Goal: Communication & Community: Answer question/provide support

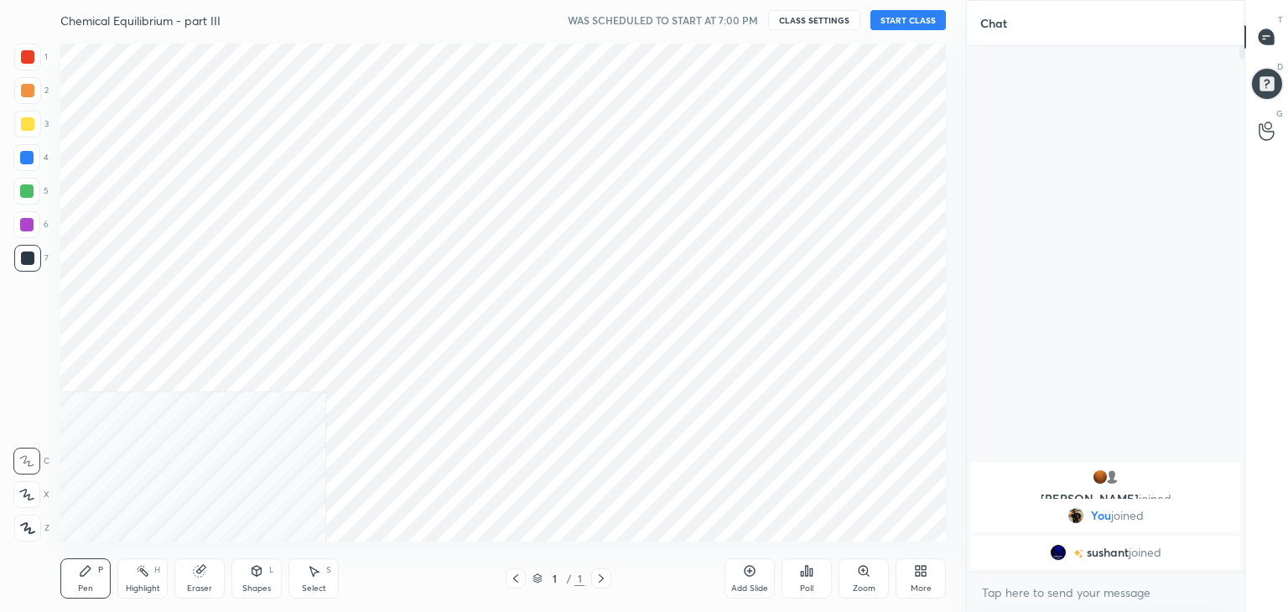
scroll to position [83325, 82932]
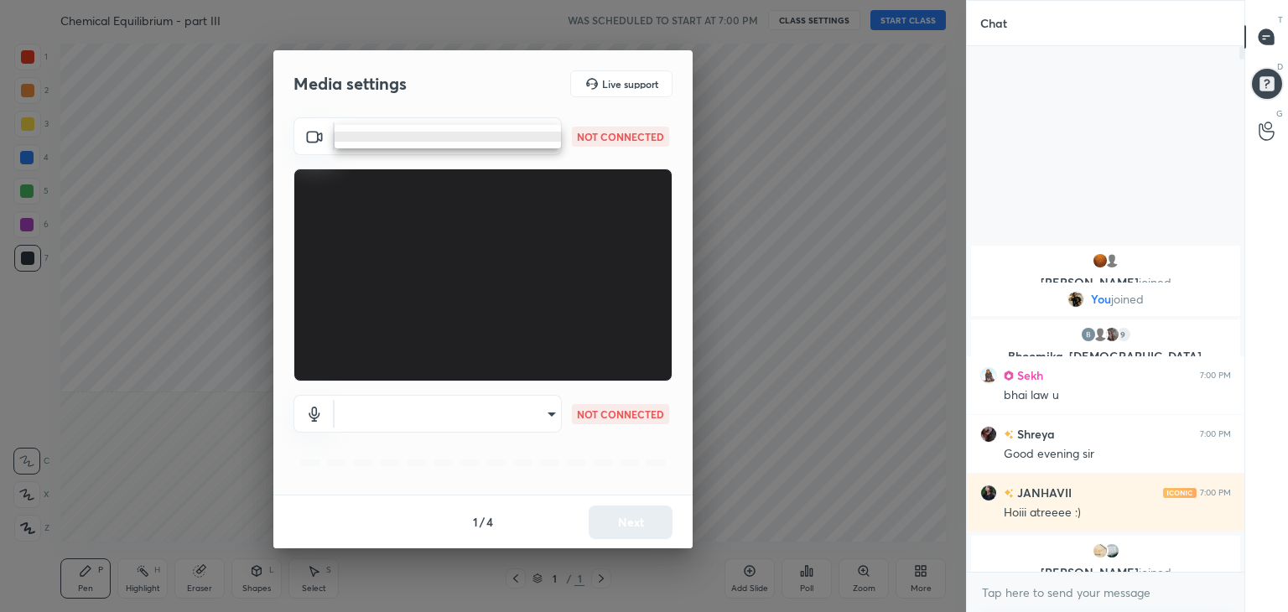
drag, startPoint x: 538, startPoint y: 134, endPoint x: 495, endPoint y: 145, distance: 44.9
click at [537, 135] on body "1 2 3 4 5 6 7 C X Z C X Z E E Erase all H H Chemical Equilibrium - part III WAS…" at bounding box center [644, 306] width 1288 height 612
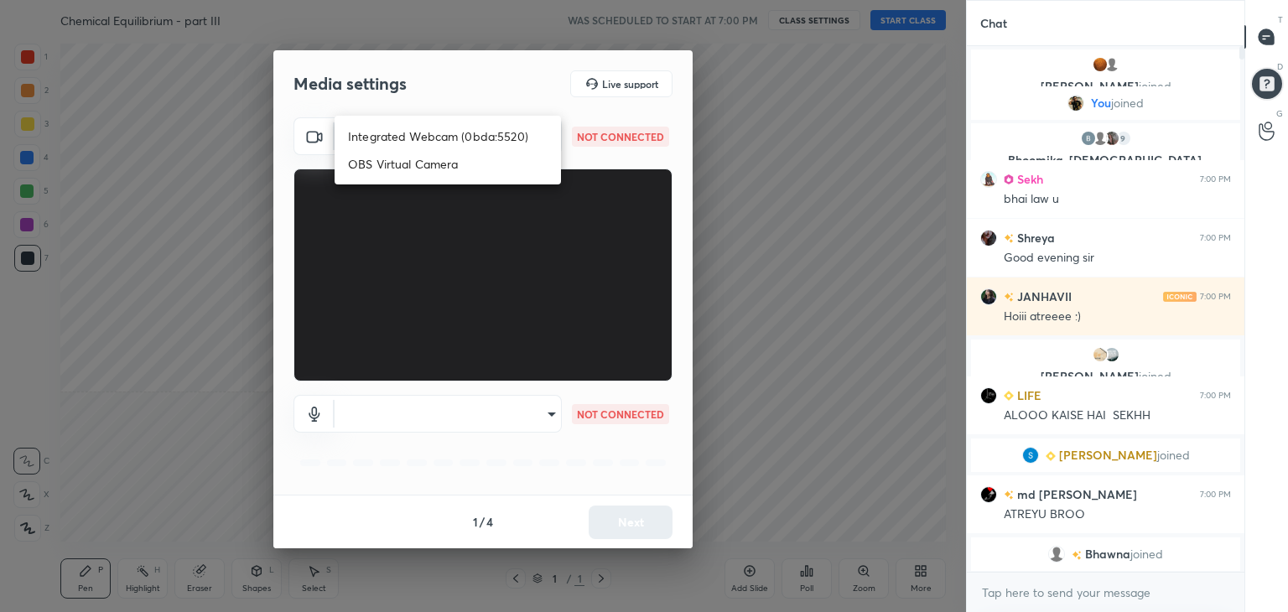
click at [459, 140] on li "Integrated Webcam (0bda:5520)" at bounding box center [447, 136] width 226 height 28
type input "8cc1e76365dcf3f1e778caeb451e0d49e3a07ca22b529a93d5b30fe22e2195e8"
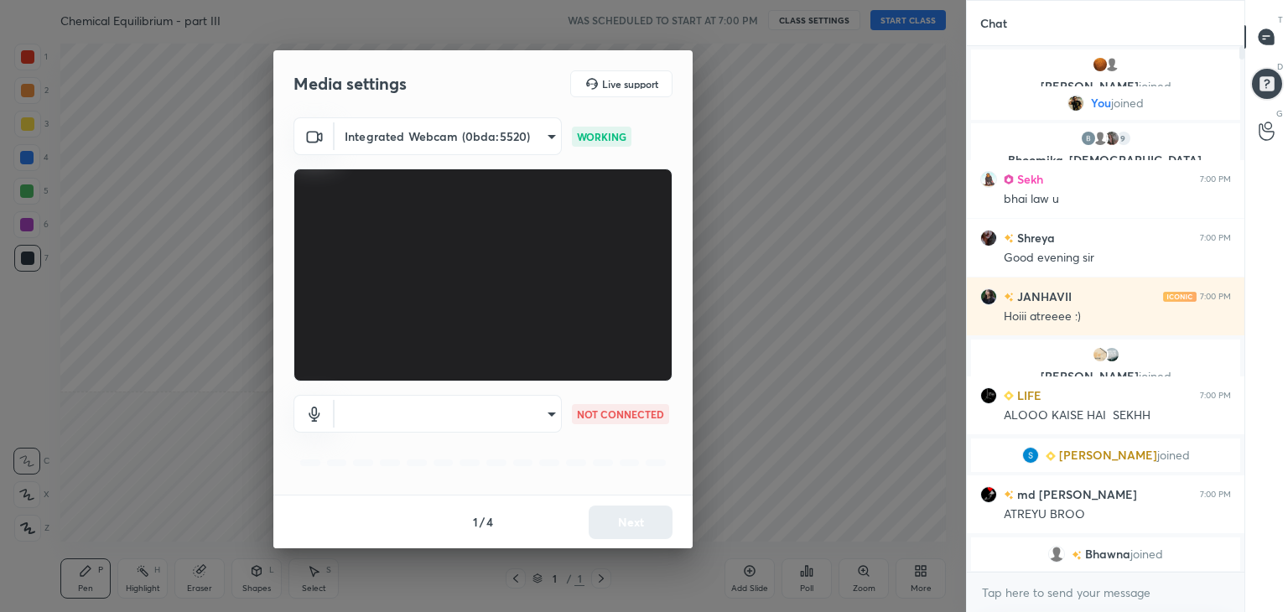
click at [506, 420] on body "1 2 3 4 5 6 7 C X Z C X Z E E Erase all H H Chemical Equilibrium - part III WAS…" at bounding box center [644, 306] width 1288 height 612
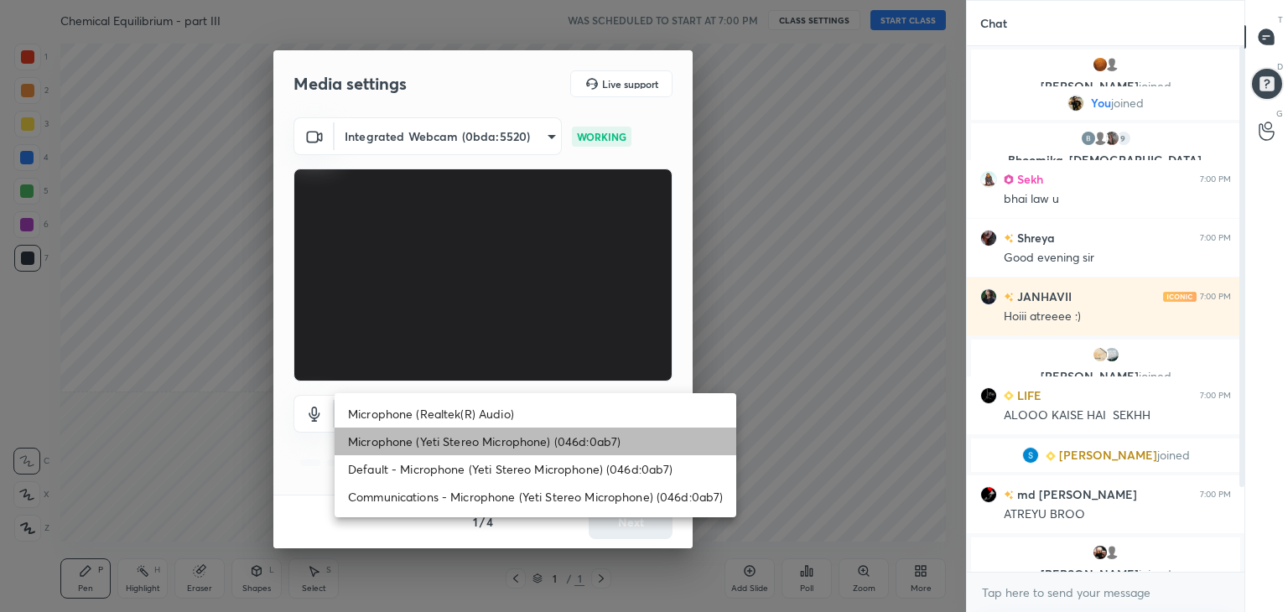
drag, startPoint x: 436, startPoint y: 440, endPoint x: 449, endPoint y: 442, distance: 13.5
click at [436, 440] on li "Microphone (Yeti Stereo Microphone) (046d:0ab7)" at bounding box center [535, 442] width 402 height 28
type input "f9cbaf6c71ecff5d88f1c20ce8435b820ed7bdde9db3b8e69f3f7102de2af8d6"
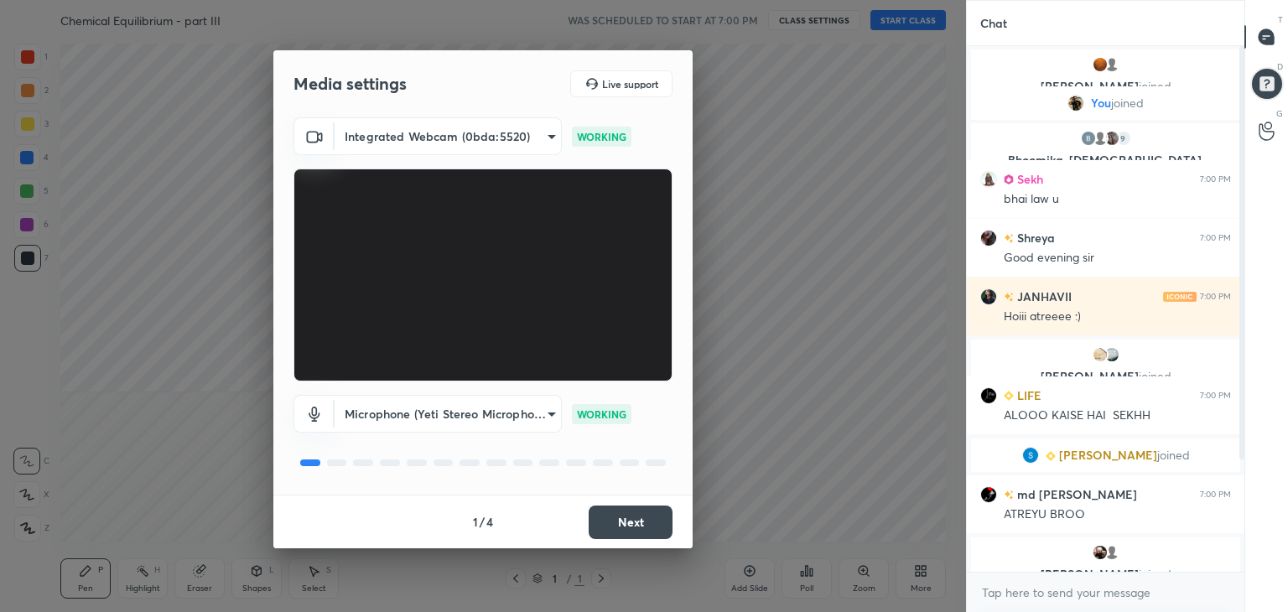
click at [620, 521] on button "Next" at bounding box center [630, 522] width 84 height 34
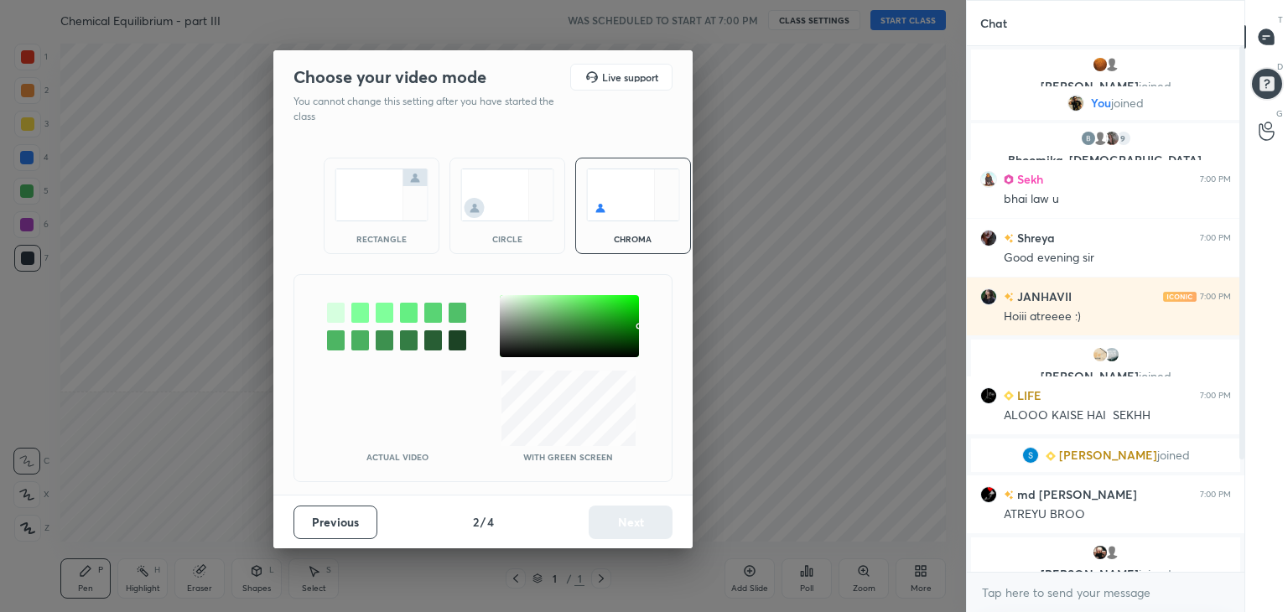
drag, startPoint x: 375, startPoint y: 236, endPoint x: 382, endPoint y: 231, distance: 8.6
click at [376, 236] on div "rectangle" at bounding box center [381, 239] width 67 height 8
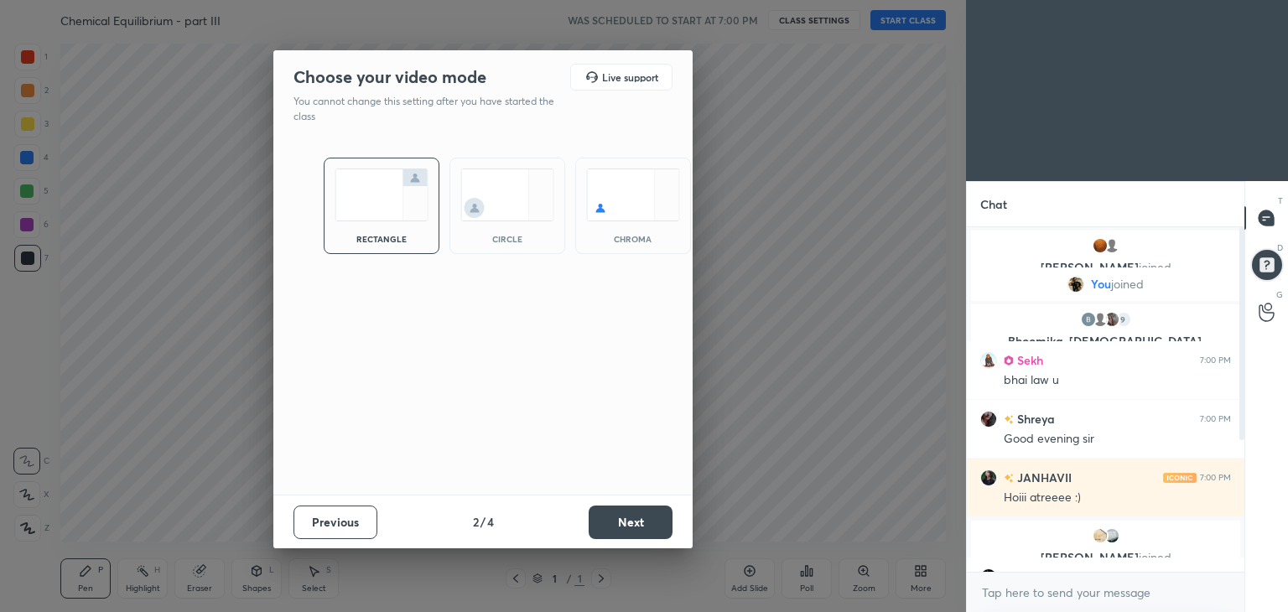
scroll to position [201, 272]
click at [655, 525] on button "Next" at bounding box center [630, 522] width 84 height 34
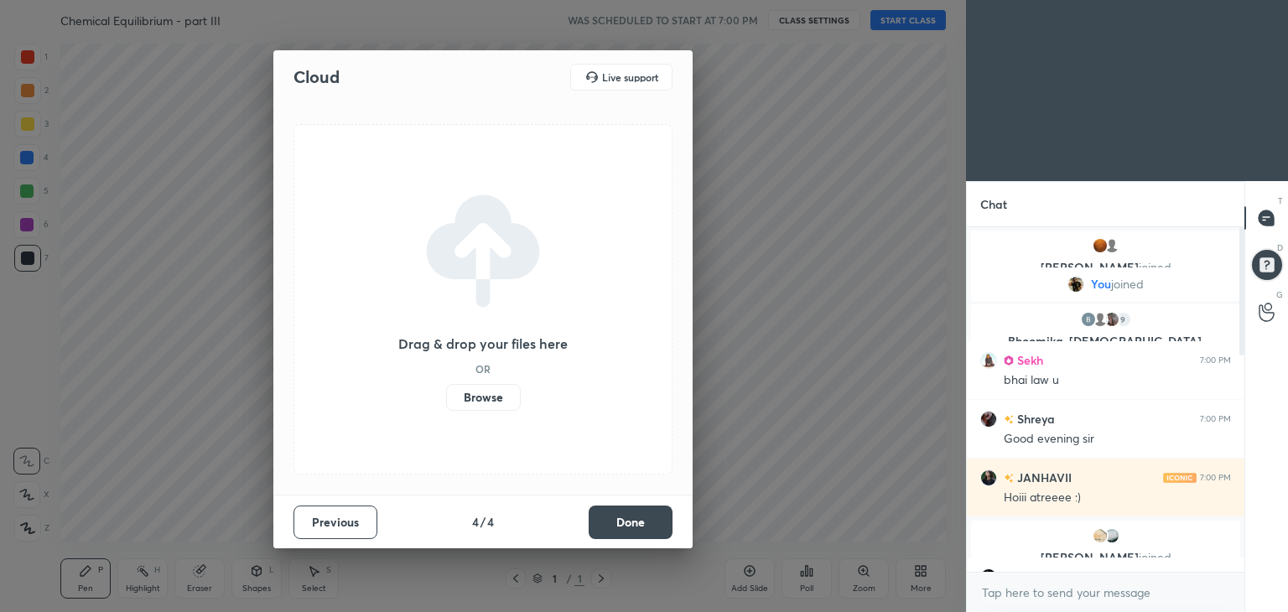
click at [631, 524] on button "Done" at bounding box center [630, 522] width 84 height 34
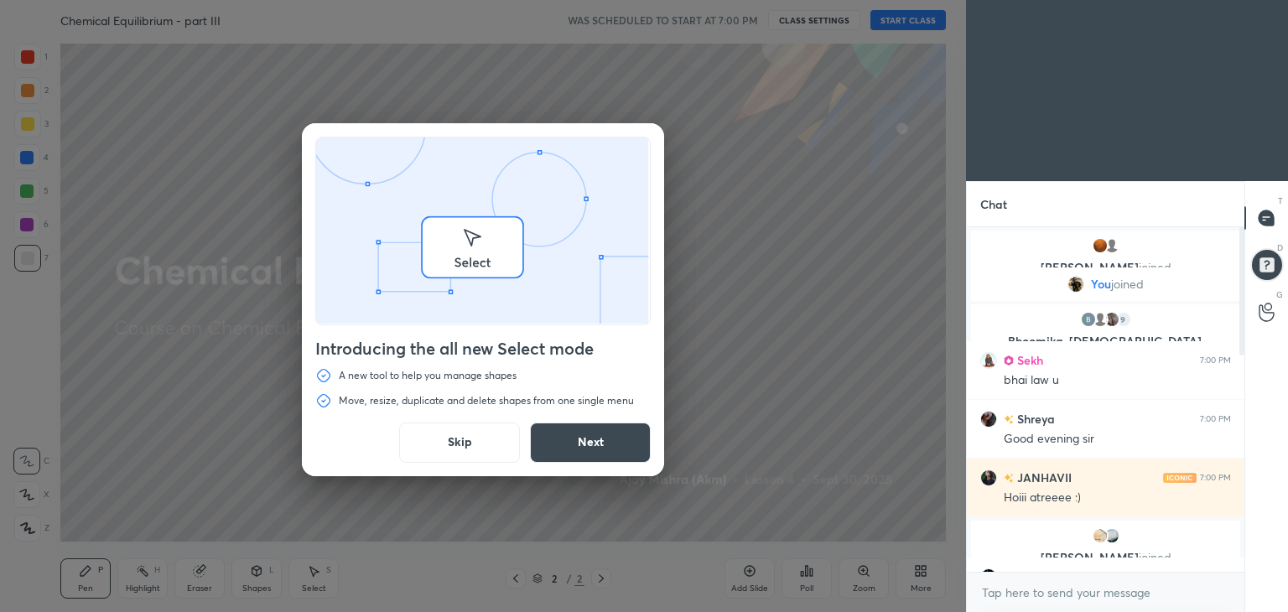
click at [472, 447] on button "Skip" at bounding box center [459, 443] width 121 height 40
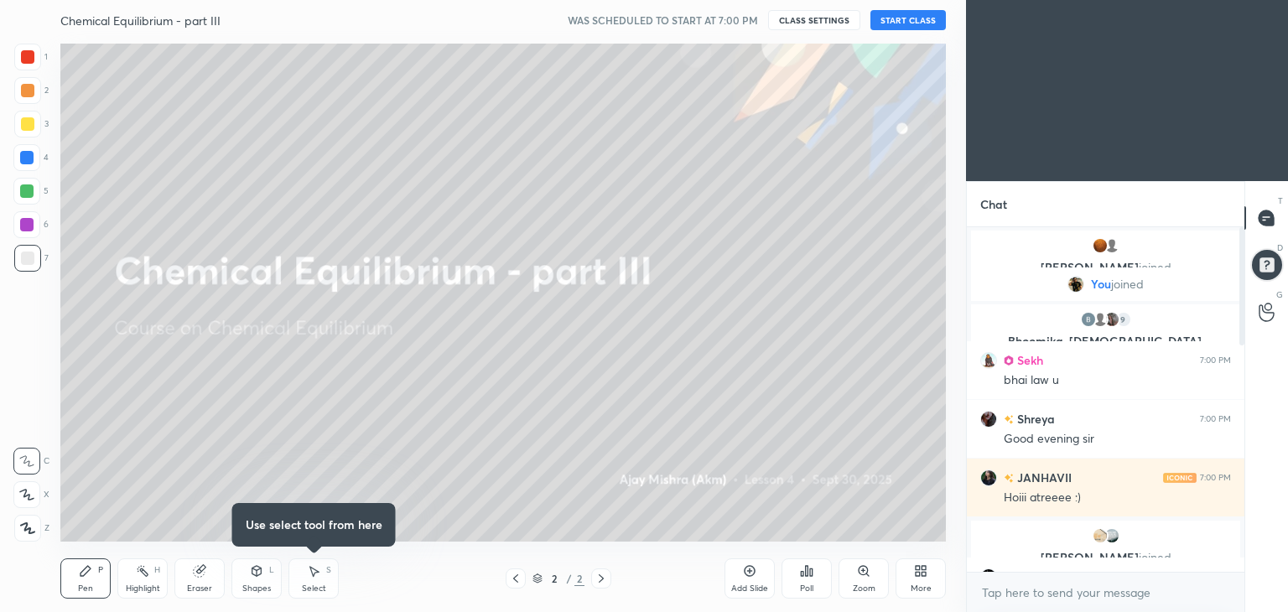
click at [885, 19] on button "START CLASS" at bounding box center [907, 20] width 75 height 20
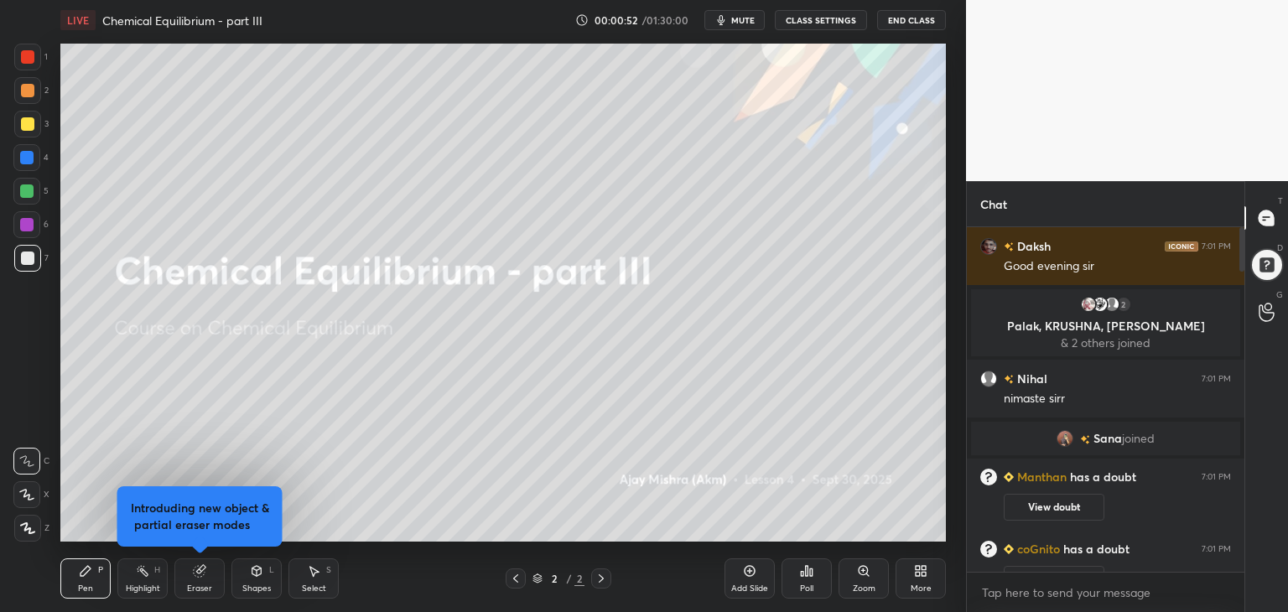
scroll to position [340, 272]
click at [23, 535] on div at bounding box center [27, 528] width 27 height 27
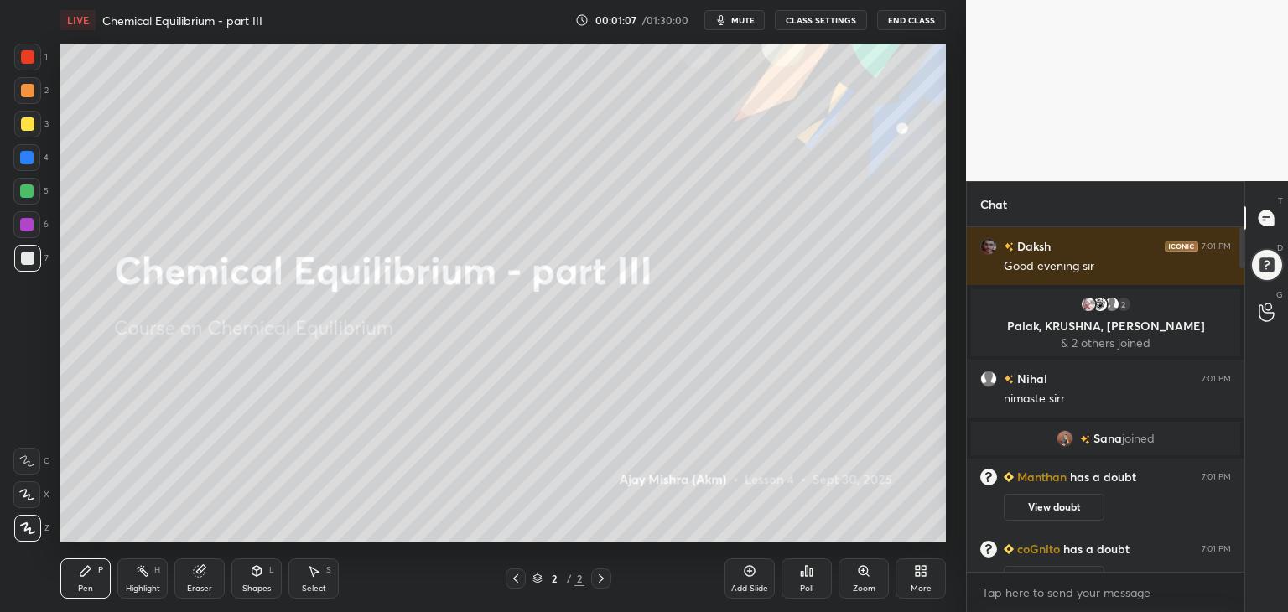
drag, startPoint x: 1242, startPoint y: 256, endPoint x: 1244, endPoint y: 269, distance: 13.5
click at [1244, 267] on div "Chat Daksh 7:01 PM Good evening sir 2 Palak, KRUSHNA, Sonam & 2 others joined N…" at bounding box center [1127, 396] width 322 height 431
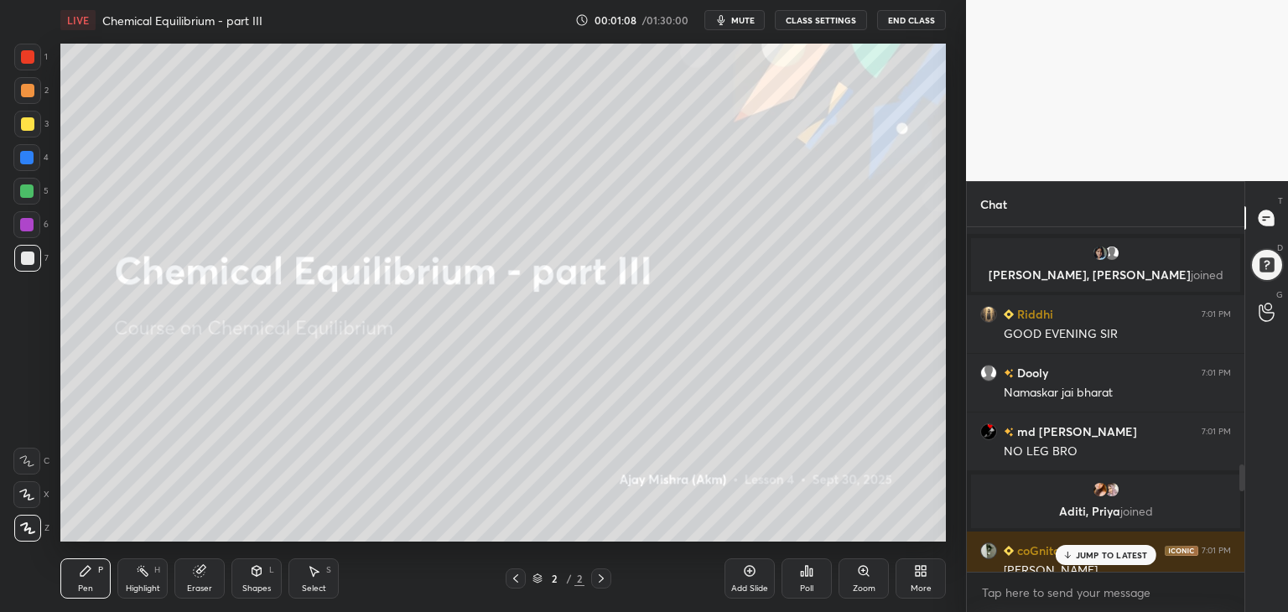
click at [1117, 556] on p "JUMP TO LATEST" at bounding box center [1112, 555] width 72 height 10
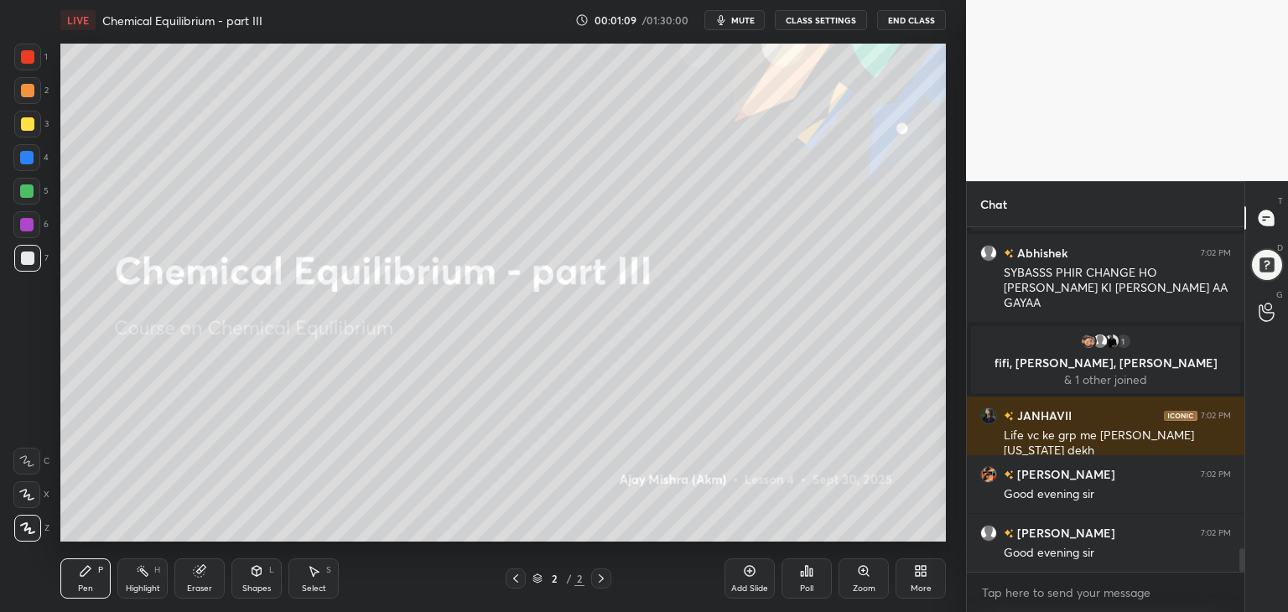
click at [920, 582] on div "More" at bounding box center [920, 578] width 50 height 40
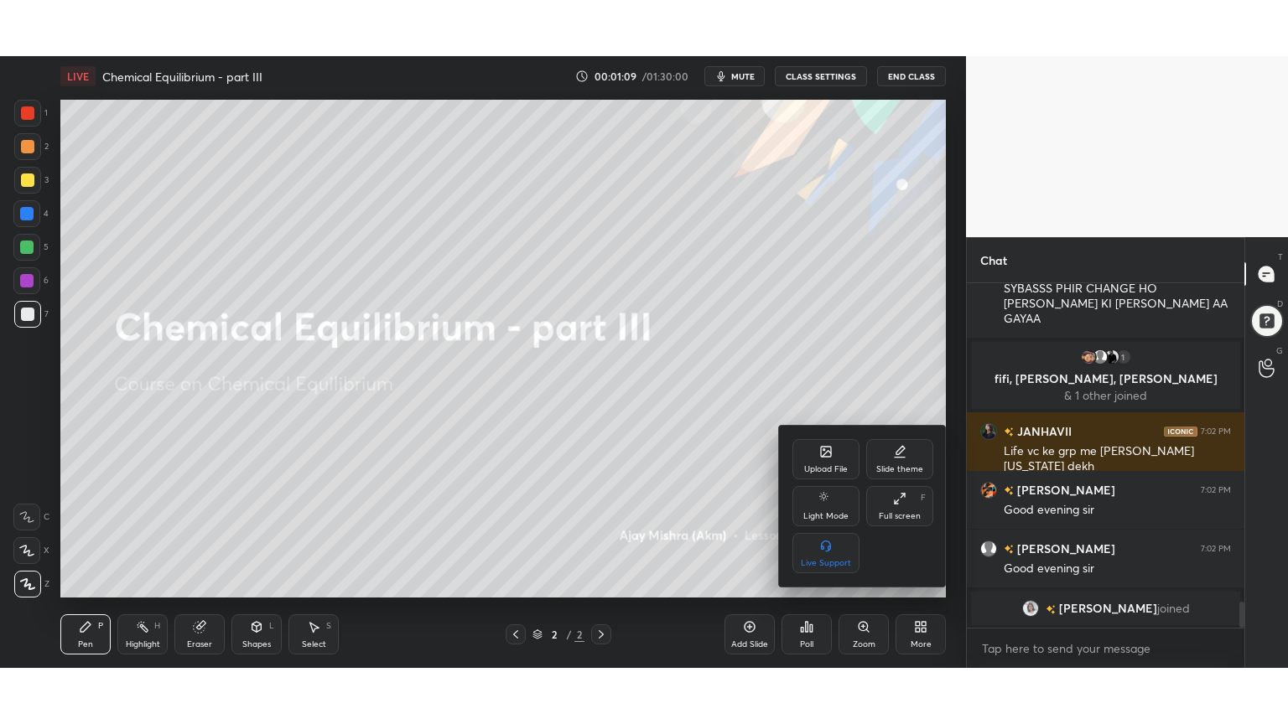
scroll to position [4183, 0]
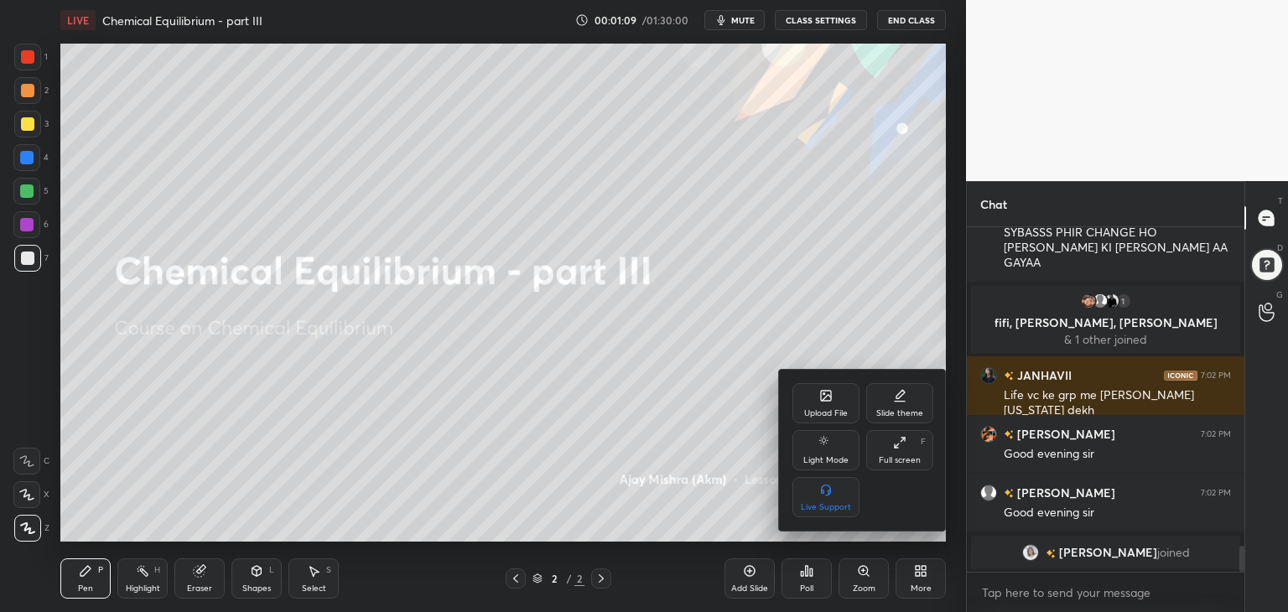
click at [898, 448] on icon at bounding box center [895, 445] width 3 height 3
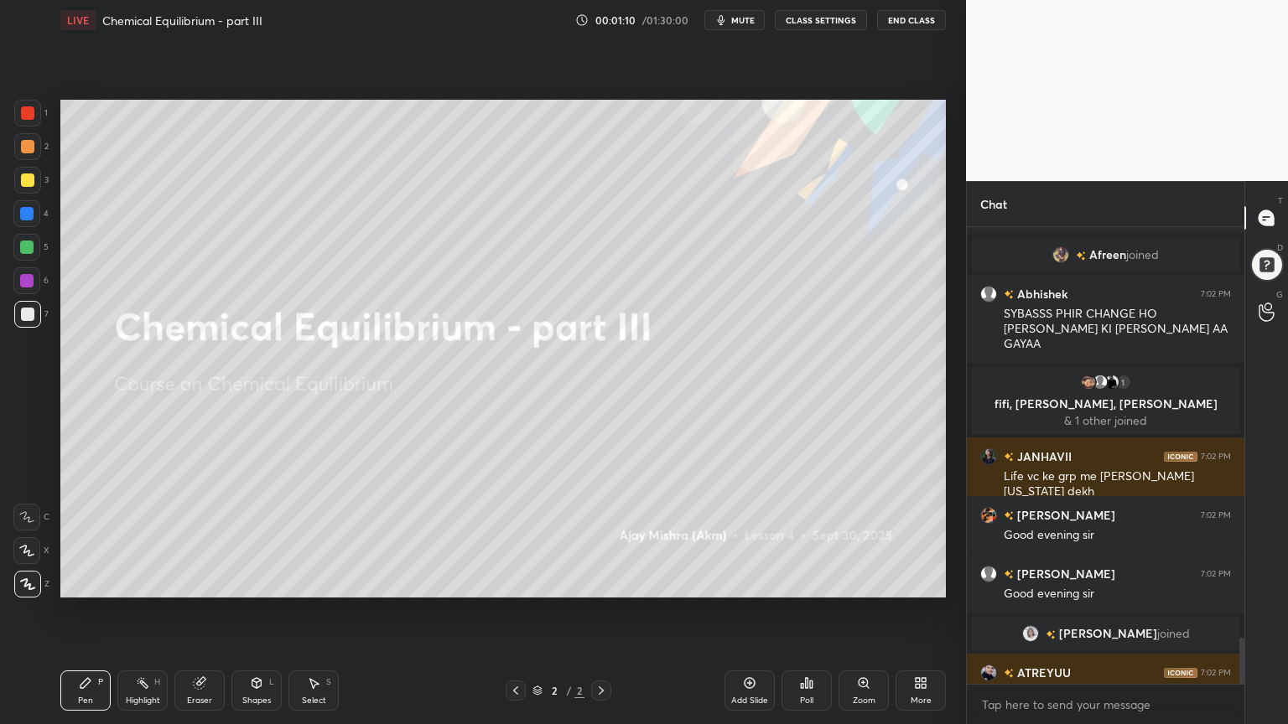
scroll to position [4100, 0]
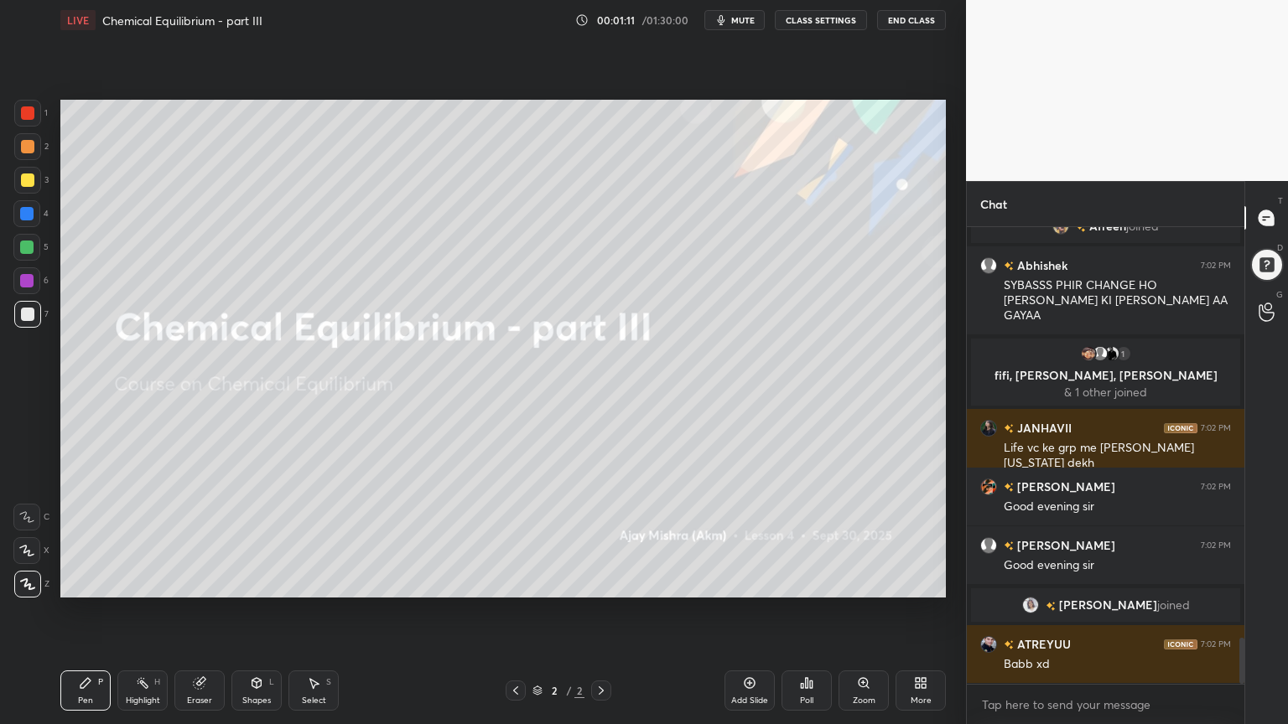
click at [924, 611] on div "More" at bounding box center [920, 691] width 50 height 40
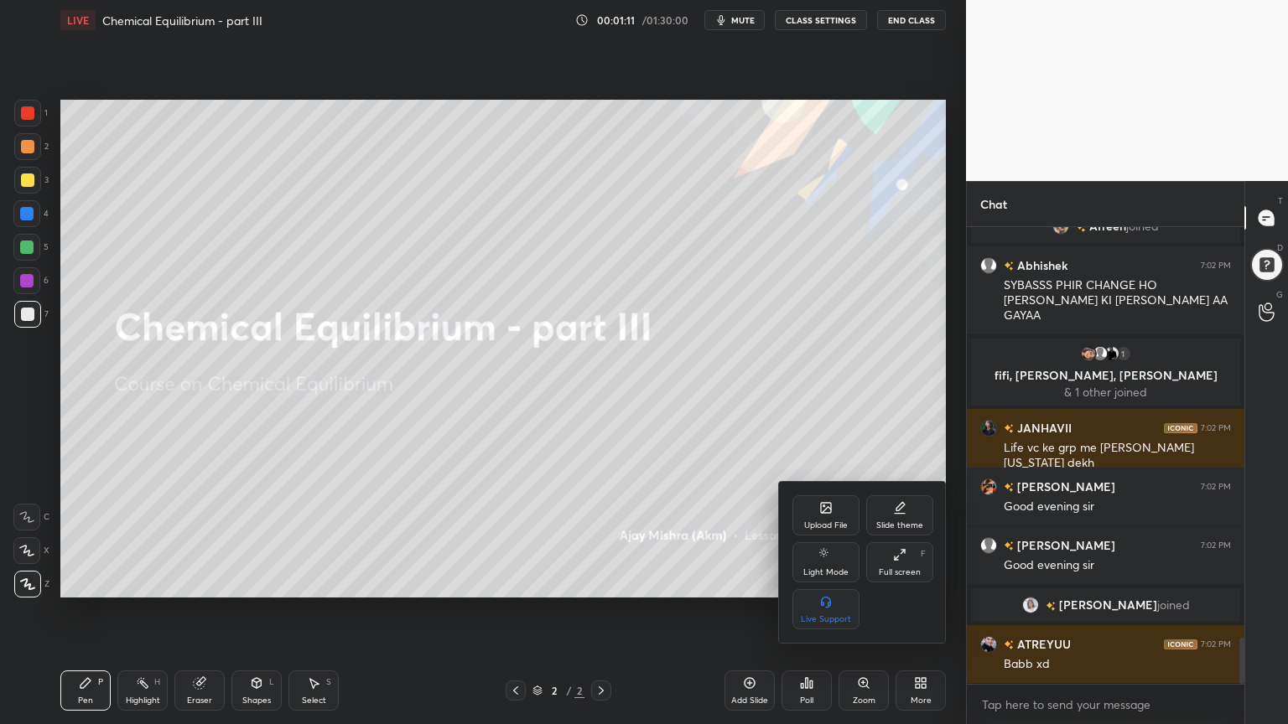
click at [825, 520] on div "Upload File" at bounding box center [825, 515] width 67 height 40
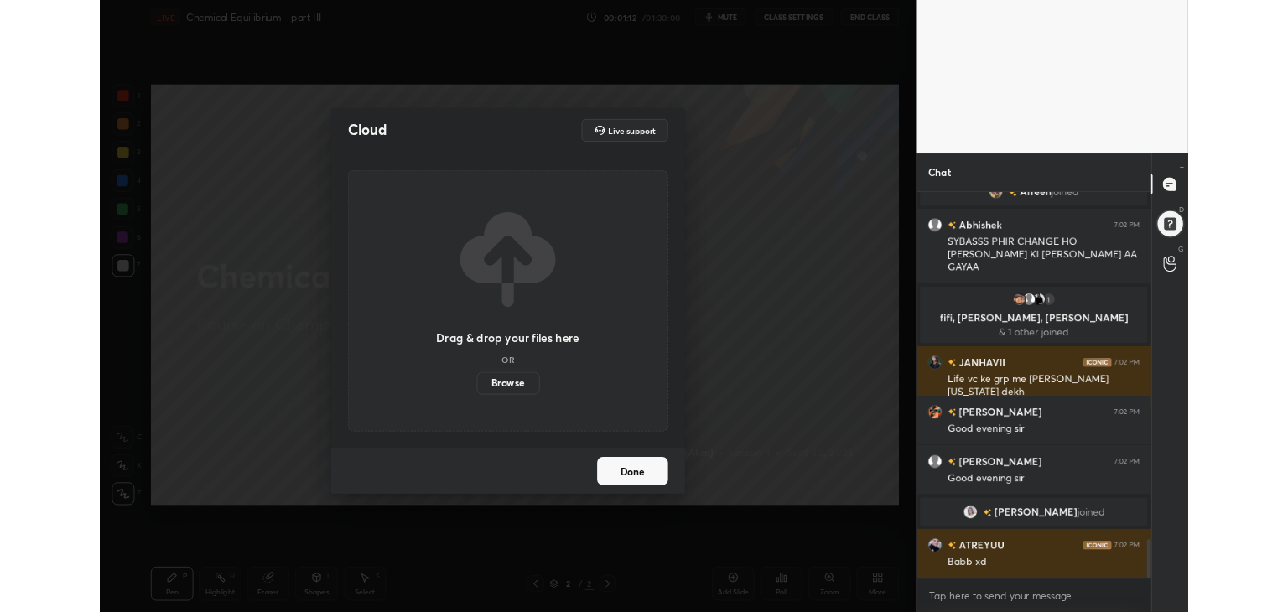
scroll to position [4160, 0]
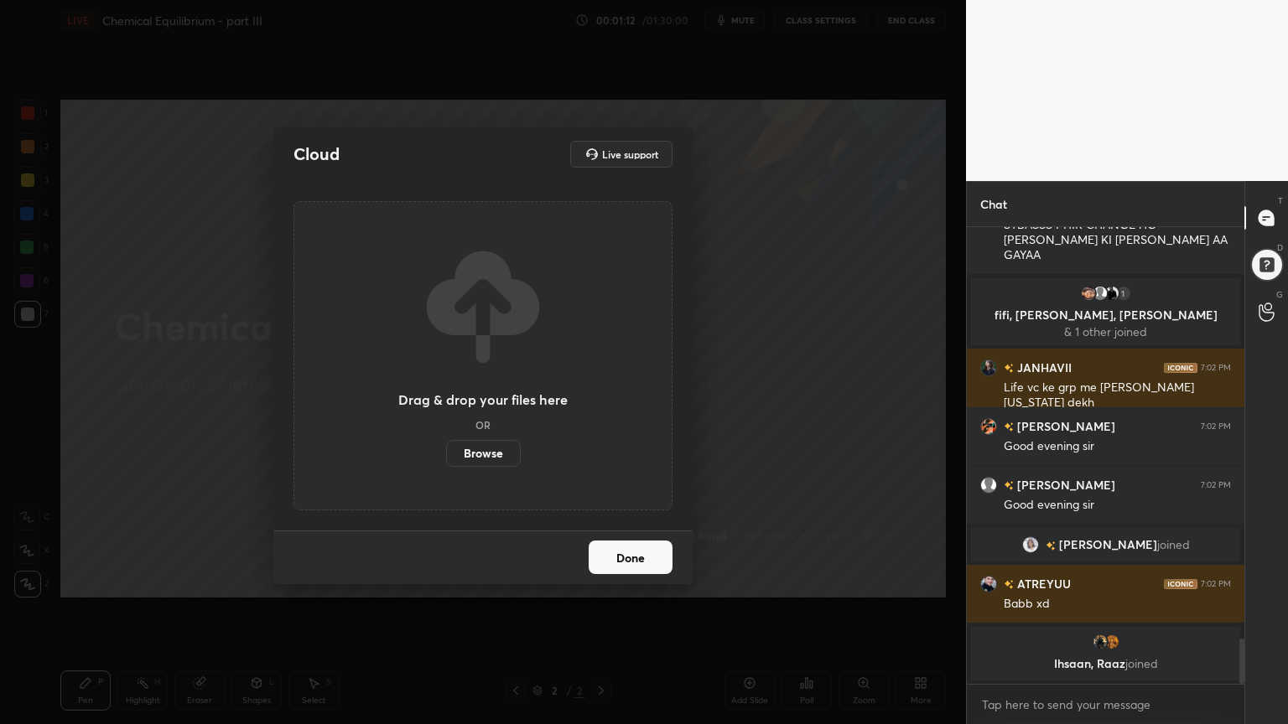
click at [493, 457] on label "Browse" at bounding box center [483, 453] width 75 height 27
click at [446, 457] on input "Browse" at bounding box center [446, 453] width 0 height 27
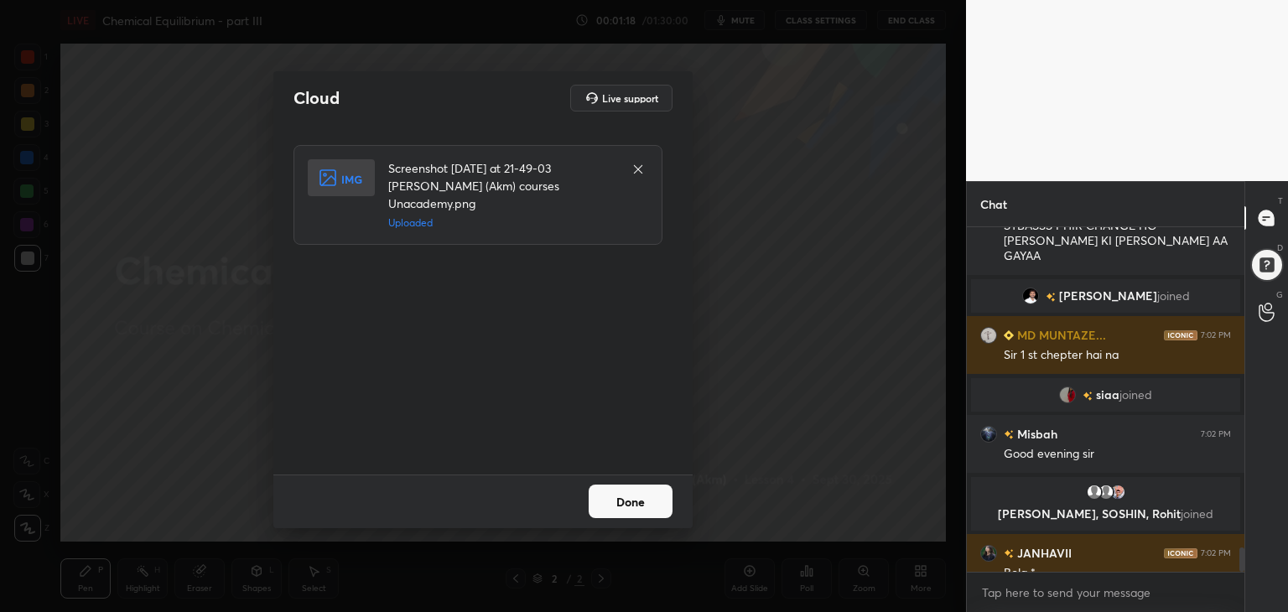
scroll to position [4631, 0]
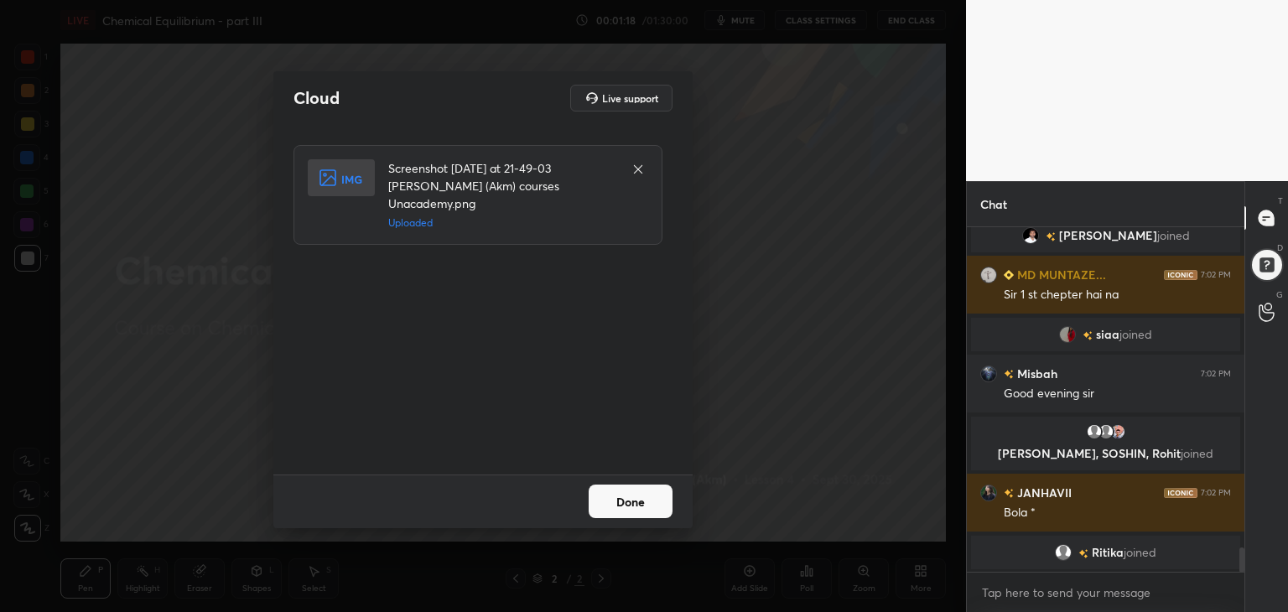
drag, startPoint x: 635, startPoint y: 504, endPoint x: 626, endPoint y: 492, distance: 14.4
click at [635, 505] on button "Done" at bounding box center [630, 502] width 84 height 34
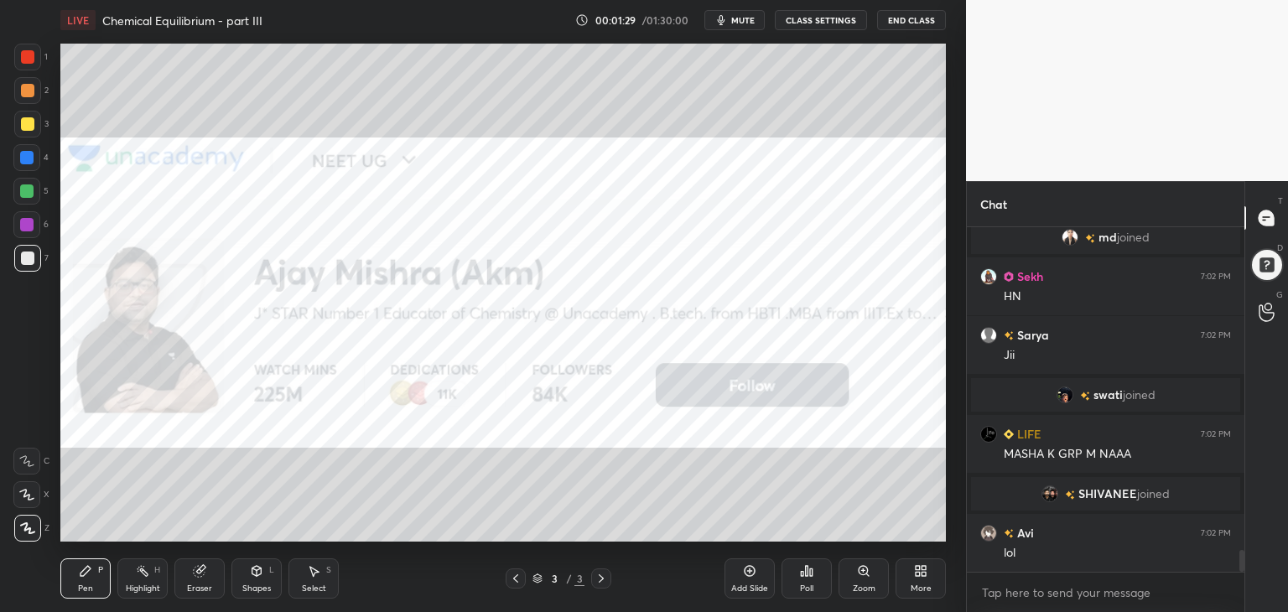
scroll to position [0, 0]
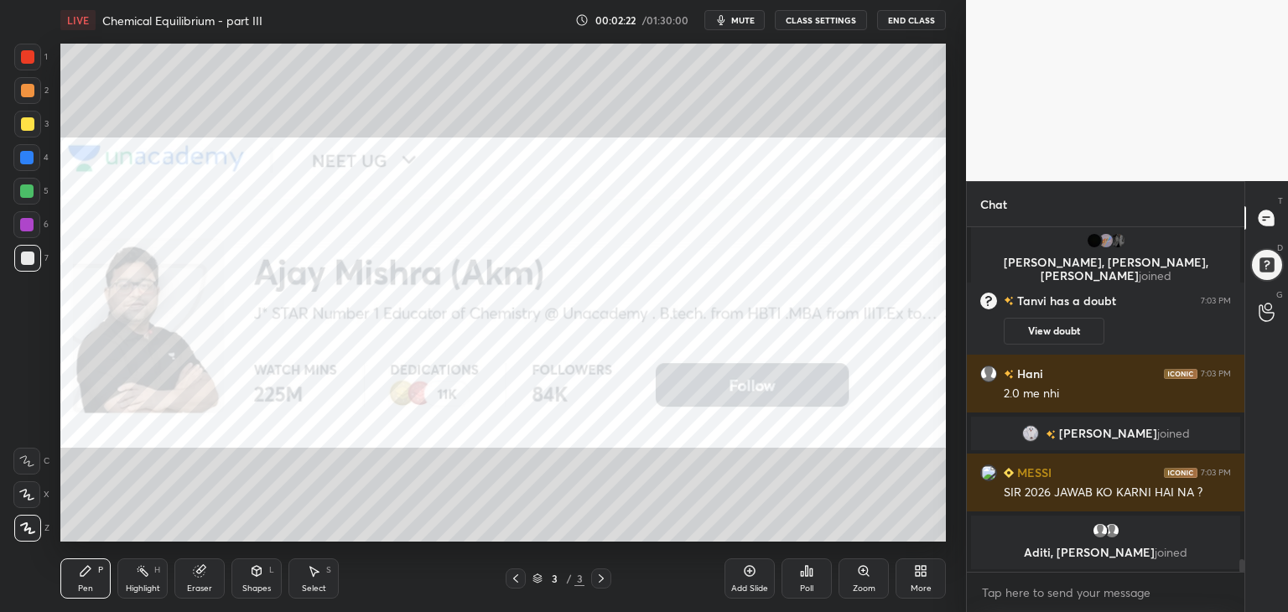
click at [81, 589] on div "Pen" at bounding box center [85, 588] width 15 height 8
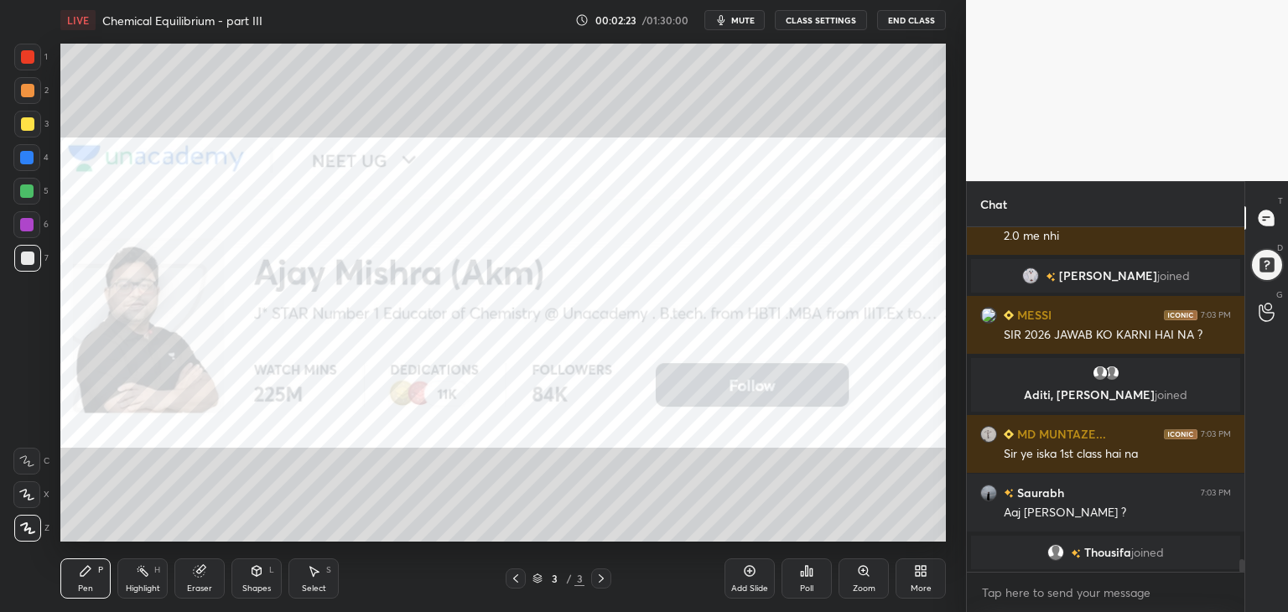
click at [922, 581] on div "More" at bounding box center [920, 578] width 50 height 40
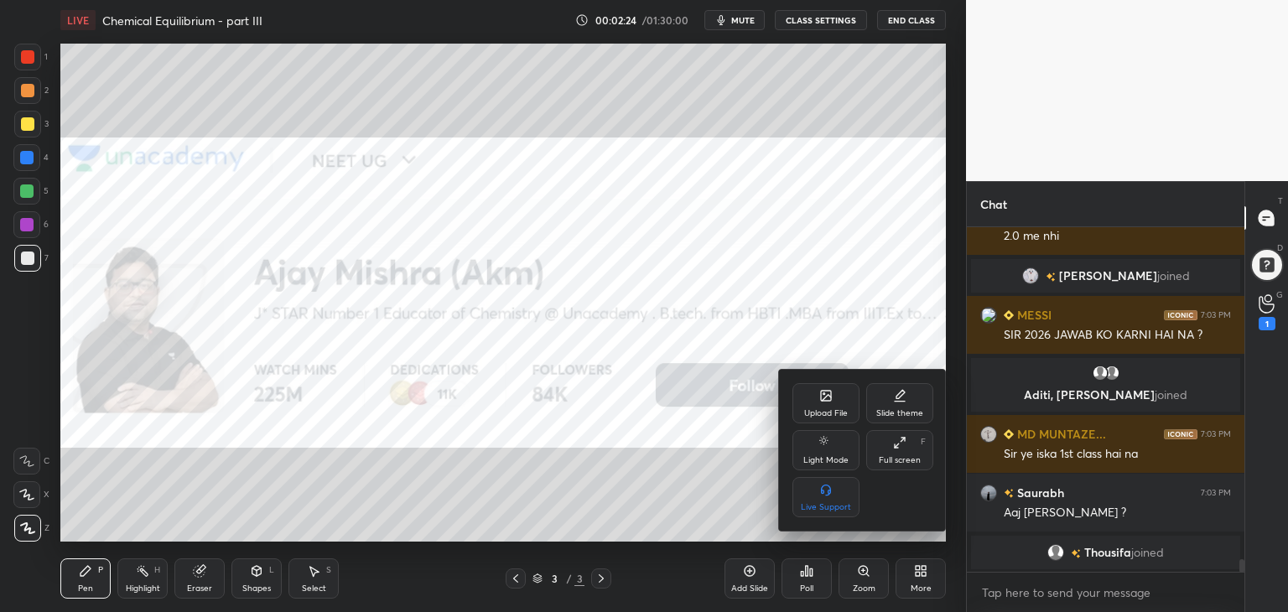
click at [901, 460] on div "Full screen" at bounding box center [900, 460] width 42 height 8
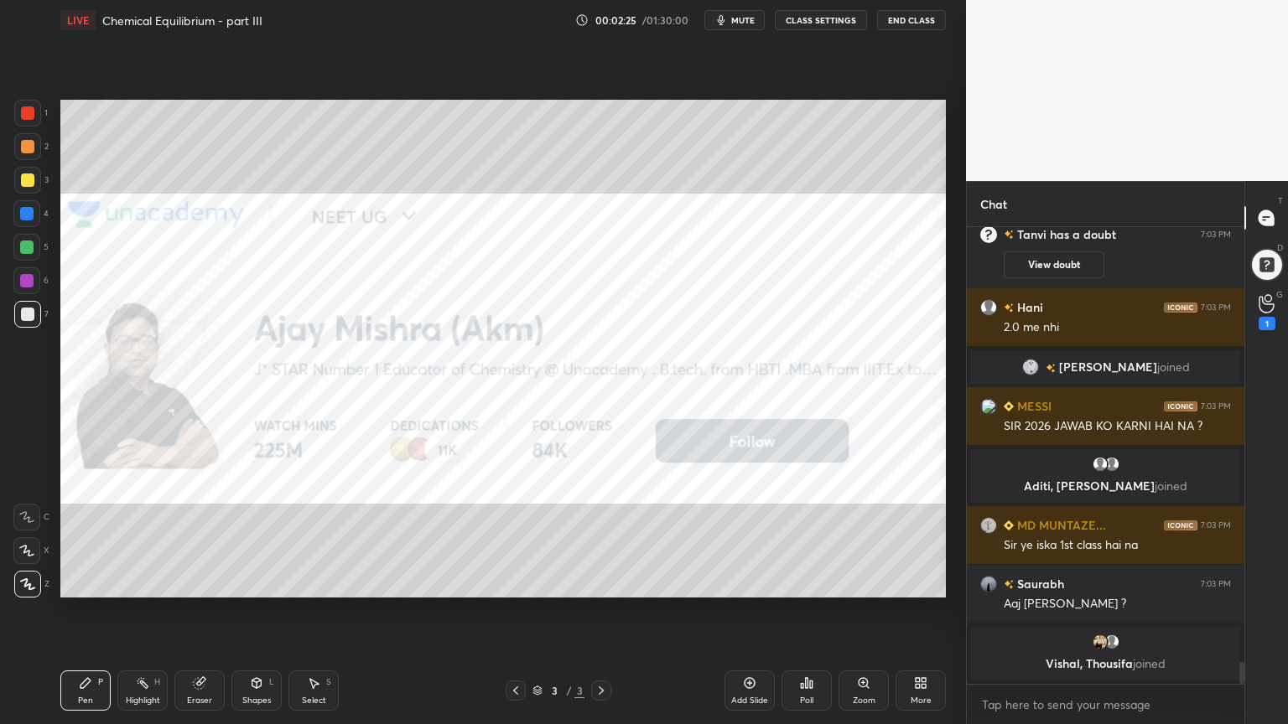
click at [144, 611] on div "Highlight H" at bounding box center [142, 691] width 50 height 40
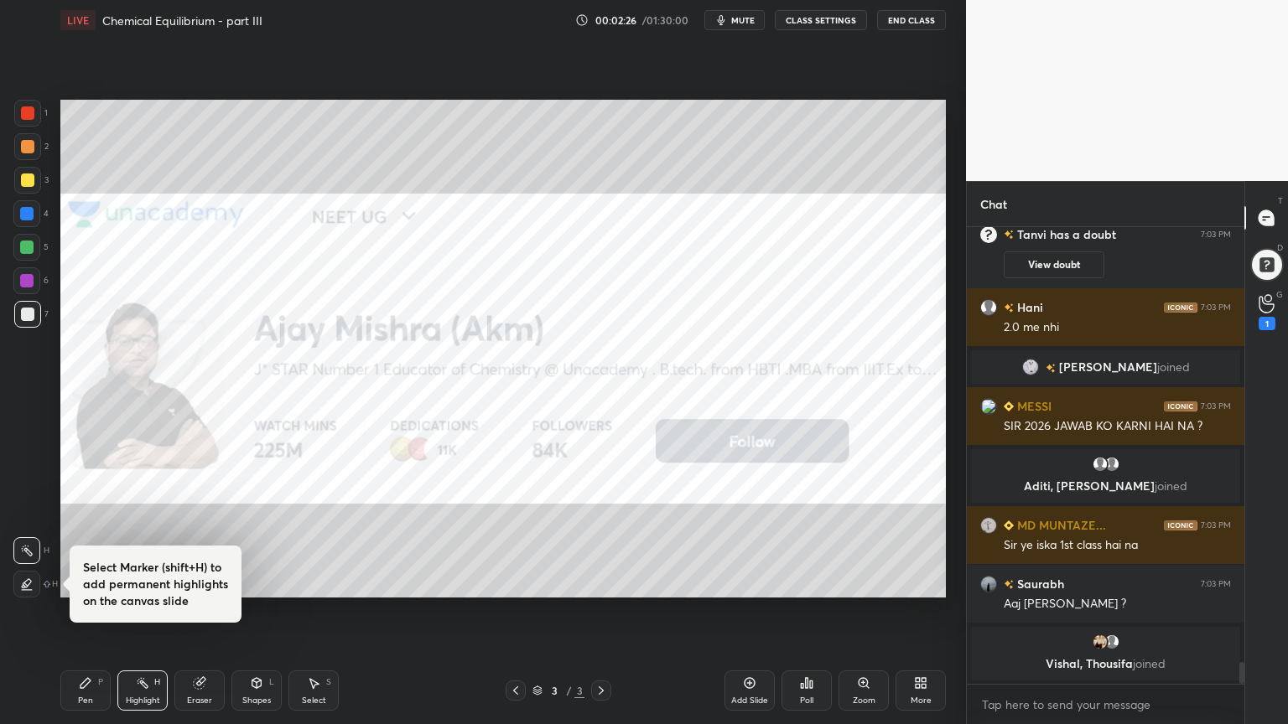
drag, startPoint x: 207, startPoint y: 691, endPoint x: 319, endPoint y: 612, distance: 137.2
click at [208, 611] on div "Eraser" at bounding box center [199, 691] width 50 height 40
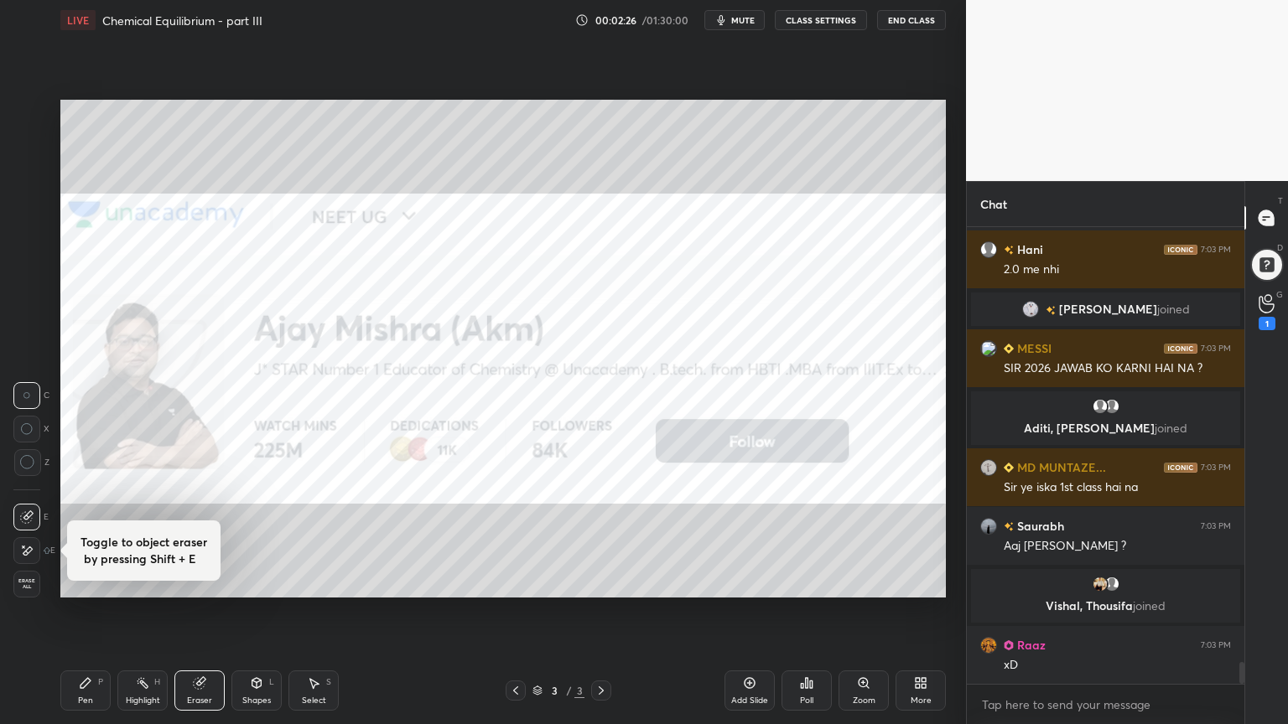
type textarea "x"
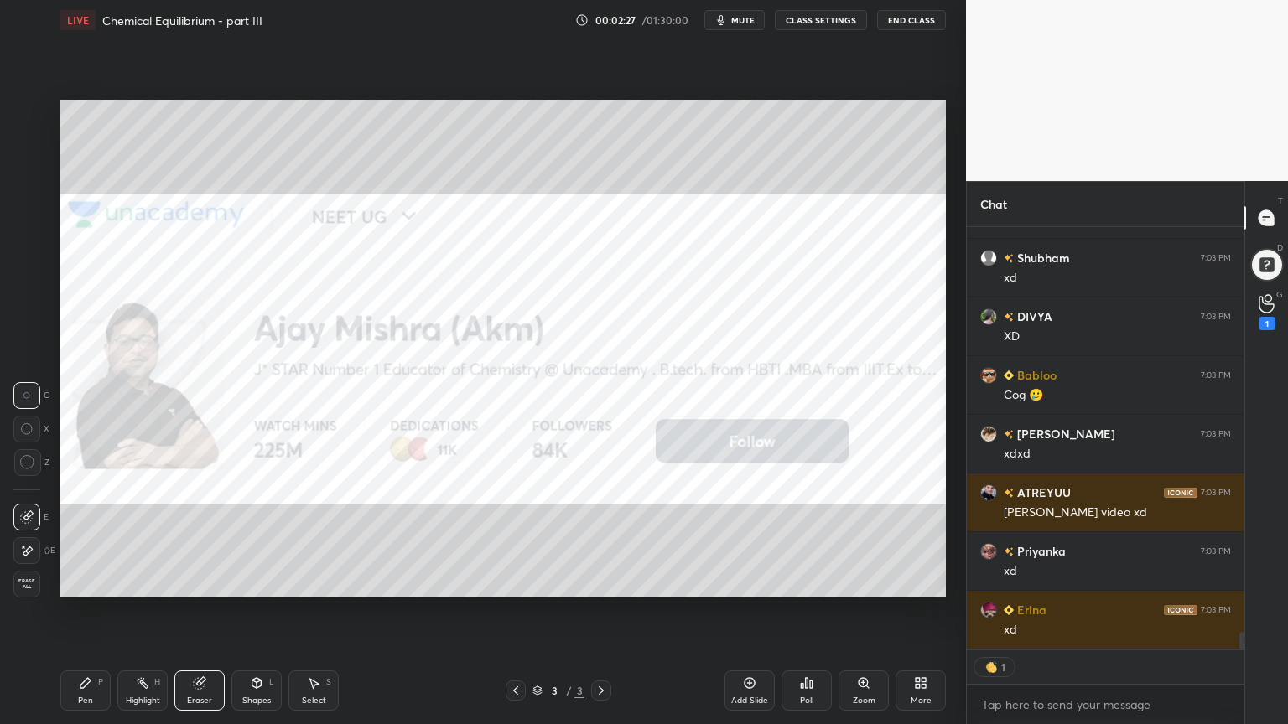
click at [82, 611] on div "Pen" at bounding box center [85, 701] width 15 height 8
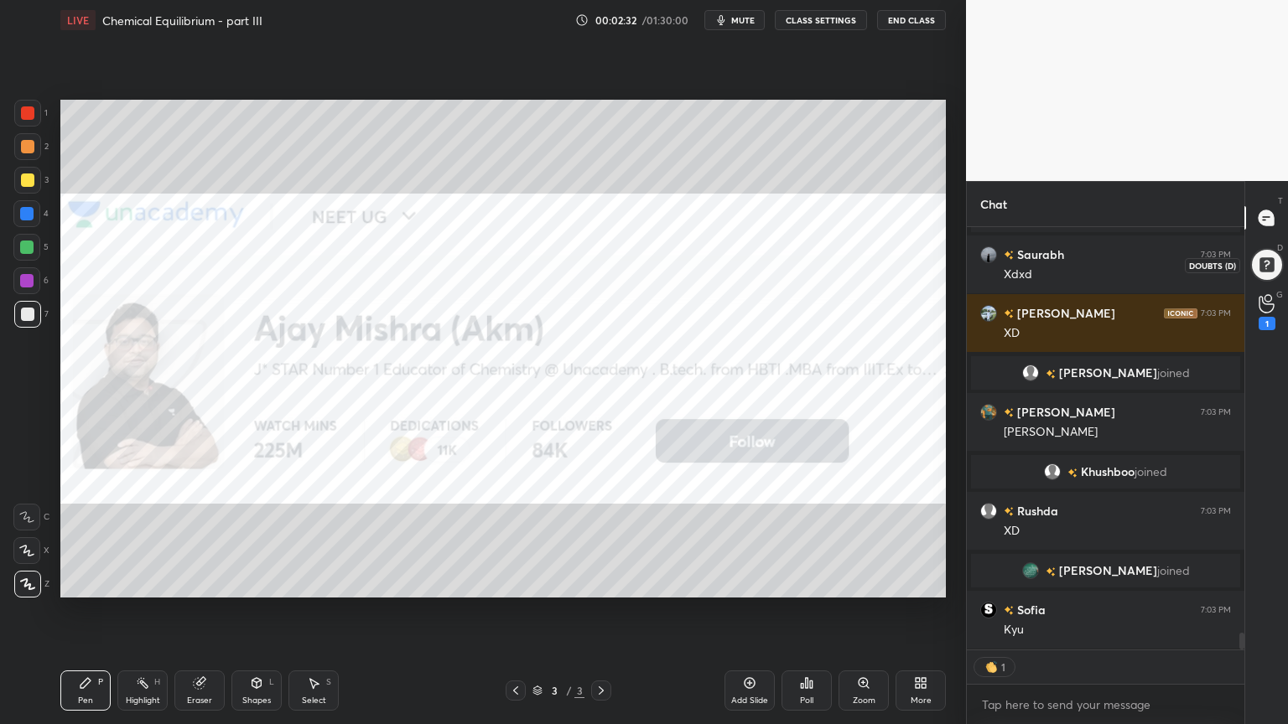
click at [1268, 271] on div at bounding box center [1267, 265] width 34 height 34
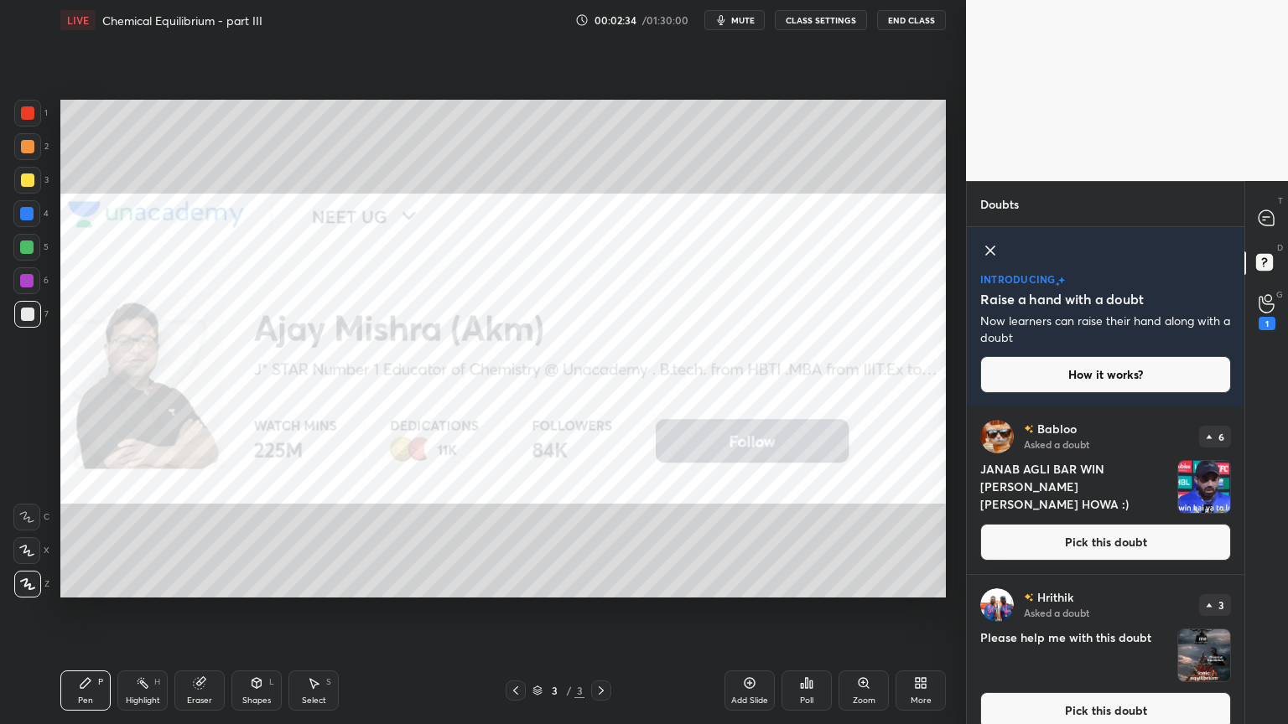
click at [990, 250] on icon at bounding box center [990, 250] width 8 height 8
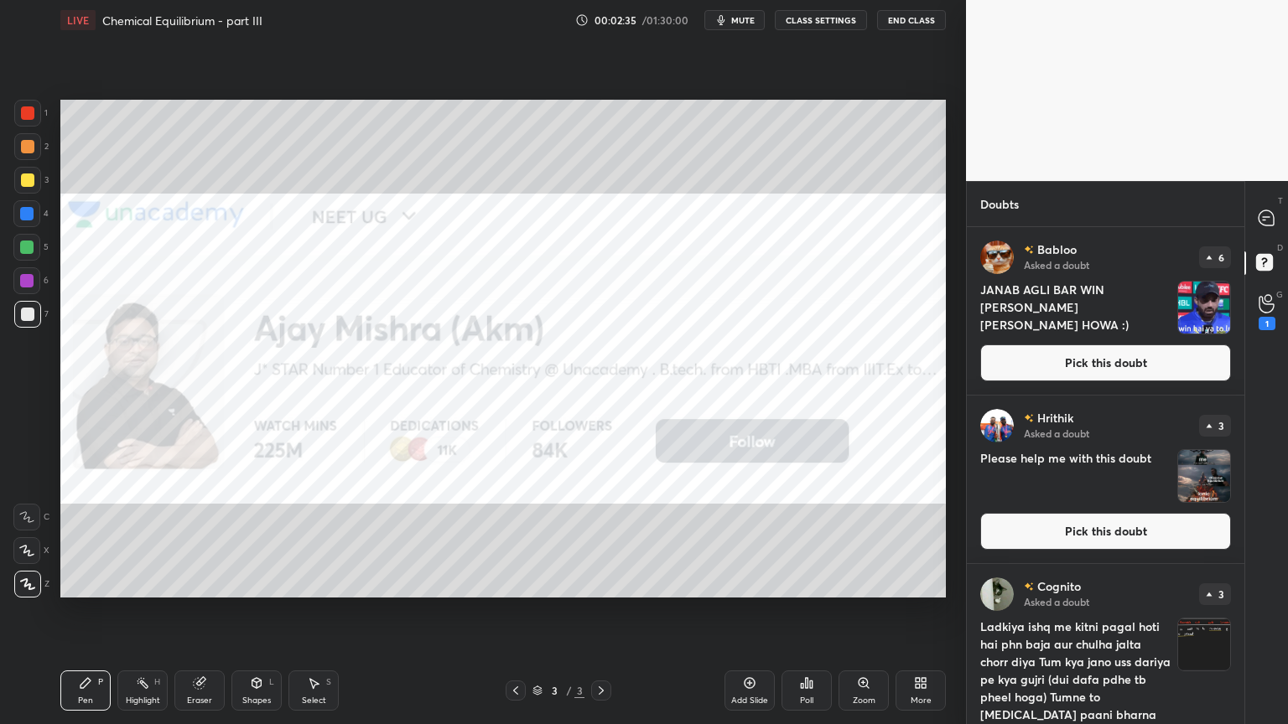
drag, startPoint x: 1100, startPoint y: 365, endPoint x: 1069, endPoint y: 366, distance: 31.1
click at [1103, 361] on button "Pick this doubt" at bounding box center [1105, 363] width 251 height 37
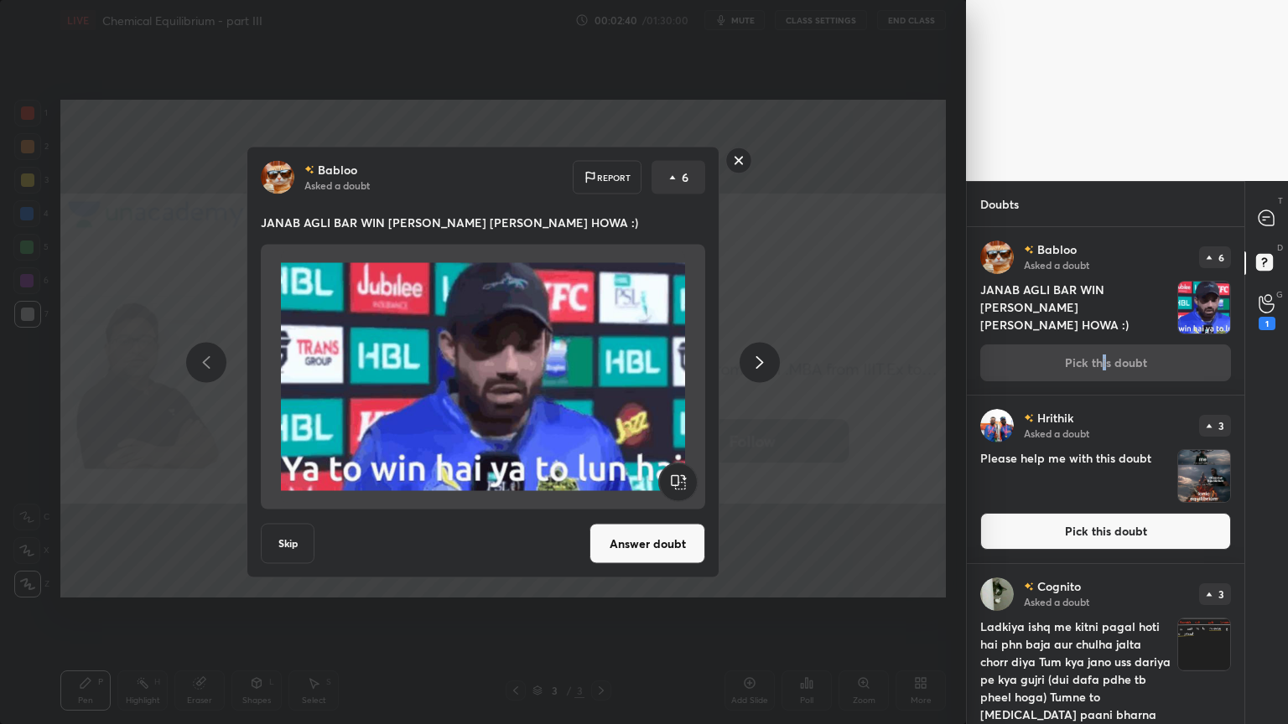
click at [651, 552] on button "Answer doubt" at bounding box center [647, 544] width 116 height 40
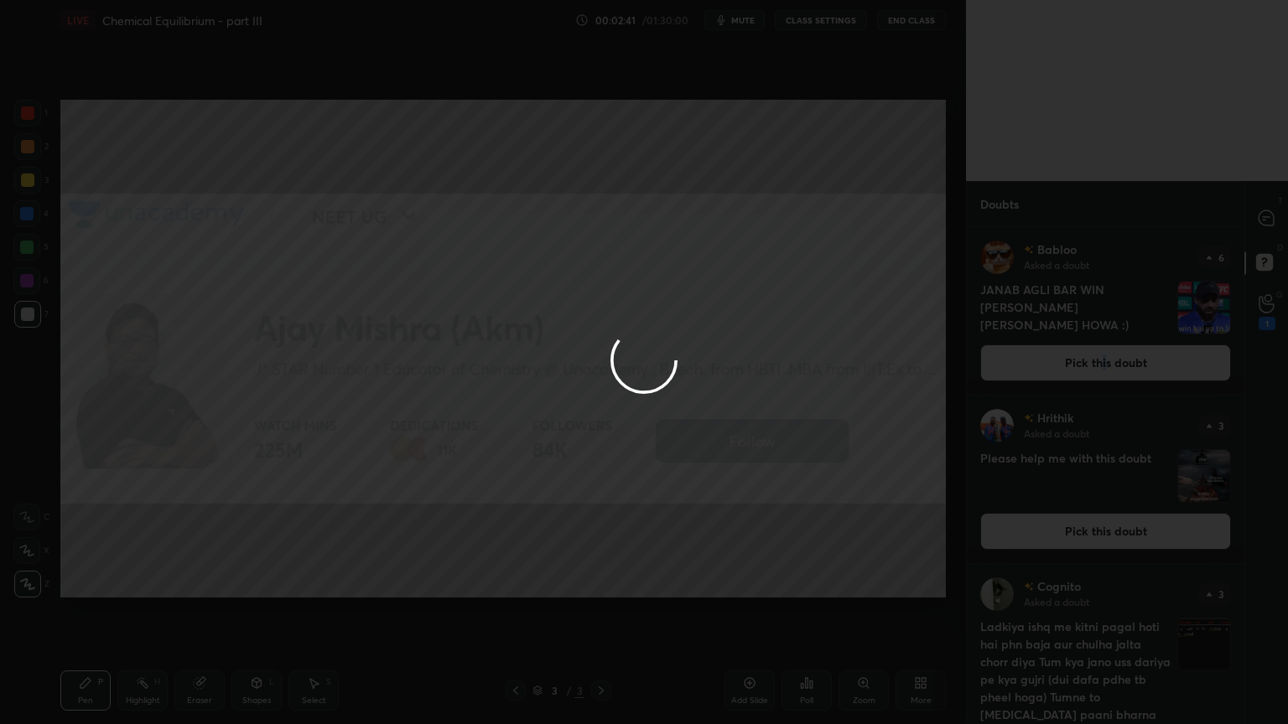
click at [1113, 359] on div at bounding box center [644, 362] width 1288 height 724
click at [1111, 361] on div at bounding box center [644, 362] width 1288 height 724
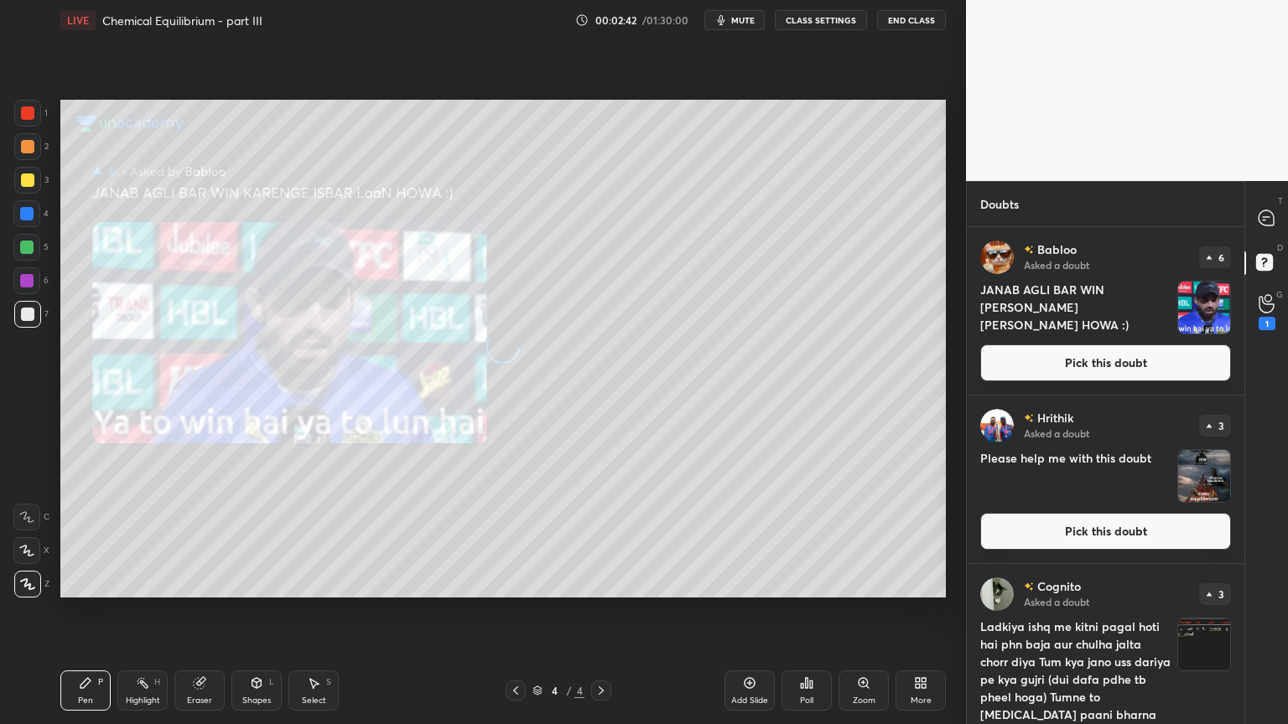
click at [1120, 360] on button "Pick this doubt" at bounding box center [1105, 363] width 251 height 37
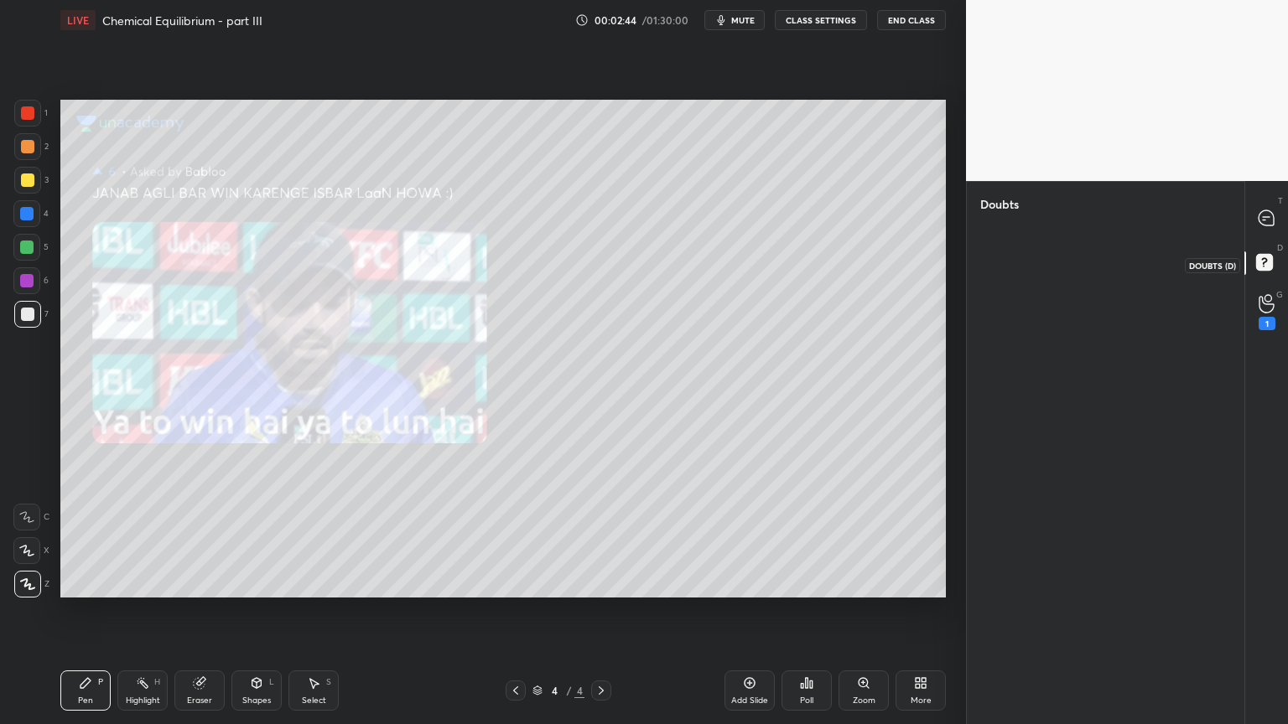
drag, startPoint x: 1259, startPoint y: 267, endPoint x: 1247, endPoint y: 256, distance: 16.0
click at [1261, 266] on rect at bounding box center [1264, 263] width 16 height 16
click at [1259, 222] on icon at bounding box center [1265, 217] width 15 height 15
click at [1268, 272] on icon at bounding box center [1267, 265] width 30 height 30
click at [1271, 216] on icon at bounding box center [1265, 217] width 15 height 15
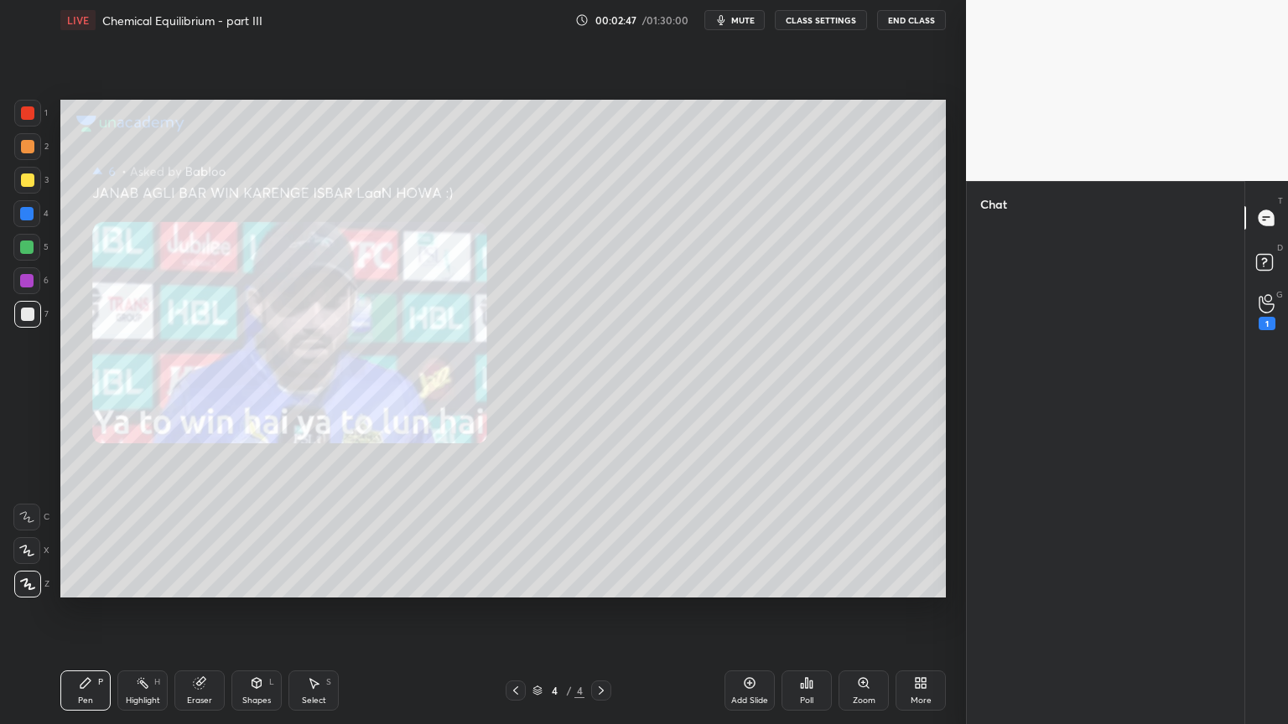
click at [515, 611] on icon at bounding box center [515, 690] width 13 height 13
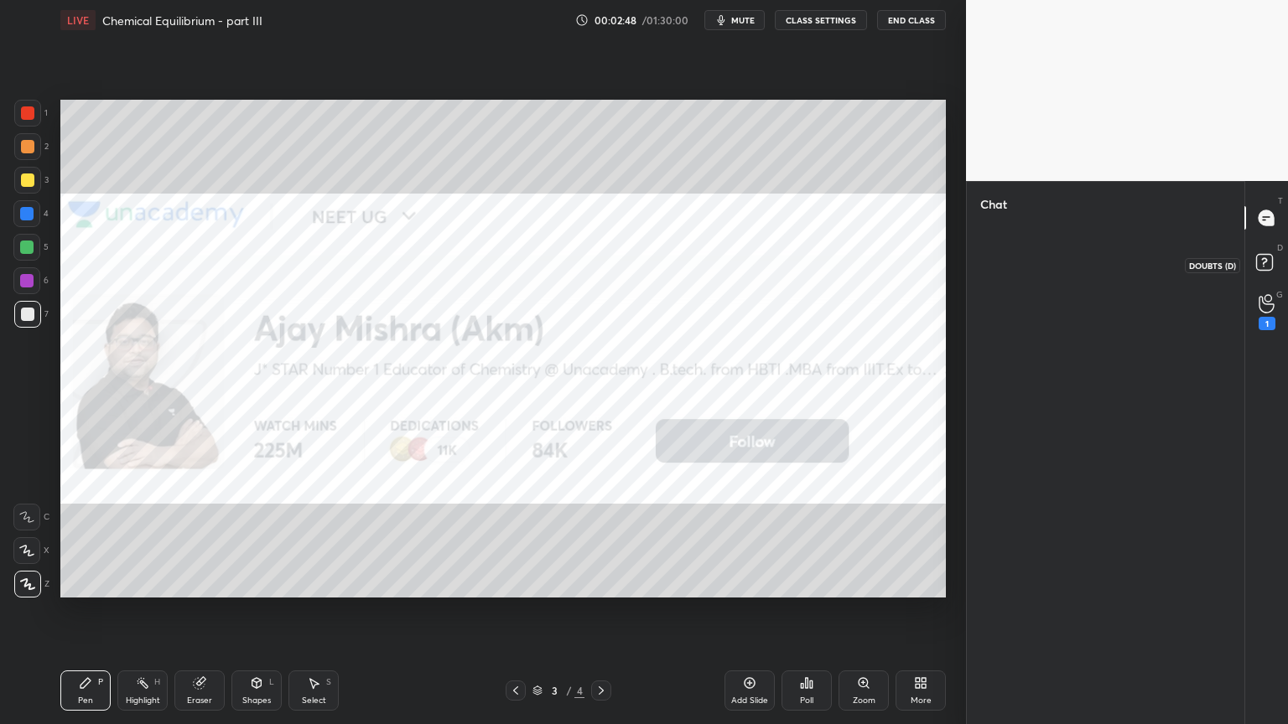
click at [1259, 258] on rect at bounding box center [1264, 263] width 16 height 16
click at [1262, 218] on icon at bounding box center [1266, 219] width 18 height 18
click at [1269, 312] on icon at bounding box center [1266, 303] width 16 height 19
click at [1264, 262] on icon at bounding box center [1264, 261] width 6 height 7
click at [1270, 218] on icon at bounding box center [1265, 217] width 15 height 15
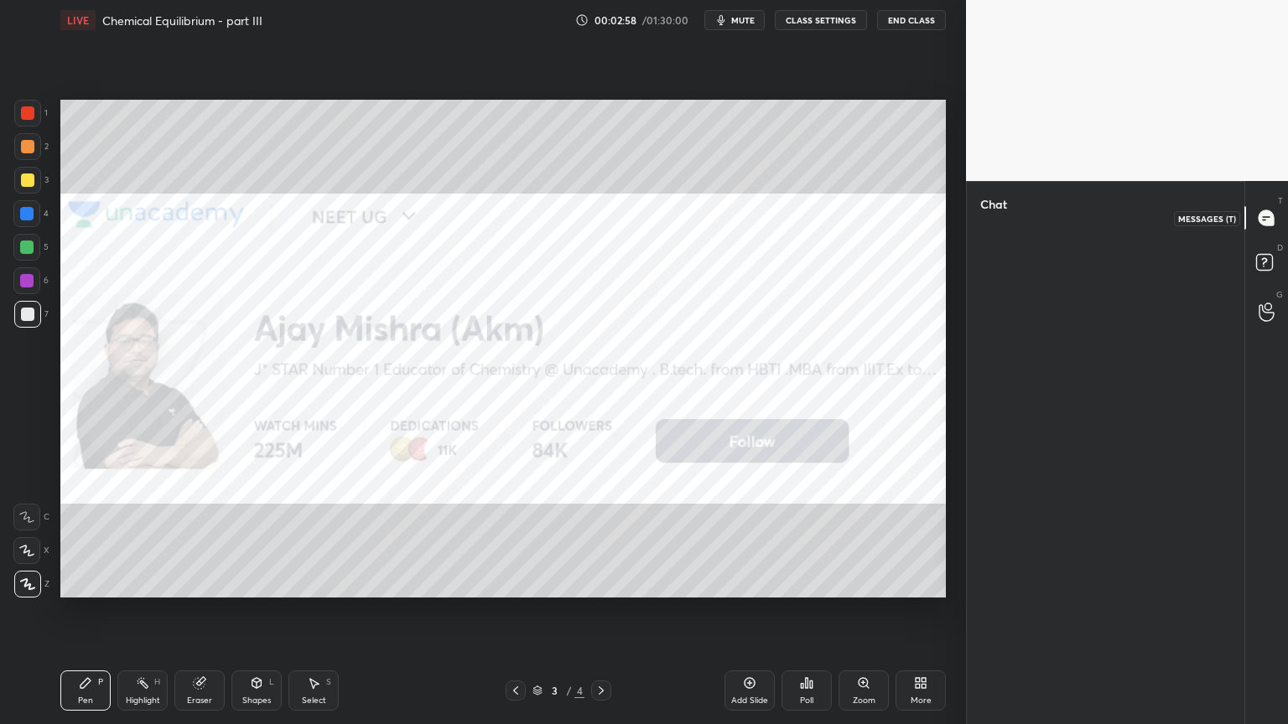
click at [1265, 221] on icon at bounding box center [1266, 219] width 18 height 18
drag, startPoint x: 1262, startPoint y: 260, endPoint x: 1252, endPoint y: 268, distance: 12.5
click at [1264, 259] on rect at bounding box center [1264, 263] width 16 height 16
click at [920, 611] on icon at bounding box center [920, 683] width 13 height 13
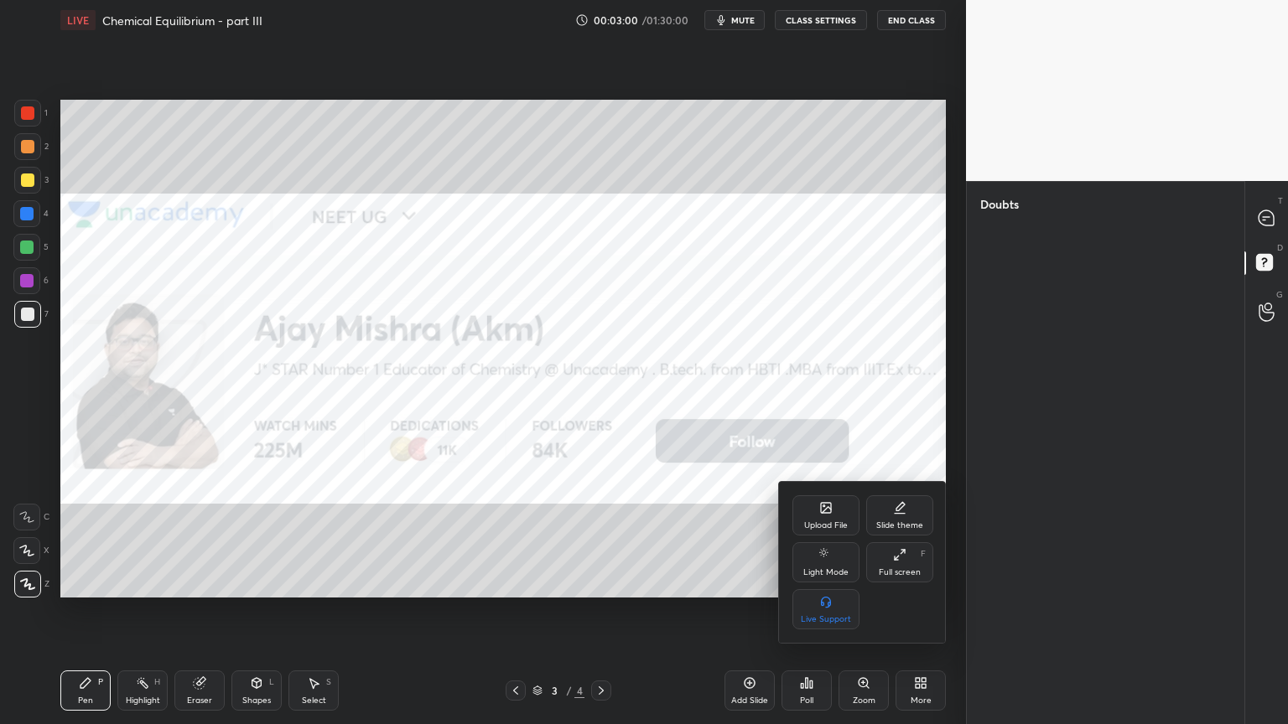
click at [899, 569] on div "Full screen" at bounding box center [900, 572] width 42 height 8
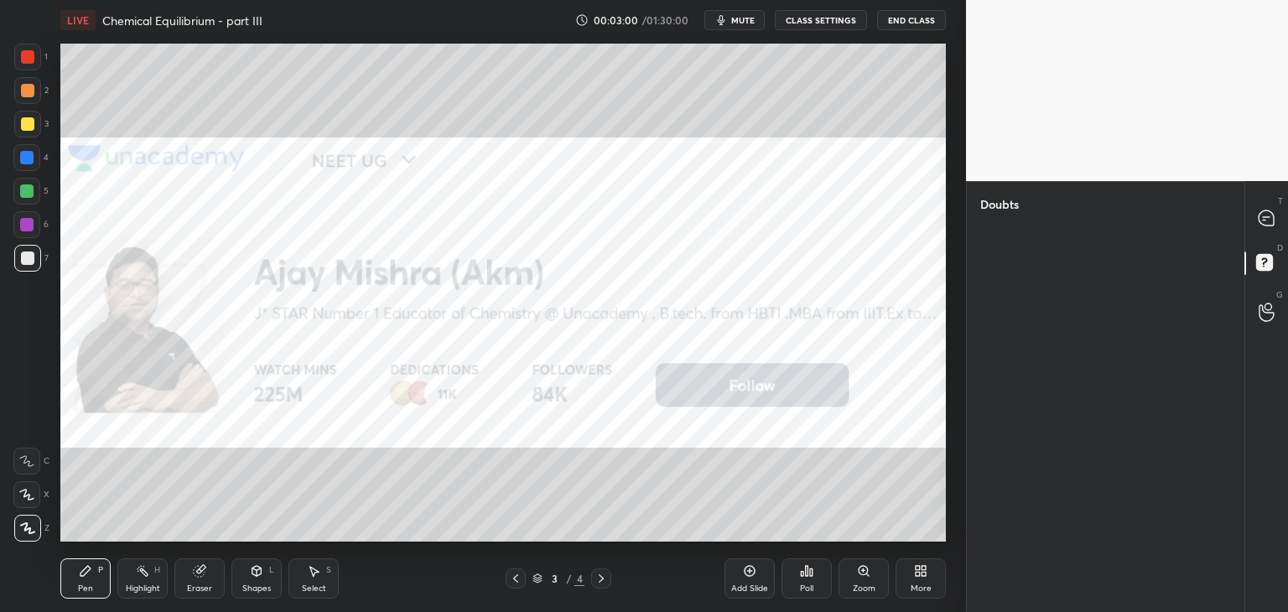
scroll to position [505, 899]
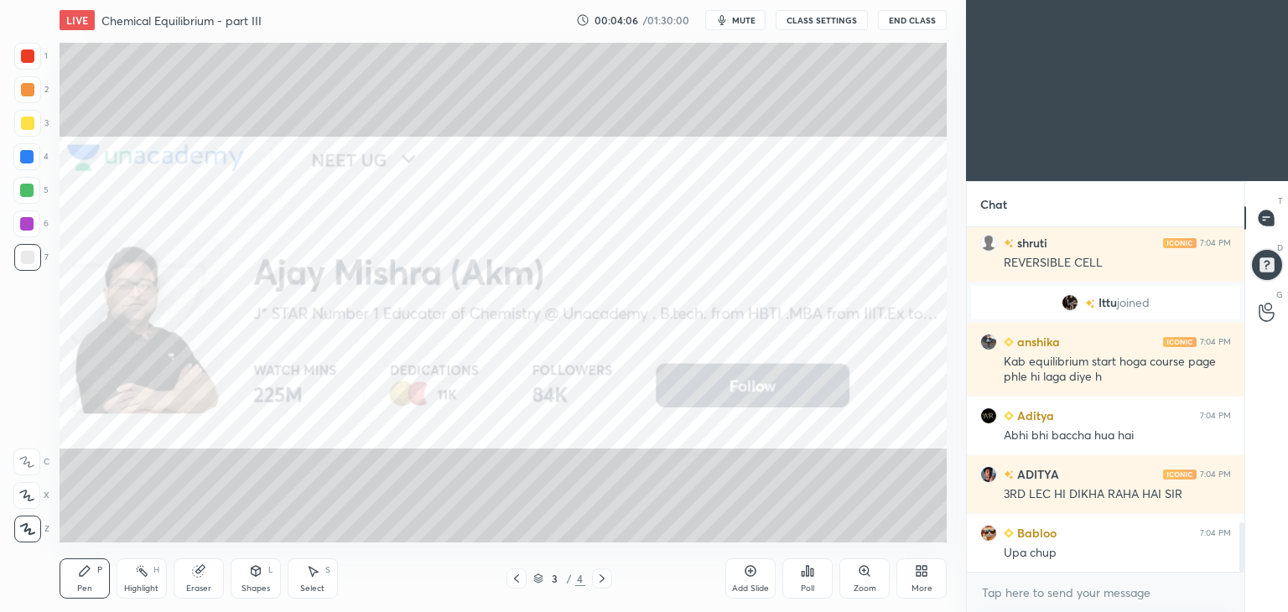
scroll to position [83325, 82932]
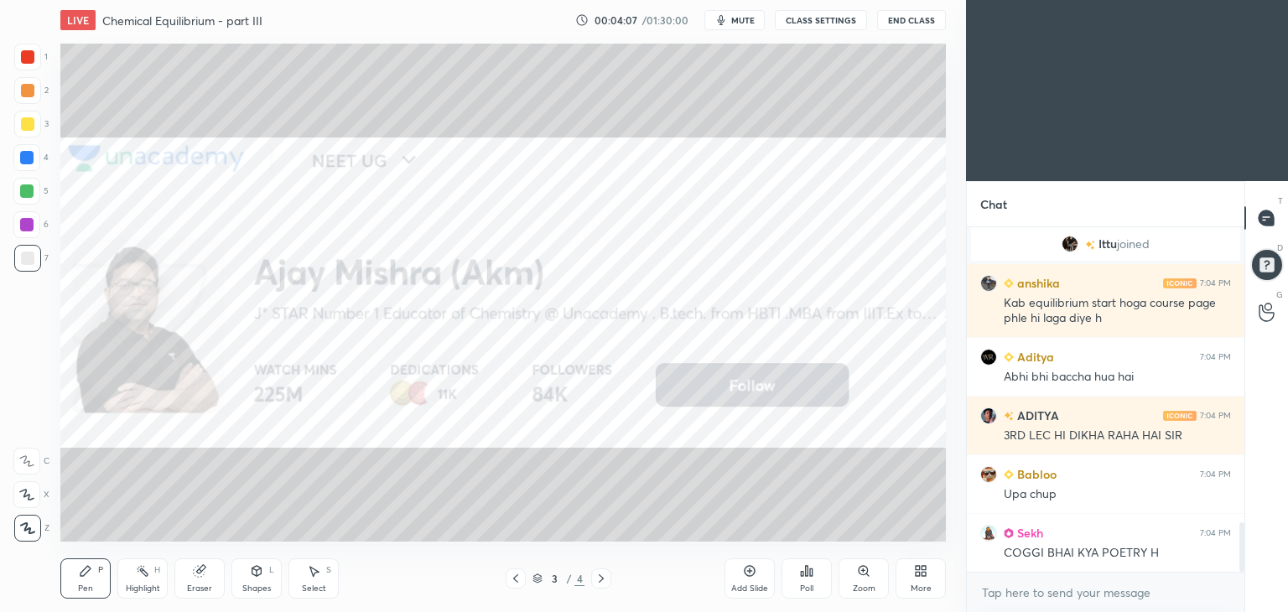
click at [920, 576] on icon at bounding box center [920, 570] width 13 height 13
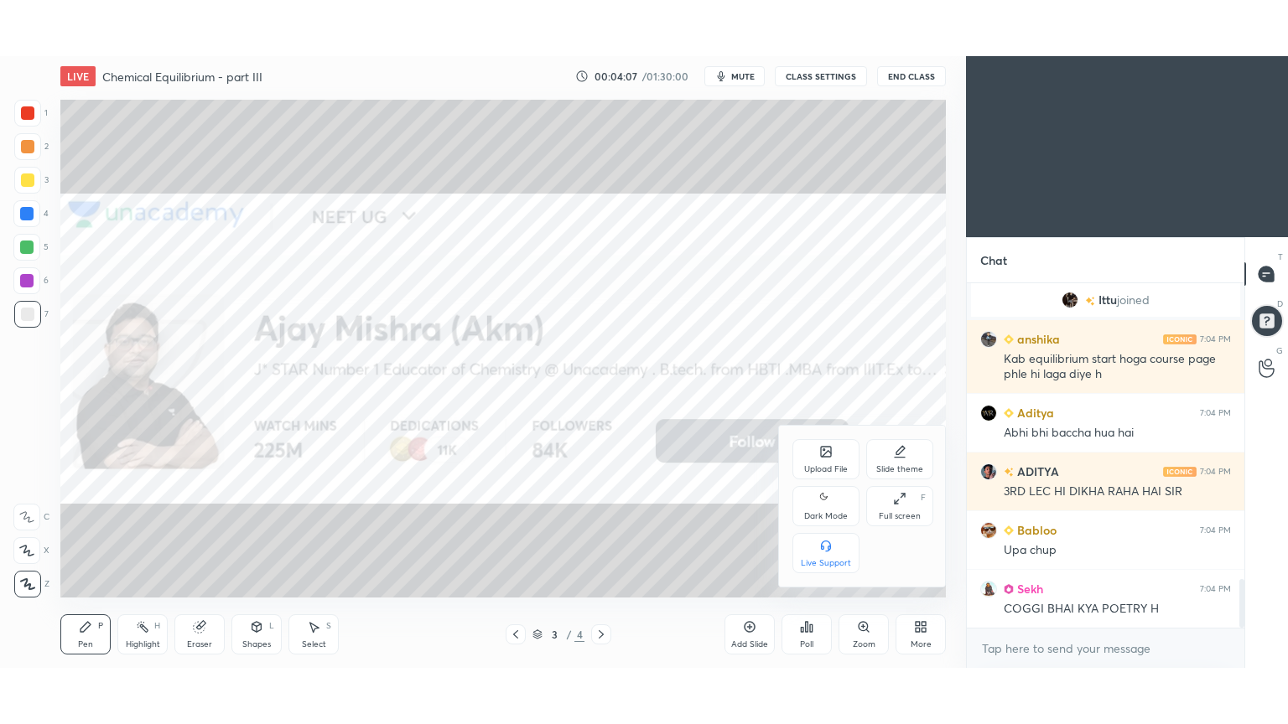
scroll to position [2109, 0]
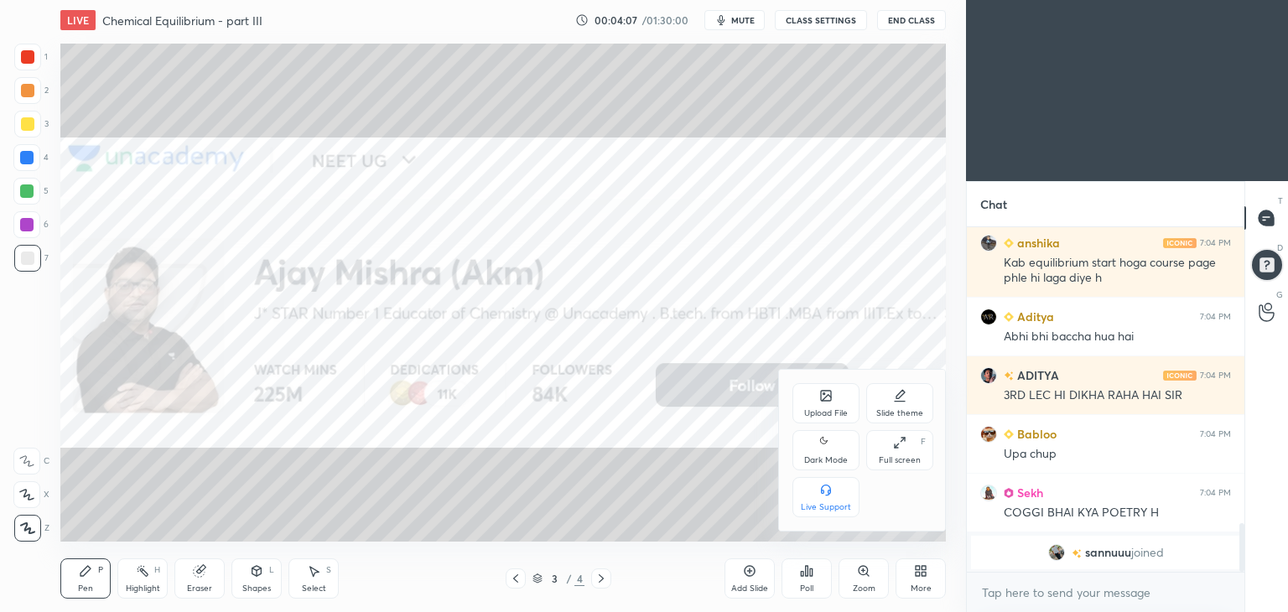
click at [829, 457] on div "Dark Mode" at bounding box center [826, 460] width 44 height 8
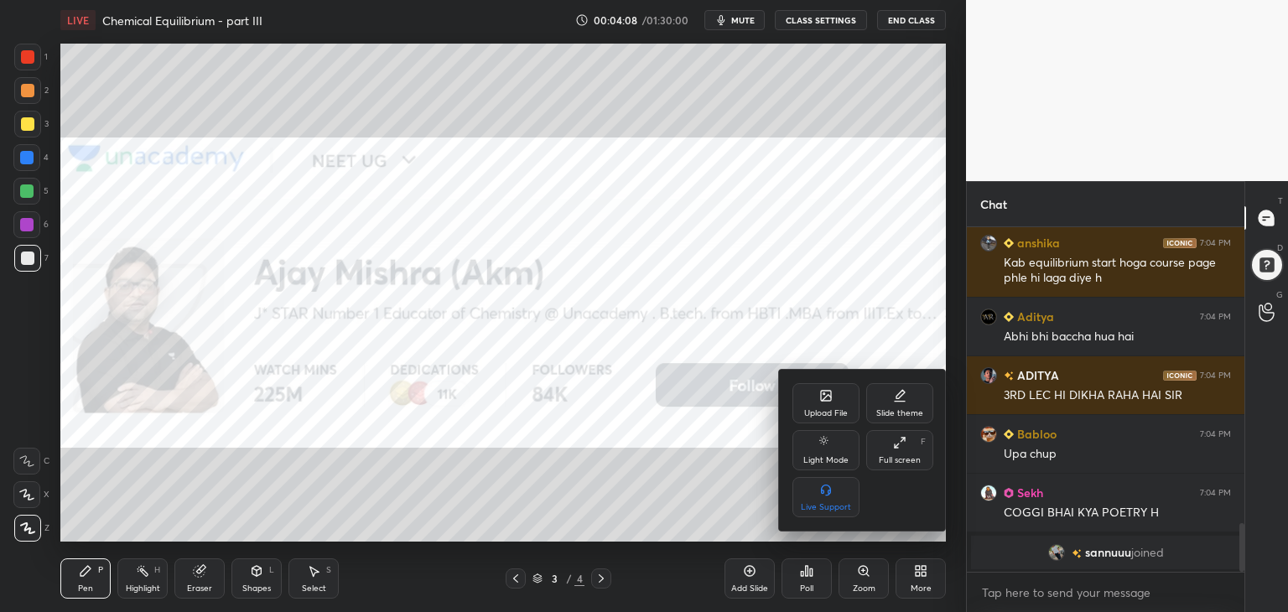
click at [909, 454] on div "Full screen F" at bounding box center [899, 450] width 67 height 40
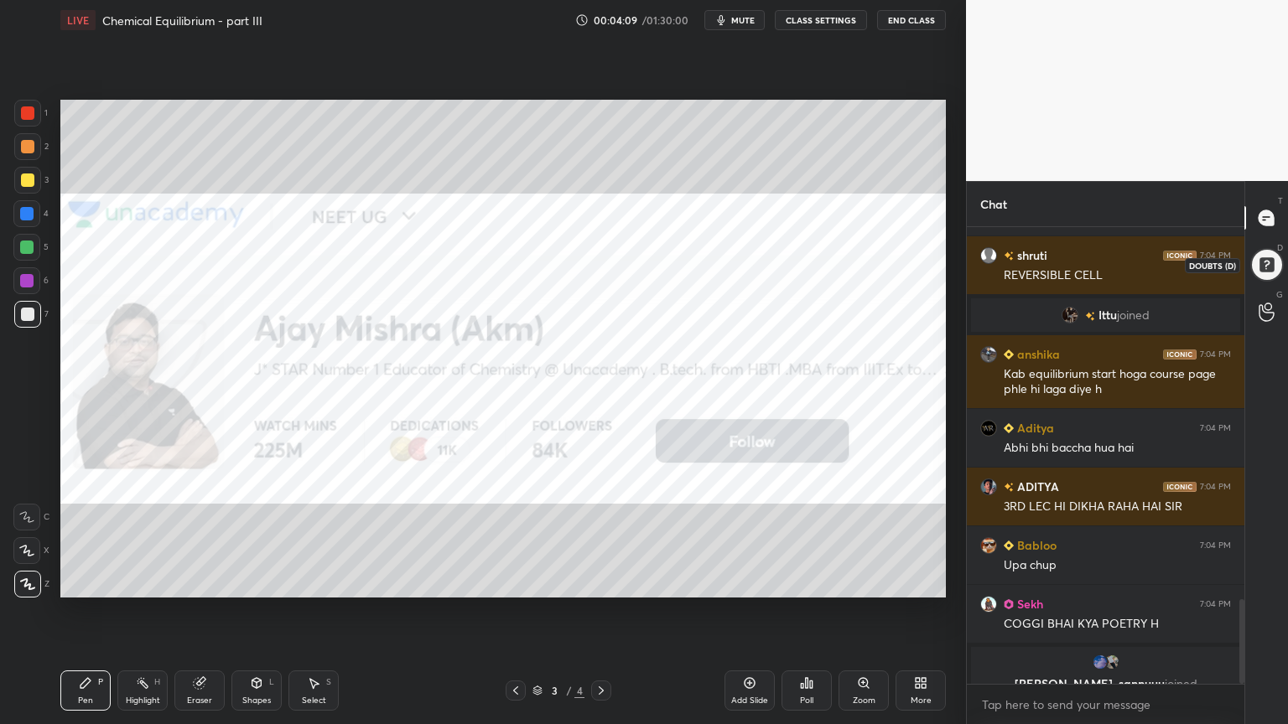
scroll to position [2018, 0]
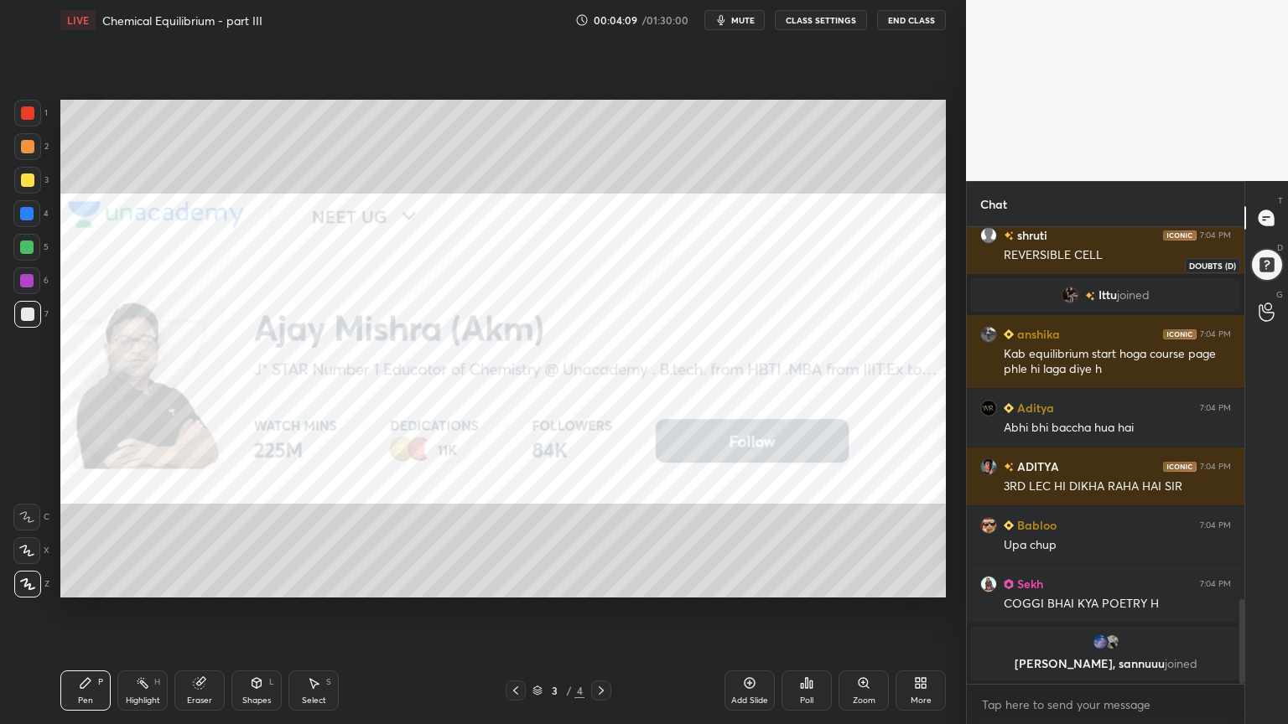
click at [1257, 263] on div at bounding box center [1266, 265] width 34 height 34
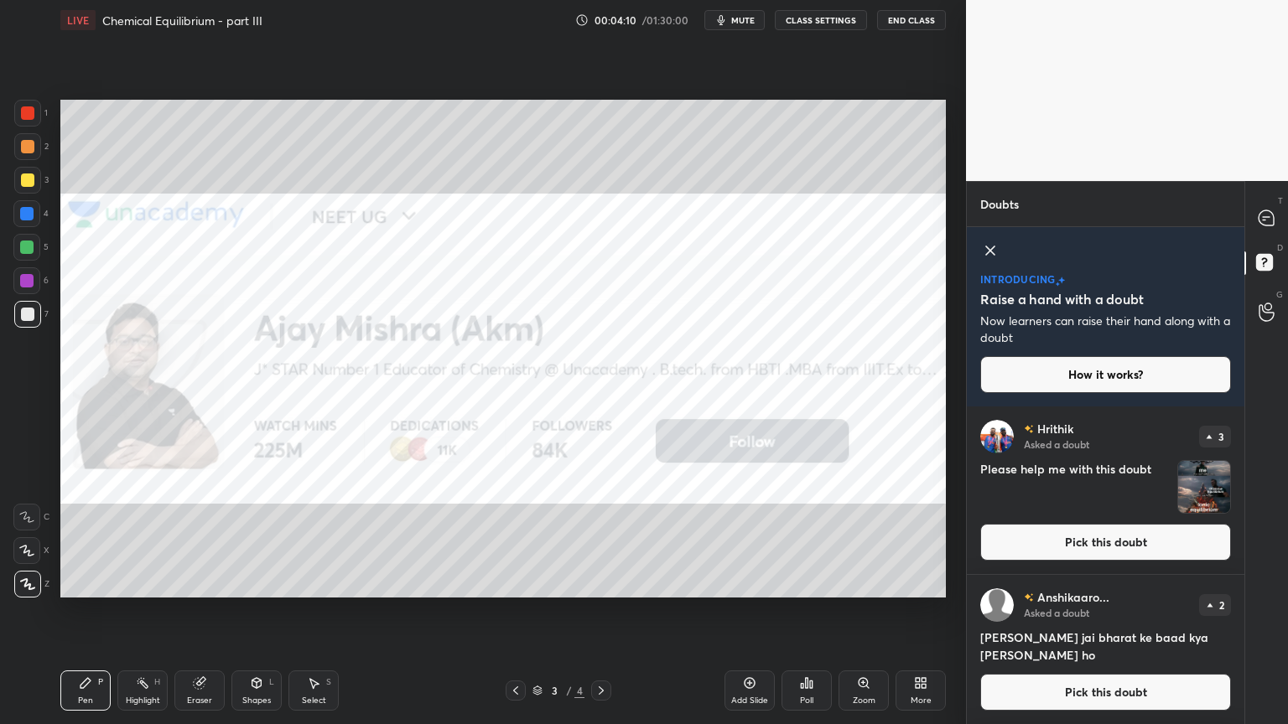
click at [995, 251] on icon at bounding box center [990, 251] width 20 height 20
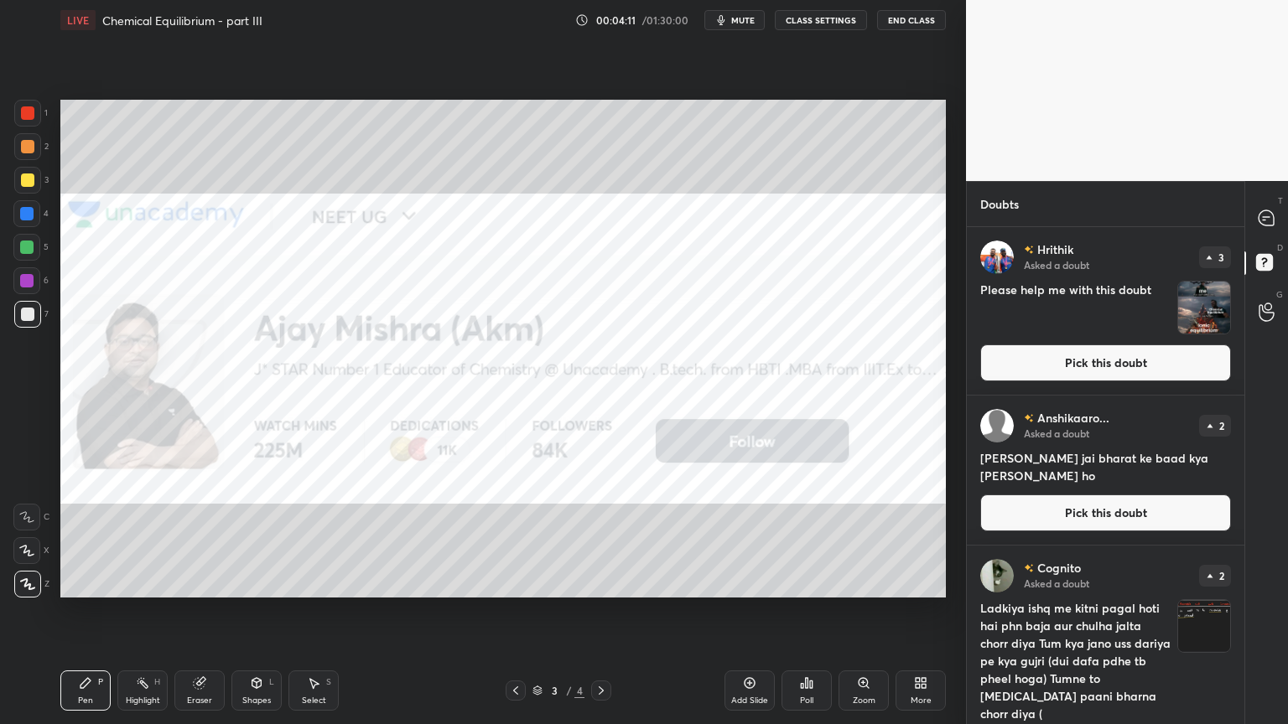
click at [1128, 366] on button "Pick this doubt" at bounding box center [1105, 363] width 251 height 37
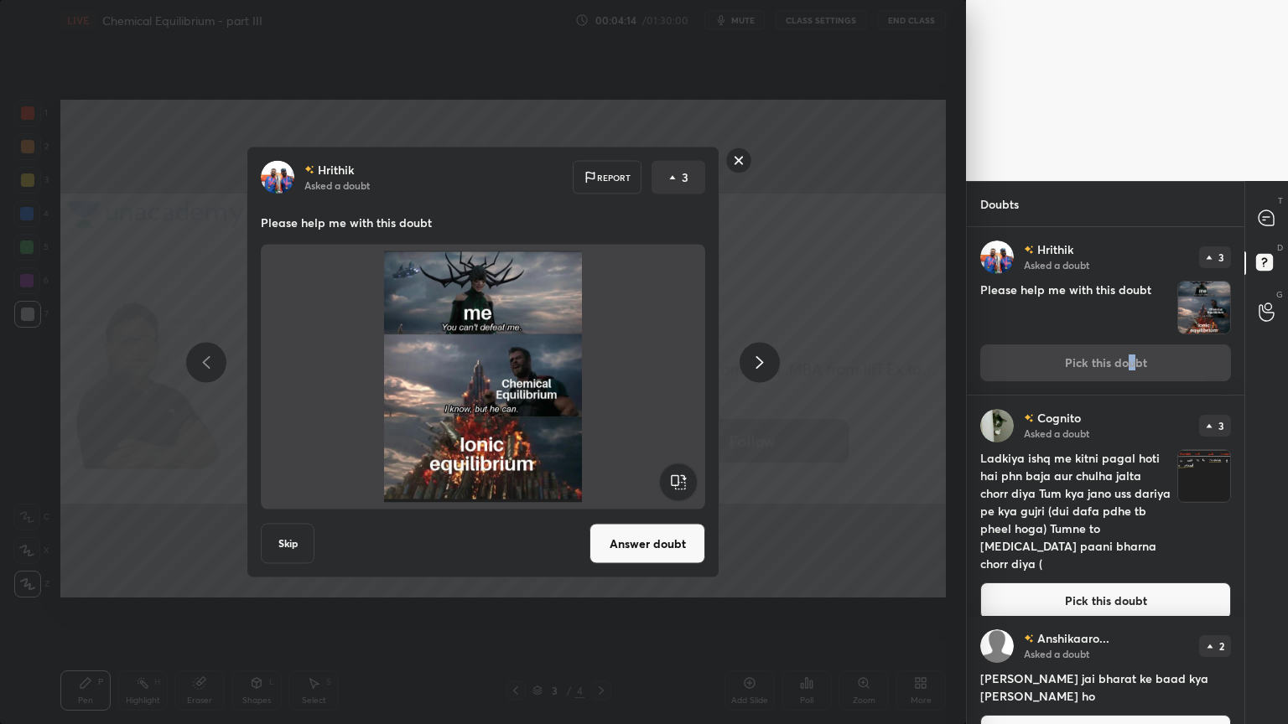
click at [637, 538] on button "Answer doubt" at bounding box center [647, 544] width 116 height 40
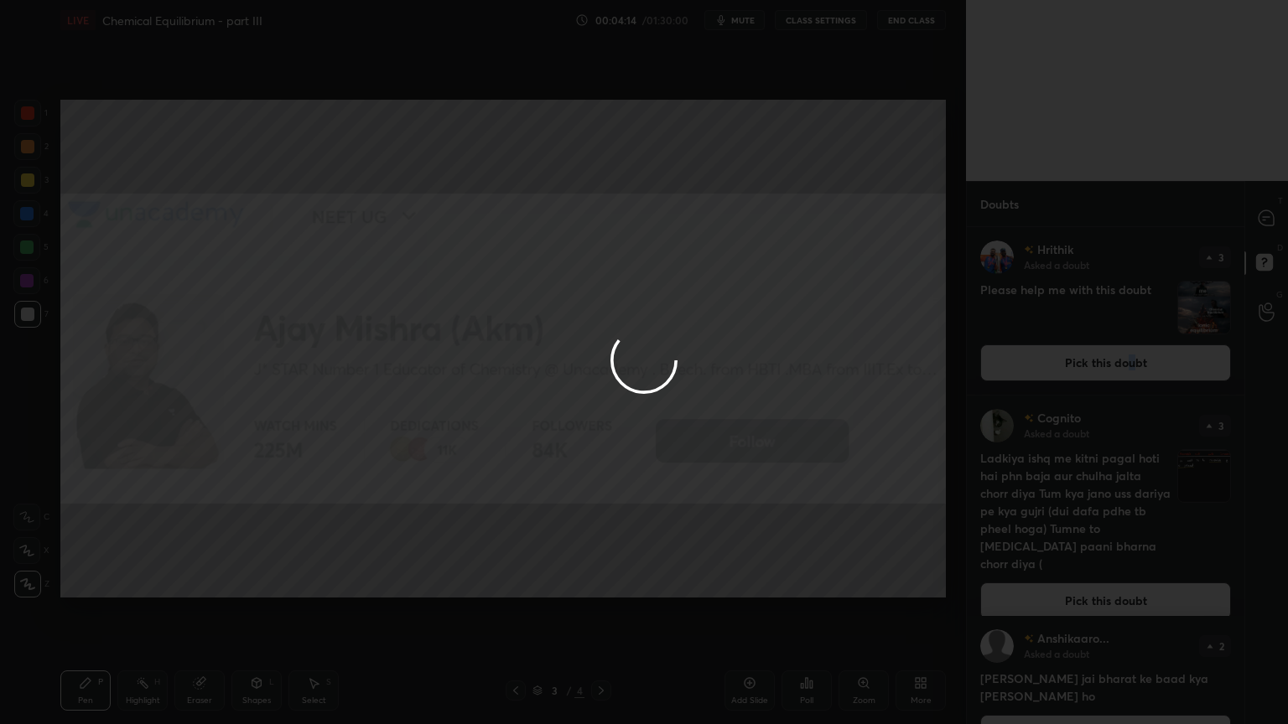
click at [1113, 362] on div at bounding box center [644, 362] width 1288 height 724
click at [1127, 365] on div at bounding box center [644, 362] width 1288 height 724
click at [1129, 364] on div at bounding box center [644, 362] width 1288 height 724
click at [1119, 364] on div at bounding box center [644, 362] width 1288 height 724
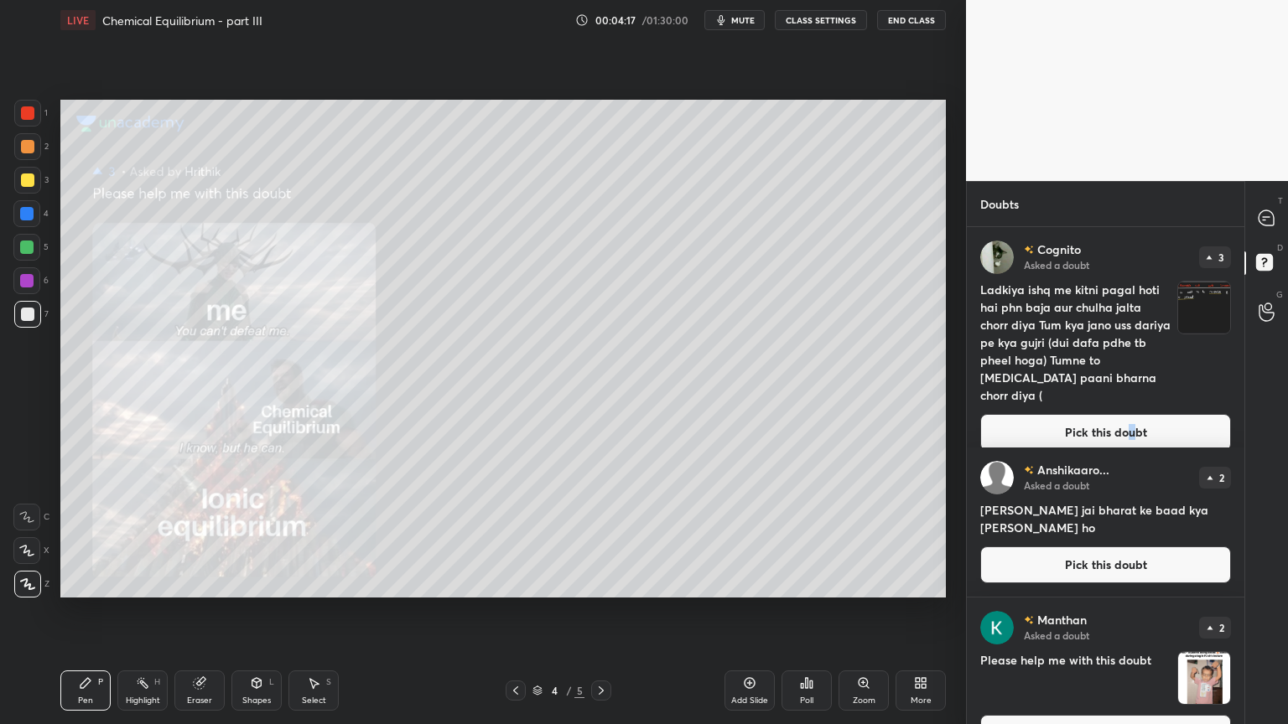
click at [1116, 414] on button "Pick this doubt" at bounding box center [1105, 432] width 251 height 37
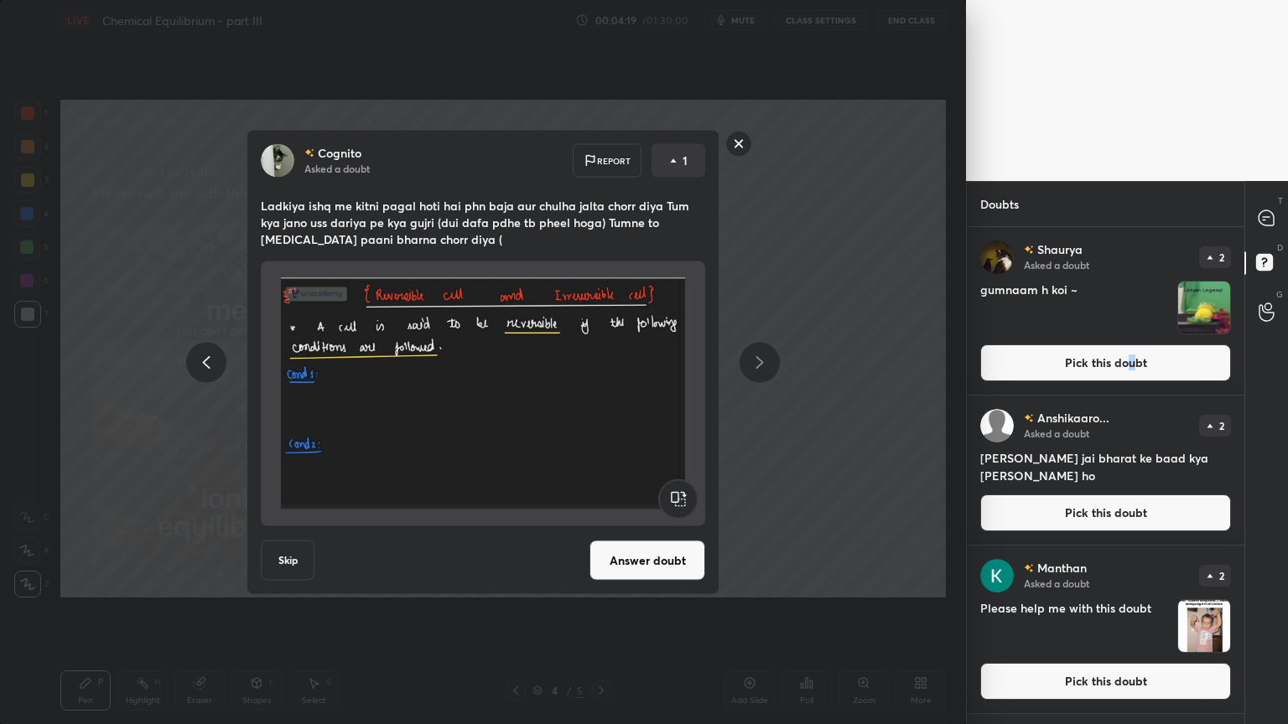
drag, startPoint x: 667, startPoint y: 543, endPoint x: 702, endPoint y: 502, distance: 53.6
click at [671, 542] on button "Answer doubt" at bounding box center [647, 561] width 116 height 40
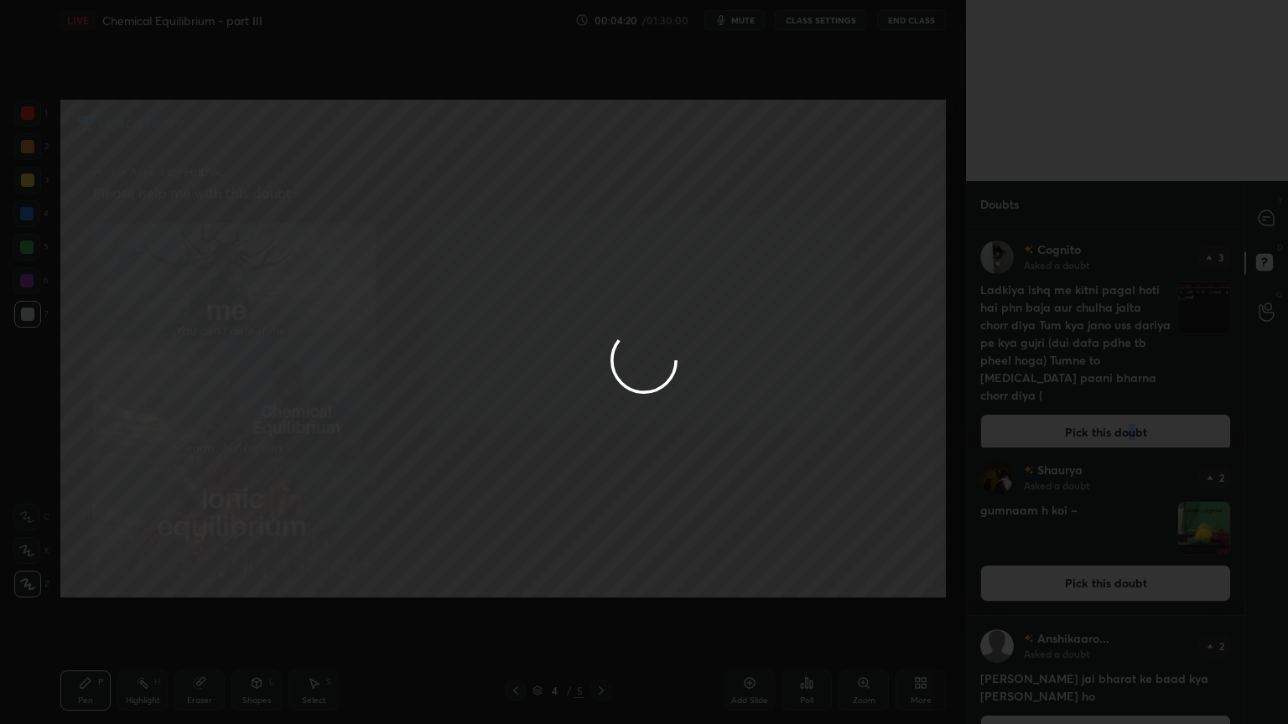
click at [1102, 414] on div at bounding box center [644, 362] width 1288 height 724
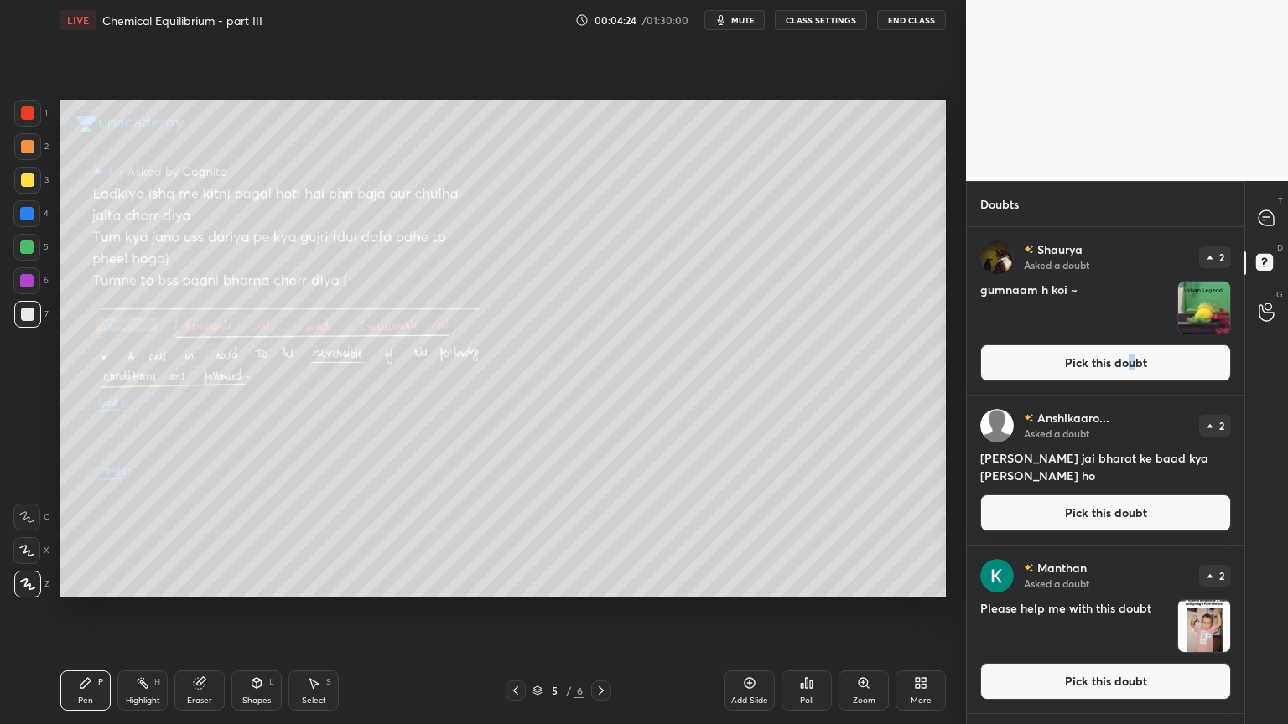
click at [1078, 376] on button "Pick this doubt" at bounding box center [1105, 363] width 251 height 37
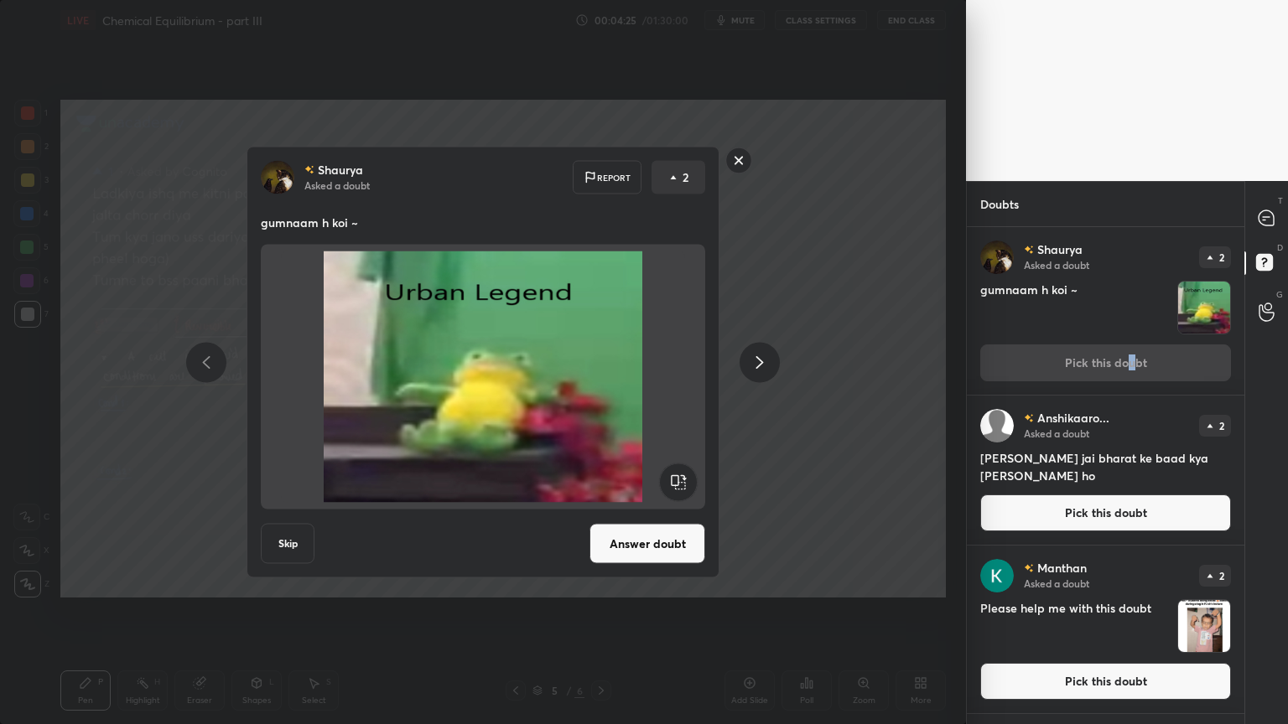
click at [694, 531] on button "Answer doubt" at bounding box center [647, 544] width 116 height 40
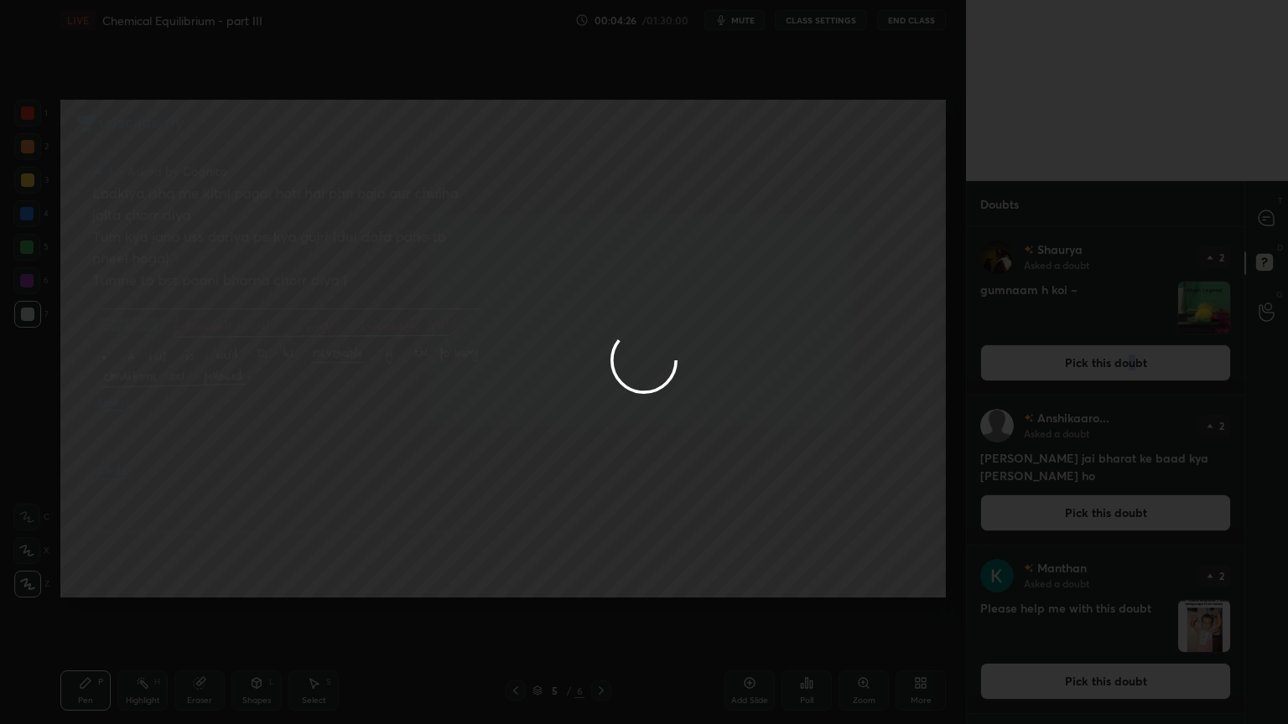
click at [1076, 372] on div at bounding box center [644, 362] width 1288 height 724
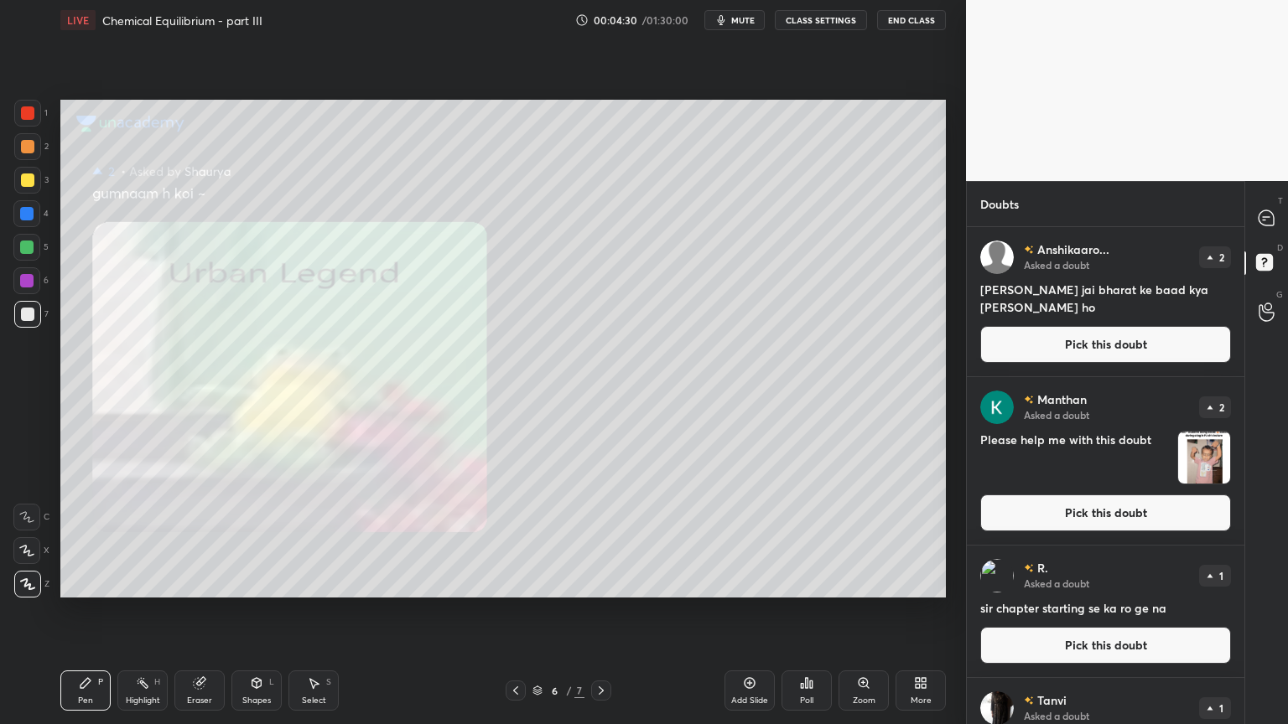
click at [1127, 511] on button "Pick this doubt" at bounding box center [1105, 513] width 251 height 37
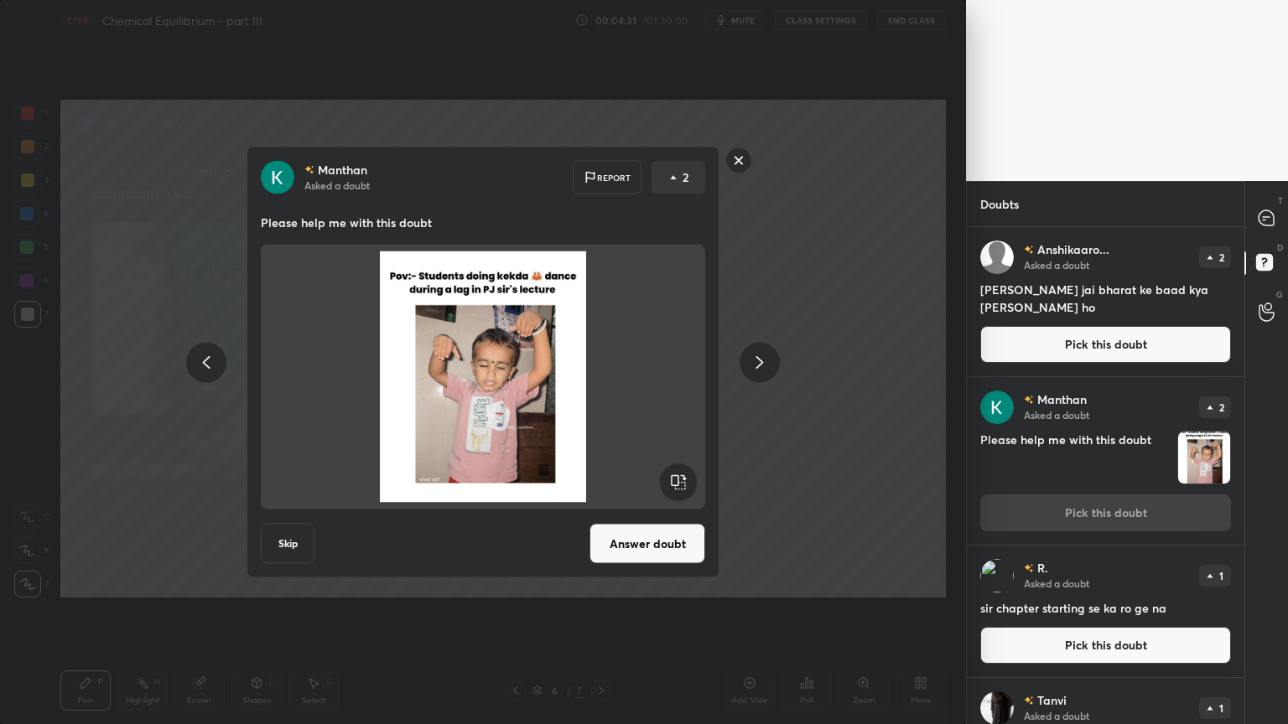
click at [744, 355] on div at bounding box center [759, 362] width 40 height 40
click at [749, 359] on div at bounding box center [759, 362] width 40 height 40
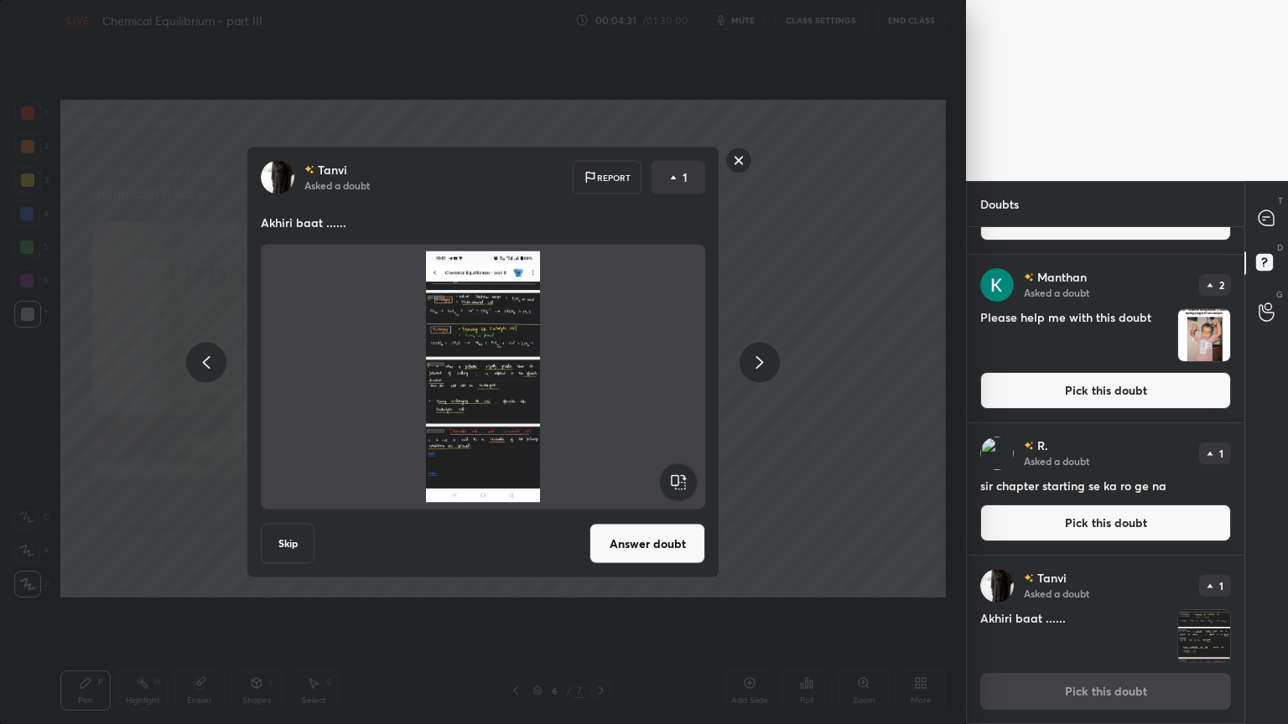
click at [755, 358] on icon at bounding box center [759, 362] width 20 height 20
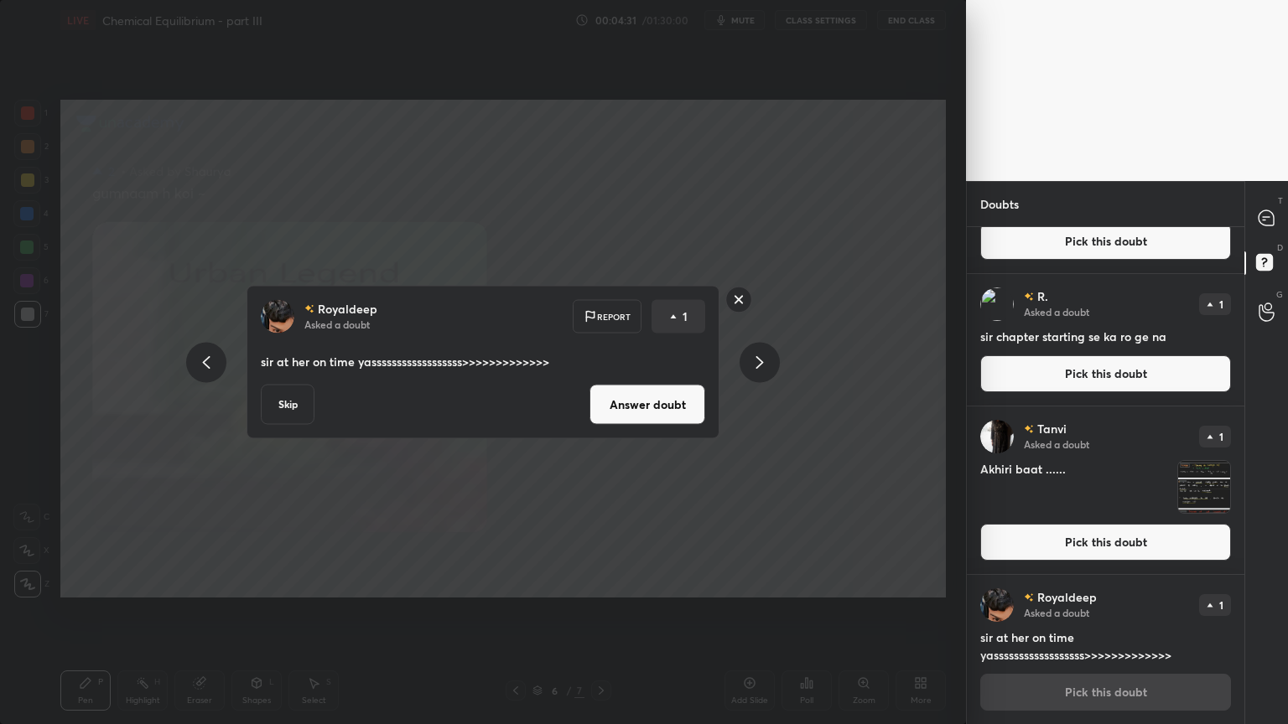
scroll to position [0, 0]
click at [198, 372] on div at bounding box center [206, 362] width 40 height 40
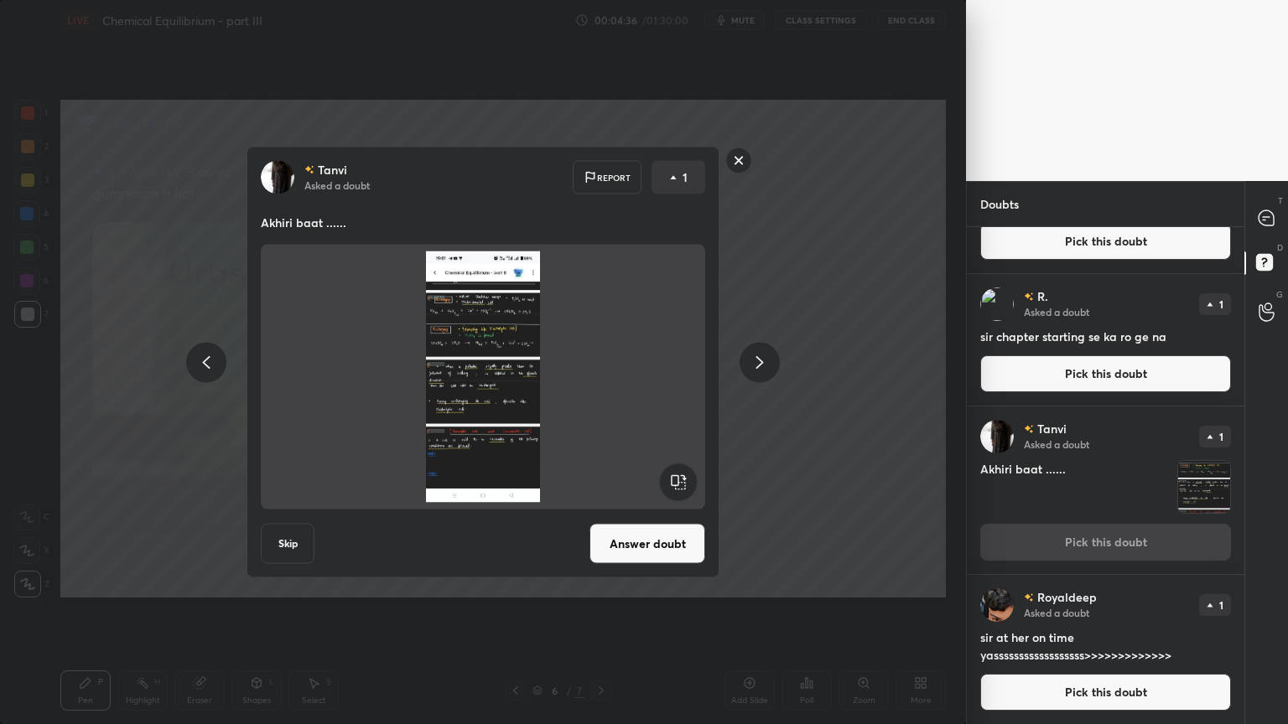
click at [756, 360] on icon at bounding box center [759, 362] width 20 height 20
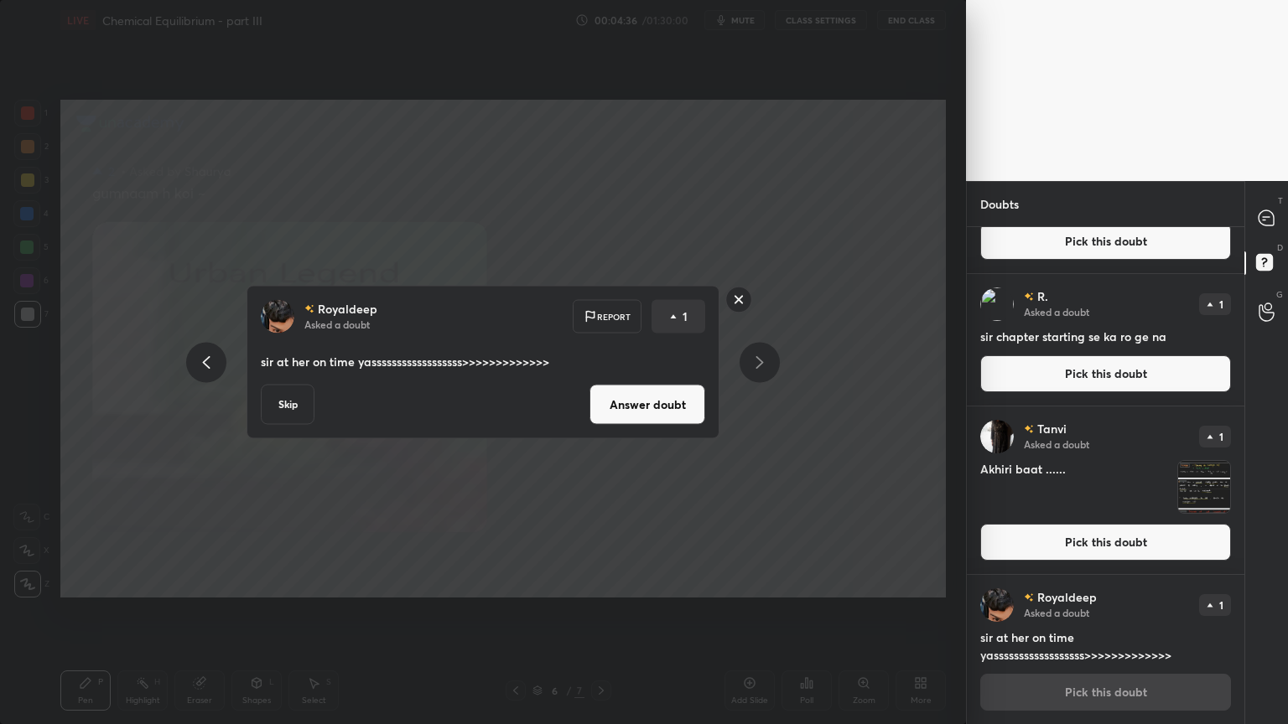
click at [754, 359] on icon at bounding box center [759, 362] width 20 height 20
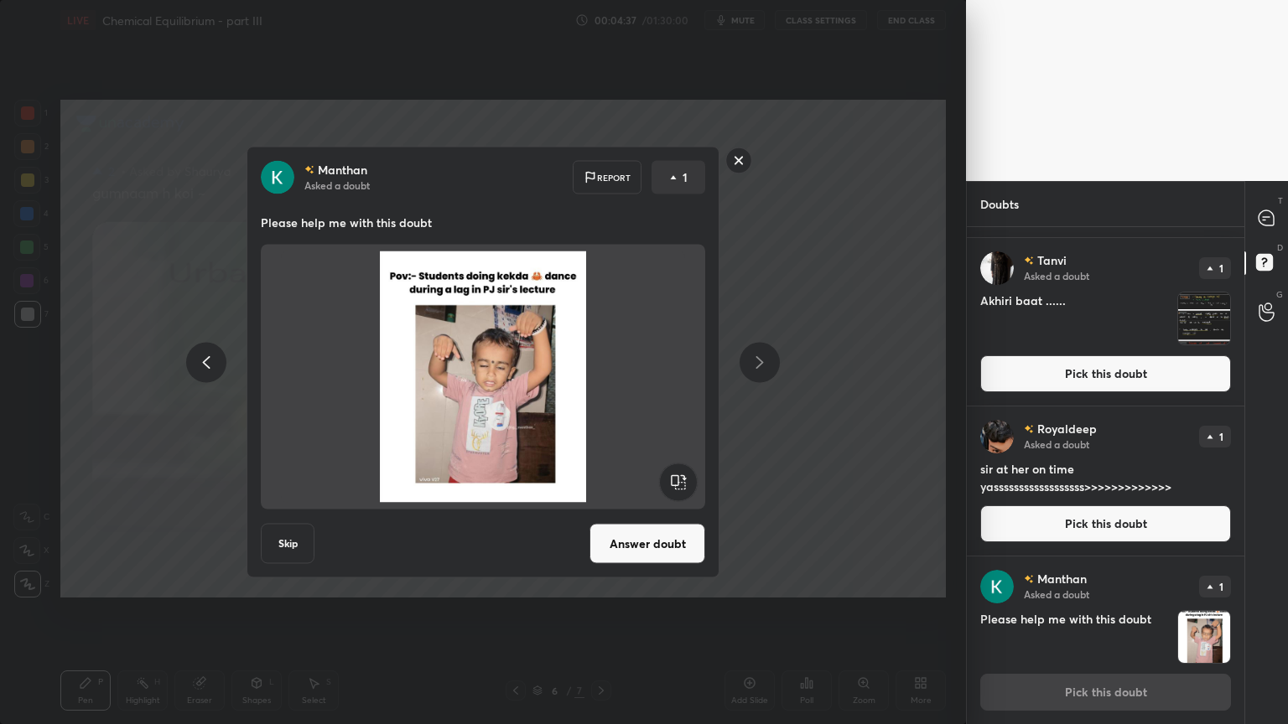
click at [754, 360] on icon at bounding box center [759, 362] width 20 height 20
click at [754, 359] on icon at bounding box center [759, 362] width 20 height 20
click at [751, 360] on icon at bounding box center [759, 362] width 20 height 20
click at [753, 360] on icon at bounding box center [759, 362] width 20 height 20
click at [760, 359] on icon at bounding box center [759, 362] width 20 height 20
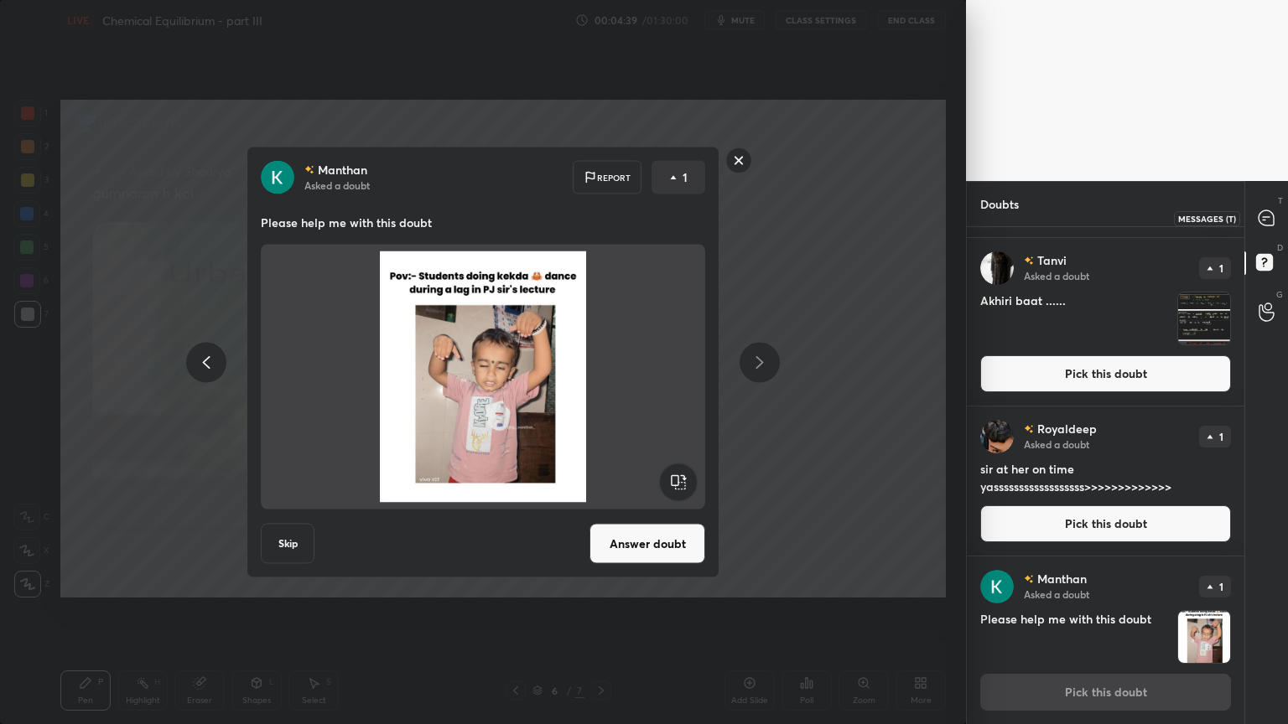
drag, startPoint x: 1264, startPoint y: 218, endPoint x: 1255, endPoint y: 218, distance: 9.2
click at [1259, 221] on icon at bounding box center [1265, 217] width 15 height 15
type textarea "x"
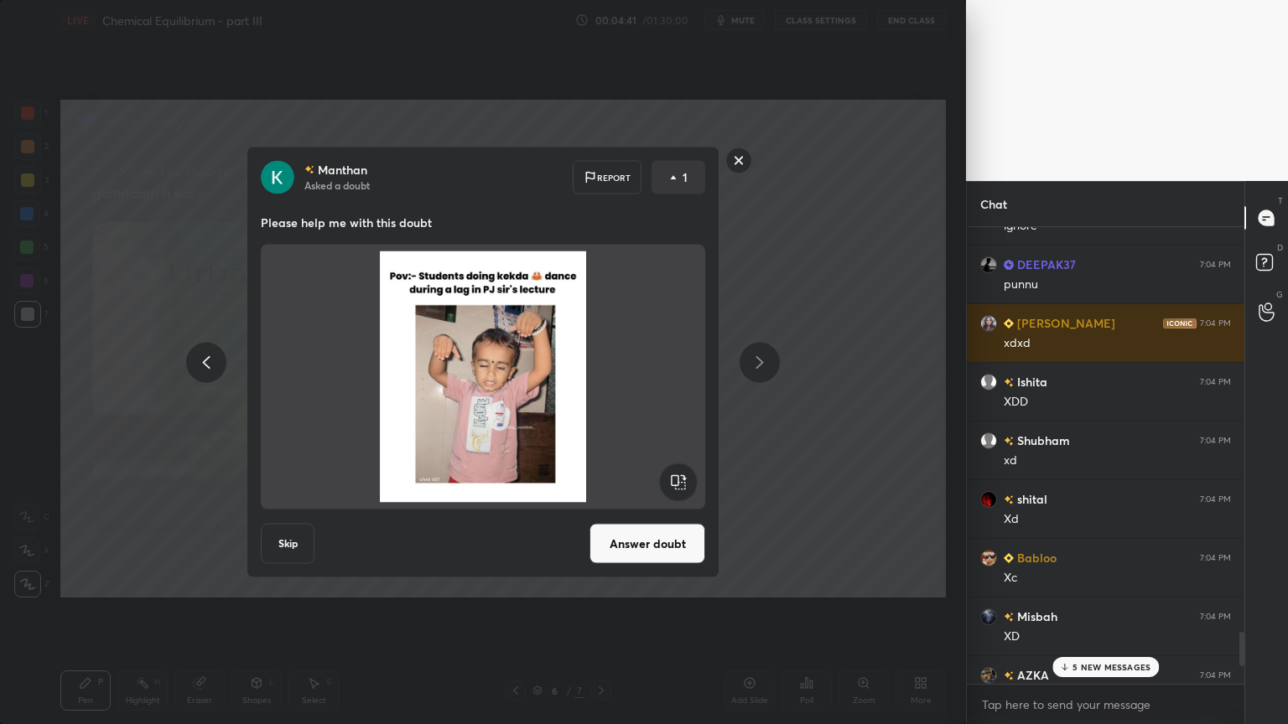
click at [1103, 611] on div "5 NEW MESSAGES" at bounding box center [1105, 667] width 106 height 20
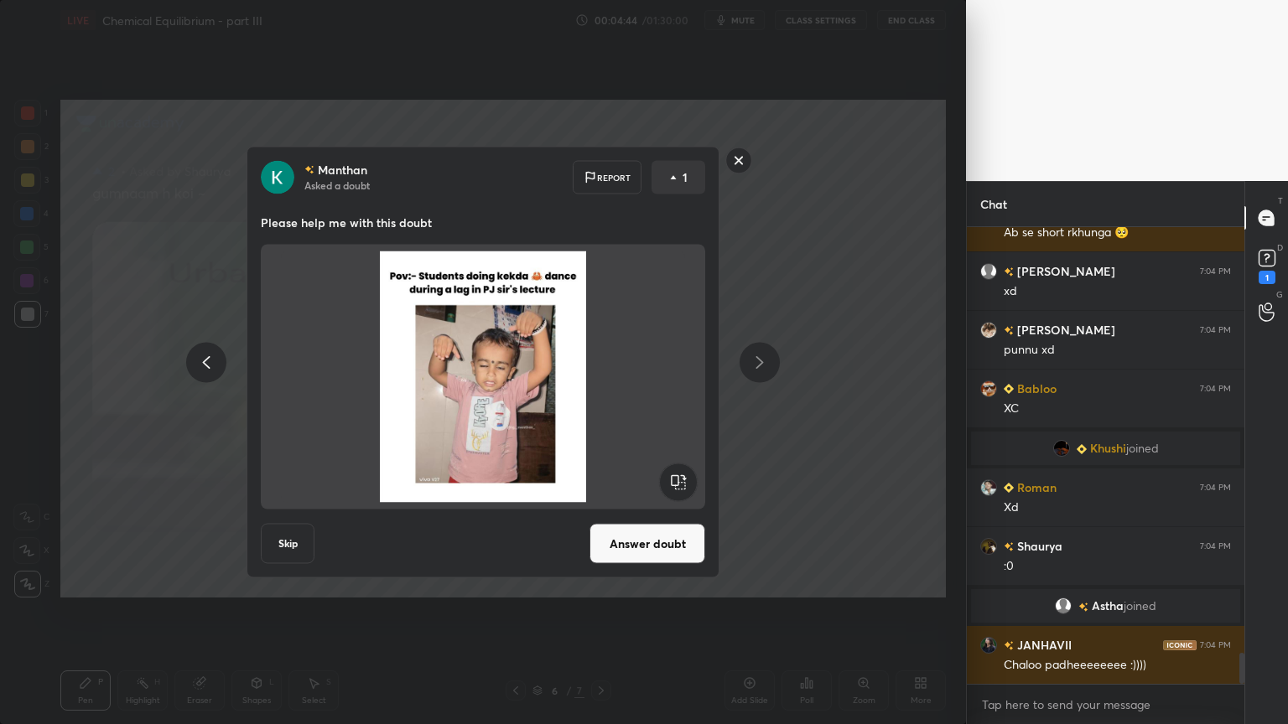
click at [922, 533] on div "Manthan Asked a doubt Report 1 Please help me with this doubt Skip Answer doubt" at bounding box center [483, 362] width 966 height 724
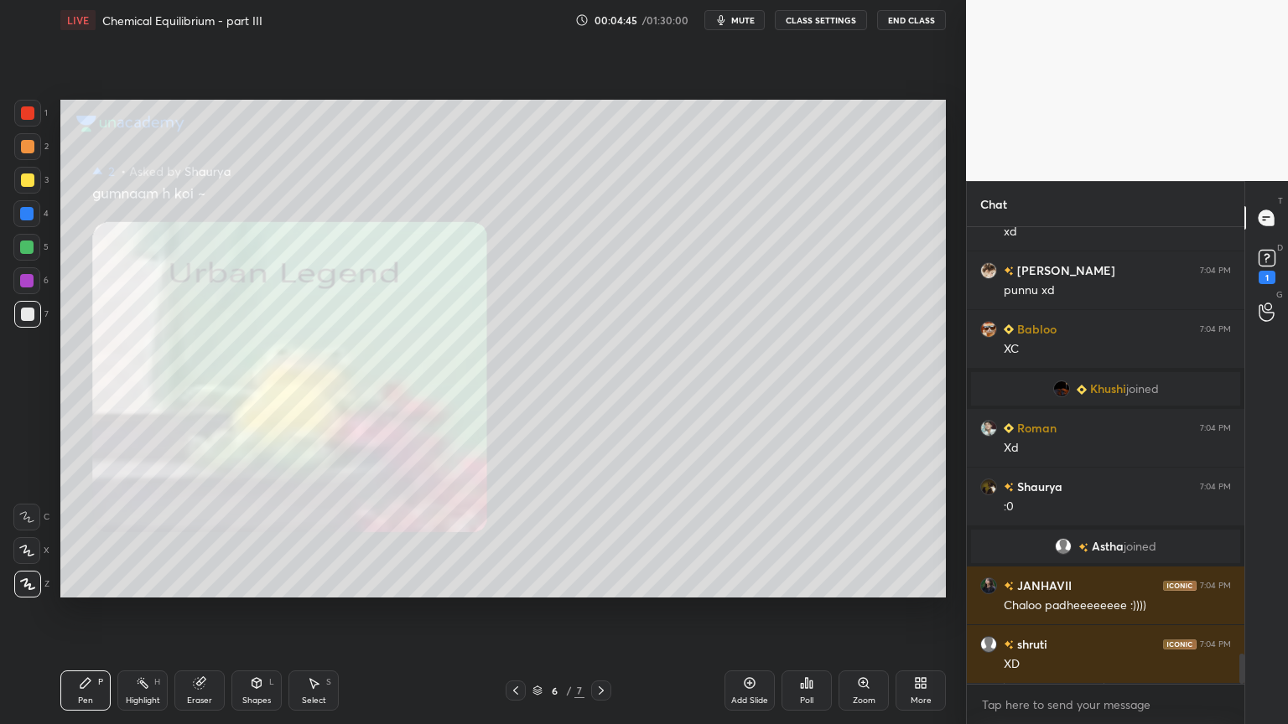
click at [511, 611] on icon at bounding box center [515, 690] width 13 height 13
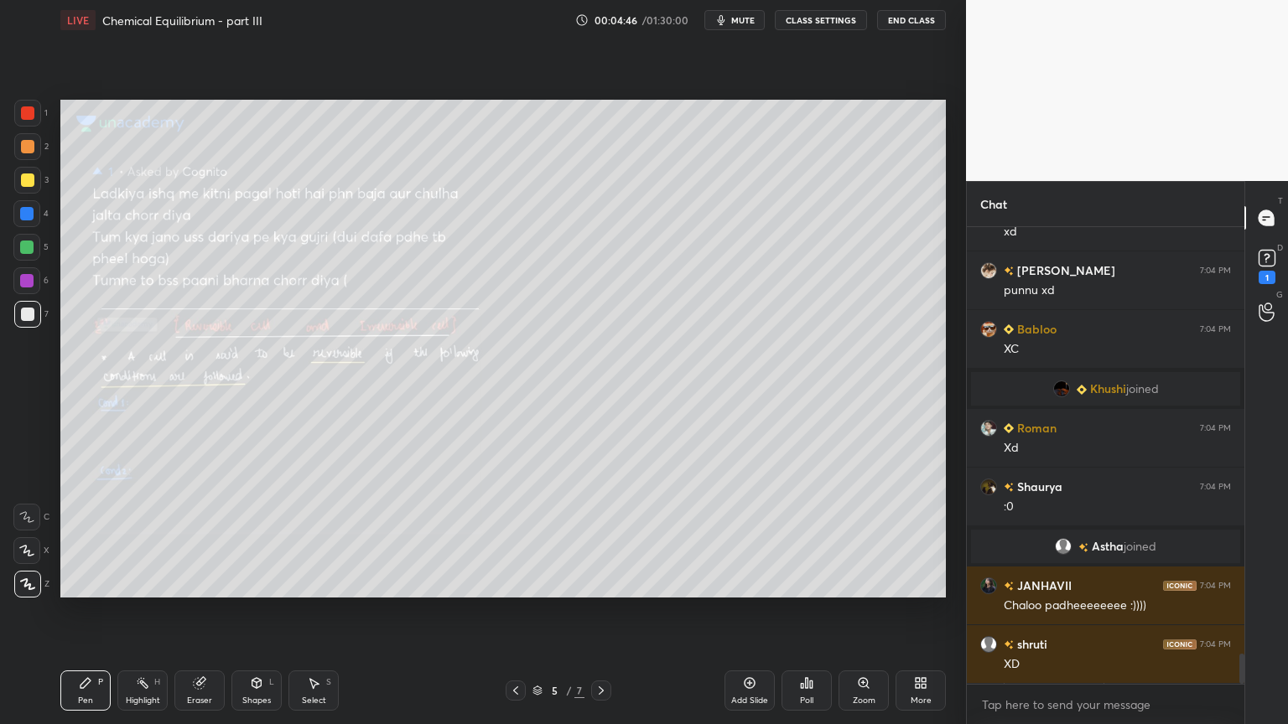
click at [513, 611] on icon at bounding box center [515, 691] width 5 height 8
click at [512, 611] on icon at bounding box center [515, 690] width 13 height 13
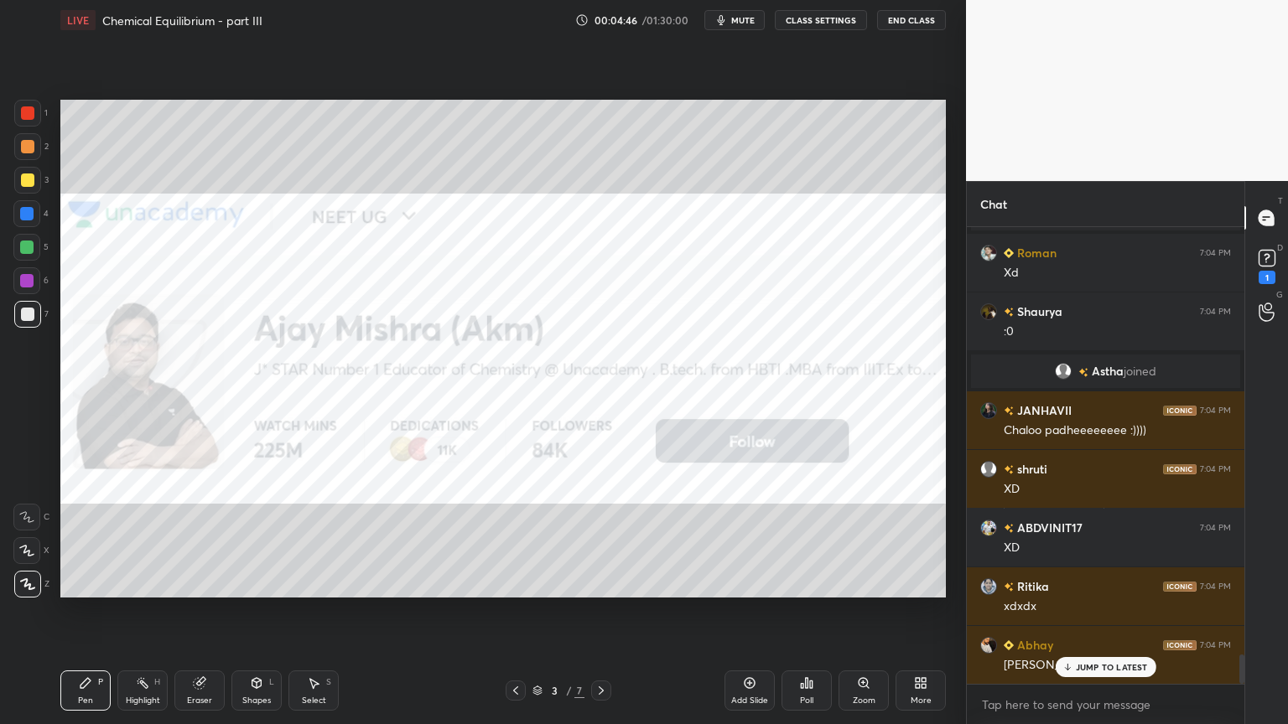
click at [513, 611] on icon at bounding box center [515, 690] width 13 height 13
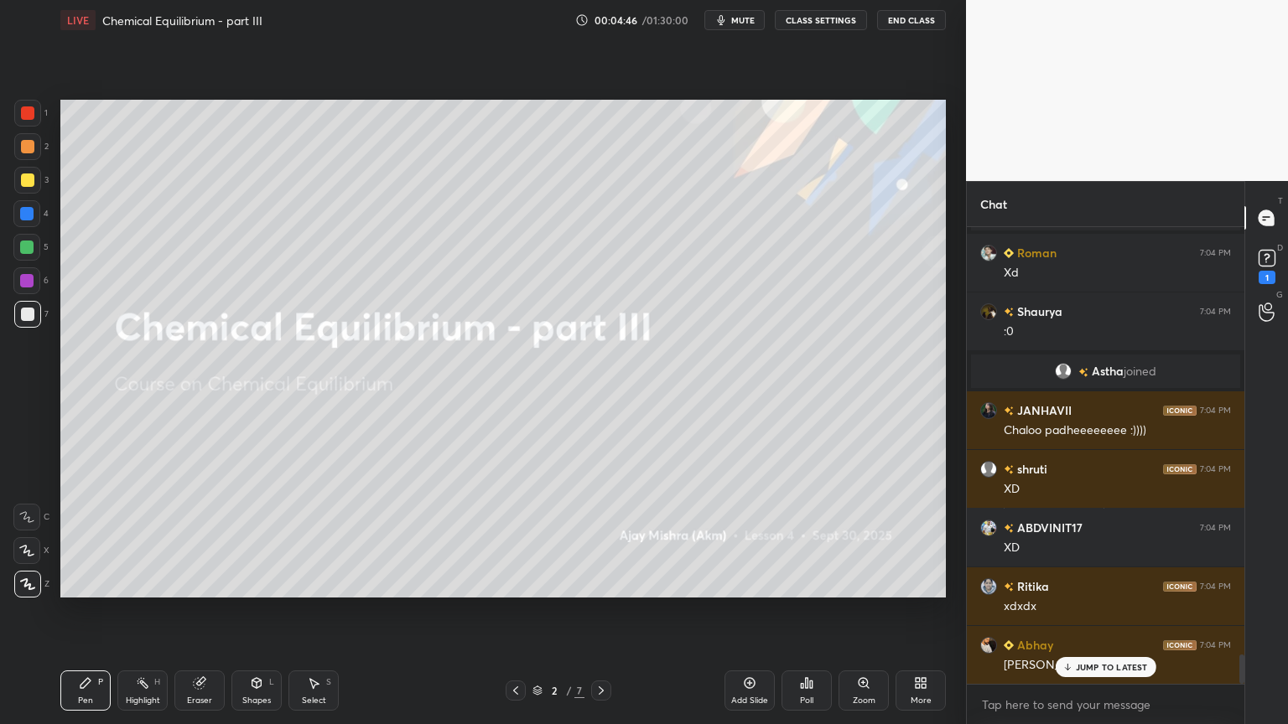
click at [513, 611] on icon at bounding box center [515, 690] width 13 height 13
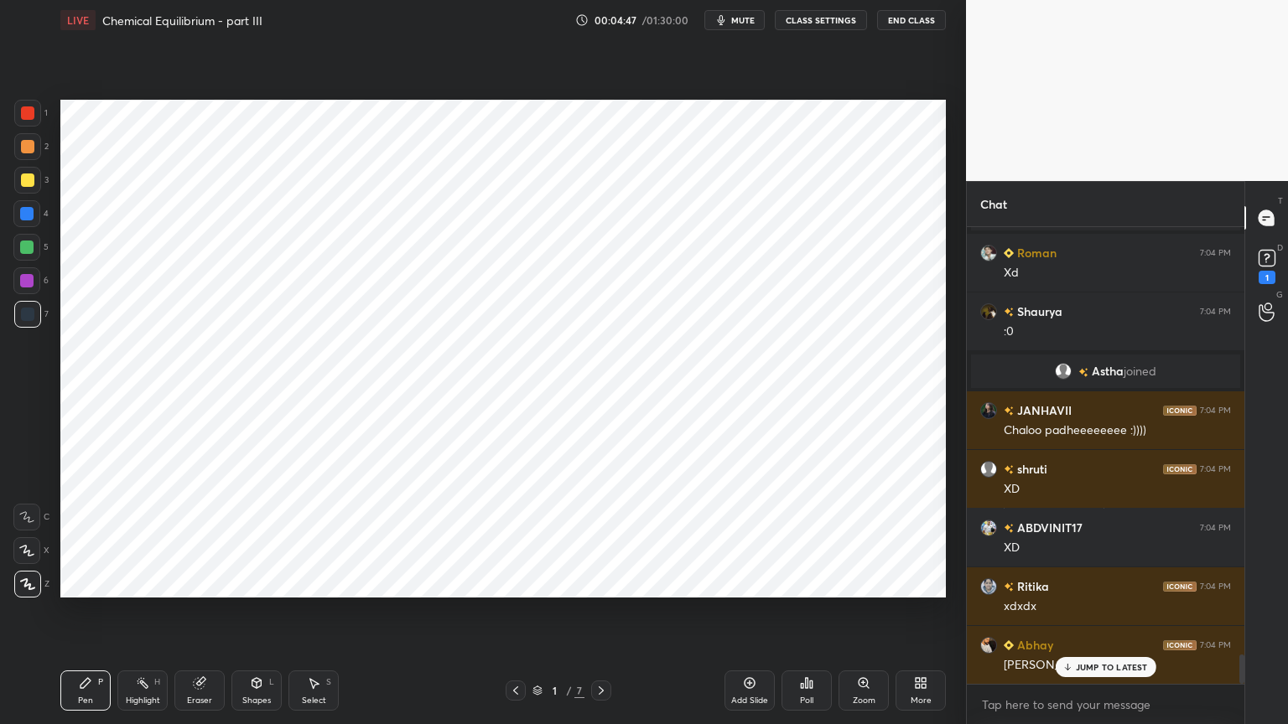
click at [608, 611] on div at bounding box center [601, 691] width 20 height 20
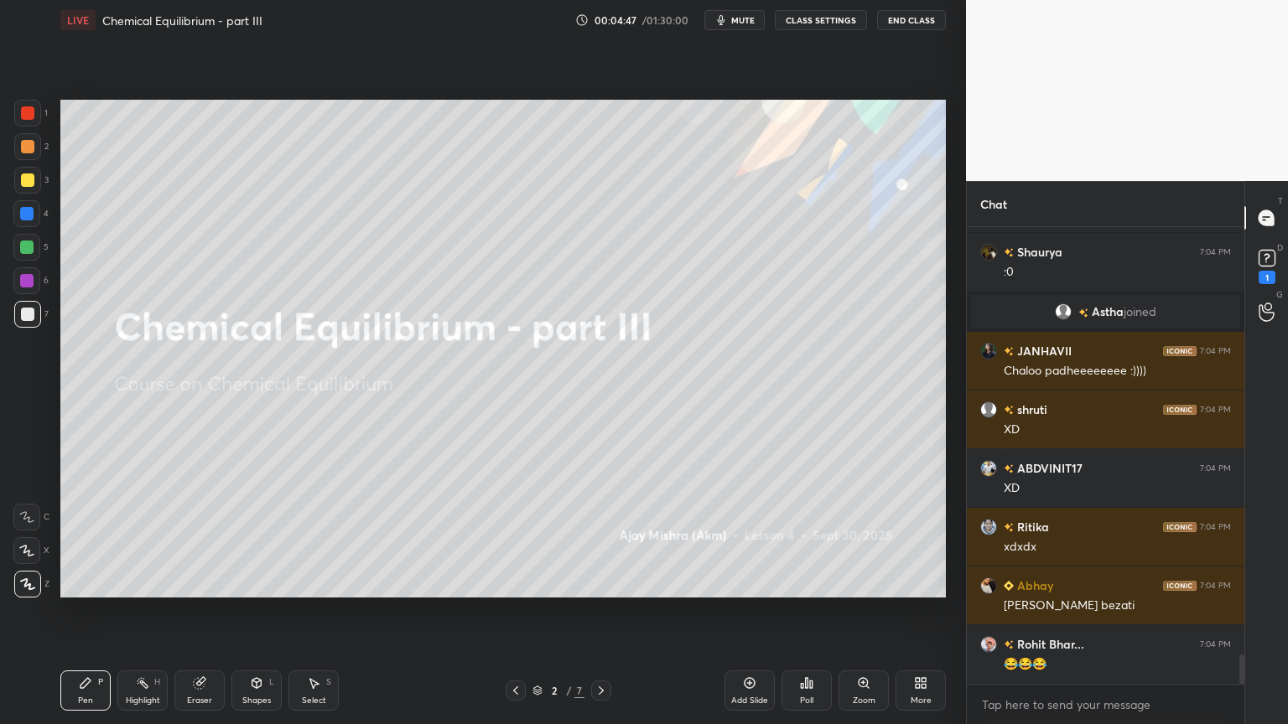
click at [604, 611] on icon at bounding box center [600, 690] width 13 height 13
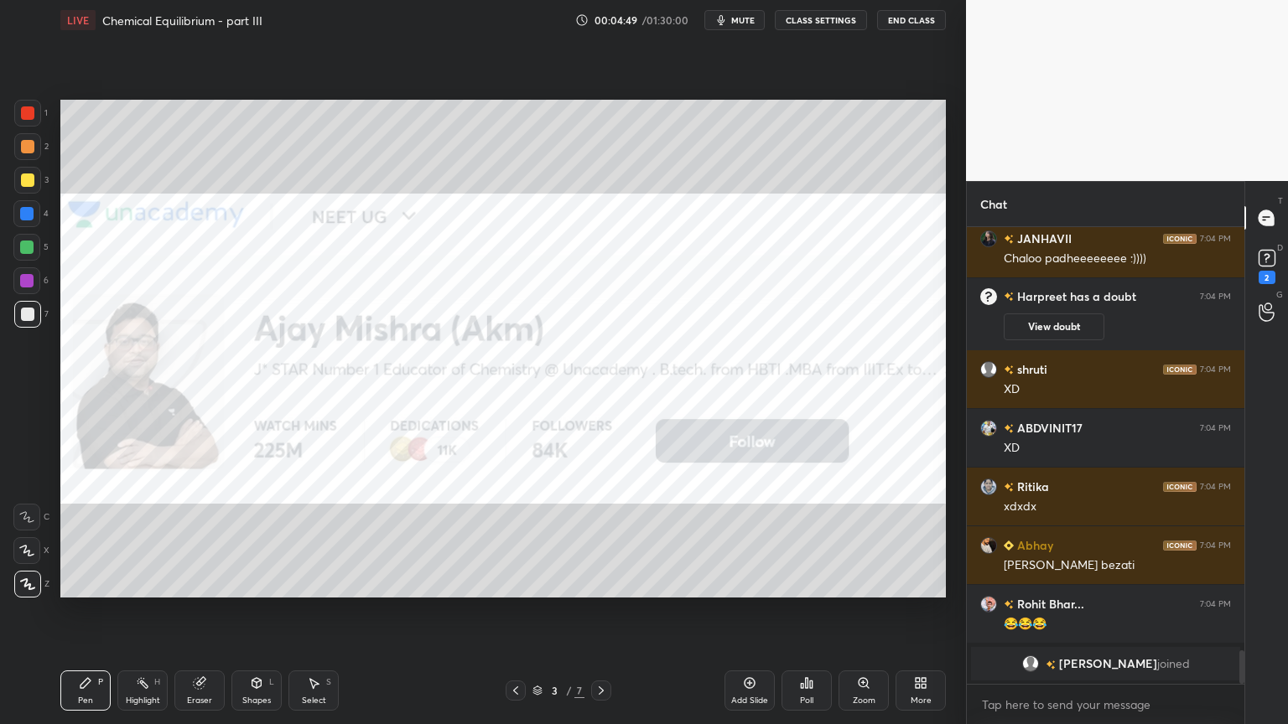
click at [820, 18] on button "CLASS SETTINGS" at bounding box center [821, 20] width 92 height 20
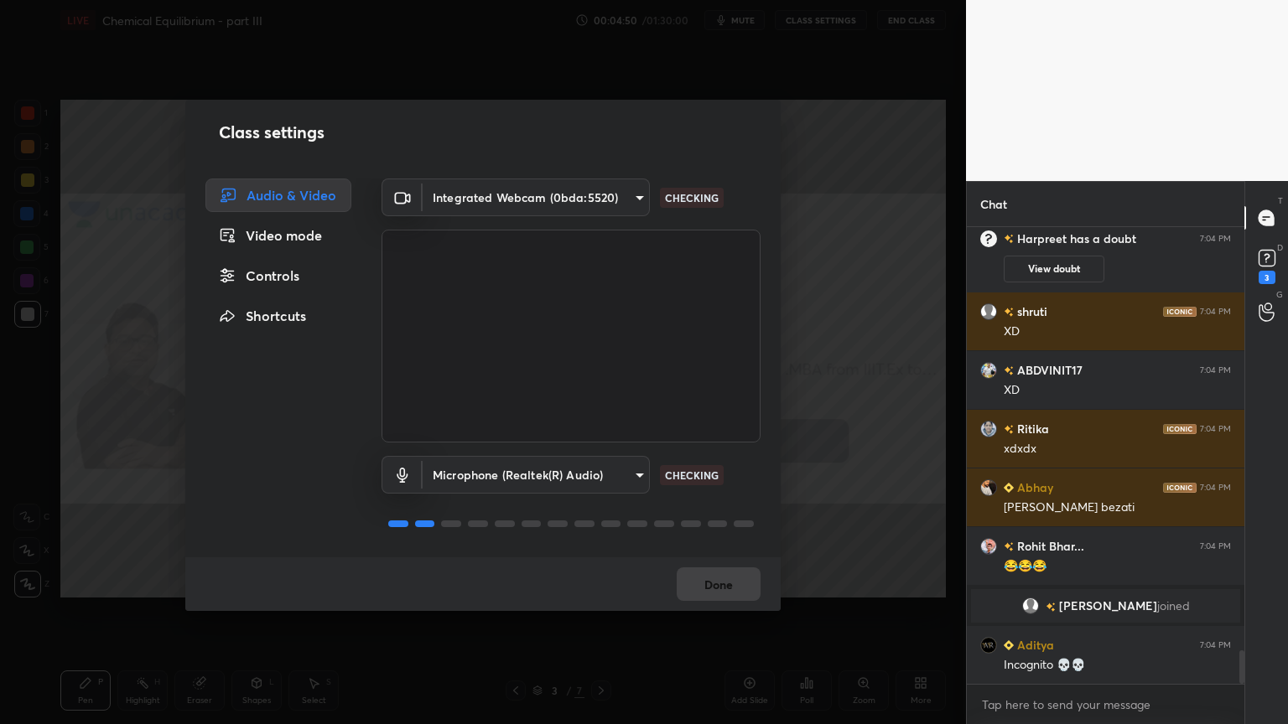
click at [276, 272] on div "Controls" at bounding box center [278, 276] width 146 height 34
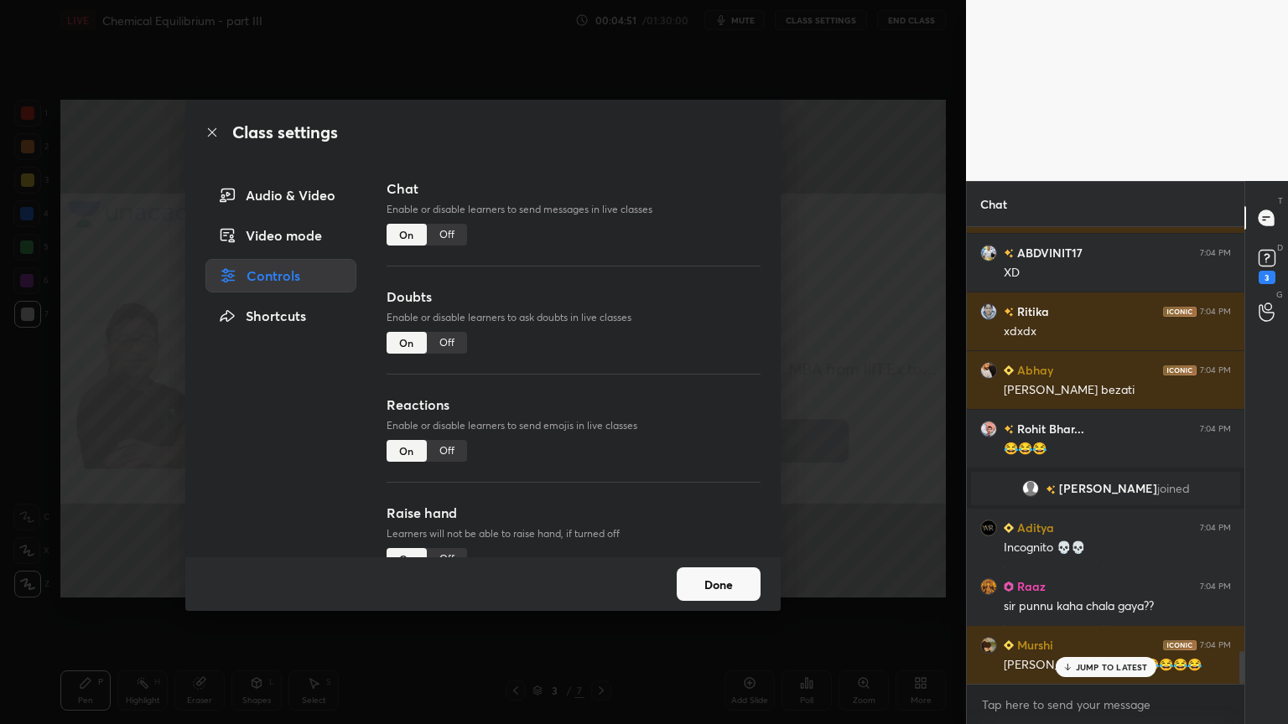
click at [445, 235] on div "Off" at bounding box center [447, 235] width 40 height 22
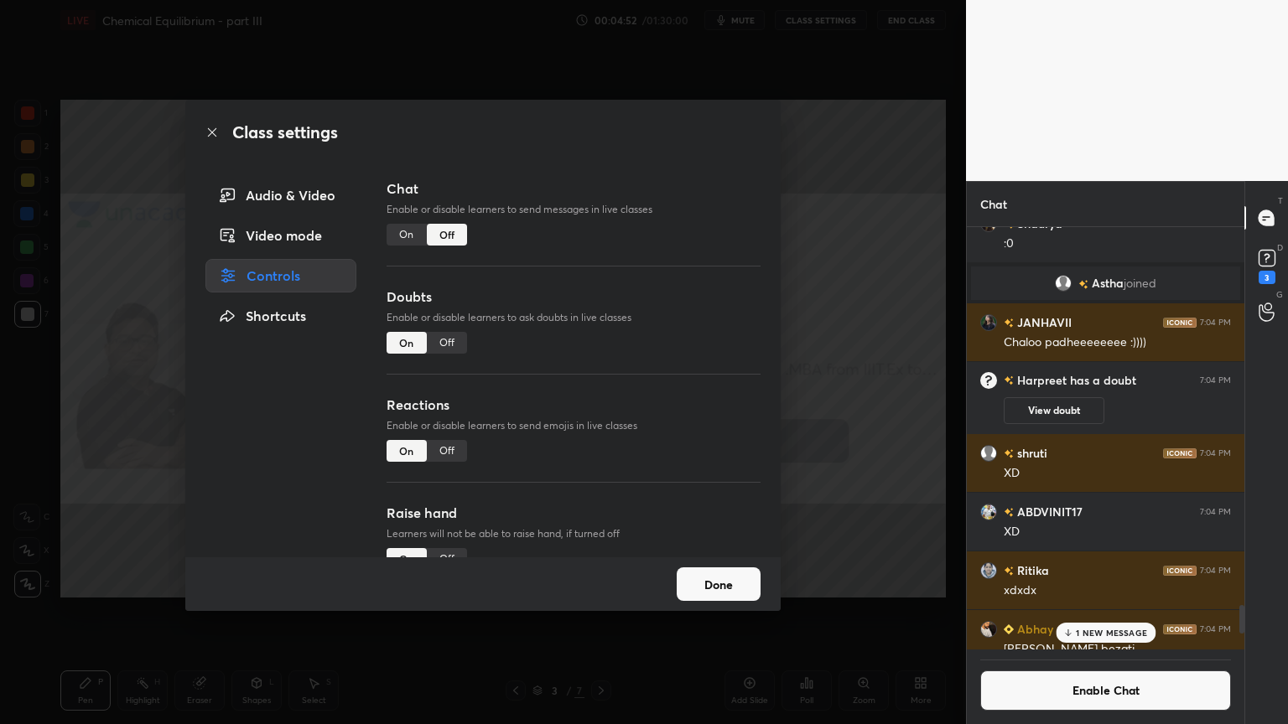
click at [444, 343] on div "Off" at bounding box center [447, 343] width 40 height 22
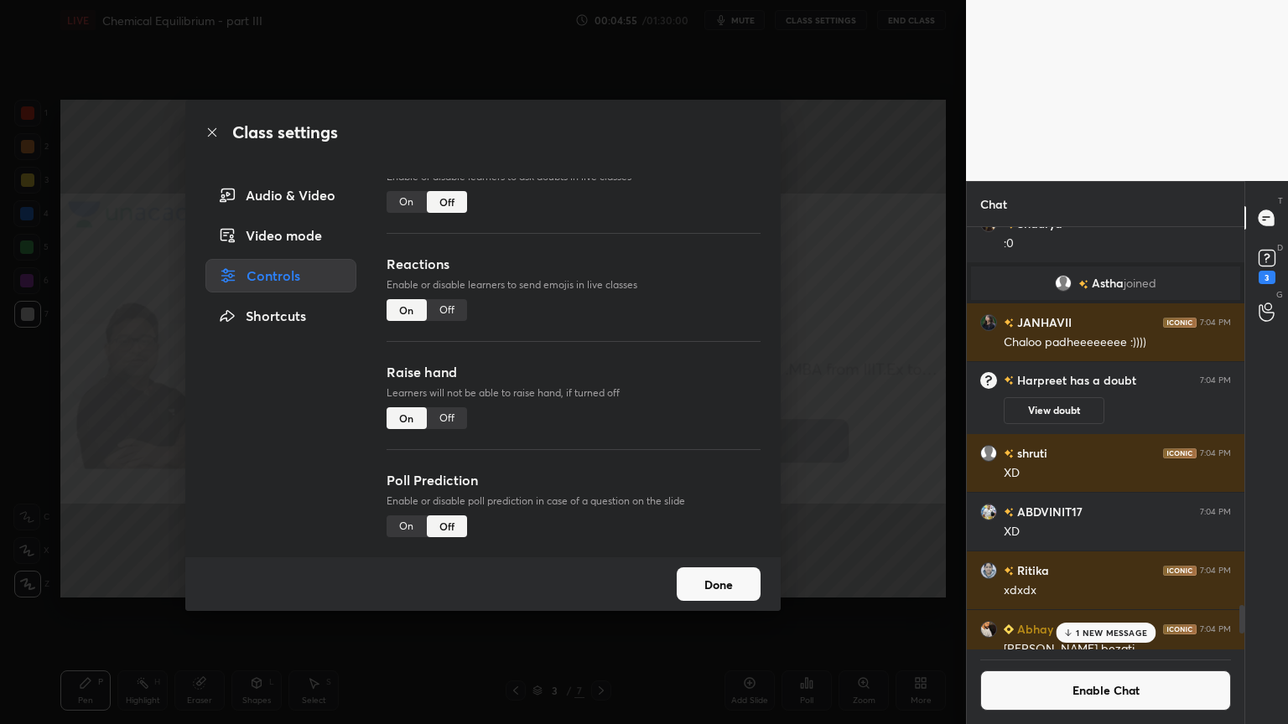
click at [446, 413] on div "Off" at bounding box center [447, 418] width 40 height 22
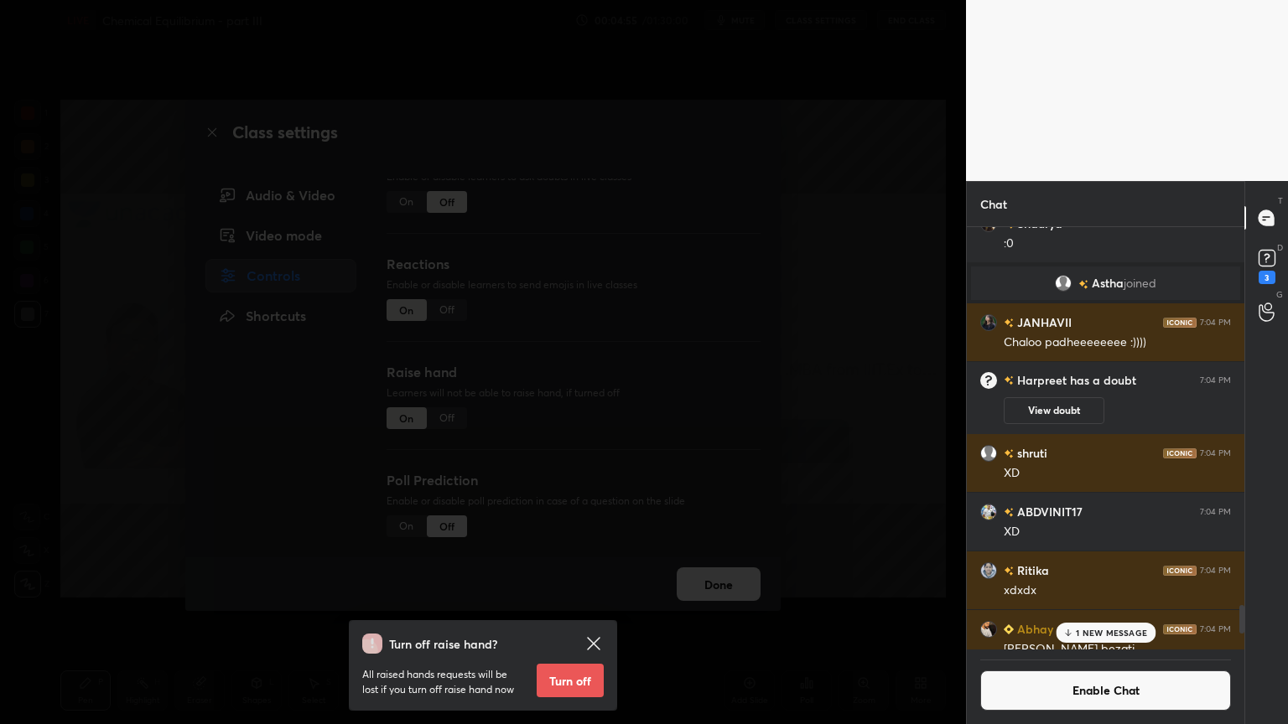
drag, startPoint x: 892, startPoint y: 430, endPoint x: 862, endPoint y: 439, distance: 31.6
click at [888, 432] on div "Turn off raise hand? All raised hands requests will be lost if you turn off rai…" at bounding box center [483, 362] width 966 height 724
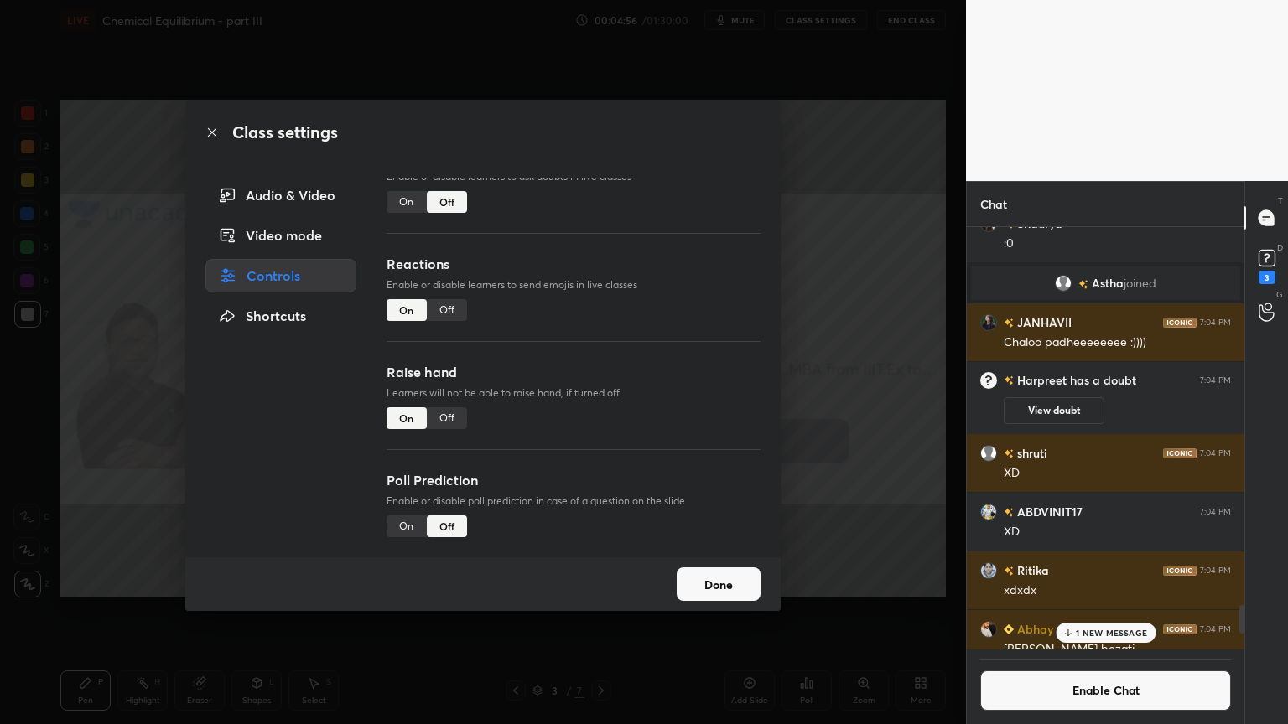
click at [445, 416] on div "Off" at bounding box center [447, 418] width 40 height 22
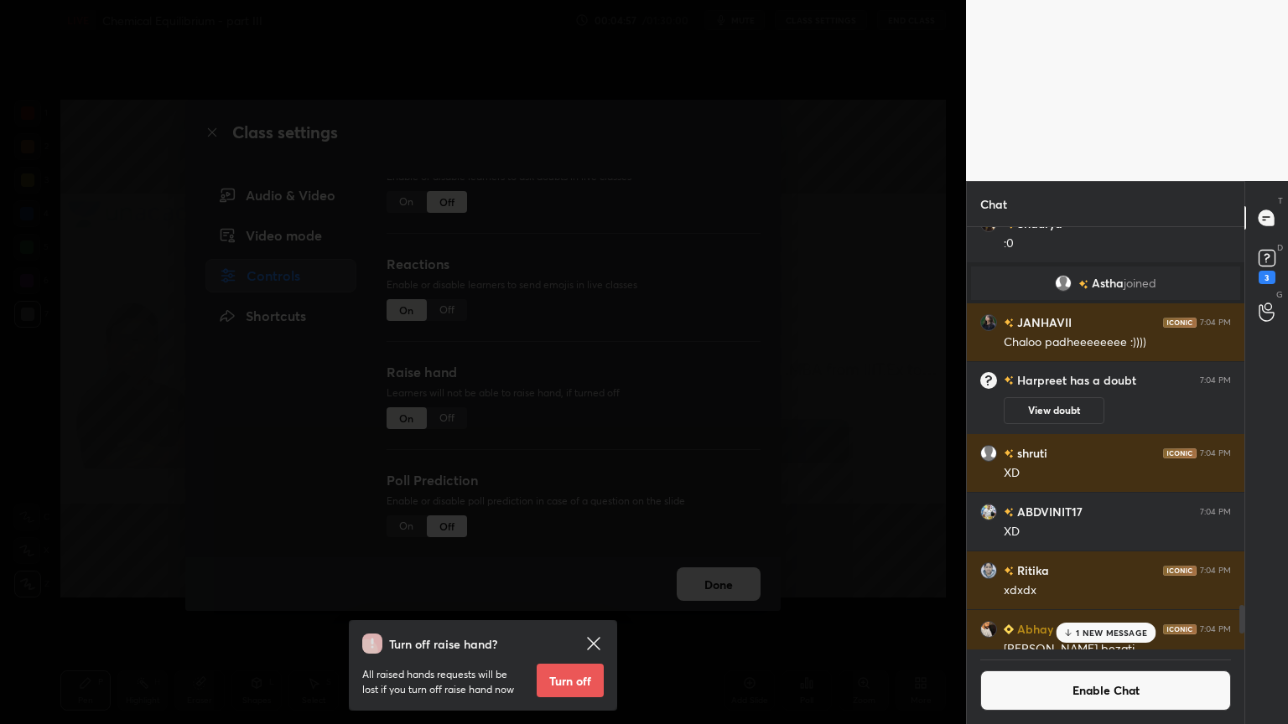
click at [569, 611] on button "Turn off" at bounding box center [570, 681] width 67 height 34
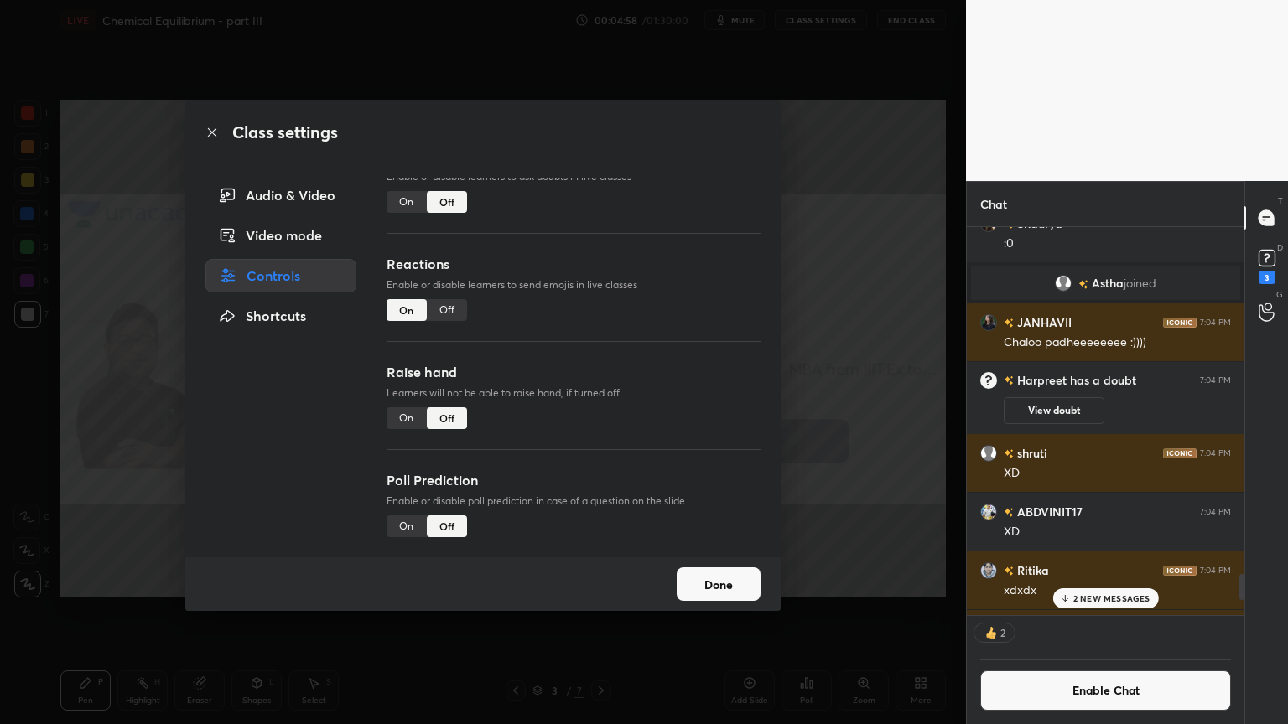
click at [852, 529] on div "Class settings Audio & Video Video mode Controls Shortcuts Chat Enable or disab…" at bounding box center [483, 362] width 966 height 724
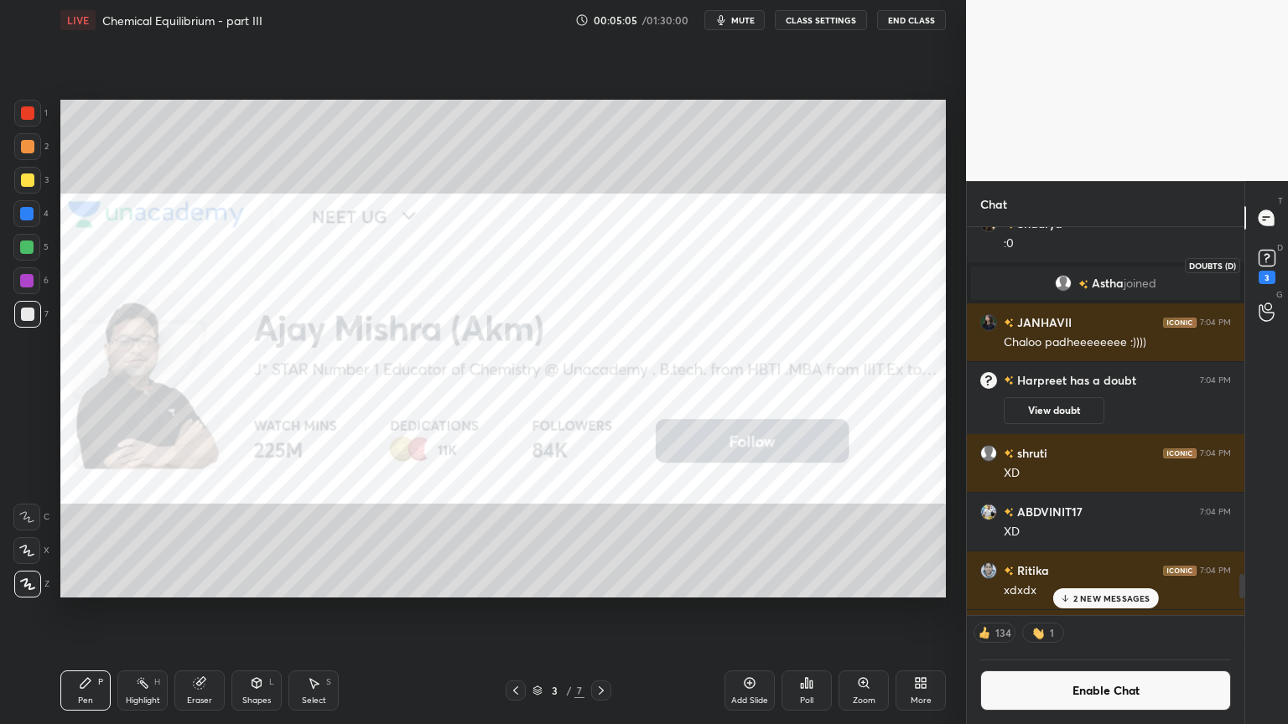
click at [1269, 265] on rect at bounding box center [1266, 259] width 16 height 16
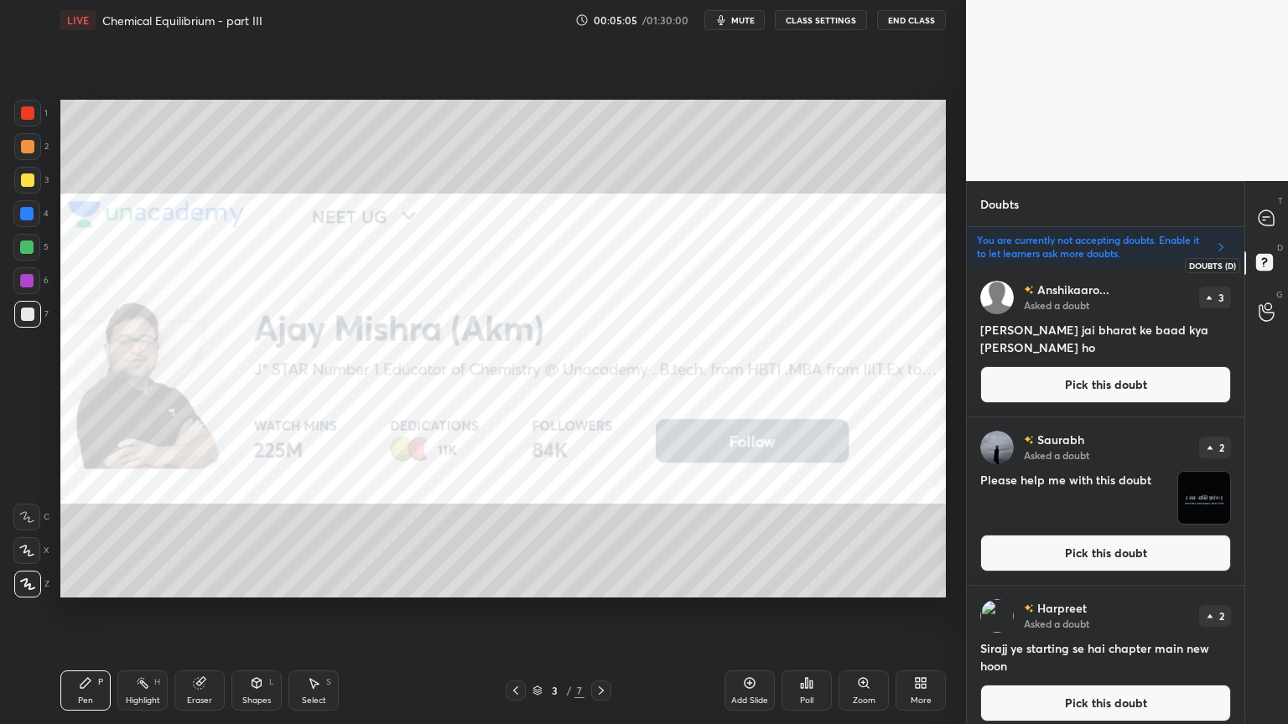
scroll to position [452, 272]
click at [1138, 557] on button "Pick this doubt" at bounding box center [1105, 553] width 251 height 37
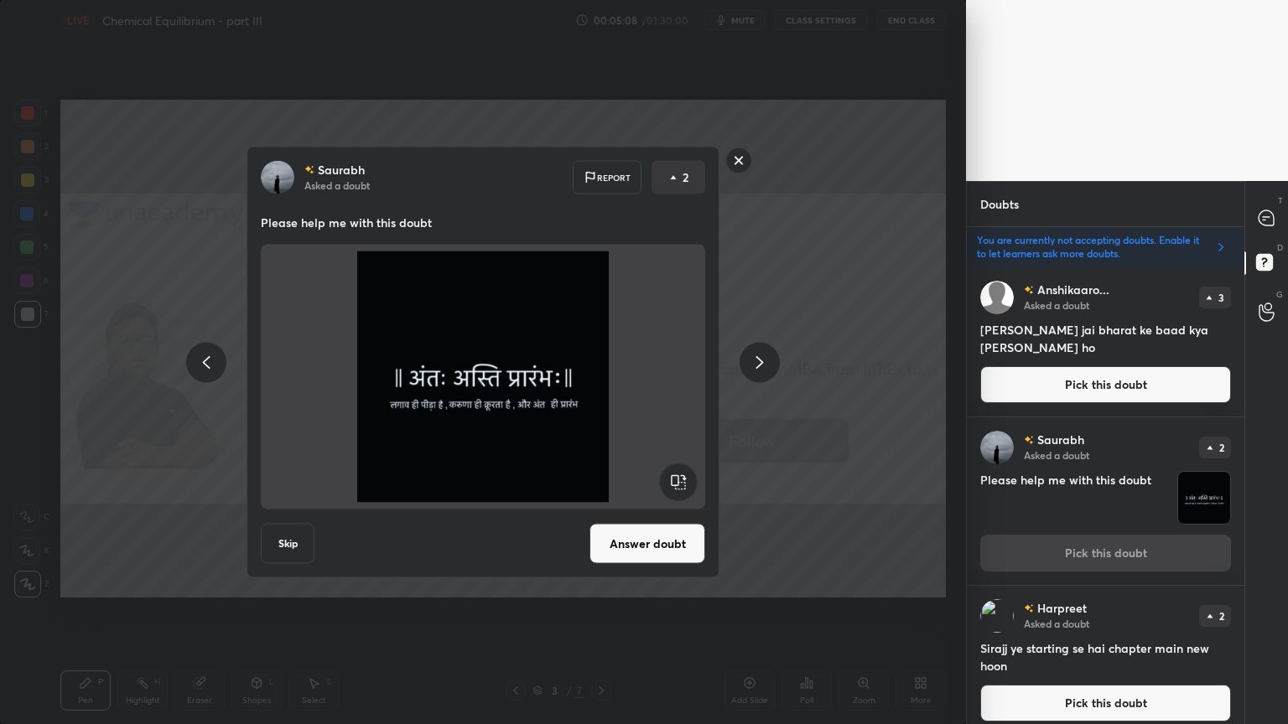
click at [759, 371] on icon at bounding box center [759, 362] width 20 height 20
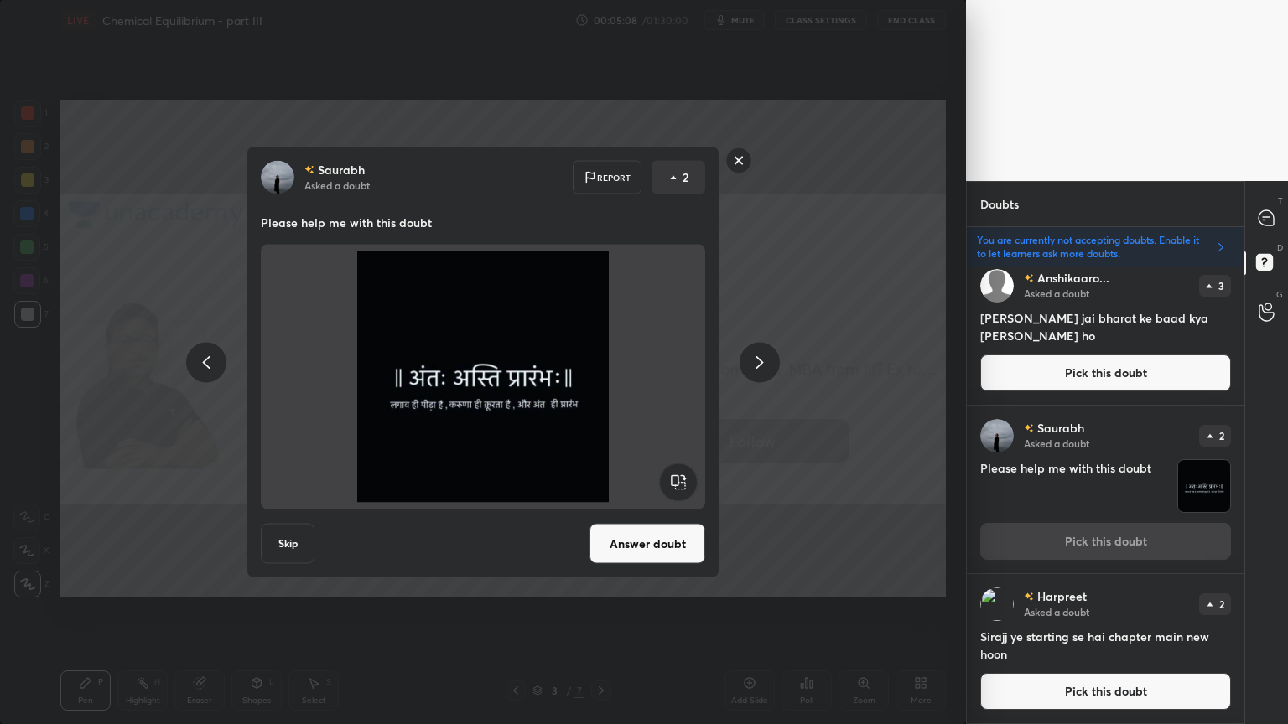
click at [756, 371] on icon at bounding box center [759, 362] width 20 height 20
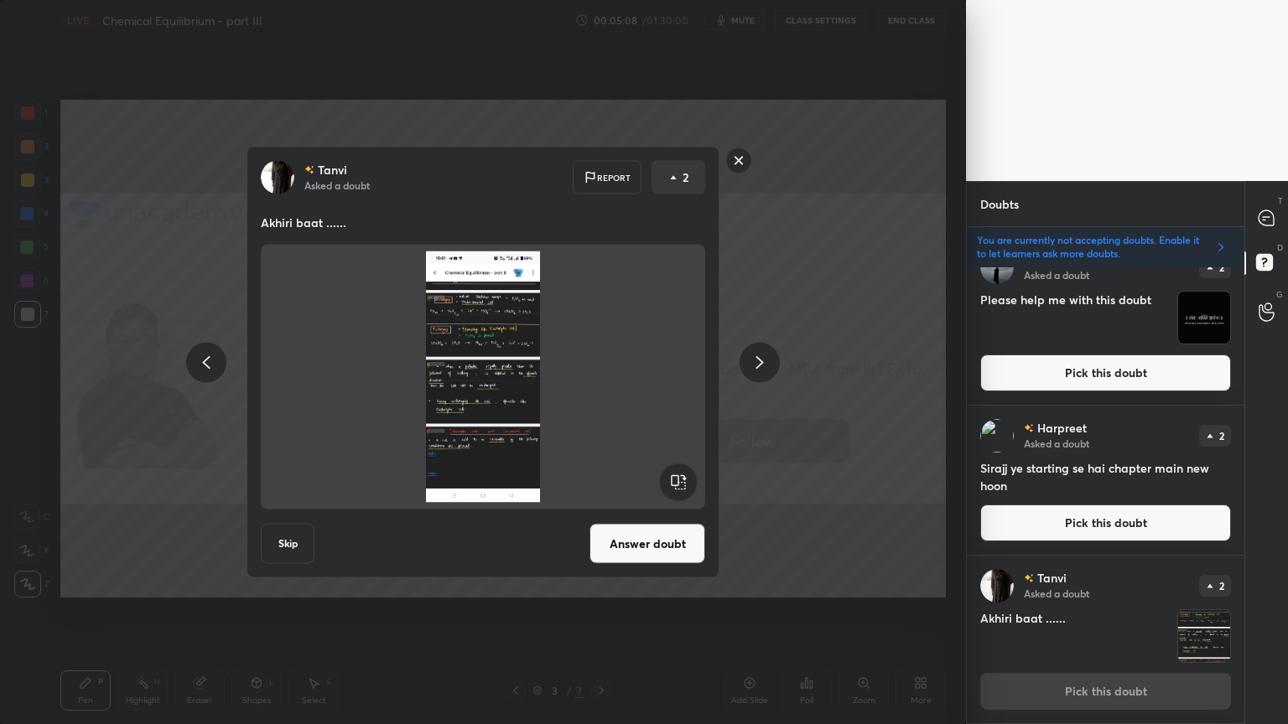
click at [756, 372] on div at bounding box center [759, 362] width 40 height 40
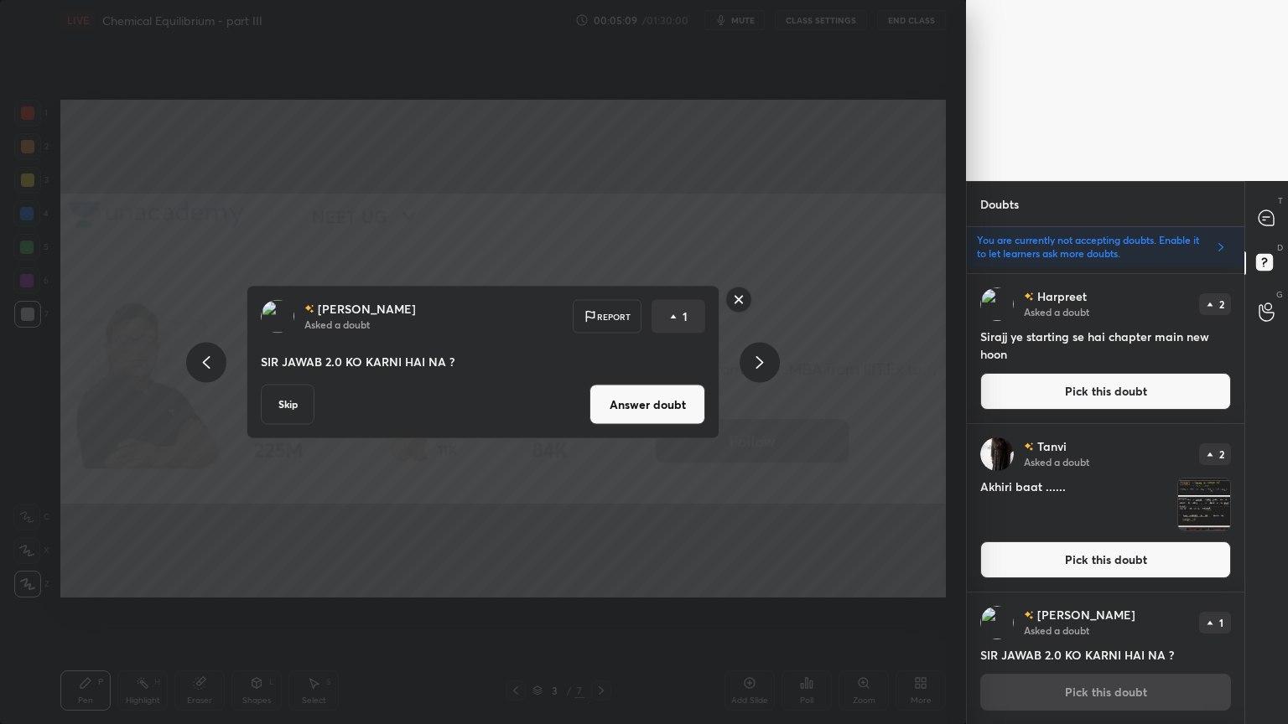
click at [192, 362] on div at bounding box center [206, 362] width 40 height 40
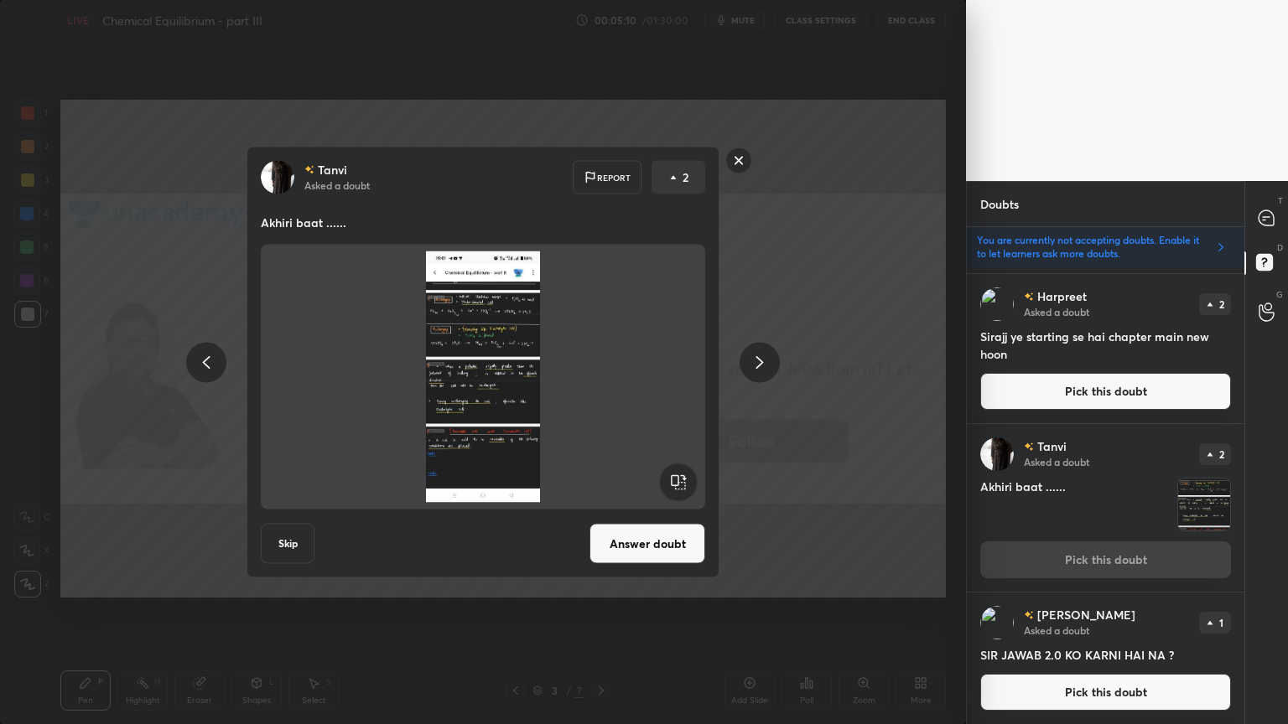
drag, startPoint x: 734, startPoint y: 151, endPoint x: 772, endPoint y: 148, distance: 38.7
click at [735, 152] on rect at bounding box center [739, 161] width 26 height 26
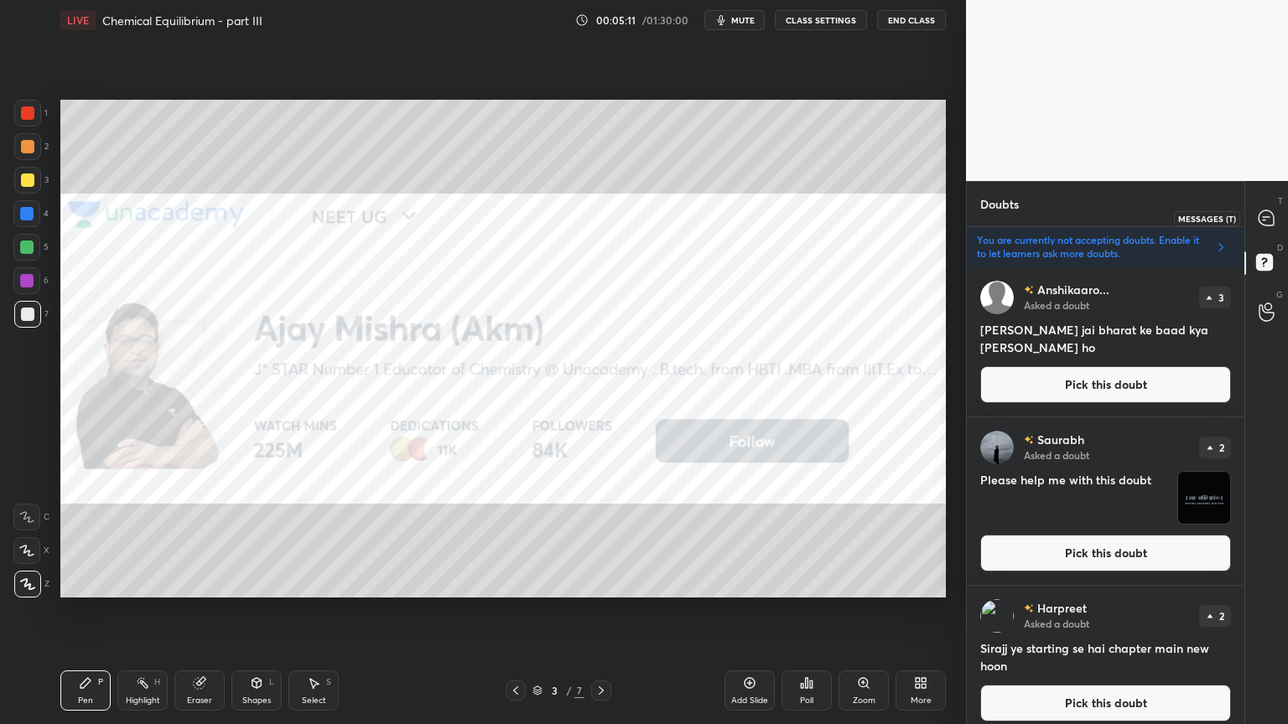
click at [1271, 216] on icon at bounding box center [1265, 217] width 15 height 15
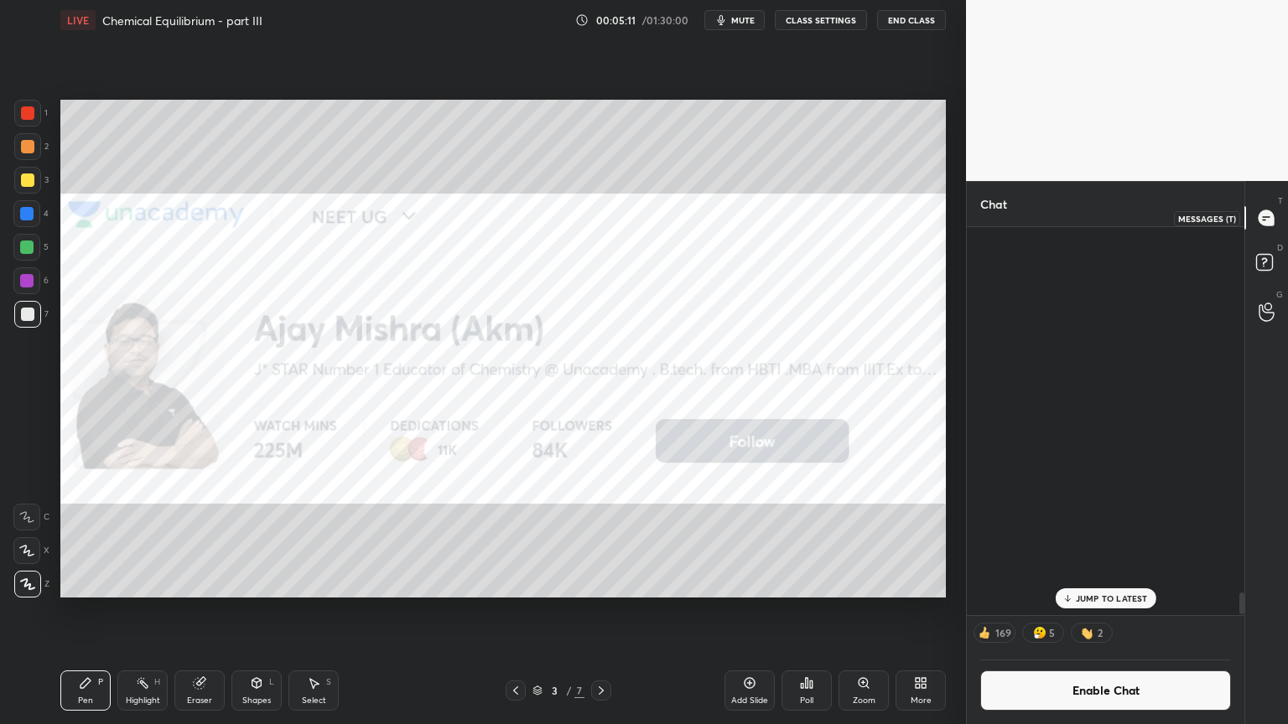
scroll to position [383, 272]
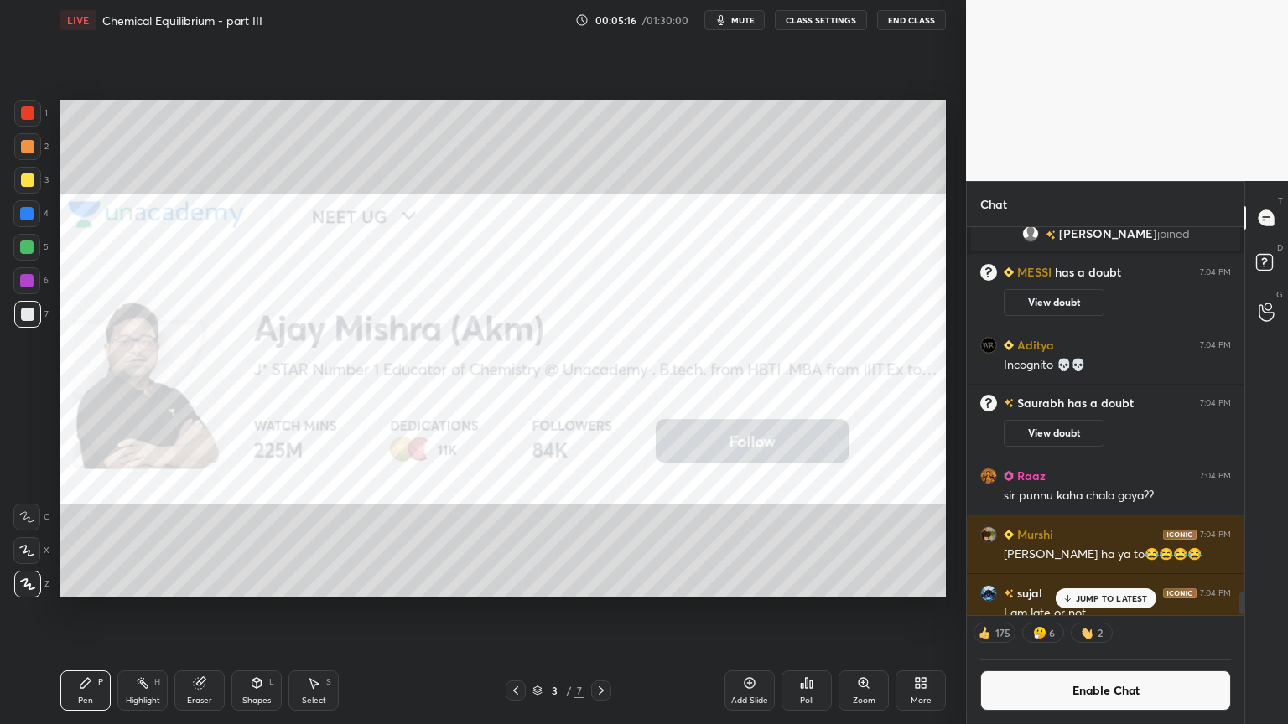
click at [517, 611] on icon at bounding box center [515, 690] width 13 height 13
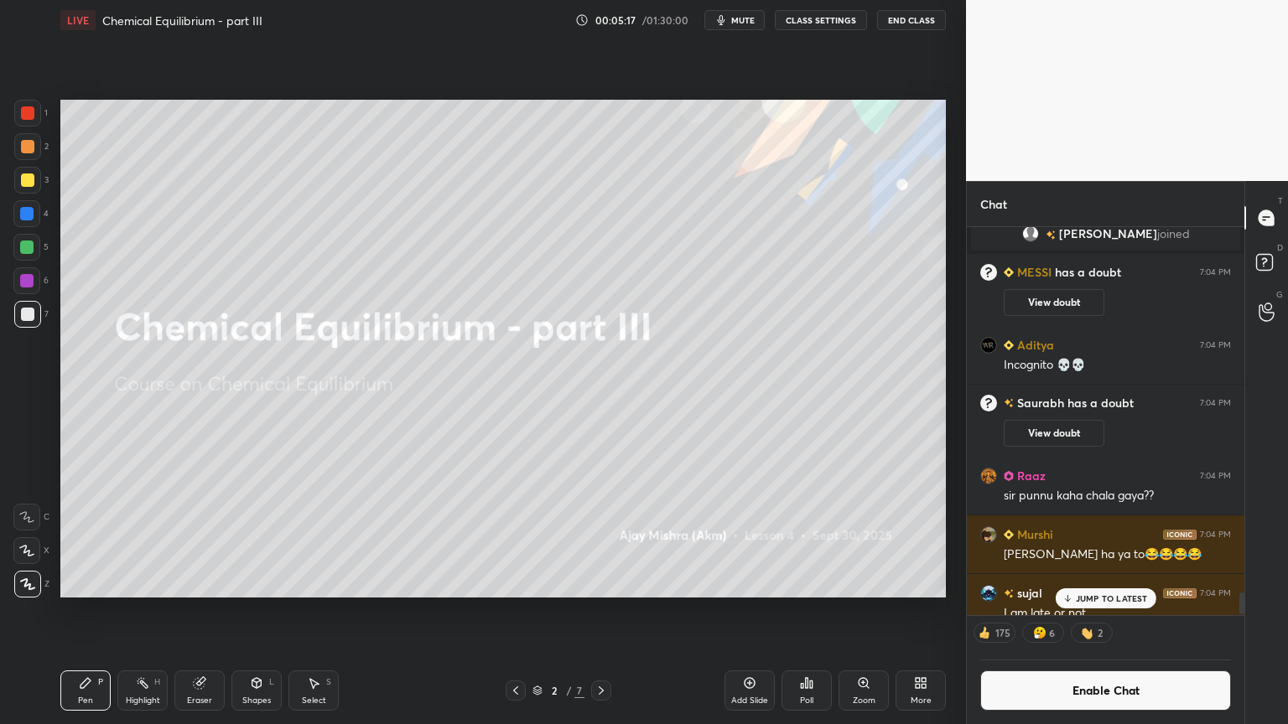
click at [70, 611] on div "Pen P" at bounding box center [85, 691] width 50 height 40
click at [30, 215] on div at bounding box center [26, 213] width 13 height 13
drag, startPoint x: 602, startPoint y: 690, endPoint x: 592, endPoint y: 691, distance: 10.1
click at [599, 611] on icon at bounding box center [600, 690] width 13 height 13
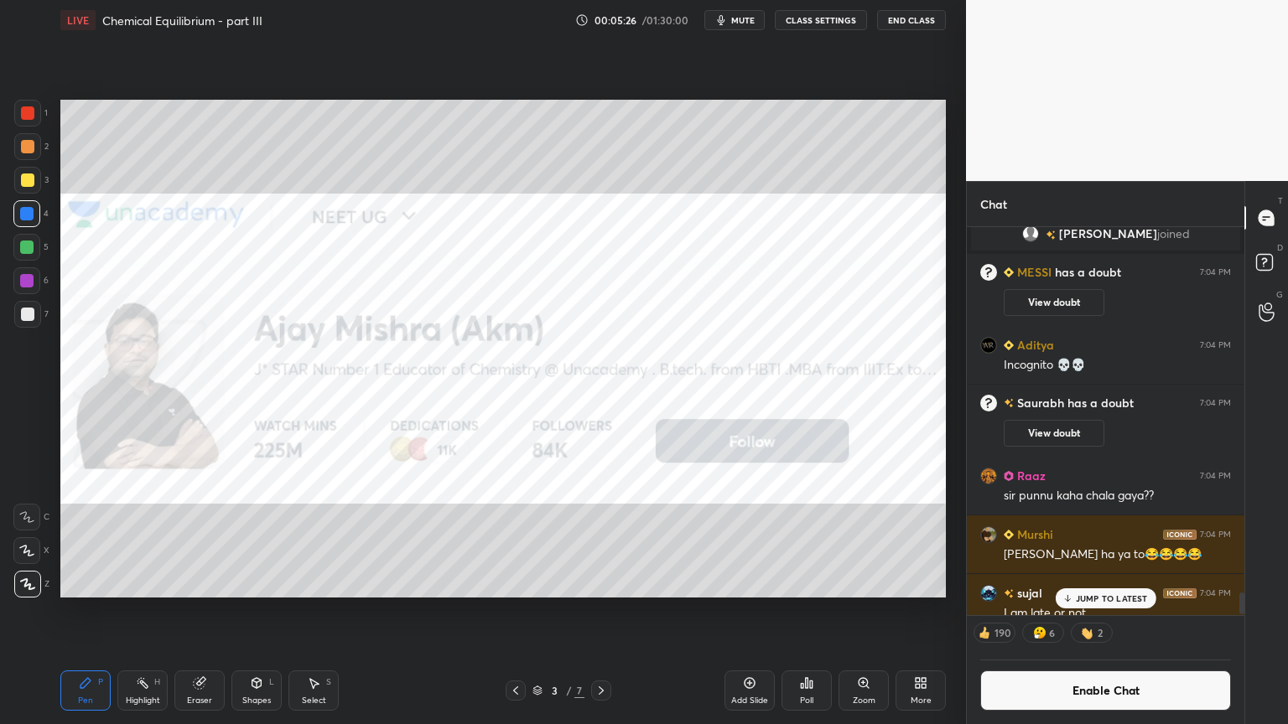
drag, startPoint x: 748, startPoint y: 690, endPoint x: 716, endPoint y: 687, distance: 32.0
click at [742, 611] on div "Add Slide" at bounding box center [749, 691] width 50 height 40
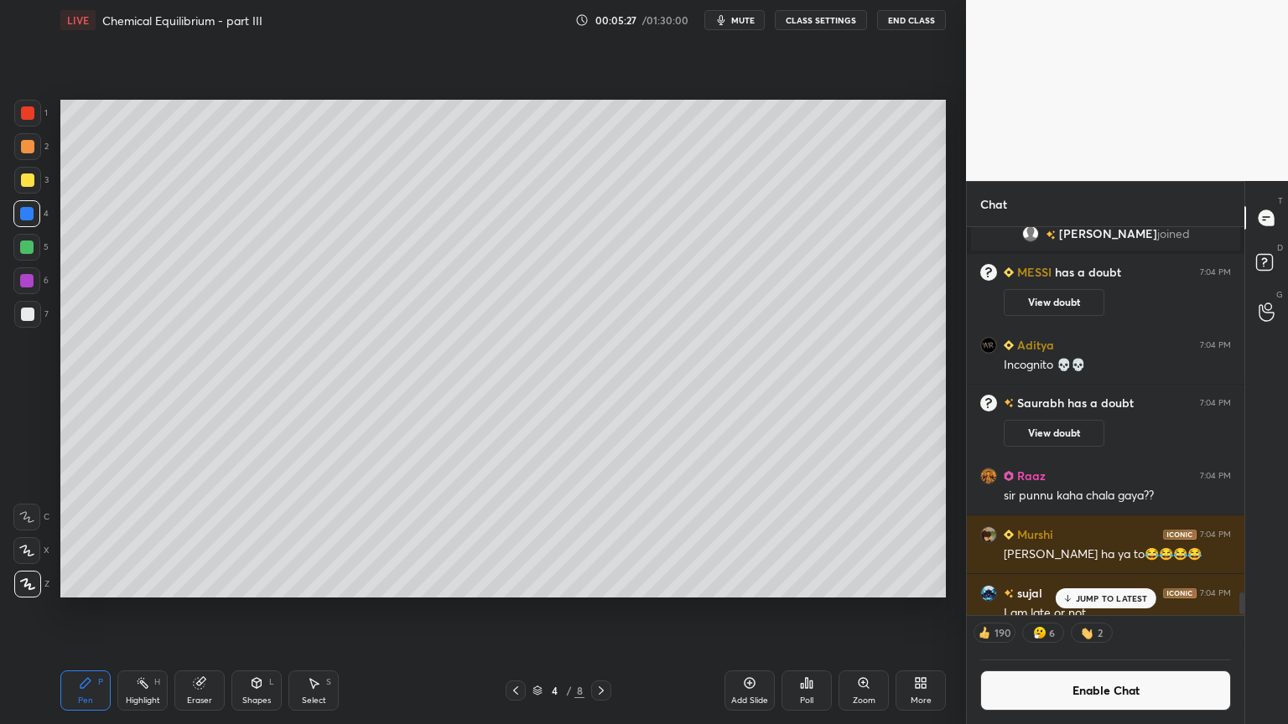
click at [79, 611] on div "Pen P" at bounding box center [85, 691] width 50 height 40
click at [30, 144] on div at bounding box center [27, 146] width 13 height 13
click at [1281, 262] on div at bounding box center [1267, 265] width 34 height 30
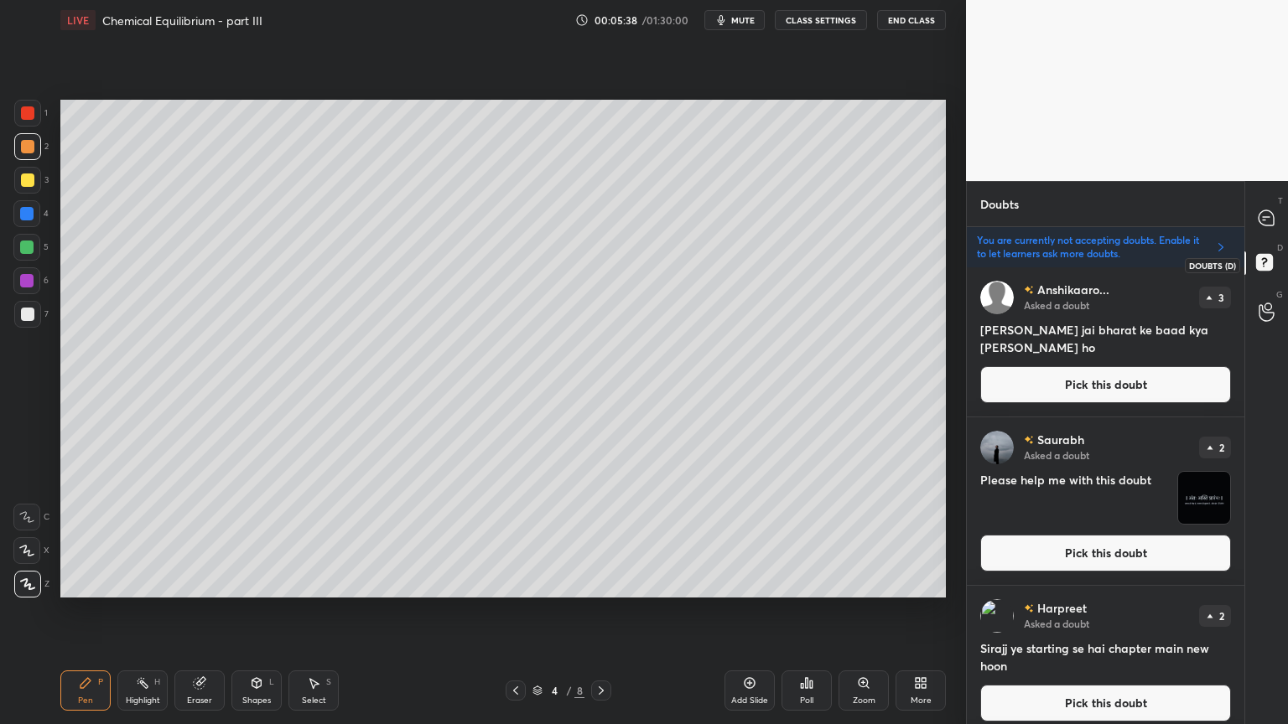
scroll to position [452, 272]
click at [1105, 392] on button "Pick this doubt" at bounding box center [1105, 384] width 251 height 37
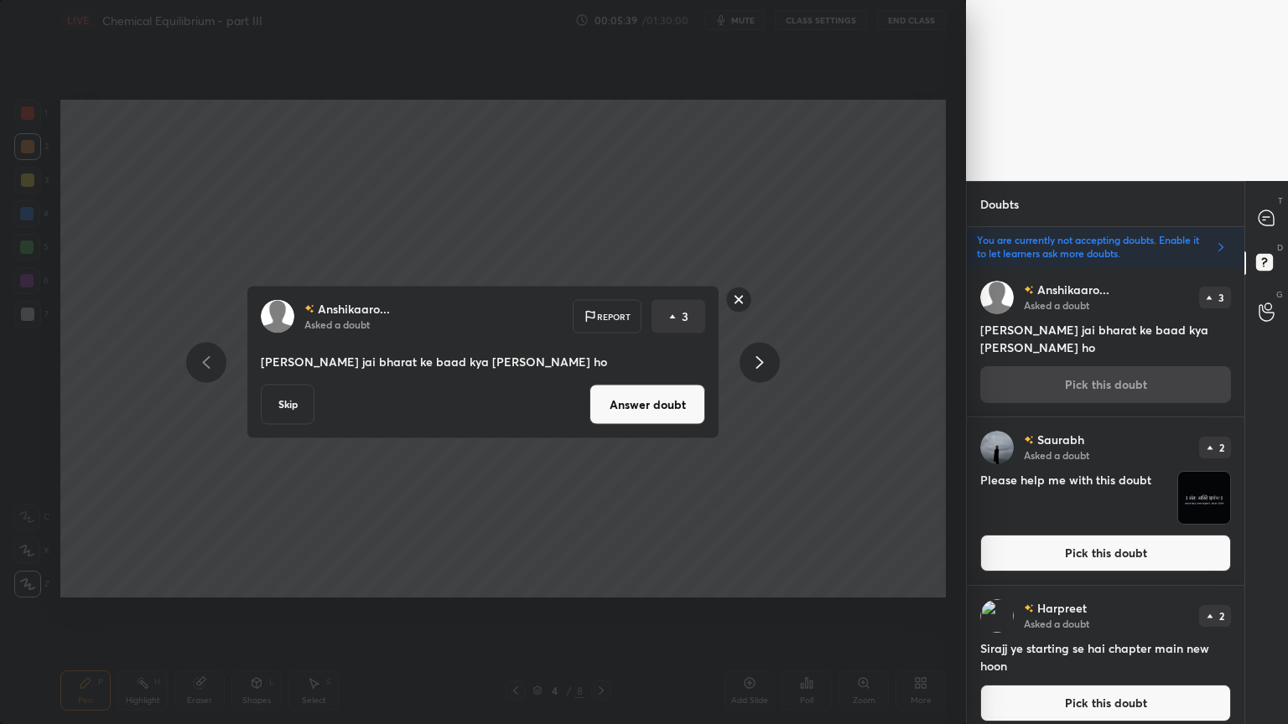
click at [752, 355] on icon at bounding box center [759, 362] width 20 height 20
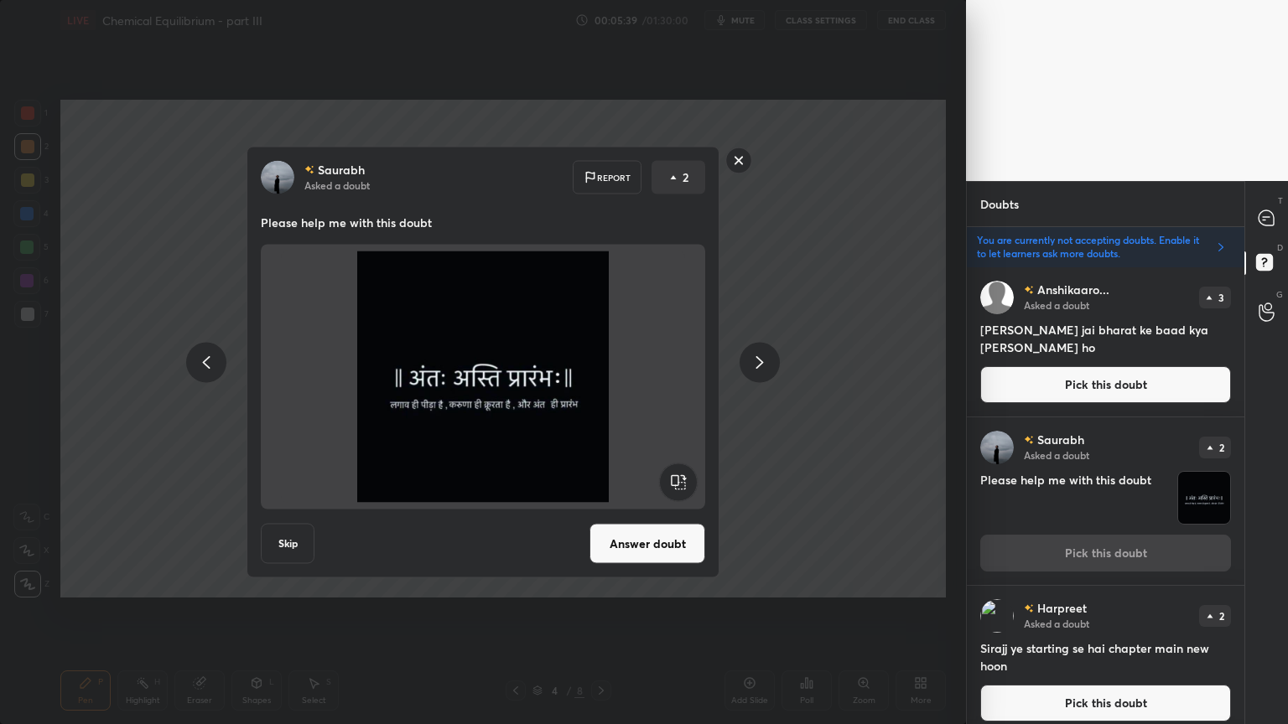
click at [754, 359] on icon at bounding box center [759, 362] width 20 height 20
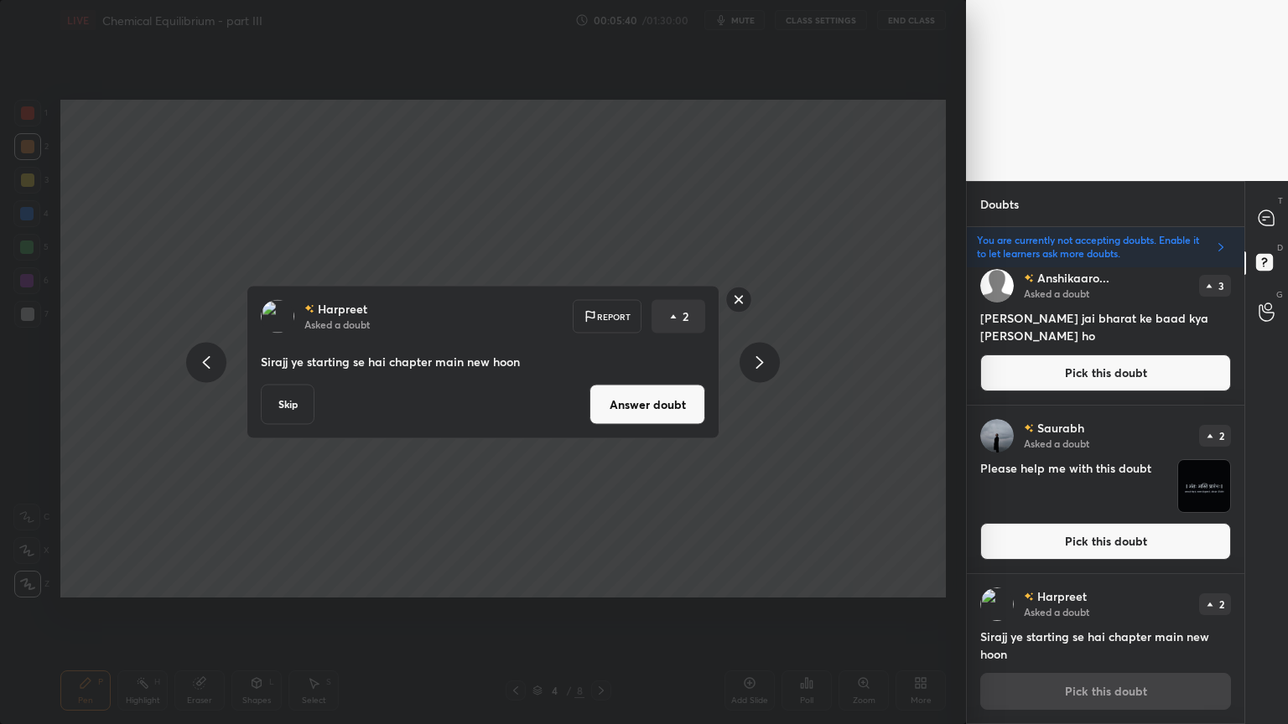
click at [755, 360] on icon at bounding box center [759, 362] width 20 height 20
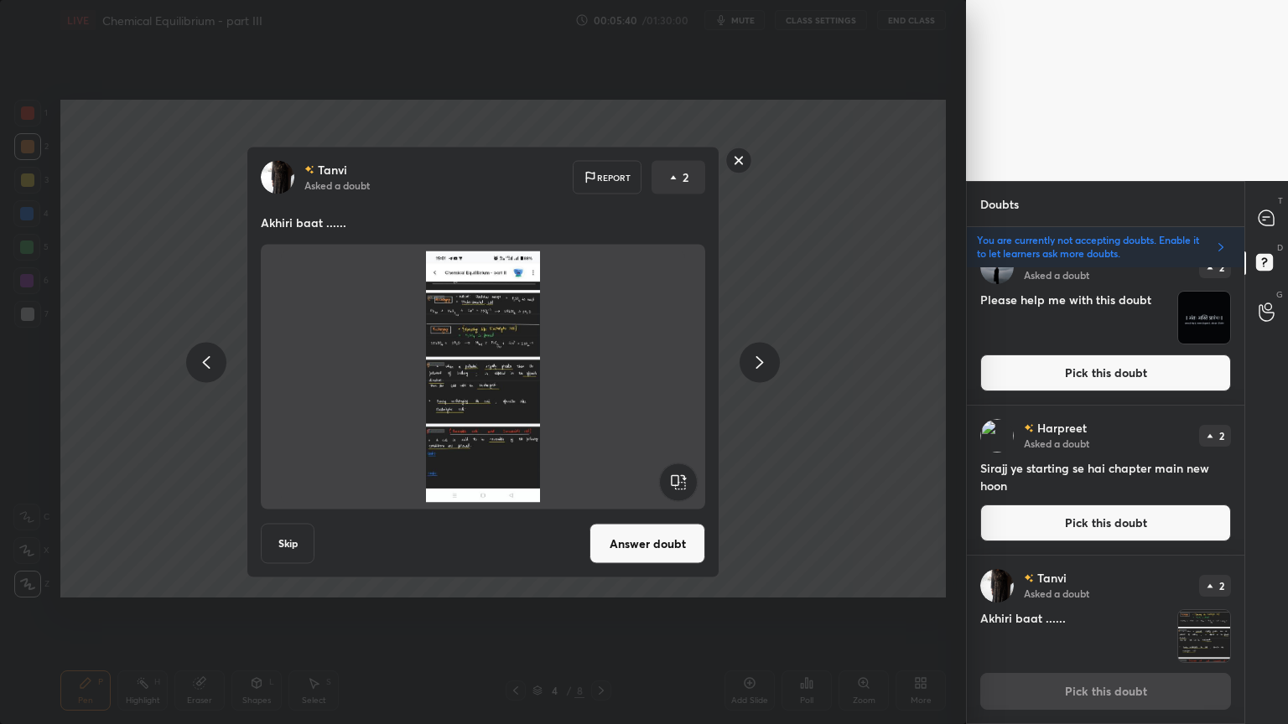
click at [754, 360] on icon at bounding box center [759, 362] width 20 height 20
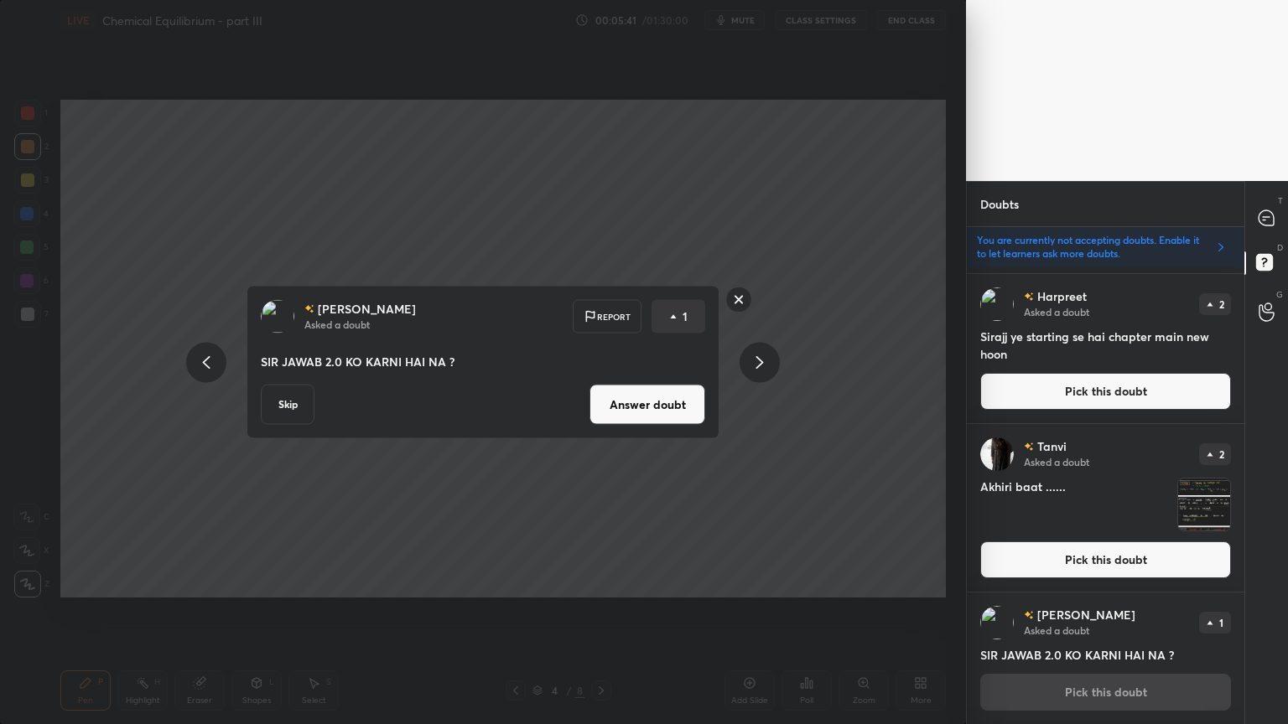
drag, startPoint x: 219, startPoint y: 360, endPoint x: 246, endPoint y: 366, distance: 27.5
click at [220, 362] on div at bounding box center [206, 362] width 40 height 40
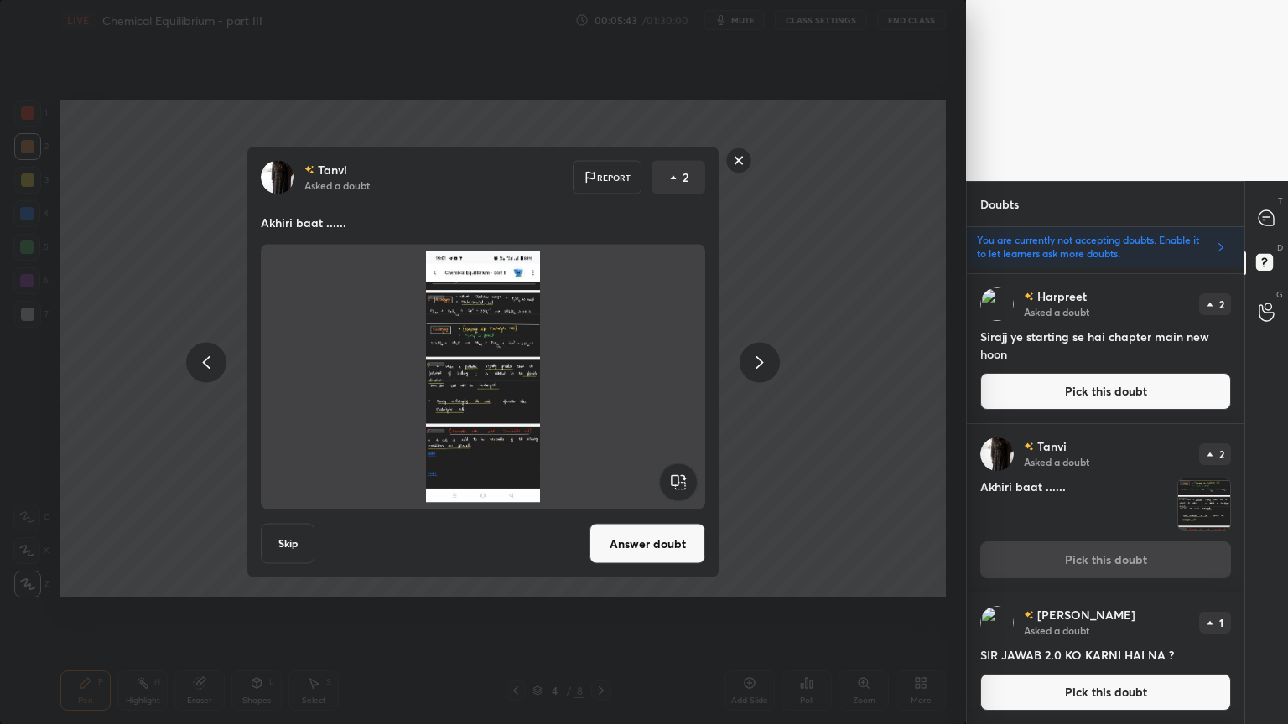
click at [738, 155] on rect at bounding box center [739, 161] width 26 height 26
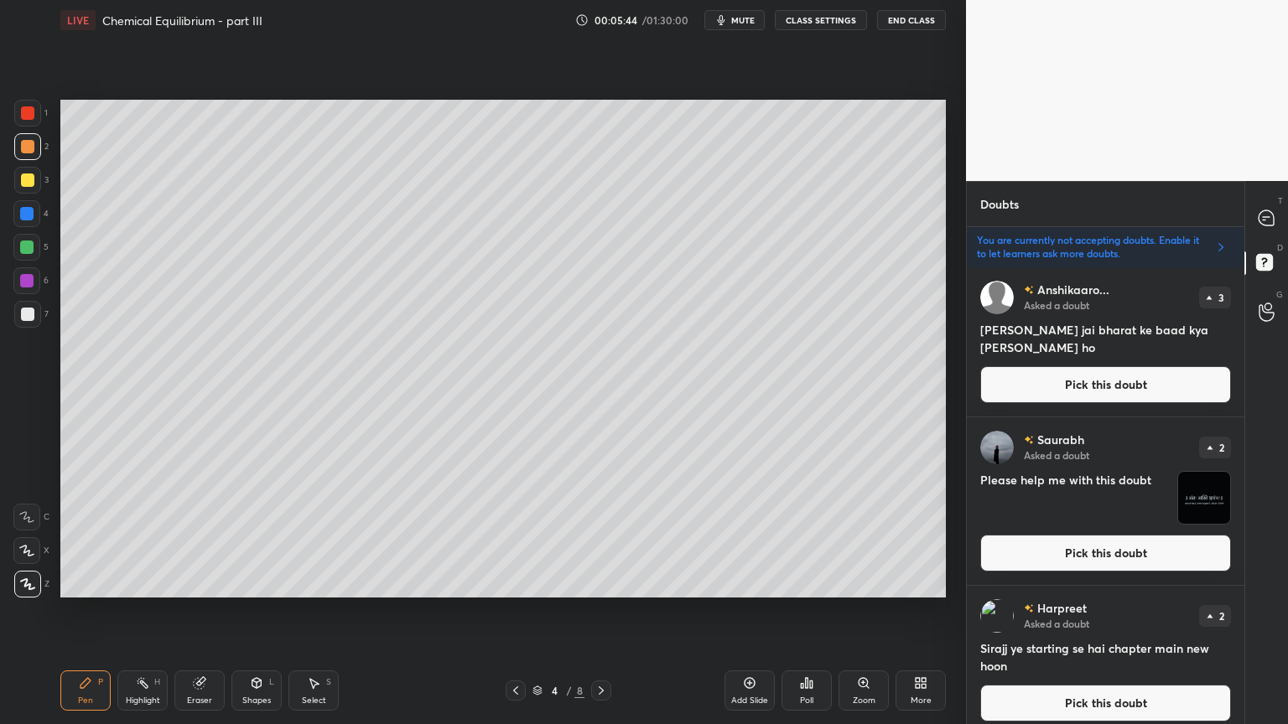
click at [89, 611] on icon at bounding box center [85, 683] width 13 height 13
click at [251, 611] on div "Shapes" at bounding box center [256, 701] width 29 height 8
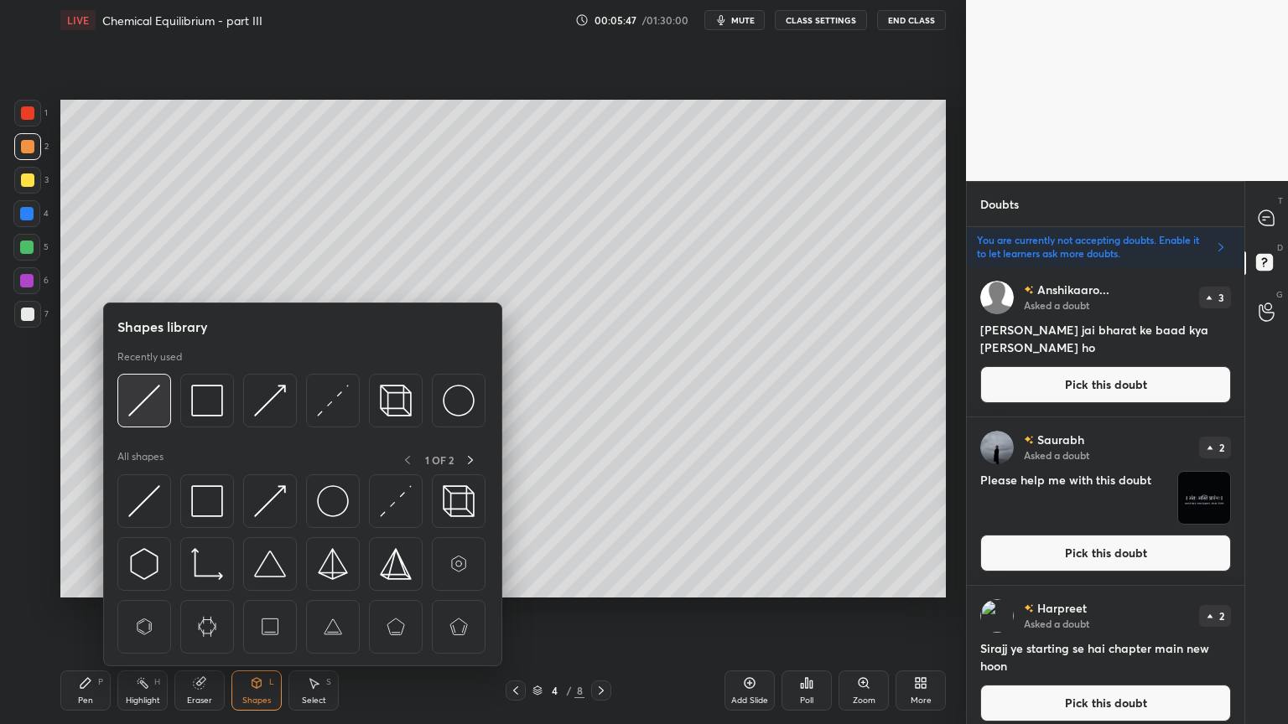
click at [160, 407] on div at bounding box center [144, 401] width 54 height 54
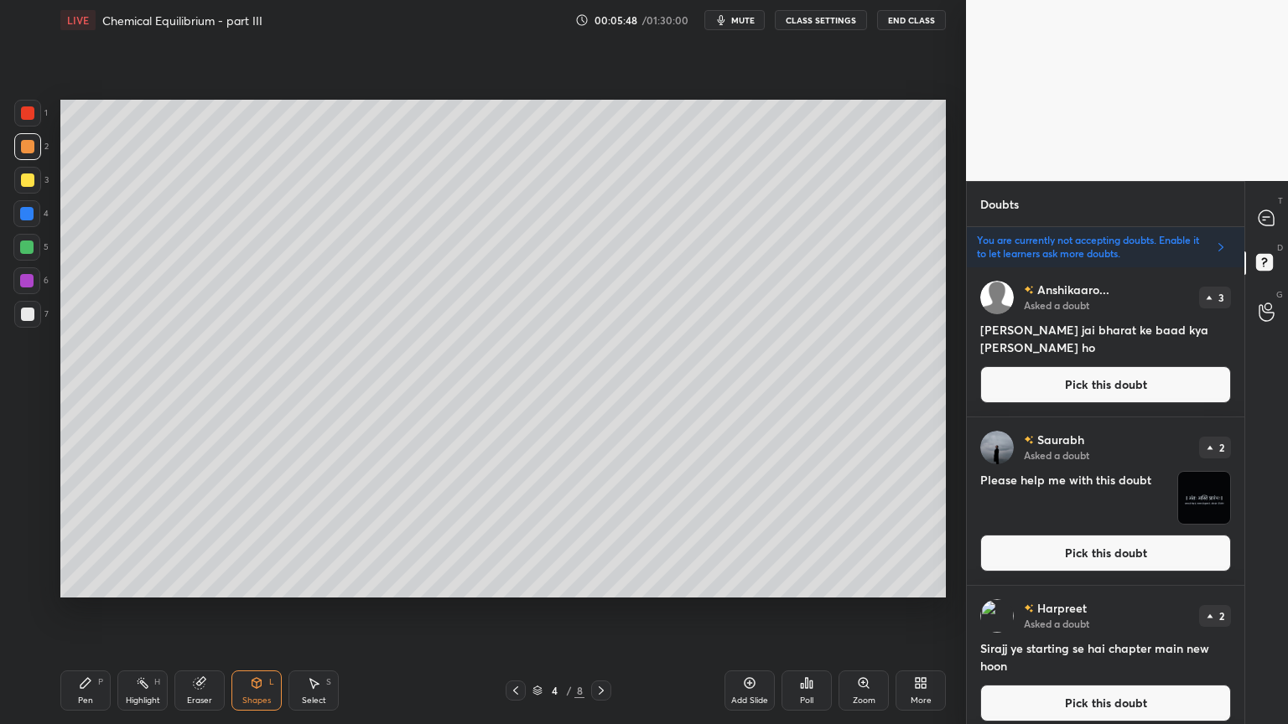
click at [27, 315] on div at bounding box center [27, 314] width 13 height 13
drag, startPoint x: 71, startPoint y: 693, endPoint x: 54, endPoint y: 631, distance: 64.5
click at [75, 611] on div "Pen P" at bounding box center [85, 691] width 50 height 40
click at [24, 217] on div at bounding box center [26, 213] width 13 height 13
click at [1273, 217] on icon at bounding box center [1265, 217] width 15 height 15
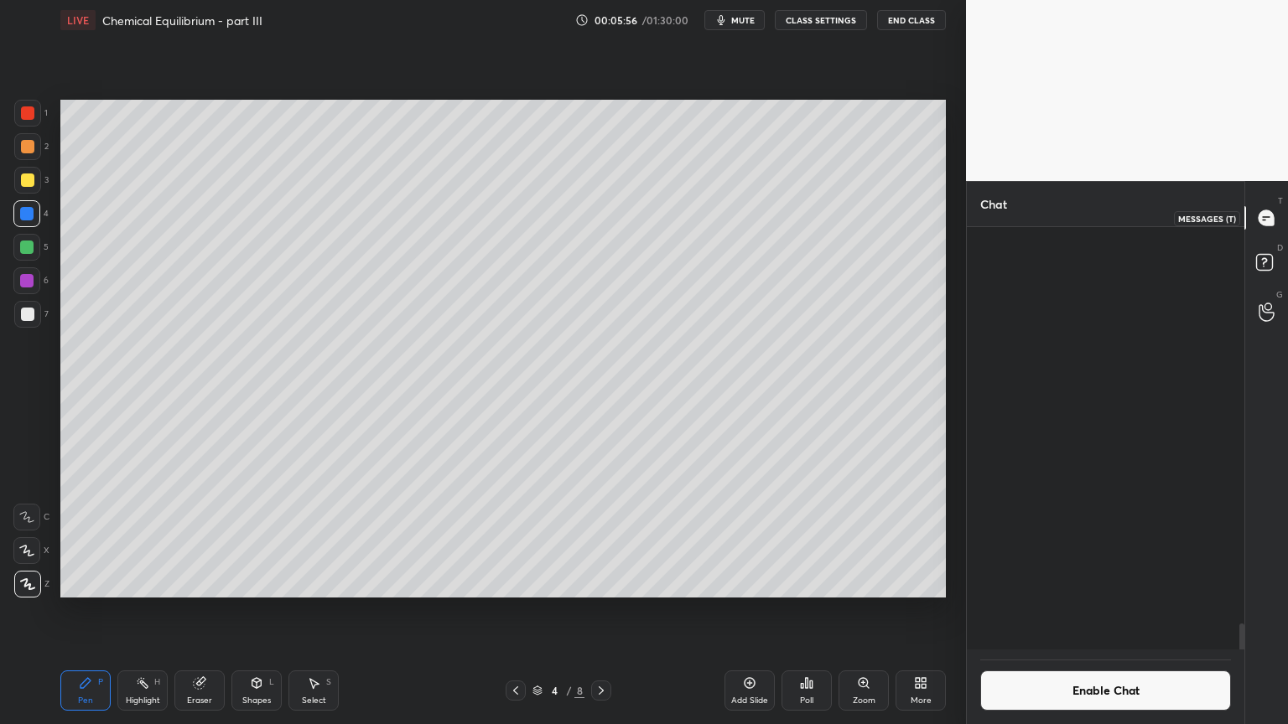
scroll to position [418, 272]
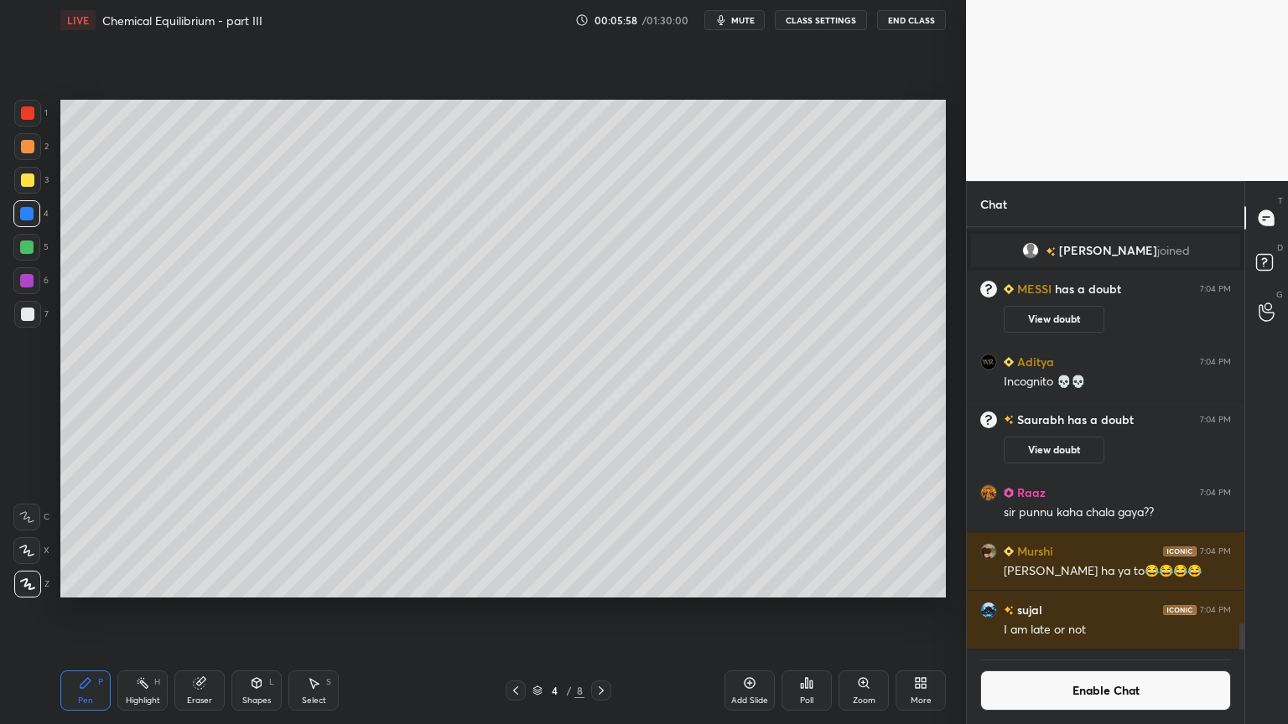
click at [256, 611] on div "Shapes" at bounding box center [256, 701] width 29 height 8
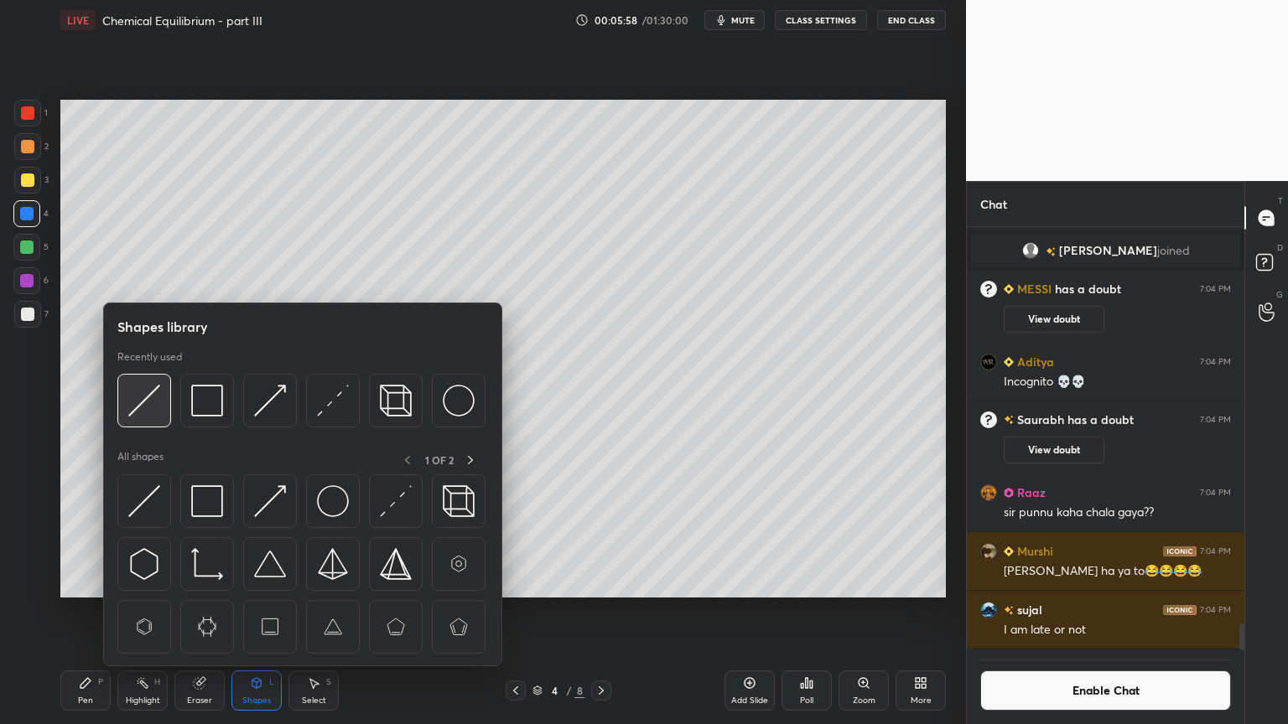
click at [148, 408] on img at bounding box center [144, 401] width 32 height 32
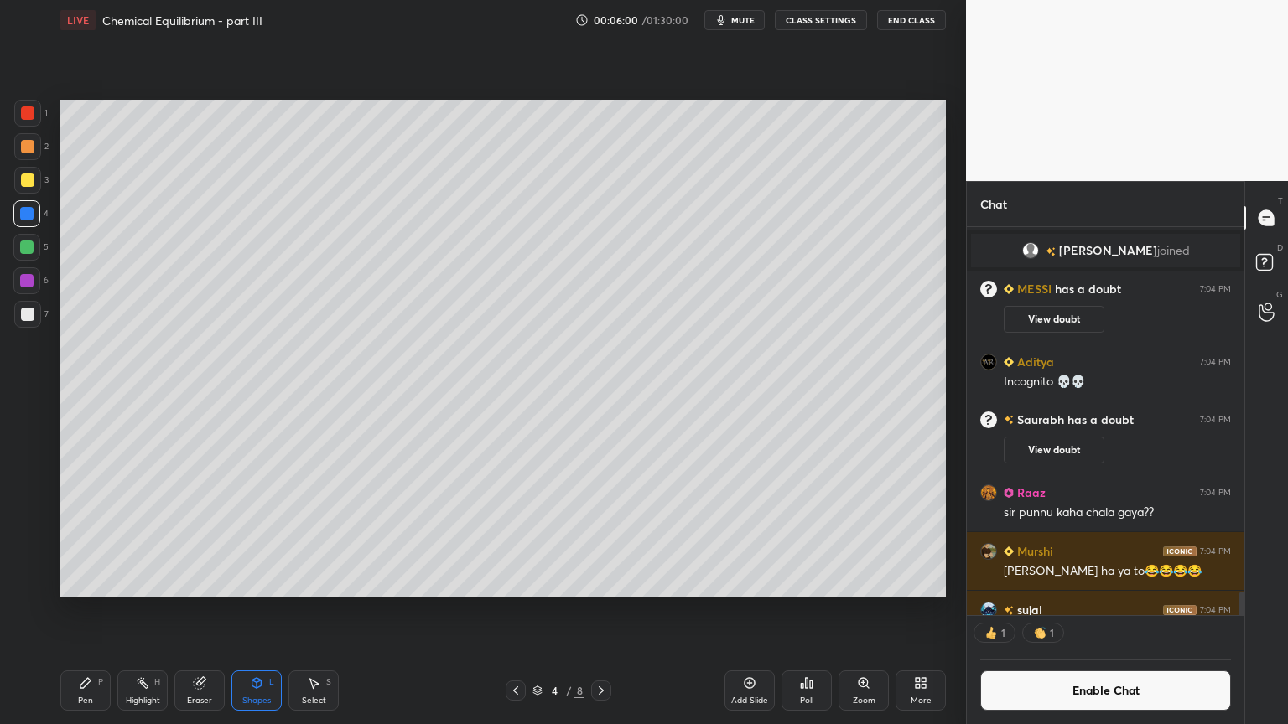
scroll to position [5, 5]
click at [75, 611] on div "Pen P" at bounding box center [85, 691] width 50 height 40
click at [37, 319] on div at bounding box center [27, 314] width 27 height 27
click at [17, 217] on div at bounding box center [26, 213] width 27 height 27
click at [220, 611] on div "Eraser" at bounding box center [199, 691] width 50 height 40
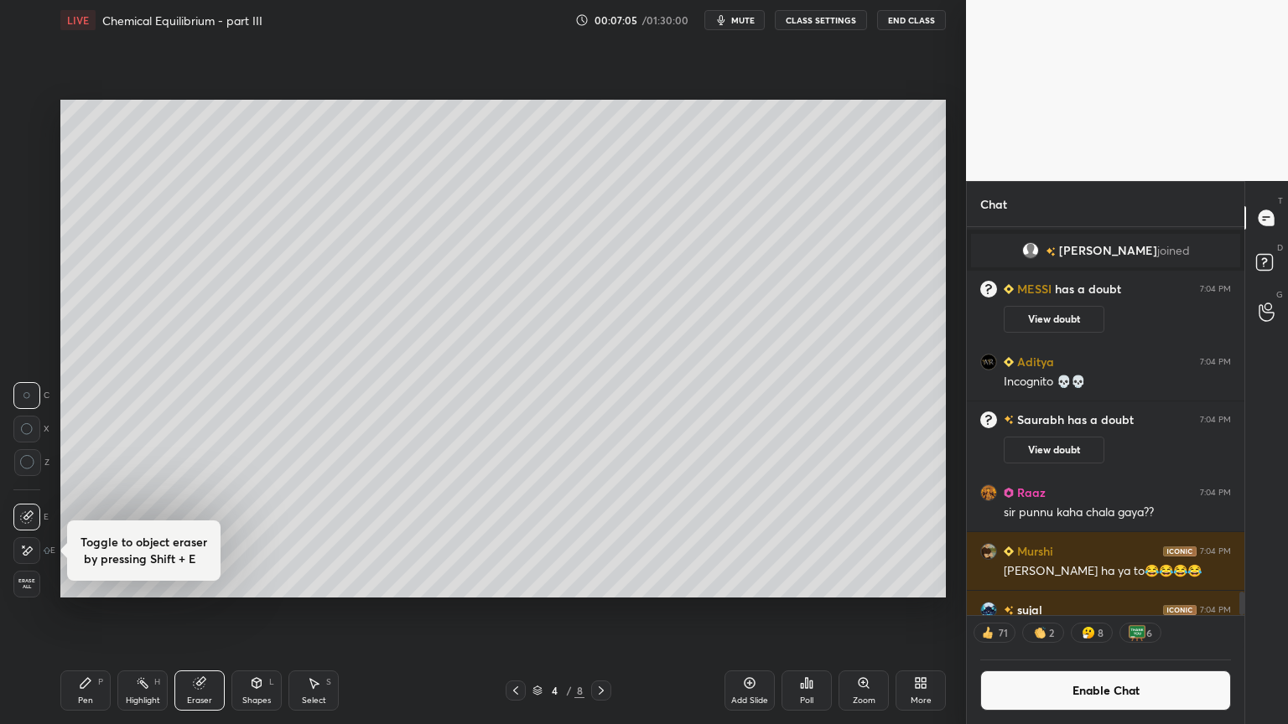
click at [254, 611] on div "Shapes L" at bounding box center [256, 691] width 50 height 40
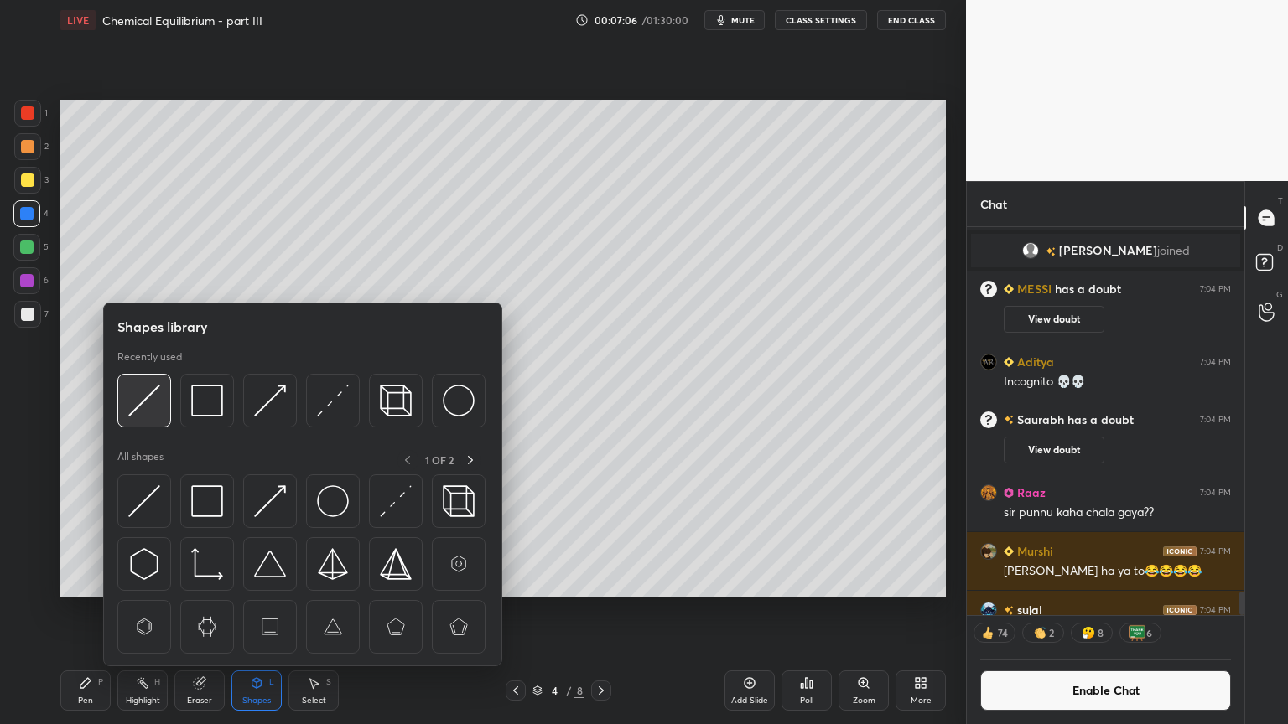
click at [144, 410] on img at bounding box center [144, 401] width 32 height 32
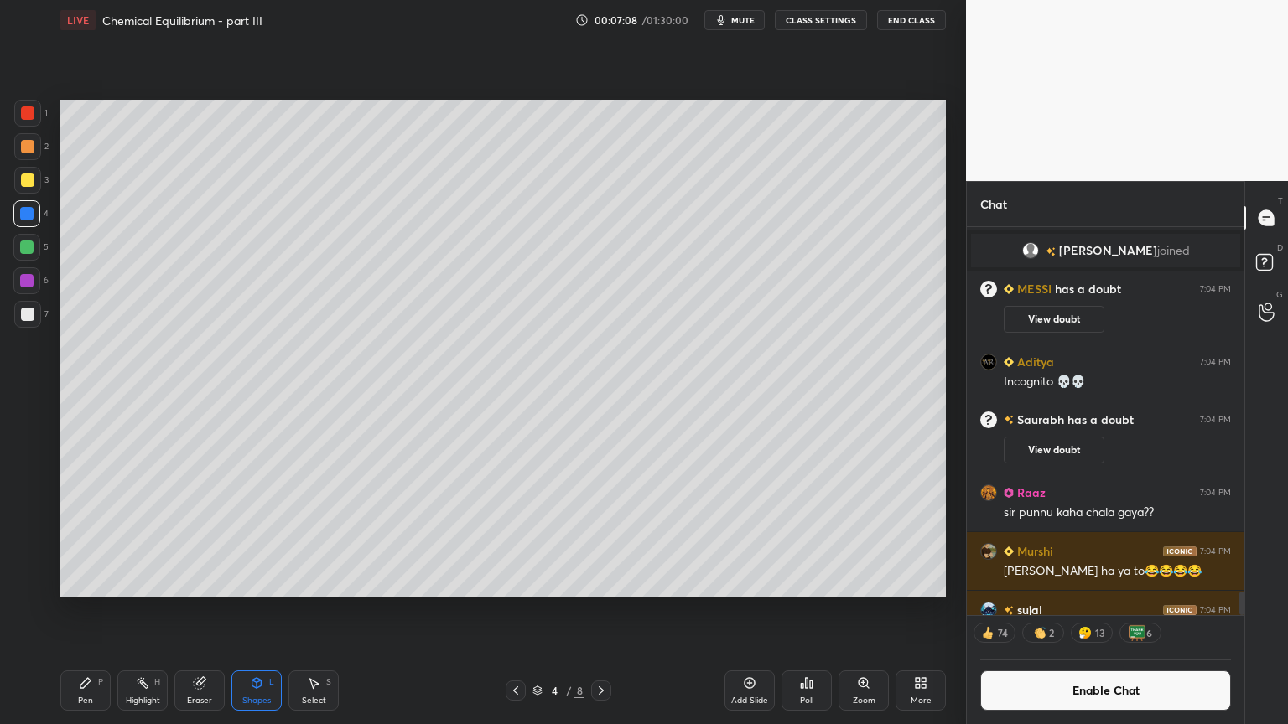
click at [89, 611] on icon at bounding box center [85, 683] width 13 height 13
click at [26, 316] on div at bounding box center [27, 314] width 13 height 13
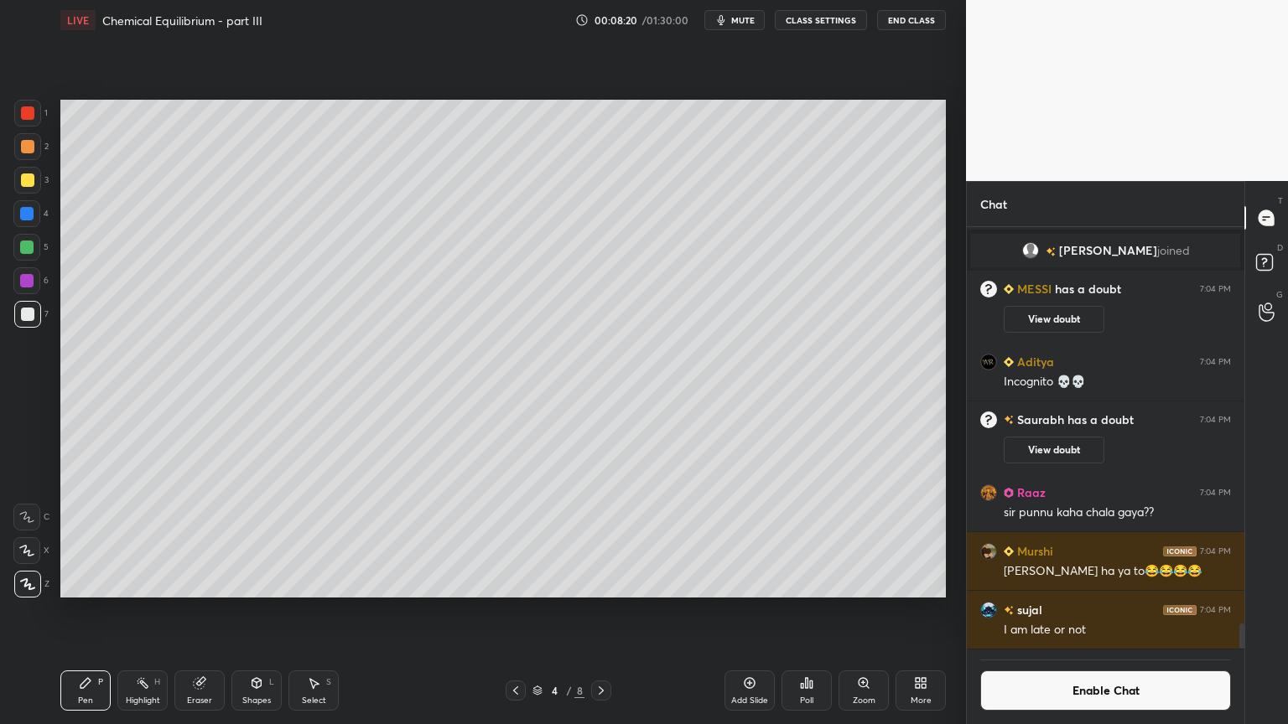
click at [27, 182] on div at bounding box center [27, 180] width 13 height 13
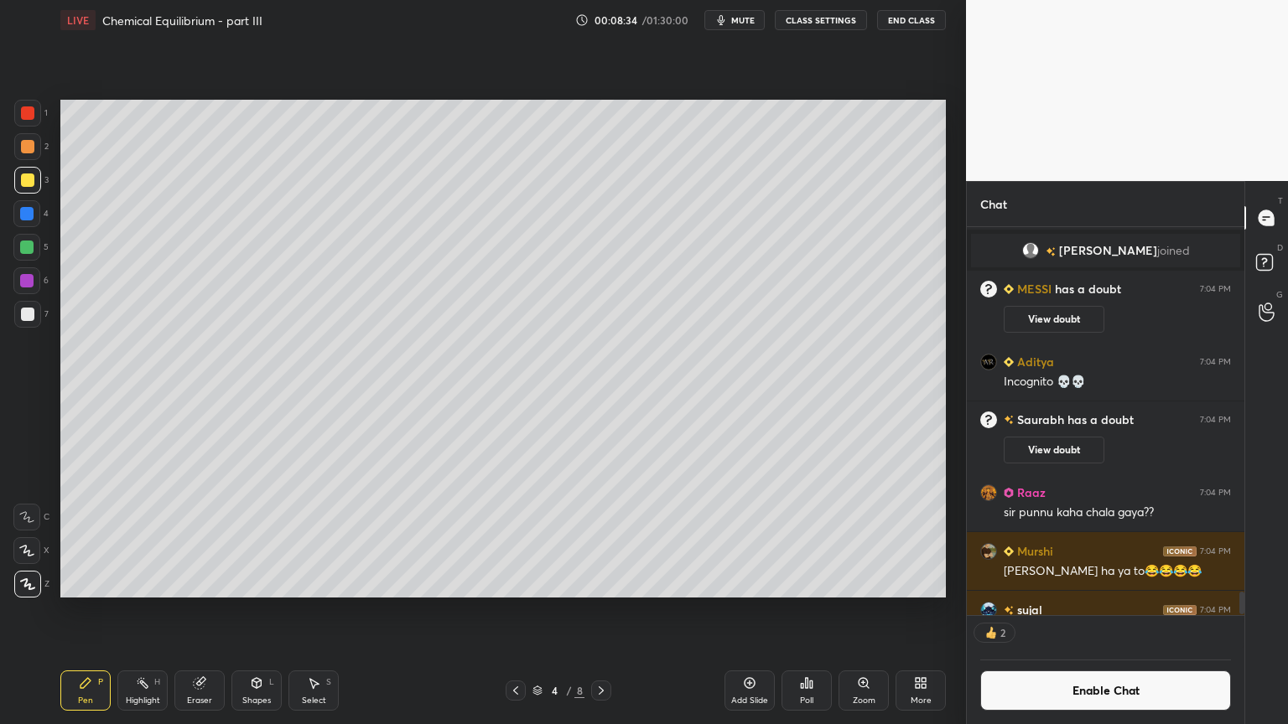
drag, startPoint x: 158, startPoint y: 695, endPoint x: 177, endPoint y: 673, distance: 28.6
click at [158, 611] on div "Highlight H" at bounding box center [142, 691] width 50 height 40
click at [251, 611] on div "Shapes" at bounding box center [256, 701] width 29 height 8
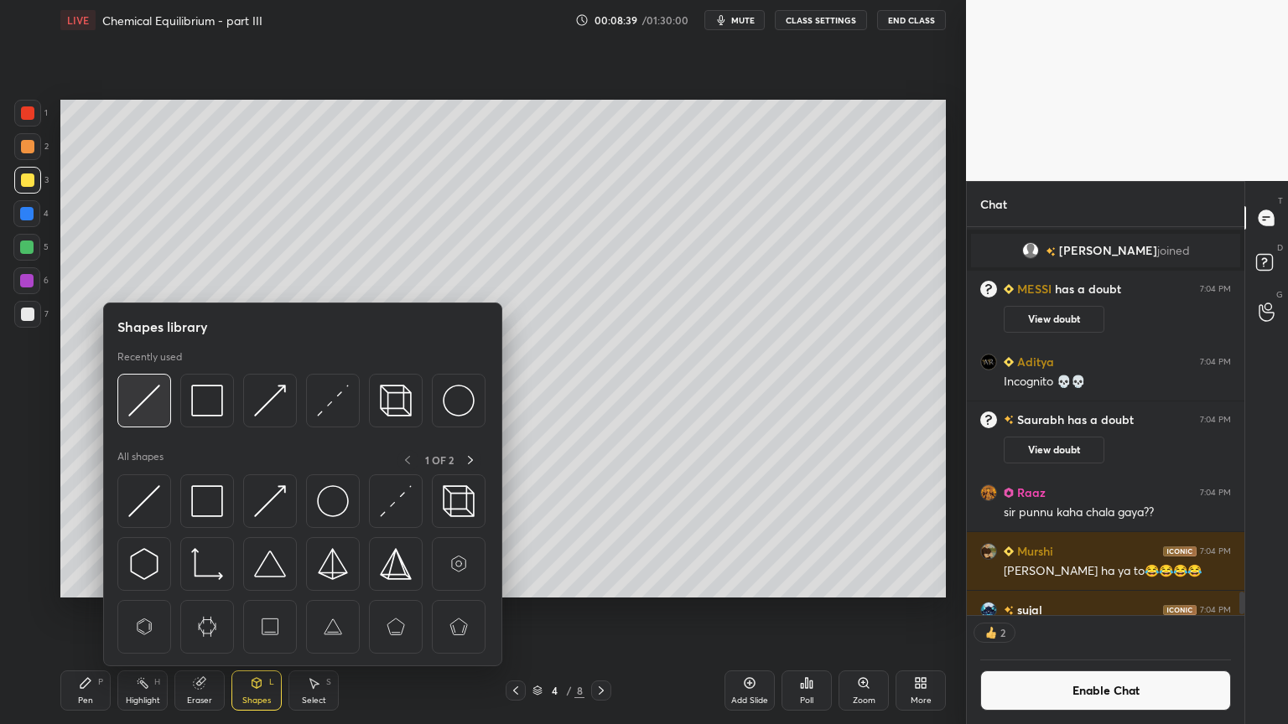
click at [151, 402] on img at bounding box center [144, 401] width 32 height 32
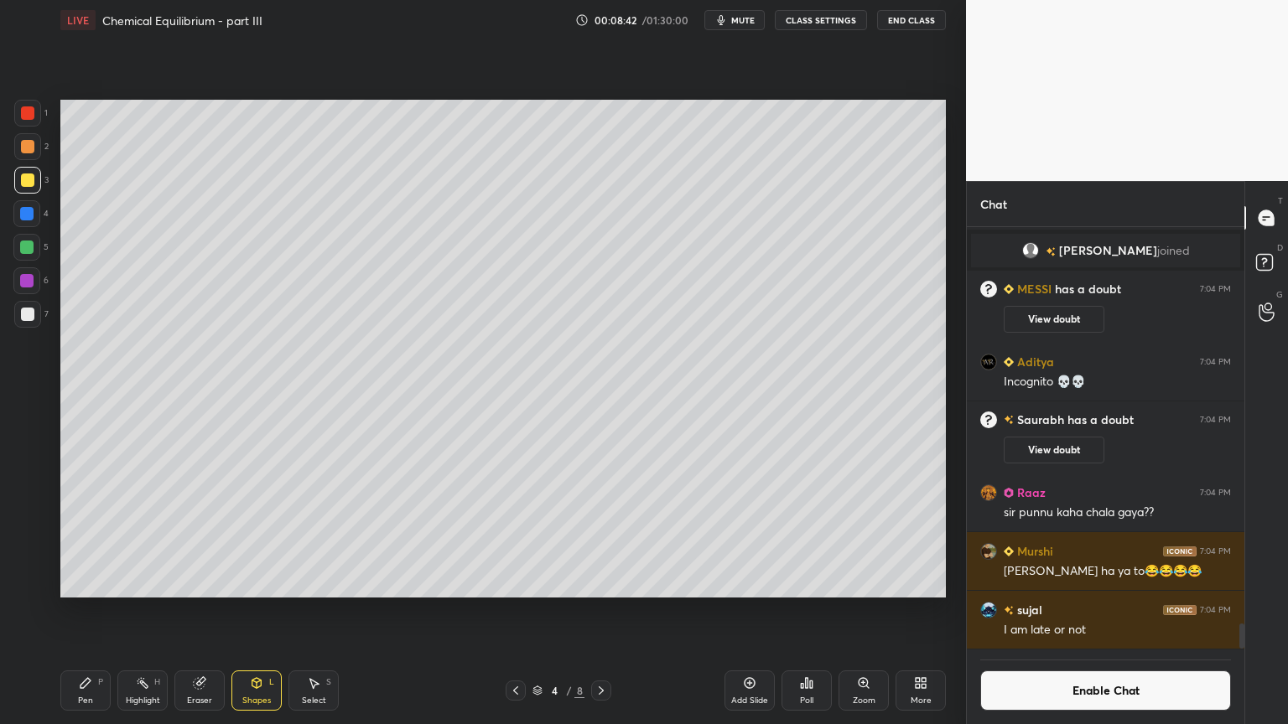
scroll to position [418, 272]
click at [137, 611] on div "Highlight H" at bounding box center [142, 691] width 50 height 40
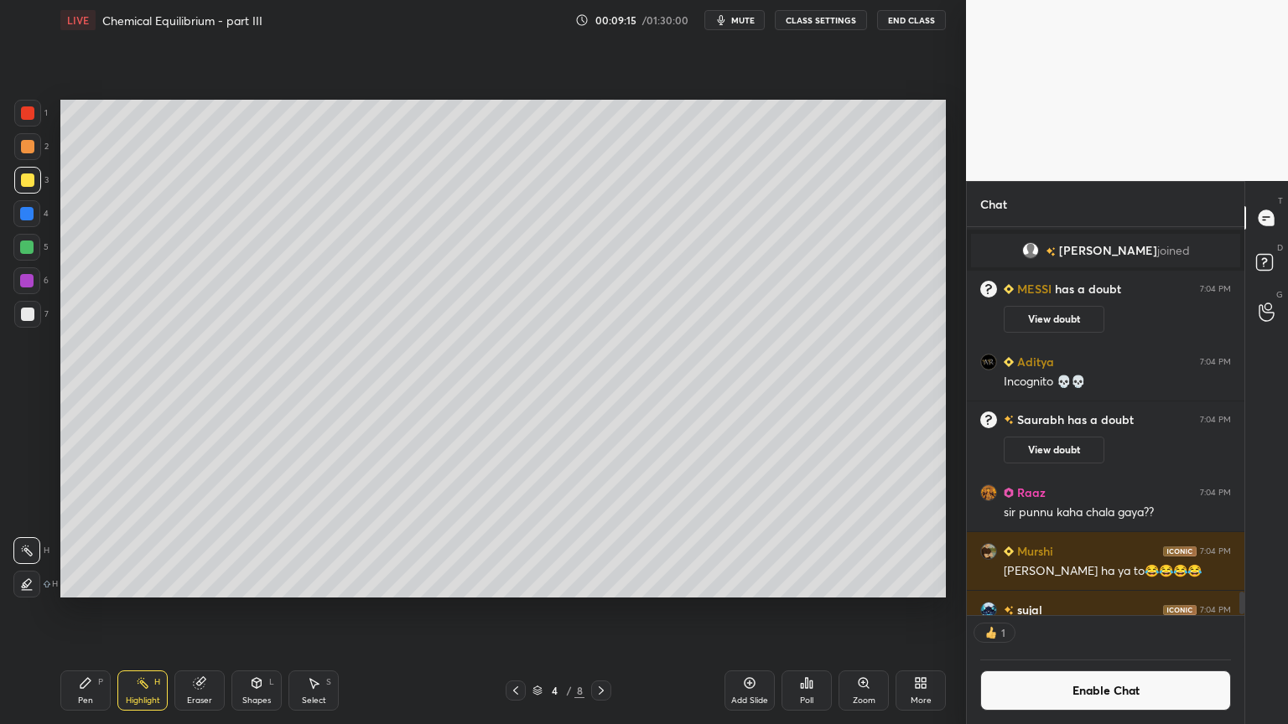
scroll to position [5, 5]
drag, startPoint x: 751, startPoint y: 687, endPoint x: 675, endPoint y: 679, distance: 76.7
click at [745, 611] on div "Add Slide" at bounding box center [749, 691] width 50 height 40
click at [82, 611] on div "Pen P" at bounding box center [85, 691] width 50 height 40
click at [27, 147] on div at bounding box center [27, 146] width 13 height 13
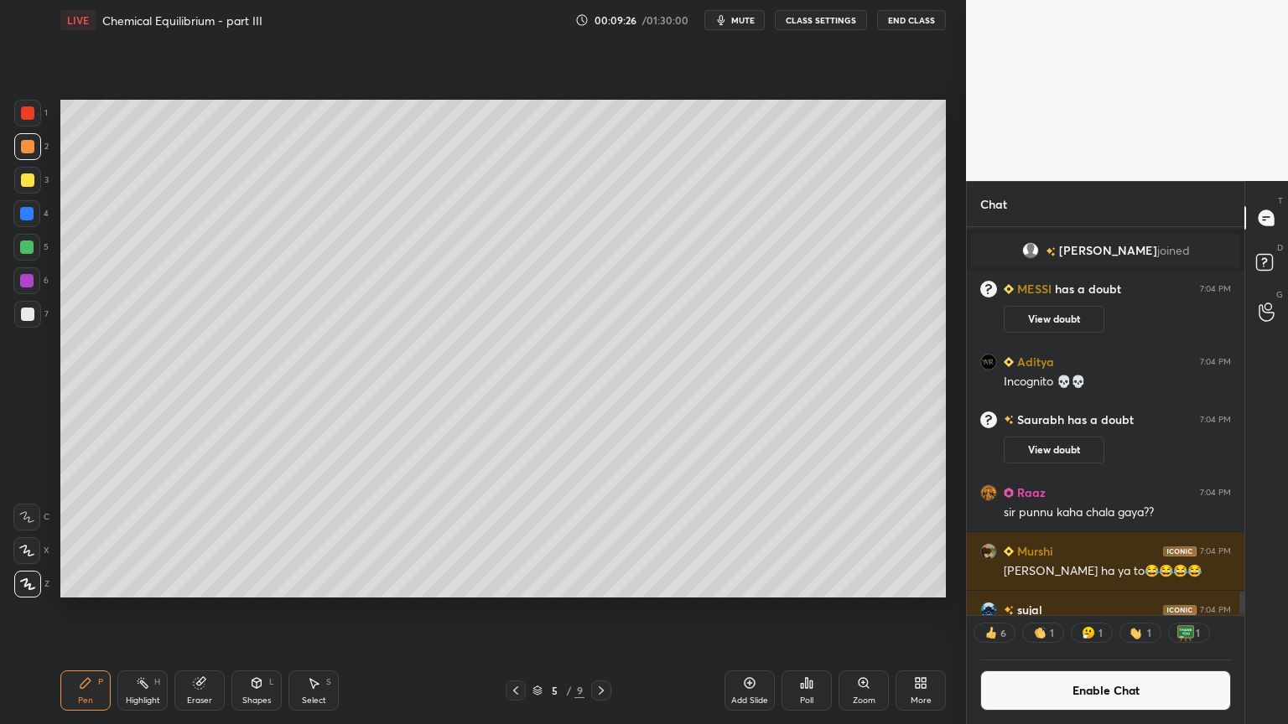
click at [33, 121] on div at bounding box center [27, 113] width 27 height 27
click at [34, 148] on div at bounding box center [27, 146] width 27 height 27
click at [257, 611] on div "Shapes L" at bounding box center [256, 691] width 50 height 40
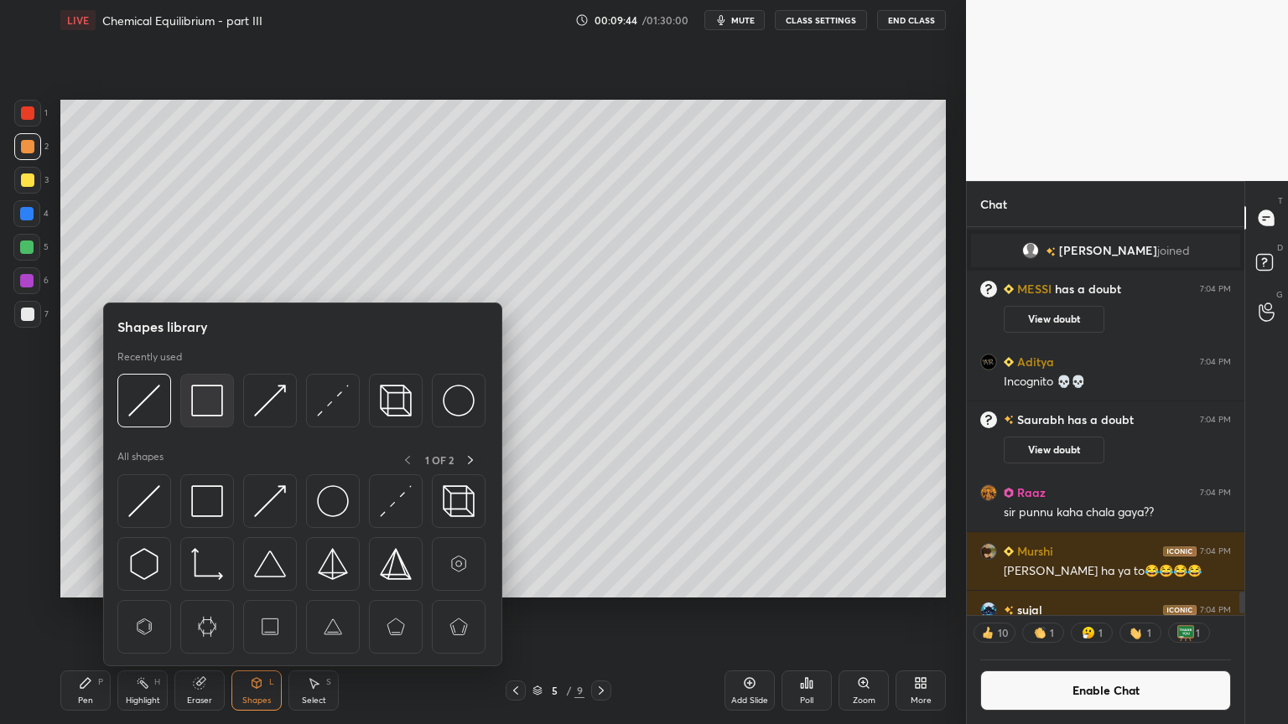
click at [215, 409] on img at bounding box center [207, 401] width 32 height 32
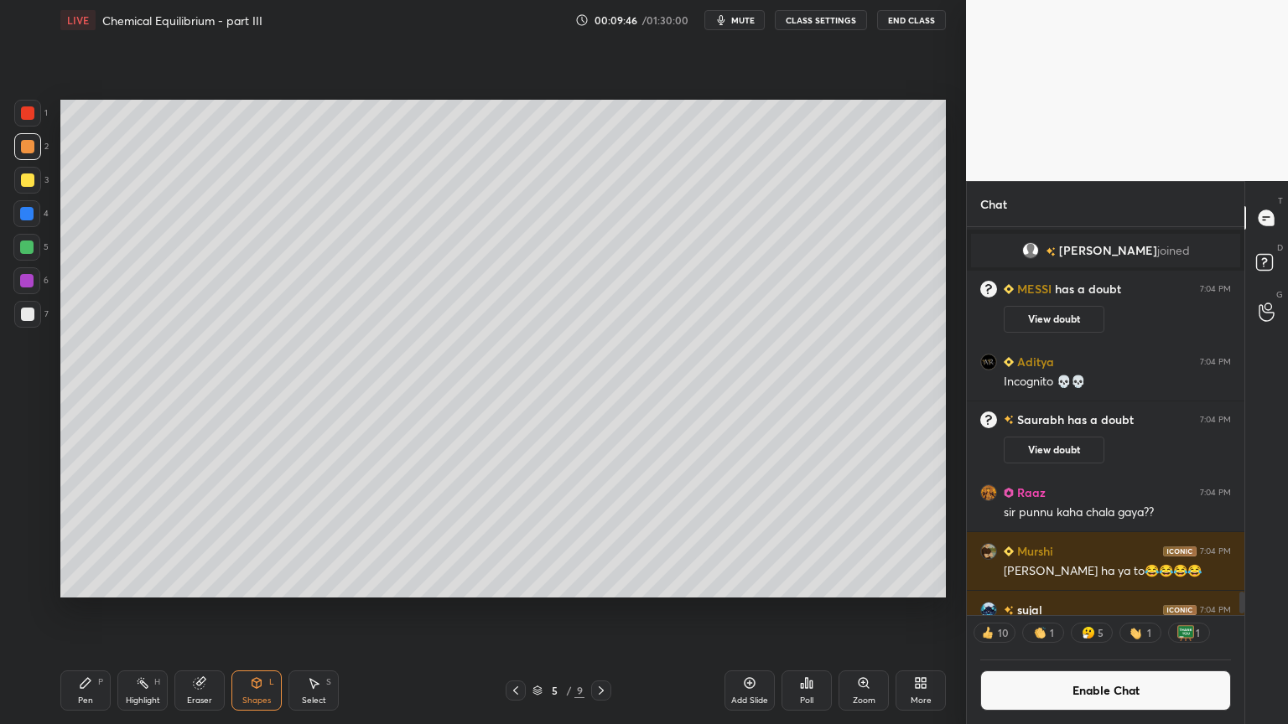
click at [110, 611] on div "Pen P" at bounding box center [85, 691] width 50 height 40
click at [30, 314] on div at bounding box center [27, 314] width 13 height 13
drag, startPoint x: 153, startPoint y: 695, endPoint x: 181, endPoint y: 625, distance: 76.0
click at [152, 611] on div "Highlight H" at bounding box center [142, 691] width 50 height 40
drag, startPoint x: 516, startPoint y: 687, endPoint x: 485, endPoint y: 609, distance: 83.4
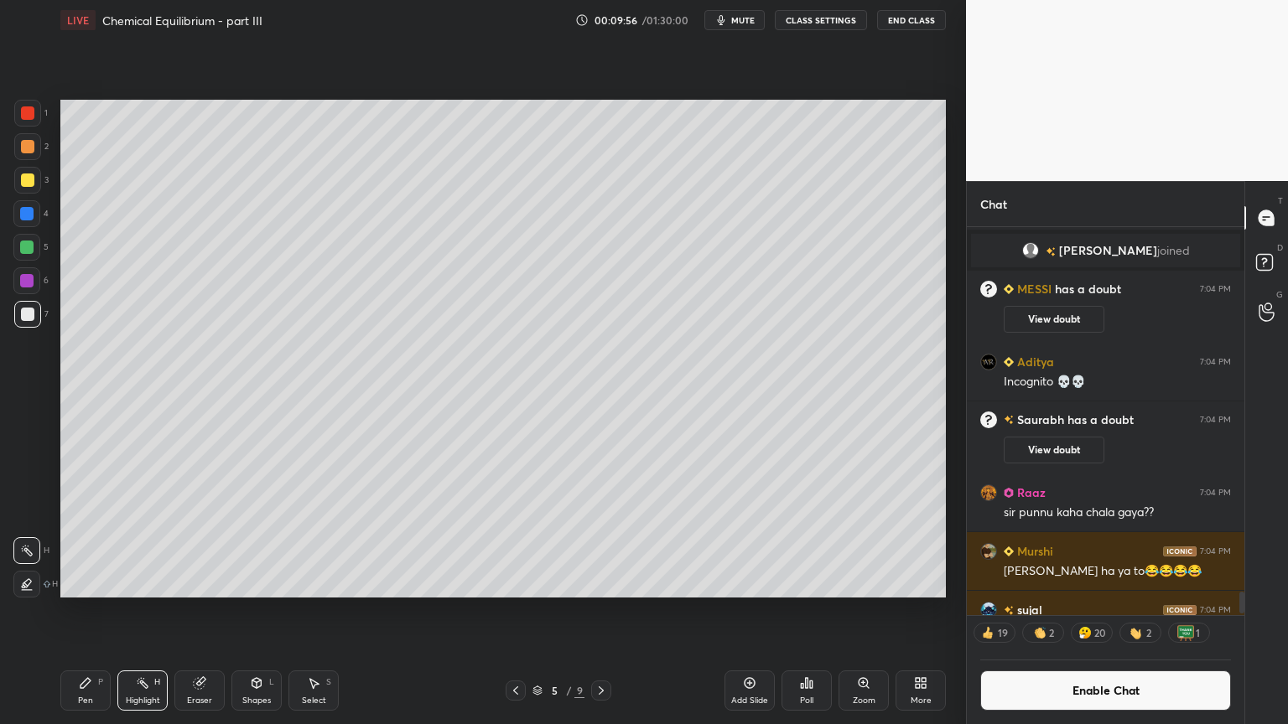
click at [516, 611] on icon at bounding box center [515, 690] width 13 height 13
click at [600, 611] on icon at bounding box center [601, 691] width 5 height 8
click at [744, 611] on div "Add Slide" at bounding box center [749, 691] width 50 height 40
drag, startPoint x: 80, startPoint y: 694, endPoint x: 90, endPoint y: 688, distance: 10.9
click at [84, 611] on div "Pen P" at bounding box center [85, 691] width 50 height 40
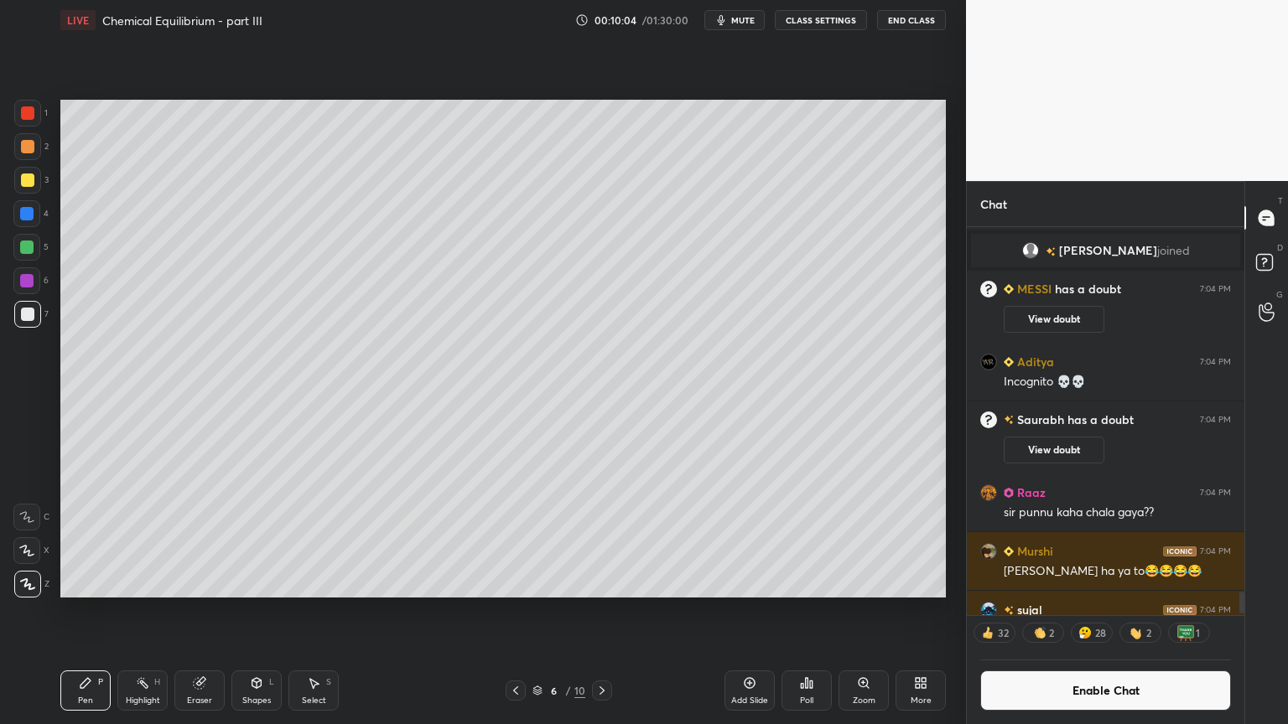
click at [30, 144] on div at bounding box center [27, 146] width 13 height 13
click at [257, 611] on div "Shapes L" at bounding box center [256, 691] width 50 height 40
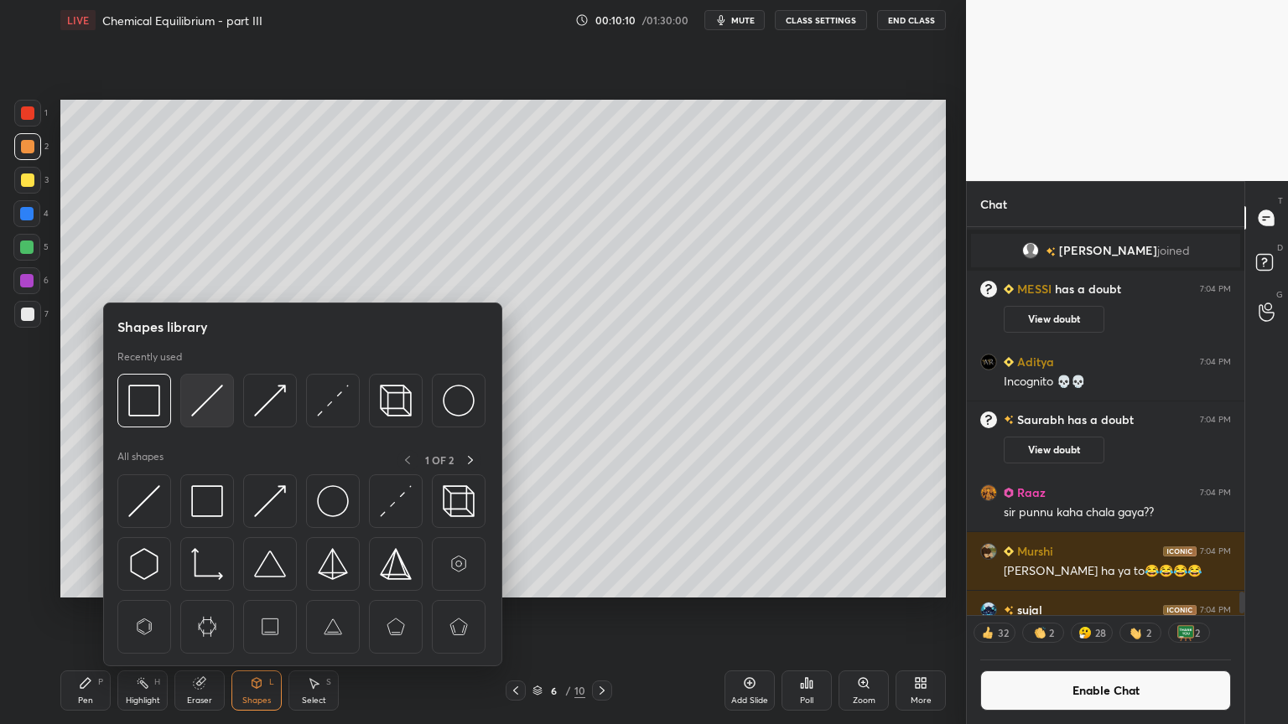
click at [205, 393] on img at bounding box center [207, 401] width 32 height 32
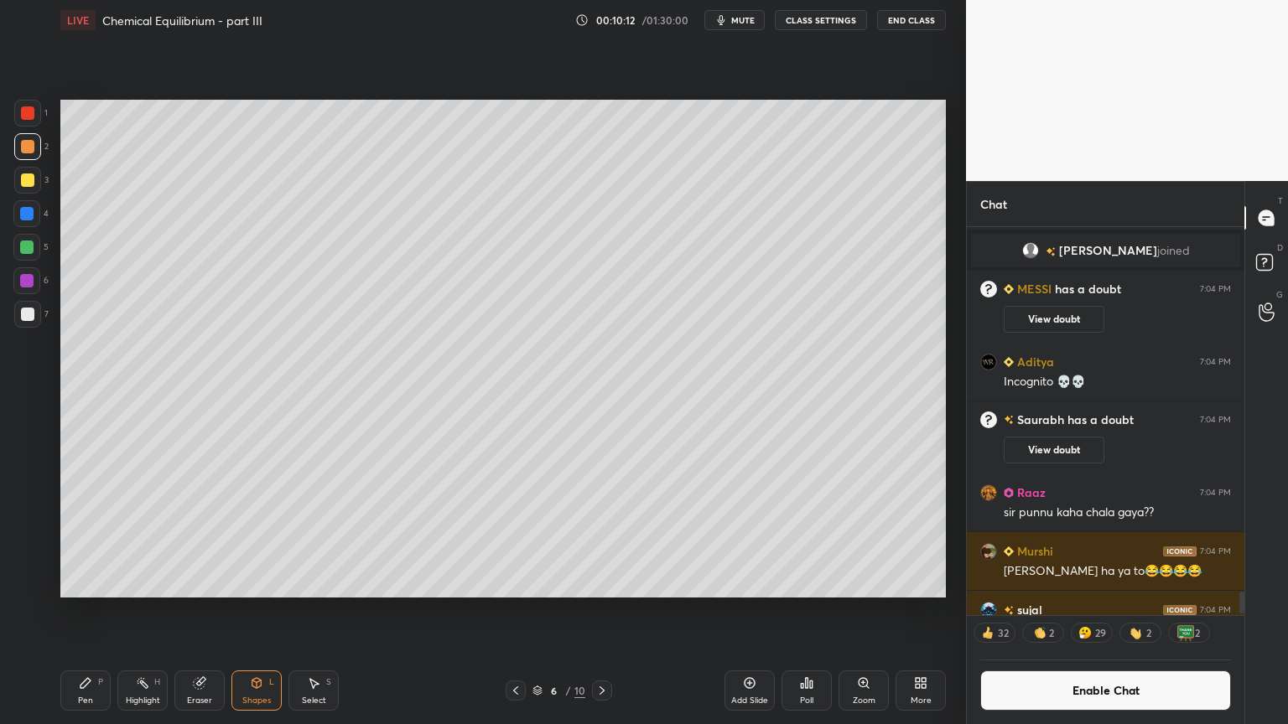
click at [214, 611] on div "Eraser" at bounding box center [199, 691] width 50 height 40
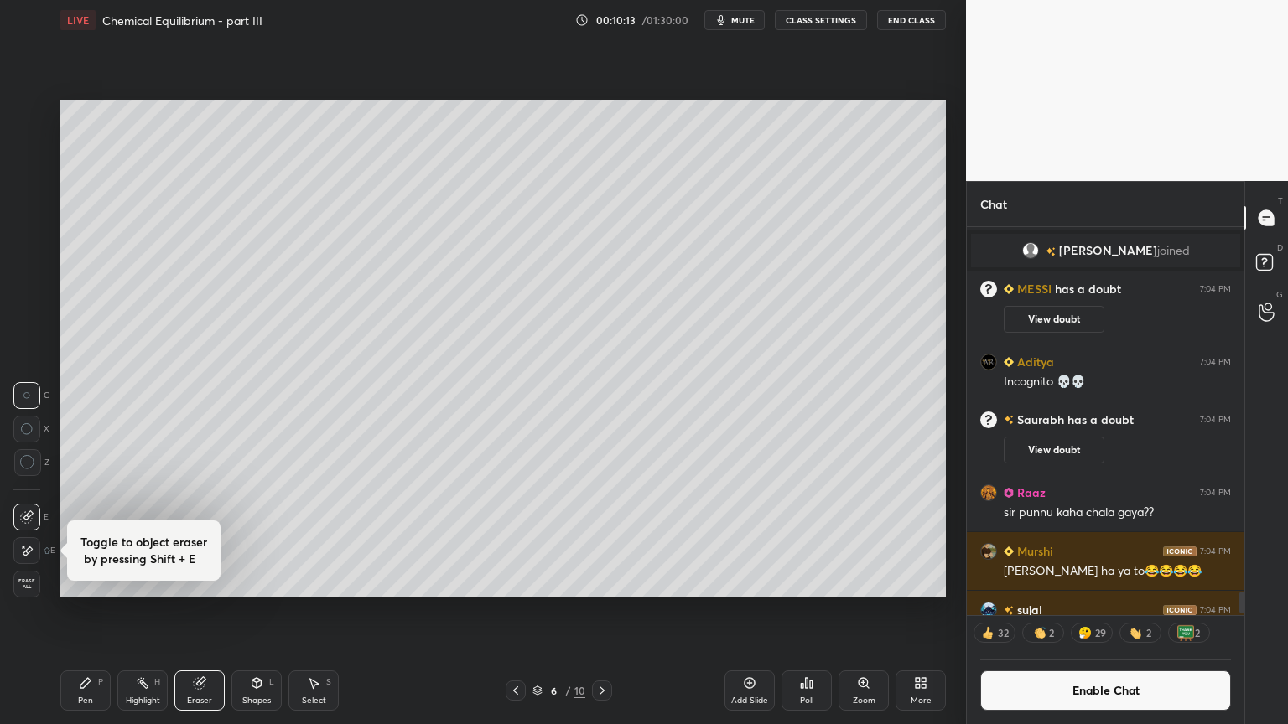
click at [261, 611] on div "Shapes L" at bounding box center [256, 691] width 50 height 40
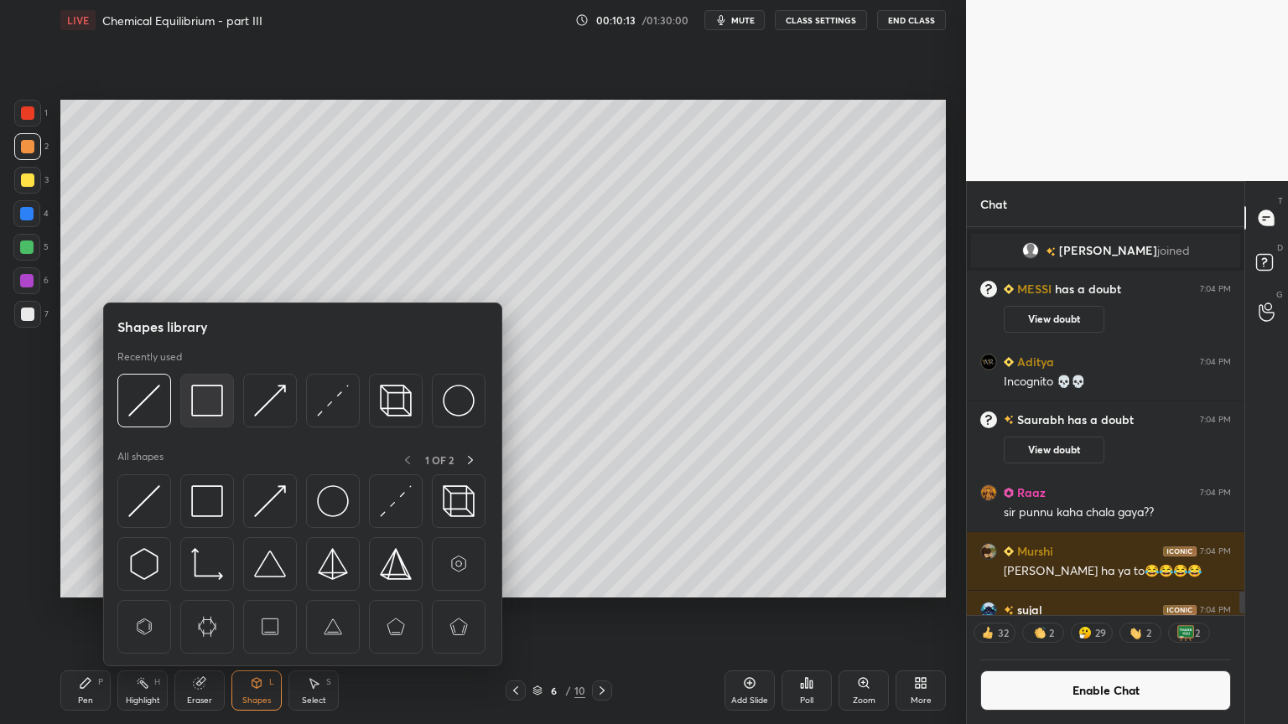
click at [220, 407] on img at bounding box center [207, 401] width 32 height 32
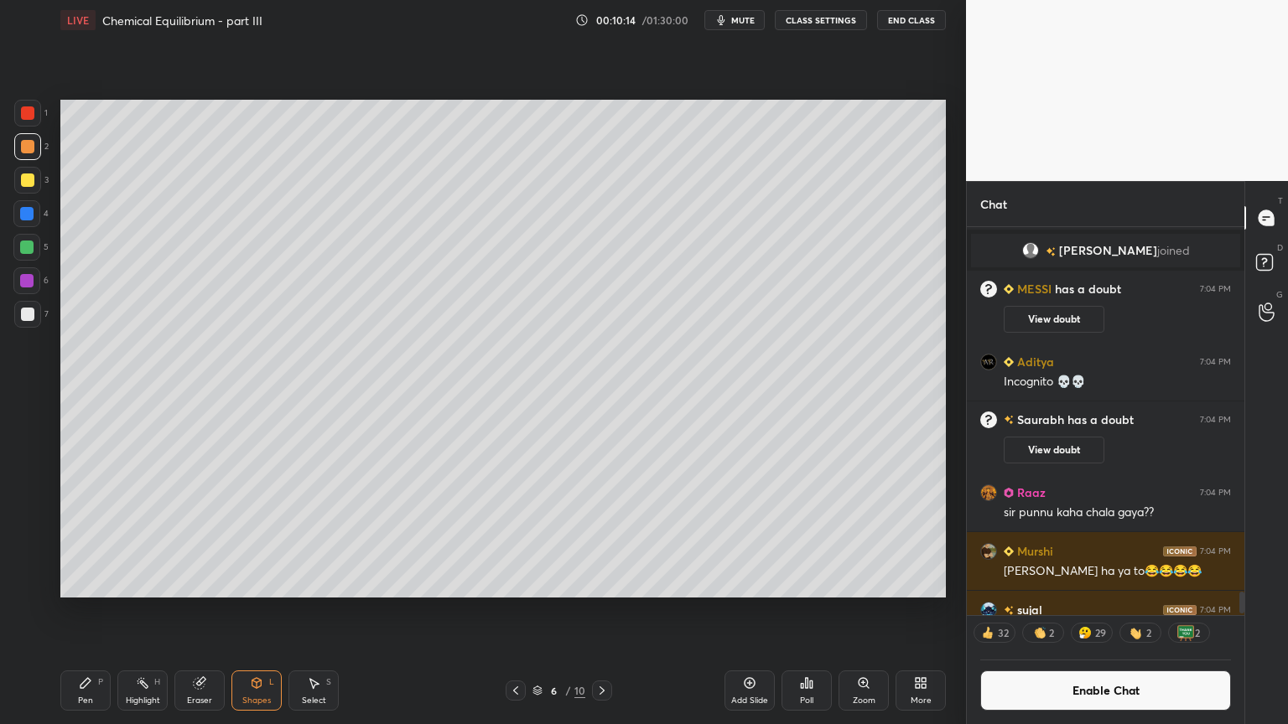
click at [29, 319] on div at bounding box center [27, 314] width 13 height 13
drag, startPoint x: 203, startPoint y: 689, endPoint x: 198, endPoint y: 657, distance: 32.3
click at [202, 611] on icon at bounding box center [199, 683] width 13 height 13
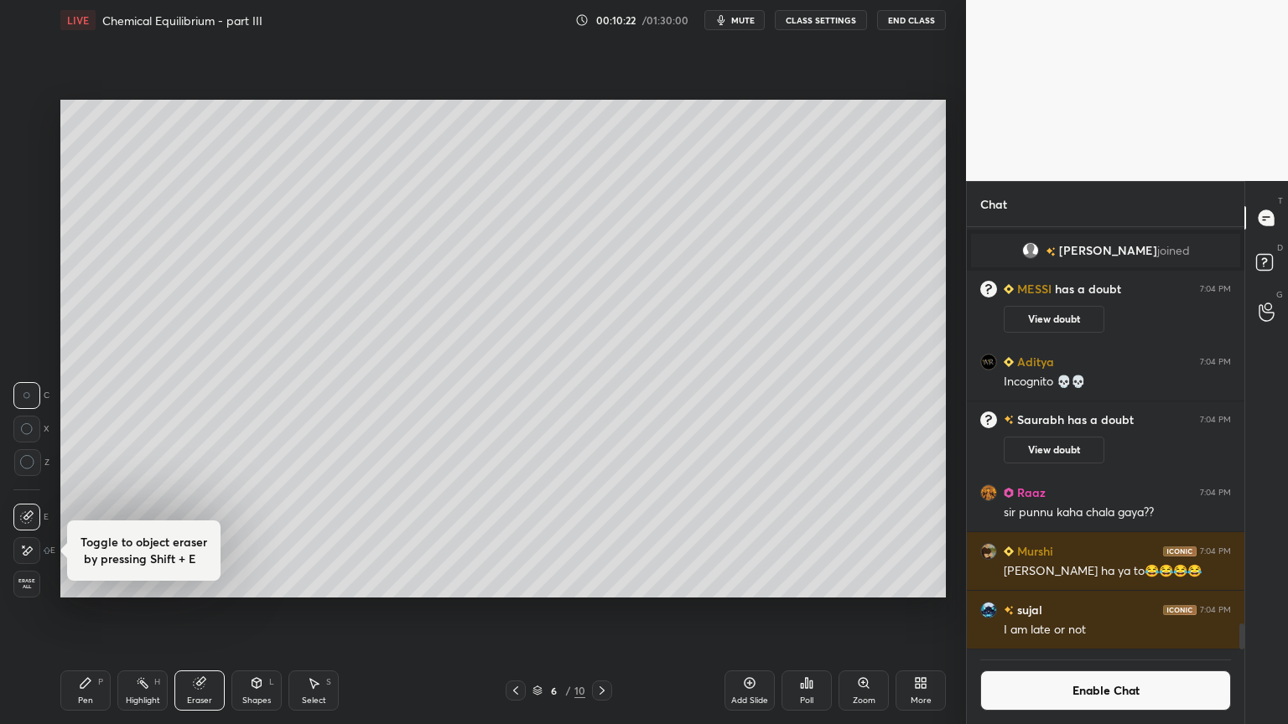
scroll to position [383, 272]
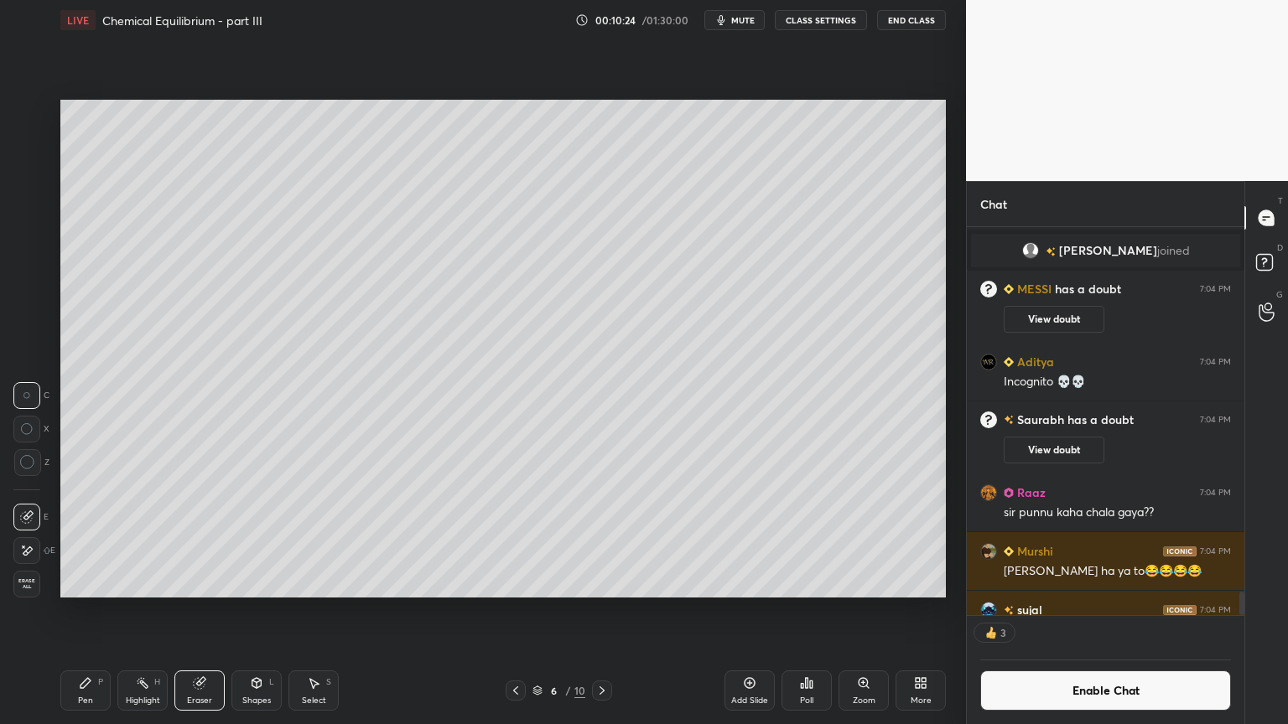
click at [249, 611] on div "Shapes" at bounding box center [256, 701] width 29 height 8
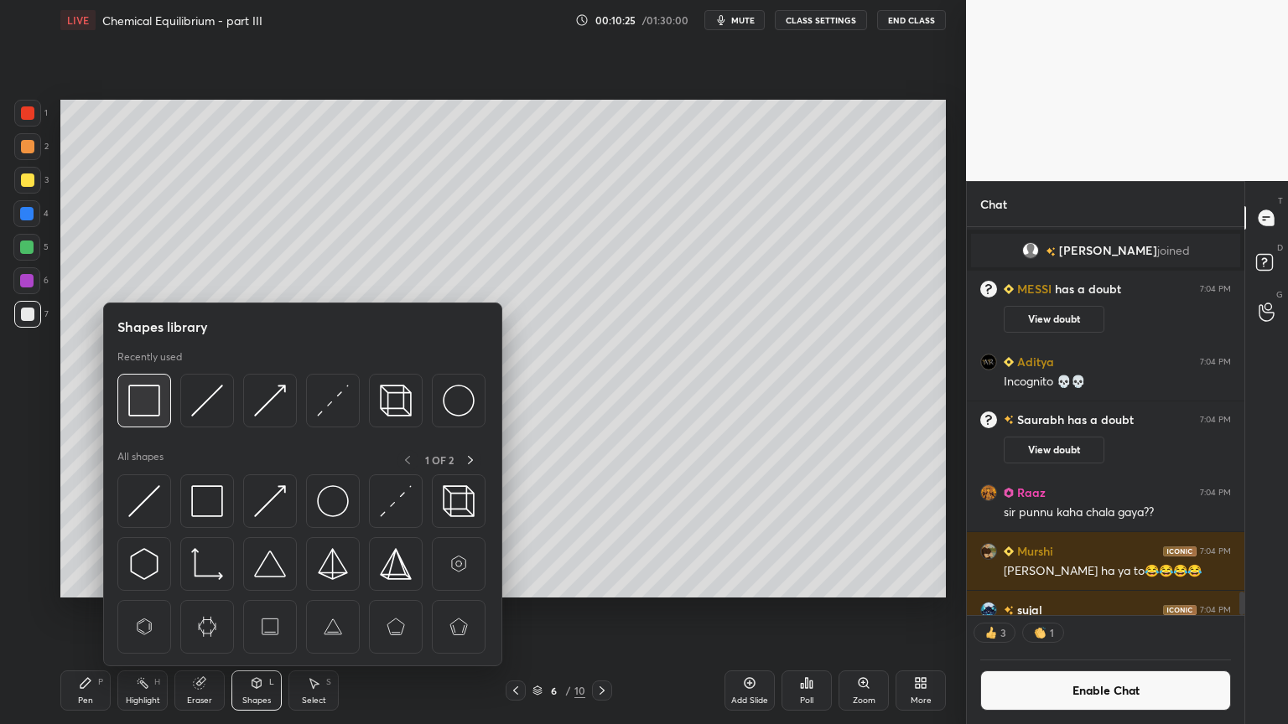
click at [141, 400] on img at bounding box center [144, 401] width 32 height 32
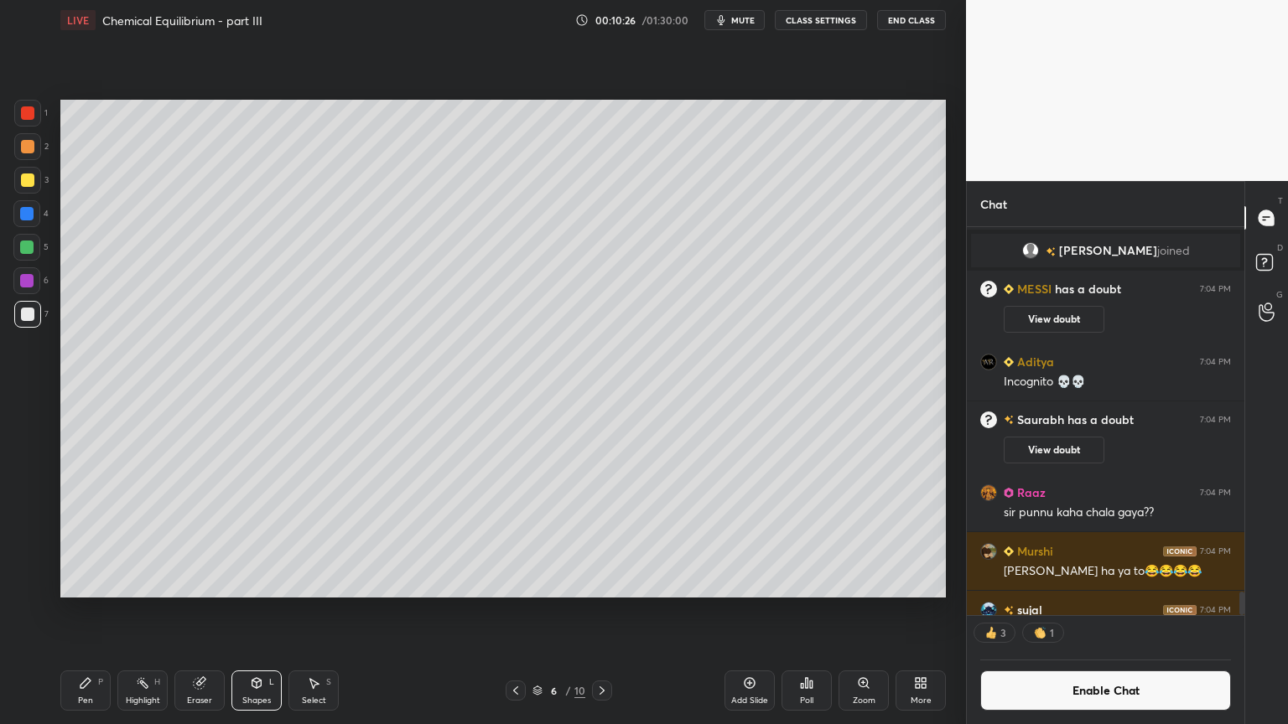
click at [26, 150] on div at bounding box center [27, 146] width 13 height 13
drag, startPoint x: 263, startPoint y: 684, endPoint x: 258, endPoint y: 672, distance: 12.8
click at [260, 611] on div "Shapes L" at bounding box center [256, 691] width 50 height 40
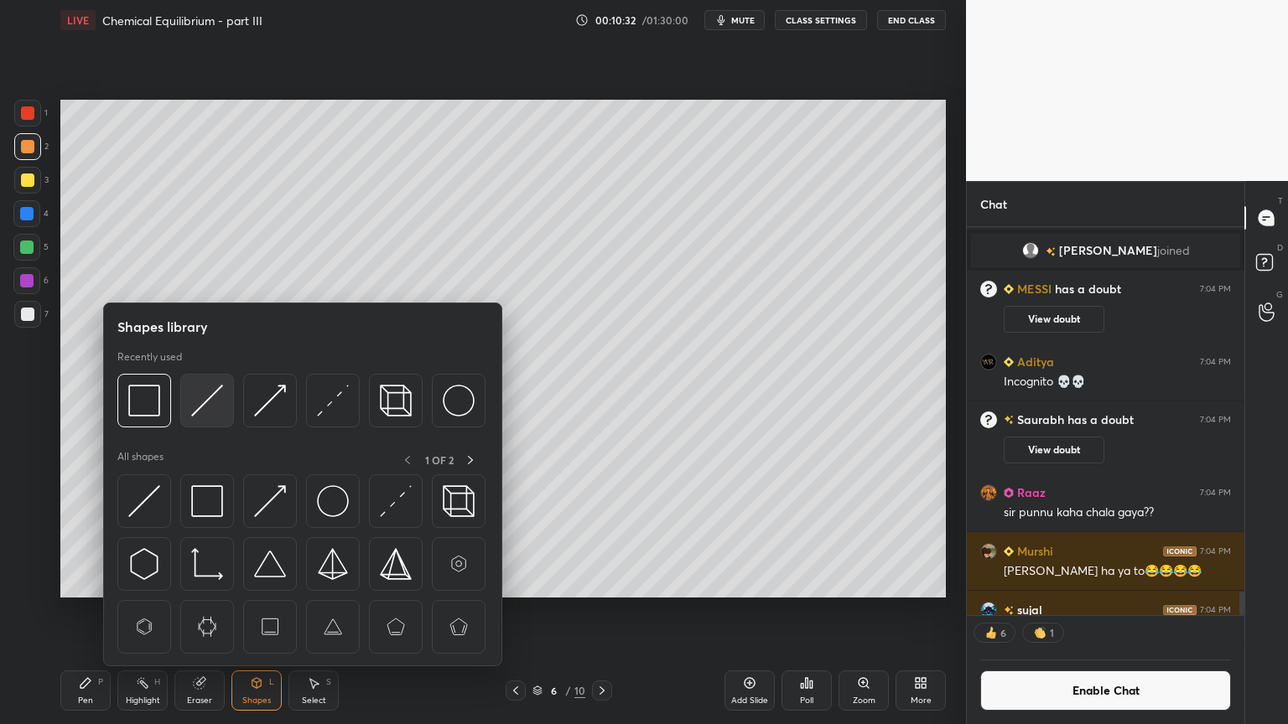
click at [204, 411] on img at bounding box center [207, 401] width 32 height 32
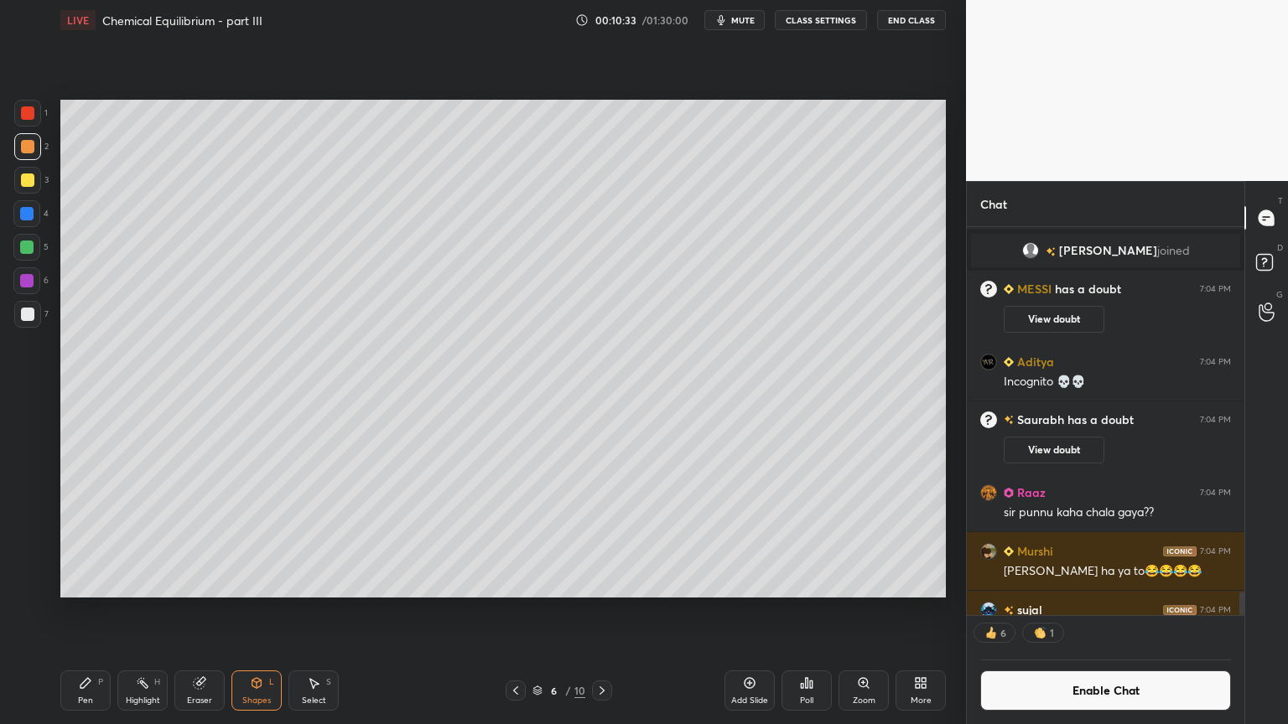
click at [17, 315] on div at bounding box center [27, 314] width 27 height 27
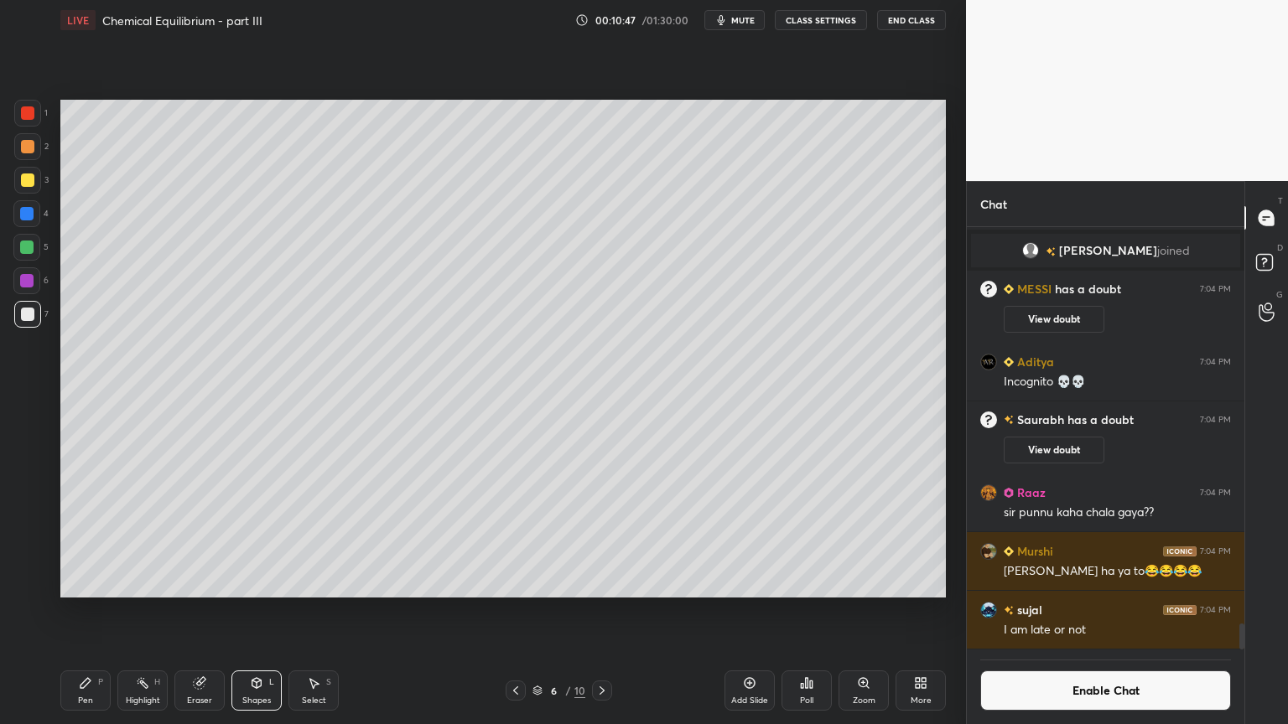
drag, startPoint x: 210, startPoint y: 699, endPoint x: 218, endPoint y: 614, distance: 85.0
click at [210, 611] on div "Eraser" at bounding box center [199, 691] width 50 height 40
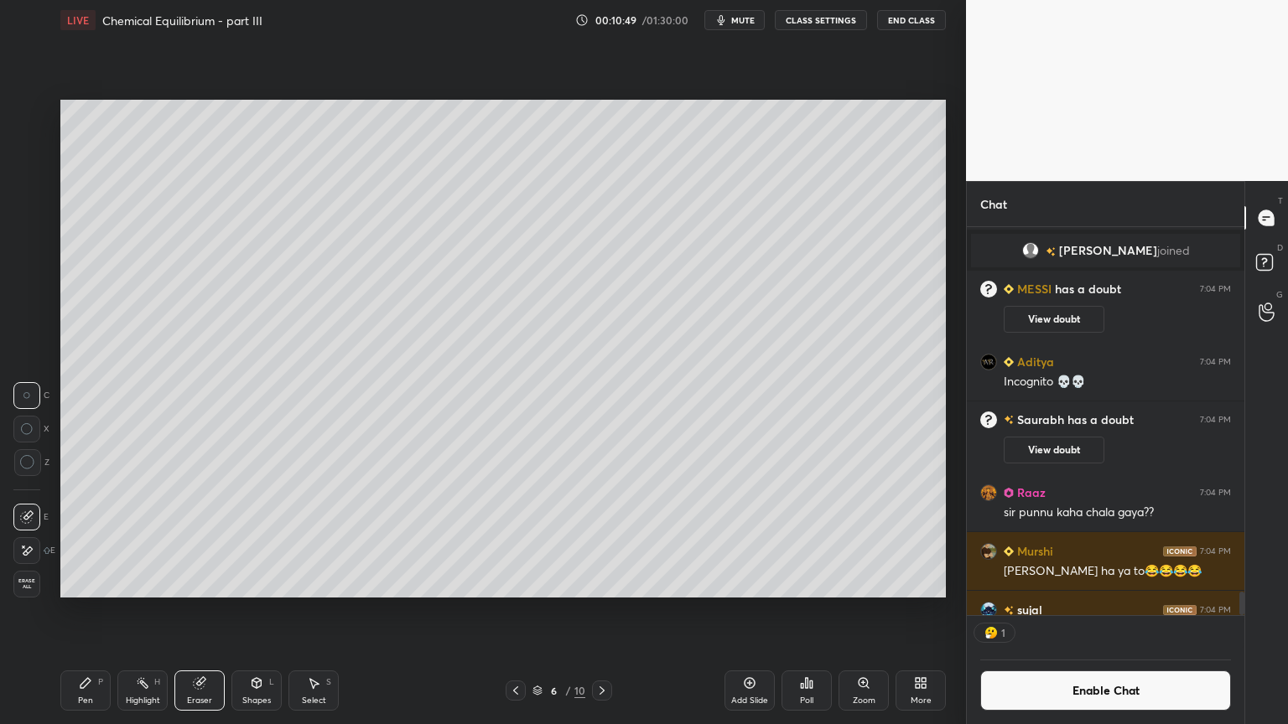
scroll to position [5, 5]
drag, startPoint x: 87, startPoint y: 697, endPoint x: 91, endPoint y: 687, distance: 10.1
click at [89, 611] on div "Pen P" at bounding box center [85, 691] width 50 height 40
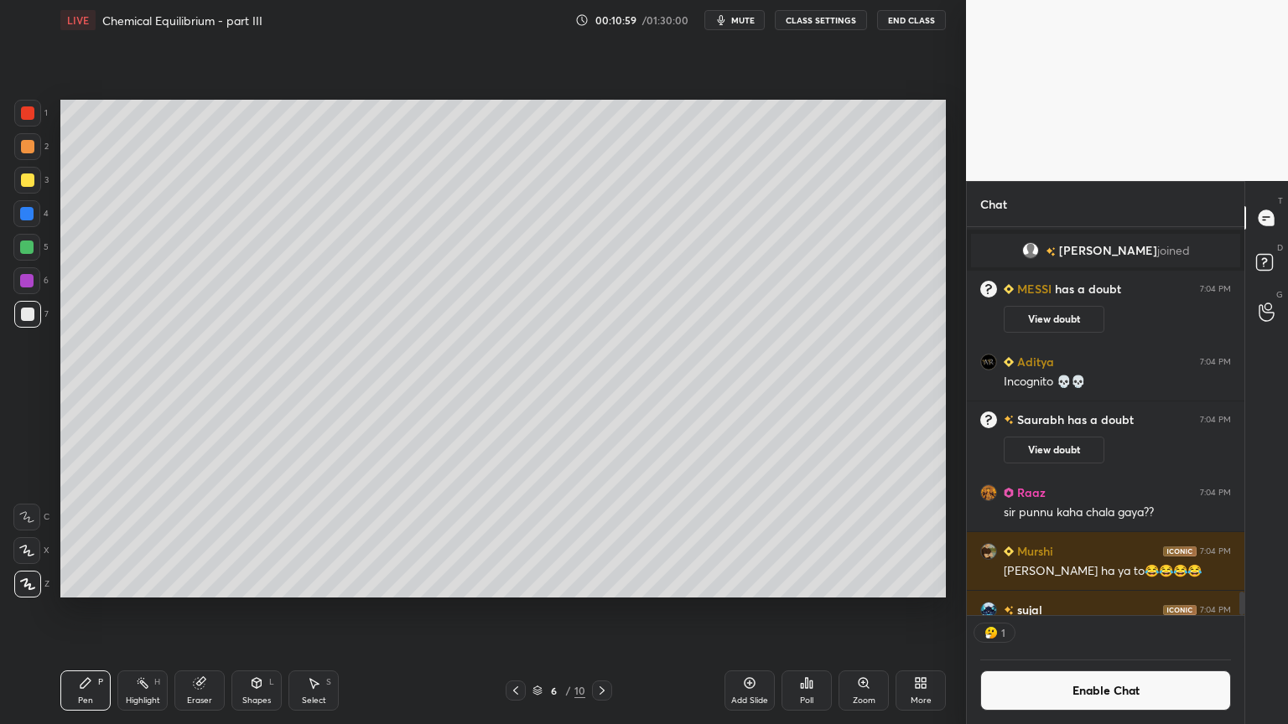
scroll to position [6442, 0]
click at [144, 611] on div "Highlight H" at bounding box center [142, 691] width 50 height 40
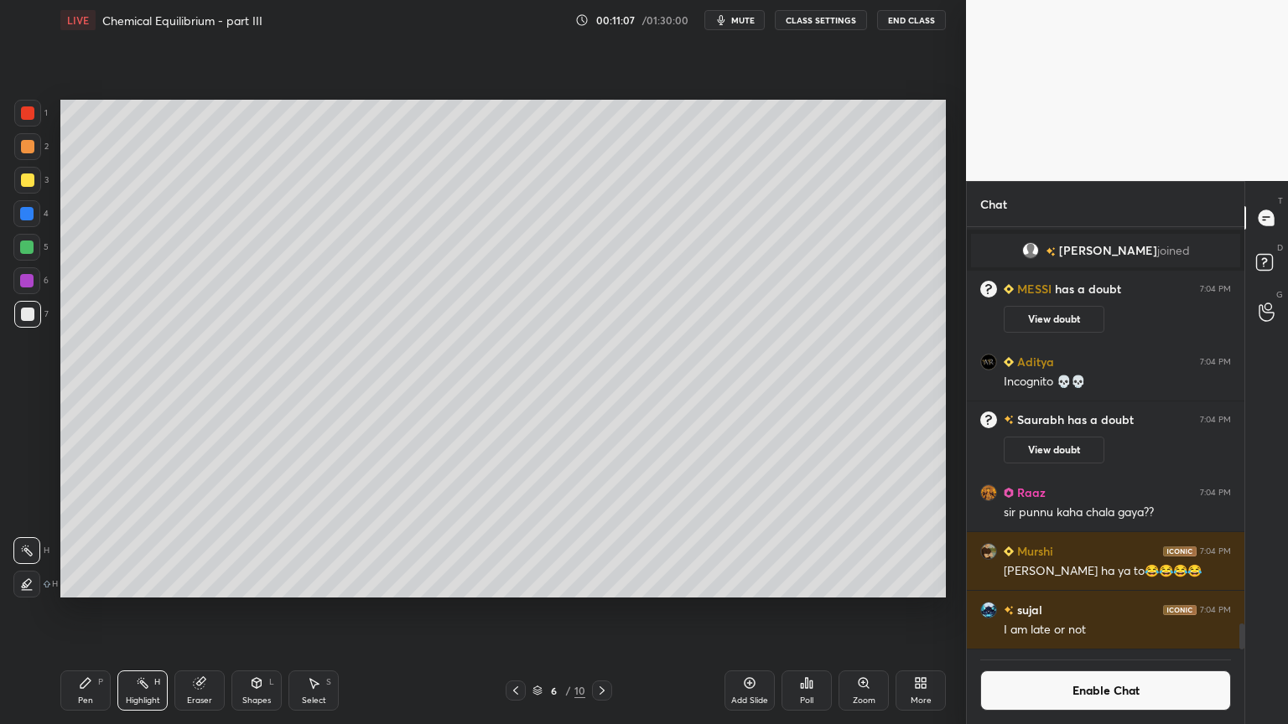
drag, startPoint x: 139, startPoint y: 697, endPoint x: 190, endPoint y: 624, distance: 89.8
click at [139, 611] on div "Highlight" at bounding box center [143, 701] width 34 height 8
click at [250, 611] on div "Shapes" at bounding box center [256, 701] width 29 height 8
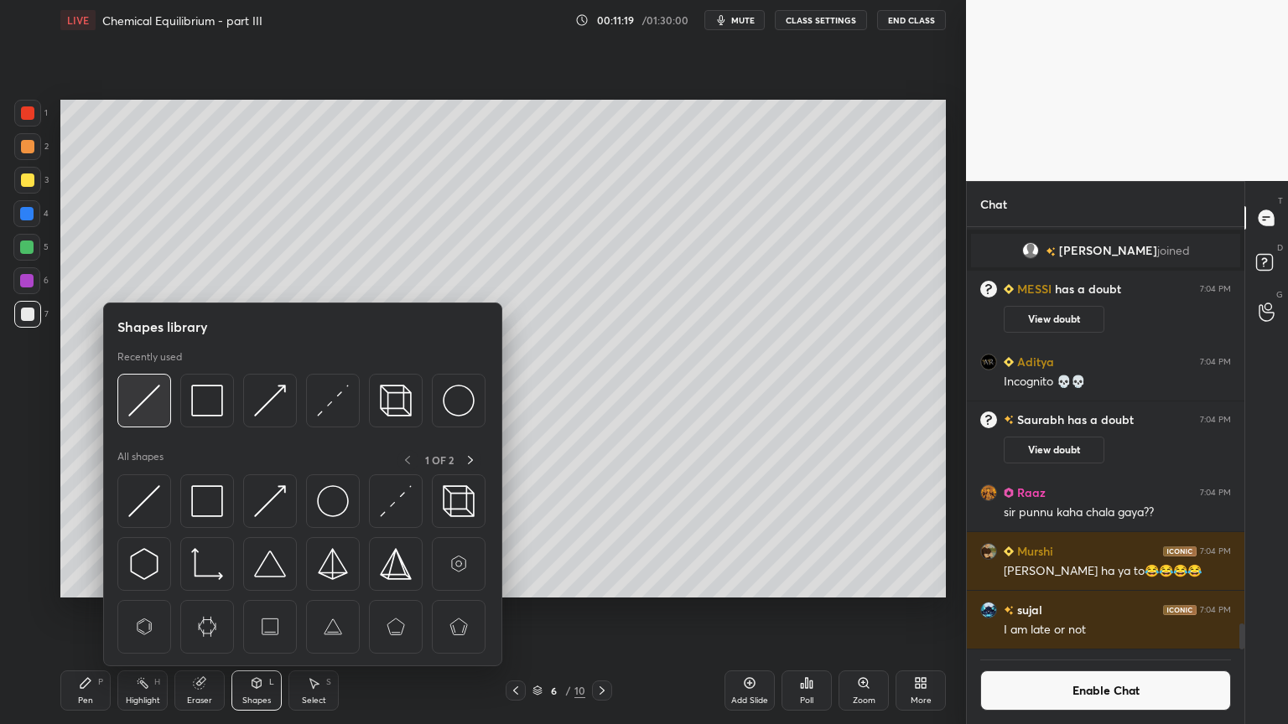
click at [145, 412] on img at bounding box center [144, 401] width 32 height 32
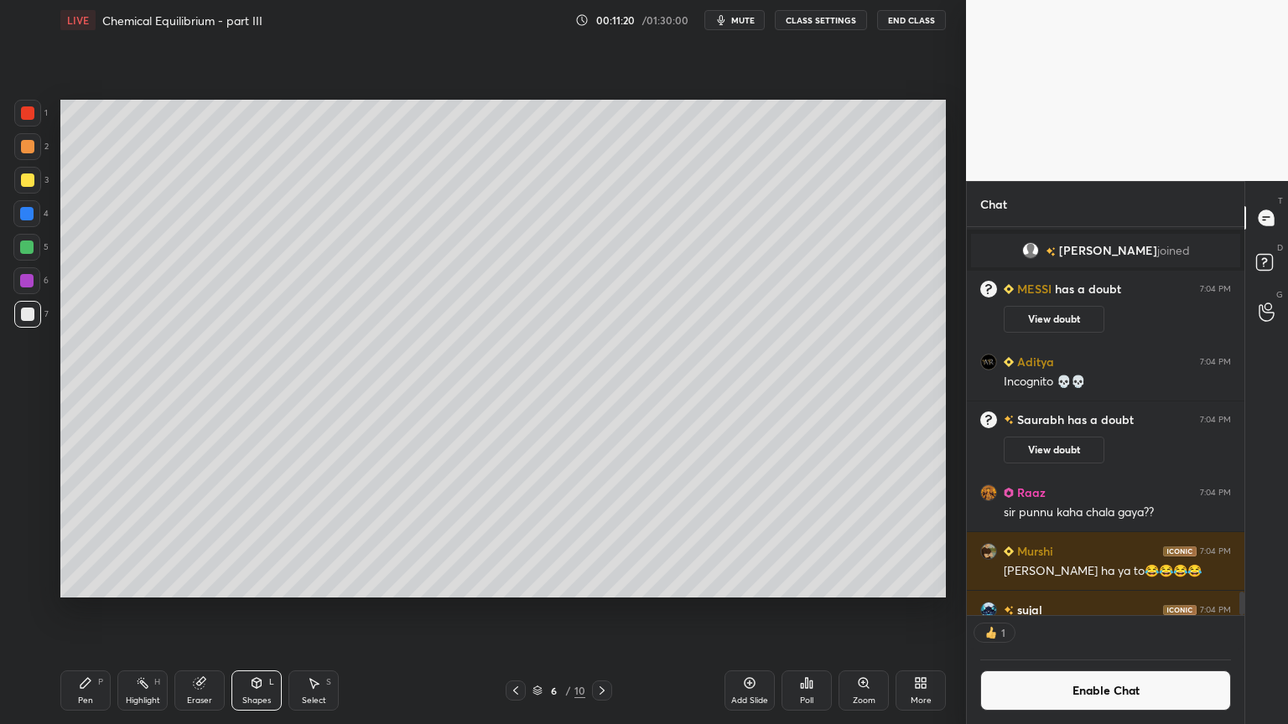
scroll to position [5, 5]
drag, startPoint x: 87, startPoint y: 695, endPoint x: 91, endPoint y: 679, distance: 16.3
click at [87, 611] on div "Pen P" at bounding box center [85, 691] width 50 height 40
click at [28, 182] on div at bounding box center [27, 180] width 13 height 13
click at [241, 611] on div "Shapes L" at bounding box center [256, 691] width 50 height 40
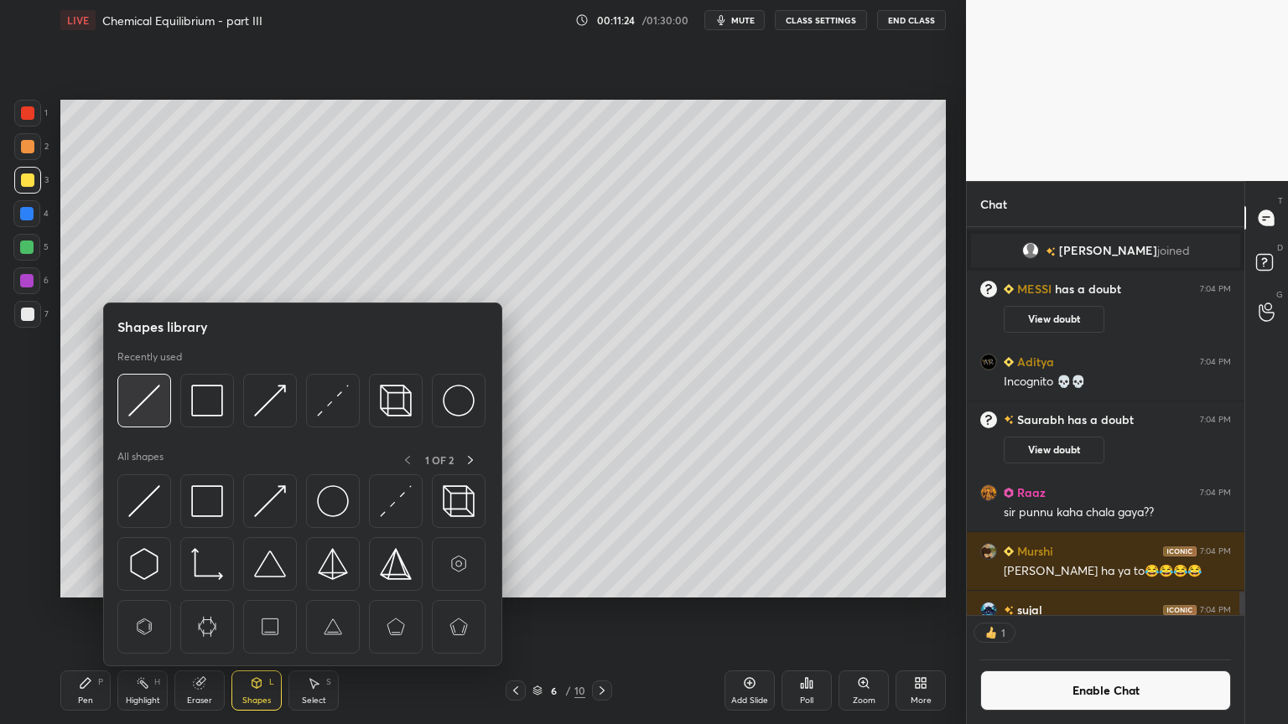
click at [140, 401] on img at bounding box center [144, 401] width 32 height 32
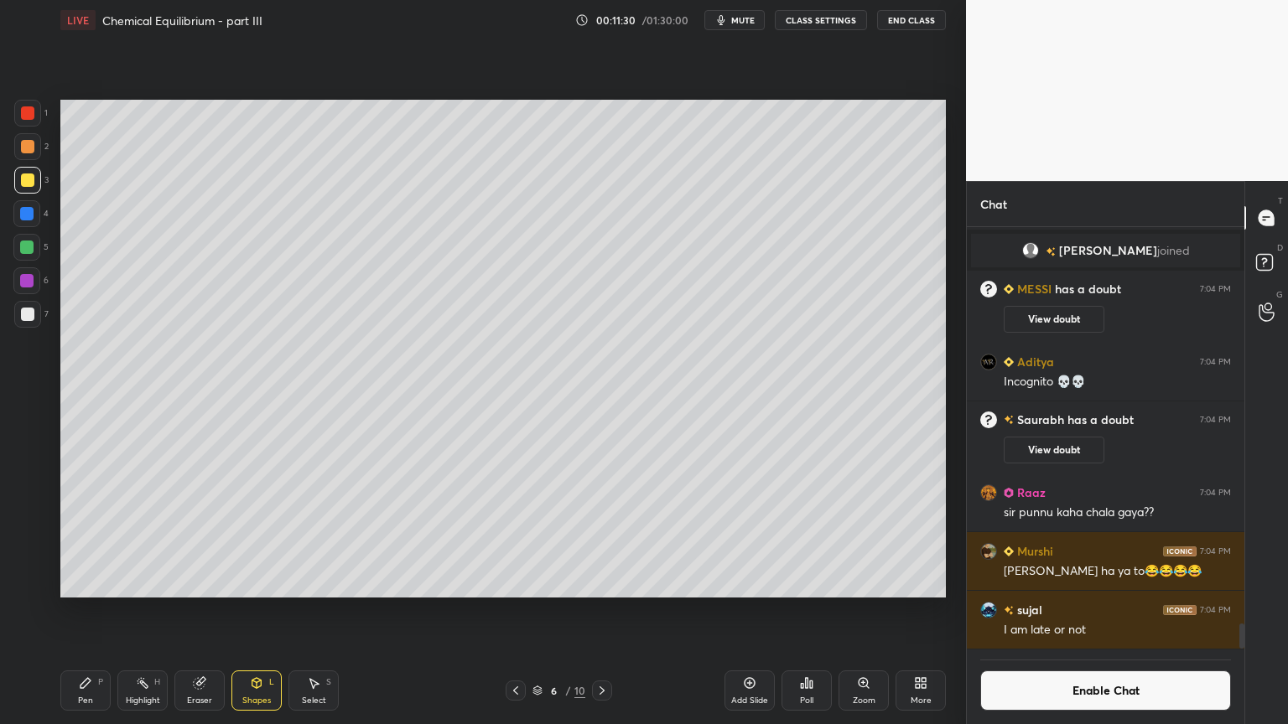
scroll to position [418, 272]
click at [99, 611] on div "Pen P" at bounding box center [85, 691] width 50 height 40
click at [27, 117] on div at bounding box center [27, 112] width 13 height 13
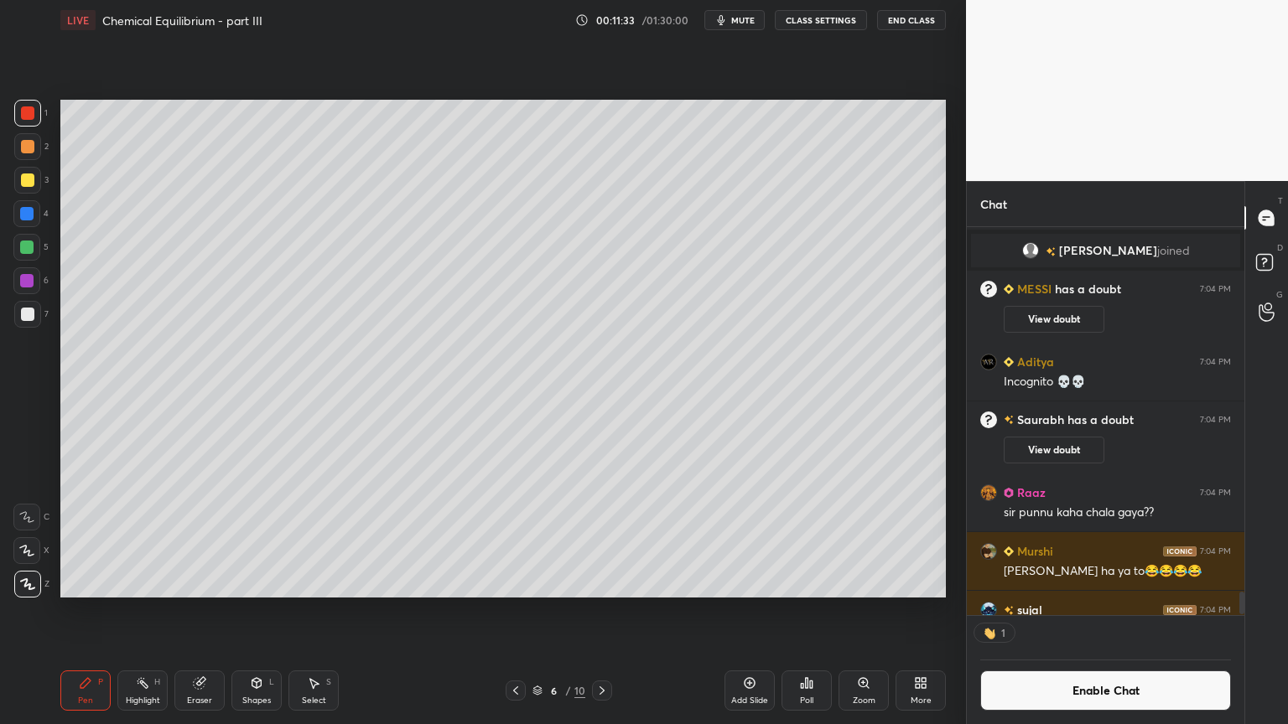
scroll to position [5, 5]
click at [256, 611] on div "Shapes" at bounding box center [256, 701] width 29 height 8
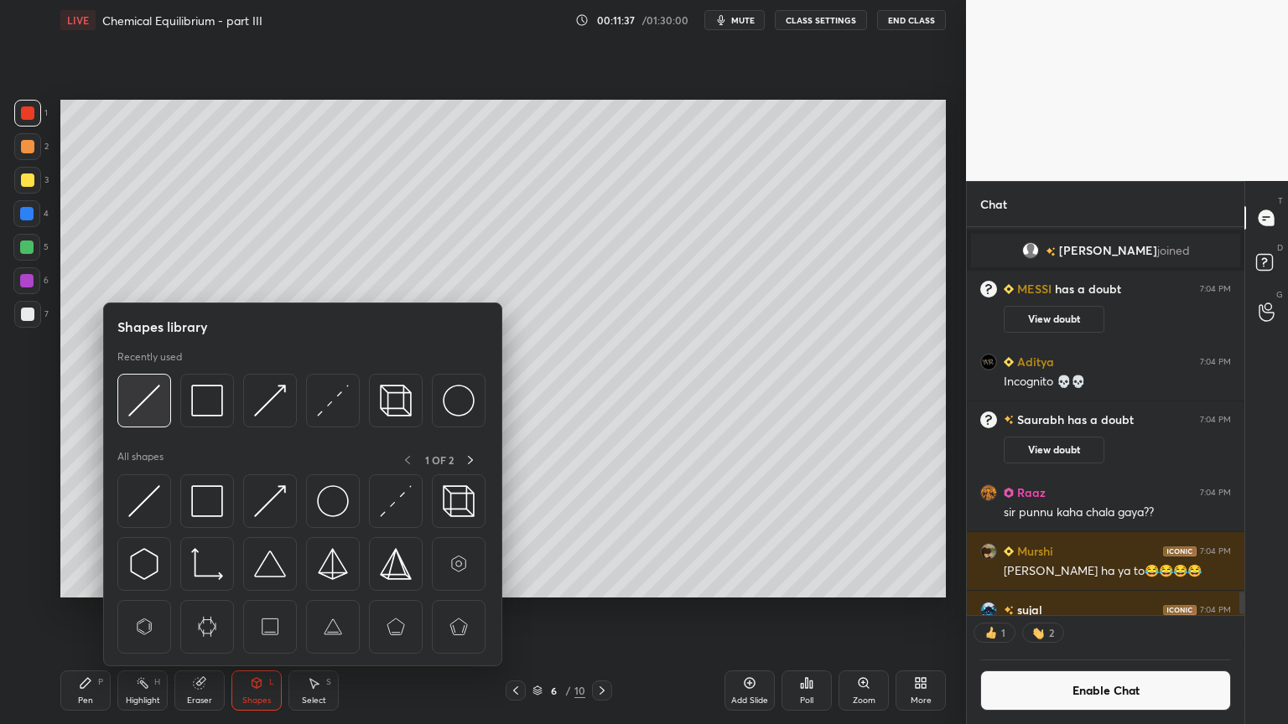
click at [141, 408] on img at bounding box center [144, 401] width 32 height 32
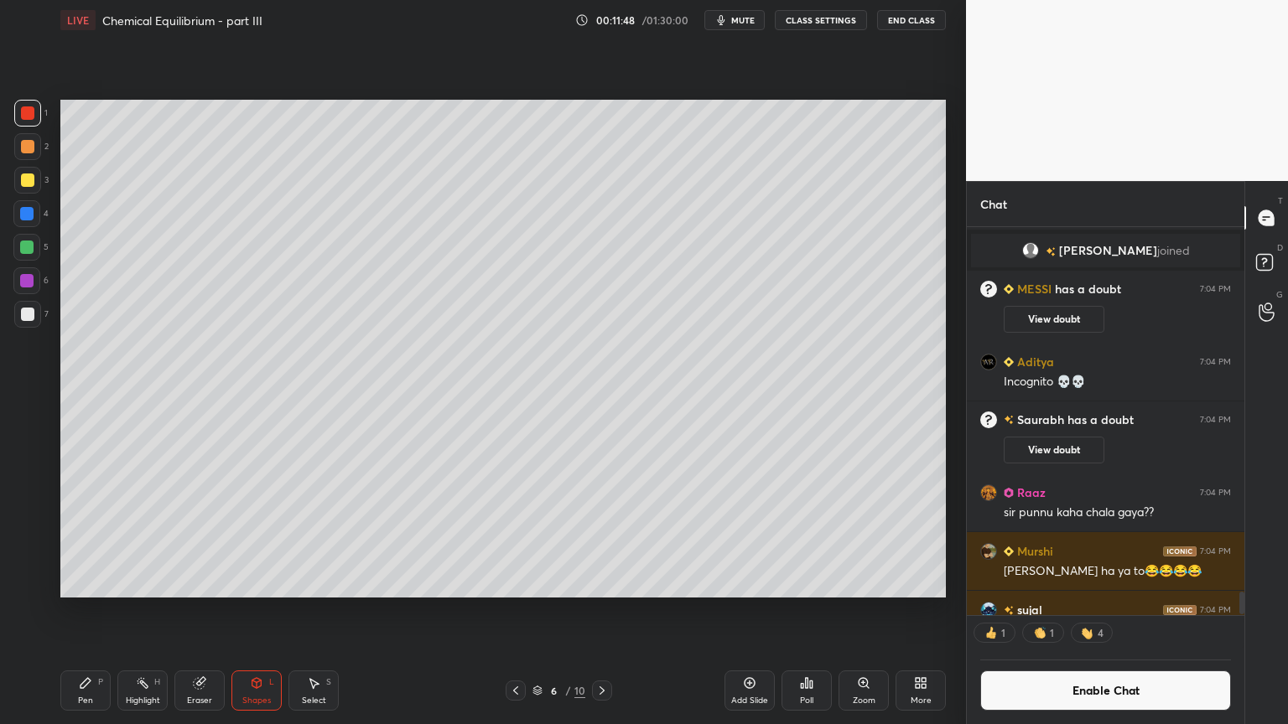
click at [84, 611] on div "Pen" at bounding box center [85, 701] width 15 height 8
drag, startPoint x: 23, startPoint y: 178, endPoint x: 13, endPoint y: 181, distance: 11.4
click at [19, 181] on div at bounding box center [27, 180] width 27 height 27
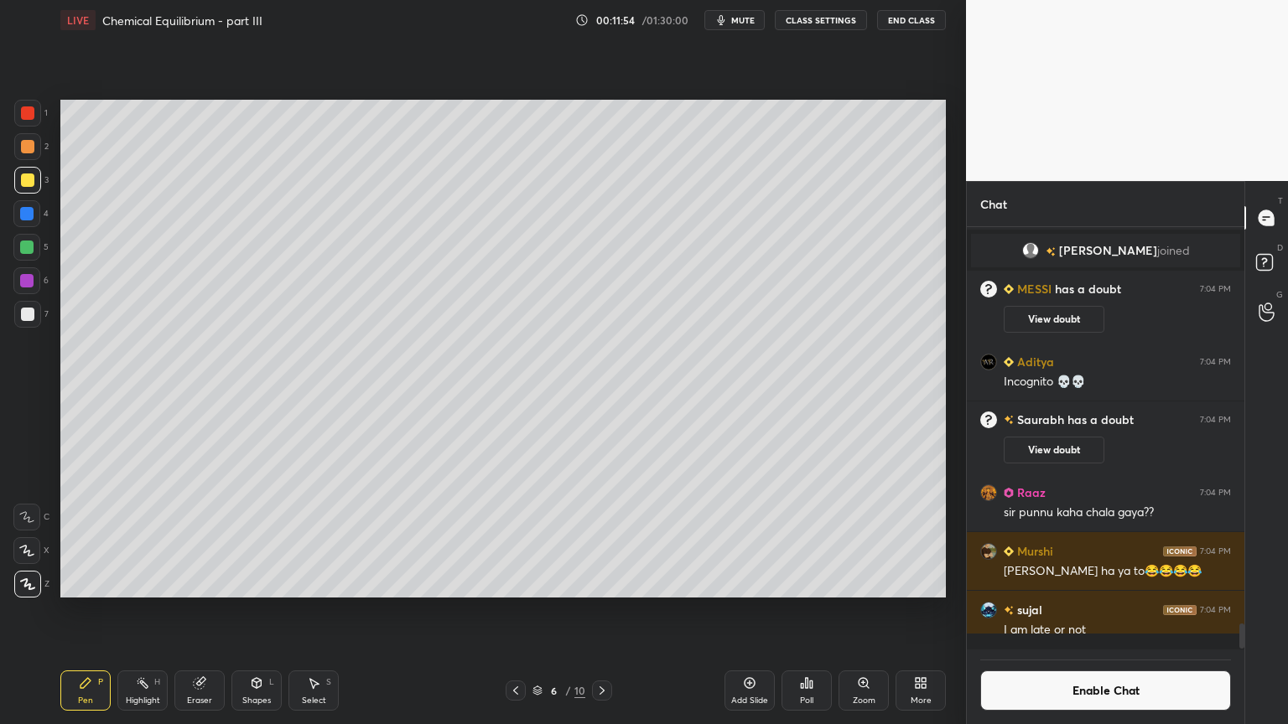
scroll to position [6442, 0]
drag, startPoint x: 148, startPoint y: 704, endPoint x: 150, endPoint y: 691, distance: 13.6
click at [148, 611] on div "Highlight" at bounding box center [143, 701] width 34 height 8
click at [75, 611] on div "Pen P" at bounding box center [85, 691] width 50 height 40
drag, startPoint x: 144, startPoint y: 692, endPoint x: 153, endPoint y: 600, distance: 92.7
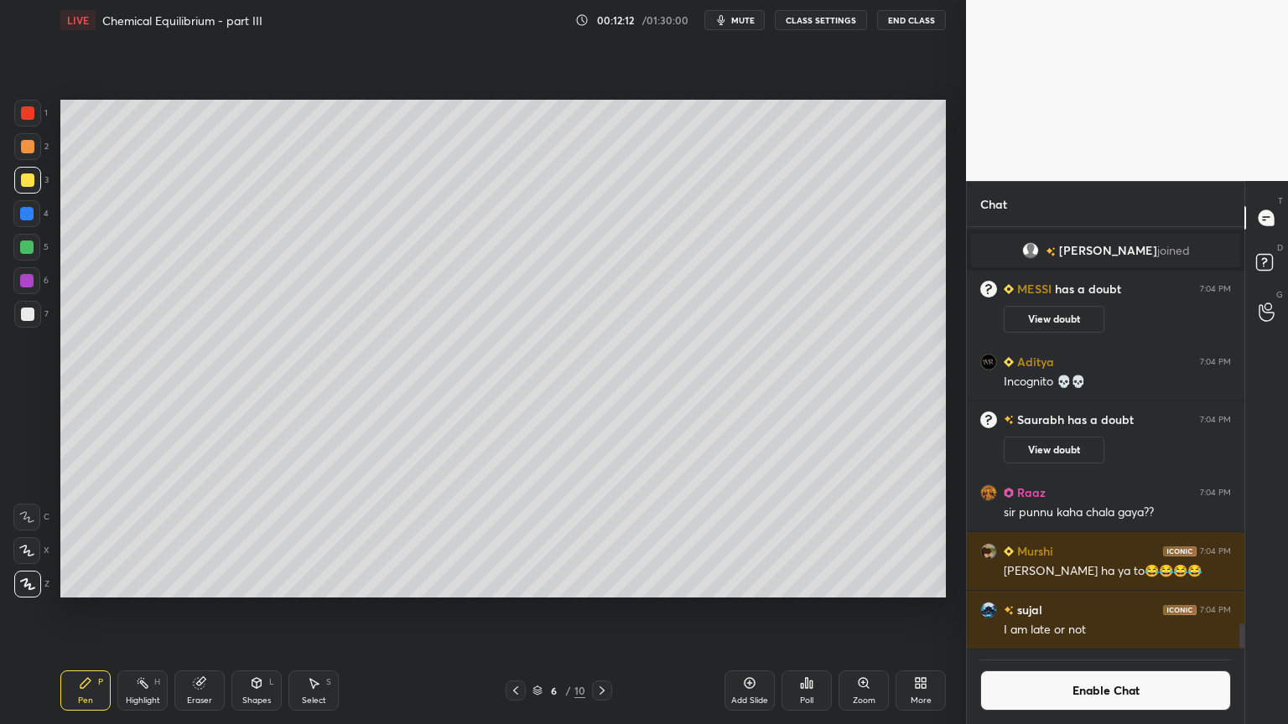
click at [143, 611] on div "Highlight H" at bounding box center [142, 691] width 50 height 40
click at [85, 611] on icon at bounding box center [85, 683] width 10 height 10
drag, startPoint x: 26, startPoint y: 111, endPoint x: 27, endPoint y: 121, distance: 10.1
click at [26, 118] on div at bounding box center [27, 112] width 13 height 13
click at [27, 246] on div at bounding box center [26, 247] width 13 height 13
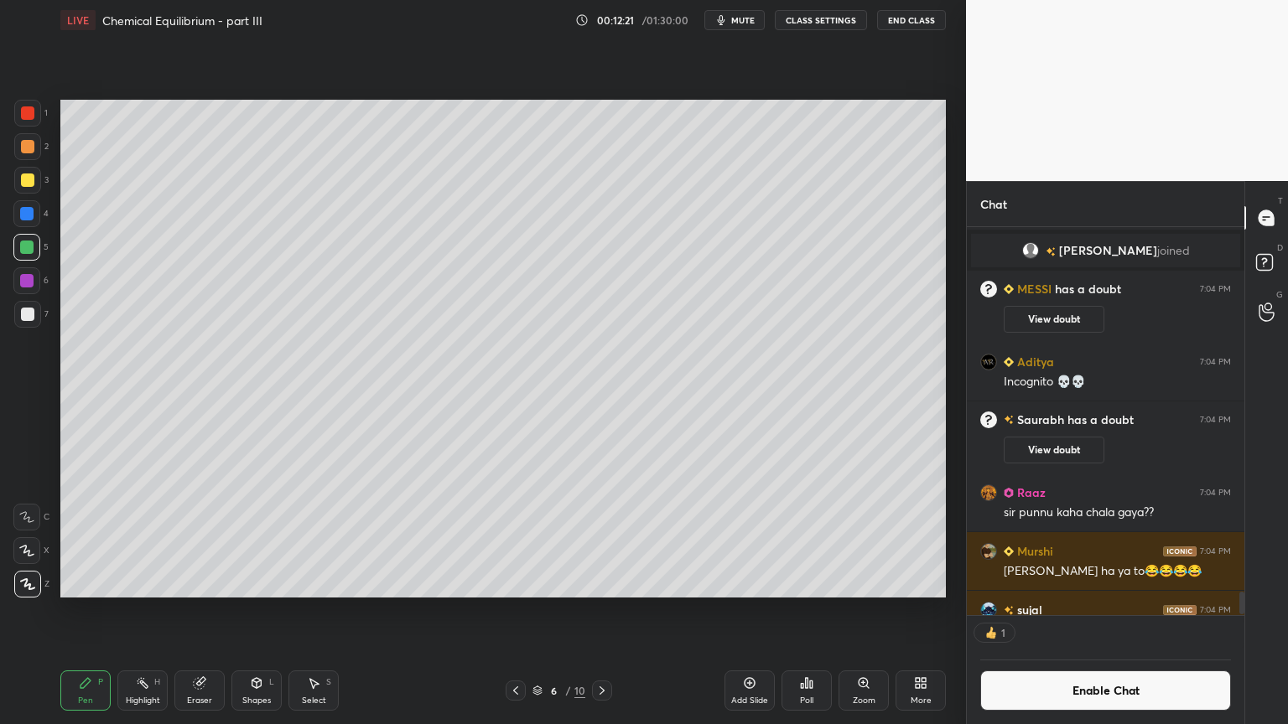
scroll to position [5, 5]
click at [142, 611] on div "Highlight H" at bounding box center [142, 691] width 50 height 40
click at [94, 611] on div "Pen P" at bounding box center [85, 691] width 50 height 40
click at [154, 611] on div "Highlight H" at bounding box center [142, 691] width 50 height 40
drag, startPoint x: 255, startPoint y: 697, endPoint x: 247, endPoint y: 670, distance: 28.7
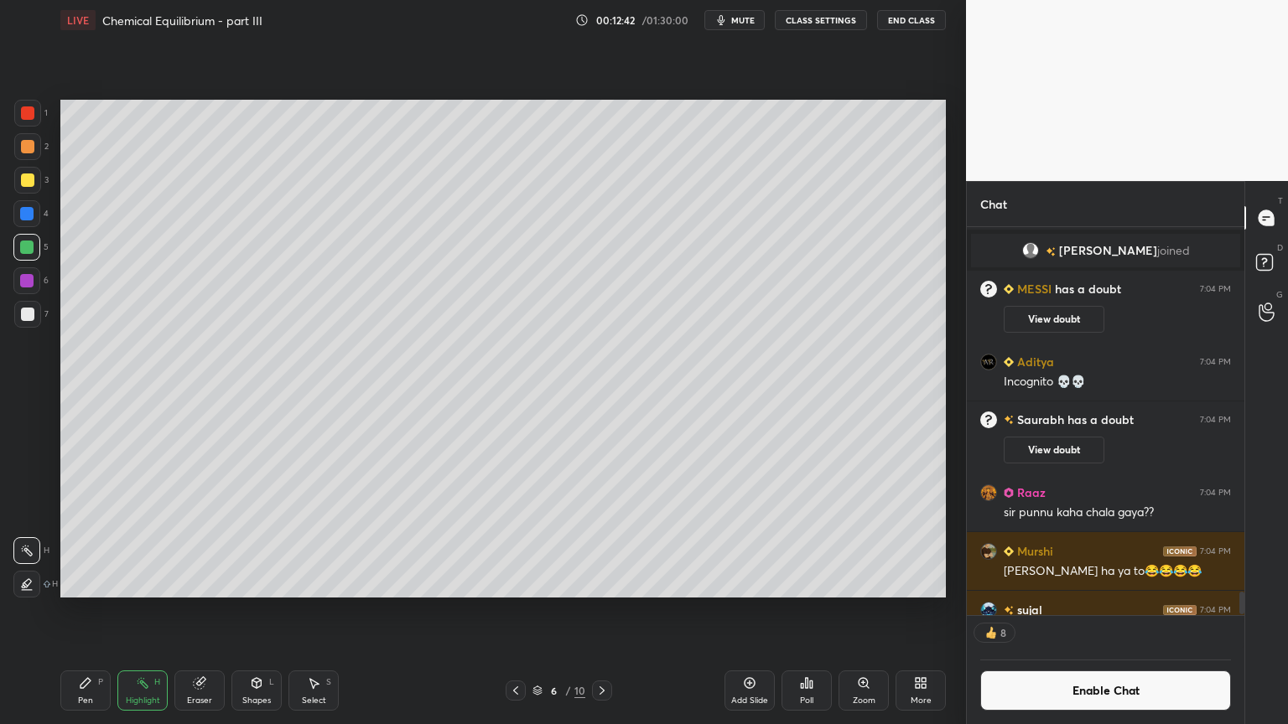
click at [249, 611] on div "Shapes" at bounding box center [256, 701] width 29 height 8
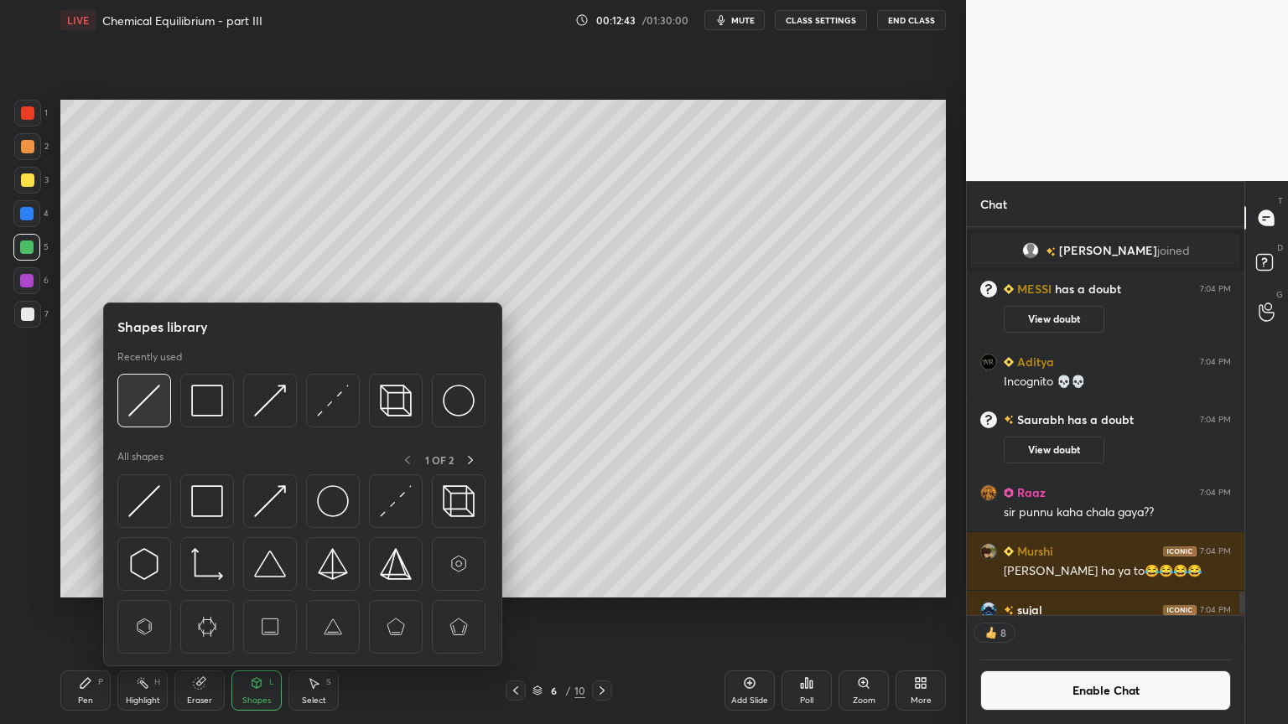
click at [144, 400] on img at bounding box center [144, 401] width 32 height 32
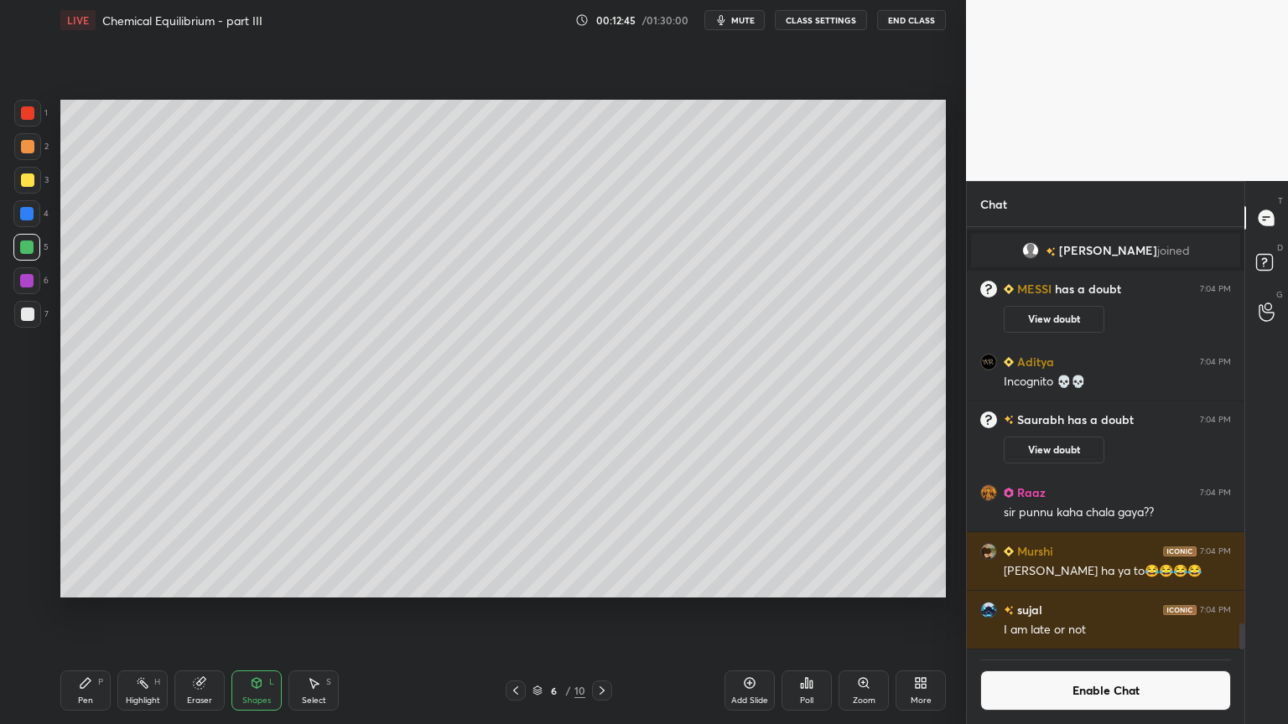
scroll to position [6442, 0]
click at [124, 611] on div "Highlight H" at bounding box center [142, 691] width 50 height 40
drag, startPoint x: 89, startPoint y: 689, endPoint x: 104, endPoint y: 667, distance: 26.5
click at [89, 611] on icon at bounding box center [85, 683] width 13 height 13
click at [151, 611] on div "Highlight H" at bounding box center [142, 691] width 50 height 40
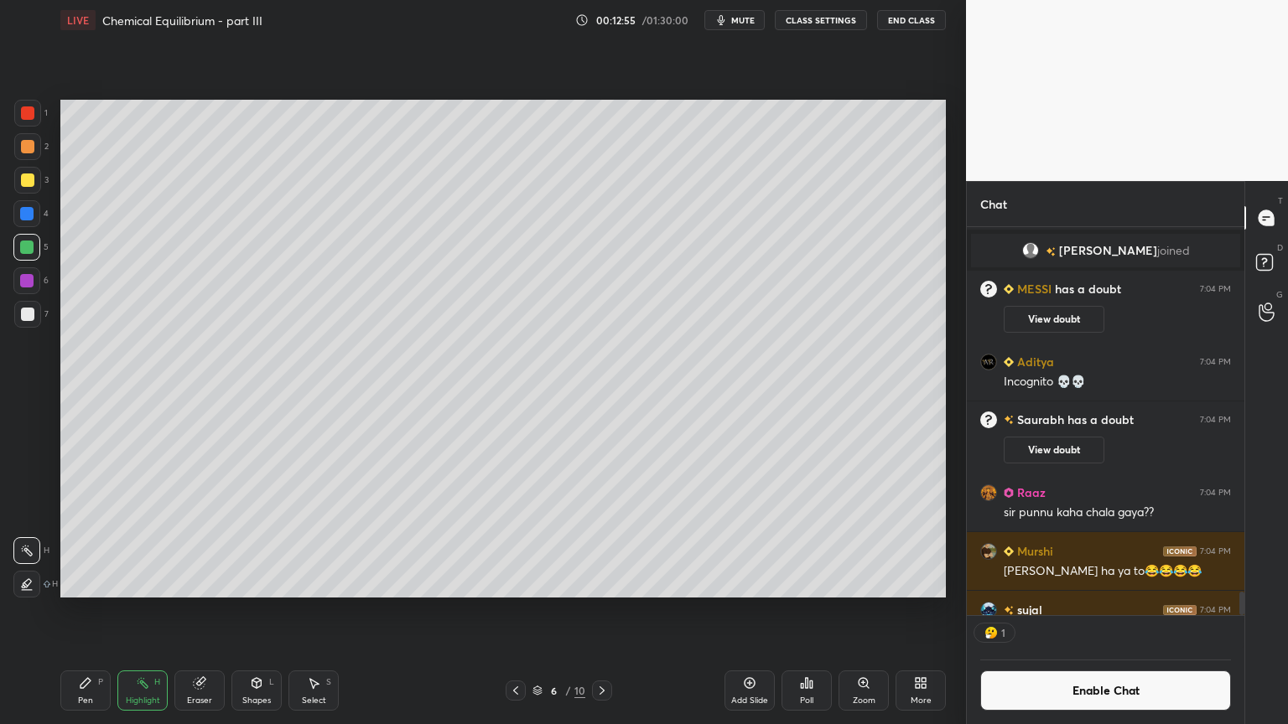
scroll to position [5, 5]
drag, startPoint x: 512, startPoint y: 687, endPoint x: 516, endPoint y: 616, distance: 71.4
click at [511, 611] on div at bounding box center [515, 691] width 20 height 20
drag, startPoint x: 513, startPoint y: 687, endPoint x: 510, endPoint y: 630, distance: 57.9
click at [514, 611] on icon at bounding box center [515, 690] width 13 height 13
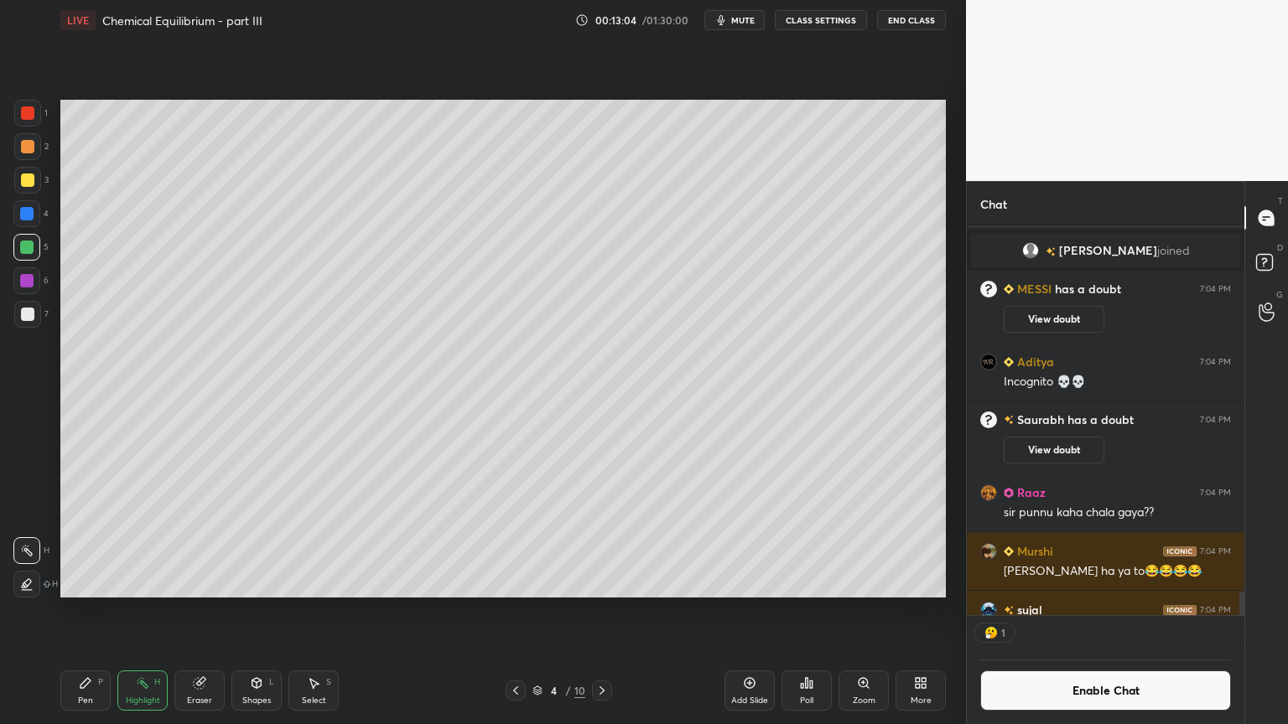
click at [604, 611] on icon at bounding box center [601, 690] width 13 height 13
click at [601, 611] on icon at bounding box center [601, 691] width 5 height 8
click at [748, 611] on icon at bounding box center [749, 683] width 11 height 11
click at [91, 611] on div "Pen P" at bounding box center [85, 691] width 50 height 40
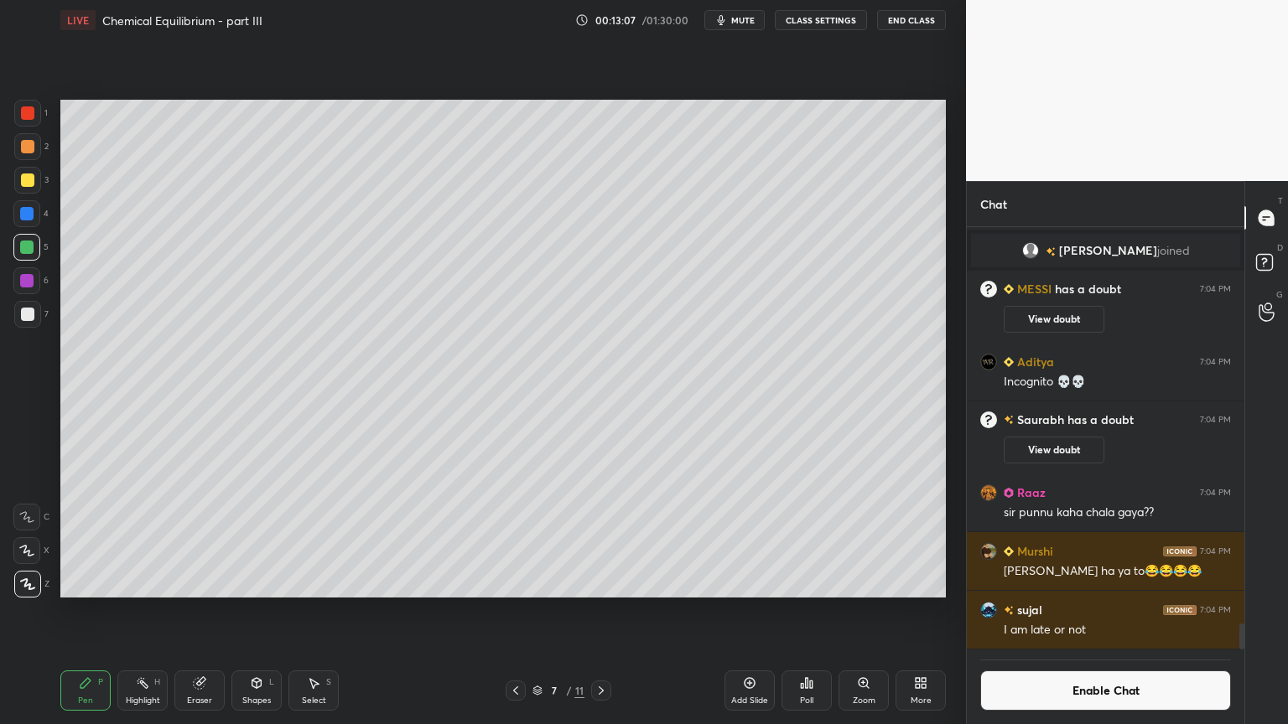
click at [21, 148] on div at bounding box center [27, 146] width 13 height 13
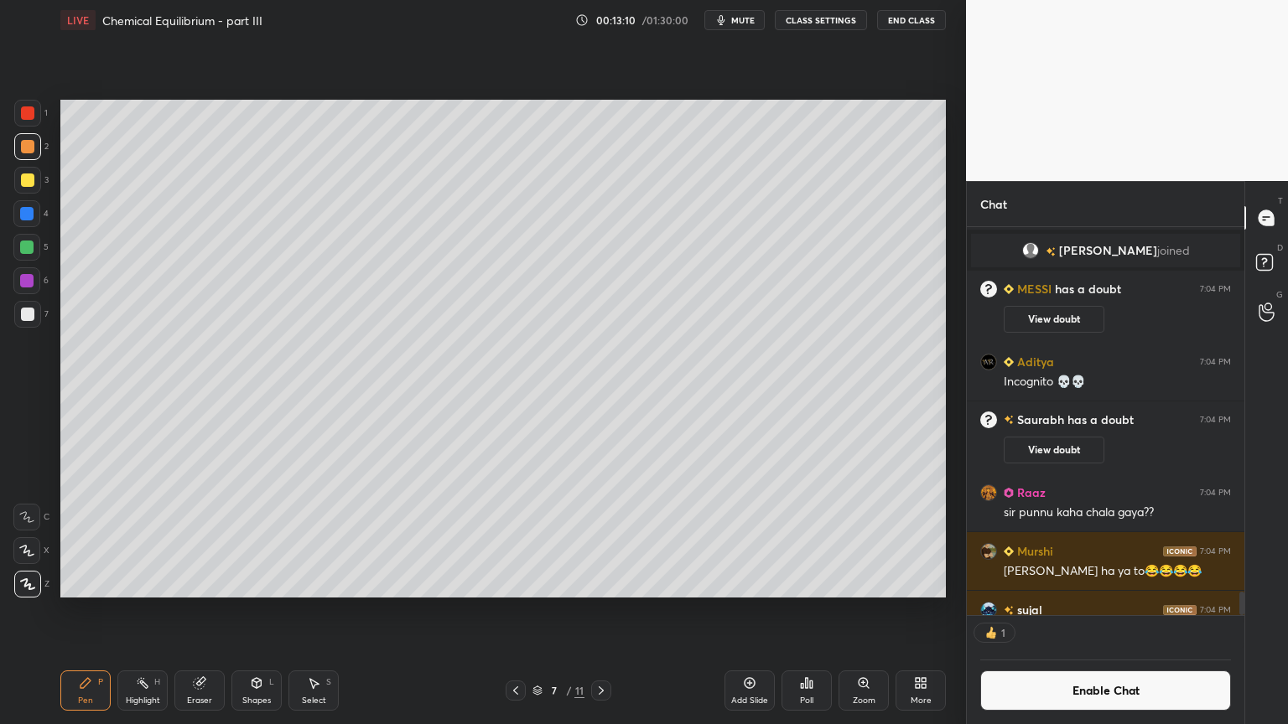
scroll to position [5, 5]
drag, startPoint x: 262, startPoint y: 697, endPoint x: 265, endPoint y: 667, distance: 29.5
click at [263, 611] on div "Shapes L" at bounding box center [256, 691] width 50 height 40
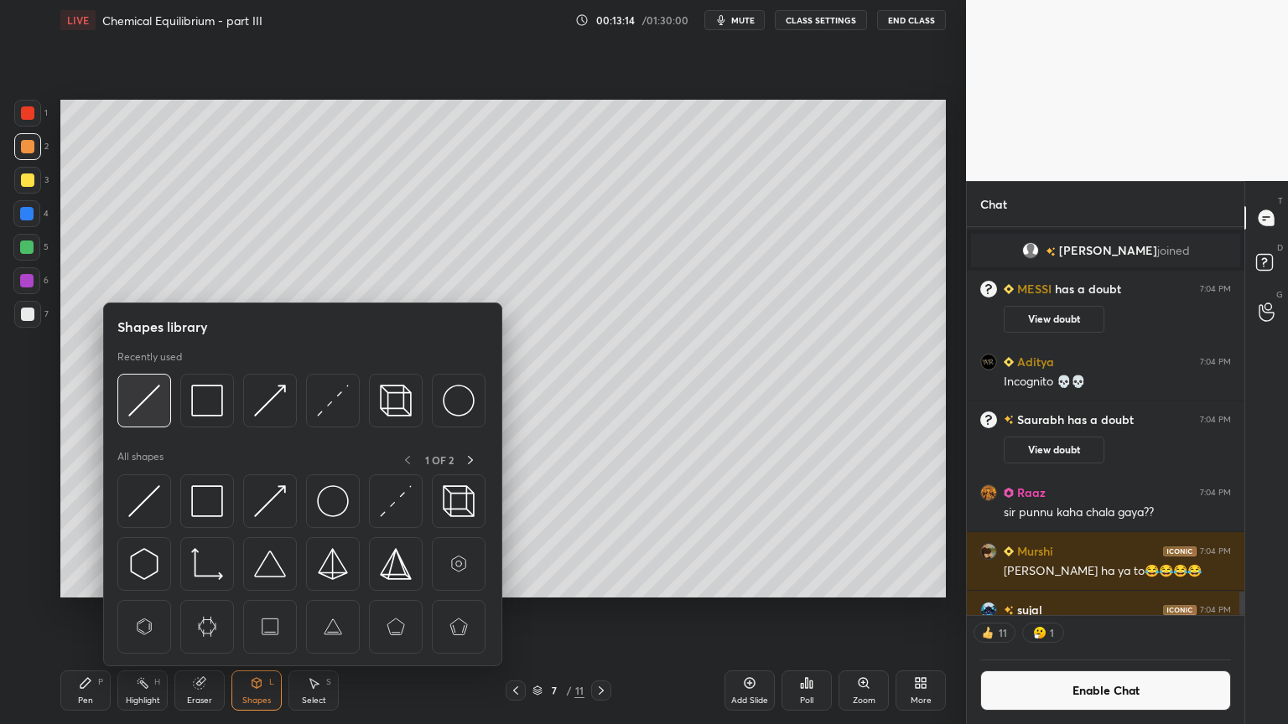
click at [157, 407] on img at bounding box center [144, 401] width 32 height 32
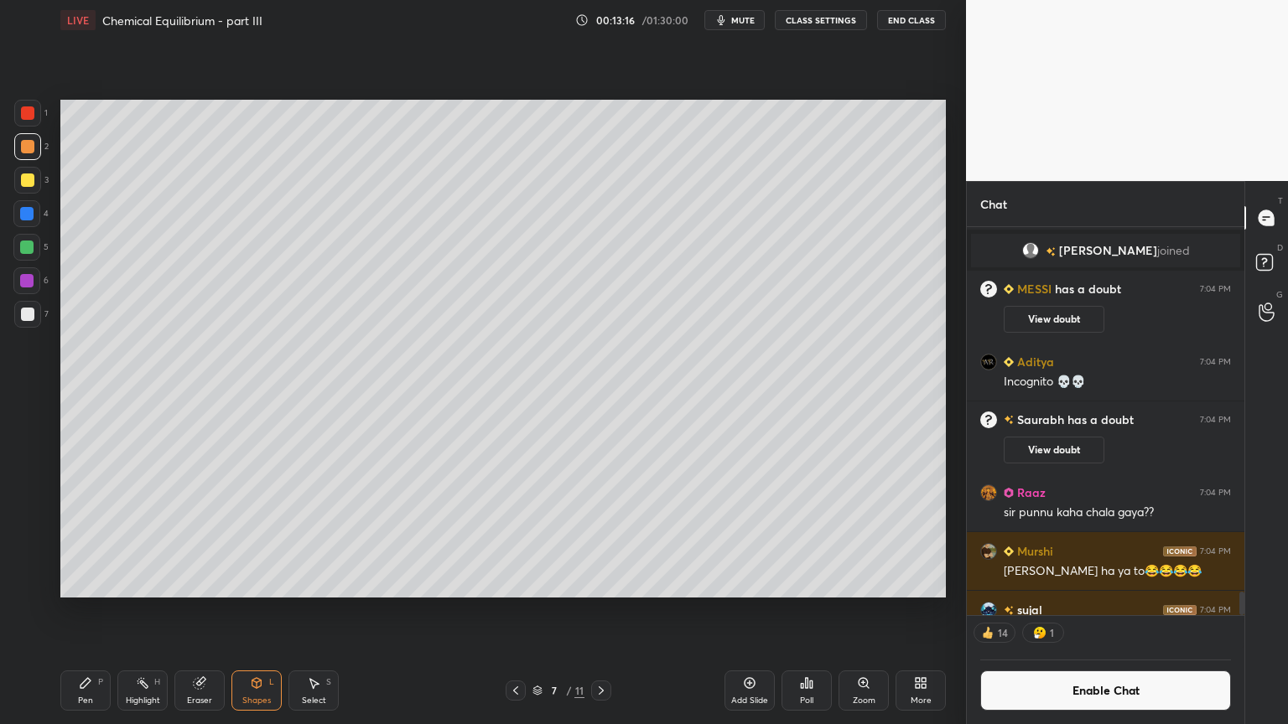
click at [255, 611] on div "Shapes L" at bounding box center [256, 691] width 50 height 40
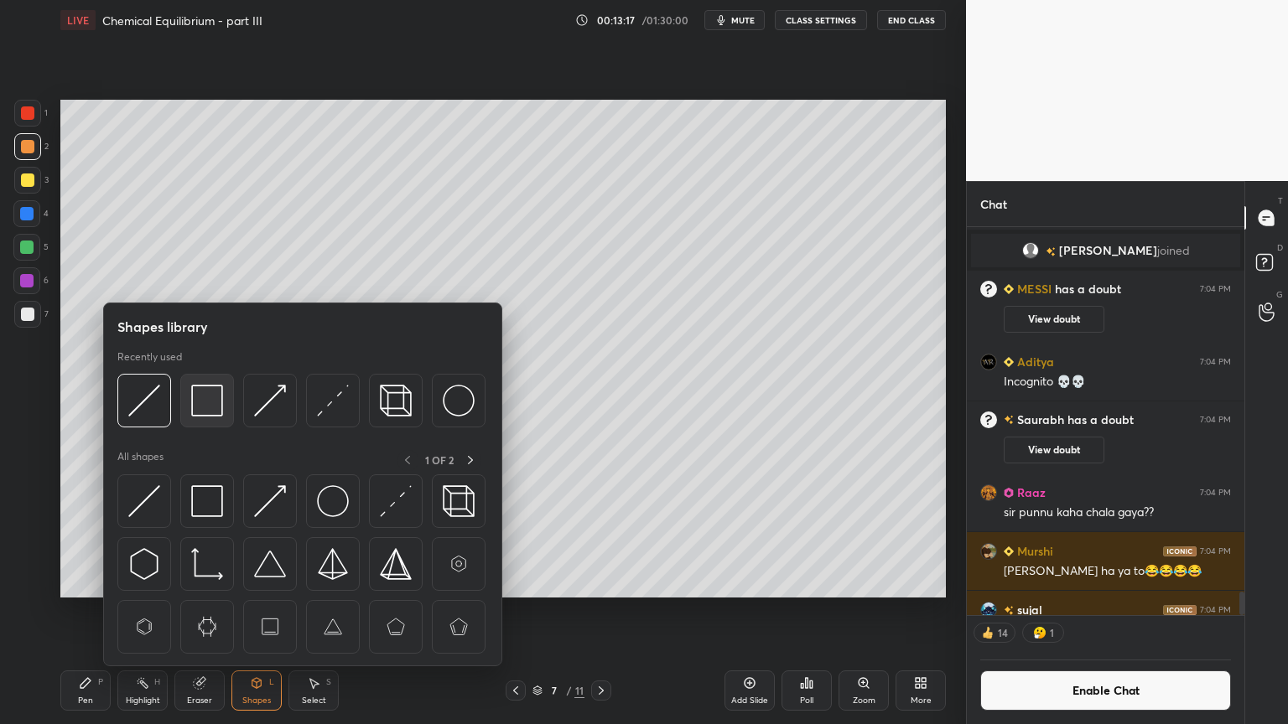
click at [206, 395] on img at bounding box center [207, 401] width 32 height 32
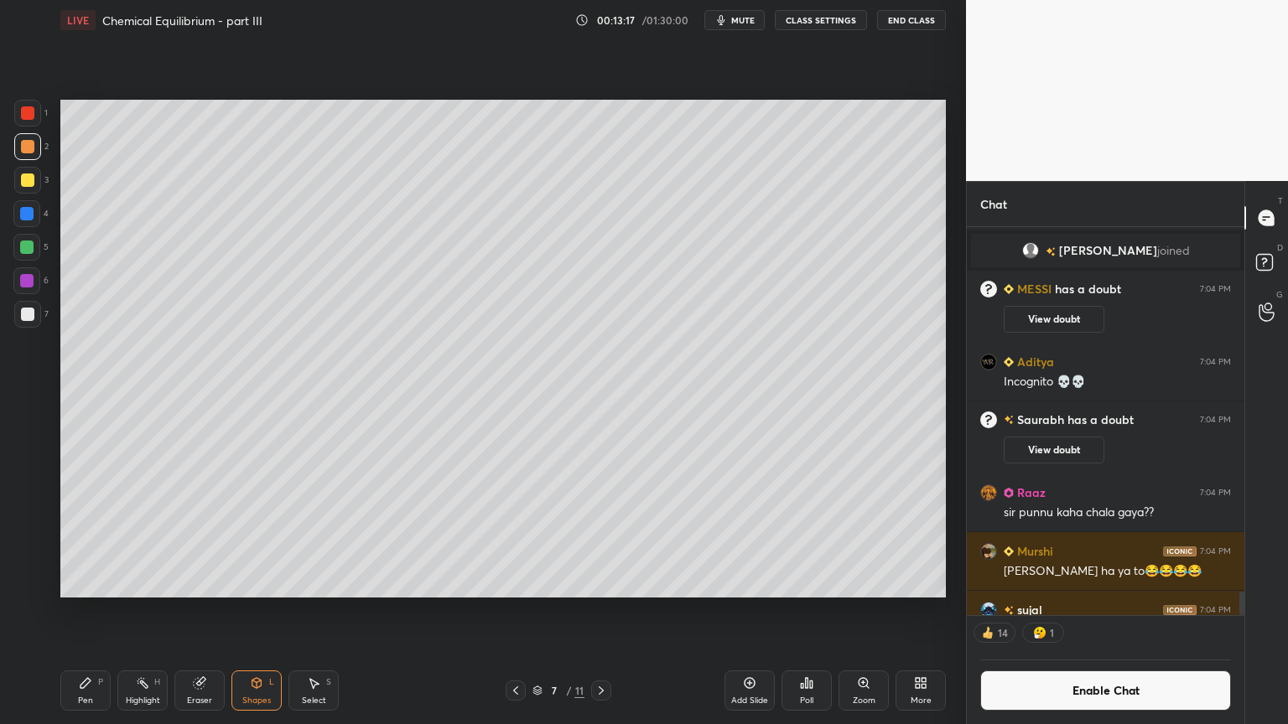
drag, startPoint x: 34, startPoint y: 308, endPoint x: 55, endPoint y: 319, distance: 23.2
click at [36, 309] on div at bounding box center [27, 314] width 27 height 27
click at [195, 611] on div "Eraser" at bounding box center [199, 701] width 25 height 8
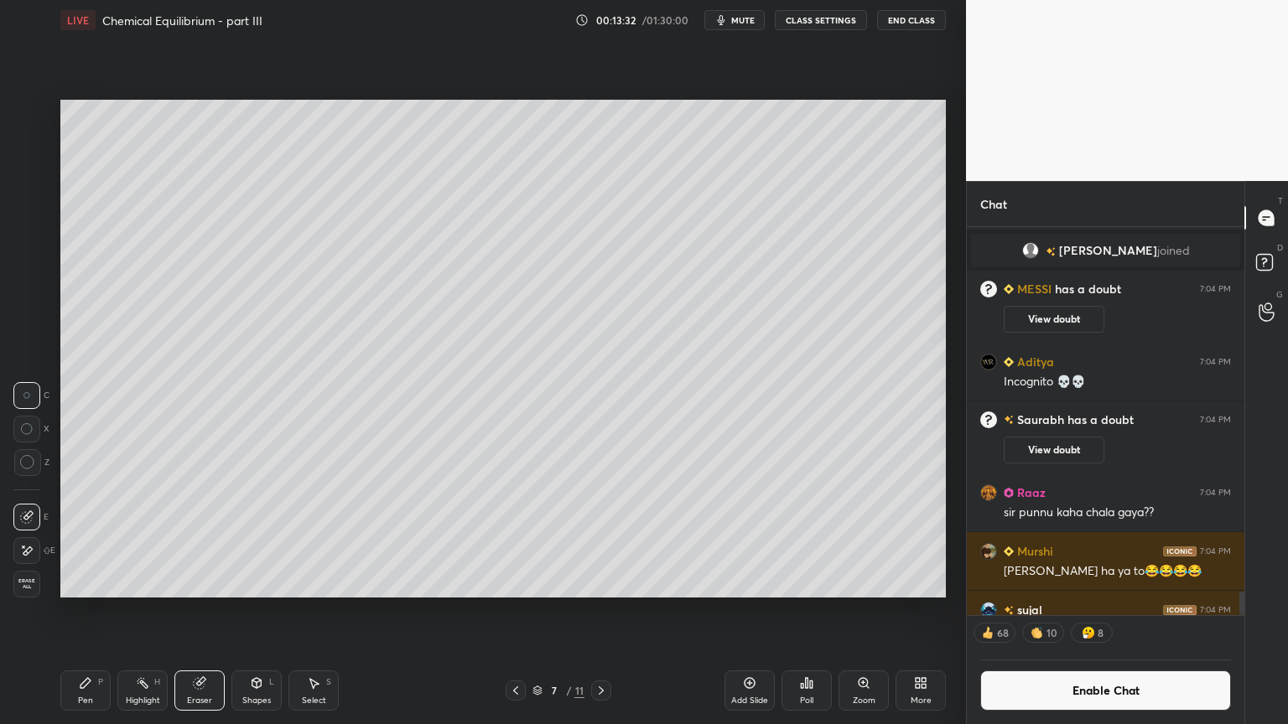
drag, startPoint x: 252, startPoint y: 697, endPoint x: 228, endPoint y: 667, distance: 38.8
click at [251, 611] on div "Shapes" at bounding box center [256, 701] width 29 height 8
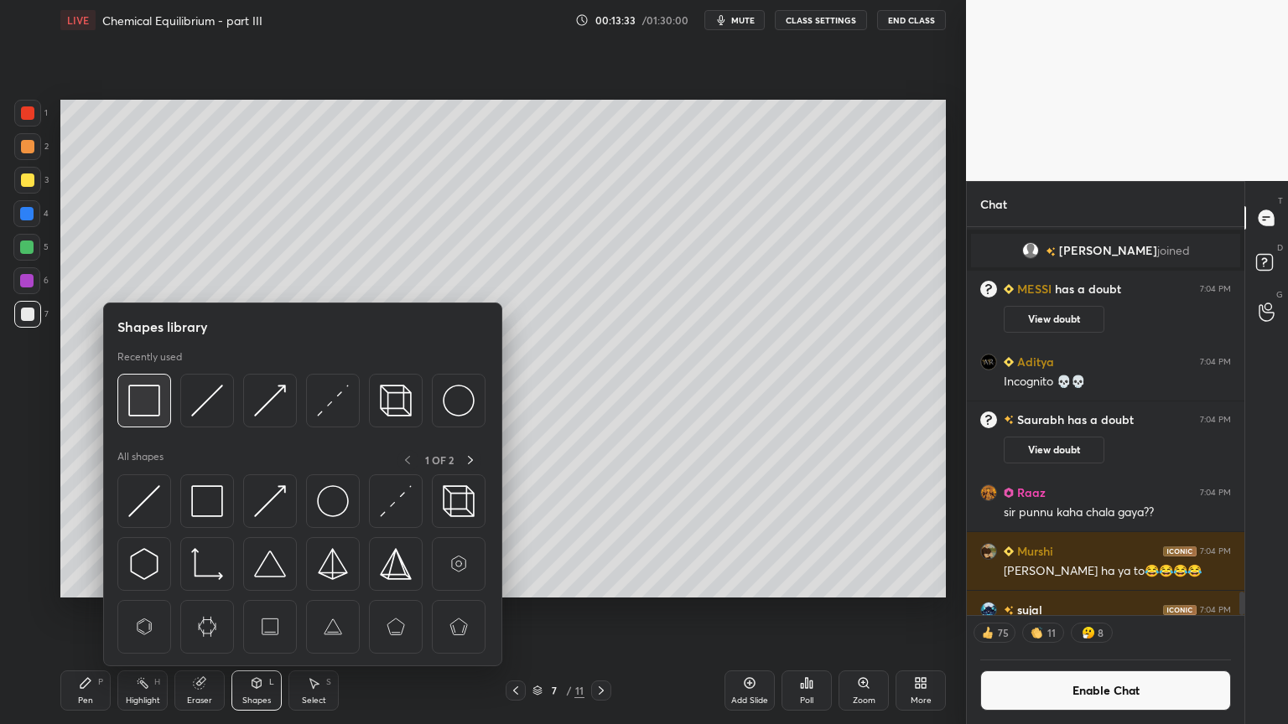
click at [142, 402] on img at bounding box center [144, 401] width 32 height 32
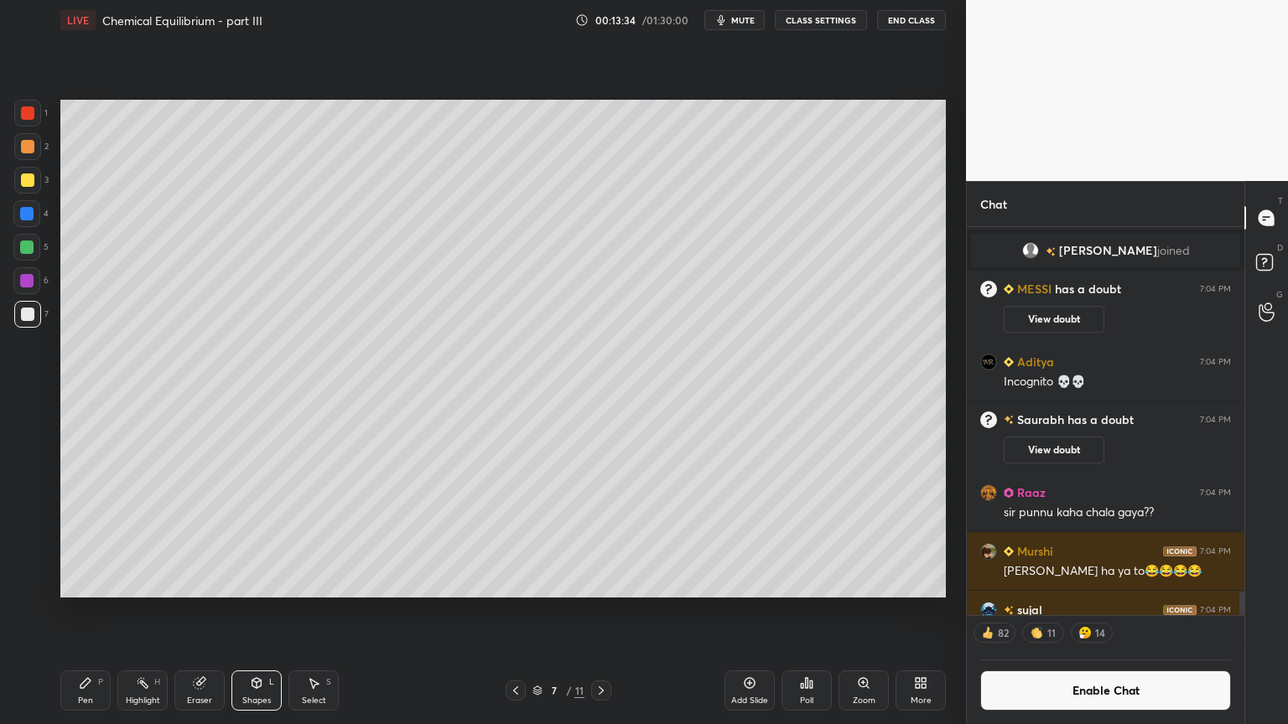
click at [23, 144] on div at bounding box center [27, 146] width 13 height 13
click at [251, 611] on div "Shapes" at bounding box center [256, 701] width 29 height 8
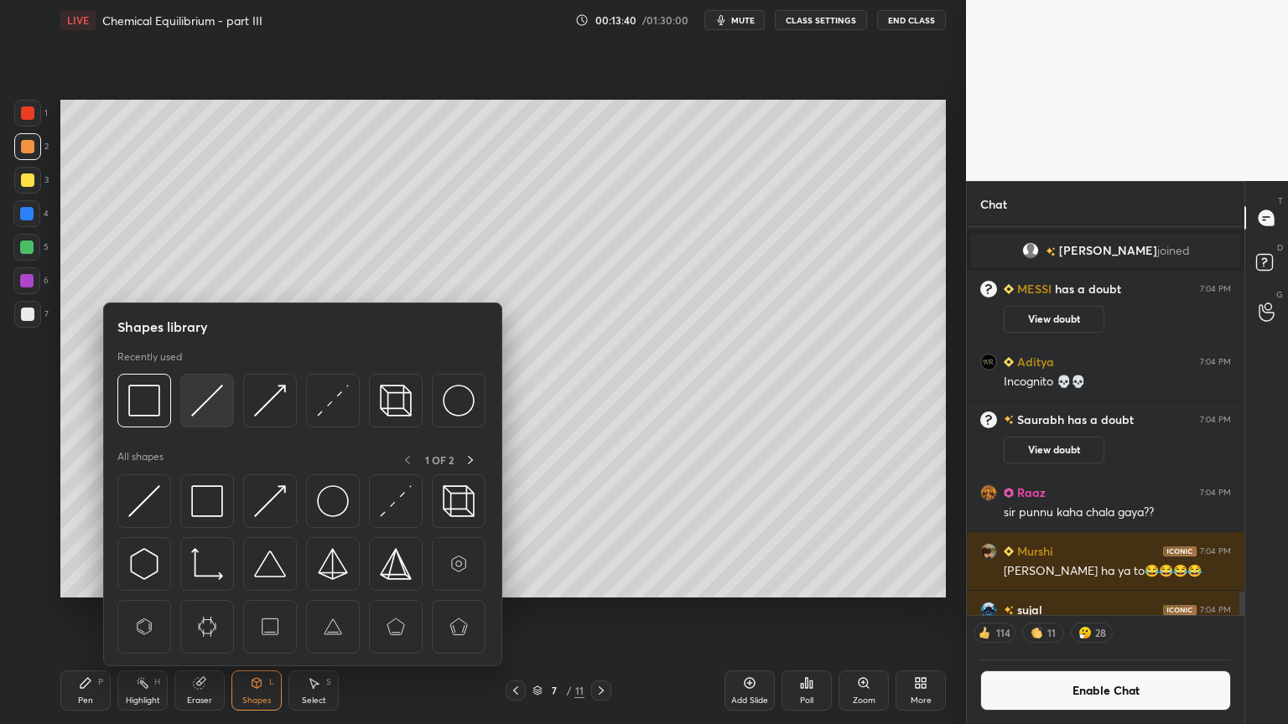
click at [205, 406] on img at bounding box center [207, 401] width 32 height 32
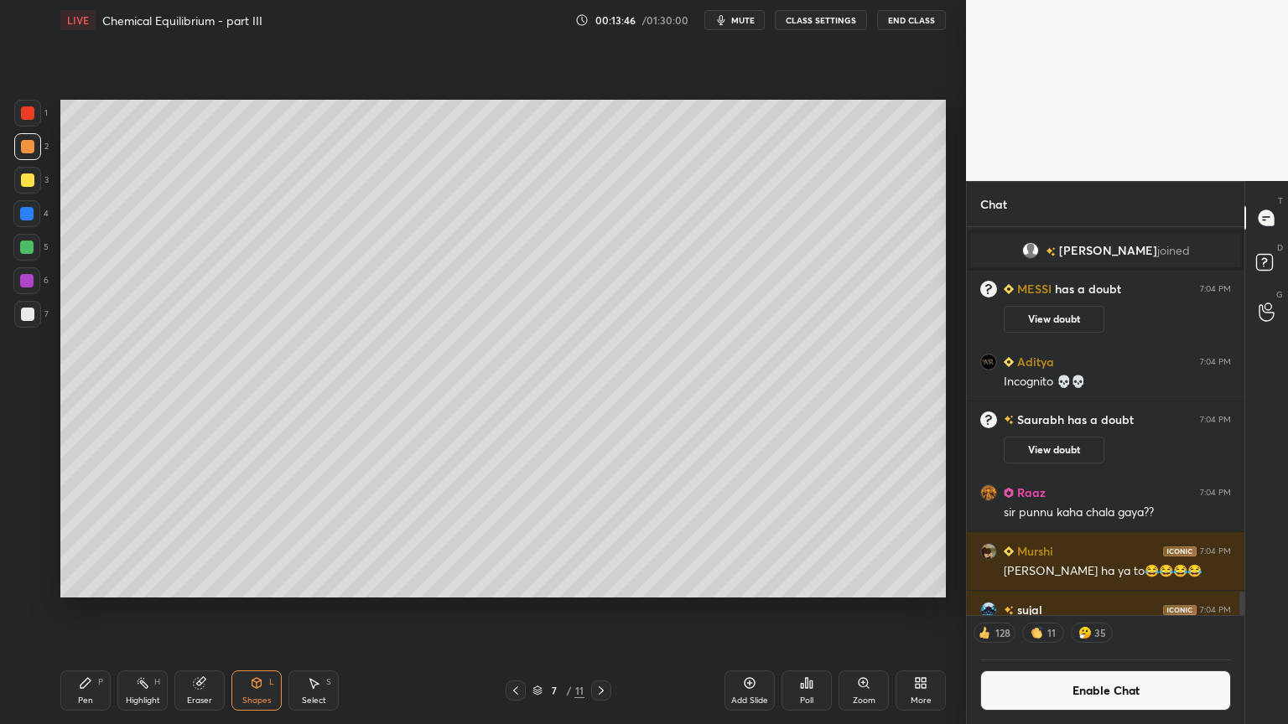
click at [248, 611] on div "Shapes" at bounding box center [256, 701] width 29 height 8
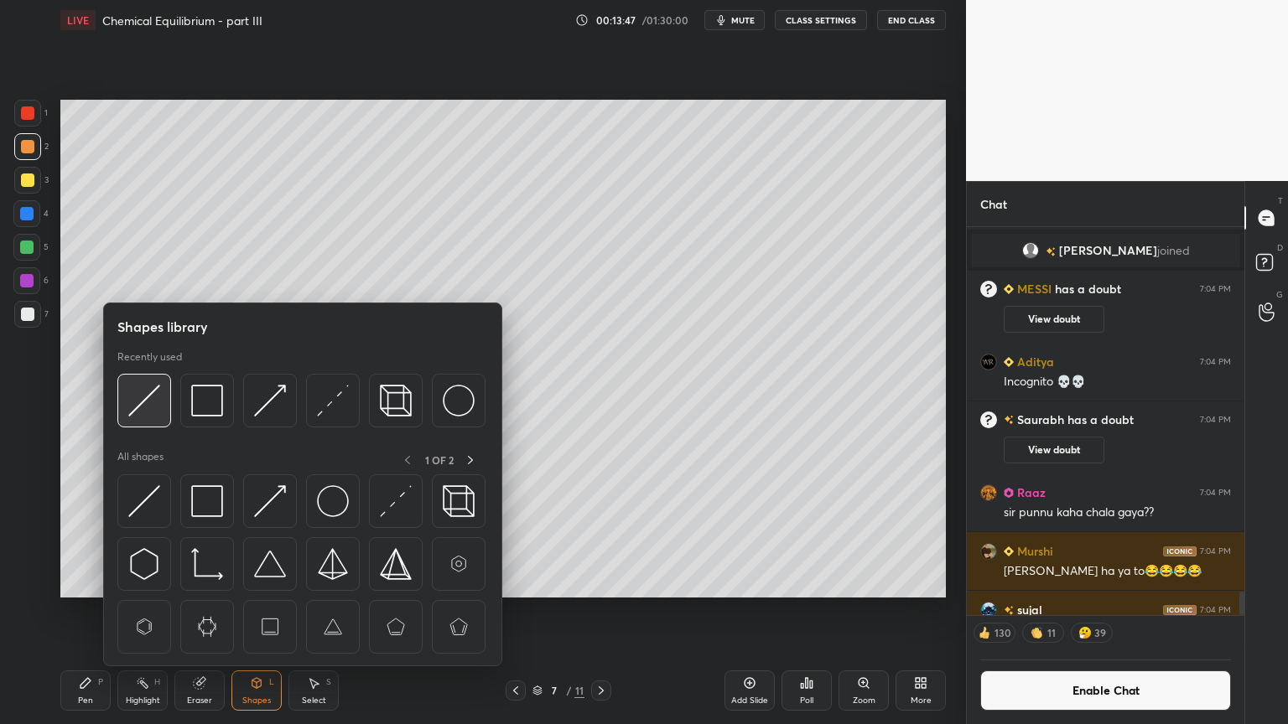
click at [136, 409] on img at bounding box center [144, 401] width 32 height 32
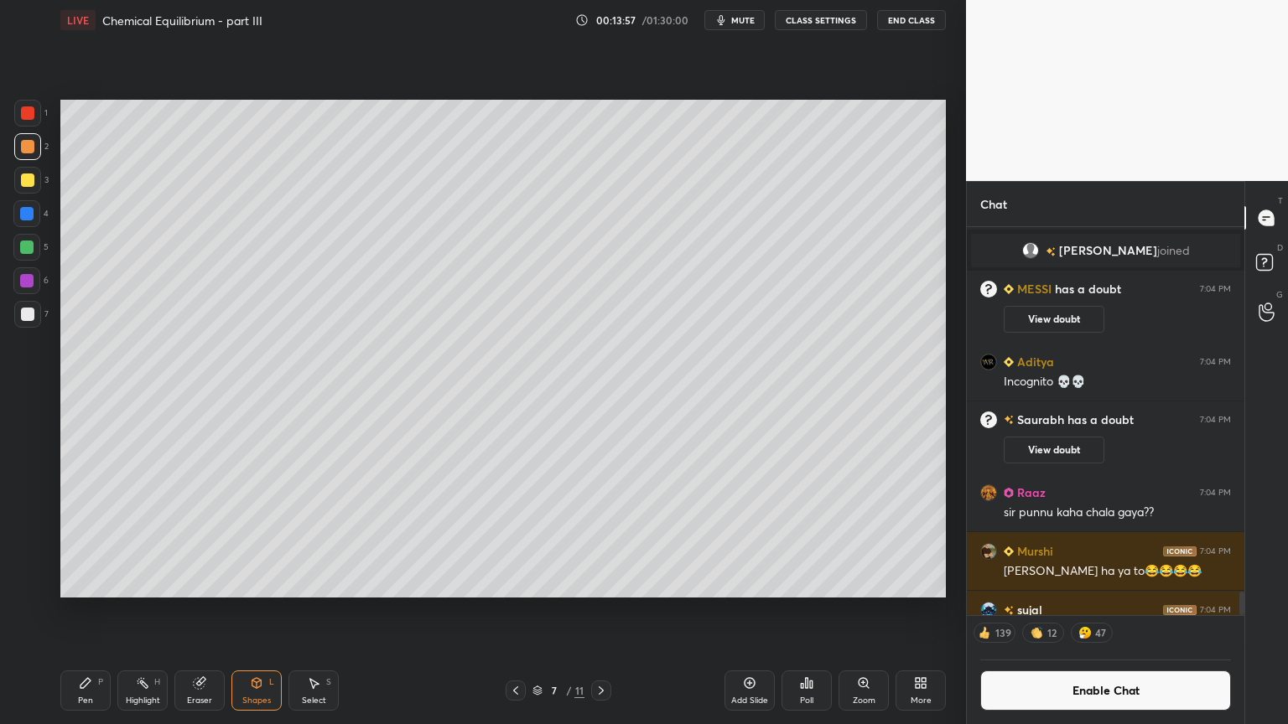
click at [199, 611] on div "Eraser" at bounding box center [199, 691] width 50 height 40
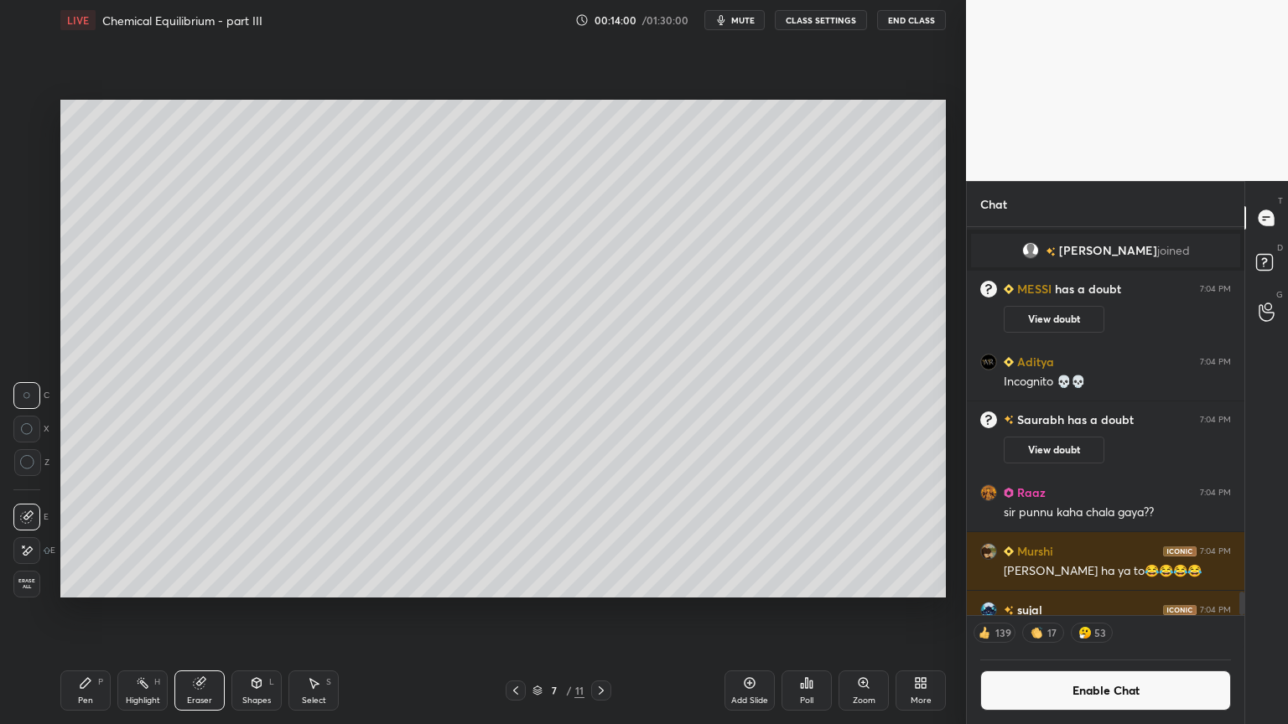
drag, startPoint x: 87, startPoint y: 698, endPoint x: 80, endPoint y: 617, distance: 81.6
click at [84, 611] on div "Pen P" at bounding box center [85, 691] width 50 height 40
click at [32, 312] on div at bounding box center [27, 314] width 13 height 13
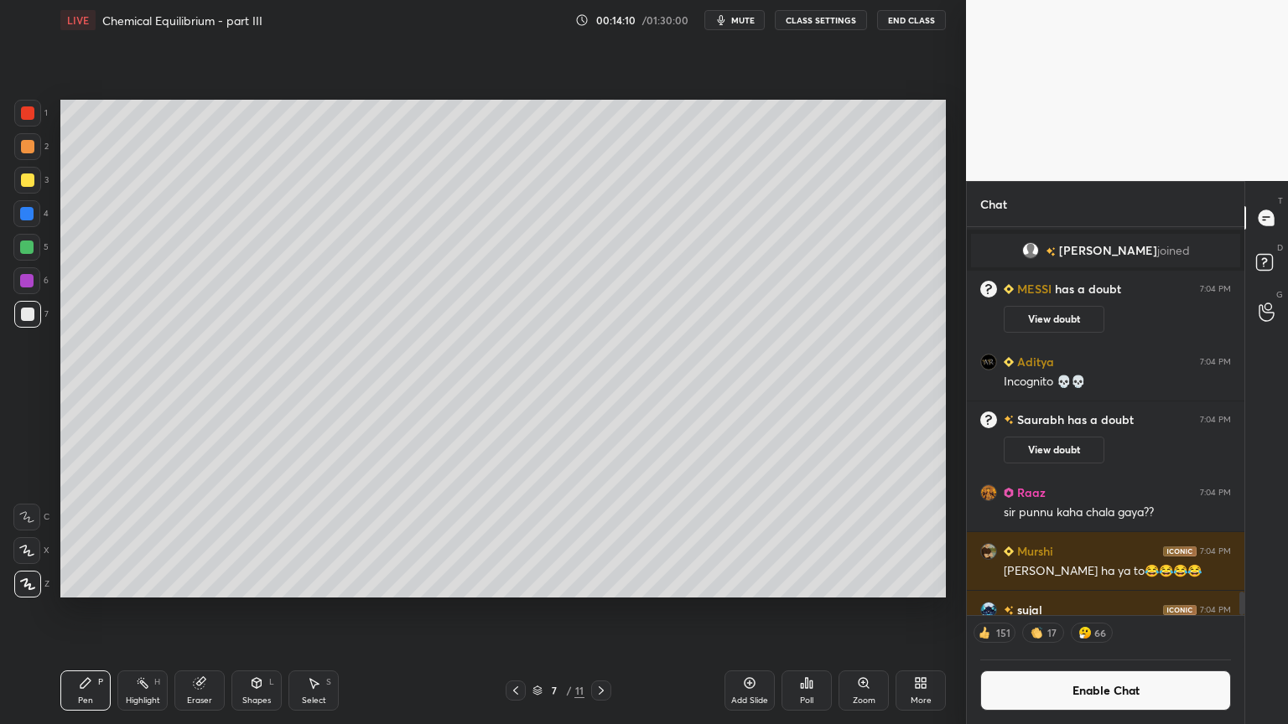
click at [245, 611] on div "Shapes" at bounding box center [256, 701] width 29 height 8
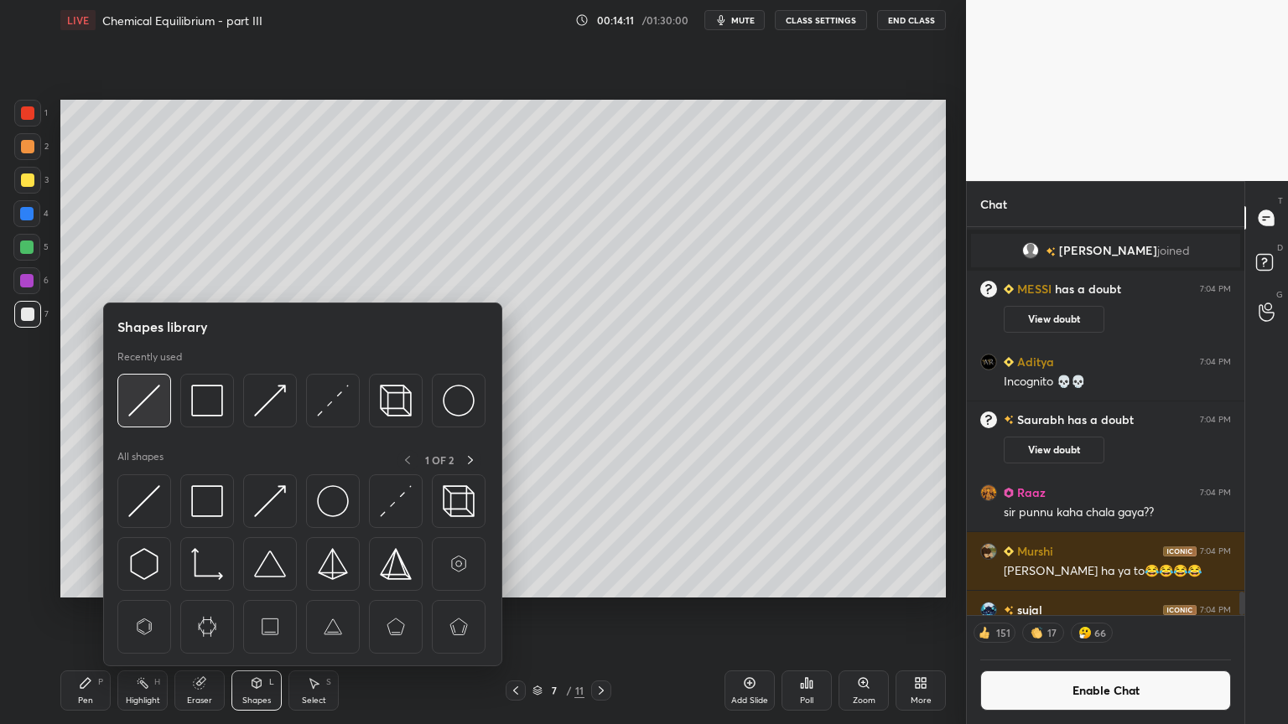
click at [152, 412] on img at bounding box center [144, 401] width 32 height 32
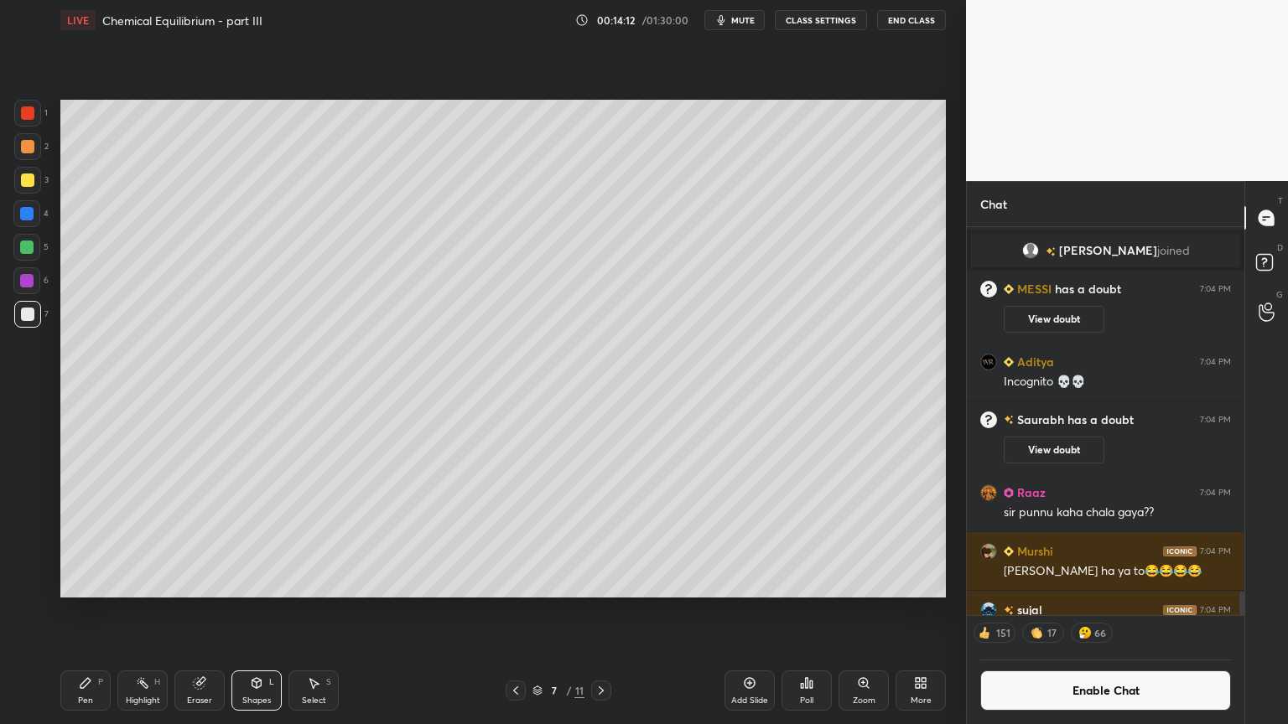
click at [29, 181] on div at bounding box center [27, 180] width 13 height 13
click at [133, 611] on div "Highlight" at bounding box center [143, 701] width 34 height 8
drag, startPoint x: 215, startPoint y: 694, endPoint x: 210, endPoint y: 658, distance: 36.4
click at [212, 611] on div "Eraser" at bounding box center [199, 691] width 50 height 40
click at [246, 611] on div "Shapes" at bounding box center [256, 701] width 29 height 8
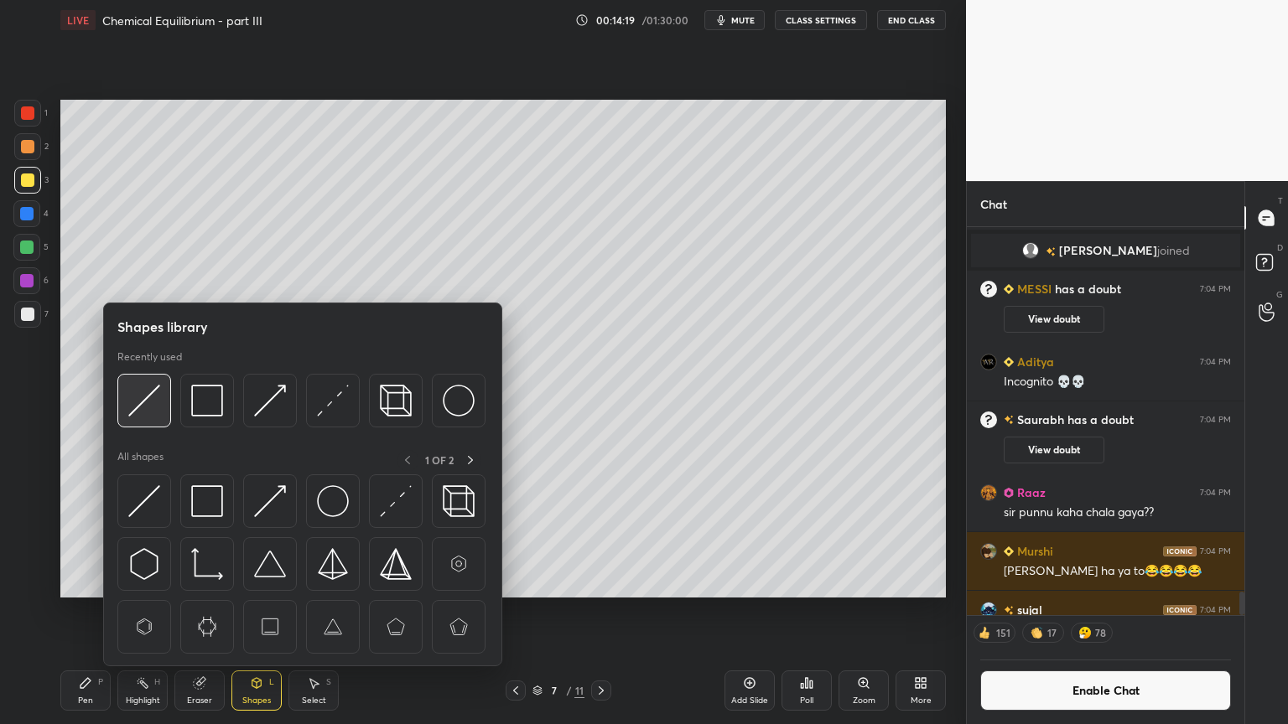
click at [151, 413] on img at bounding box center [144, 401] width 32 height 32
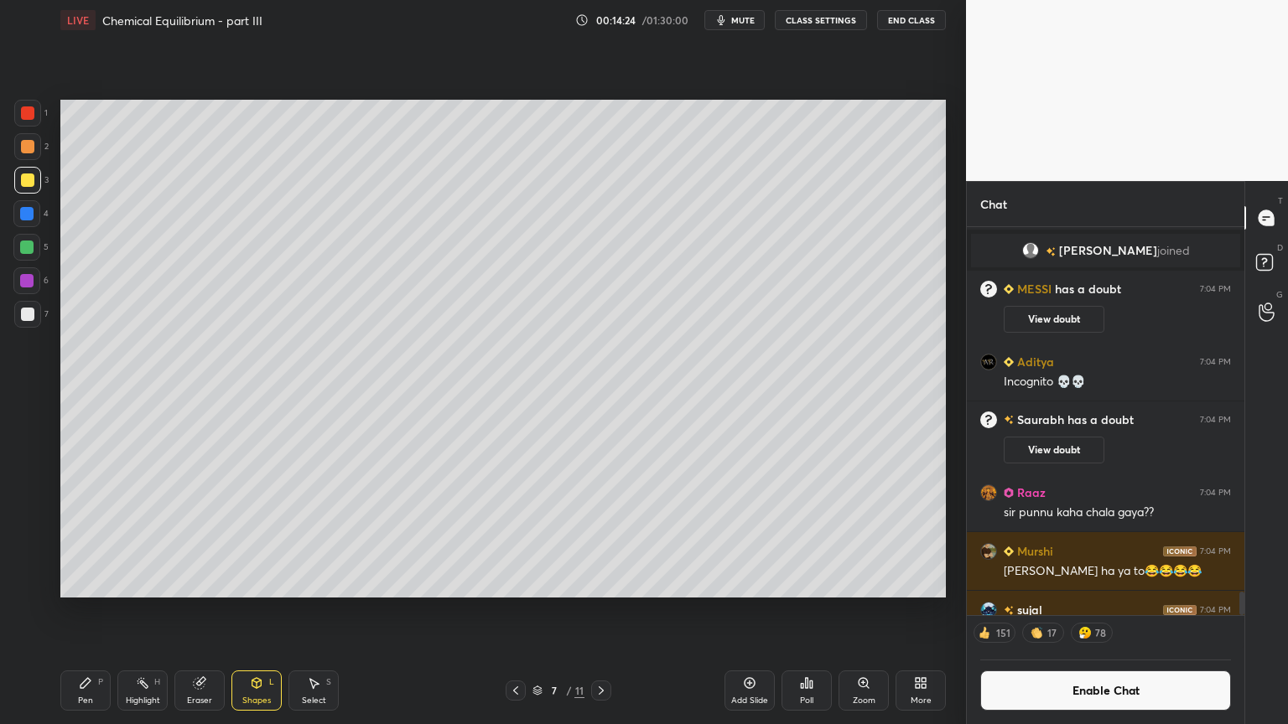
click at [91, 611] on div "Pen P" at bounding box center [85, 691] width 50 height 40
click at [23, 108] on div at bounding box center [27, 112] width 13 height 13
click at [262, 611] on div "Shapes L" at bounding box center [256, 691] width 50 height 40
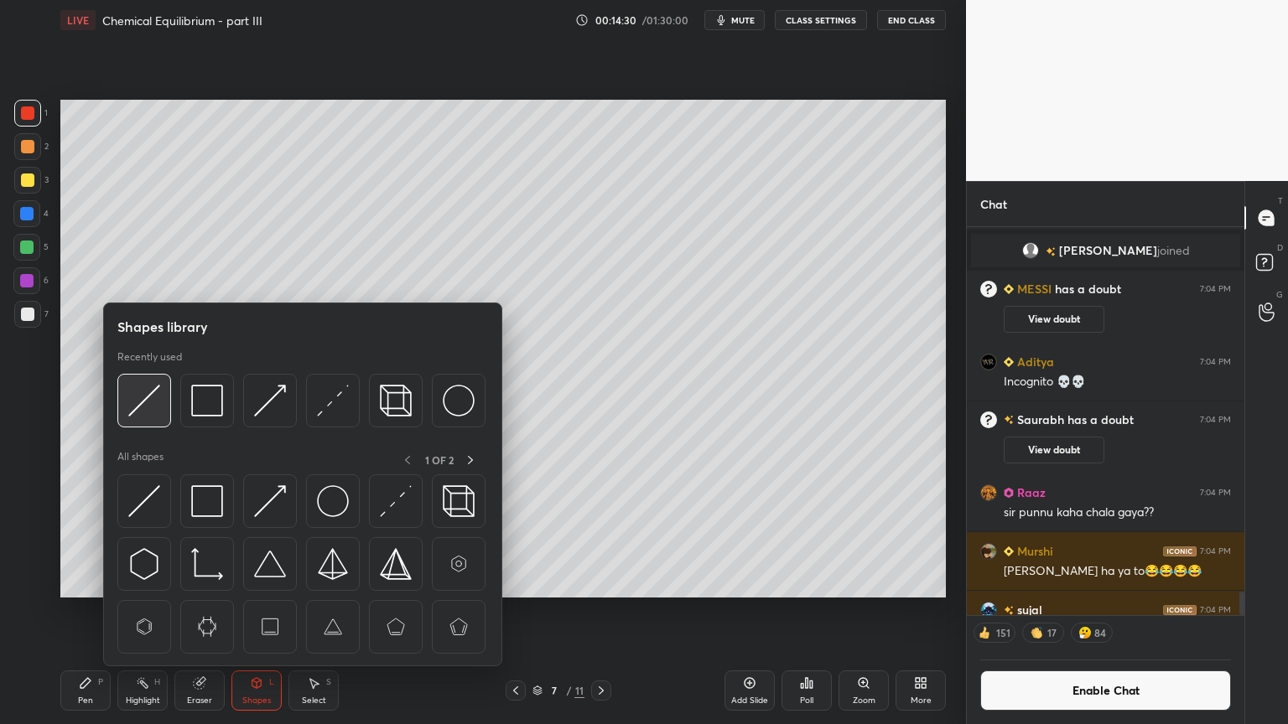
click at [158, 409] on img at bounding box center [144, 401] width 32 height 32
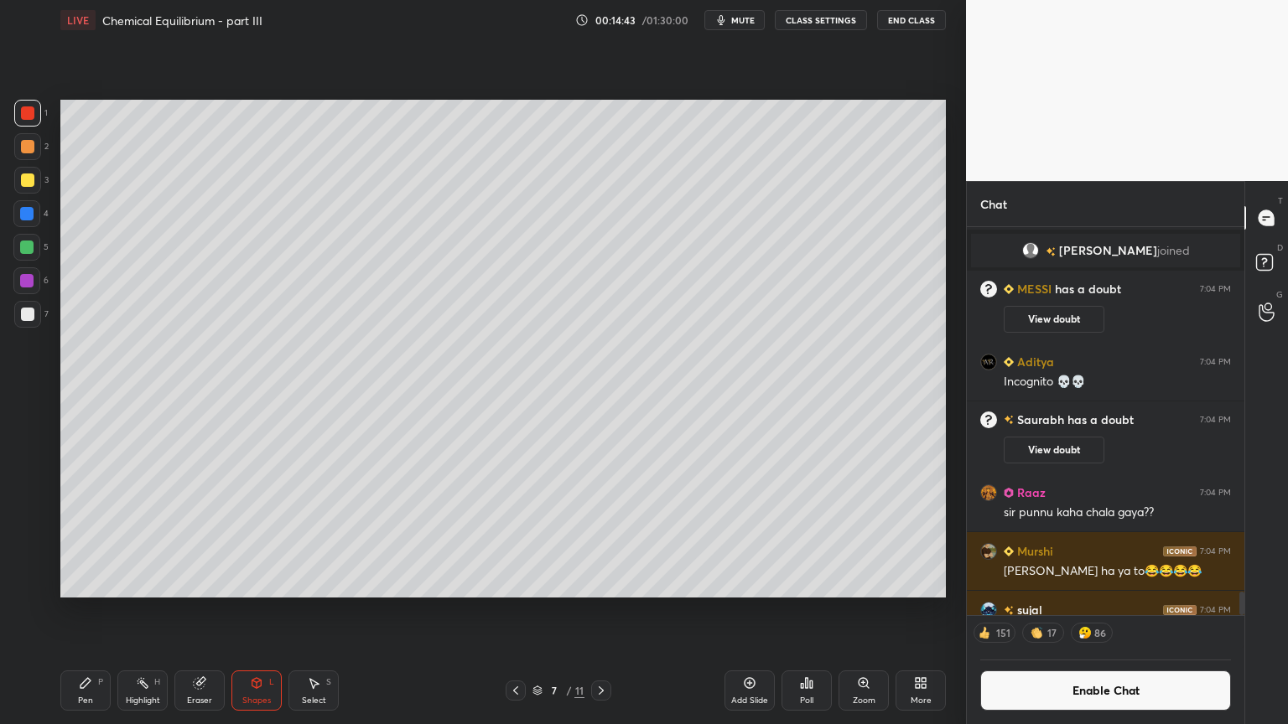
click at [91, 611] on icon at bounding box center [85, 683] width 13 height 13
click at [29, 215] on div at bounding box center [26, 213] width 13 height 13
click at [29, 243] on div at bounding box center [26, 247] width 13 height 13
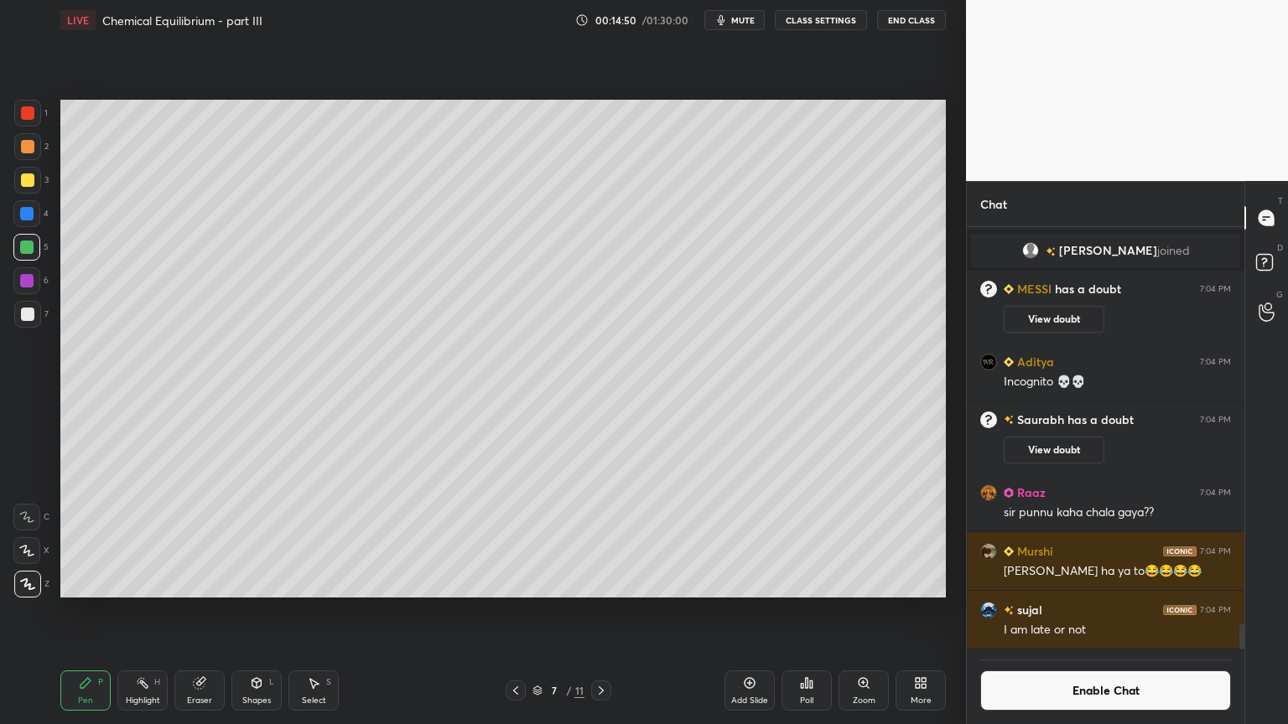
drag, startPoint x: 194, startPoint y: 692, endPoint x: 200, endPoint y: 681, distance: 13.5
click at [194, 611] on div "Eraser" at bounding box center [199, 691] width 50 height 40
drag, startPoint x: 90, startPoint y: 689, endPoint x: 93, endPoint y: 674, distance: 15.5
click at [91, 611] on icon at bounding box center [85, 683] width 13 height 13
click at [142, 611] on div "Highlight H" at bounding box center [142, 691] width 50 height 40
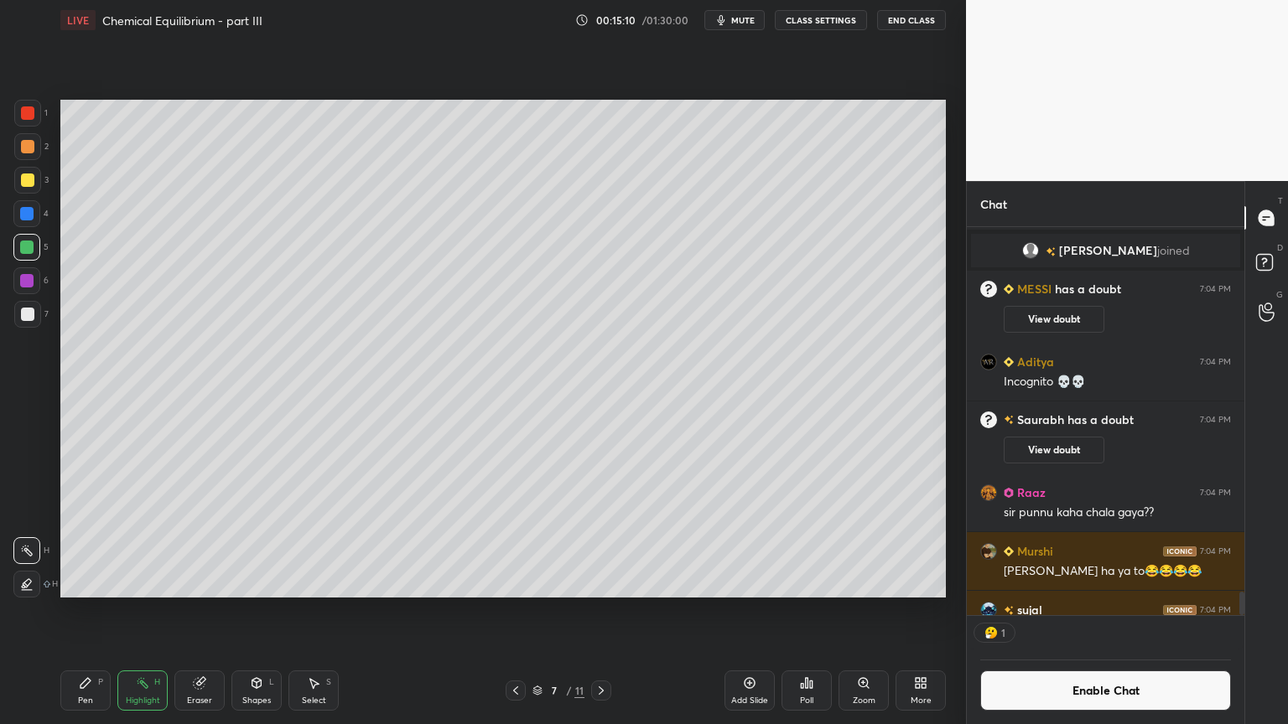
click at [73, 611] on div "Pen P" at bounding box center [85, 691] width 50 height 40
click at [258, 611] on div "Shapes" at bounding box center [256, 701] width 29 height 8
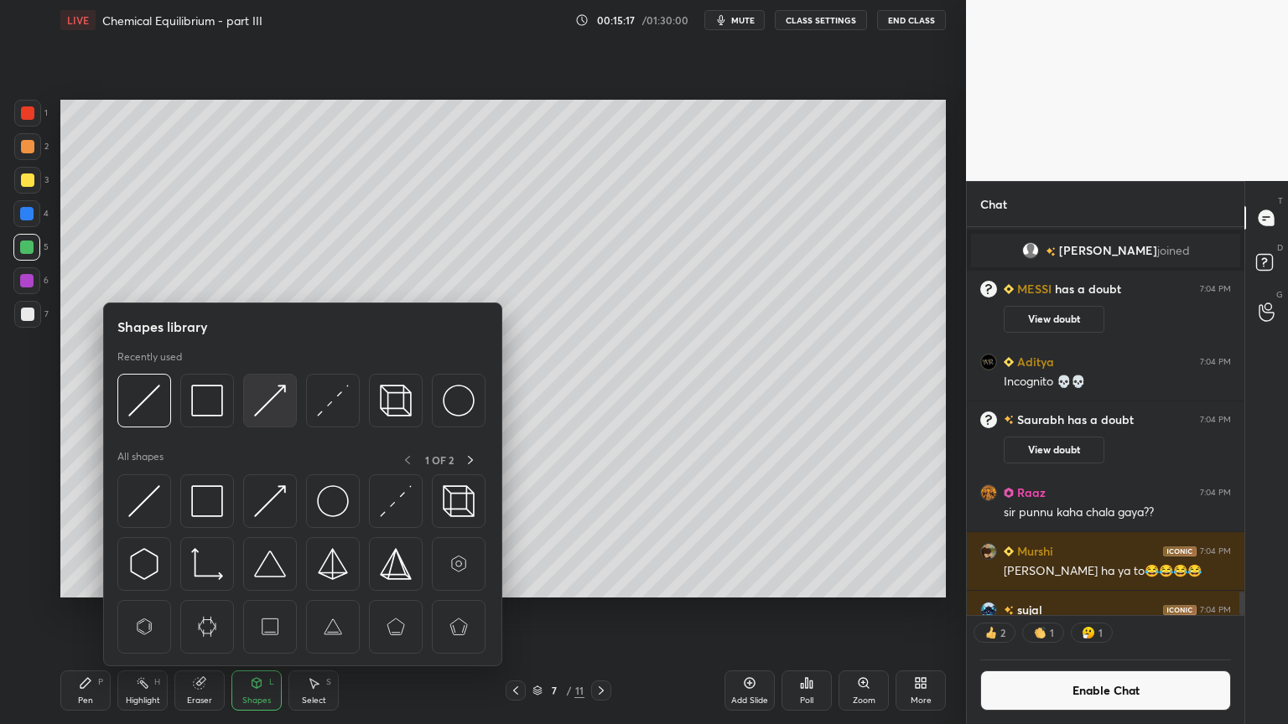
click at [266, 400] on img at bounding box center [270, 401] width 32 height 32
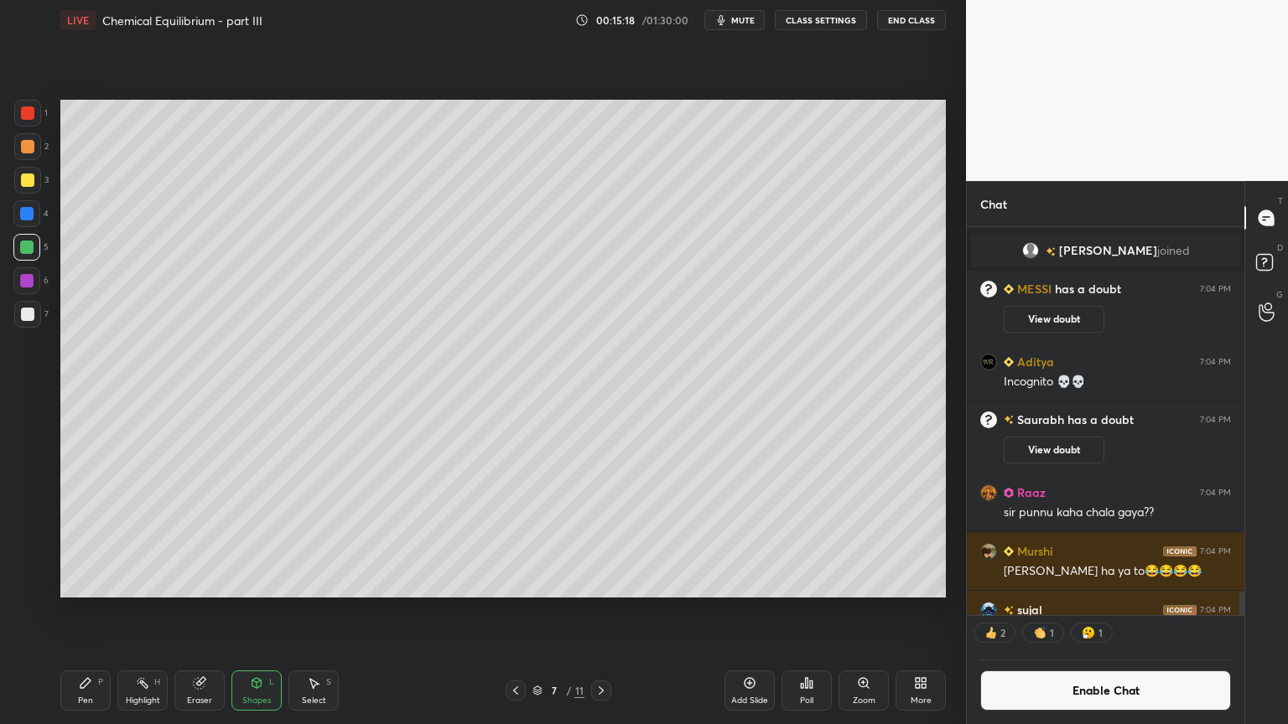
click at [29, 181] on div at bounding box center [27, 180] width 13 height 13
click at [97, 611] on div "Pen P" at bounding box center [85, 691] width 50 height 40
click at [144, 611] on icon at bounding box center [142, 683] width 13 height 13
click at [84, 611] on div "Pen P" at bounding box center [85, 691] width 50 height 40
drag, startPoint x: 29, startPoint y: 315, endPoint x: 54, endPoint y: 352, distance: 45.1
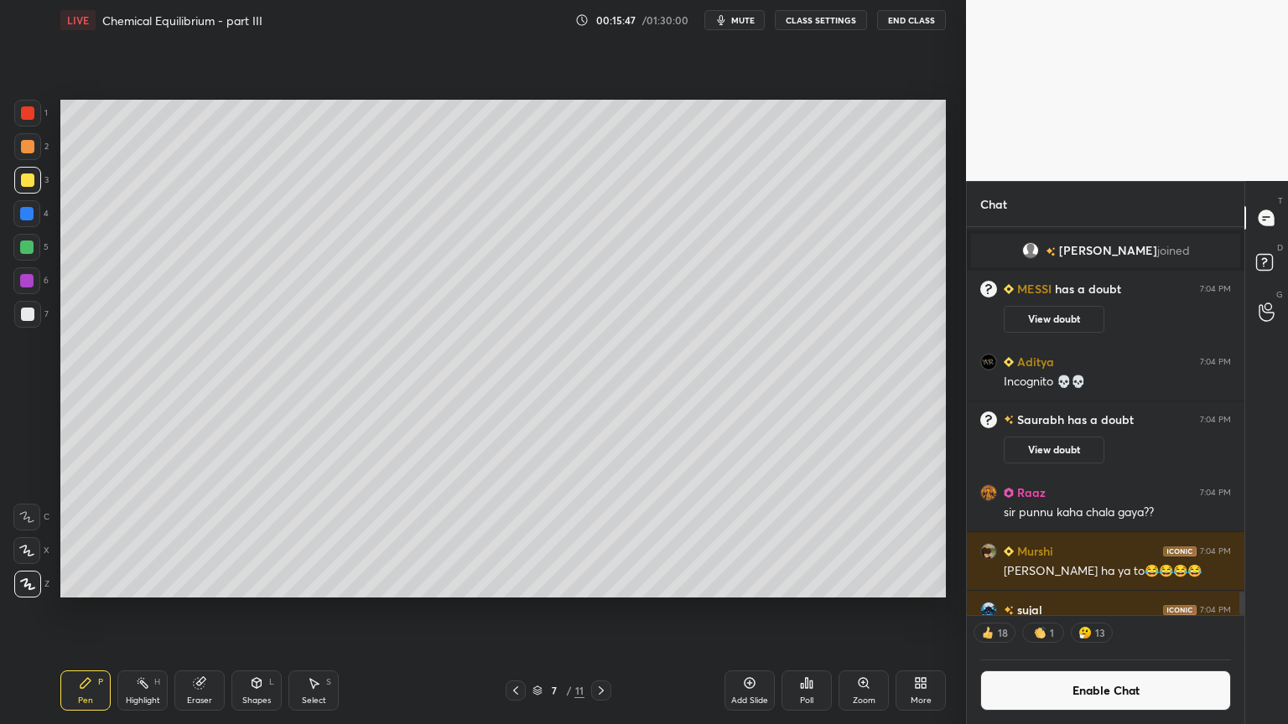
click at [30, 322] on div at bounding box center [27, 314] width 27 height 27
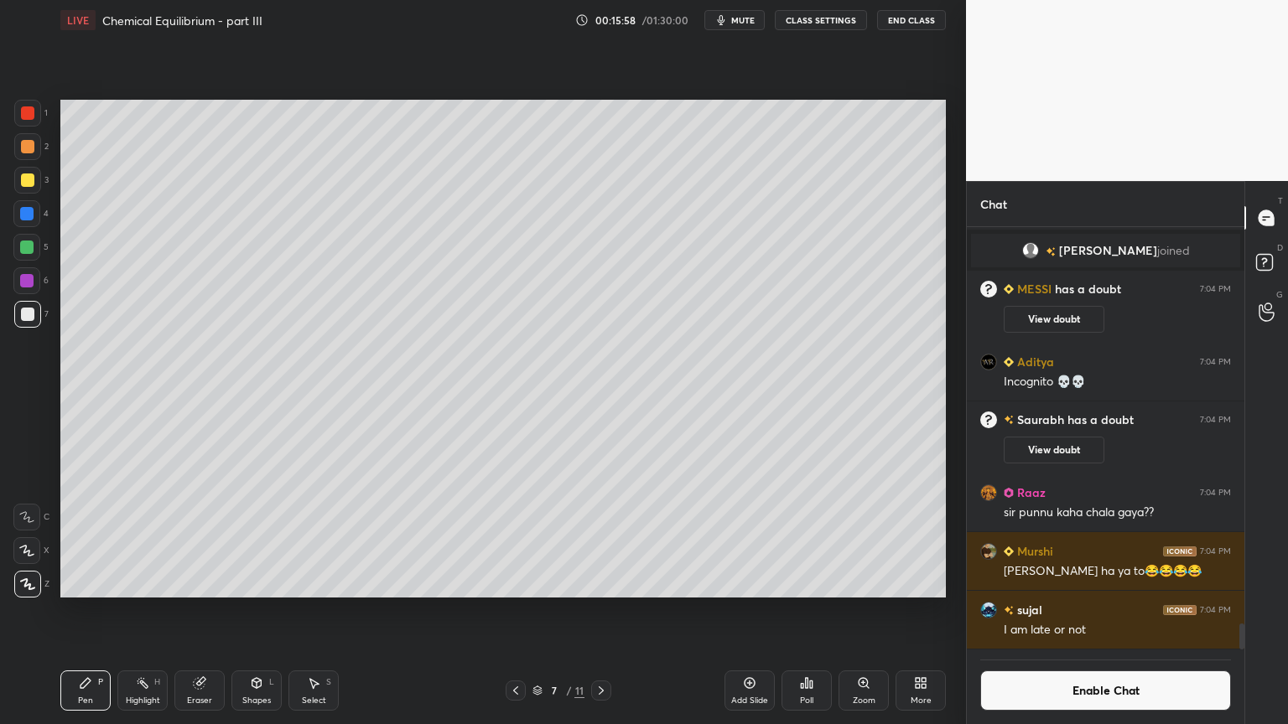
click at [147, 611] on div "Highlight H" at bounding box center [142, 691] width 50 height 40
click at [93, 611] on div "Pen P" at bounding box center [85, 691] width 50 height 40
click at [142, 611] on div "Highlight H" at bounding box center [142, 691] width 50 height 40
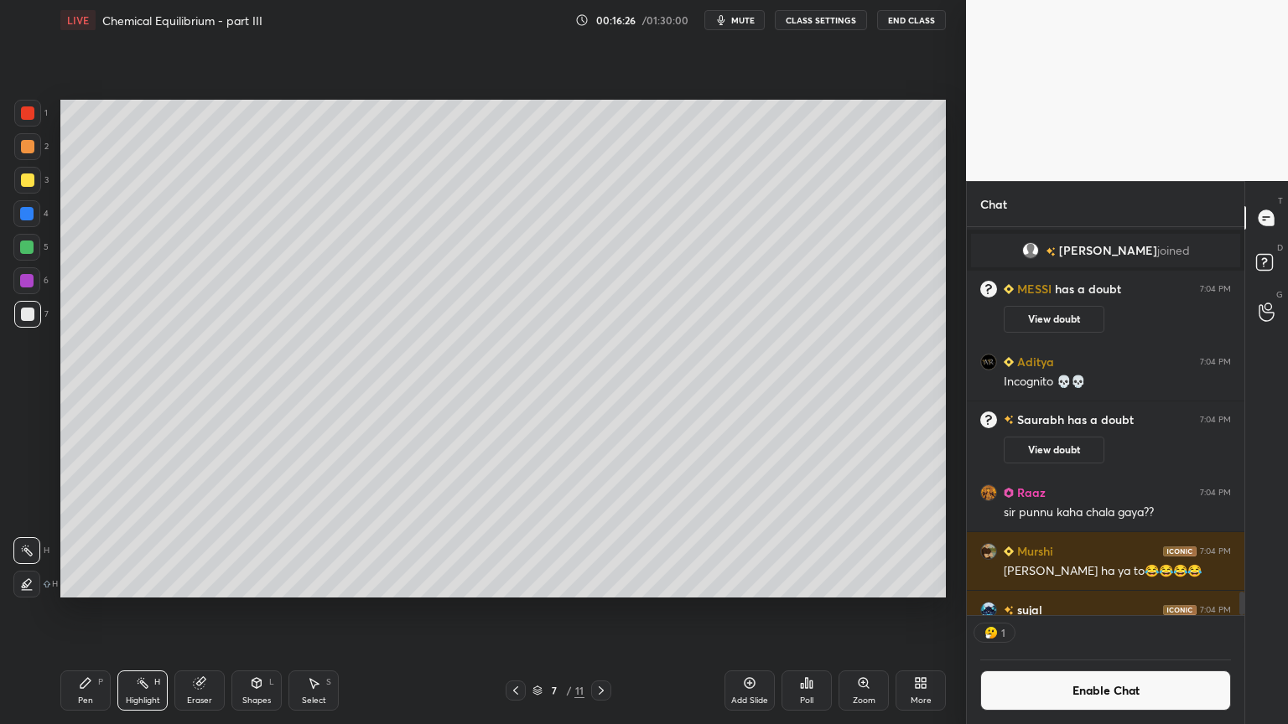
scroll to position [383, 272]
drag, startPoint x: 1090, startPoint y: 688, endPoint x: 1102, endPoint y: 657, distance: 33.5
click at [1086, 611] on button "Enable Chat" at bounding box center [1105, 691] width 251 height 40
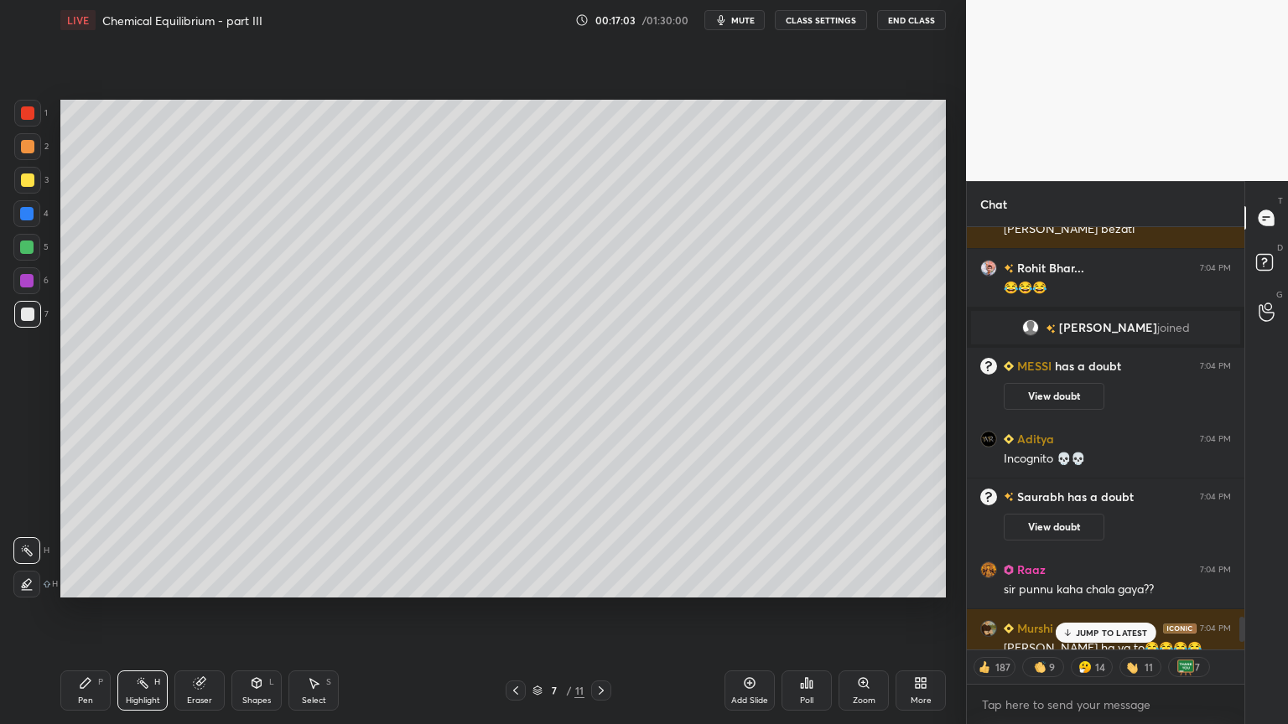
click at [1117, 611] on p "JUMP TO LATEST" at bounding box center [1112, 633] width 72 height 10
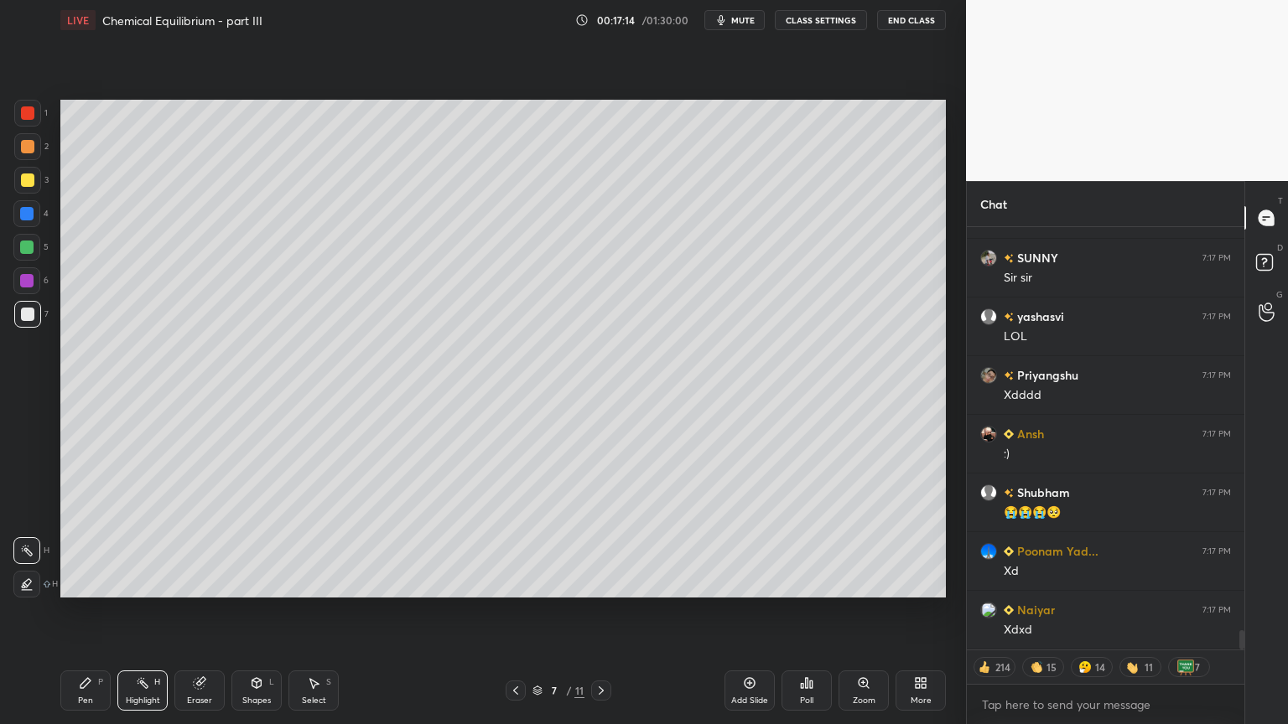
scroll to position [9094, 0]
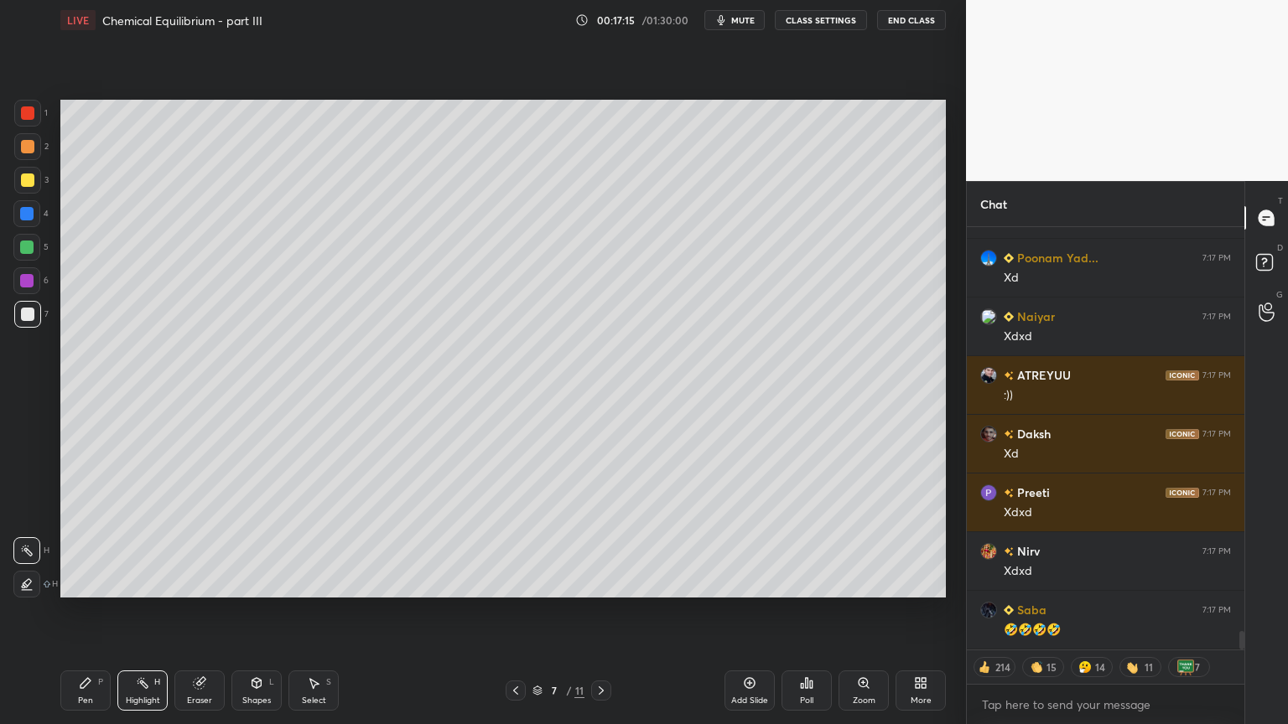
click at [138, 611] on div "Highlight H" at bounding box center [142, 691] width 50 height 40
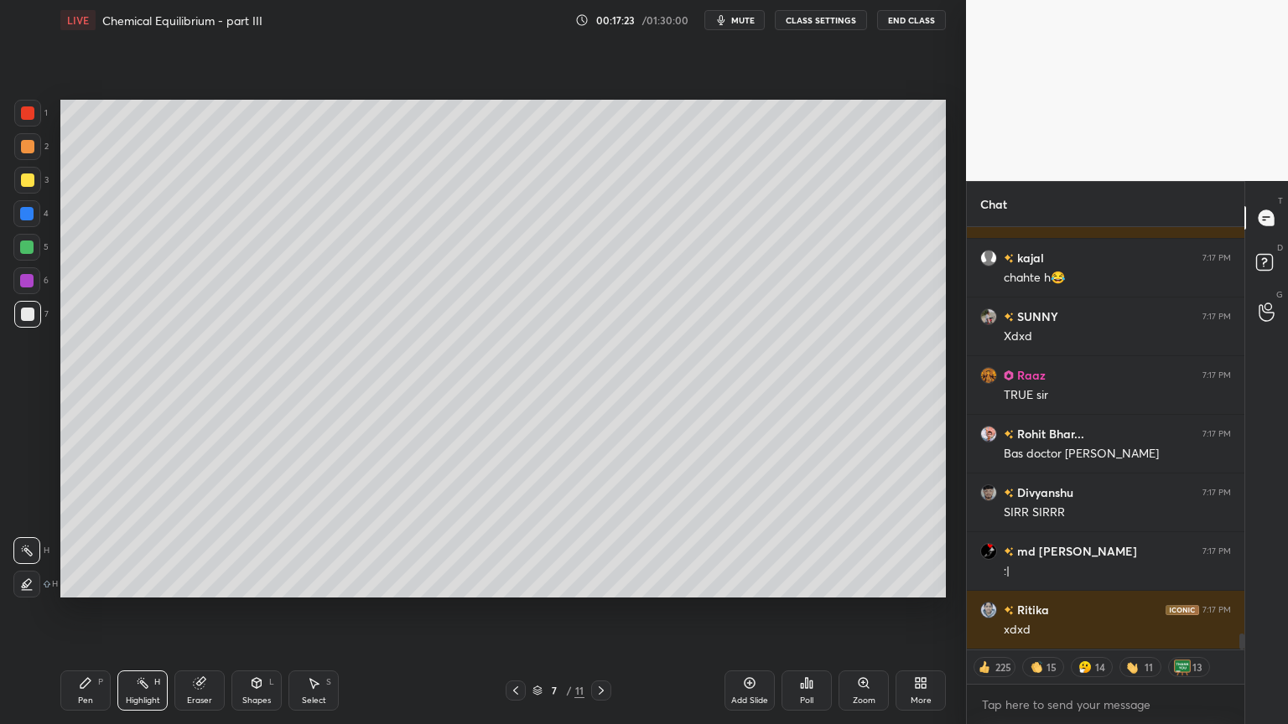
scroll to position [10635, 0]
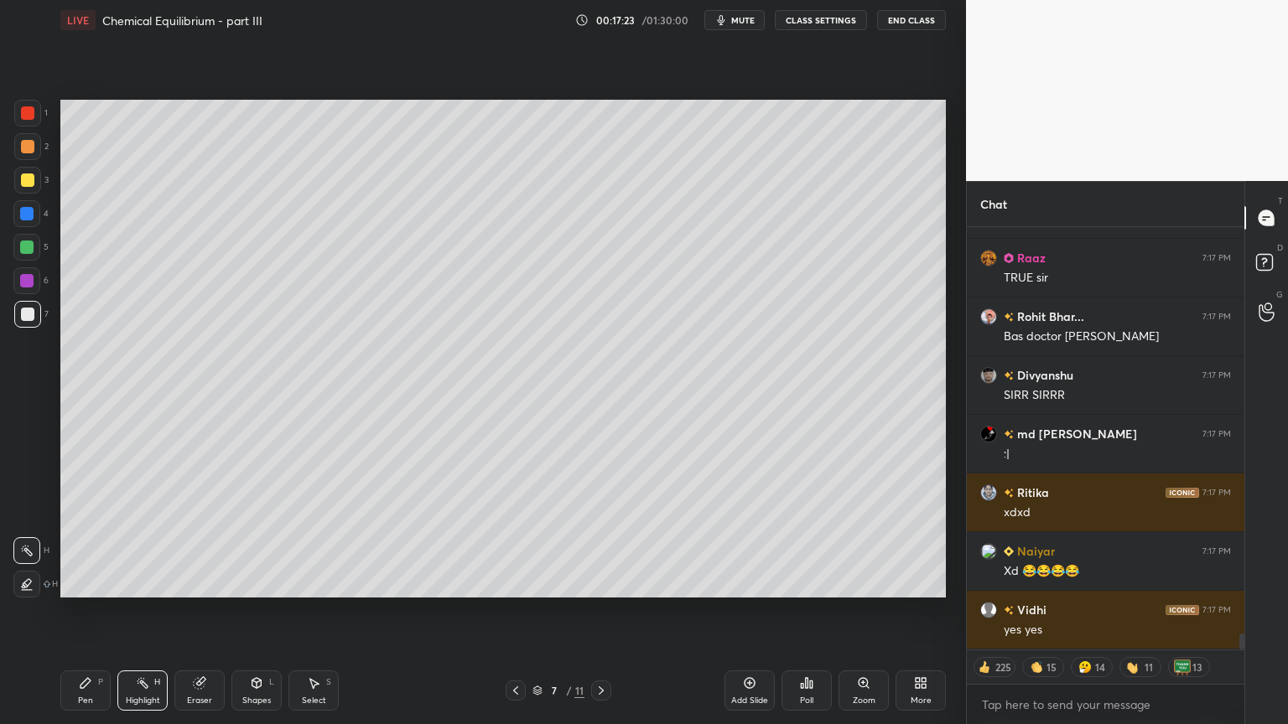
click at [517, 611] on icon at bounding box center [515, 690] width 13 height 13
click at [516, 611] on icon at bounding box center [515, 690] width 13 height 13
click at [514, 611] on icon at bounding box center [515, 690] width 13 height 13
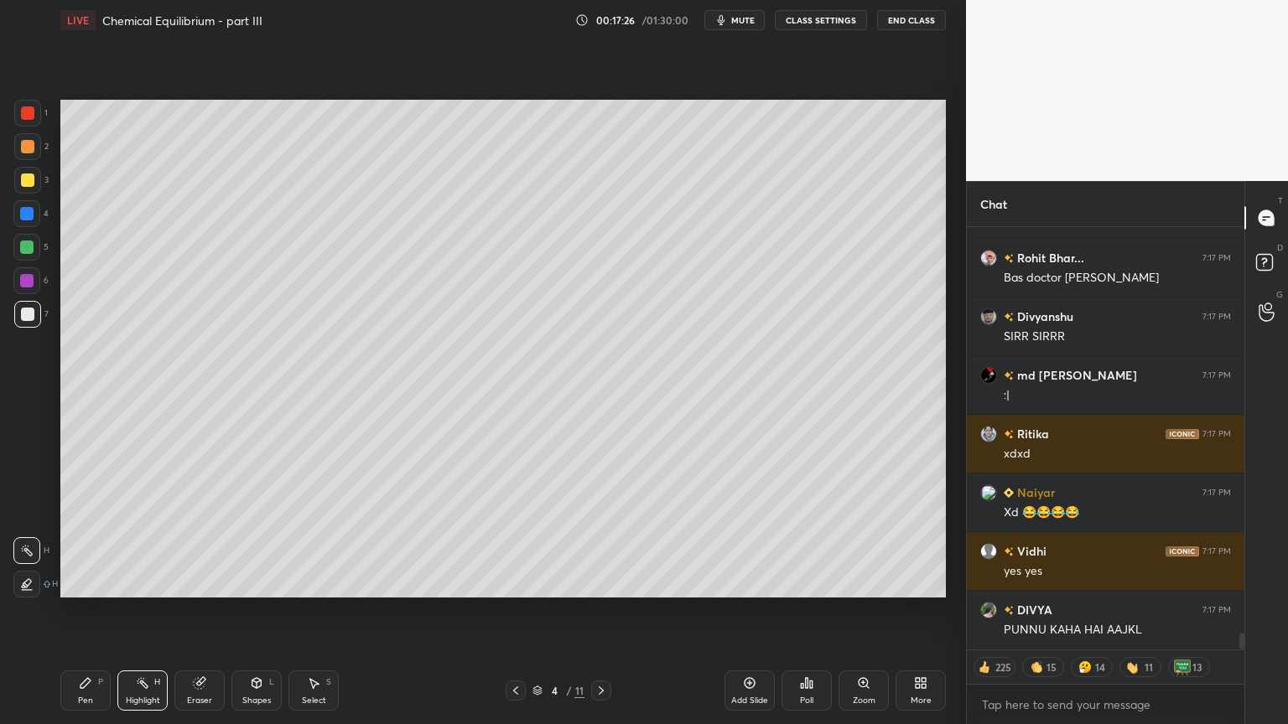
scroll to position [10752, 0]
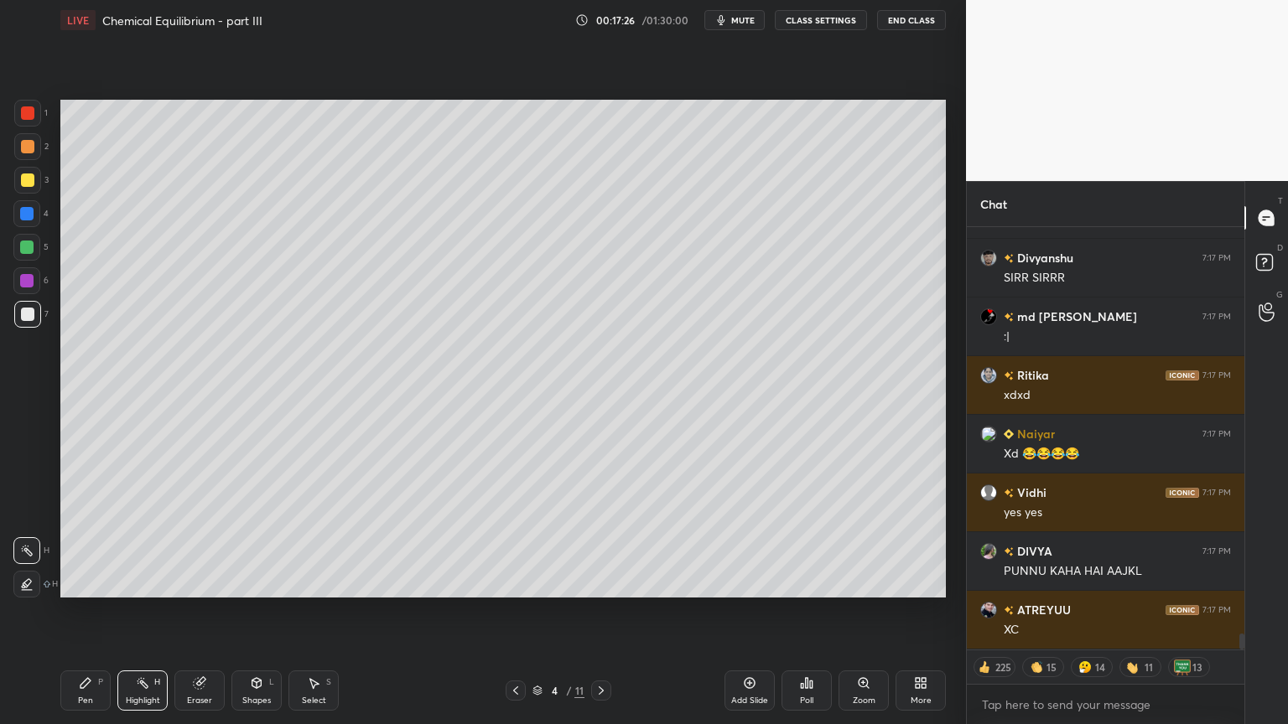
type textarea "x"
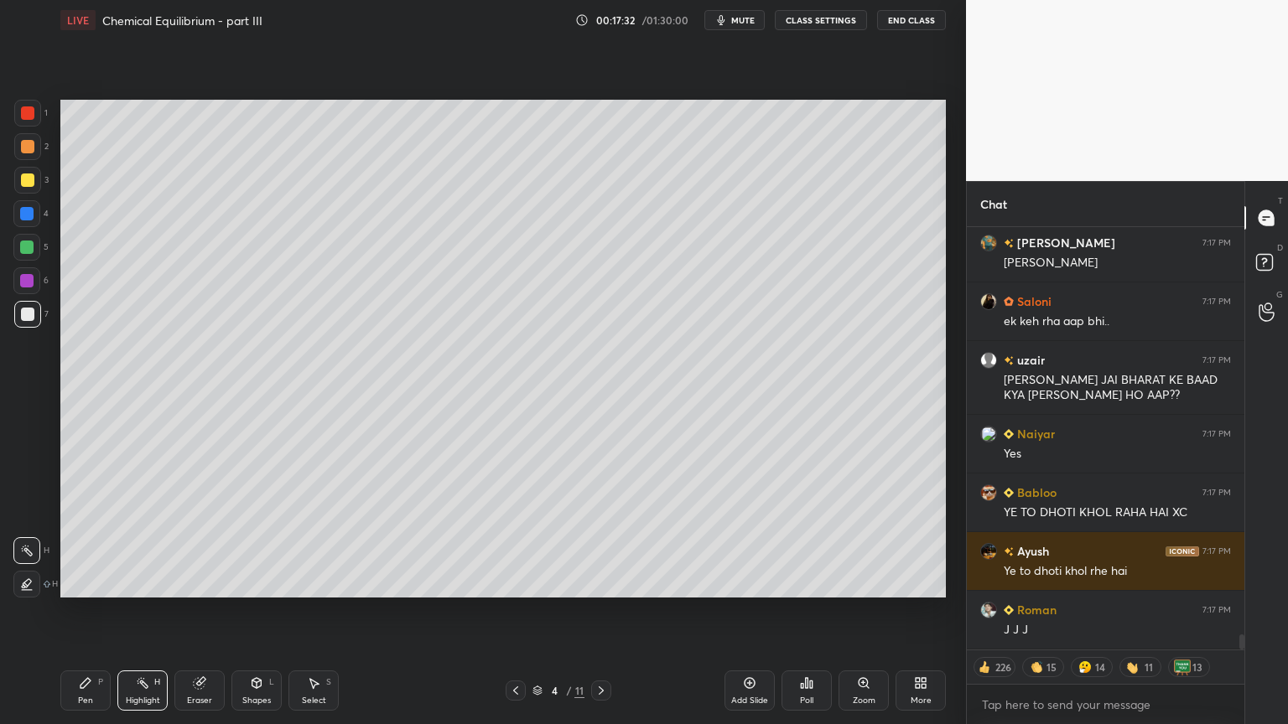
scroll to position [11354, 0]
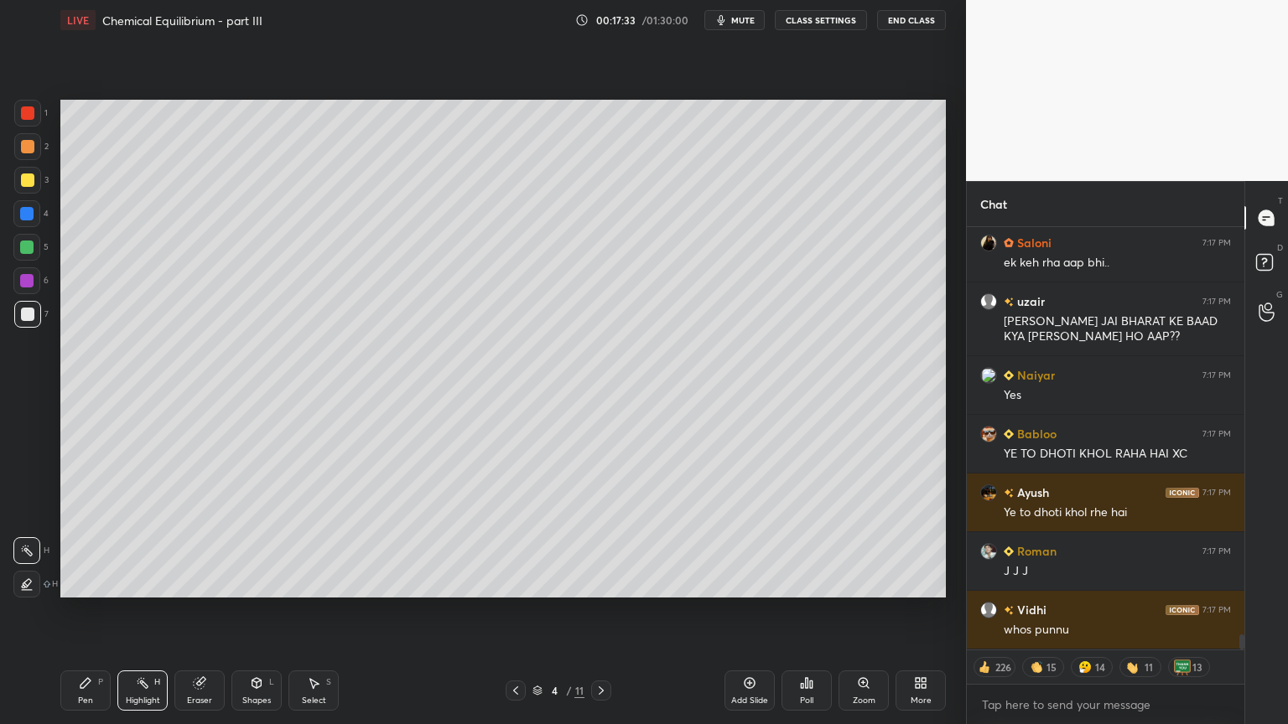
click at [832, 18] on button "CLASS SETTINGS" at bounding box center [821, 20] width 92 height 20
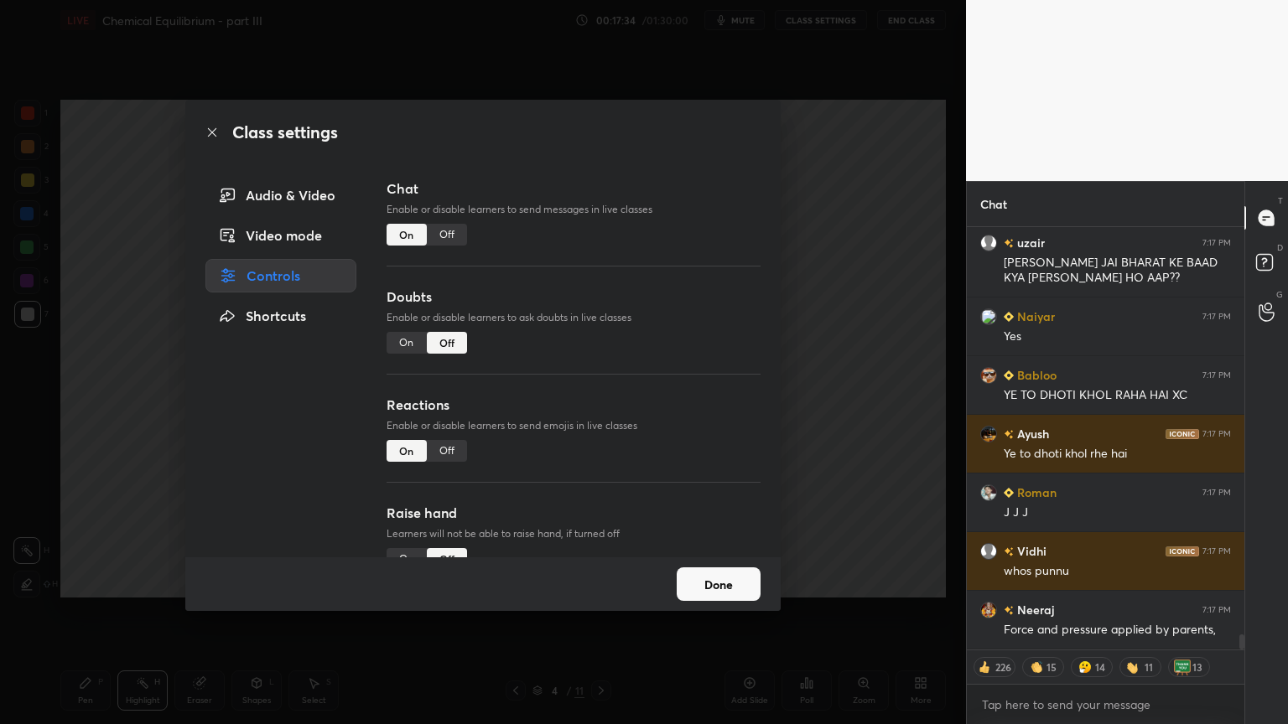
click at [447, 232] on div "Off" at bounding box center [447, 235] width 40 height 22
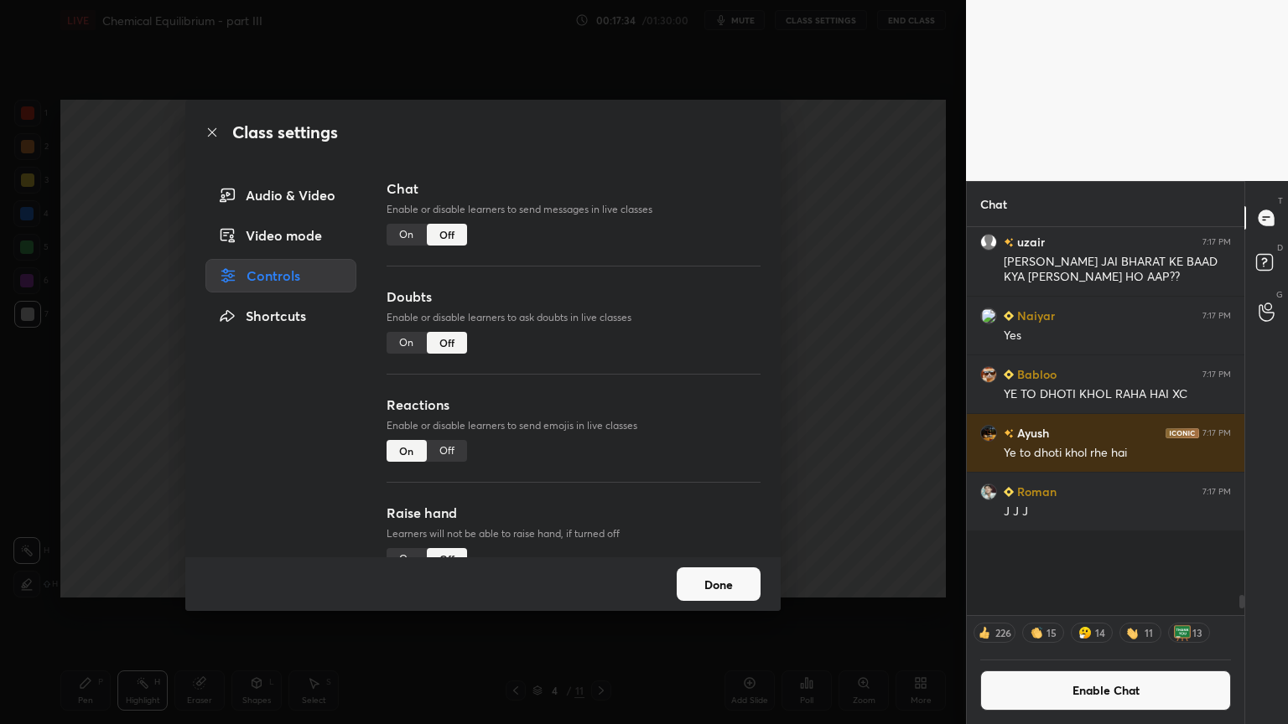
scroll to position [383, 272]
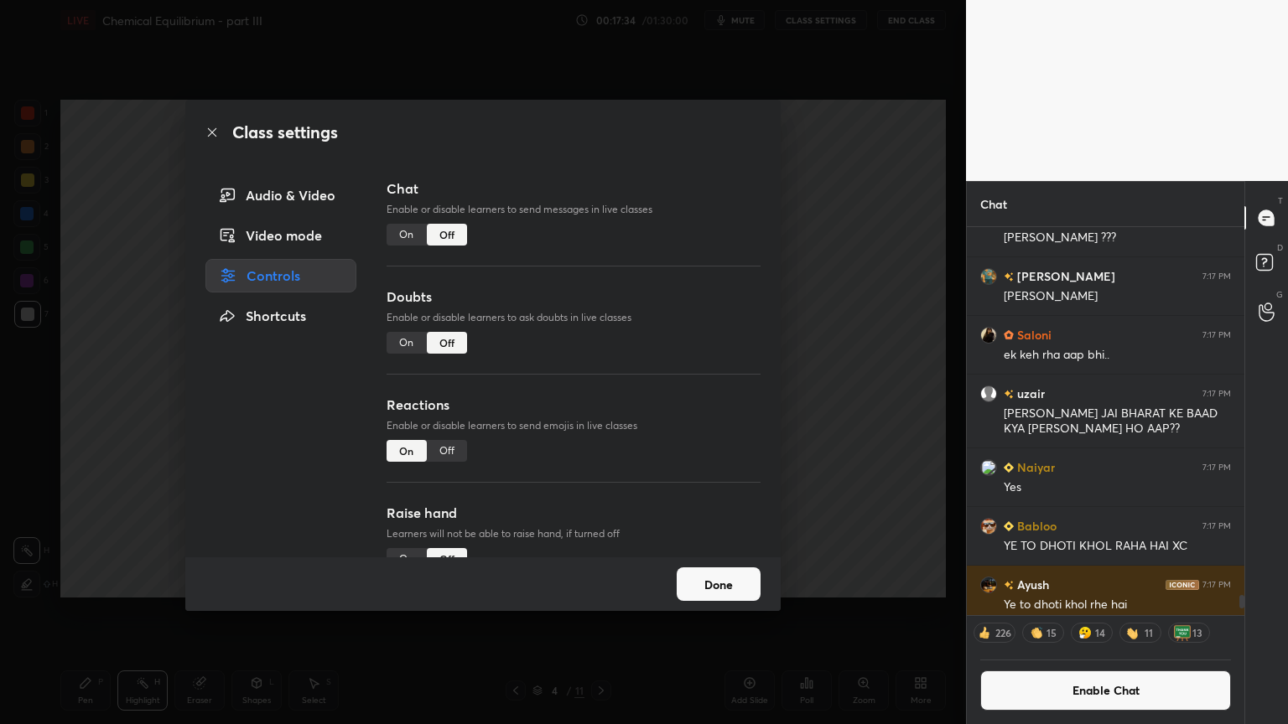
drag, startPoint x: 837, startPoint y: 292, endPoint x: 781, endPoint y: 275, distance: 57.8
click at [832, 292] on div "Class settings Audio & Video Video mode Controls Shortcuts Chat Enable or disab…" at bounding box center [483, 362] width 966 height 724
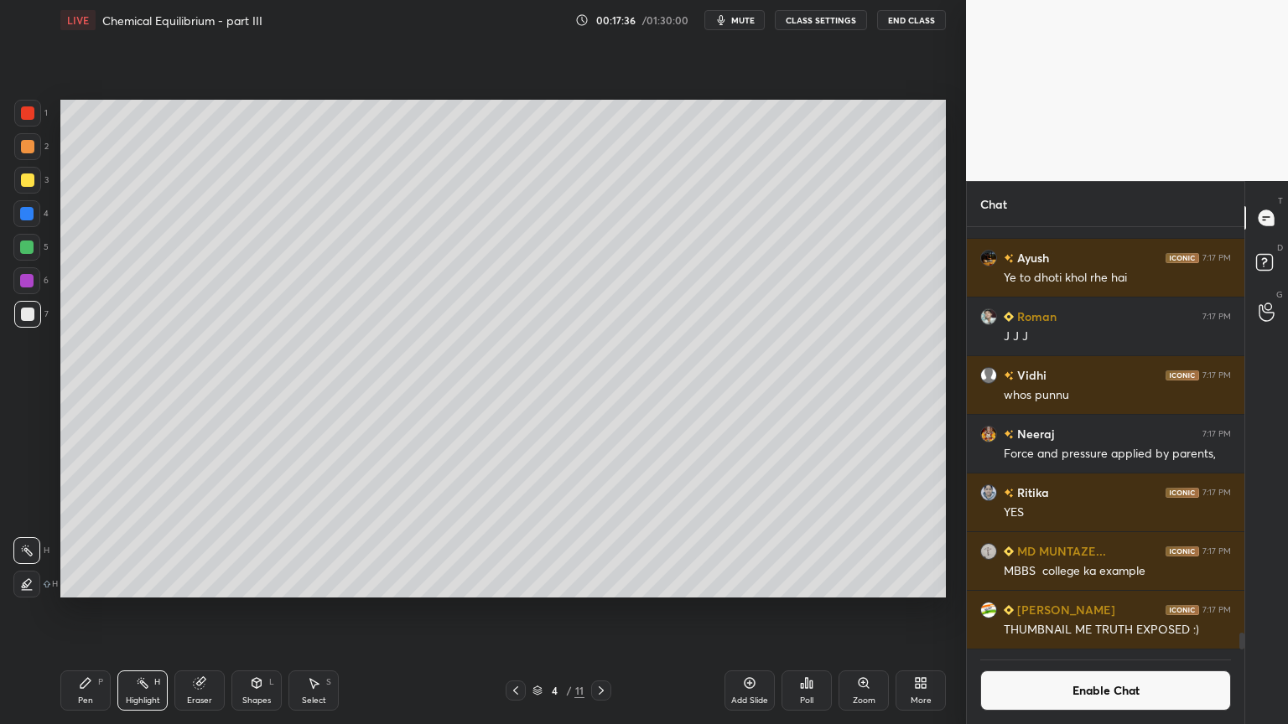
scroll to position [10080, 0]
click at [603, 611] on icon at bounding box center [600, 690] width 13 height 13
click at [597, 611] on icon at bounding box center [600, 690] width 13 height 13
click at [598, 611] on icon at bounding box center [600, 690] width 13 height 13
drag, startPoint x: 602, startPoint y: 682, endPoint x: 614, endPoint y: 693, distance: 16.0
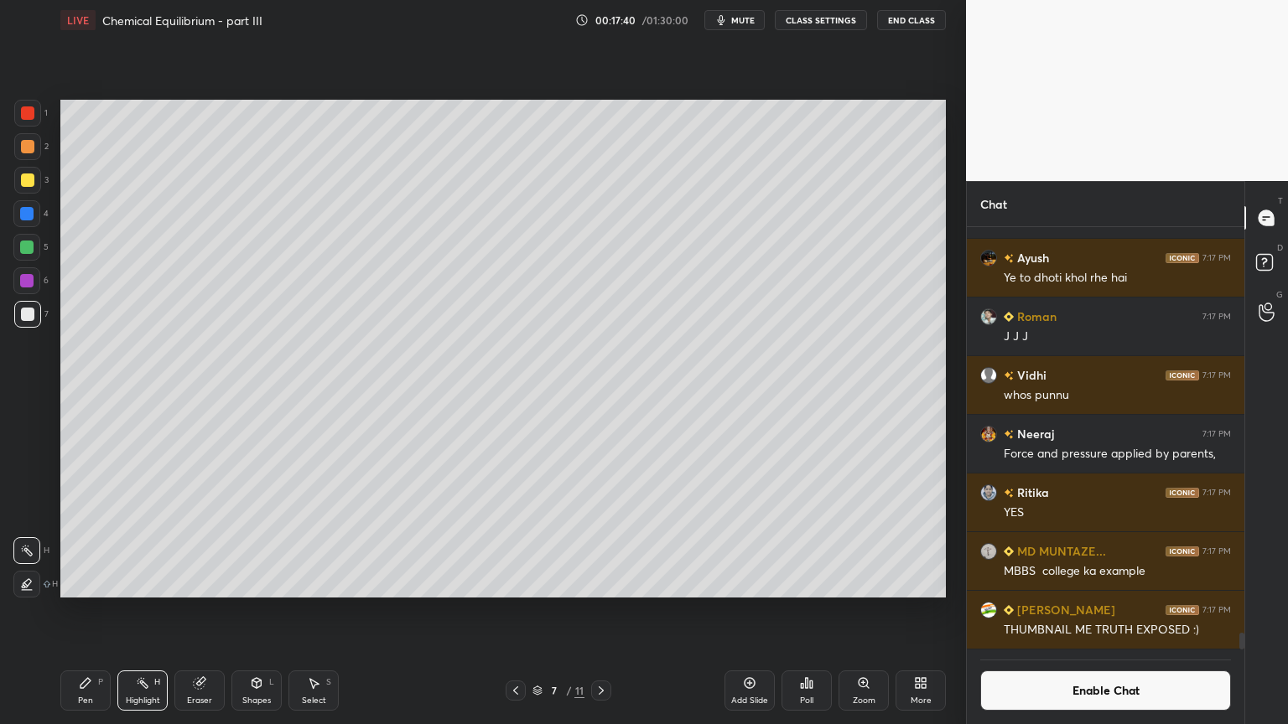
click at [599, 611] on div at bounding box center [601, 691] width 20 height 20
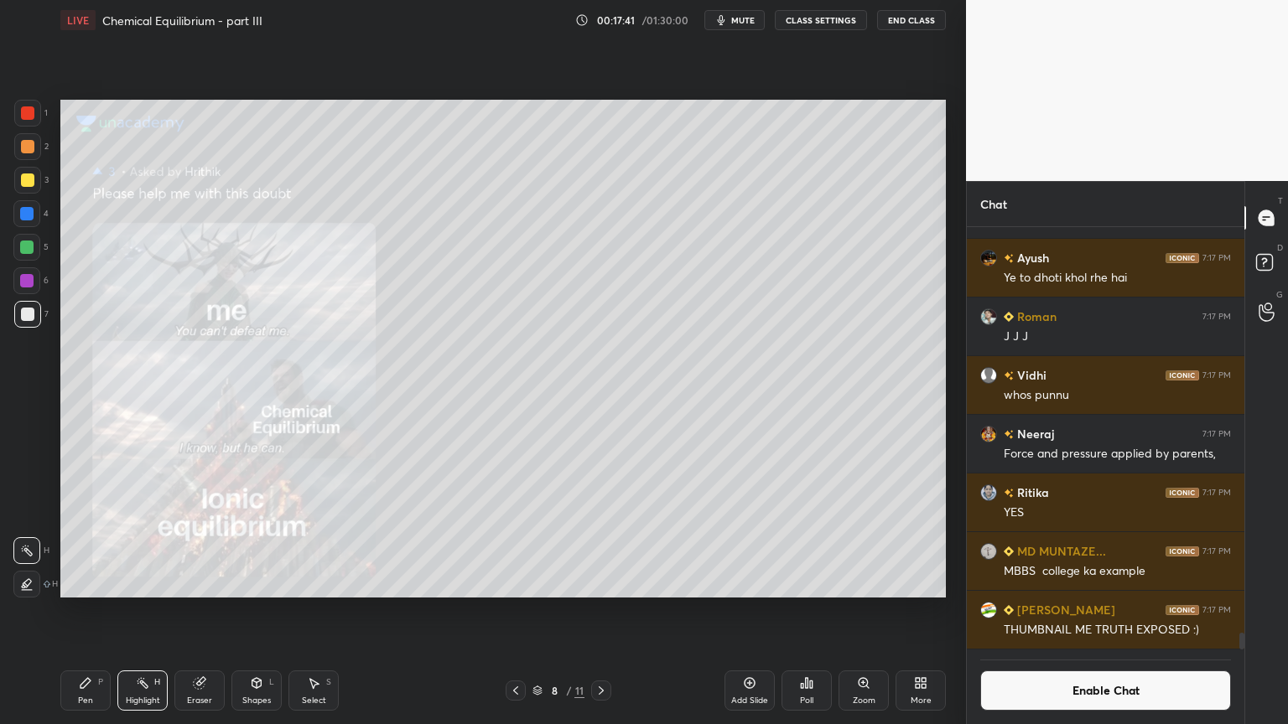
click at [513, 611] on icon at bounding box center [515, 690] width 13 height 13
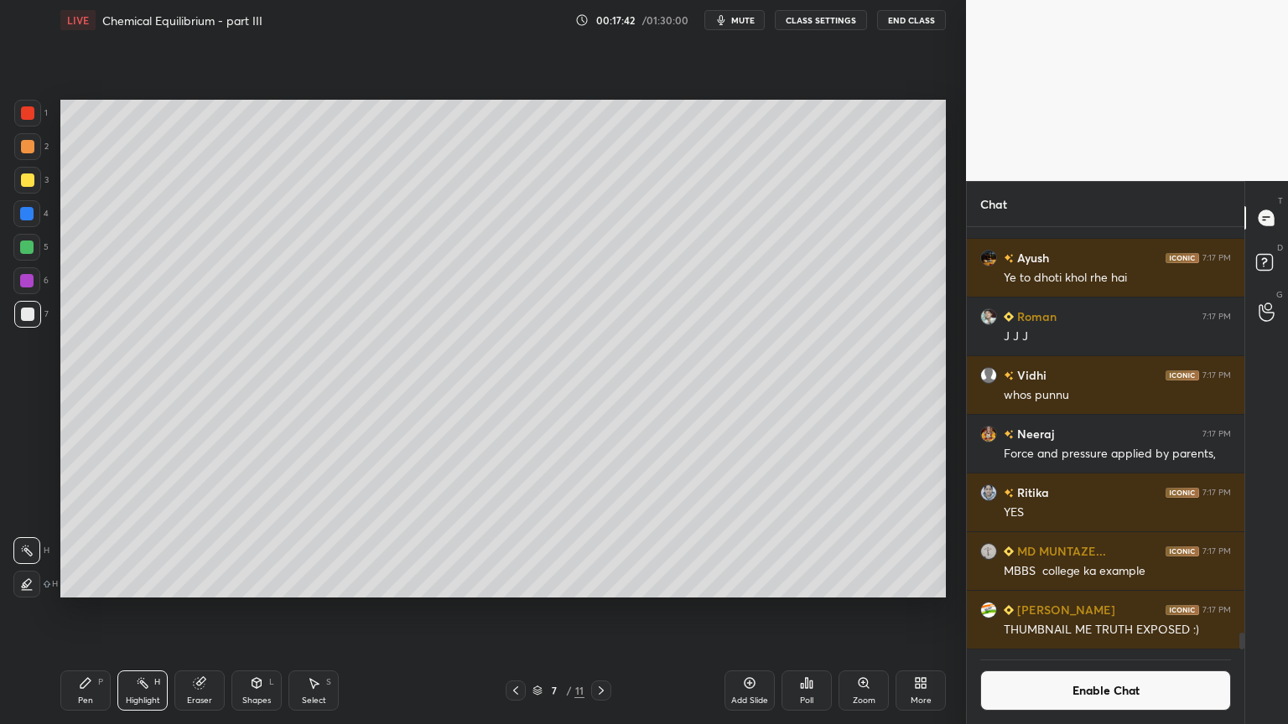
drag, startPoint x: 744, startPoint y: 690, endPoint x: 734, endPoint y: 687, distance: 10.4
click at [741, 611] on div "Add Slide" at bounding box center [749, 691] width 50 height 40
click at [83, 611] on div "Pen" at bounding box center [85, 701] width 15 height 8
click at [35, 117] on div at bounding box center [27, 113] width 27 height 27
drag, startPoint x: 157, startPoint y: 697, endPoint x: 432, endPoint y: 691, distance: 275.0
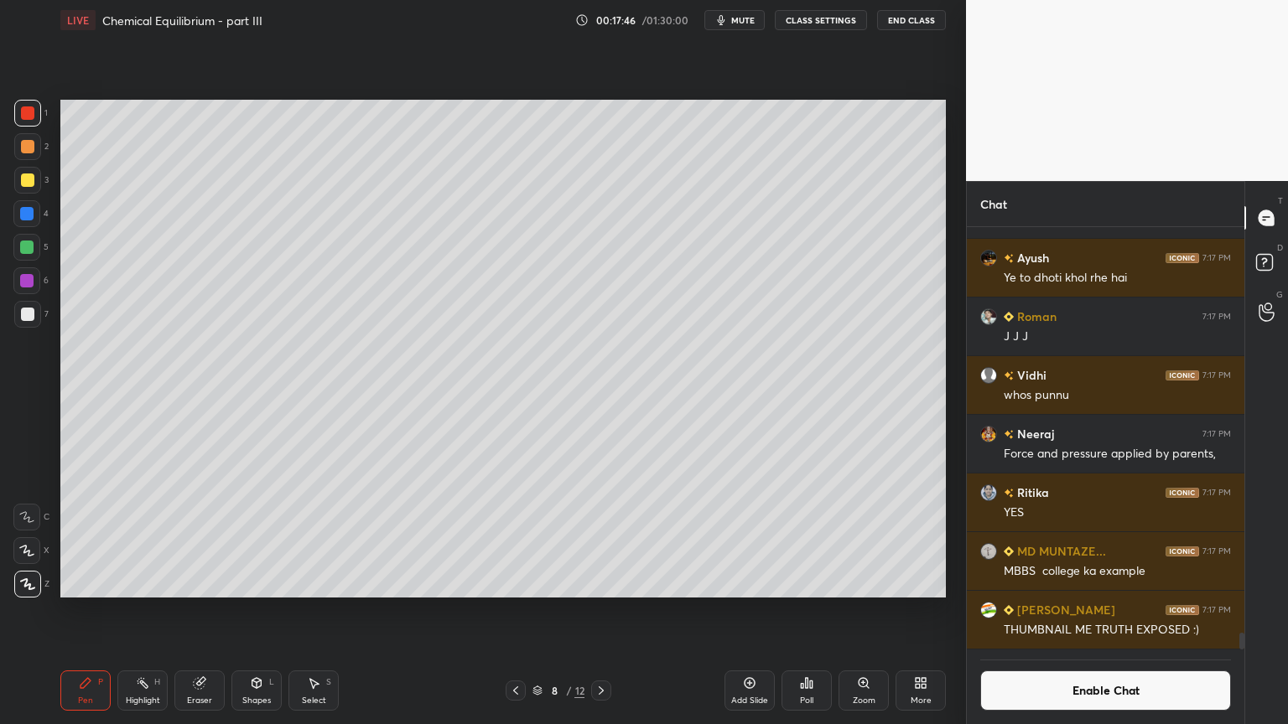
click at [161, 611] on div "Highlight H" at bounding box center [142, 691] width 50 height 40
click at [511, 611] on icon at bounding box center [515, 690] width 13 height 13
click at [129, 611] on div "Highlight" at bounding box center [143, 701] width 34 height 8
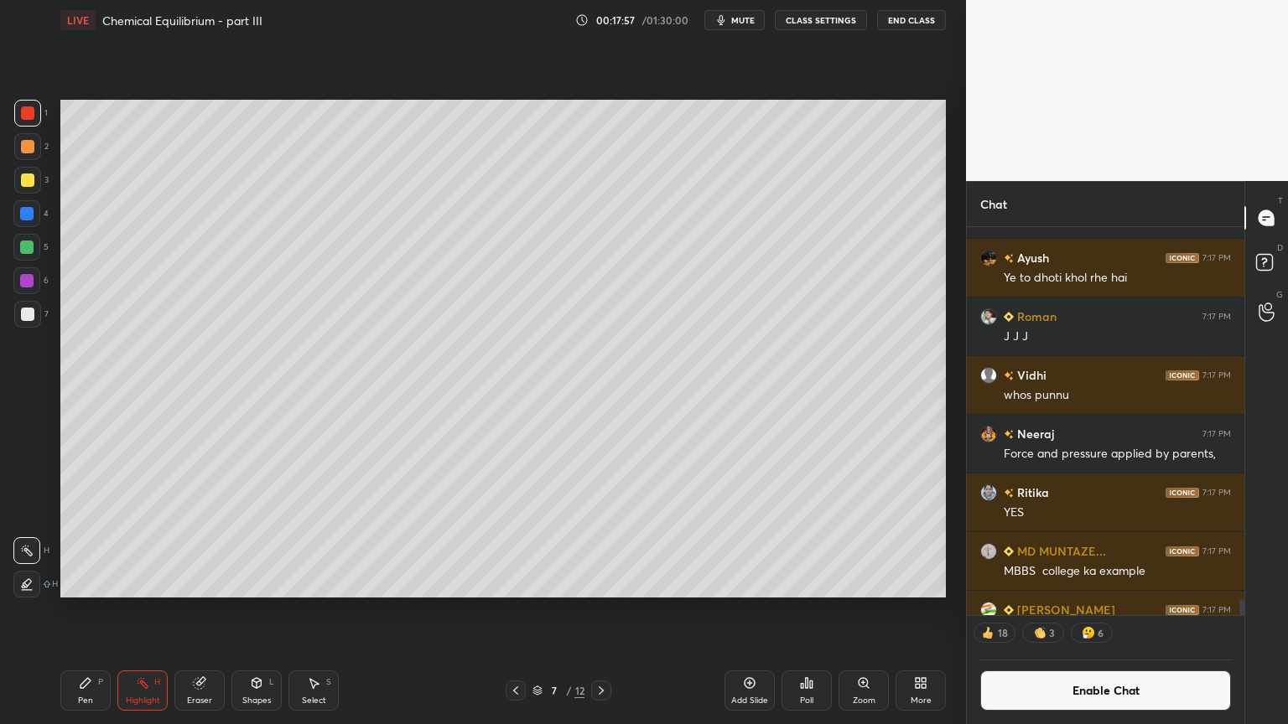
drag, startPoint x: 605, startPoint y: 688, endPoint x: 592, endPoint y: 684, distance: 14.1
click at [601, 611] on icon at bounding box center [600, 690] width 13 height 13
click at [87, 611] on div "Pen" at bounding box center [85, 701] width 15 height 8
click at [30, 144] on div at bounding box center [27, 146] width 13 height 13
drag, startPoint x: 251, startPoint y: 693, endPoint x: 256, endPoint y: 681, distance: 13.5
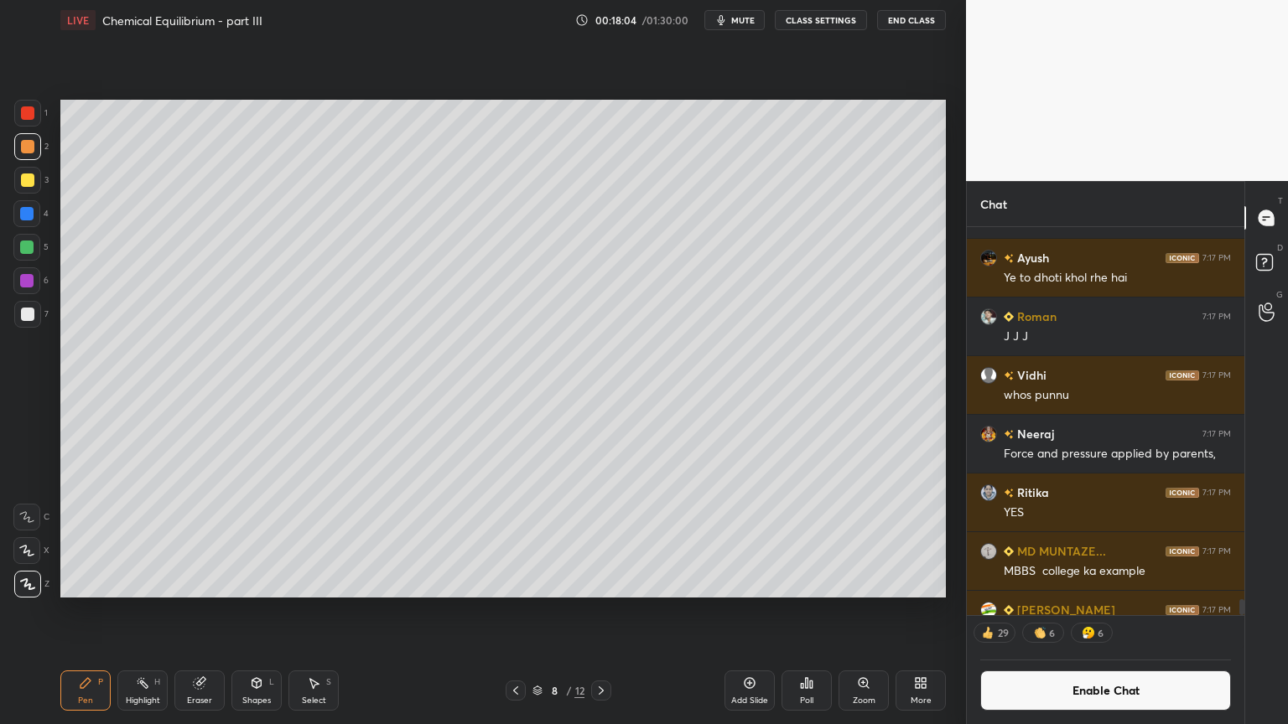
click at [253, 611] on div "Shapes L" at bounding box center [256, 691] width 50 height 40
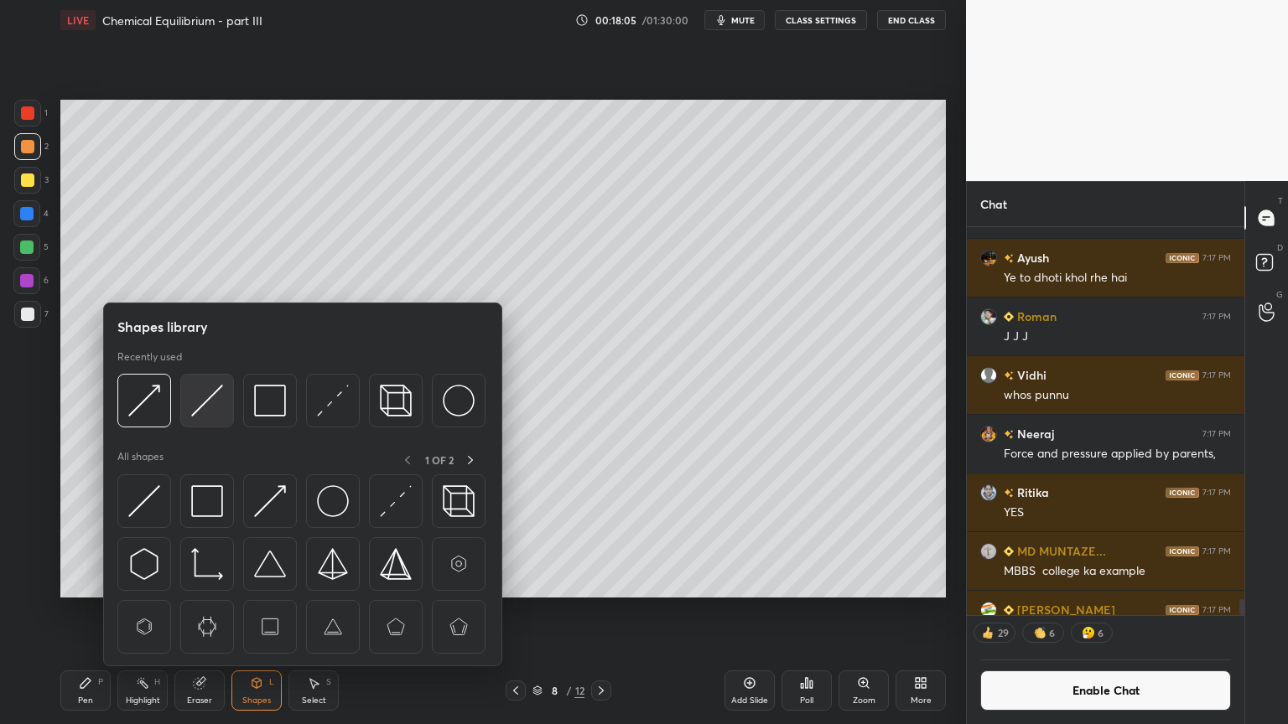
click at [211, 399] on img at bounding box center [207, 401] width 32 height 32
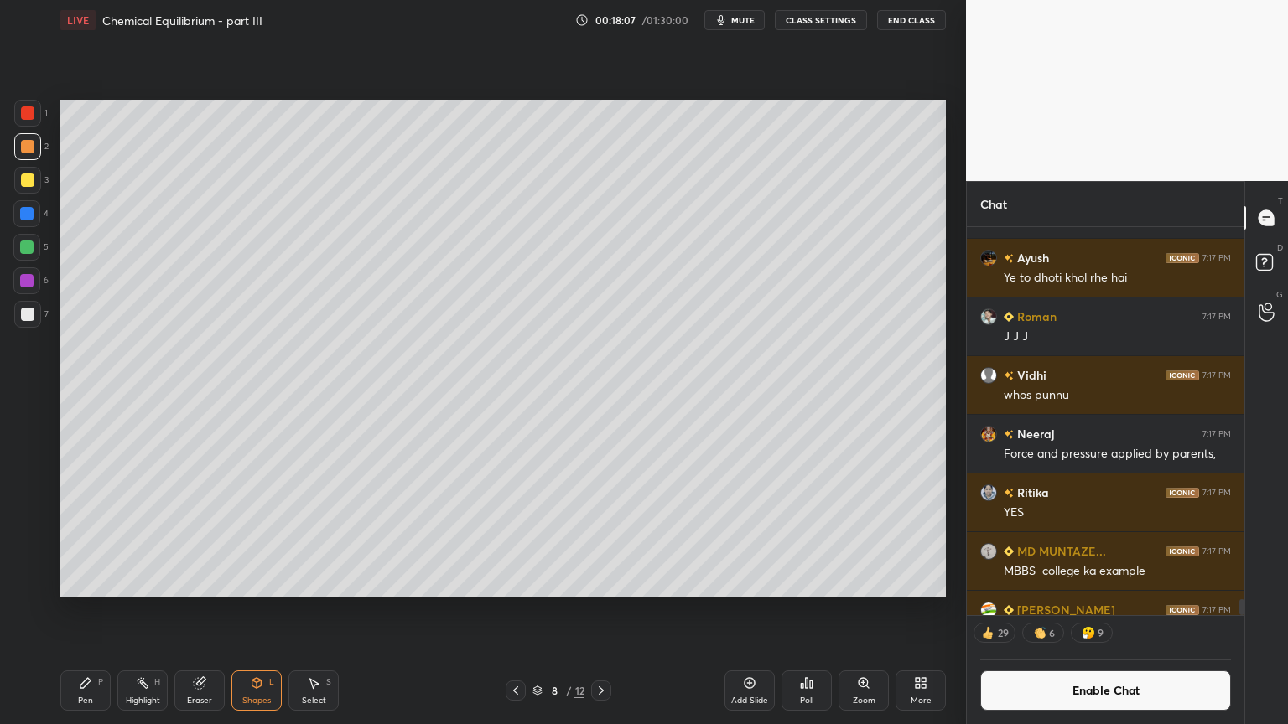
click at [275, 611] on div "Shapes L" at bounding box center [256, 691] width 50 height 40
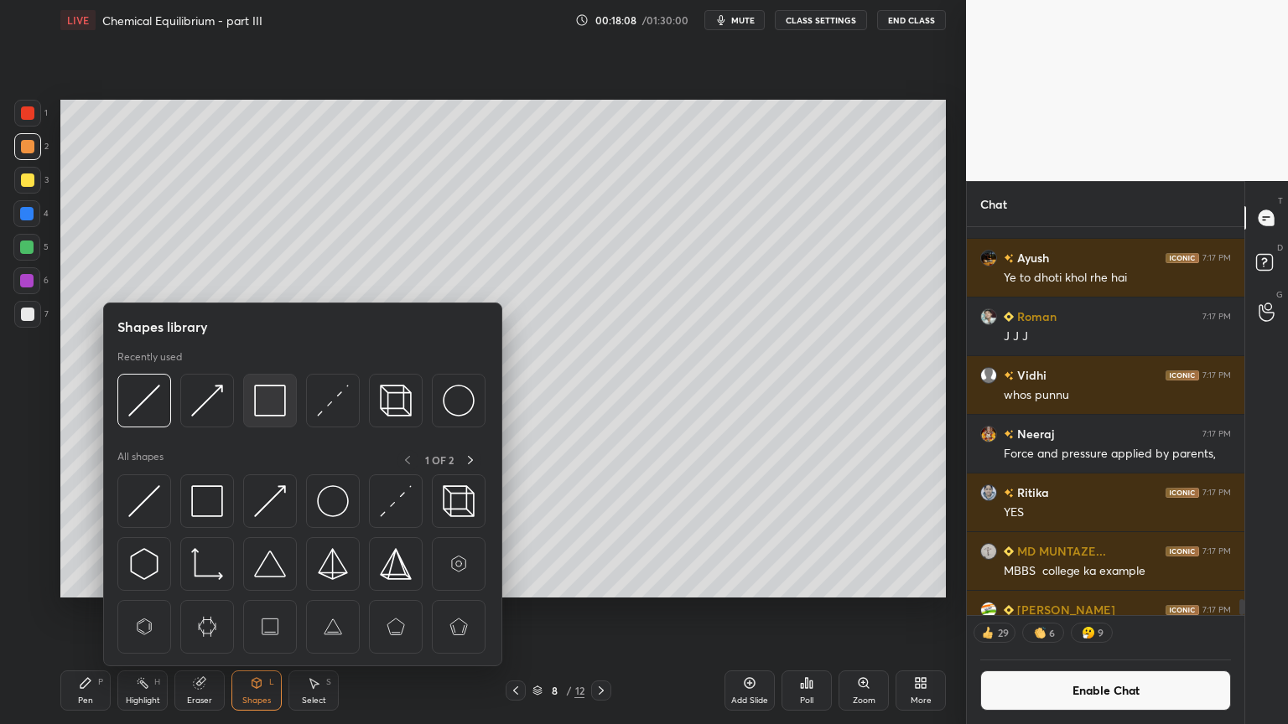
click at [284, 406] on img at bounding box center [270, 401] width 32 height 32
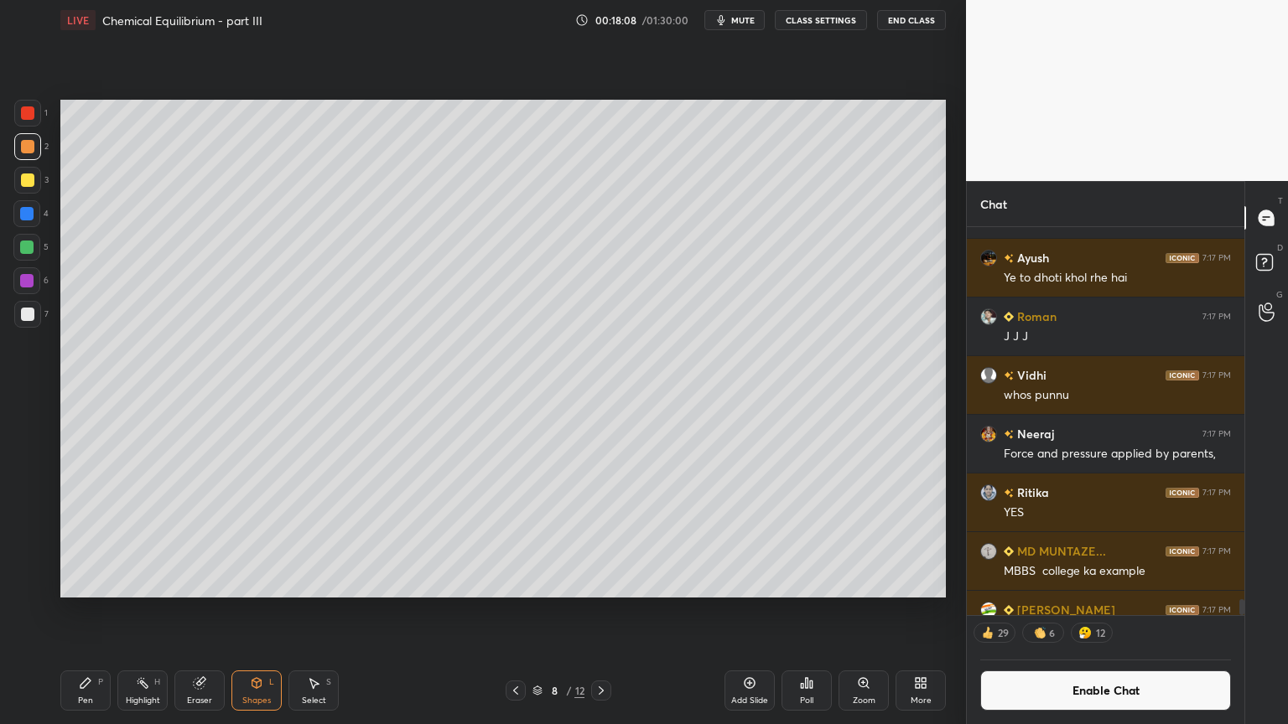
click at [37, 319] on div at bounding box center [27, 314] width 27 height 27
click at [205, 611] on div "Eraser" at bounding box center [199, 701] width 25 height 8
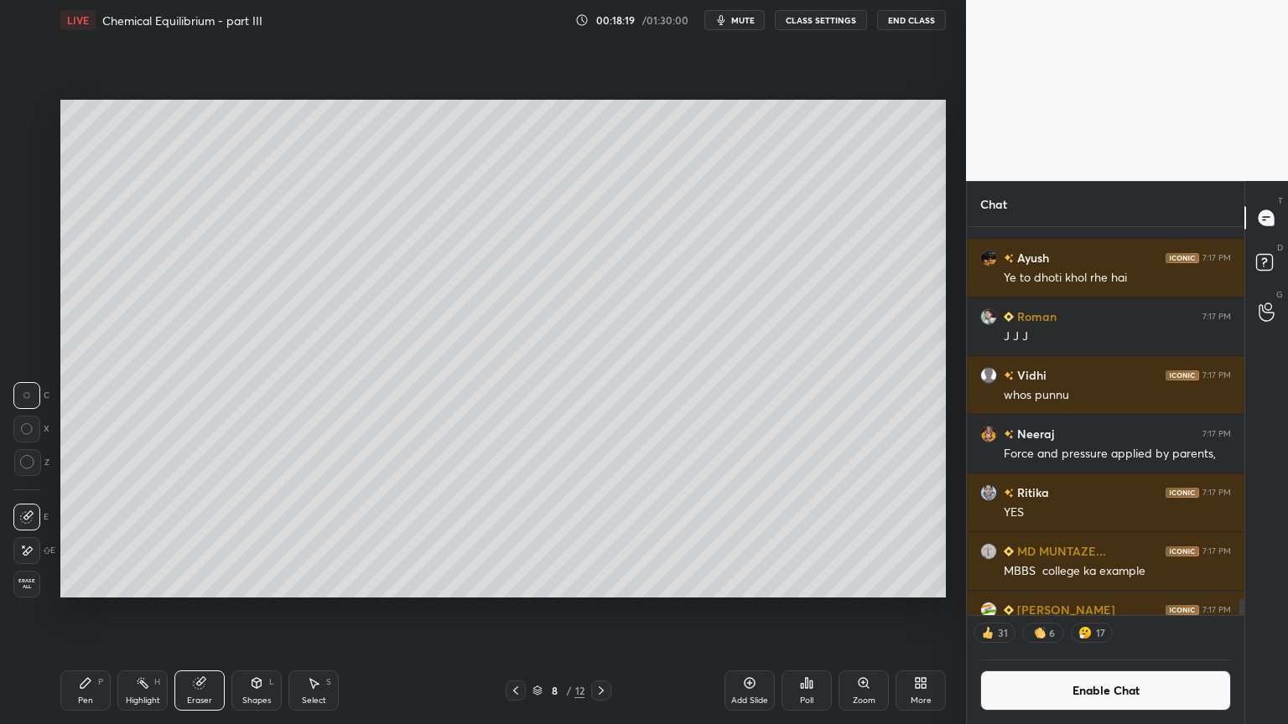
click at [82, 611] on div "Pen" at bounding box center [85, 701] width 15 height 8
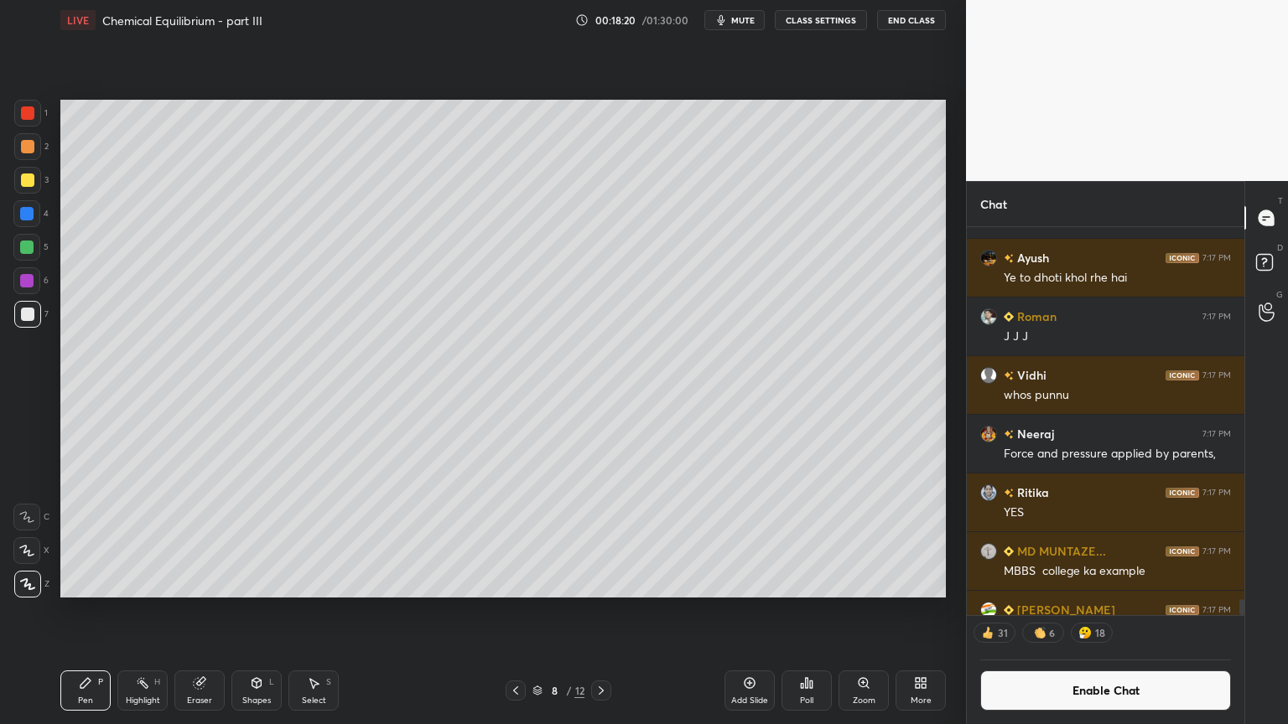
click at [30, 304] on div at bounding box center [27, 314] width 27 height 27
click at [1102, 611] on button "Enable Chat" at bounding box center [1105, 691] width 251 height 40
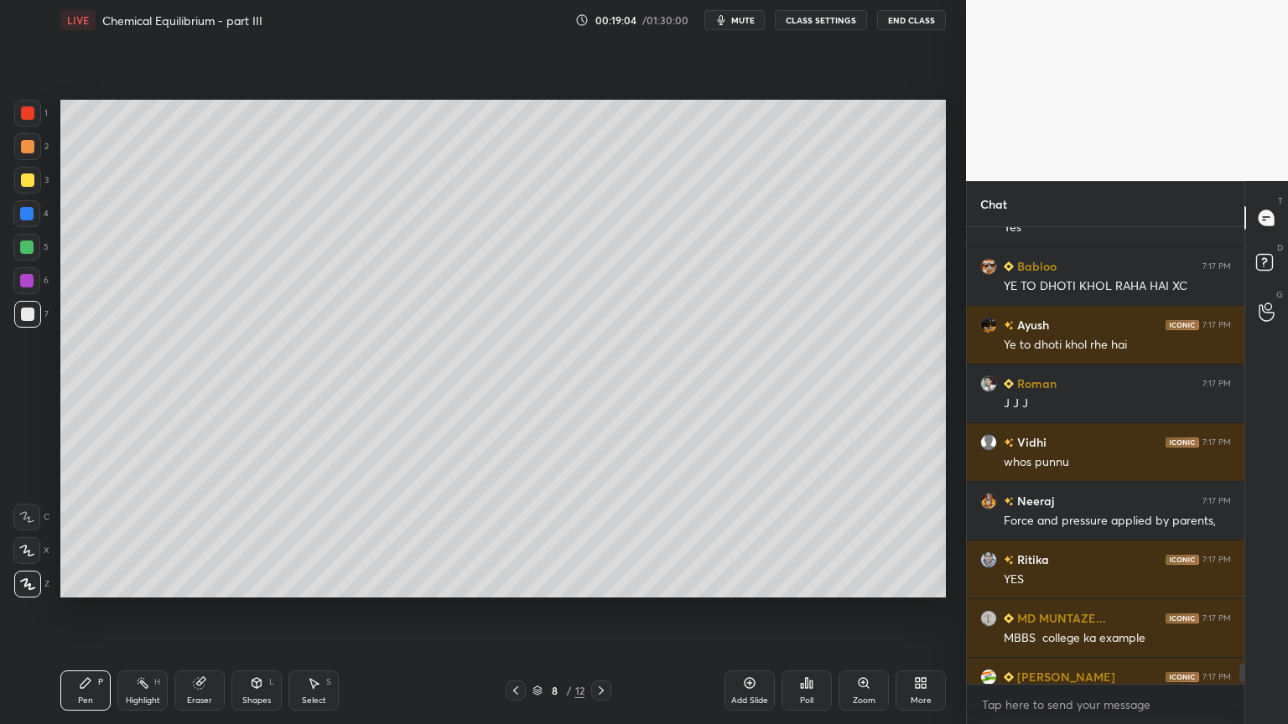
scroll to position [9978, 0]
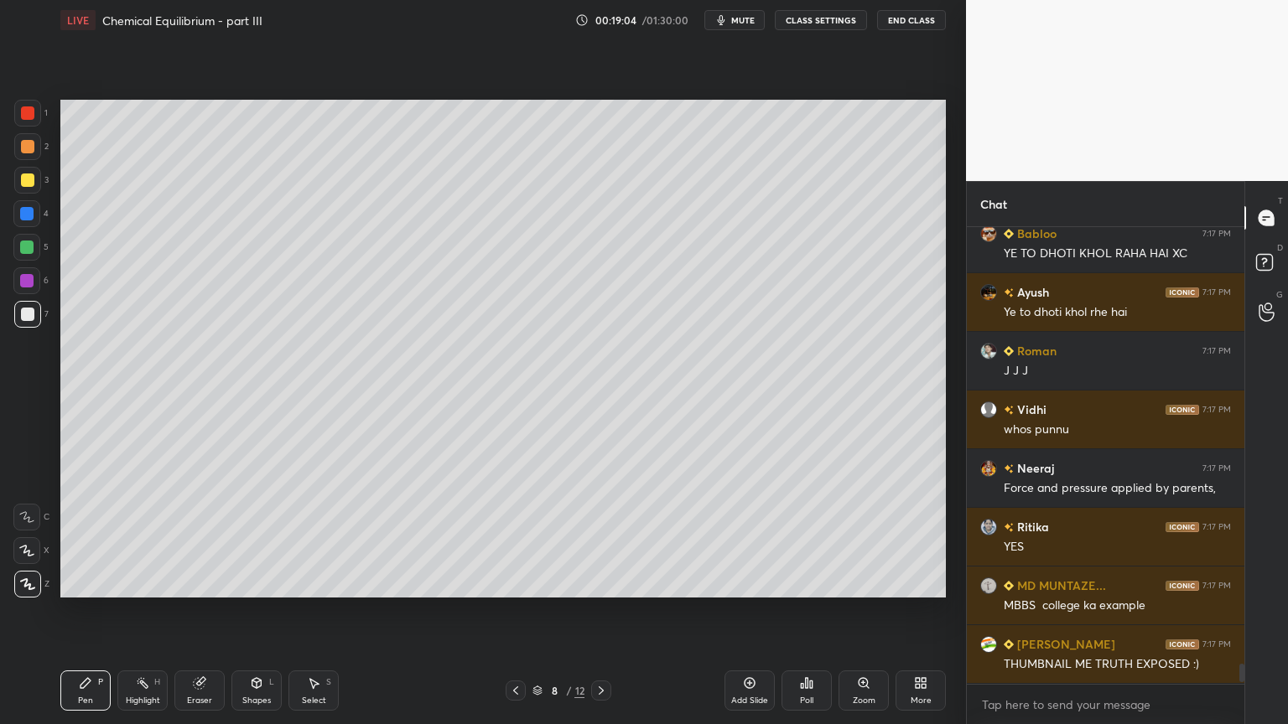
drag, startPoint x: 1242, startPoint y: 671, endPoint x: 1240, endPoint y: 682, distance: 12.0
click at [1240, 611] on div at bounding box center [1239, 455] width 10 height 457
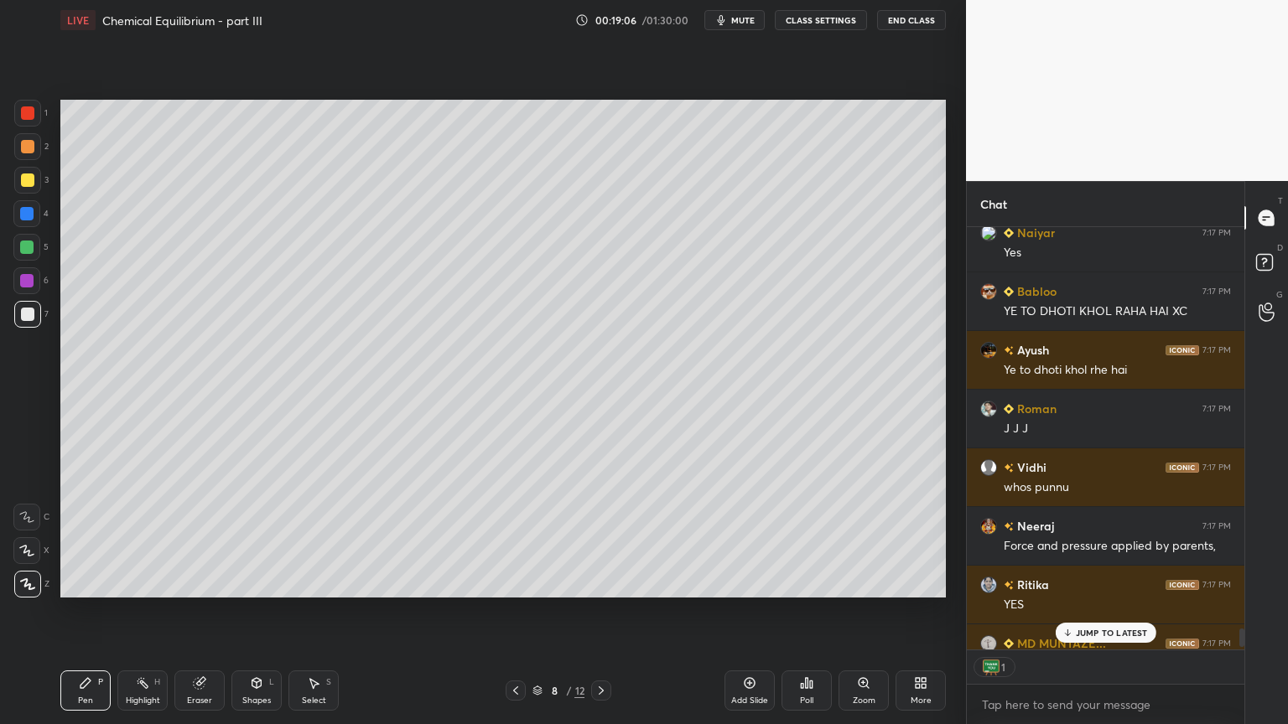
scroll to position [5, 5]
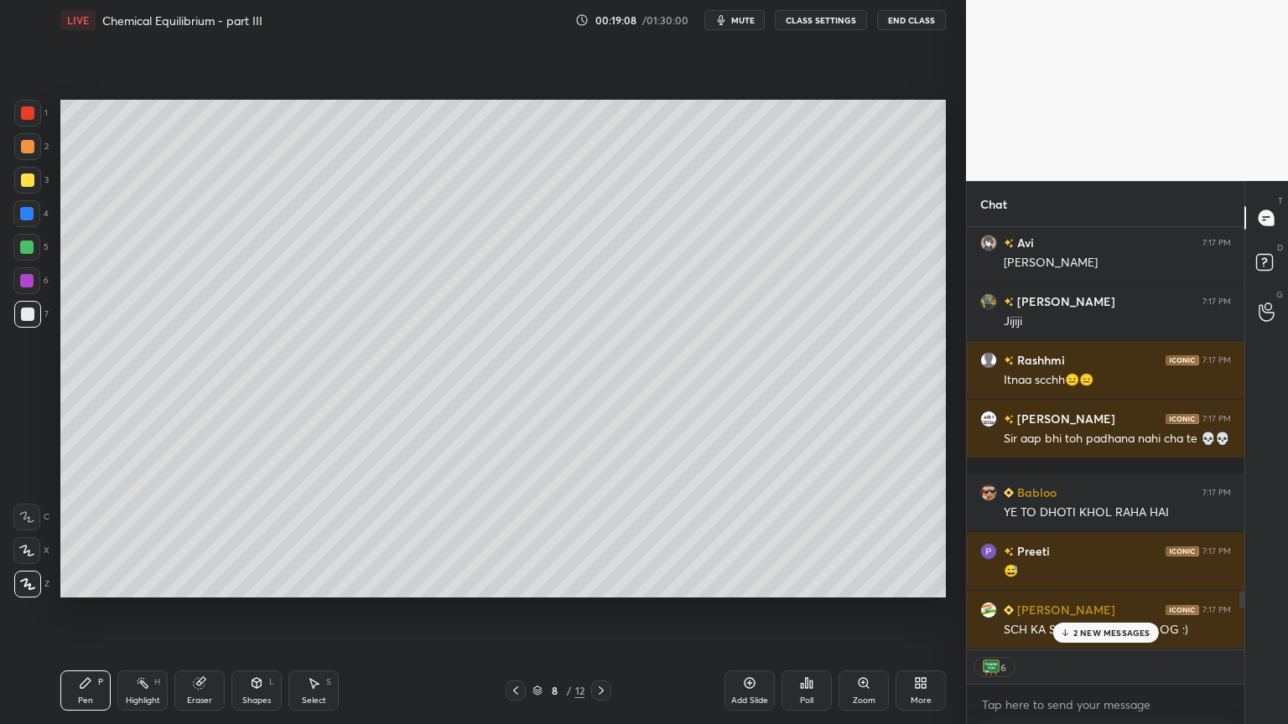
drag, startPoint x: 1242, startPoint y: 671, endPoint x: 1153, endPoint y: 632, distance: 97.2
click at [1241, 611] on div at bounding box center [1239, 438] width 10 height 423
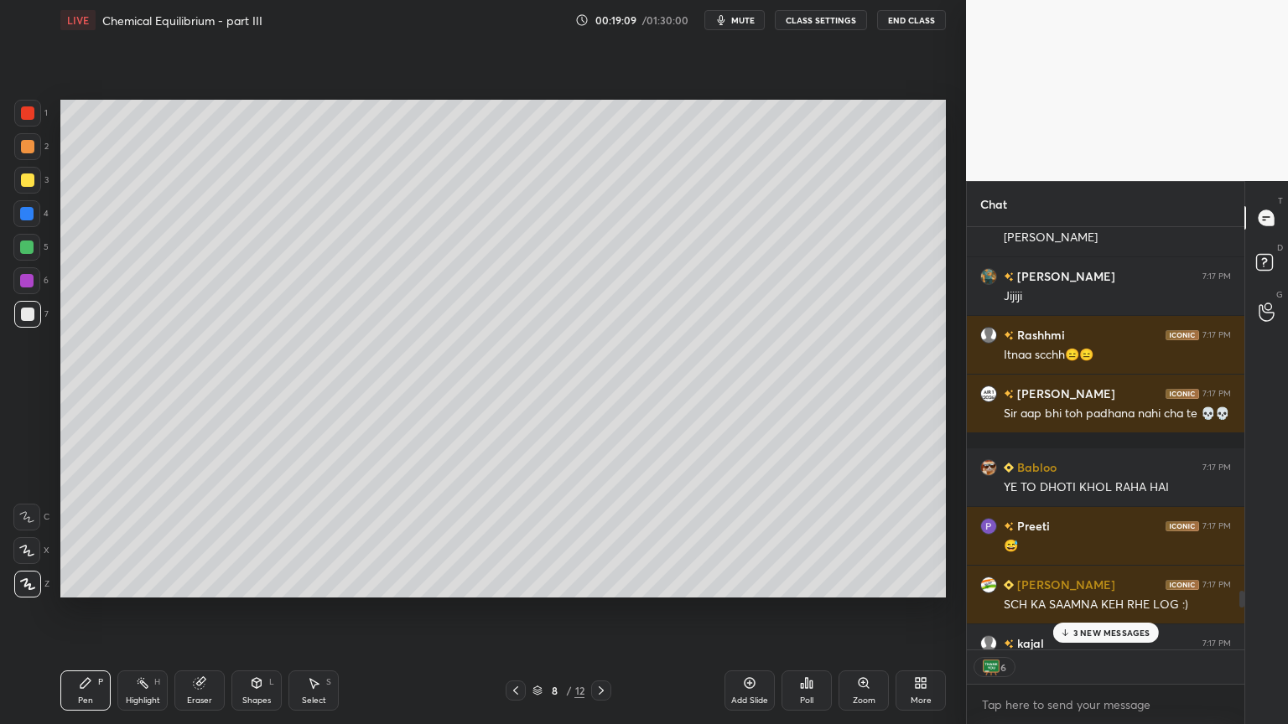
click at [1115, 611] on p "3 NEW MESSAGES" at bounding box center [1111, 633] width 77 height 10
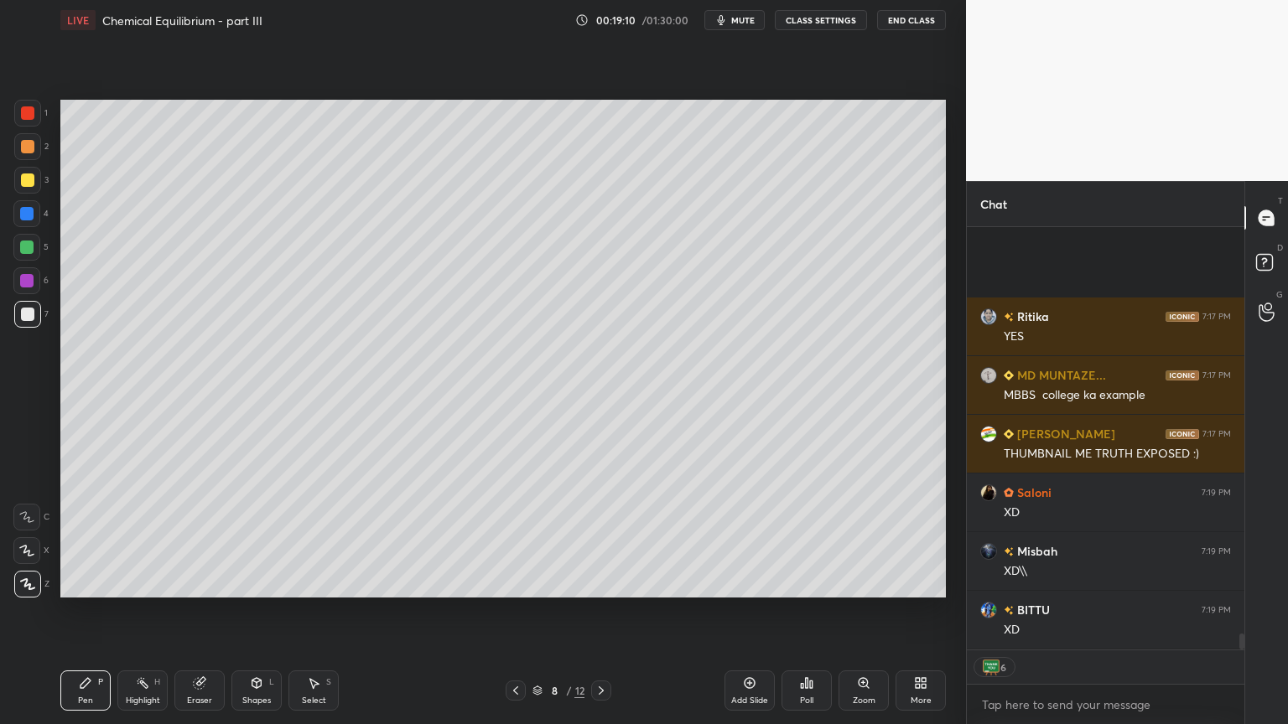
scroll to position [10765, 0]
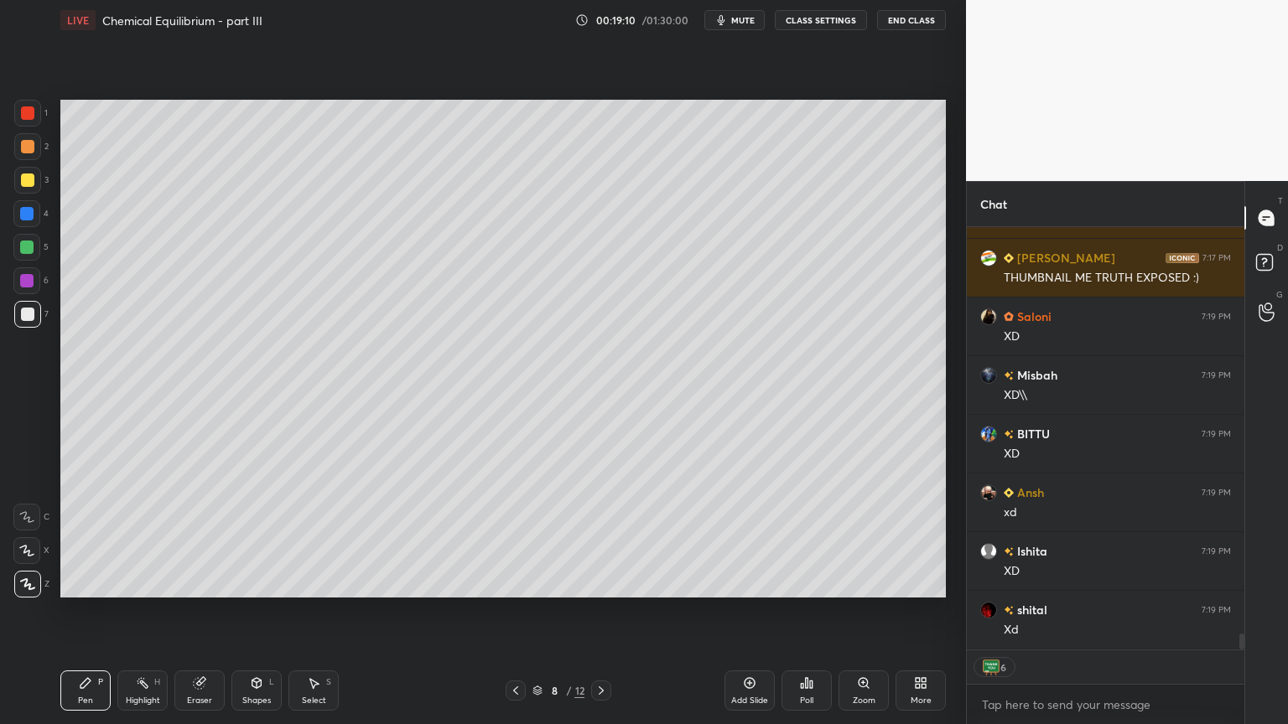
click at [151, 611] on div "Highlight H" at bounding box center [142, 691] width 50 height 40
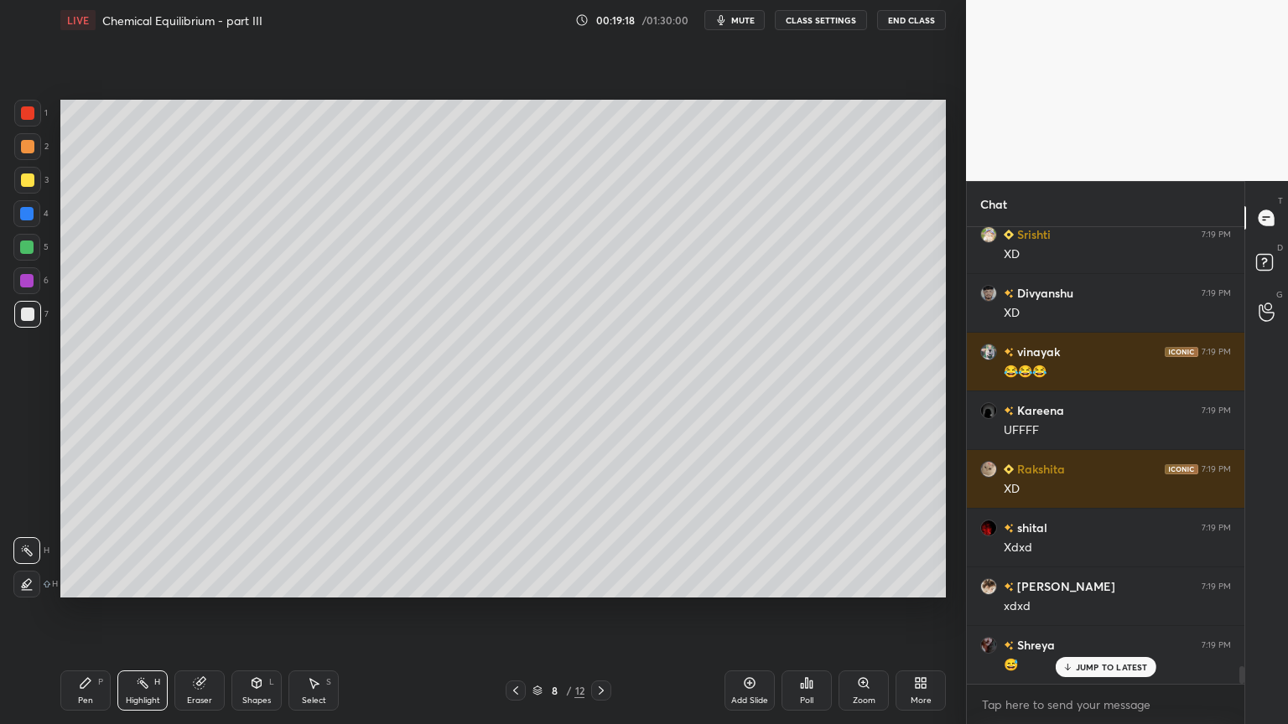
scroll to position [11907, 0]
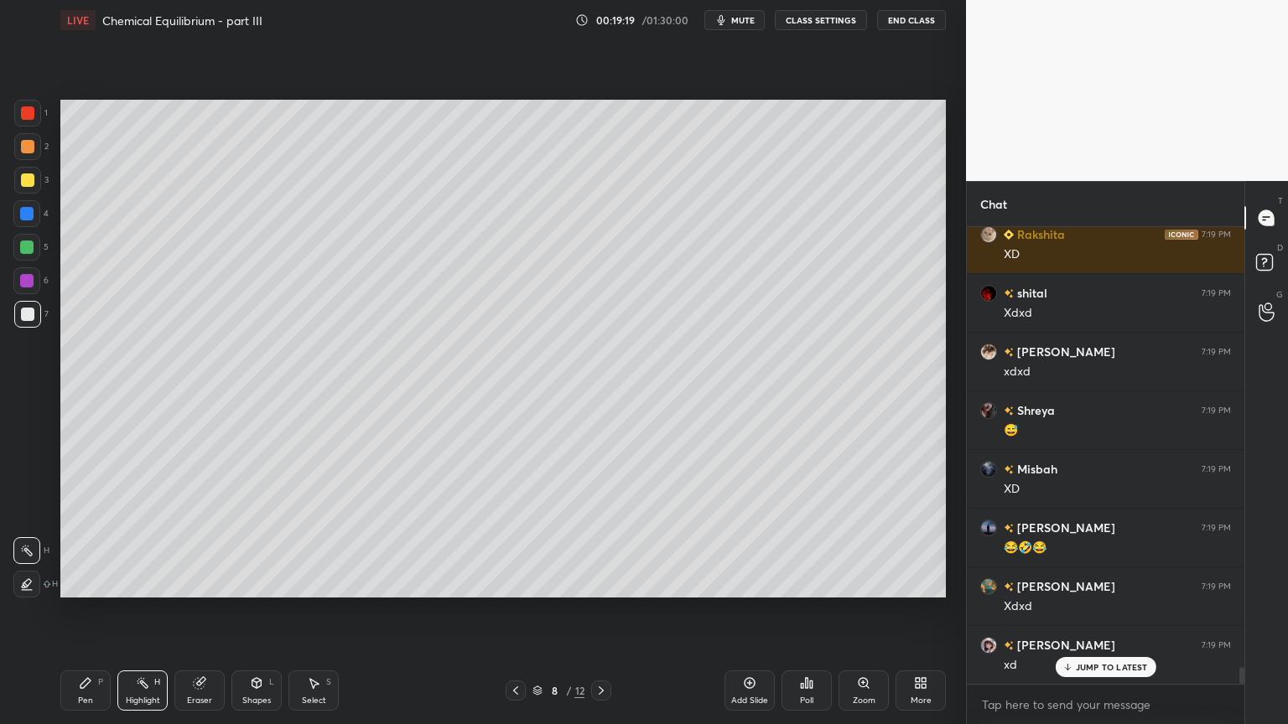
drag, startPoint x: 153, startPoint y: 686, endPoint x: 156, endPoint y: 674, distance: 12.2
click at [151, 611] on div "Highlight H" at bounding box center [142, 691] width 50 height 40
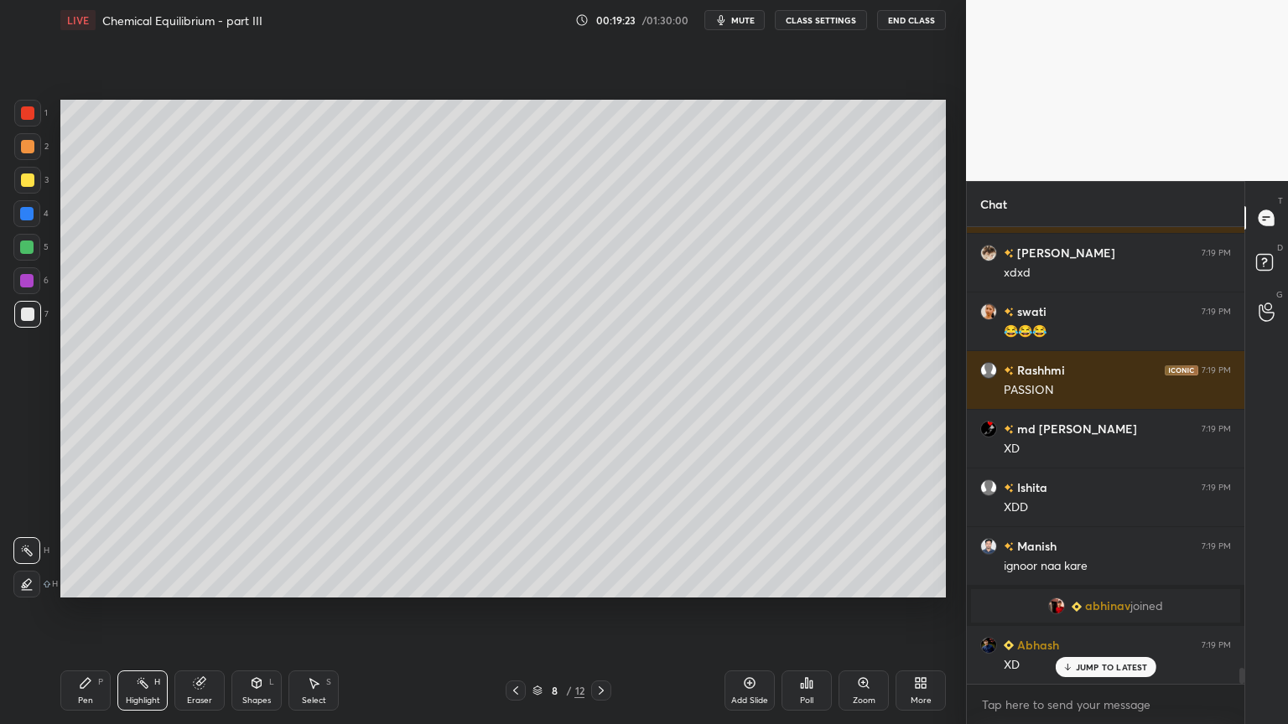
scroll to position [12652, 0]
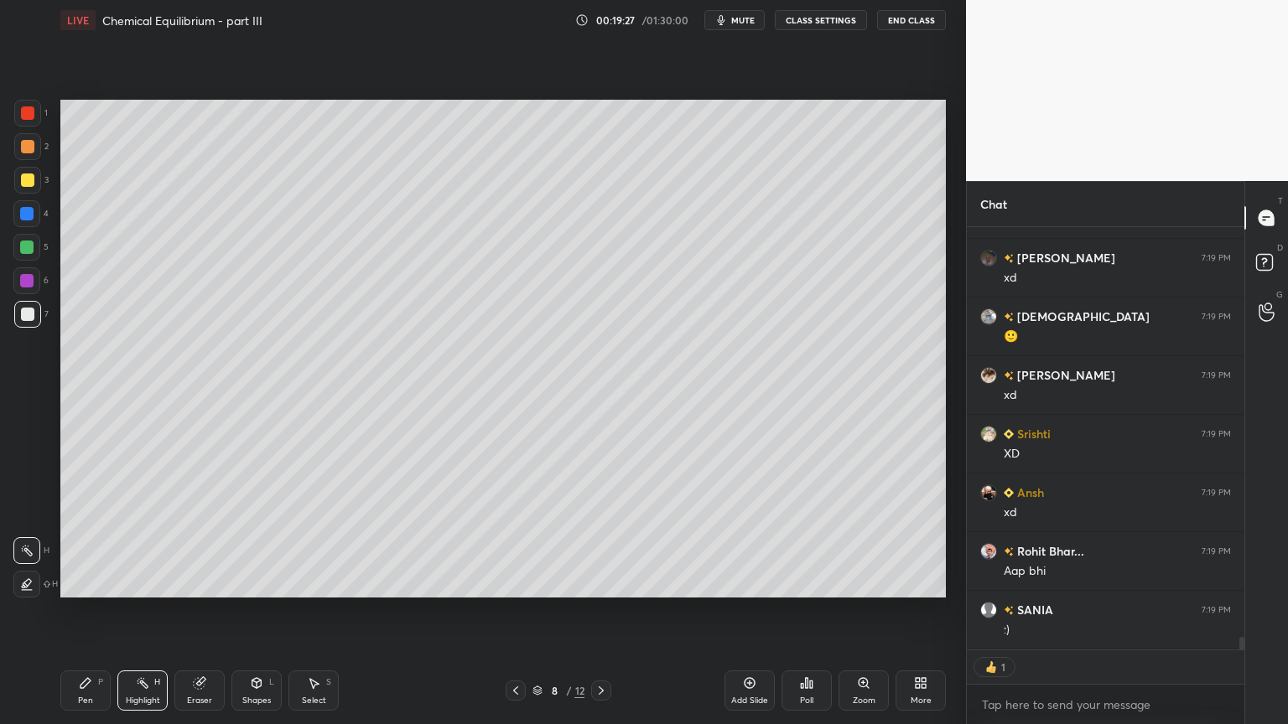
click at [128, 611] on div "Highlight H" at bounding box center [142, 691] width 50 height 40
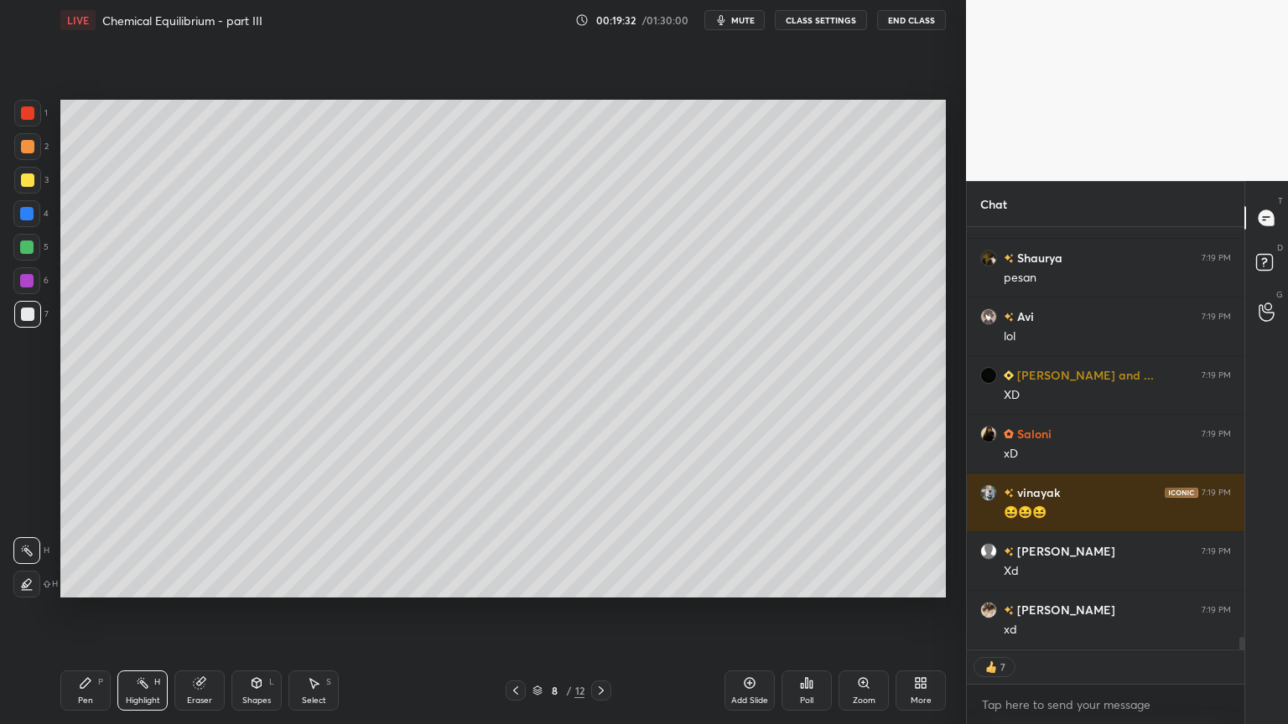
type textarea "x"
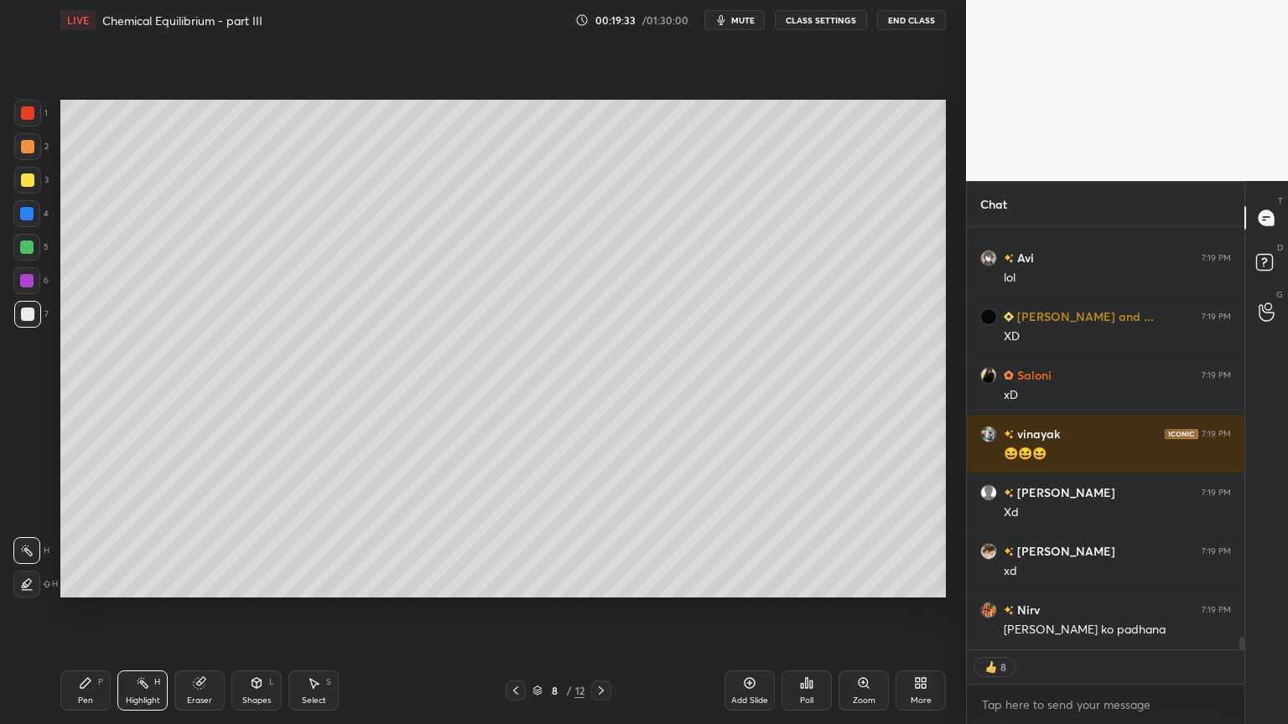
click at [95, 611] on div "Pen P" at bounding box center [85, 691] width 50 height 40
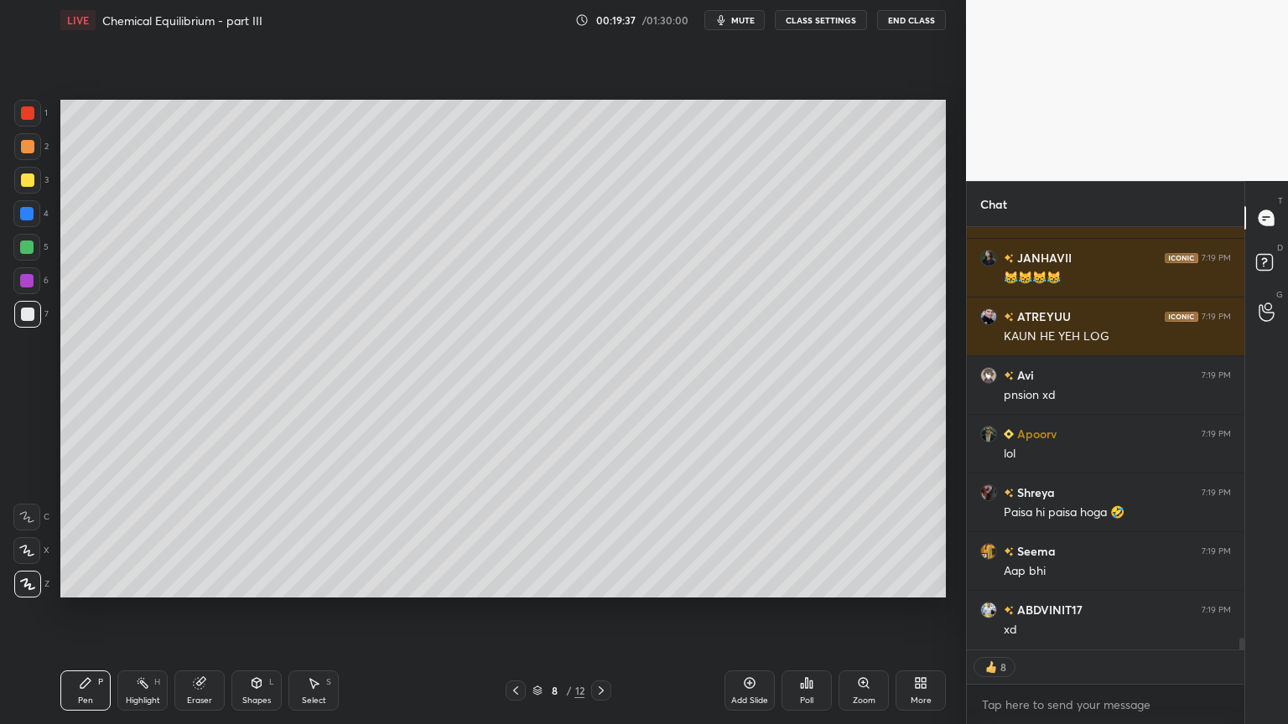
click at [828, 20] on button "CLASS SETTINGS" at bounding box center [821, 20] width 92 height 20
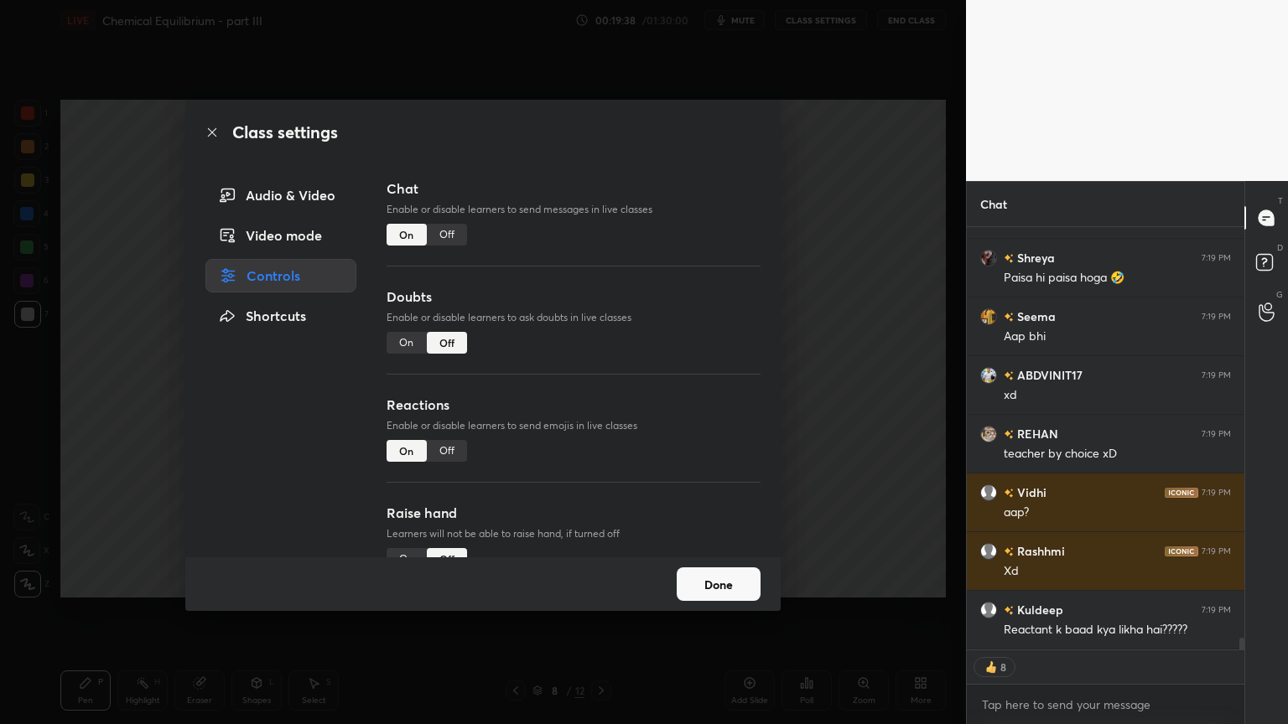
click at [448, 231] on div "Off" at bounding box center [447, 235] width 40 height 22
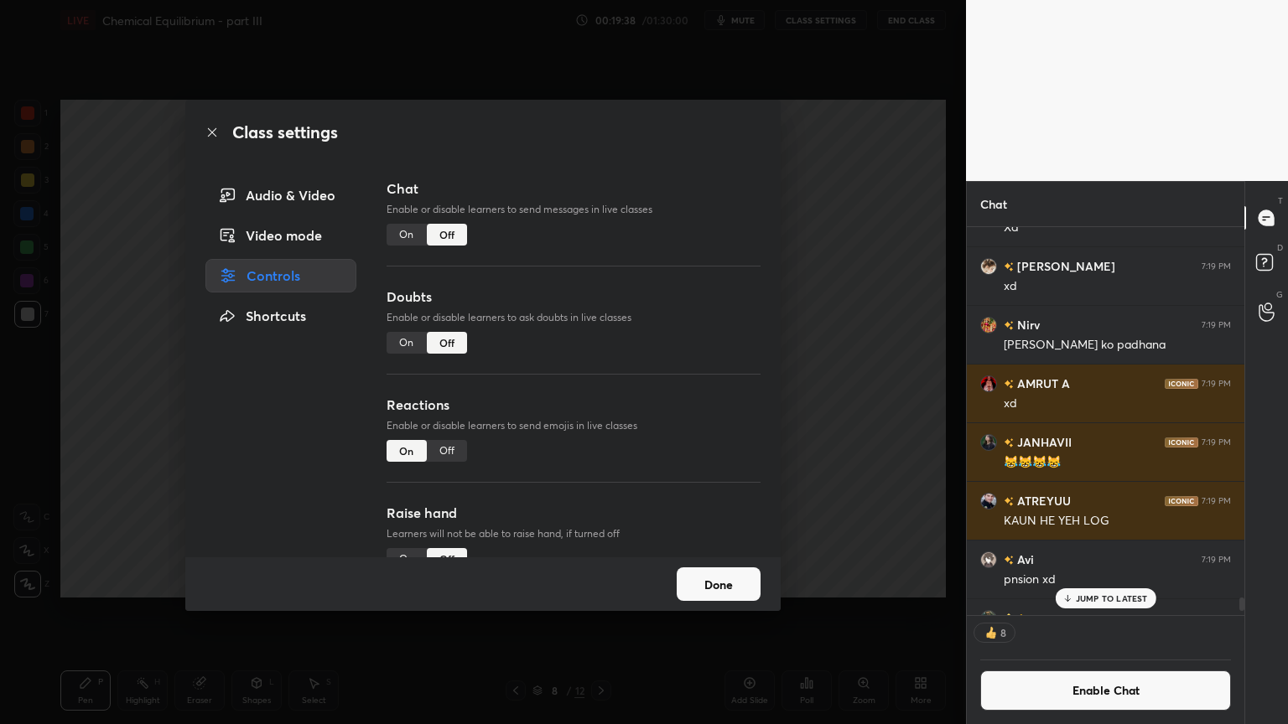
click at [891, 313] on div "Class settings Audio & Video Video mode Controls Shortcuts Chat Enable or disab…" at bounding box center [483, 362] width 966 height 724
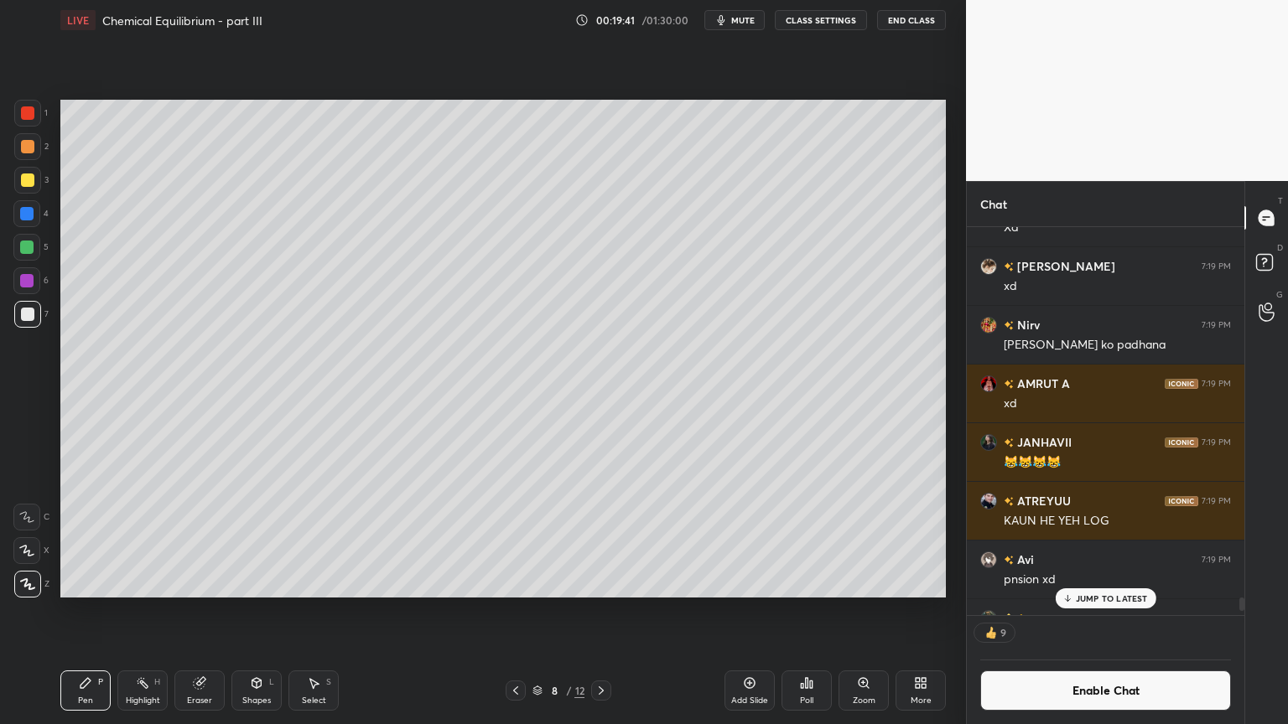
click at [80, 611] on icon at bounding box center [85, 683] width 10 height 10
drag, startPoint x: 220, startPoint y: 699, endPoint x: 210, endPoint y: 702, distance: 10.6
click at [220, 611] on div "Eraser" at bounding box center [199, 691] width 50 height 40
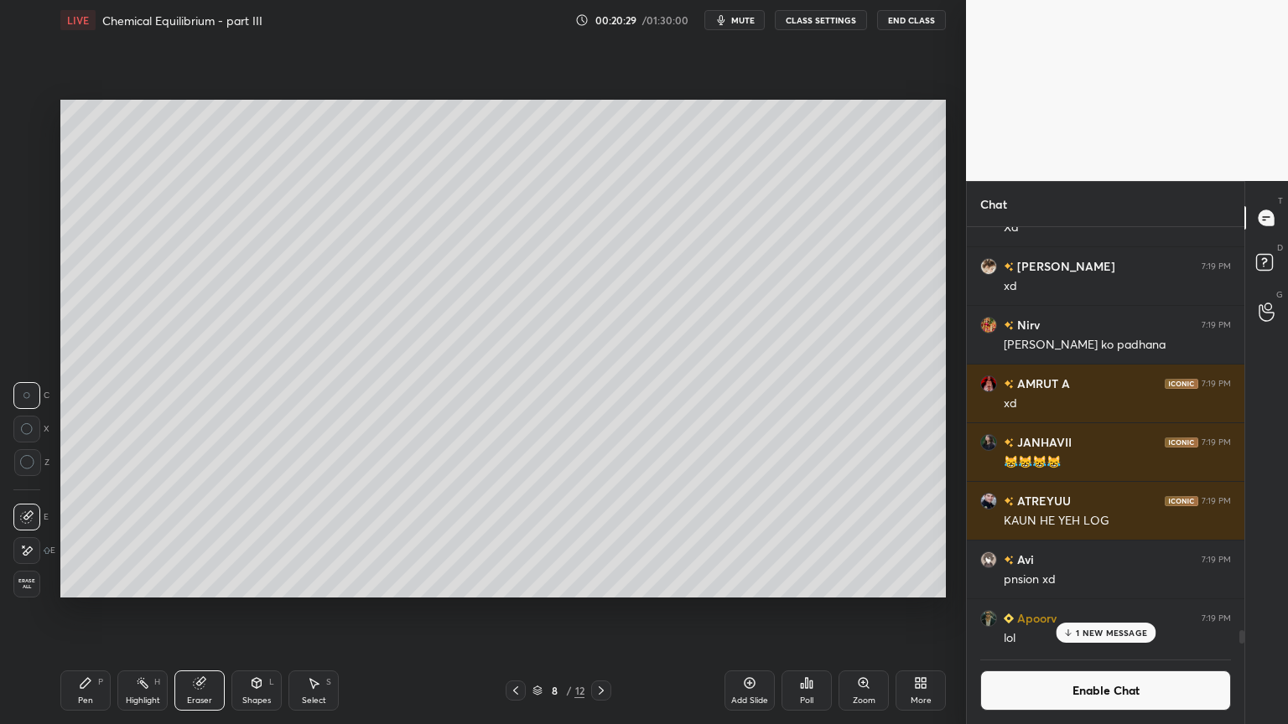
click at [207, 611] on div "Eraser" at bounding box center [199, 691] width 50 height 40
click at [79, 611] on div "Pen" at bounding box center [85, 701] width 15 height 8
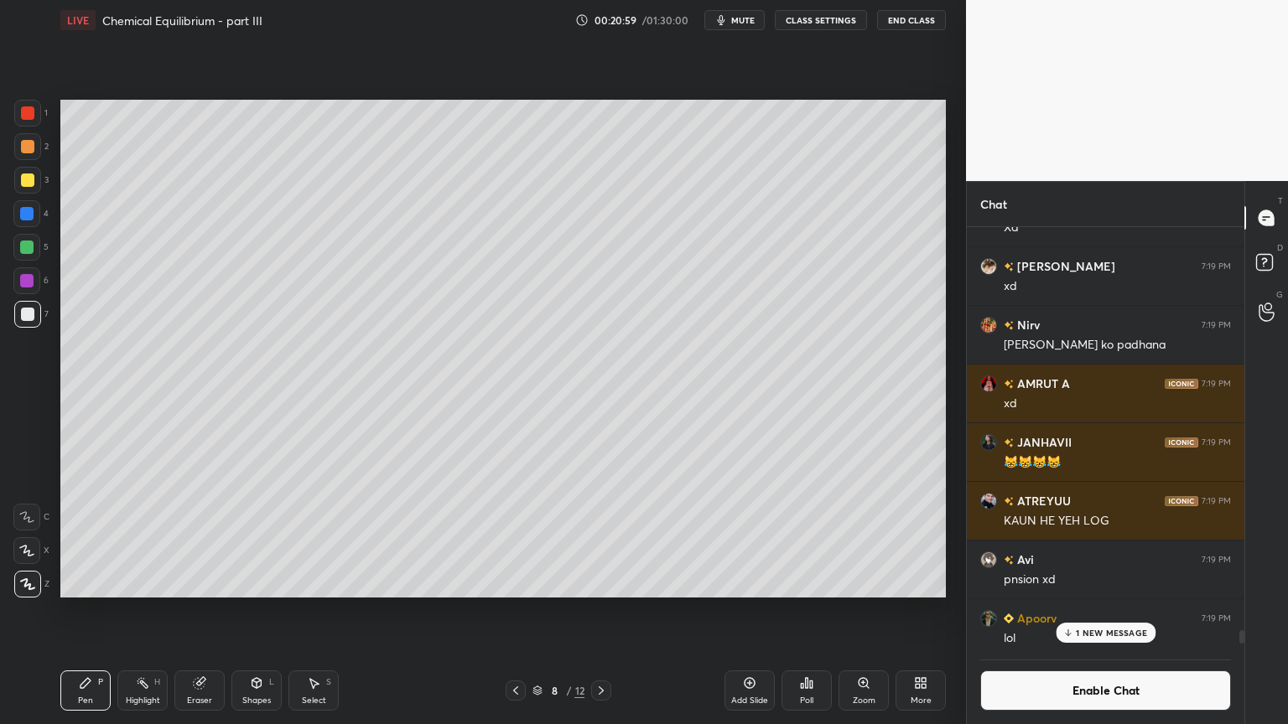
click at [257, 611] on div "Shapes L" at bounding box center [256, 691] width 50 height 40
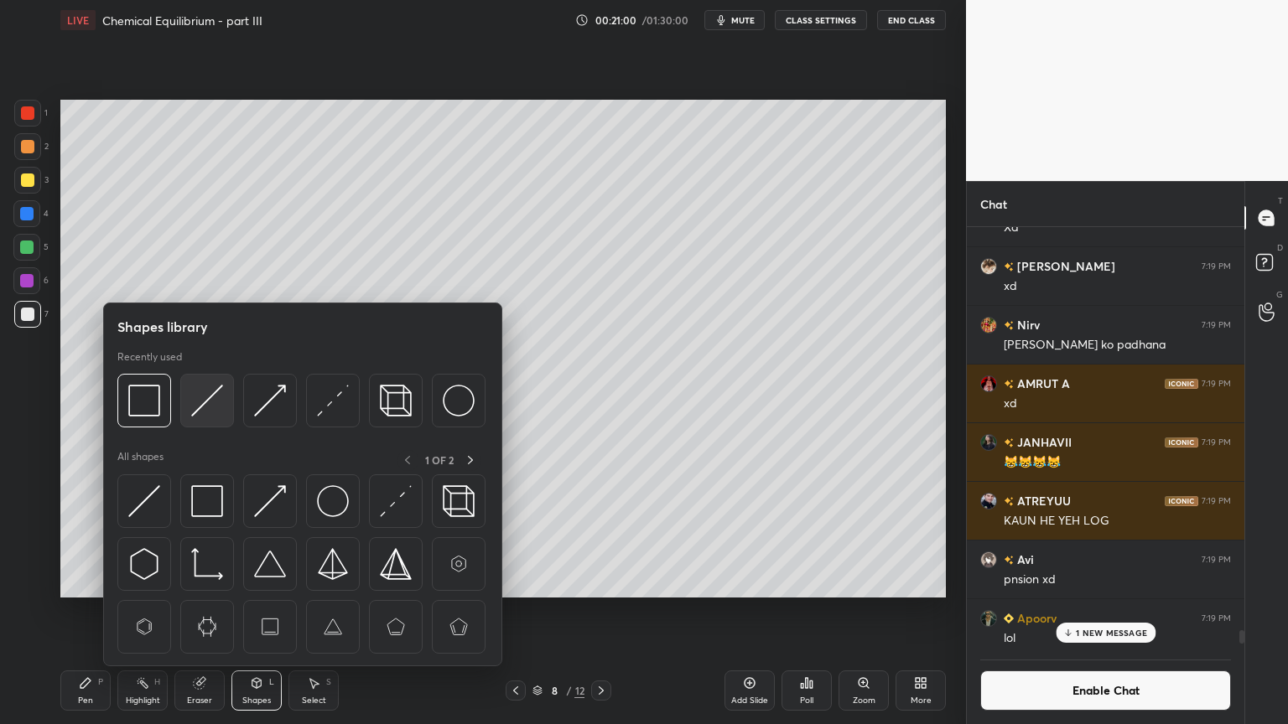
click at [207, 400] on img at bounding box center [207, 401] width 32 height 32
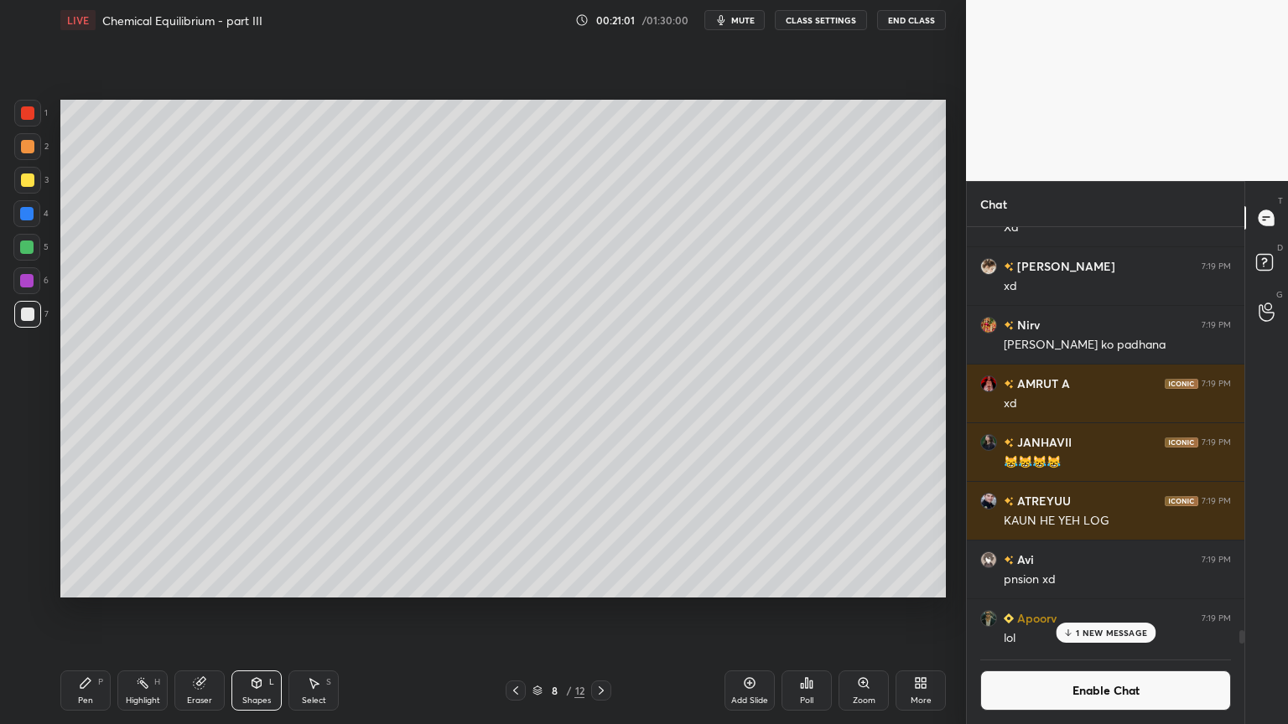
click at [35, 189] on div at bounding box center [27, 180] width 27 height 27
click at [159, 611] on div "Highlight H" at bounding box center [142, 691] width 50 height 40
click at [1122, 611] on p "1 NEW MESSAGE" at bounding box center [1111, 633] width 71 height 10
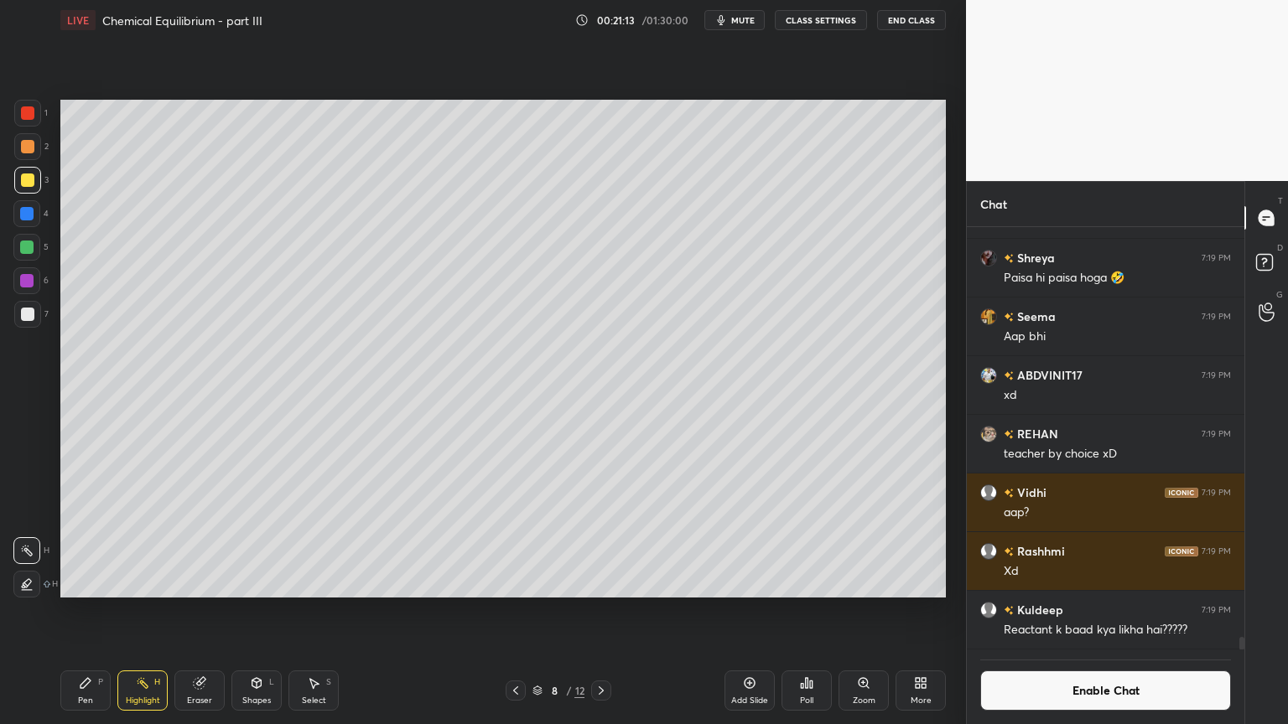
drag, startPoint x: 515, startPoint y: 692, endPoint x: 459, endPoint y: 692, distance: 55.3
click at [514, 611] on icon at bounding box center [515, 690] width 13 height 13
drag, startPoint x: 144, startPoint y: 687, endPoint x: 163, endPoint y: 640, distance: 51.2
click at [146, 611] on rect at bounding box center [144, 685] width 8 height 8
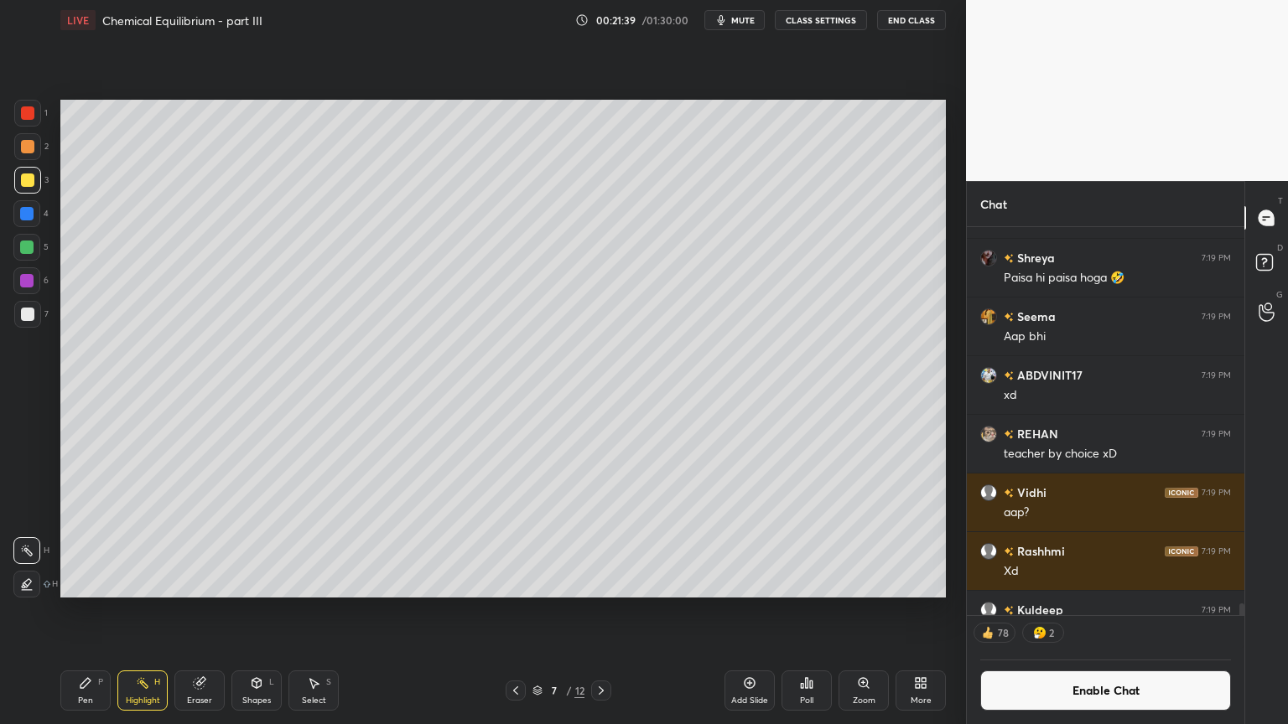
click at [600, 611] on icon at bounding box center [600, 690] width 13 height 13
click at [145, 611] on div "Highlight H" at bounding box center [142, 691] width 50 height 40
click at [257, 611] on div "Shapes" at bounding box center [256, 701] width 29 height 8
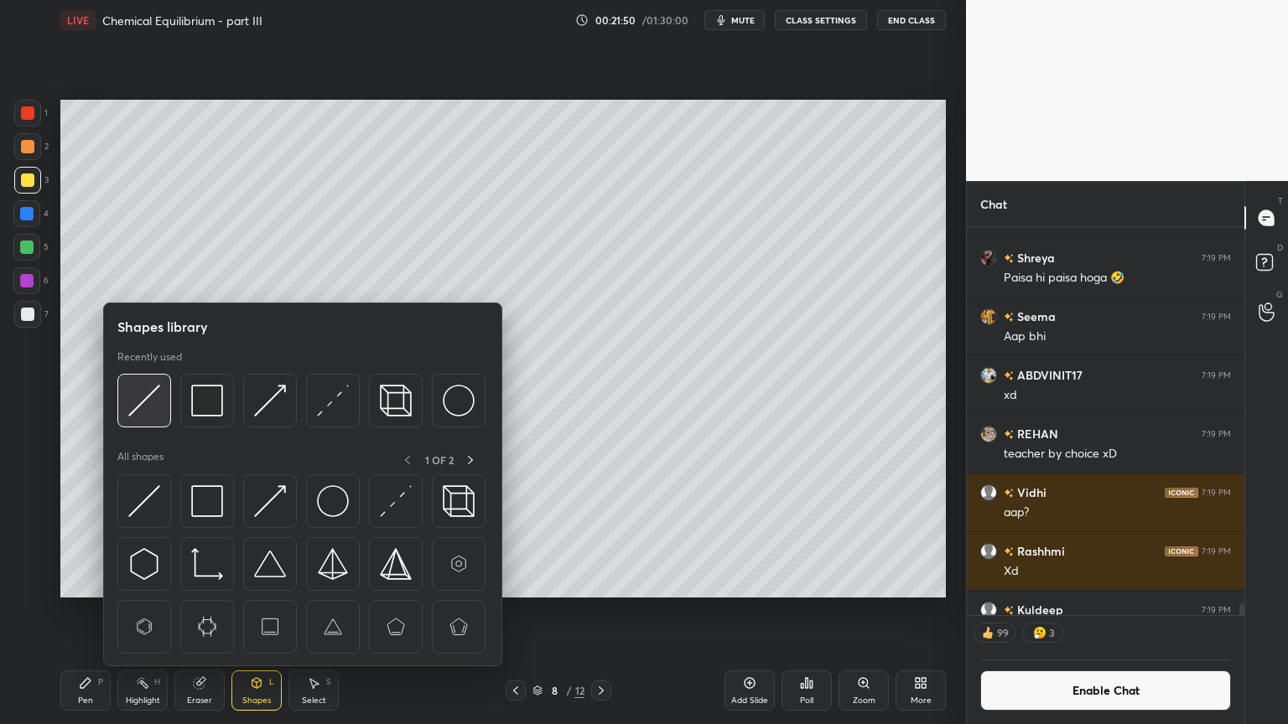
click at [145, 412] on img at bounding box center [144, 401] width 32 height 32
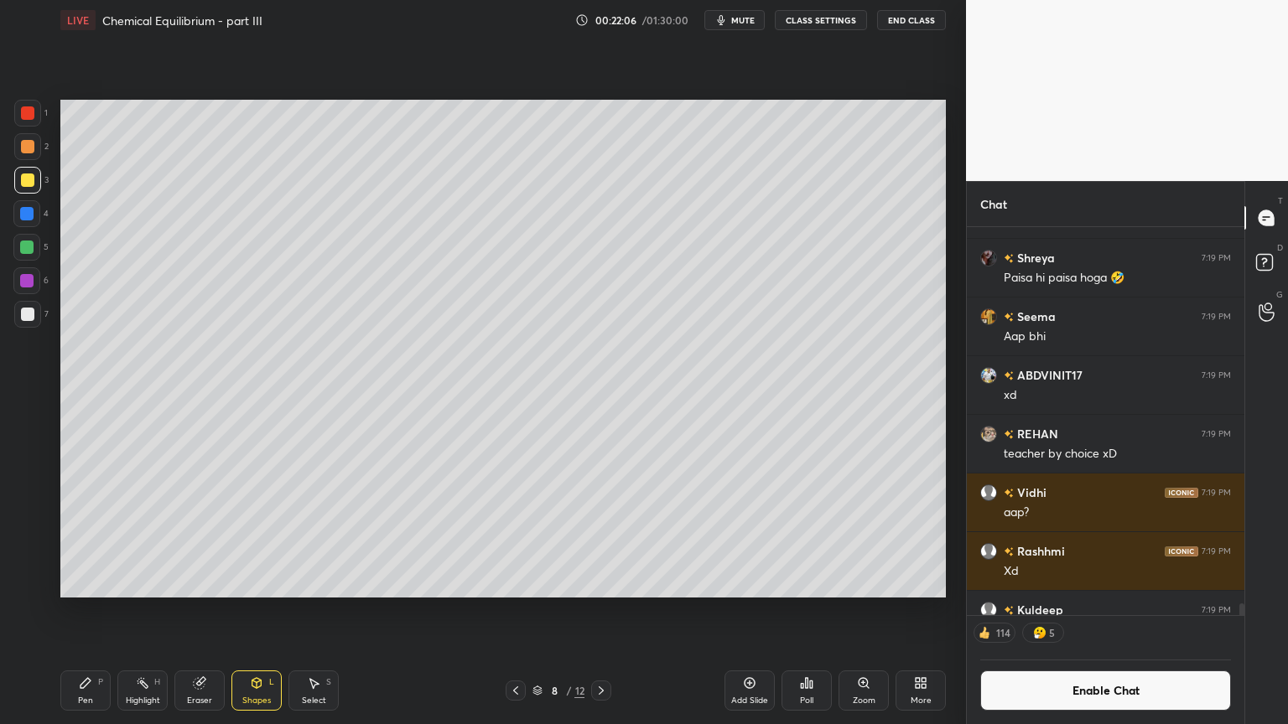
drag, startPoint x: 131, startPoint y: 694, endPoint x: 265, endPoint y: 600, distance: 163.7
click at [127, 611] on div "Highlight H" at bounding box center [142, 691] width 50 height 40
click at [518, 611] on icon at bounding box center [515, 690] width 13 height 13
click at [597, 611] on icon at bounding box center [600, 690] width 13 height 13
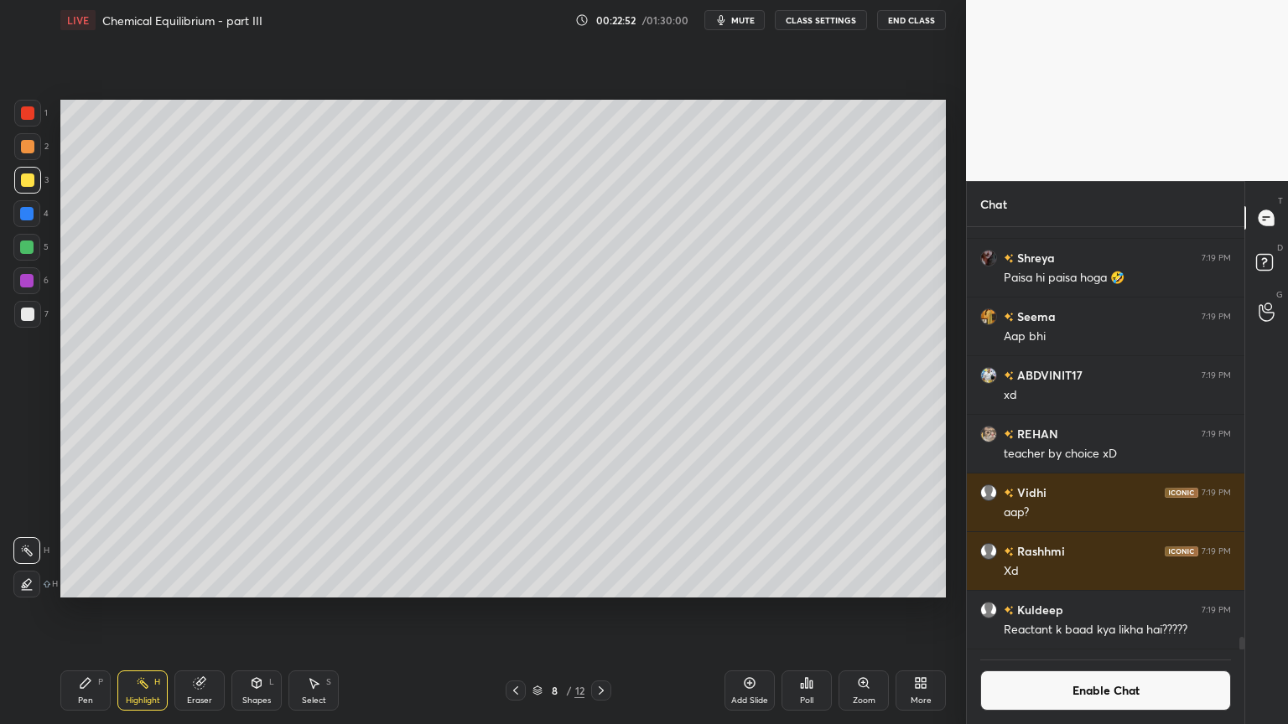
drag, startPoint x: 743, startPoint y: 694, endPoint x: 305, endPoint y: 679, distance: 437.9
click at [738, 611] on div "Add Slide" at bounding box center [749, 691] width 50 height 40
click at [91, 611] on div "Pen P" at bounding box center [85, 691] width 50 height 40
click at [28, 147] on div at bounding box center [27, 146] width 13 height 13
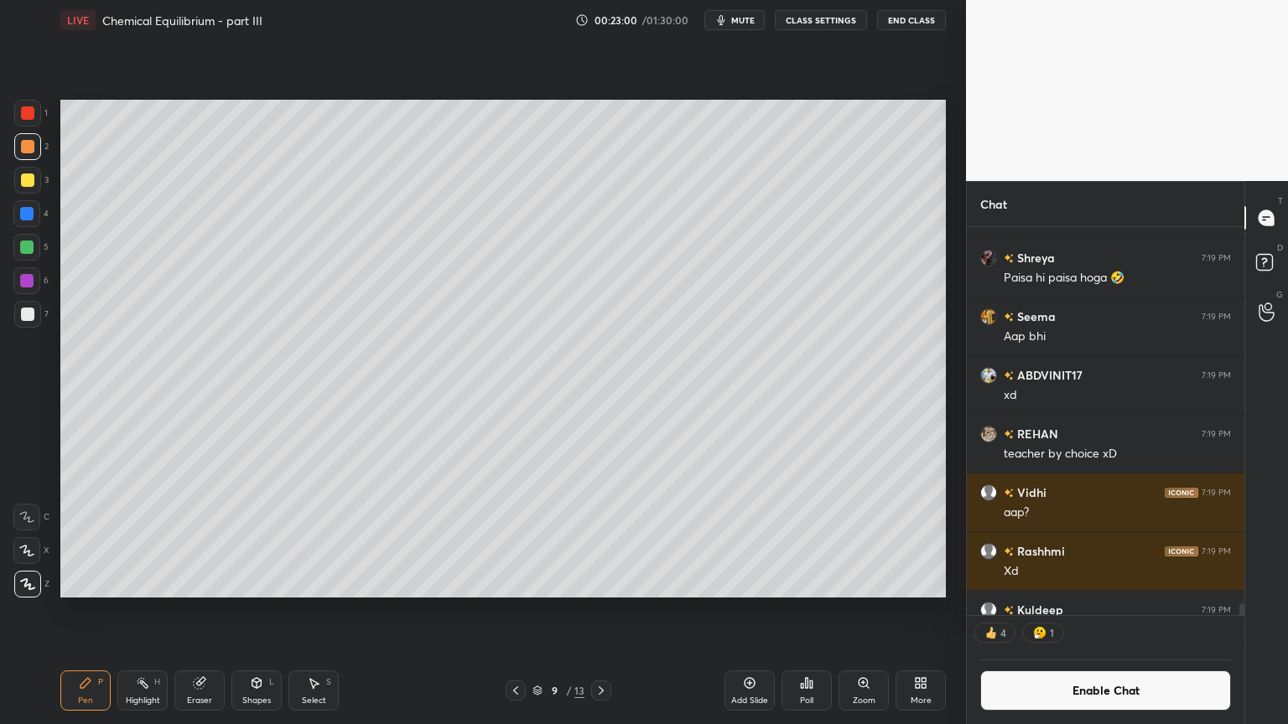
click at [250, 611] on div "Shapes" at bounding box center [256, 701] width 29 height 8
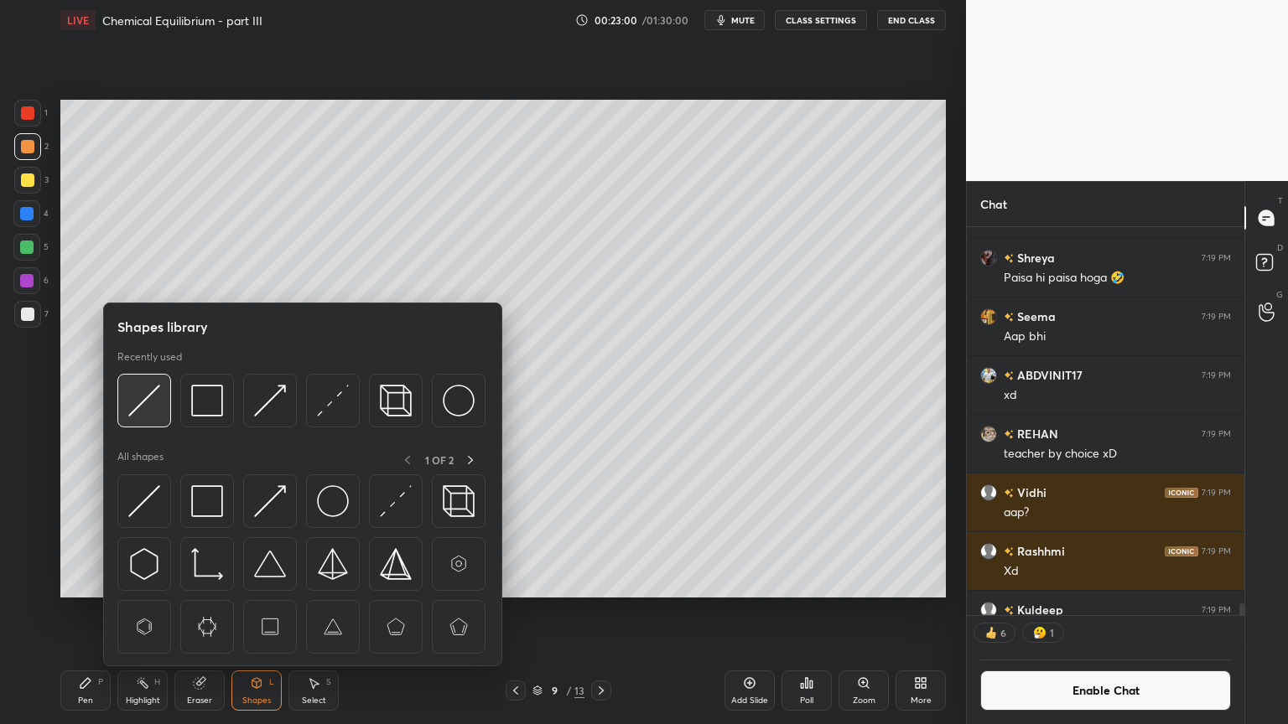
click at [153, 411] on img at bounding box center [144, 401] width 32 height 32
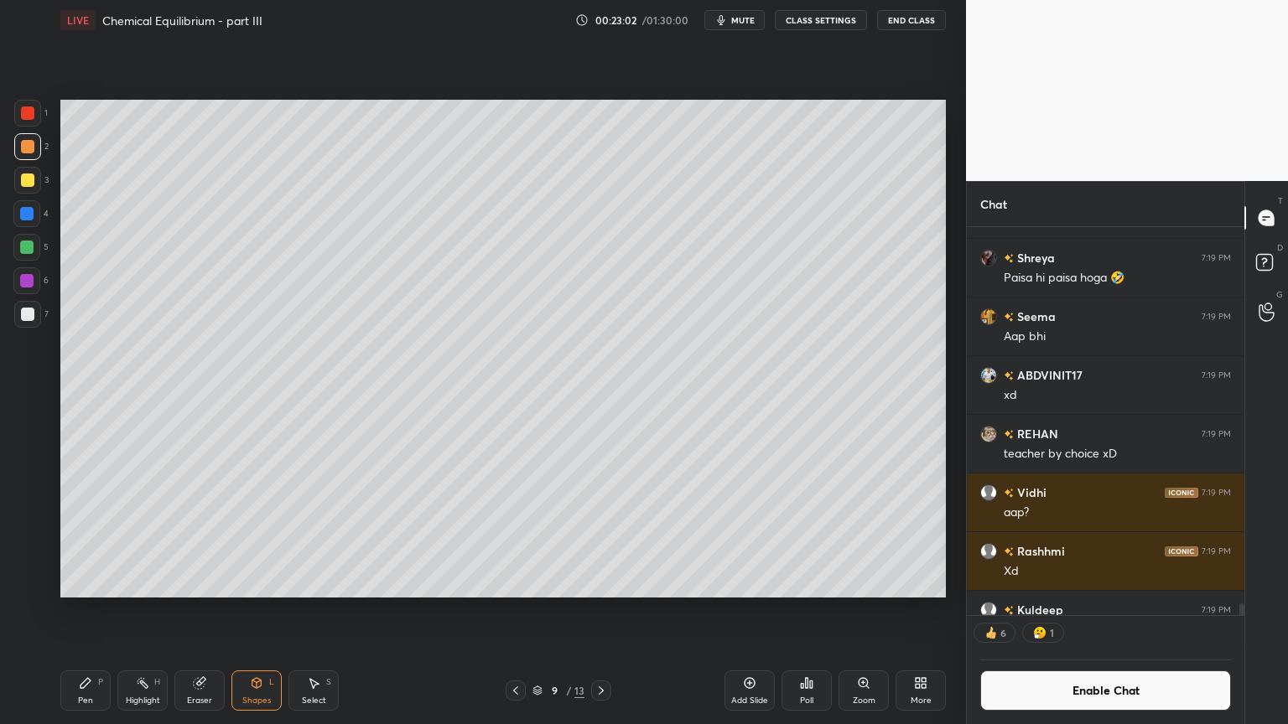
click at [257, 611] on div "Shapes L" at bounding box center [256, 691] width 50 height 40
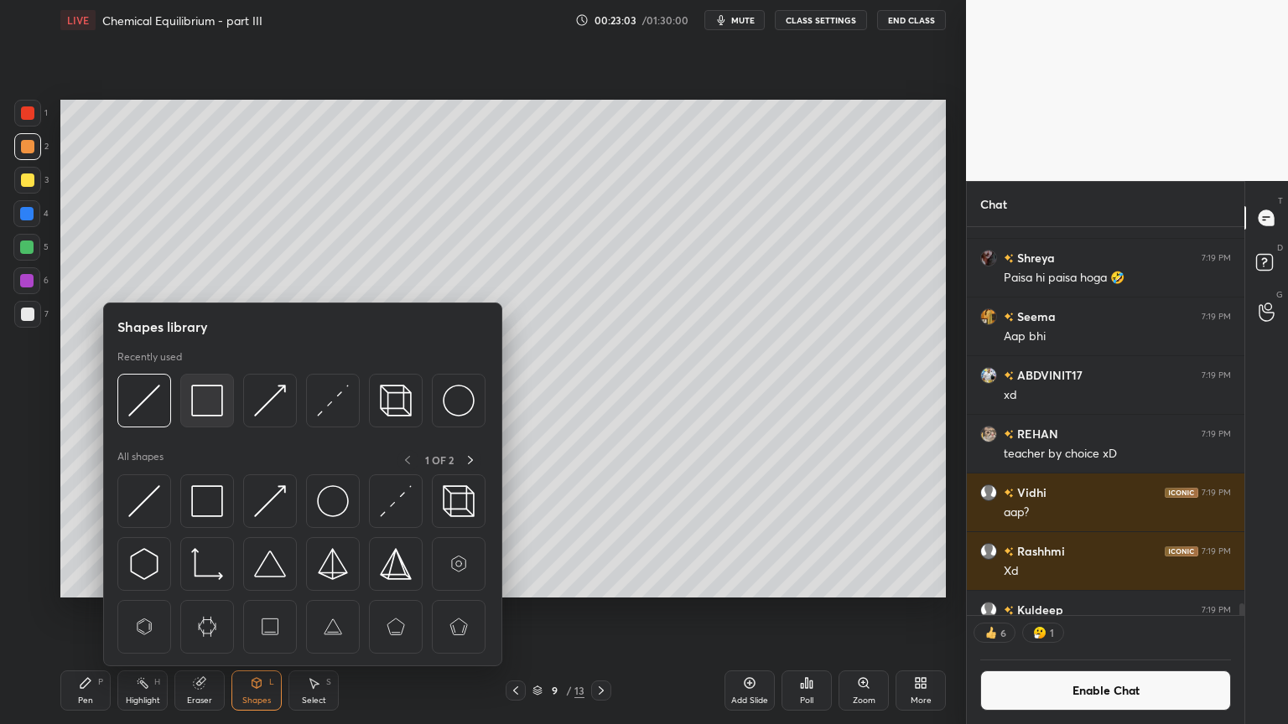
click at [205, 409] on img at bounding box center [207, 401] width 32 height 32
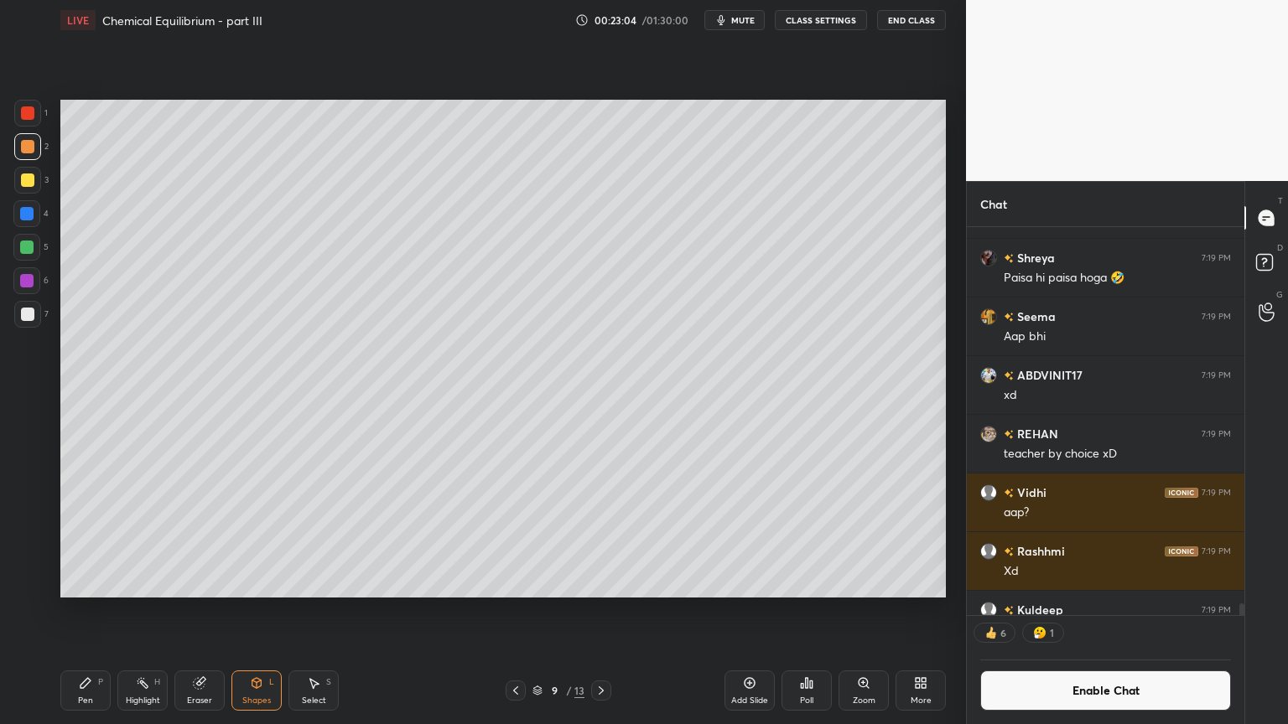
drag, startPoint x: 30, startPoint y: 314, endPoint x: 57, endPoint y: 319, distance: 27.3
click at [37, 318] on div at bounding box center [27, 314] width 27 height 27
click at [205, 611] on div "Eraser" at bounding box center [199, 691] width 50 height 40
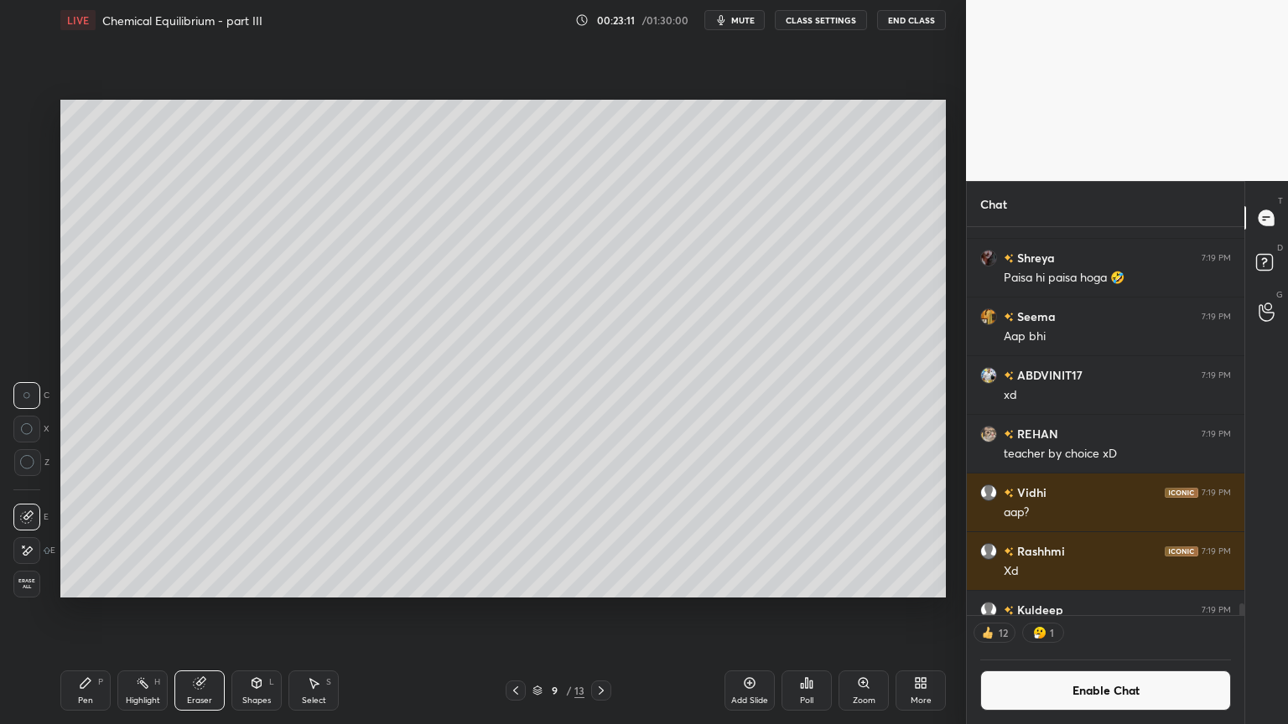
click at [251, 611] on div "Shapes" at bounding box center [256, 701] width 29 height 8
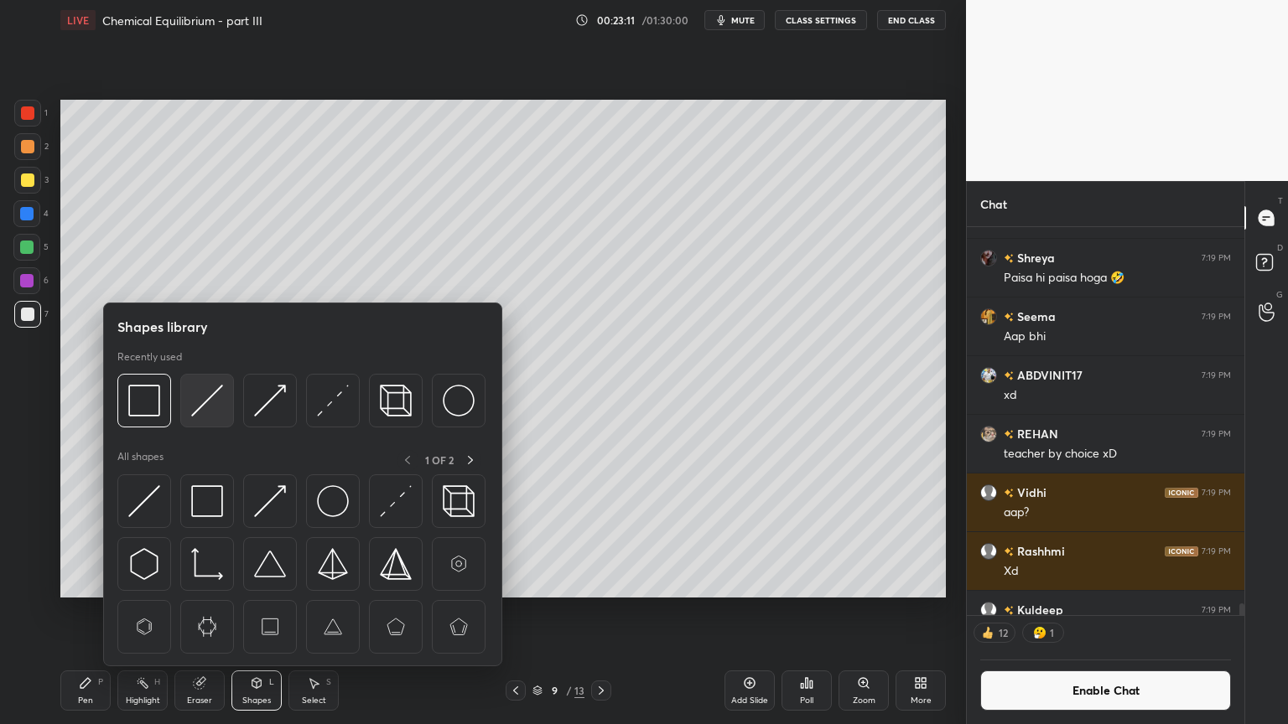
click at [201, 412] on img at bounding box center [207, 401] width 32 height 32
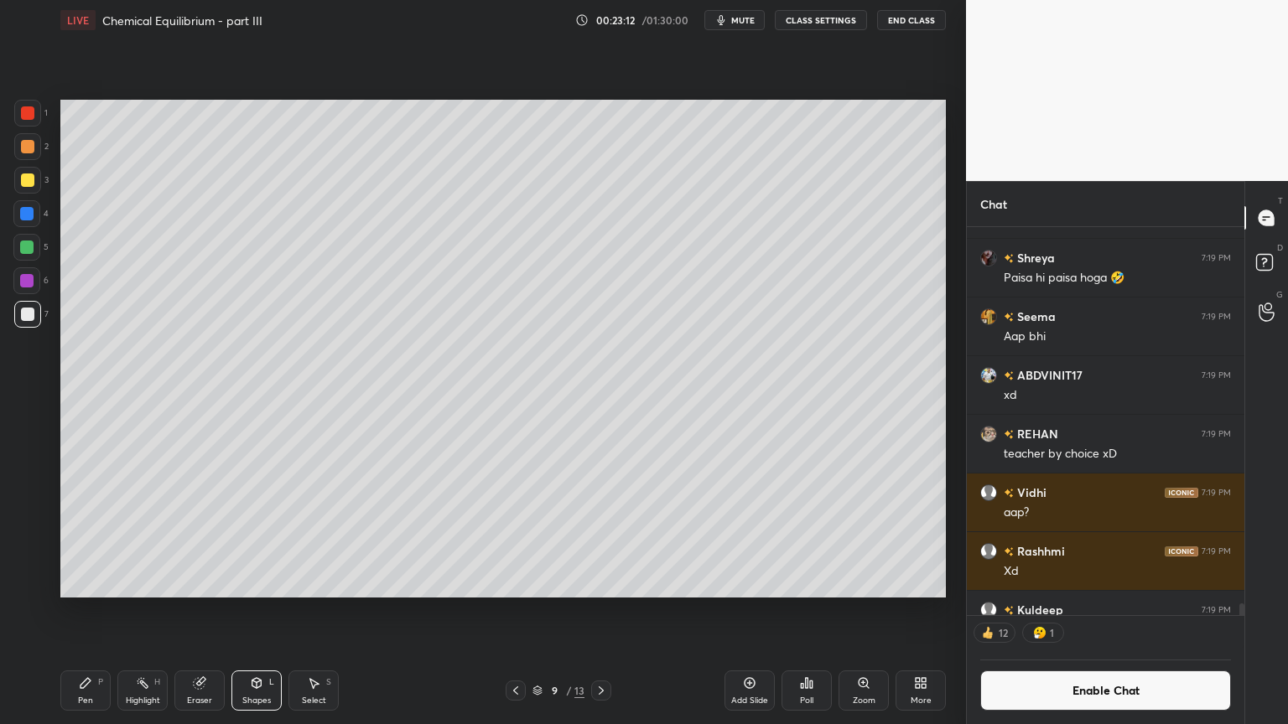
click at [32, 117] on div at bounding box center [27, 112] width 13 height 13
click at [29, 148] on div at bounding box center [27, 146] width 13 height 13
click at [265, 611] on div "Shapes L" at bounding box center [256, 691] width 50 height 40
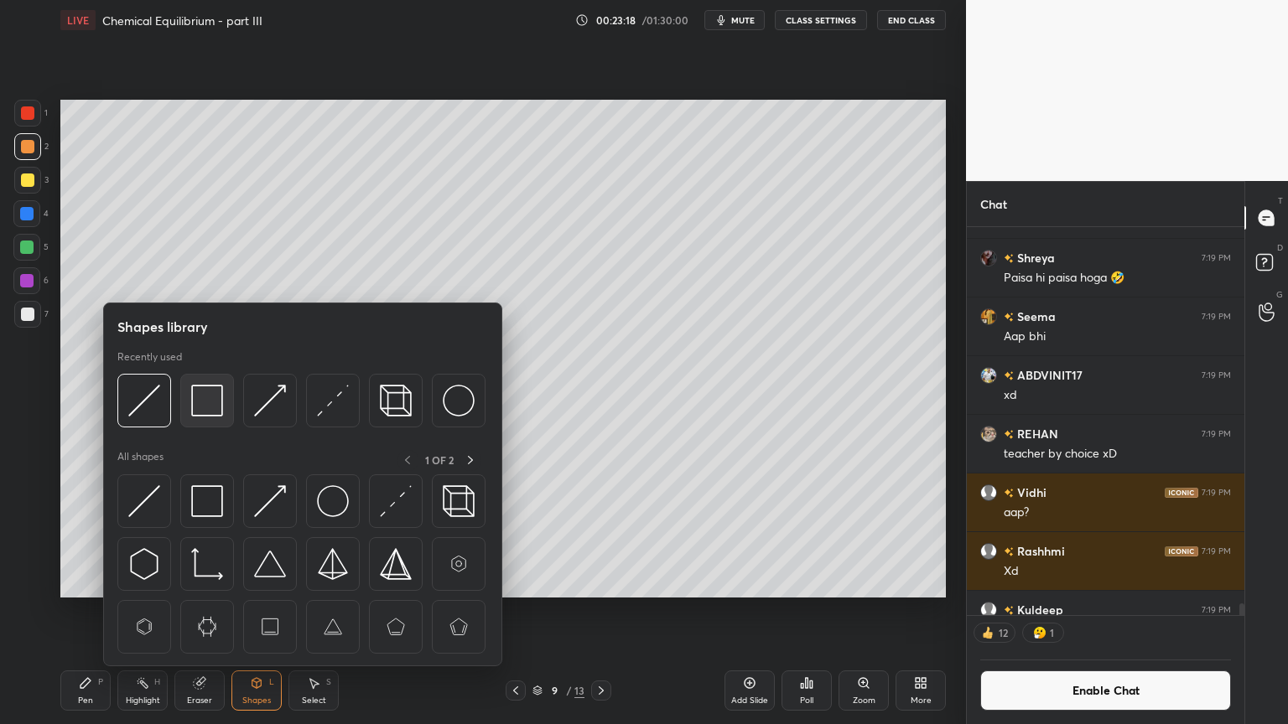
click at [219, 415] on img at bounding box center [207, 401] width 32 height 32
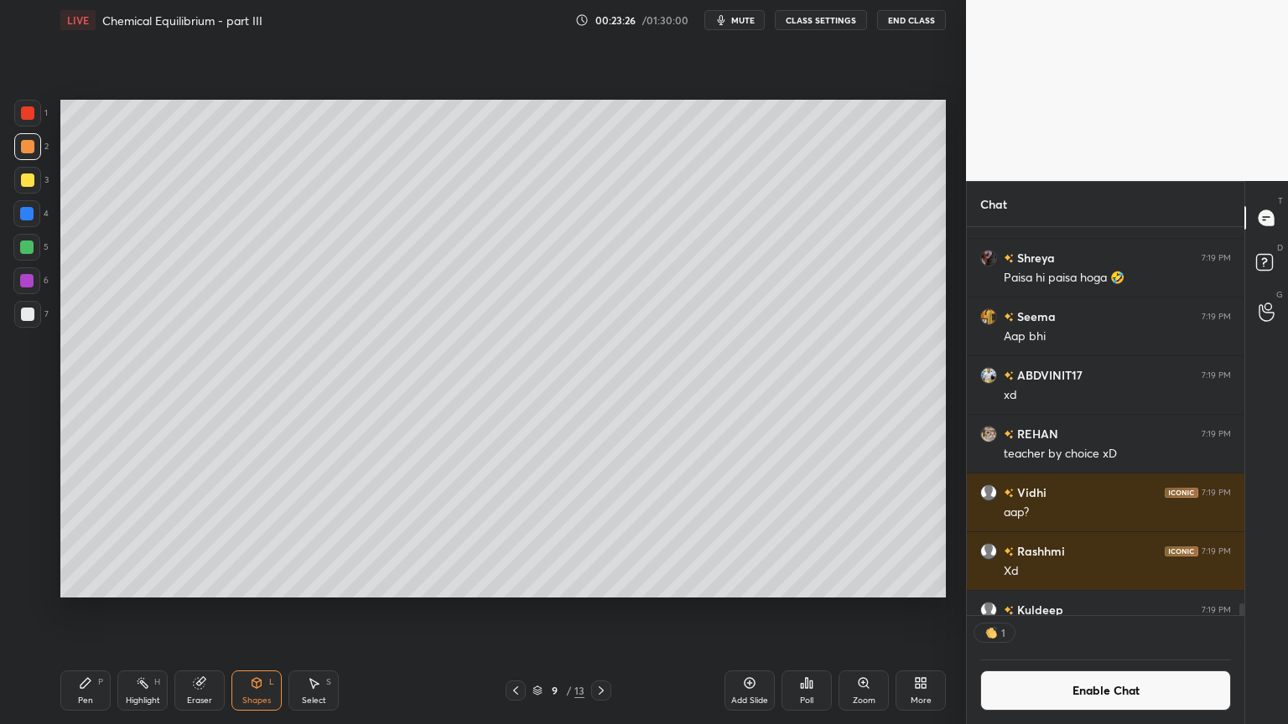
click at [243, 611] on div "Shapes" at bounding box center [256, 701] width 29 height 8
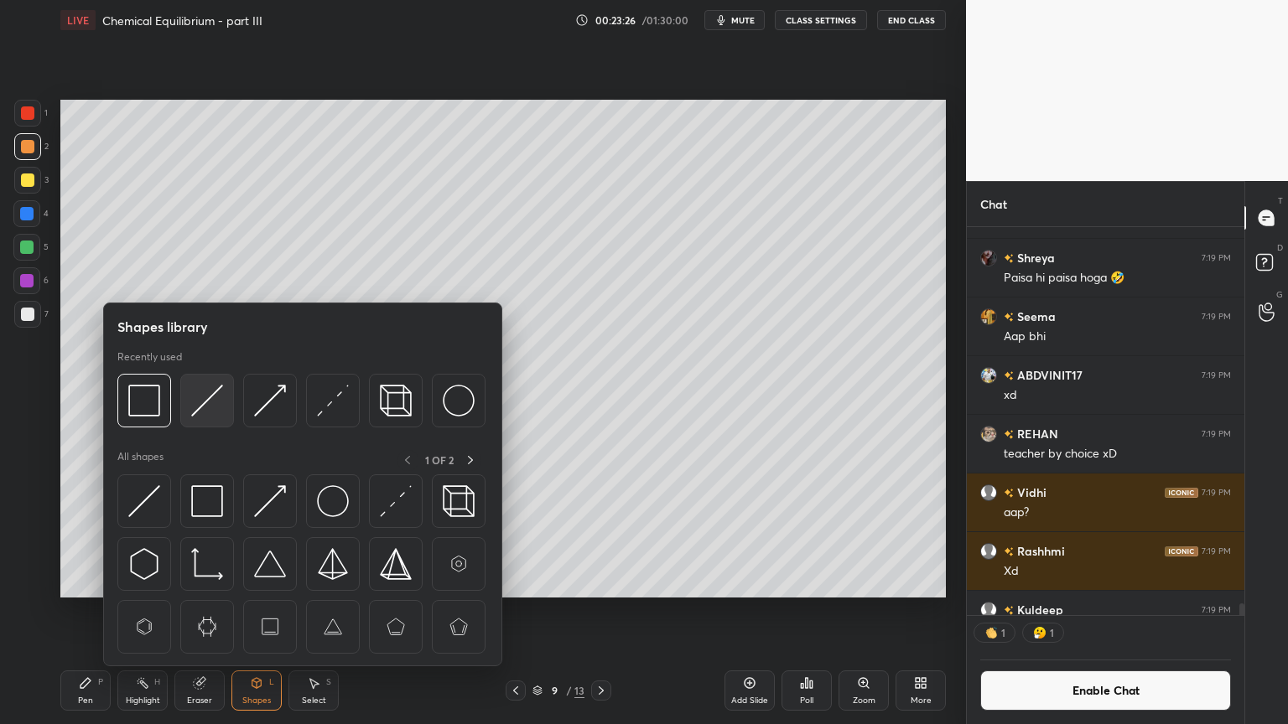
click at [199, 412] on img at bounding box center [207, 401] width 32 height 32
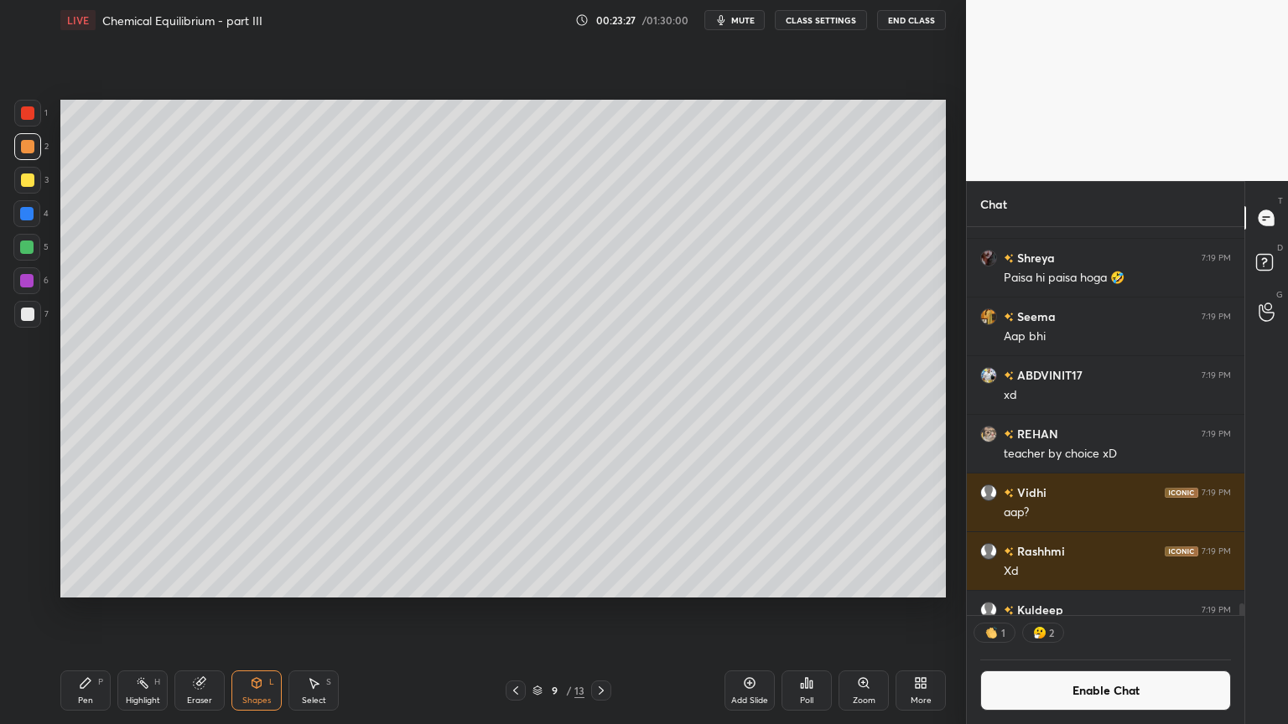
click at [24, 319] on div at bounding box center [27, 314] width 13 height 13
drag, startPoint x: 265, startPoint y: 701, endPoint x: 261, endPoint y: 672, distance: 28.8
click at [265, 611] on div "Shapes" at bounding box center [256, 701] width 29 height 8
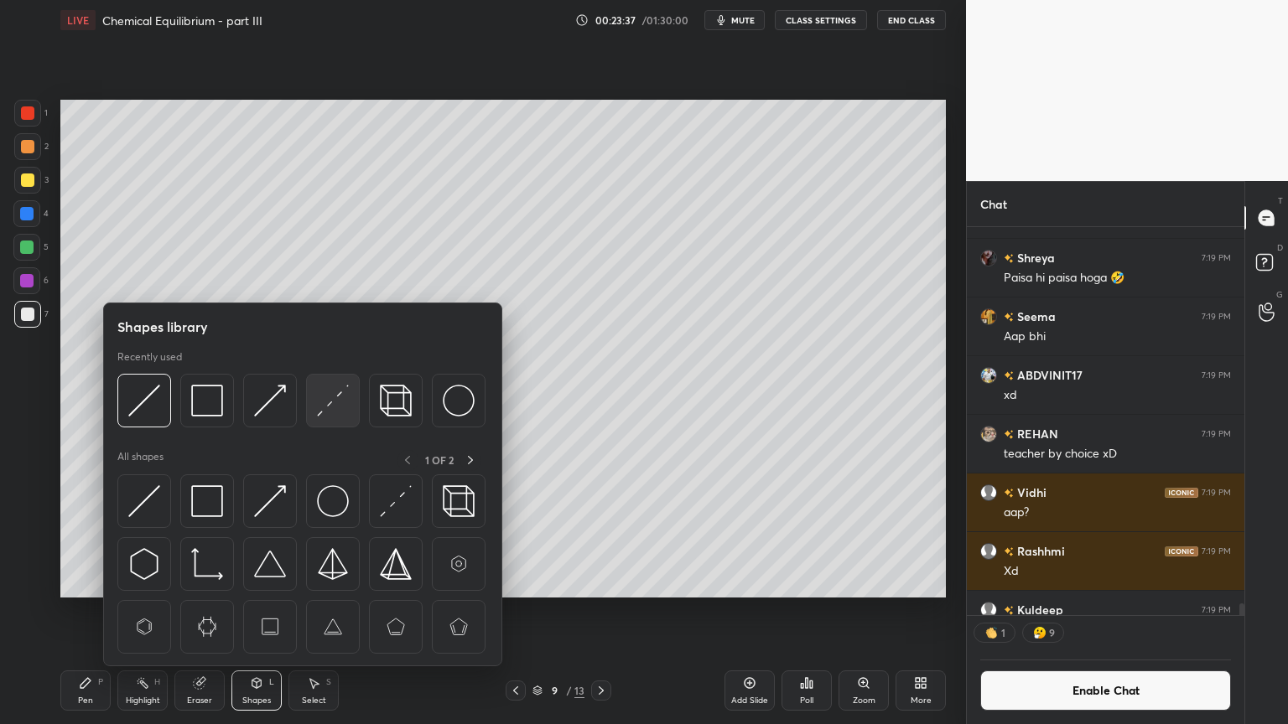
click at [336, 402] on img at bounding box center [333, 401] width 32 height 32
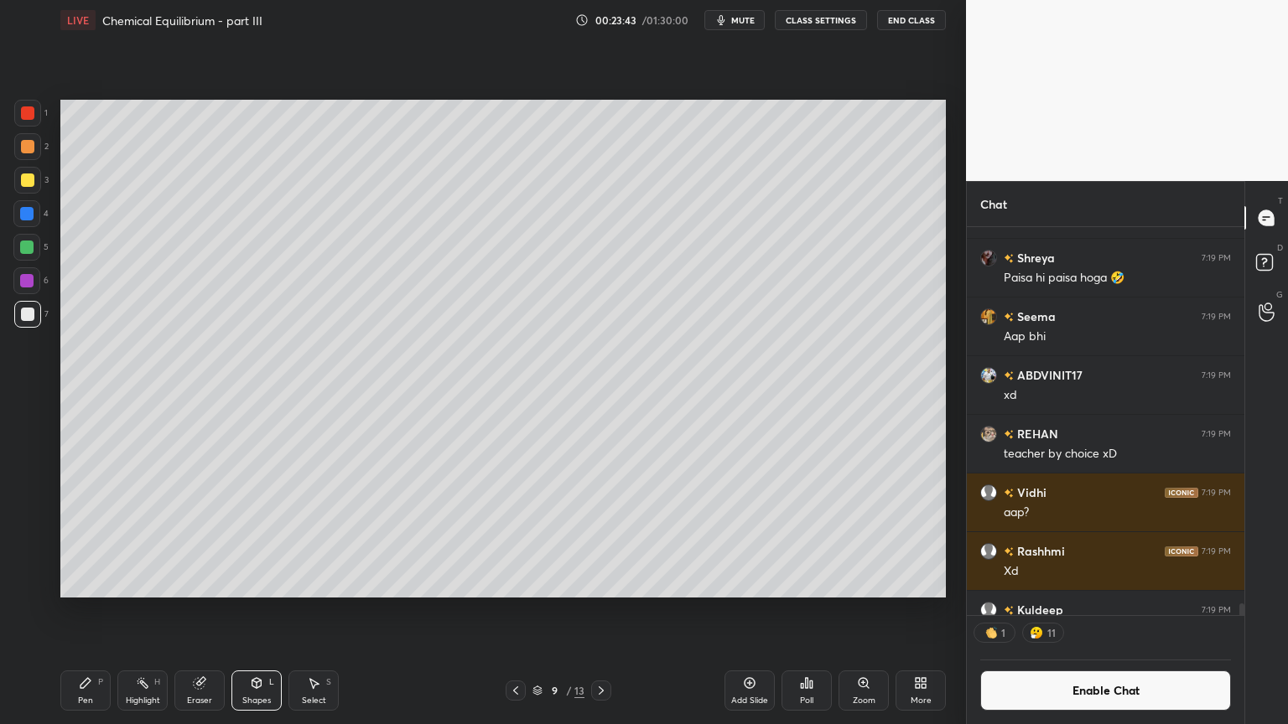
drag, startPoint x: 197, startPoint y: 693, endPoint x: 240, endPoint y: 614, distance: 90.4
click at [193, 611] on div "Eraser" at bounding box center [199, 691] width 50 height 40
click at [260, 611] on div "Shapes L" at bounding box center [256, 691] width 50 height 40
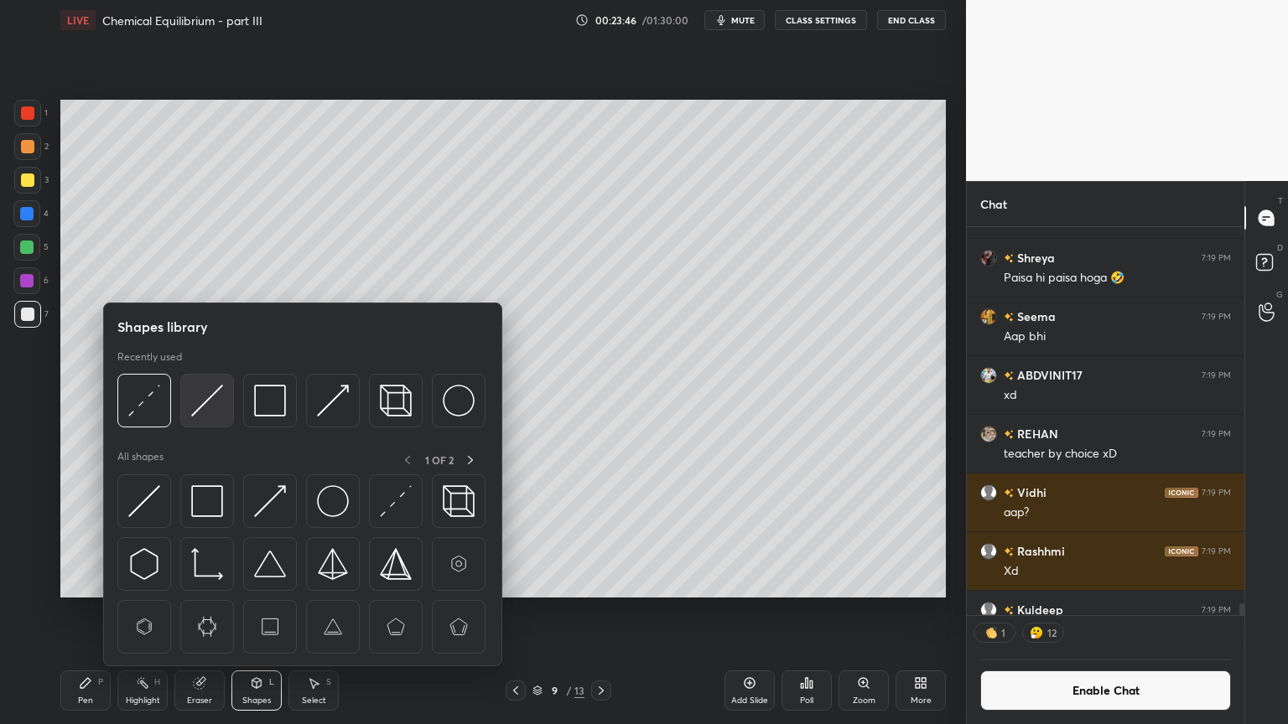
click at [205, 416] on img at bounding box center [207, 401] width 32 height 32
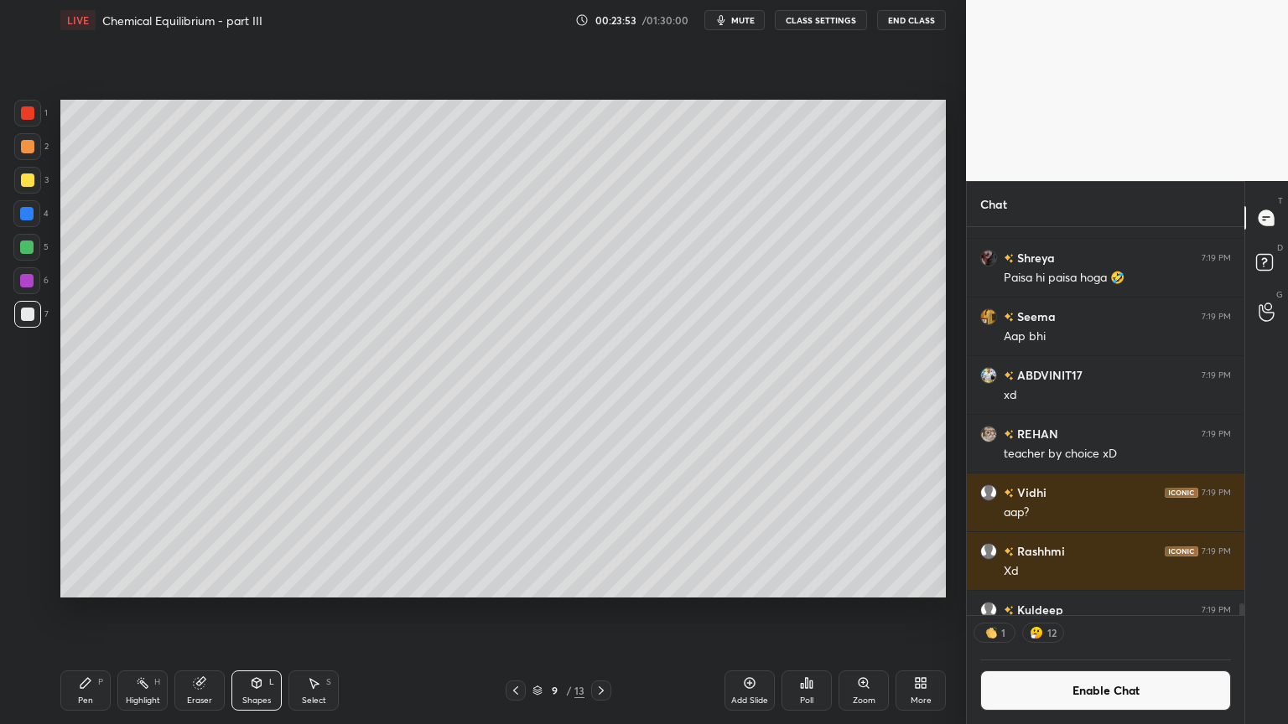
drag, startPoint x: 248, startPoint y: 701, endPoint x: 246, endPoint y: 666, distance: 34.5
click at [246, 611] on div "Shapes L" at bounding box center [256, 691] width 50 height 40
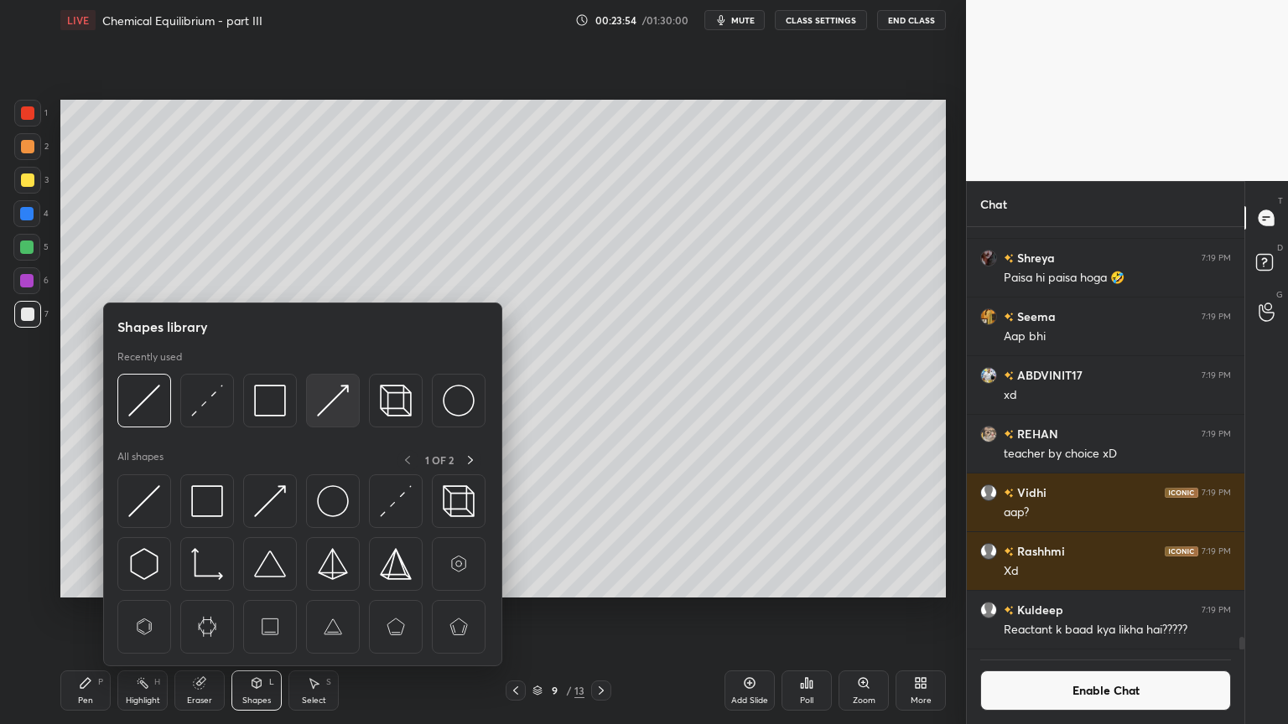
scroll to position [13829, 0]
click at [335, 398] on img at bounding box center [333, 401] width 32 height 32
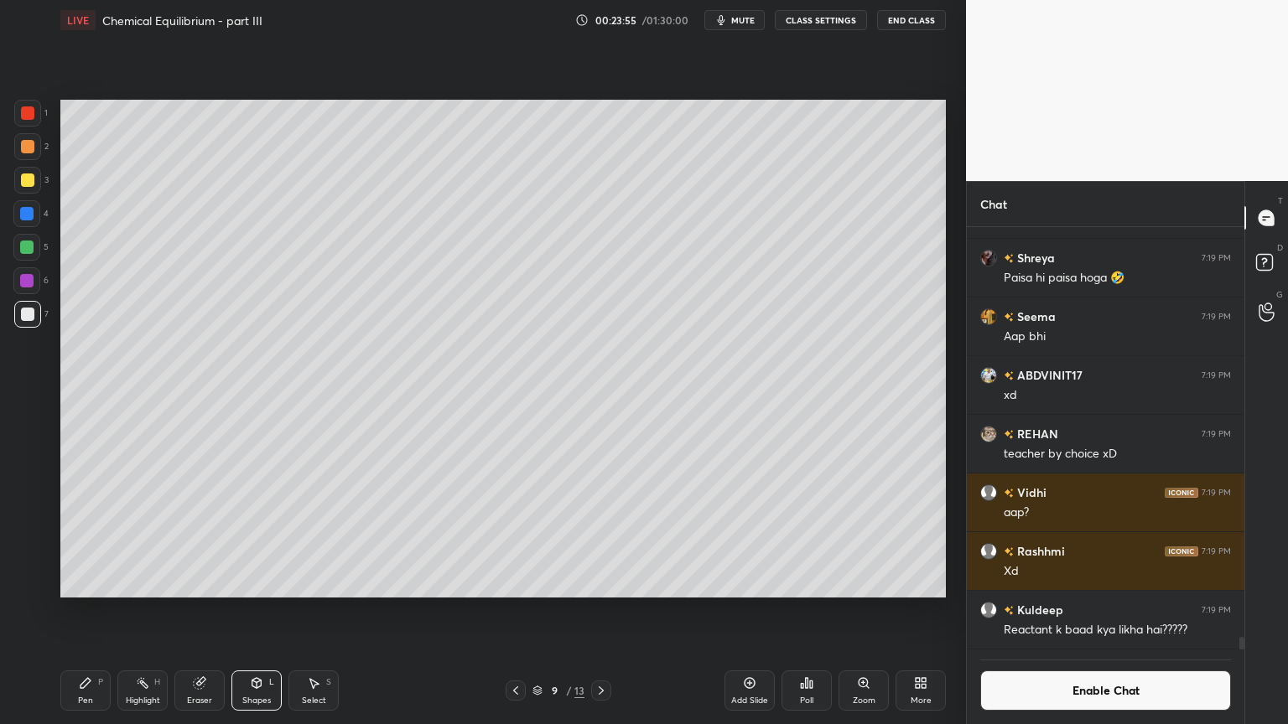
click at [27, 214] on div at bounding box center [26, 213] width 13 height 13
click at [88, 611] on div "Pen P" at bounding box center [85, 691] width 50 height 40
click at [269, 611] on div "Shapes" at bounding box center [256, 701] width 29 height 8
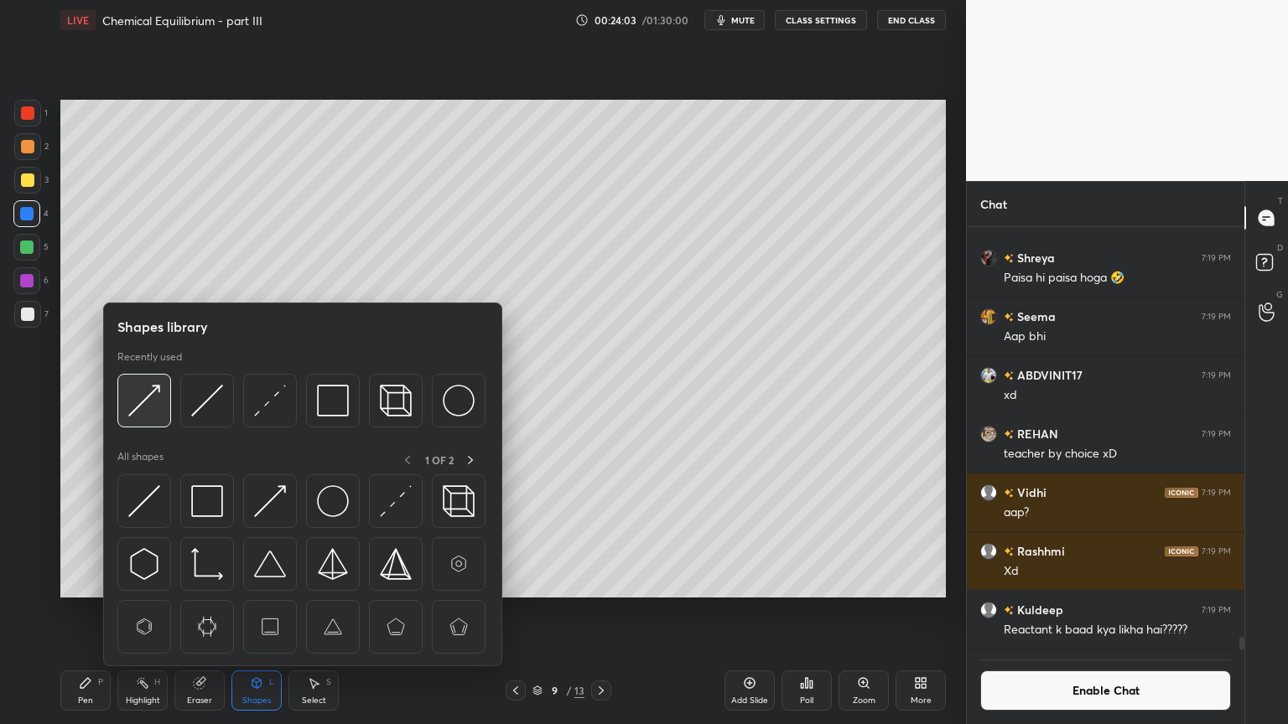
click at [148, 403] on img at bounding box center [144, 401] width 32 height 32
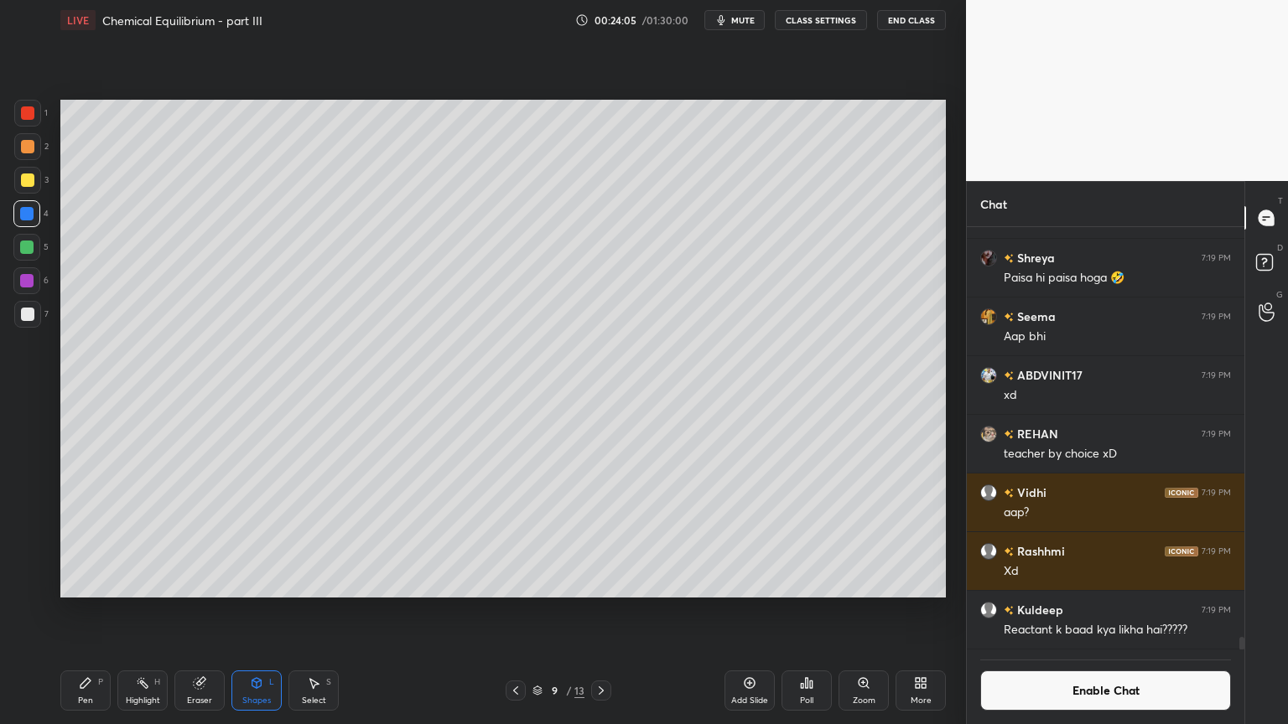
drag, startPoint x: 101, startPoint y: 699, endPoint x: 118, endPoint y: 633, distance: 68.5
click at [98, 611] on div "Pen P" at bounding box center [85, 691] width 50 height 40
click at [260, 611] on div "Shapes" at bounding box center [256, 701] width 29 height 8
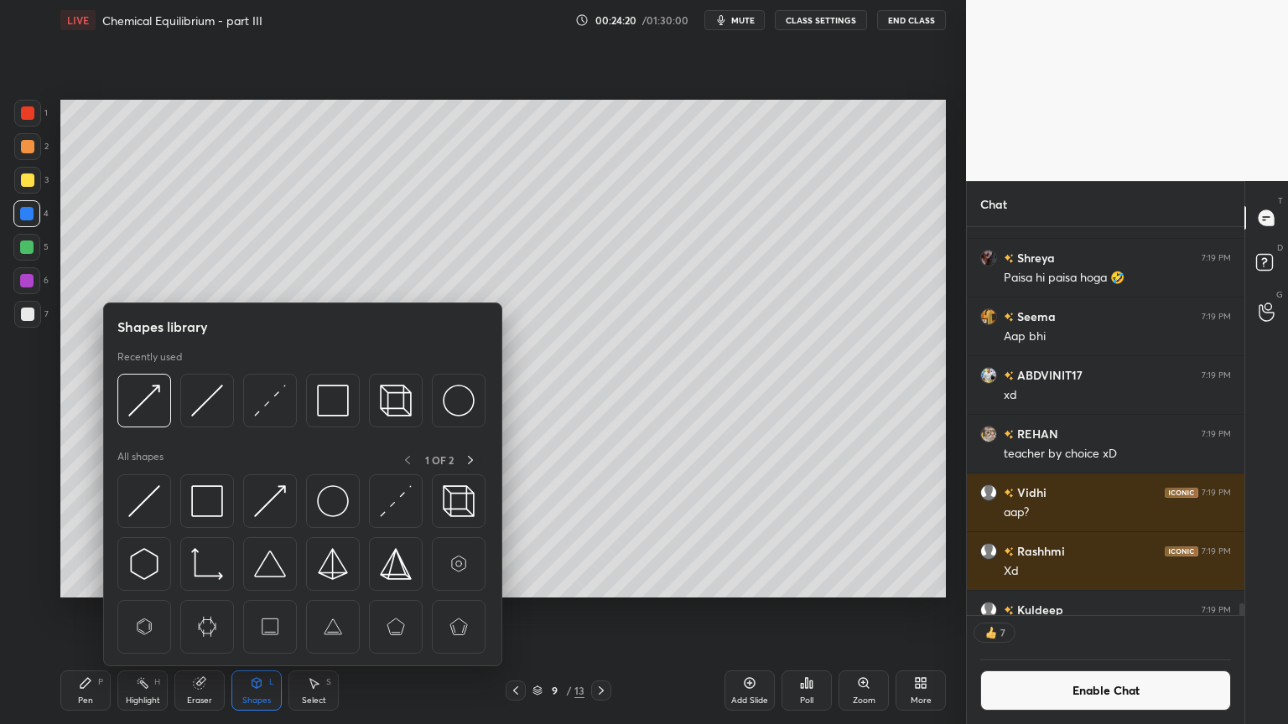
click at [93, 611] on div "Pen P" at bounding box center [85, 691] width 50 height 40
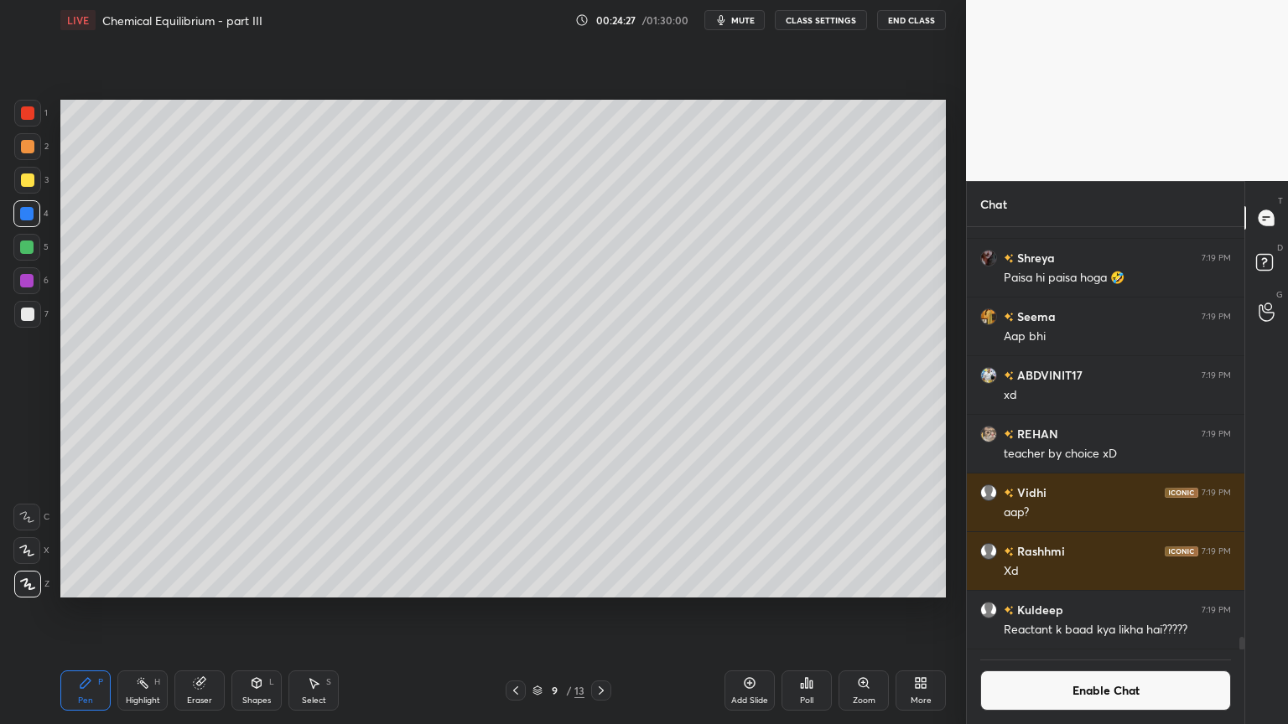
scroll to position [13829, 0]
drag, startPoint x: 262, startPoint y: 697, endPoint x: 241, endPoint y: 674, distance: 30.8
click at [259, 611] on div "Shapes" at bounding box center [256, 701] width 29 height 8
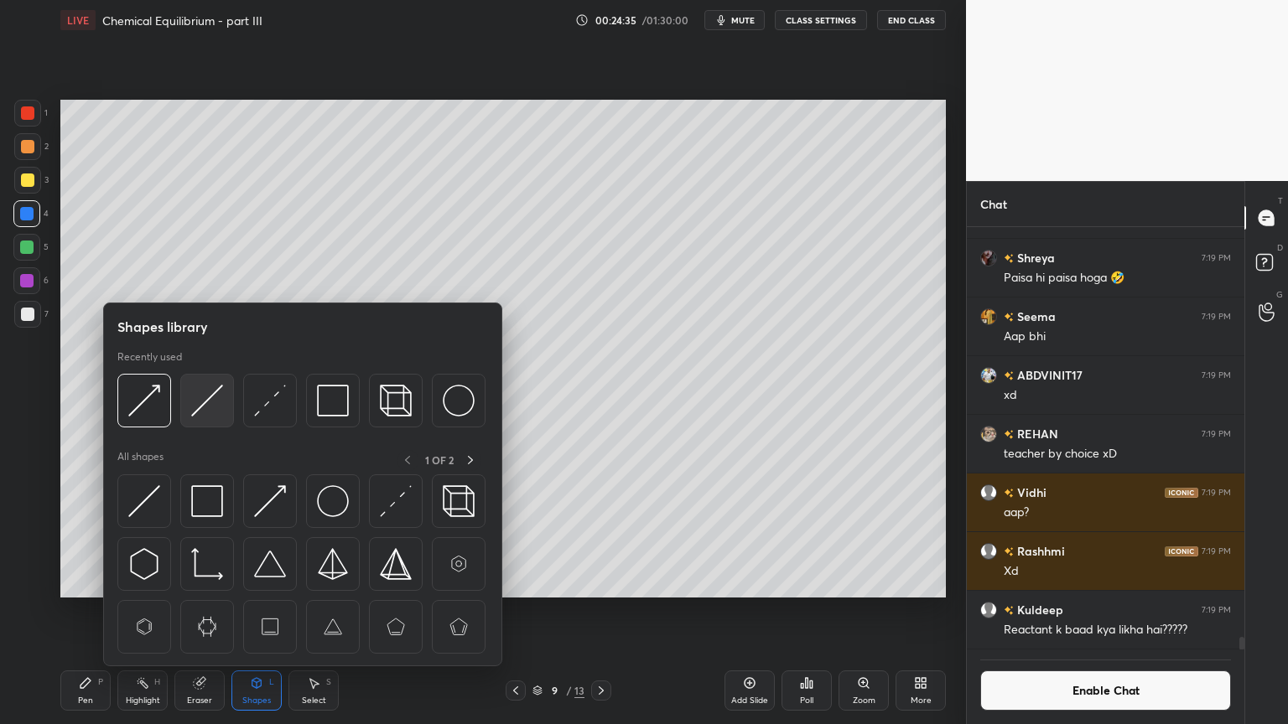
click at [201, 405] on img at bounding box center [207, 401] width 32 height 32
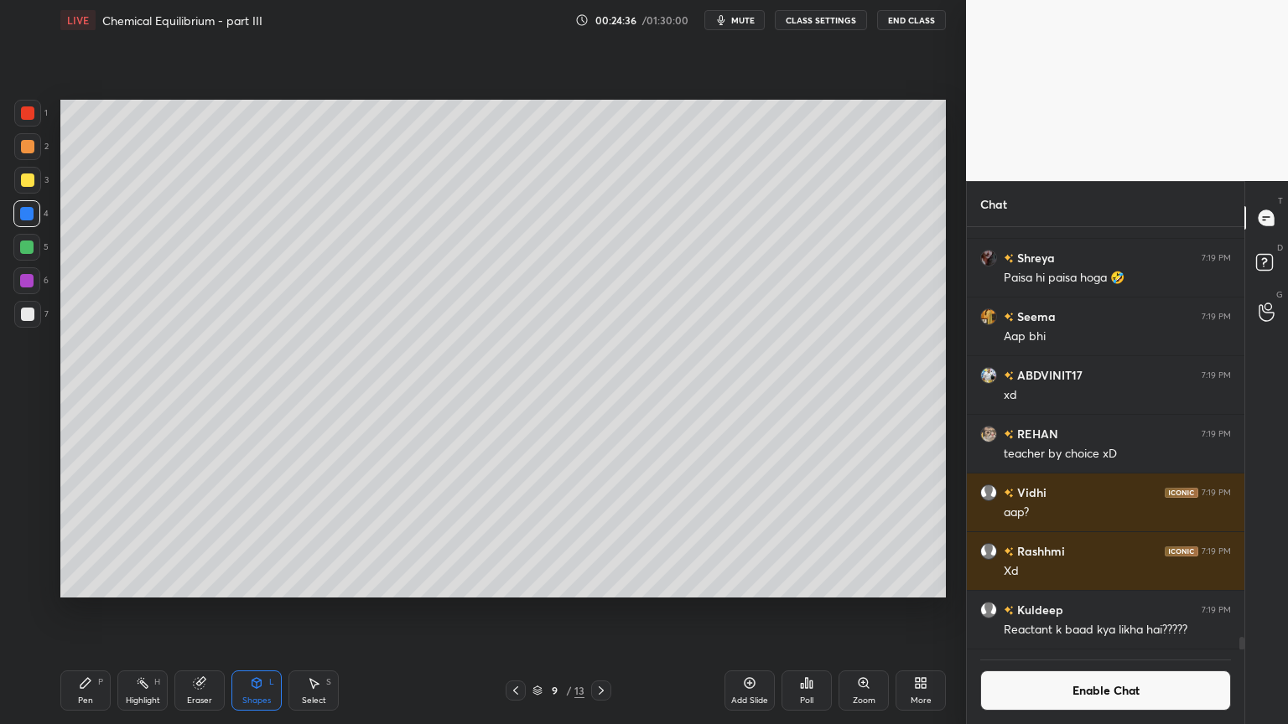
click at [27, 179] on div at bounding box center [27, 180] width 13 height 13
click at [135, 611] on div "Highlight H" at bounding box center [142, 691] width 50 height 40
drag, startPoint x: 599, startPoint y: 692, endPoint x: 587, endPoint y: 695, distance: 13.0
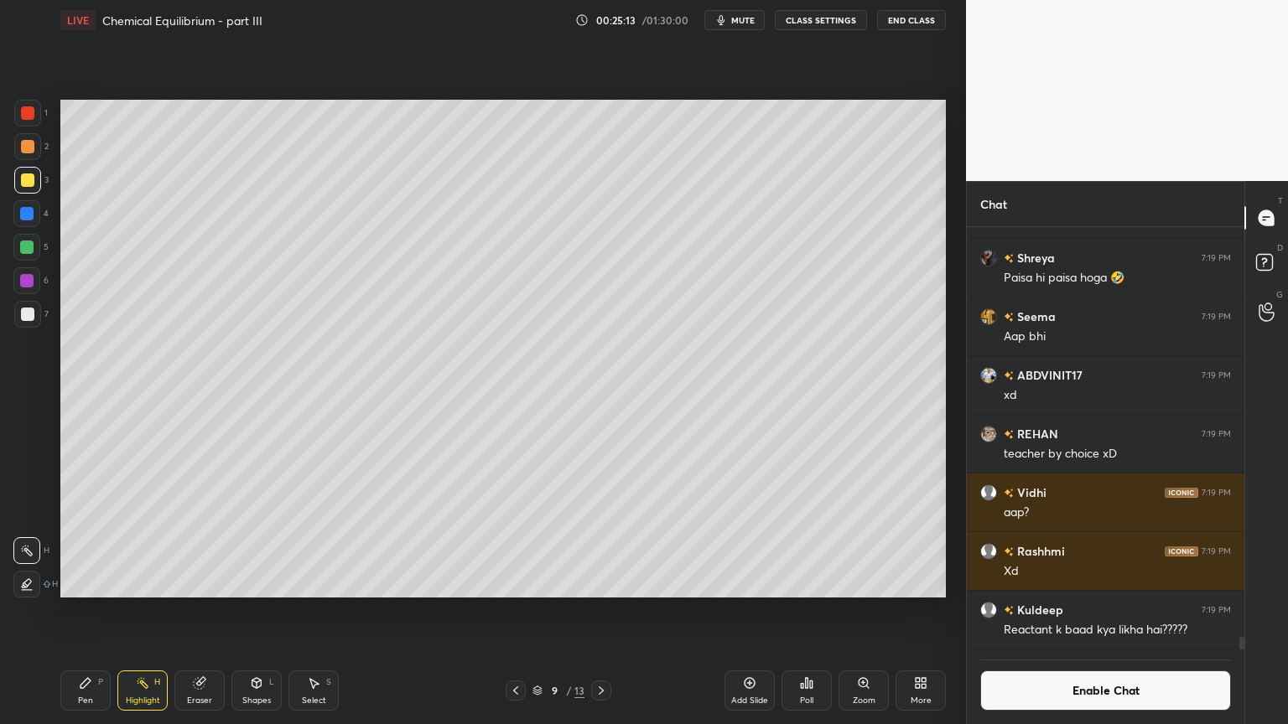
click at [592, 611] on div at bounding box center [601, 691] width 20 height 20
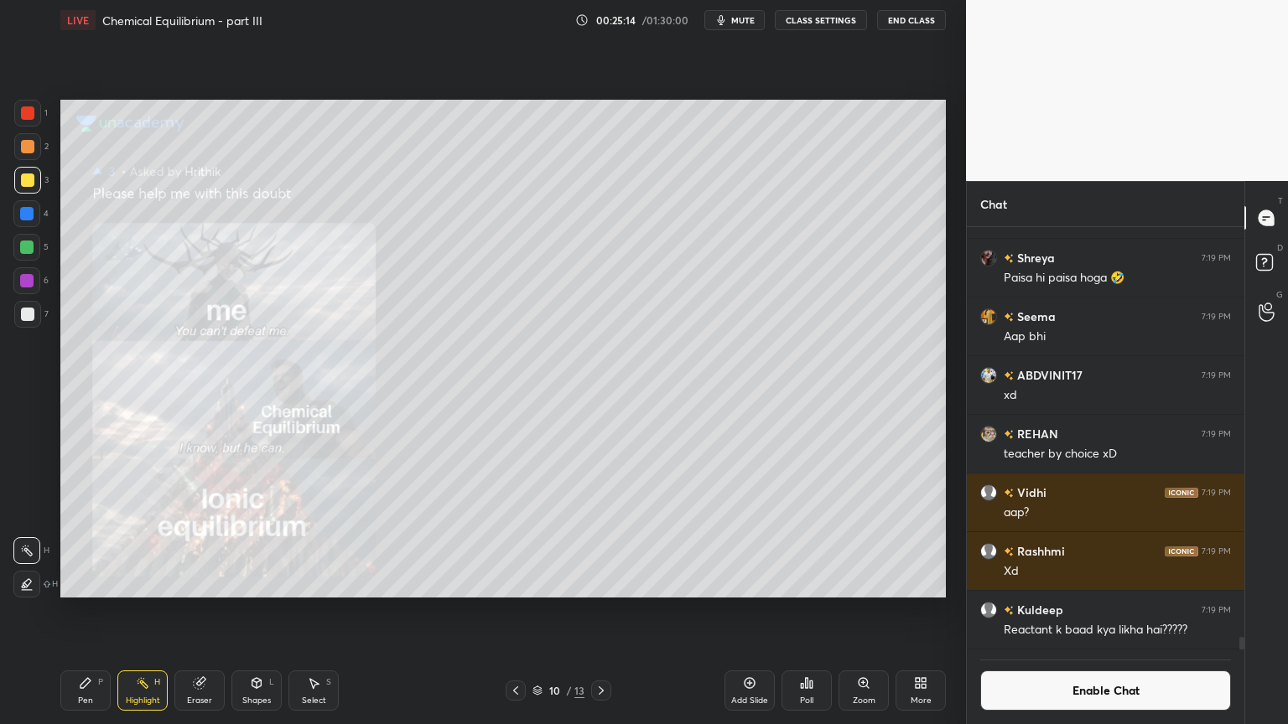
click at [517, 611] on icon at bounding box center [515, 690] width 13 height 13
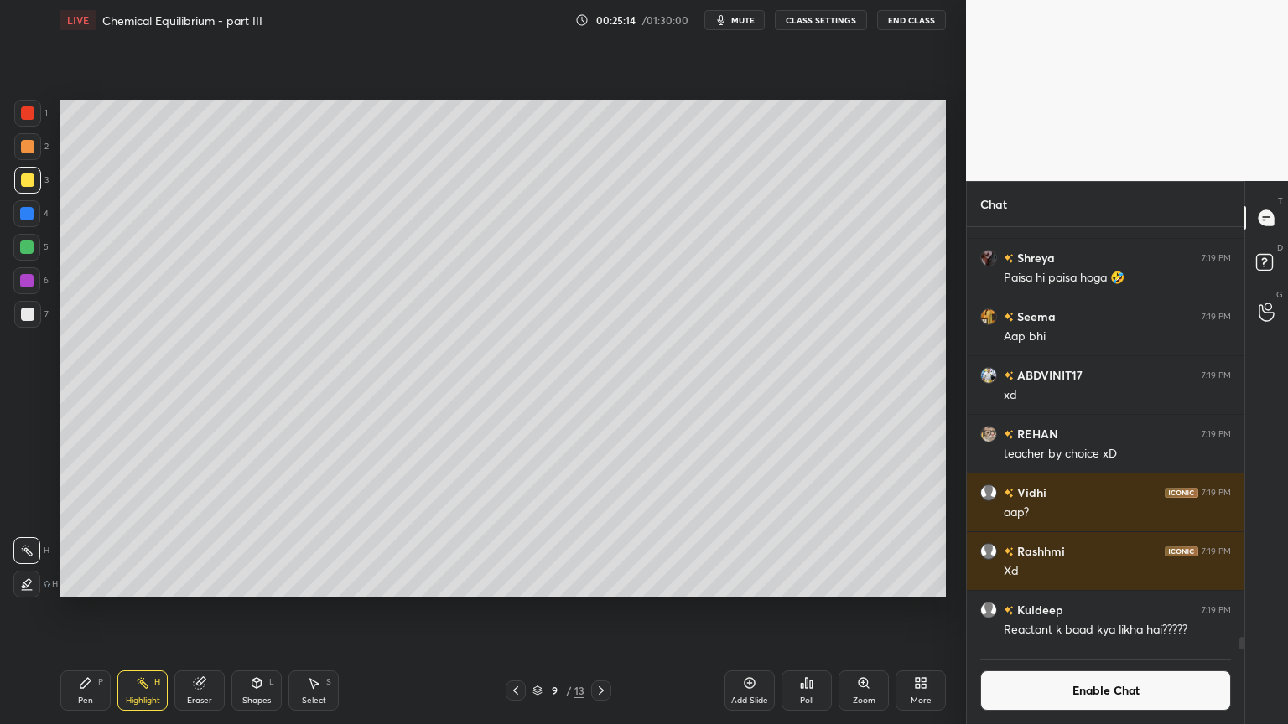
click at [749, 611] on div "Add Slide" at bounding box center [749, 691] width 50 height 40
drag, startPoint x: 99, startPoint y: 697, endPoint x: 81, endPoint y: 637, distance: 62.9
click at [97, 611] on div "Pen P" at bounding box center [85, 691] width 50 height 40
click at [34, 146] on div at bounding box center [27, 146] width 13 height 13
click at [28, 324] on div at bounding box center [27, 314] width 27 height 27
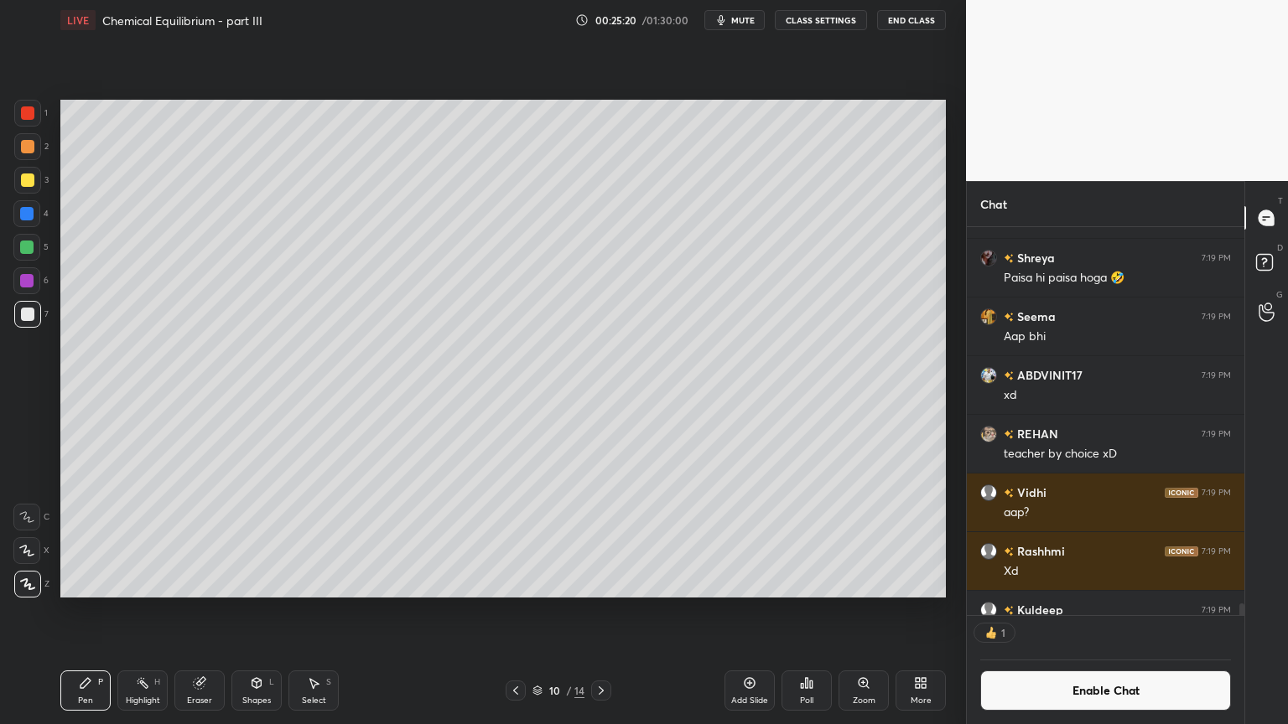
scroll to position [5, 5]
click at [267, 611] on div "Shapes" at bounding box center [256, 701] width 29 height 8
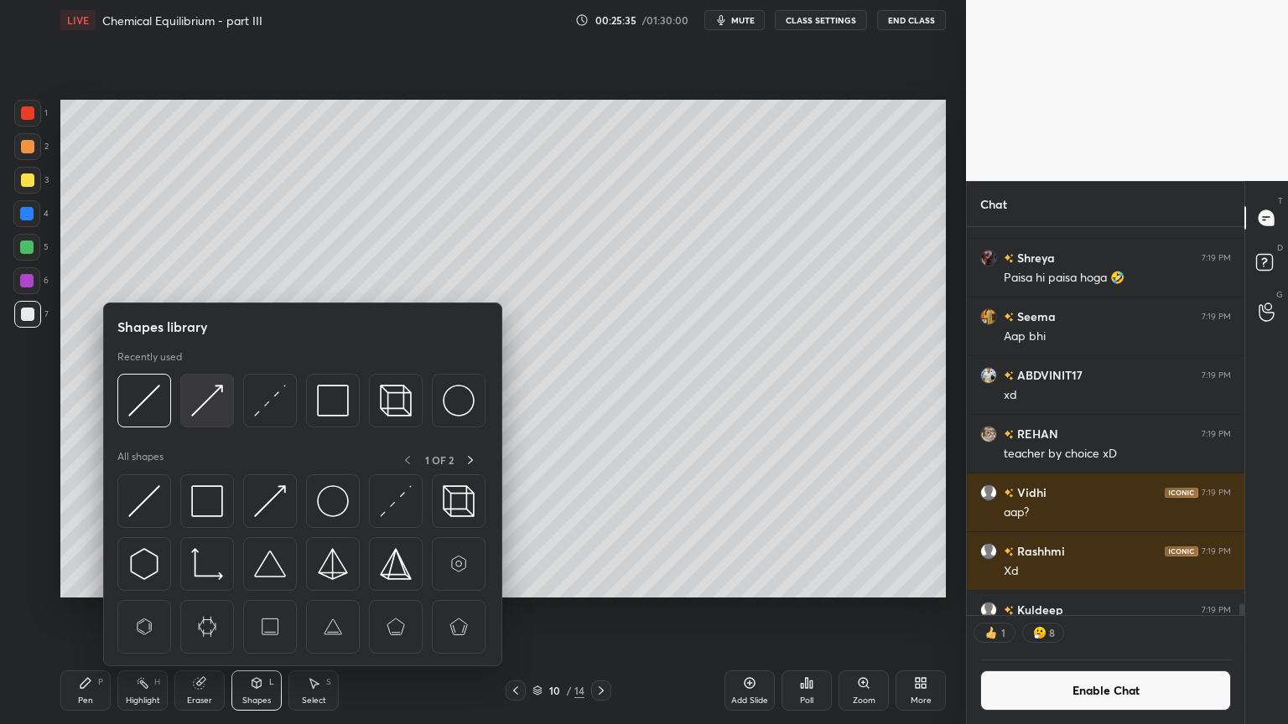
click at [216, 403] on img at bounding box center [207, 401] width 32 height 32
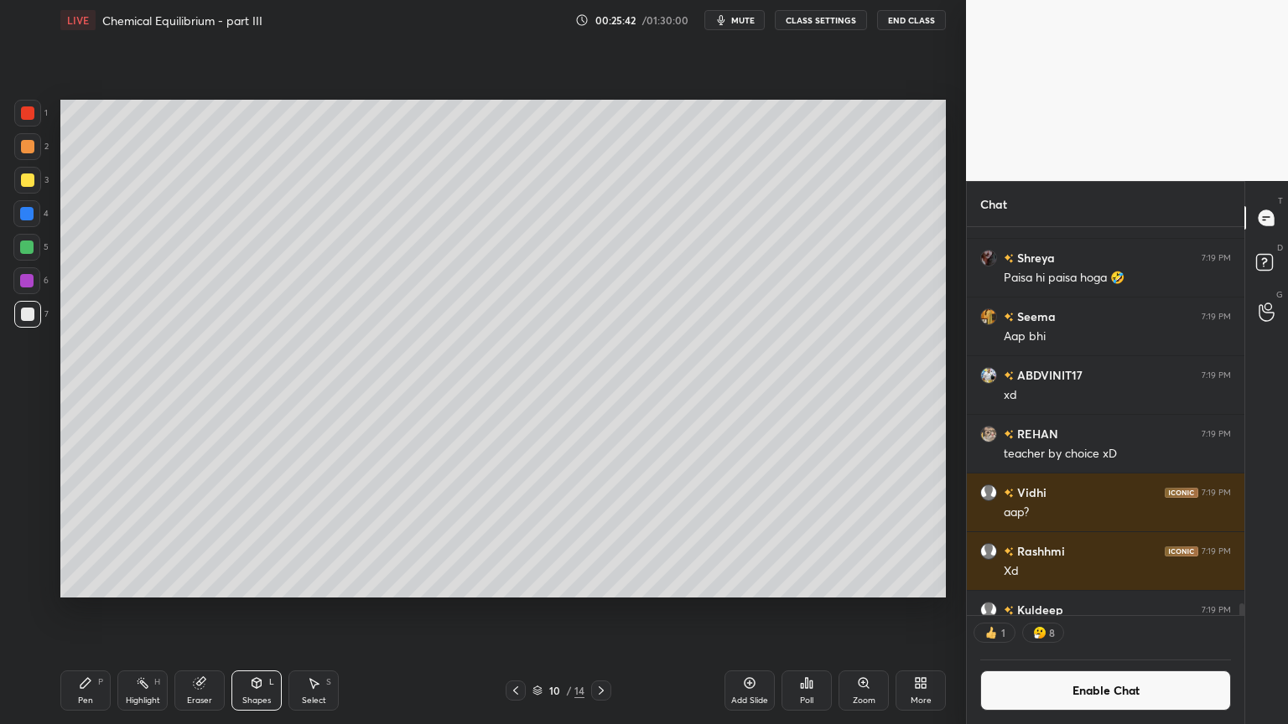
drag, startPoint x: 150, startPoint y: 694, endPoint x: 206, endPoint y: 617, distance: 95.4
click at [155, 611] on div "Highlight H" at bounding box center [142, 691] width 50 height 40
click at [510, 611] on icon at bounding box center [515, 690] width 13 height 13
click at [600, 611] on icon at bounding box center [600, 690] width 13 height 13
click at [148, 611] on div "Highlight H" at bounding box center [142, 691] width 50 height 40
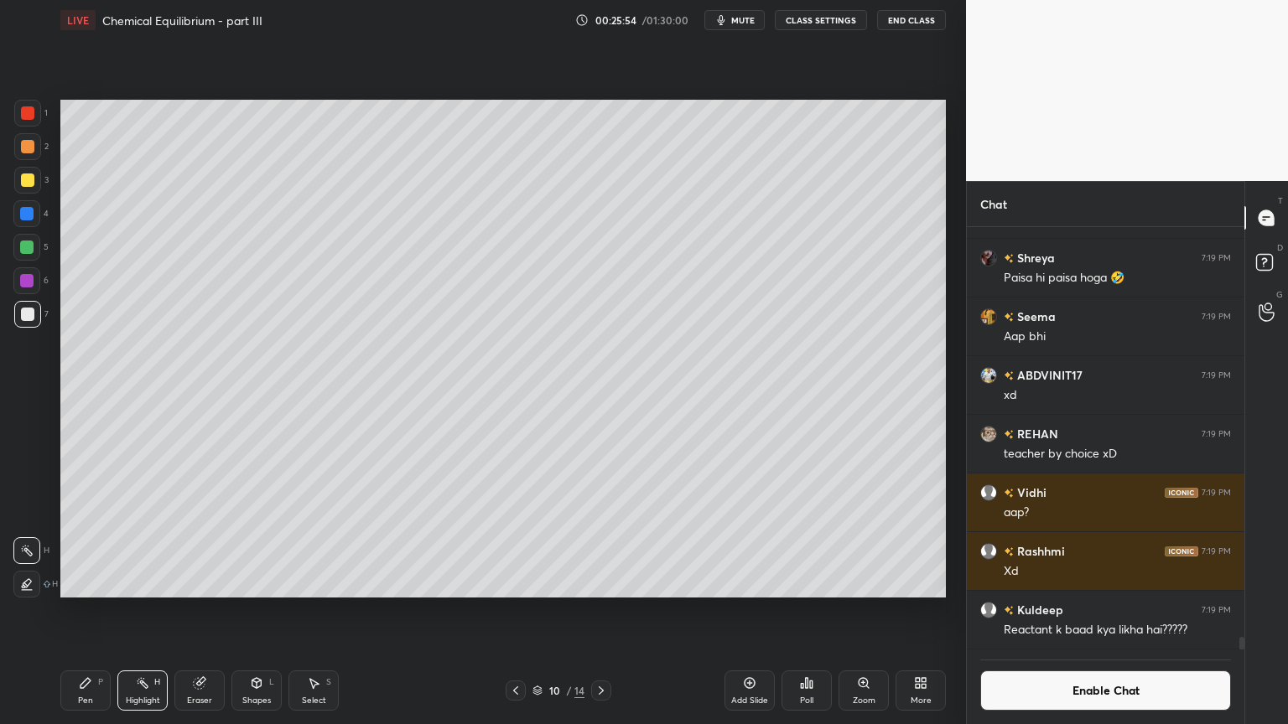
scroll to position [13829, 0]
click at [80, 611] on div "Pen P" at bounding box center [85, 691] width 50 height 40
click at [34, 179] on div at bounding box center [27, 180] width 27 height 27
click at [143, 611] on div "Highlight H" at bounding box center [142, 691] width 50 height 40
click at [91, 611] on div "Pen" at bounding box center [85, 701] width 15 height 8
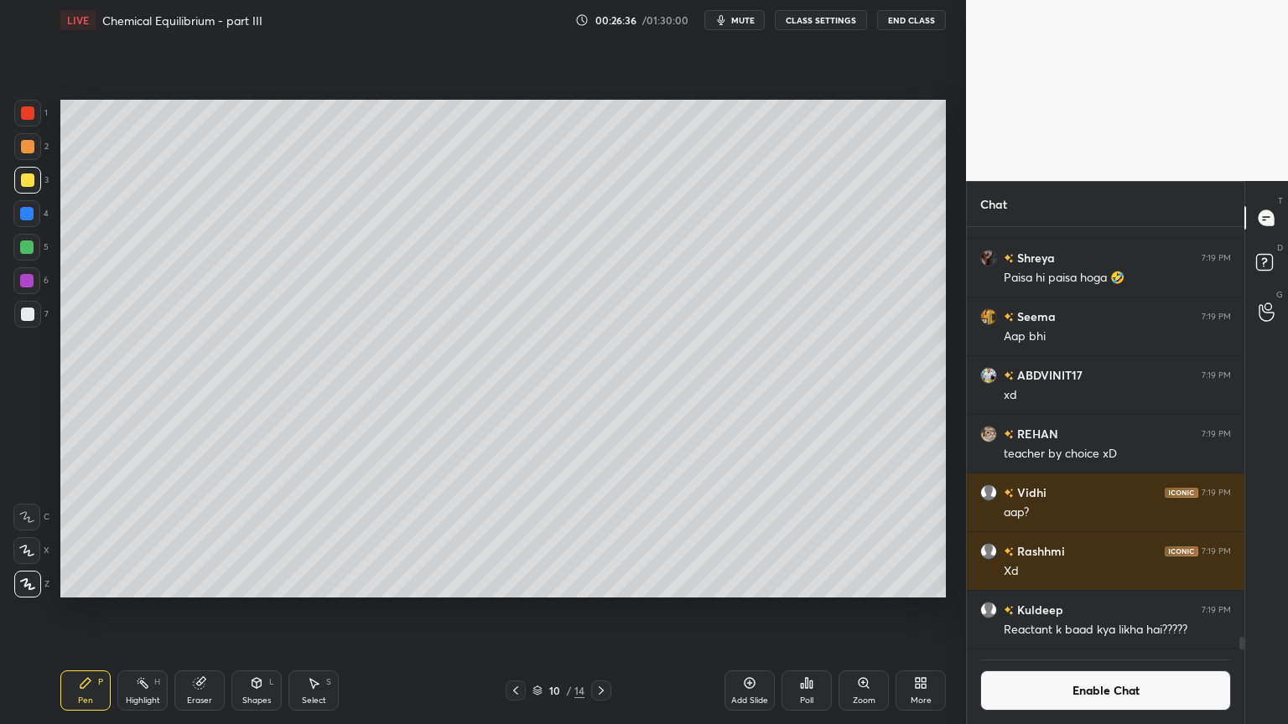
click at [154, 611] on div "Highlight H" at bounding box center [142, 691] width 50 height 40
drag, startPoint x: 250, startPoint y: 695, endPoint x: 241, endPoint y: 682, distance: 15.8
click at [246, 611] on div "Shapes" at bounding box center [256, 701] width 29 height 8
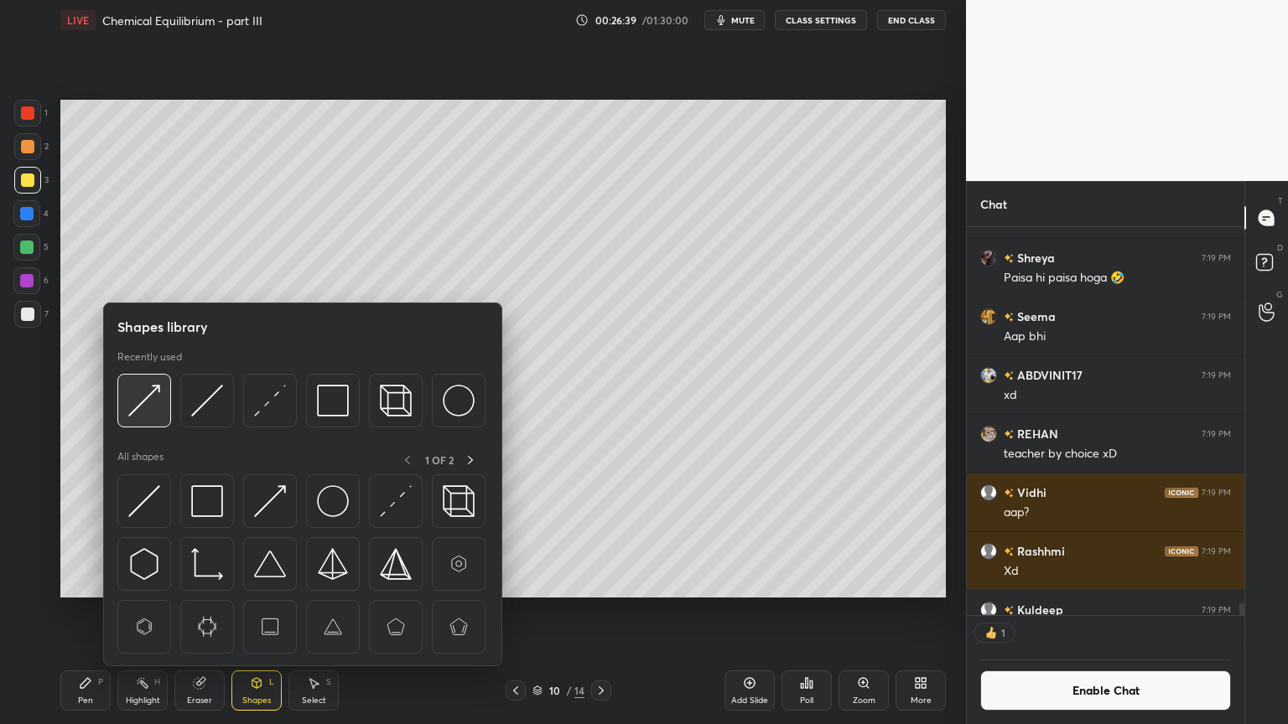
click at [148, 399] on img at bounding box center [144, 401] width 32 height 32
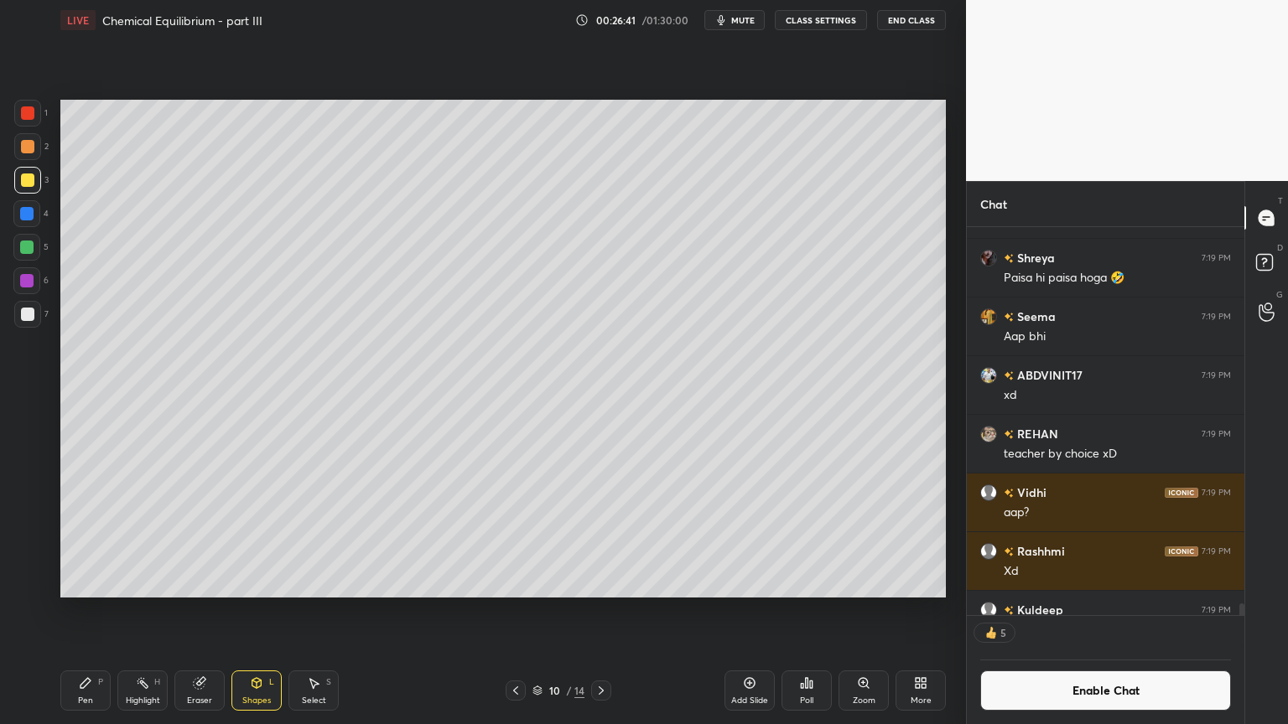
drag, startPoint x: 158, startPoint y: 692, endPoint x: 166, endPoint y: 661, distance: 32.7
click at [158, 611] on div "Highlight H" at bounding box center [142, 691] width 50 height 40
click at [108, 611] on div "Pen P" at bounding box center [85, 691] width 50 height 40
click at [30, 312] on div at bounding box center [27, 314] width 13 height 13
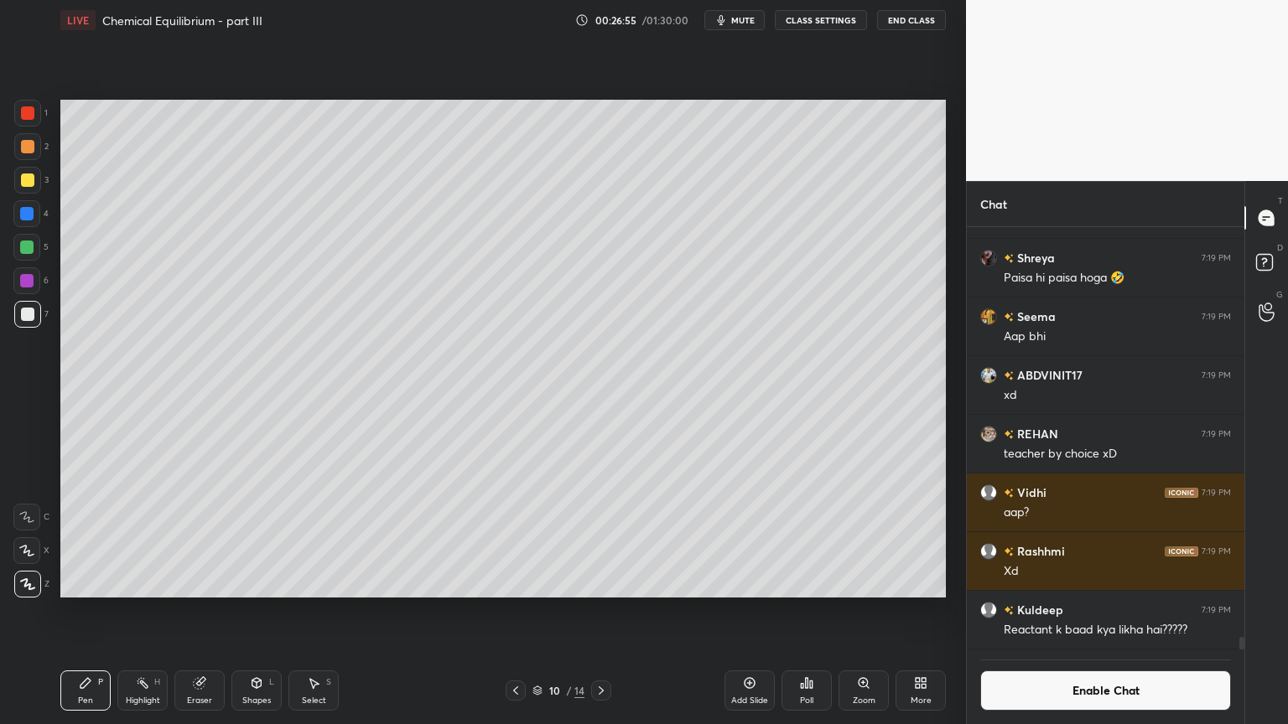
drag, startPoint x: 140, startPoint y: 702, endPoint x: 201, endPoint y: 630, distance: 94.6
click at [138, 611] on div "Pen P Highlight H Eraser Shapes L Select S 10 / 14 Add Slide Poll Zoom More" at bounding box center [502, 690] width 885 height 67
click at [182, 611] on div "Eraser" at bounding box center [199, 691] width 50 height 40
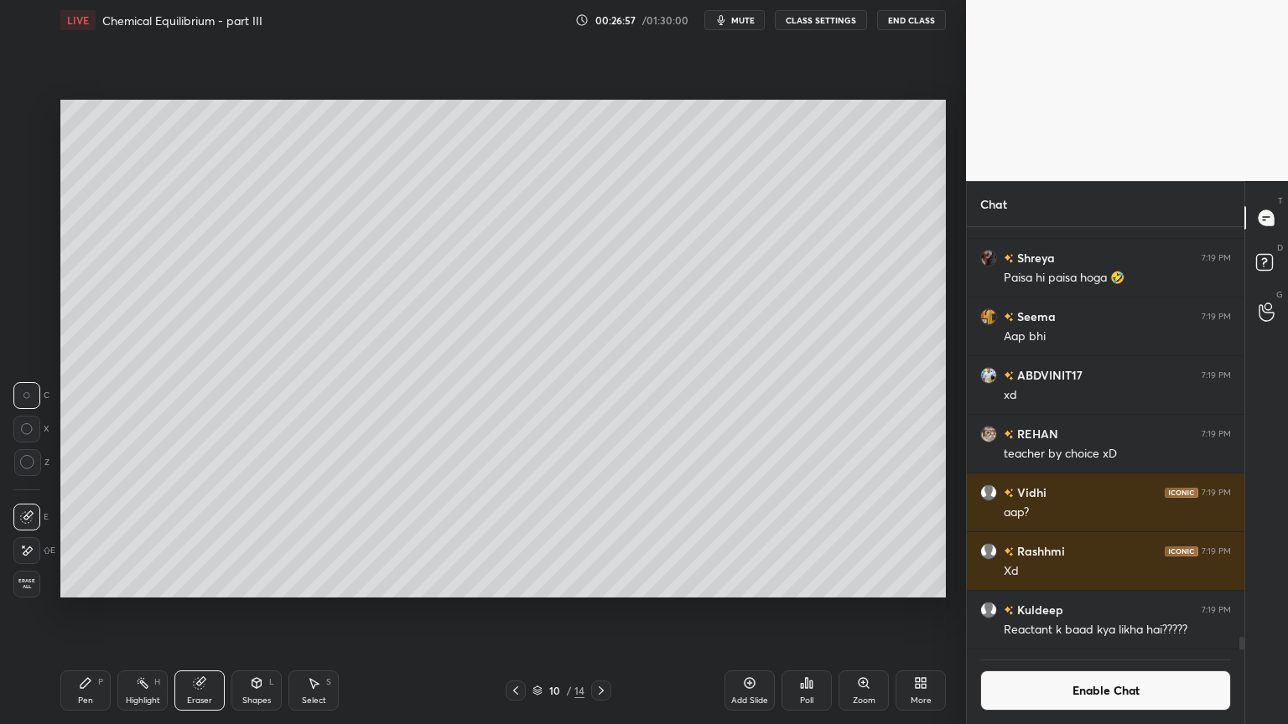
scroll to position [5, 5]
click at [141, 611] on div "Highlight H" at bounding box center [142, 691] width 50 height 40
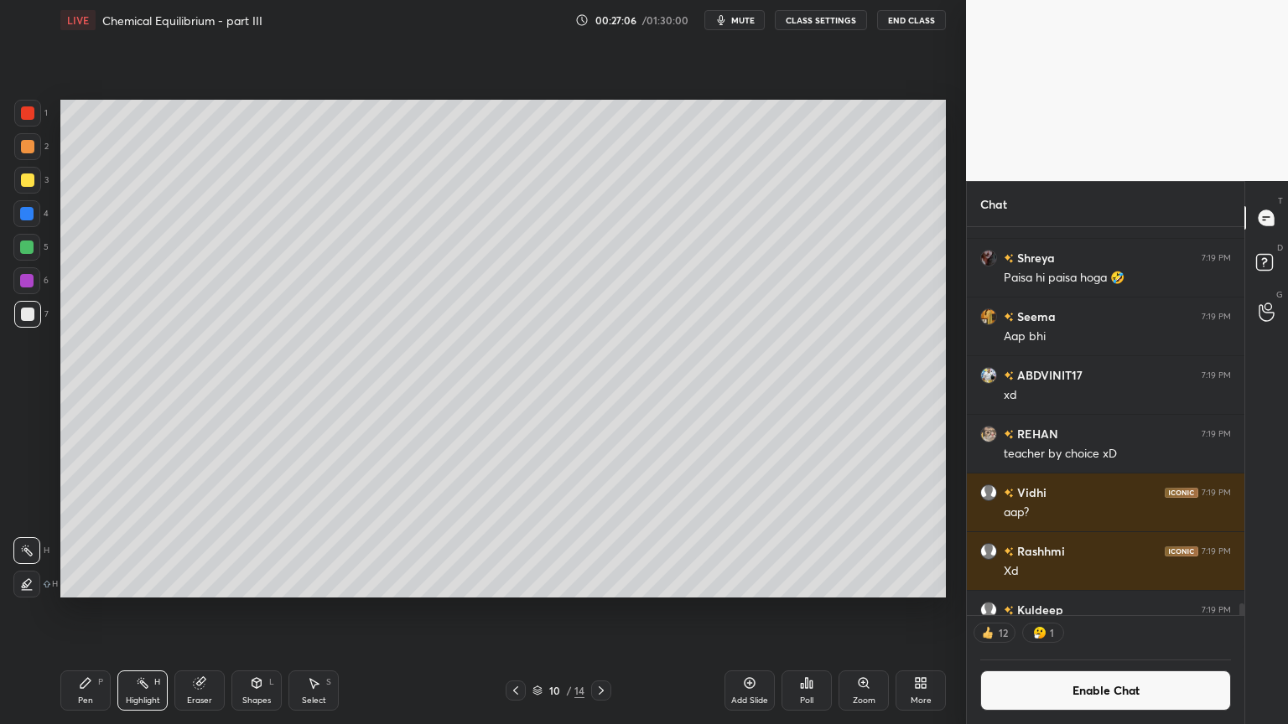
click at [91, 611] on div "Pen" at bounding box center [85, 701] width 15 height 8
drag, startPoint x: 152, startPoint y: 692, endPoint x: 172, endPoint y: 645, distance: 50.3
click at [151, 611] on div "Highlight H" at bounding box center [142, 691] width 50 height 40
click at [98, 611] on div "Pen P" at bounding box center [85, 691] width 50 height 40
drag, startPoint x: 27, startPoint y: 118, endPoint x: 33, endPoint y: 125, distance: 8.9
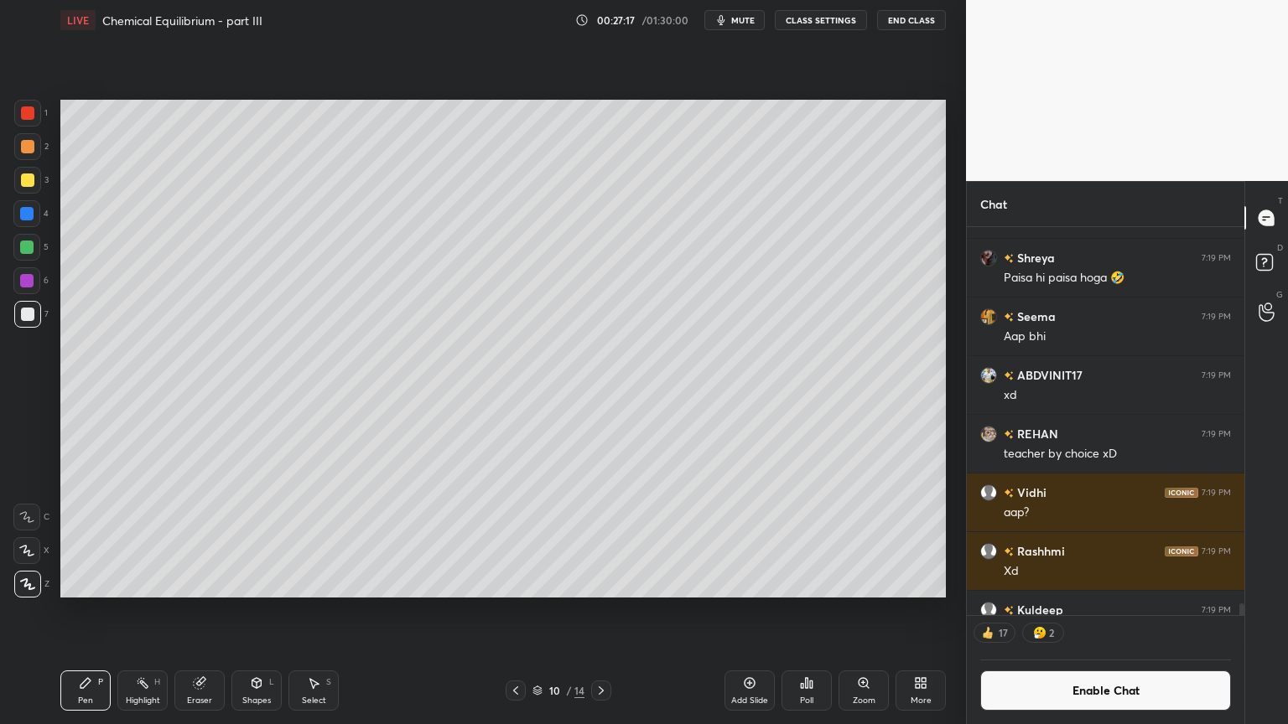
click at [33, 121] on div at bounding box center [27, 113] width 27 height 27
click at [210, 611] on div "Eraser" at bounding box center [199, 691] width 50 height 40
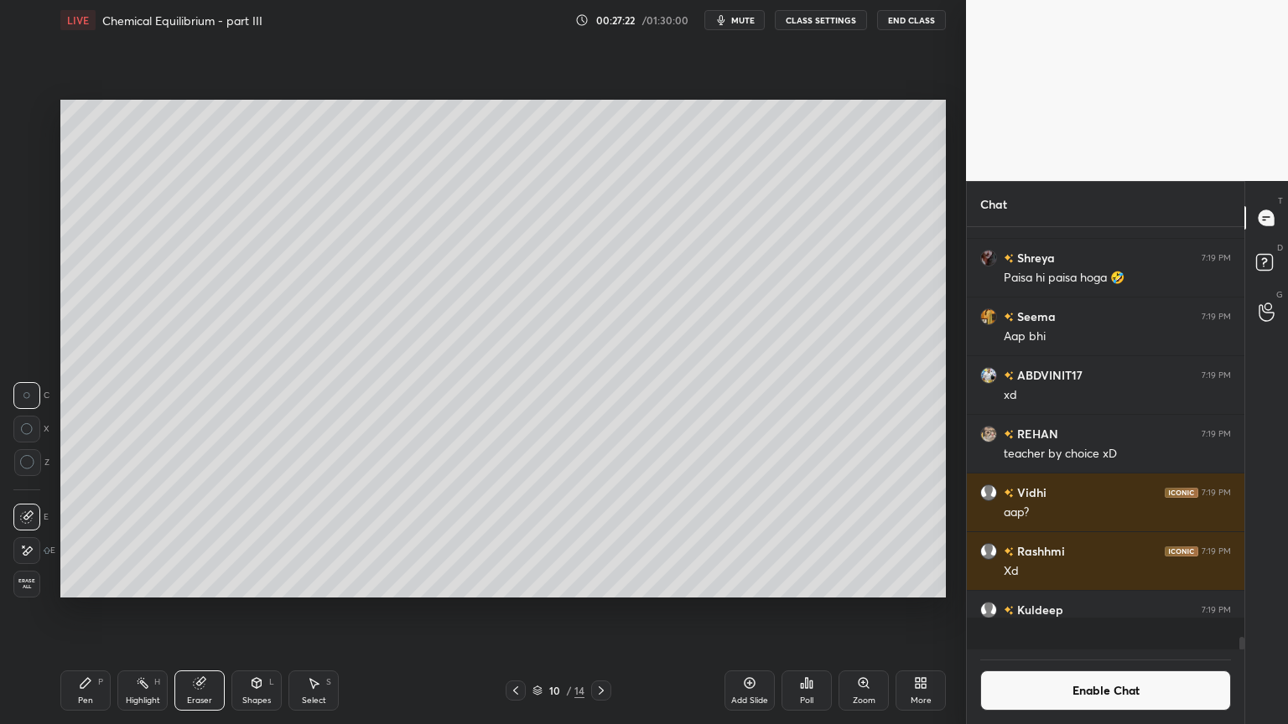
scroll to position [13829, 0]
click at [80, 611] on div "Pen P" at bounding box center [85, 691] width 50 height 40
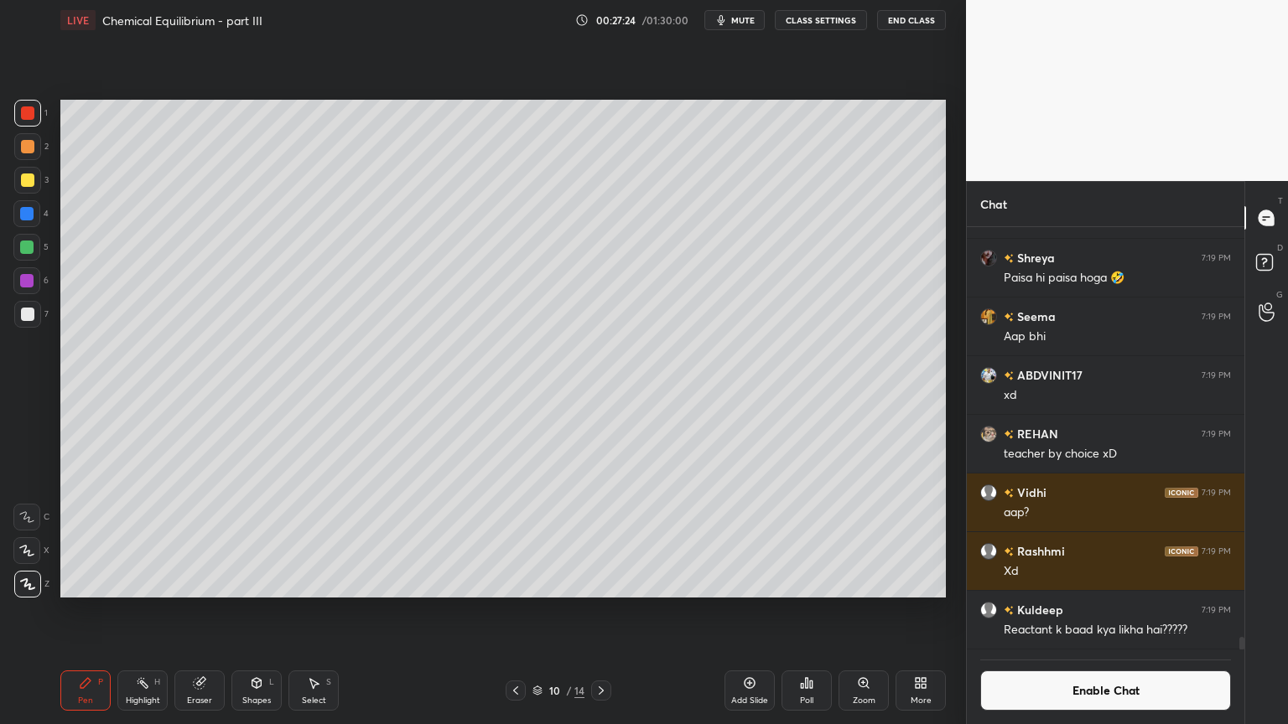
click at [31, 303] on div at bounding box center [27, 314] width 27 height 27
click at [29, 122] on div at bounding box center [27, 113] width 27 height 27
click at [123, 611] on div "Highlight H" at bounding box center [142, 691] width 50 height 40
click at [142, 611] on div "Highlight H" at bounding box center [142, 691] width 50 height 40
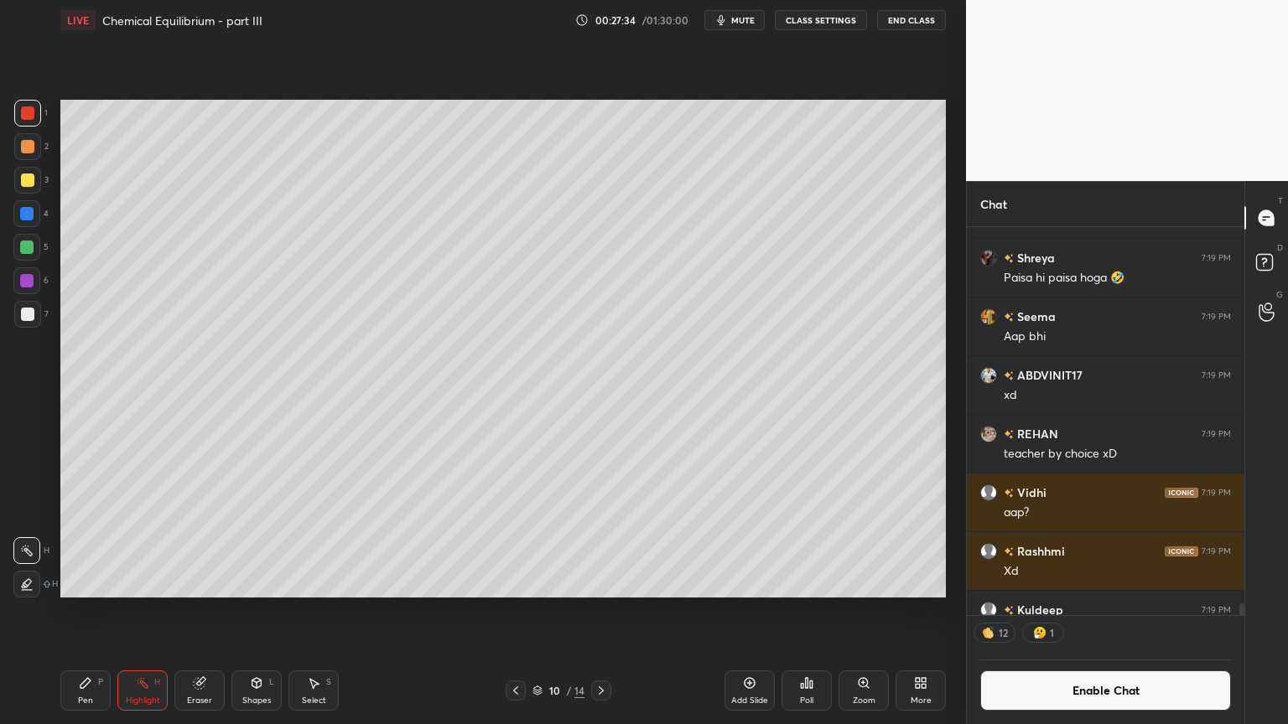
click at [102, 611] on div "Pen P" at bounding box center [85, 691] width 50 height 40
drag, startPoint x: 249, startPoint y: 692, endPoint x: 251, endPoint y: 682, distance: 9.4
click at [249, 611] on div "Shapes L" at bounding box center [256, 691] width 50 height 40
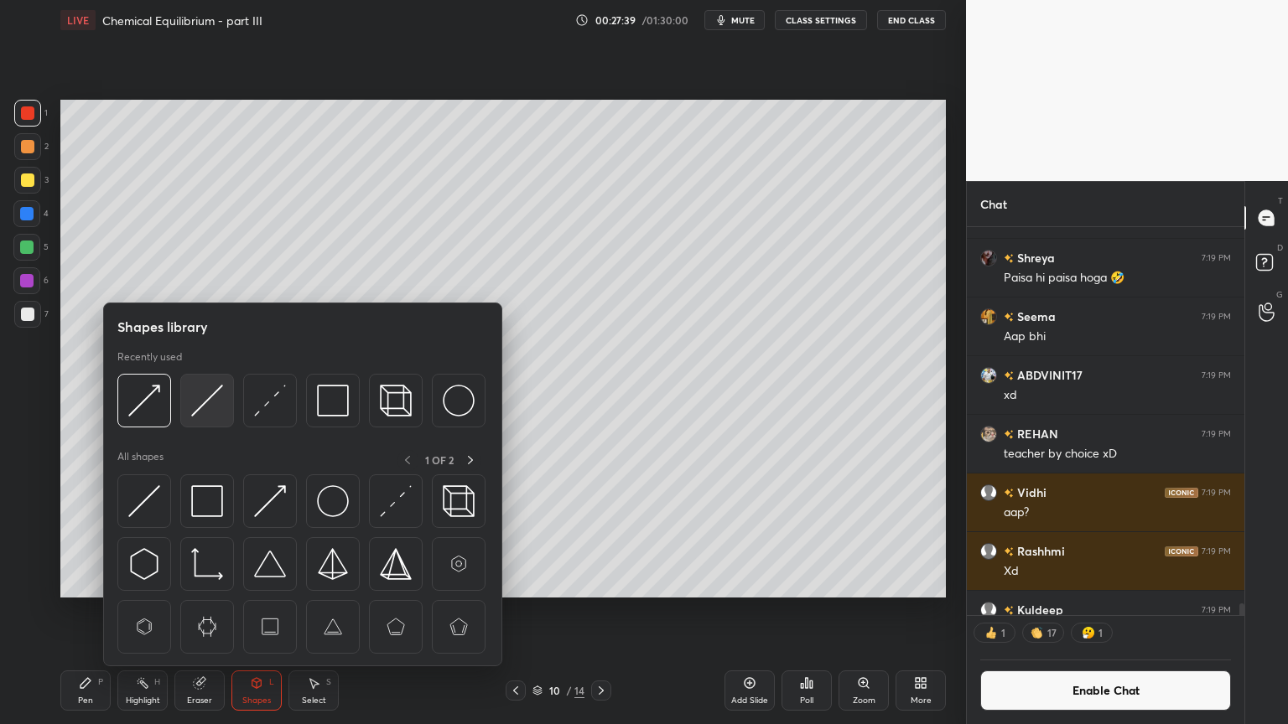
click at [205, 416] on img at bounding box center [207, 401] width 32 height 32
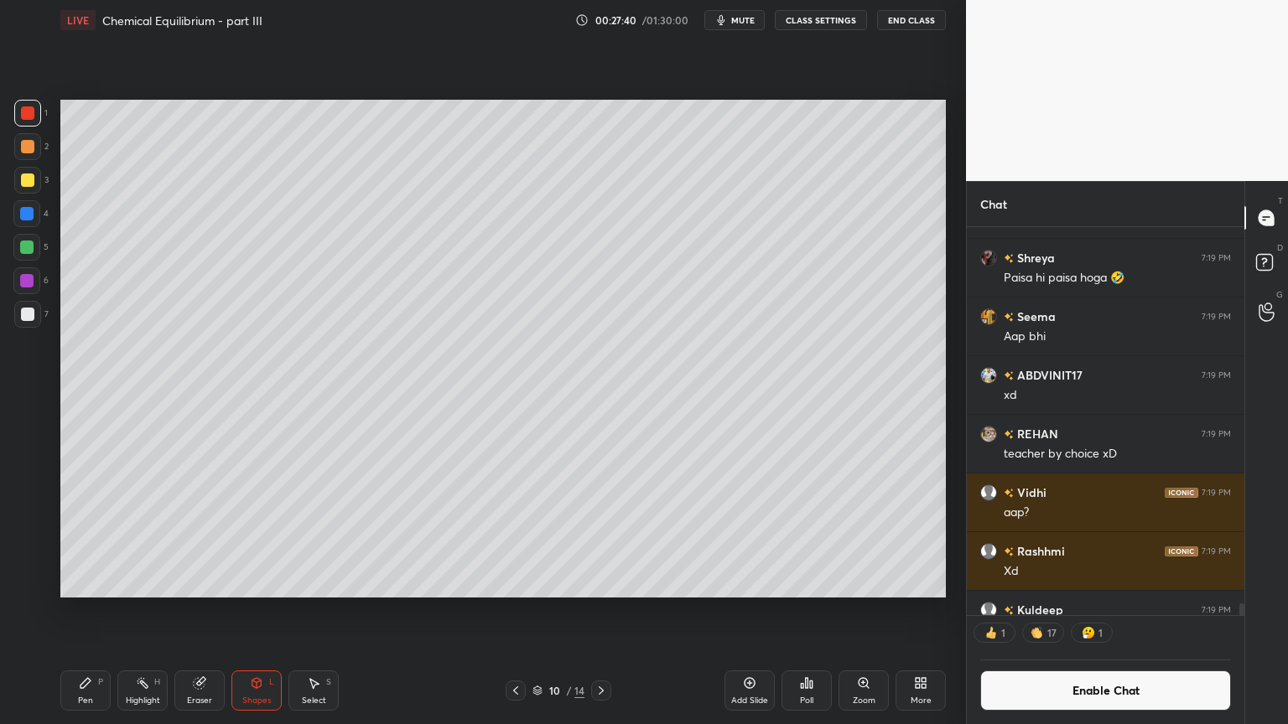
click at [31, 319] on div at bounding box center [27, 314] width 13 height 13
drag, startPoint x: 147, startPoint y: 691, endPoint x: 163, endPoint y: 623, distance: 69.9
click at [148, 611] on rect at bounding box center [144, 685] width 8 height 8
click at [69, 611] on div "Pen P" at bounding box center [85, 691] width 50 height 40
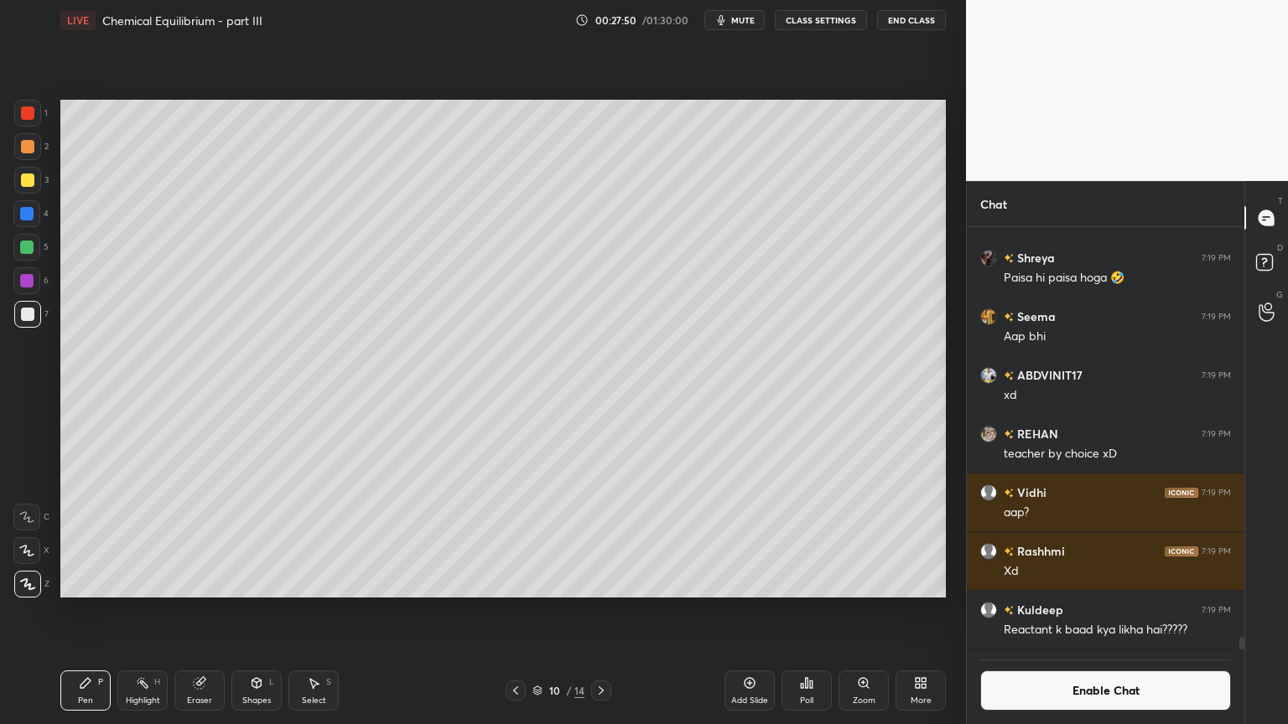
click at [139, 611] on div "Highlight H" at bounding box center [142, 691] width 50 height 40
click at [91, 611] on icon at bounding box center [85, 683] width 13 height 13
click at [148, 611] on div "Highlight" at bounding box center [143, 701] width 34 height 8
click at [104, 611] on div "Pen P" at bounding box center [85, 691] width 50 height 40
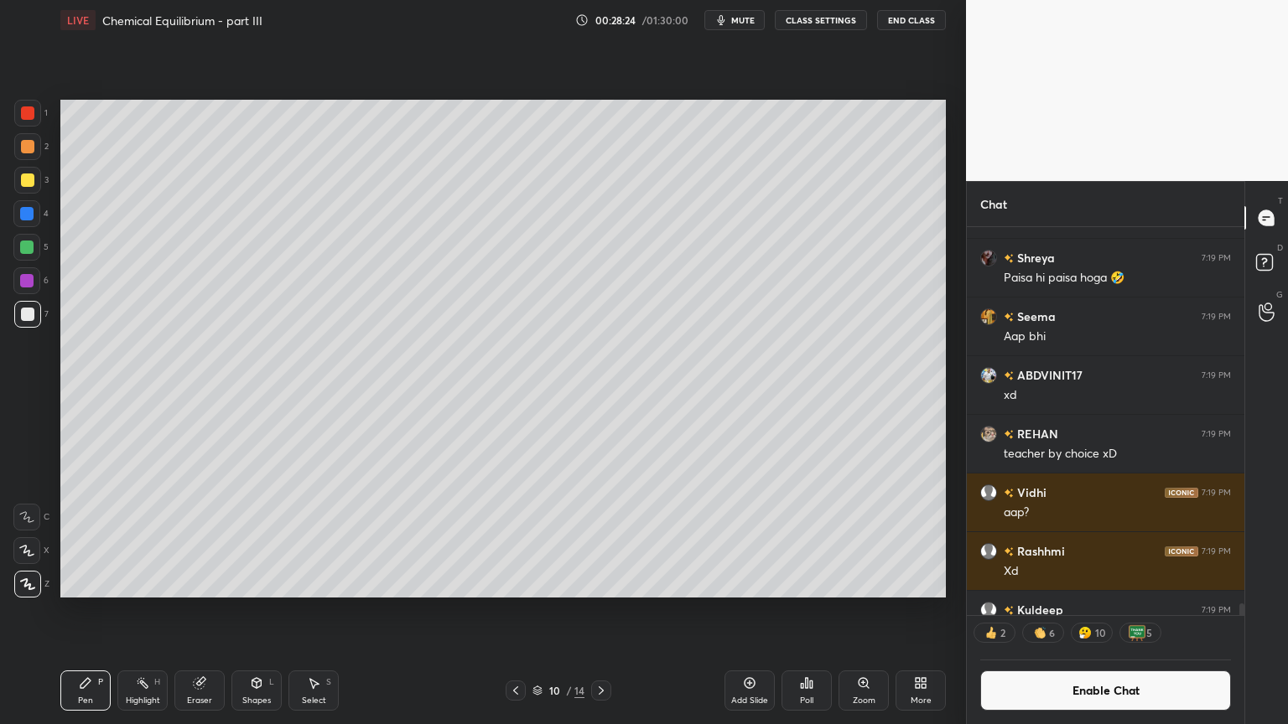
click at [257, 611] on div "Shapes L" at bounding box center [256, 691] width 50 height 40
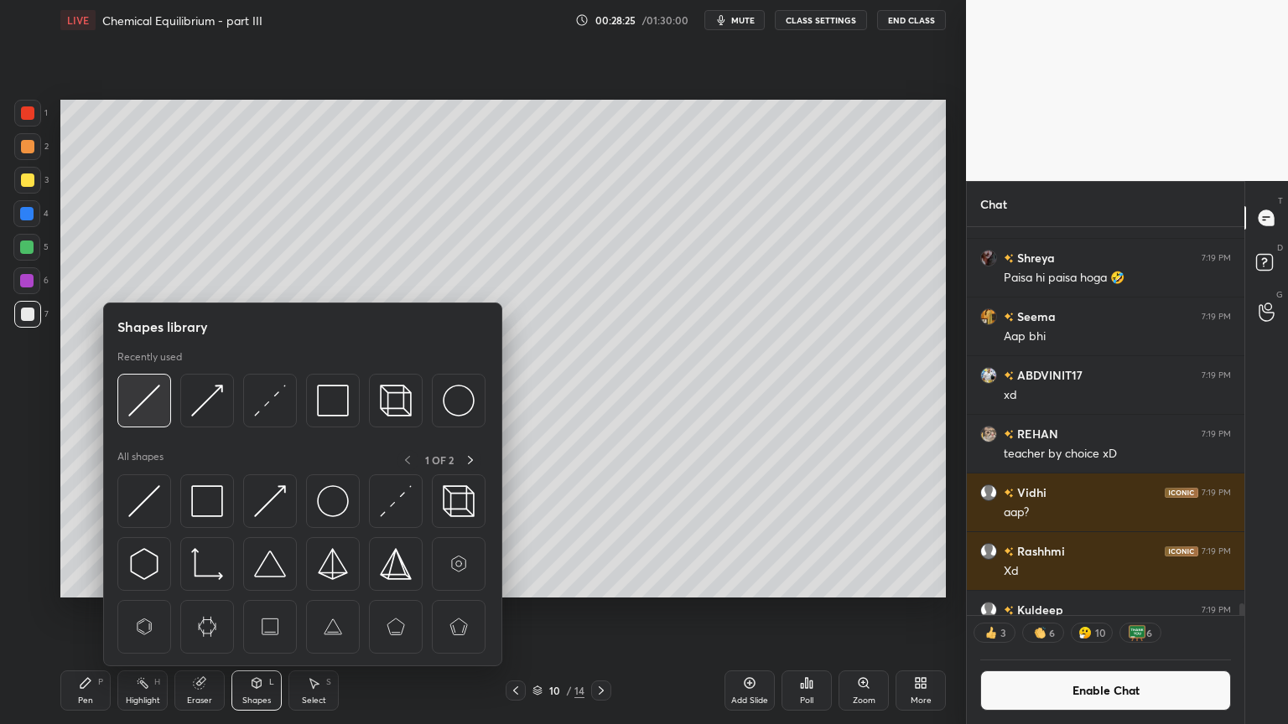
click at [136, 412] on img at bounding box center [144, 401] width 32 height 32
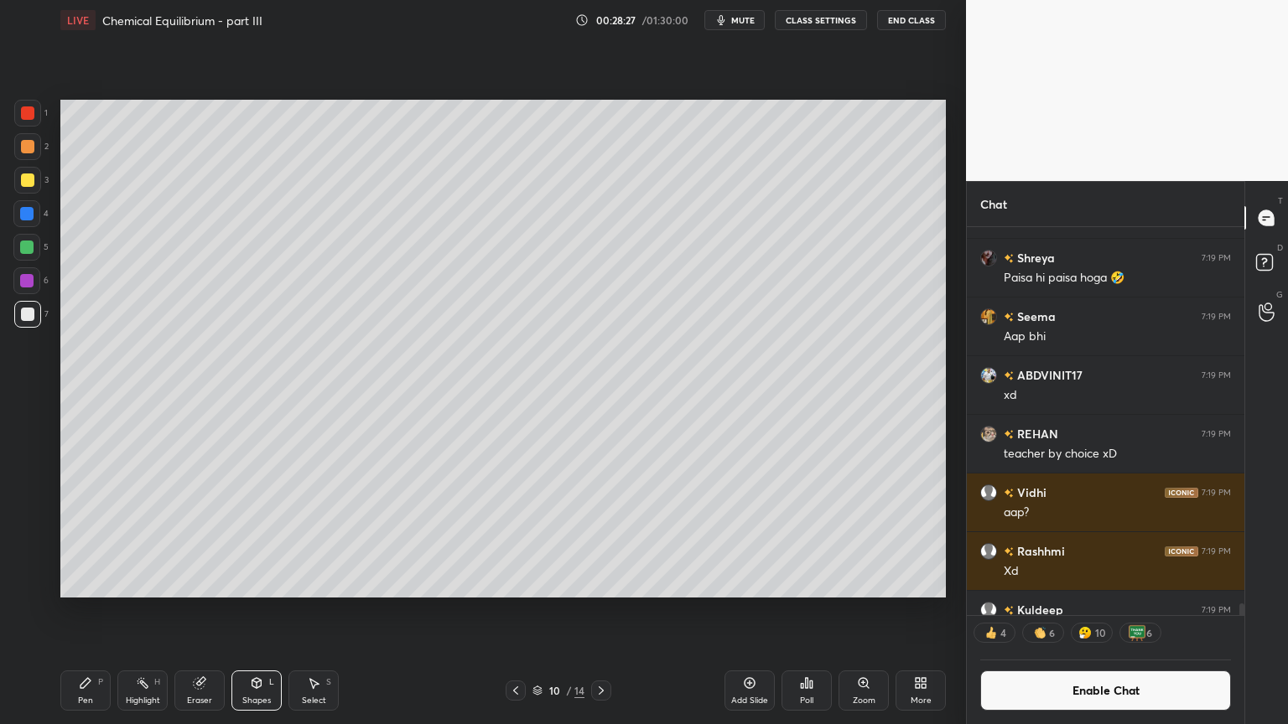
drag, startPoint x: 149, startPoint y: 695, endPoint x: 171, endPoint y: 656, distance: 45.0
click at [147, 611] on div "Highlight H" at bounding box center [142, 691] width 50 height 40
drag, startPoint x: 517, startPoint y: 687, endPoint x: 523, endPoint y: 675, distance: 13.9
click at [518, 611] on icon at bounding box center [515, 690] width 13 height 13
click at [603, 611] on icon at bounding box center [600, 690] width 13 height 13
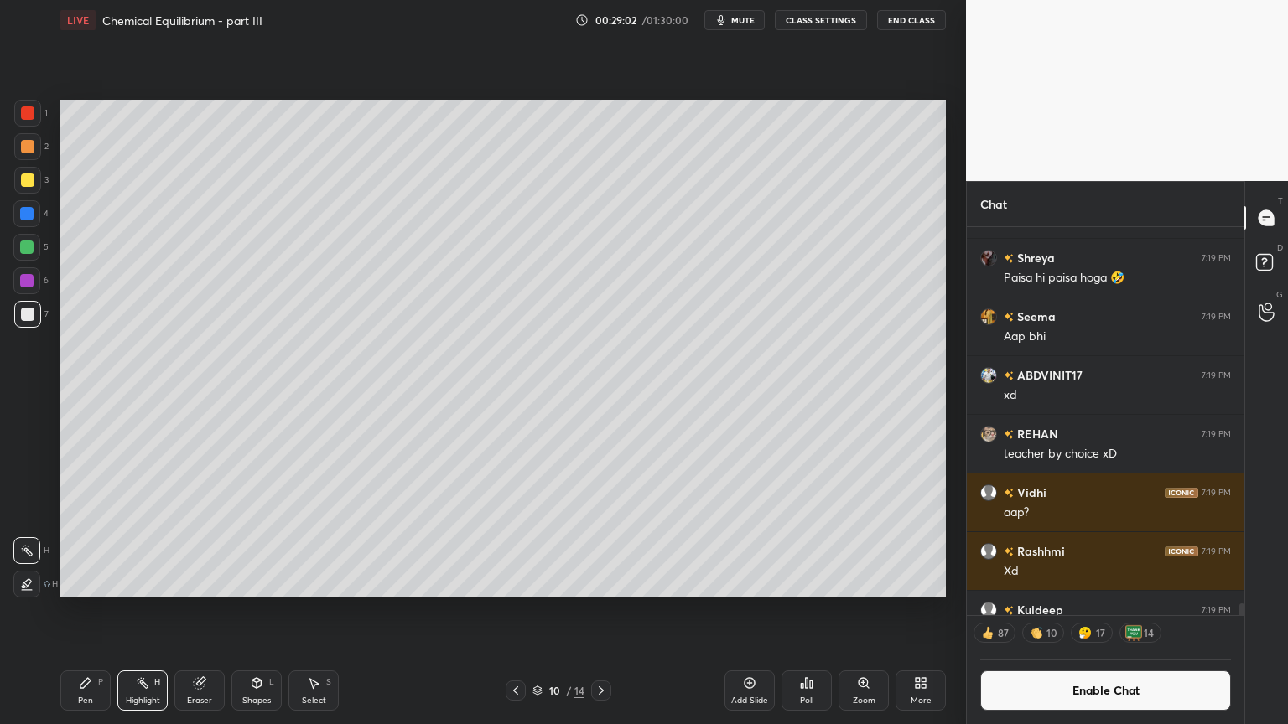
click at [92, 611] on div "Pen" at bounding box center [85, 701] width 15 height 8
click at [27, 216] on div at bounding box center [26, 213] width 13 height 13
click at [158, 611] on div "Highlight H" at bounding box center [142, 691] width 50 height 40
click at [83, 611] on div "Pen P" at bounding box center [85, 691] width 50 height 40
click at [24, 317] on div at bounding box center [27, 314] width 13 height 13
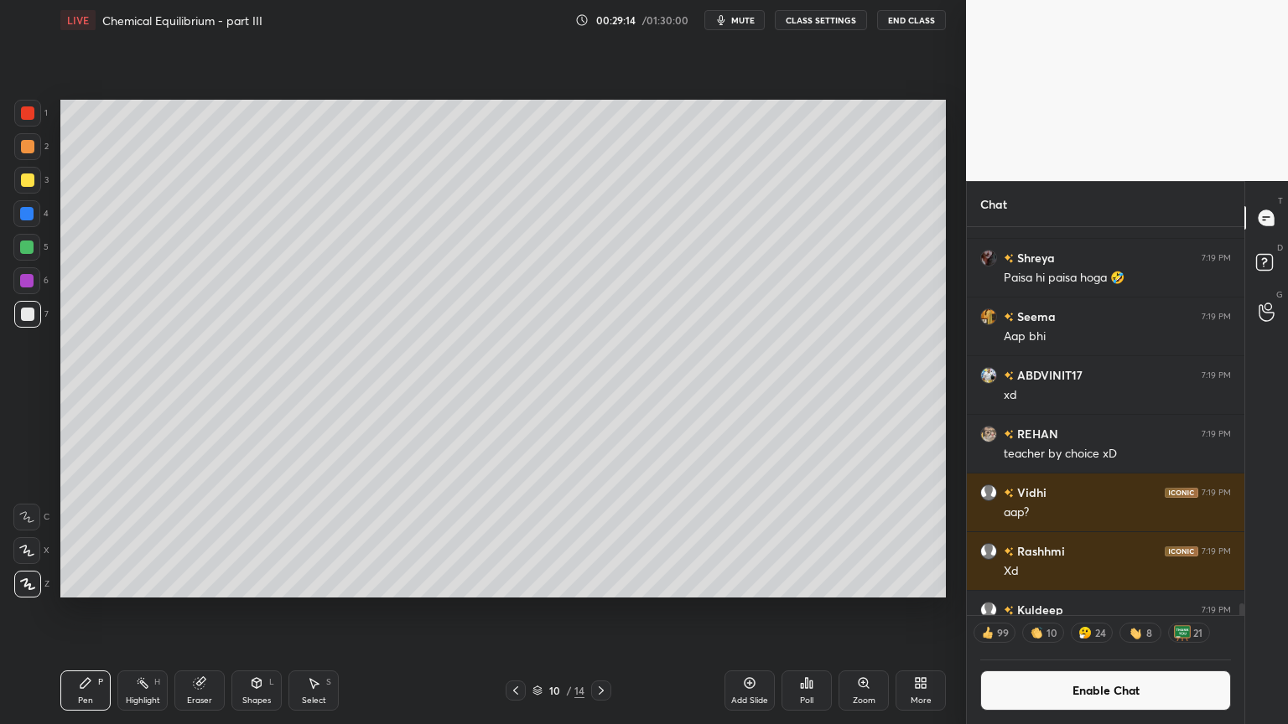
click at [513, 611] on icon at bounding box center [515, 690] width 13 height 13
click at [516, 611] on icon at bounding box center [515, 691] width 5 height 8
drag, startPoint x: 158, startPoint y: 683, endPoint x: 176, endPoint y: 642, distance: 44.7
click at [158, 611] on div "Highlight H" at bounding box center [142, 691] width 50 height 40
click at [605, 611] on icon at bounding box center [600, 690] width 13 height 13
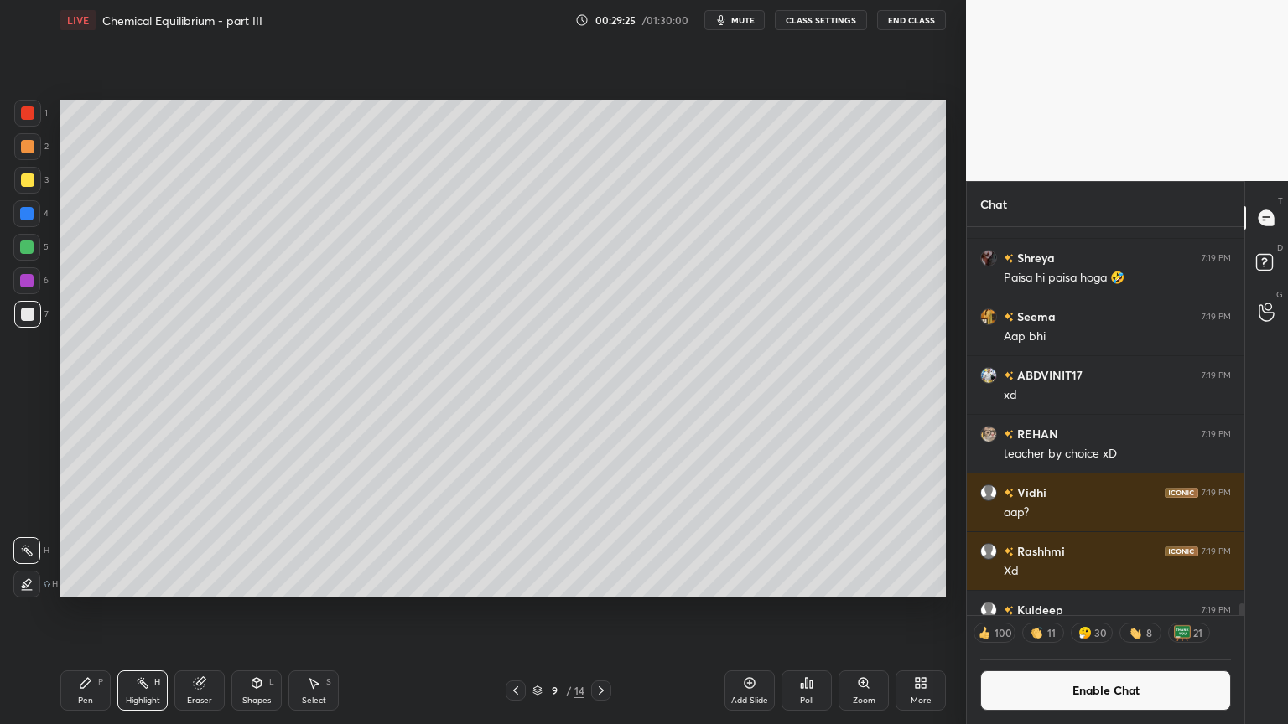
click at [606, 611] on icon at bounding box center [600, 690] width 13 height 13
click at [77, 611] on div "Pen P" at bounding box center [85, 691] width 50 height 40
click at [205, 611] on div "Eraser" at bounding box center [199, 691] width 50 height 40
drag, startPoint x: 80, startPoint y: 687, endPoint x: 143, endPoint y: 630, distance: 84.3
click at [80, 611] on icon at bounding box center [85, 683] width 10 height 10
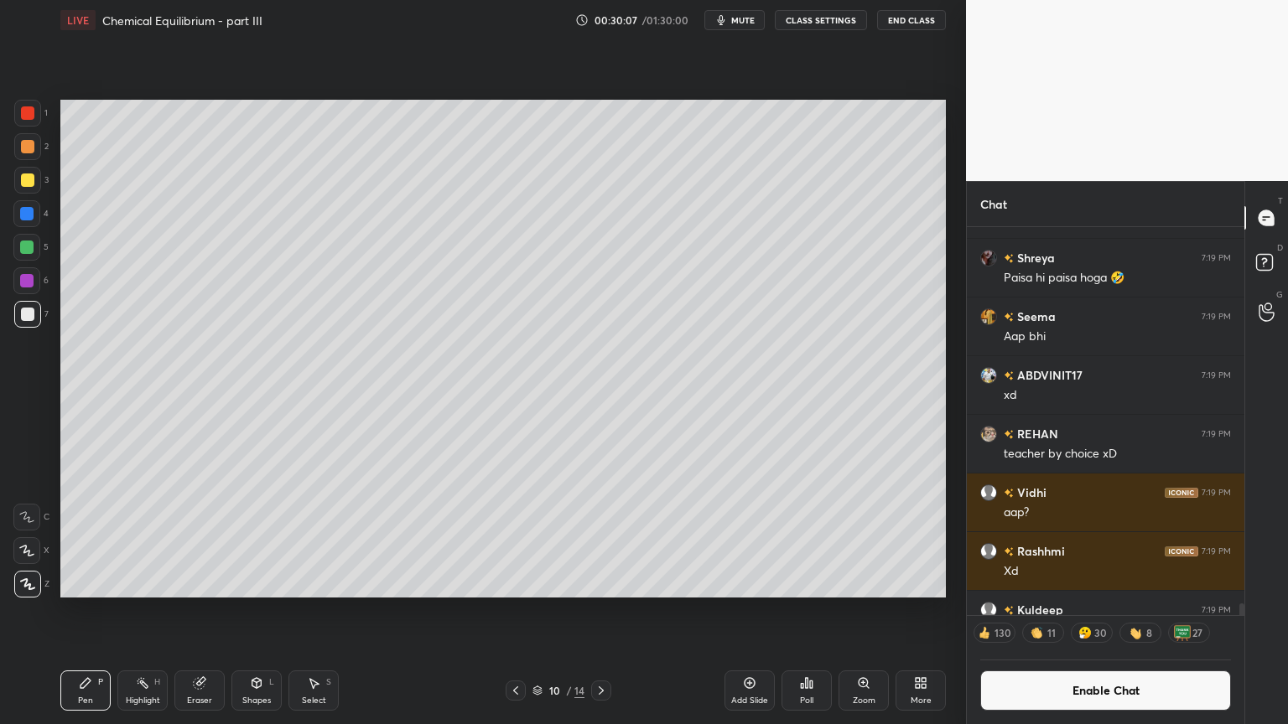
click at [511, 611] on icon at bounding box center [515, 690] width 13 height 13
click at [152, 611] on div "Highlight H" at bounding box center [142, 691] width 50 height 40
drag, startPoint x: 597, startPoint y: 706, endPoint x: 598, endPoint y: 697, distance: 9.3
click at [599, 611] on div "Pen P Highlight H Eraser Shapes L Select S 9 / 14 Add Slide Poll Zoom More" at bounding box center [502, 690] width 885 height 67
click at [601, 611] on icon at bounding box center [600, 690] width 13 height 13
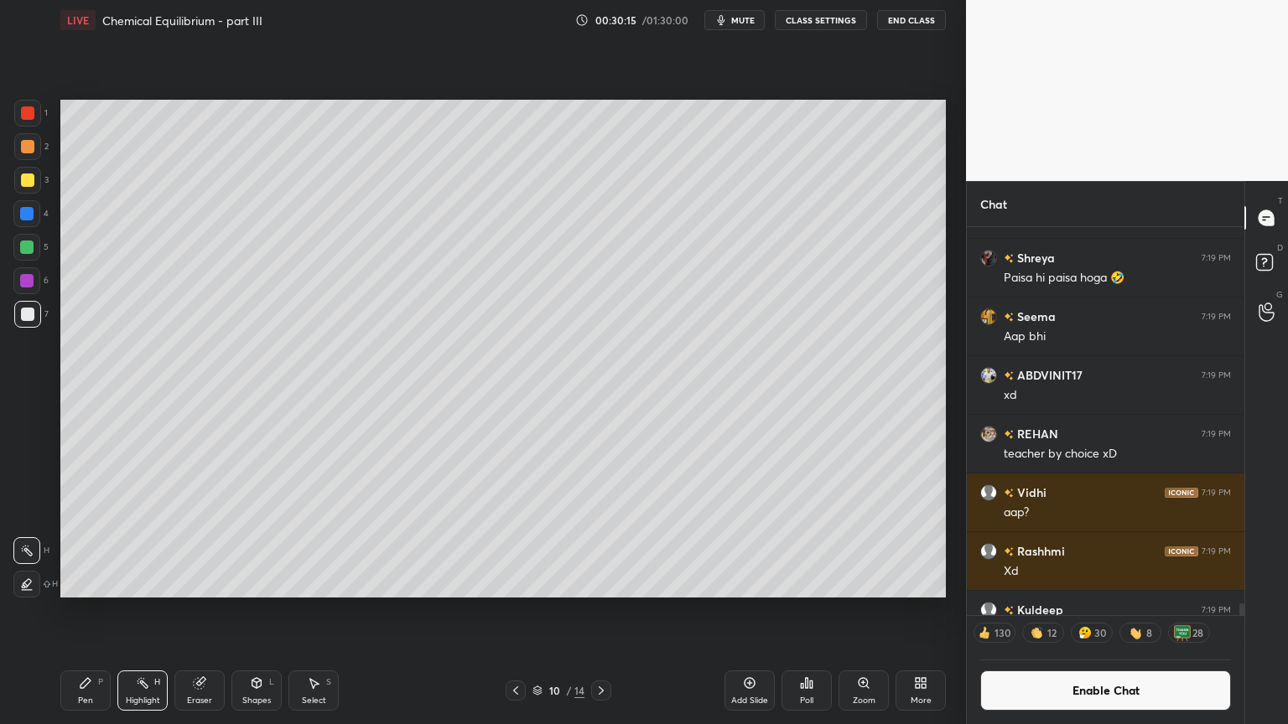
click at [599, 611] on icon at bounding box center [600, 690] width 13 height 13
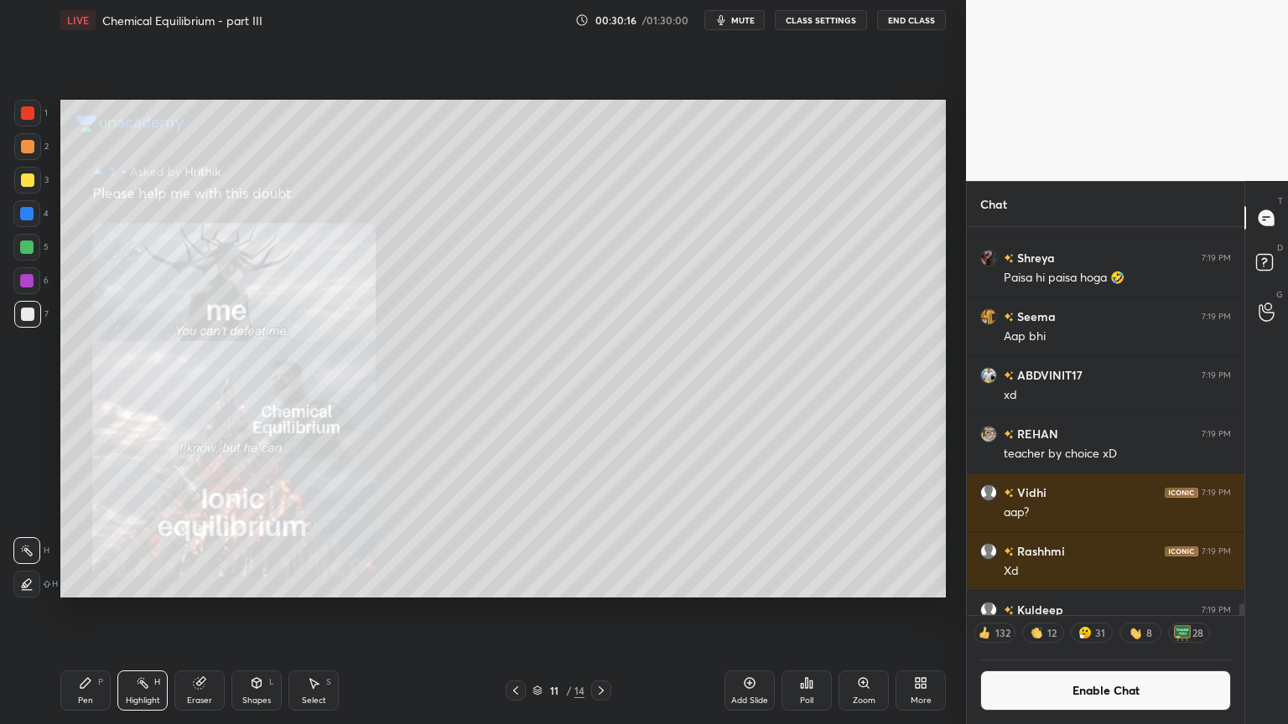
click at [511, 611] on icon at bounding box center [515, 690] width 13 height 13
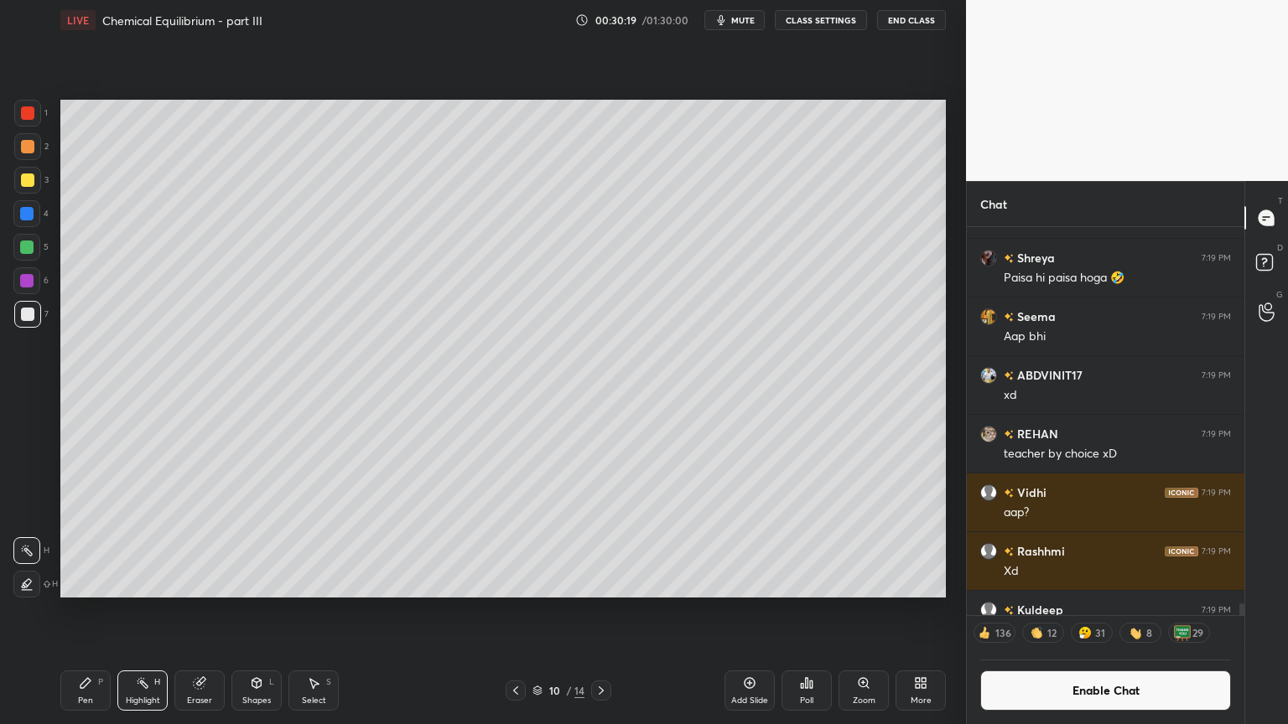
drag, startPoint x: 720, startPoint y: 692, endPoint x: 710, endPoint y: 684, distance: 12.6
click at [716, 611] on div "10 / 14" at bounding box center [558, 691] width 332 height 20
click at [734, 611] on div "Add Slide" at bounding box center [749, 701] width 37 height 8
click at [91, 611] on icon at bounding box center [85, 683] width 13 height 13
click at [511, 611] on icon at bounding box center [515, 690] width 13 height 13
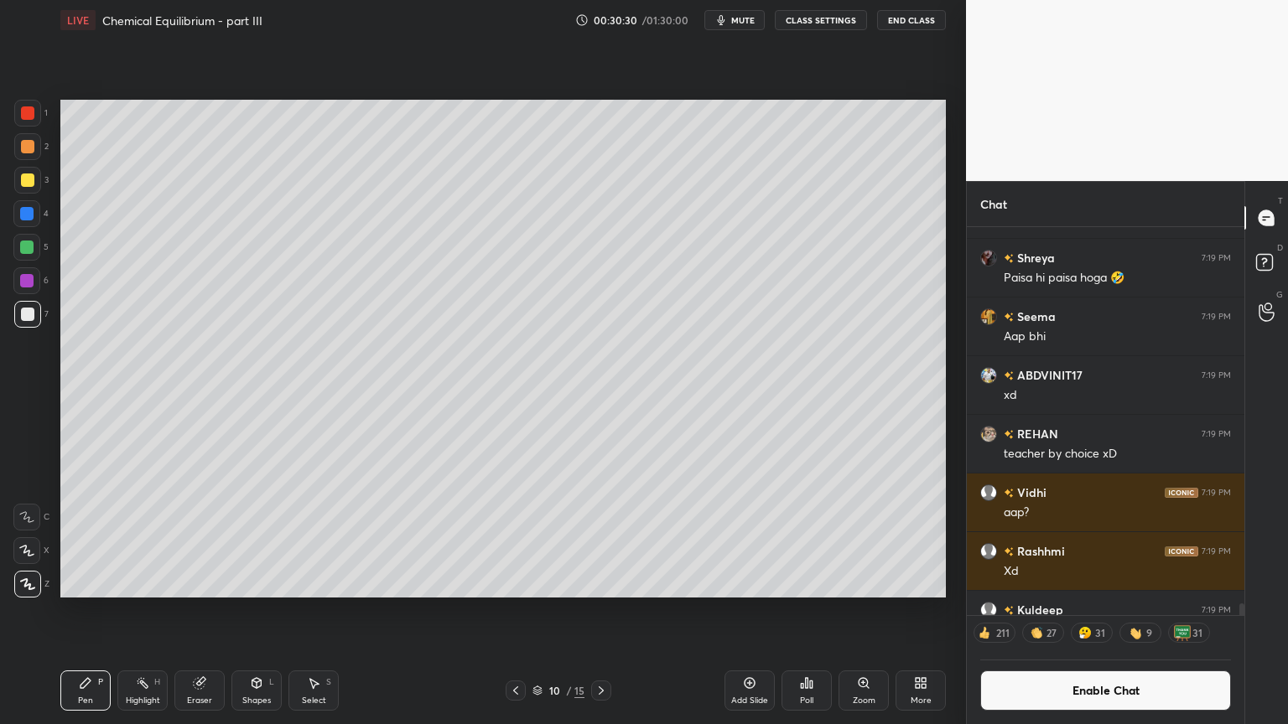
click at [1092, 611] on button "Enable Chat" at bounding box center [1105, 691] width 251 height 40
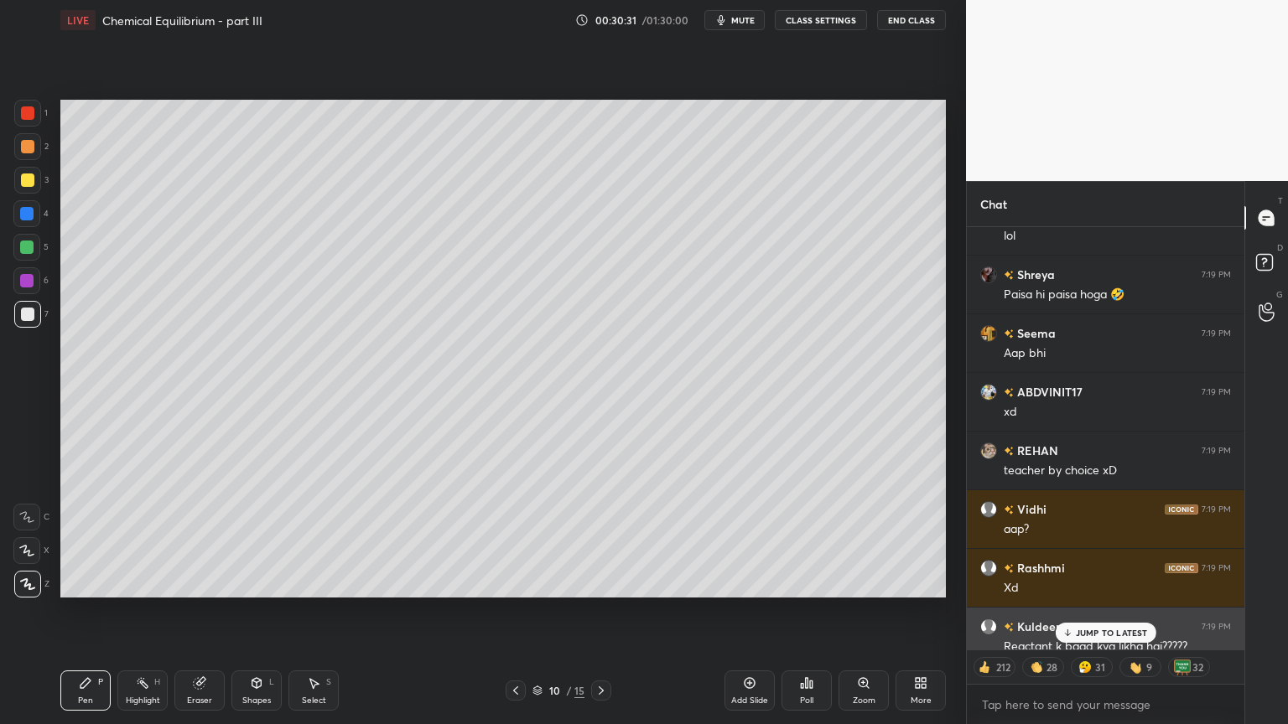
click at [1112, 611] on div "JUMP TO LATEST" at bounding box center [1105, 633] width 101 height 20
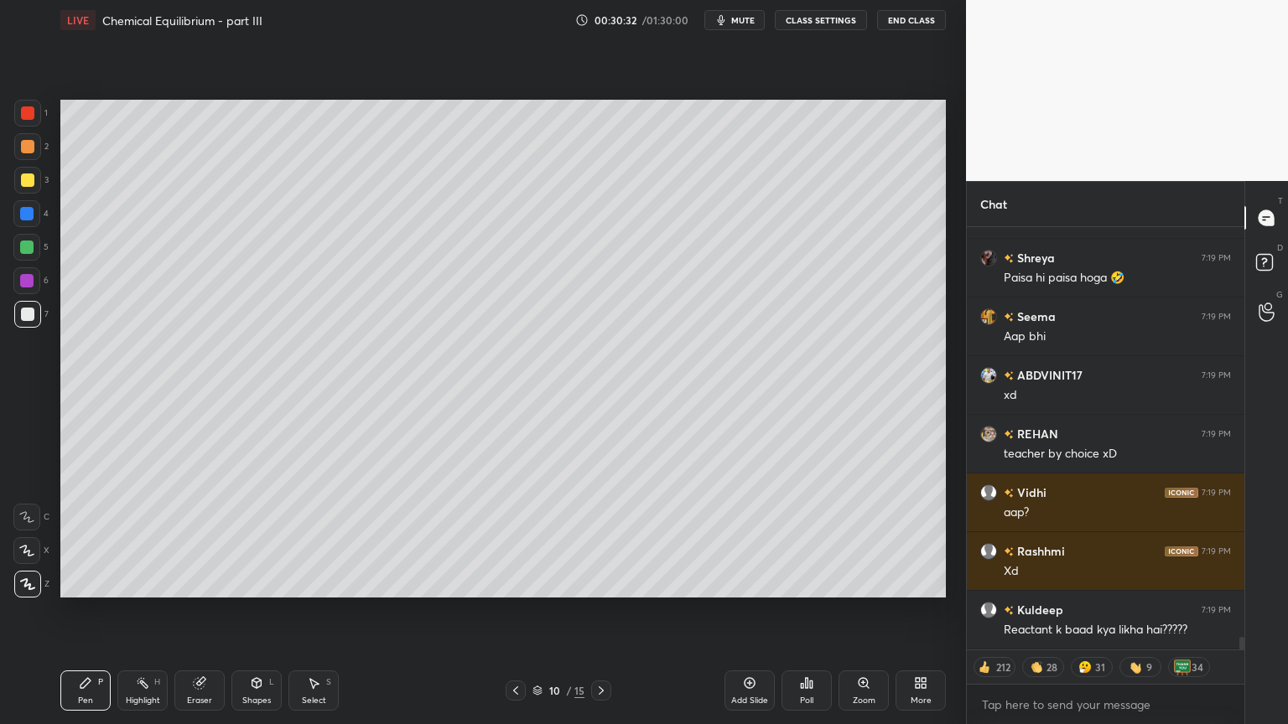
drag, startPoint x: 127, startPoint y: 701, endPoint x: 150, endPoint y: 678, distance: 32.0
click at [131, 611] on div "Highlight H" at bounding box center [142, 691] width 50 height 40
drag, startPoint x: 31, startPoint y: 167, endPoint x: 51, endPoint y: 170, distance: 20.4
click at [31, 174] on div at bounding box center [27, 180] width 27 height 27
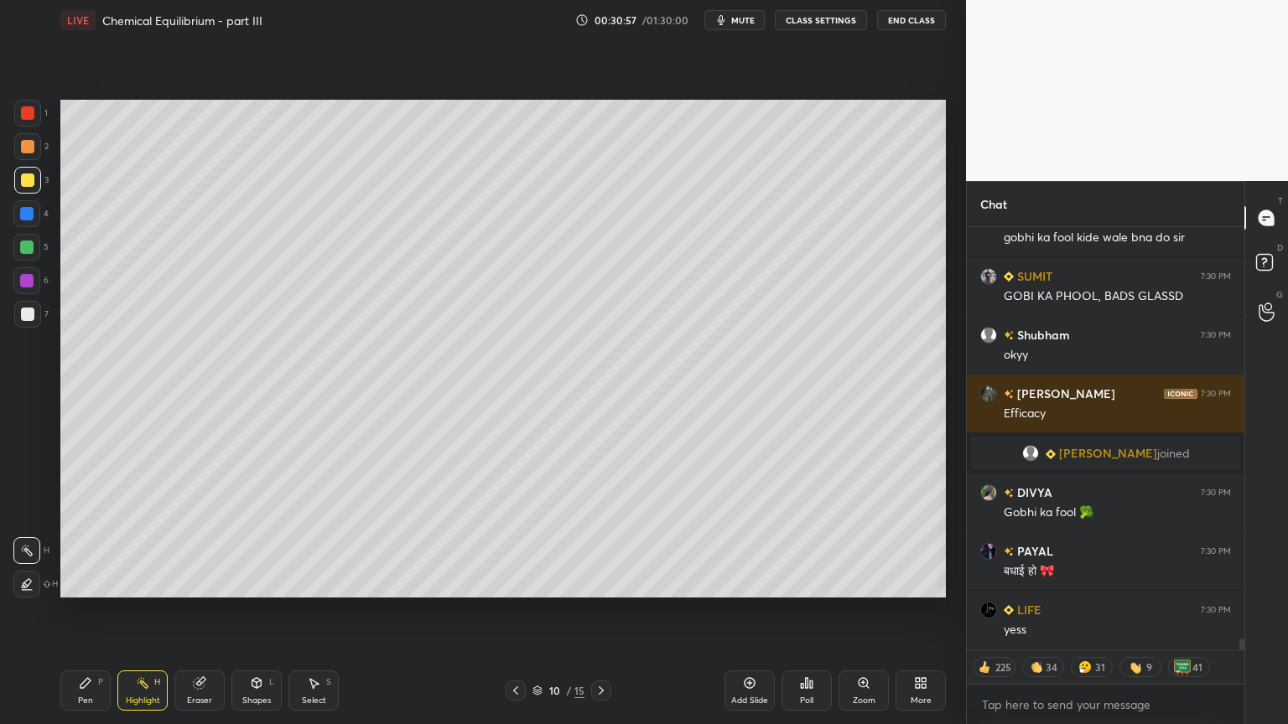
scroll to position [15613, 0]
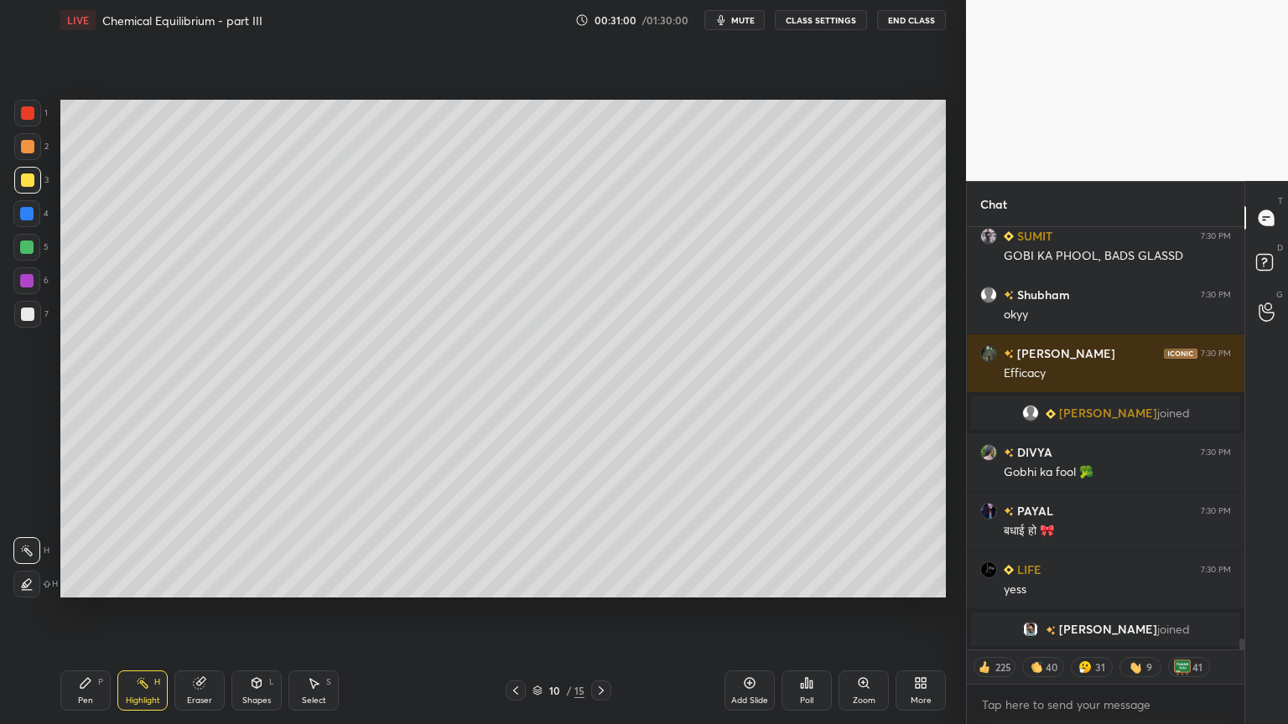
click at [597, 611] on icon at bounding box center [600, 690] width 13 height 13
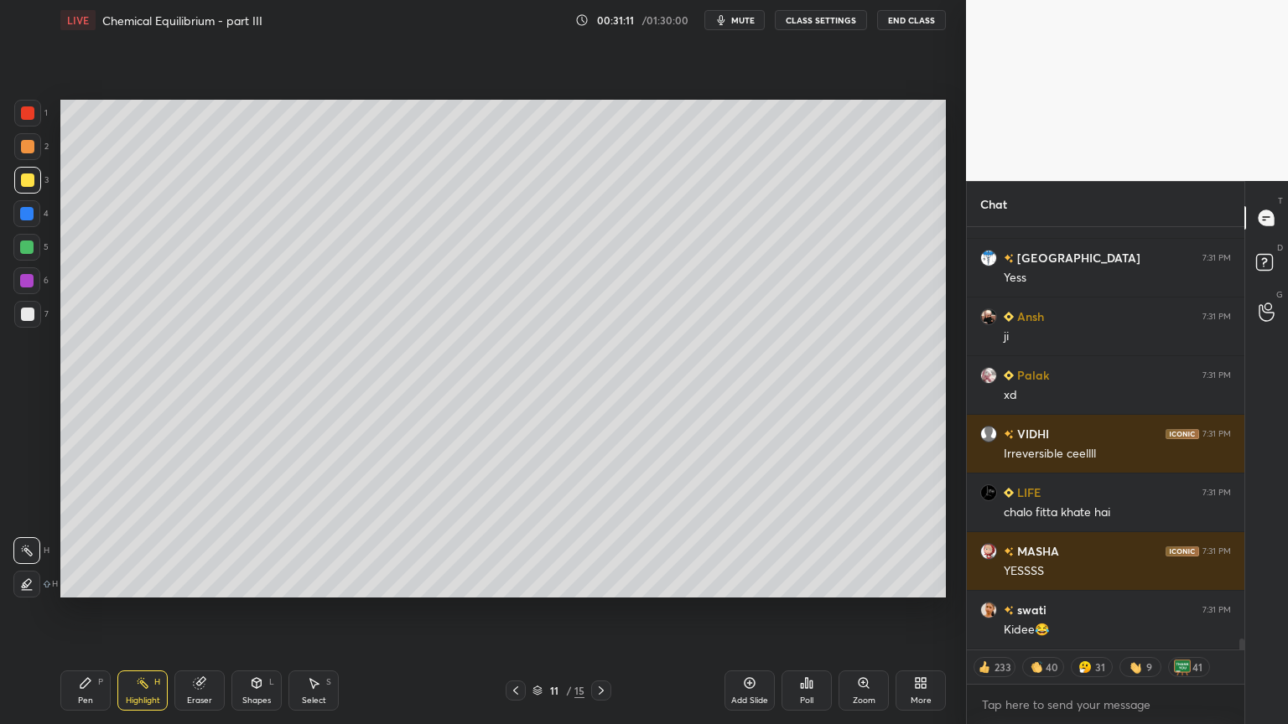
scroll to position [16481, 0]
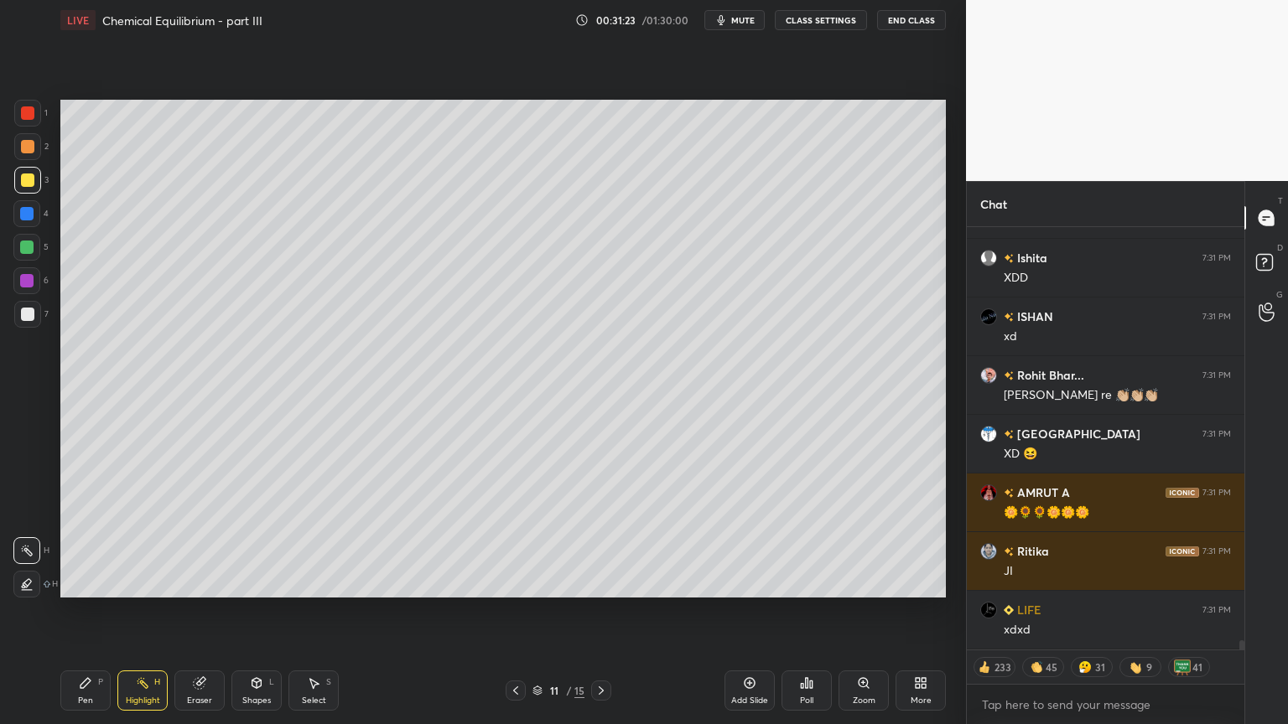
drag, startPoint x: 748, startPoint y: 17, endPoint x: 731, endPoint y: 70, distance: 56.2
click at [744, 25] on button "mute" at bounding box center [734, 20] width 60 height 20
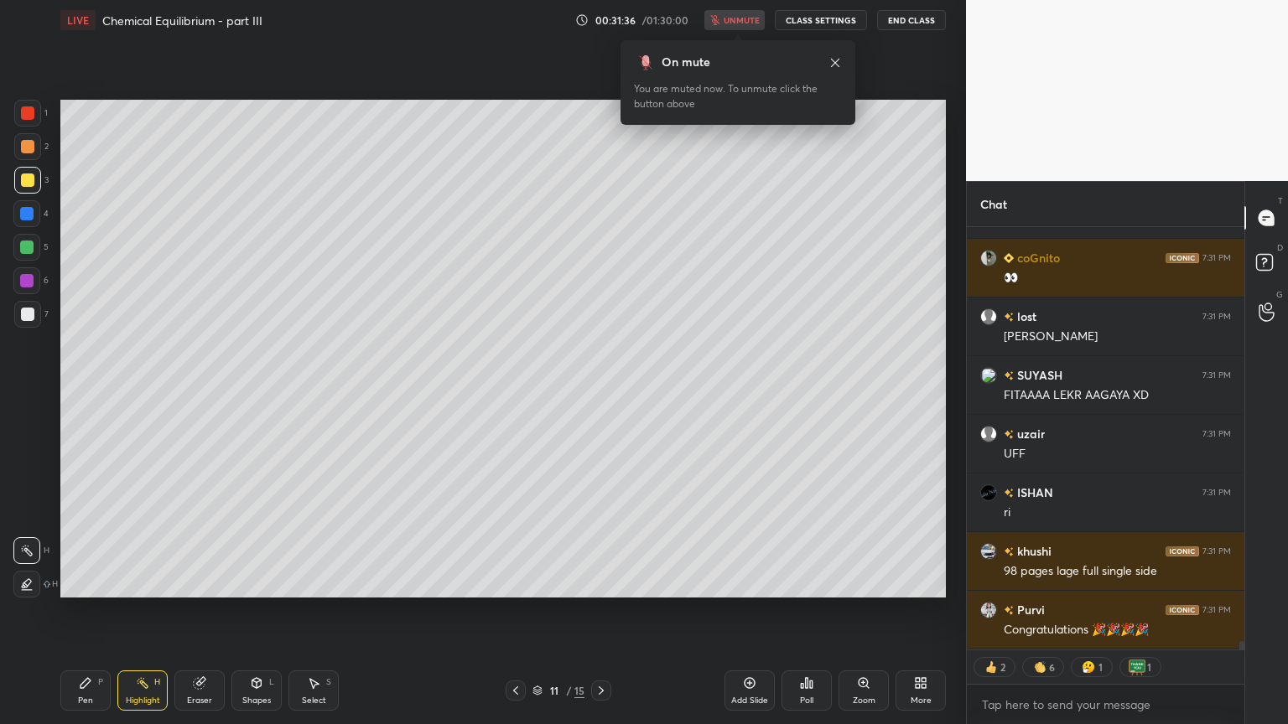
type textarea "x"
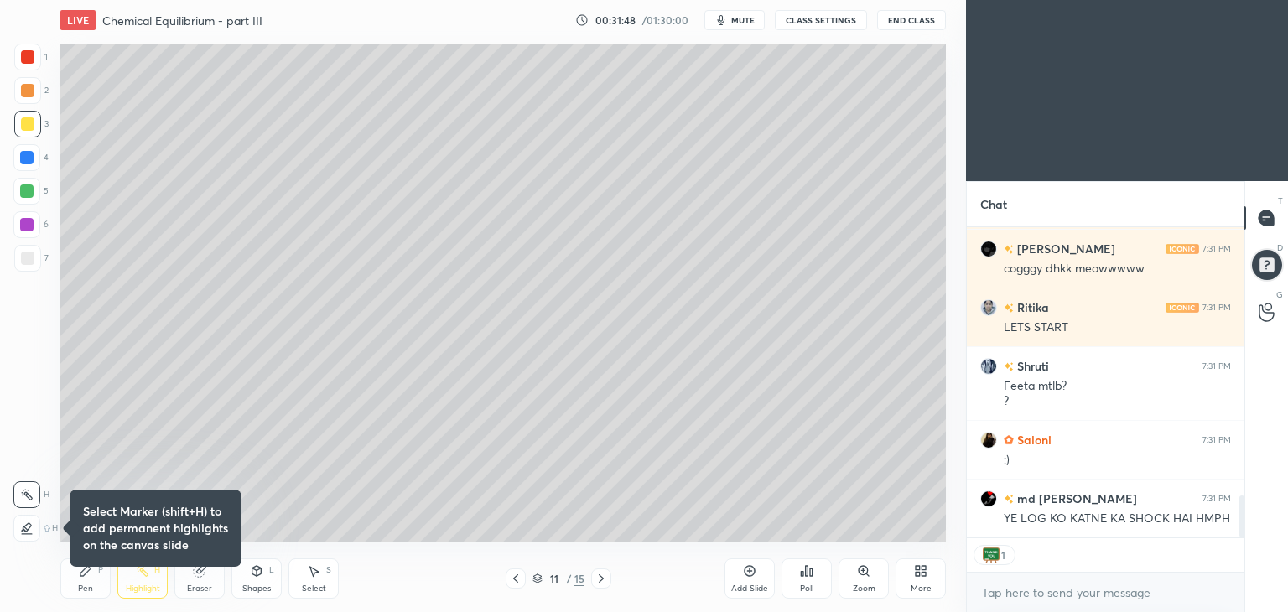
scroll to position [1992, 0]
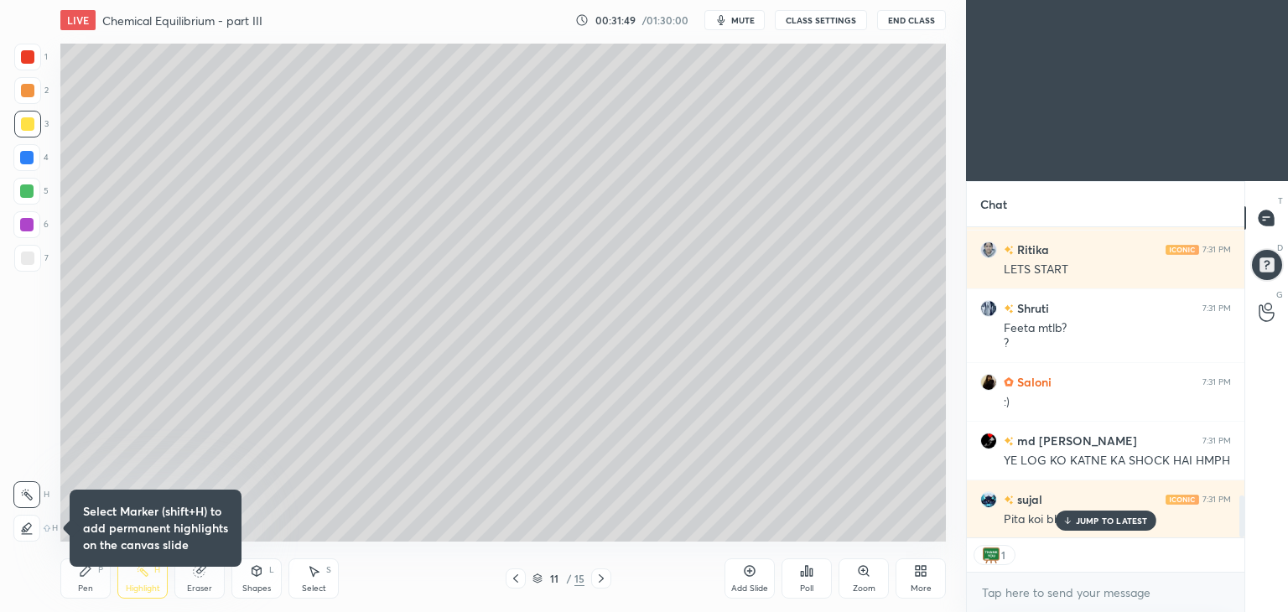
click at [918, 581] on div "More" at bounding box center [920, 578] width 50 height 40
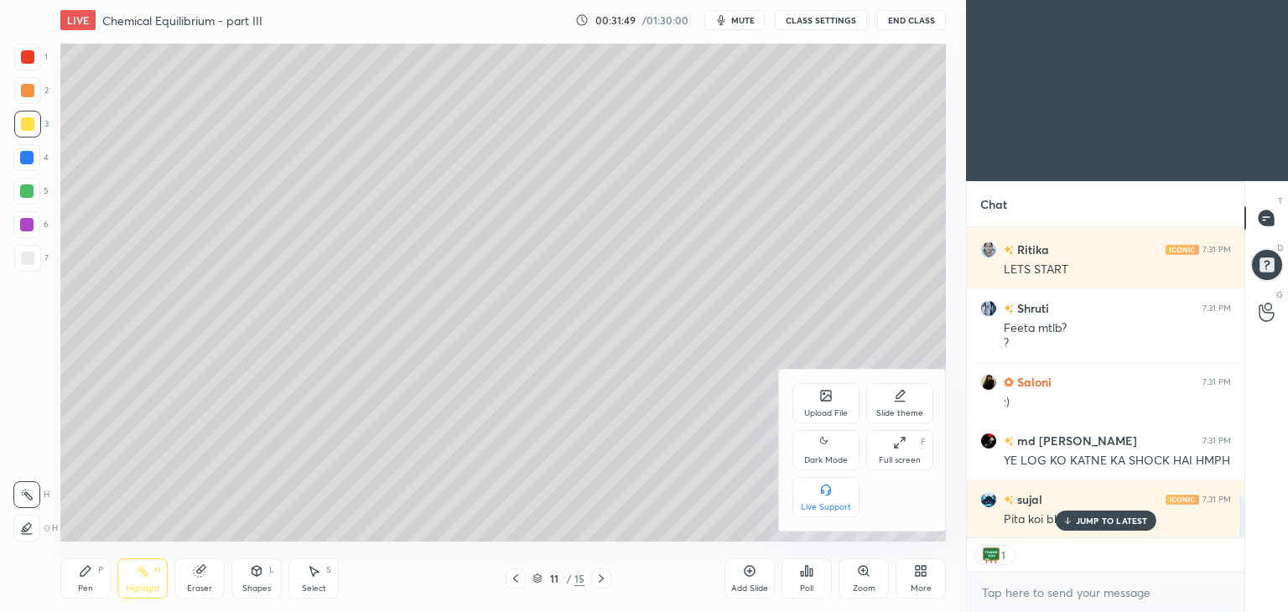
scroll to position [2109, 0]
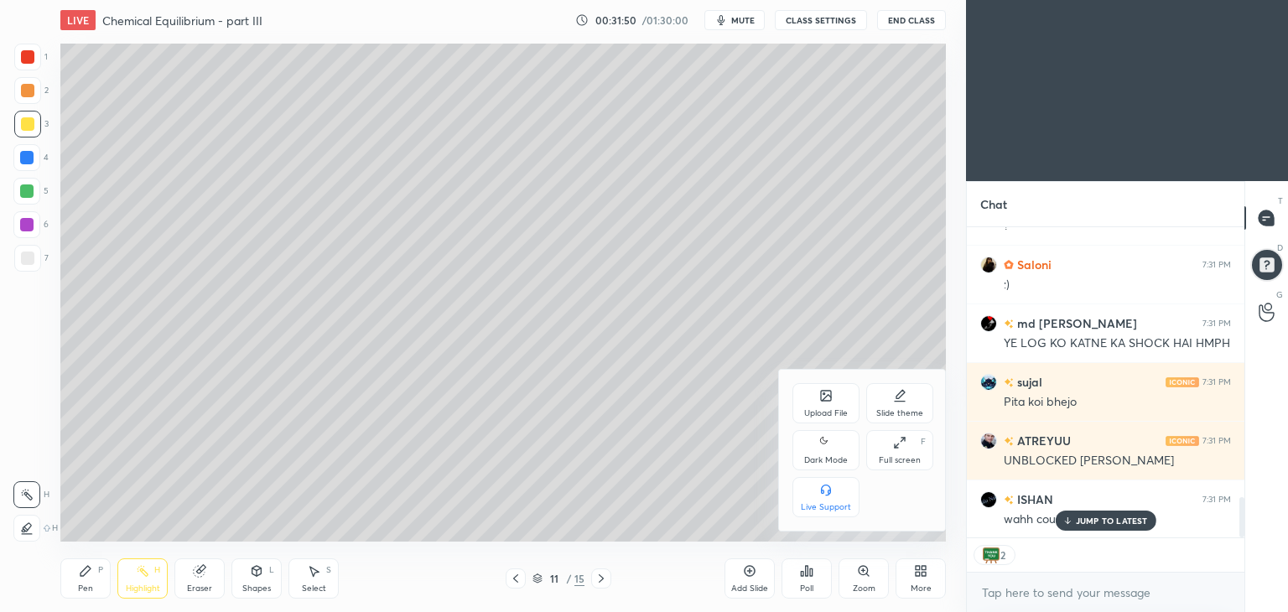
drag, startPoint x: 811, startPoint y: 453, endPoint x: 822, endPoint y: 449, distance: 11.4
click at [808, 450] on div "Dark Mode" at bounding box center [825, 450] width 67 height 40
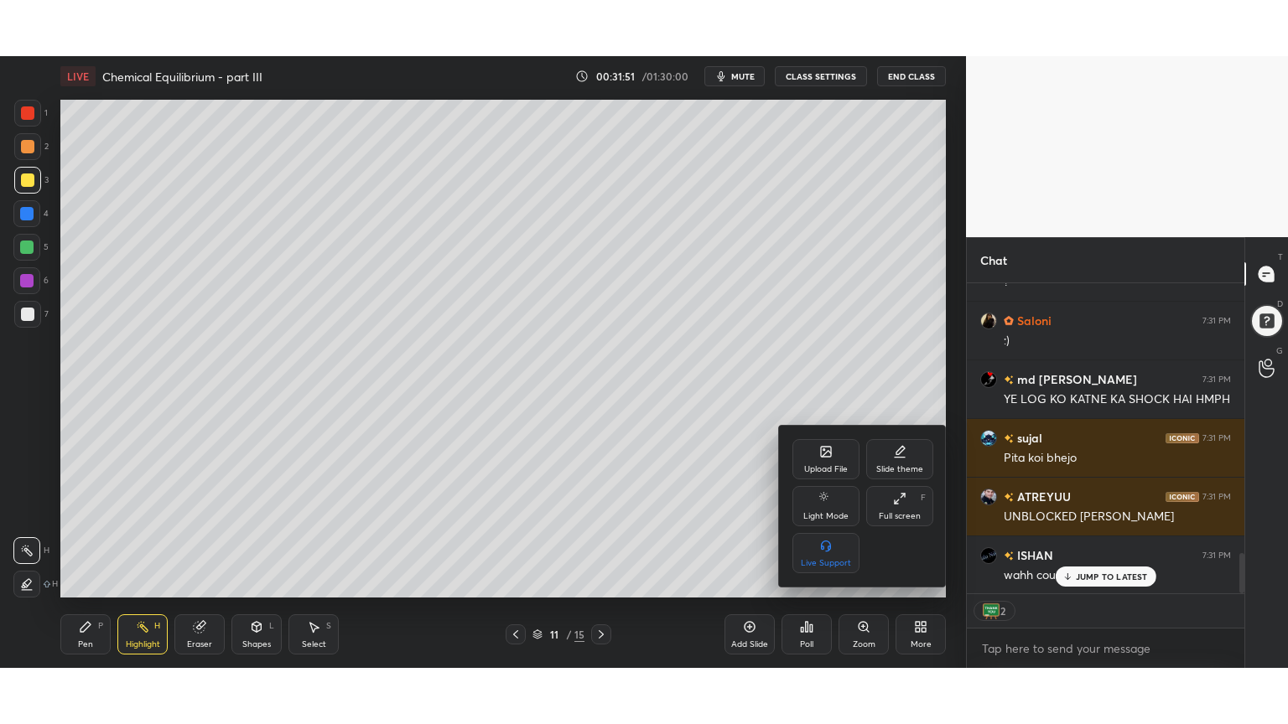
scroll to position [2227, 0]
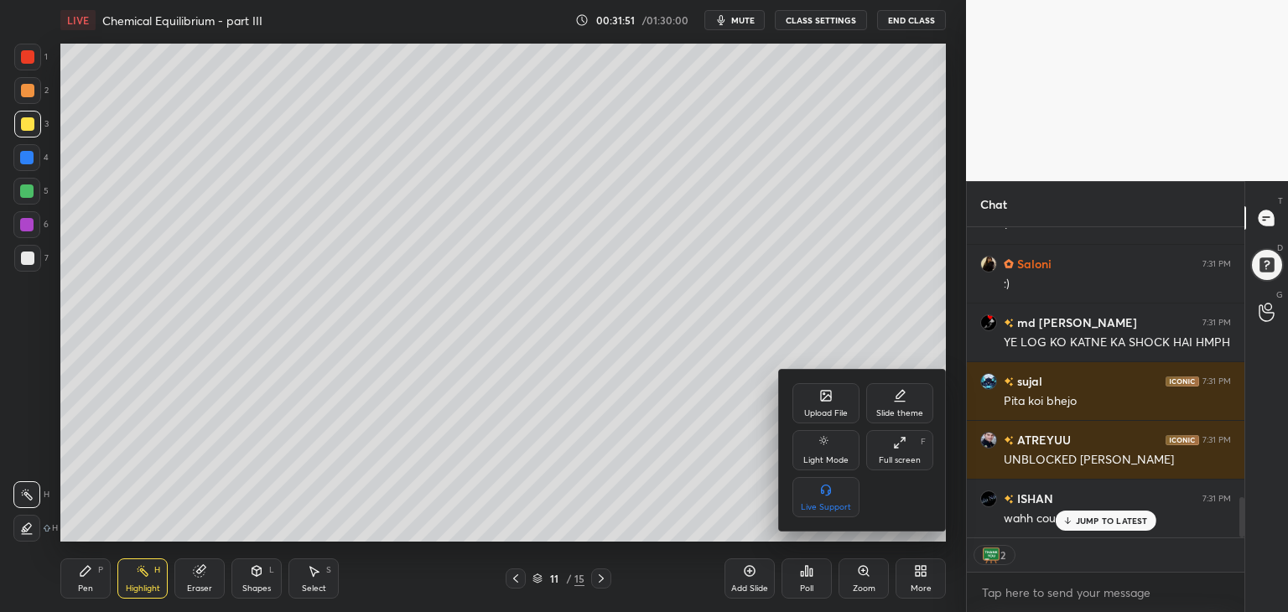
click at [892, 450] on div "Full screen F" at bounding box center [899, 450] width 67 height 40
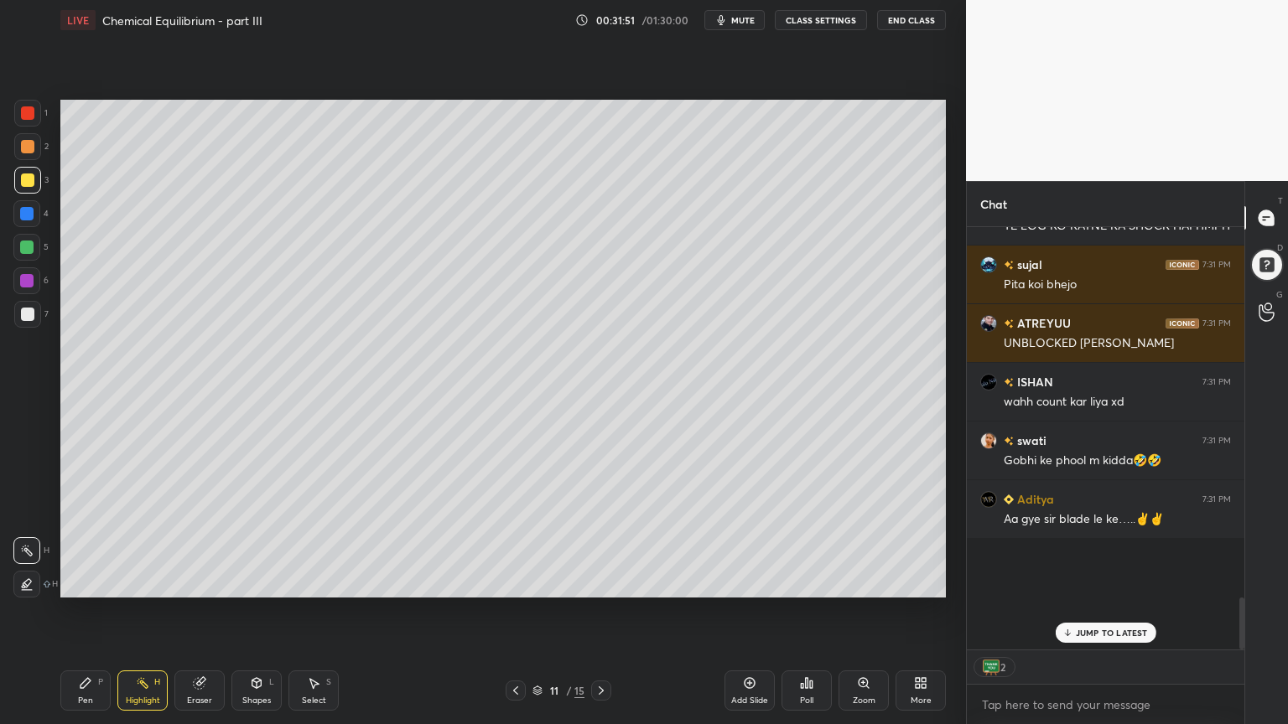
scroll to position [617, 899]
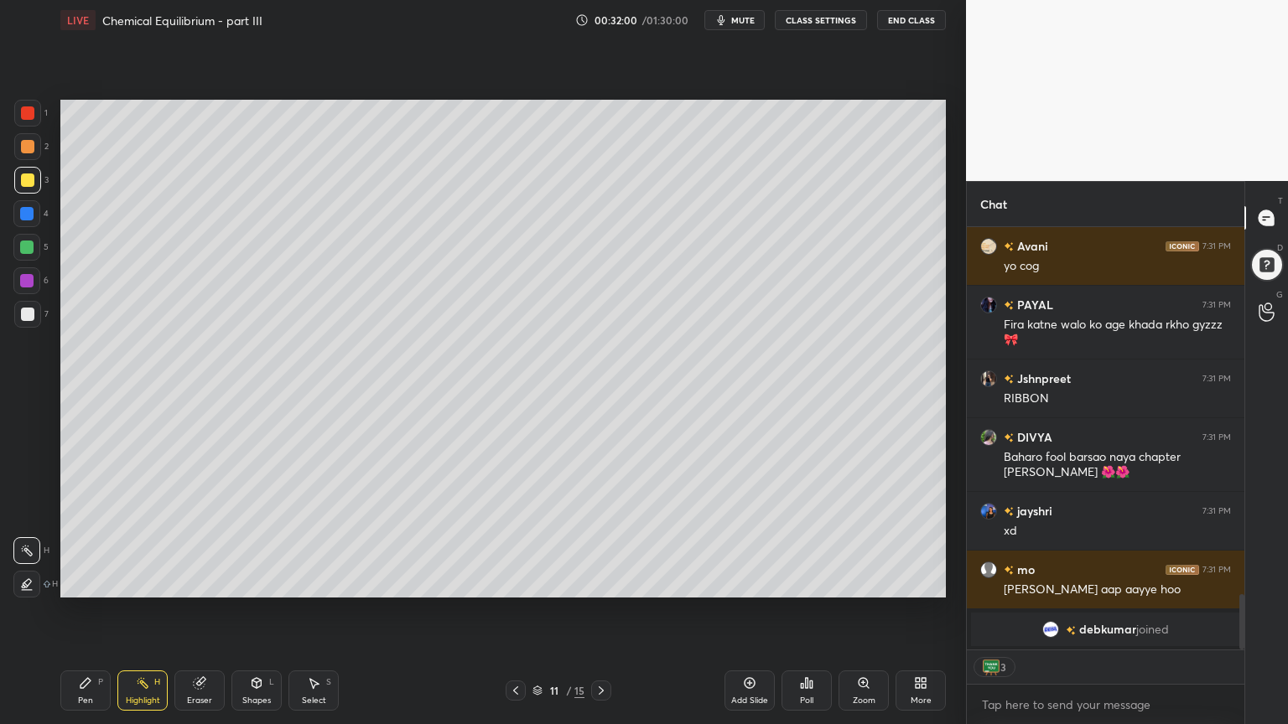
drag, startPoint x: 718, startPoint y: 13, endPoint x: 729, endPoint y: 15, distance: 11.9
click at [723, 13] on icon "button" at bounding box center [720, 19] width 13 height 13
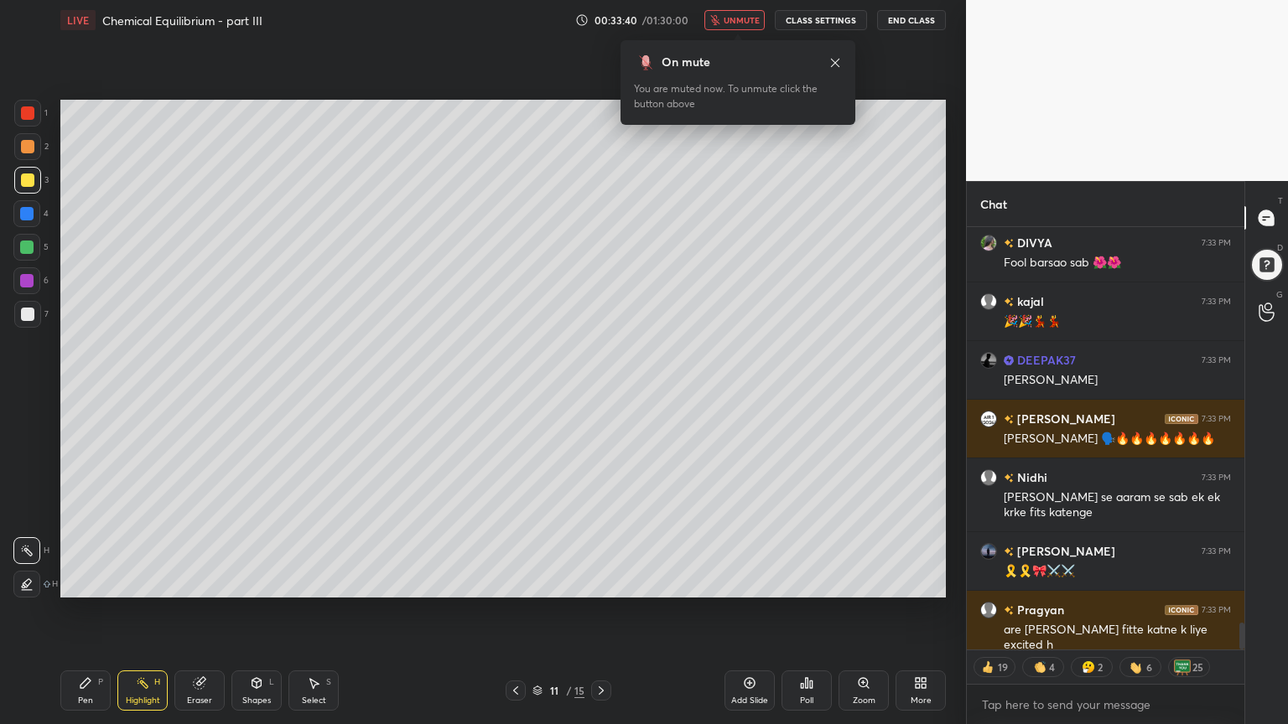
scroll to position [6368, 0]
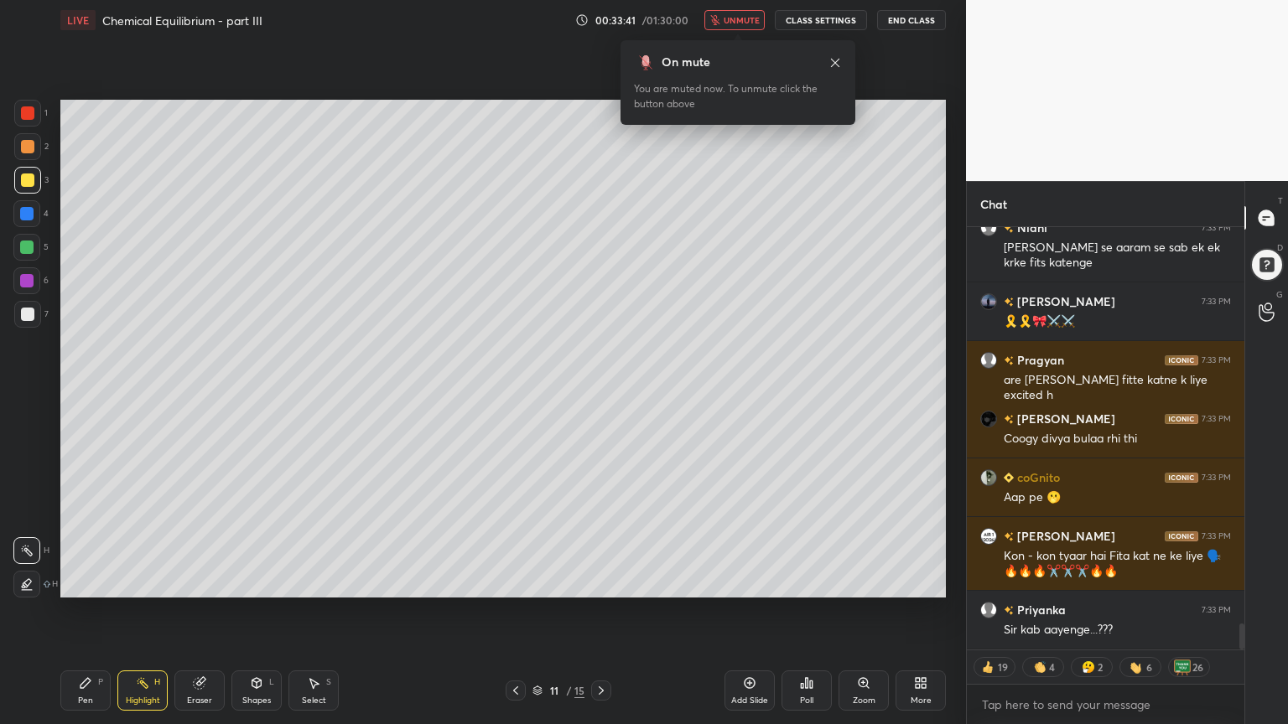
click at [740, 19] on span "unmute" at bounding box center [741, 20] width 36 height 12
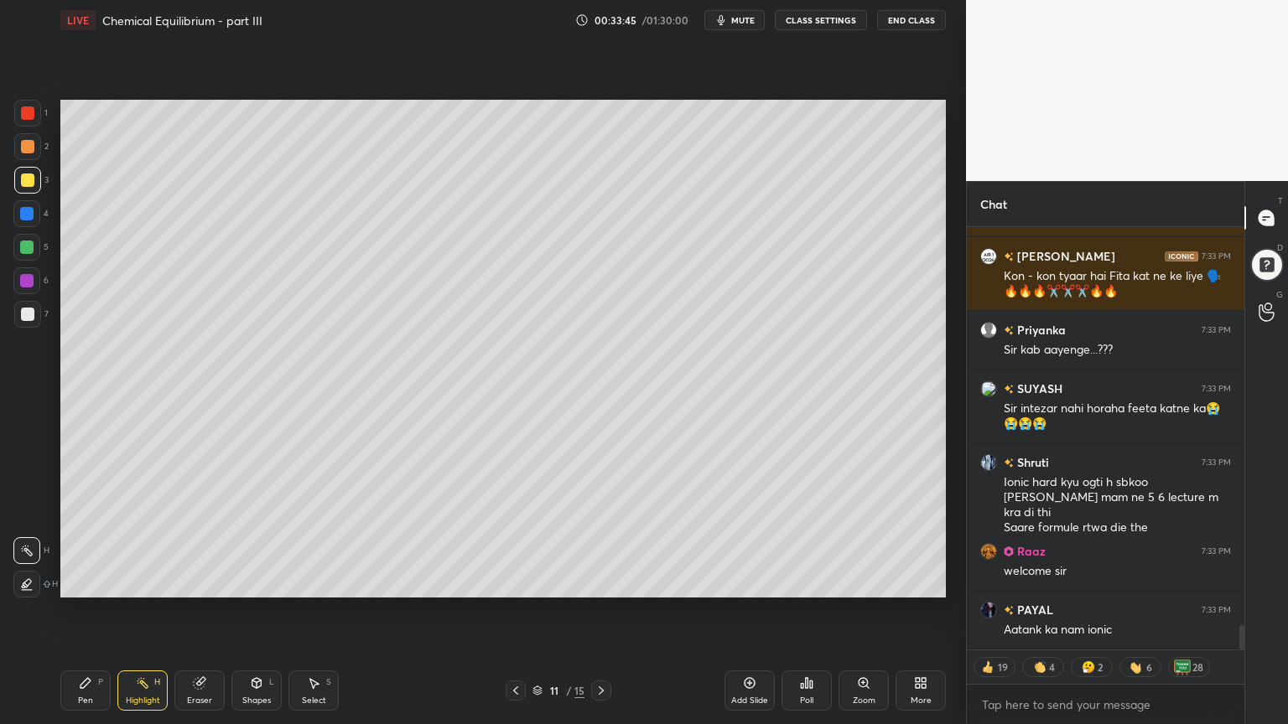
scroll to position [6898, 0]
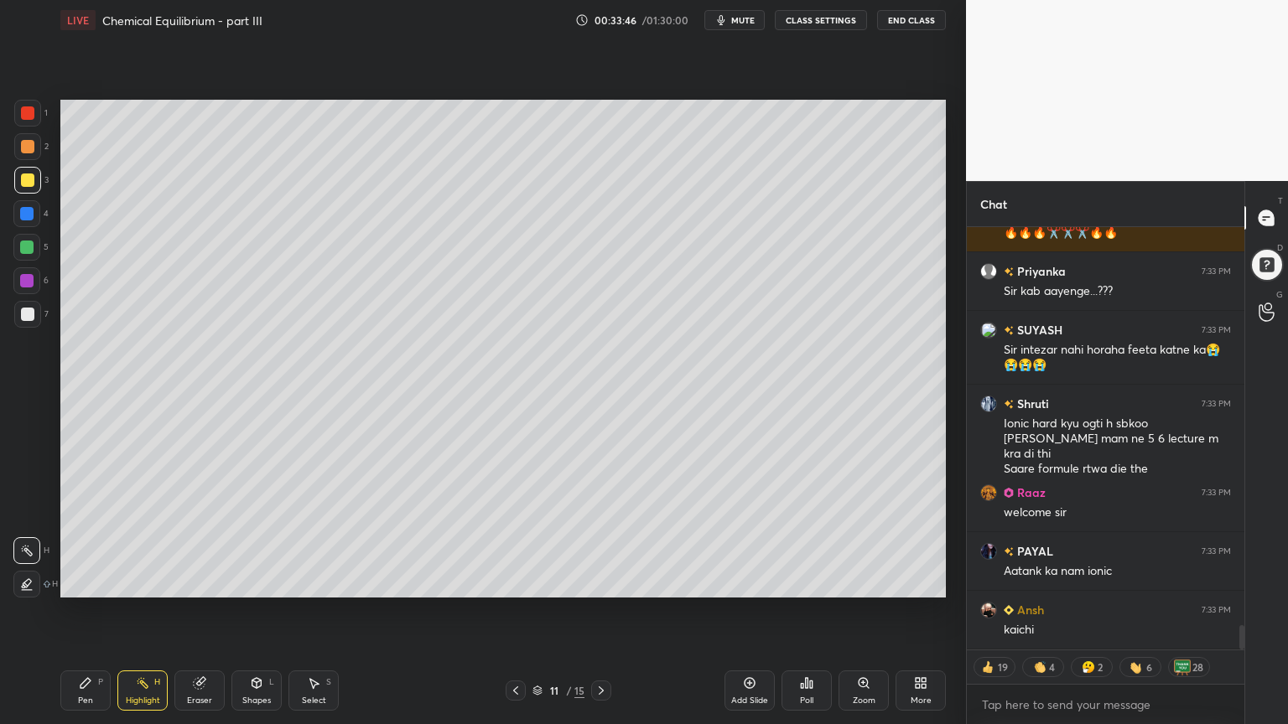
click at [536, 611] on icon at bounding box center [537, 692] width 8 height 3
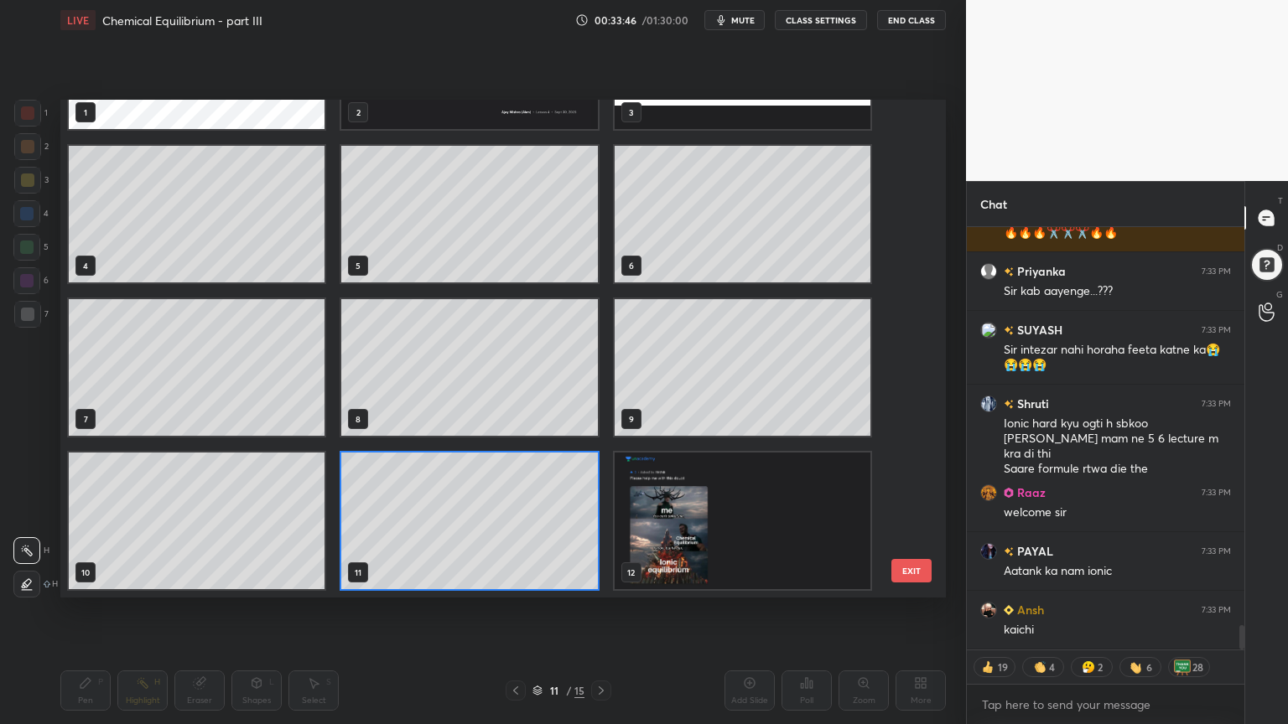
scroll to position [5, 8]
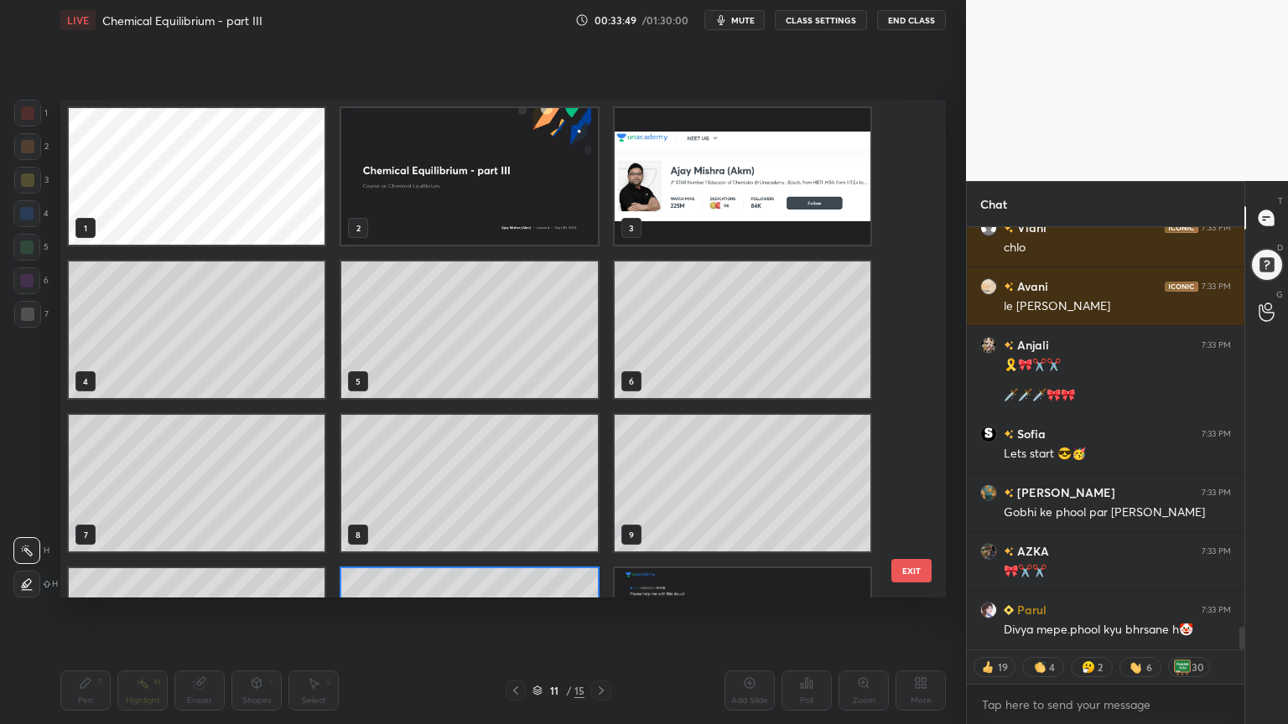
click at [470, 184] on img "grid" at bounding box center [469, 176] width 256 height 137
click at [473, 183] on img "grid" at bounding box center [469, 176] width 256 height 137
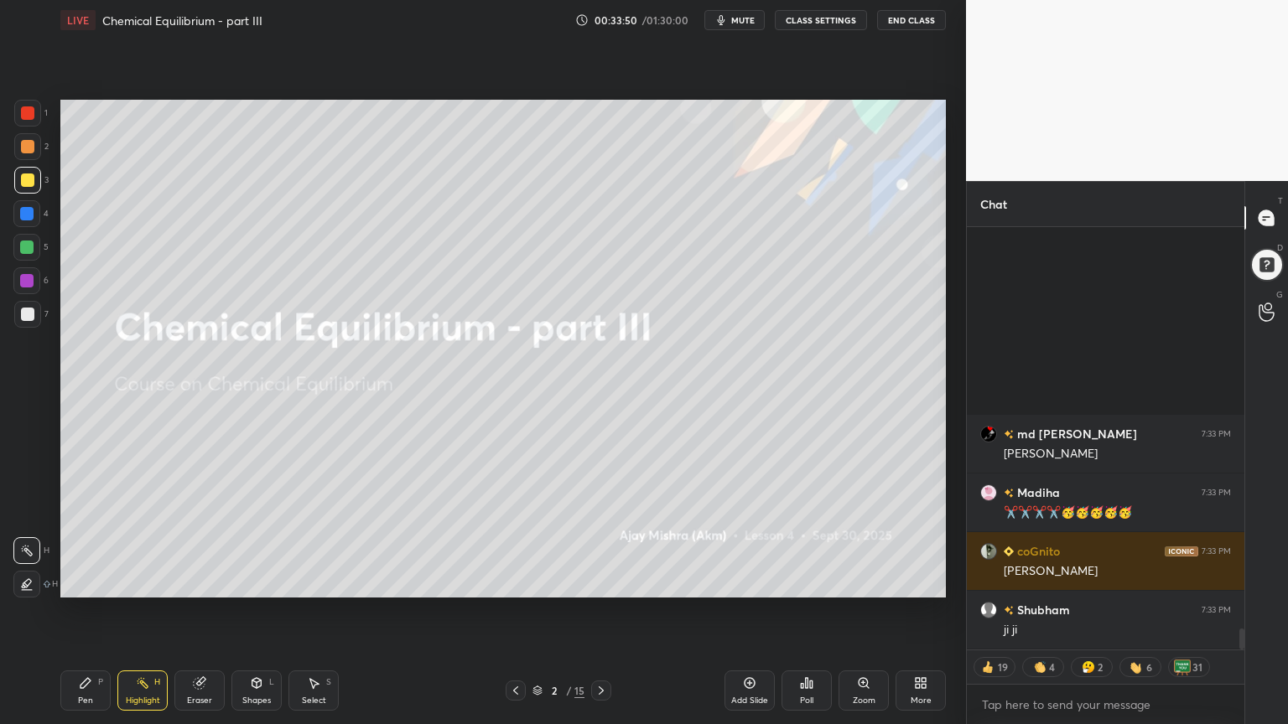
click at [86, 611] on div "Pen" at bounding box center [85, 701] width 15 height 8
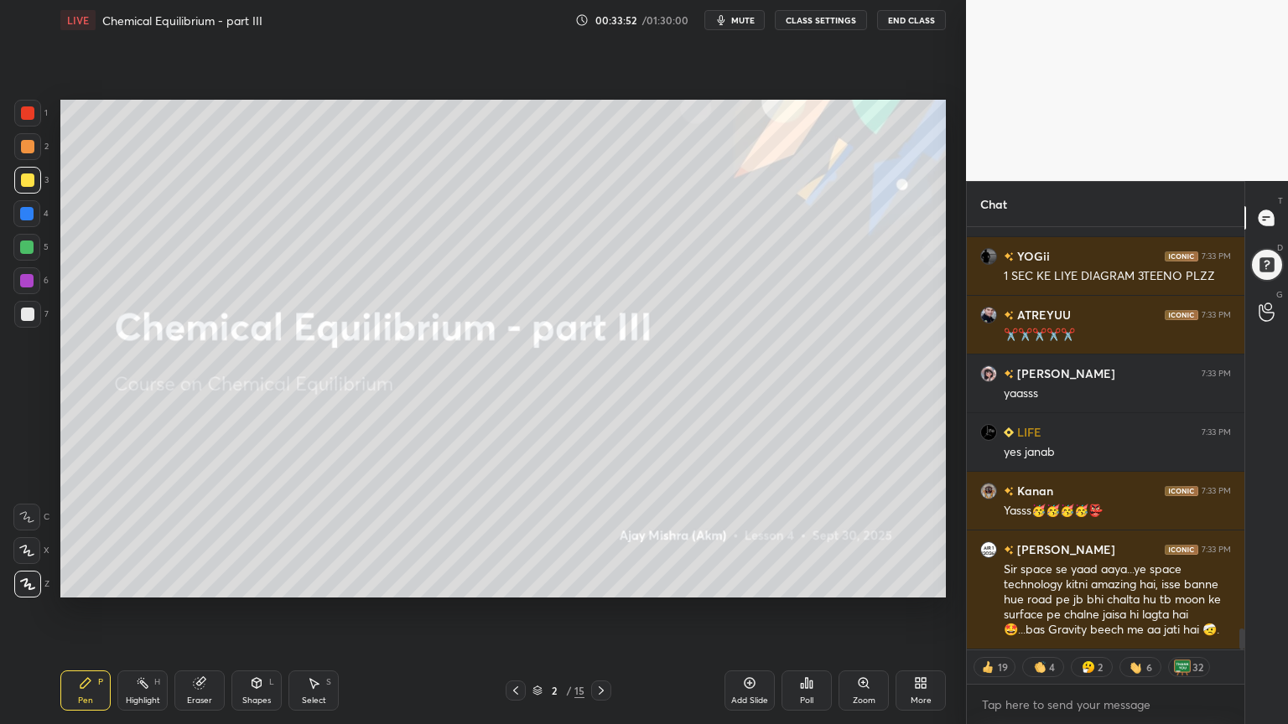
click at [28, 315] on div at bounding box center [27, 314] width 13 height 13
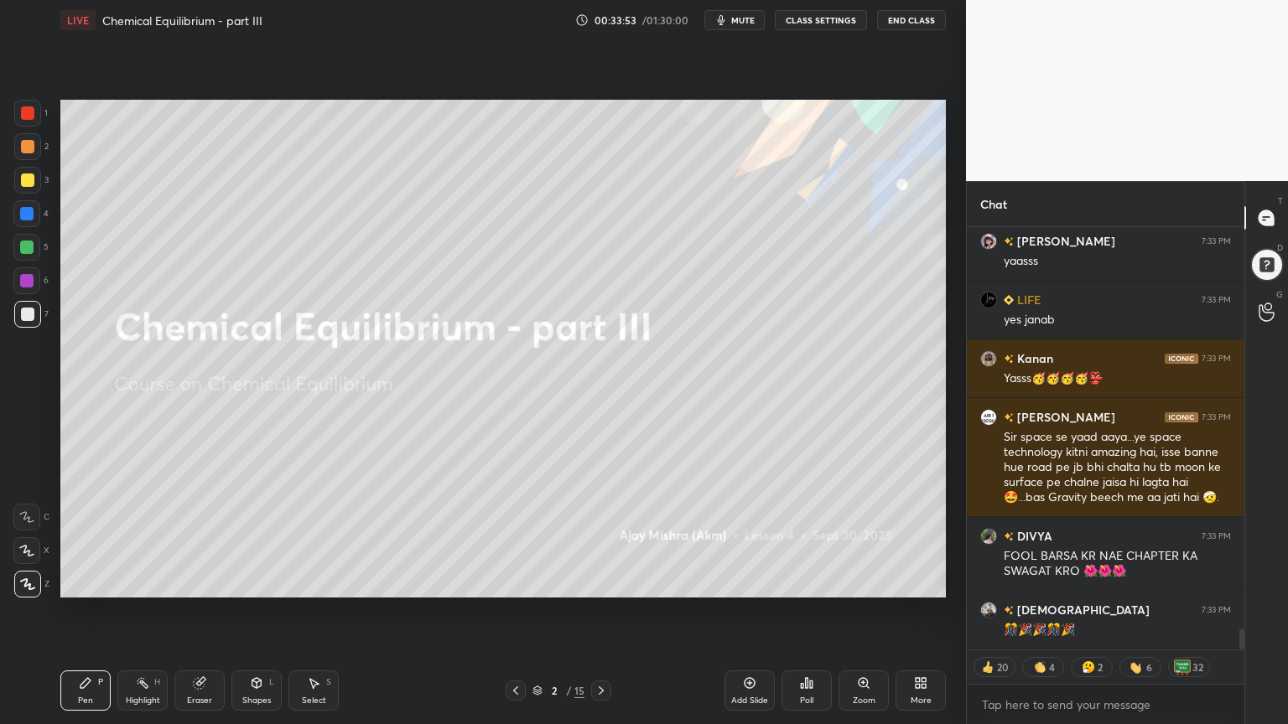
drag, startPoint x: 19, startPoint y: 173, endPoint x: 23, endPoint y: 199, distance: 26.2
click at [24, 179] on div at bounding box center [27, 180] width 27 height 27
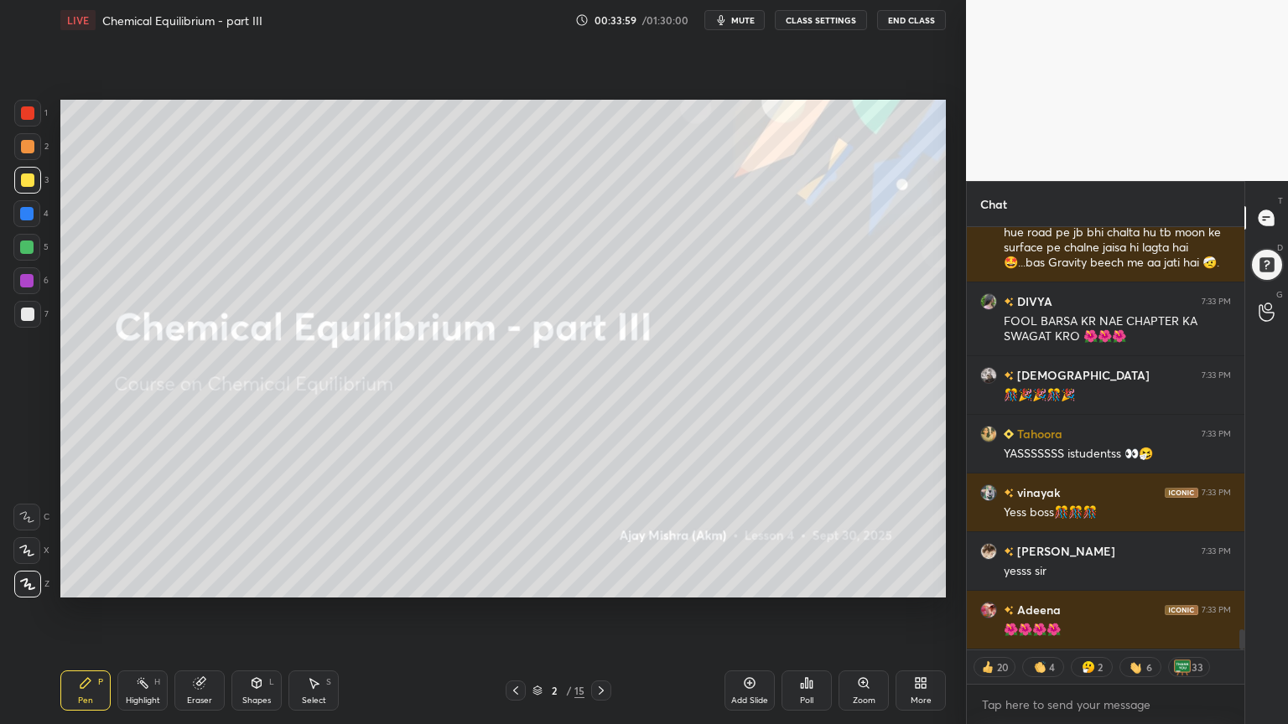
click at [31, 114] on div at bounding box center [27, 112] width 13 height 13
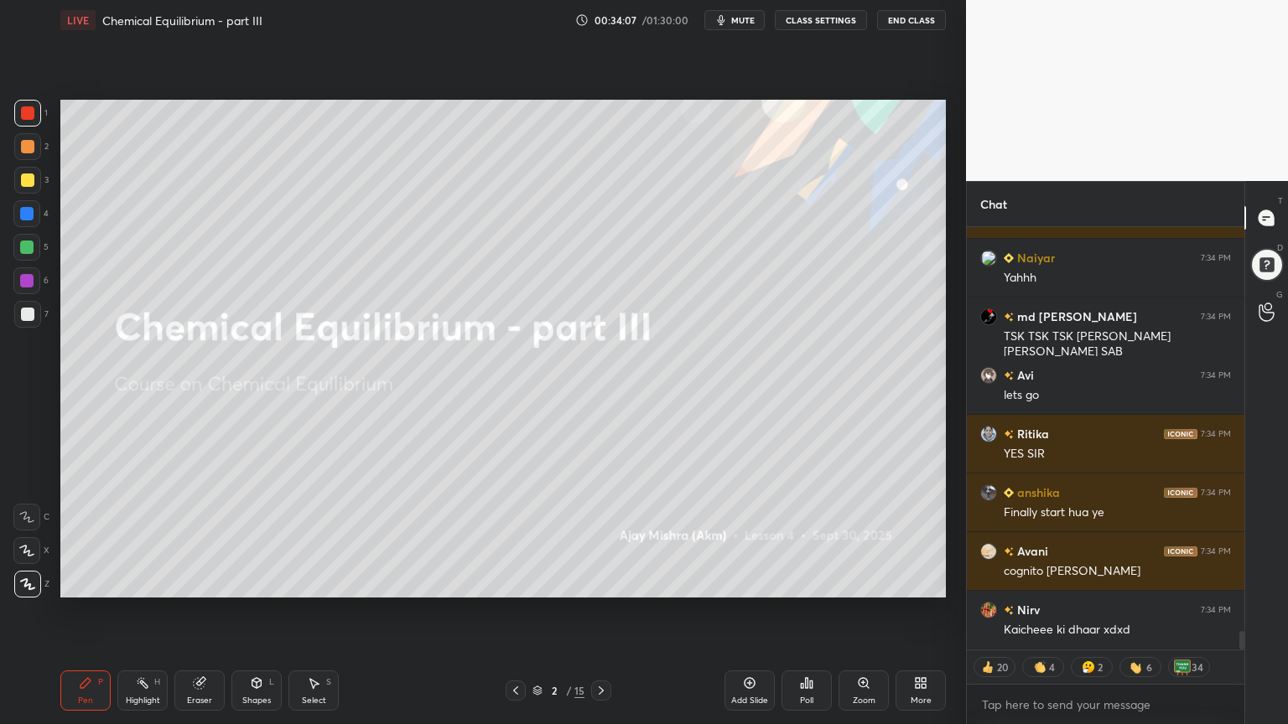
click at [202, 611] on div "Eraser" at bounding box center [199, 691] width 50 height 40
click at [68, 611] on div "Pen P" at bounding box center [85, 691] width 50 height 40
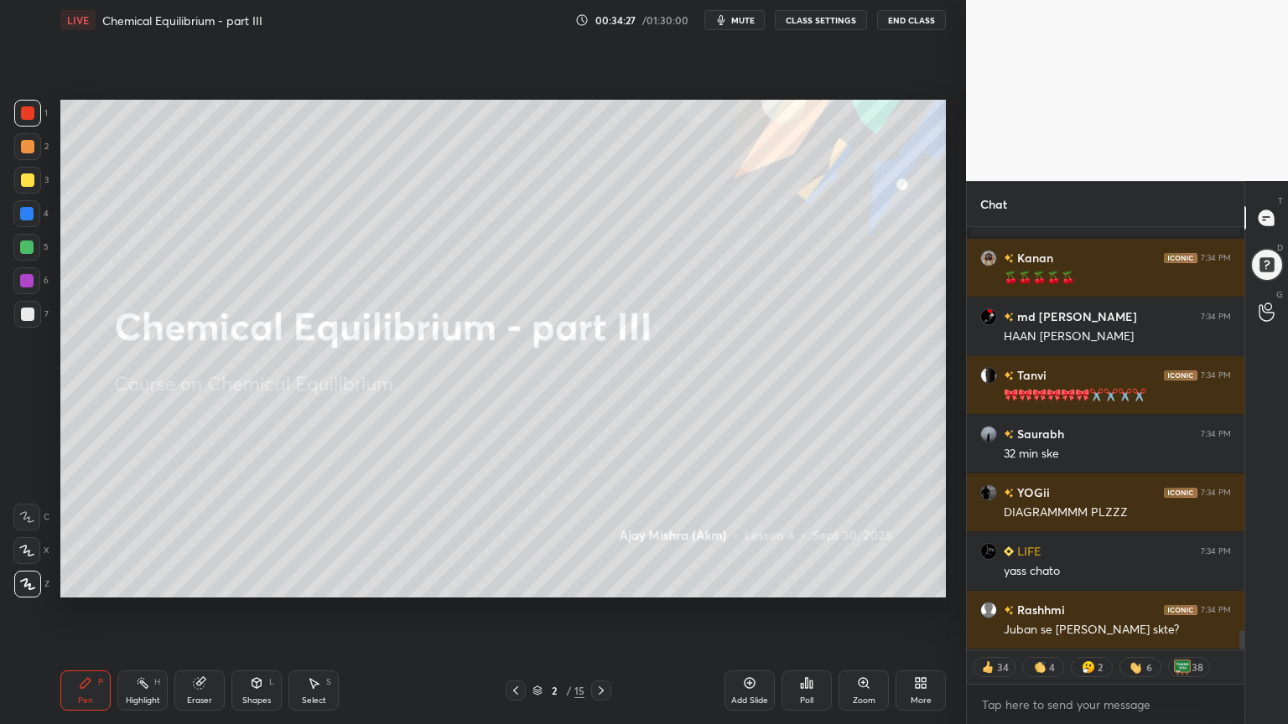
drag, startPoint x: 537, startPoint y: 688, endPoint x: 553, endPoint y: 664, distance: 29.5
click at [537, 611] on icon at bounding box center [537, 691] width 10 height 10
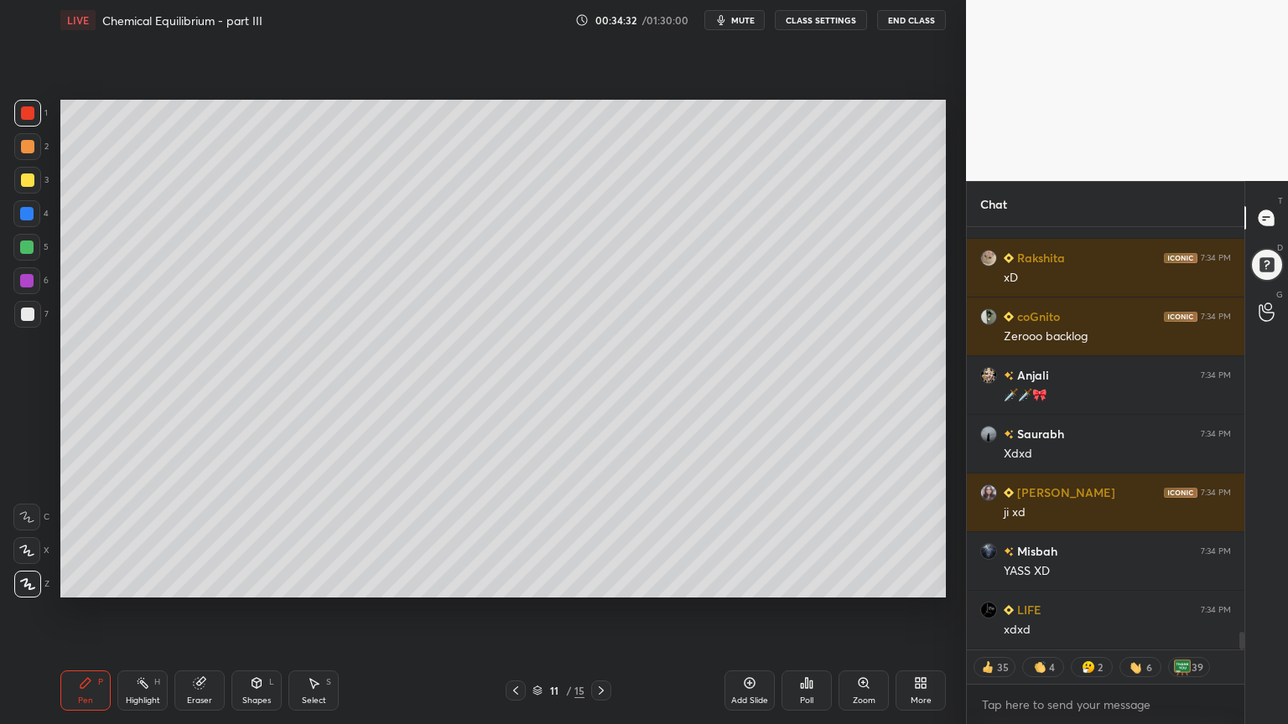
click at [509, 611] on icon at bounding box center [515, 690] width 13 height 13
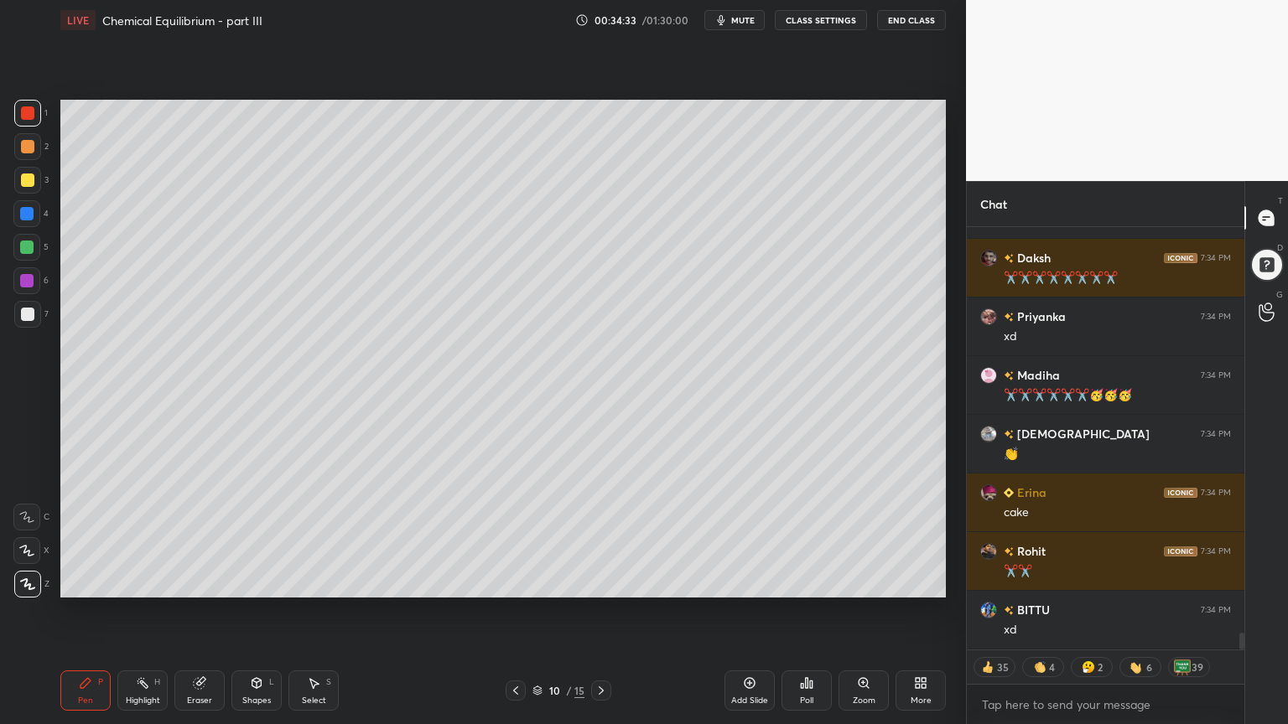
click at [601, 611] on icon at bounding box center [600, 690] width 13 height 13
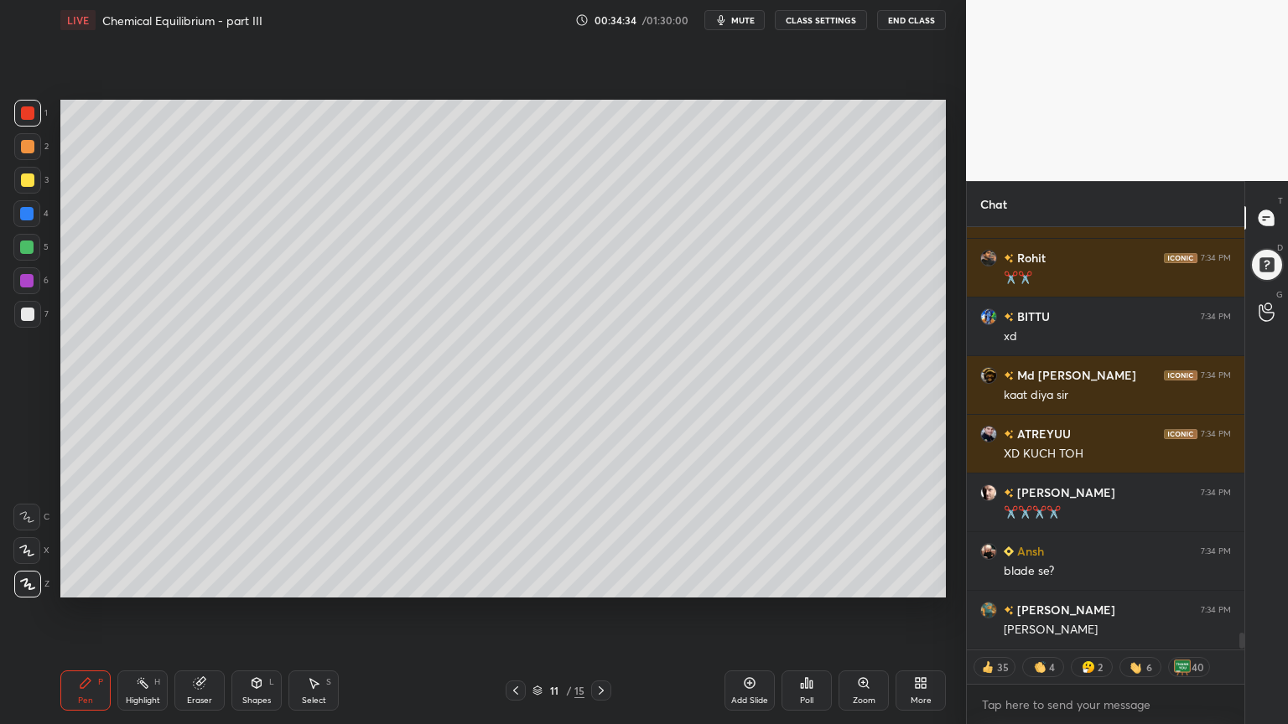
click at [731, 611] on div "Add Slide" at bounding box center [749, 691] width 50 height 40
drag, startPoint x: 78, startPoint y: 696, endPoint x: 80, endPoint y: 604, distance: 91.4
click at [80, 611] on div "Pen P" at bounding box center [85, 691] width 50 height 40
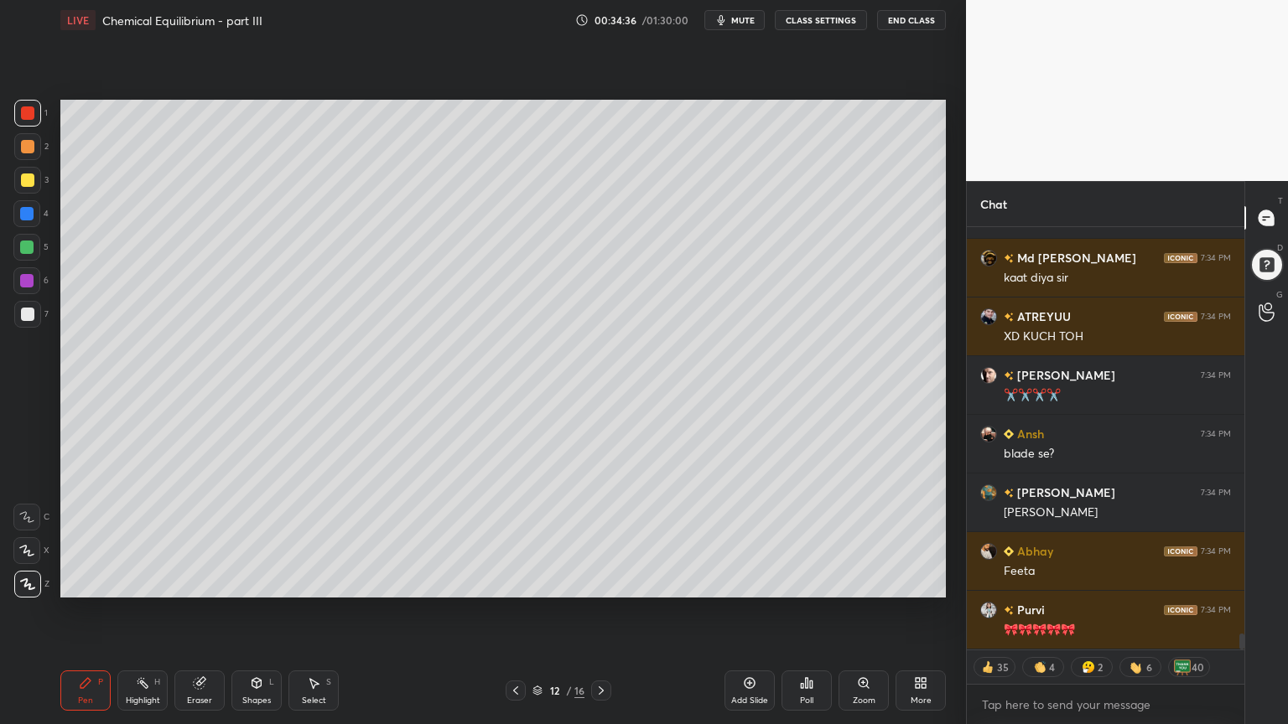
click at [32, 145] on div at bounding box center [27, 146] width 13 height 13
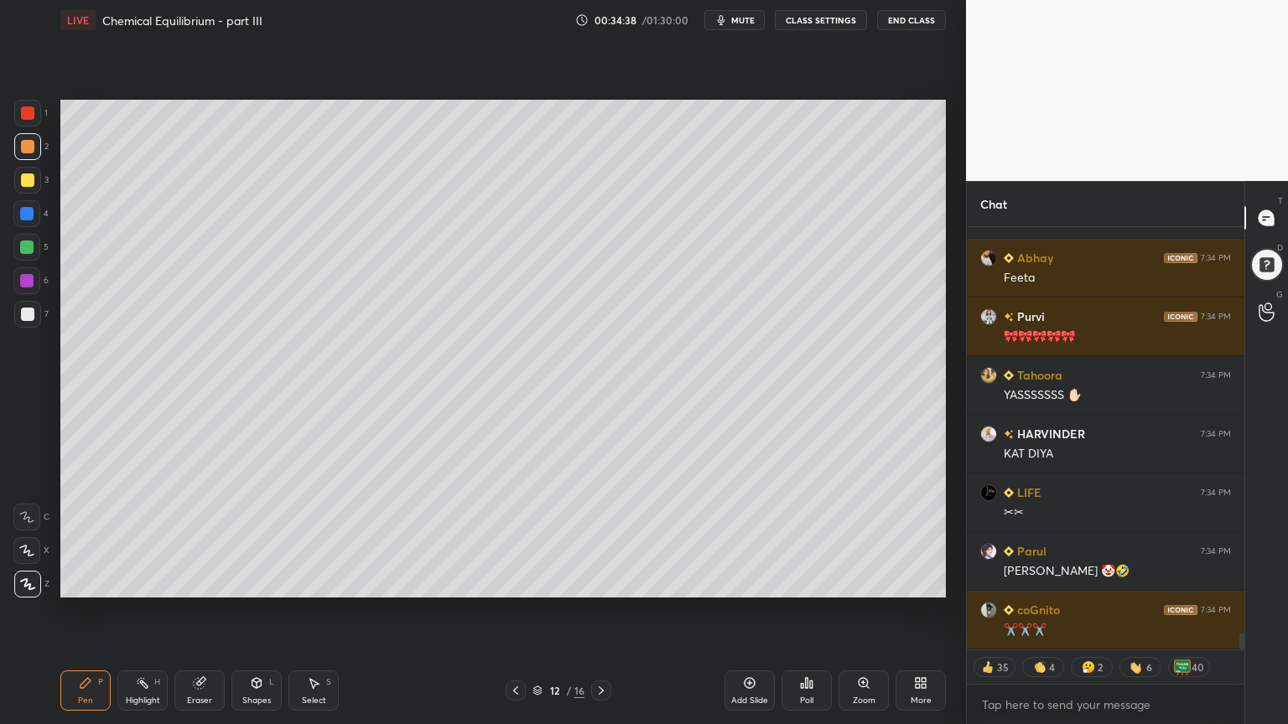
drag, startPoint x: 523, startPoint y: 691, endPoint x: 433, endPoint y: 681, distance: 91.1
click at [518, 611] on div at bounding box center [515, 691] width 20 height 20
click at [98, 611] on div "Pen P" at bounding box center [85, 691] width 50 height 40
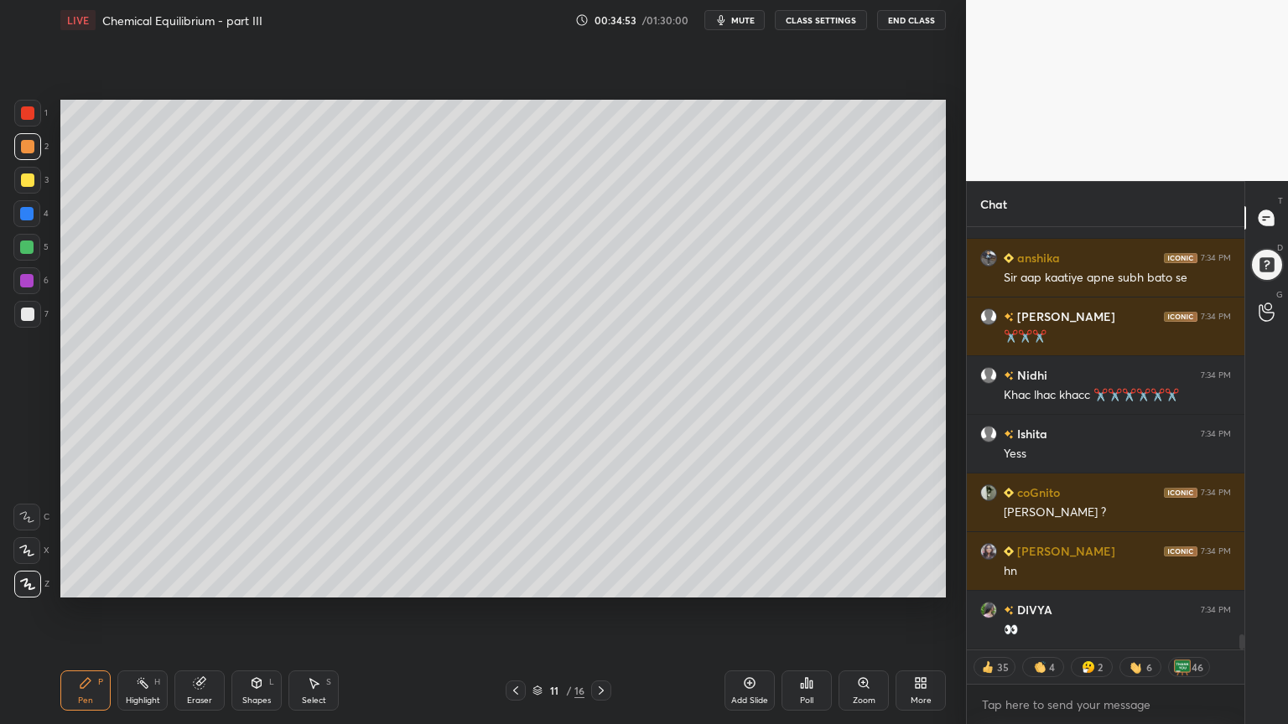
type textarea "x"
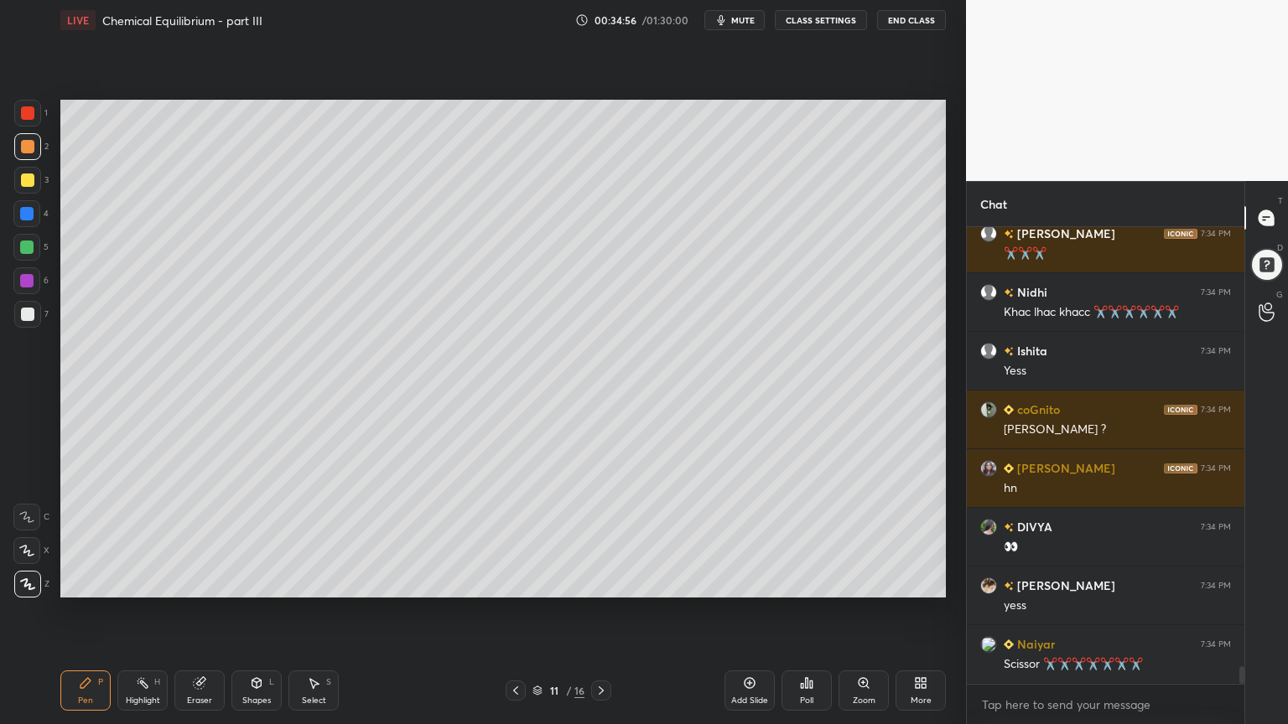
click at [602, 611] on icon at bounding box center [601, 691] width 5 height 8
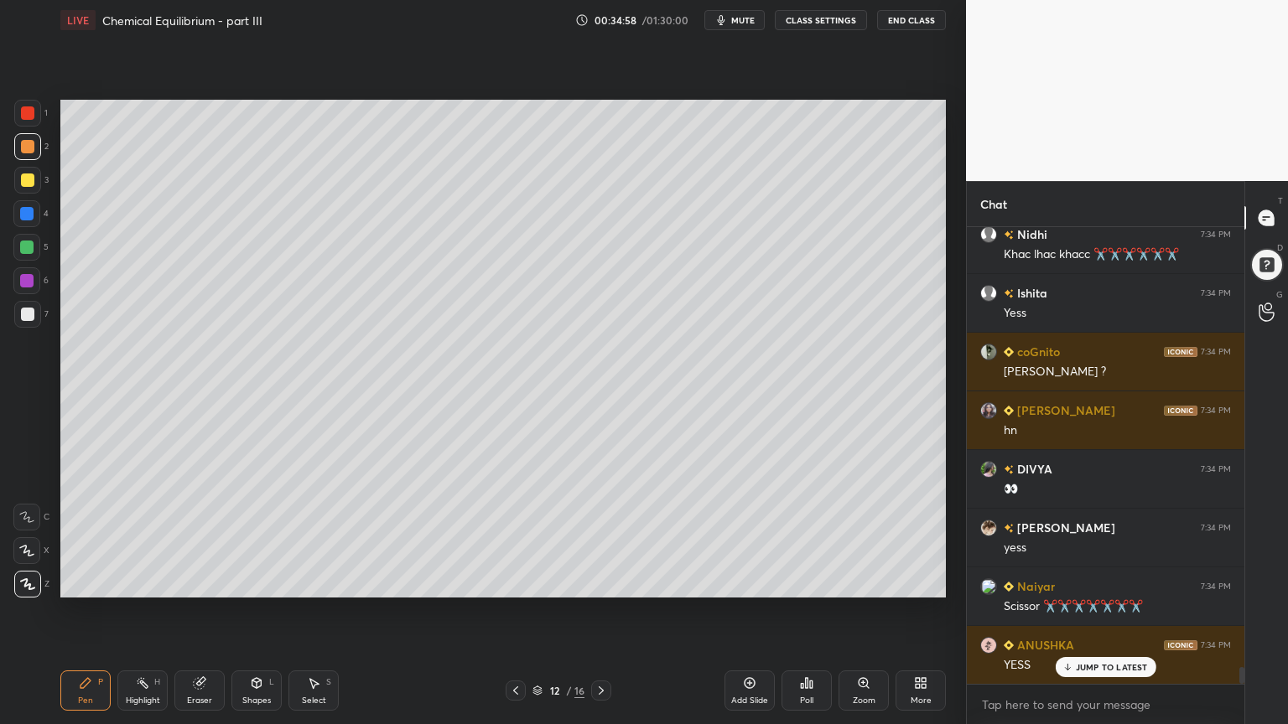
click at [827, 23] on button "CLASS SETTINGS" at bounding box center [821, 20] width 92 height 20
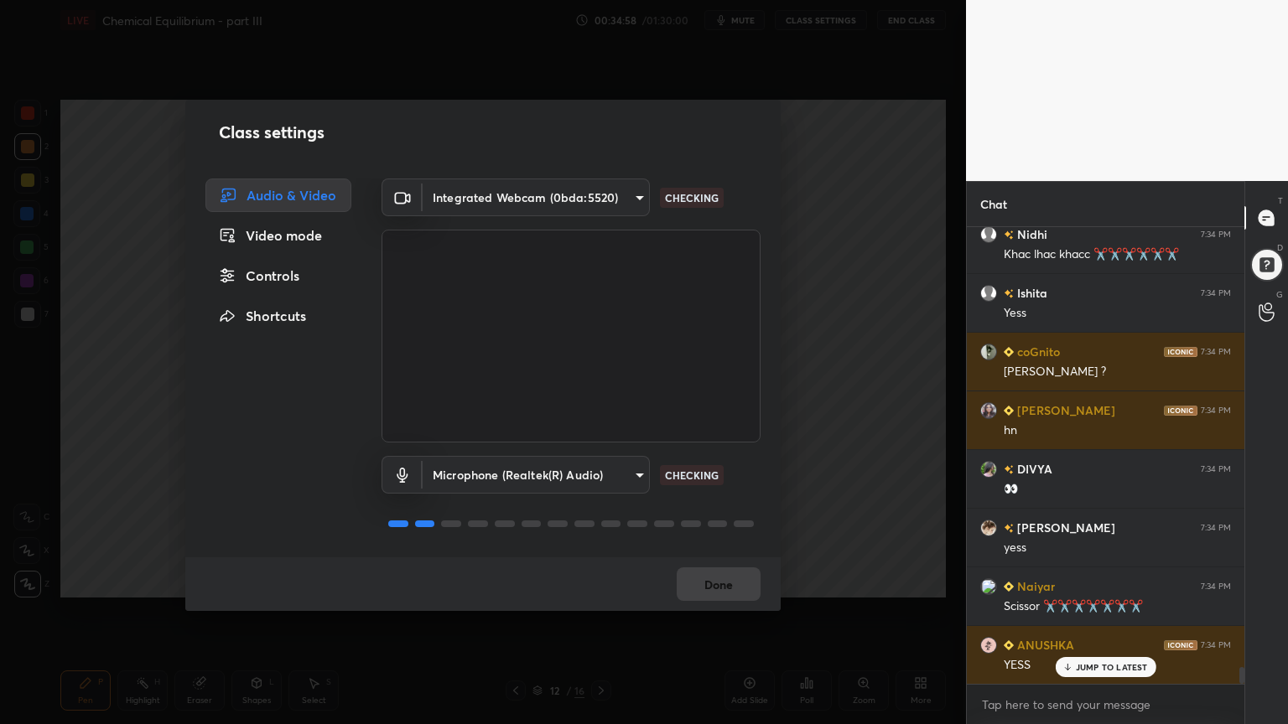
click at [284, 273] on div "Controls" at bounding box center [278, 276] width 146 height 34
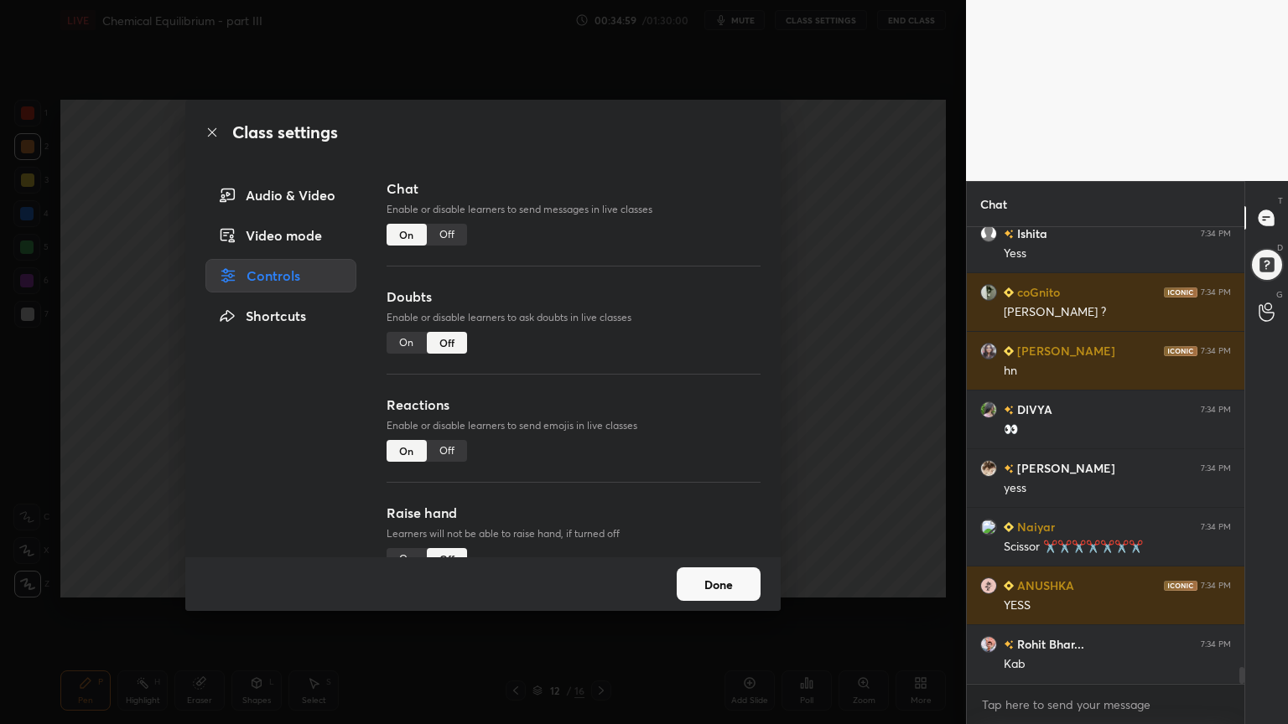
click at [454, 235] on div "Off" at bounding box center [447, 235] width 40 height 22
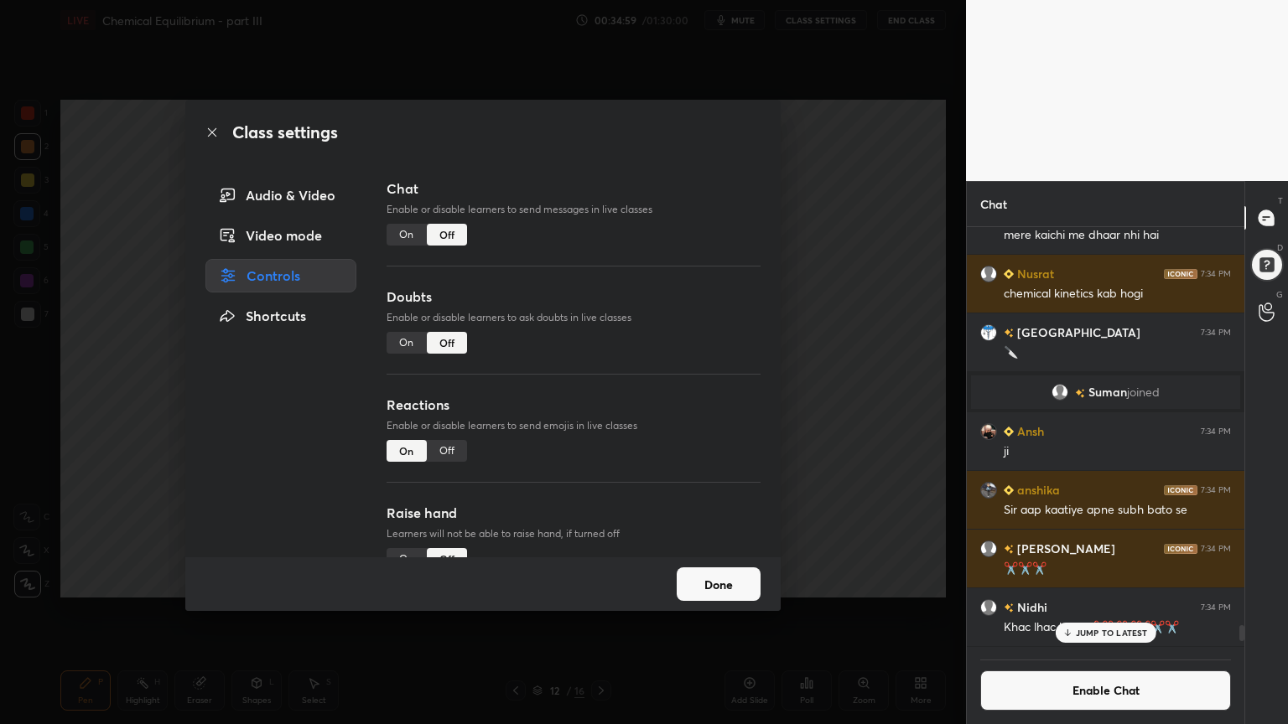
click at [885, 325] on div "Class settings Audio & Video Video mode Controls Shortcuts Chat Enable or disab…" at bounding box center [483, 362] width 966 height 724
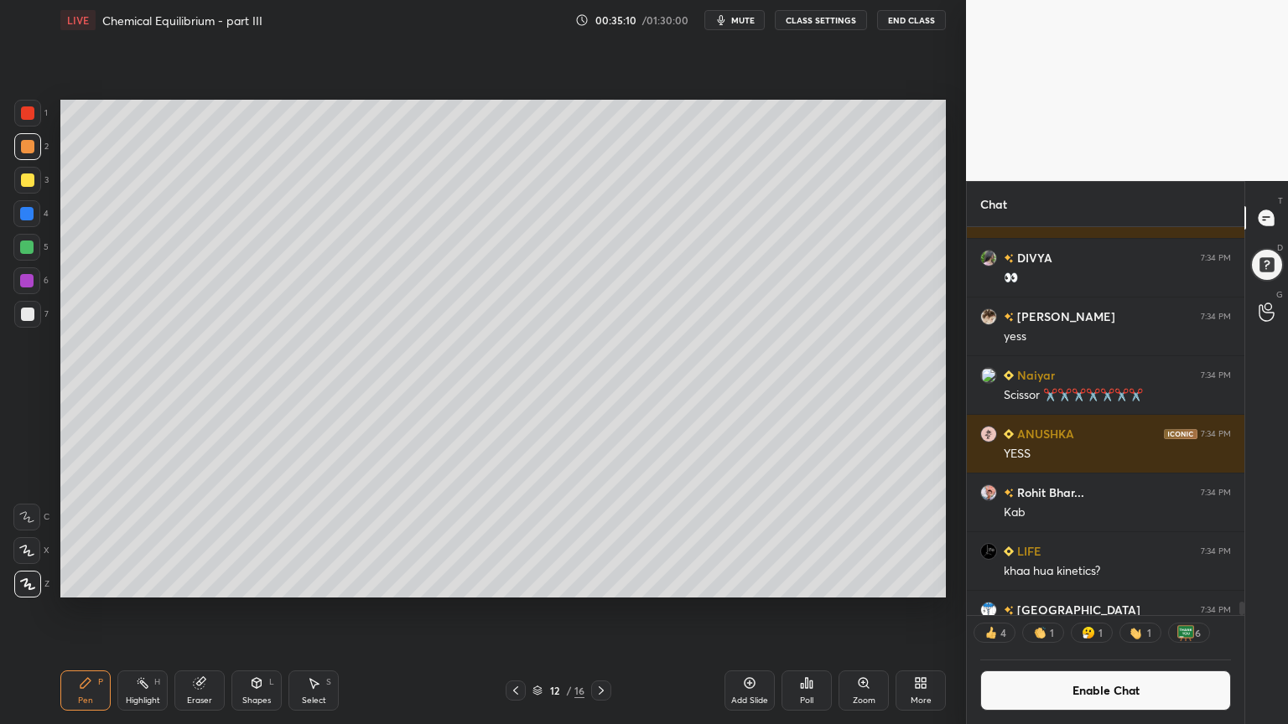
drag, startPoint x: 75, startPoint y: 704, endPoint x: 78, endPoint y: 684, distance: 20.4
click at [75, 611] on div "Pen P" at bounding box center [85, 691] width 50 height 40
drag, startPoint x: 18, startPoint y: 114, endPoint x: 38, endPoint y: 114, distance: 20.1
click at [27, 115] on div at bounding box center [27, 113] width 27 height 27
click at [1150, 611] on button "Enable Chat" at bounding box center [1105, 691] width 251 height 40
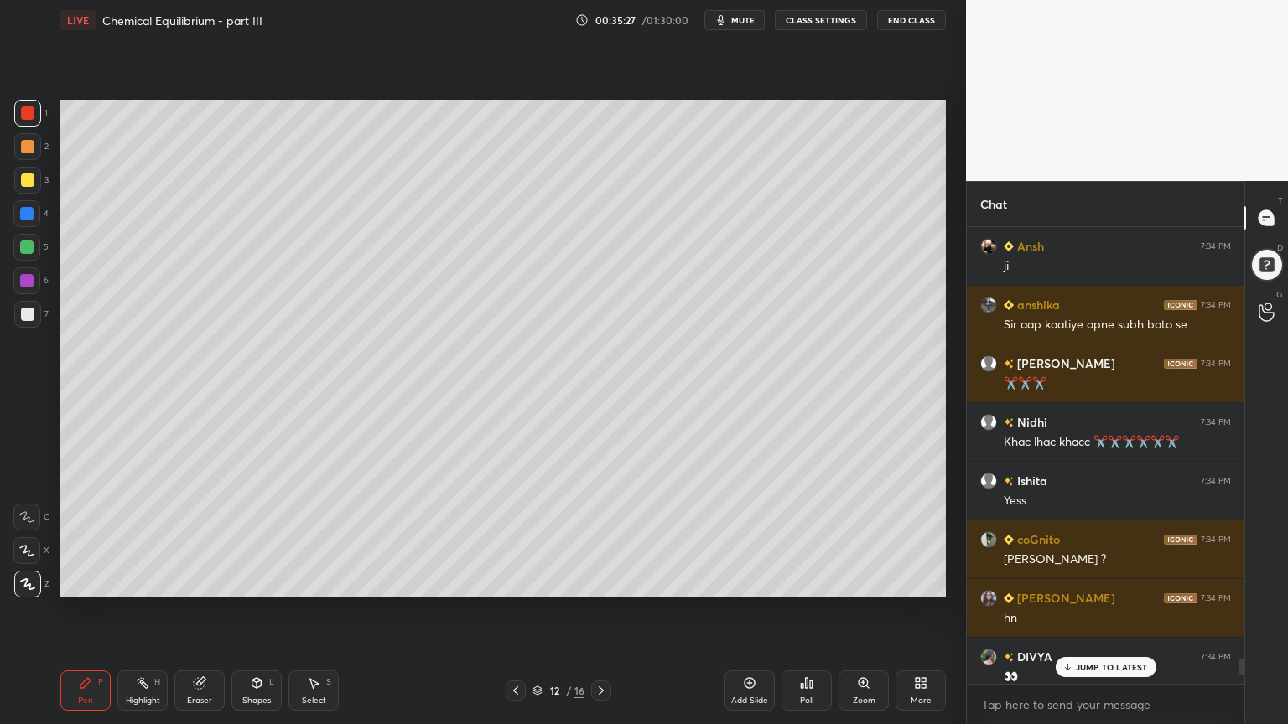
click at [1138, 611] on p "JUMP TO LATEST" at bounding box center [1112, 667] width 72 height 10
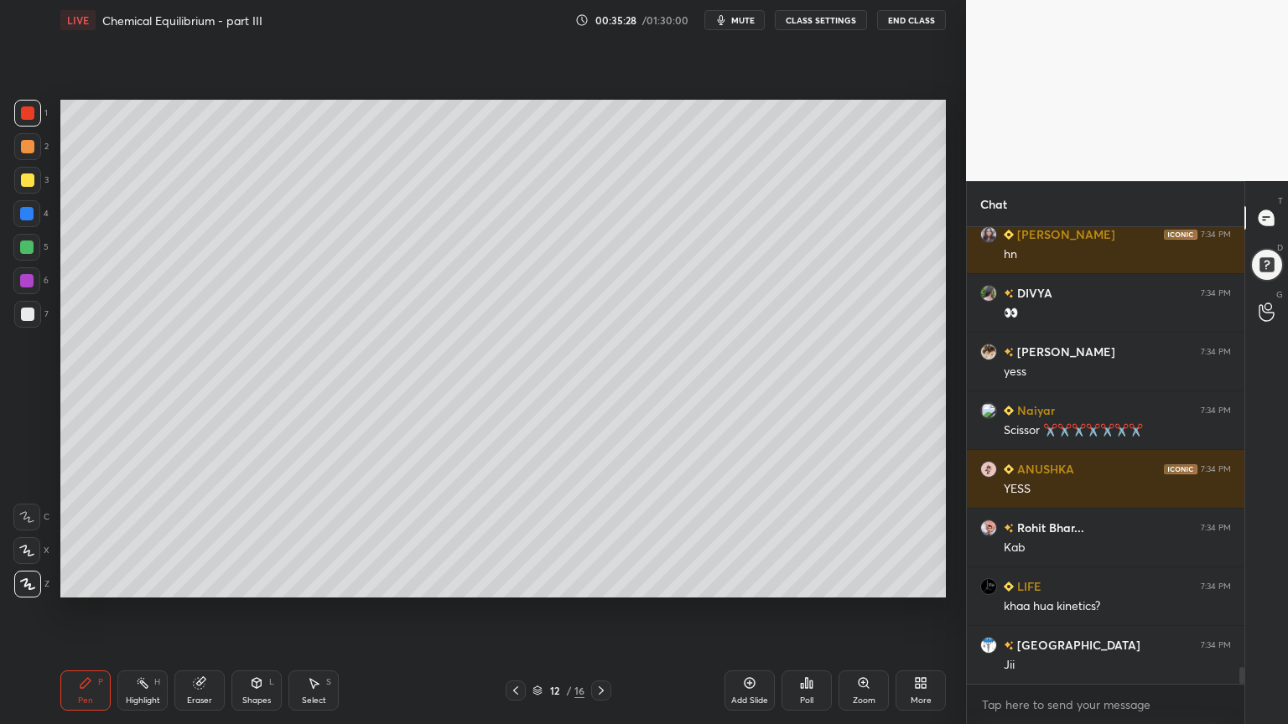
click at [251, 611] on div "Shapes L" at bounding box center [256, 691] width 50 height 40
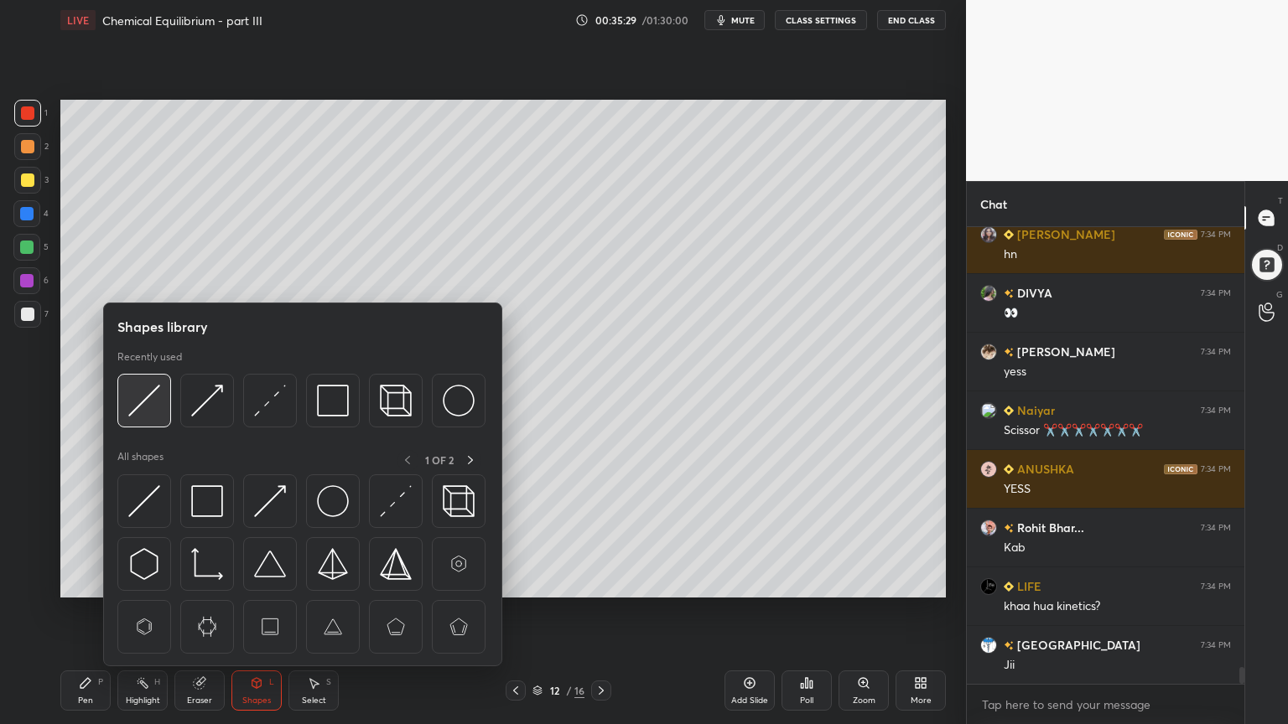
click at [148, 397] on img at bounding box center [144, 401] width 32 height 32
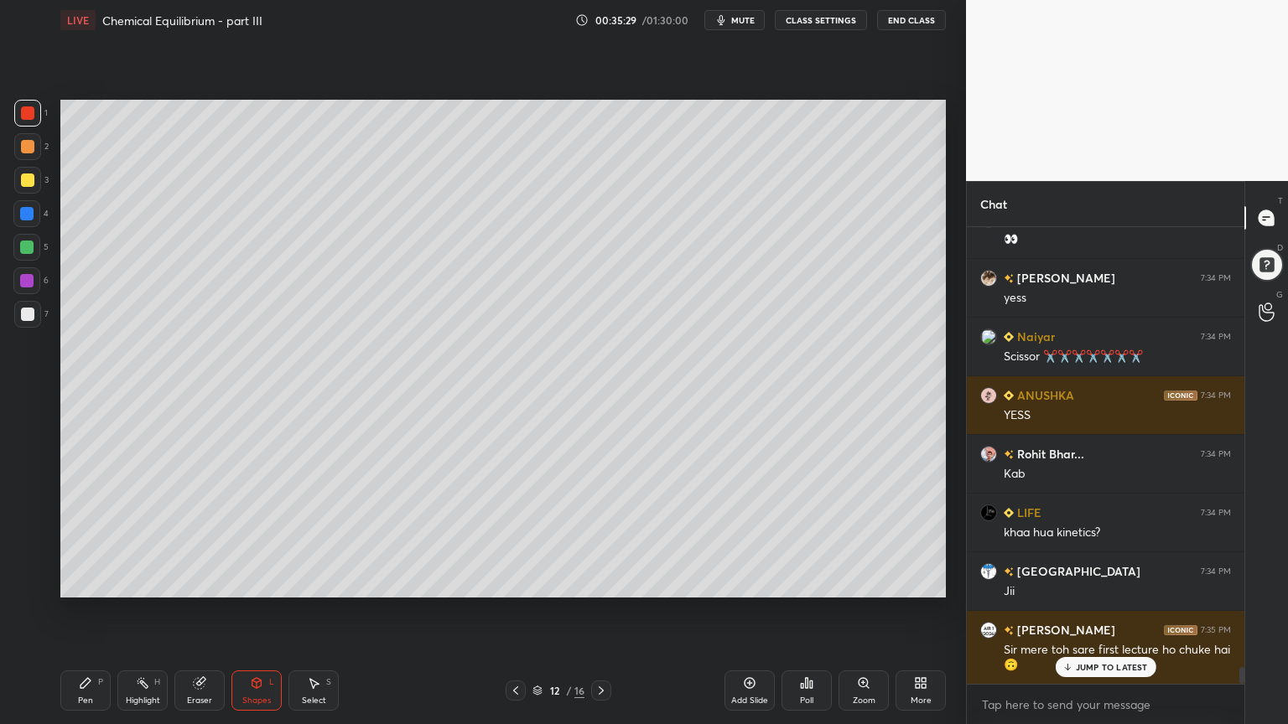
click at [35, 309] on div at bounding box center [27, 314] width 27 height 27
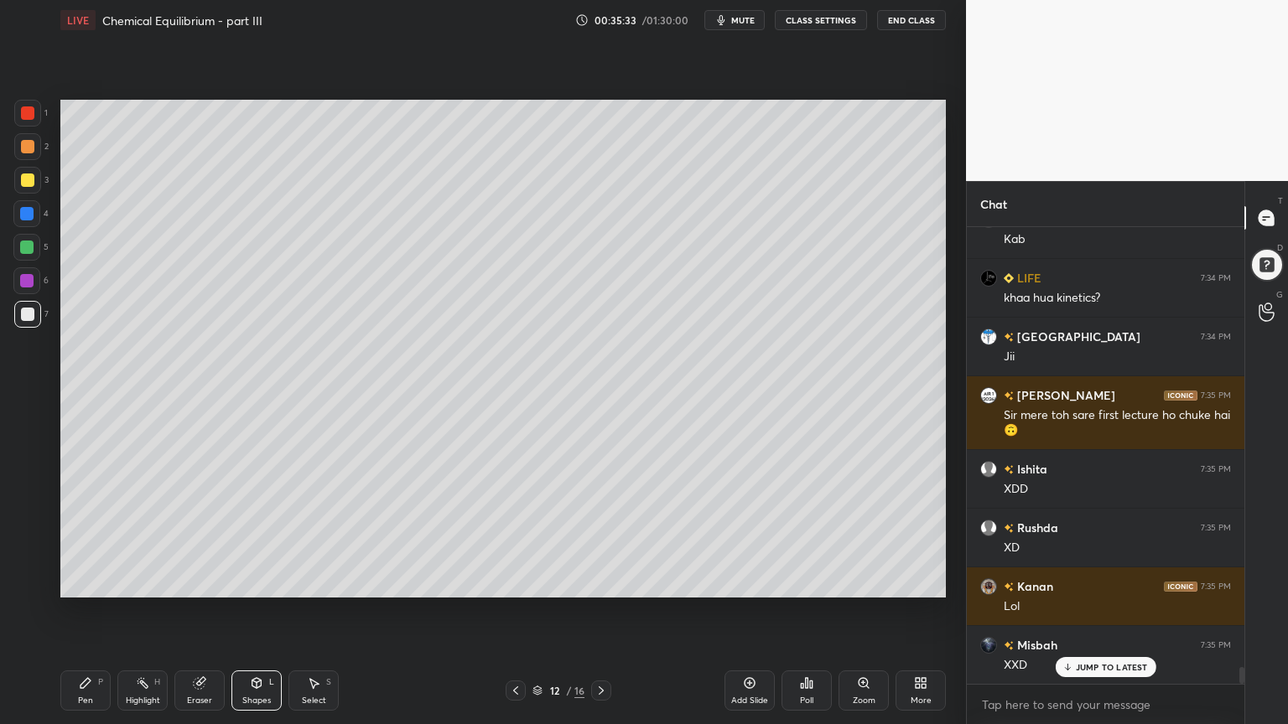
click at [84, 611] on icon at bounding box center [85, 683] width 13 height 13
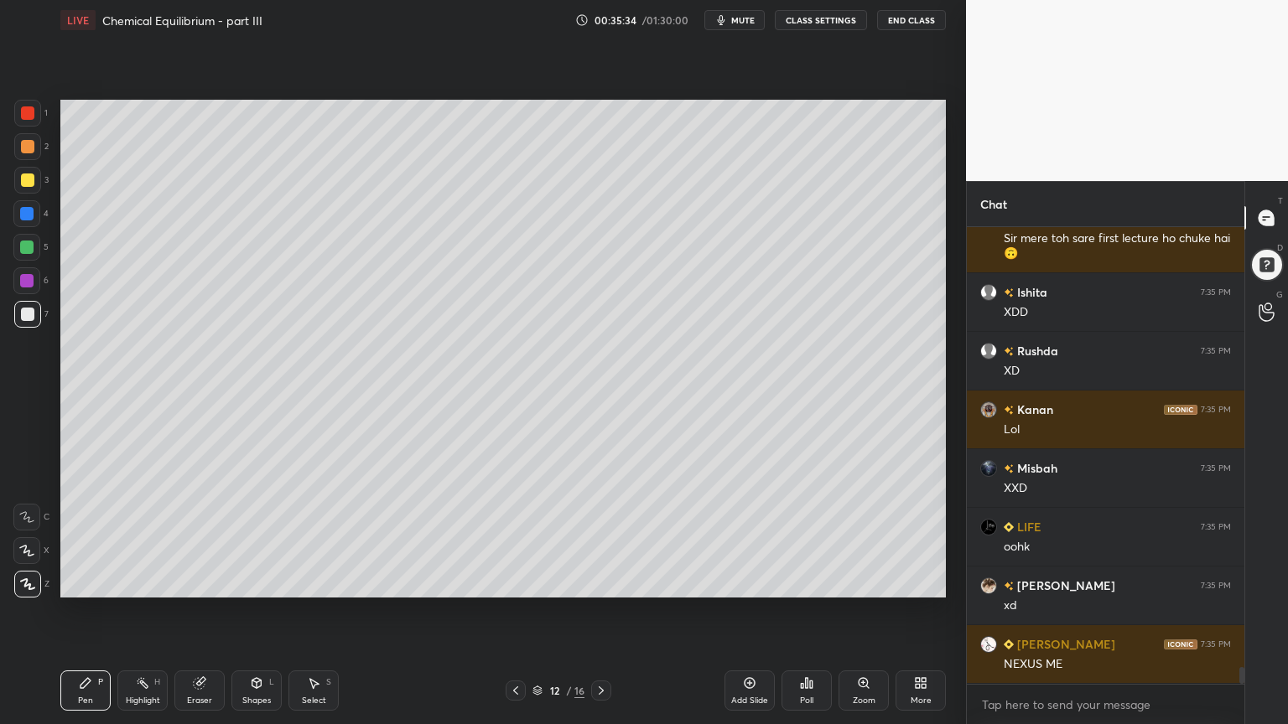
click at [34, 314] on div at bounding box center [27, 314] width 27 height 27
drag, startPoint x: 27, startPoint y: 177, endPoint x: 42, endPoint y: 184, distance: 16.9
click at [29, 179] on div at bounding box center [27, 180] width 13 height 13
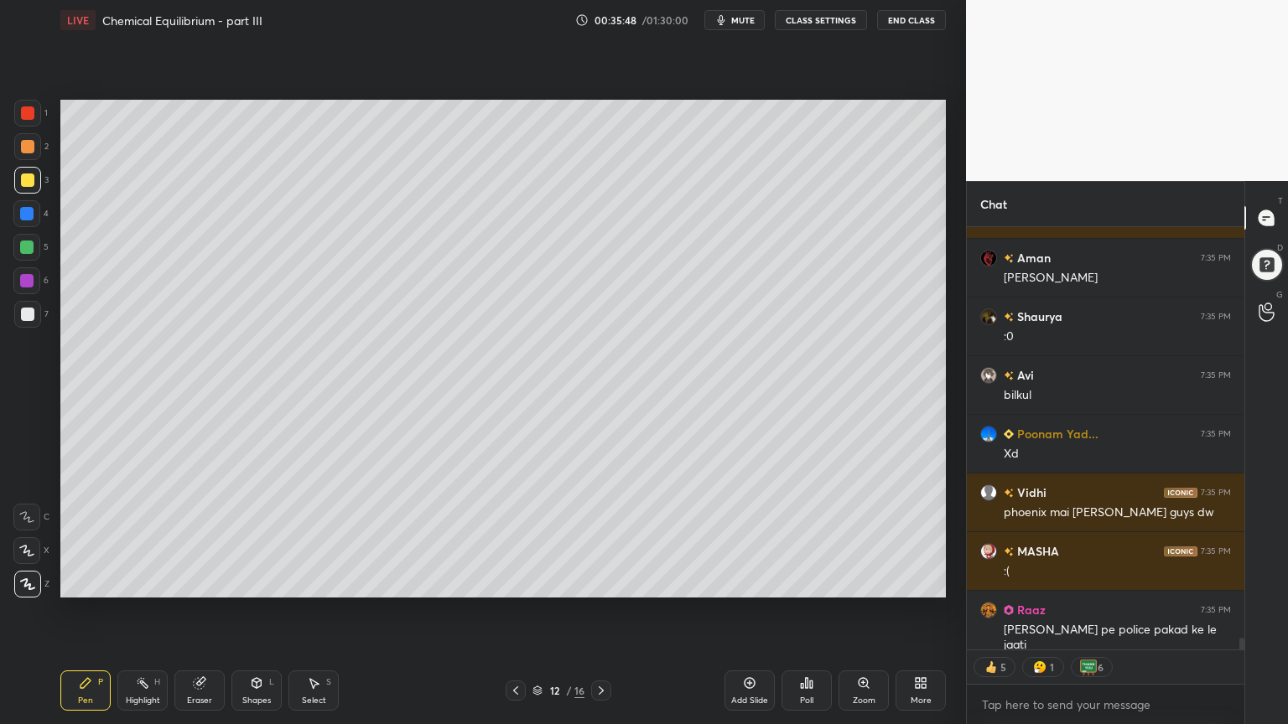
type textarea "x"
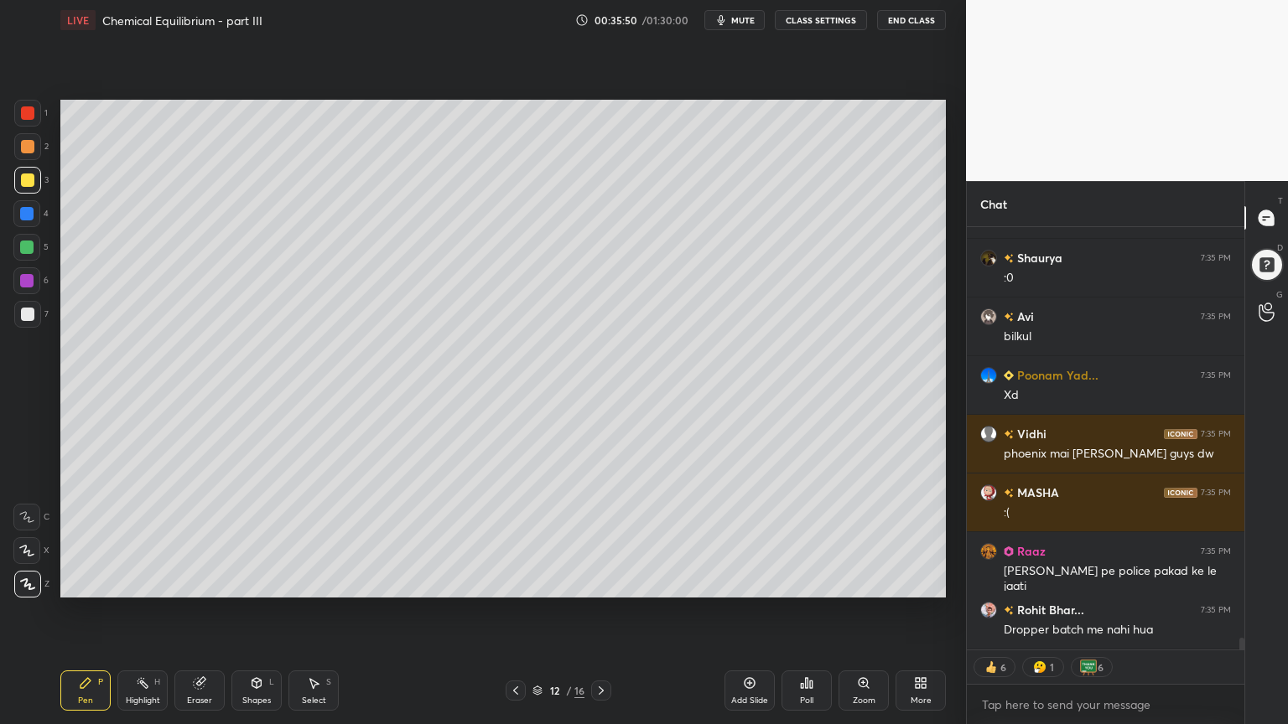
click at [822, 20] on button "CLASS SETTINGS" at bounding box center [821, 20] width 92 height 20
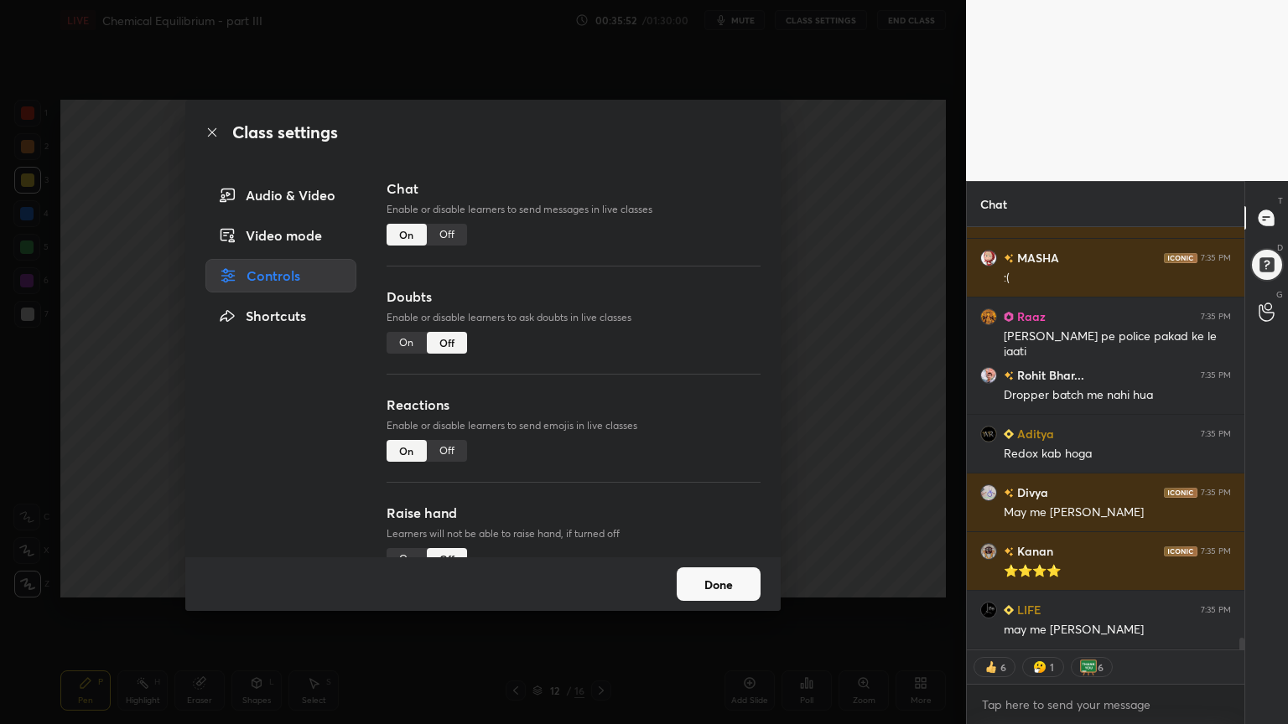
click at [446, 238] on div "Off" at bounding box center [447, 235] width 40 height 22
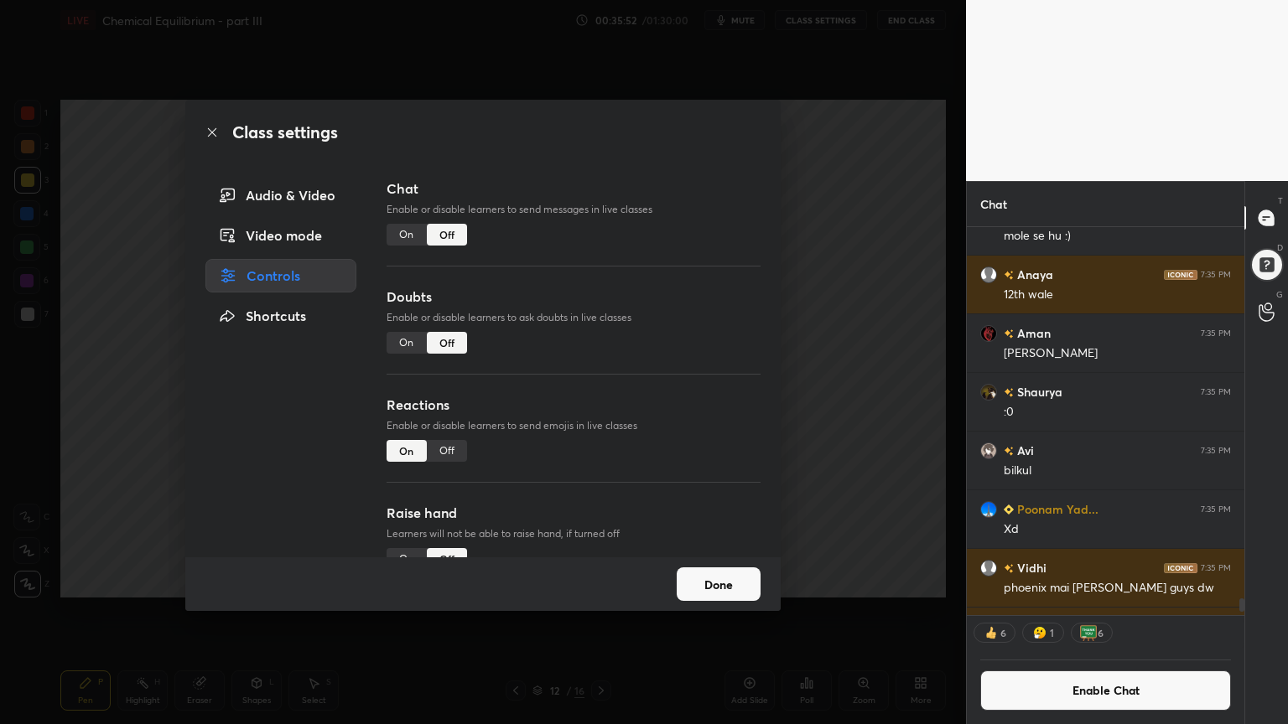
click at [839, 293] on div "Class settings Audio & Video Video mode Controls Shortcuts Chat Enable or disab…" at bounding box center [483, 362] width 966 height 724
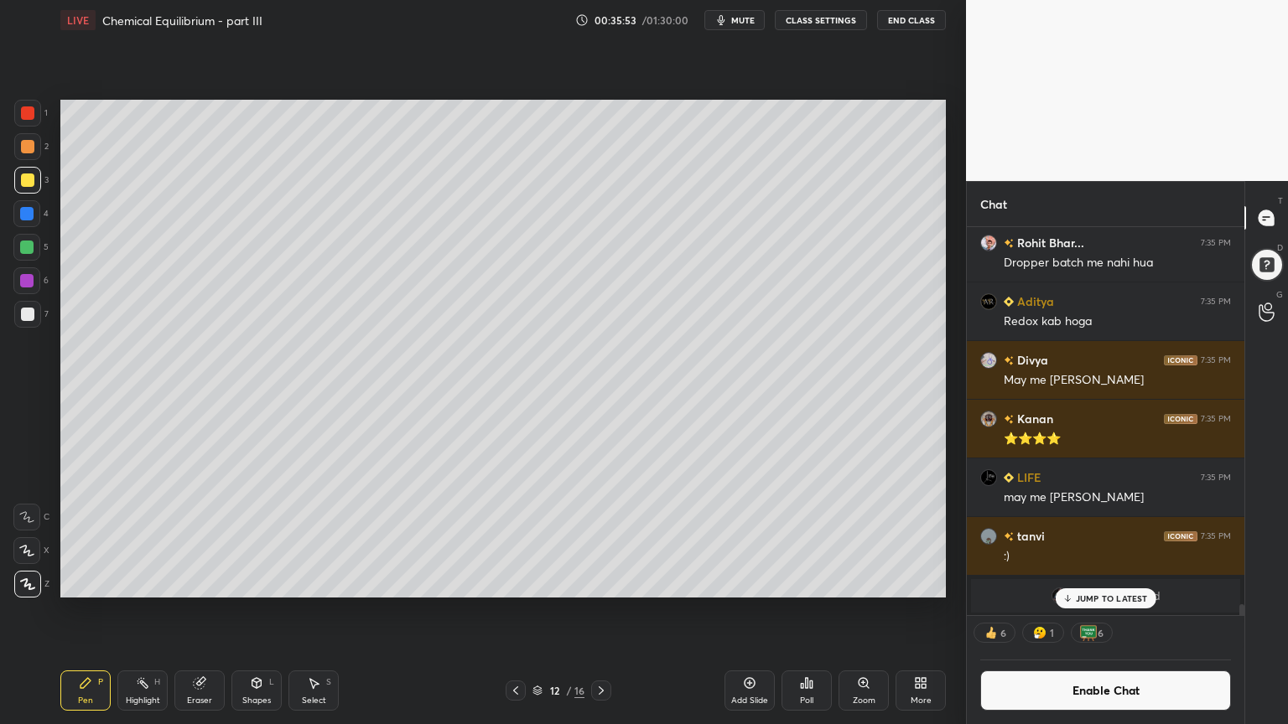
click at [91, 611] on div "Pen P" at bounding box center [85, 691] width 50 height 40
click at [32, 312] on div at bounding box center [27, 314] width 13 height 13
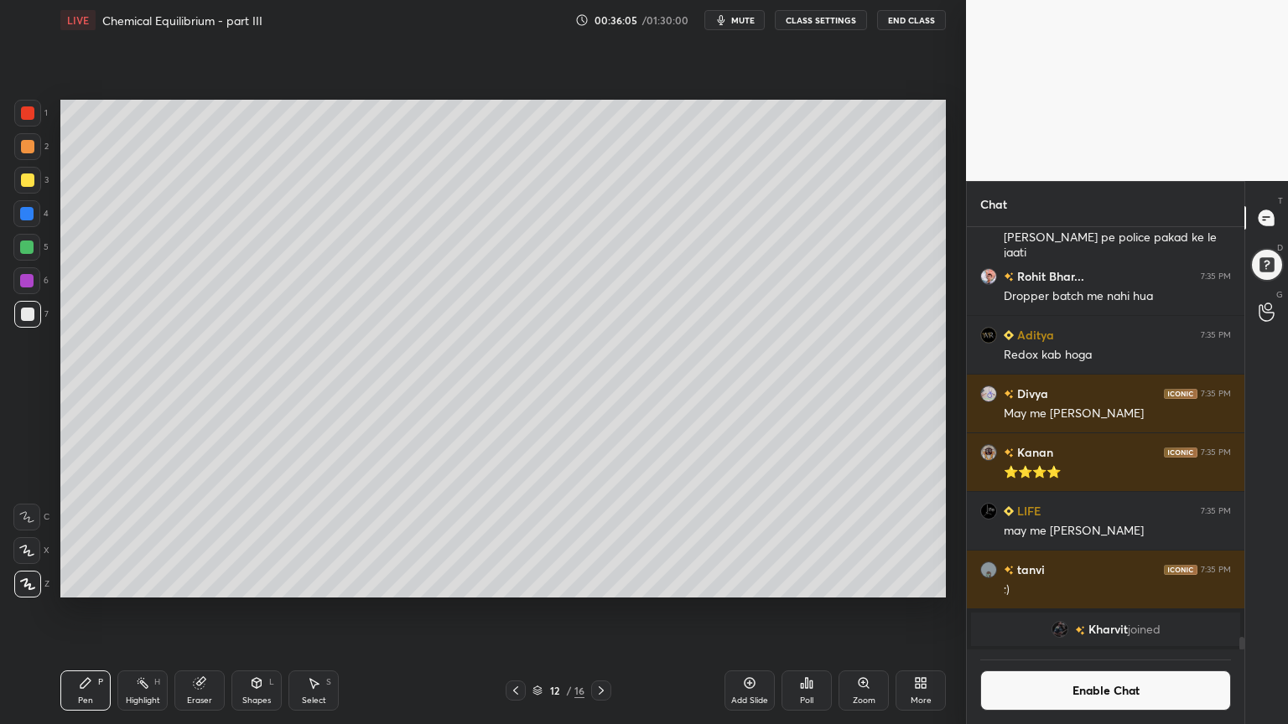
drag, startPoint x: 144, startPoint y: 694, endPoint x: 205, endPoint y: 615, distance: 99.3
click at [145, 611] on div "Highlight H" at bounding box center [142, 691] width 50 height 40
click at [1137, 611] on button "Enable Chat" at bounding box center [1105, 691] width 251 height 40
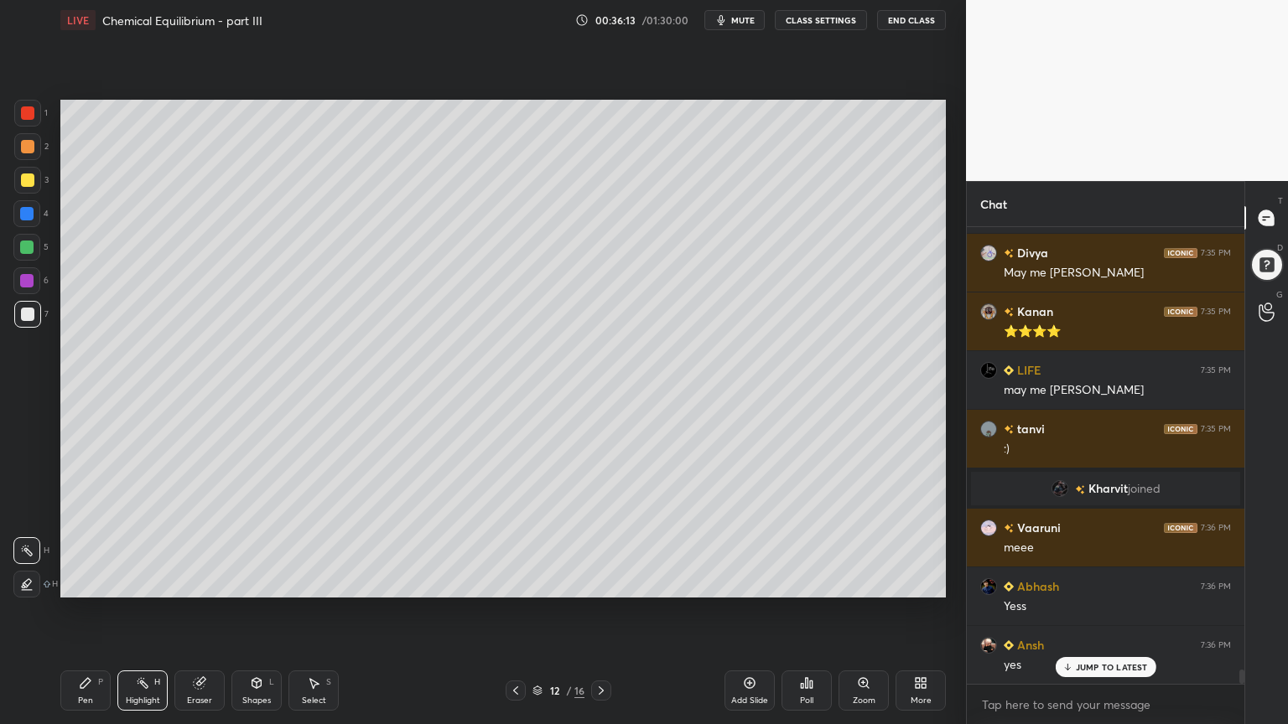
click at [151, 611] on div "Highlight H" at bounding box center [142, 691] width 50 height 40
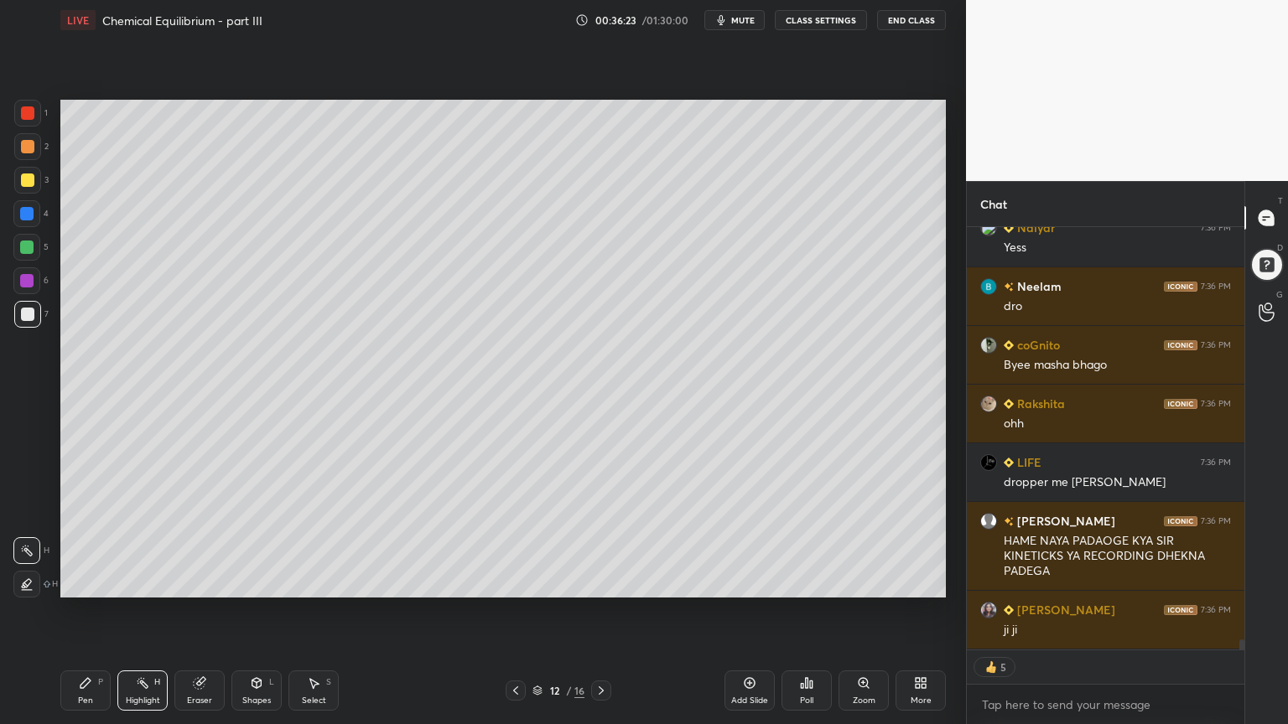
type textarea "x"
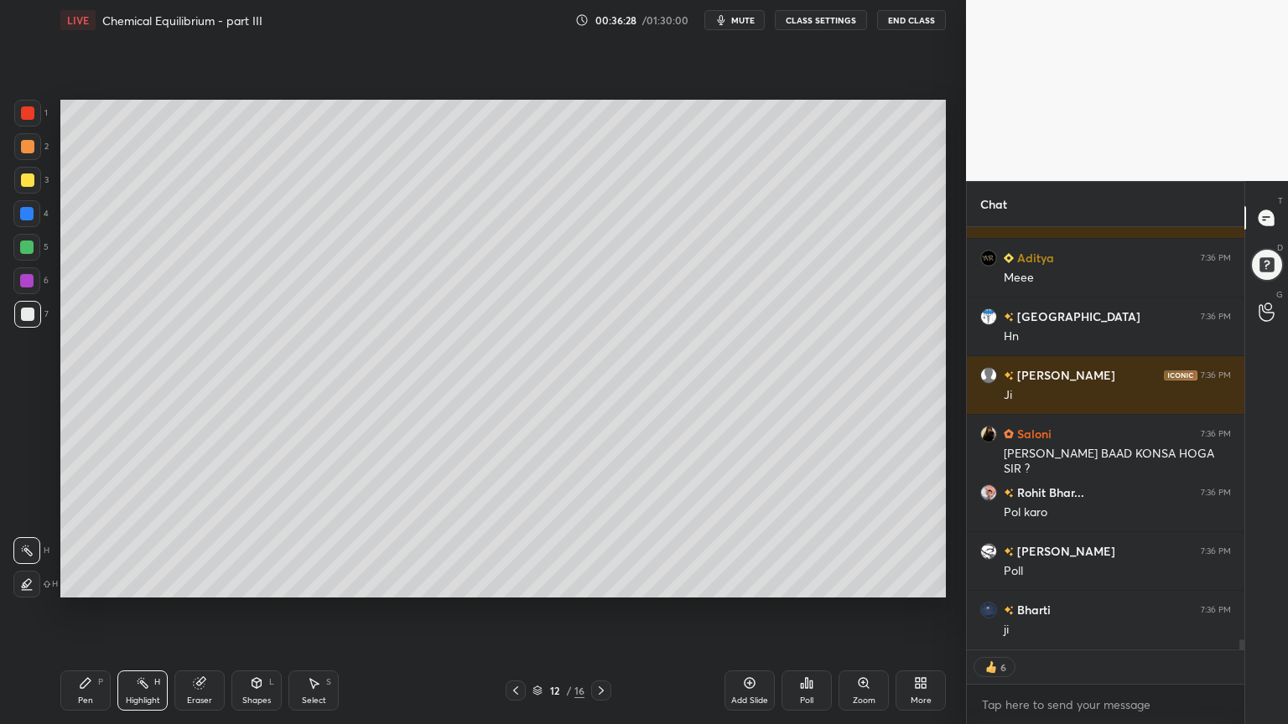
click at [811, 19] on button "CLASS SETTINGS" at bounding box center [821, 20] width 92 height 20
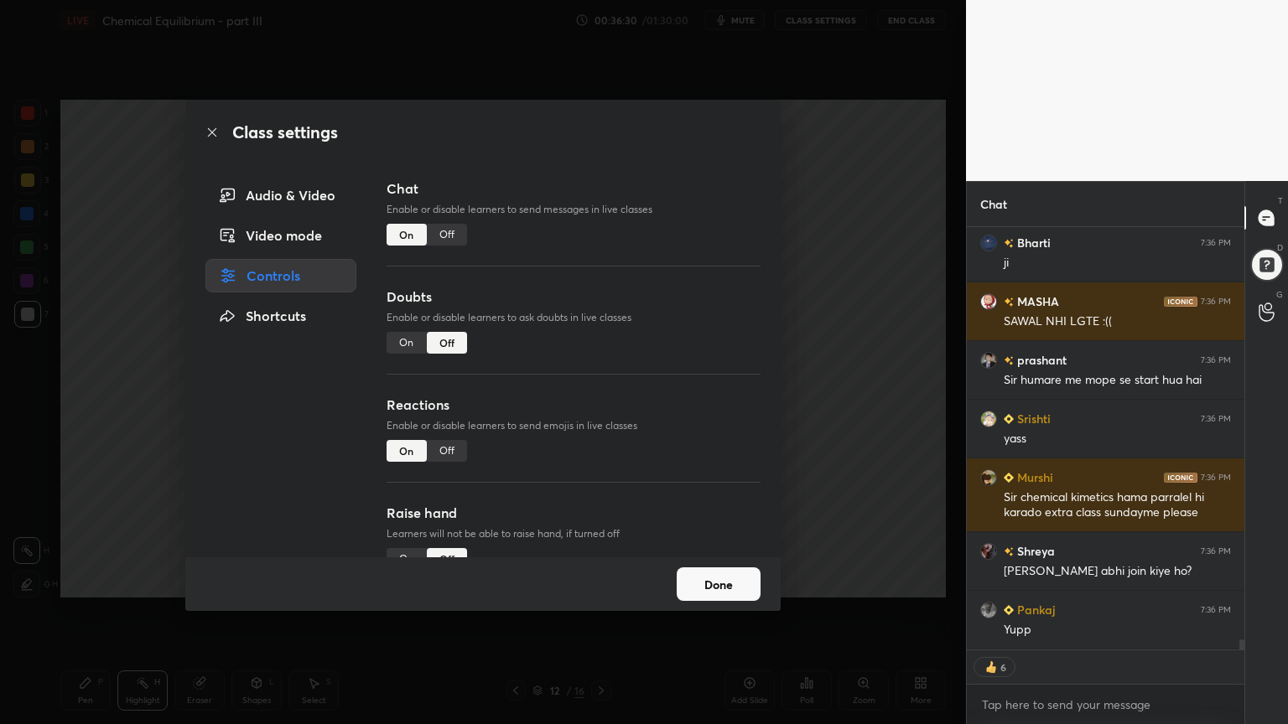
click at [453, 236] on div "Off" at bounding box center [447, 235] width 40 height 22
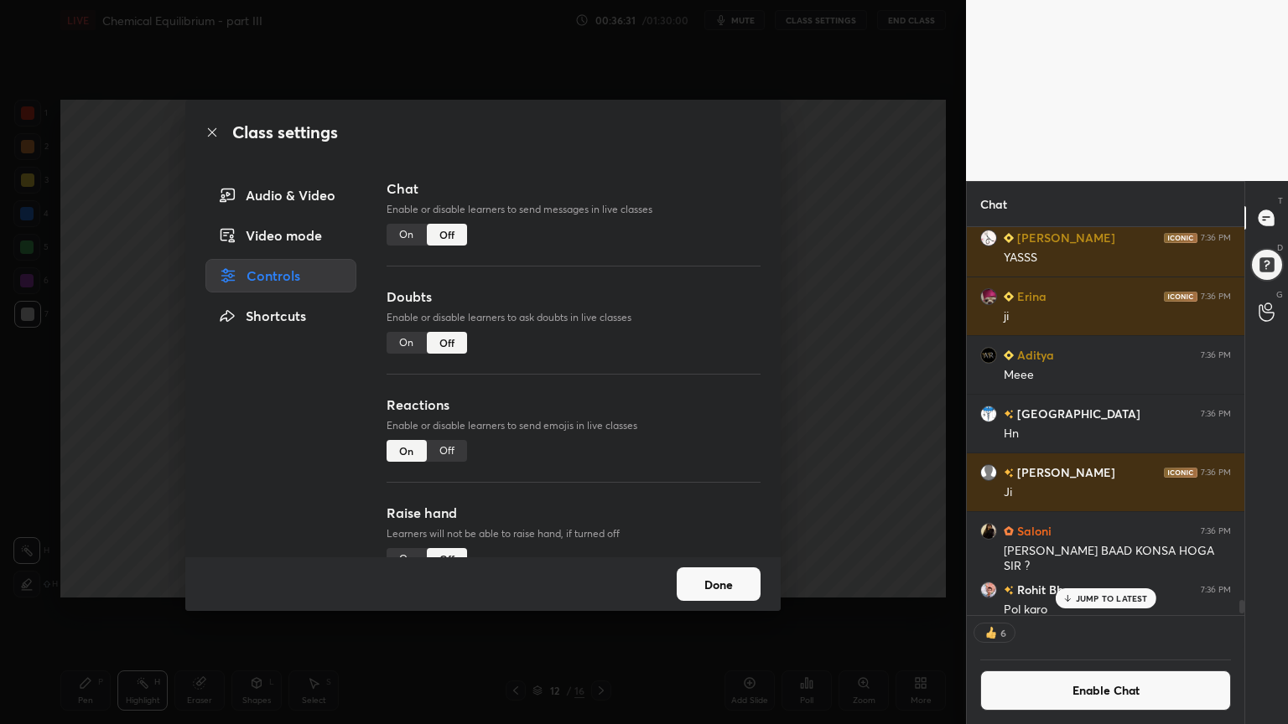
drag, startPoint x: 838, startPoint y: 295, endPoint x: 816, endPoint y: 293, distance: 22.7
click at [825, 295] on div "Class settings Audio & Video Video mode Controls Shortcuts Chat Enable or disab…" at bounding box center [483, 362] width 966 height 724
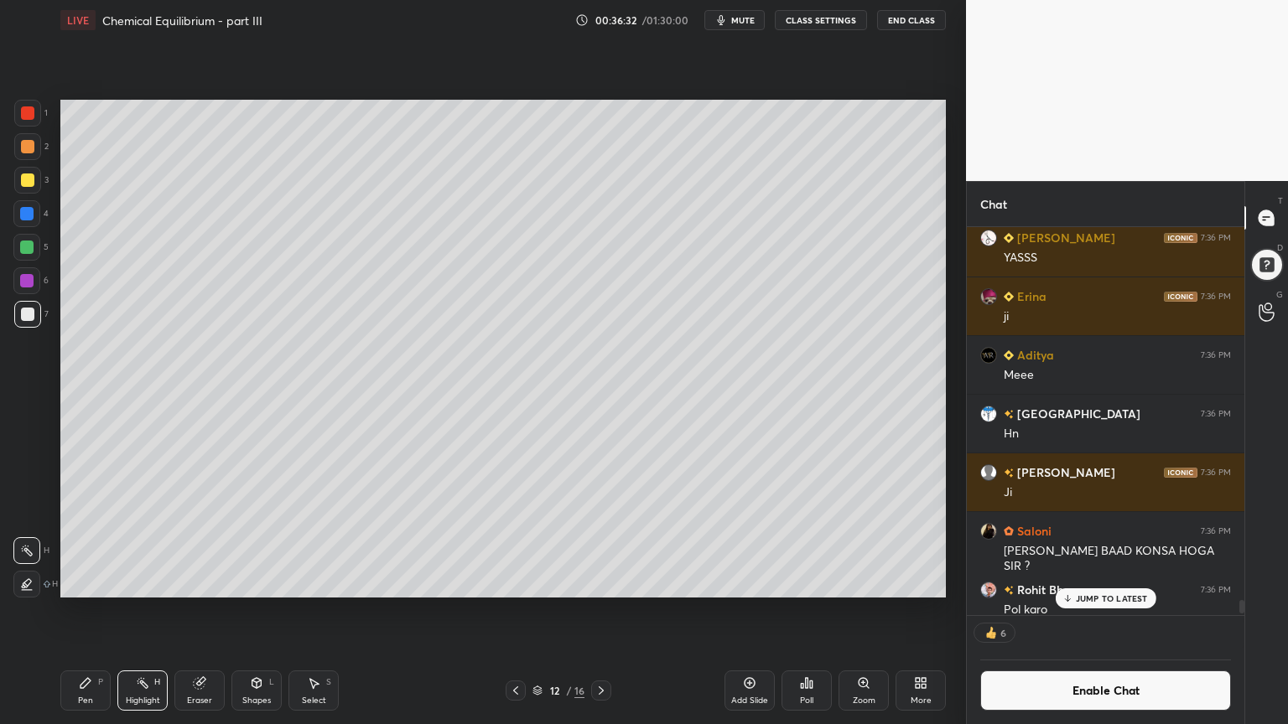
drag, startPoint x: 1122, startPoint y: 594, endPoint x: 1104, endPoint y: 597, distance: 17.9
click at [1117, 594] on p "JUMP TO LATEST" at bounding box center [1112, 599] width 72 height 10
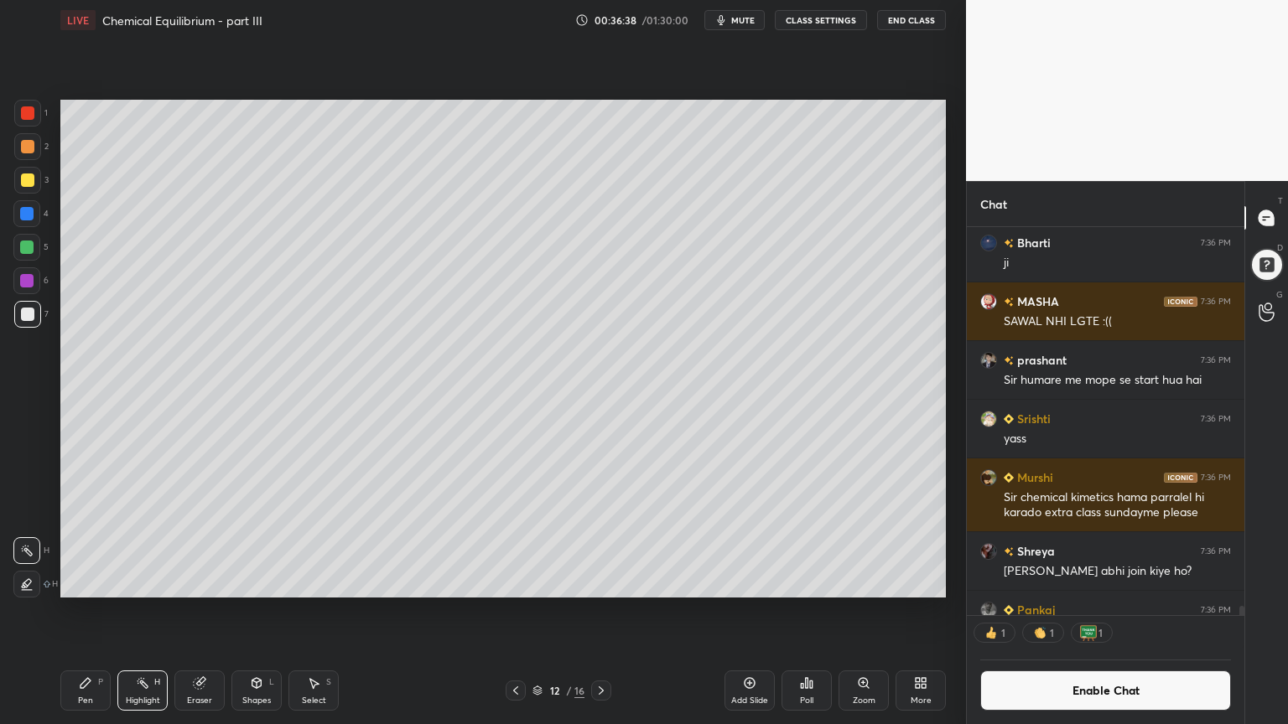
click at [83, 611] on div "Pen P" at bounding box center [85, 691] width 50 height 40
click at [257, 611] on div "Shapes L" at bounding box center [256, 691] width 50 height 40
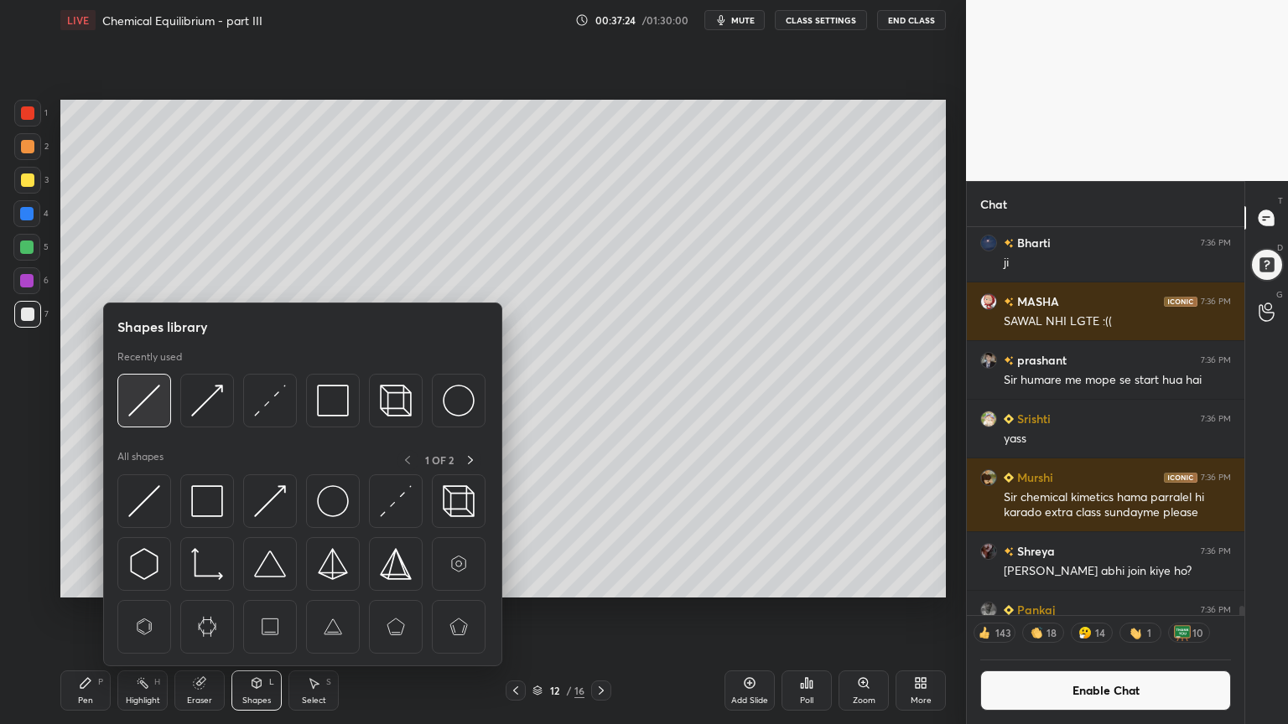
click at [147, 413] on img at bounding box center [144, 401] width 32 height 32
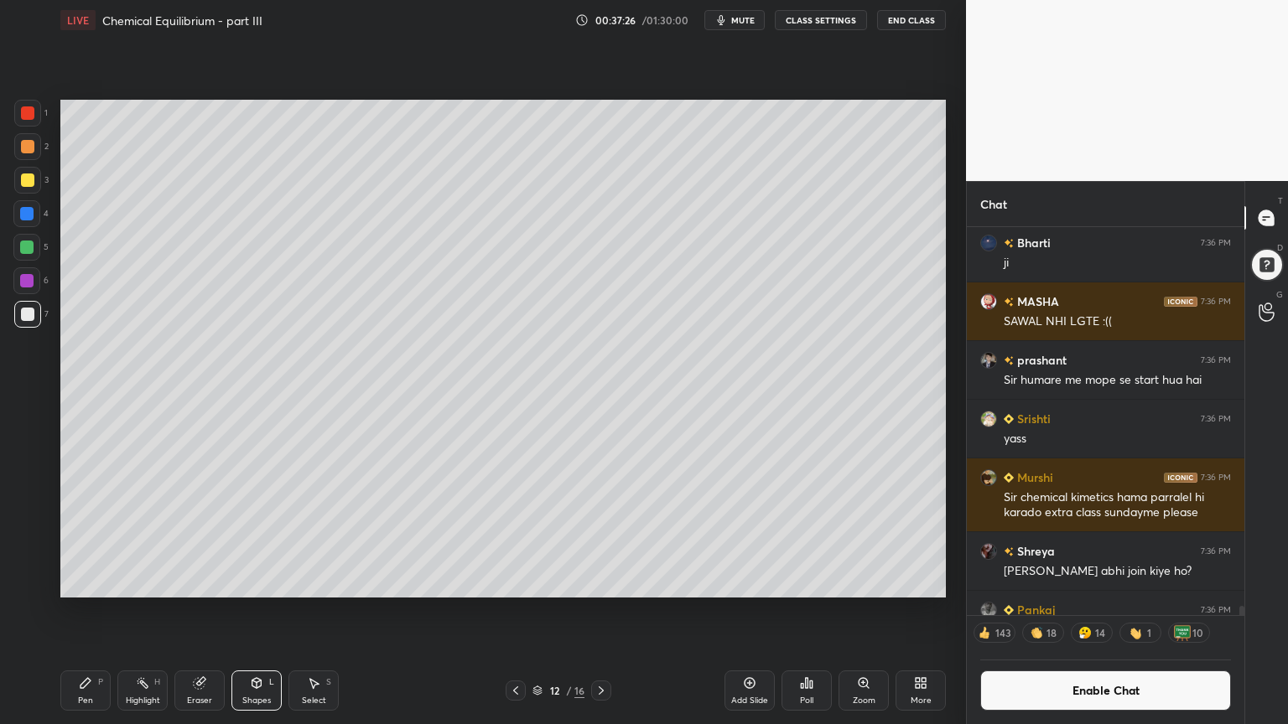
drag, startPoint x: 30, startPoint y: 248, endPoint x: 58, endPoint y: 248, distance: 27.7
click at [34, 249] on div at bounding box center [26, 247] width 27 height 27
drag, startPoint x: 253, startPoint y: 691, endPoint x: 245, endPoint y: 677, distance: 16.5
click at [251, 611] on div "Shapes L" at bounding box center [256, 691] width 50 height 40
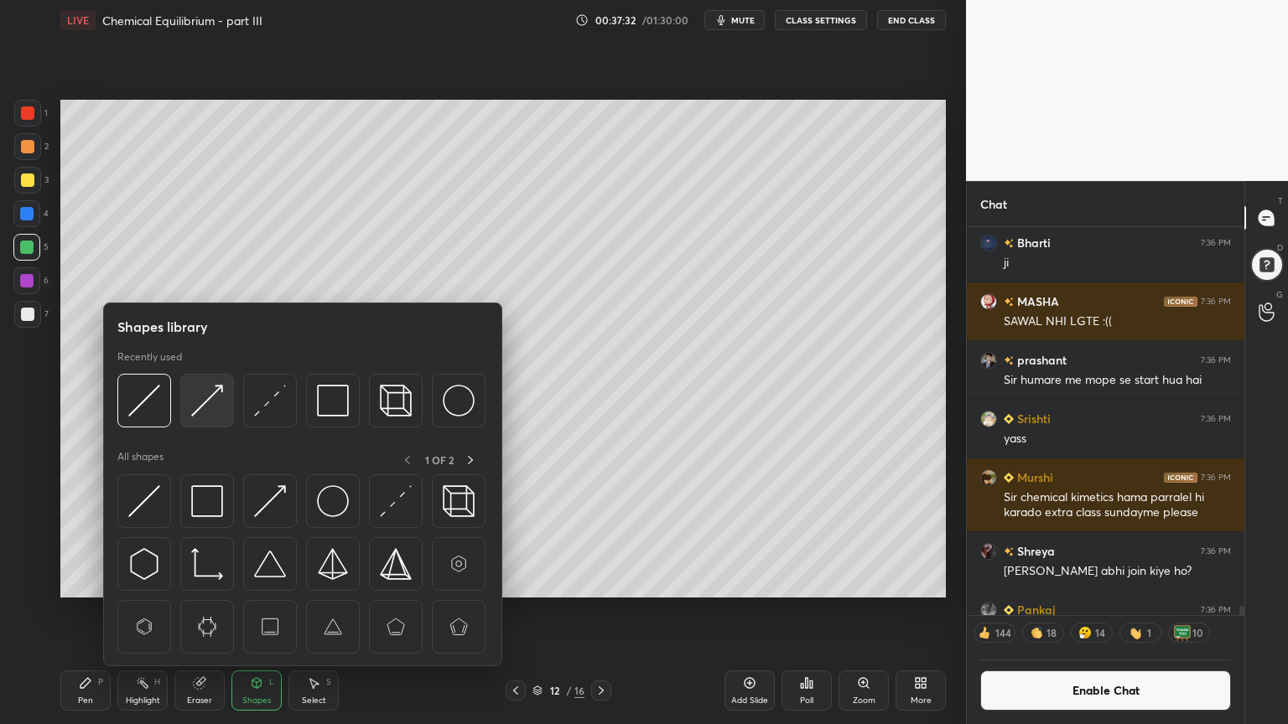
click at [200, 404] on img at bounding box center [207, 401] width 32 height 32
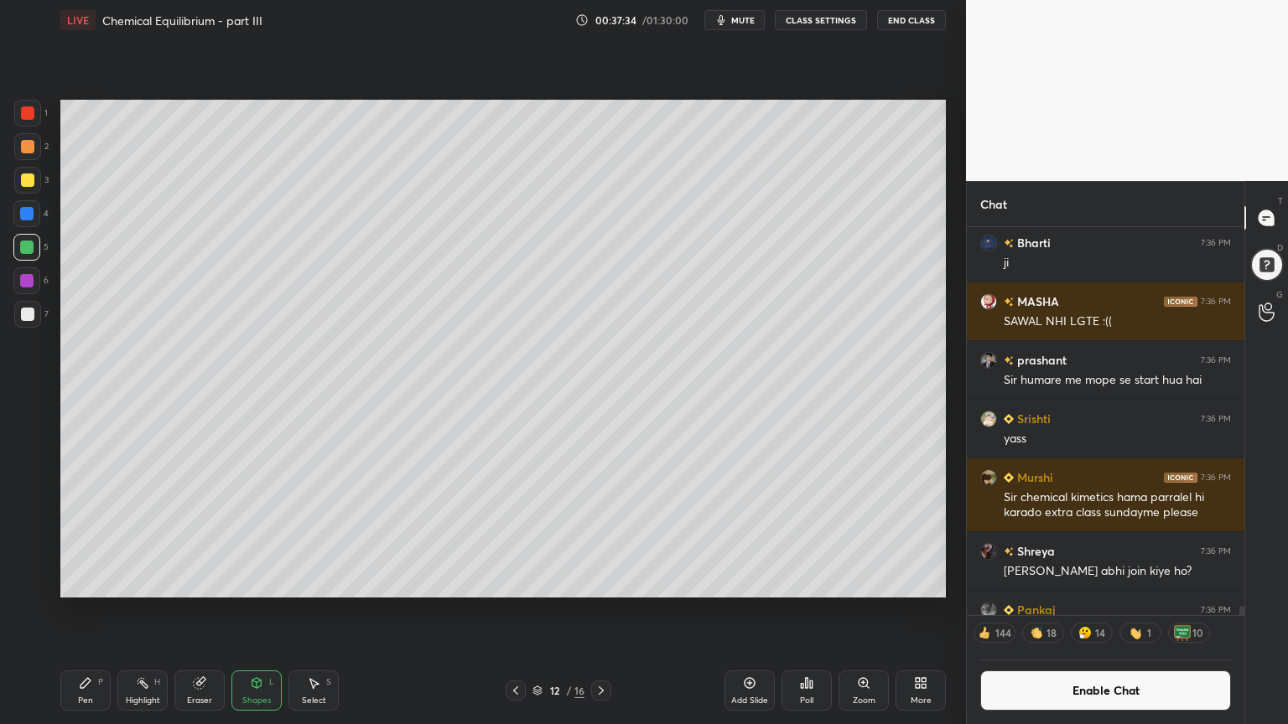
click at [98, 611] on div "Pen P" at bounding box center [85, 691] width 50 height 40
drag, startPoint x: 143, startPoint y: 697, endPoint x: 171, endPoint y: 650, distance: 54.9
click at [143, 611] on div "Highlight H" at bounding box center [142, 691] width 50 height 40
drag, startPoint x: 73, startPoint y: 704, endPoint x: 77, endPoint y: 640, distance: 63.8
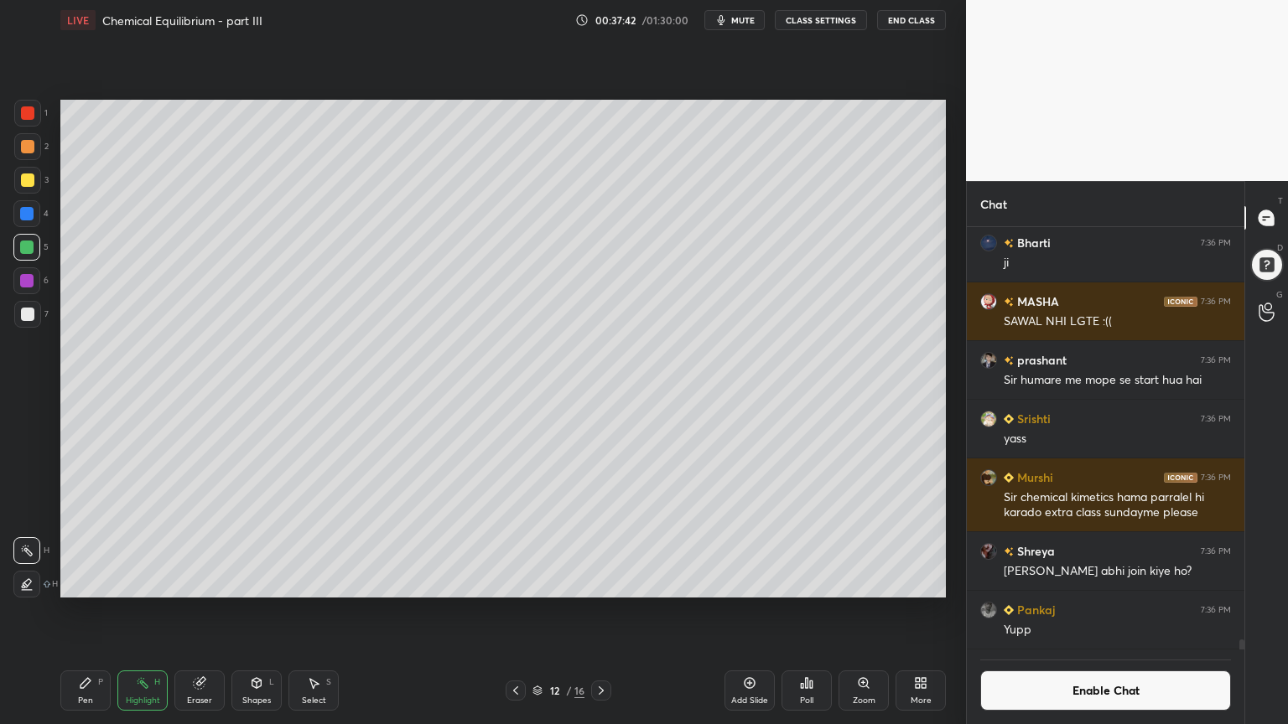
click at [75, 611] on div "Pen P" at bounding box center [85, 691] width 50 height 40
click at [21, 313] on div at bounding box center [27, 314] width 13 height 13
drag, startPoint x: 122, startPoint y: 700, endPoint x: 152, endPoint y: 677, distance: 37.7
click at [122, 611] on div "Highlight H" at bounding box center [142, 691] width 50 height 40
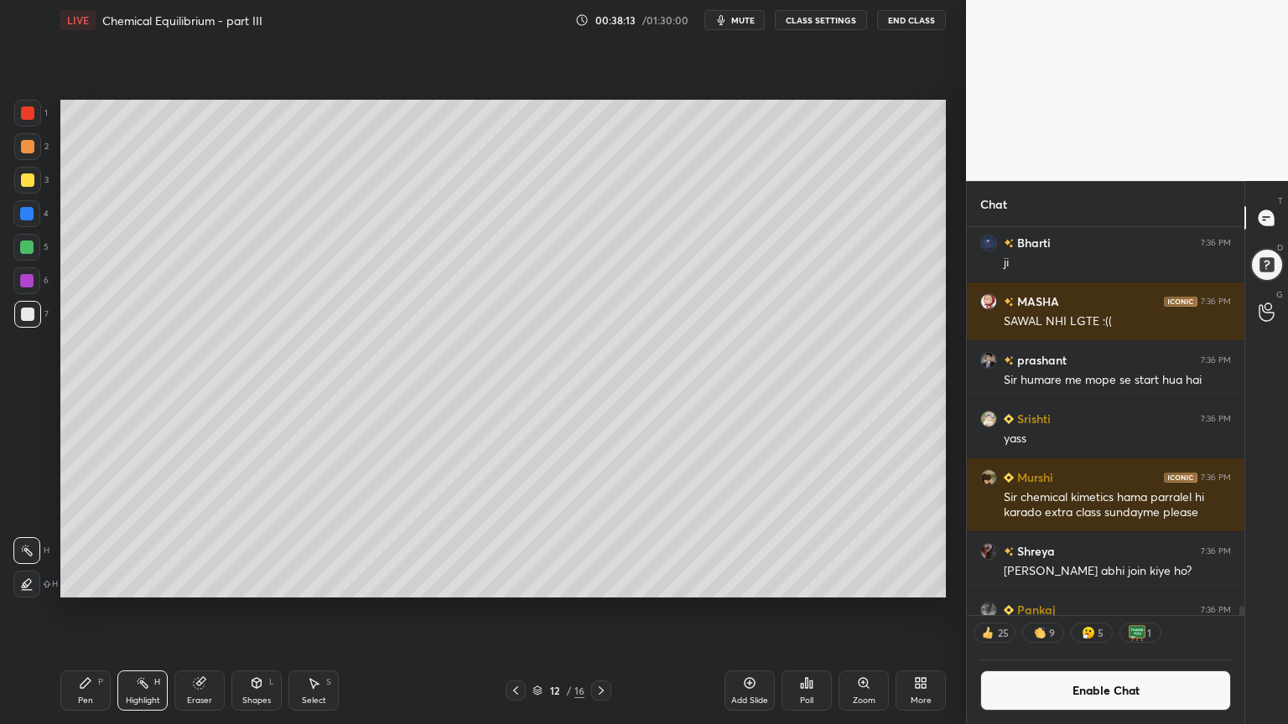
drag, startPoint x: 141, startPoint y: 706, endPoint x: 178, endPoint y: 608, distance: 104.8
click at [142, 611] on div "Highlight H" at bounding box center [142, 691] width 50 height 40
click at [91, 611] on div "Pen P" at bounding box center [85, 691] width 50 height 40
click at [18, 179] on div at bounding box center [27, 180] width 27 height 27
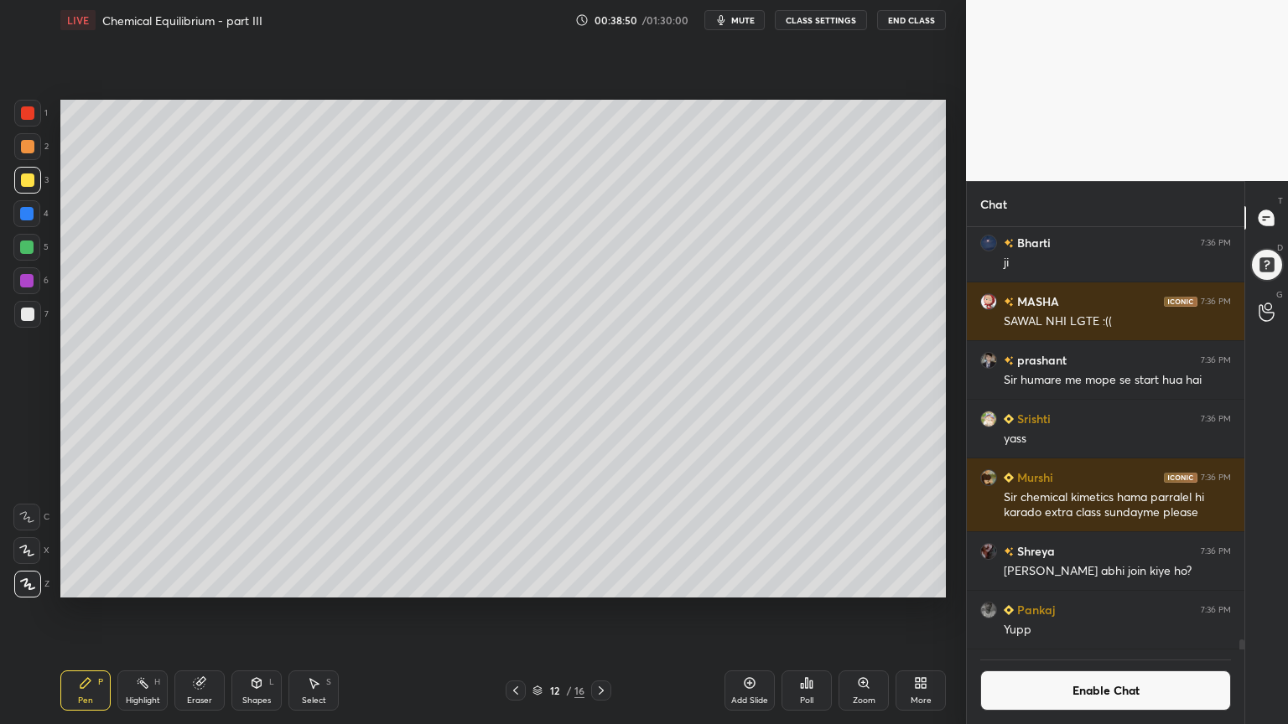
drag, startPoint x: 155, startPoint y: 697, endPoint x: 171, endPoint y: 604, distance: 94.4
click at [154, 611] on div "Highlight H" at bounding box center [142, 691] width 50 height 40
click at [748, 611] on div "Add Slide" at bounding box center [749, 691] width 50 height 40
click at [73, 611] on div "Pen P" at bounding box center [85, 691] width 50 height 40
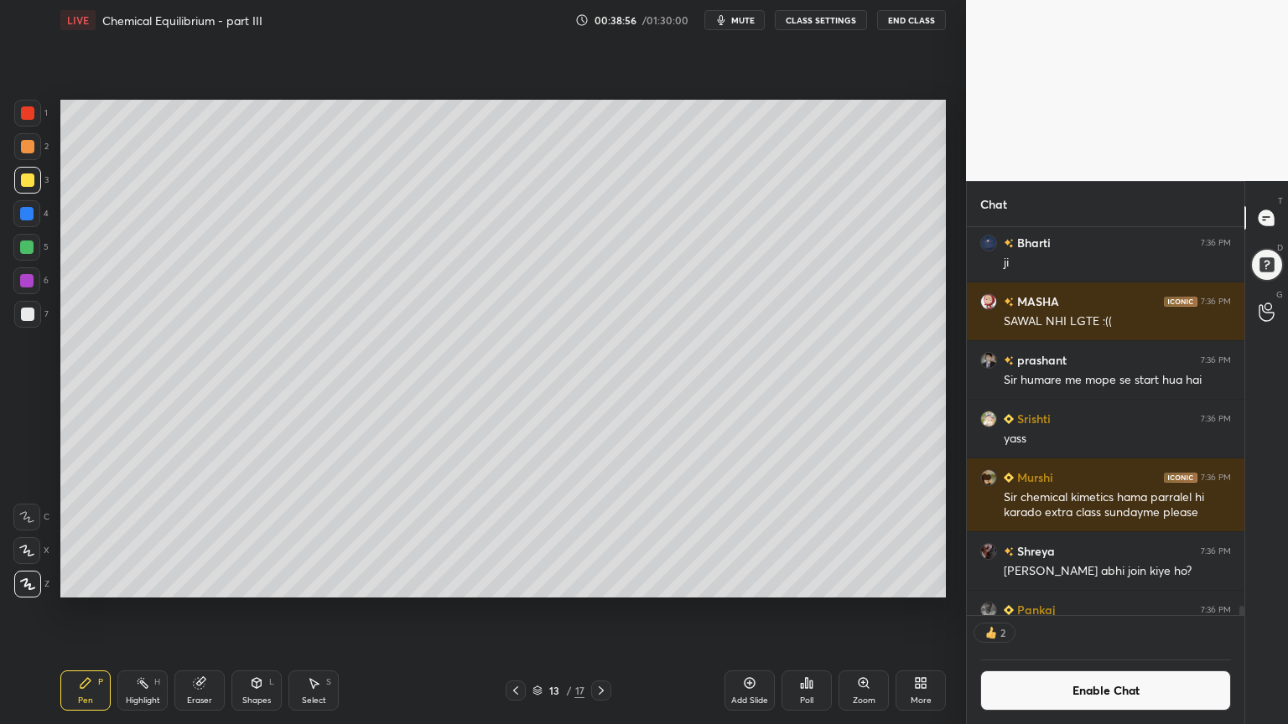
drag, startPoint x: 27, startPoint y: 115, endPoint x: 54, endPoint y: 125, distance: 29.4
click at [33, 120] on div at bounding box center [27, 113] width 27 height 27
click at [28, 152] on div at bounding box center [27, 146] width 13 height 13
click at [32, 314] on div at bounding box center [27, 314] width 13 height 13
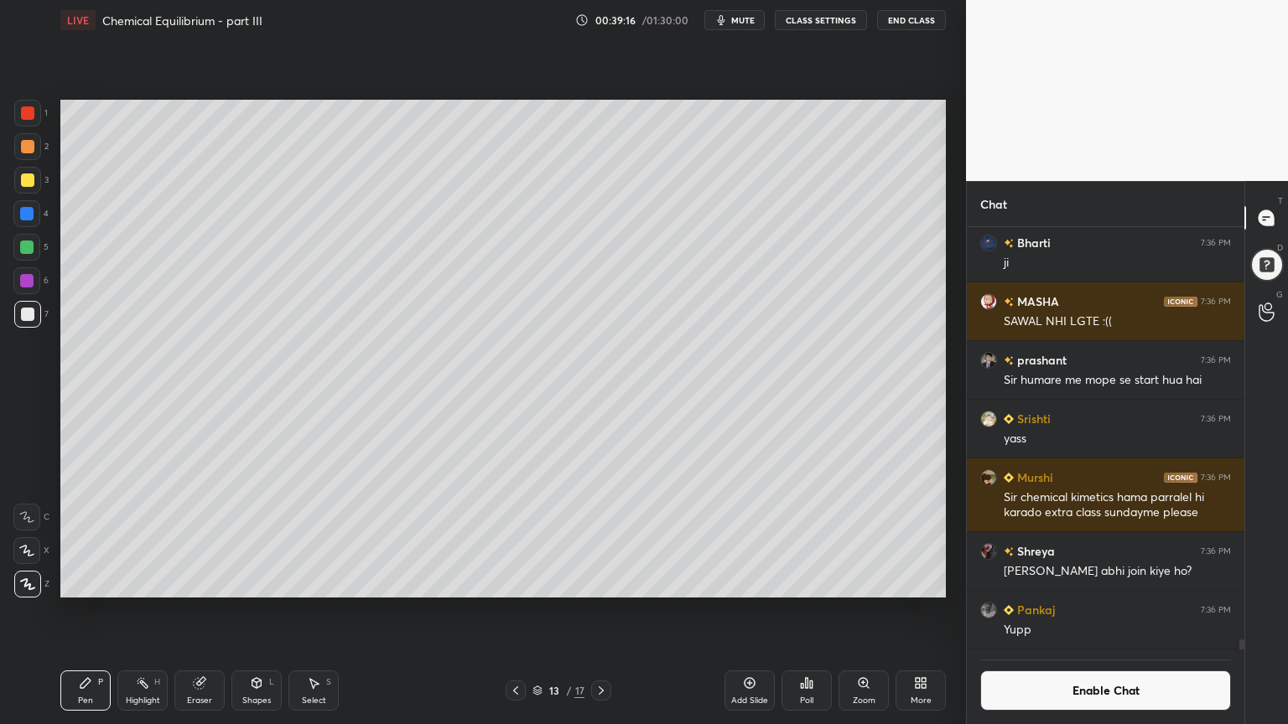
click at [257, 611] on div "Shapes L" at bounding box center [256, 691] width 50 height 40
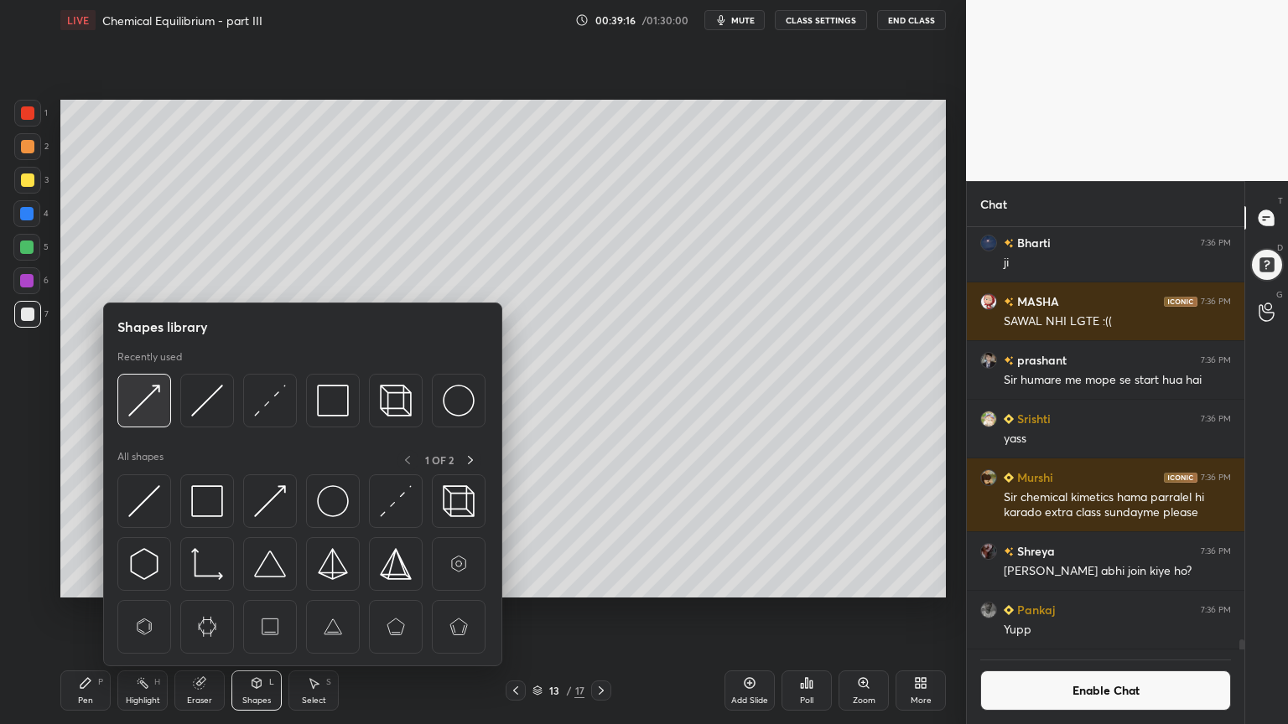
click at [137, 398] on img at bounding box center [144, 401] width 32 height 32
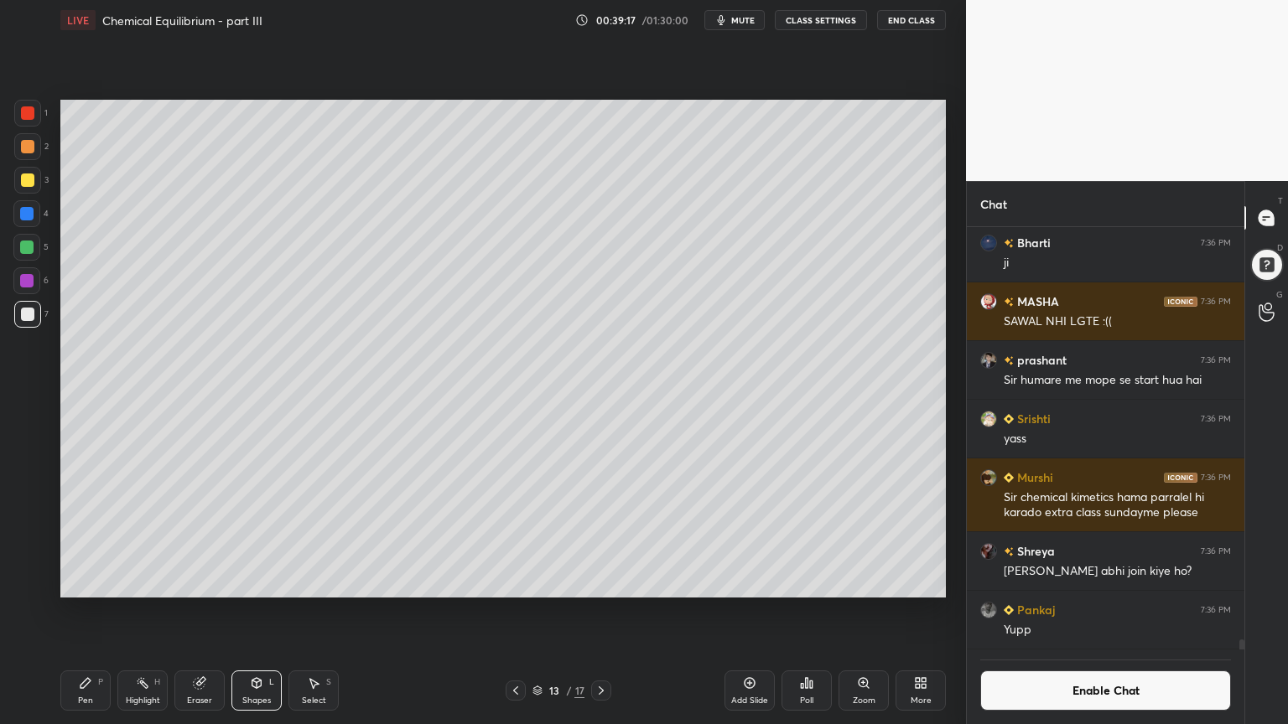
click at [34, 183] on div at bounding box center [27, 180] width 13 height 13
click at [69, 611] on div "Pen P" at bounding box center [85, 691] width 50 height 40
click at [255, 611] on div "Shapes L" at bounding box center [256, 691] width 50 height 40
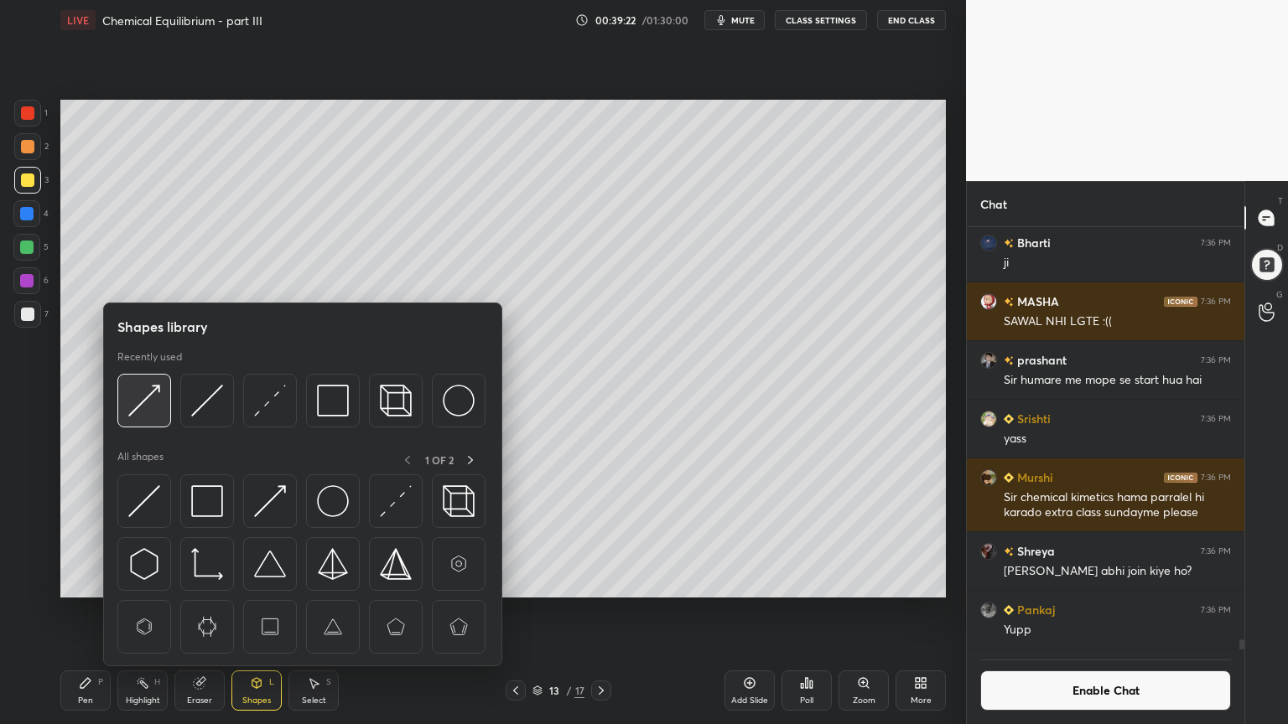
click at [145, 400] on img at bounding box center [144, 401] width 32 height 32
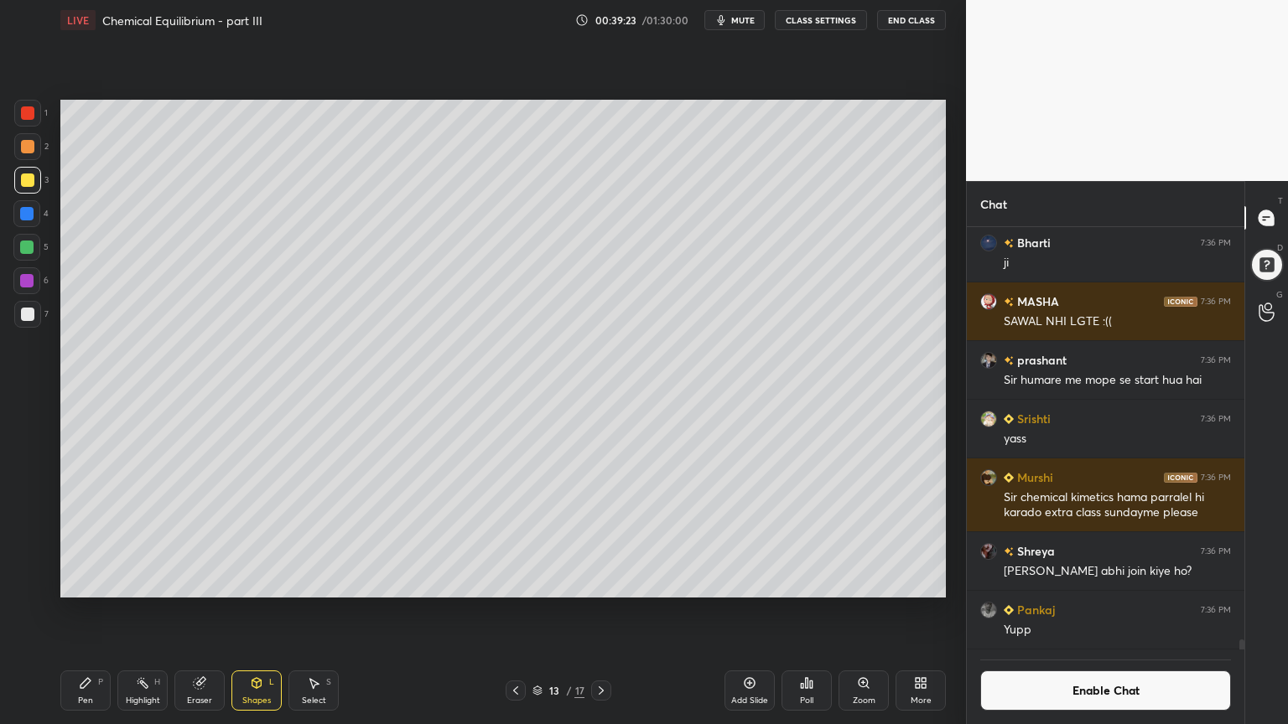
click at [246, 611] on div "Shapes L" at bounding box center [256, 691] width 50 height 40
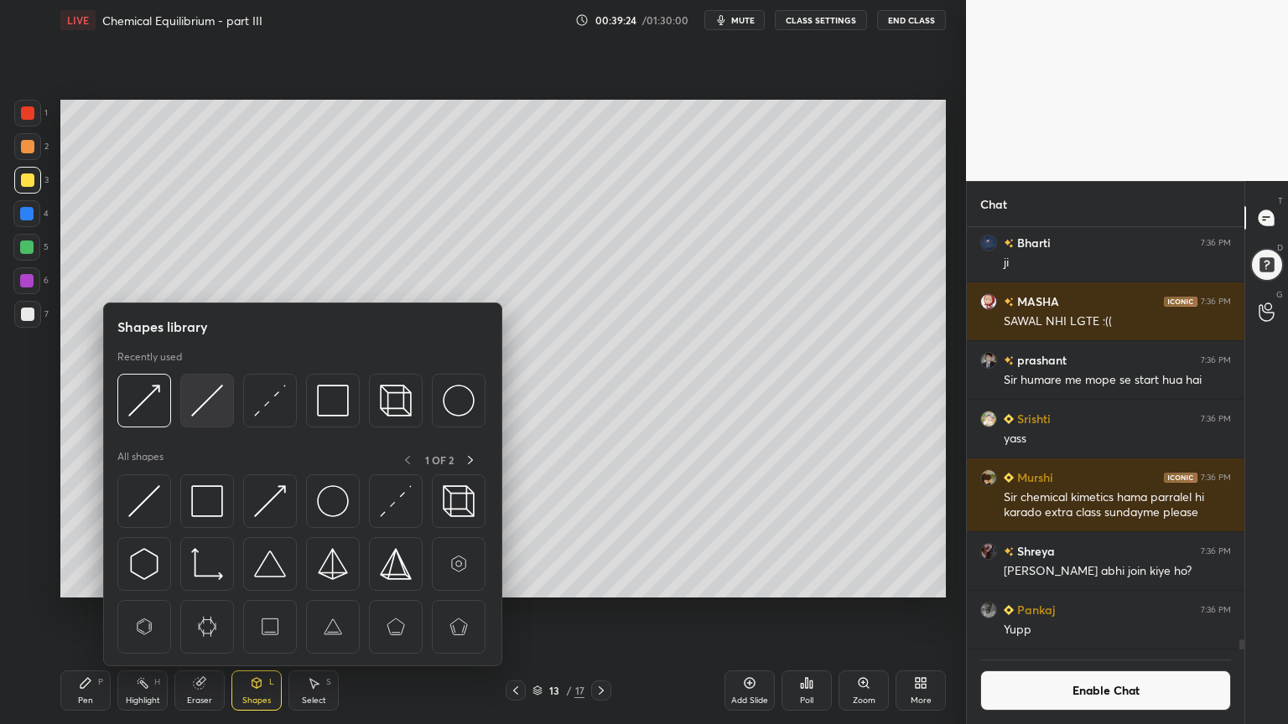
click at [218, 399] on img at bounding box center [207, 401] width 32 height 32
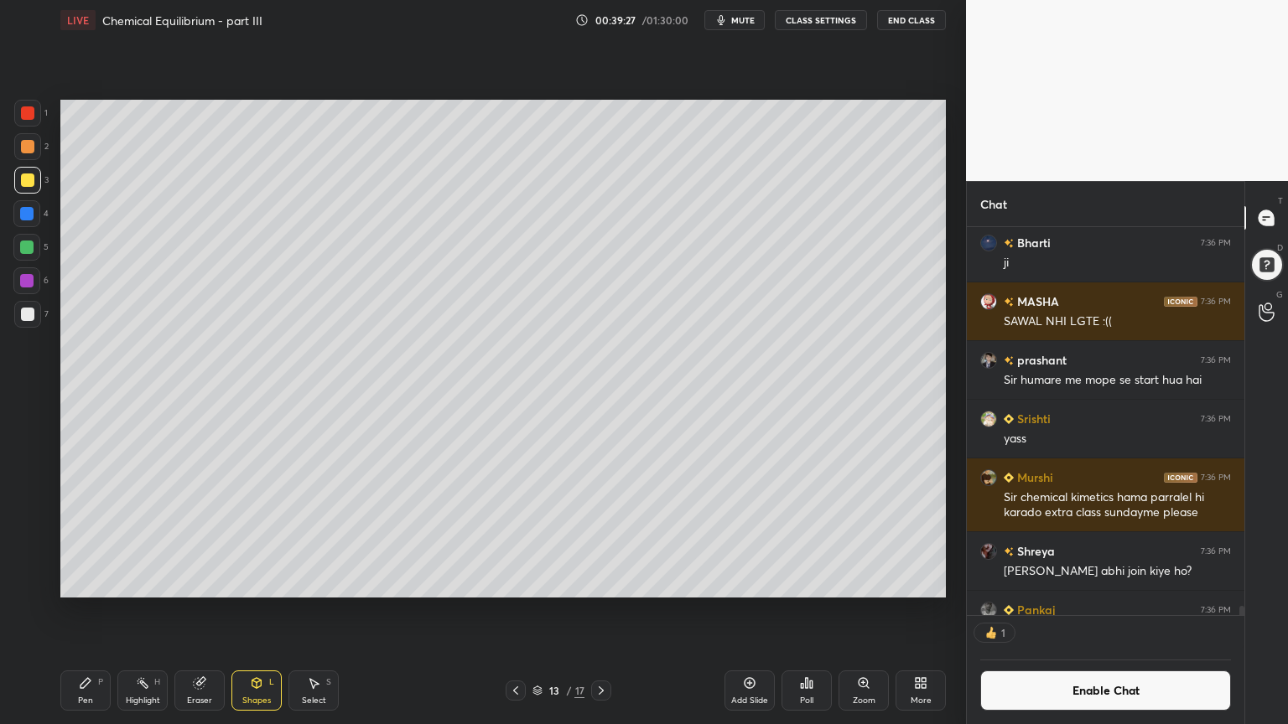
scroll to position [5, 5]
click at [134, 611] on div "Highlight H" at bounding box center [142, 691] width 50 height 40
click at [146, 611] on div "Highlight" at bounding box center [143, 701] width 34 height 8
click at [80, 611] on div "Pen P" at bounding box center [85, 691] width 50 height 40
drag, startPoint x: 30, startPoint y: 251, endPoint x: 44, endPoint y: 298, distance: 48.8
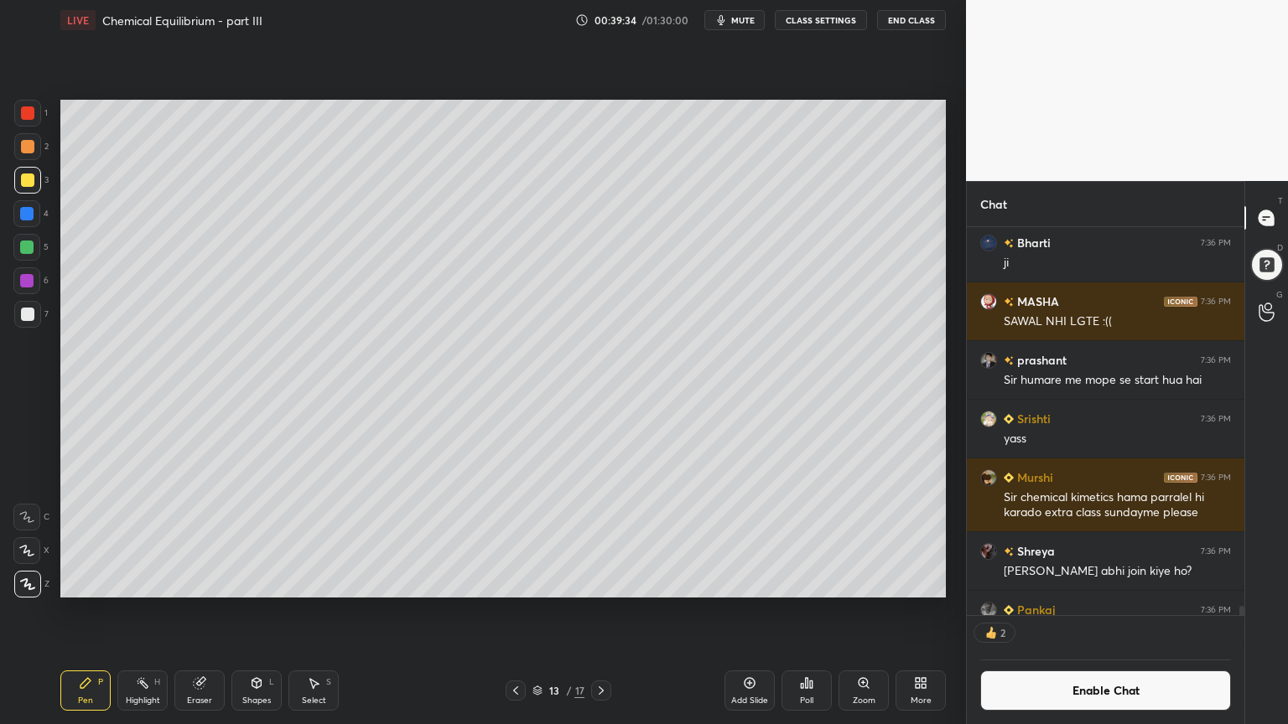
click at [27, 260] on div at bounding box center [26, 247] width 27 height 27
drag, startPoint x: 194, startPoint y: 691, endPoint x: 184, endPoint y: 630, distance: 61.2
click at [194, 611] on div "Eraser" at bounding box center [199, 691] width 50 height 40
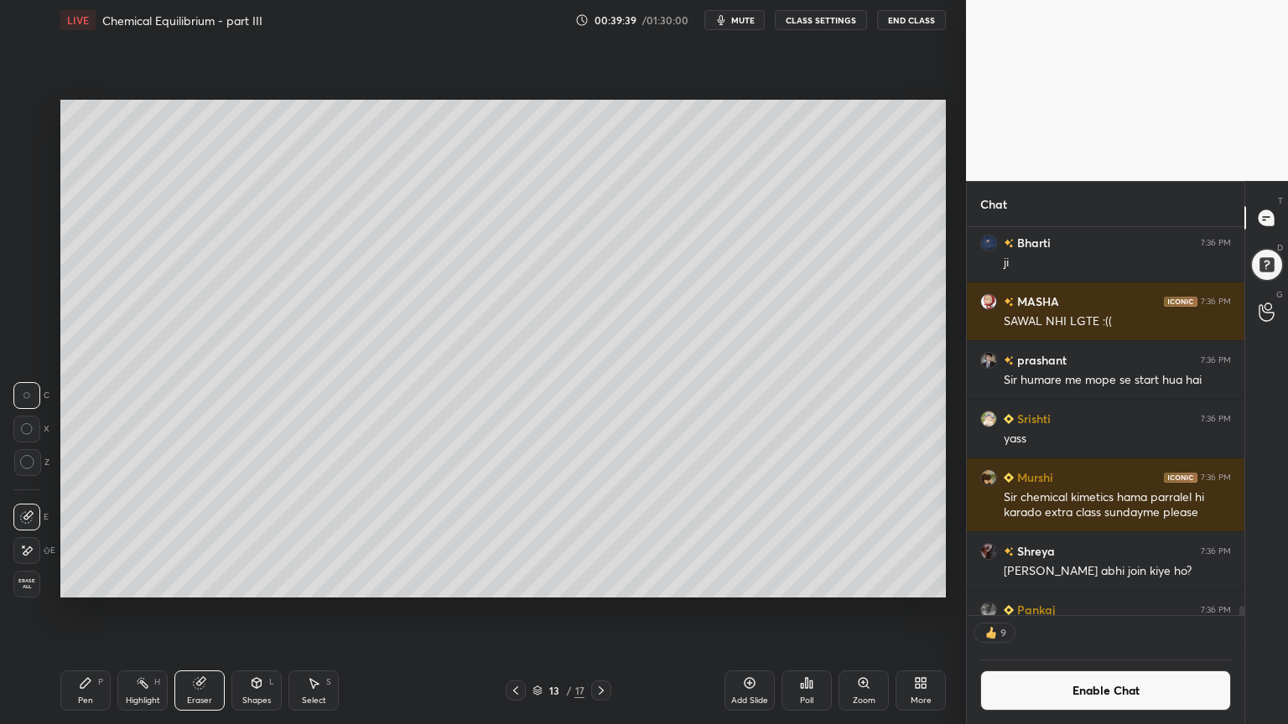
drag, startPoint x: 78, startPoint y: 681, endPoint x: 81, endPoint y: 672, distance: 9.0
click at [79, 611] on icon at bounding box center [85, 683] width 13 height 13
click at [801, 611] on div "Poll" at bounding box center [806, 691] width 50 height 40
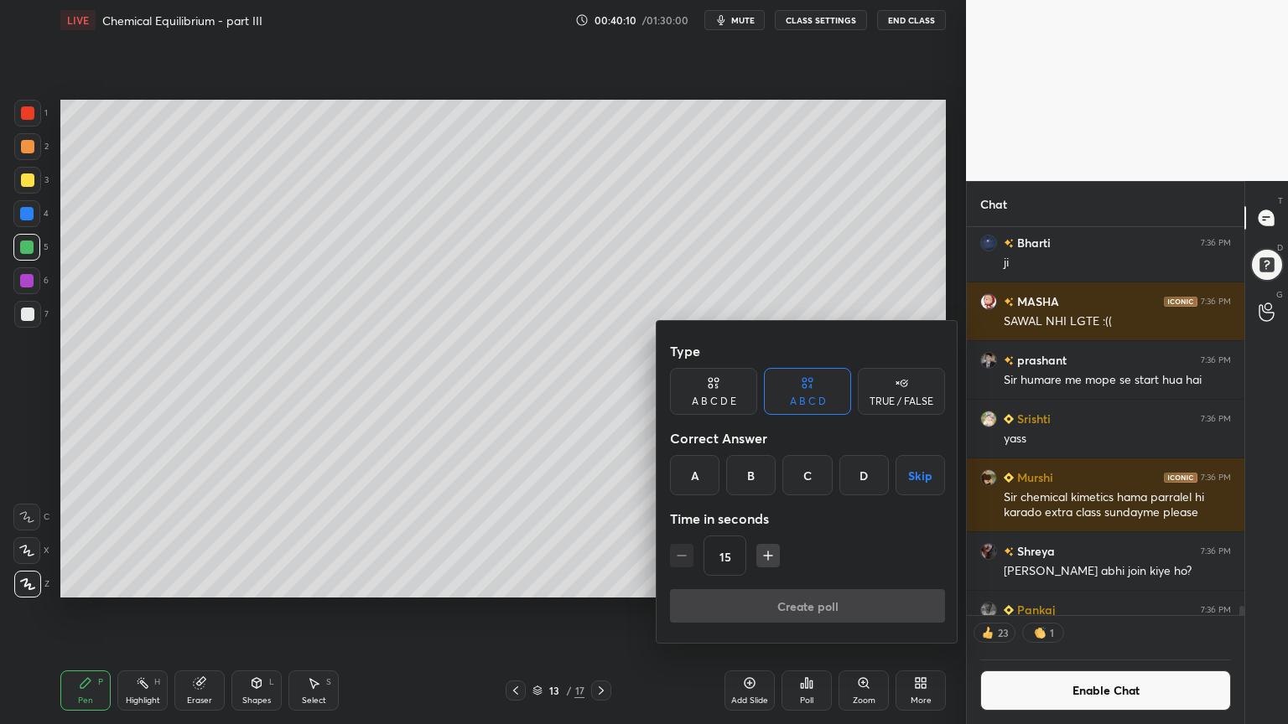
click at [752, 478] on div "B" at bounding box center [750, 475] width 49 height 40
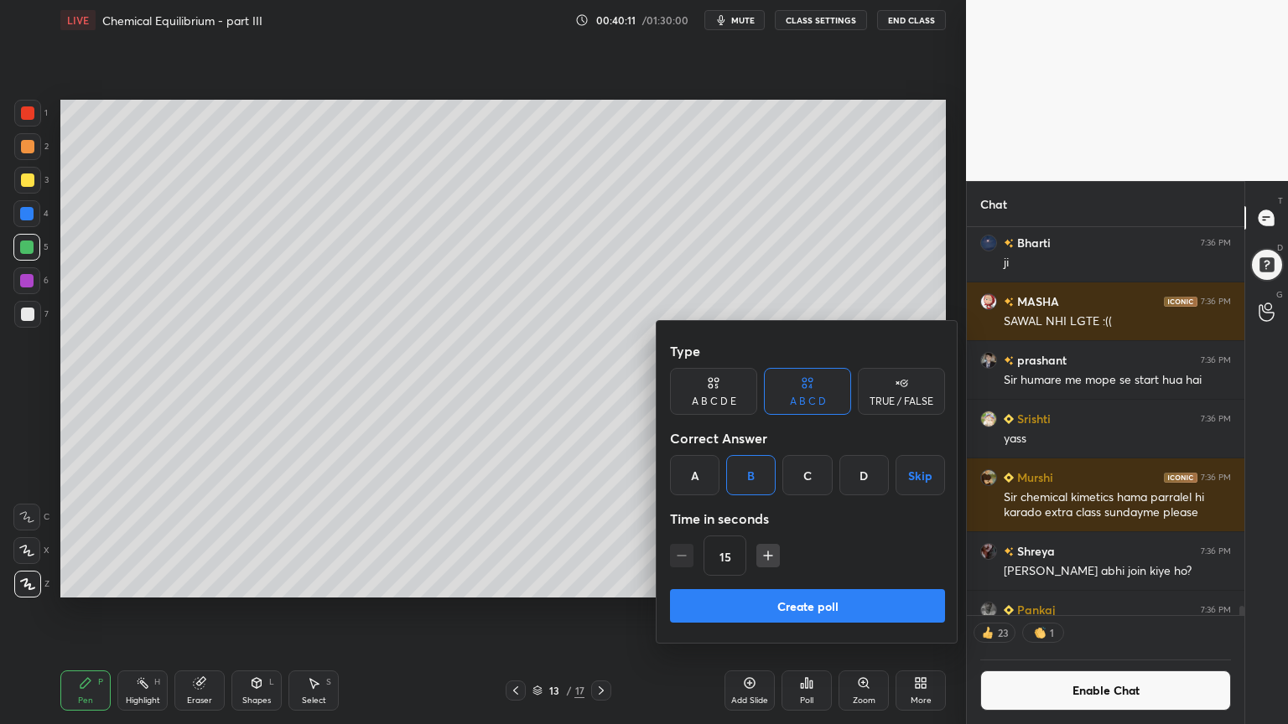
click at [780, 611] on button "Create poll" at bounding box center [807, 606] width 275 height 34
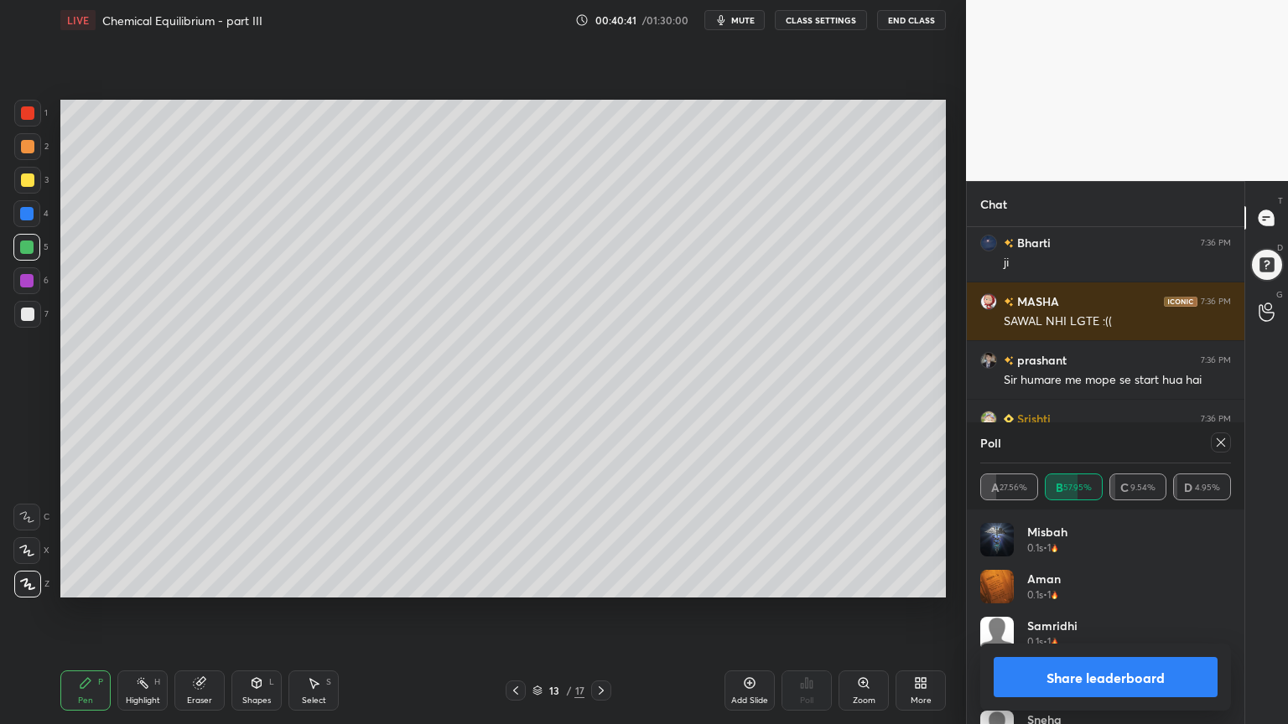
click at [1156, 611] on button "Share leaderboard" at bounding box center [1105, 677] width 224 height 40
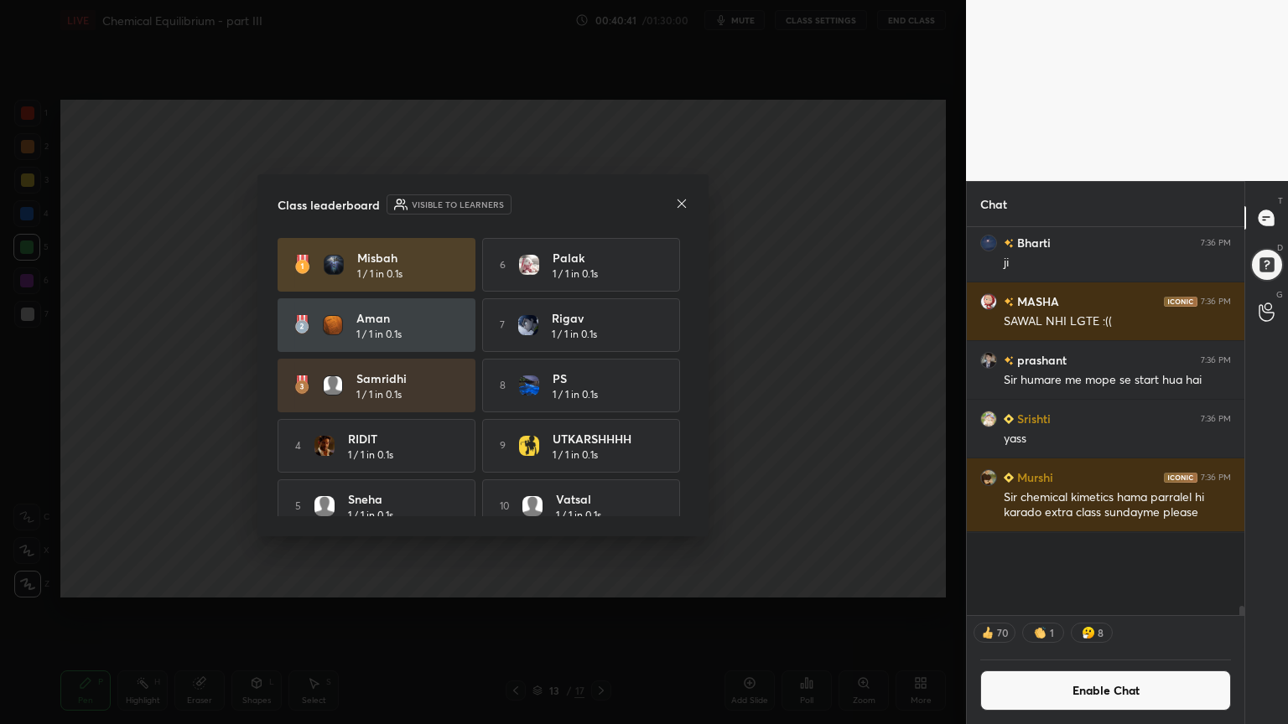
scroll to position [6, 5]
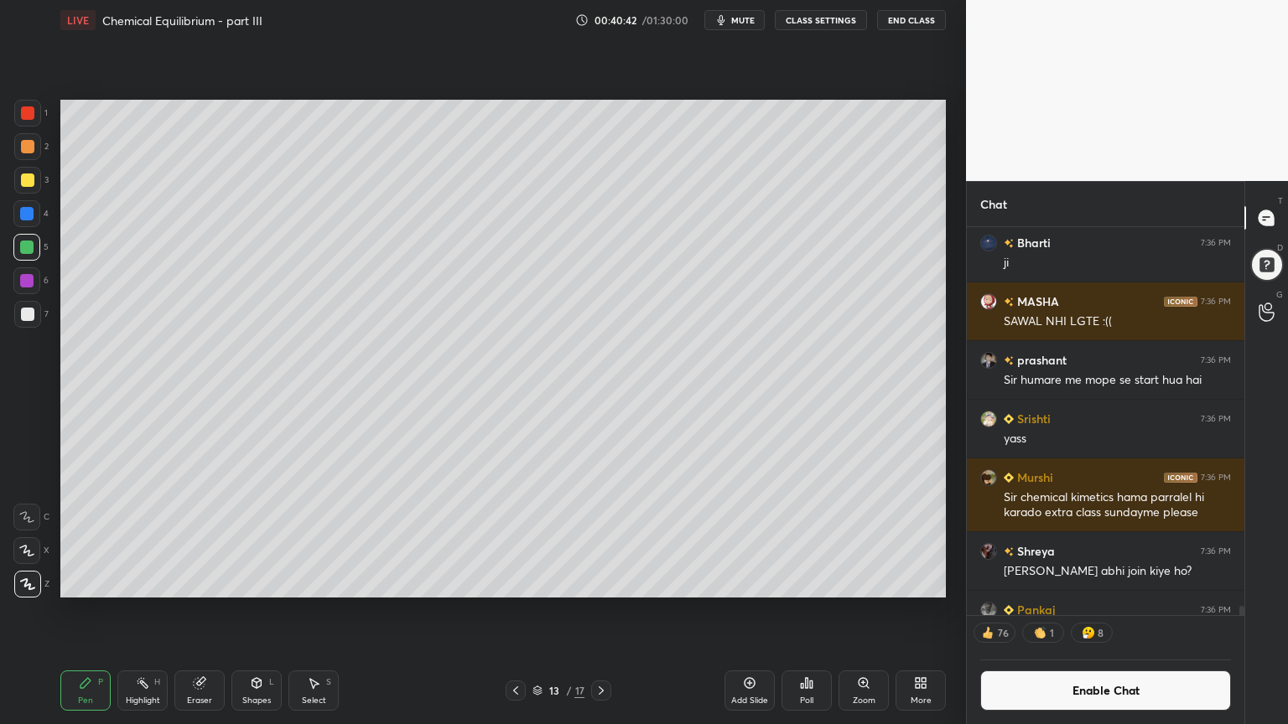
click at [93, 611] on div "Pen P" at bounding box center [85, 691] width 50 height 40
click at [30, 184] on div at bounding box center [27, 180] width 13 height 13
click at [36, 113] on div at bounding box center [27, 113] width 27 height 27
click at [83, 611] on div "Pen P" at bounding box center [85, 691] width 50 height 40
click at [145, 611] on div "Highlight" at bounding box center [143, 701] width 34 height 8
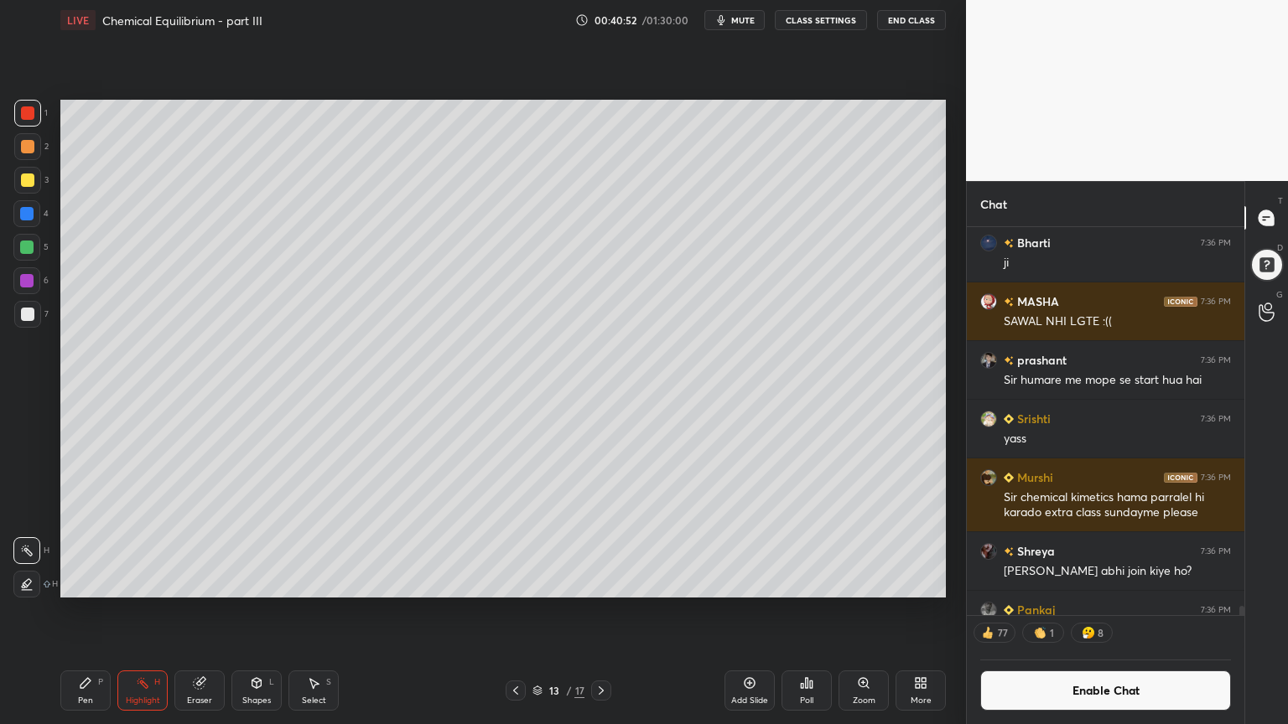
drag, startPoint x: 90, startPoint y: 685, endPoint x: 106, endPoint y: 600, distance: 86.3
click at [89, 611] on icon at bounding box center [85, 683] width 13 height 13
click at [25, 248] on div at bounding box center [26, 247] width 13 height 13
click at [29, 312] on div at bounding box center [27, 314] width 13 height 13
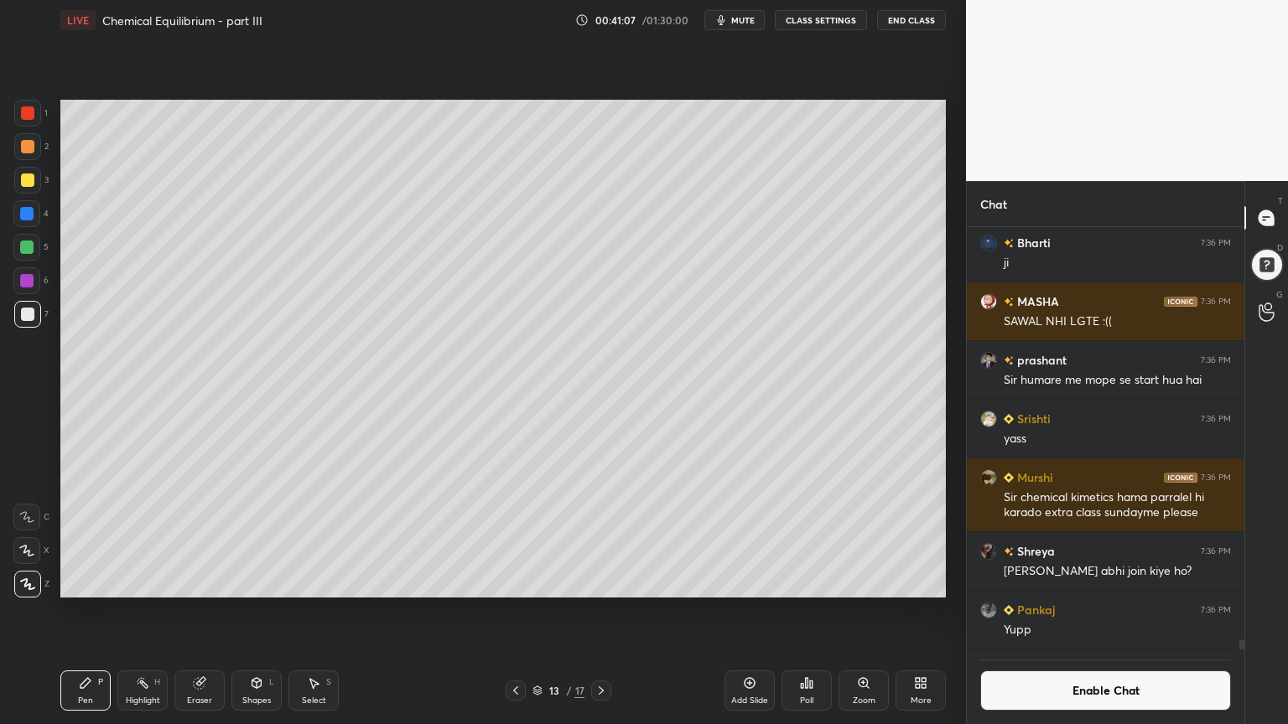
drag, startPoint x: 148, startPoint y: 691, endPoint x: 164, endPoint y: 630, distance: 62.6
click at [151, 611] on div "Highlight H" at bounding box center [142, 691] width 50 height 40
click at [148, 611] on div "Highlight H" at bounding box center [142, 691] width 50 height 40
click at [106, 611] on div "Pen P" at bounding box center [85, 691] width 50 height 40
drag, startPoint x: 152, startPoint y: 692, endPoint x: 251, endPoint y: 610, distance: 128.7
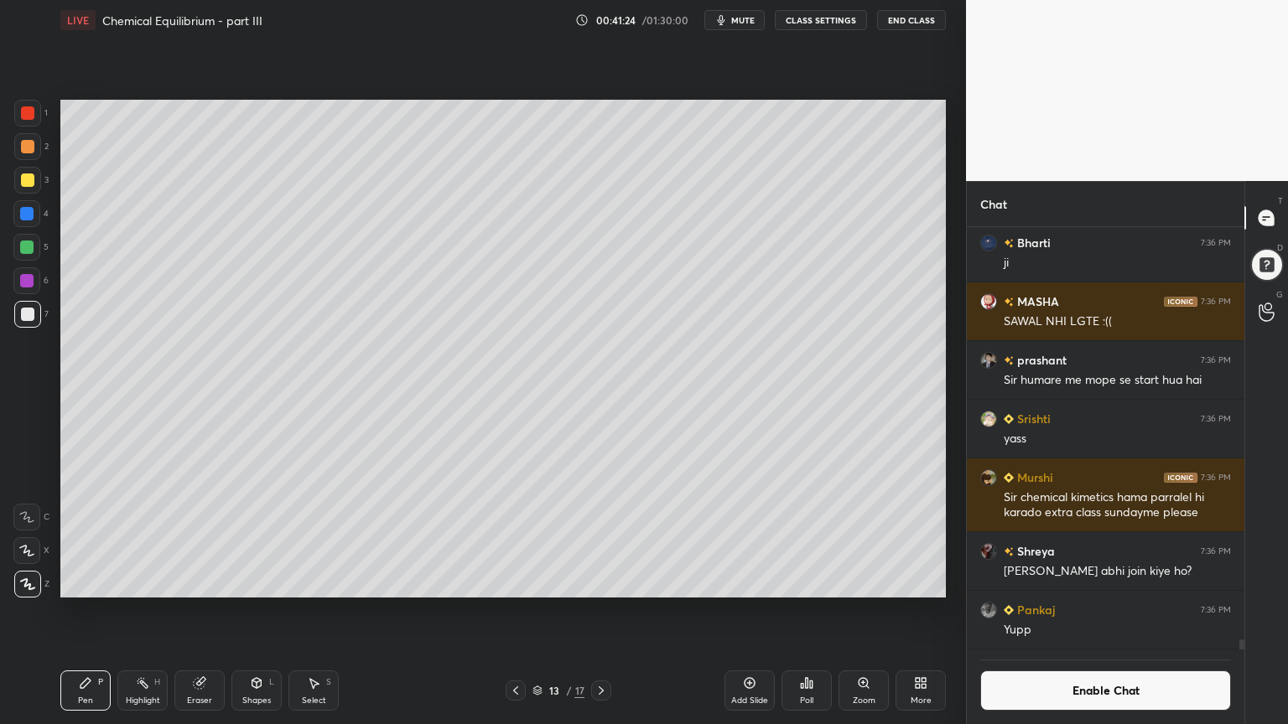
click at [157, 611] on div "Highlight H" at bounding box center [142, 691] width 50 height 40
drag, startPoint x: 88, startPoint y: 697, endPoint x: 70, endPoint y: 666, distance: 36.8
click at [86, 611] on div "Pen" at bounding box center [85, 701] width 15 height 8
click at [30, 224] on div at bounding box center [26, 213] width 27 height 27
click at [92, 611] on div "Pen P" at bounding box center [85, 691] width 50 height 40
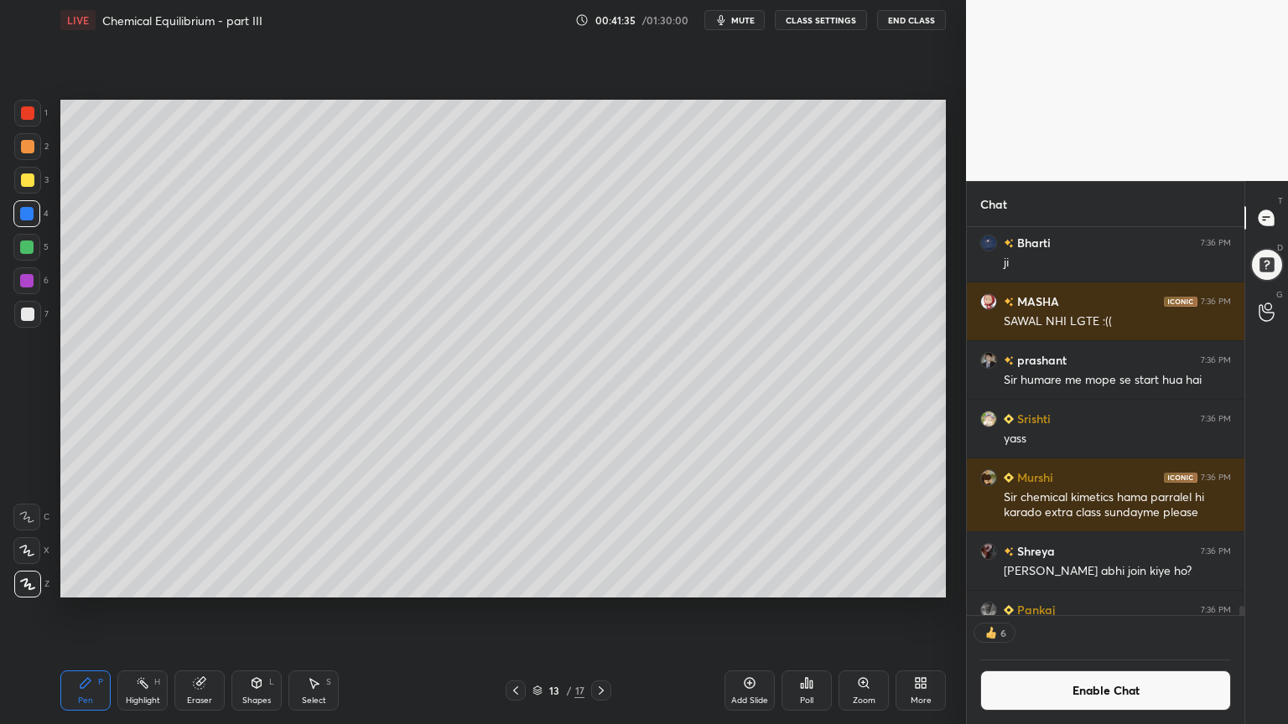
drag, startPoint x: 33, startPoint y: 318, endPoint x: 48, endPoint y: 344, distance: 30.1
click at [29, 326] on div at bounding box center [27, 314] width 27 height 27
drag, startPoint x: 744, startPoint y: 694, endPoint x: 718, endPoint y: 696, distance: 26.0
click at [732, 611] on div "Add Slide" at bounding box center [749, 691] width 50 height 40
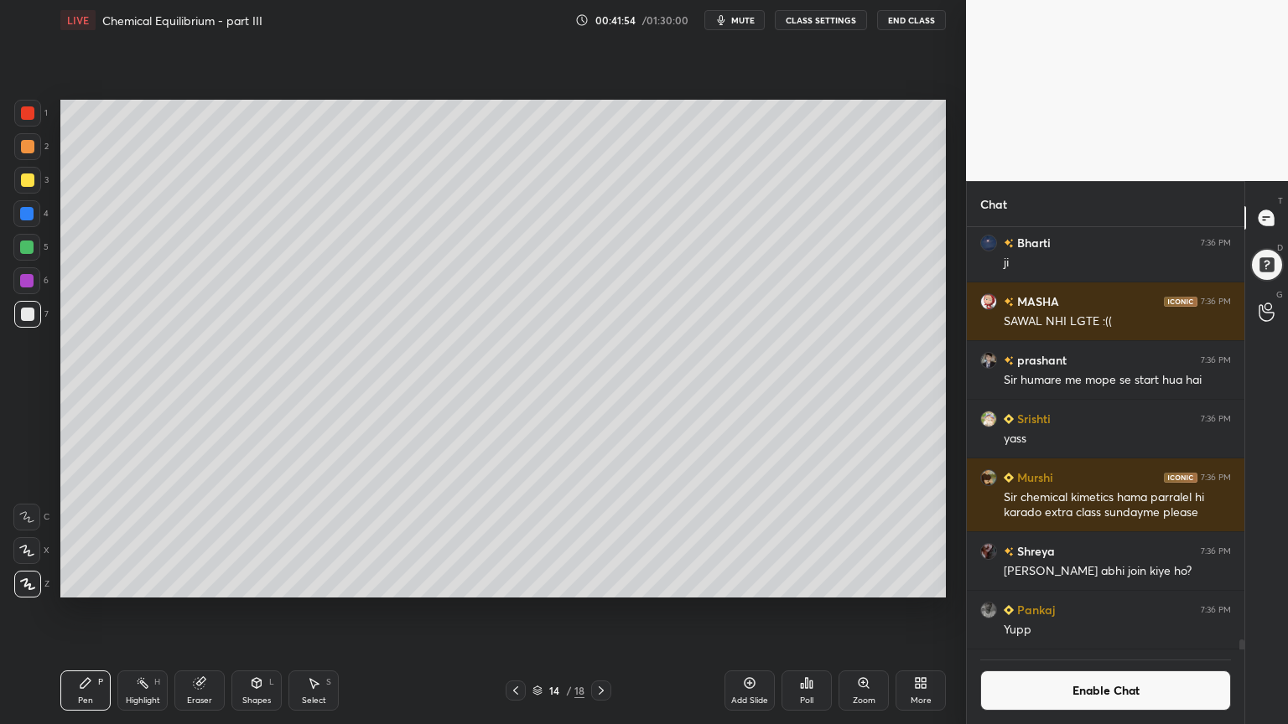
click at [96, 611] on div "Pen P" at bounding box center [85, 691] width 50 height 40
click at [33, 123] on div at bounding box center [27, 113] width 27 height 27
click at [31, 147] on div at bounding box center [27, 146] width 13 height 13
click at [34, 312] on div at bounding box center [27, 314] width 13 height 13
click at [23, 179] on div at bounding box center [27, 180] width 13 height 13
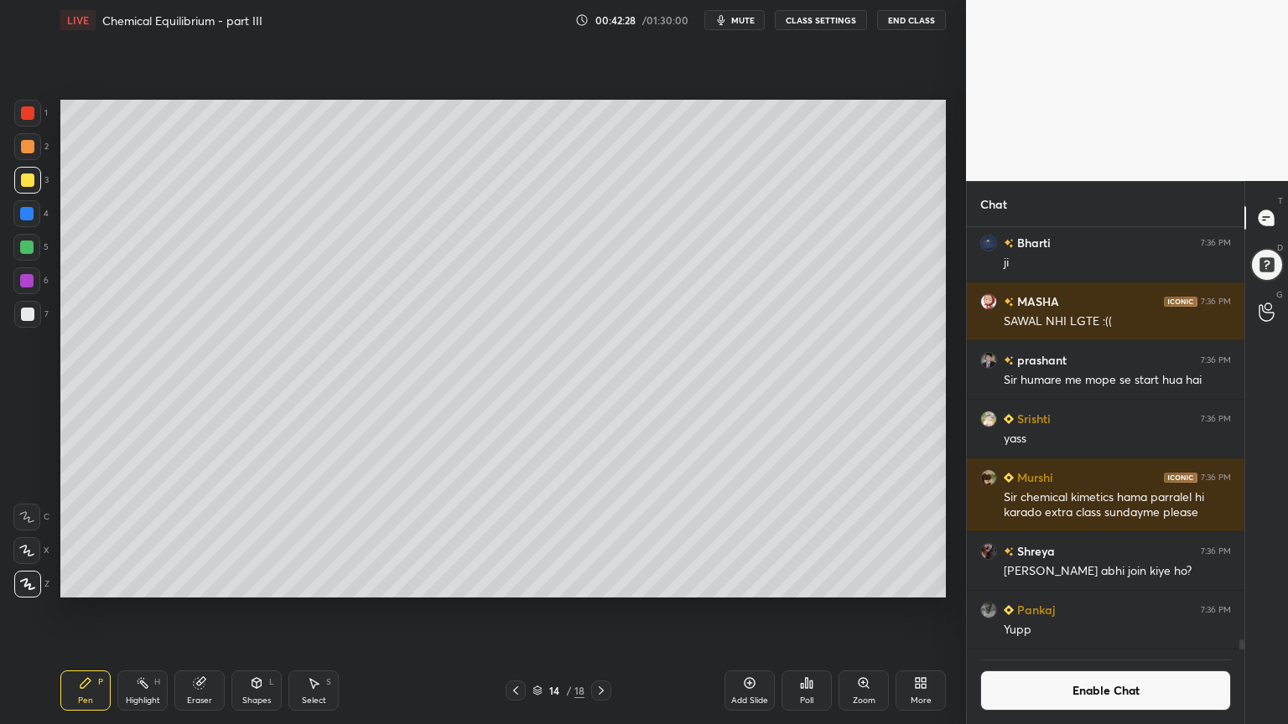
click at [30, 119] on div at bounding box center [27, 112] width 13 height 13
click at [33, 315] on div at bounding box center [27, 314] width 13 height 13
drag, startPoint x: 1110, startPoint y: 698, endPoint x: 1099, endPoint y: 696, distance: 11.2
click at [1103, 611] on button "Enable Chat" at bounding box center [1105, 691] width 251 height 40
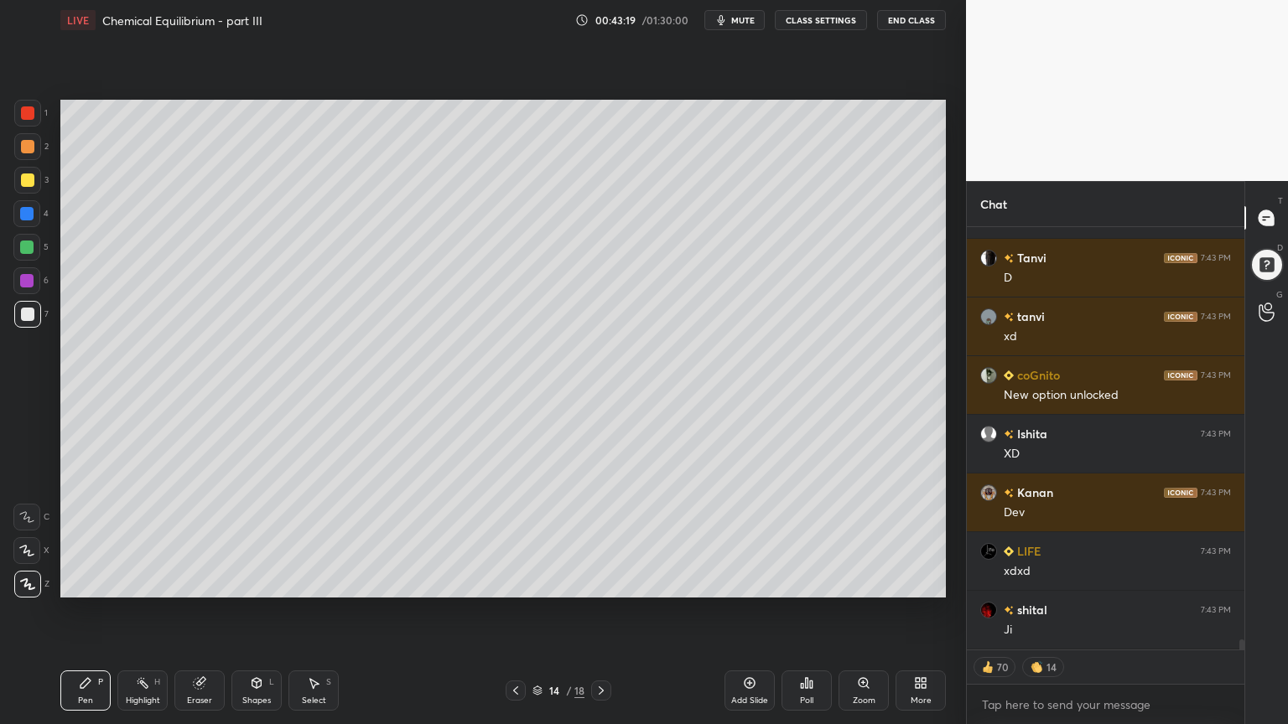
scroll to position [17755, 0]
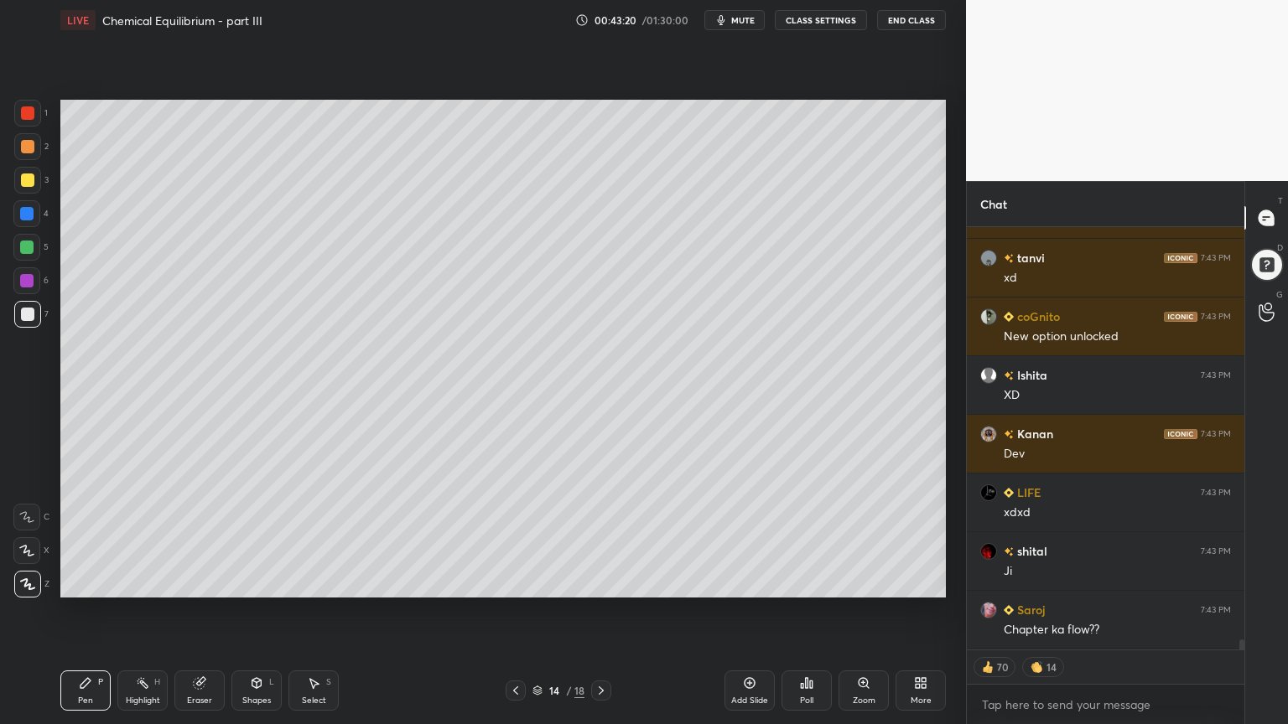
click at [808, 611] on div "Poll" at bounding box center [806, 691] width 50 height 40
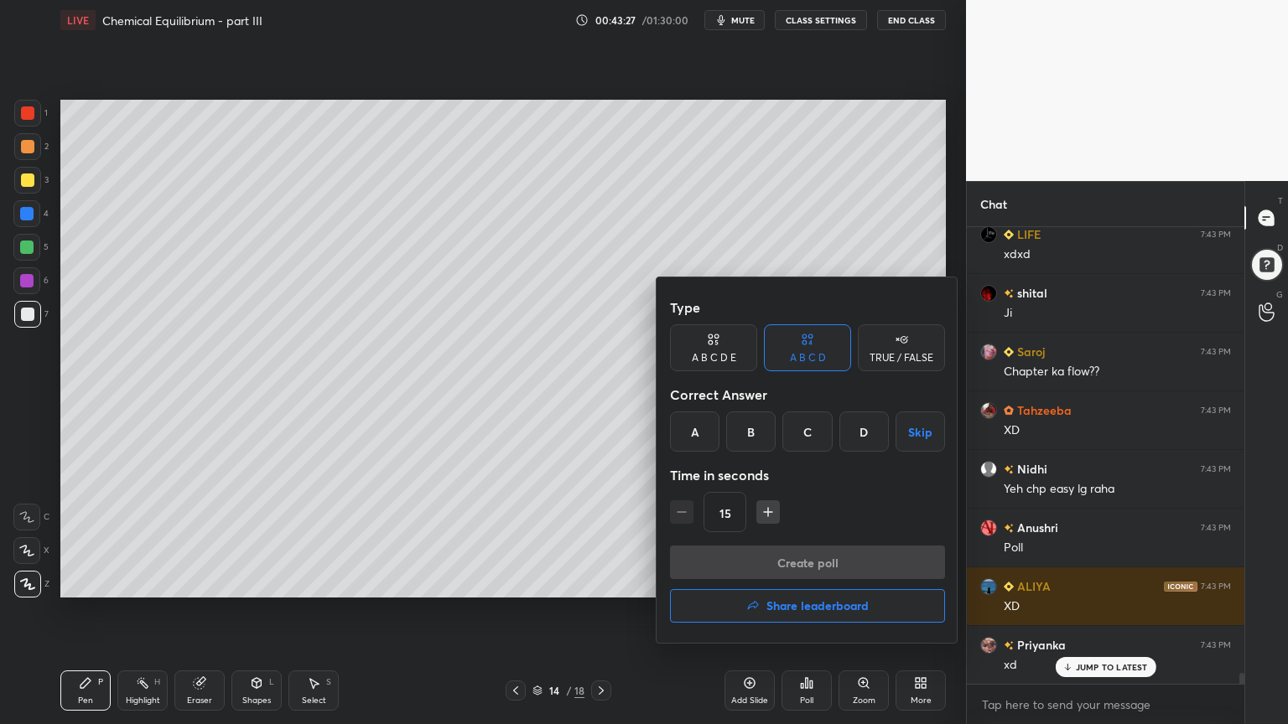
scroll to position [18131, 0]
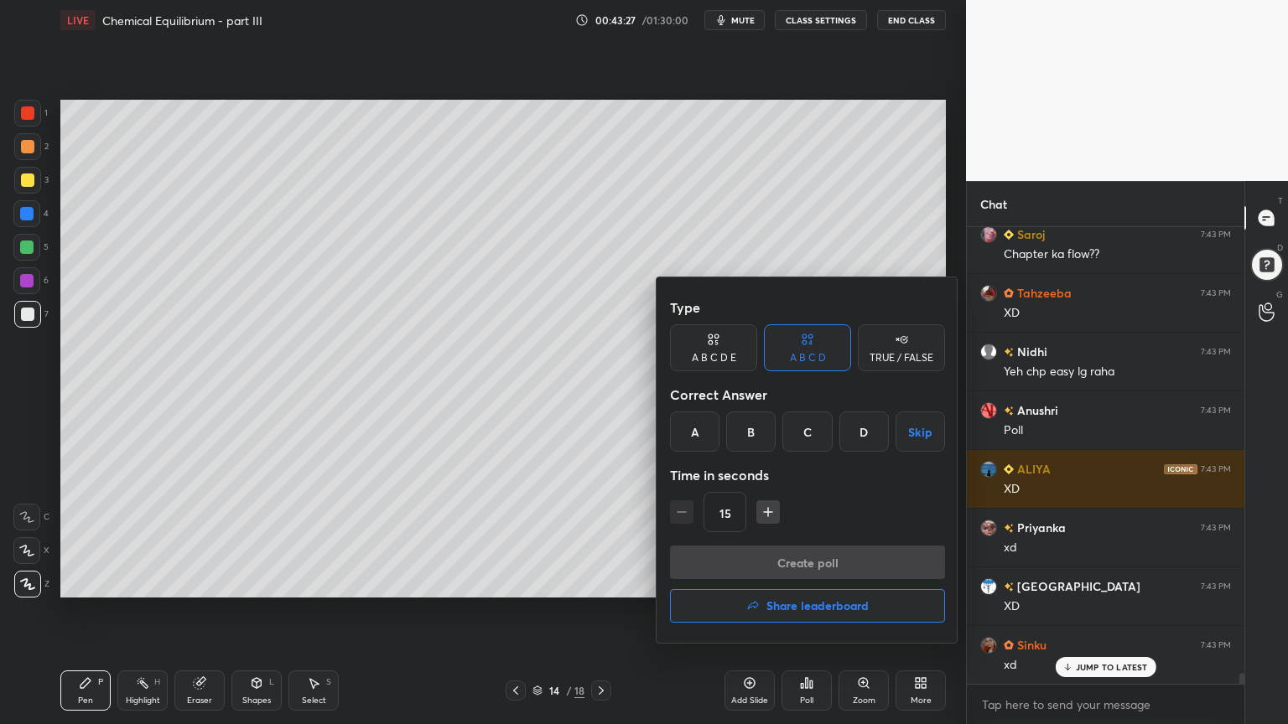
click at [691, 433] on div "A" at bounding box center [694, 432] width 49 height 40
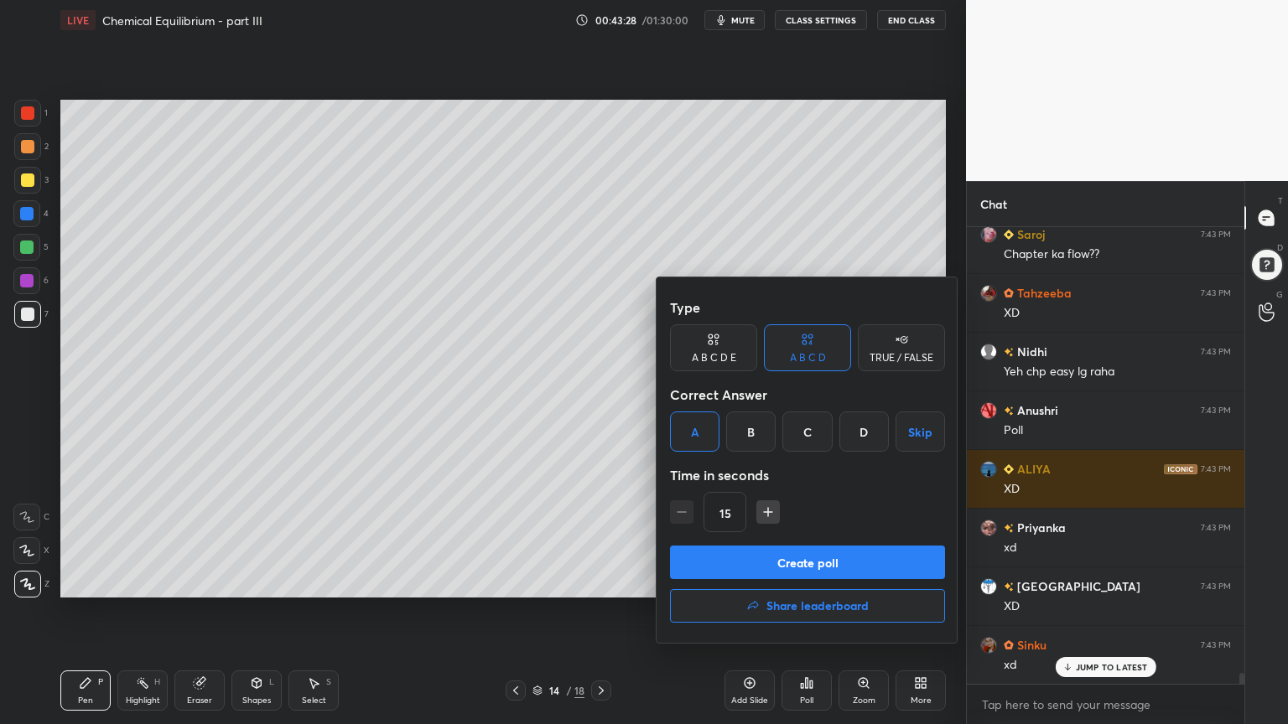
scroll to position [18366, 0]
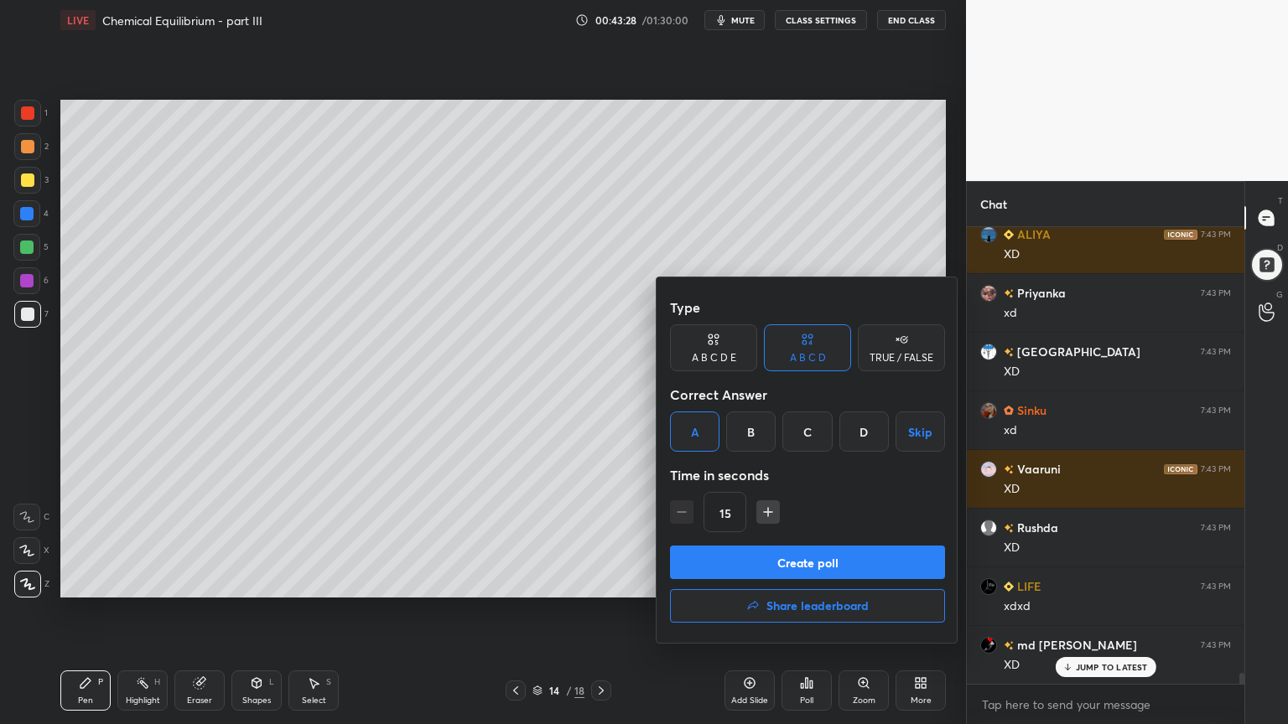
click at [827, 557] on button "Create poll" at bounding box center [807, 563] width 275 height 34
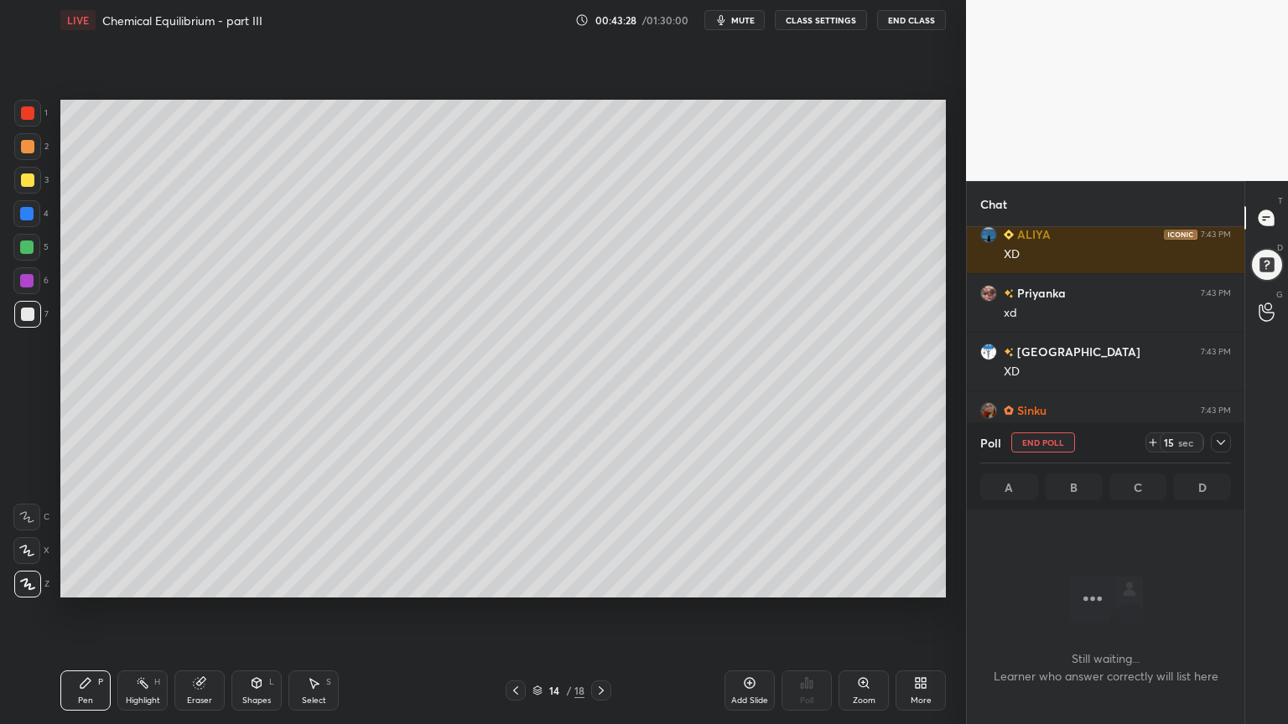
scroll to position [6, 5]
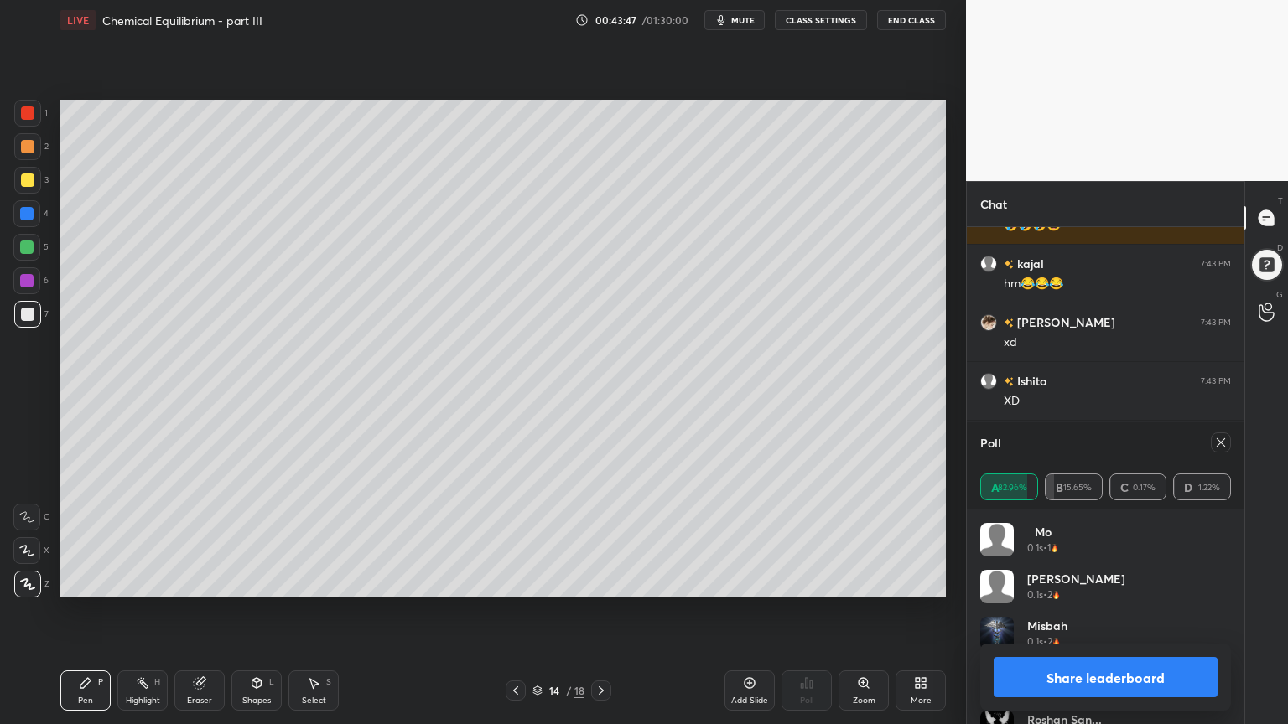
click at [1146, 611] on button "Share leaderboard" at bounding box center [1105, 677] width 224 height 40
type textarea "x"
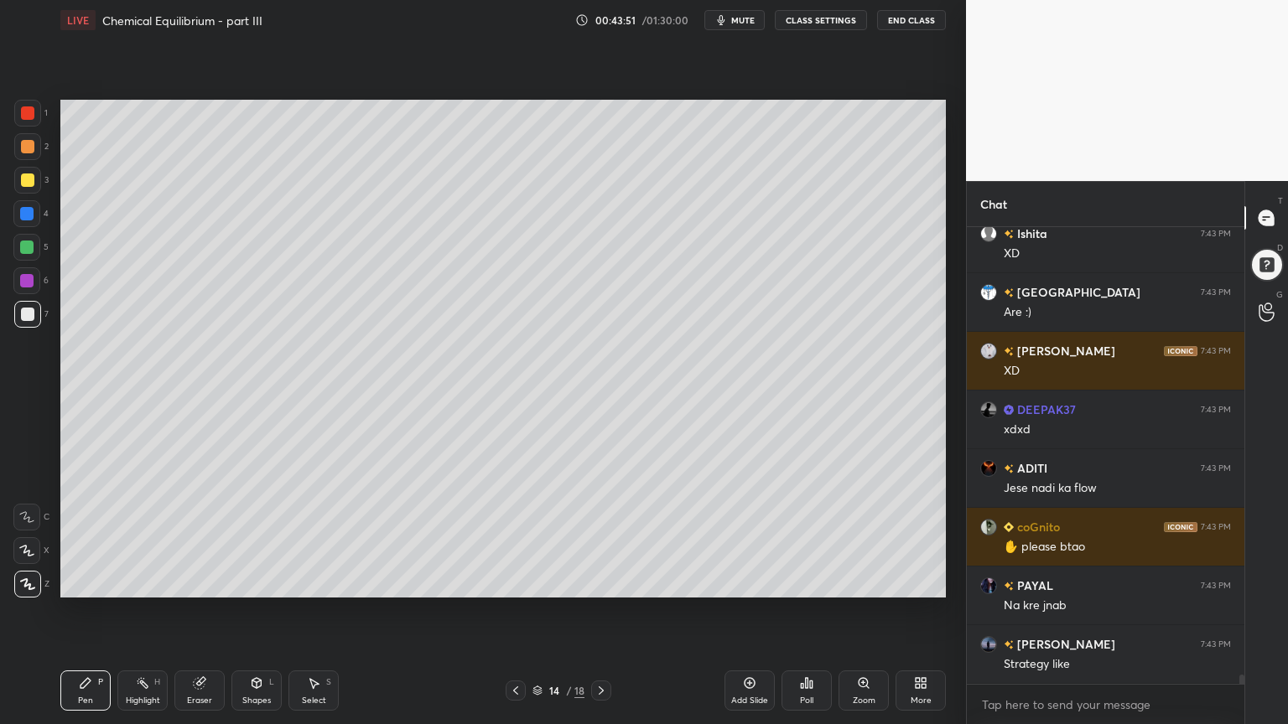
click at [831, 18] on button "CLASS SETTINGS" at bounding box center [821, 20] width 92 height 20
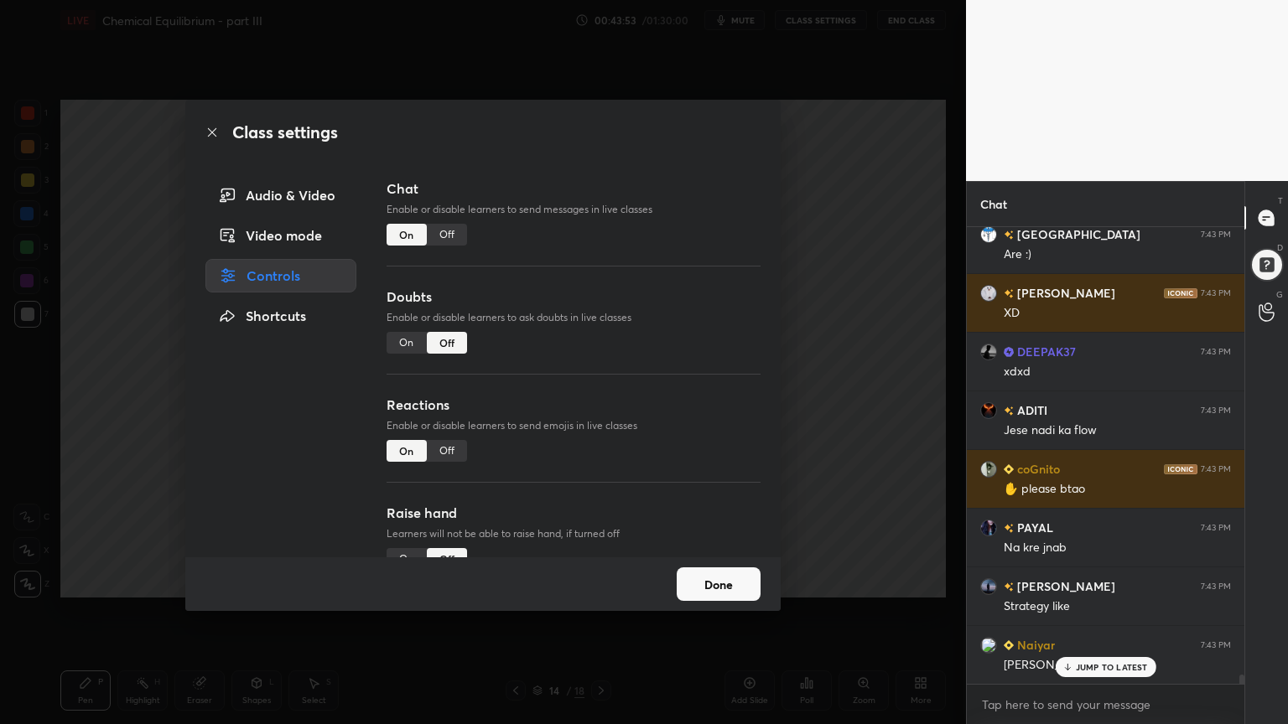
click at [452, 234] on div "Off" at bounding box center [447, 235] width 40 height 22
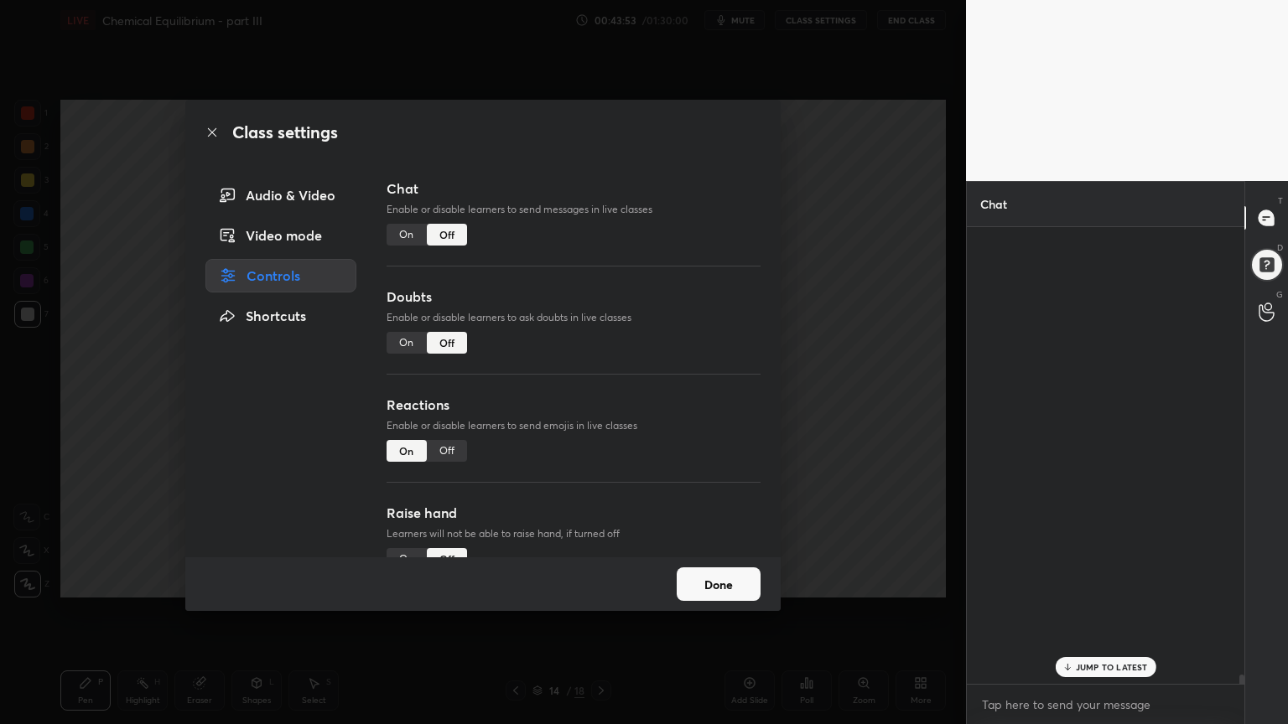
click at [868, 305] on div "Class settings Audio & Video Video mode Controls Shortcuts Chat Enable or disab…" at bounding box center [483, 362] width 966 height 724
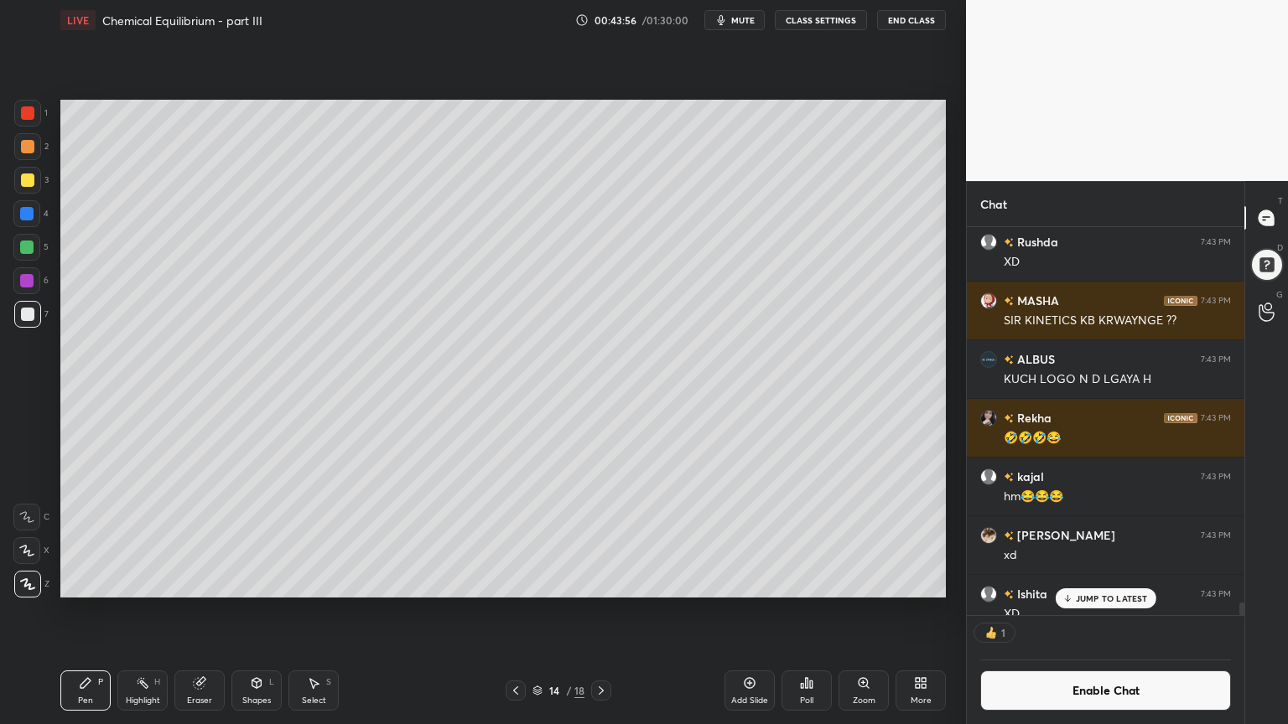
drag, startPoint x: 131, startPoint y: 701, endPoint x: 159, endPoint y: 659, distance: 50.7
click at [134, 611] on div "Highlight H" at bounding box center [142, 691] width 50 height 40
click at [93, 611] on div "Pen P" at bounding box center [85, 691] width 50 height 40
drag, startPoint x: 205, startPoint y: 698, endPoint x: 210, endPoint y: 668, distance: 30.7
click at [208, 611] on div "Eraser" at bounding box center [199, 691] width 50 height 40
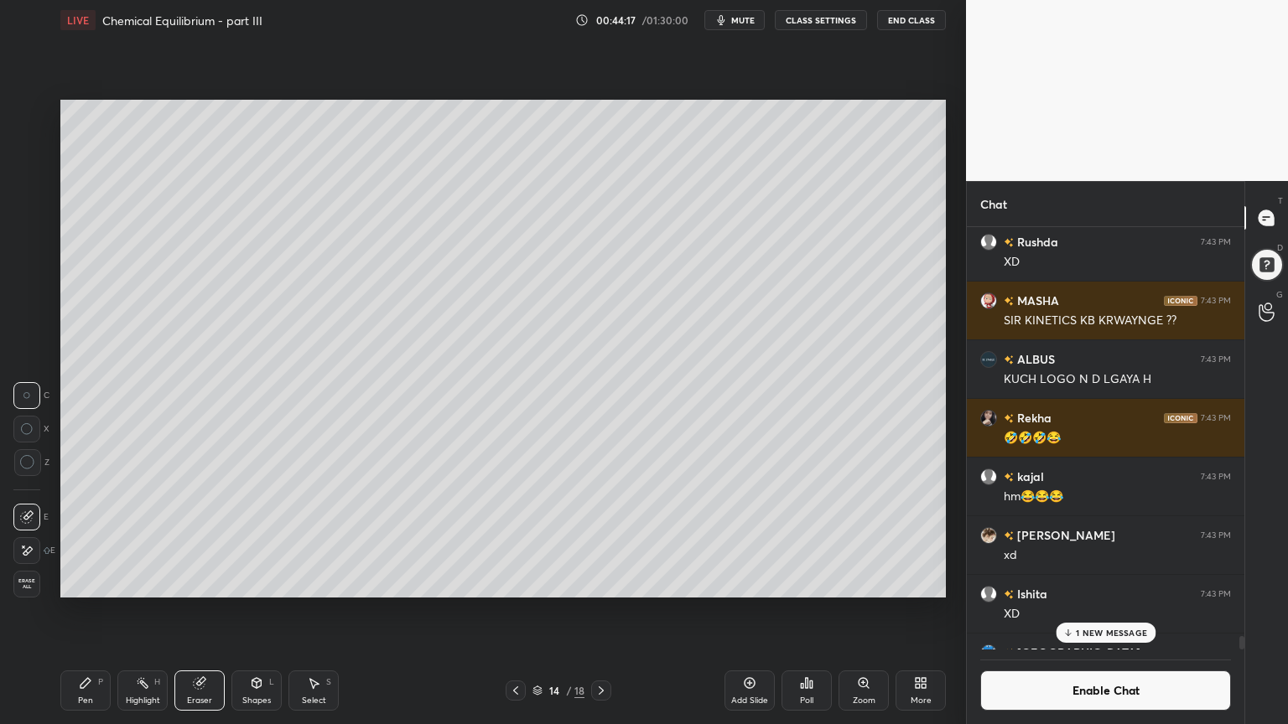
drag, startPoint x: 82, startPoint y: 691, endPoint x: 81, endPoint y: 678, distance: 12.6
click at [87, 611] on div "Pen P" at bounding box center [85, 691] width 50 height 40
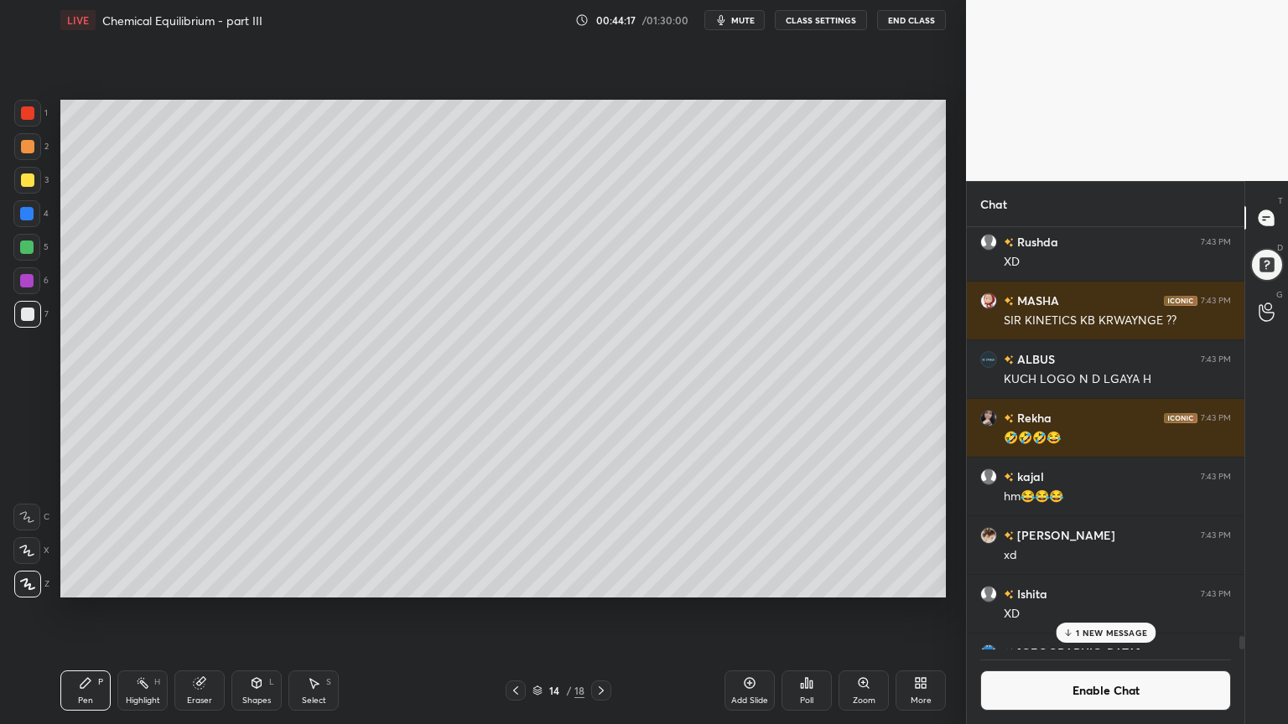
drag, startPoint x: 27, startPoint y: 151, endPoint x: 60, endPoint y: 178, distance: 42.3
click at [32, 151] on div at bounding box center [27, 146] width 13 height 13
click at [148, 611] on div "Highlight H" at bounding box center [142, 691] width 50 height 40
click at [98, 611] on div "P" at bounding box center [100, 682] width 5 height 8
click at [31, 315] on div at bounding box center [27, 314] width 13 height 13
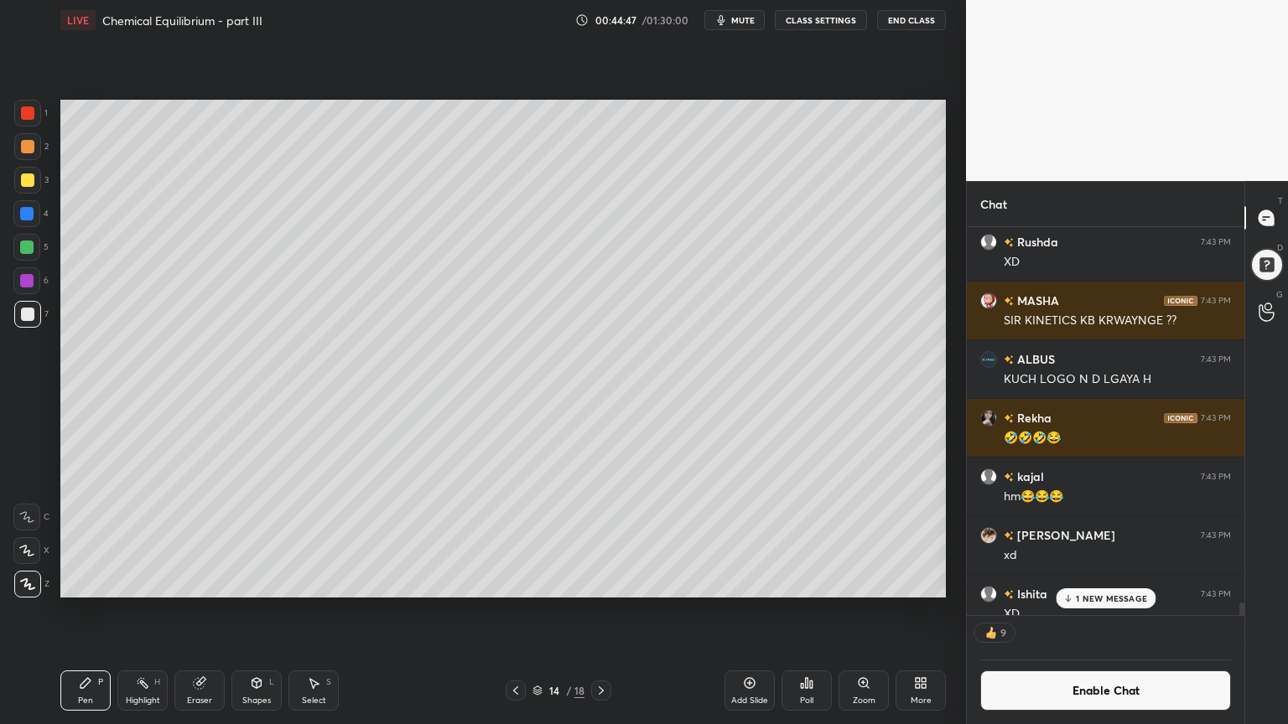
click at [141, 611] on div "Highlight H" at bounding box center [142, 691] width 50 height 40
click at [1117, 591] on div "1 NEW MESSAGE" at bounding box center [1105, 598] width 100 height 20
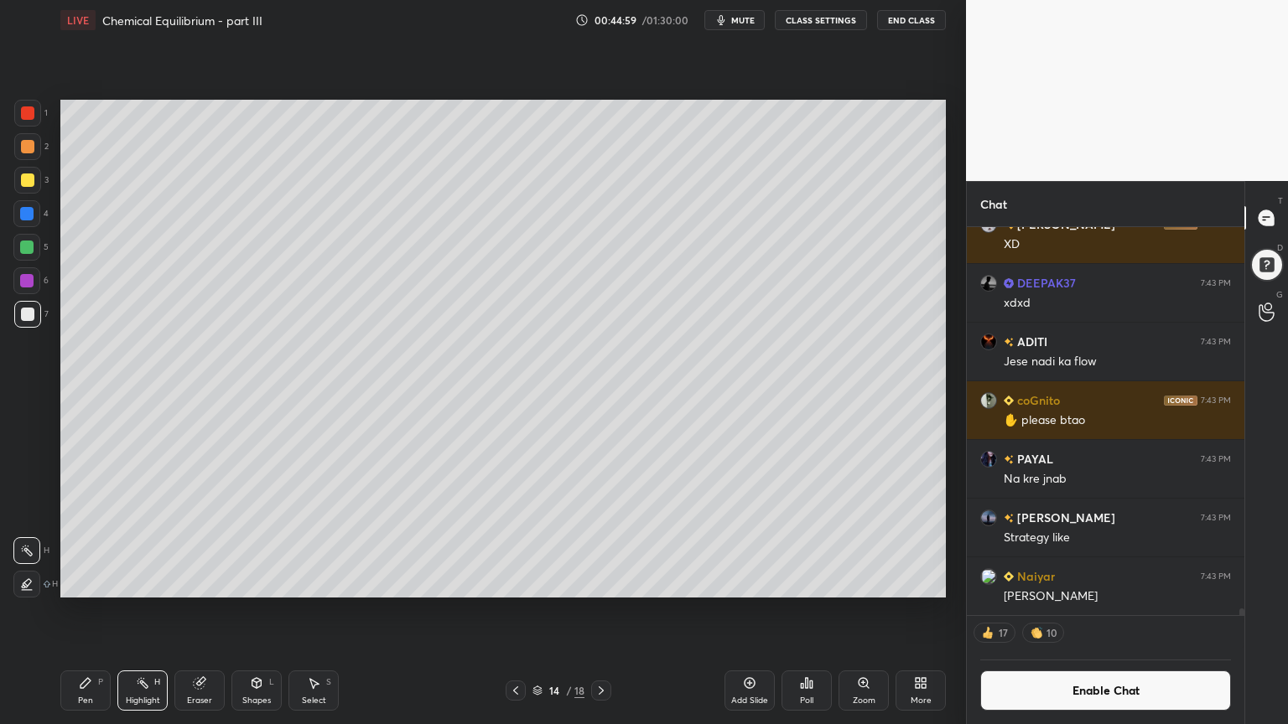
click at [142, 611] on div "Highlight H" at bounding box center [142, 691] width 50 height 40
click at [262, 611] on div "Shapes L" at bounding box center [256, 691] width 50 height 40
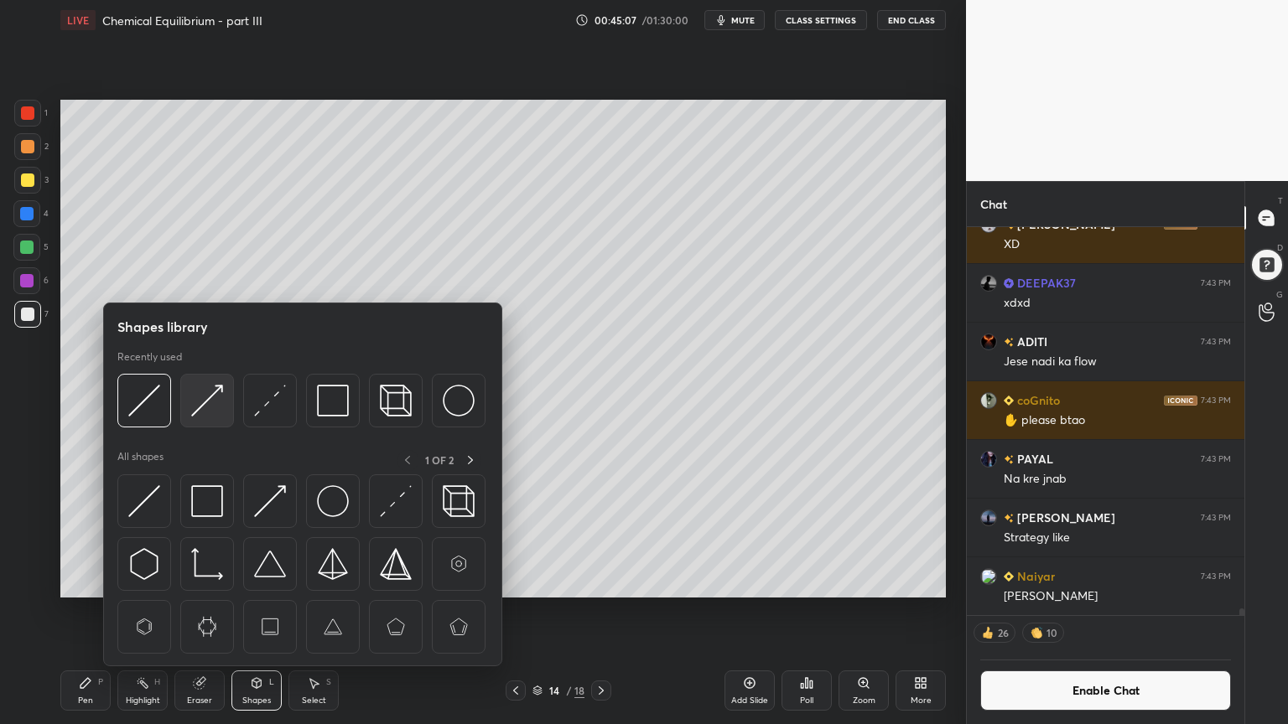
click at [202, 400] on img at bounding box center [207, 401] width 32 height 32
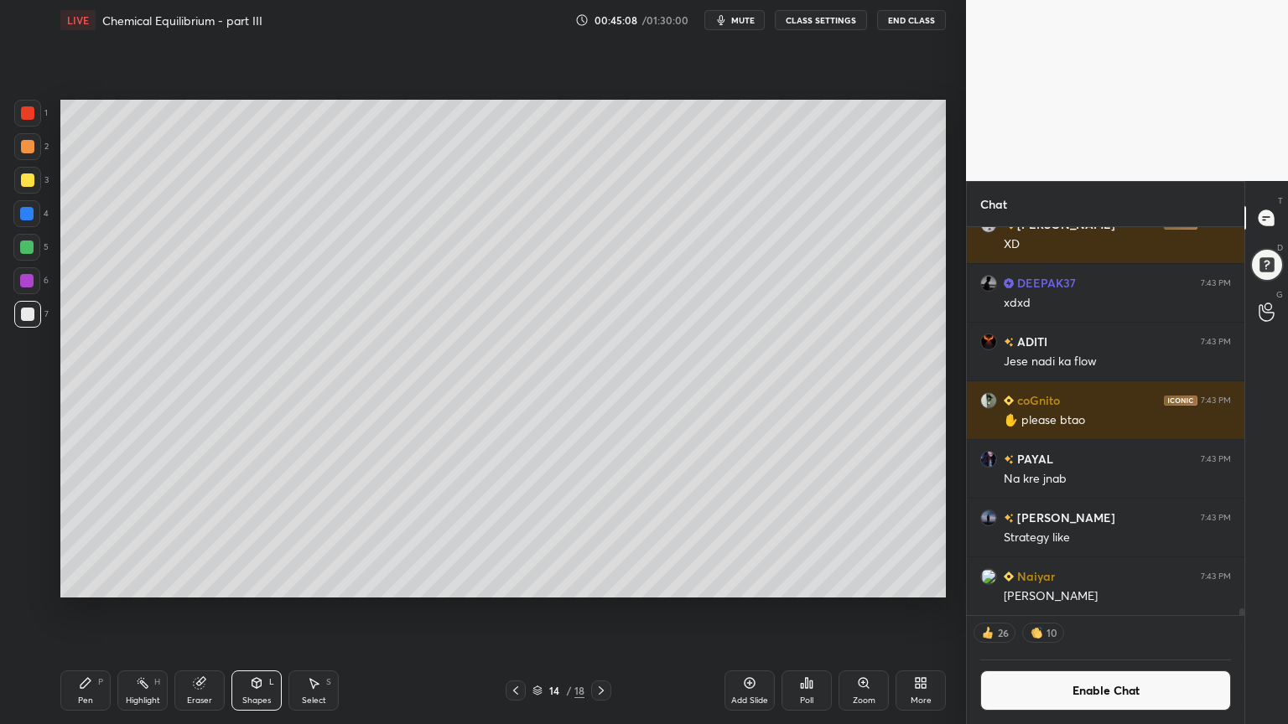
drag, startPoint x: 25, startPoint y: 116, endPoint x: 51, endPoint y: 129, distance: 29.2
click at [27, 117] on div at bounding box center [27, 113] width 27 height 27
click at [86, 611] on div "Pen P" at bounding box center [85, 691] width 50 height 40
drag, startPoint x: 34, startPoint y: 178, endPoint x: 55, endPoint y: 192, distance: 26.0
click at [37, 184] on div at bounding box center [27, 180] width 27 height 27
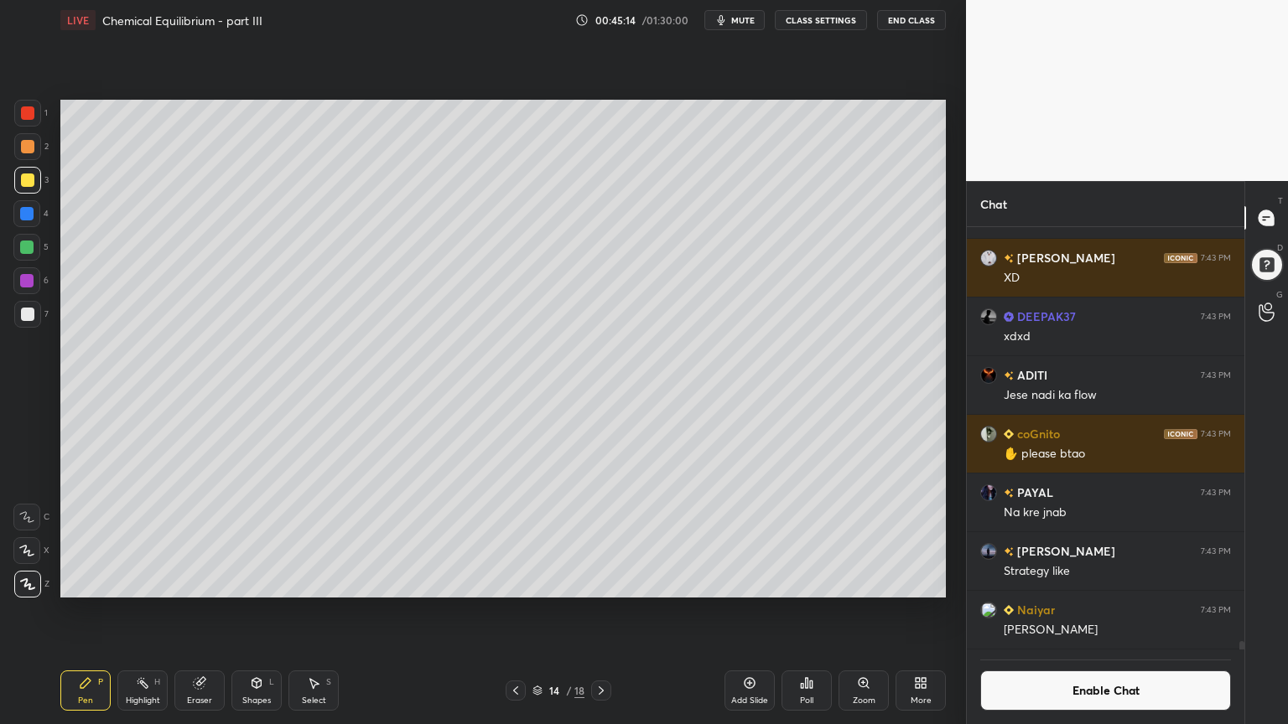
scroll to position [20870, 0]
drag, startPoint x: 76, startPoint y: 687, endPoint x: 183, endPoint y: 609, distance: 132.5
click at [76, 611] on div "Pen P" at bounding box center [85, 691] width 50 height 40
click at [746, 611] on div "Add Slide" at bounding box center [749, 701] width 37 height 8
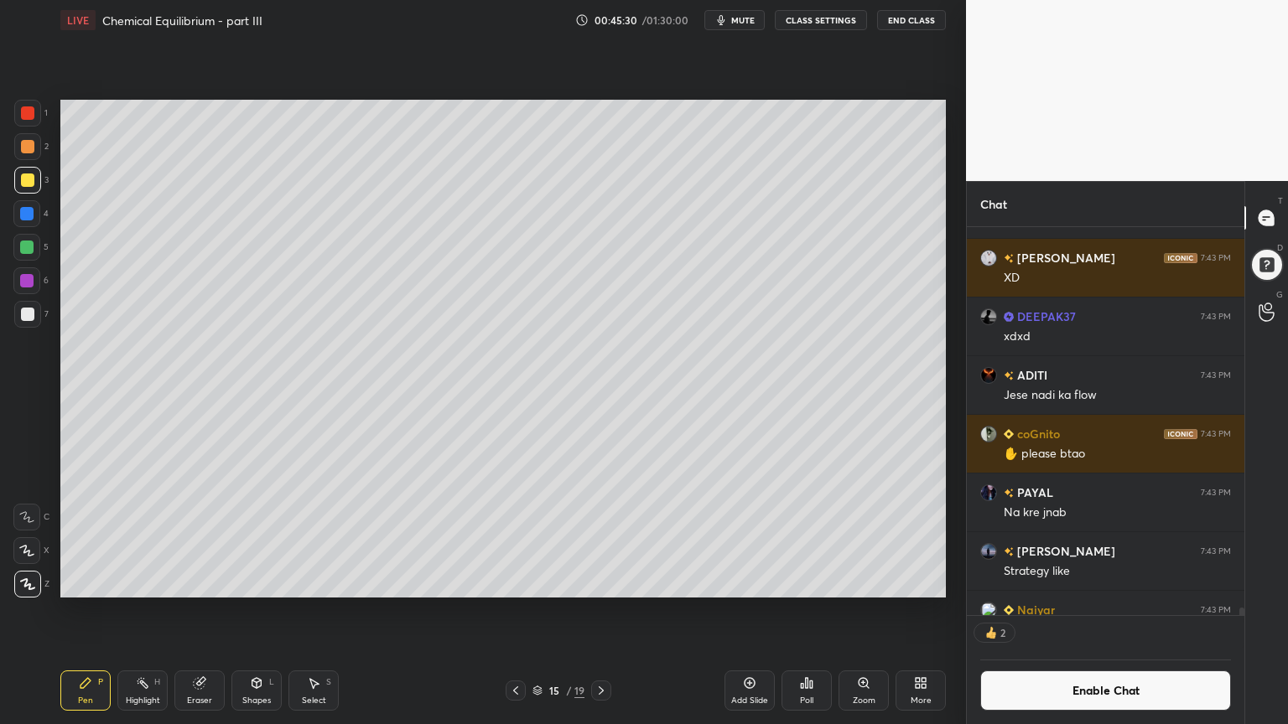
click at [91, 611] on div "Pen P" at bounding box center [85, 691] width 50 height 40
click at [34, 148] on div at bounding box center [27, 146] width 27 height 27
click at [515, 611] on icon at bounding box center [515, 690] width 13 height 13
click at [149, 611] on div "Highlight H" at bounding box center [142, 691] width 50 height 40
click at [600, 611] on icon at bounding box center [600, 690] width 13 height 13
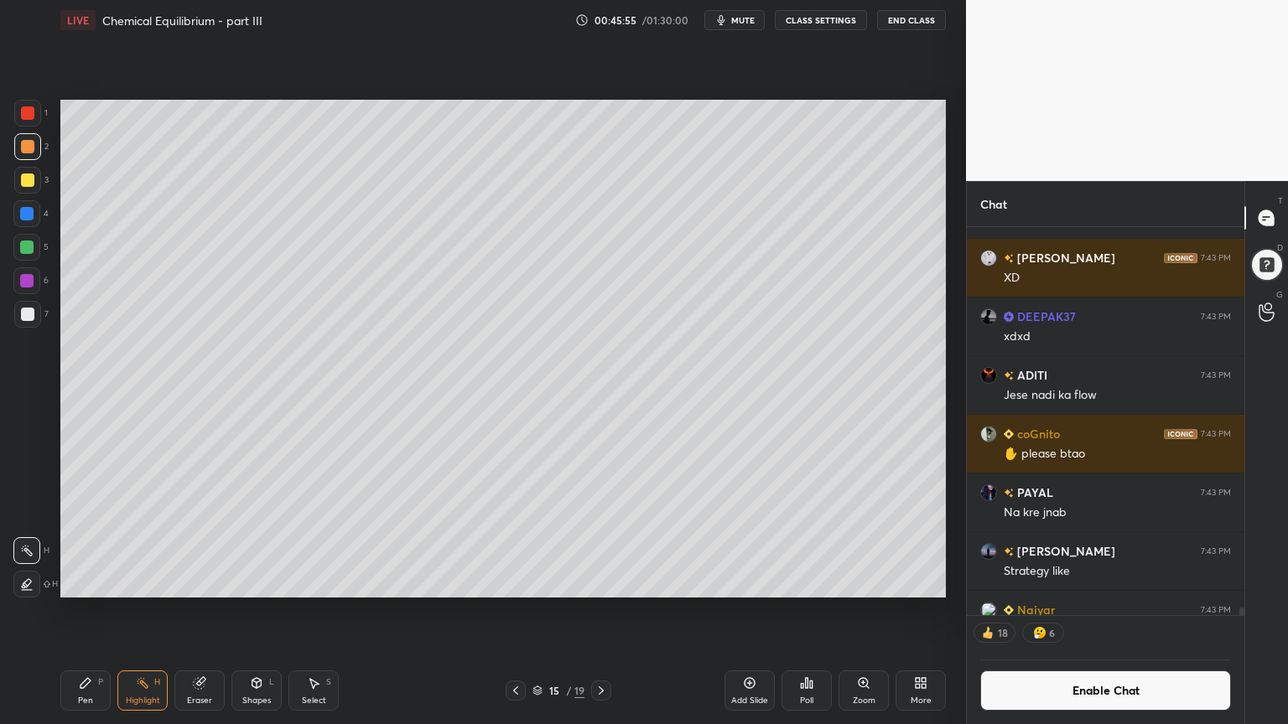
click at [86, 611] on div "Pen P" at bounding box center [85, 691] width 50 height 40
click at [29, 179] on div at bounding box center [27, 180] width 13 height 13
drag, startPoint x: 235, startPoint y: 708, endPoint x: 239, endPoint y: 669, distance: 38.8
click at [235, 611] on div "Shapes L" at bounding box center [256, 691] width 50 height 40
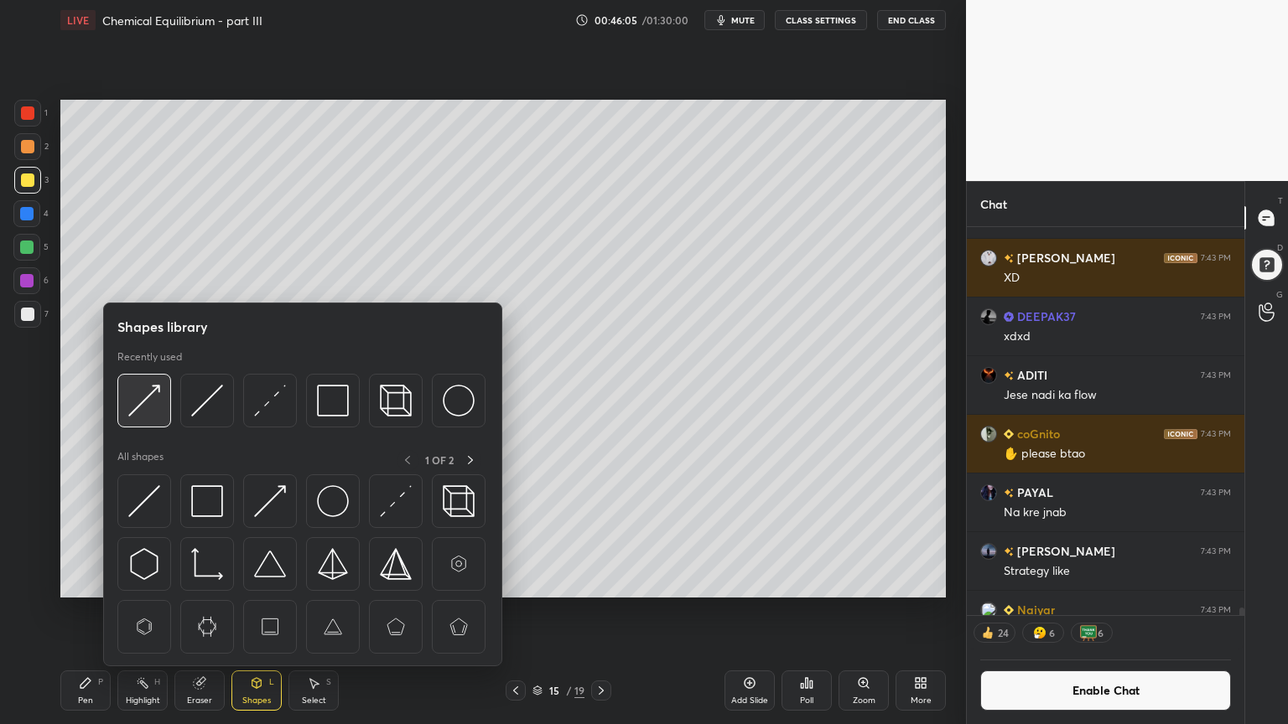
click at [142, 399] on img at bounding box center [144, 401] width 32 height 32
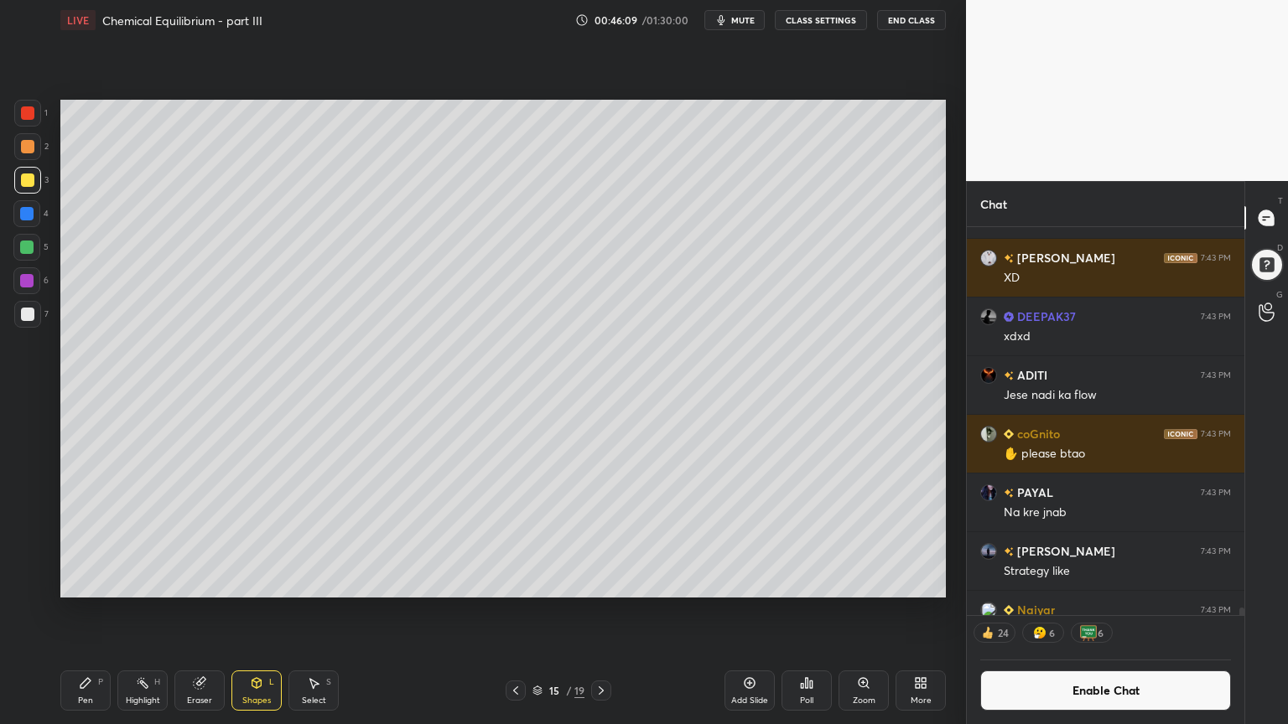
click at [85, 611] on icon at bounding box center [85, 683] width 13 height 13
click at [31, 218] on div at bounding box center [26, 213] width 13 height 13
click at [27, 235] on div at bounding box center [26, 247] width 27 height 27
click at [34, 313] on div at bounding box center [27, 314] width 13 height 13
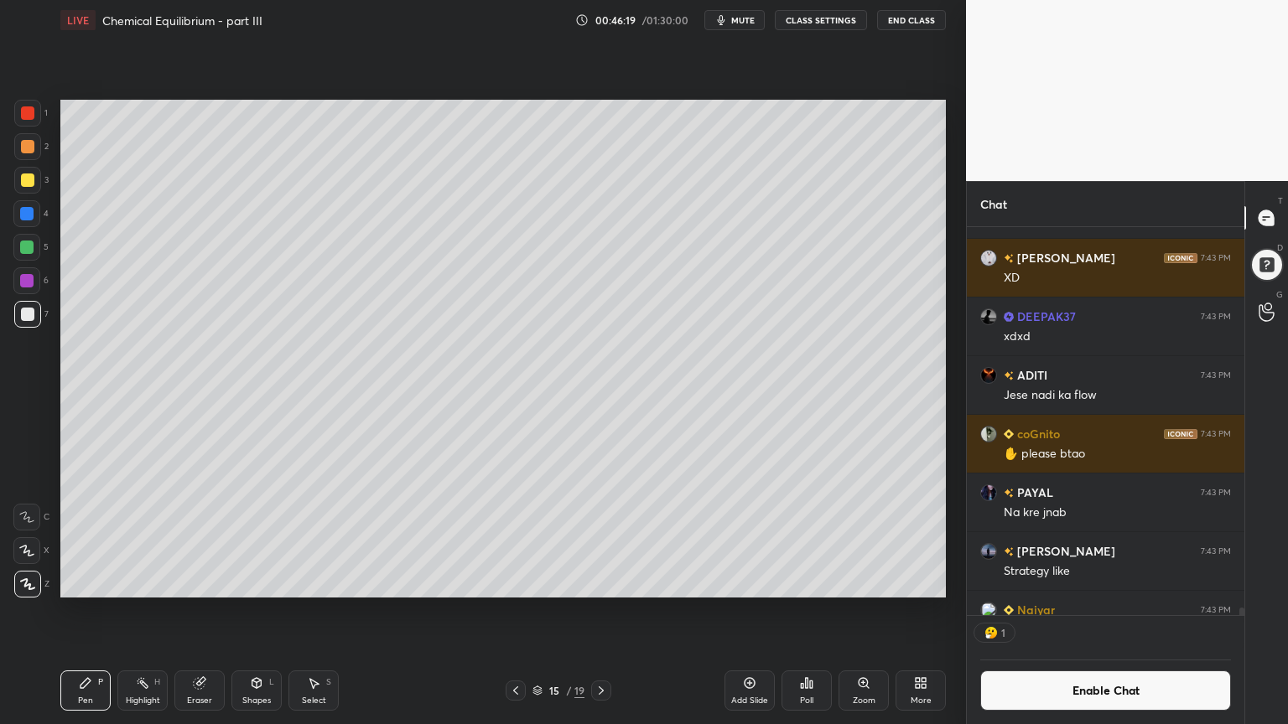
scroll to position [5, 5]
click at [804, 611] on div "Poll" at bounding box center [806, 691] width 50 height 40
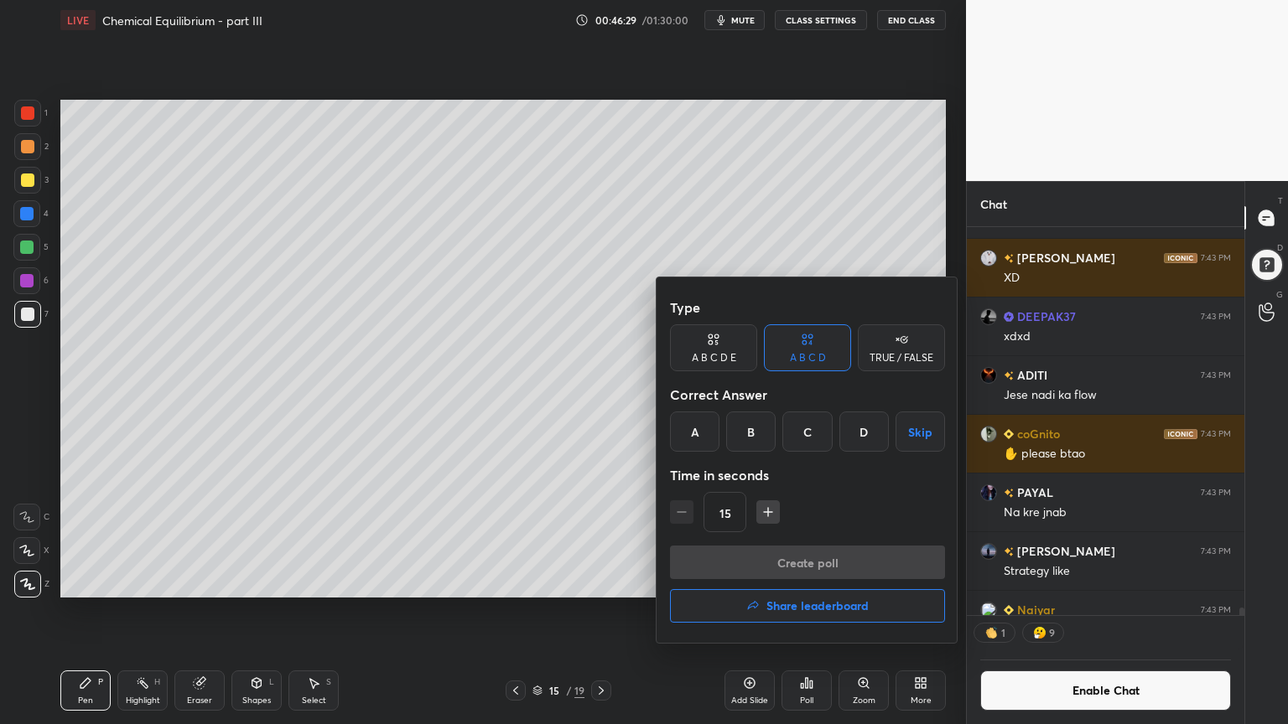
click at [94, 611] on div at bounding box center [644, 362] width 1288 height 724
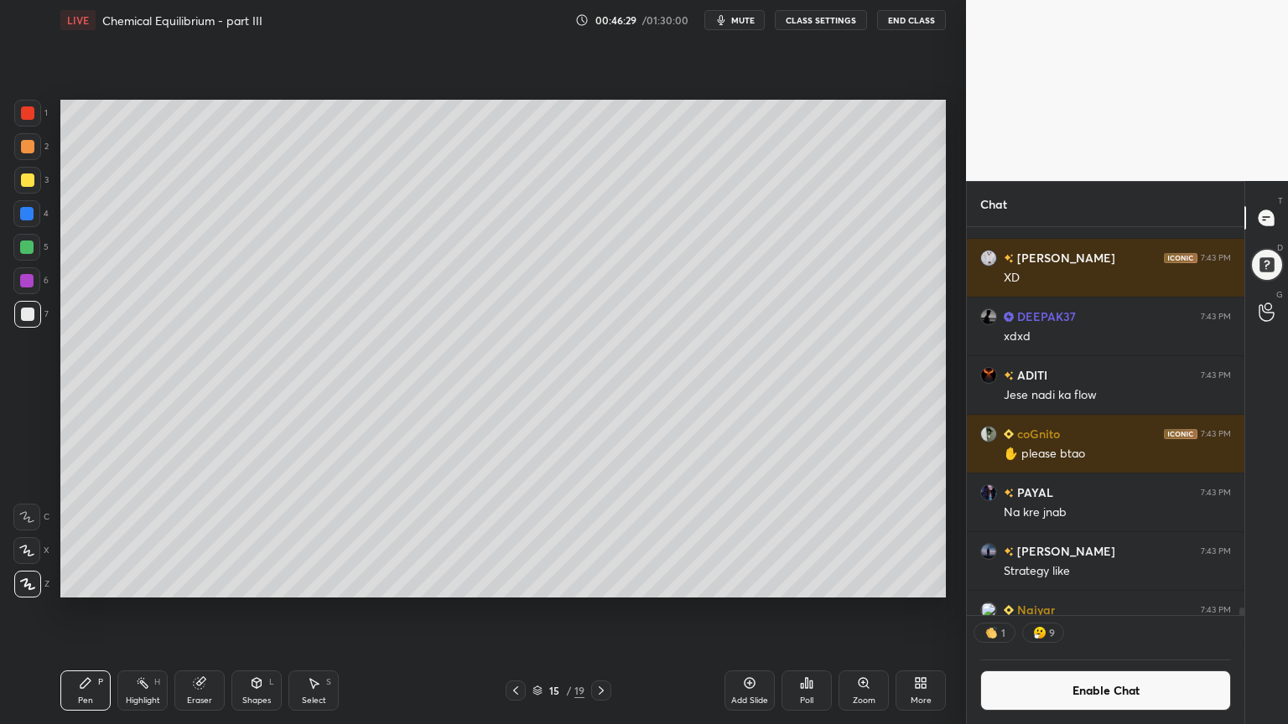
drag, startPoint x: 70, startPoint y: 704, endPoint x: 86, endPoint y: 671, distance: 37.1
click at [71, 611] on div "Type A B C D E A B C D TRUE / FALSE Correct Answer A B C D Skip Time in seconds…" at bounding box center [644, 362] width 1288 height 724
drag, startPoint x: 205, startPoint y: 691, endPoint x: 202, endPoint y: 599, distance: 91.4
click at [208, 611] on div "Eraser" at bounding box center [199, 691] width 50 height 40
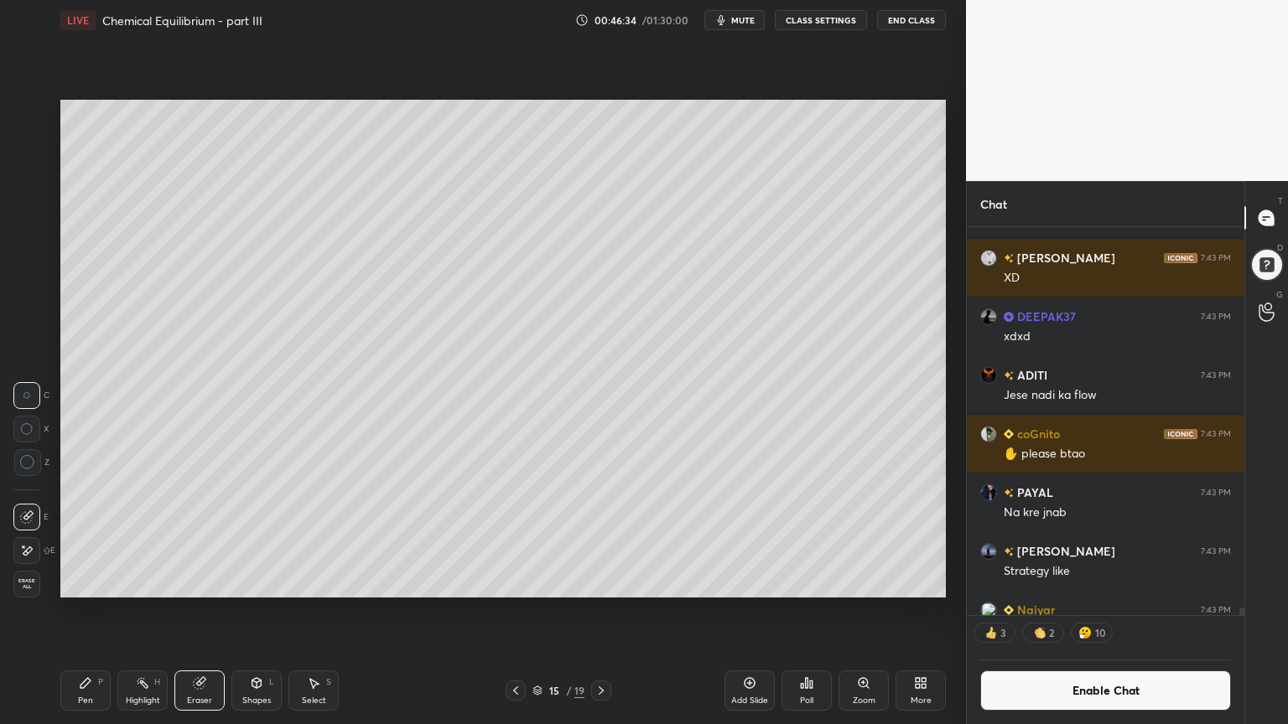
drag, startPoint x: 97, startPoint y: 690, endPoint x: 103, endPoint y: 617, distance: 73.2
click at [96, 611] on div "Pen P" at bounding box center [85, 691] width 50 height 40
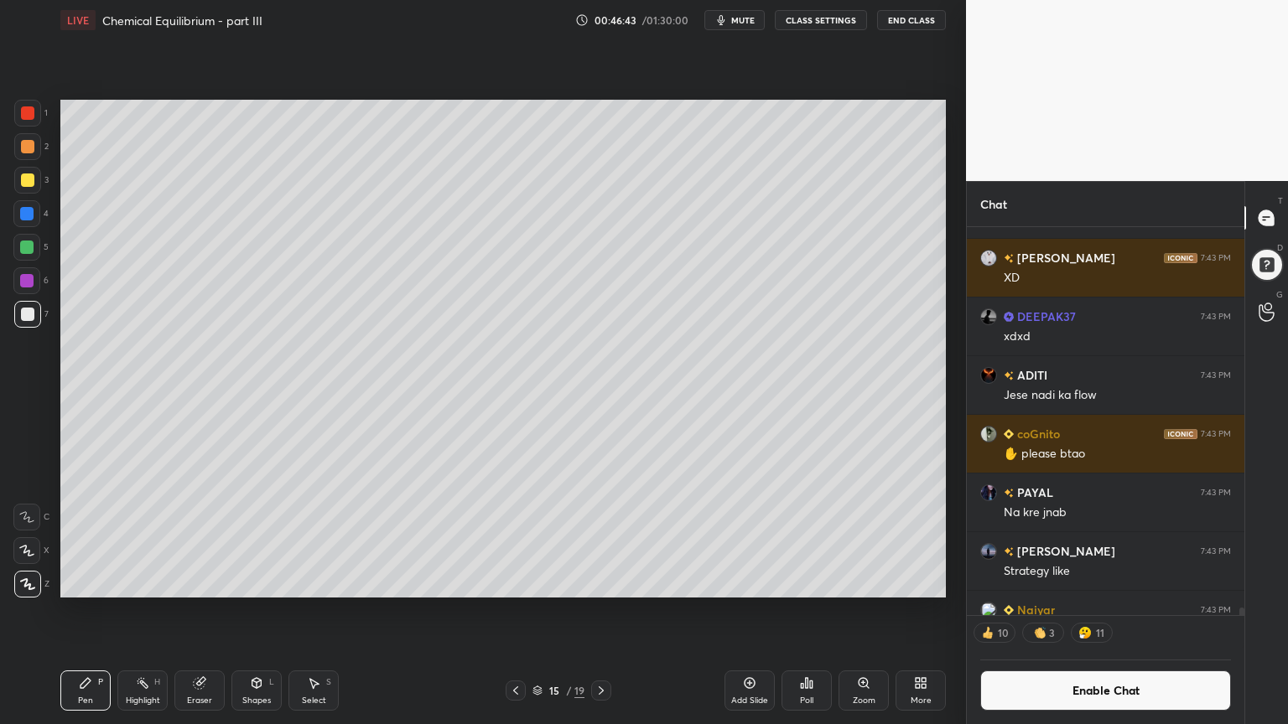
click at [803, 611] on icon at bounding box center [806, 683] width 13 height 13
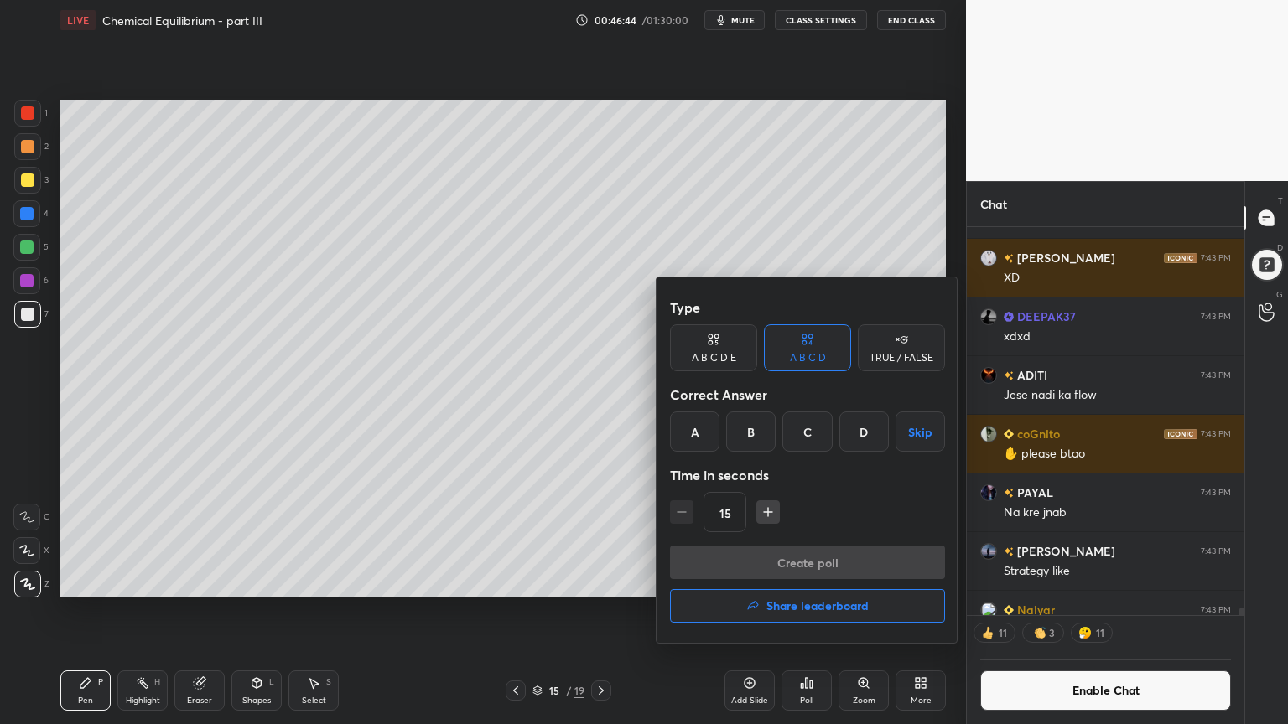
click at [812, 445] on div "C" at bounding box center [806, 432] width 49 height 40
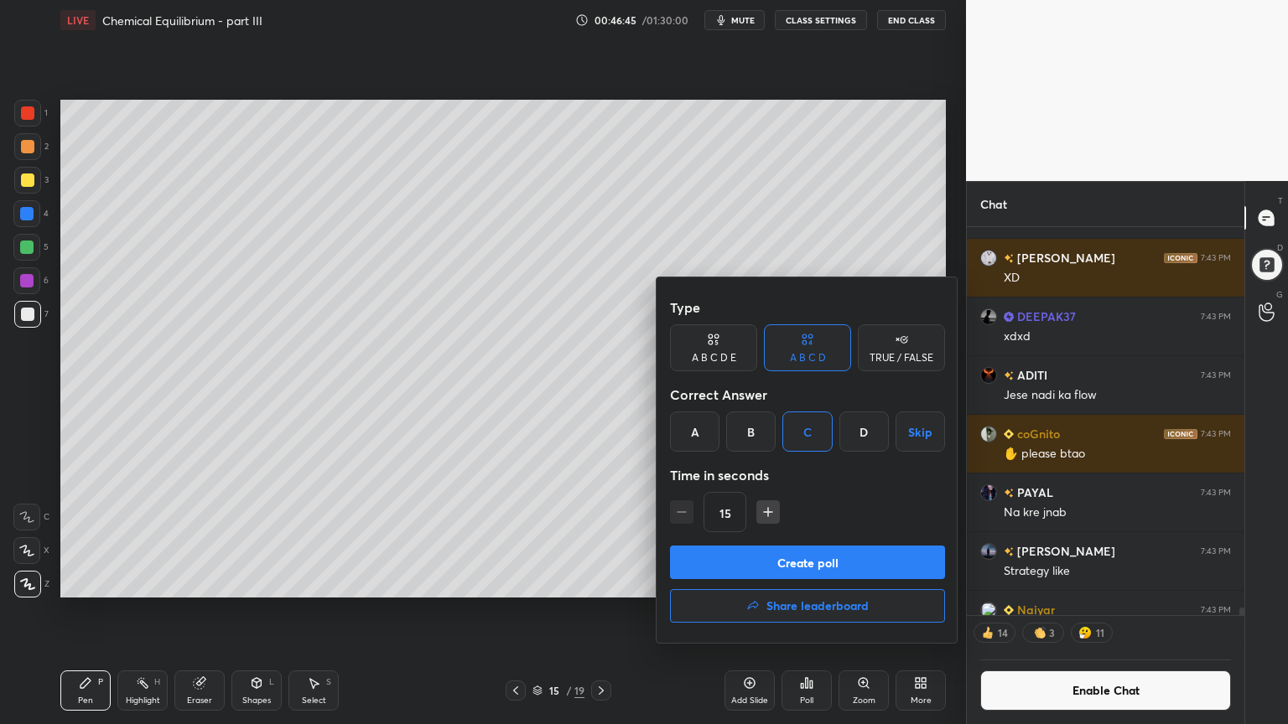
click at [812, 563] on button "Create poll" at bounding box center [807, 563] width 275 height 34
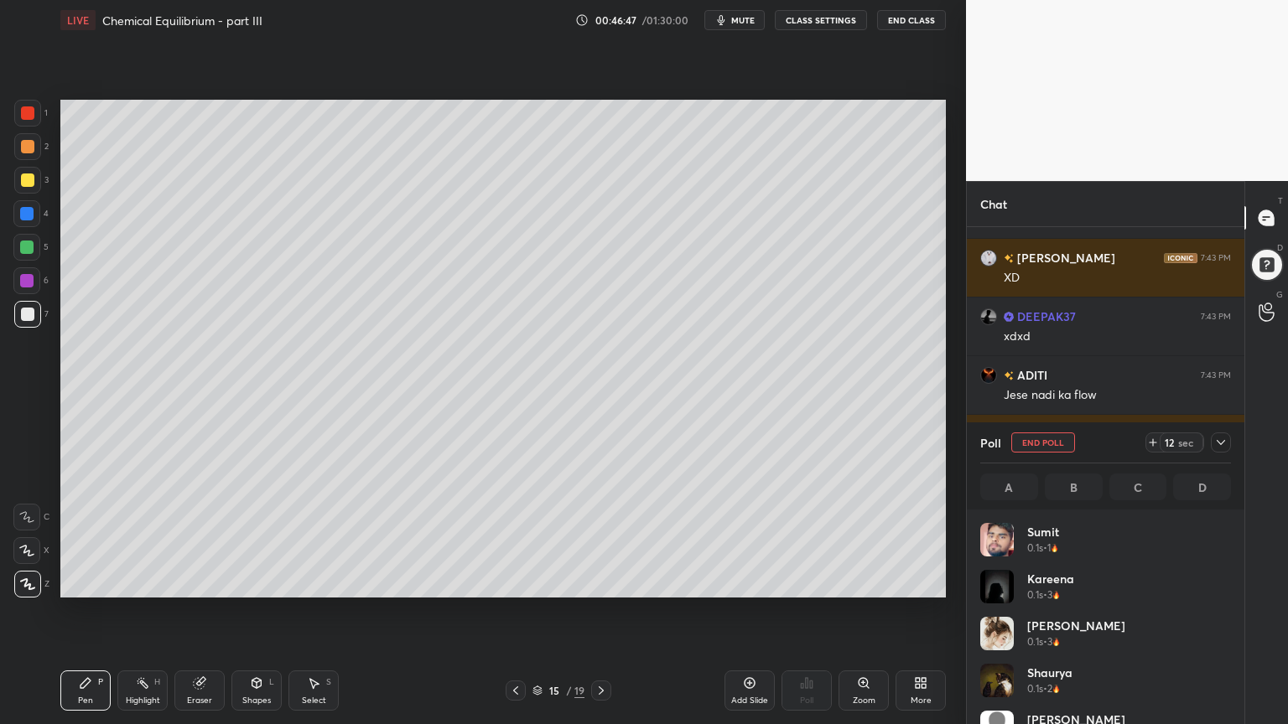
scroll to position [196, 246]
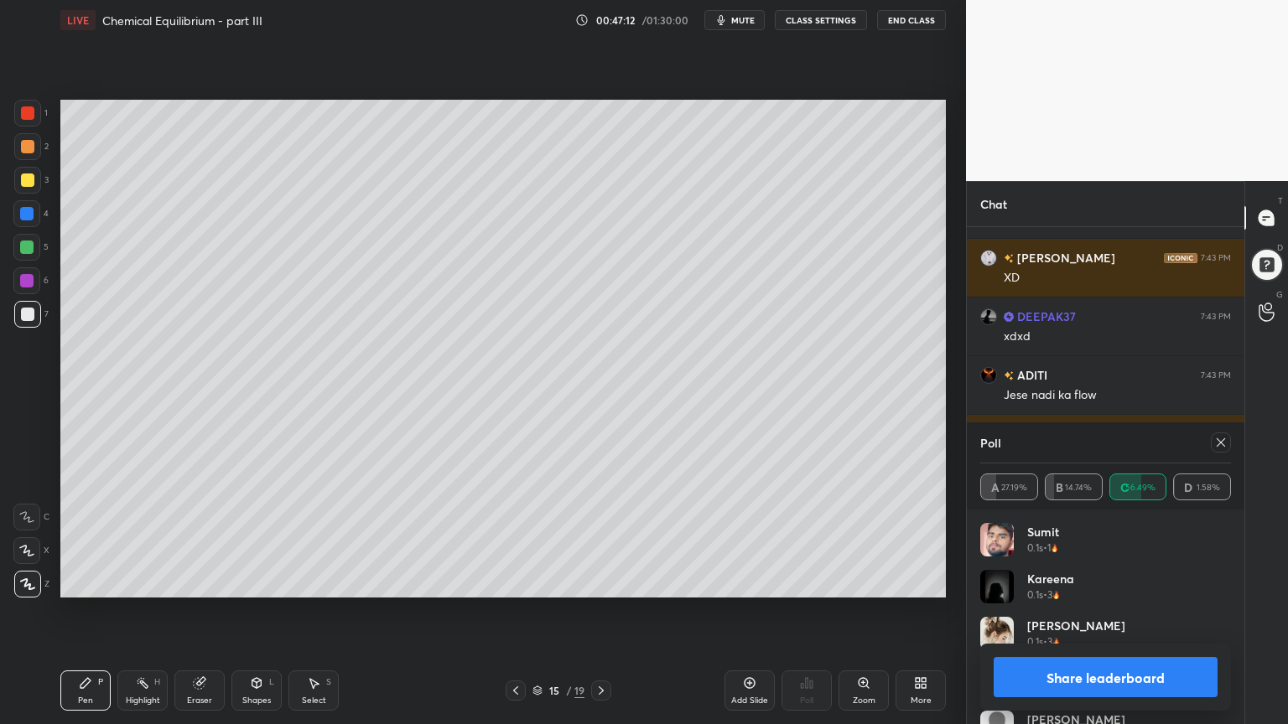
drag, startPoint x: 215, startPoint y: 682, endPoint x: 188, endPoint y: 693, distance: 29.0
click at [205, 611] on div "Eraser" at bounding box center [199, 691] width 50 height 40
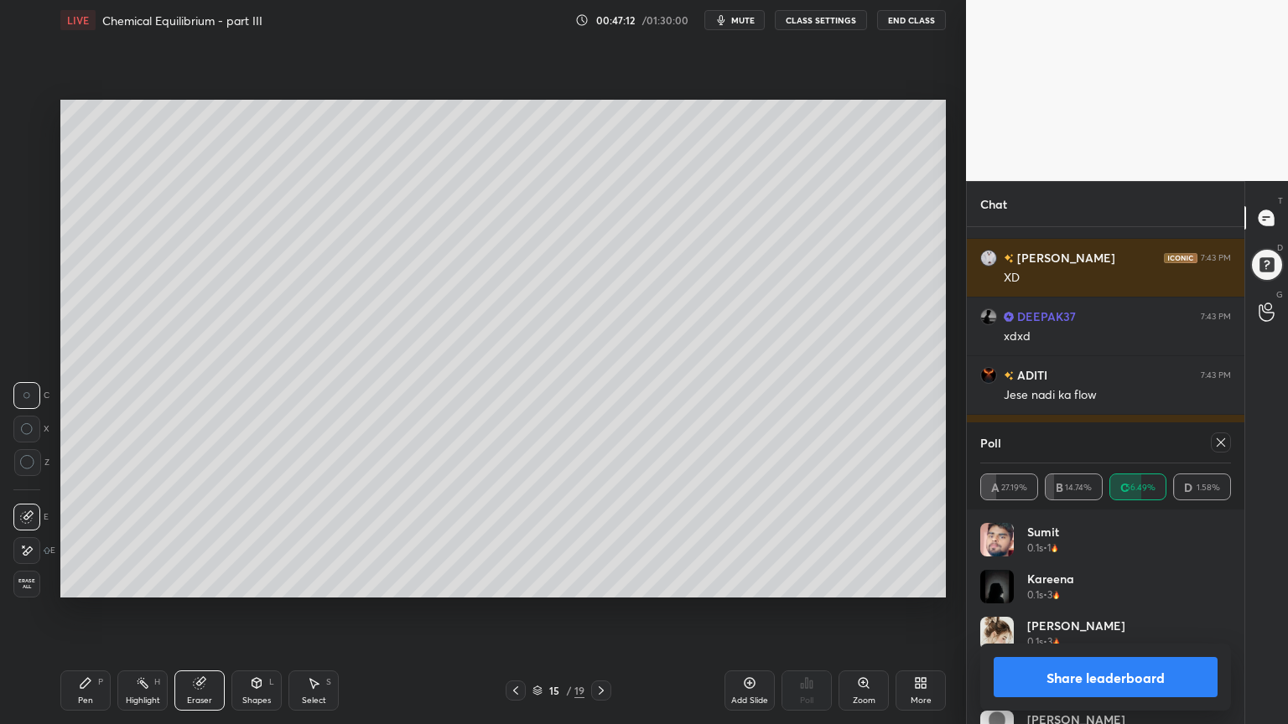
click at [170, 611] on div "Pen P Highlight H Eraser Shapes L Select S" at bounding box center [226, 691] width 332 height 40
click at [154, 611] on div "Highlight" at bounding box center [143, 701] width 34 height 8
click at [1137, 611] on button "Share leaderboard" at bounding box center [1105, 677] width 224 height 40
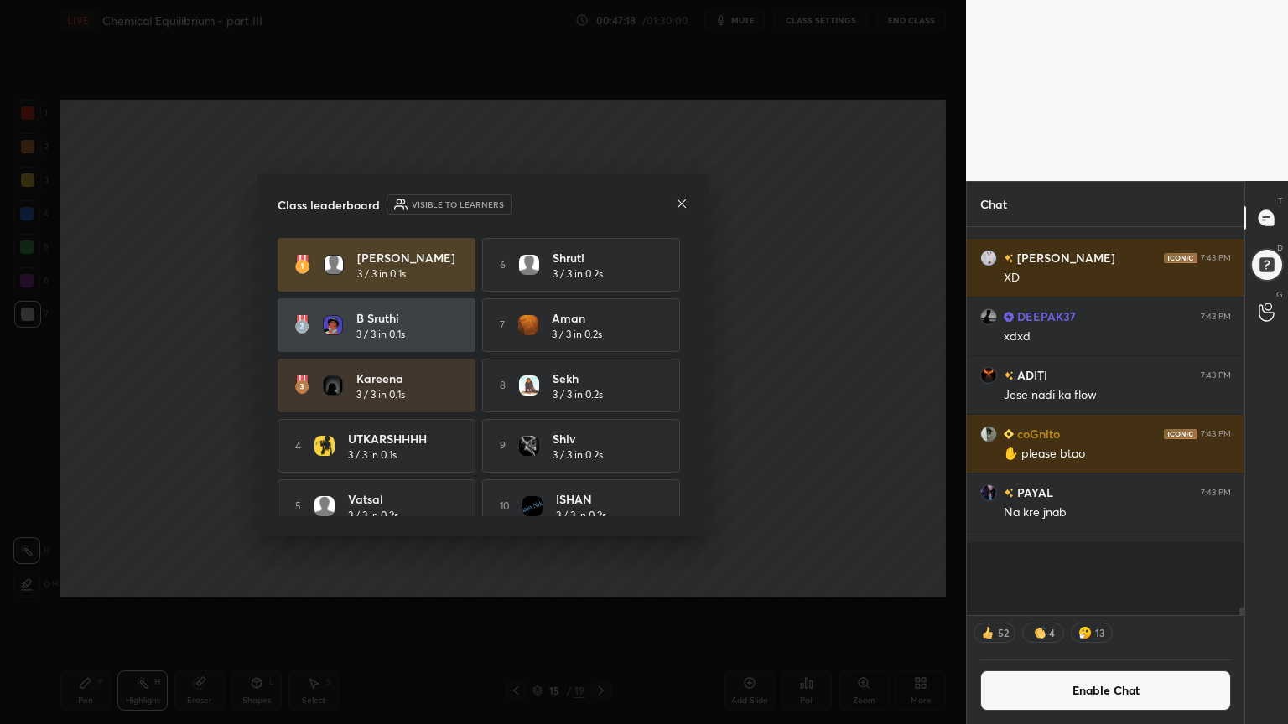
scroll to position [303, 272]
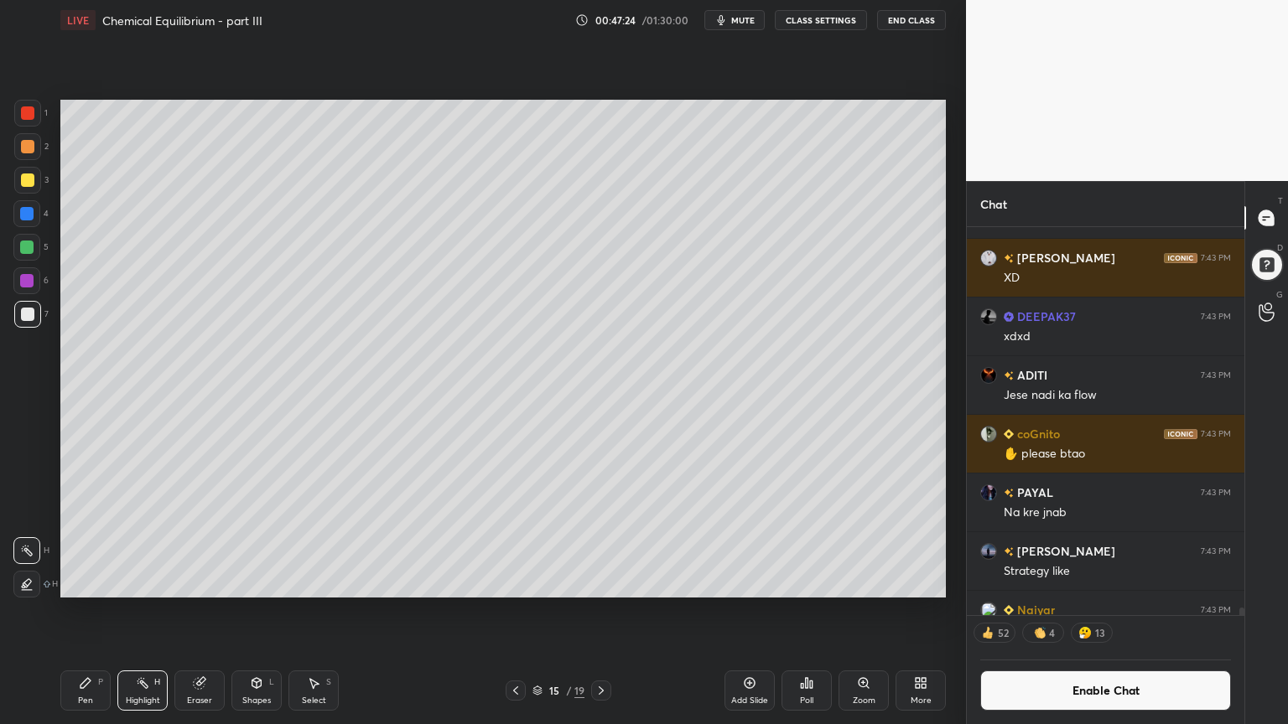
click at [268, 611] on div "Shapes L" at bounding box center [256, 691] width 50 height 40
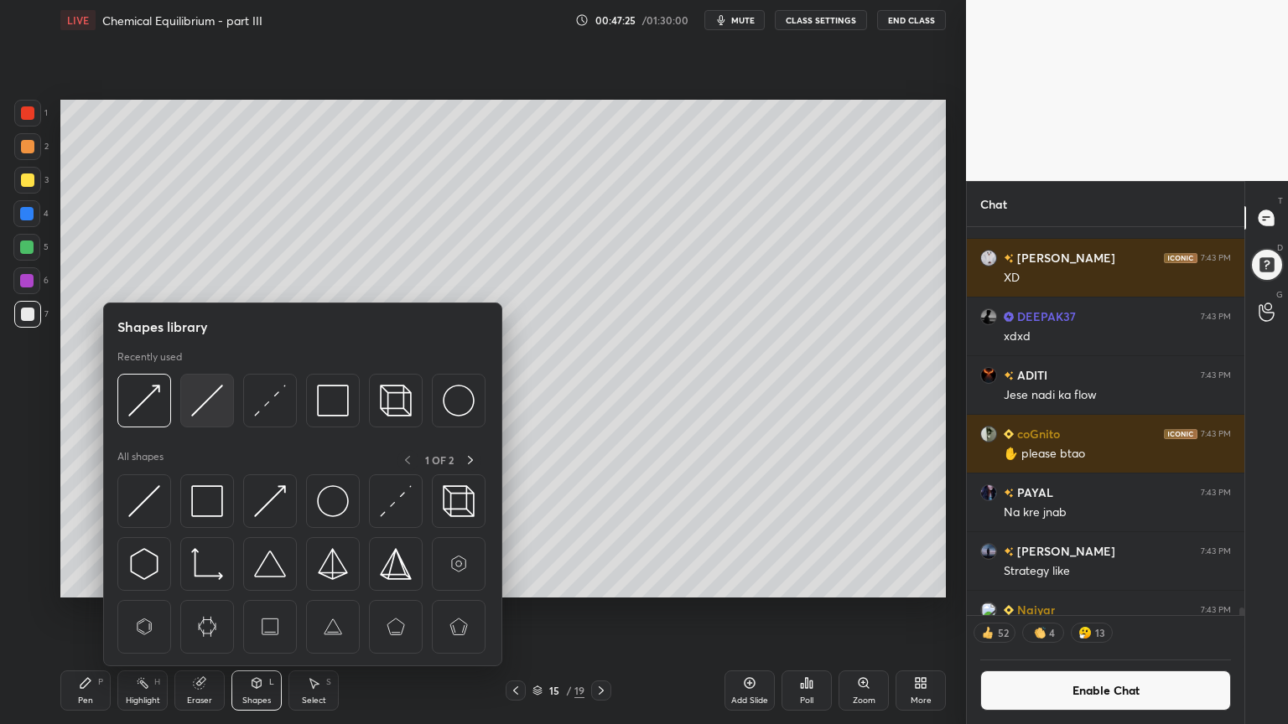
click at [211, 406] on img at bounding box center [207, 401] width 32 height 32
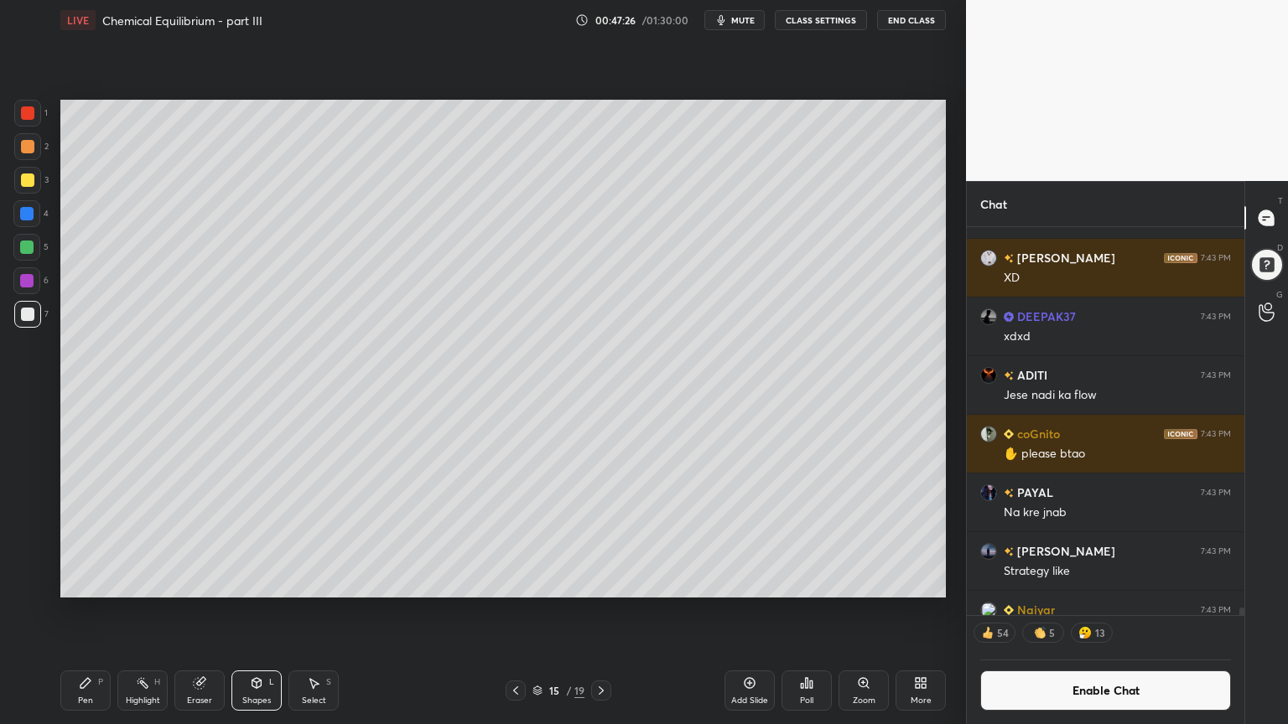
click at [80, 611] on div "Pen P" at bounding box center [85, 691] width 50 height 40
drag, startPoint x: 30, startPoint y: 240, endPoint x: 38, endPoint y: 277, distance: 37.6
click at [33, 248] on div at bounding box center [26, 247] width 13 height 13
drag, startPoint x: 252, startPoint y: 690, endPoint x: 248, endPoint y: 674, distance: 16.5
click at [251, 611] on icon at bounding box center [256, 683] width 13 height 13
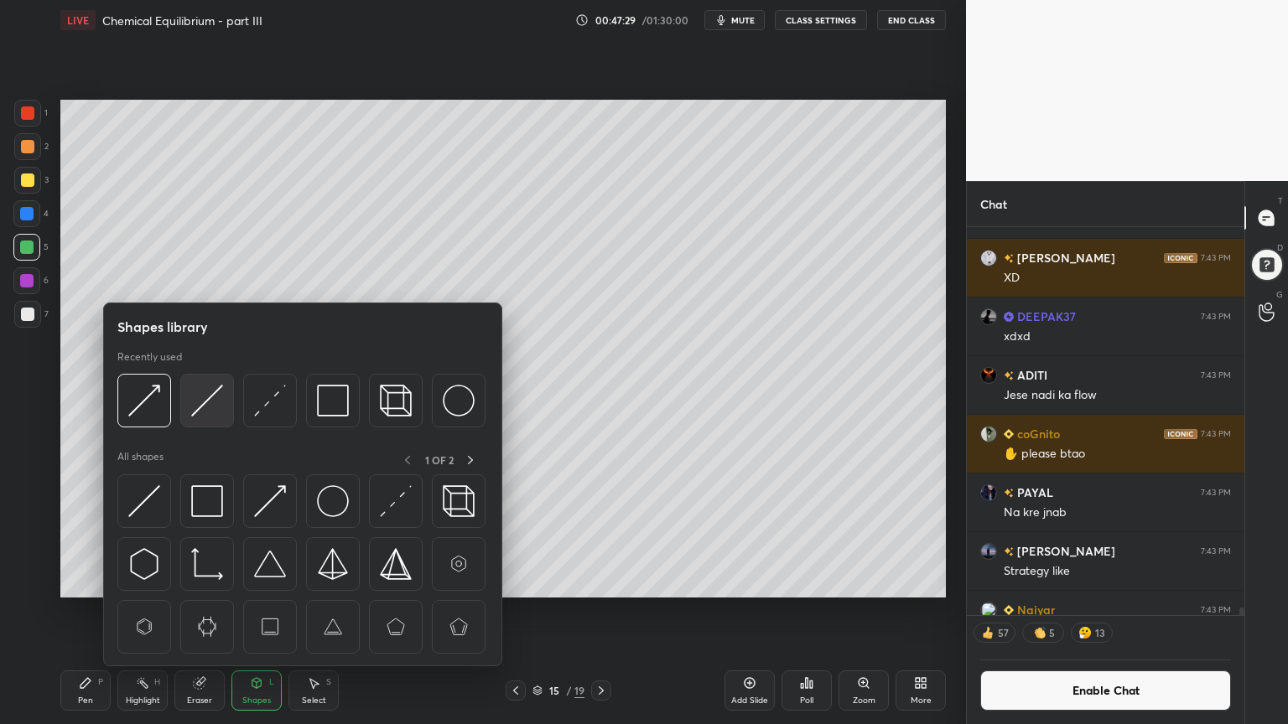
click at [208, 403] on img at bounding box center [207, 401] width 32 height 32
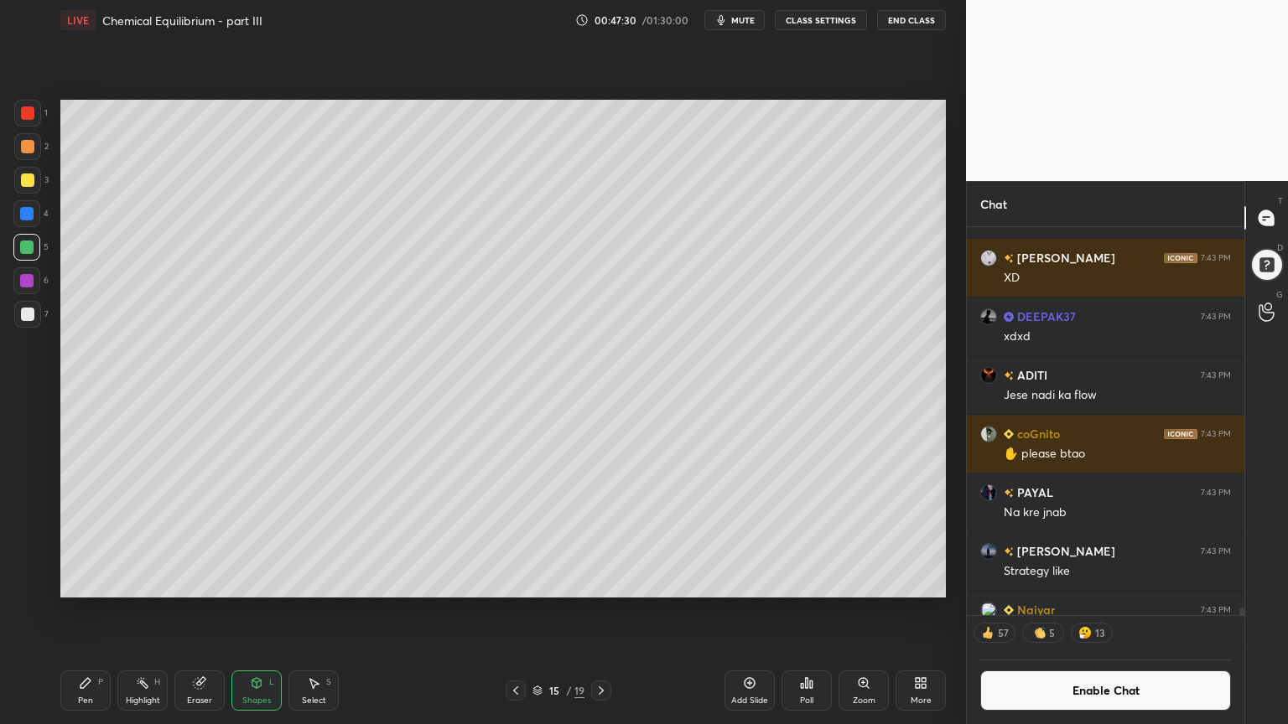
click at [37, 319] on div at bounding box center [27, 314] width 27 height 27
click at [97, 611] on div "Pen P" at bounding box center [85, 691] width 50 height 40
drag, startPoint x: 18, startPoint y: 115, endPoint x: 21, endPoint y: 159, distance: 44.5
click at [17, 116] on div at bounding box center [27, 113] width 27 height 27
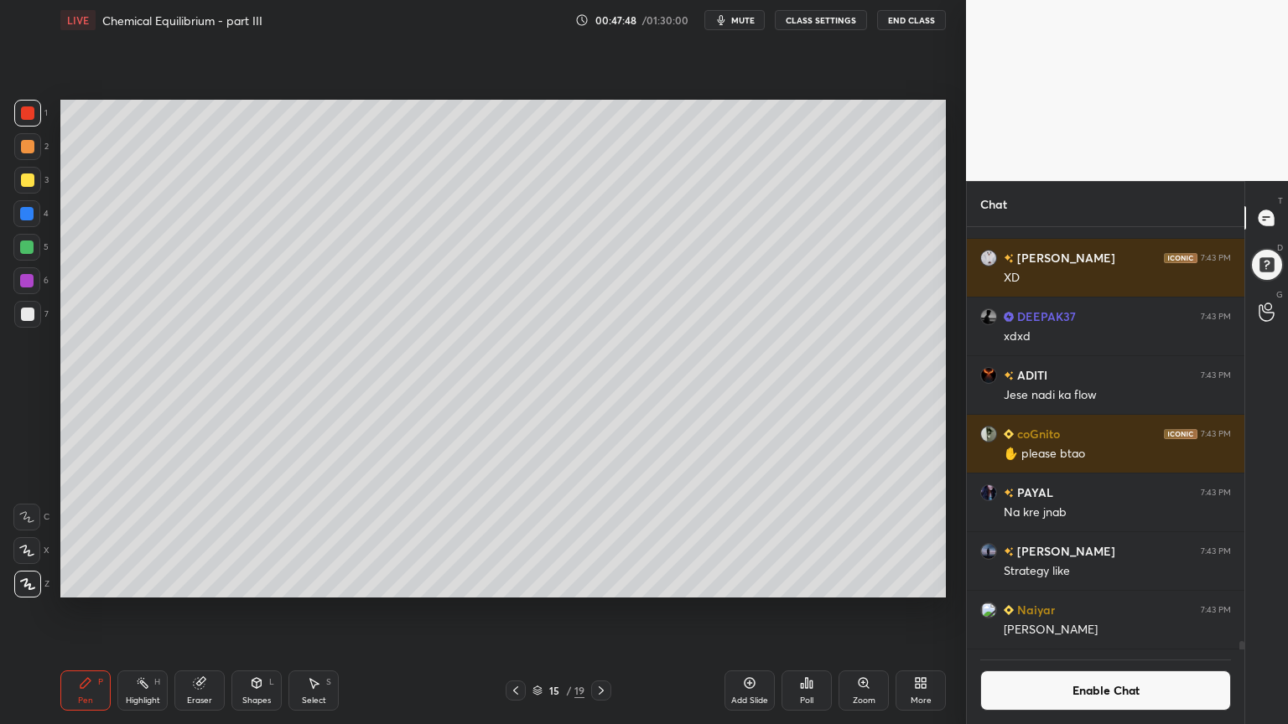
click at [238, 611] on div "Shapes L" at bounding box center [256, 691] width 50 height 40
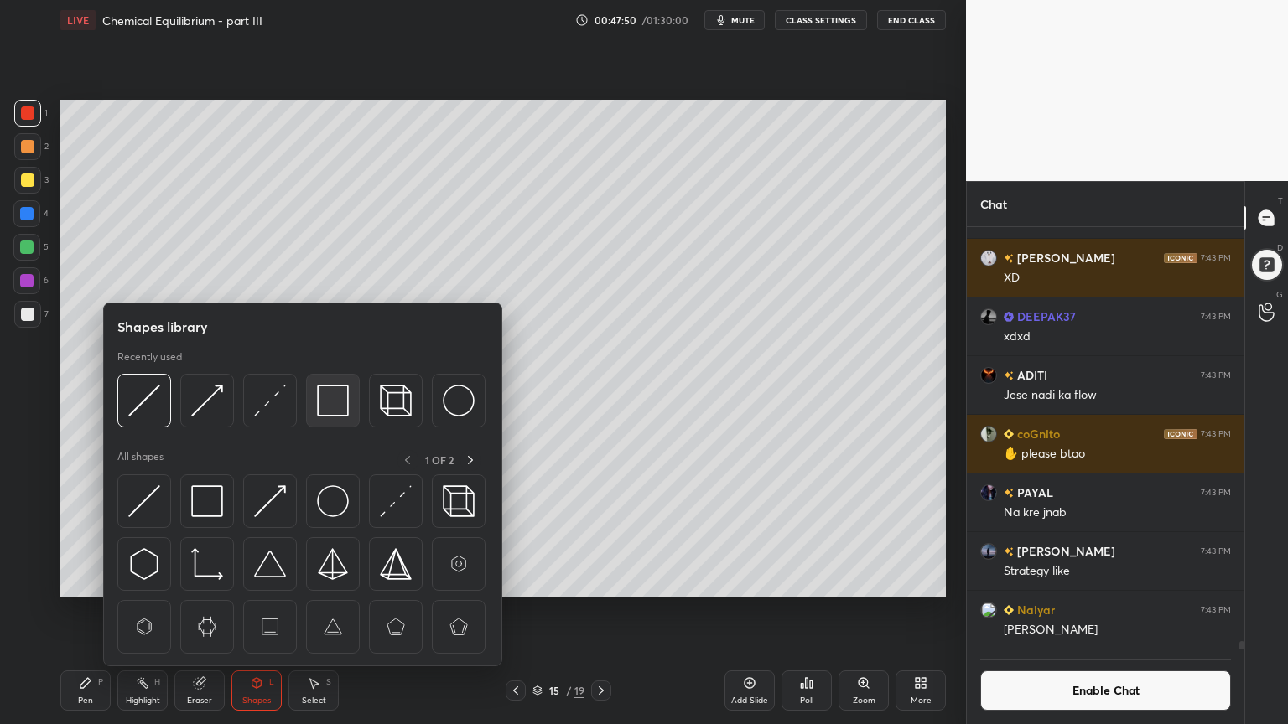
click at [330, 409] on img at bounding box center [333, 401] width 32 height 32
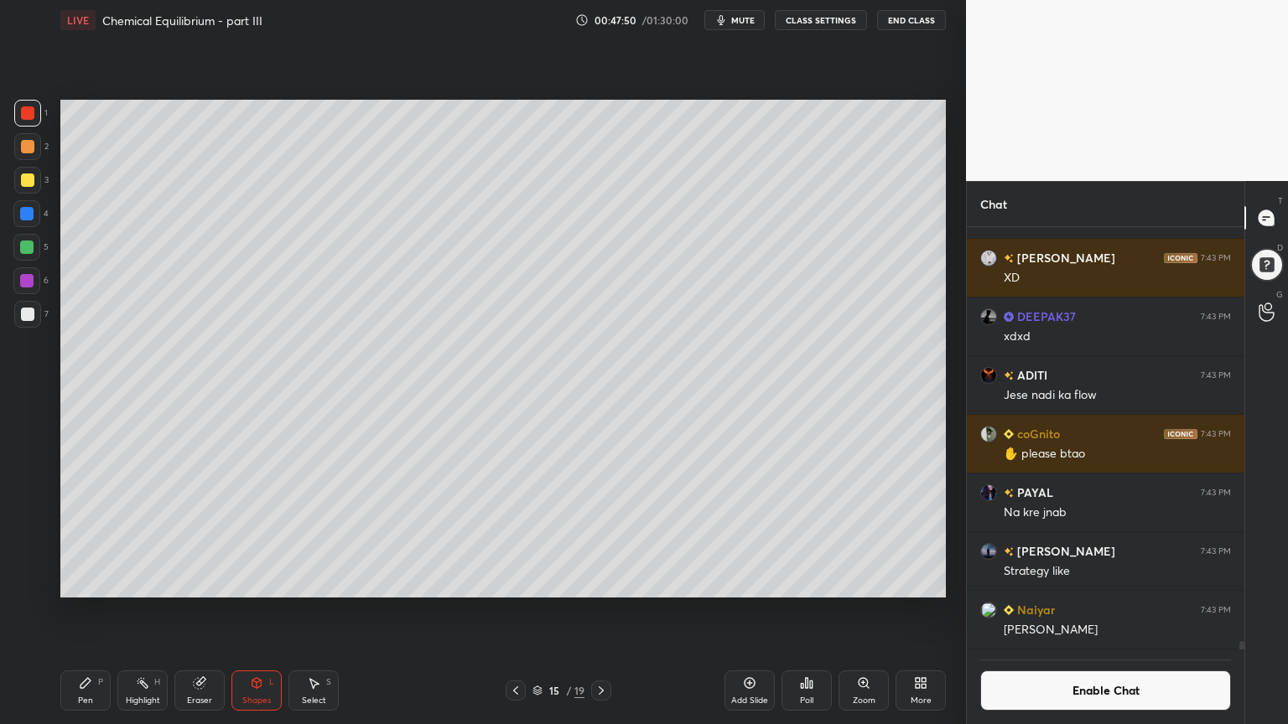
click at [19, 318] on div at bounding box center [27, 314] width 27 height 27
click at [201, 611] on div "Eraser" at bounding box center [199, 691] width 50 height 40
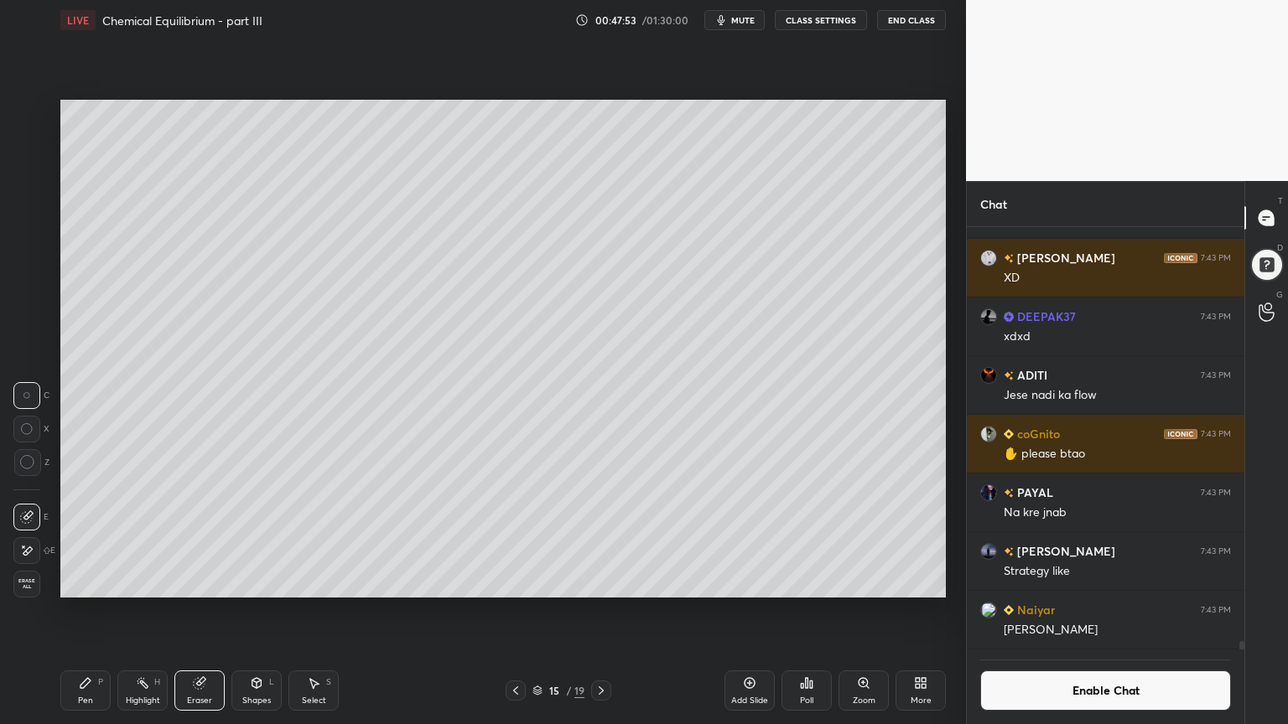
scroll to position [5, 5]
click at [82, 611] on div "Pen P" at bounding box center [85, 691] width 50 height 40
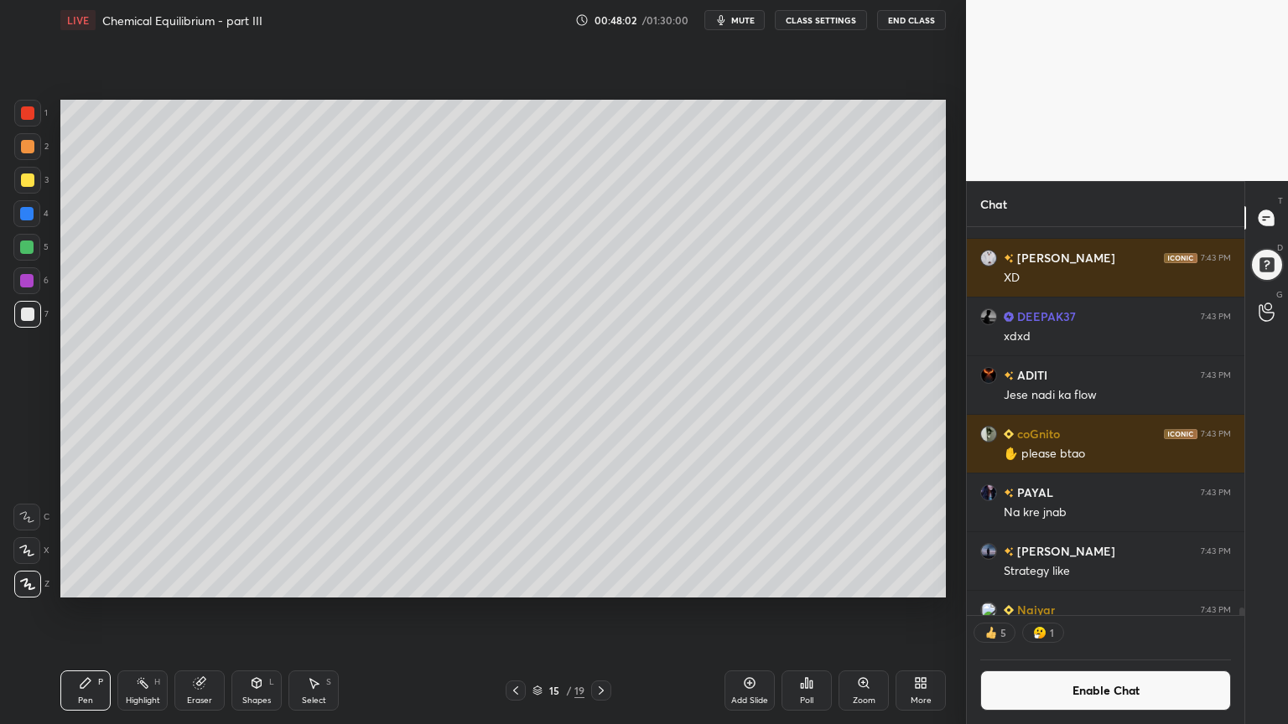
click at [146, 611] on div "Highlight" at bounding box center [143, 701] width 34 height 8
drag, startPoint x: 268, startPoint y: 691, endPoint x: 257, endPoint y: 674, distance: 20.5
click at [267, 611] on div "Shapes L" at bounding box center [256, 691] width 50 height 40
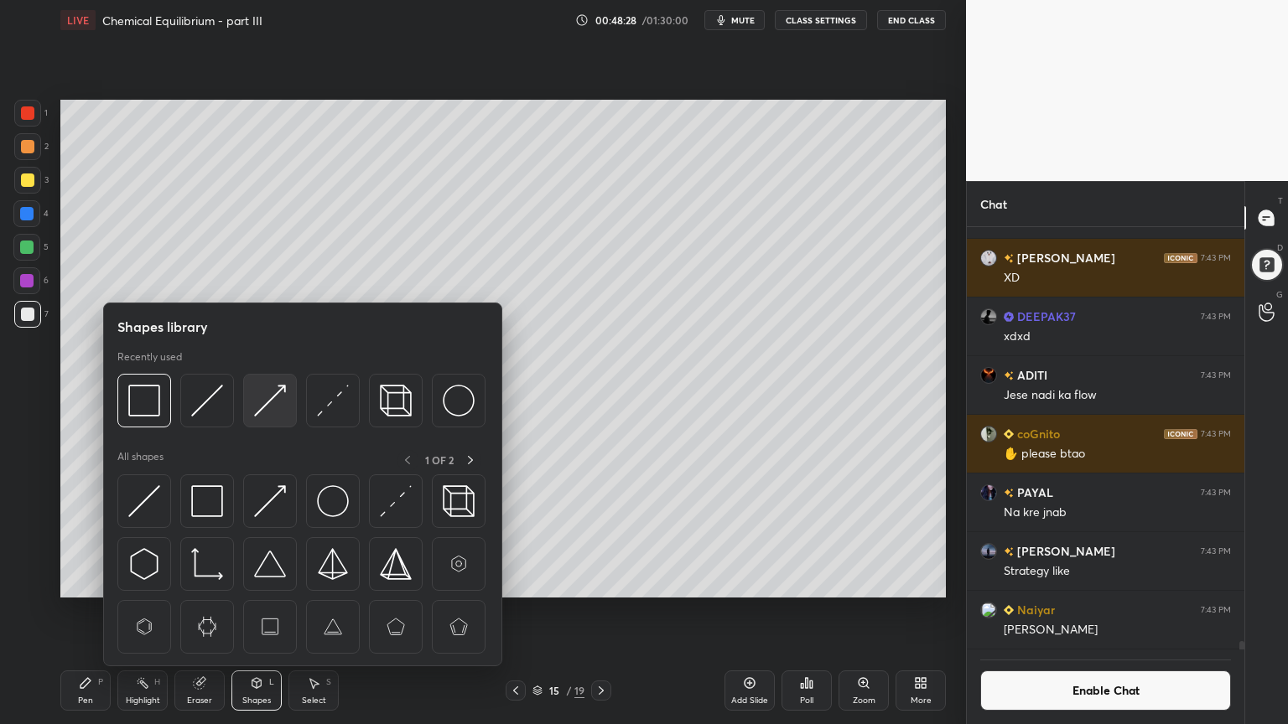
click at [263, 410] on img at bounding box center [270, 401] width 32 height 32
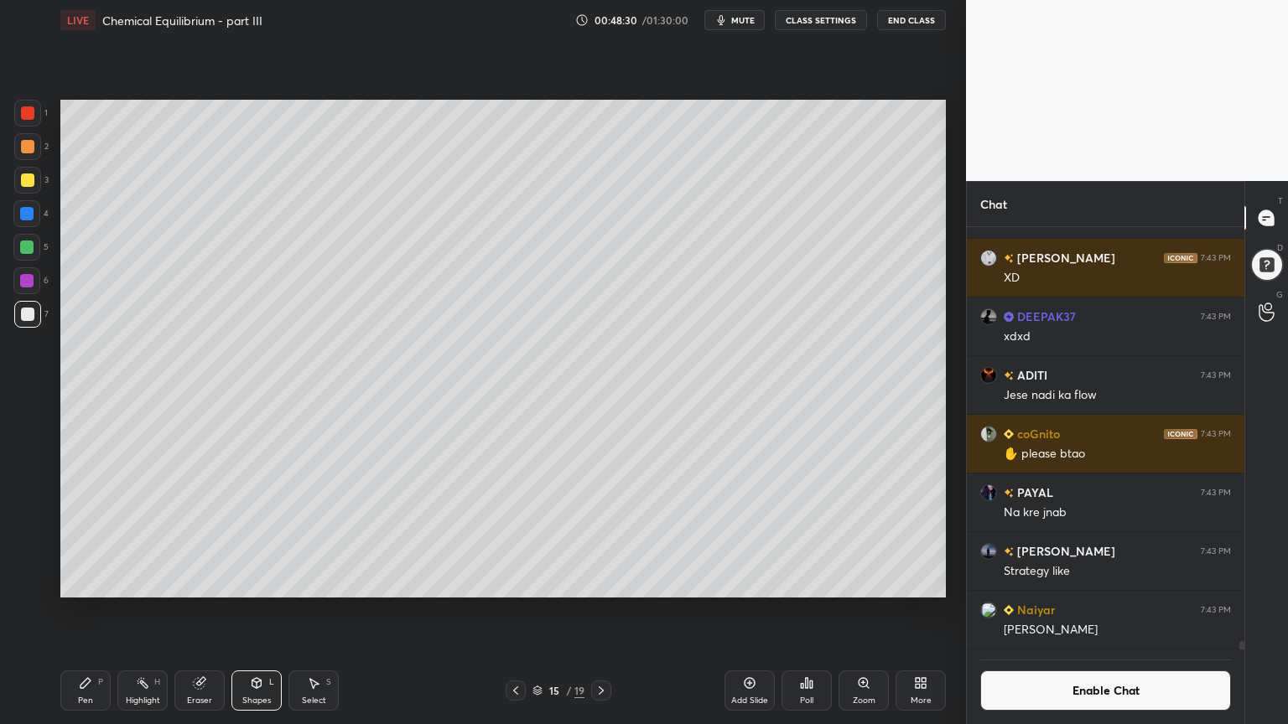
click at [70, 611] on div "Pen P" at bounding box center [85, 691] width 50 height 40
click at [24, 112] on div at bounding box center [27, 112] width 13 height 13
click at [256, 611] on div "Shapes" at bounding box center [256, 701] width 29 height 8
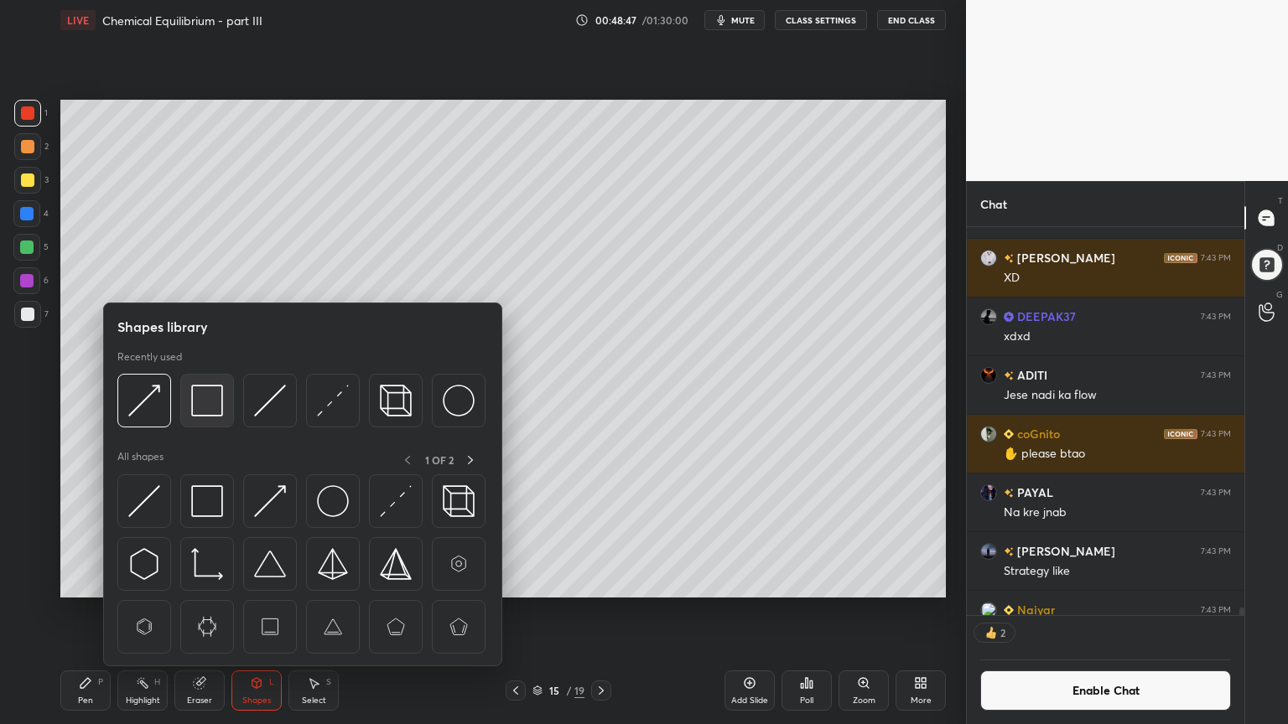
click at [213, 402] on img at bounding box center [207, 401] width 32 height 32
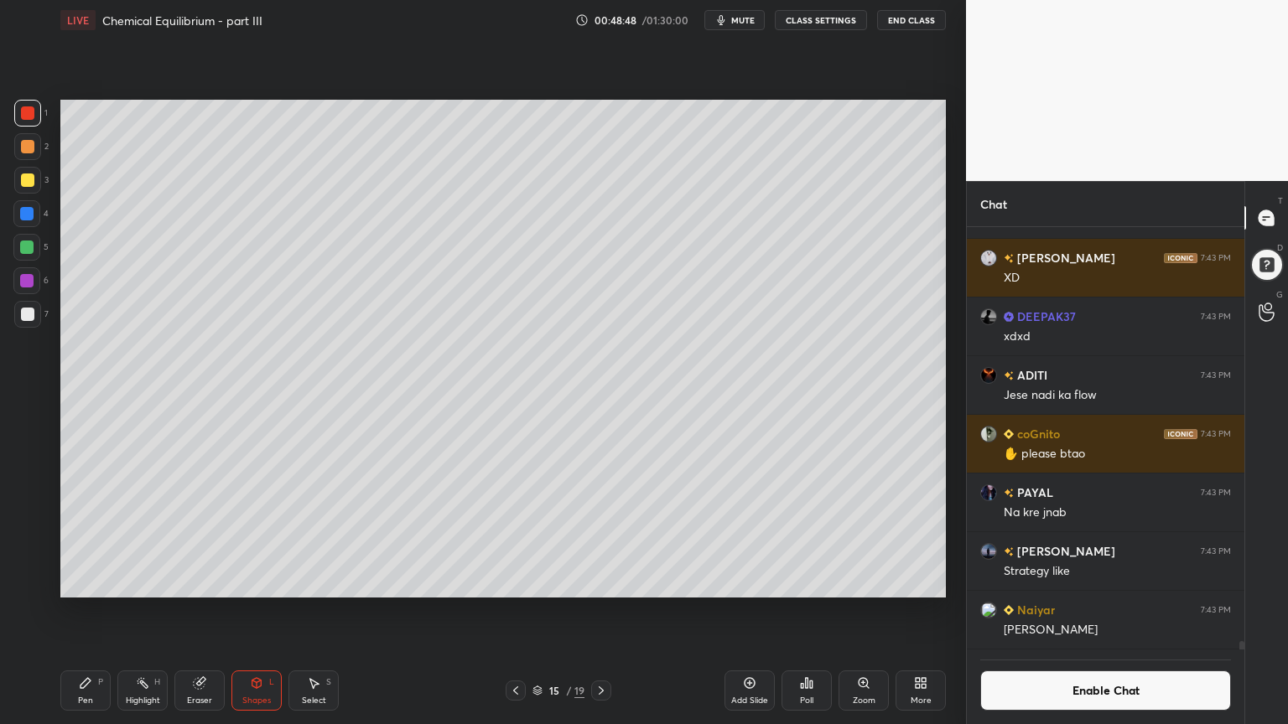
scroll to position [20870, 0]
click at [19, 316] on div at bounding box center [27, 314] width 27 height 27
click at [159, 611] on div "Highlight H" at bounding box center [142, 691] width 50 height 40
click at [76, 611] on div "Pen P" at bounding box center [85, 691] width 50 height 40
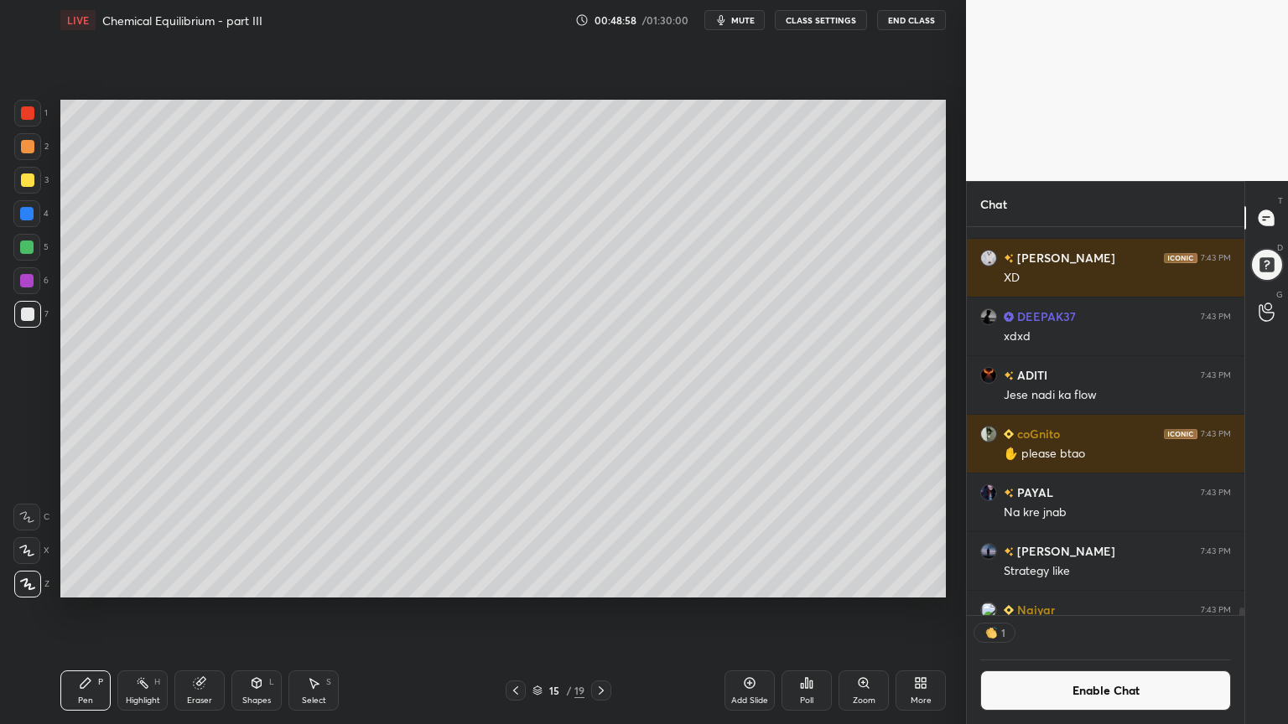
click at [151, 611] on div "Highlight H" at bounding box center [142, 691] width 50 height 40
drag, startPoint x: 87, startPoint y: 692, endPoint x: 105, endPoint y: 683, distance: 19.5
click at [85, 611] on div "Pen P" at bounding box center [85, 691] width 50 height 40
click at [154, 611] on div "Highlight H" at bounding box center [142, 691] width 50 height 40
click at [1117, 611] on button "Enable Chat" at bounding box center [1105, 691] width 251 height 40
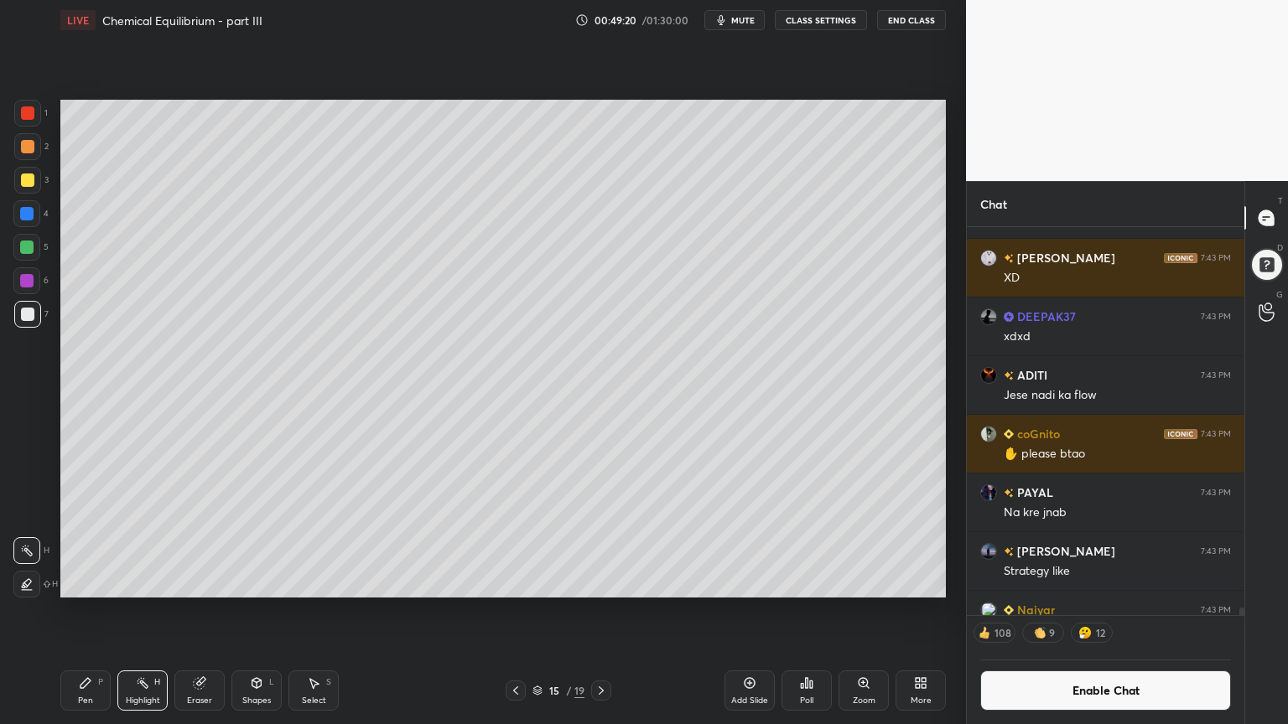
scroll to position [418, 272]
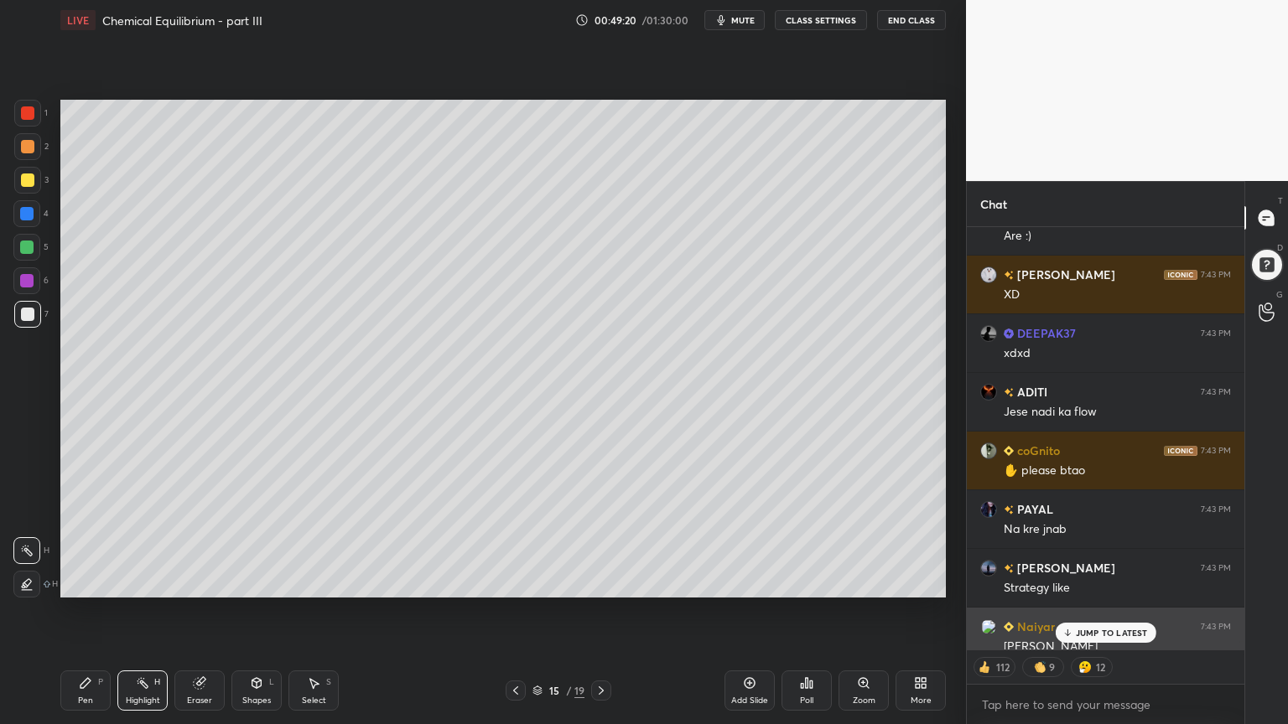
click at [1115, 611] on p "JUMP TO LATEST" at bounding box center [1112, 633] width 72 height 10
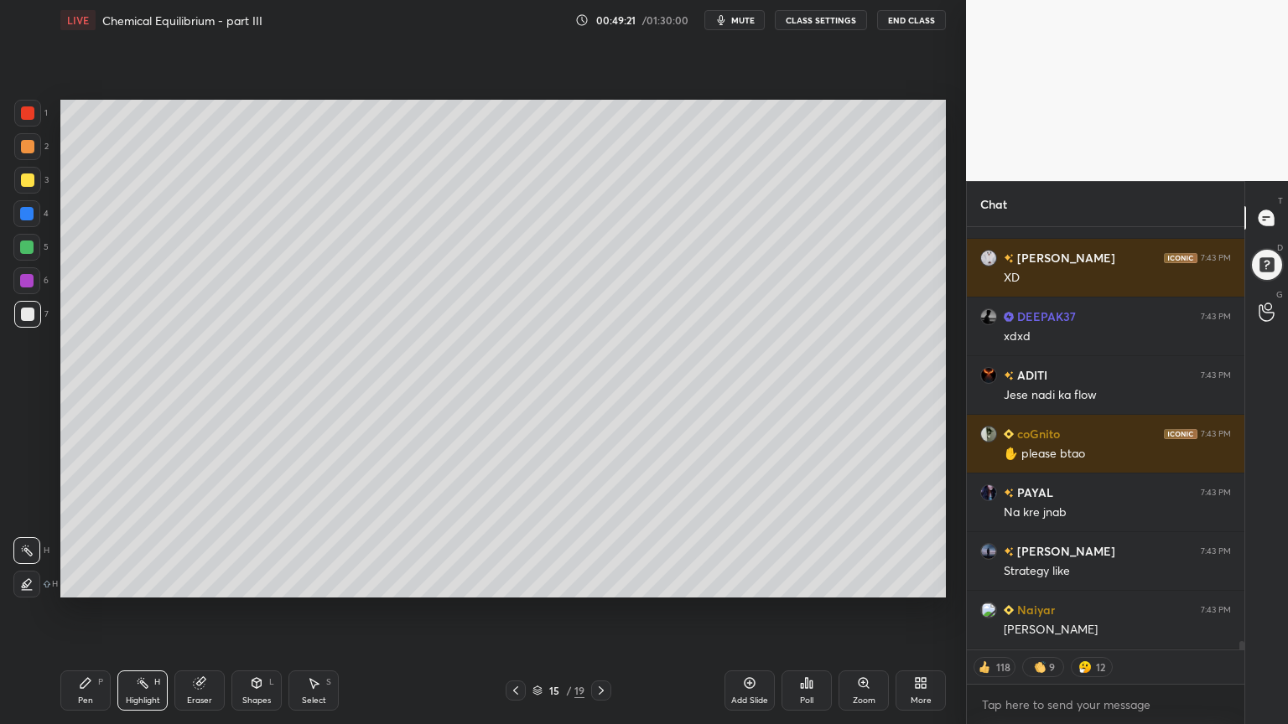
click at [104, 611] on div "Pen P" at bounding box center [85, 691] width 50 height 40
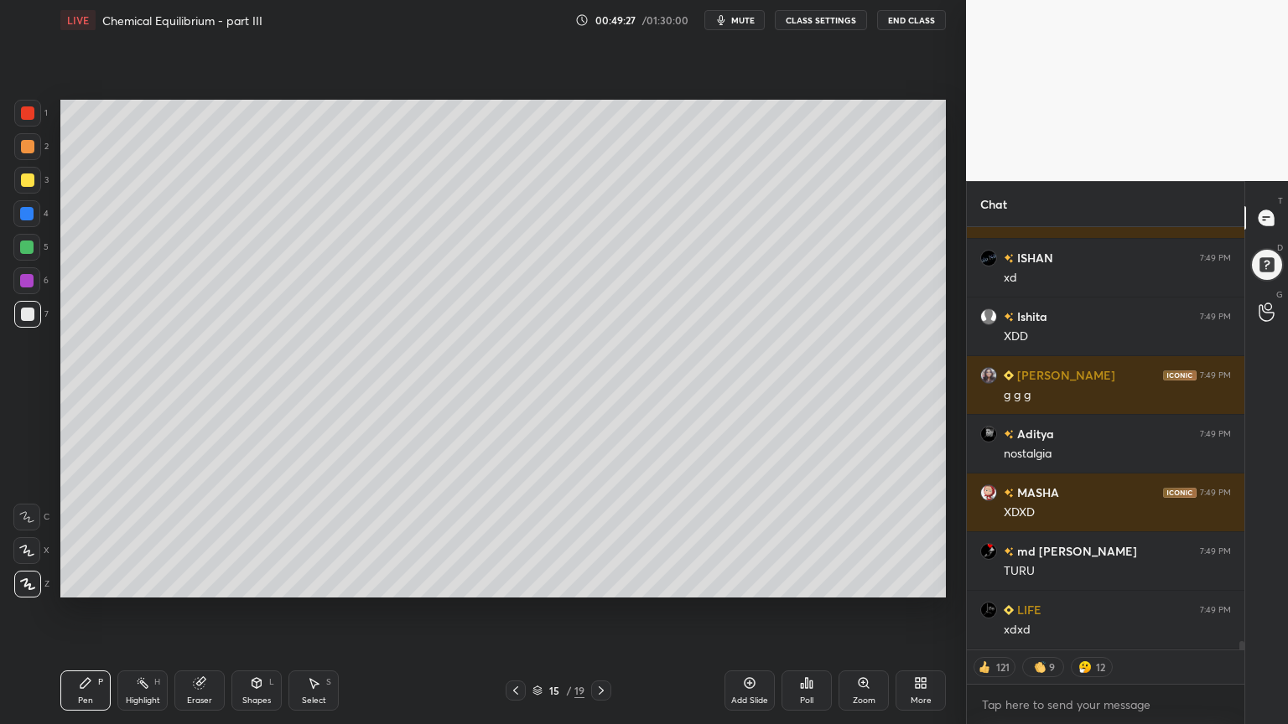
scroll to position [21985, 0]
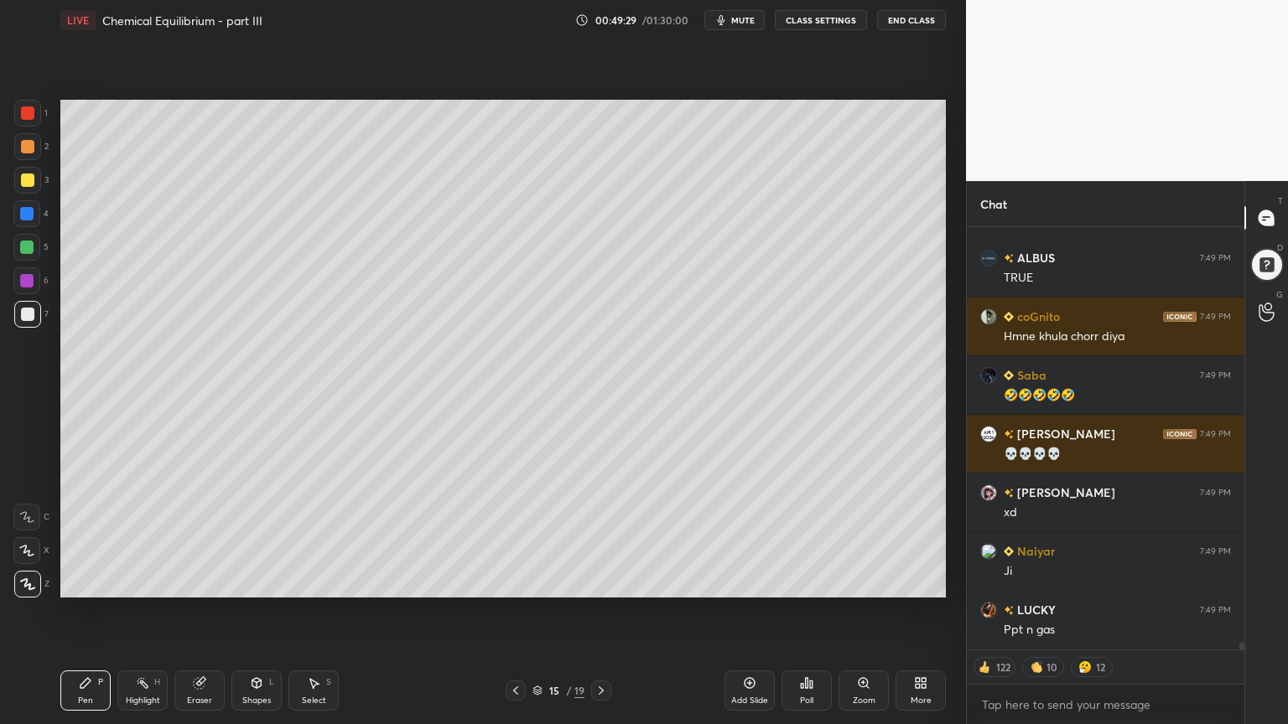
drag, startPoint x: 73, startPoint y: 697, endPoint x: 103, endPoint y: 674, distance: 37.7
click at [75, 611] on div "Pen P" at bounding box center [85, 691] width 50 height 40
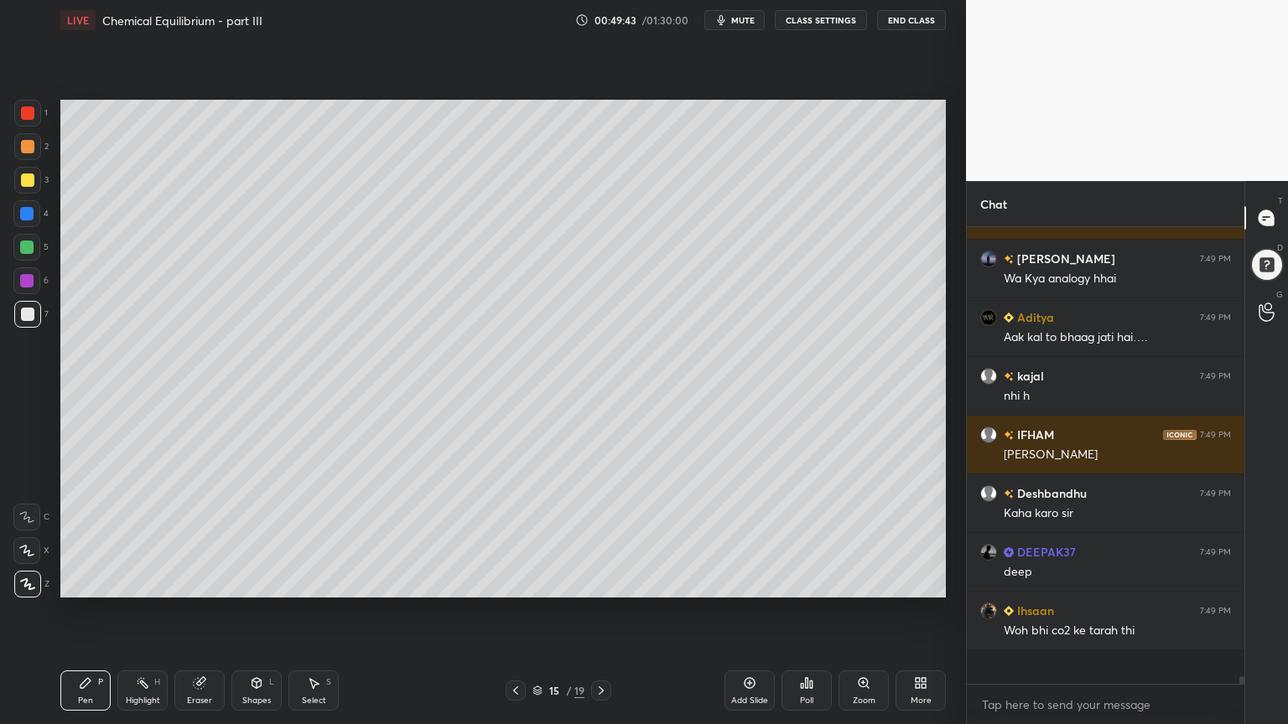
scroll to position [24593, 0]
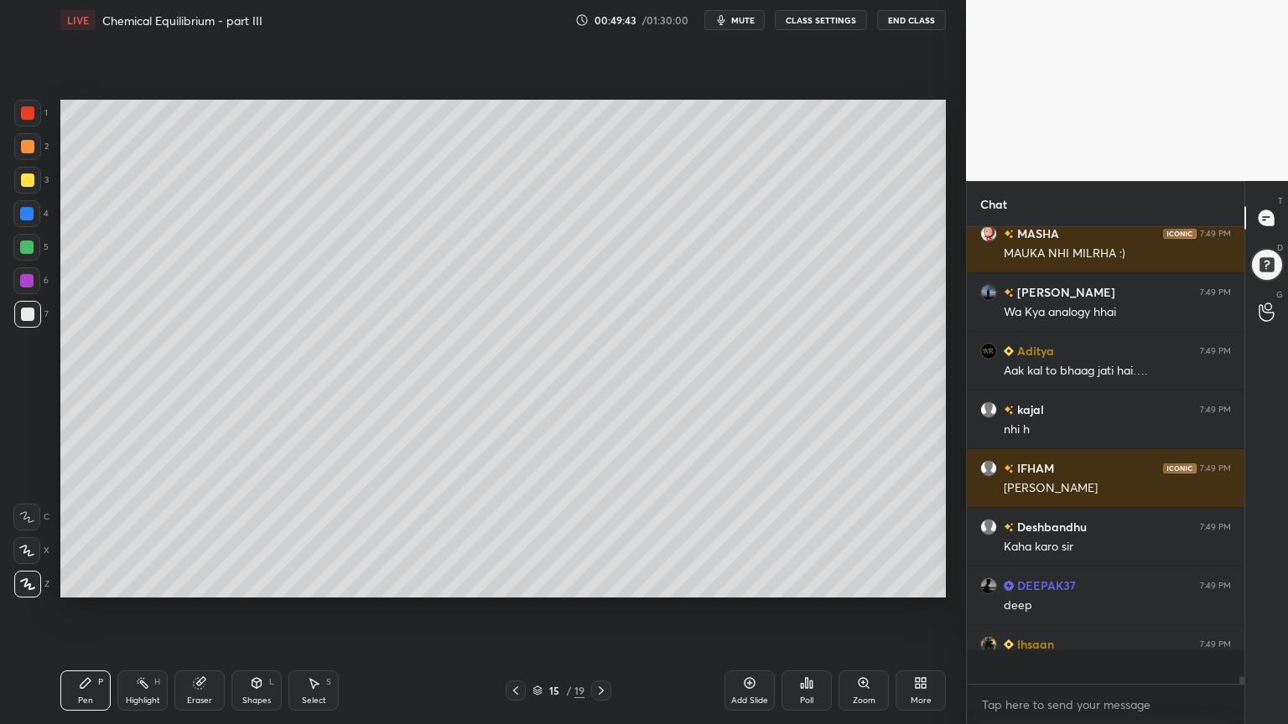
click at [812, 20] on button "CLASS SETTINGS" at bounding box center [821, 20] width 92 height 20
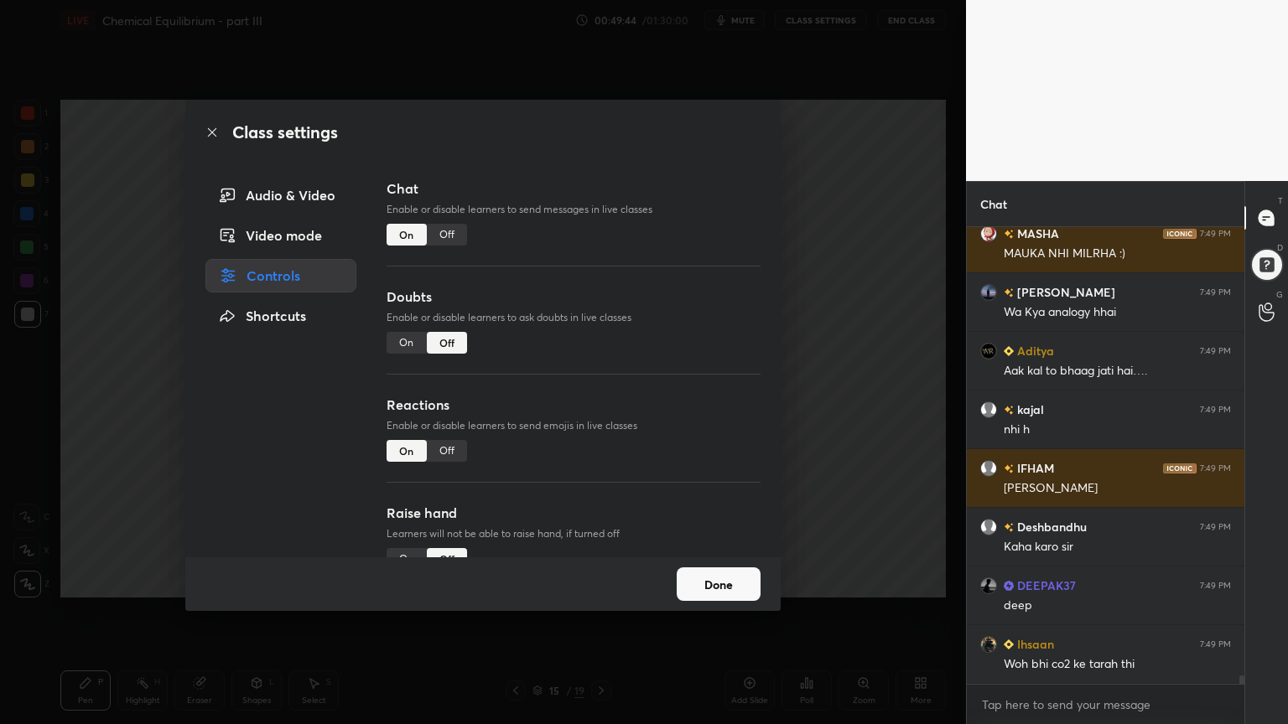
type textarea "x"
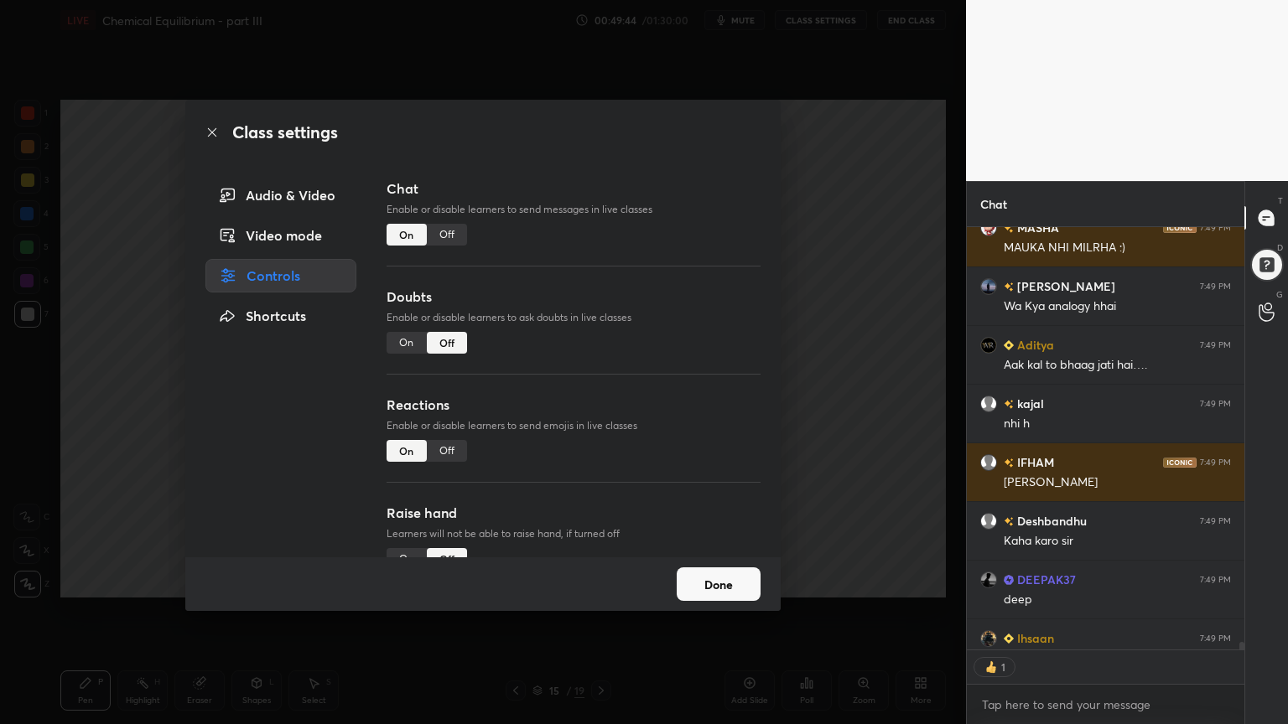
drag, startPoint x: 446, startPoint y: 235, endPoint x: 740, endPoint y: 288, distance: 298.9
click at [452, 238] on div "Off" at bounding box center [447, 235] width 40 height 22
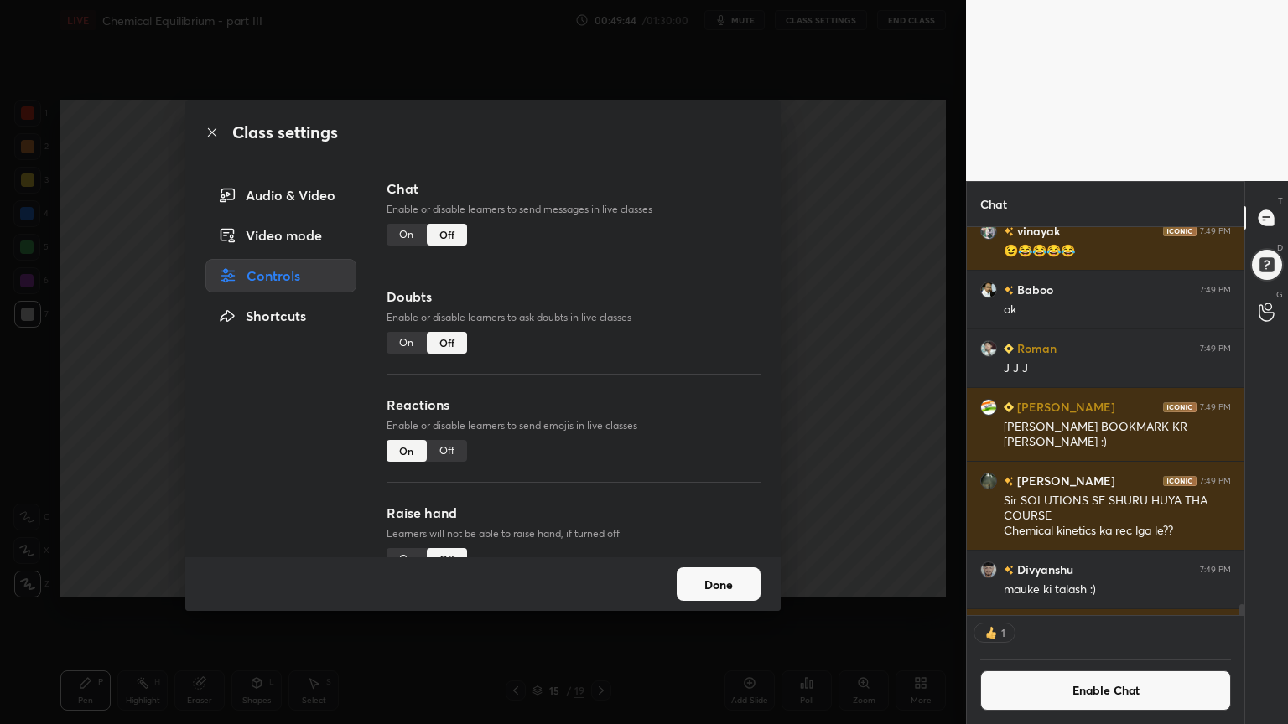
drag, startPoint x: 833, startPoint y: 303, endPoint x: 789, endPoint y: 308, distance: 44.7
click at [827, 305] on div "Class settings Audio & Video Video mode Controls Shortcuts Chat Enable or disab…" at bounding box center [483, 362] width 966 height 724
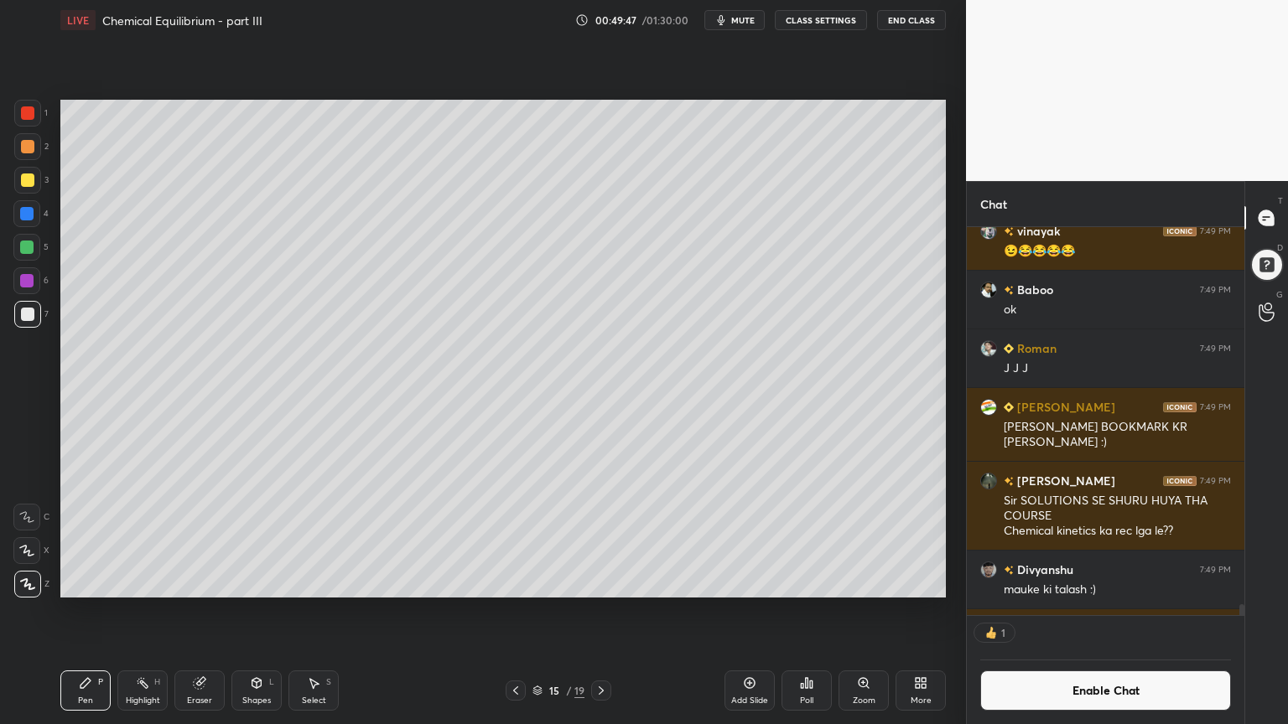
drag, startPoint x: 1241, startPoint y: 607, endPoint x: 1231, endPoint y: 626, distance: 21.7
click at [1241, 611] on div "[PERSON_NAME] 7:49 PM 💀💀💀 [PERSON_NAME] 7:49 PM xd \ [PERSON_NAME] 7:49 PM xd A…" at bounding box center [1105, 475] width 277 height 497
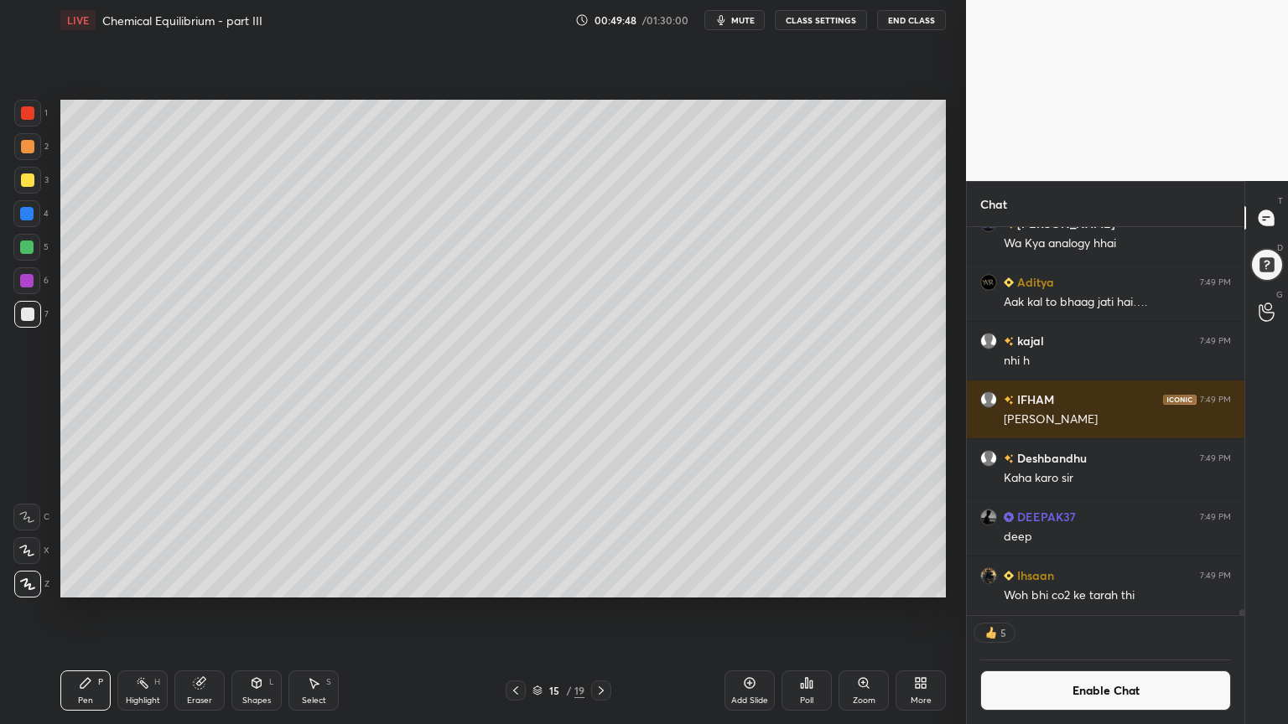
click at [82, 611] on icon at bounding box center [85, 683] width 13 height 13
drag, startPoint x: 134, startPoint y: 687, endPoint x: 131, endPoint y: 677, distance: 11.4
click at [131, 611] on div "Highlight H" at bounding box center [142, 691] width 50 height 40
click at [77, 611] on div "Pen P" at bounding box center [85, 691] width 50 height 40
click at [27, 245] on div at bounding box center [26, 247] width 13 height 13
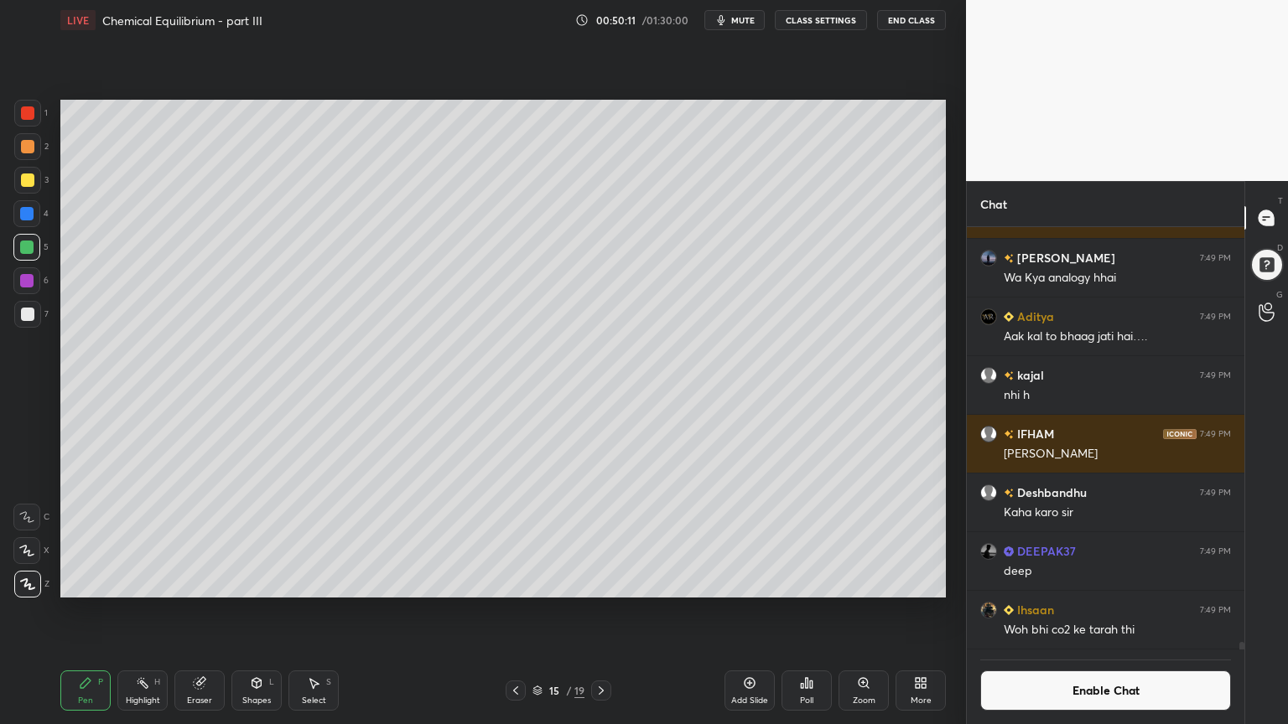
drag, startPoint x: 126, startPoint y: 701, endPoint x: 164, endPoint y: 687, distance: 40.8
click at [127, 611] on div "Highlight" at bounding box center [143, 701] width 34 height 8
click at [262, 611] on div "Shapes L" at bounding box center [256, 691] width 50 height 40
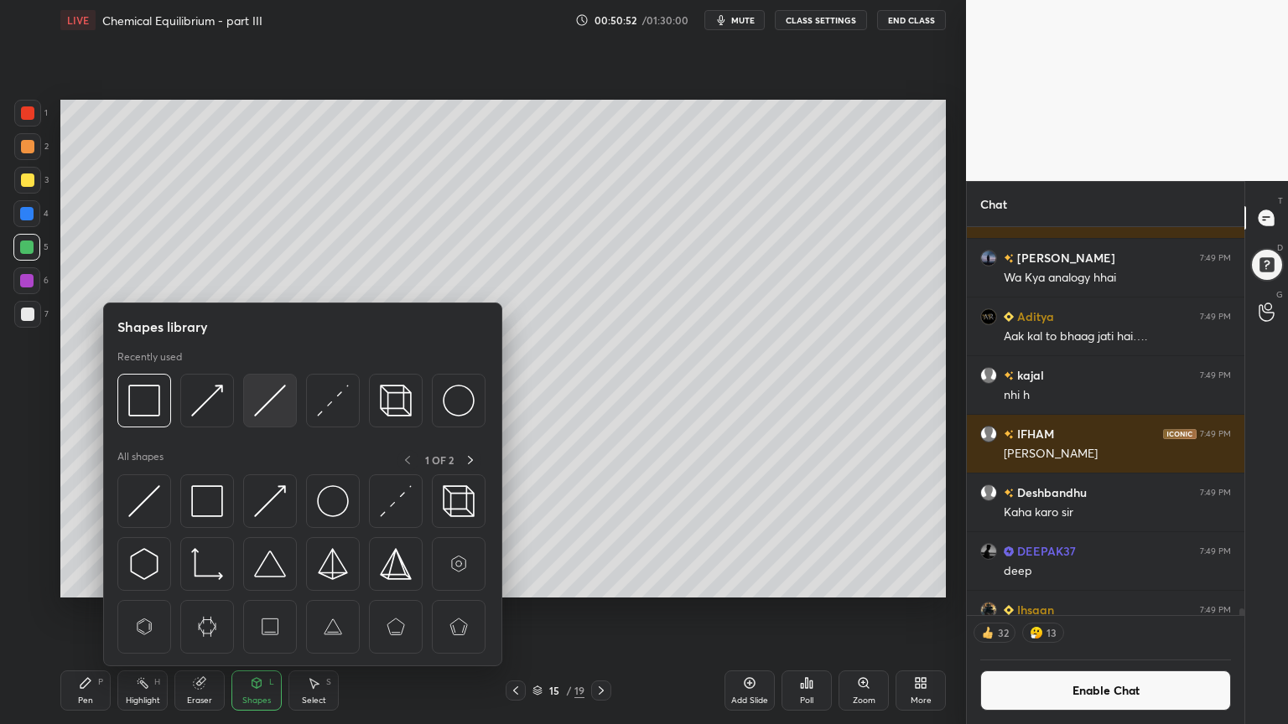
click at [275, 397] on img at bounding box center [270, 401] width 32 height 32
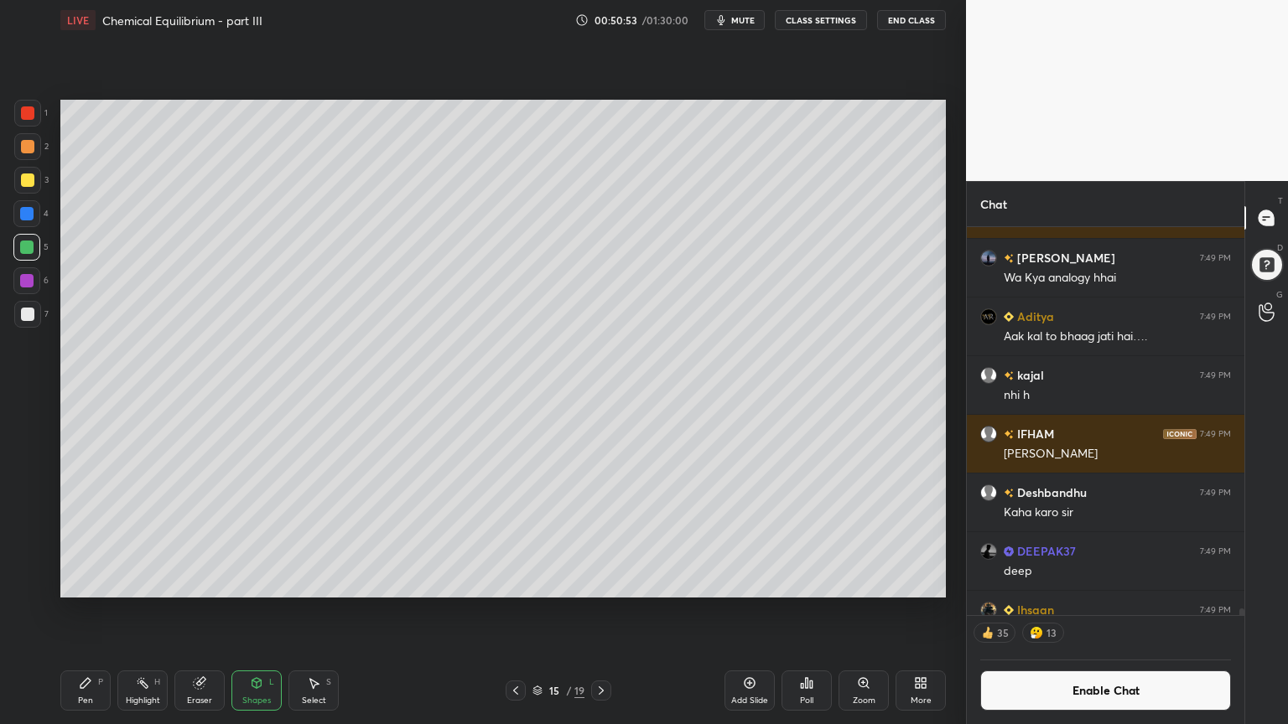
click at [37, 186] on div at bounding box center [27, 180] width 27 height 27
click at [103, 611] on div "Pen P" at bounding box center [85, 691] width 50 height 40
drag, startPoint x: 154, startPoint y: 692, endPoint x: 173, endPoint y: 645, distance: 50.4
click at [153, 611] on div "Highlight H" at bounding box center [142, 691] width 50 height 40
click at [748, 611] on icon at bounding box center [749, 683] width 11 height 11
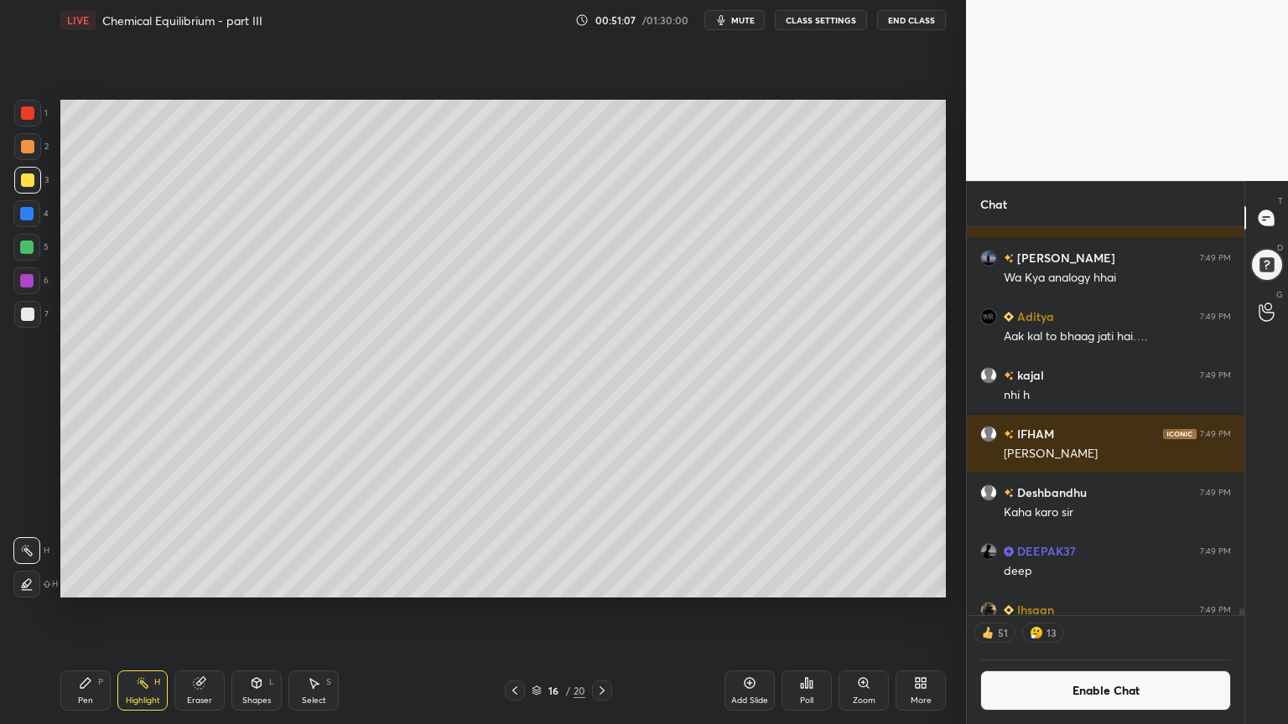
click at [80, 611] on div "Pen P" at bounding box center [85, 691] width 50 height 40
click at [14, 147] on div at bounding box center [27, 146] width 27 height 27
click at [27, 120] on div at bounding box center [27, 113] width 27 height 27
drag, startPoint x: 266, startPoint y: 691, endPoint x: 265, endPoint y: 674, distance: 16.8
click at [262, 611] on div "Shapes L" at bounding box center [256, 691] width 50 height 40
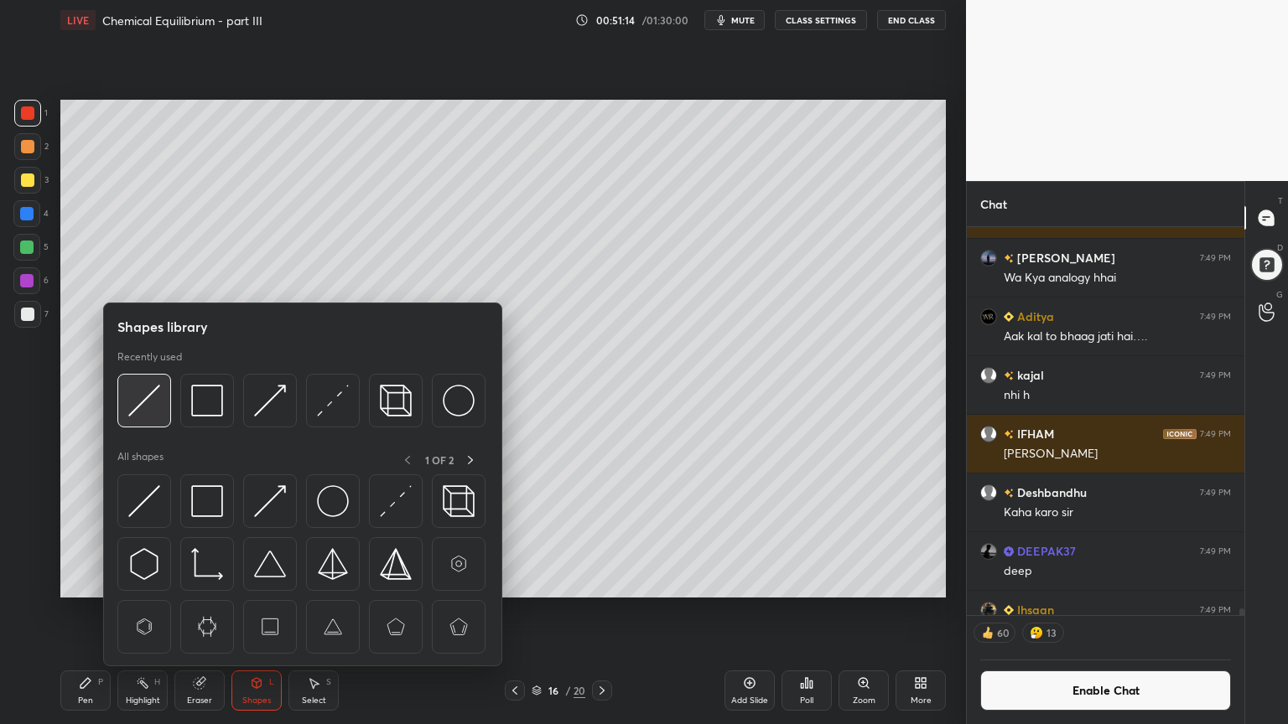
click at [143, 416] on img at bounding box center [144, 401] width 32 height 32
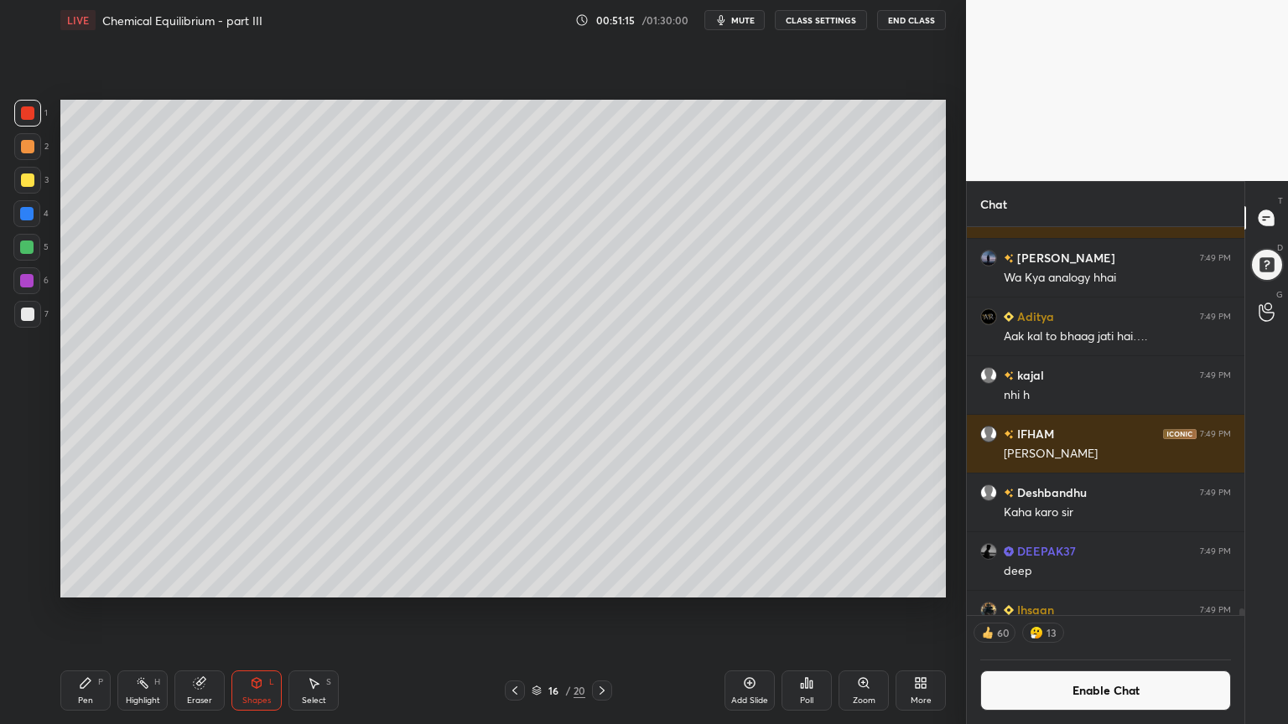
click at [30, 315] on div at bounding box center [27, 314] width 13 height 13
click at [105, 611] on div "Pen P" at bounding box center [85, 691] width 50 height 40
click at [32, 118] on div at bounding box center [27, 112] width 13 height 13
drag, startPoint x: 243, startPoint y: 697, endPoint x: 243, endPoint y: 677, distance: 20.1
click at [242, 611] on div "Shapes" at bounding box center [256, 701] width 29 height 8
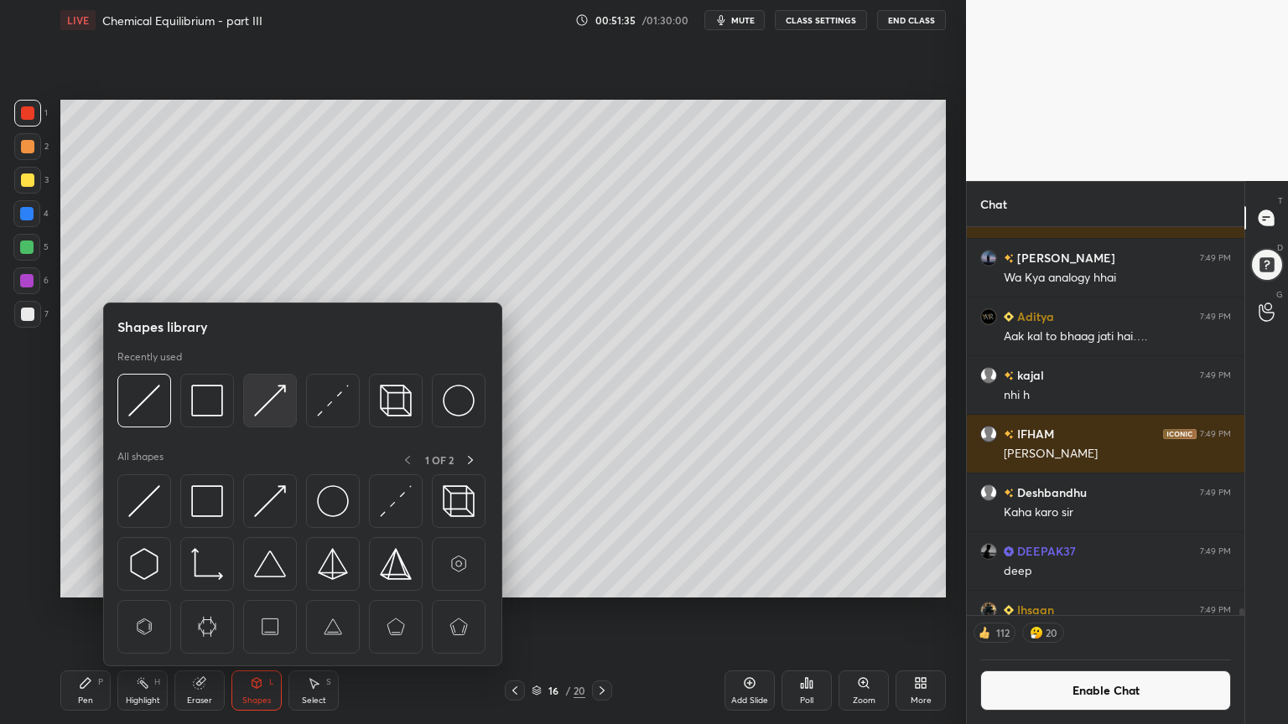
click at [272, 407] on img at bounding box center [270, 401] width 32 height 32
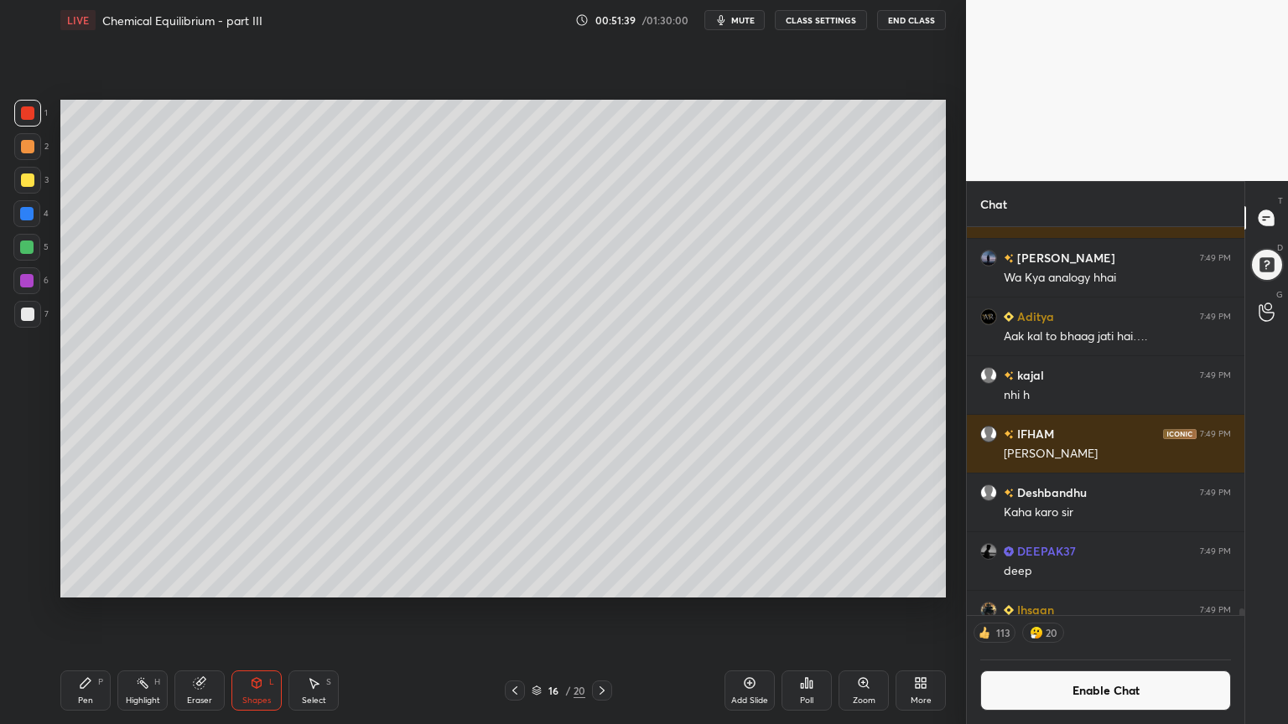
click at [91, 611] on div "Pen" at bounding box center [85, 701] width 15 height 8
click at [252, 611] on div "Shapes" at bounding box center [256, 701] width 29 height 8
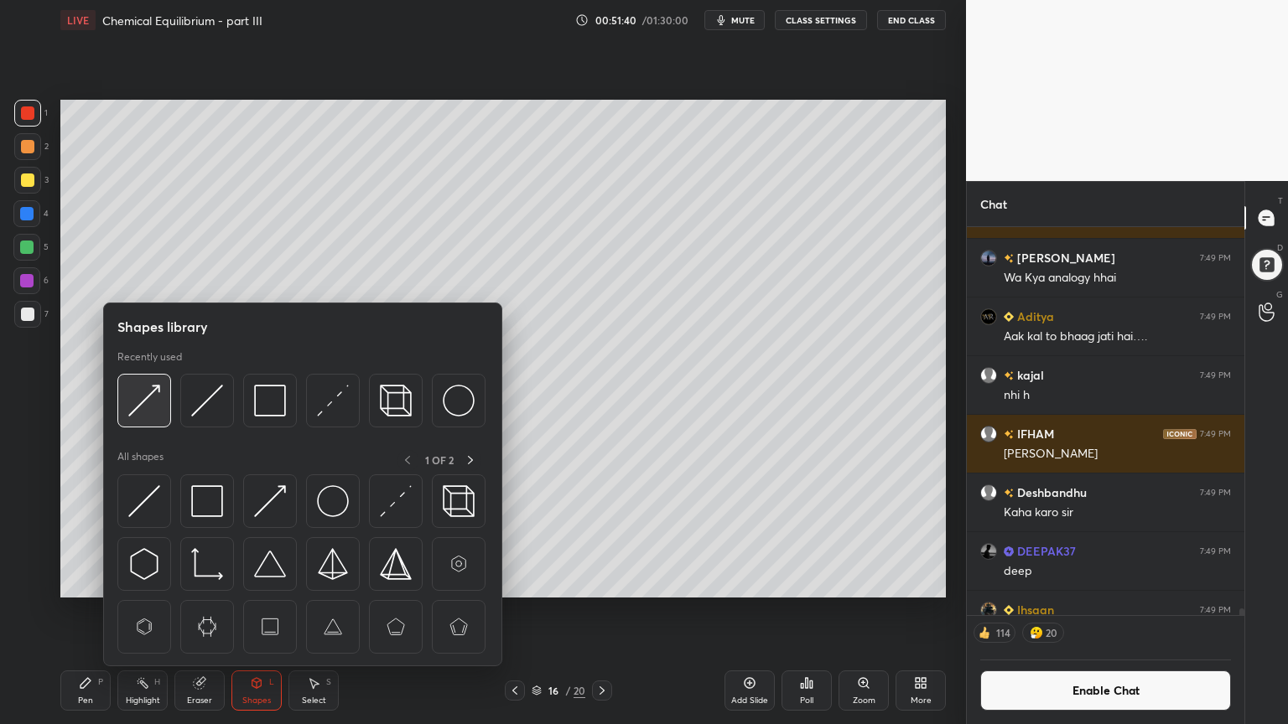
click at [146, 412] on img at bounding box center [144, 401] width 32 height 32
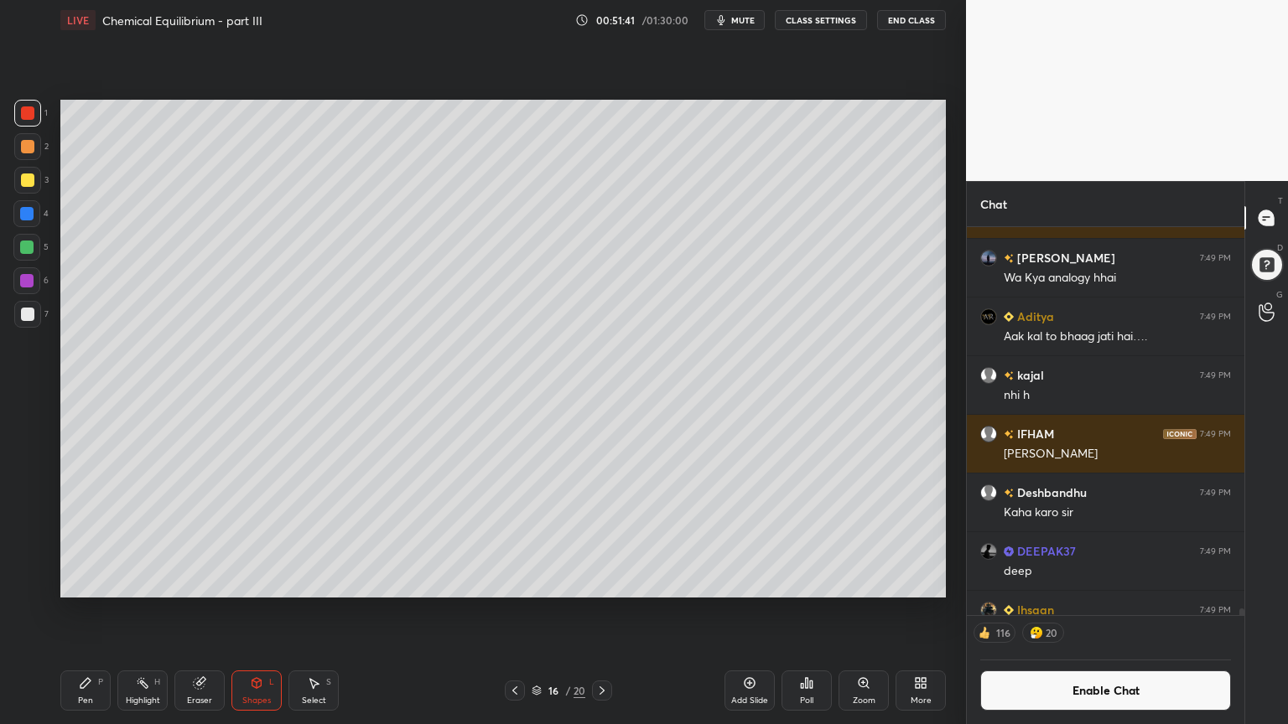
click at [27, 175] on div at bounding box center [27, 180] width 13 height 13
click at [251, 611] on div "Shapes L" at bounding box center [256, 691] width 50 height 40
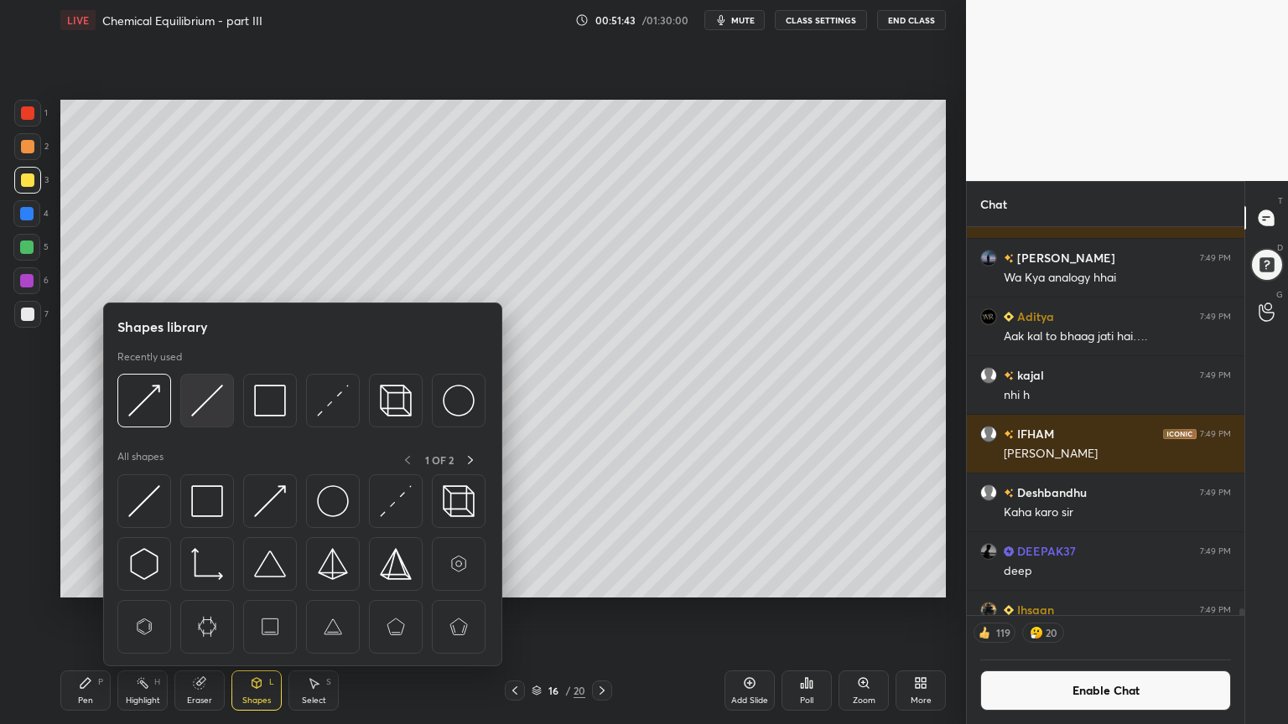
click at [210, 405] on img at bounding box center [207, 401] width 32 height 32
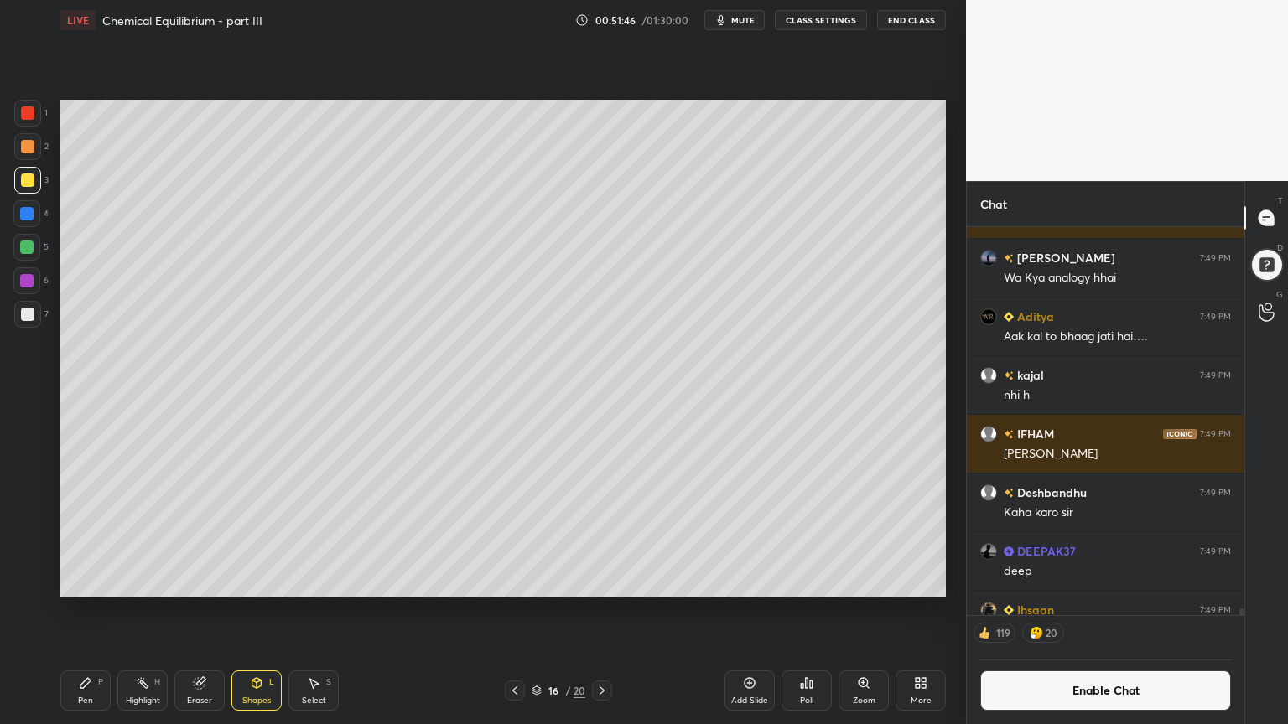
drag, startPoint x: 77, startPoint y: 688, endPoint x: 85, endPoint y: 640, distance: 48.4
click at [80, 611] on div "Pen P" at bounding box center [85, 691] width 50 height 40
click at [41, 310] on div "7" at bounding box center [31, 314] width 34 height 27
click at [1100, 611] on button "Enable Chat" at bounding box center [1105, 691] width 251 height 40
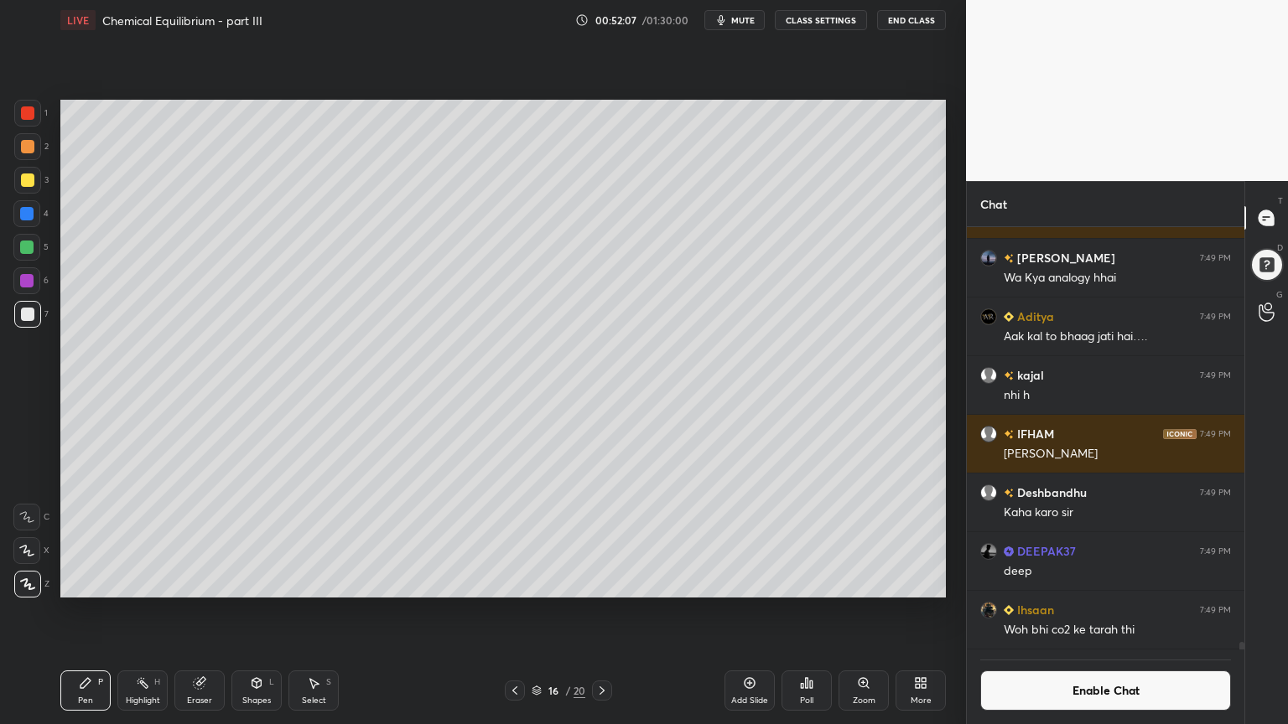
scroll to position [452, 272]
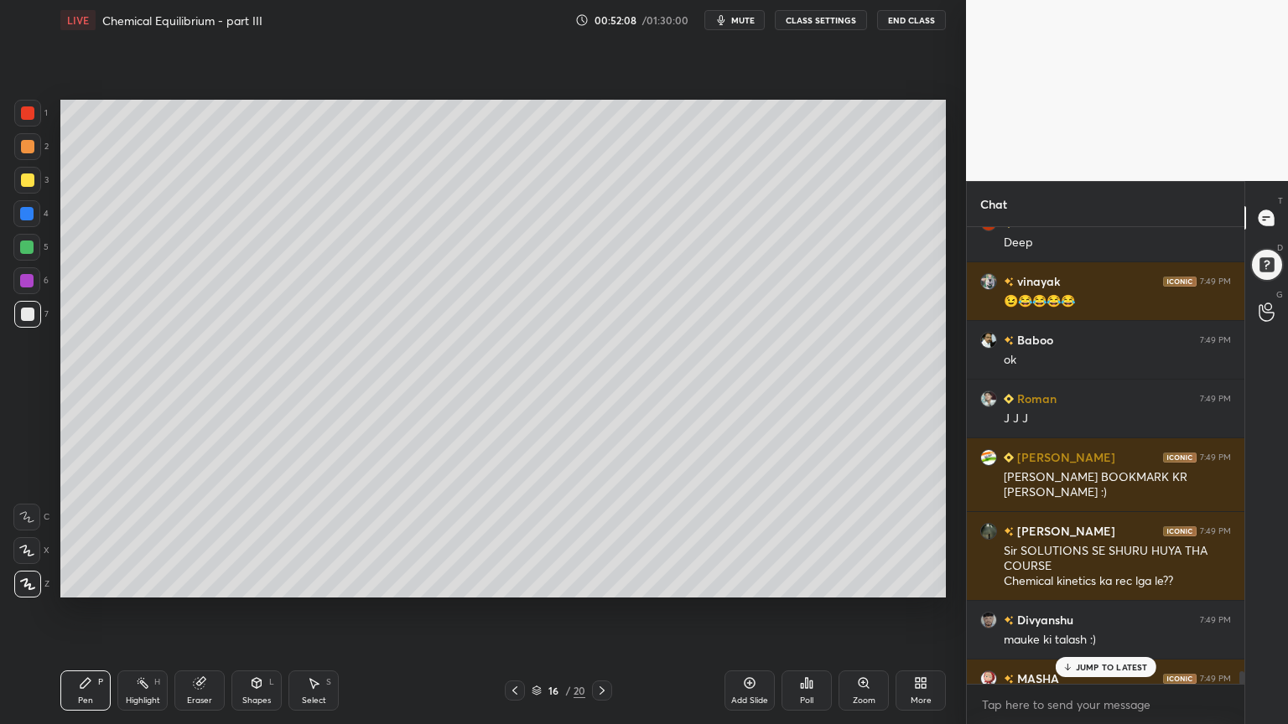
click at [1097, 611] on div "JUMP TO LATEST" at bounding box center [1105, 667] width 101 height 20
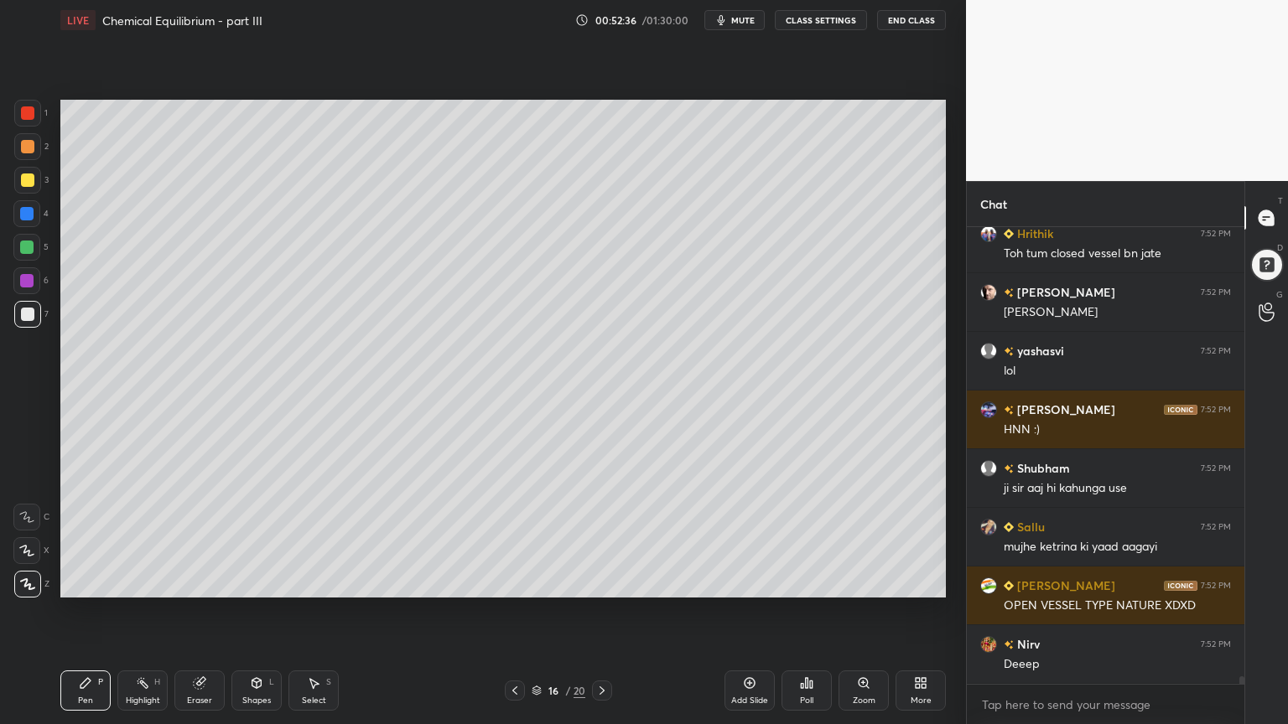
scroll to position [27788, 0]
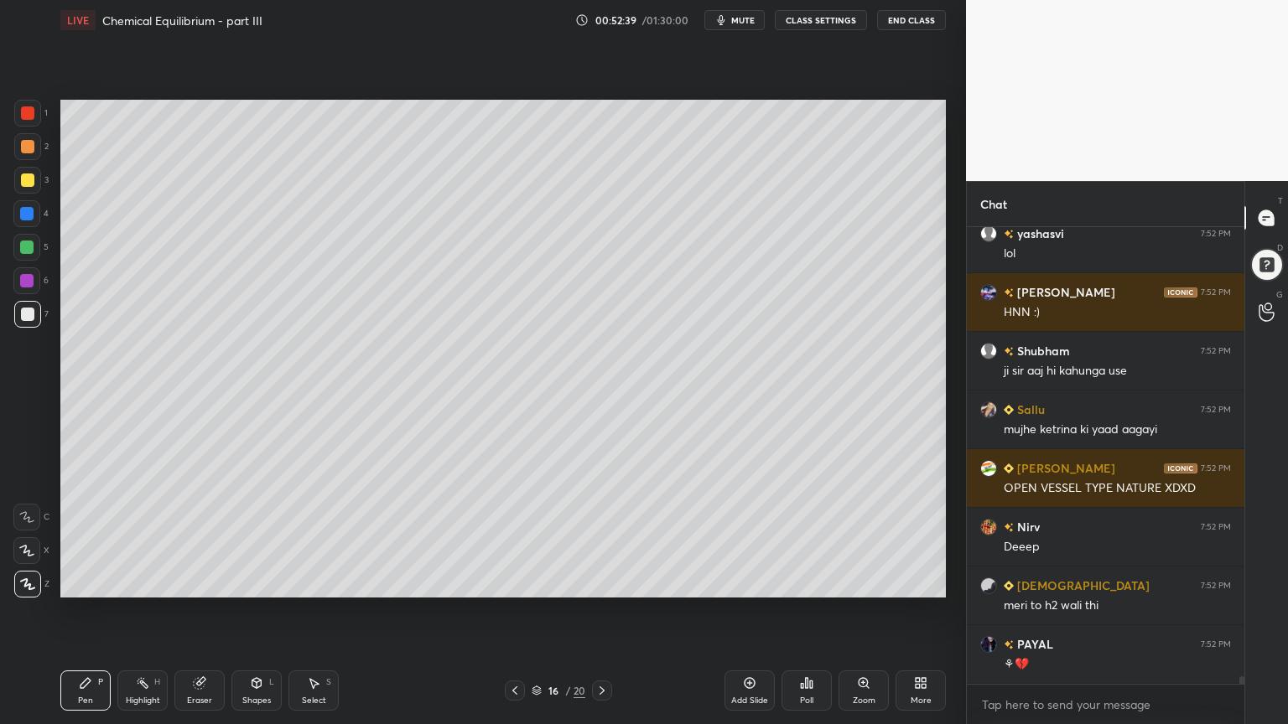
click at [793, 611] on div "Poll" at bounding box center [806, 691] width 50 height 40
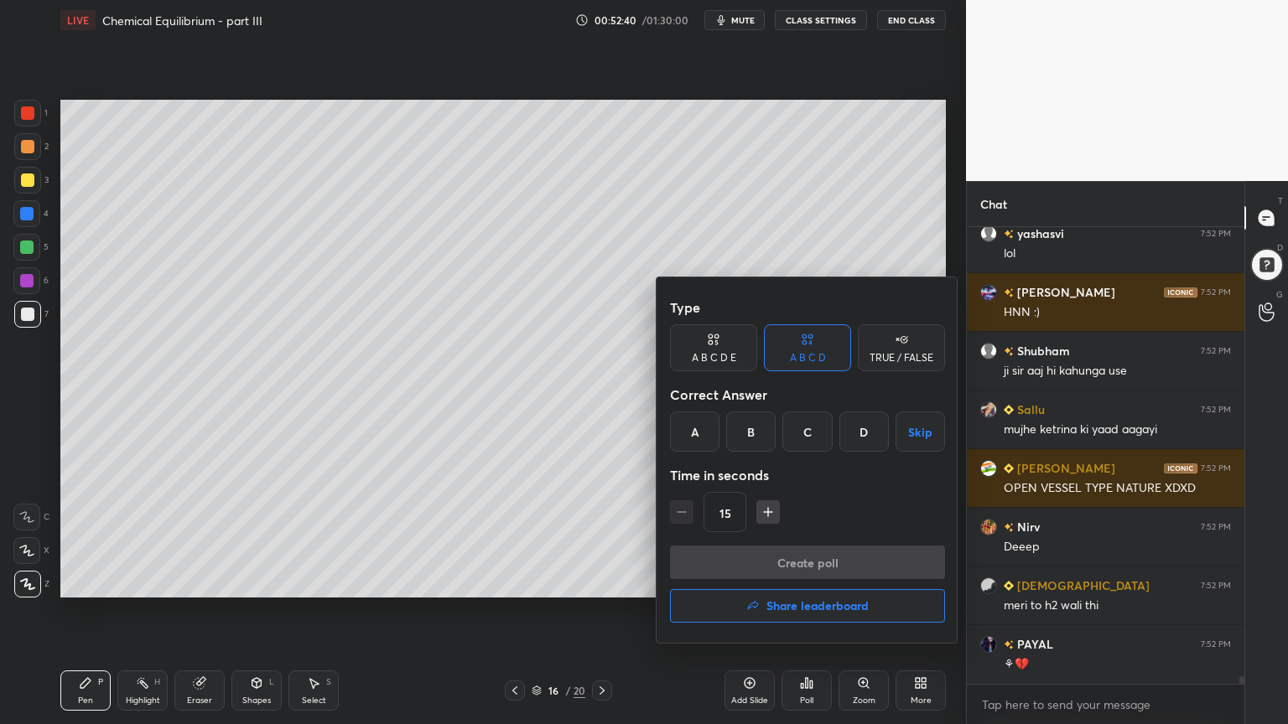
click at [700, 434] on div "A" at bounding box center [694, 432] width 49 height 40
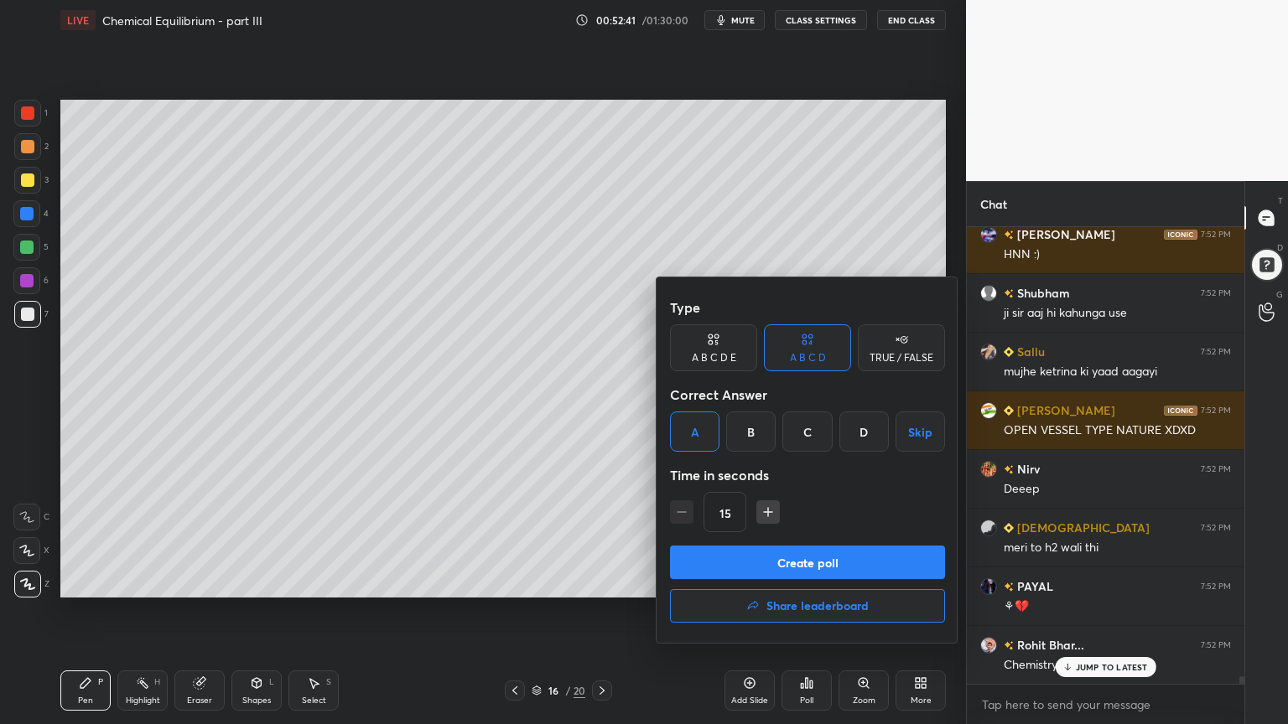
click at [794, 572] on button "Create poll" at bounding box center [807, 563] width 275 height 34
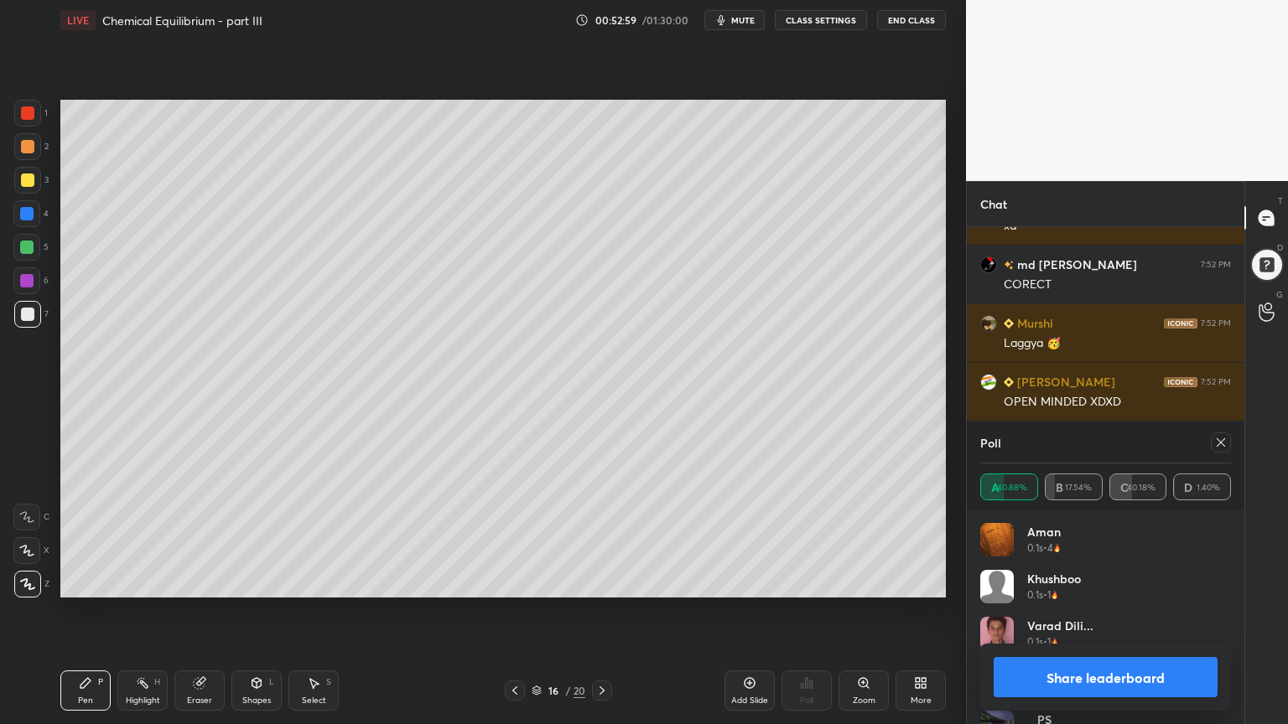
click at [1128, 611] on button "Share leaderboard" at bounding box center [1105, 677] width 224 height 40
type textarea "x"
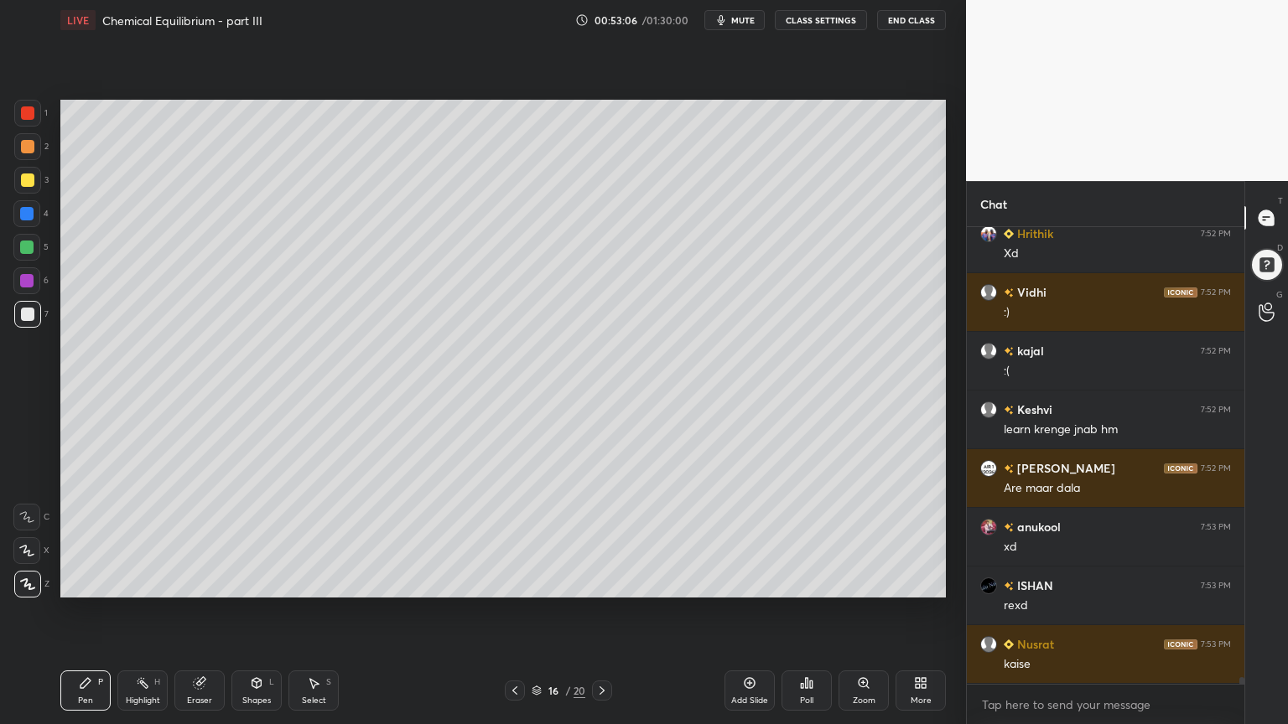
click at [741, 56] on div "Setting up your live class Poll for secs No correct answer Start poll" at bounding box center [503, 348] width 899 height 617
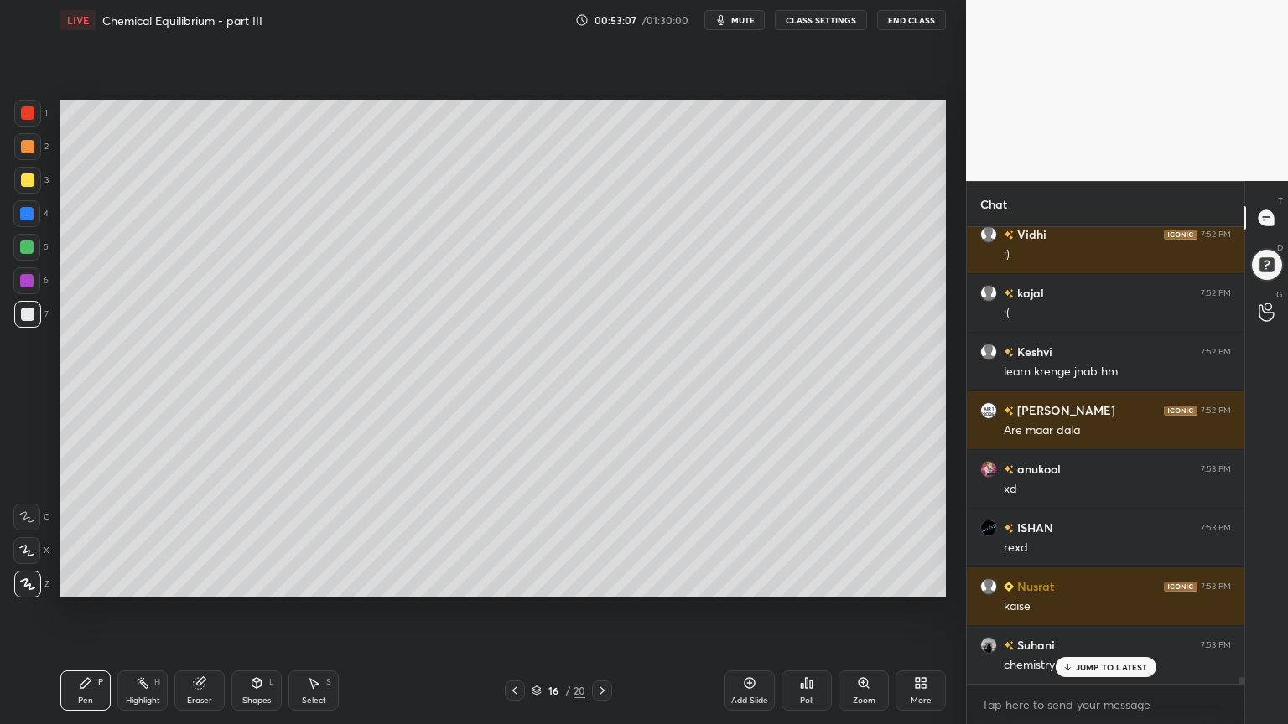
click at [824, 17] on button "CLASS SETTINGS" at bounding box center [821, 20] width 92 height 20
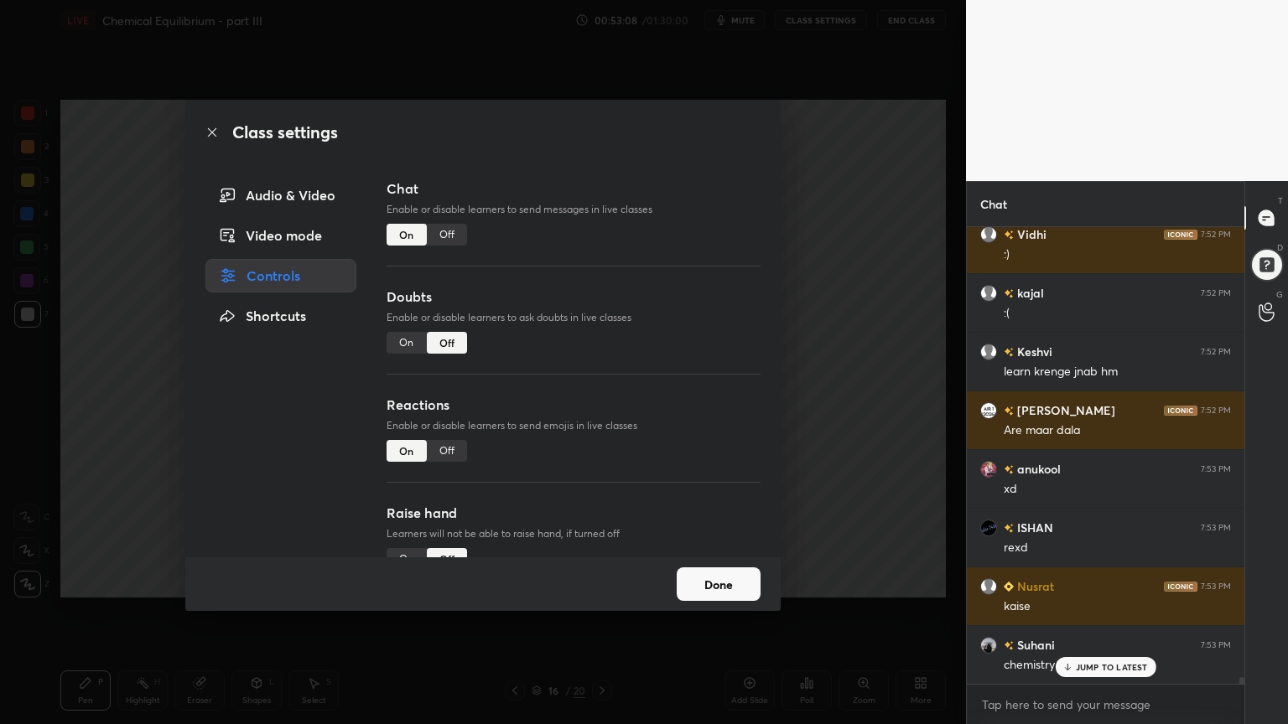
click at [445, 241] on div "Off" at bounding box center [447, 235] width 40 height 22
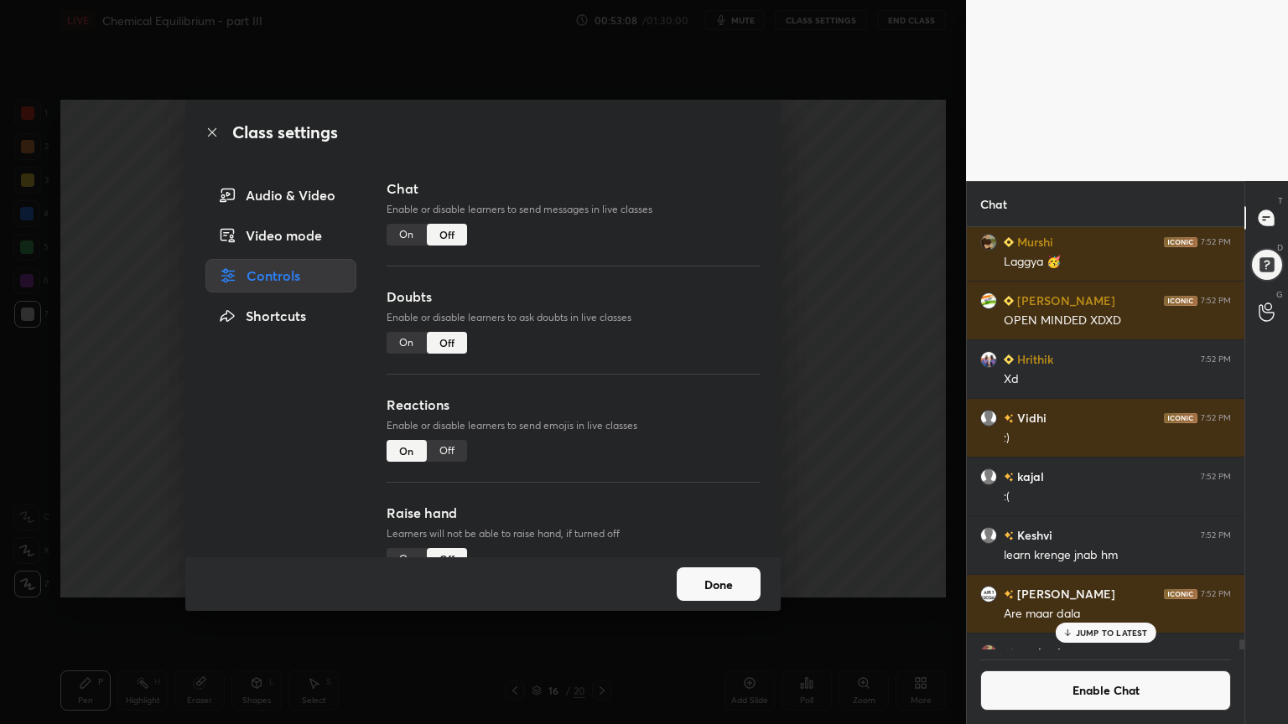
drag, startPoint x: 824, startPoint y: 298, endPoint x: 829, endPoint y: 289, distance: 9.8
click at [825, 302] on div "Class settings Audio & Video Video mode Controls Shortcuts Chat Enable or disab…" at bounding box center [483, 362] width 966 height 724
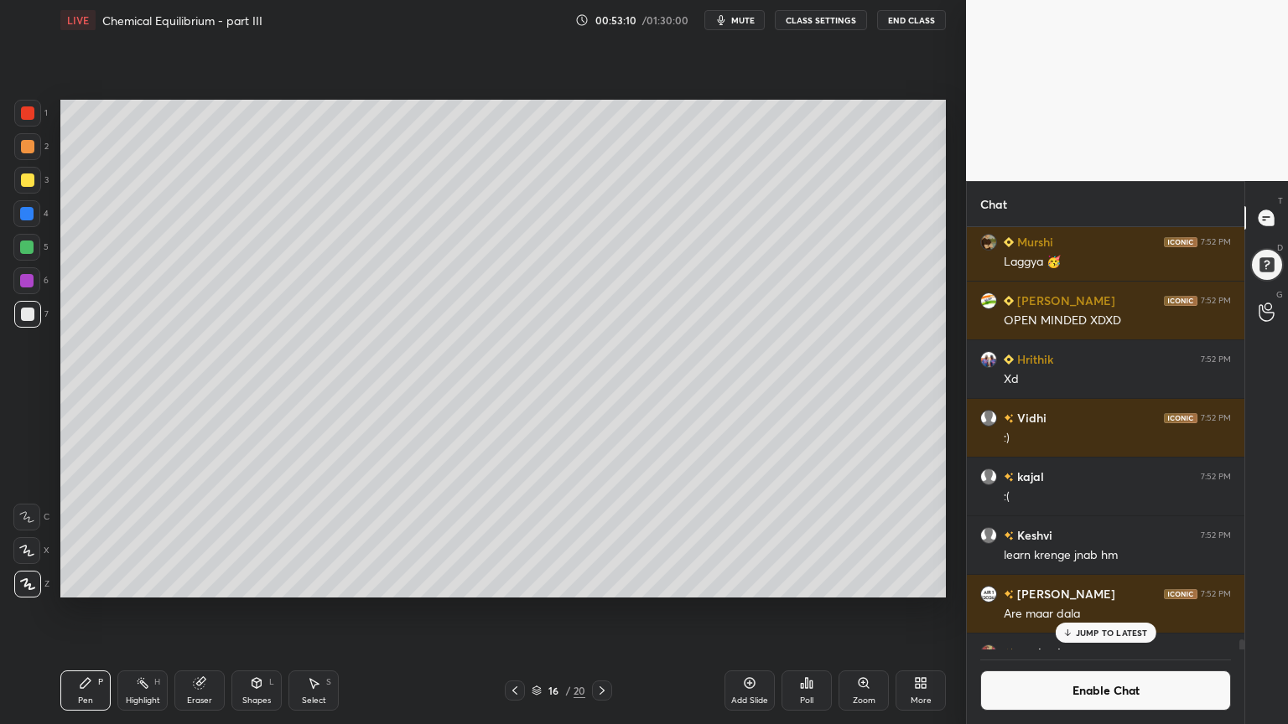
drag, startPoint x: 154, startPoint y: 693, endPoint x: 164, endPoint y: 673, distance: 22.5
click at [154, 611] on div "Highlight H" at bounding box center [142, 691] width 50 height 40
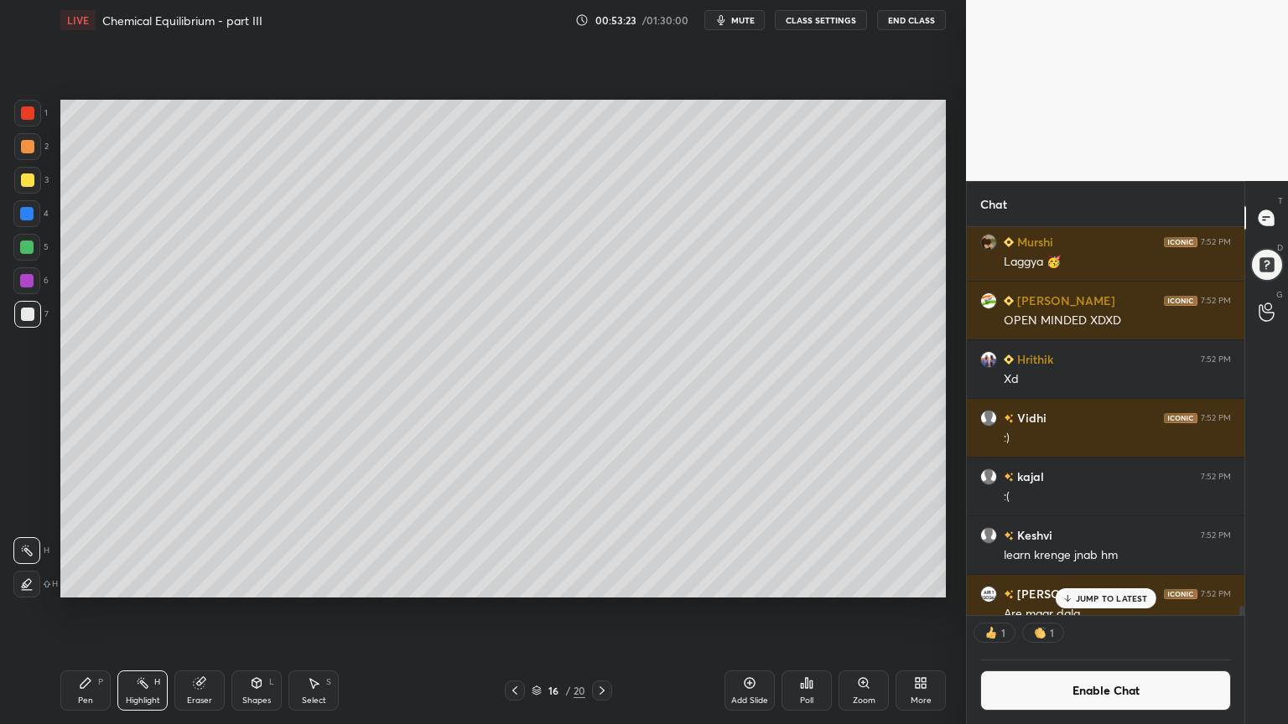
drag, startPoint x: 513, startPoint y: 692, endPoint x: 539, endPoint y: 607, distance: 88.6
click at [515, 611] on icon at bounding box center [514, 690] width 13 height 13
click at [600, 611] on icon at bounding box center [601, 690] width 13 height 13
click at [100, 611] on div "Pen P" at bounding box center [85, 691] width 50 height 40
click at [29, 215] on div at bounding box center [26, 213] width 13 height 13
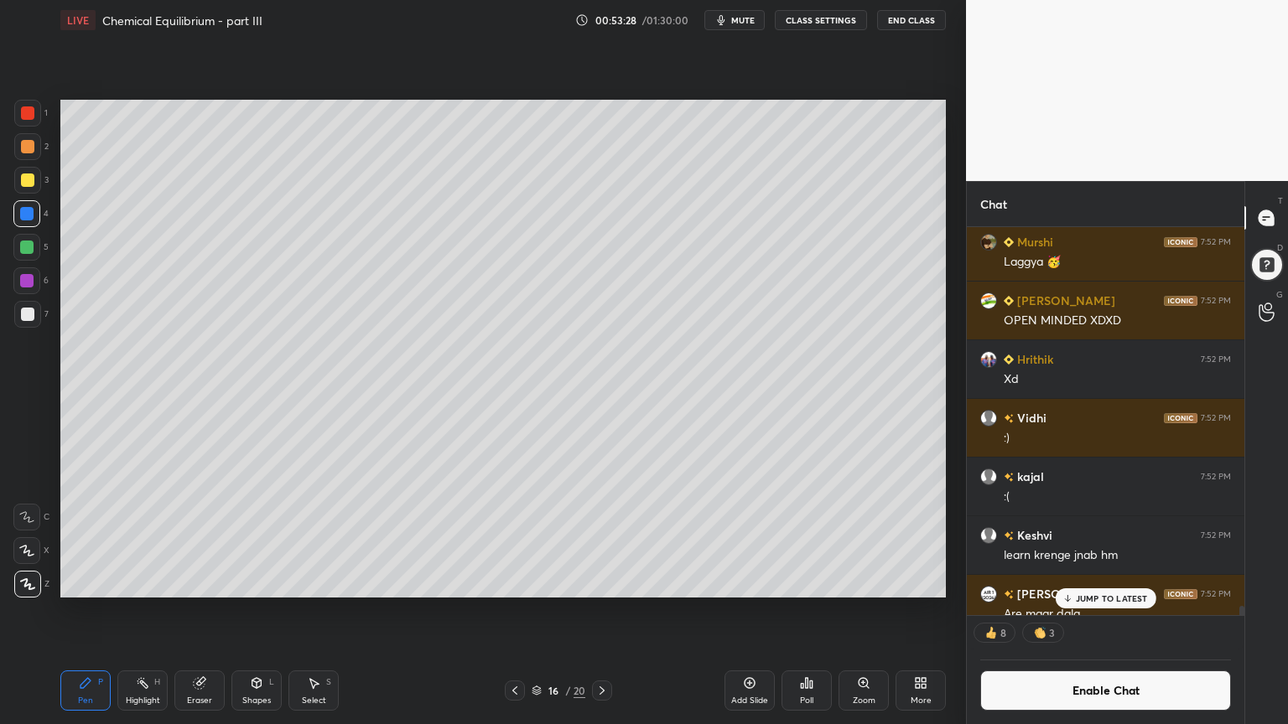
click at [36, 116] on div at bounding box center [27, 113] width 27 height 27
drag, startPoint x: 34, startPoint y: 179, endPoint x: 50, endPoint y: 198, distance: 24.4
click at [32, 188] on div at bounding box center [27, 180] width 27 height 27
click at [34, 111] on div at bounding box center [27, 113] width 27 height 27
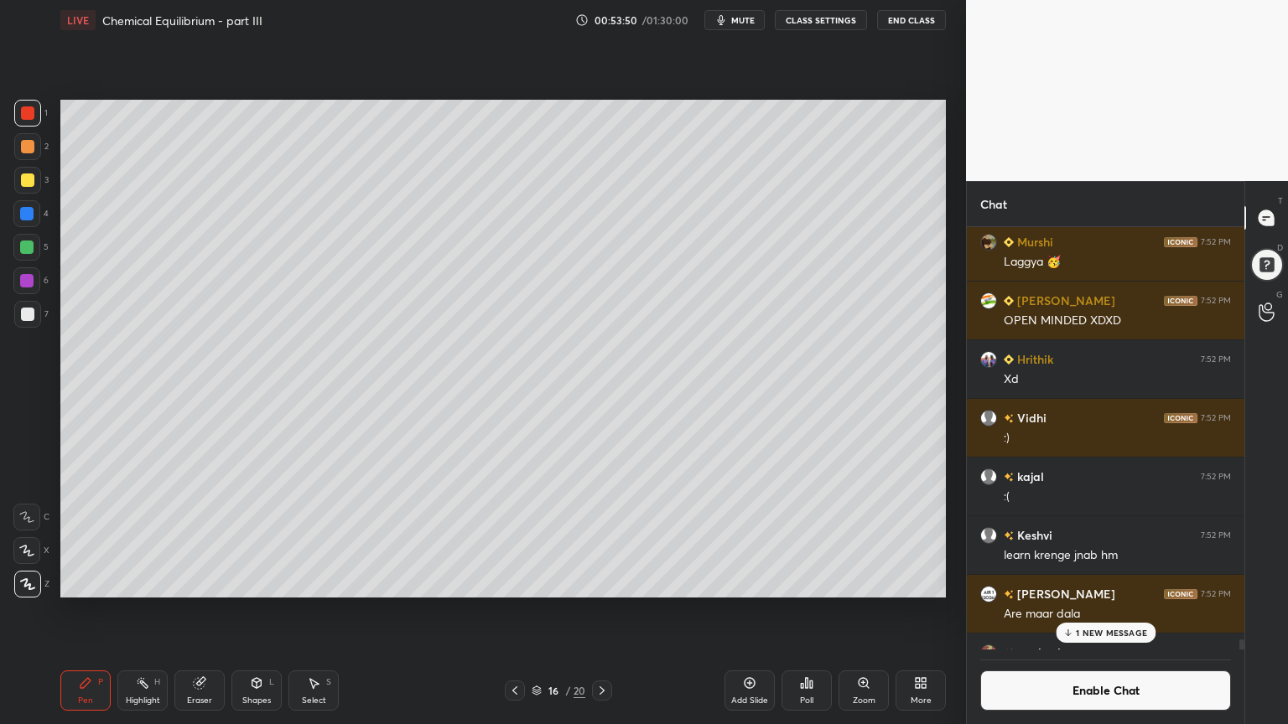
click at [27, 315] on div at bounding box center [27, 314] width 13 height 13
drag, startPoint x: 248, startPoint y: 710, endPoint x: 245, endPoint y: 671, distance: 39.5
click at [248, 611] on div "Shapes L" at bounding box center [256, 691] width 50 height 40
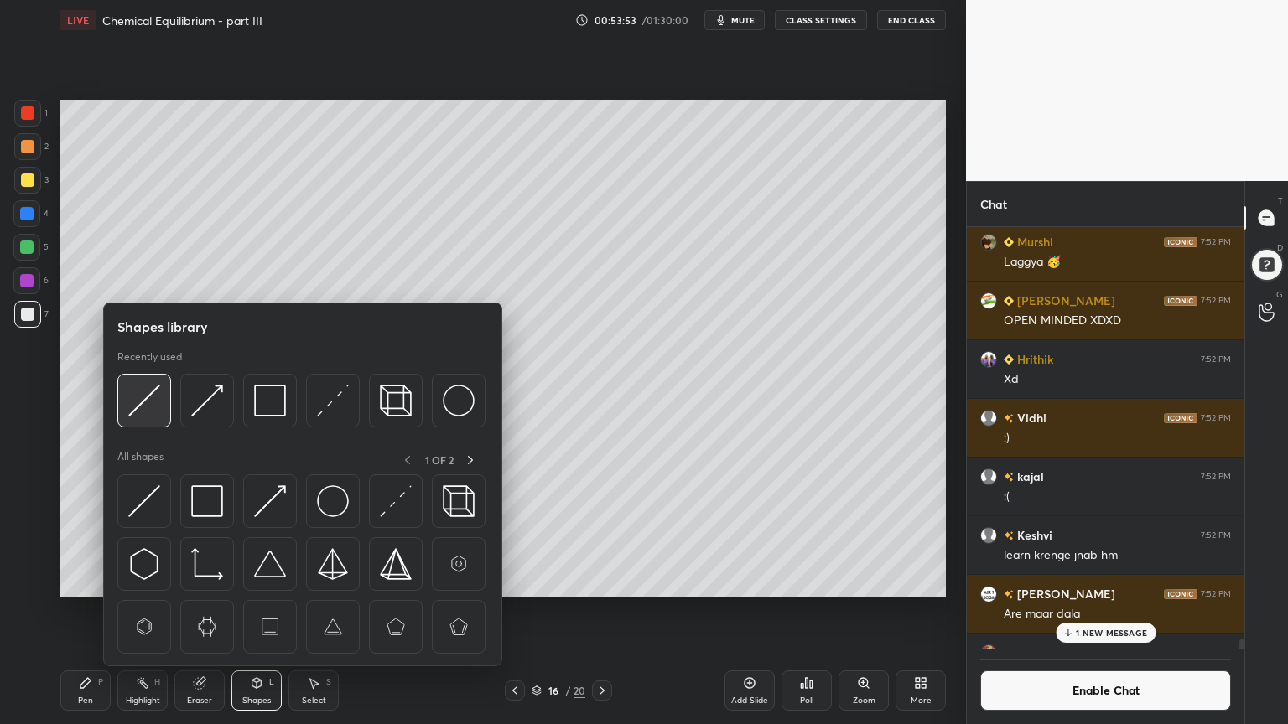
click at [153, 407] on img at bounding box center [144, 401] width 32 height 32
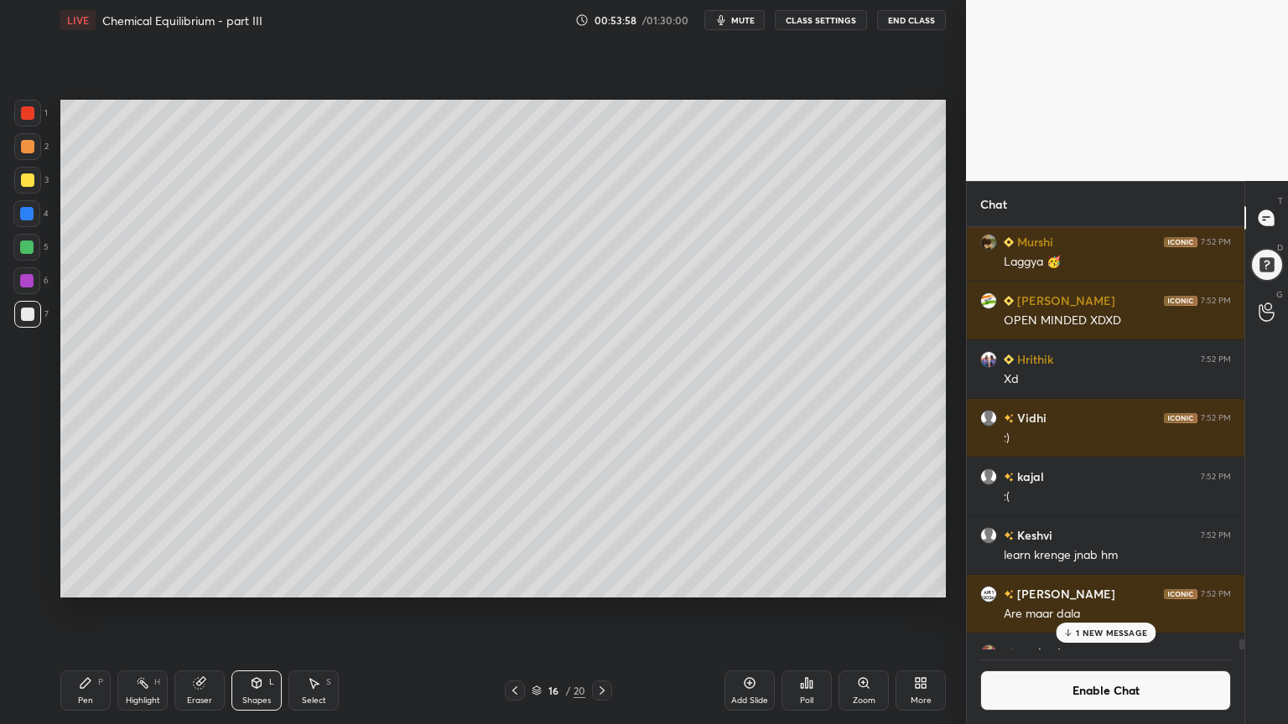
click at [90, 611] on div "Pen P" at bounding box center [85, 691] width 50 height 40
click at [139, 611] on div "Highlight H" at bounding box center [142, 691] width 50 height 40
click at [79, 611] on div "Pen P" at bounding box center [85, 691] width 50 height 40
drag, startPoint x: 34, startPoint y: 115, endPoint x: 23, endPoint y: 163, distance: 48.8
click at [30, 120] on div at bounding box center [27, 113] width 27 height 27
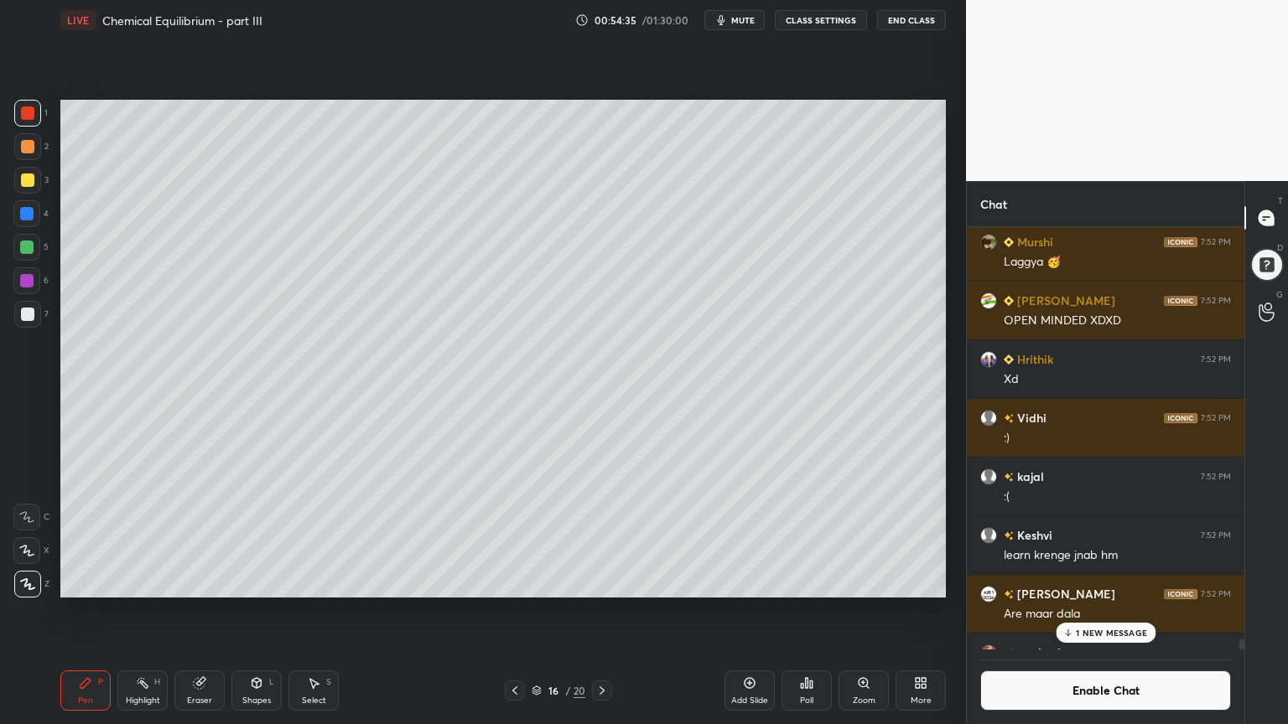
click at [131, 611] on div "Highlight H" at bounding box center [142, 691] width 50 height 40
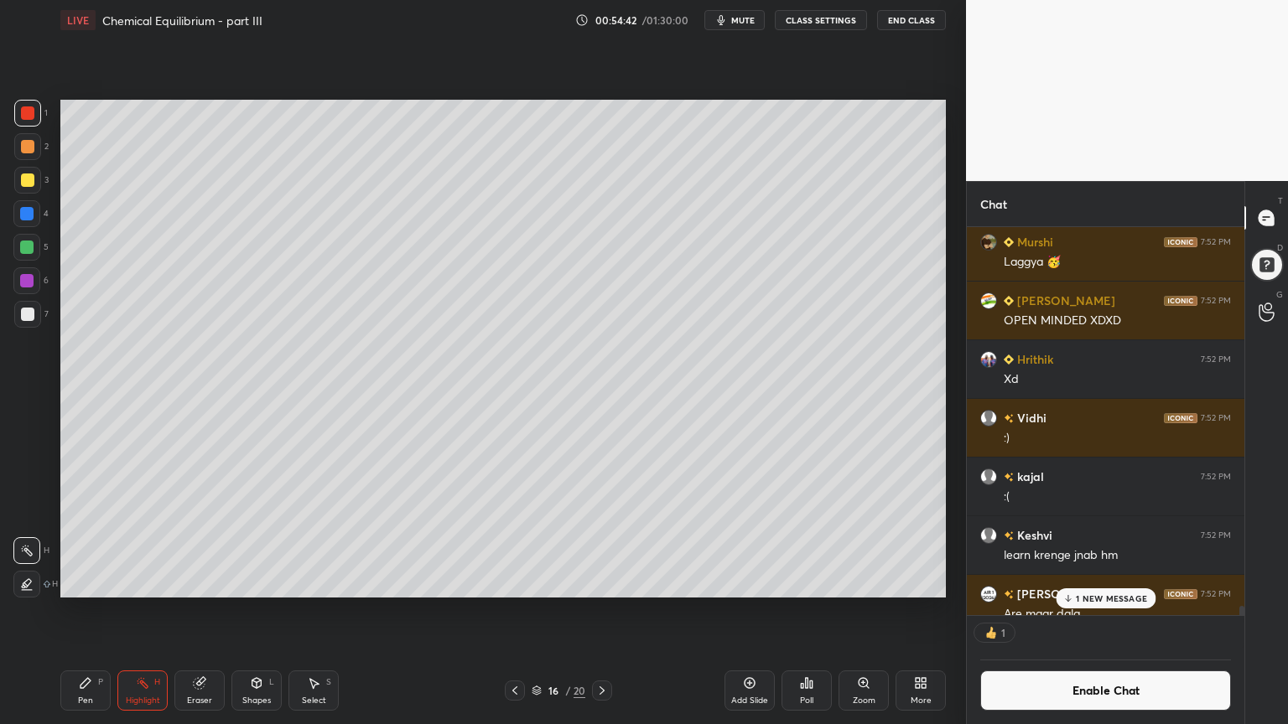
scroll to position [5, 5]
click at [88, 611] on div "Pen P" at bounding box center [85, 691] width 50 height 40
drag, startPoint x: 28, startPoint y: 318, endPoint x: 34, endPoint y: 335, distance: 18.6
click at [26, 320] on div at bounding box center [27, 314] width 13 height 13
drag, startPoint x: 148, startPoint y: 695, endPoint x: 156, endPoint y: 679, distance: 18.0
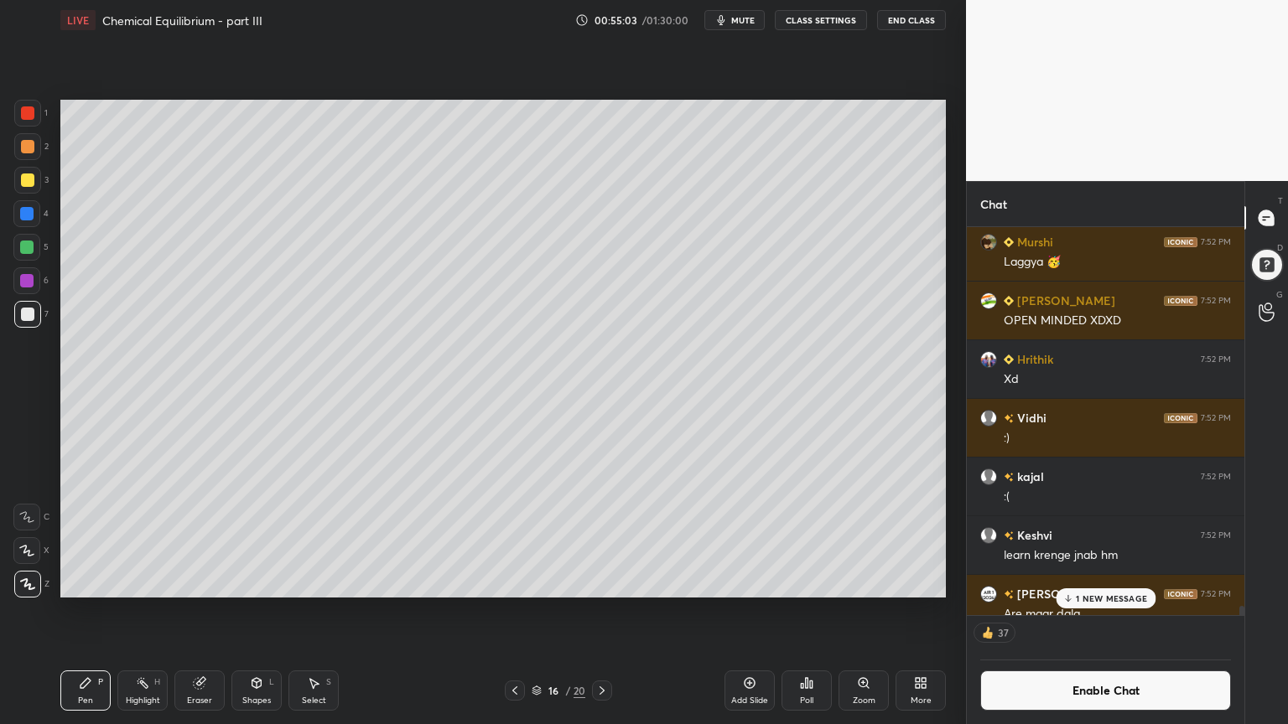
click at [151, 611] on div "Highlight" at bounding box center [143, 701] width 34 height 8
click at [18, 189] on div "1 2 3 4 5 6 7 C X Z C X Z E E Erase all H H LIVE Chemical Equilibrium - part II…" at bounding box center [476, 362] width 952 height 724
click at [512, 611] on icon at bounding box center [514, 690] width 13 height 13
click at [518, 611] on div at bounding box center [515, 691] width 20 height 20
click at [520, 611] on div "Pen P Highlight H Eraser Shapes L Select S 14 / 20 Add Slide Poll Zoom More" at bounding box center [502, 690] width 885 height 67
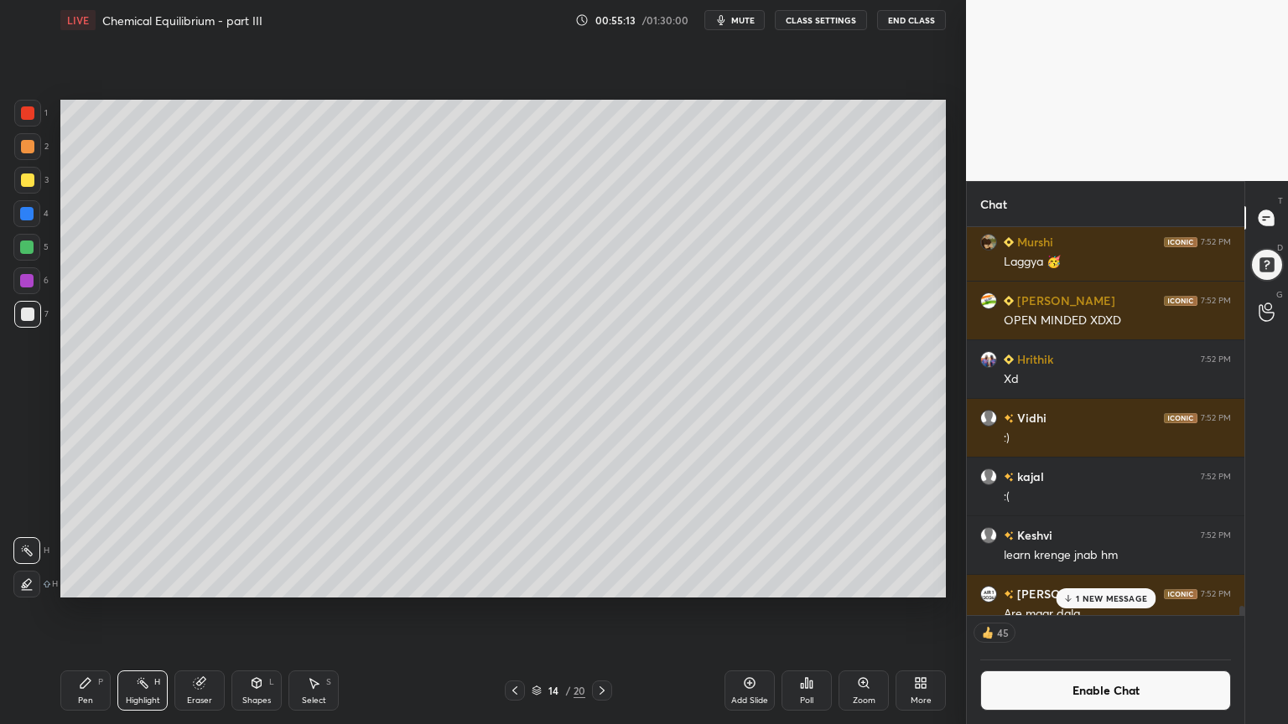
click at [515, 611] on icon at bounding box center [514, 690] width 13 height 13
click at [511, 611] on icon at bounding box center [514, 690] width 13 height 13
click at [595, 611] on icon at bounding box center [601, 690] width 13 height 13
click at [602, 611] on icon at bounding box center [601, 691] width 5 height 8
click at [605, 611] on icon at bounding box center [601, 690] width 13 height 13
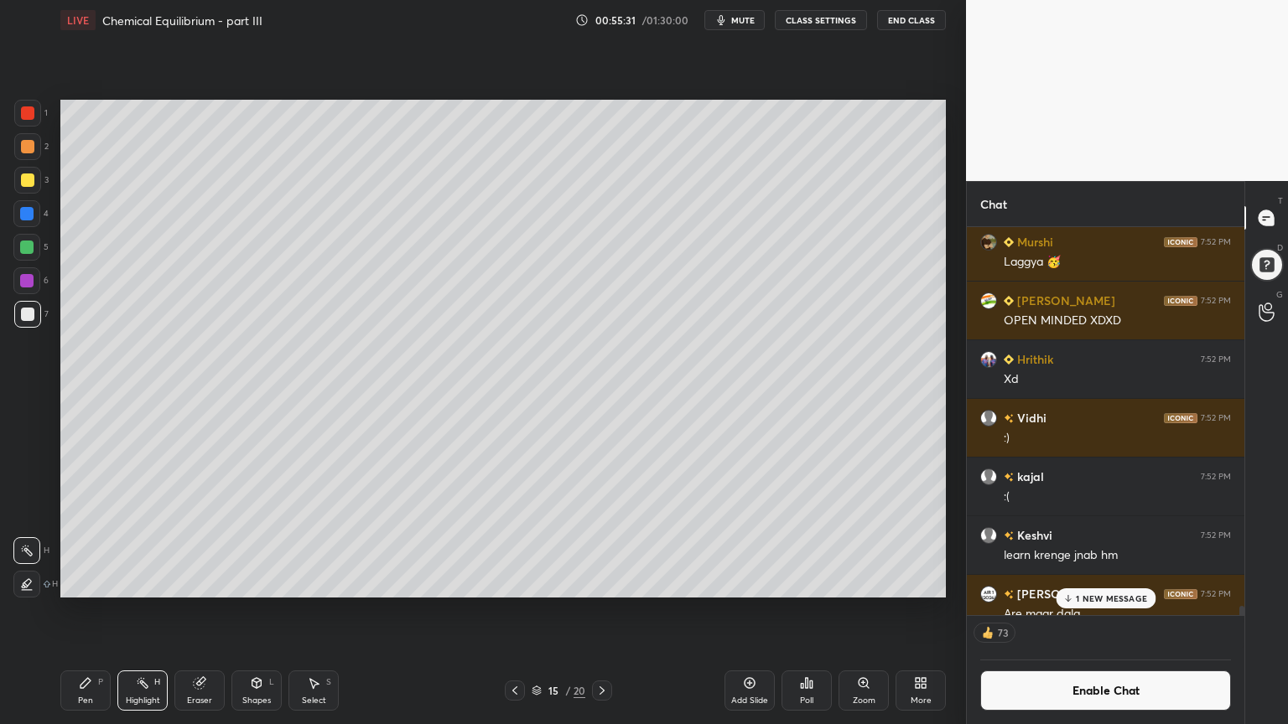
click at [511, 611] on icon at bounding box center [514, 690] width 13 height 13
click at [510, 611] on icon at bounding box center [514, 690] width 13 height 13
drag, startPoint x: 596, startPoint y: 689, endPoint x: 587, endPoint y: 614, distance: 76.0
click at [595, 611] on icon at bounding box center [601, 690] width 13 height 13
drag, startPoint x: 604, startPoint y: 685, endPoint x: 600, endPoint y: 609, distance: 75.5
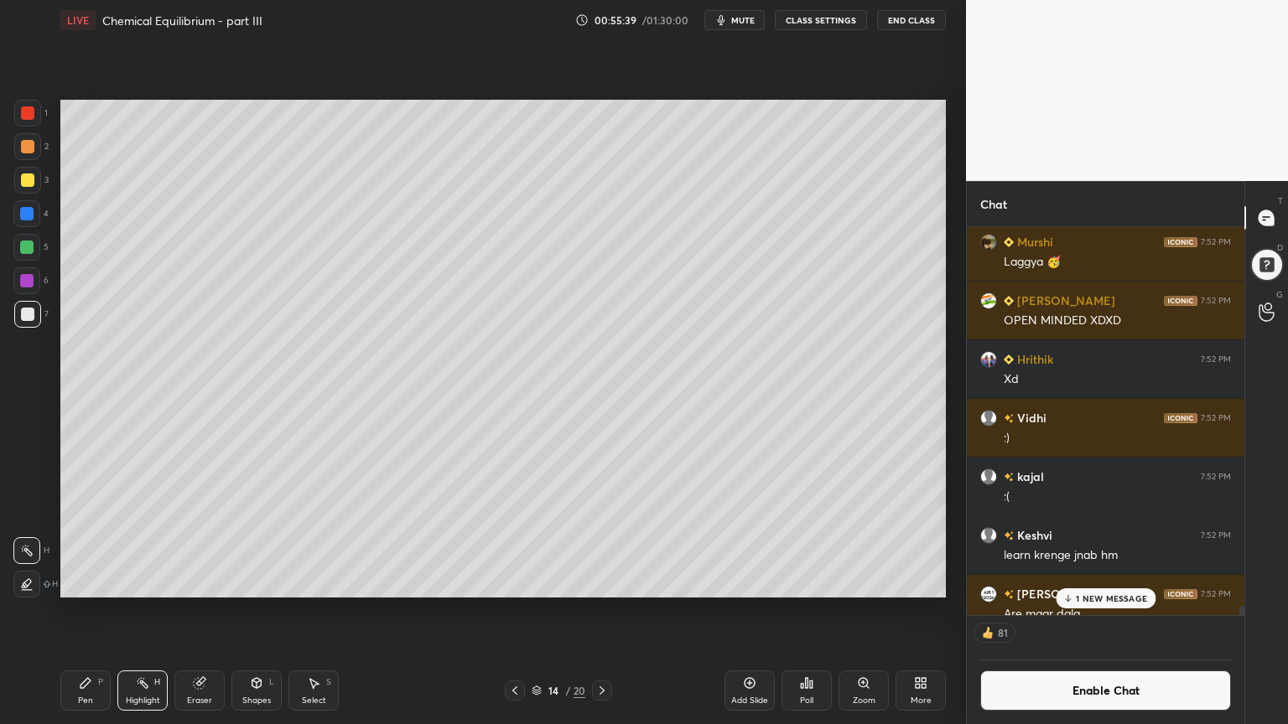
click at [599, 611] on icon at bounding box center [601, 690] width 13 height 13
click at [597, 611] on icon at bounding box center [601, 690] width 13 height 13
click at [746, 611] on icon at bounding box center [749, 683] width 13 height 13
click at [100, 611] on div "Pen P" at bounding box center [85, 691] width 50 height 40
click at [28, 151] on div at bounding box center [27, 146] width 13 height 13
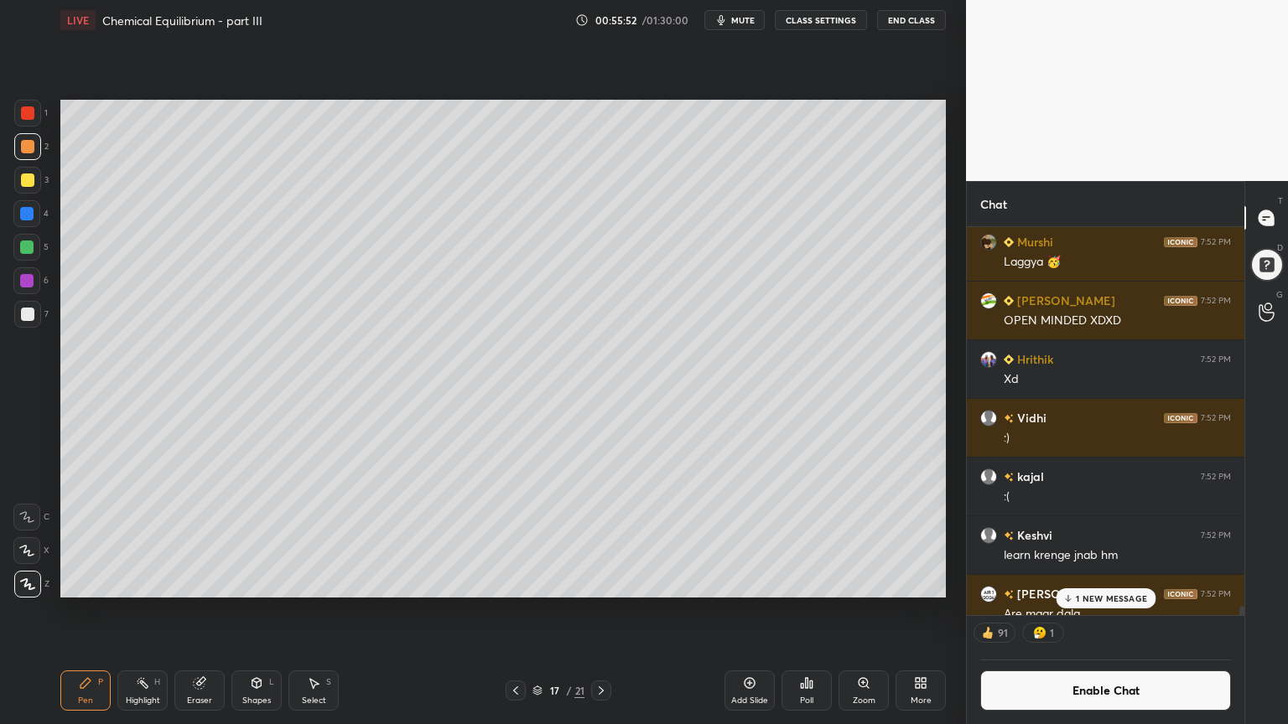
click at [29, 117] on div at bounding box center [27, 112] width 13 height 13
click at [161, 611] on div "Highlight H" at bounding box center [142, 691] width 50 height 40
drag, startPoint x: 516, startPoint y: 688, endPoint x: 530, endPoint y: 643, distance: 47.5
click at [516, 611] on icon at bounding box center [515, 690] width 13 height 13
click at [518, 611] on icon at bounding box center [515, 690] width 13 height 13
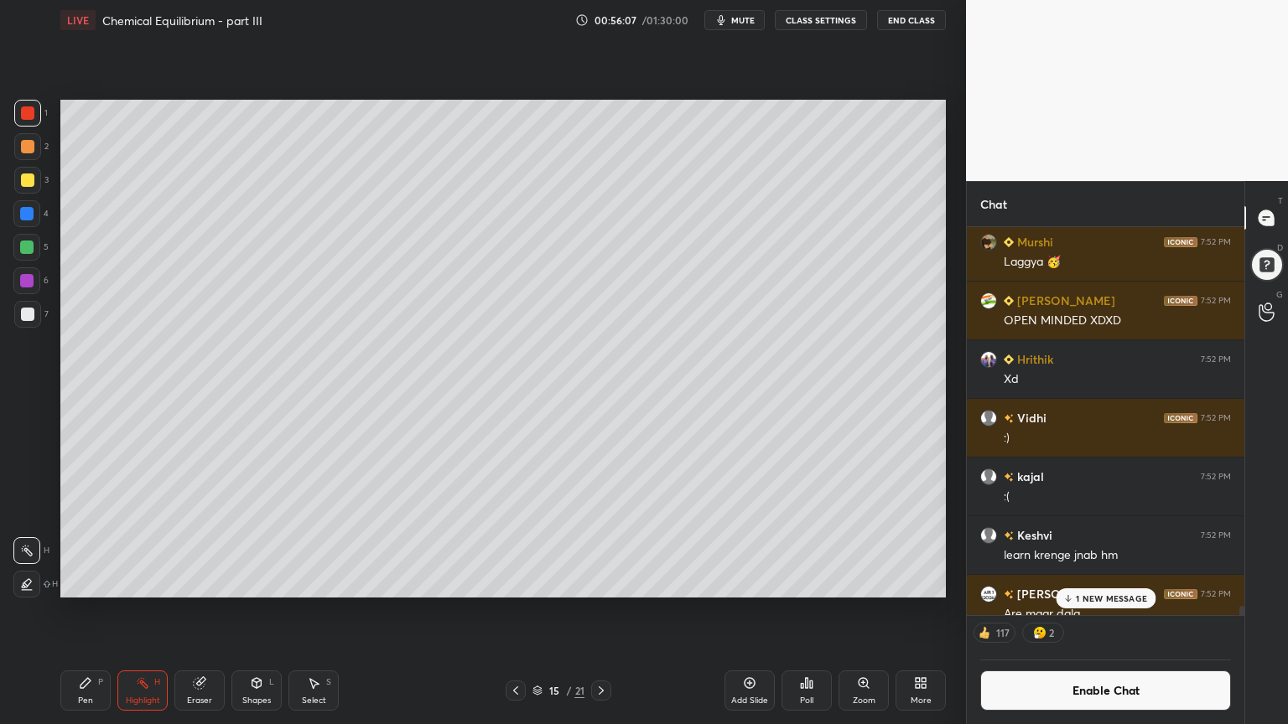
click at [514, 611] on icon at bounding box center [515, 690] width 13 height 13
click at [599, 611] on icon at bounding box center [600, 690] width 13 height 13
click at [603, 611] on icon at bounding box center [600, 690] width 13 height 13
click at [597, 611] on icon at bounding box center [600, 690] width 13 height 13
drag, startPoint x: 78, startPoint y: 694, endPoint x: 75, endPoint y: 629, distance: 65.5
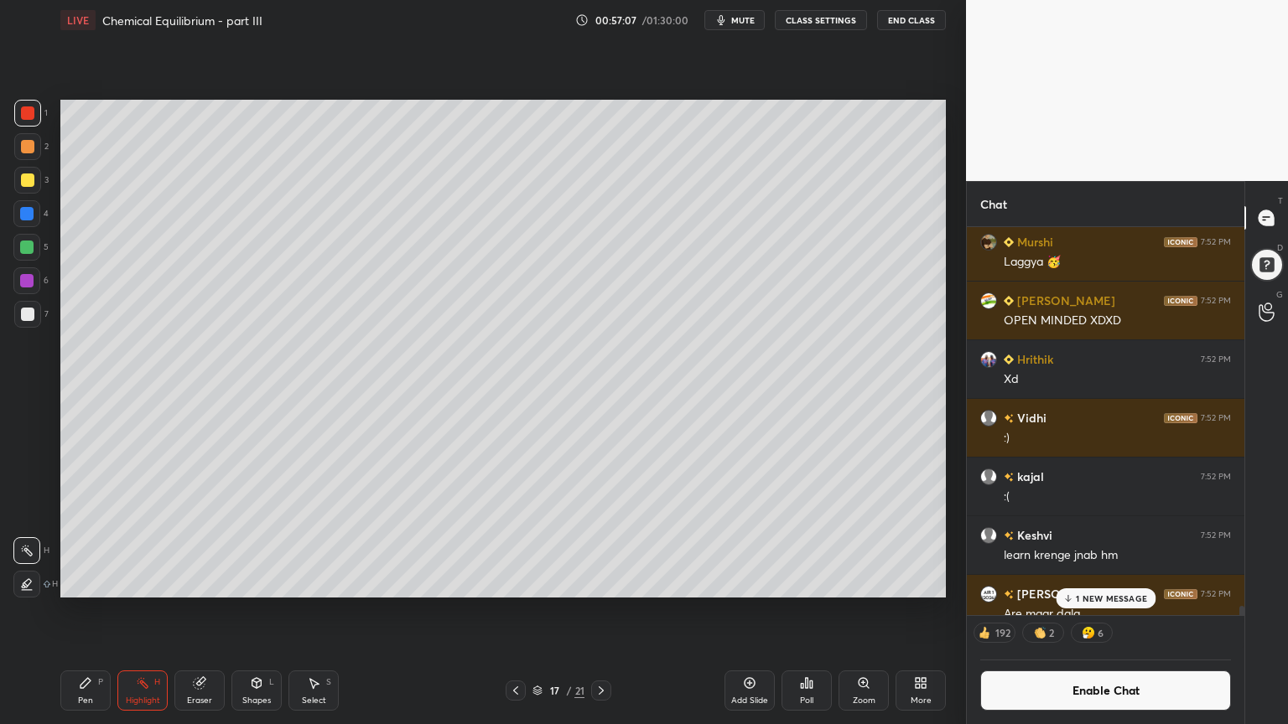
click at [77, 611] on div "Pen P" at bounding box center [85, 691] width 50 height 40
click at [27, 184] on div at bounding box center [27, 180] width 13 height 13
drag, startPoint x: 1117, startPoint y: 600, endPoint x: 1105, endPoint y: 594, distance: 13.1
click at [1113, 598] on p "1 NEW MESSAGE" at bounding box center [1111, 599] width 71 height 10
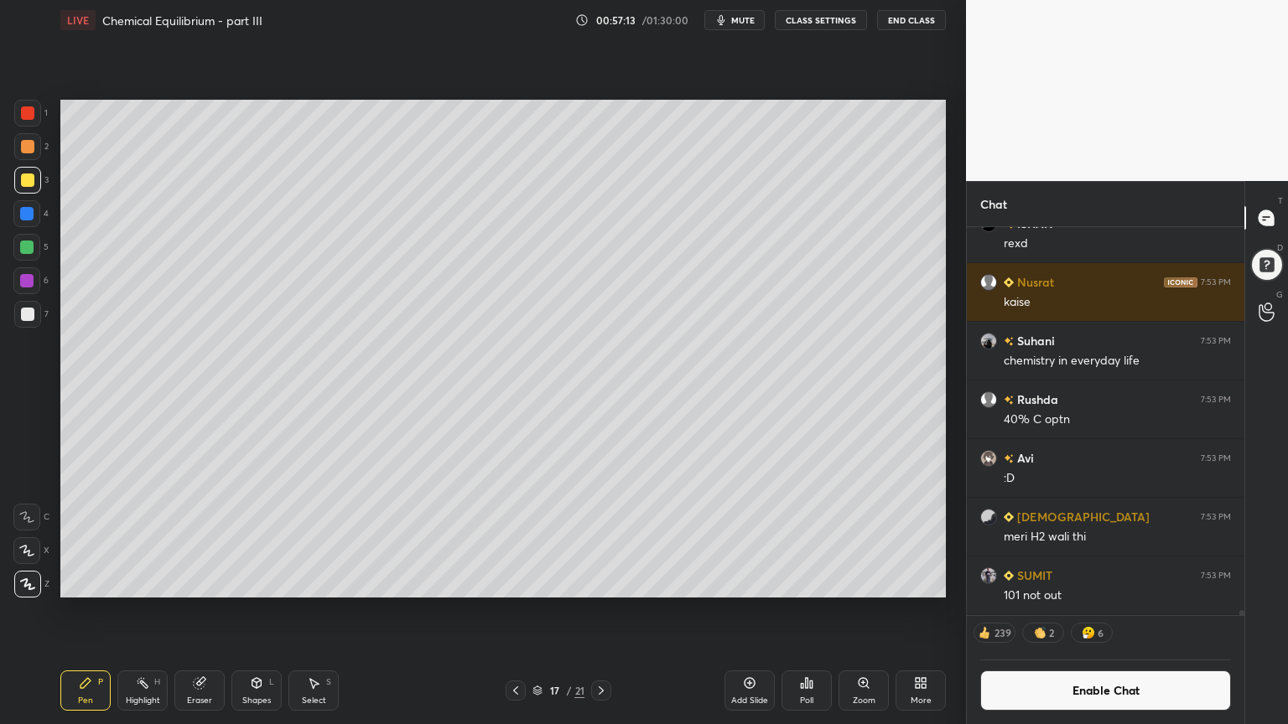
drag, startPoint x: 1098, startPoint y: 692, endPoint x: 1105, endPoint y: 661, distance: 31.7
click at [1096, 611] on button "Enable Chat" at bounding box center [1105, 691] width 251 height 40
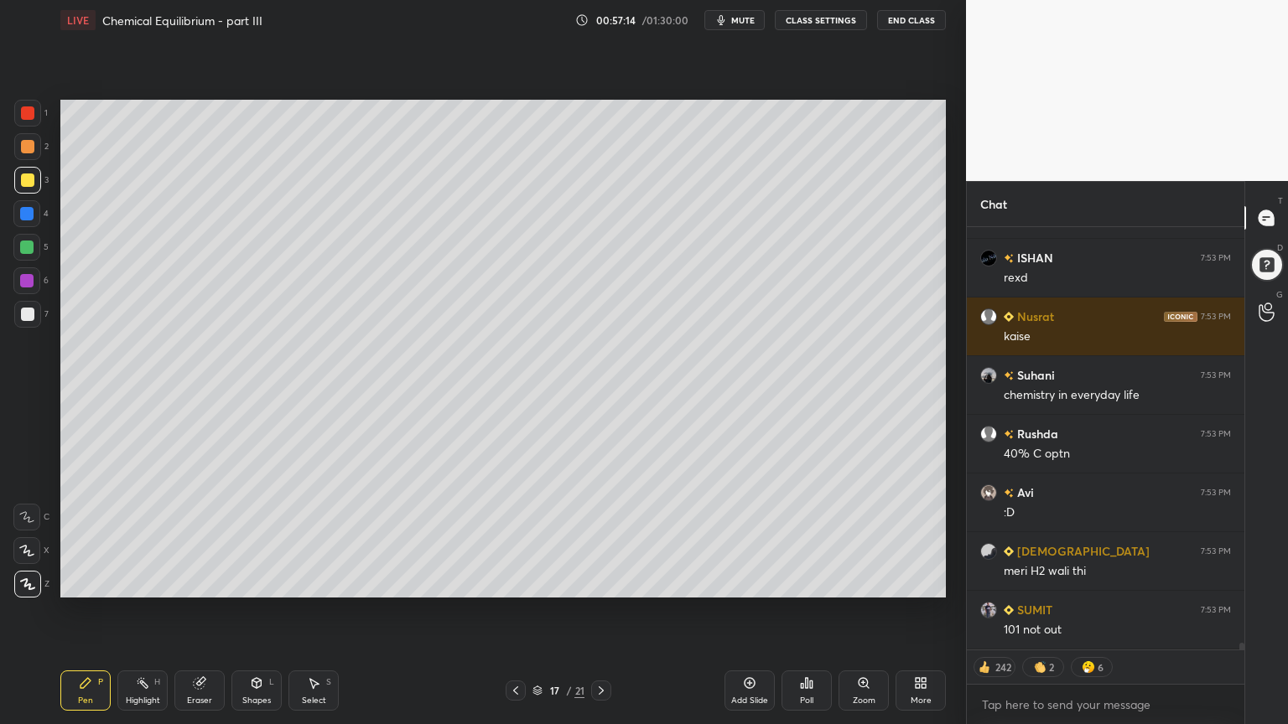
scroll to position [418, 272]
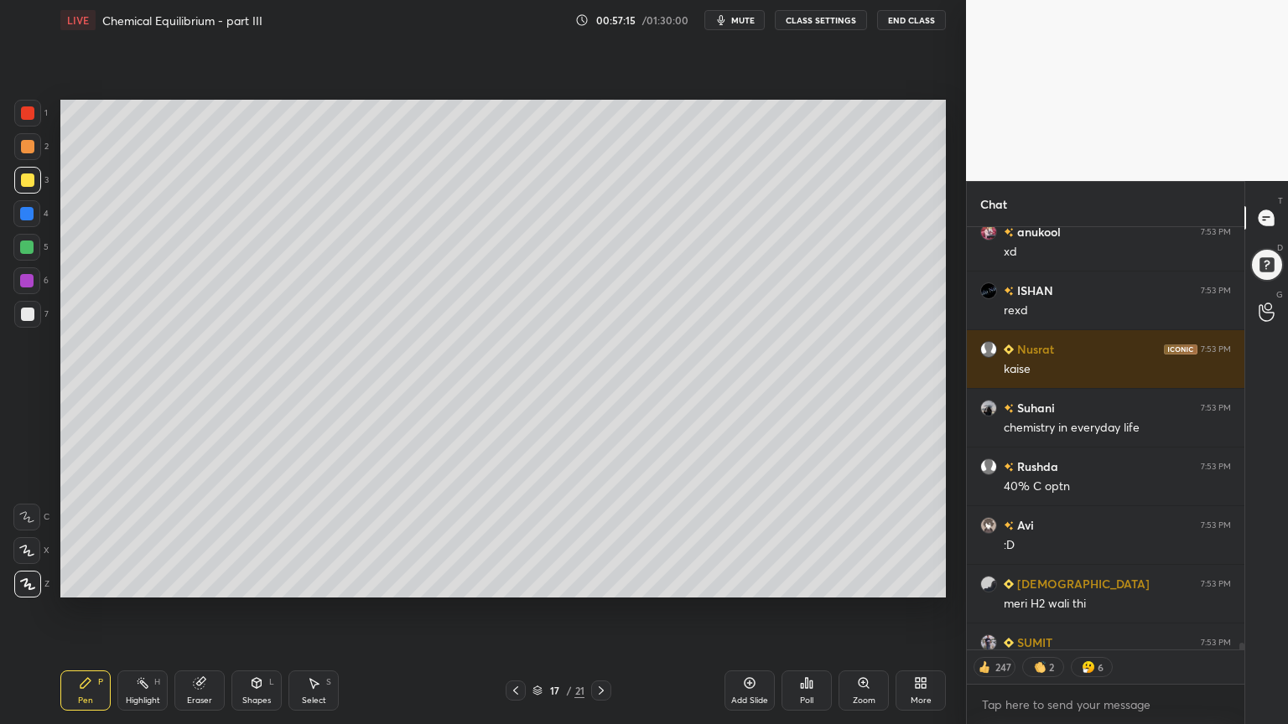
click at [513, 611] on icon at bounding box center [515, 690] width 13 height 13
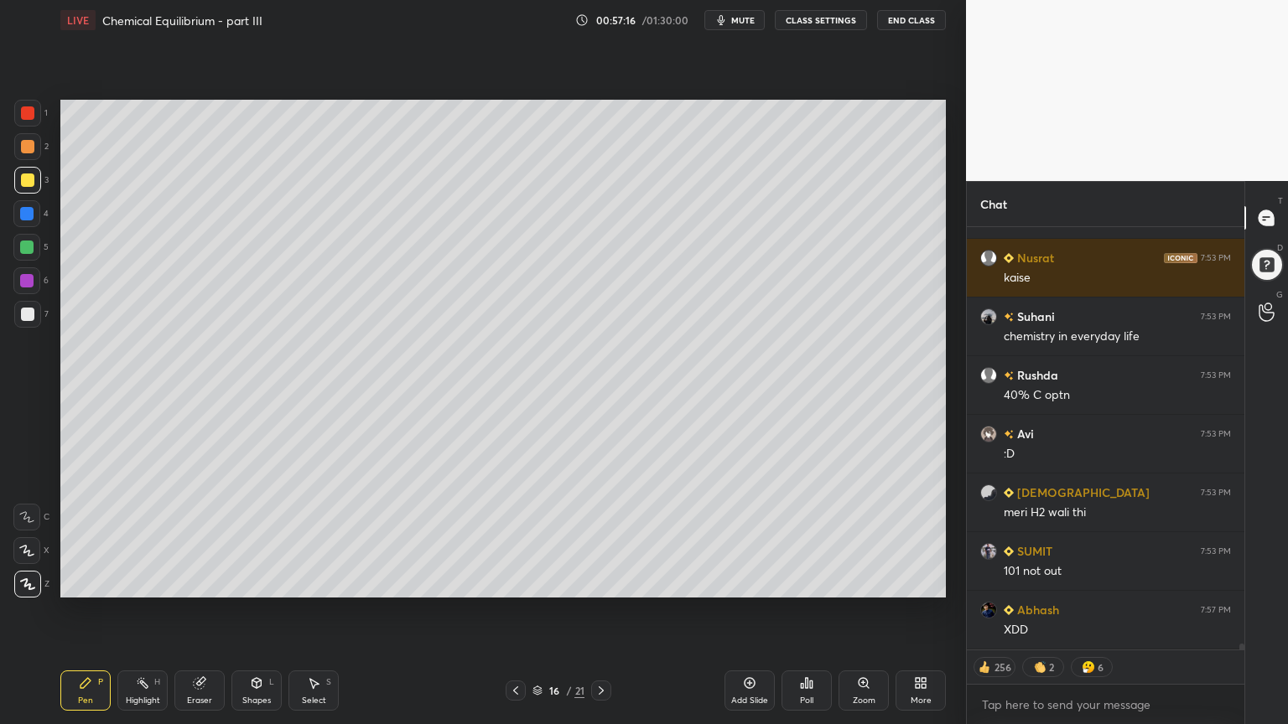
click at [599, 611] on icon at bounding box center [600, 690] width 13 height 13
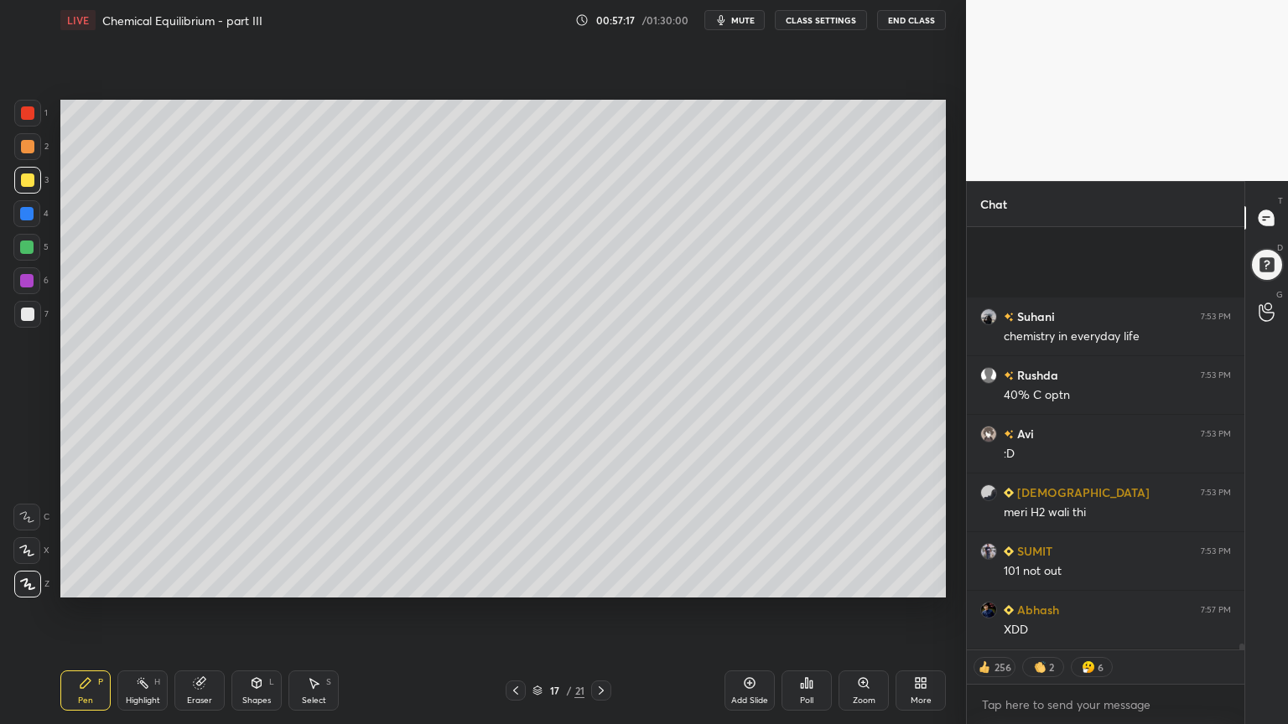
scroll to position [28407, 0]
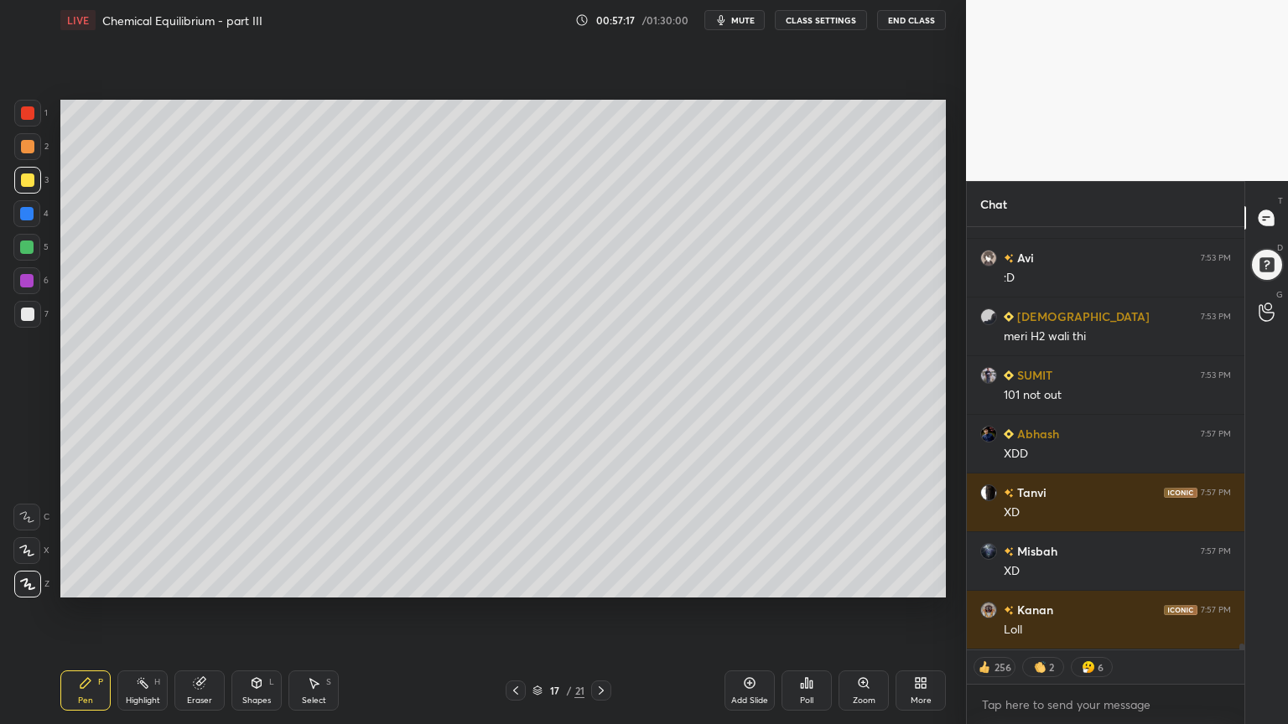
drag, startPoint x: 73, startPoint y: 693, endPoint x: 111, endPoint y: 657, distance: 52.2
click at [76, 611] on div "Pen P" at bounding box center [85, 691] width 50 height 40
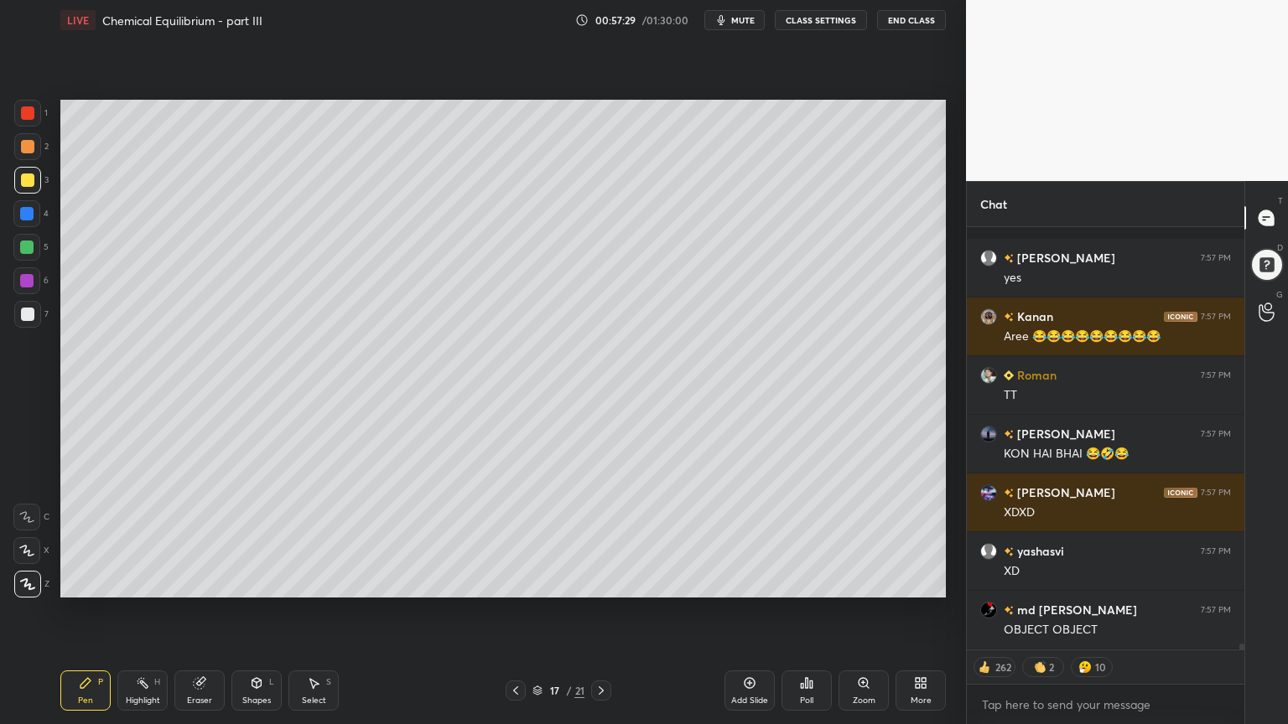
scroll to position [30343, 0]
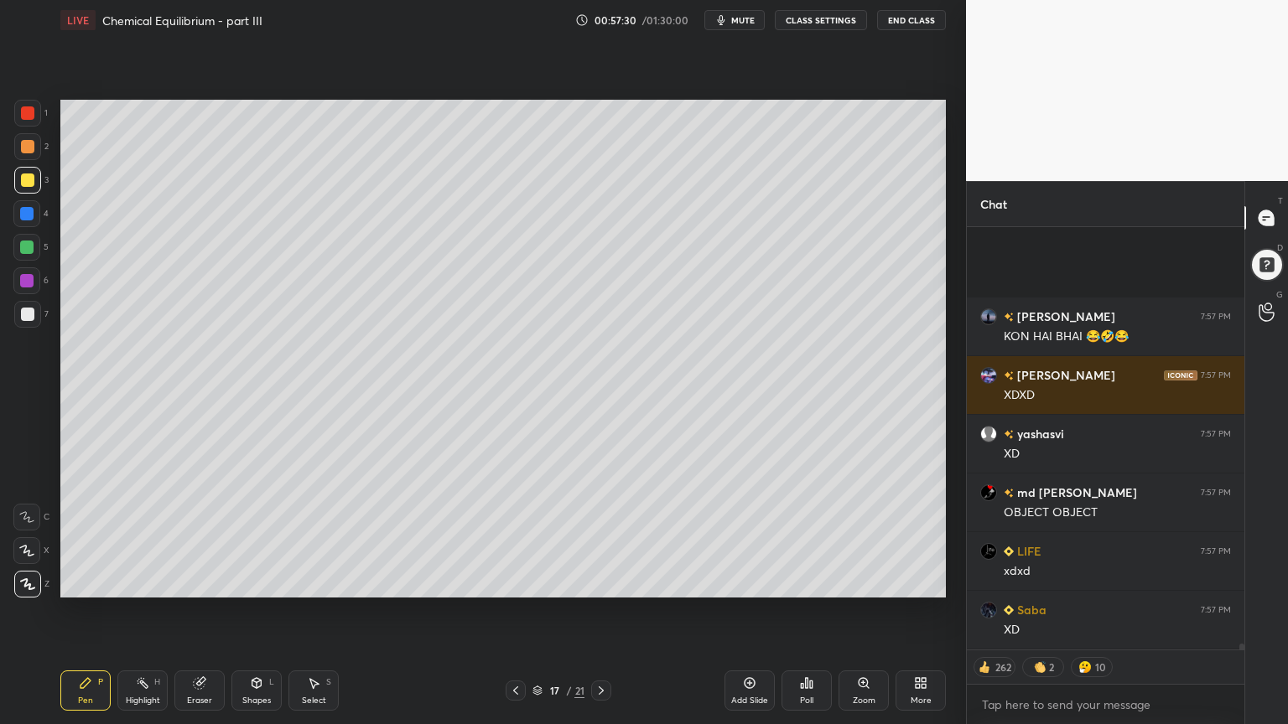
drag, startPoint x: 267, startPoint y: 697, endPoint x: 272, endPoint y: 678, distance: 19.7
click at [260, 611] on div "Shapes" at bounding box center [256, 701] width 29 height 8
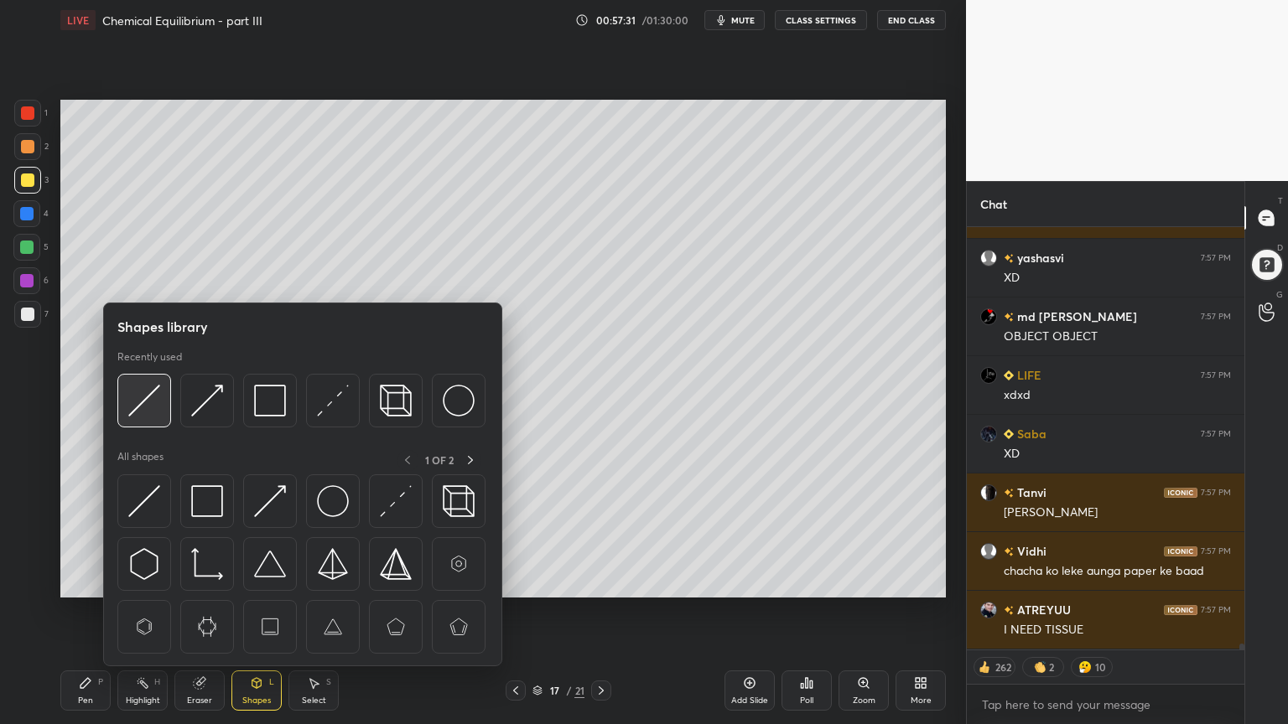
click at [141, 401] on img at bounding box center [144, 401] width 32 height 32
type textarea "x"
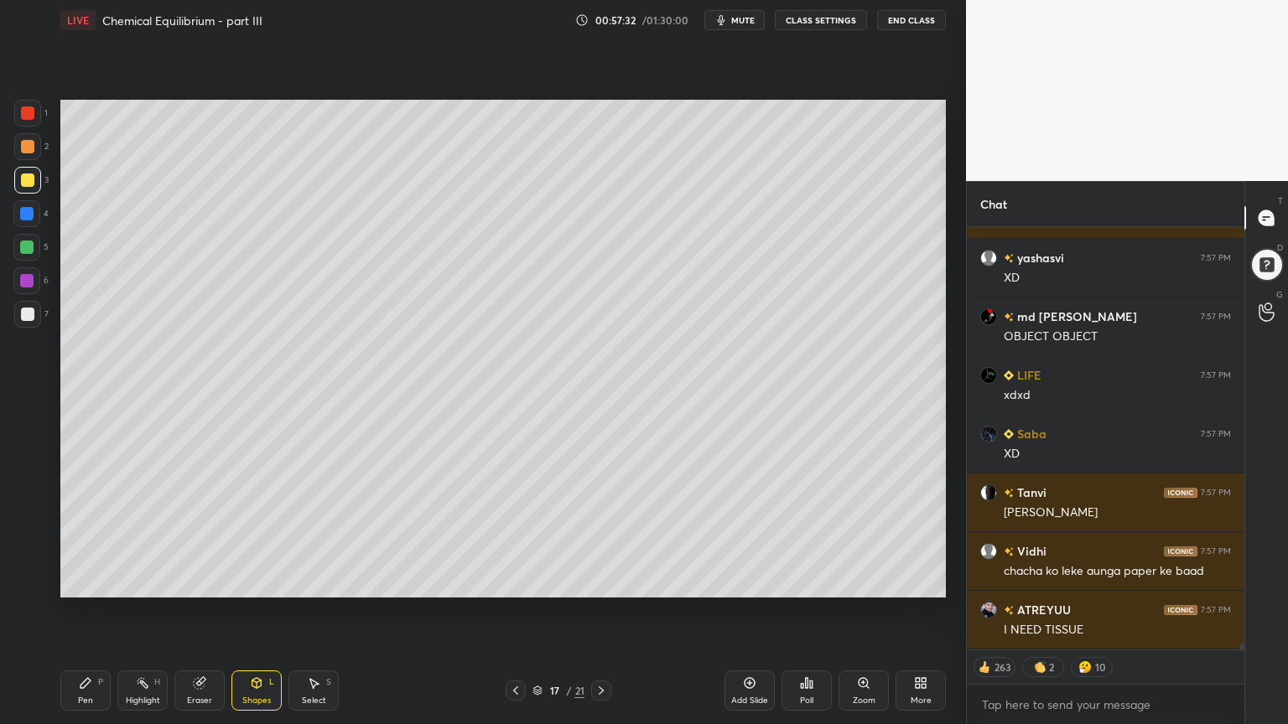
click at [29, 312] on div at bounding box center [27, 314] width 13 height 13
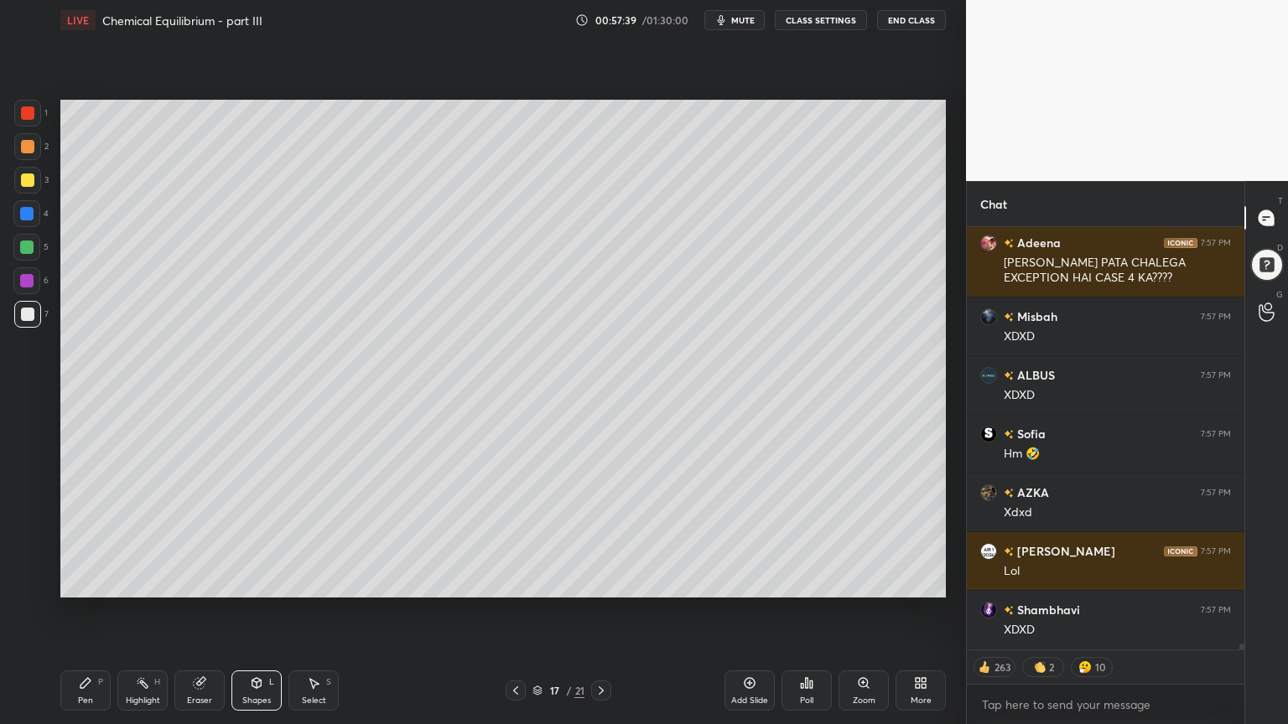
scroll to position [31825, 0]
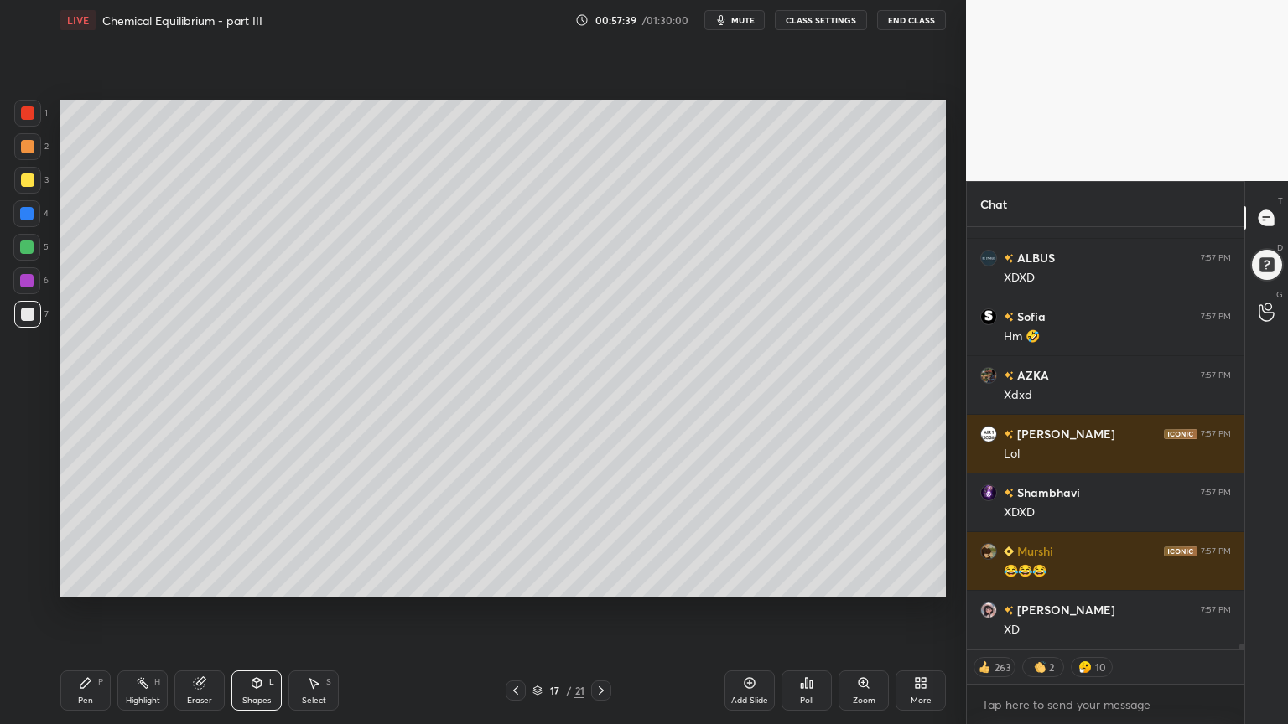
click at [813, 19] on button "CLASS SETTINGS" at bounding box center [821, 20] width 92 height 20
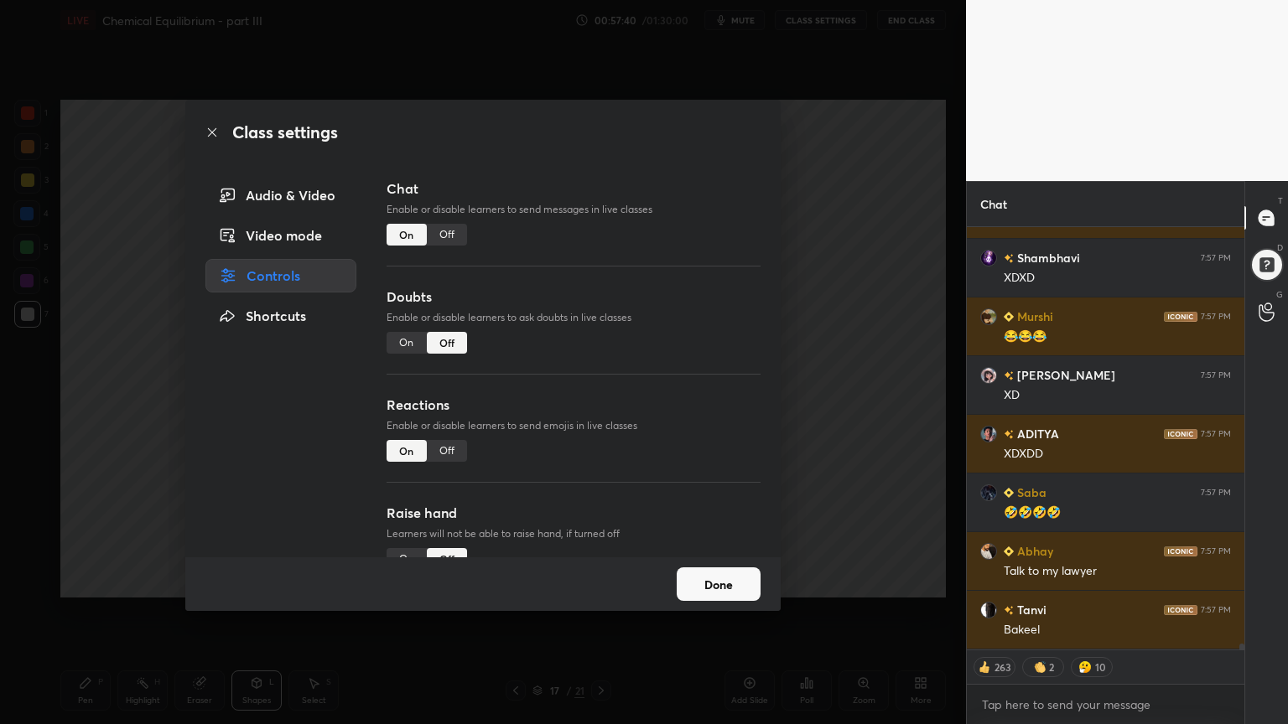
click at [452, 237] on div "Off" at bounding box center [447, 235] width 40 height 22
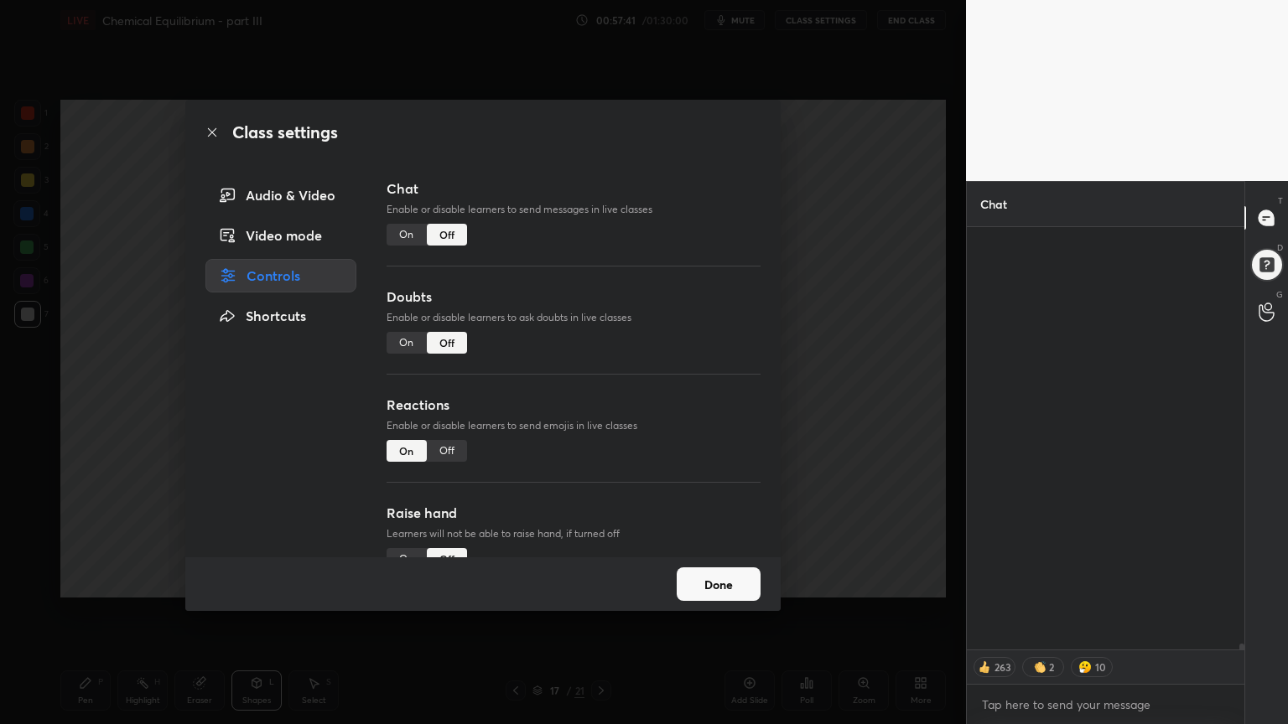
click at [870, 322] on div "Class settings Audio & Video Video mode Controls Shortcuts Chat Enable or disab…" at bounding box center [483, 362] width 966 height 724
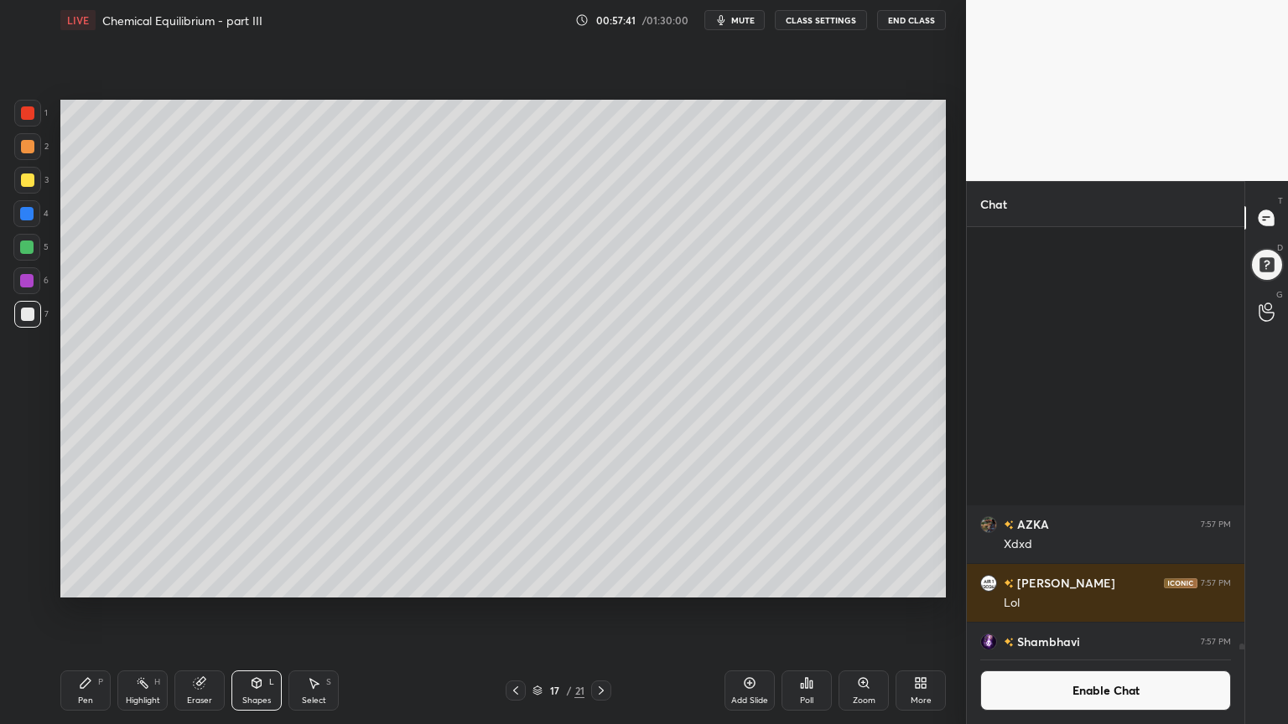
scroll to position [31054, 0]
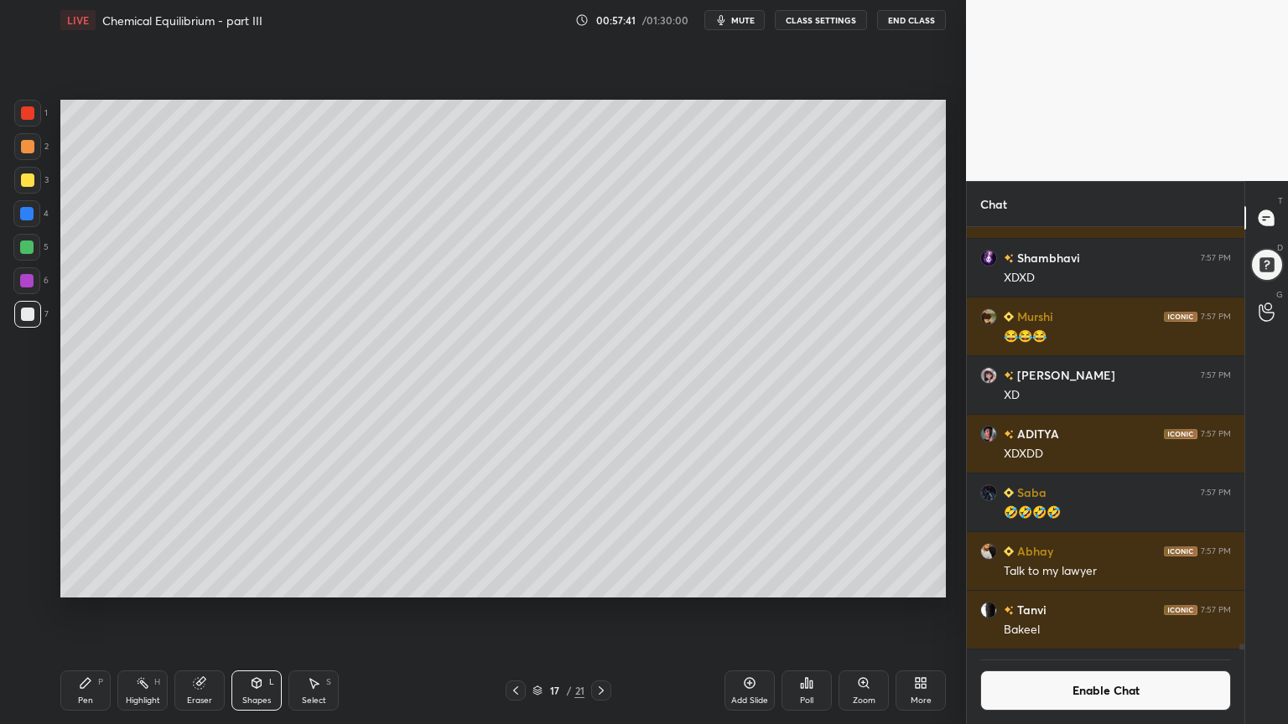
click at [91, 611] on div "Pen" at bounding box center [85, 701] width 15 height 8
drag, startPoint x: 93, startPoint y: 677, endPoint x: 142, endPoint y: 612, distance: 81.5
click at [94, 611] on div "Pen P" at bounding box center [85, 691] width 50 height 40
click at [131, 611] on div "Highlight H" at bounding box center [142, 691] width 50 height 40
click at [1123, 611] on button "Enable Chat" at bounding box center [1105, 691] width 251 height 40
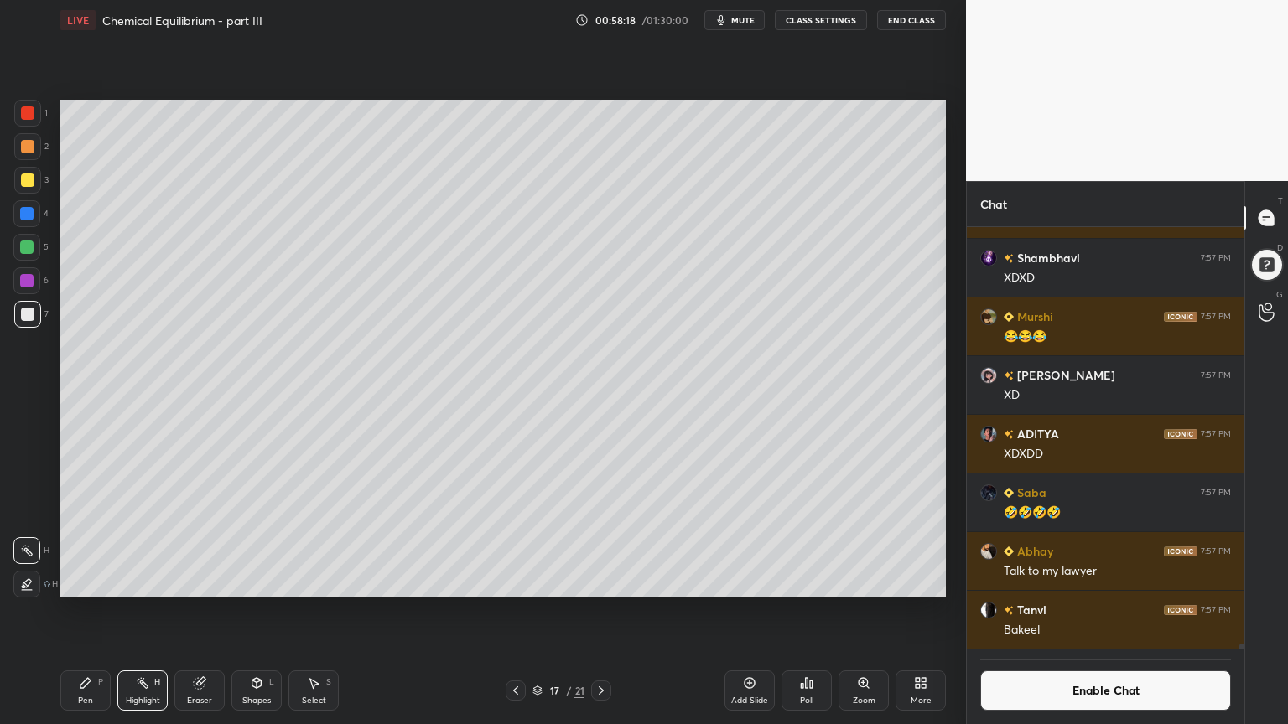
scroll to position [452, 272]
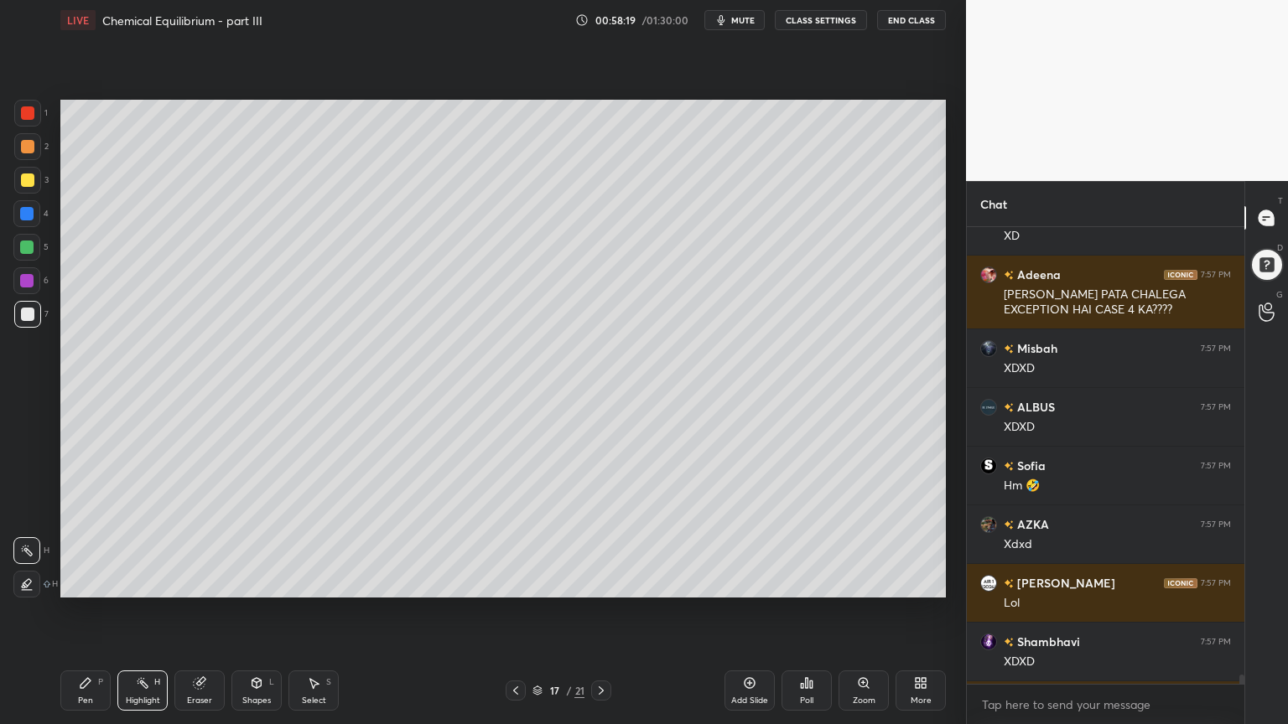
click at [1240, 611] on div "Priyanka 7:57 PM xd [PERSON_NAME] 7:57 PM xd Kareena 7:57 PM XD DIVYA 7:57 PM I…" at bounding box center [1105, 475] width 277 height 497
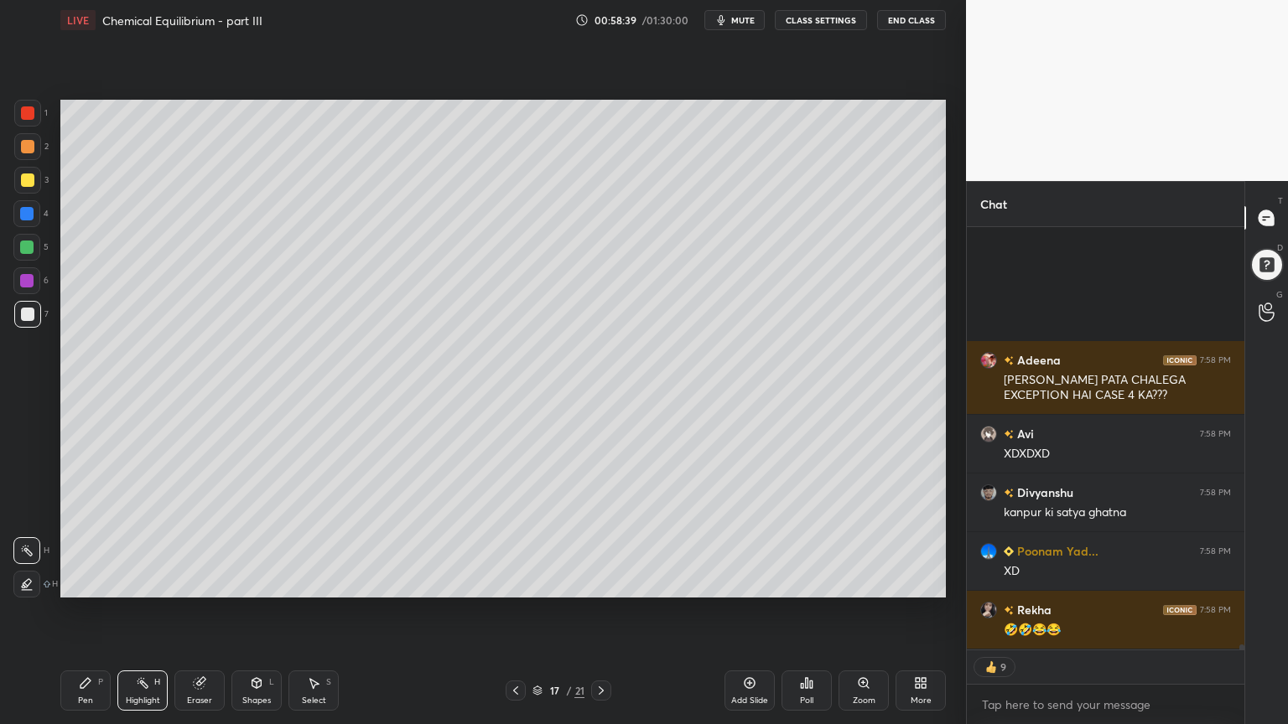
scroll to position [35001, 0]
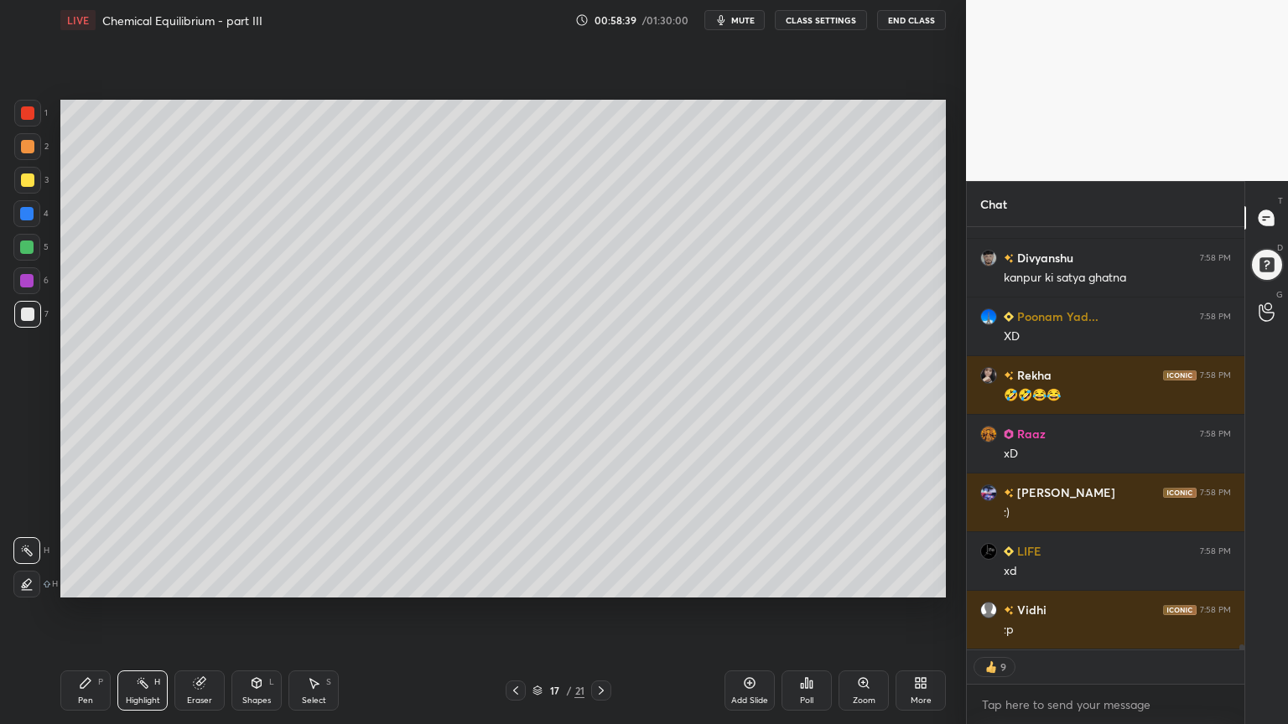
click at [818, 17] on button "CLASS SETTINGS" at bounding box center [821, 20] width 92 height 20
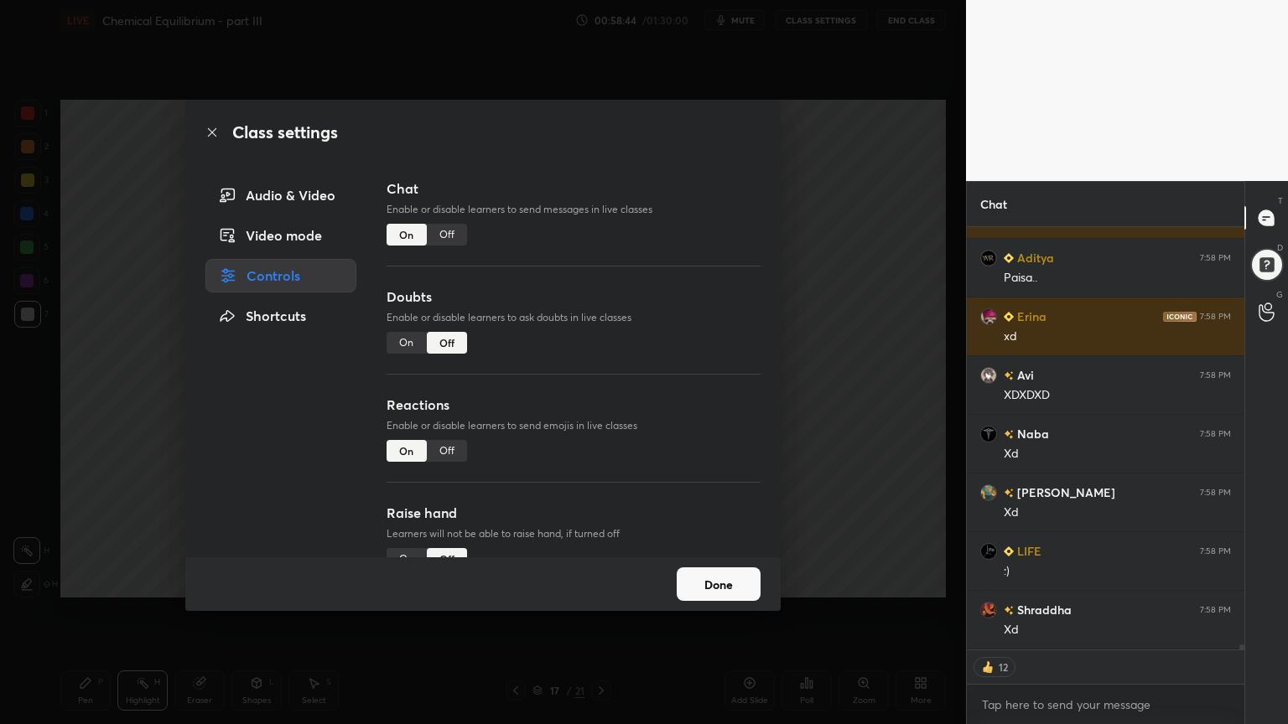
scroll to position [35764, 0]
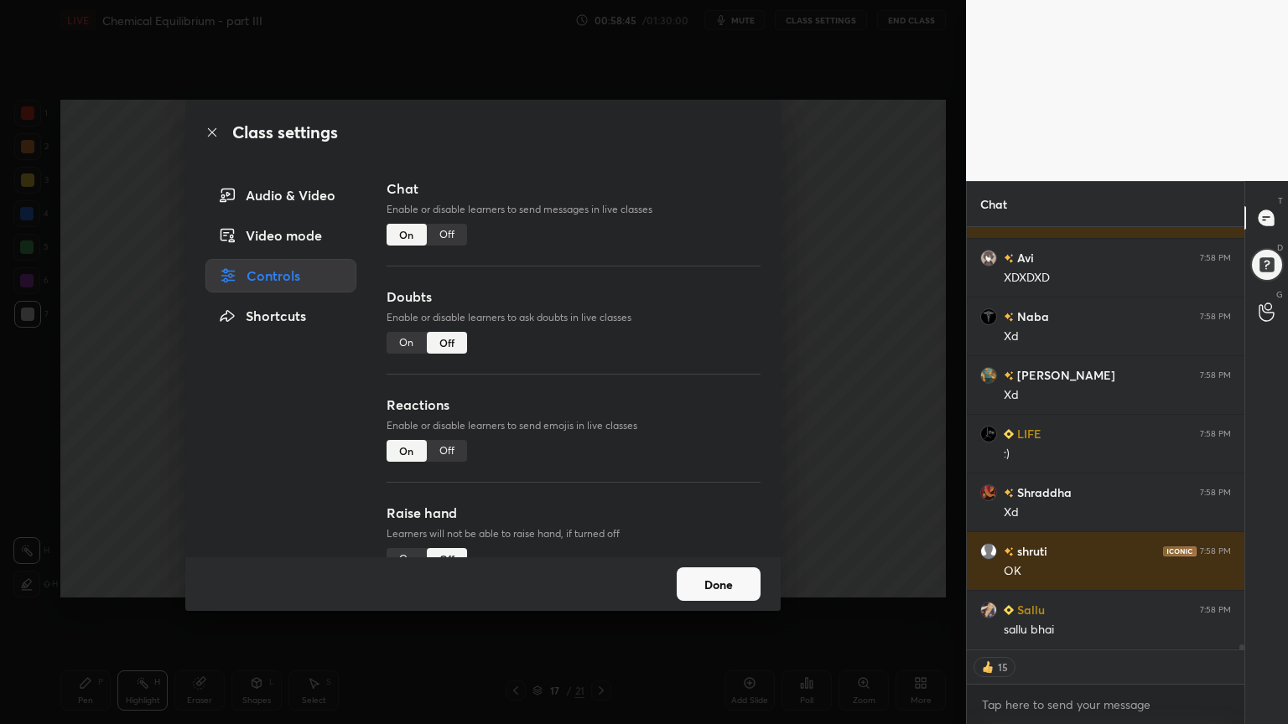
type textarea "x"
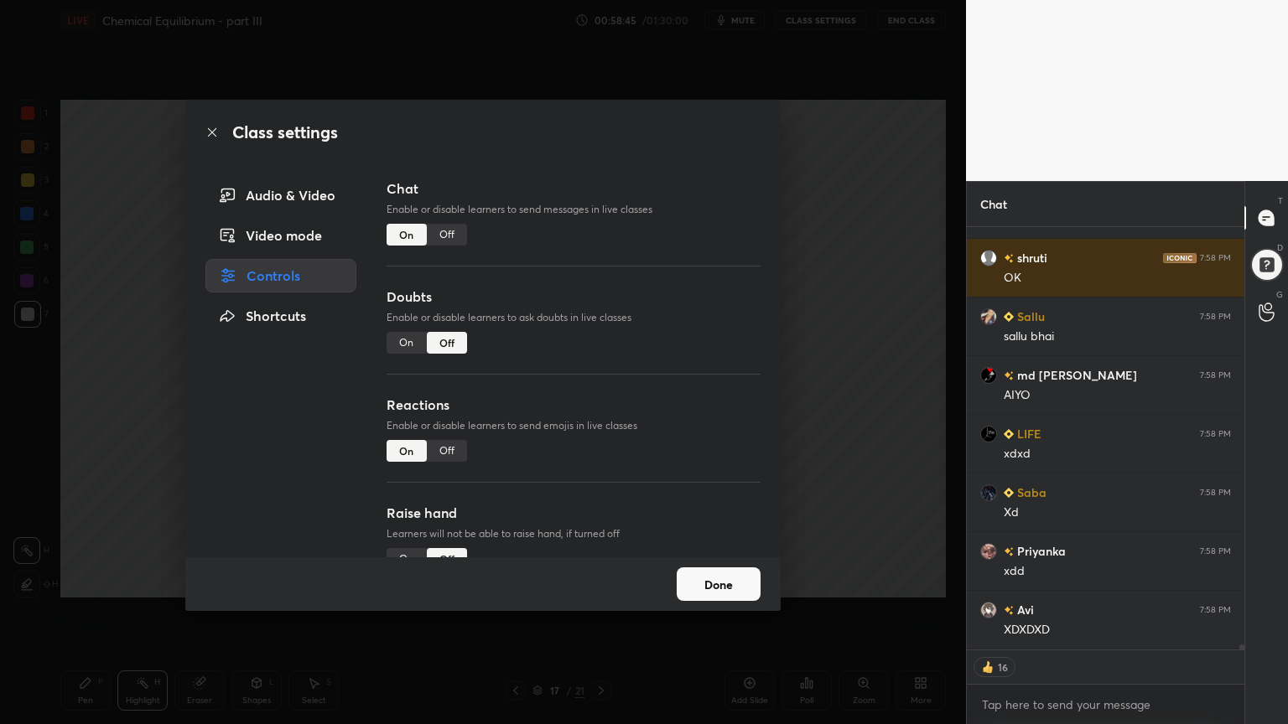
drag, startPoint x: 455, startPoint y: 236, endPoint x: 610, endPoint y: 272, distance: 159.0
click at [457, 238] on div "Off" at bounding box center [447, 235] width 40 height 22
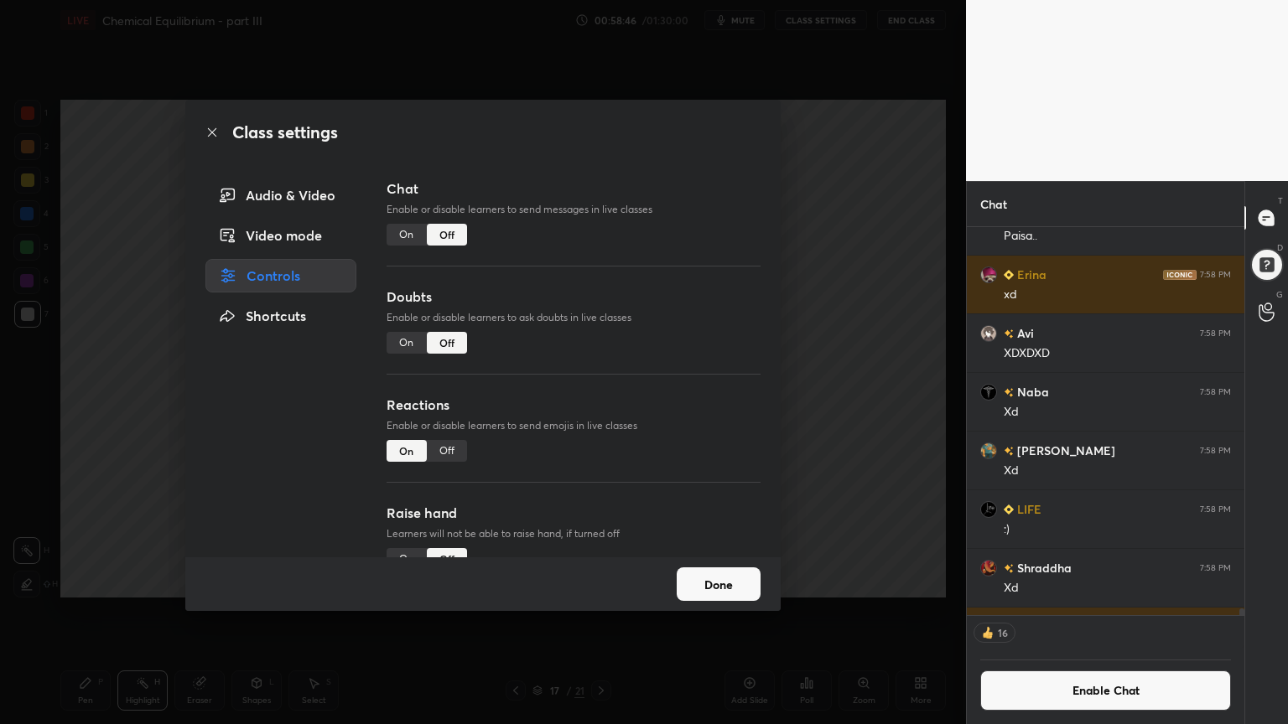
drag, startPoint x: 884, startPoint y: 334, endPoint x: 846, endPoint y: 348, distance: 41.1
click at [881, 334] on div "Class settings Audio & Video Video mode Controls Shortcuts Chat Enable or disab…" at bounding box center [483, 362] width 966 height 724
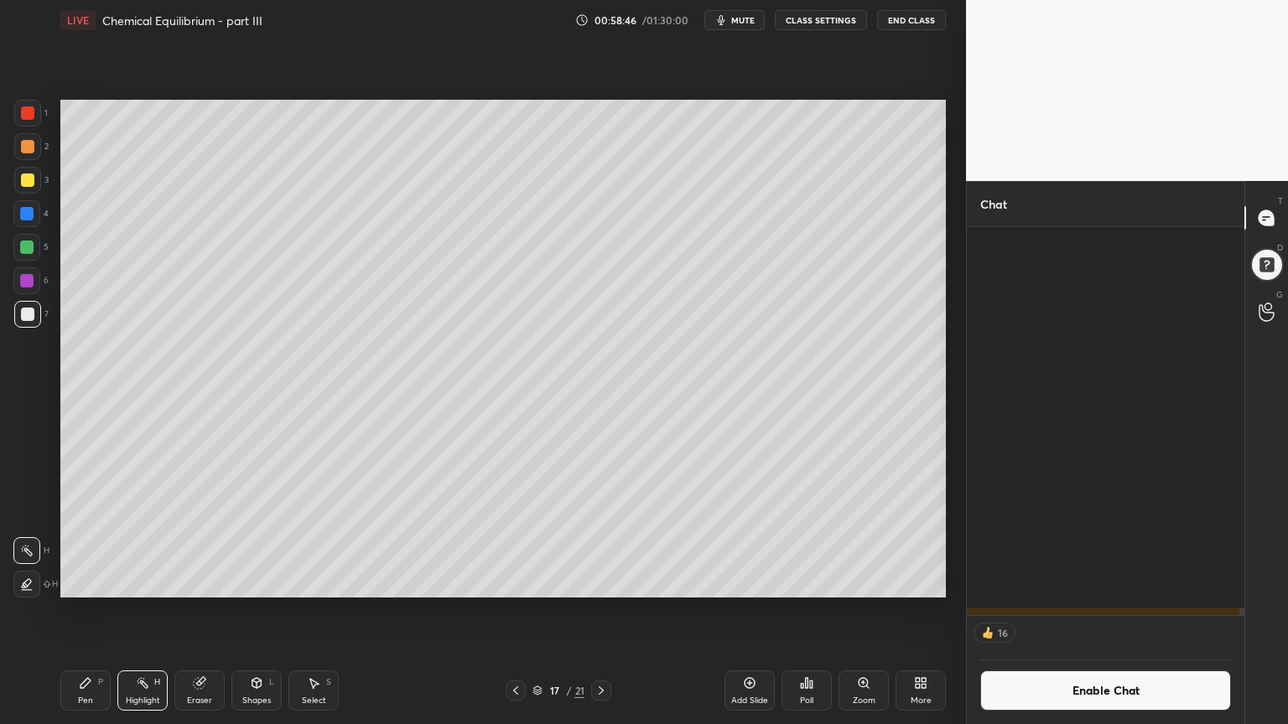
scroll to position [34695, 0]
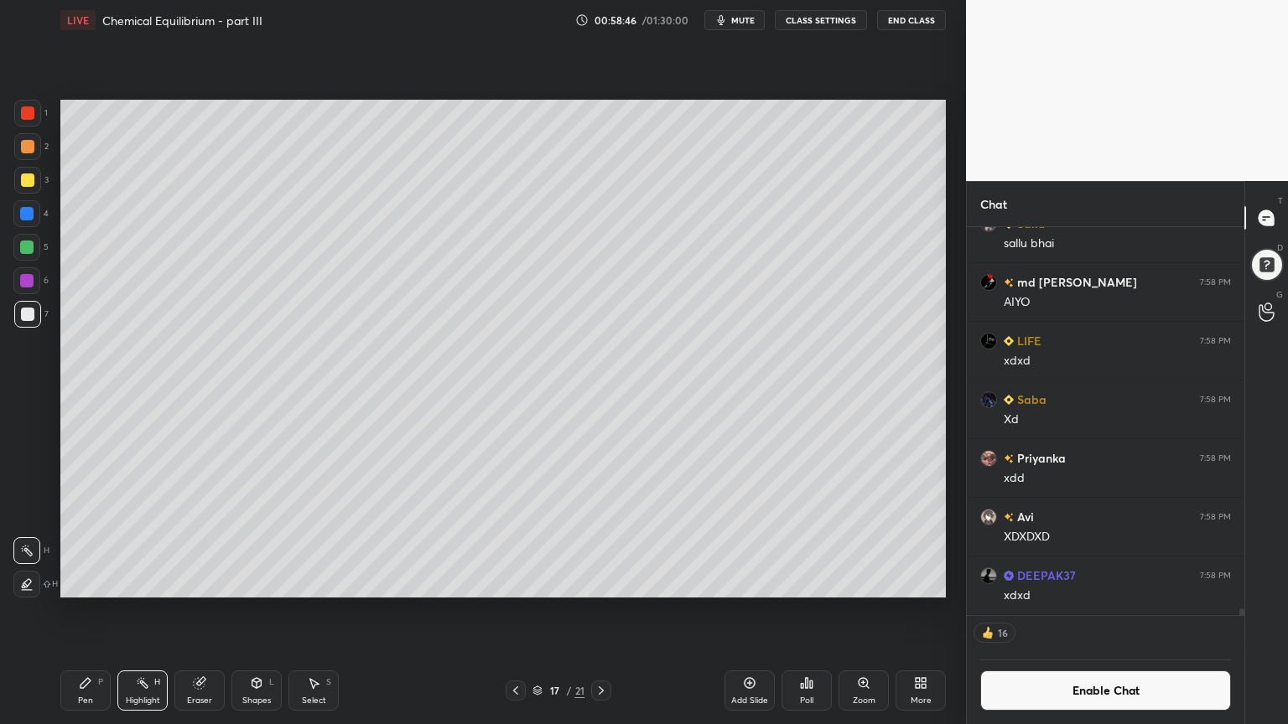
click at [101, 611] on div "Pen P" at bounding box center [85, 691] width 50 height 40
click at [154, 611] on div "Highlight H" at bounding box center [142, 691] width 50 height 40
drag, startPoint x: 92, startPoint y: 695, endPoint x: 91, endPoint y: 677, distance: 18.5
click at [88, 611] on div "Pen P" at bounding box center [85, 691] width 50 height 40
drag, startPoint x: 149, startPoint y: 703, endPoint x: 183, endPoint y: 630, distance: 81.0
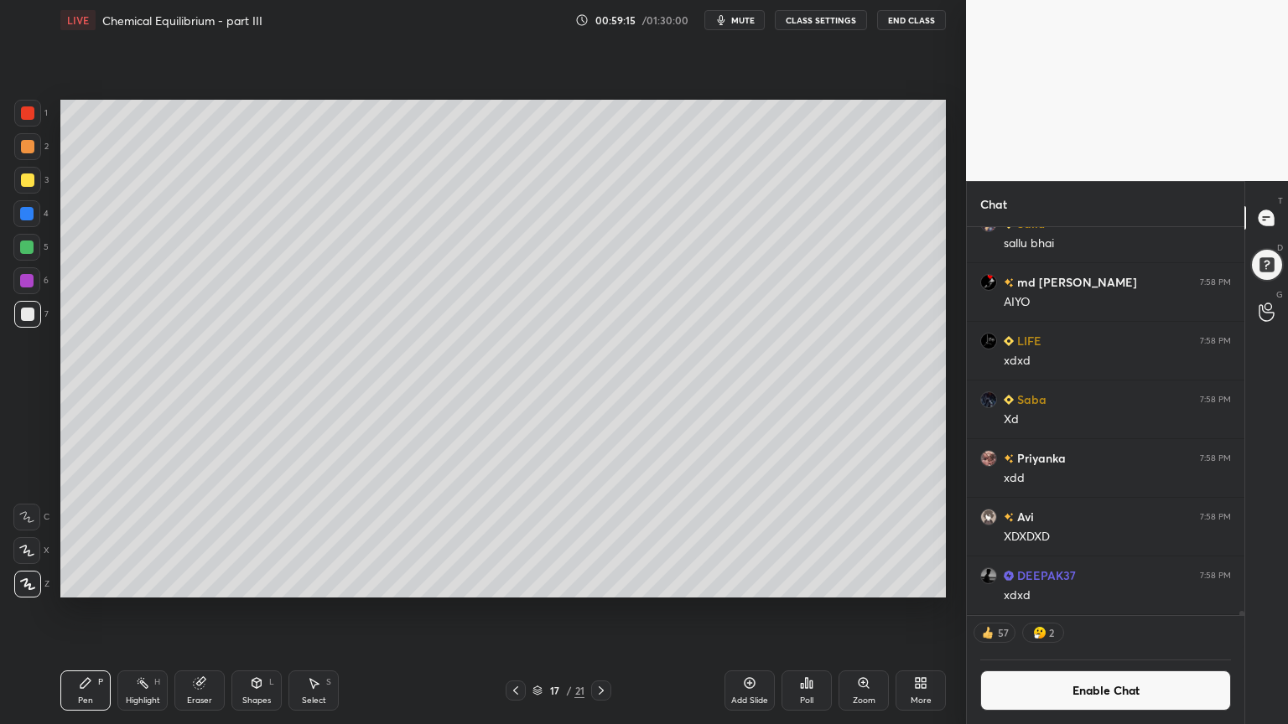
click at [148, 611] on div "Highlight" at bounding box center [143, 701] width 34 height 8
click at [100, 611] on div "Pen P" at bounding box center [85, 691] width 50 height 40
drag, startPoint x: 148, startPoint y: 691, endPoint x: 152, endPoint y: 682, distance: 9.8
click at [148, 611] on div "Highlight H" at bounding box center [142, 691] width 50 height 40
click at [92, 611] on div "Pen P" at bounding box center [85, 691] width 50 height 40
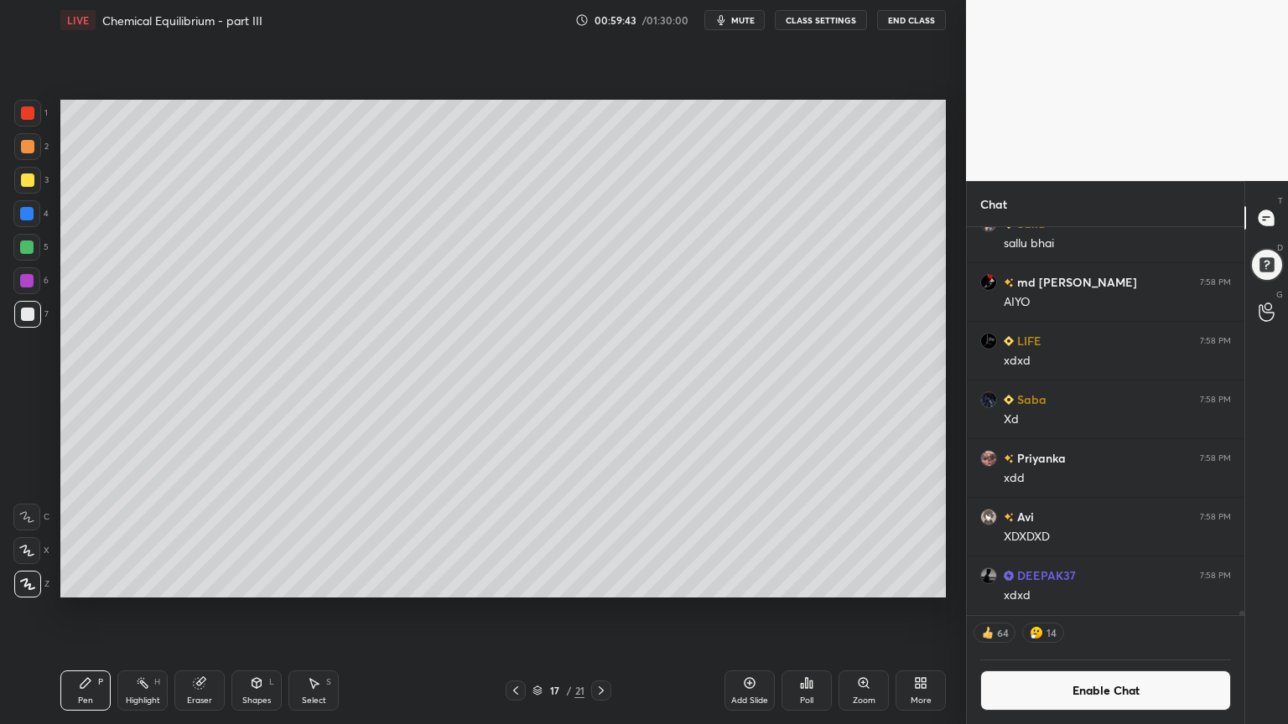
click at [148, 611] on div "Highlight H" at bounding box center [142, 691] width 50 height 40
click at [81, 611] on div "Pen" at bounding box center [85, 701] width 15 height 8
click at [153, 611] on div "Highlight H" at bounding box center [142, 691] width 50 height 40
click at [91, 611] on div "Pen P" at bounding box center [85, 691] width 50 height 40
click at [246, 611] on div "Shapes L" at bounding box center [256, 691] width 50 height 40
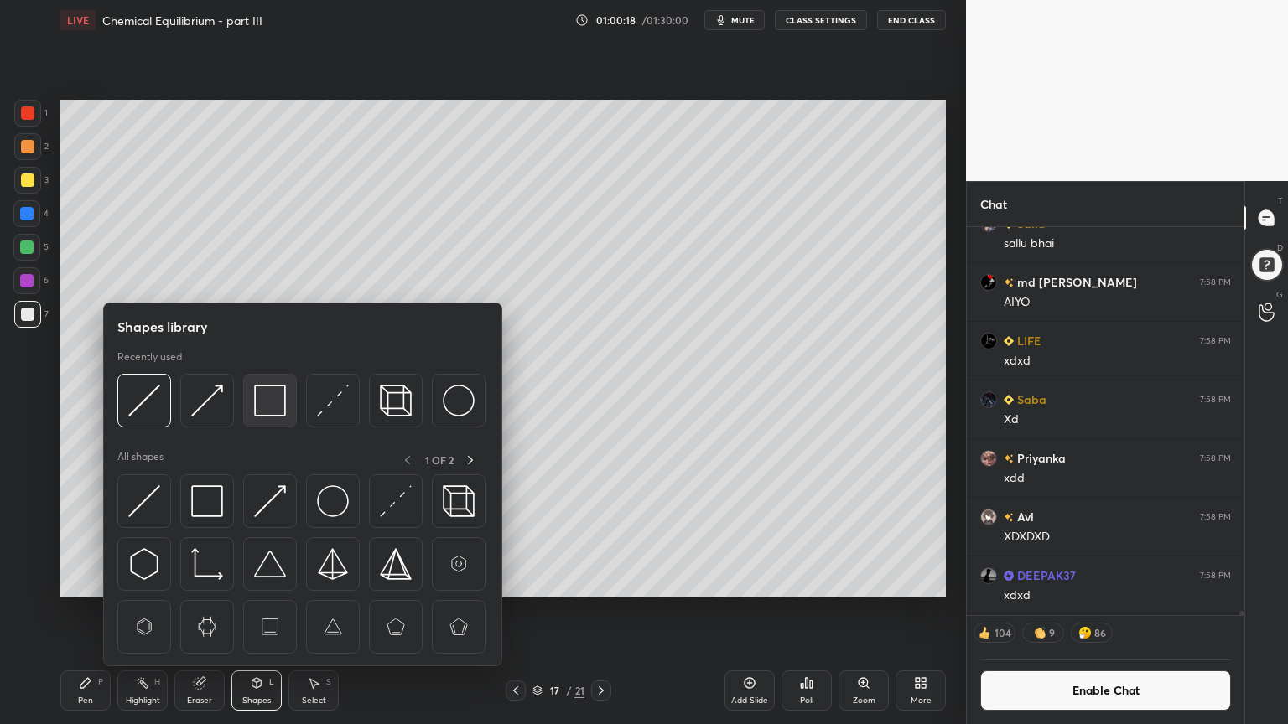
click at [276, 406] on img at bounding box center [270, 401] width 32 height 32
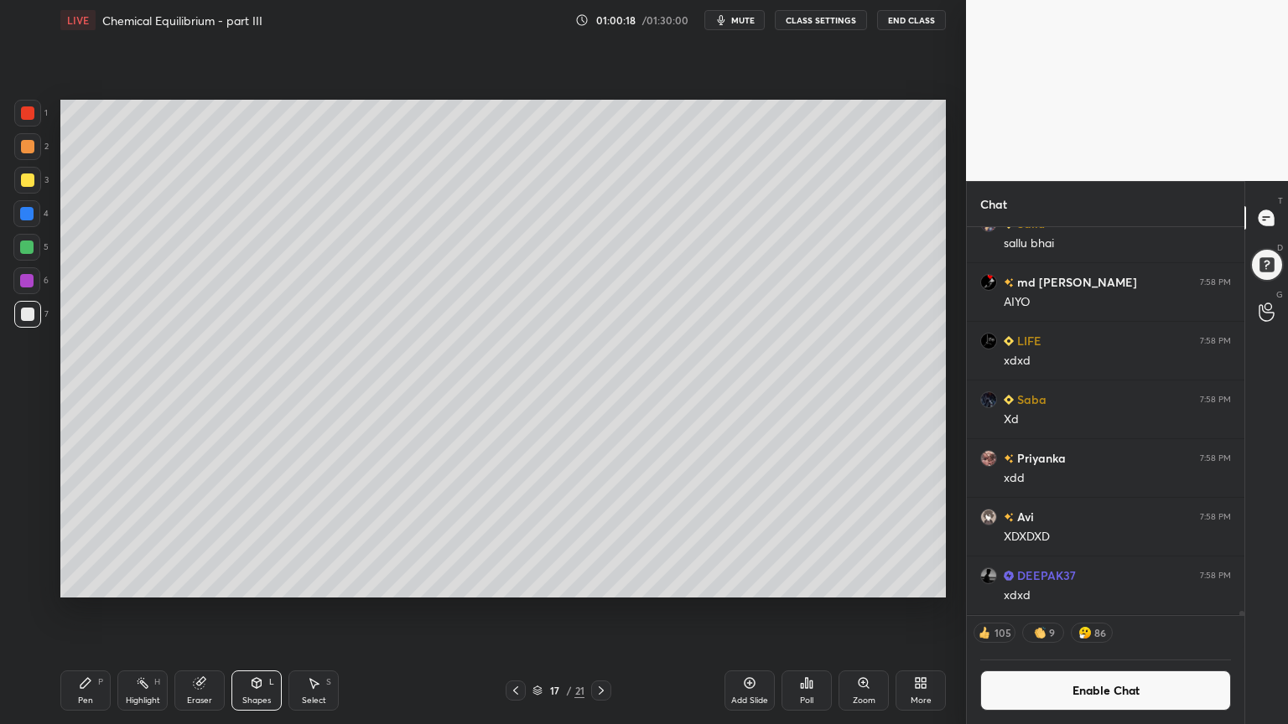
click at [21, 109] on div at bounding box center [27, 112] width 13 height 13
drag, startPoint x: 143, startPoint y: 690, endPoint x: 183, endPoint y: 610, distance: 89.2
click at [144, 611] on div "Highlight H" at bounding box center [142, 691] width 50 height 40
drag, startPoint x: 738, startPoint y: 681, endPoint x: 366, endPoint y: 659, distance: 372.8
click at [715, 611] on div "Pen P Highlight H Eraser Shapes L Select S 17 / 21 Add Slide Poll Zoom More" at bounding box center [502, 690] width 885 height 67
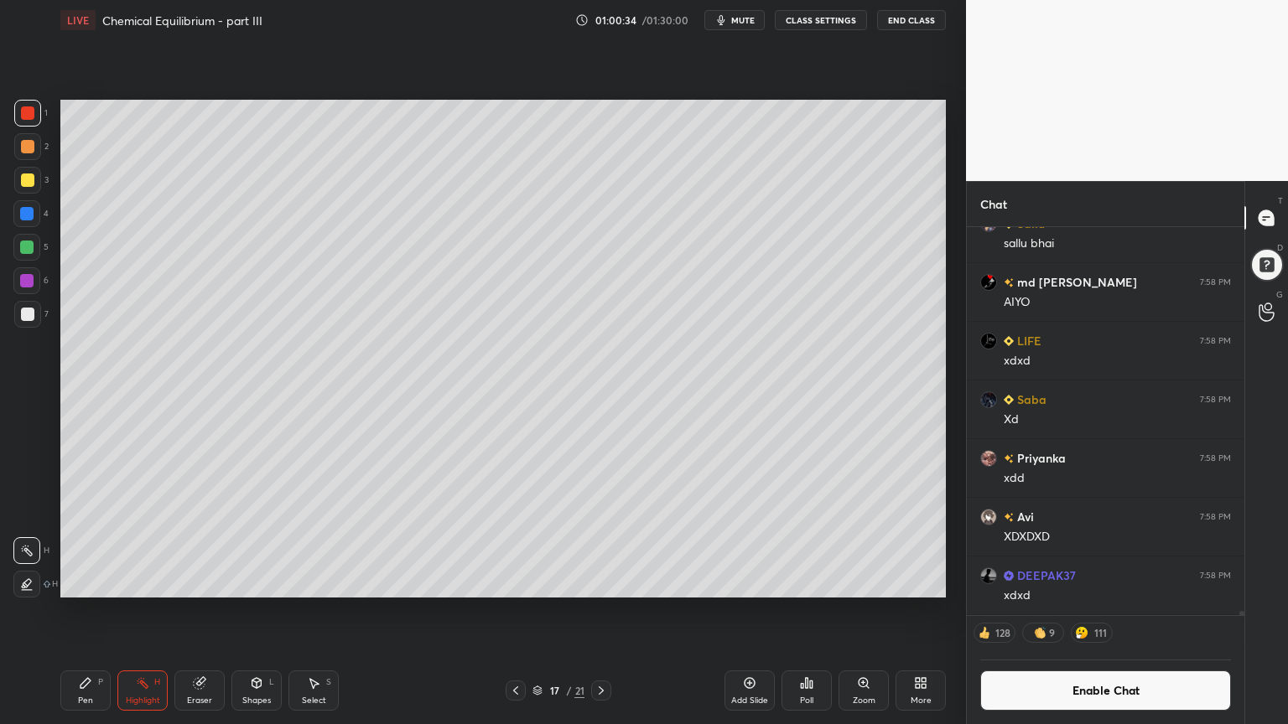
click at [743, 611] on div "Add Slide" at bounding box center [749, 691] width 50 height 40
click at [72, 611] on div "Pen P" at bounding box center [85, 691] width 50 height 40
drag, startPoint x: 29, startPoint y: 141, endPoint x: 58, endPoint y: 144, distance: 29.5
click at [29, 143] on div at bounding box center [27, 146] width 13 height 13
click at [1143, 611] on button "Enable Chat" at bounding box center [1105, 691] width 251 height 40
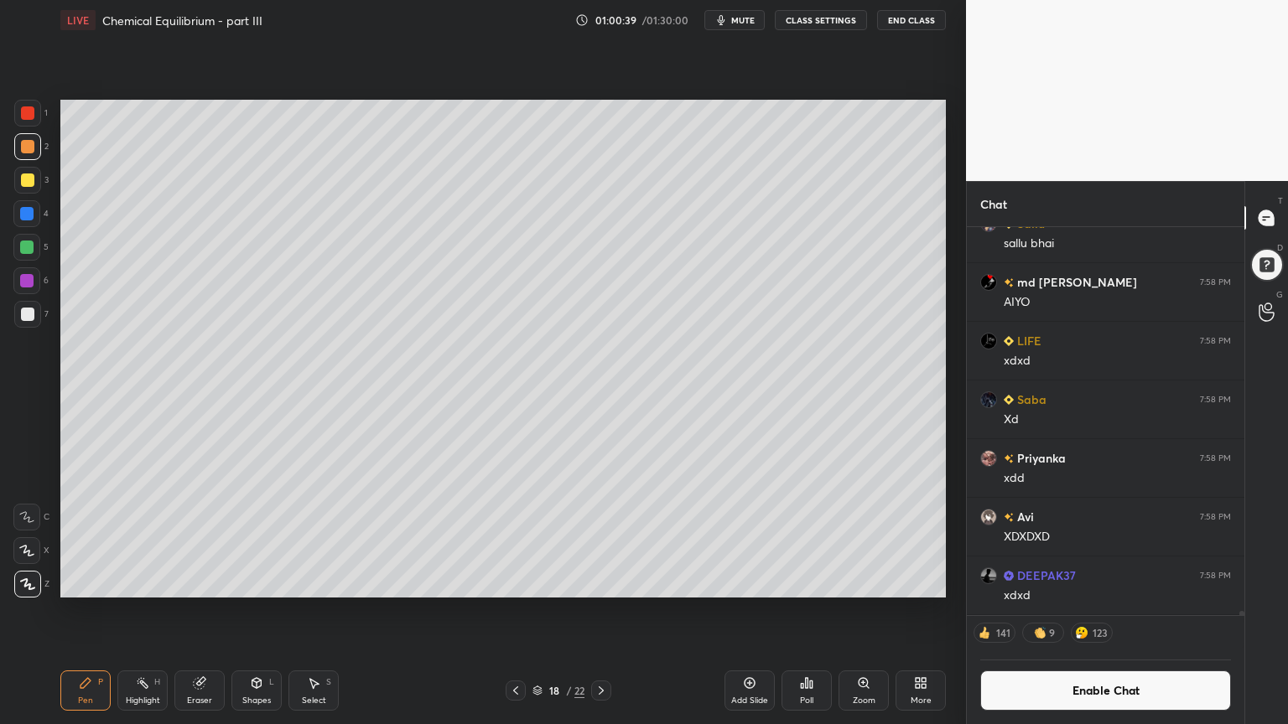
scroll to position [418, 272]
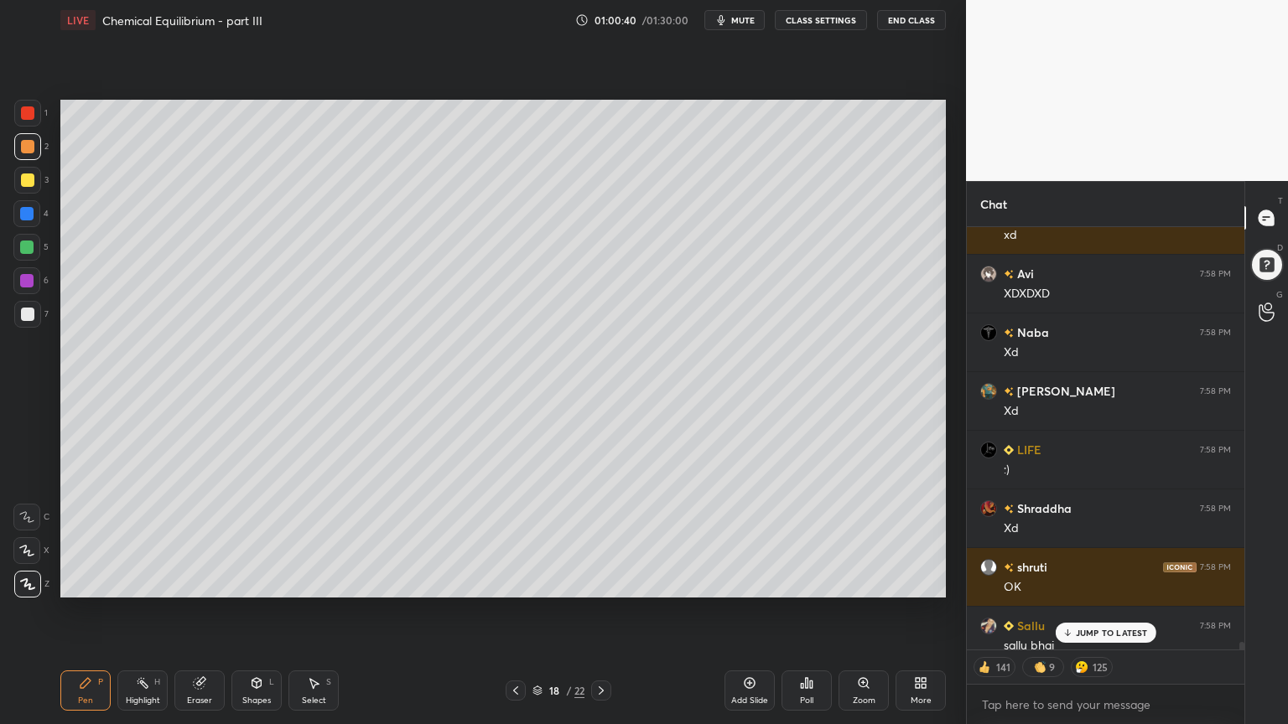
click at [1131, 611] on p "JUMP TO LATEST" at bounding box center [1112, 633] width 72 height 10
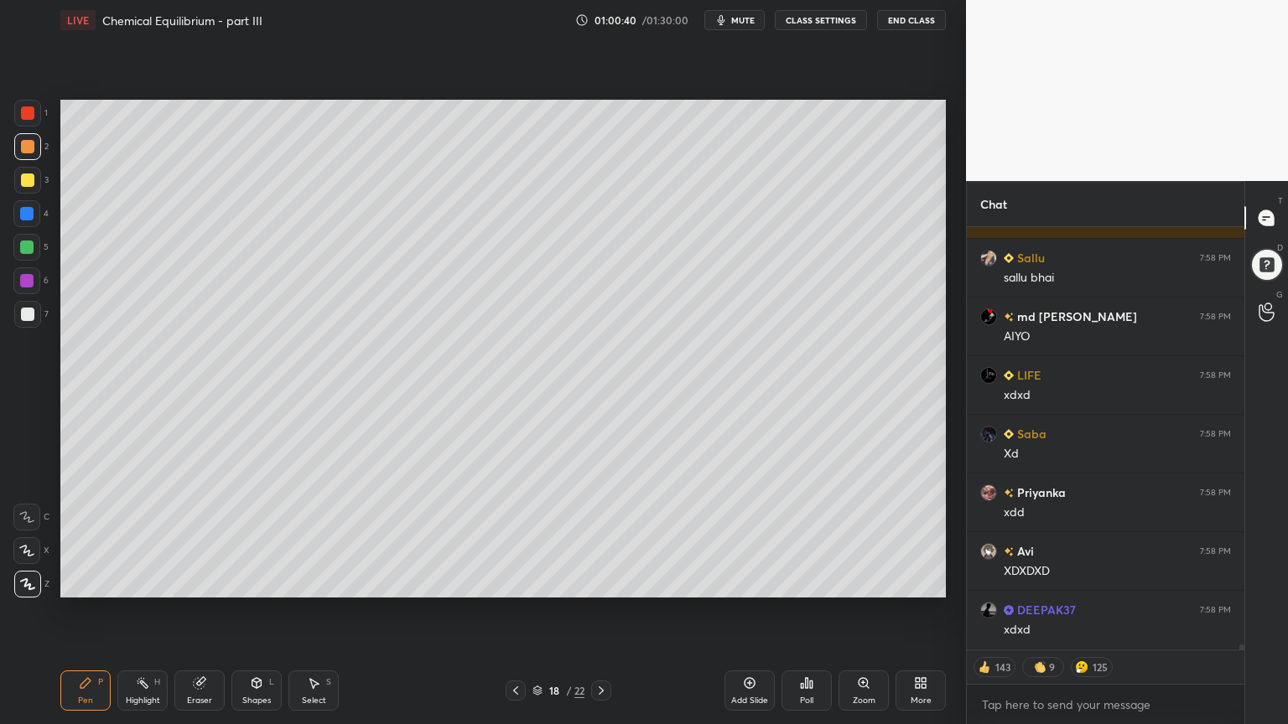
click at [86, 611] on icon at bounding box center [85, 683] width 13 height 13
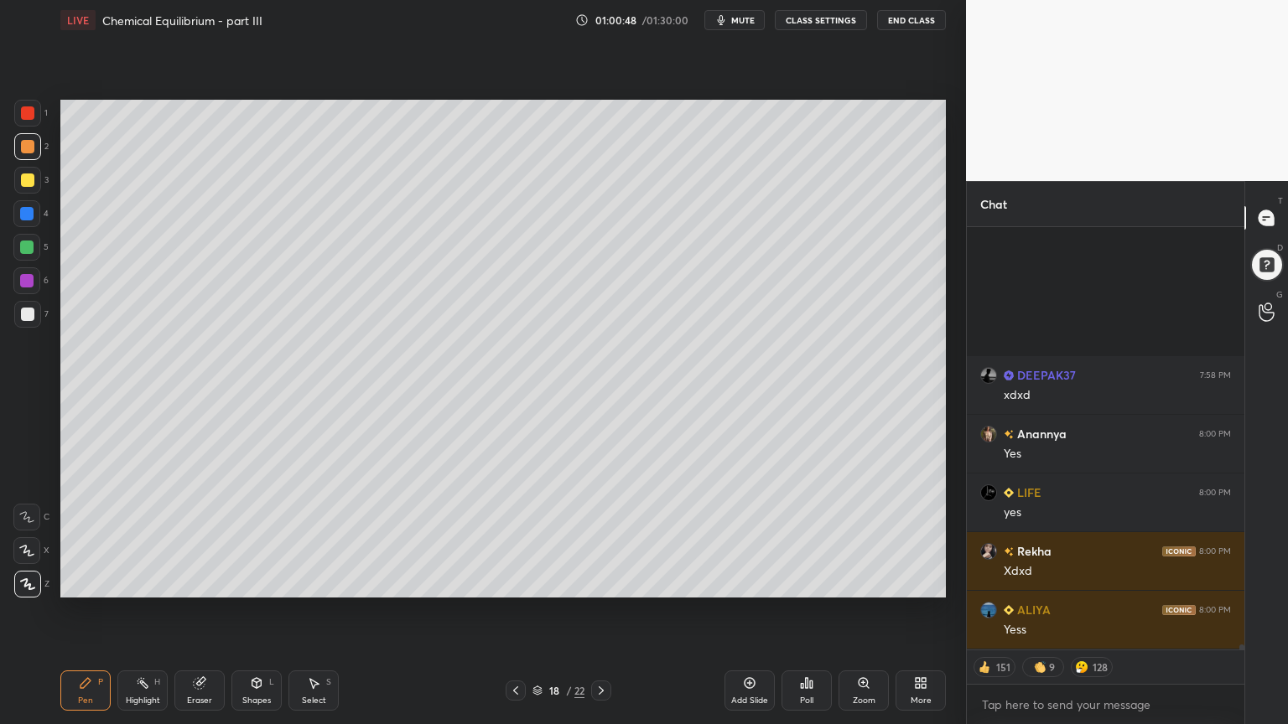
scroll to position [35113, 0]
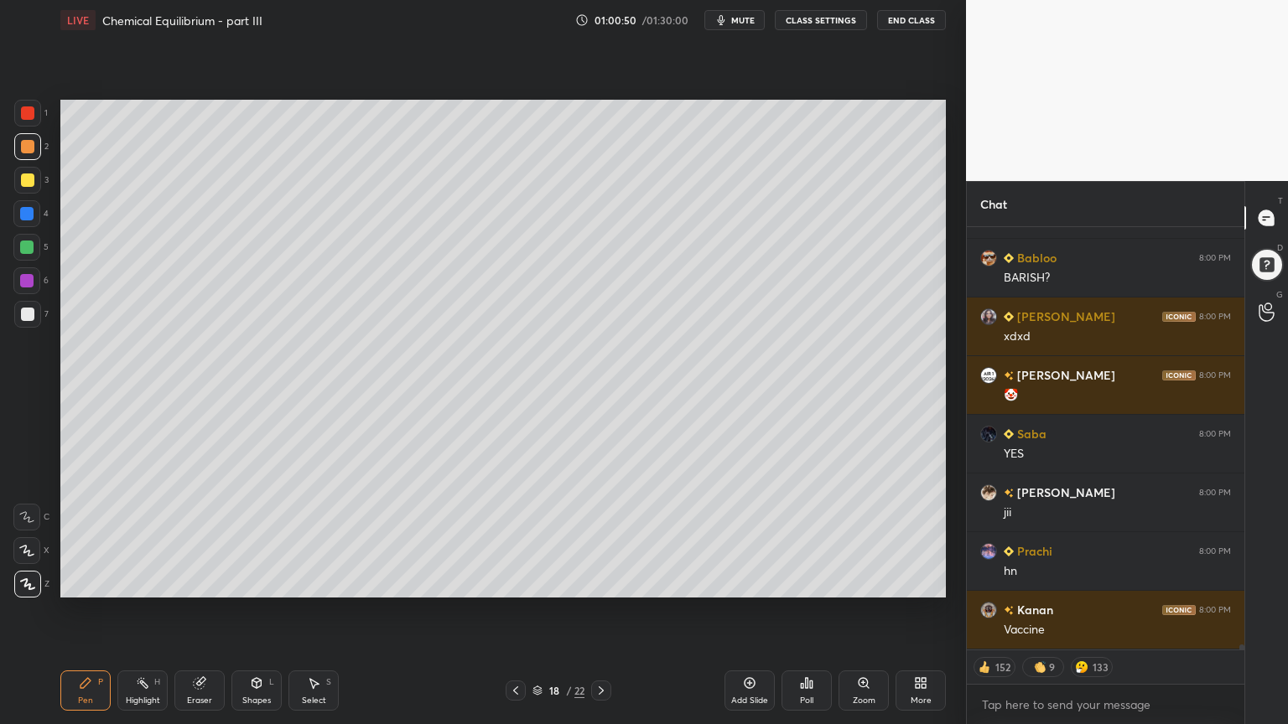
click at [29, 243] on div at bounding box center [26, 247] width 13 height 13
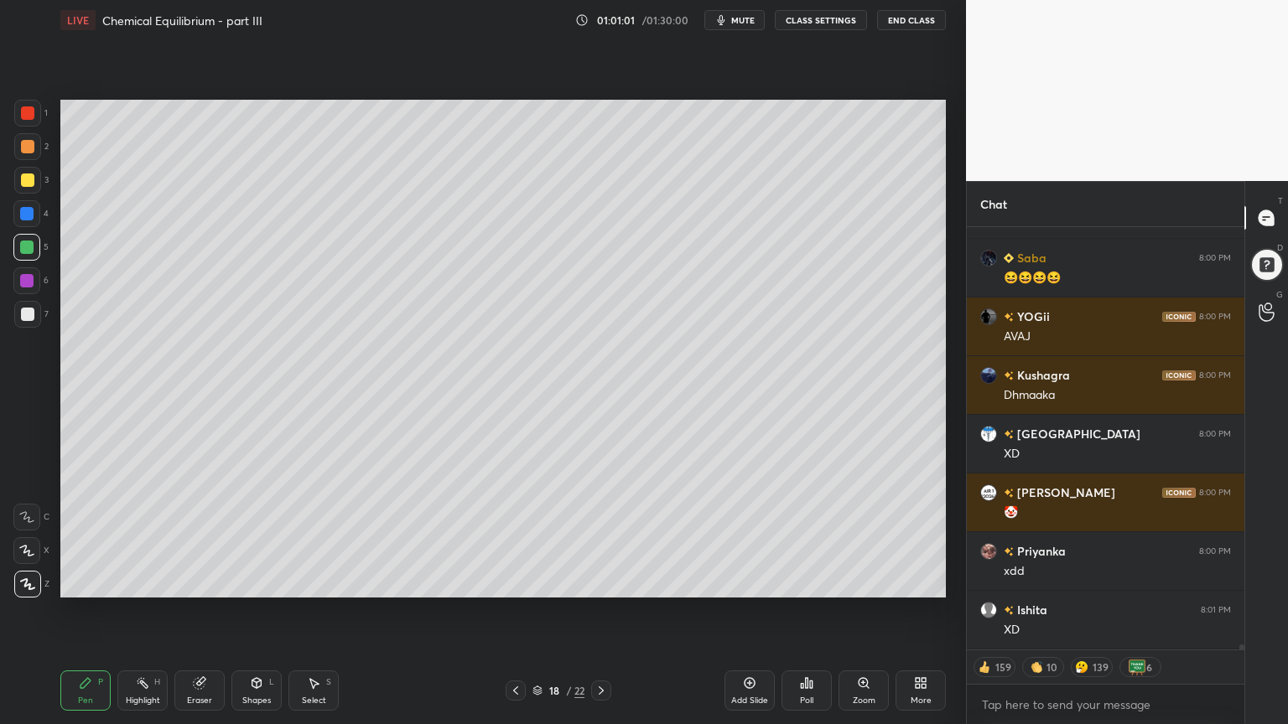
scroll to position [37710, 0]
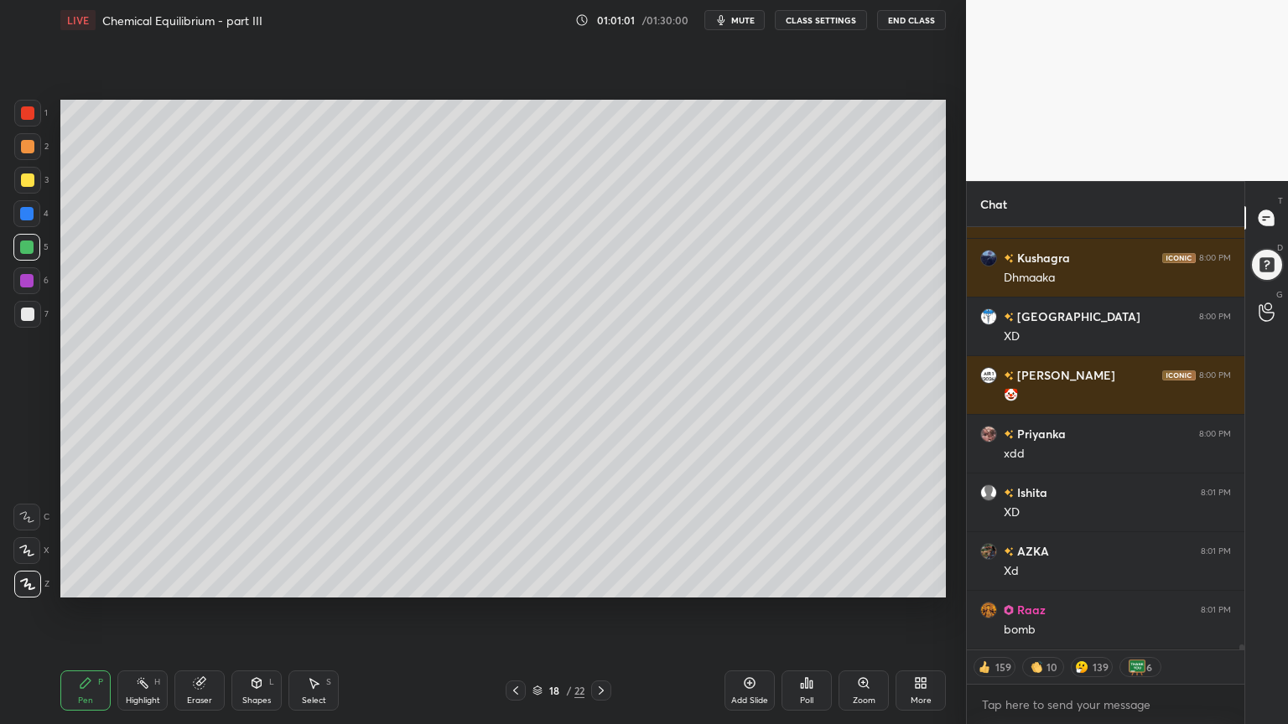
click at [197, 611] on div "Eraser" at bounding box center [199, 691] width 50 height 40
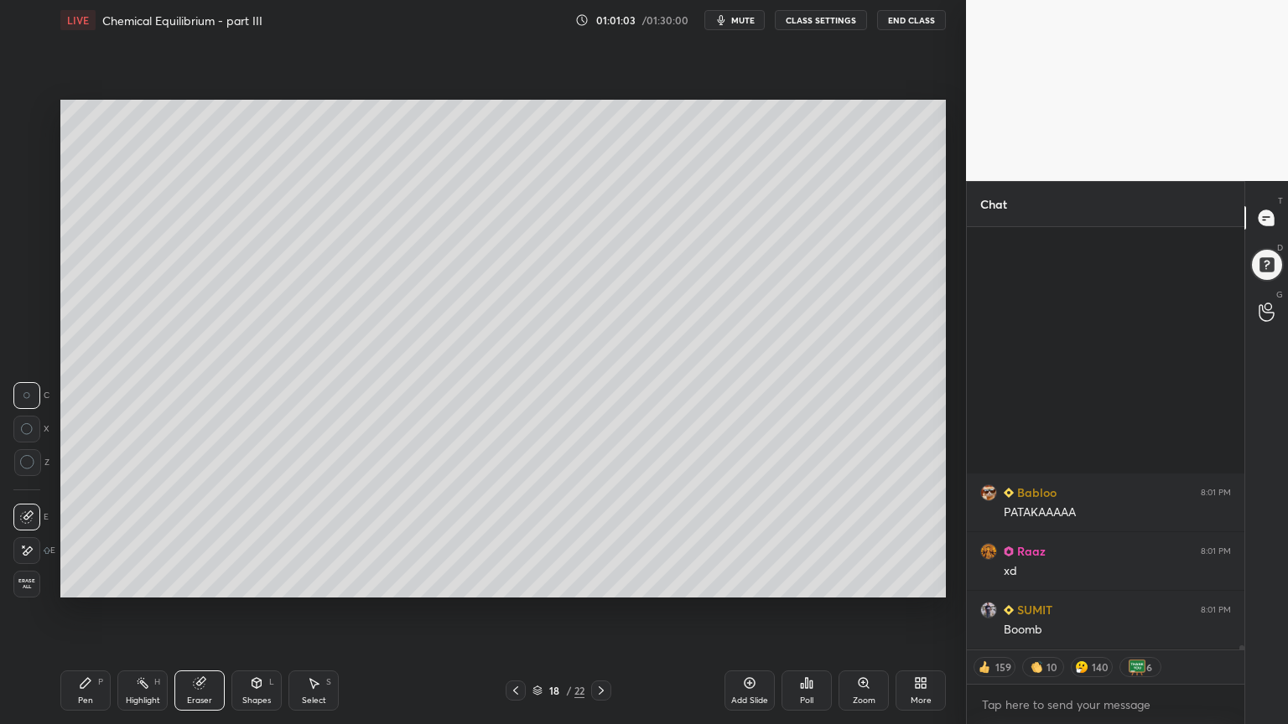
scroll to position [38547, 0]
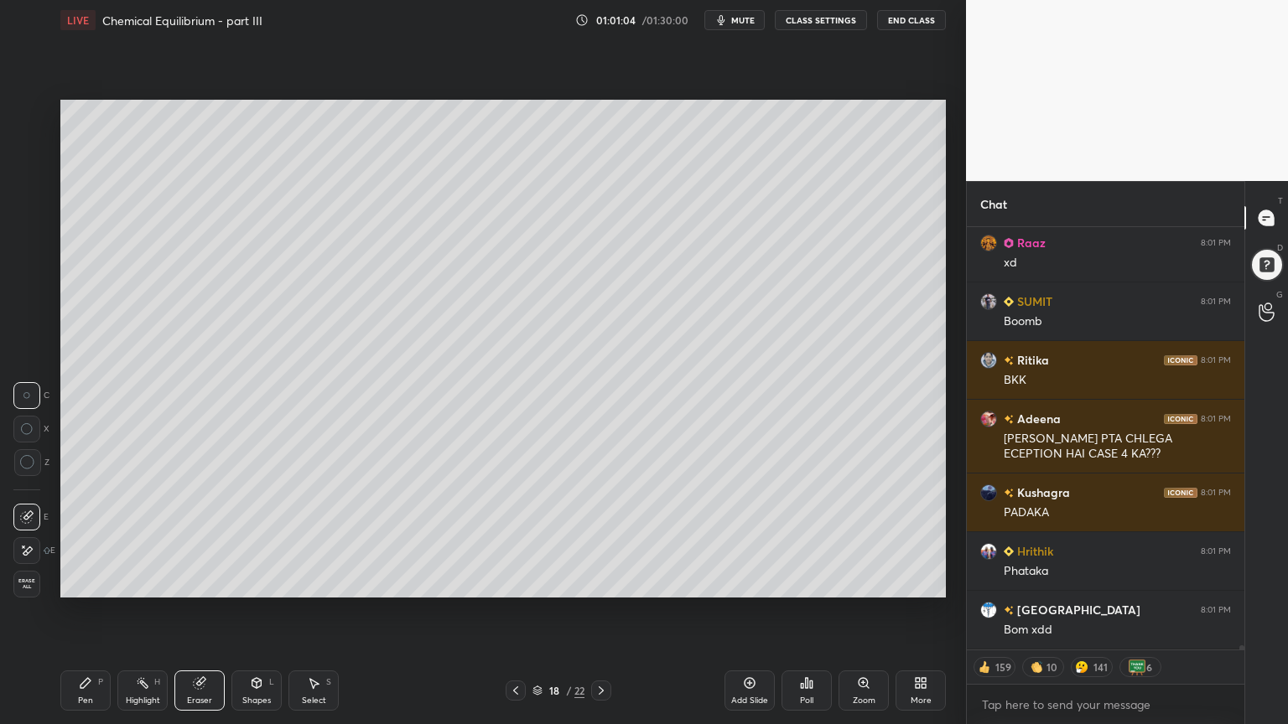
click at [78, 611] on div "Pen P" at bounding box center [85, 691] width 50 height 40
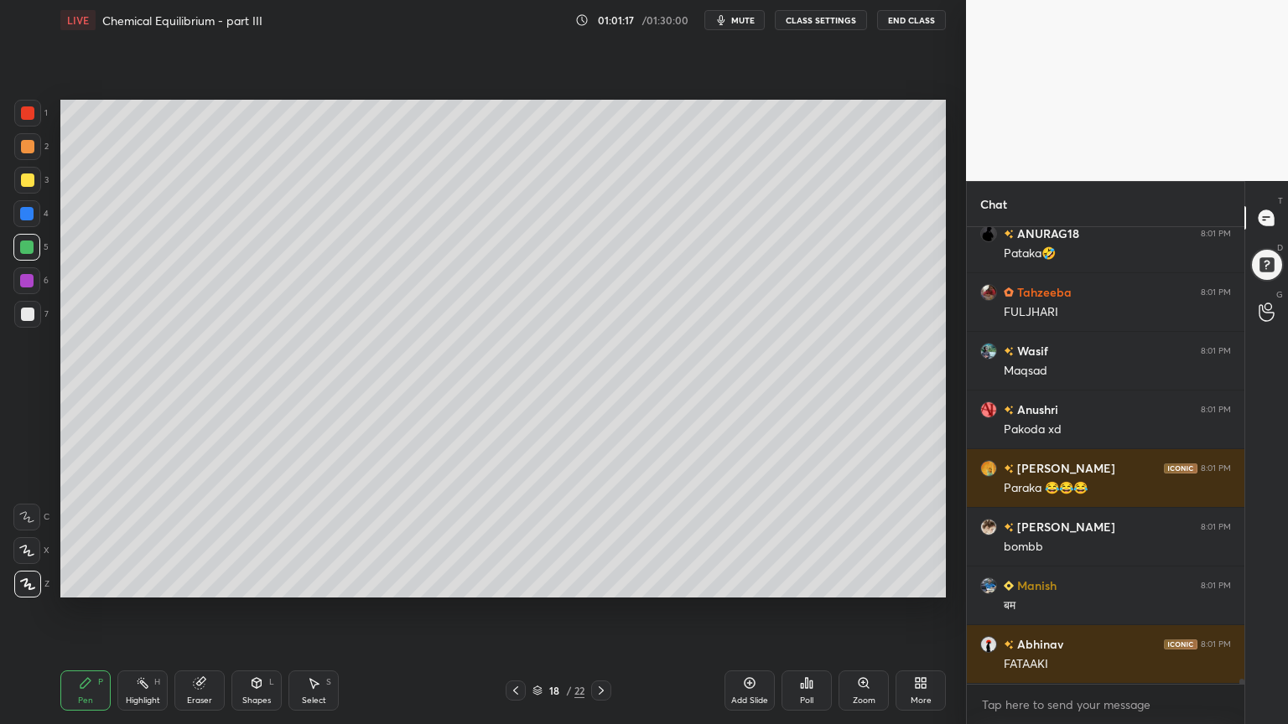
scroll to position [43746, 0]
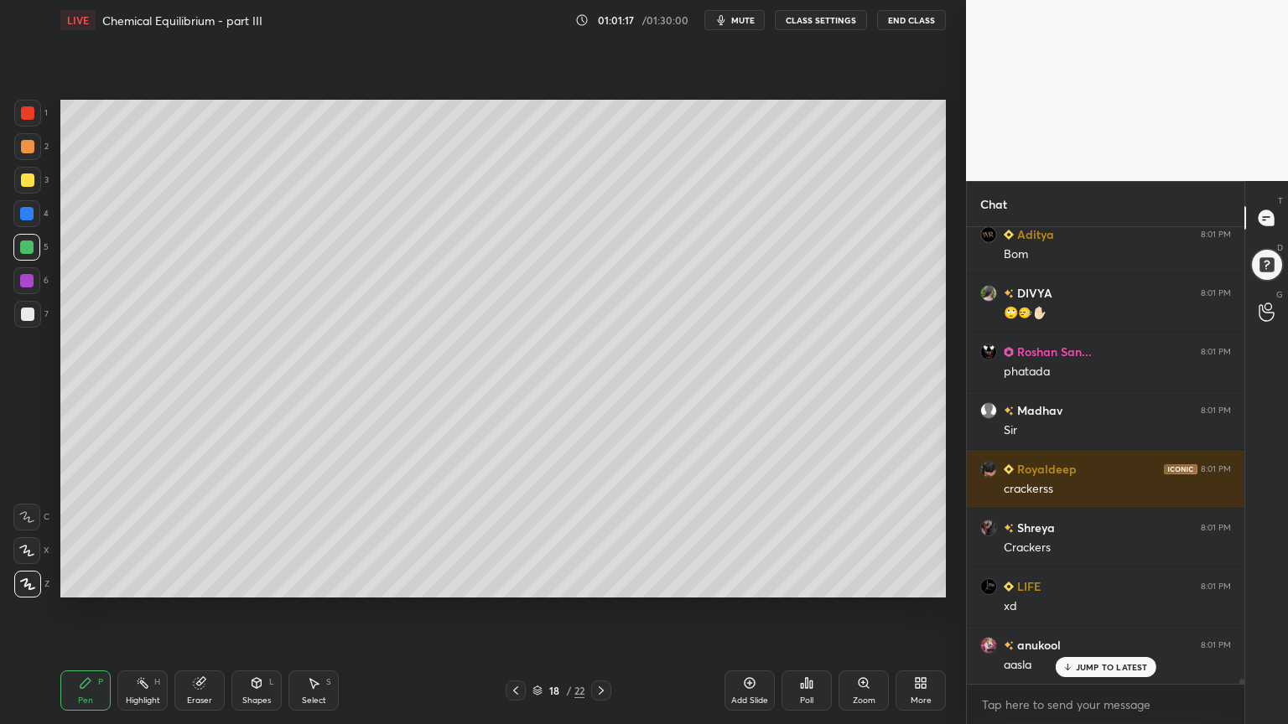
click at [819, 23] on button "CLASS SETTINGS" at bounding box center [821, 20] width 92 height 20
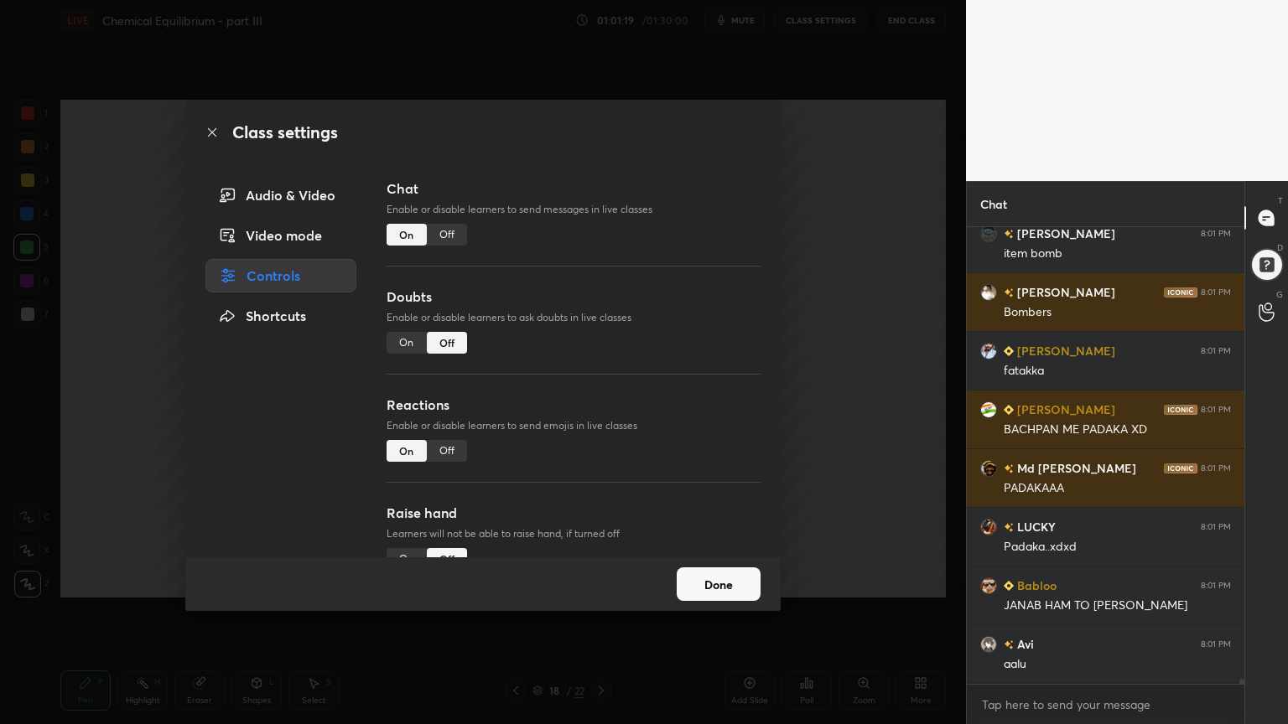
type textarea "x"
click at [449, 235] on div "Off" at bounding box center [447, 235] width 40 height 22
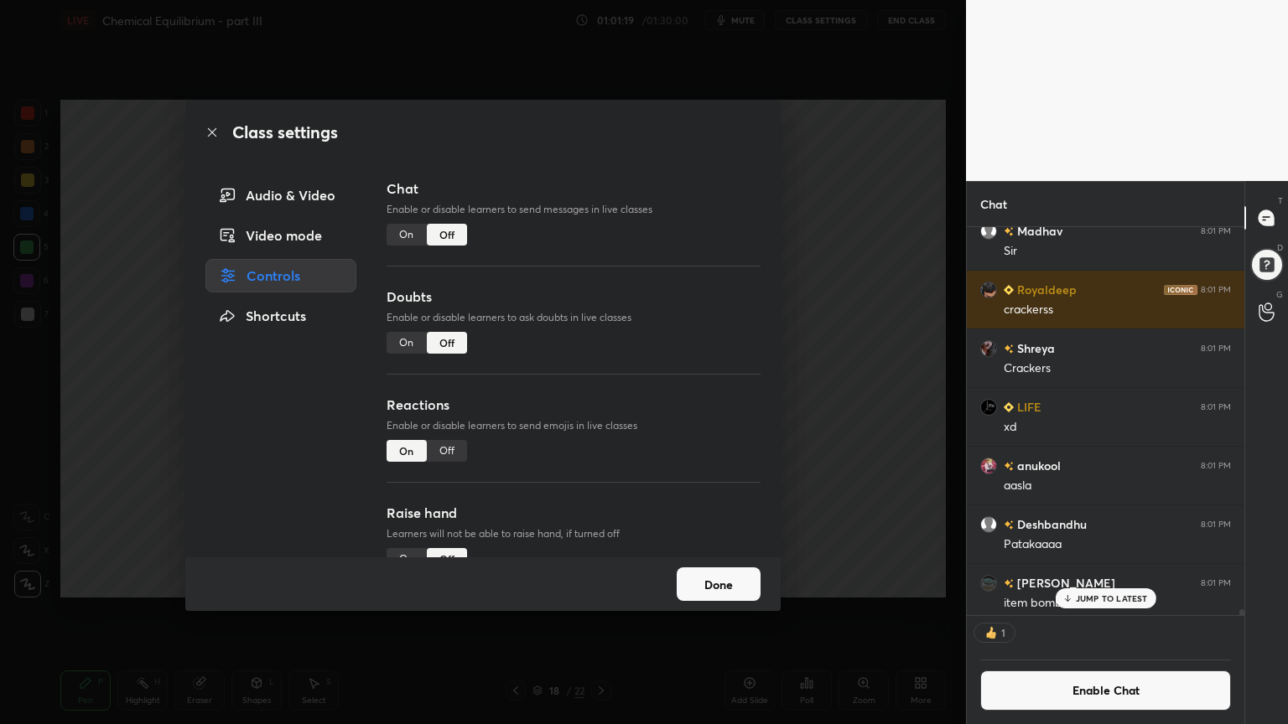
click at [849, 299] on div "Class settings Audio & Video Video mode Controls Shortcuts Chat Enable or disab…" at bounding box center [483, 362] width 966 height 724
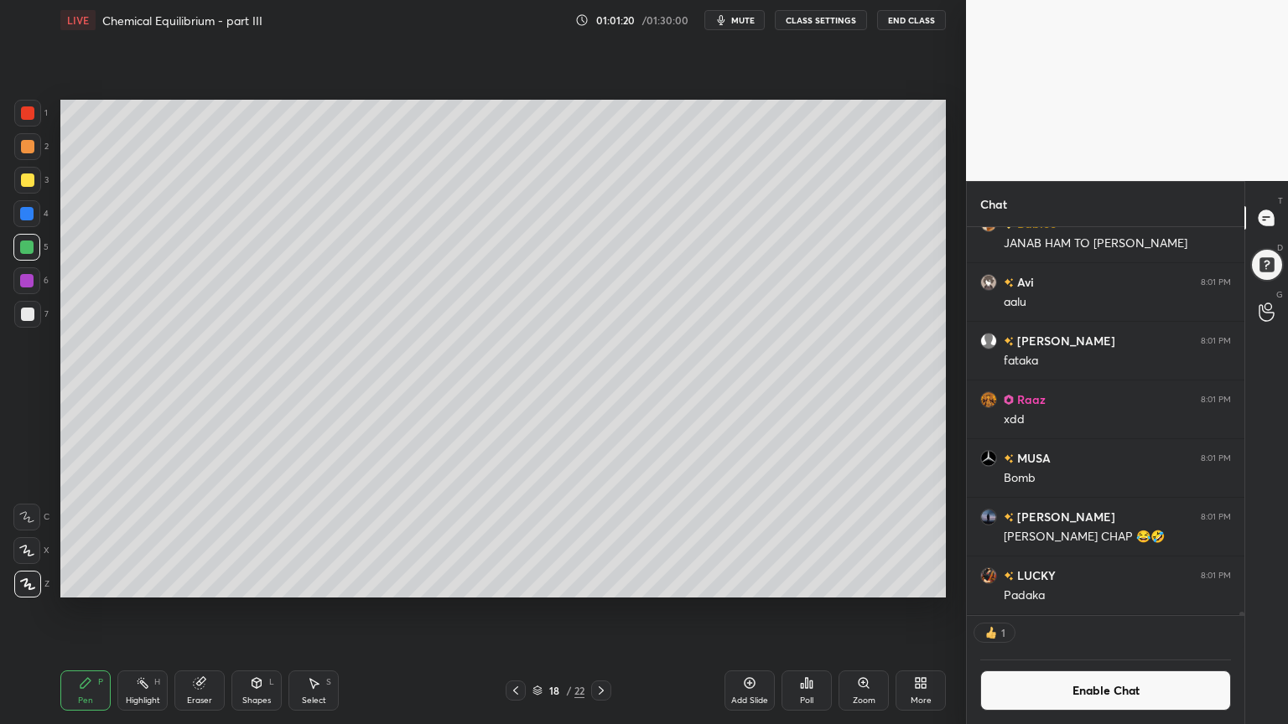
click at [91, 611] on icon at bounding box center [85, 683] width 13 height 13
click at [34, 319] on div at bounding box center [27, 314] width 13 height 13
drag, startPoint x: 125, startPoint y: 689, endPoint x: 211, endPoint y: 614, distance: 114.7
click at [126, 611] on div "Highlight H" at bounding box center [142, 691] width 50 height 40
click at [510, 98] on div "Setting up your live class Poll for secs No correct answer Start poll" at bounding box center [503, 348] width 899 height 617
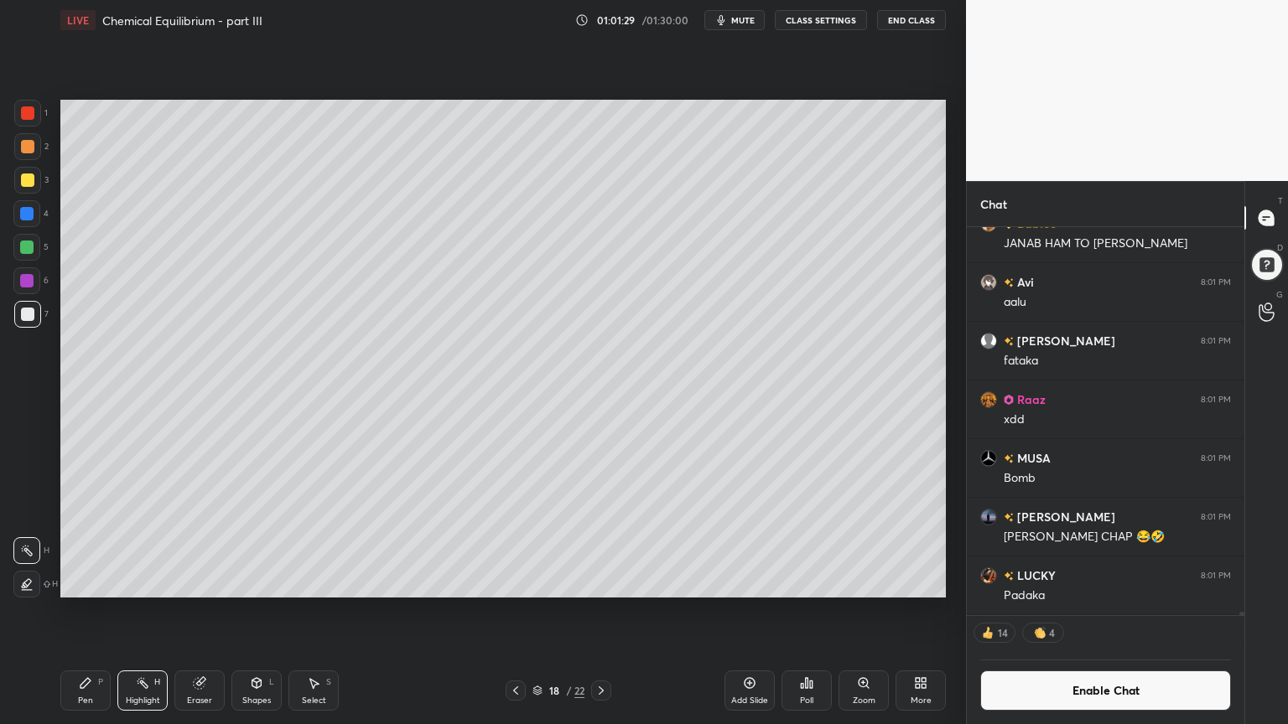
drag, startPoint x: 121, startPoint y: 688, endPoint x: 124, endPoint y: 674, distance: 14.6
click at [114, 611] on div "Pen P Highlight H Eraser Shapes L Select S" at bounding box center [226, 691] width 332 height 40
click at [78, 611] on div "Pen" at bounding box center [85, 701] width 15 height 8
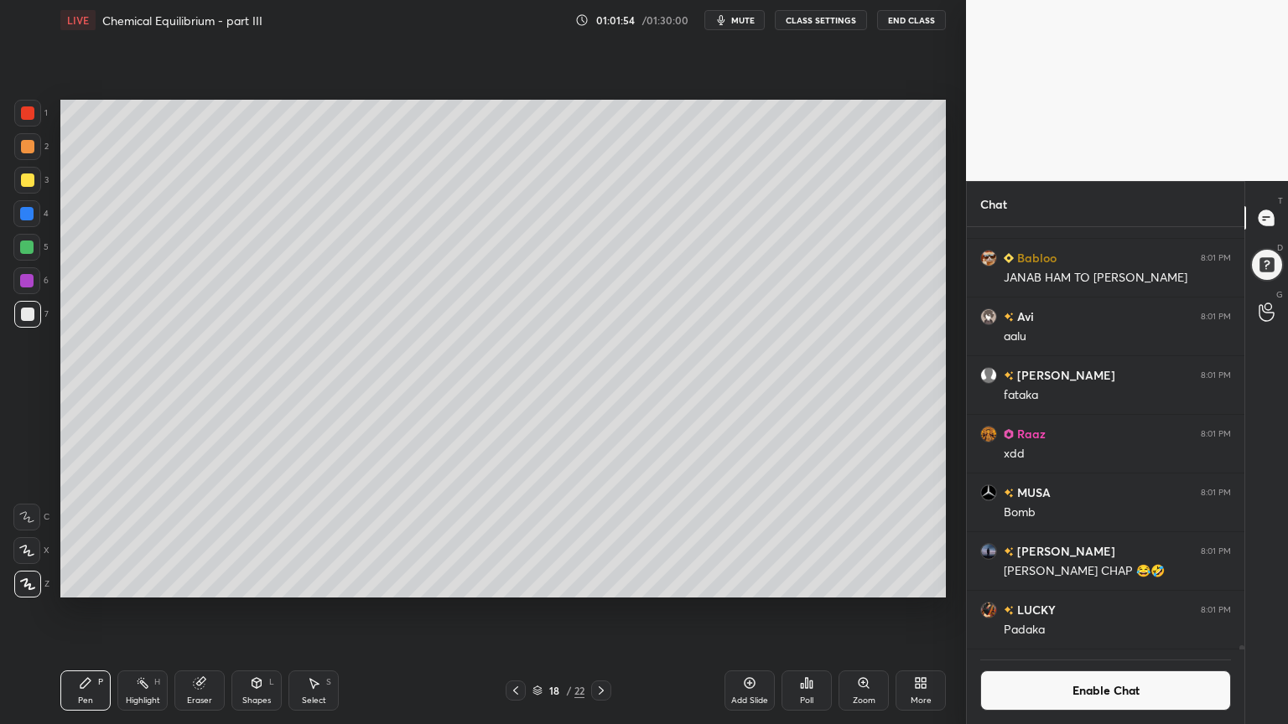
drag, startPoint x: 136, startPoint y: 697, endPoint x: 134, endPoint y: 685, distance: 12.7
click at [134, 611] on div "Highlight H" at bounding box center [142, 691] width 50 height 40
click at [81, 611] on div "Pen" at bounding box center [85, 701] width 15 height 8
click at [134, 611] on div "Highlight H" at bounding box center [142, 691] width 50 height 40
drag, startPoint x: 70, startPoint y: 694, endPoint x: 198, endPoint y: 694, distance: 127.4
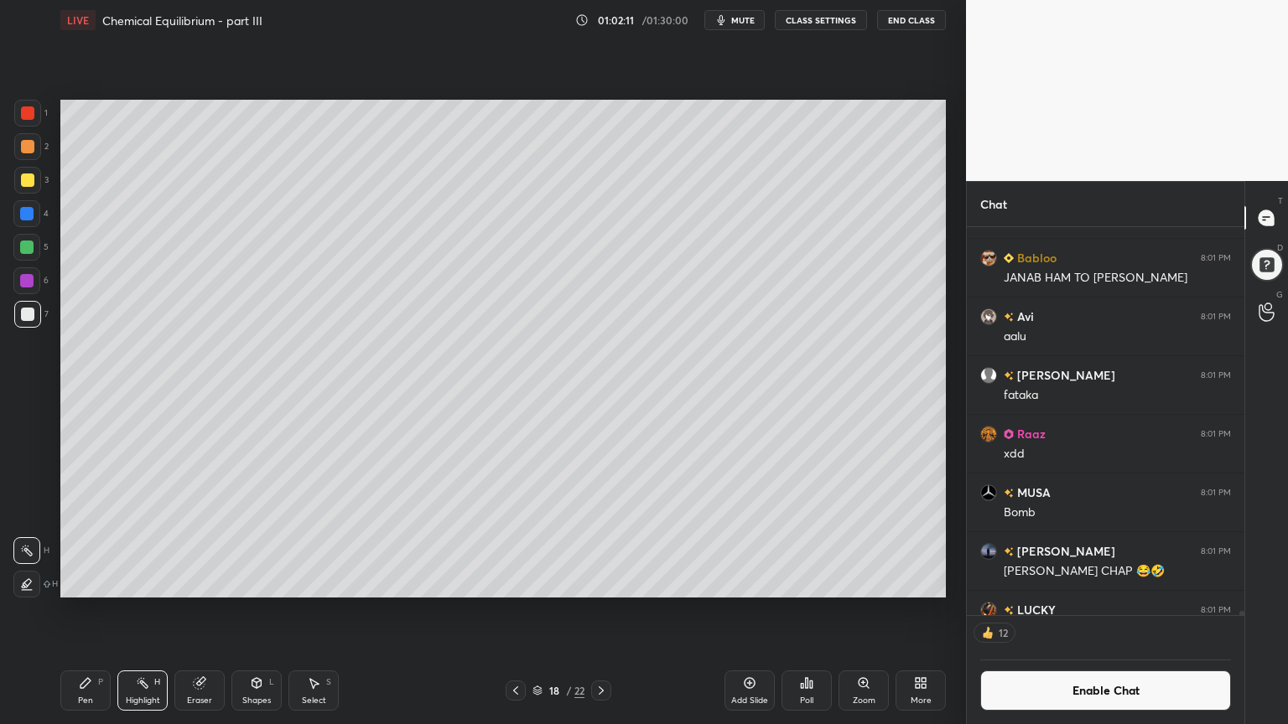
click at [72, 611] on div "Pen P" at bounding box center [85, 691] width 50 height 40
click at [157, 611] on div "Highlight H" at bounding box center [142, 691] width 50 height 40
drag, startPoint x: 101, startPoint y: 691, endPoint x: 129, endPoint y: 669, distance: 35.9
click at [100, 611] on div "Pen P" at bounding box center [85, 691] width 50 height 40
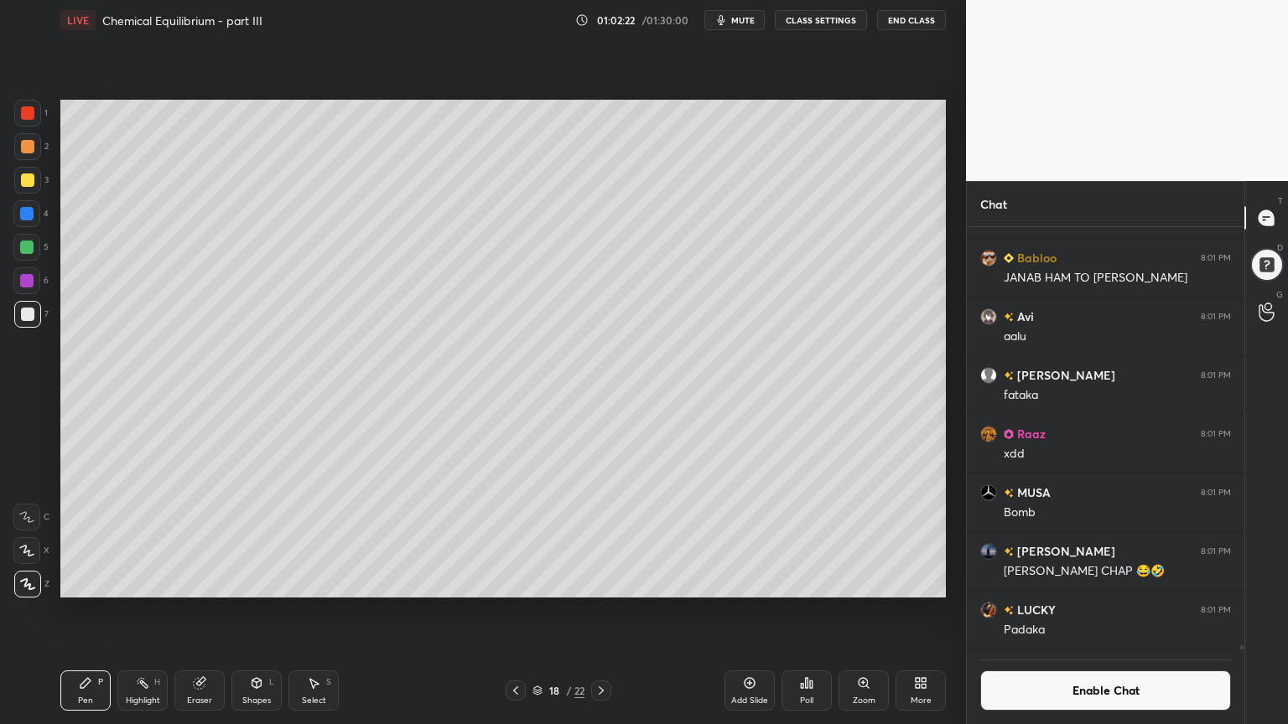
click at [263, 611] on div "Shapes L" at bounding box center [256, 691] width 50 height 40
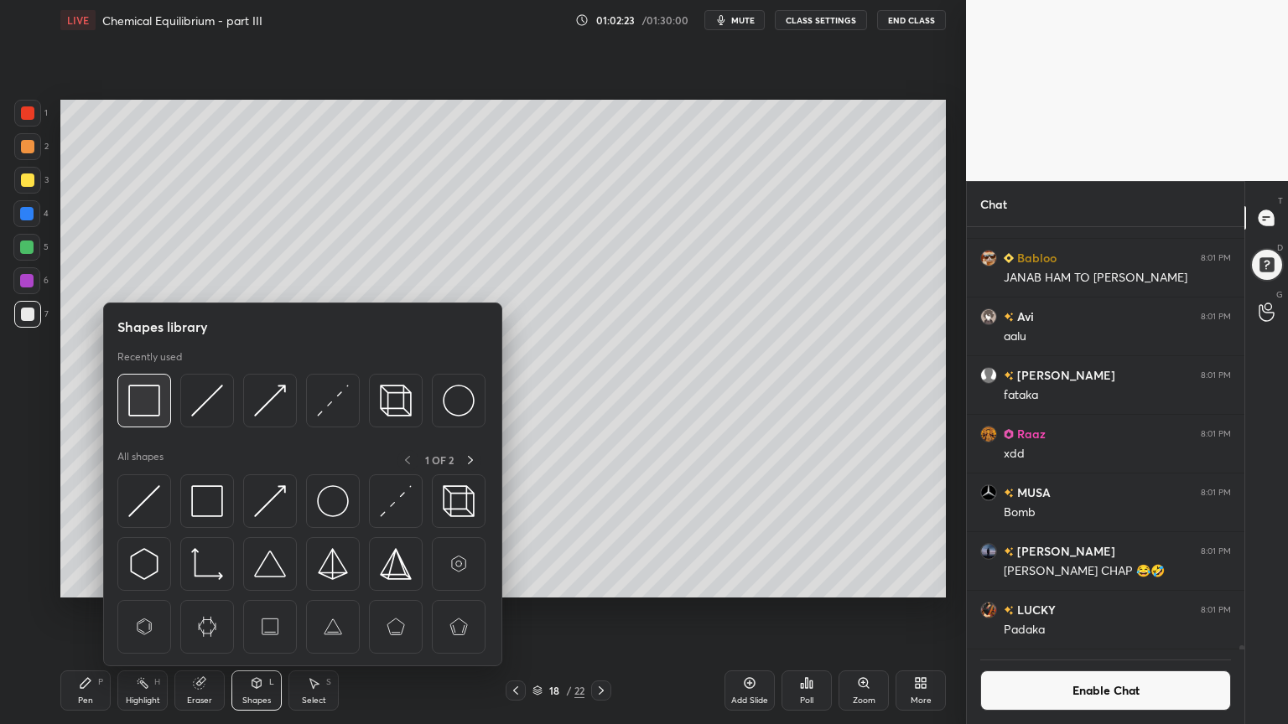
click at [144, 400] on img at bounding box center [144, 401] width 32 height 32
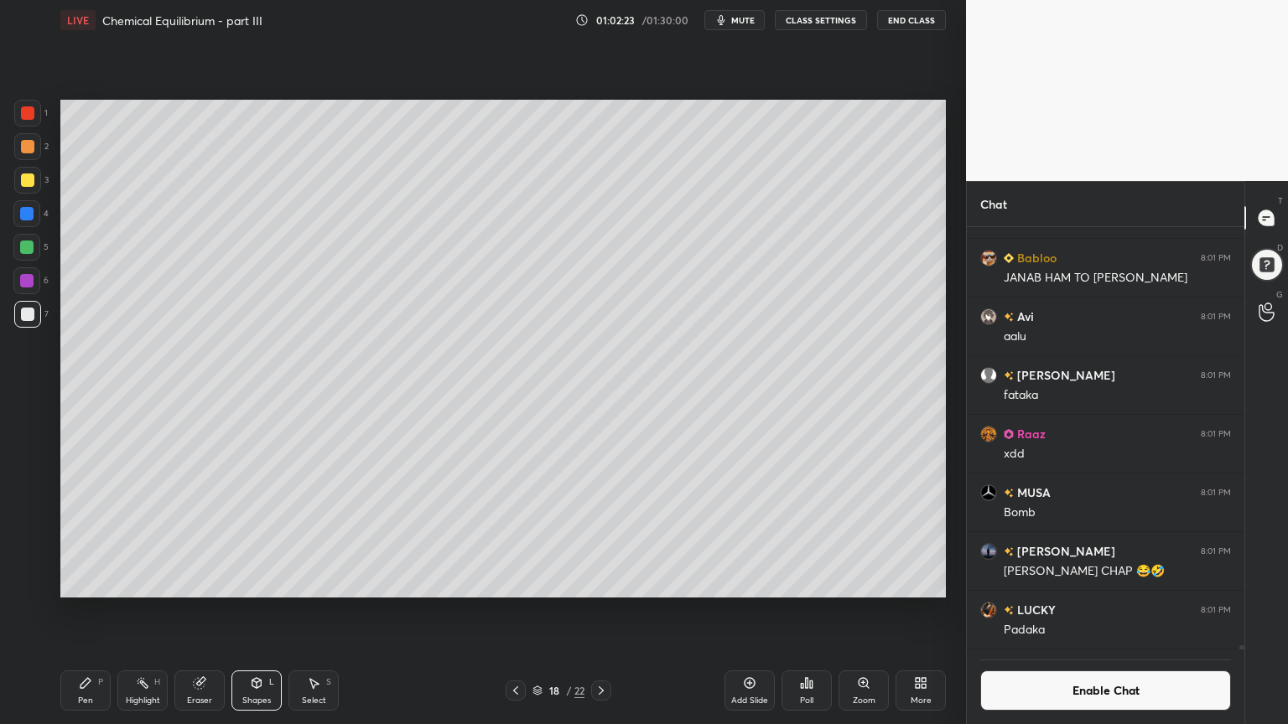
click at [23, 118] on div at bounding box center [27, 112] width 13 height 13
drag, startPoint x: 101, startPoint y: 686, endPoint x: 84, endPoint y: 655, distance: 35.3
click at [101, 611] on div "Pen P" at bounding box center [85, 691] width 50 height 40
click at [19, 173] on div at bounding box center [27, 180] width 27 height 27
drag, startPoint x: 145, startPoint y: 691, endPoint x: 258, endPoint y: 602, distance: 143.9
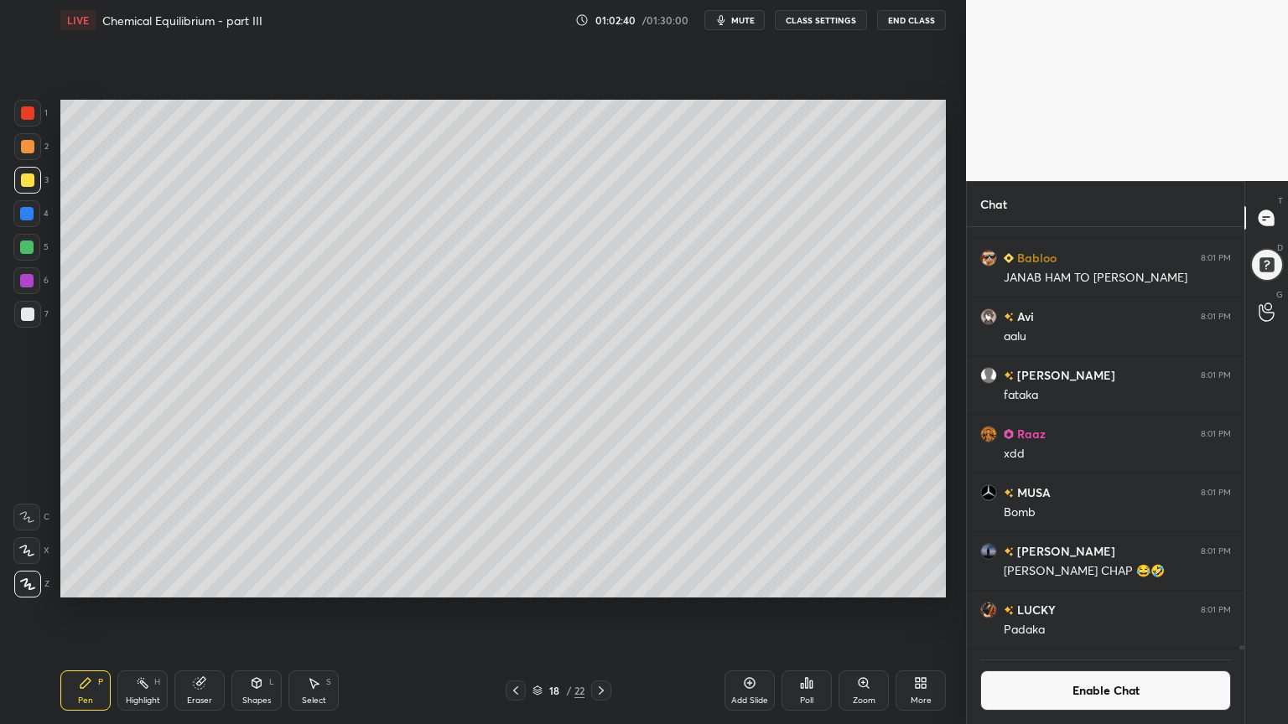
click at [148, 611] on div "Highlight H" at bounding box center [142, 691] width 50 height 40
click at [92, 611] on div "Pen" at bounding box center [85, 701] width 15 height 8
click at [25, 314] on div at bounding box center [27, 314] width 13 height 13
click at [153, 611] on div "Highlight H" at bounding box center [142, 691] width 50 height 40
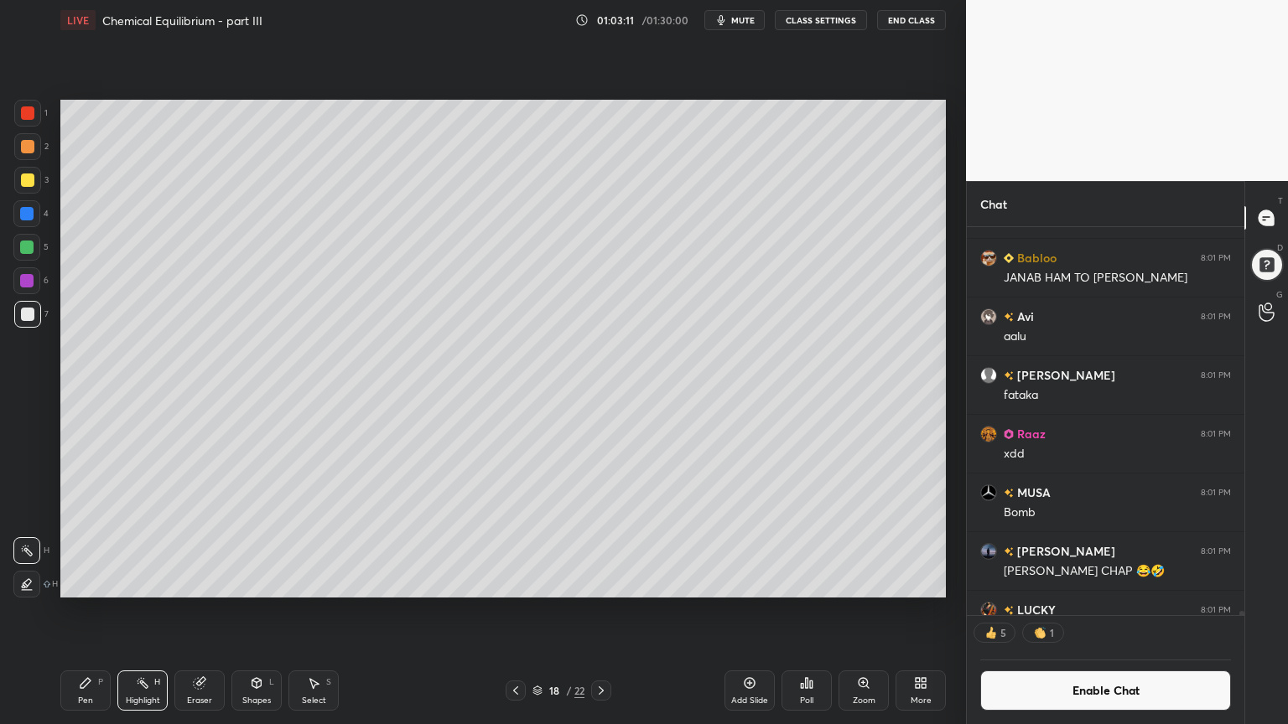
click at [587, 611] on div "18 / 22" at bounding box center [558, 691] width 106 height 20
click at [600, 611] on icon at bounding box center [600, 690] width 13 height 13
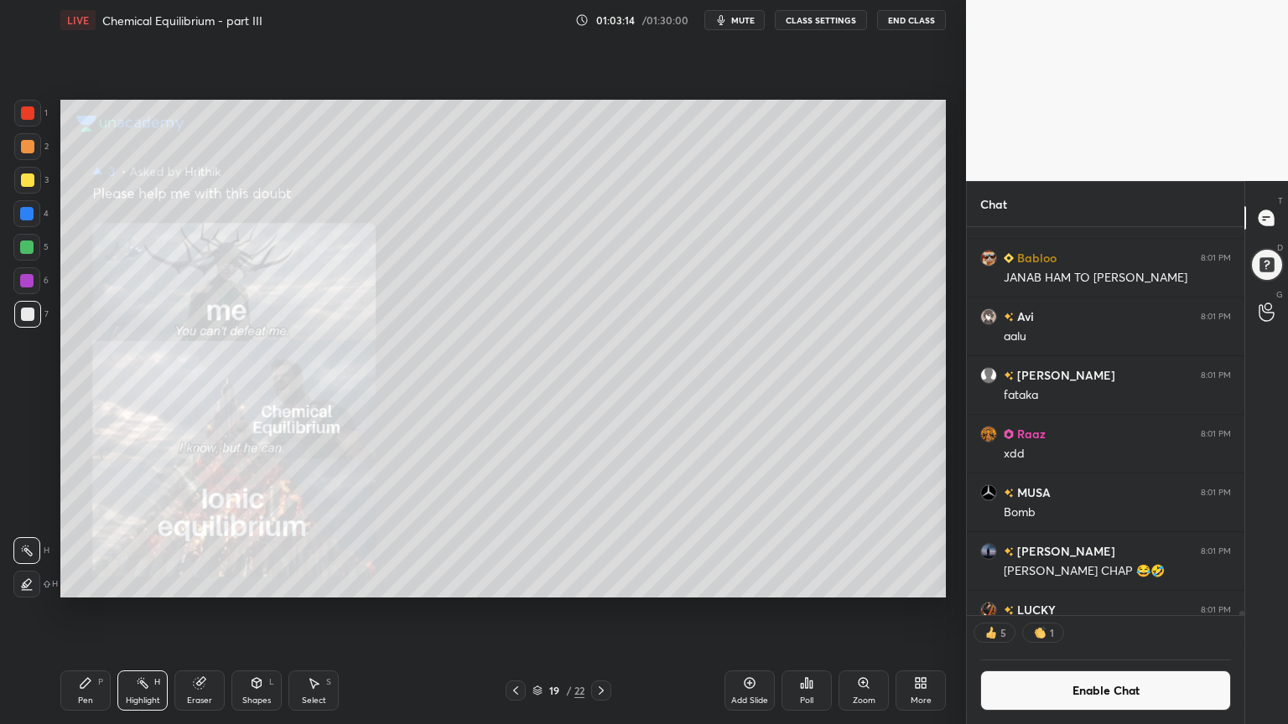
click at [509, 611] on icon at bounding box center [515, 690] width 13 height 13
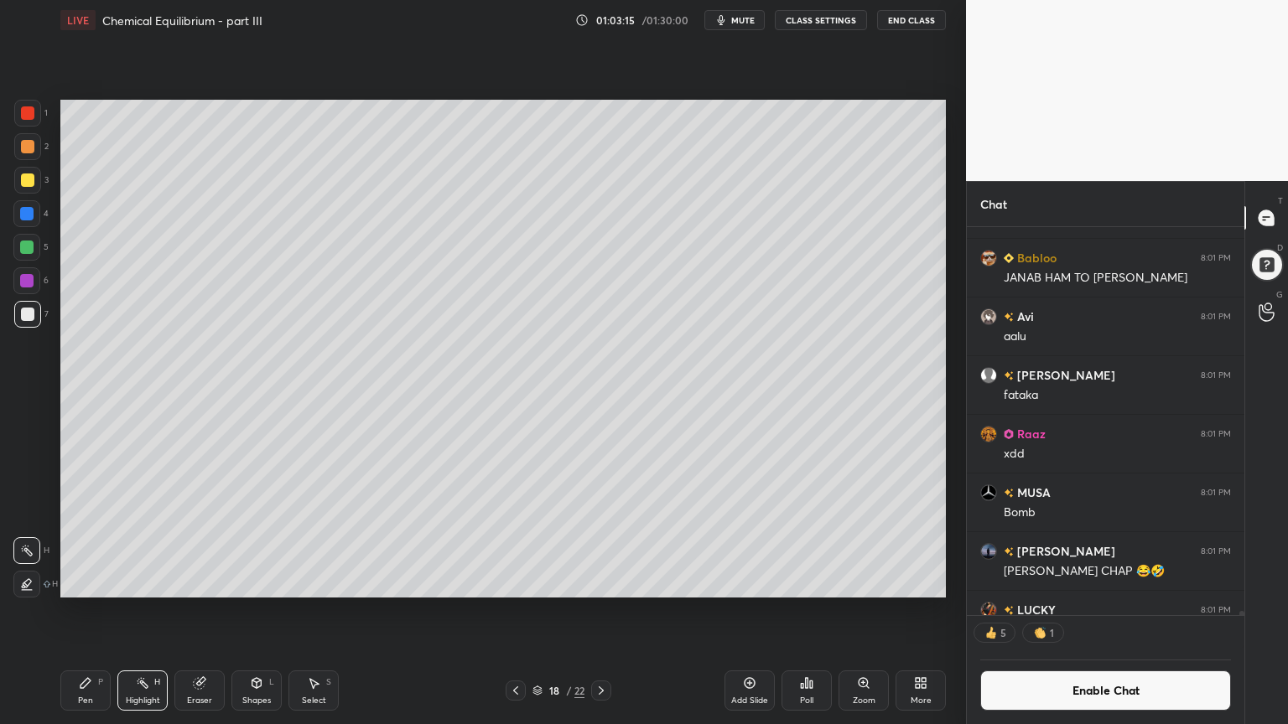
click at [910, 611] on div "More" at bounding box center [920, 691] width 50 height 40
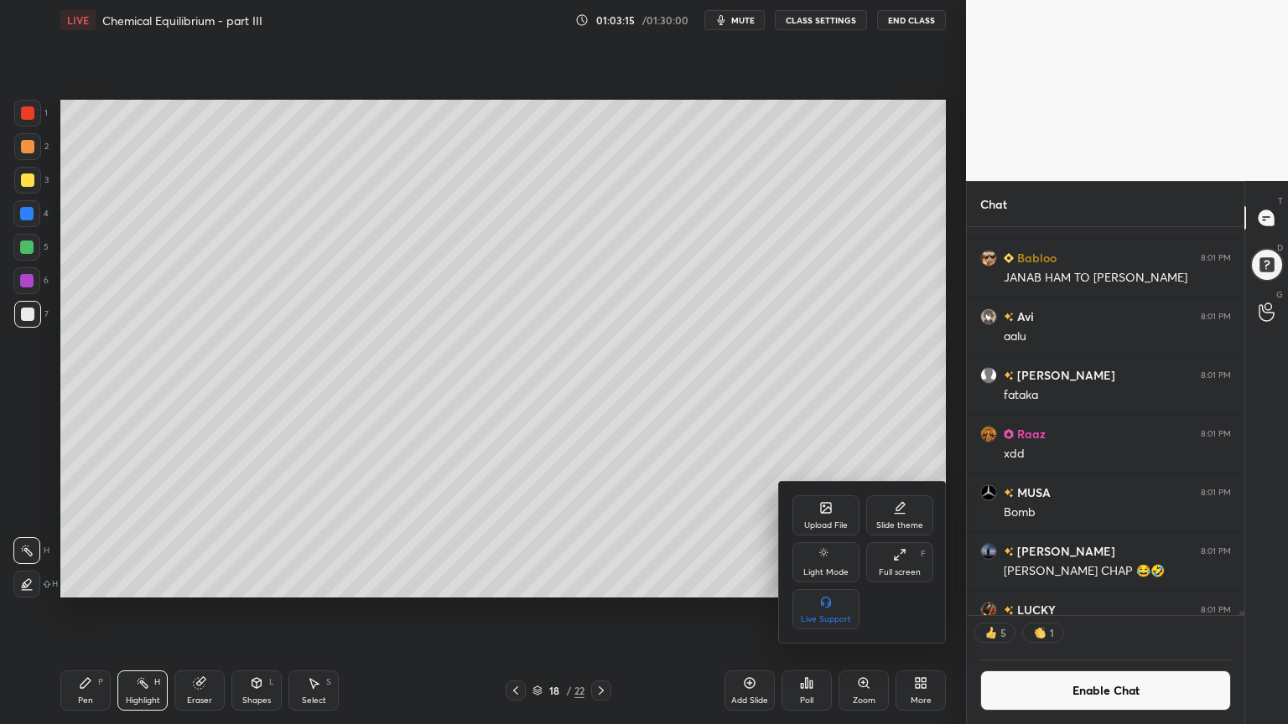
click at [827, 523] on div "Upload File" at bounding box center [826, 525] width 44 height 8
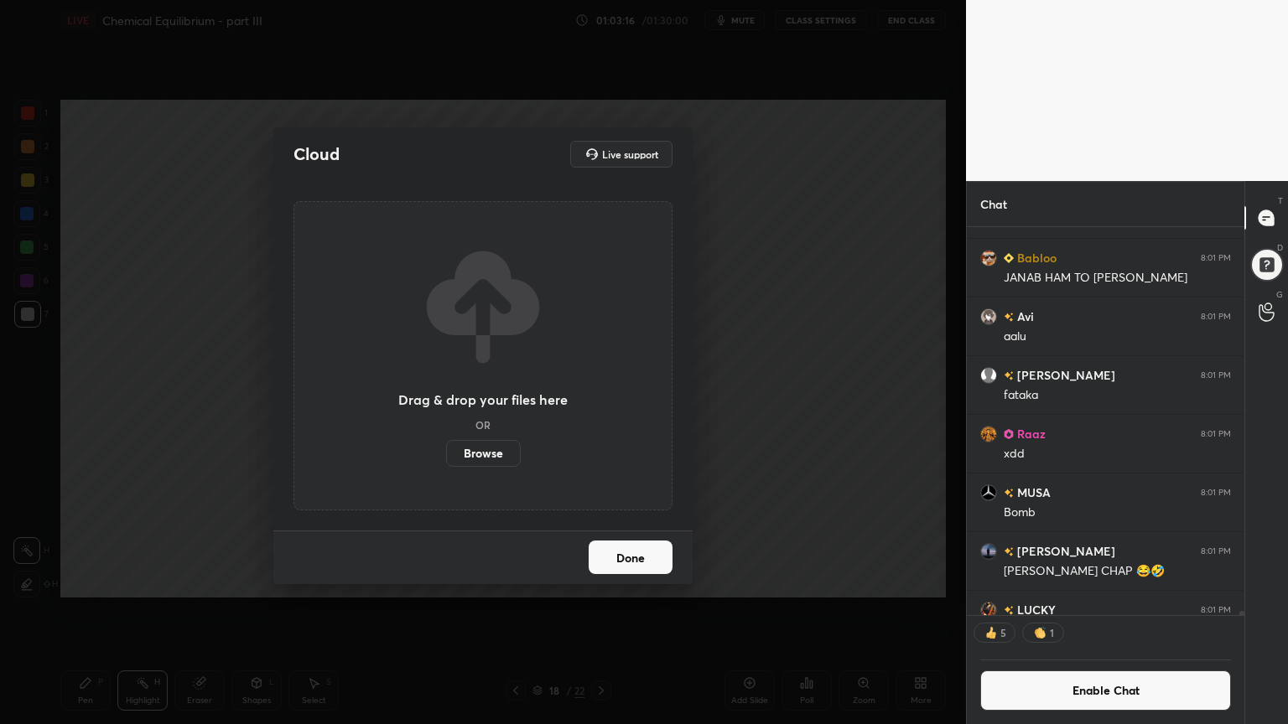
click at [494, 455] on label "Browse" at bounding box center [483, 453] width 75 height 27
click at [446, 455] on input "Browse" at bounding box center [446, 453] width 0 height 27
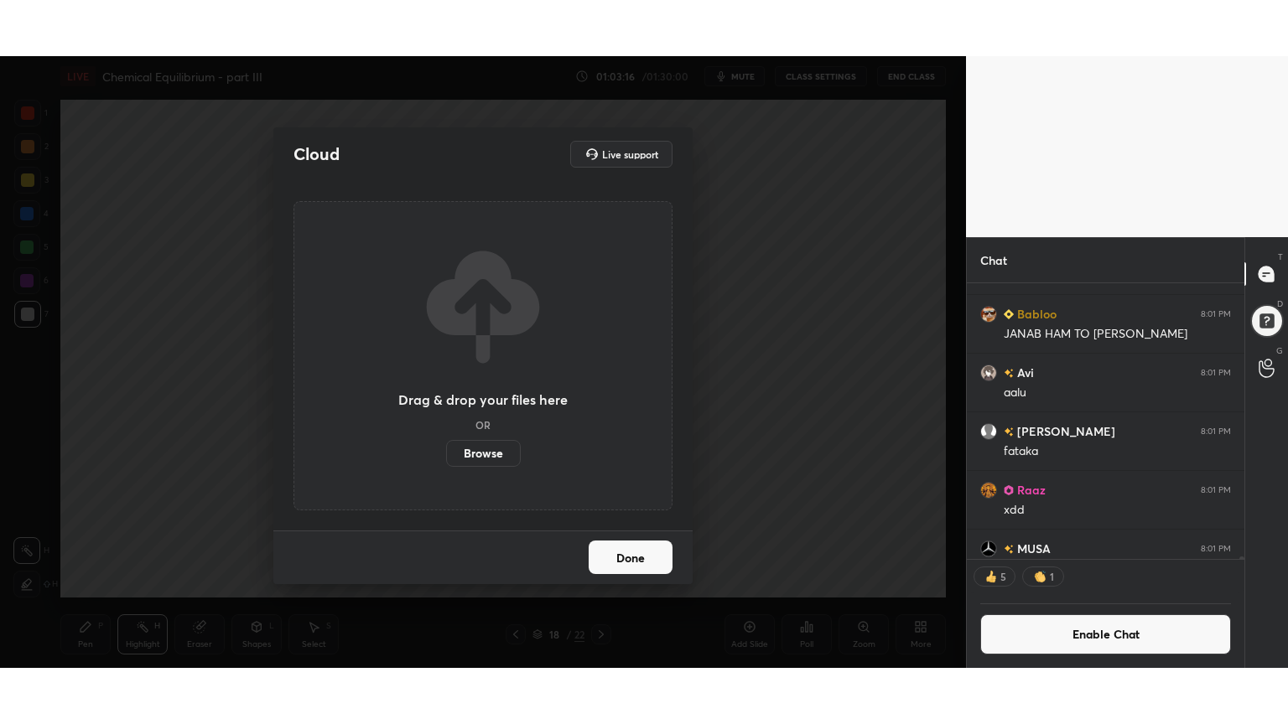
scroll to position [6, 5]
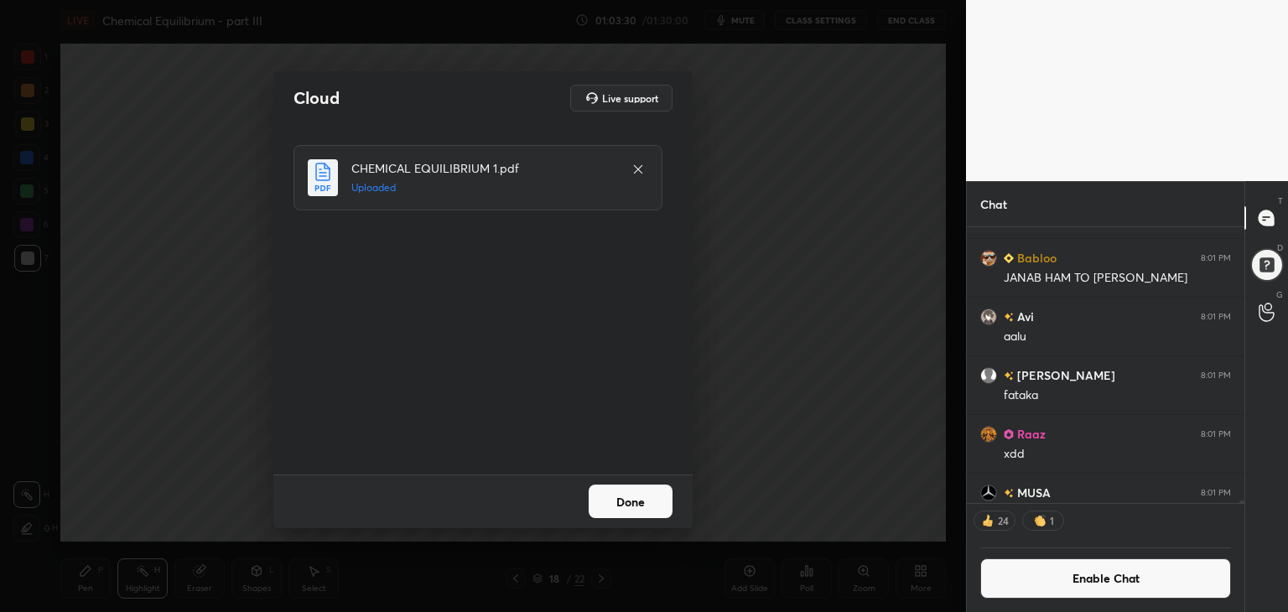
click at [637, 502] on button "Done" at bounding box center [630, 502] width 84 height 34
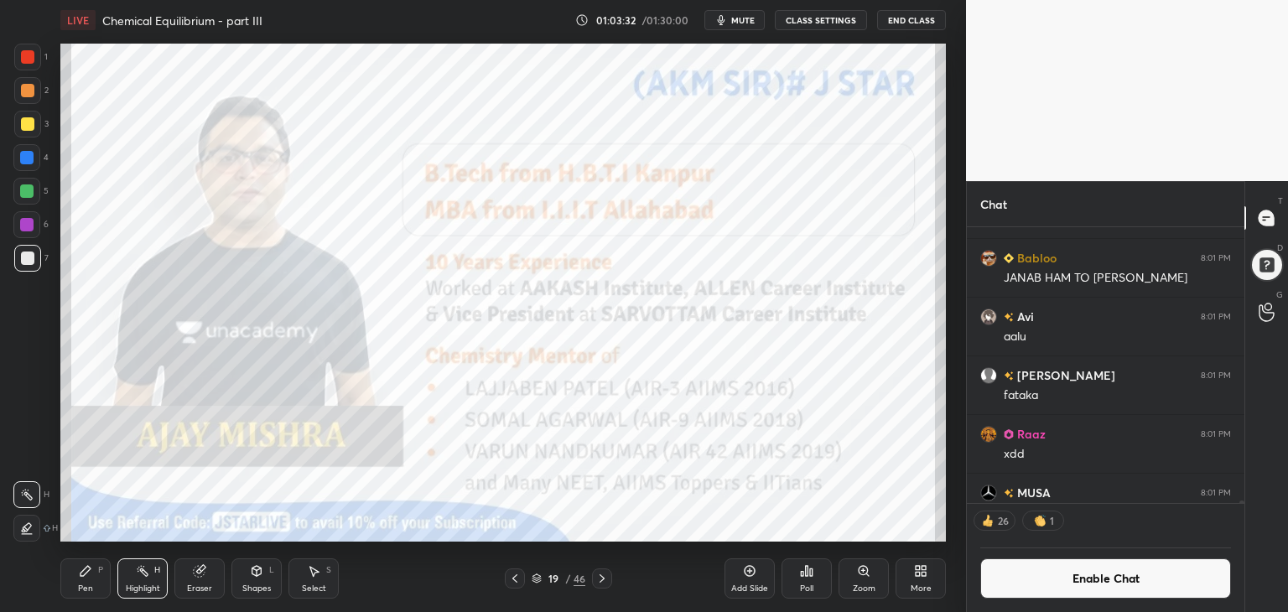
click at [919, 580] on div "More" at bounding box center [920, 578] width 50 height 40
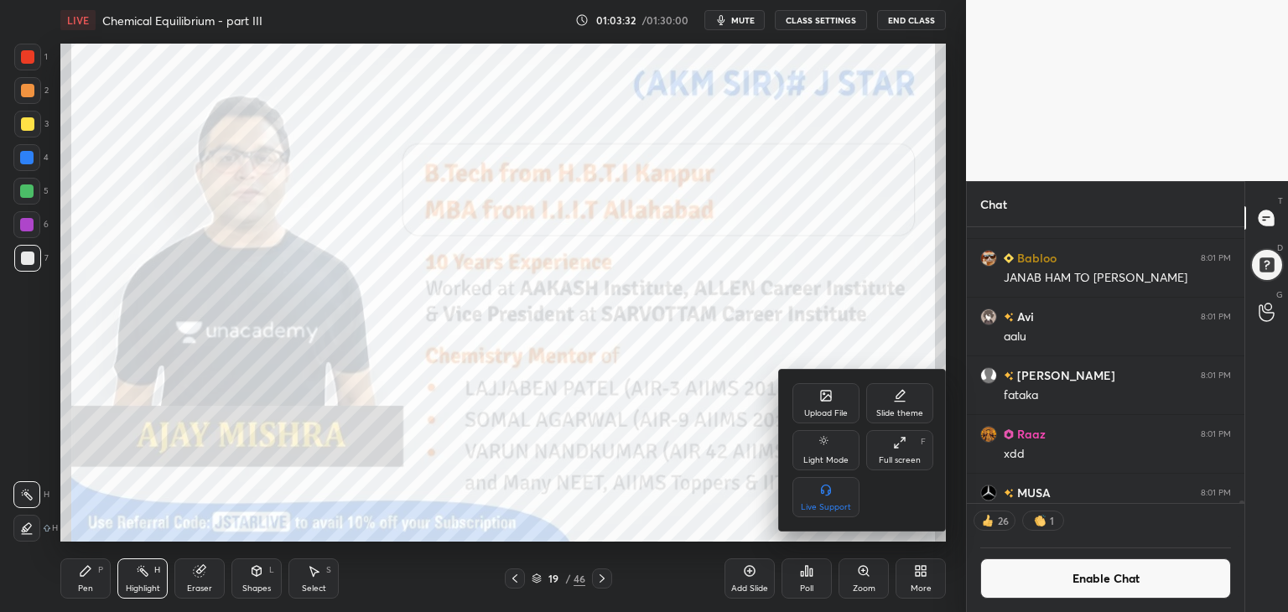
click at [888, 460] on div "Full screen F" at bounding box center [899, 450] width 67 height 40
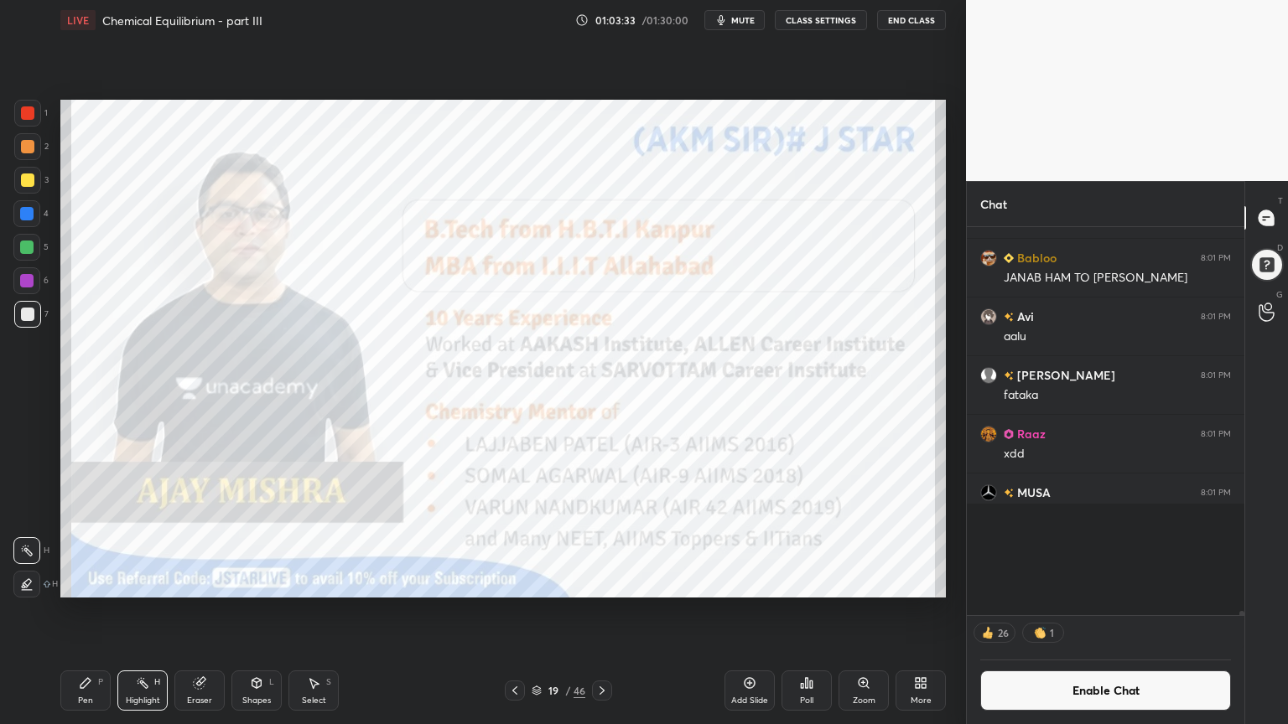
scroll to position [313, 272]
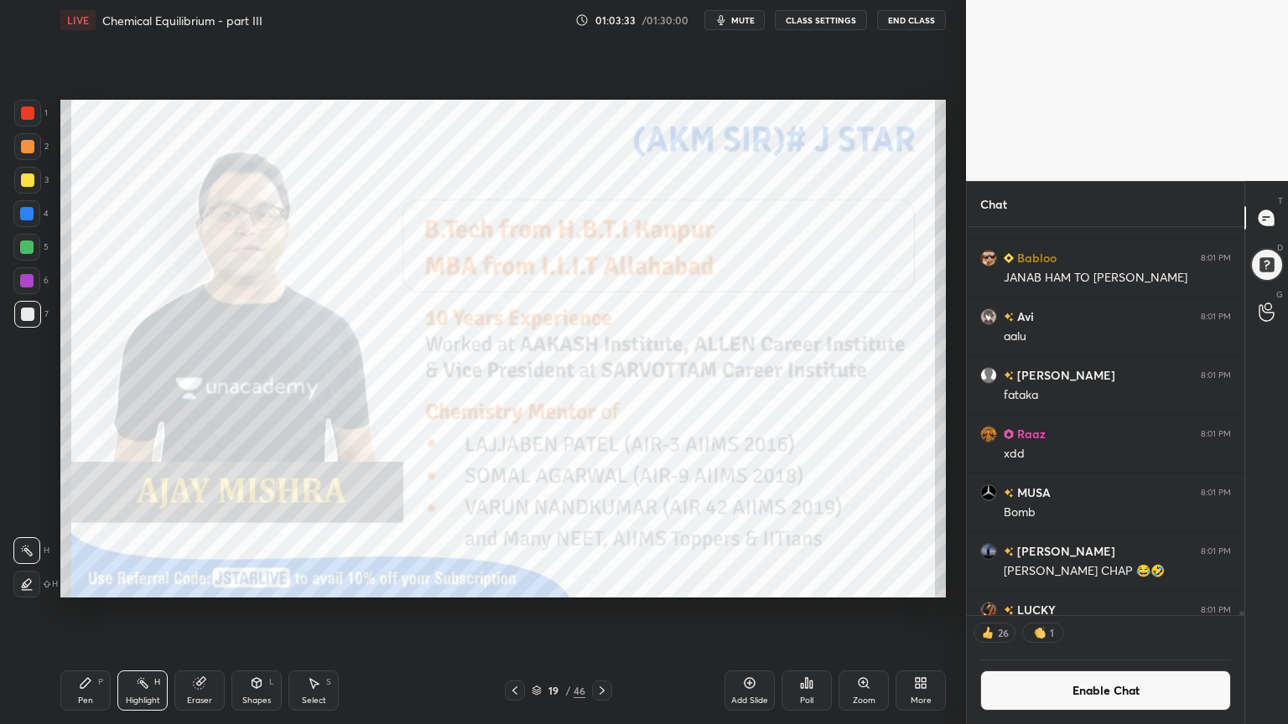
click at [53, 611] on div "1 2 3 4 5 6 7 C X Z C X Z E E Erase all H H LIVE Chemical Equilibrium - part II…" at bounding box center [476, 362] width 952 height 724
drag, startPoint x: 70, startPoint y: 697, endPoint x: 77, endPoint y: 666, distance: 31.7
click at [72, 611] on div "Pen P" at bounding box center [85, 691] width 50 height 40
drag, startPoint x: 29, startPoint y: 305, endPoint x: 47, endPoint y: 302, distance: 18.7
click at [34, 305] on div at bounding box center [27, 314] width 27 height 27
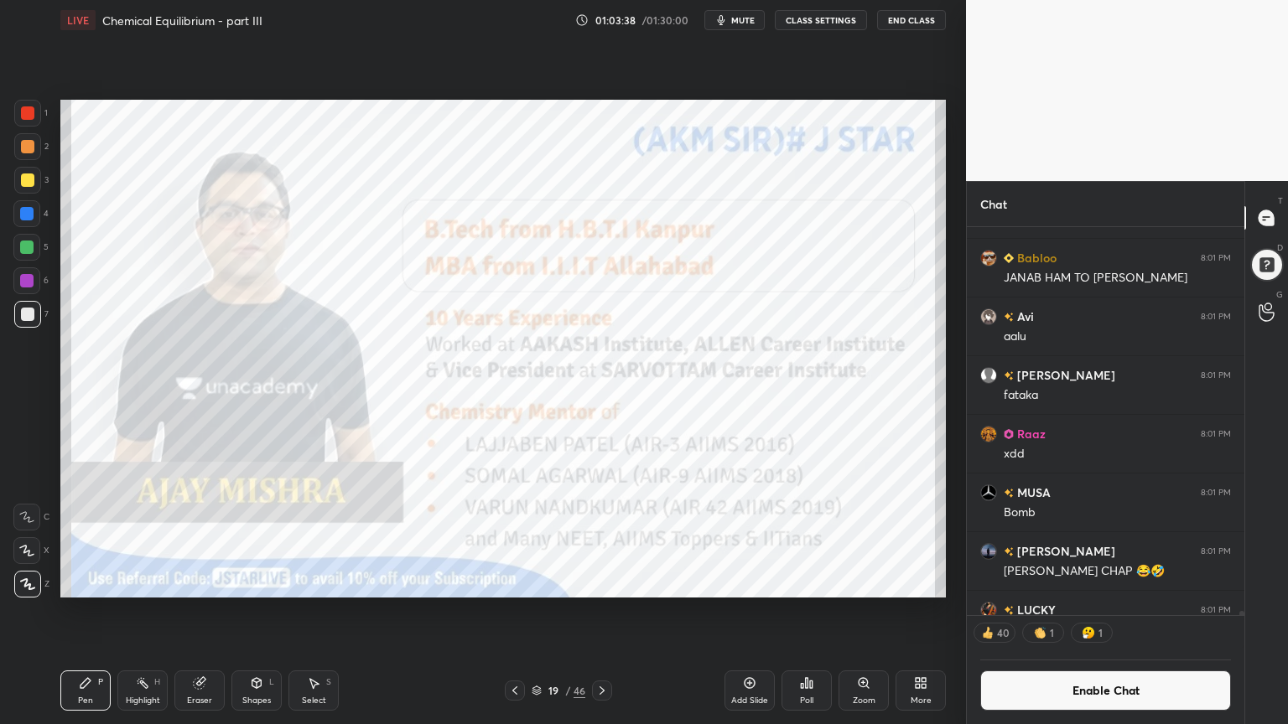
click at [28, 114] on div at bounding box center [27, 112] width 13 height 13
click at [512, 611] on icon at bounding box center [514, 691] width 5 height 8
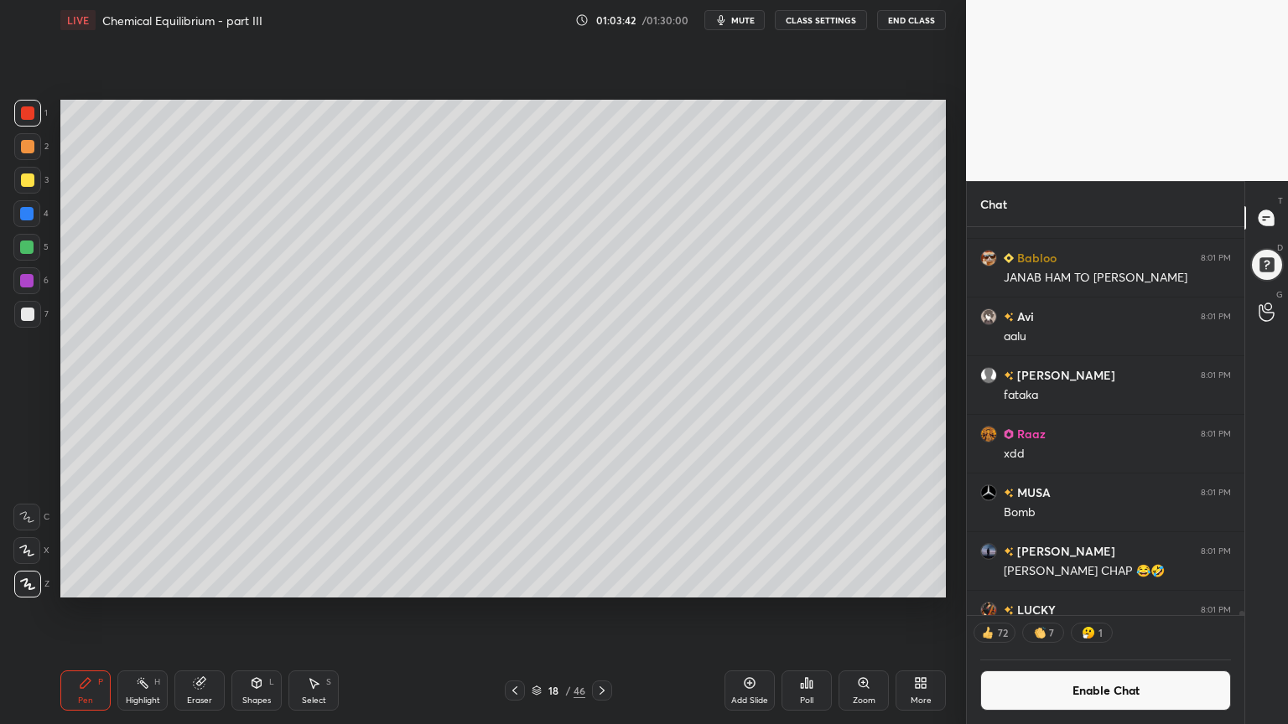
click at [603, 611] on icon at bounding box center [601, 691] width 5 height 8
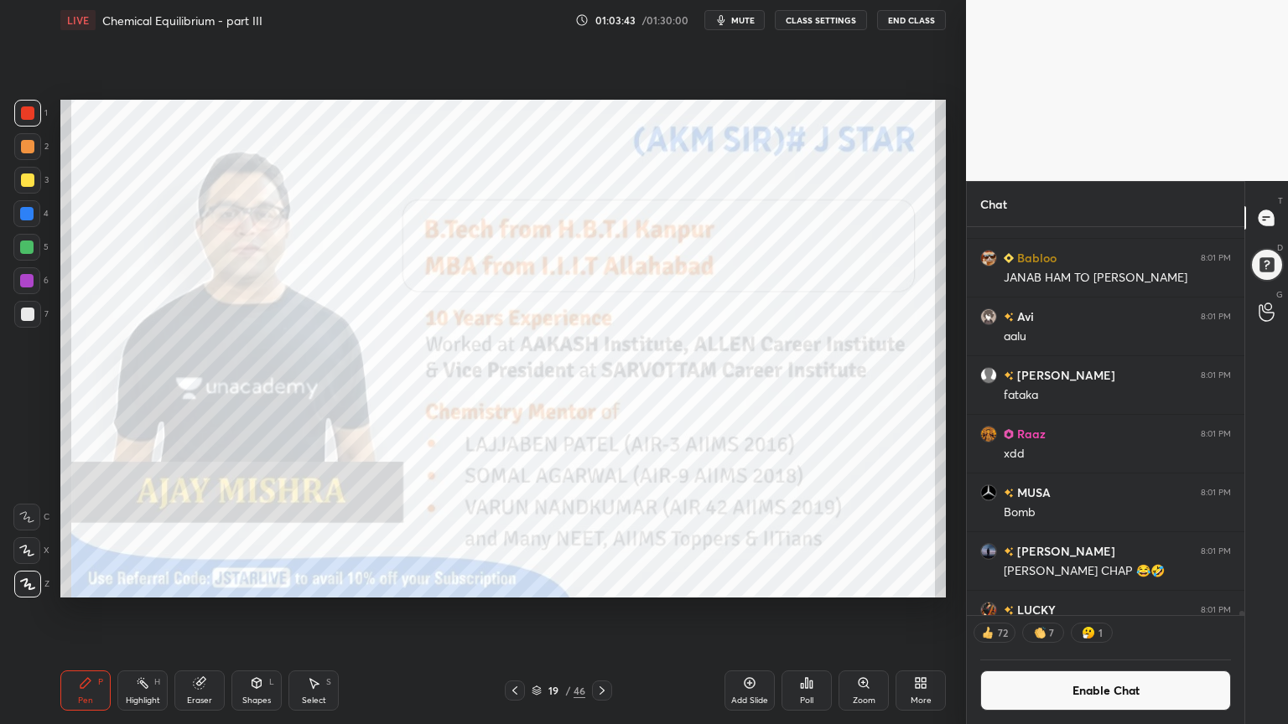
click at [605, 611] on icon at bounding box center [601, 690] width 13 height 13
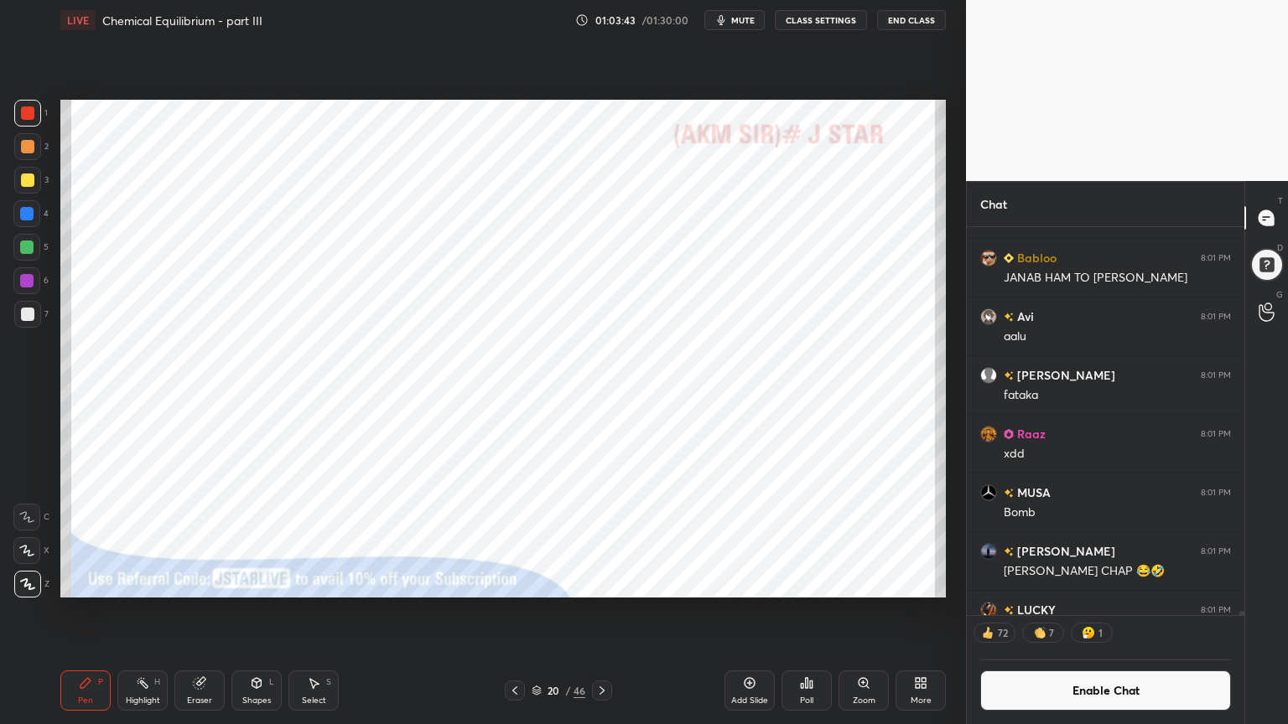
click at [607, 611] on icon at bounding box center [601, 690] width 13 height 13
click at [604, 611] on icon at bounding box center [601, 690] width 13 height 13
drag, startPoint x: 101, startPoint y: 690, endPoint x: 96, endPoint y: 651, distance: 39.8
click at [102, 611] on div "Pen P" at bounding box center [85, 691] width 50 height 40
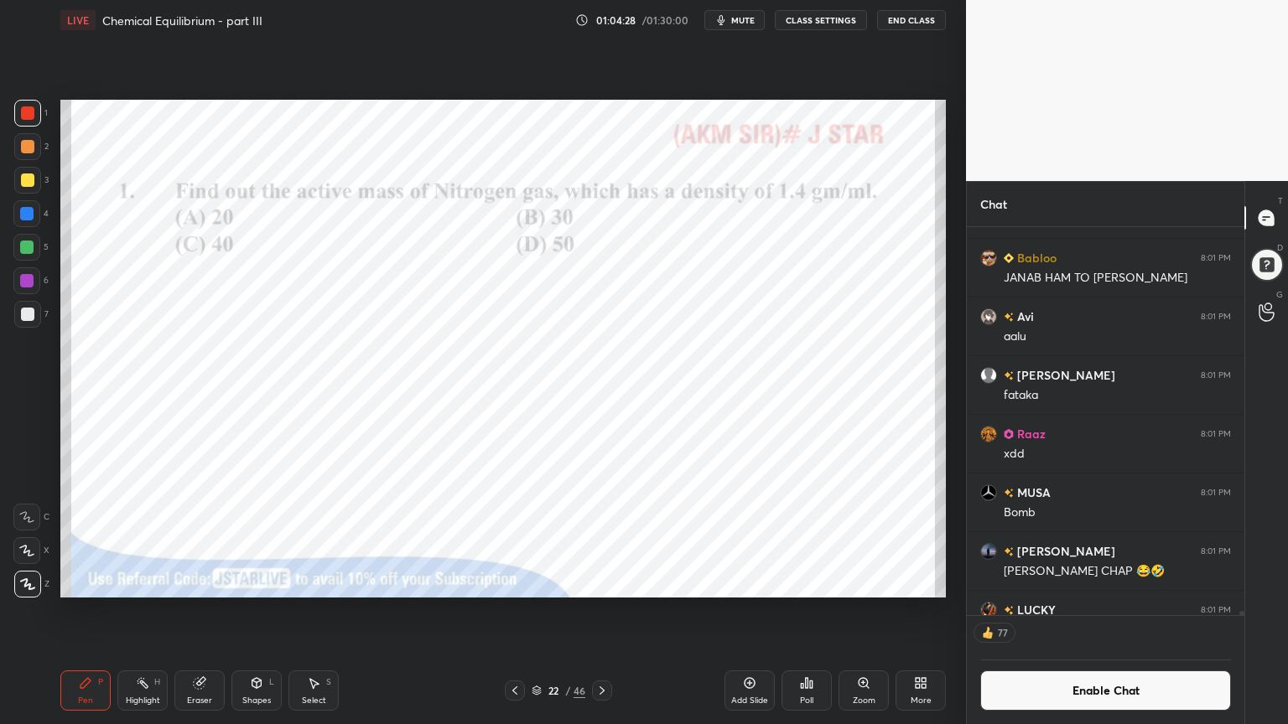
click at [804, 611] on div "Poll" at bounding box center [806, 691] width 50 height 40
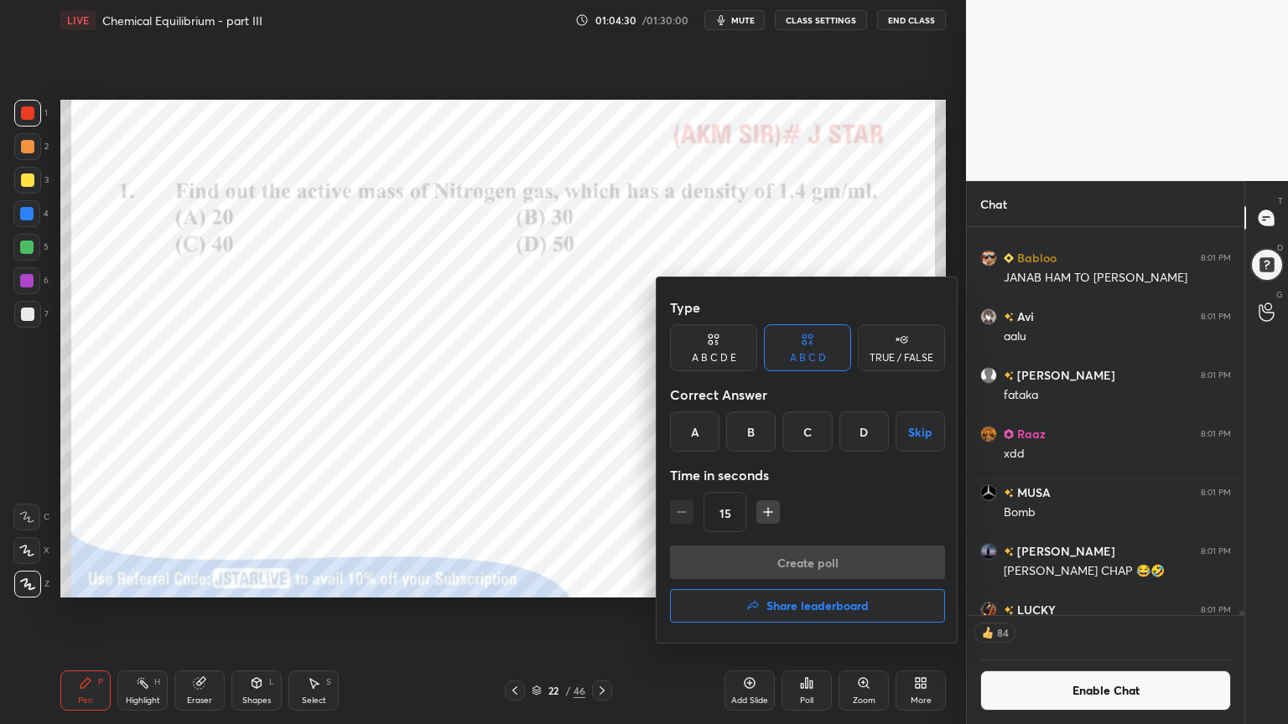
click at [863, 439] on div "D" at bounding box center [863, 432] width 49 height 40
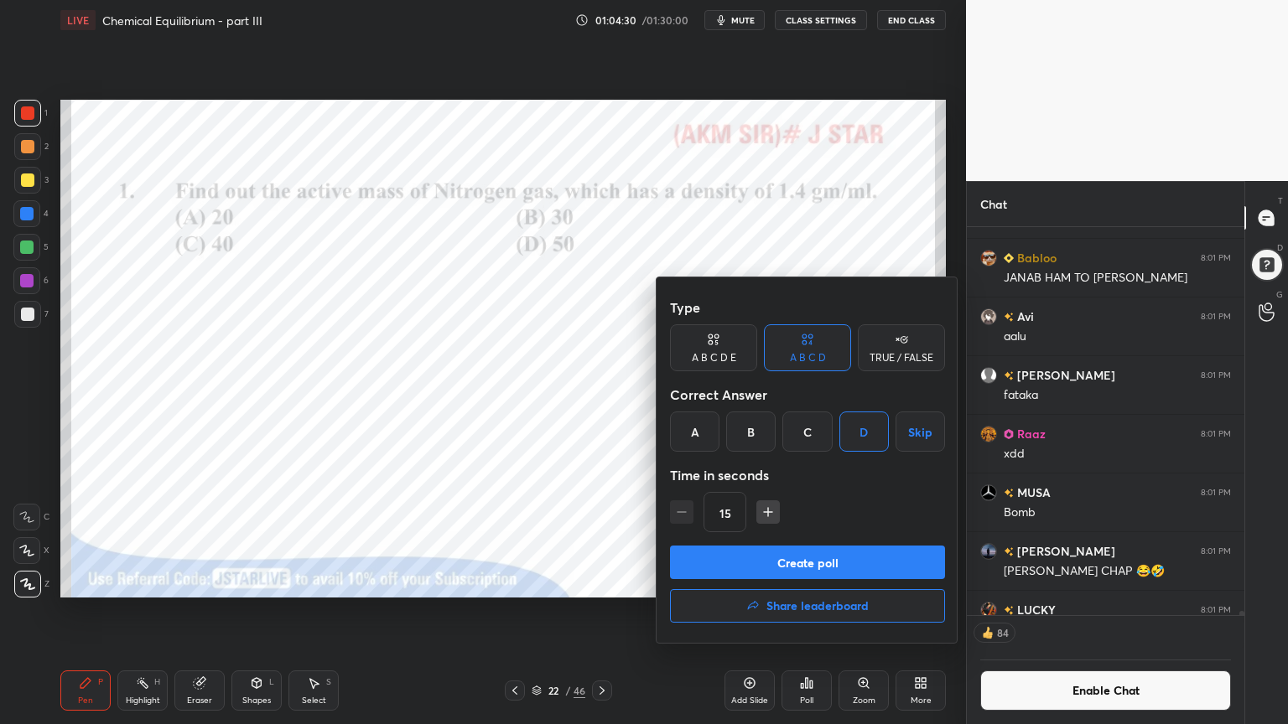
drag, startPoint x: 837, startPoint y: 560, endPoint x: 879, endPoint y: 523, distance: 55.8
click at [842, 558] on button "Create poll" at bounding box center [807, 563] width 275 height 34
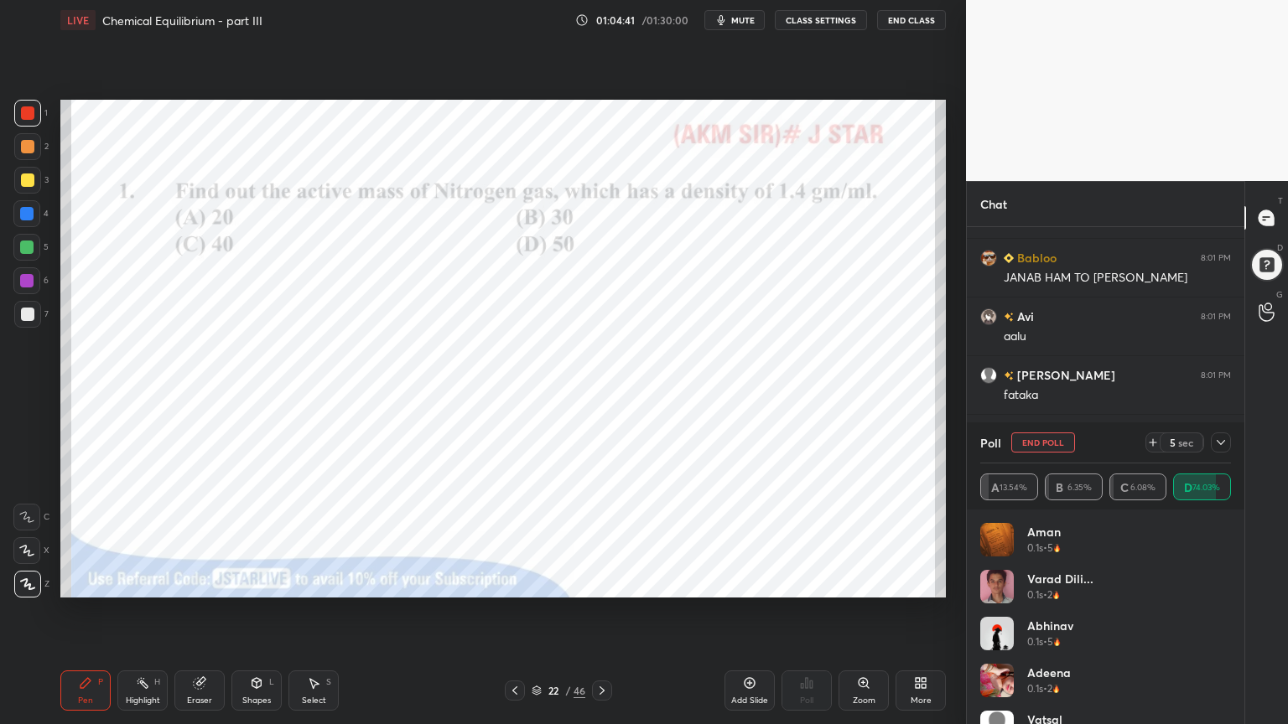
scroll to position [41880, 0]
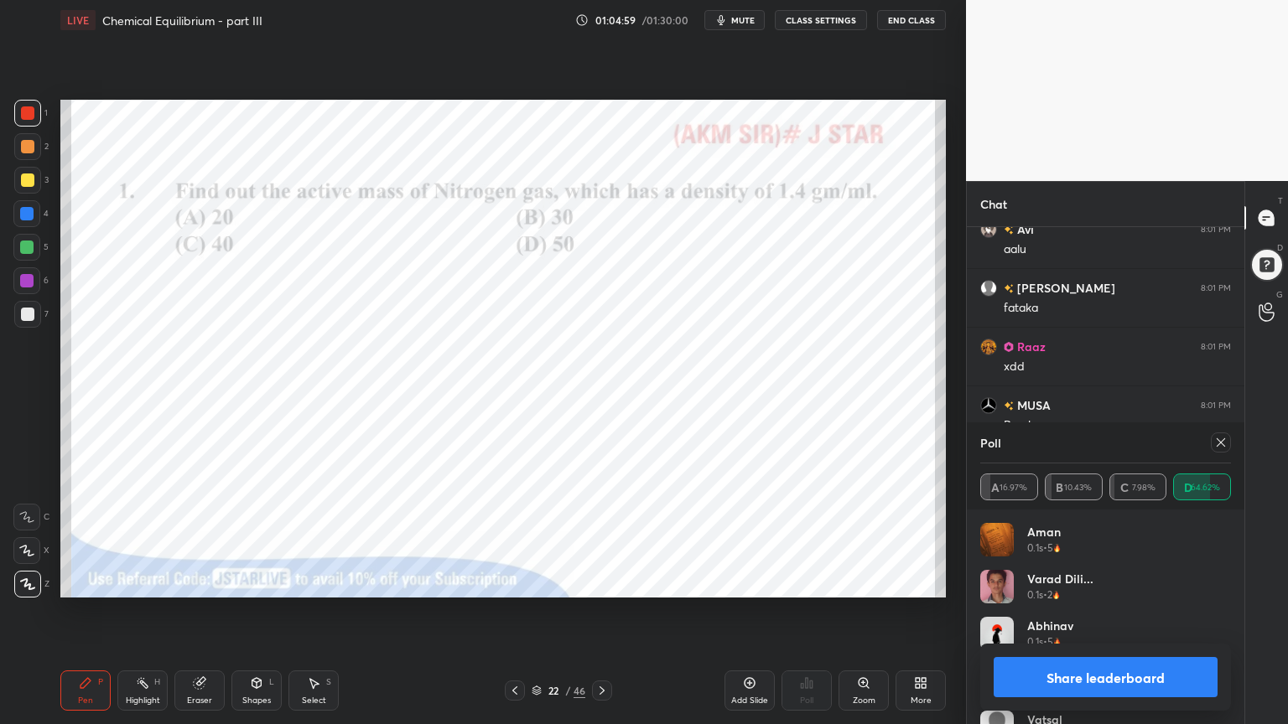
drag, startPoint x: 1129, startPoint y: 682, endPoint x: 1115, endPoint y: 677, distance: 15.1
click at [1120, 611] on button "Share leaderboard" at bounding box center [1105, 677] width 224 height 40
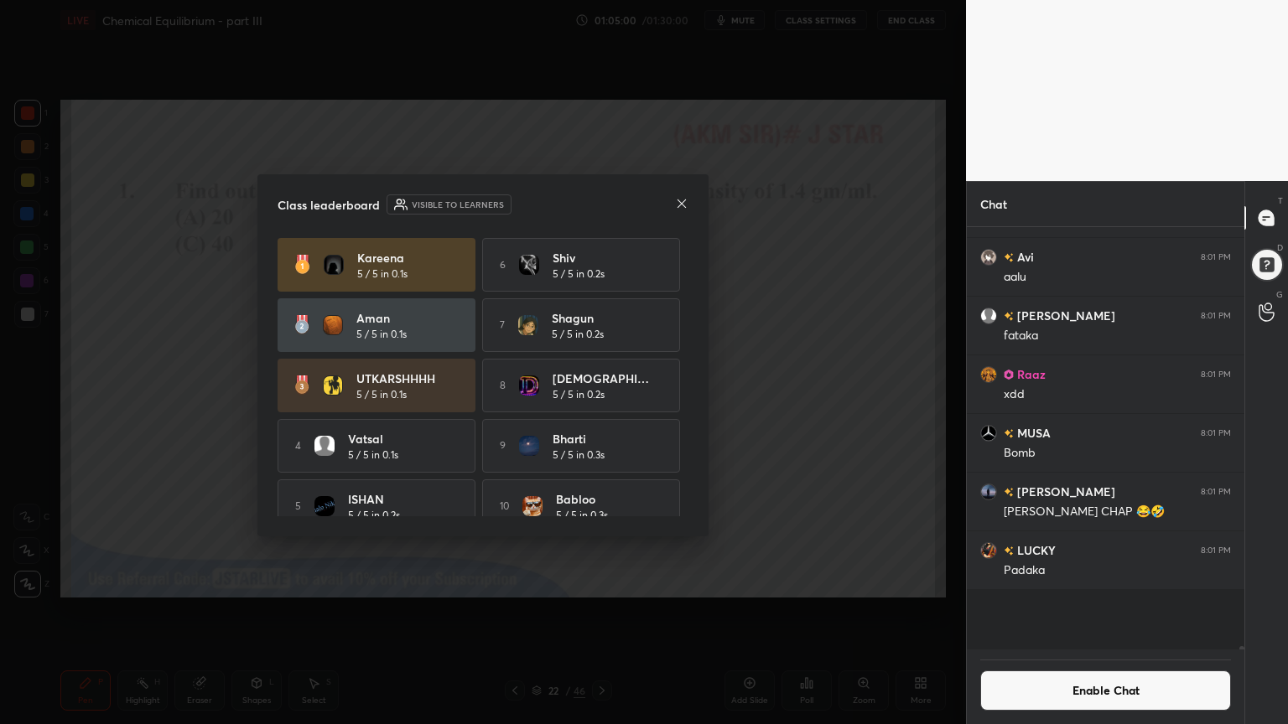
scroll to position [418, 272]
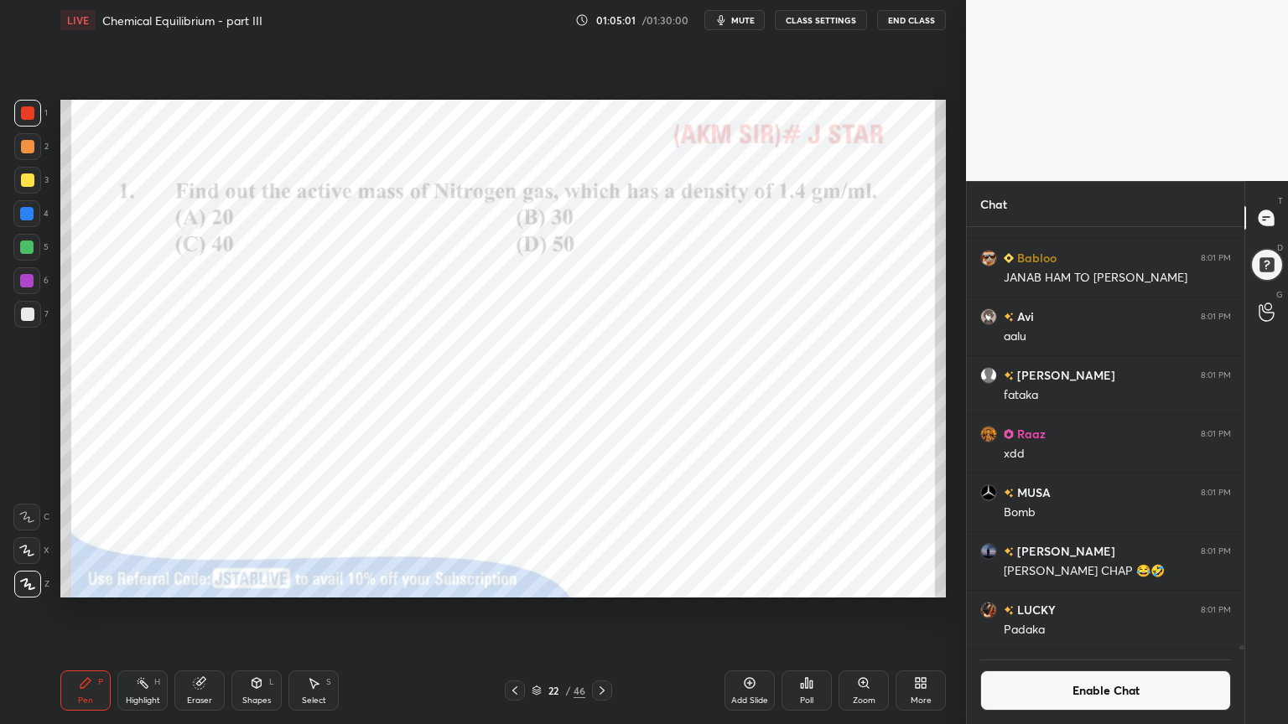
drag, startPoint x: 145, startPoint y: 694, endPoint x: 151, endPoint y: 645, distance: 49.0
click at [143, 611] on div "Highlight H" at bounding box center [142, 691] width 50 height 40
drag, startPoint x: 263, startPoint y: 693, endPoint x: 259, endPoint y: 685, distance: 9.4
click at [258, 611] on div "Shapes L" at bounding box center [256, 691] width 50 height 40
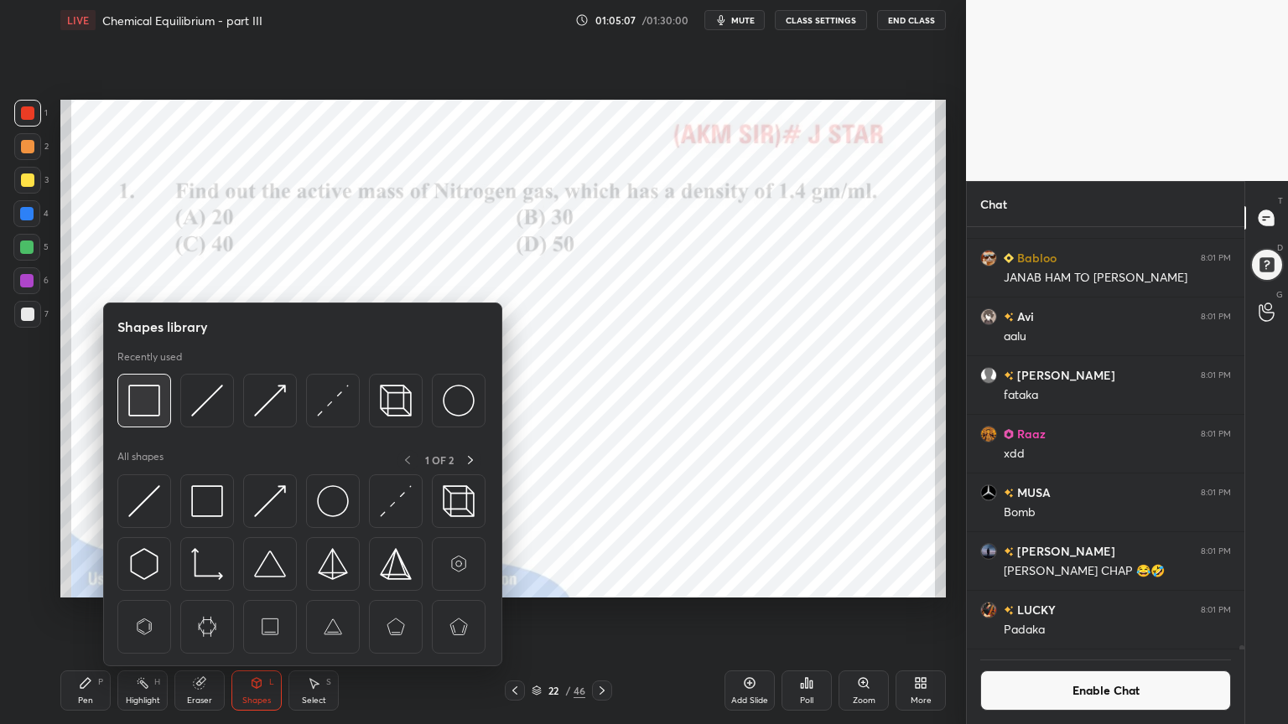
click at [156, 389] on img at bounding box center [144, 401] width 32 height 32
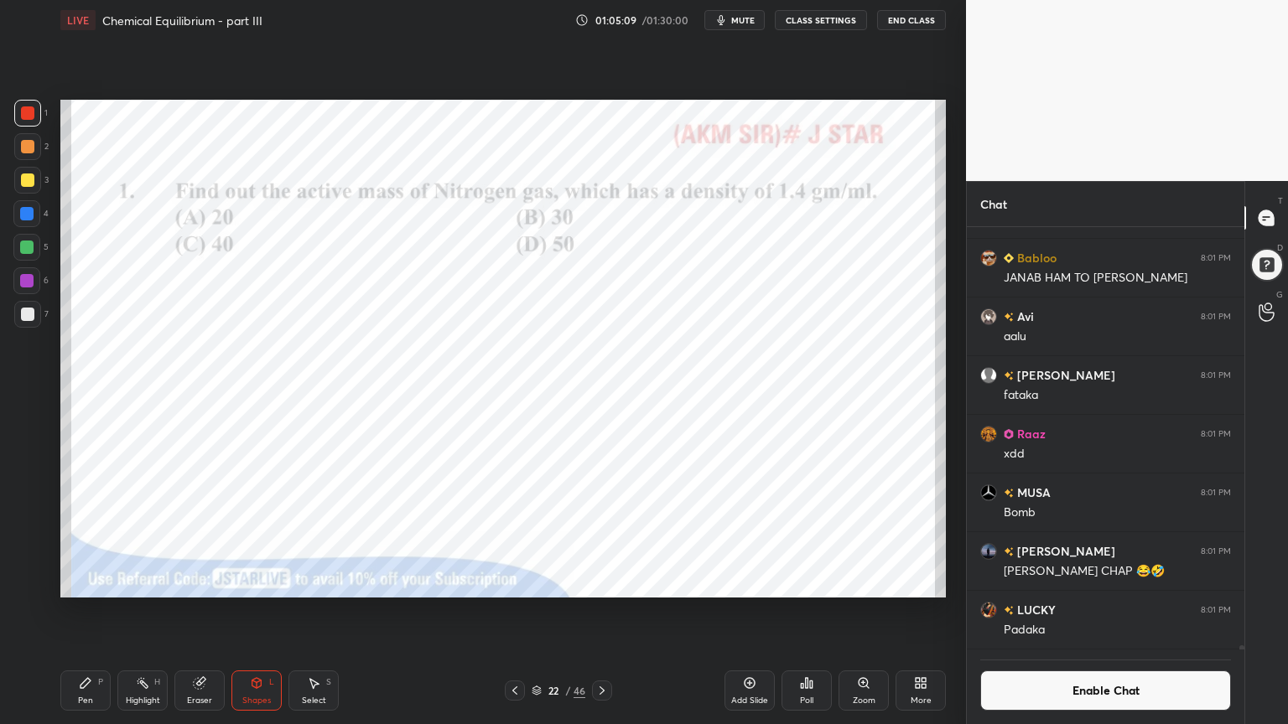
click at [87, 611] on div "Pen" at bounding box center [85, 701] width 15 height 8
click at [29, 221] on div at bounding box center [26, 213] width 27 height 27
drag, startPoint x: 137, startPoint y: 694, endPoint x: 234, endPoint y: 607, distance: 130.0
click at [140, 611] on div "Highlight H" at bounding box center [142, 691] width 50 height 40
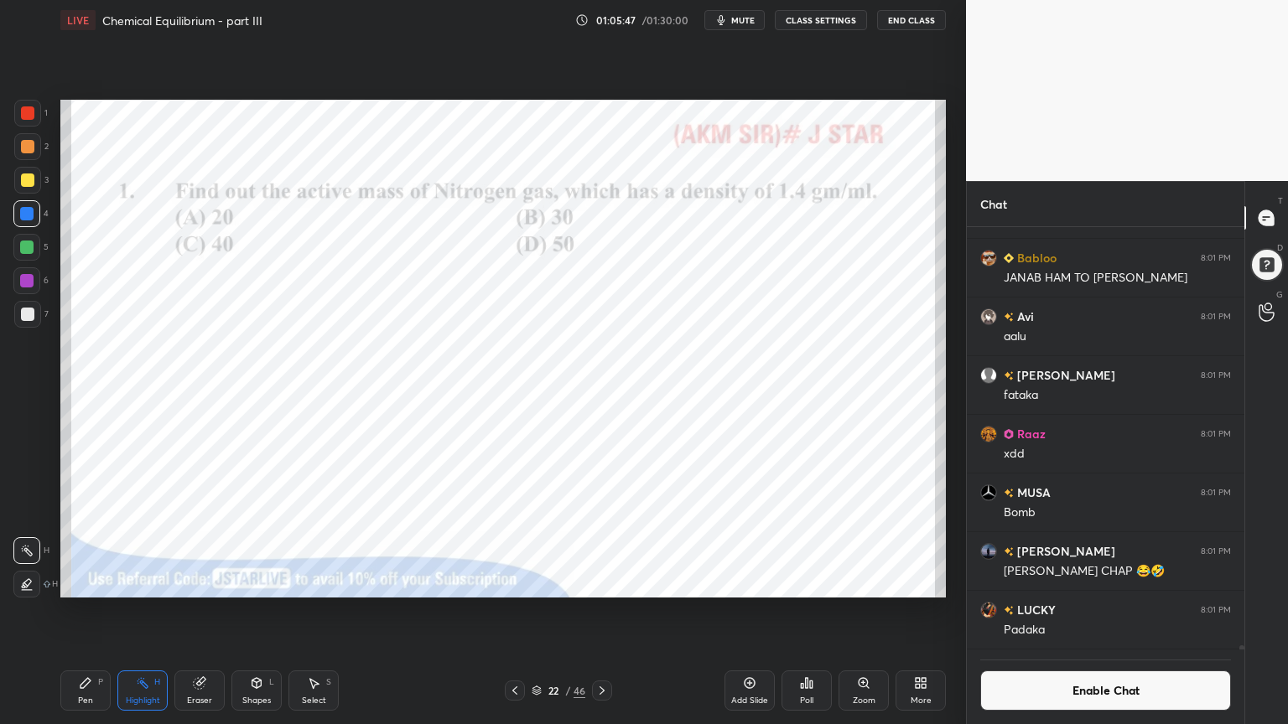
drag, startPoint x: 88, startPoint y: 701, endPoint x: 145, endPoint y: 643, distance: 81.2
click at [93, 611] on div "Pen P" at bounding box center [85, 691] width 50 height 40
drag, startPoint x: 158, startPoint y: 687, endPoint x: 194, endPoint y: 627, distance: 70.3
click at [157, 611] on div "Highlight H" at bounding box center [142, 691] width 50 height 40
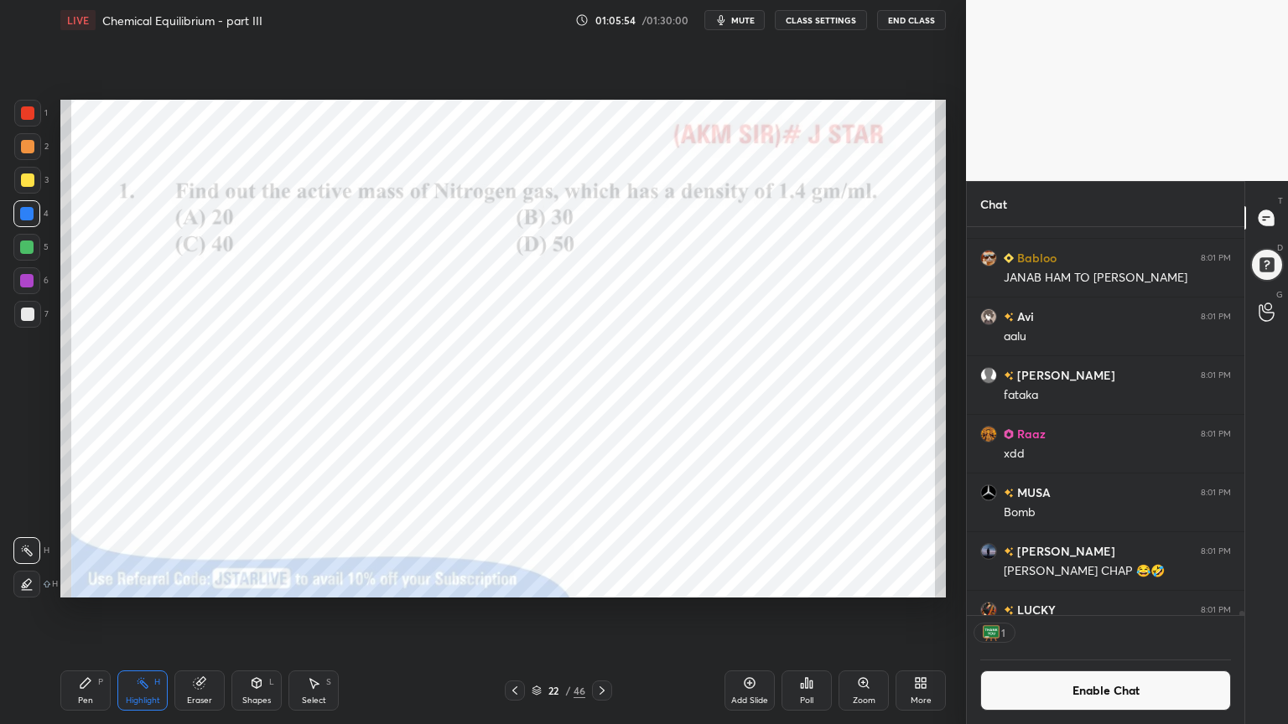
drag, startPoint x: 90, startPoint y: 692, endPoint x: 223, endPoint y: 604, distance: 159.3
click at [85, 611] on div "Pen P" at bounding box center [85, 691] width 50 height 40
click at [753, 611] on div "Add Slide" at bounding box center [749, 691] width 50 height 40
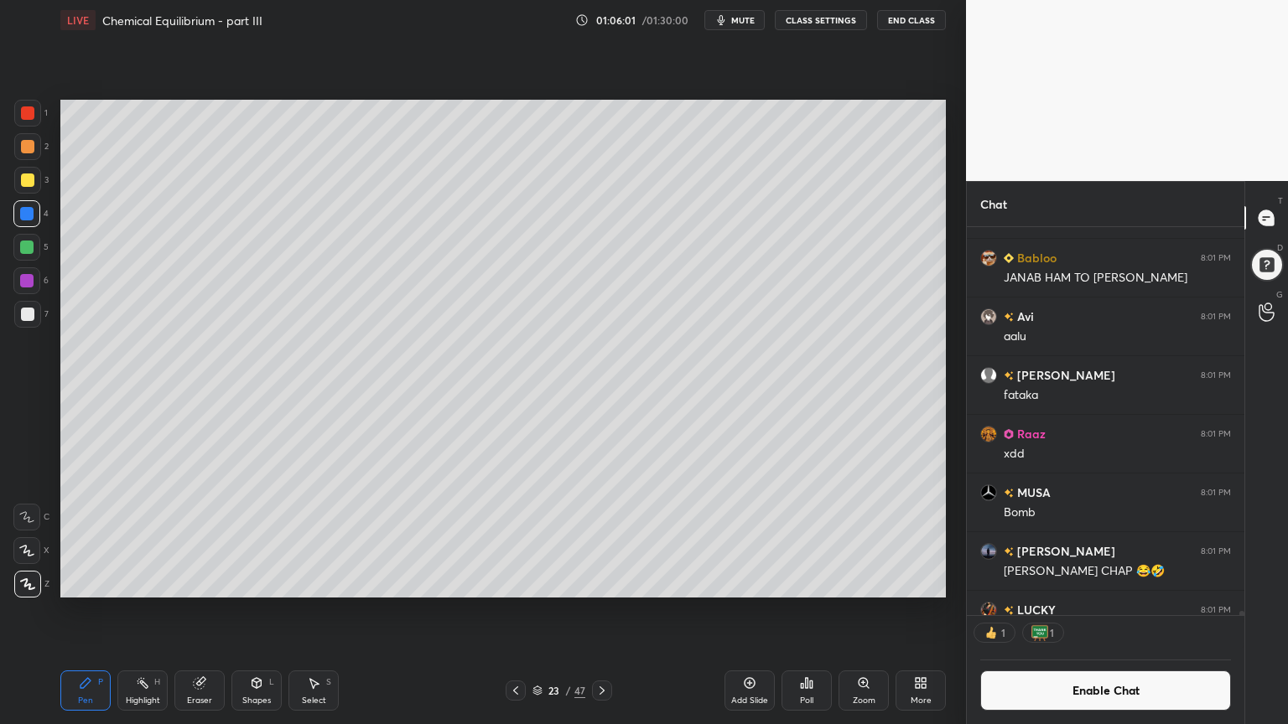
click at [118, 611] on div "Highlight H" at bounding box center [142, 691] width 50 height 40
click at [94, 611] on div "Pen P" at bounding box center [85, 691] width 50 height 40
drag, startPoint x: 28, startPoint y: 114, endPoint x: 44, endPoint y: 138, distance: 29.5
click at [29, 117] on div at bounding box center [27, 112] width 13 height 13
click at [254, 611] on div "Shapes" at bounding box center [256, 701] width 29 height 8
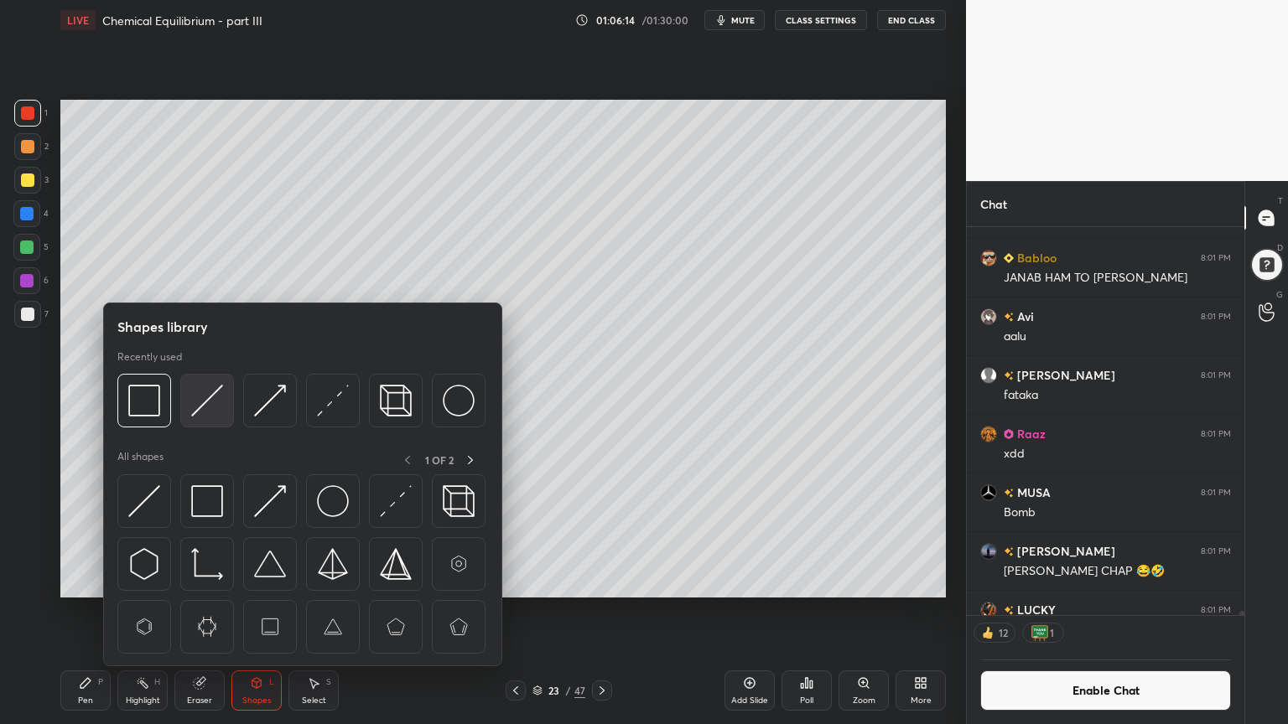
click at [206, 403] on img at bounding box center [207, 401] width 32 height 32
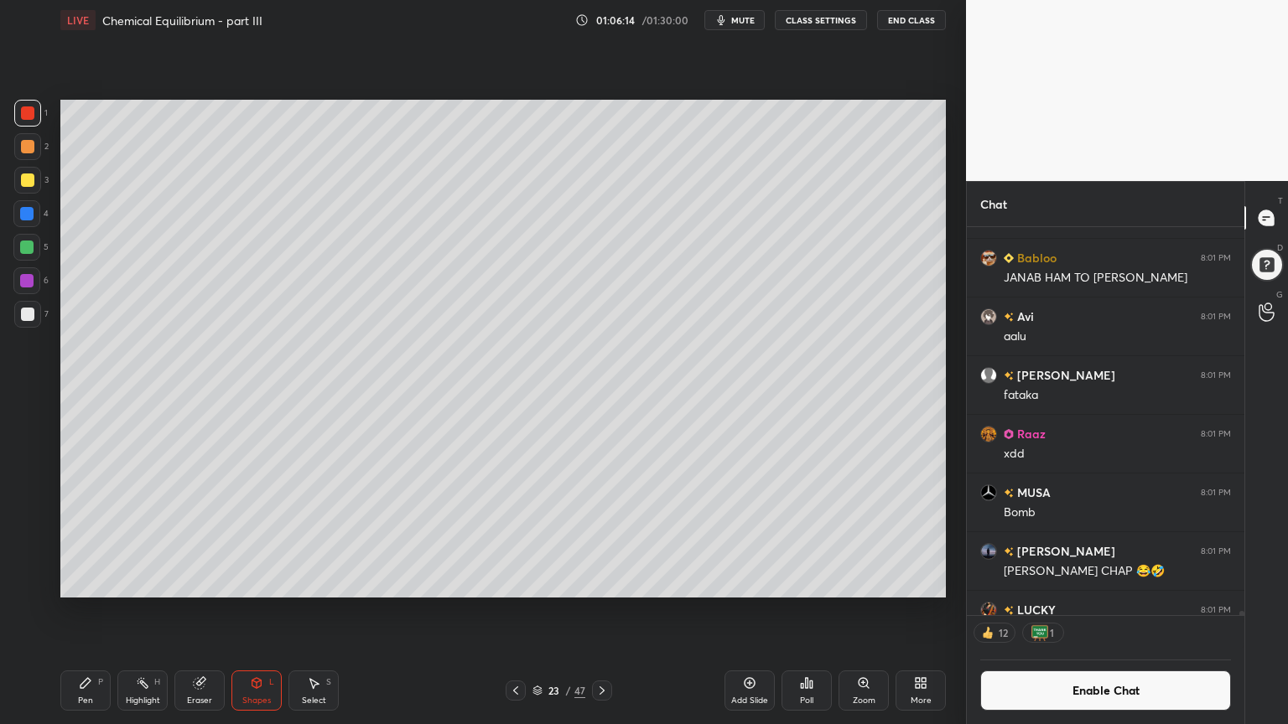
click at [17, 314] on div at bounding box center [27, 314] width 27 height 27
click at [88, 611] on div "Pen P" at bounding box center [85, 691] width 50 height 40
click at [262, 611] on div "Shapes L" at bounding box center [256, 691] width 50 height 40
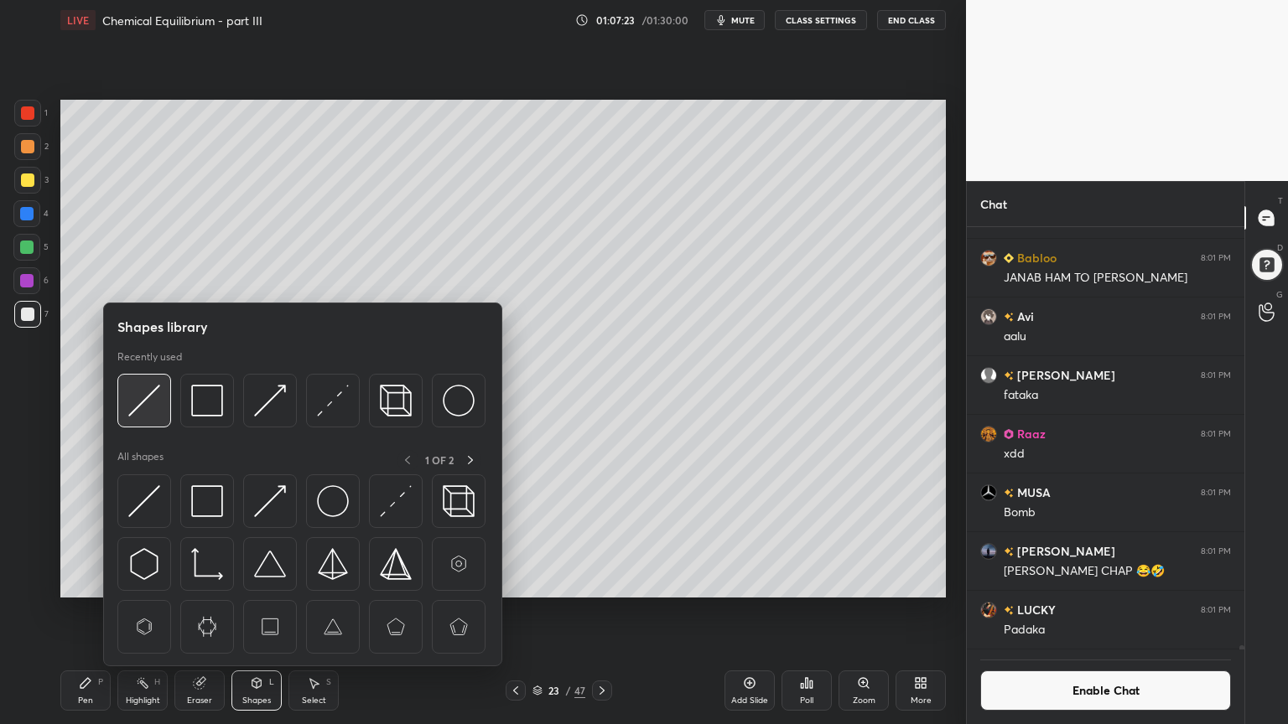
click at [155, 411] on img at bounding box center [144, 401] width 32 height 32
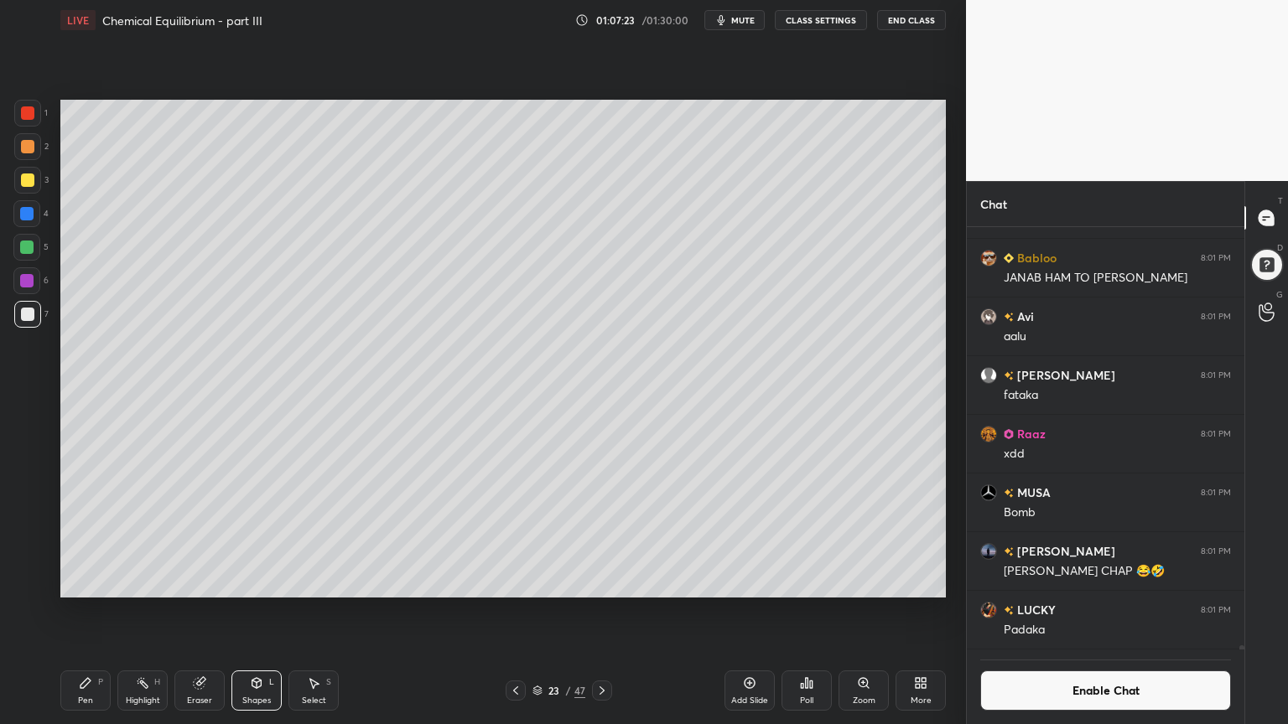
click at [30, 185] on div at bounding box center [27, 180] width 13 height 13
click at [100, 611] on div "Pen P" at bounding box center [85, 691] width 50 height 40
click at [21, 246] on div at bounding box center [26, 247] width 13 height 13
click at [28, 186] on div at bounding box center [27, 180] width 13 height 13
click at [153, 611] on div "Highlight H" at bounding box center [142, 691] width 50 height 40
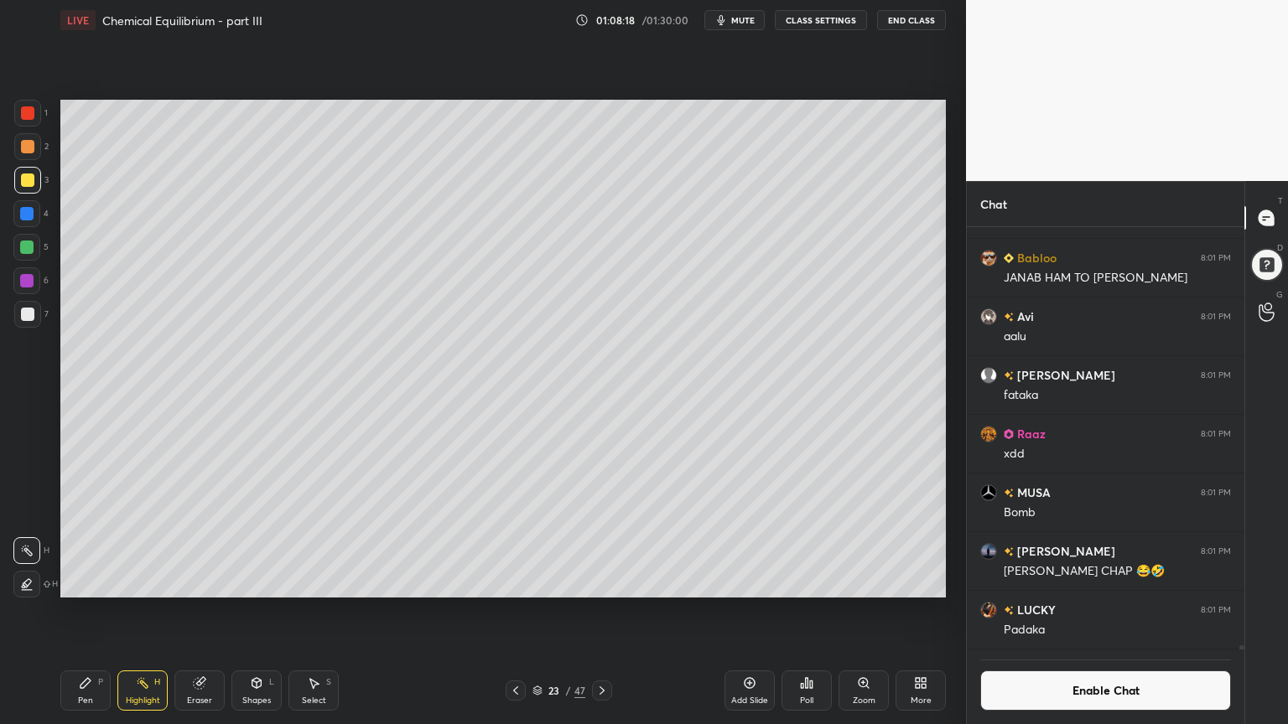
click at [76, 611] on div "Pen P" at bounding box center [85, 691] width 50 height 40
drag, startPoint x: 42, startPoint y: 327, endPoint x: 54, endPoint y: 404, distance: 78.1
click at [44, 331] on div "7" at bounding box center [31, 318] width 34 height 34
click at [137, 611] on div "Highlight H" at bounding box center [142, 691] width 50 height 40
click at [80, 611] on icon at bounding box center [85, 683] width 10 height 10
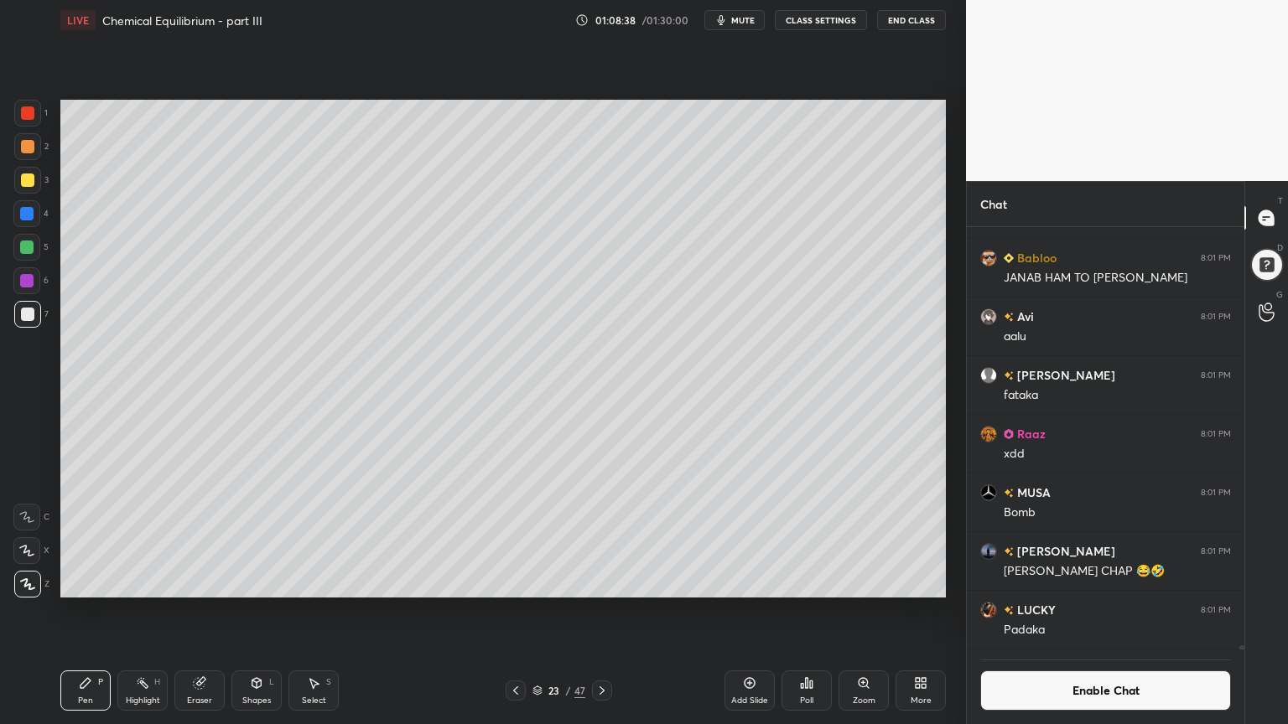
click at [141, 611] on div "Highlight H" at bounding box center [142, 691] width 50 height 40
click at [74, 611] on div "Pen P" at bounding box center [85, 691] width 50 height 40
drag, startPoint x: 143, startPoint y: 687, endPoint x: 182, endPoint y: 609, distance: 87.0
click at [143, 611] on icon at bounding box center [142, 683] width 13 height 13
click at [743, 611] on icon at bounding box center [749, 683] width 13 height 13
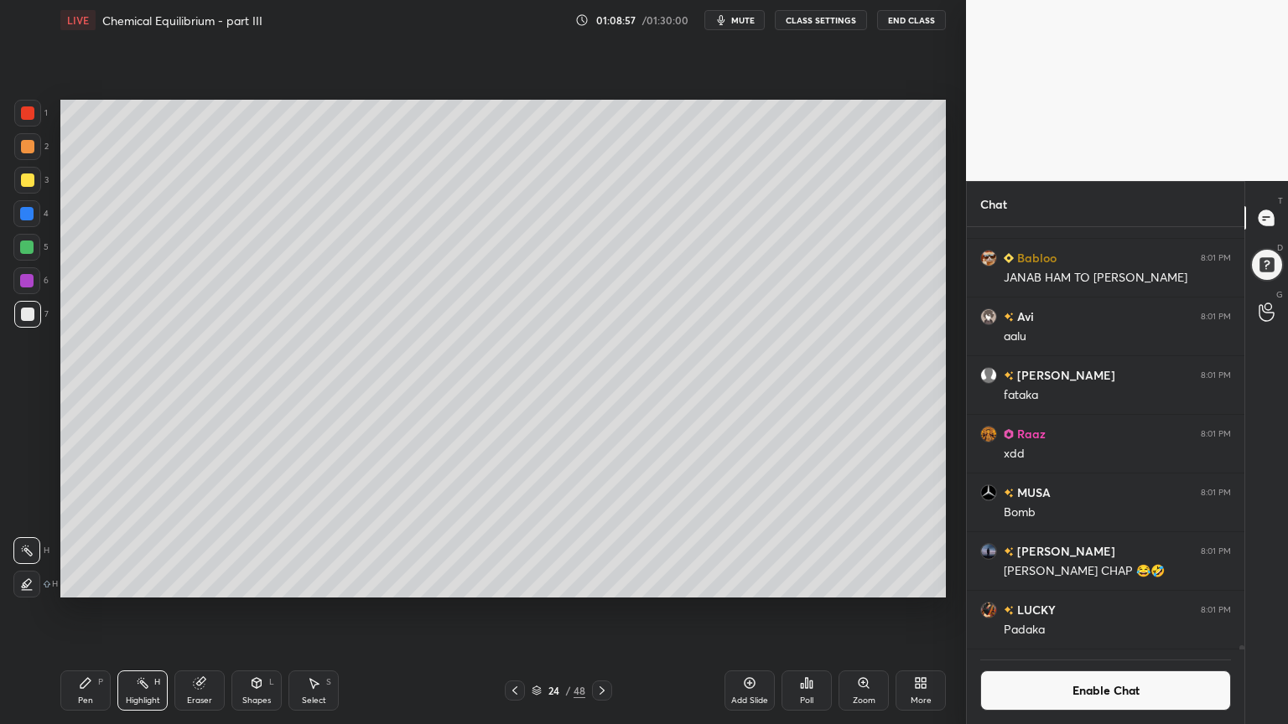
click at [80, 611] on div "Pen P" at bounding box center [85, 691] width 50 height 40
drag, startPoint x: 30, startPoint y: 151, endPoint x: 41, endPoint y: 151, distance: 10.9
click at [35, 153] on div at bounding box center [27, 146] width 27 height 27
click at [31, 318] on div at bounding box center [27, 314] width 13 height 13
click at [253, 611] on div "Shapes" at bounding box center [256, 701] width 29 height 8
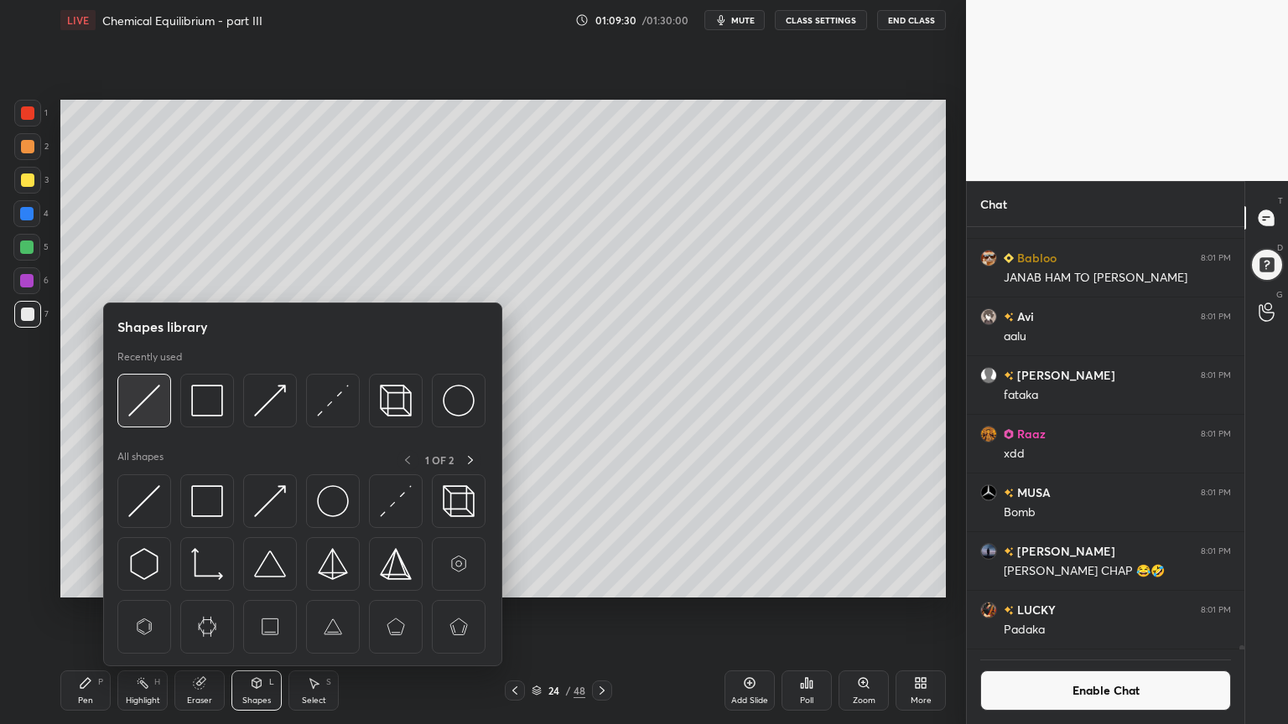
click at [141, 408] on img at bounding box center [144, 401] width 32 height 32
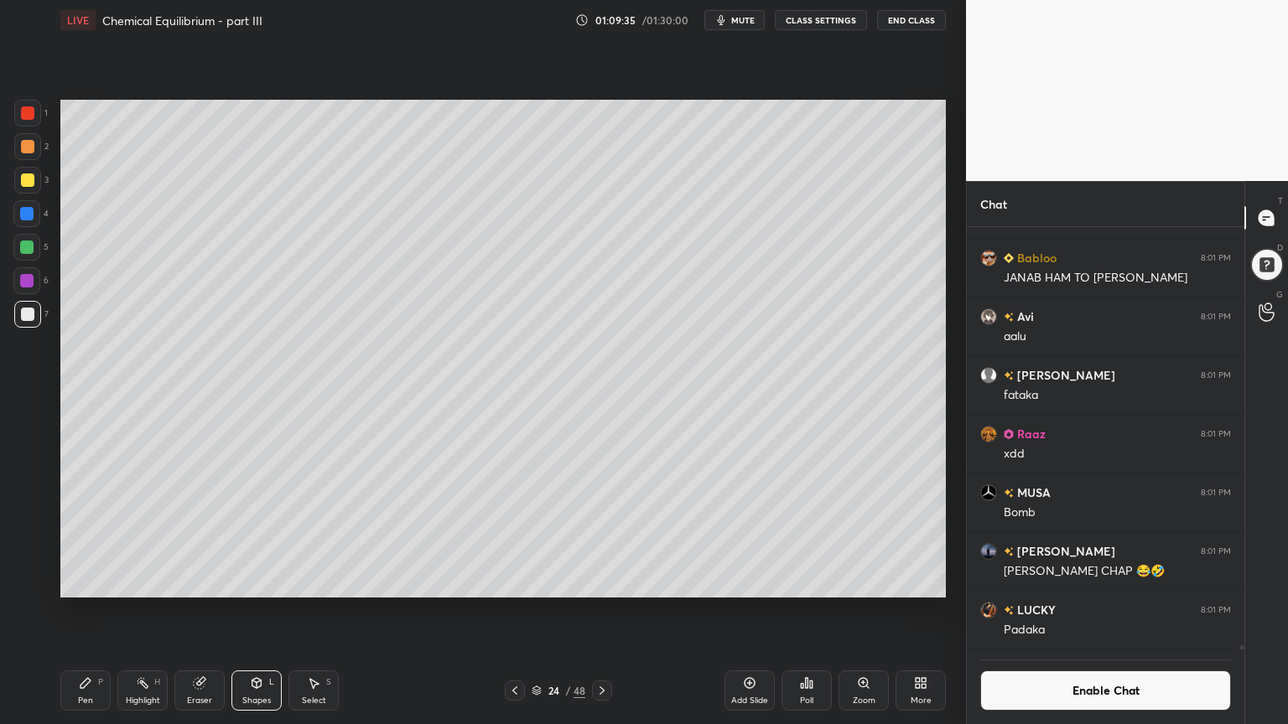
click at [85, 611] on icon at bounding box center [85, 683] width 13 height 13
drag, startPoint x: 27, startPoint y: 184, endPoint x: 50, endPoint y: 275, distance: 94.3
click at [26, 185] on div at bounding box center [27, 180] width 13 height 13
click at [141, 611] on div "Highlight H" at bounding box center [142, 691] width 50 height 40
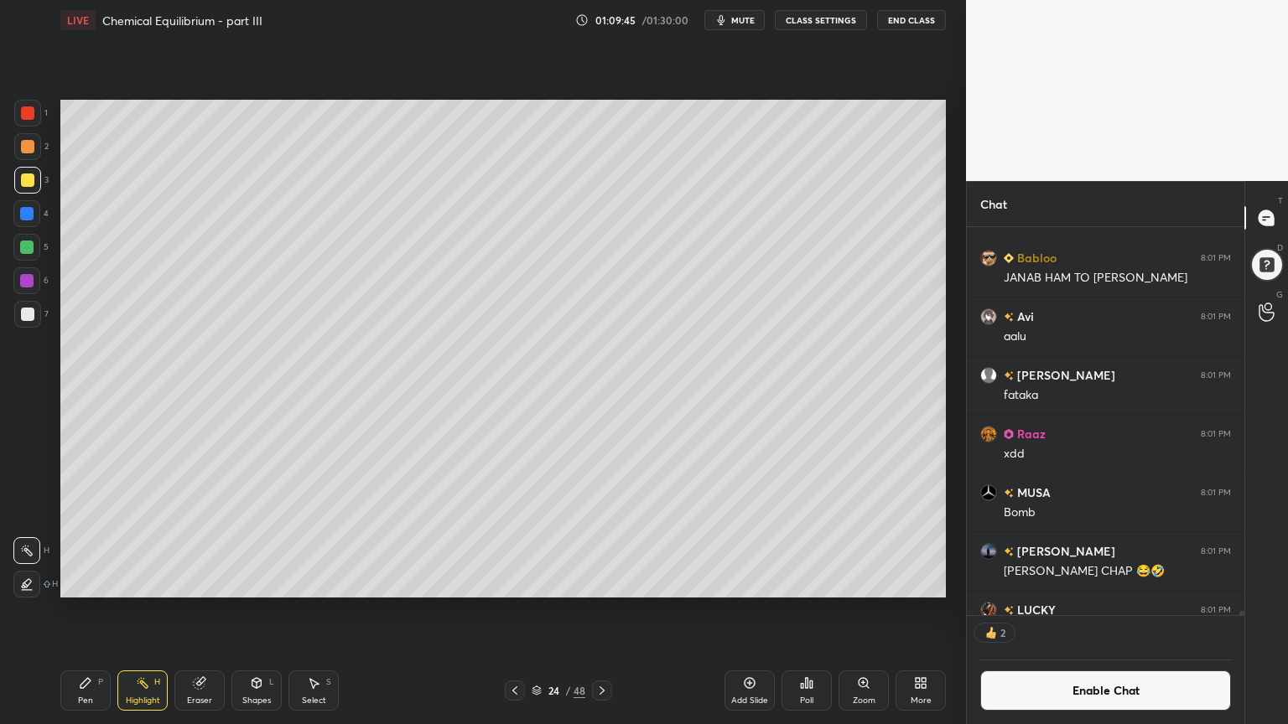
click at [75, 611] on div "Pen P" at bounding box center [85, 691] width 50 height 40
drag, startPoint x: 23, startPoint y: 315, endPoint x: 35, endPoint y: 320, distance: 12.8
click at [23, 317] on div at bounding box center [27, 314] width 13 height 13
click at [138, 611] on div "Highlight" at bounding box center [143, 701] width 34 height 8
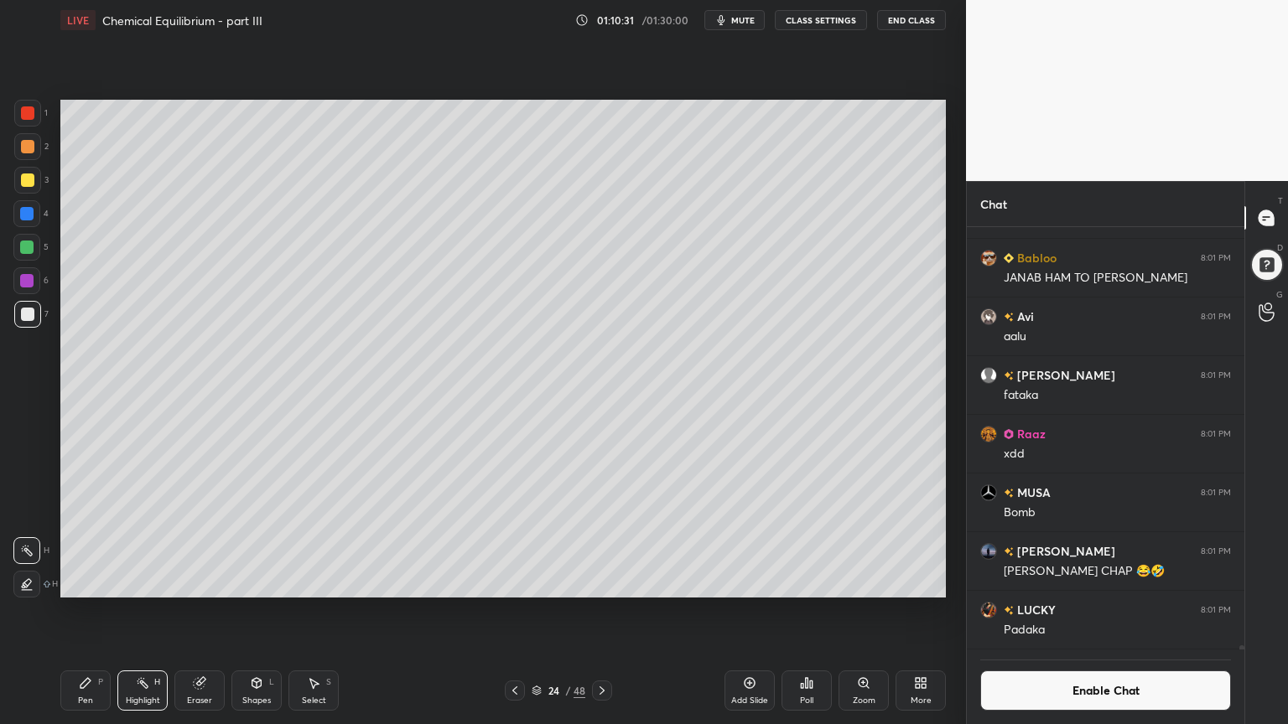
click at [75, 611] on div "Pen P" at bounding box center [85, 691] width 50 height 40
click at [101, 611] on div "Pen P" at bounding box center [85, 691] width 50 height 40
click at [134, 611] on div "Highlight" at bounding box center [143, 701] width 34 height 8
click at [86, 611] on div "Pen P" at bounding box center [85, 691] width 50 height 40
drag, startPoint x: 161, startPoint y: 681, endPoint x: 168, endPoint y: 650, distance: 31.7
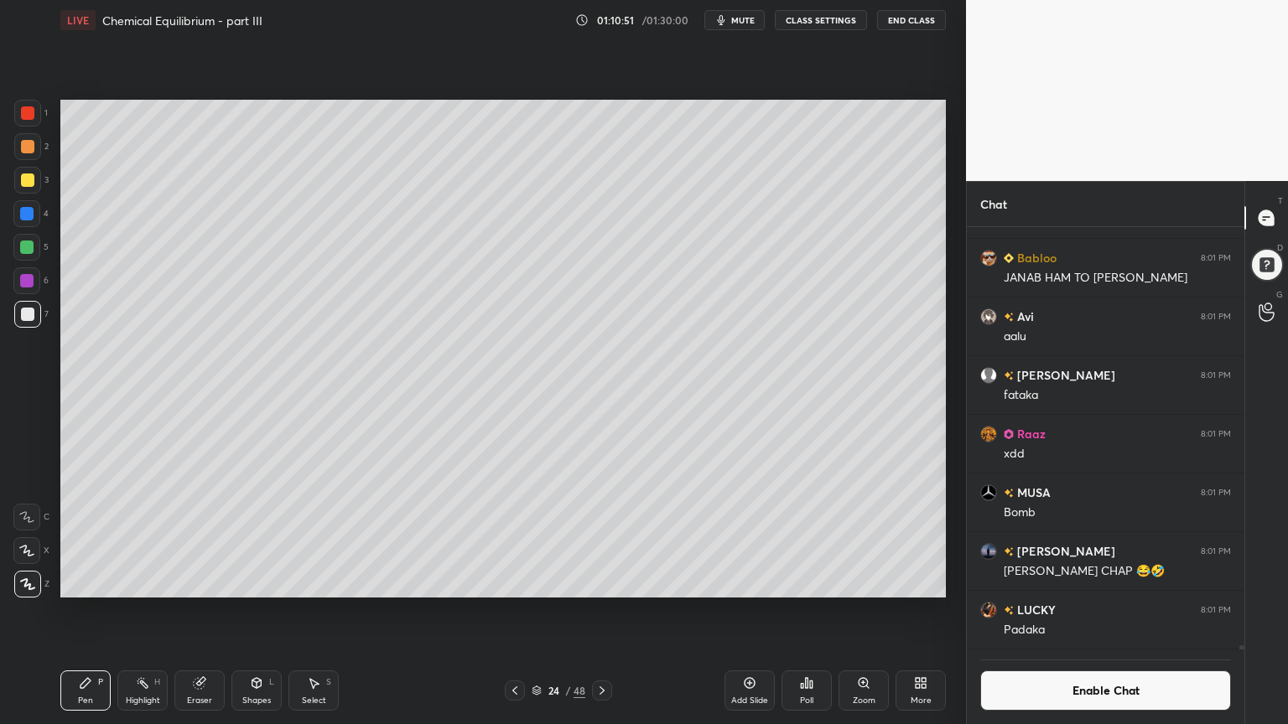
click at [154, 611] on div "Highlight H" at bounding box center [142, 691] width 50 height 40
click at [107, 611] on div "Pen P" at bounding box center [85, 691] width 50 height 40
click at [267, 611] on div "Shapes" at bounding box center [256, 701] width 29 height 8
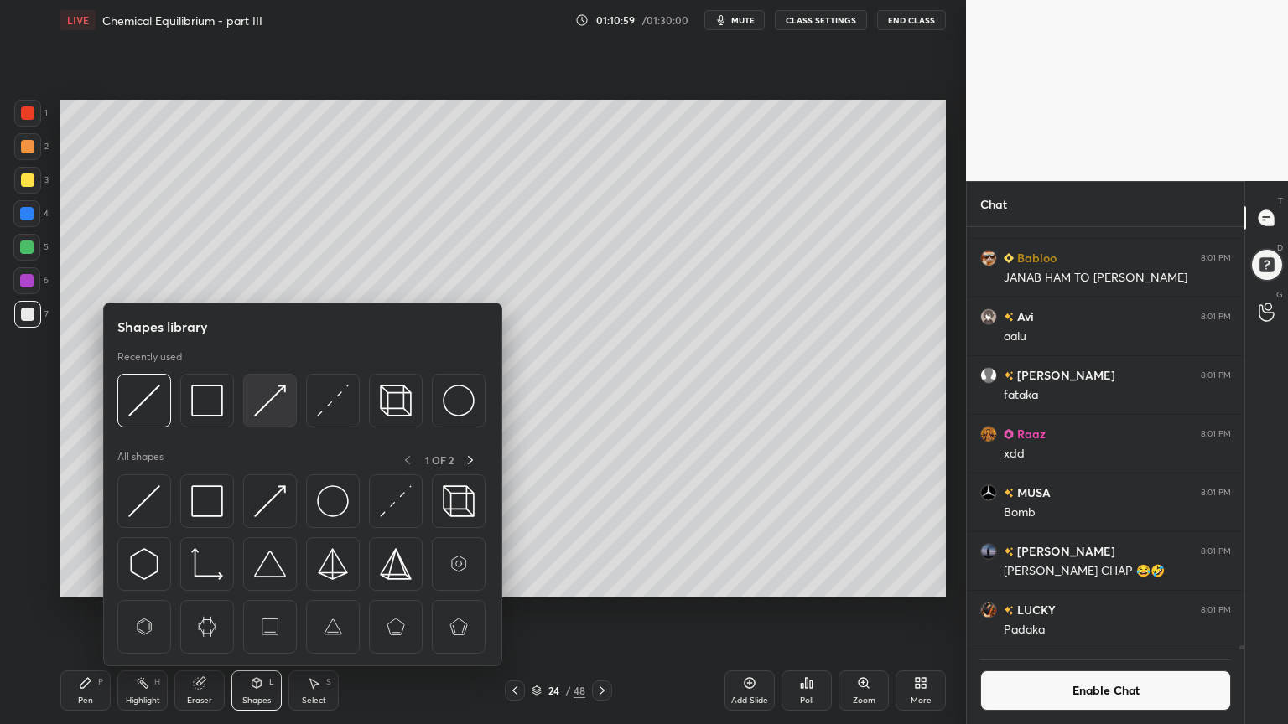
click at [275, 397] on img at bounding box center [270, 401] width 32 height 32
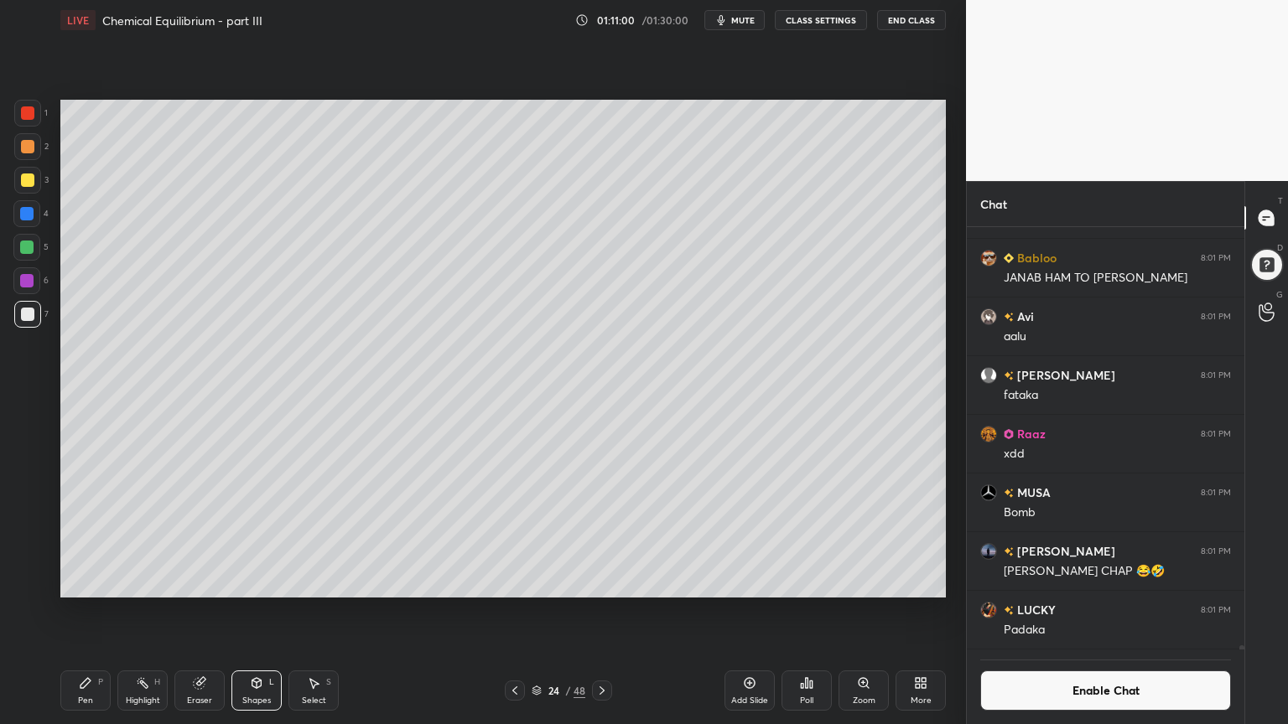
drag, startPoint x: 30, startPoint y: 245, endPoint x: 54, endPoint y: 244, distance: 23.5
click at [29, 248] on div at bounding box center [26, 247] width 13 height 13
drag, startPoint x: 144, startPoint y: 696, endPoint x: 155, endPoint y: 632, distance: 64.6
click at [143, 611] on div "Highlight H" at bounding box center [142, 691] width 50 height 40
drag, startPoint x: 260, startPoint y: 682, endPoint x: 263, endPoint y: 671, distance: 10.6
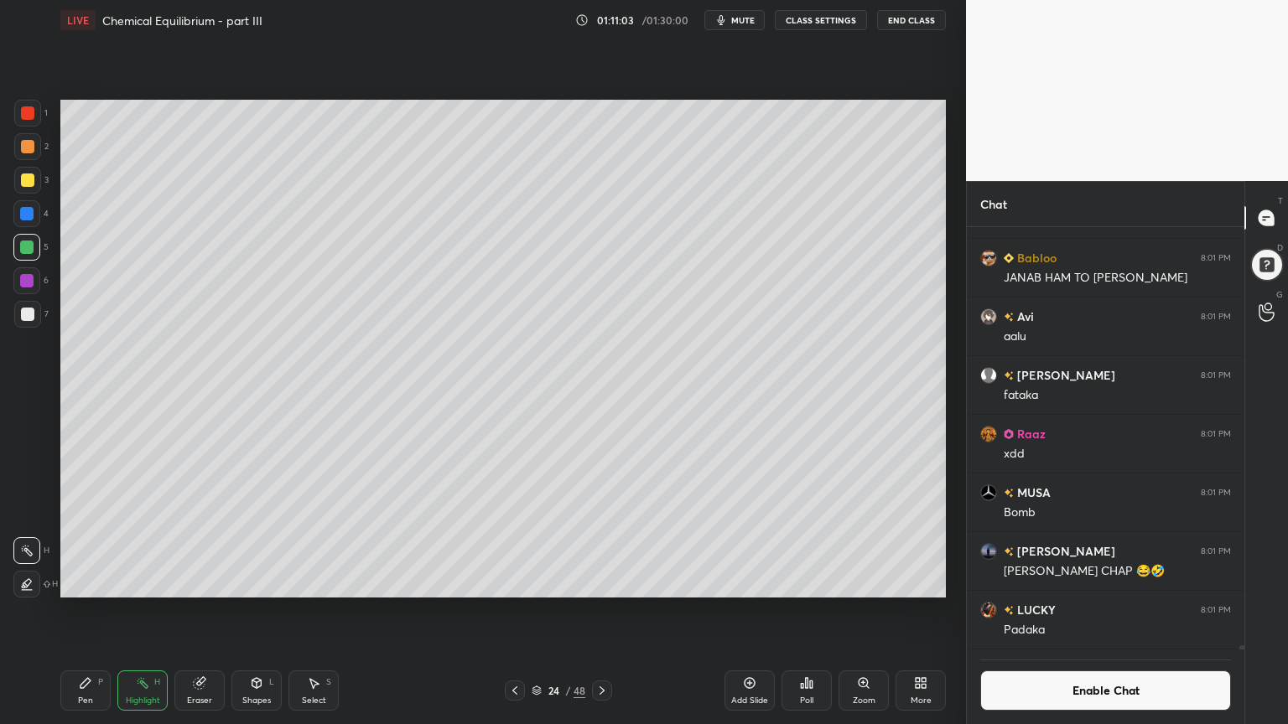
click at [262, 611] on icon at bounding box center [256, 683] width 13 height 13
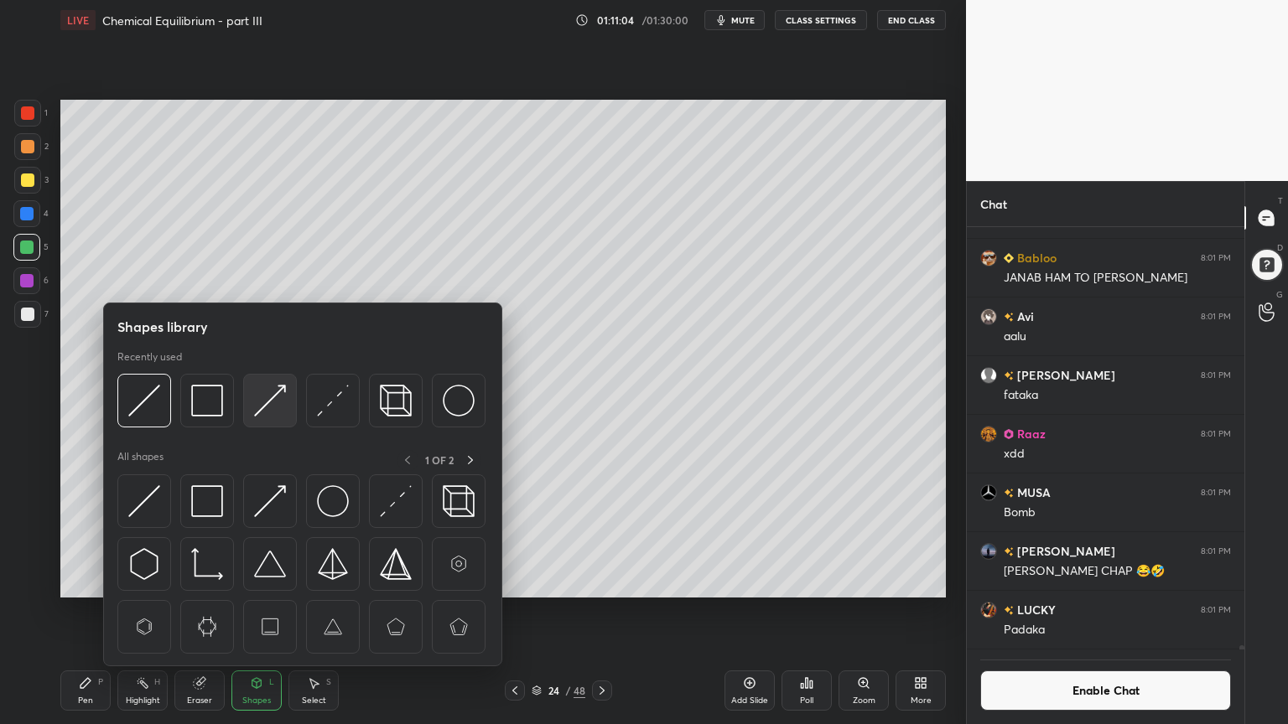
click at [288, 402] on div at bounding box center [270, 401] width 54 height 54
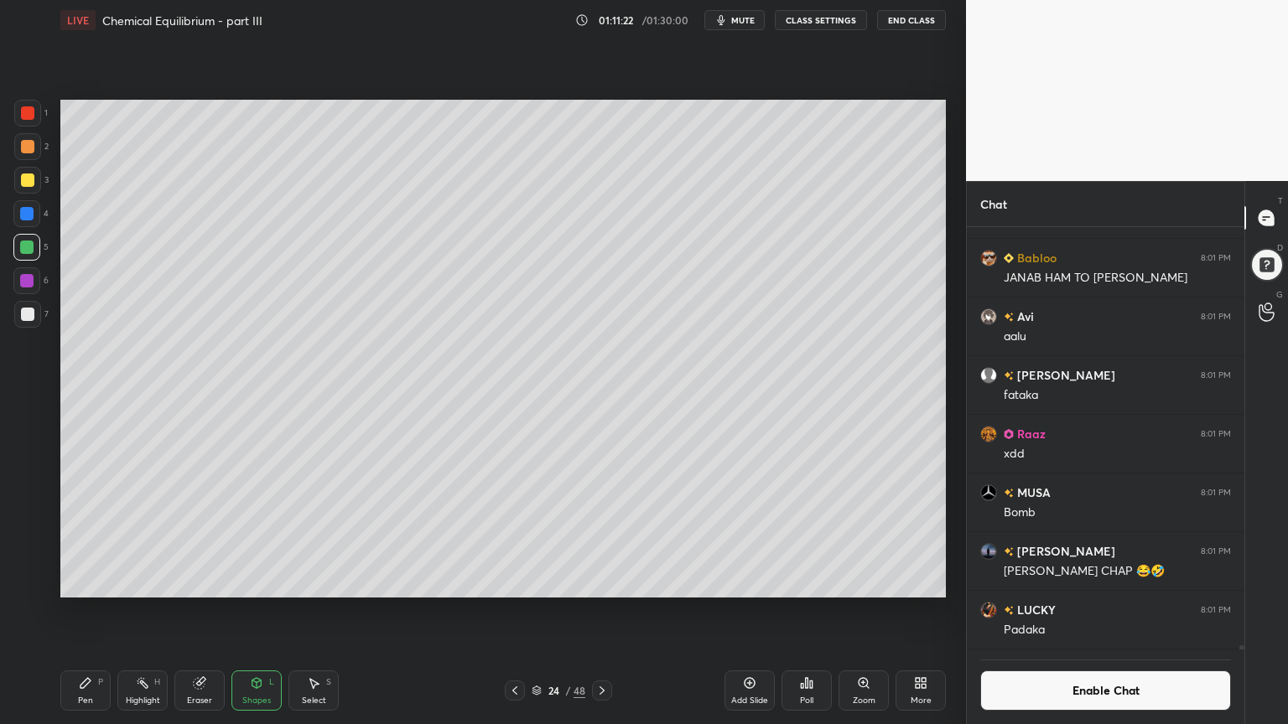
drag, startPoint x: 64, startPoint y: 697, endPoint x: 86, endPoint y: 698, distance: 21.9
click at [69, 611] on div "Pen P" at bounding box center [85, 691] width 50 height 40
click at [27, 179] on div at bounding box center [27, 180] width 13 height 13
click at [151, 611] on div "Highlight H" at bounding box center [142, 691] width 50 height 40
click at [87, 611] on div "Pen P" at bounding box center [85, 691] width 50 height 40
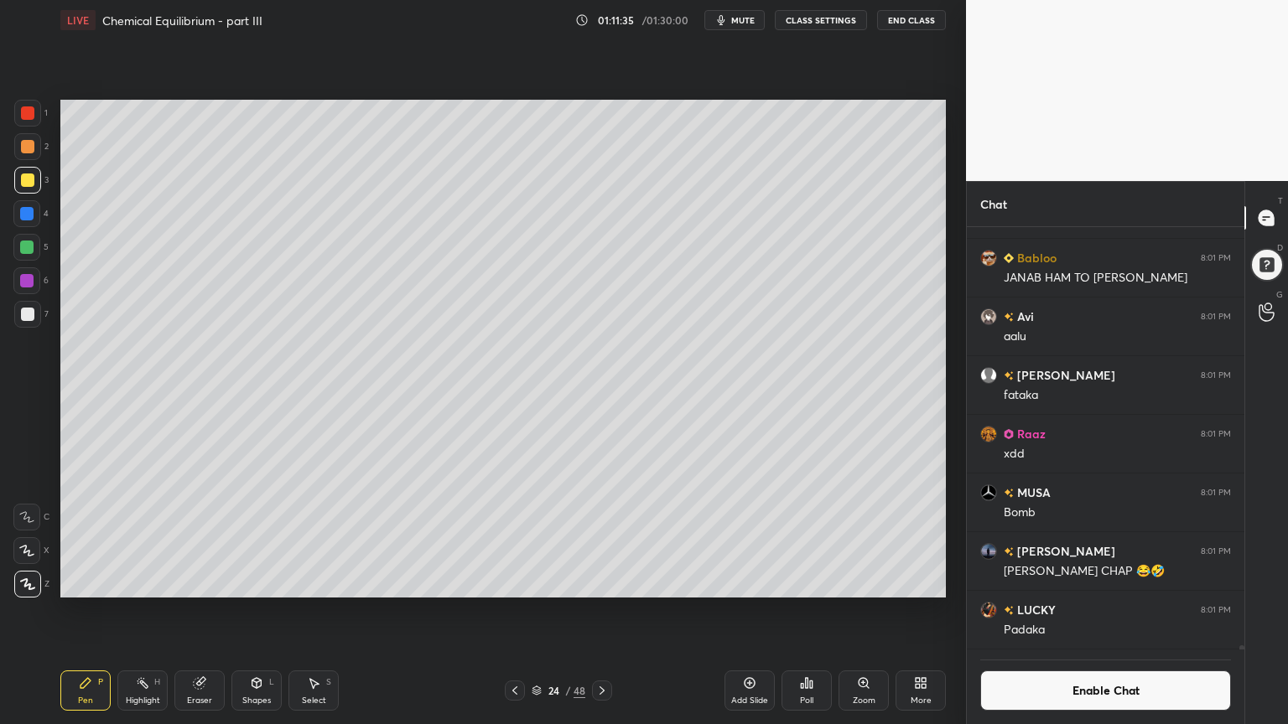
click at [257, 611] on div "Shapes" at bounding box center [256, 701] width 29 height 8
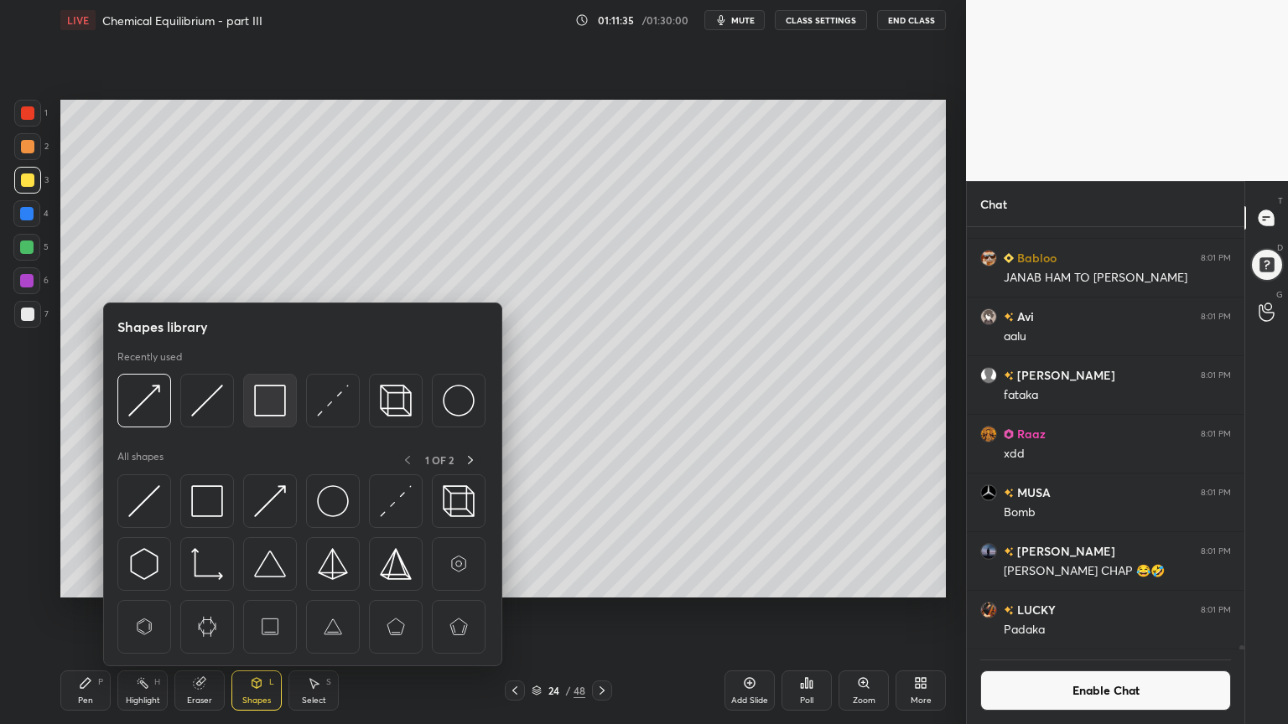
click at [270, 405] on img at bounding box center [270, 401] width 32 height 32
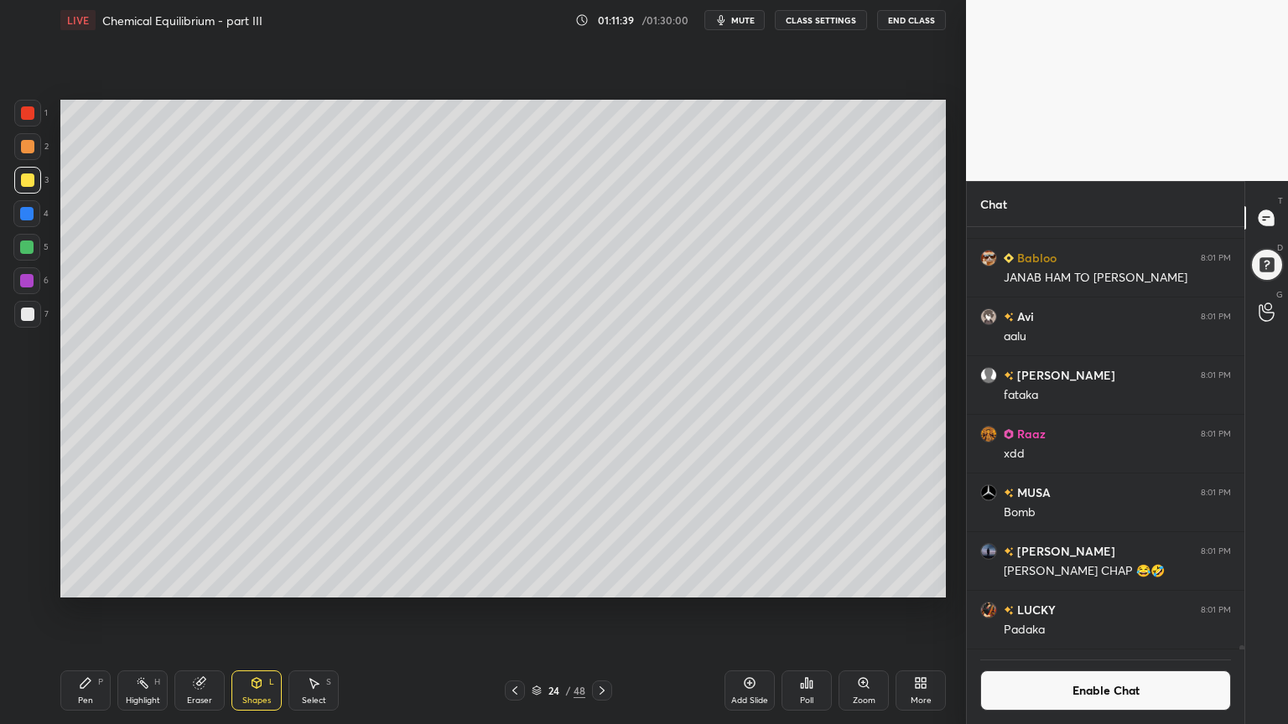
click at [144, 611] on div "Highlight" at bounding box center [143, 701] width 34 height 8
click at [1098, 611] on button "Enable Chat" at bounding box center [1105, 691] width 251 height 40
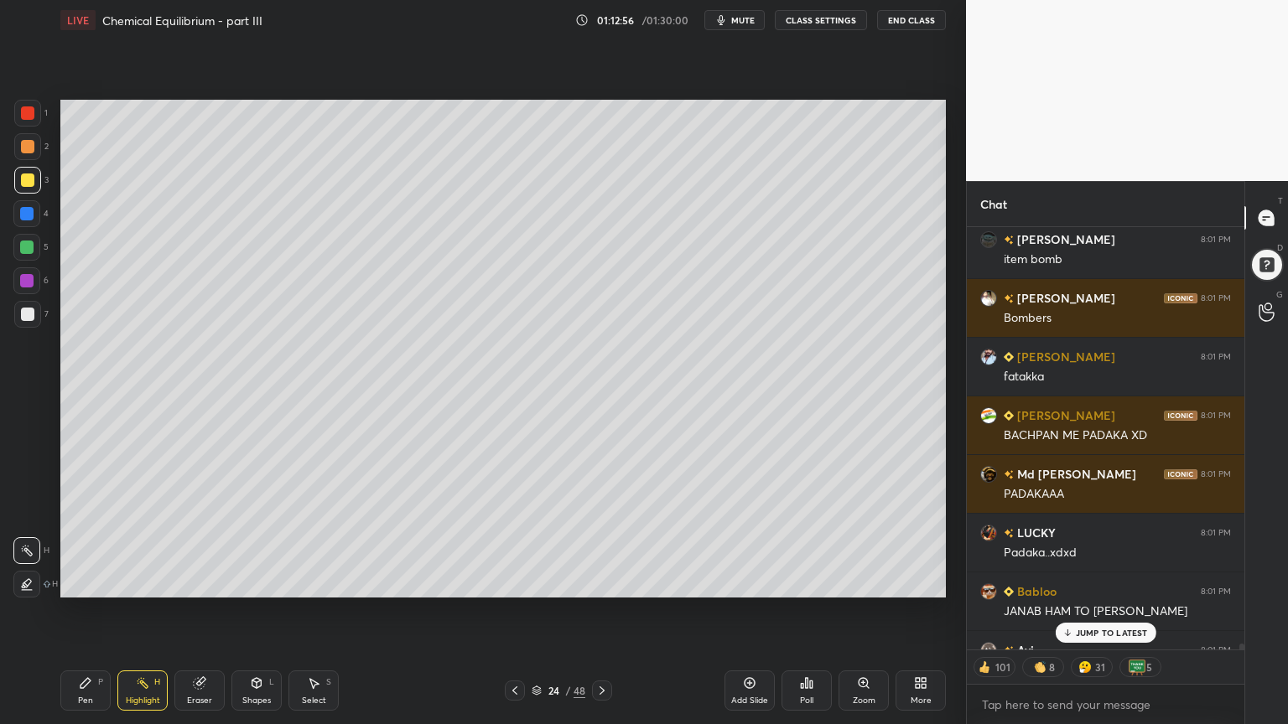
click at [1107, 611] on p "JUMP TO LATEST" at bounding box center [1112, 633] width 72 height 10
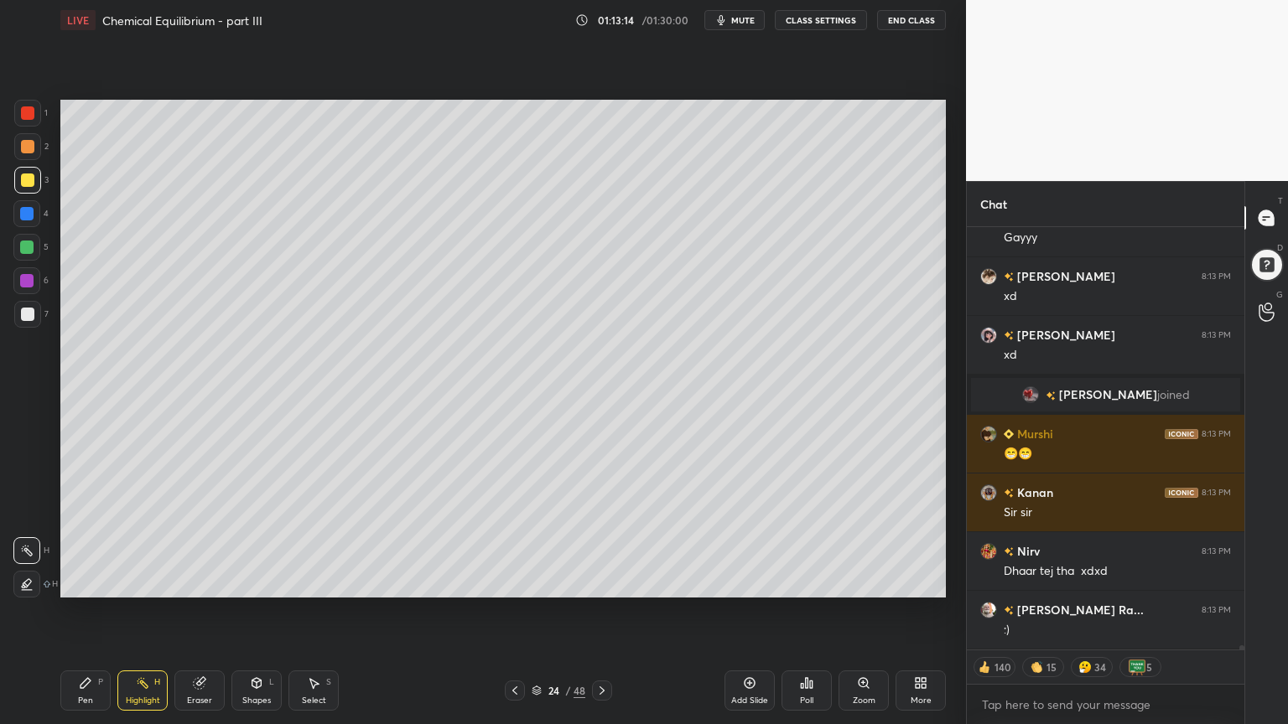
scroll to position [44536, 0]
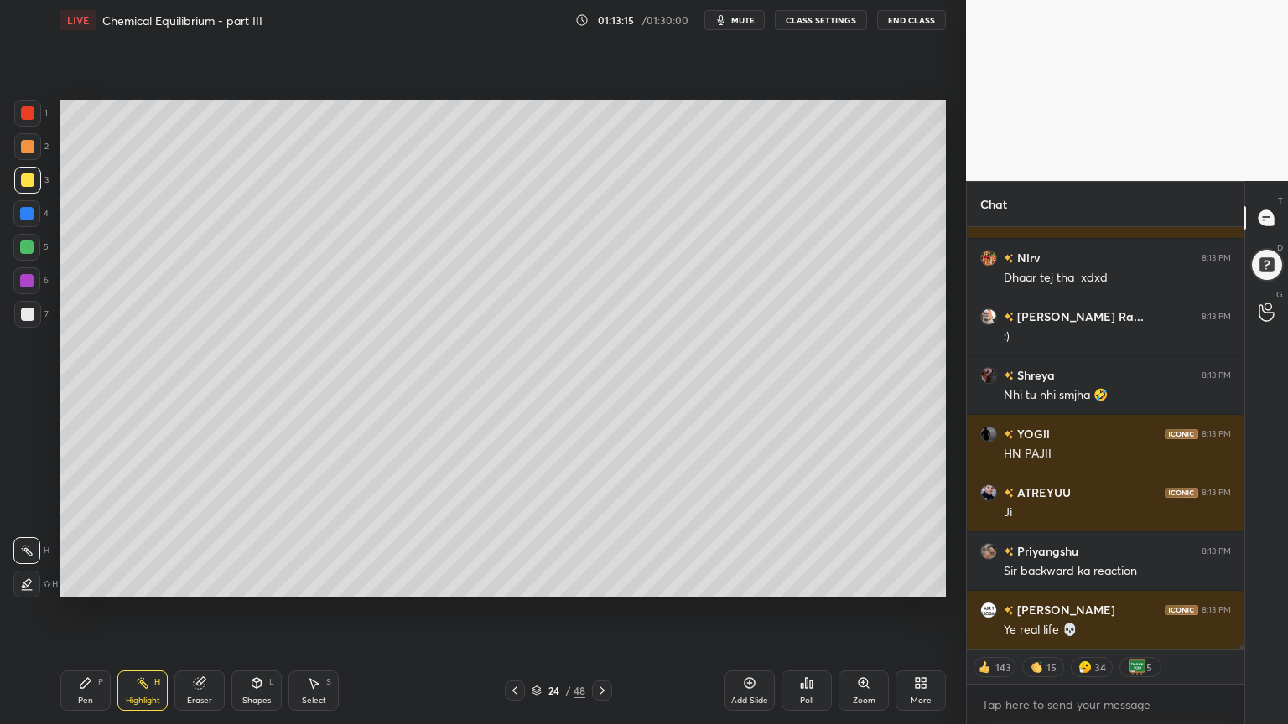
click at [825, 23] on button "CLASS SETTINGS" at bounding box center [821, 20] width 92 height 20
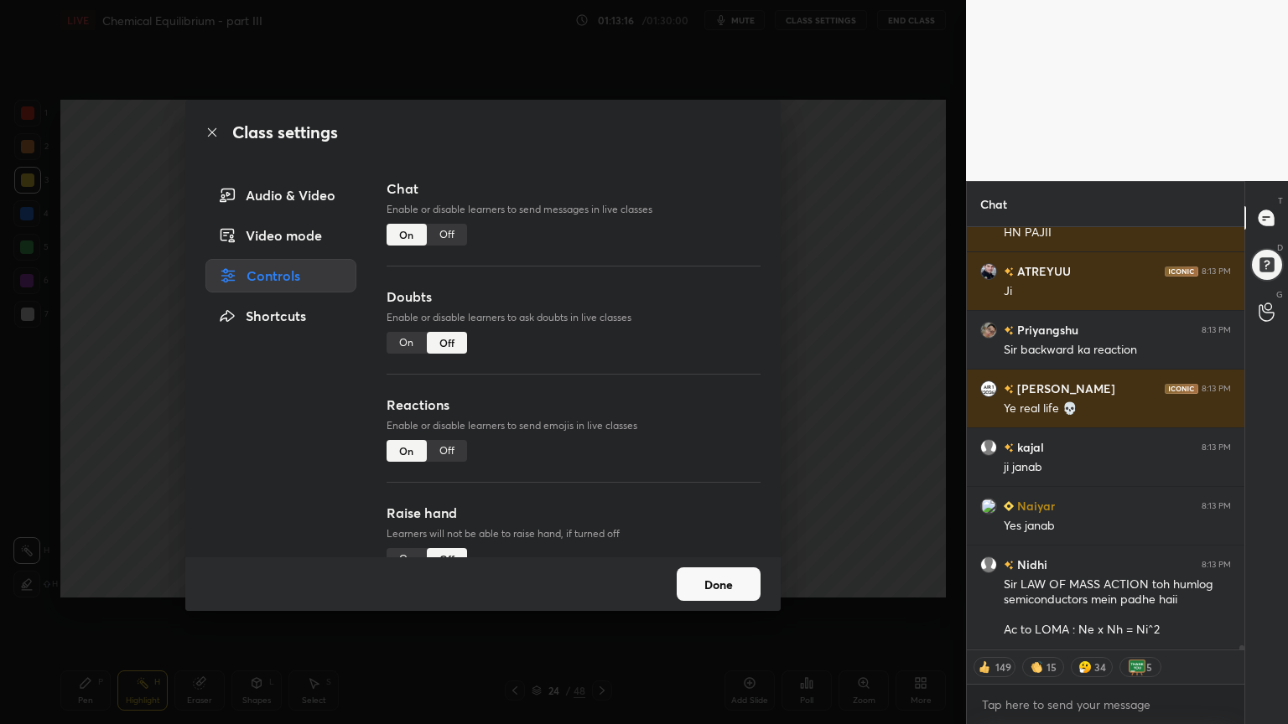
type textarea "x"
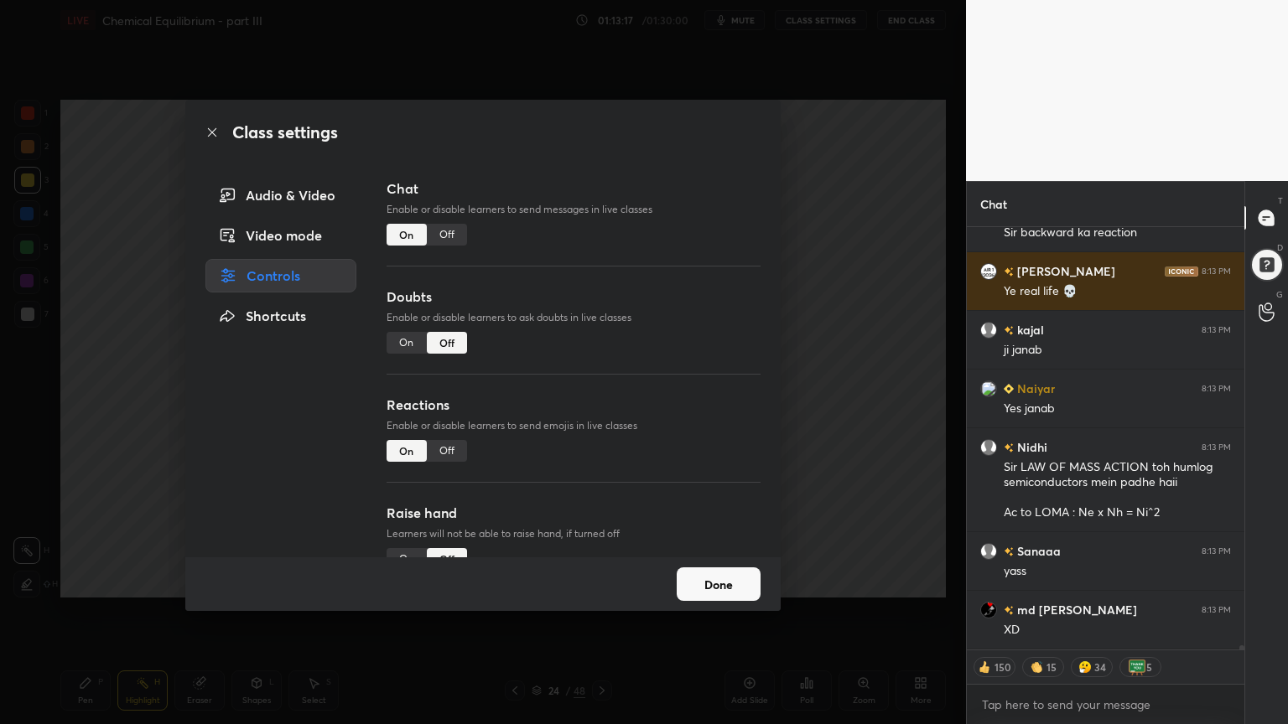
click at [448, 233] on div "Off" at bounding box center [447, 235] width 40 height 22
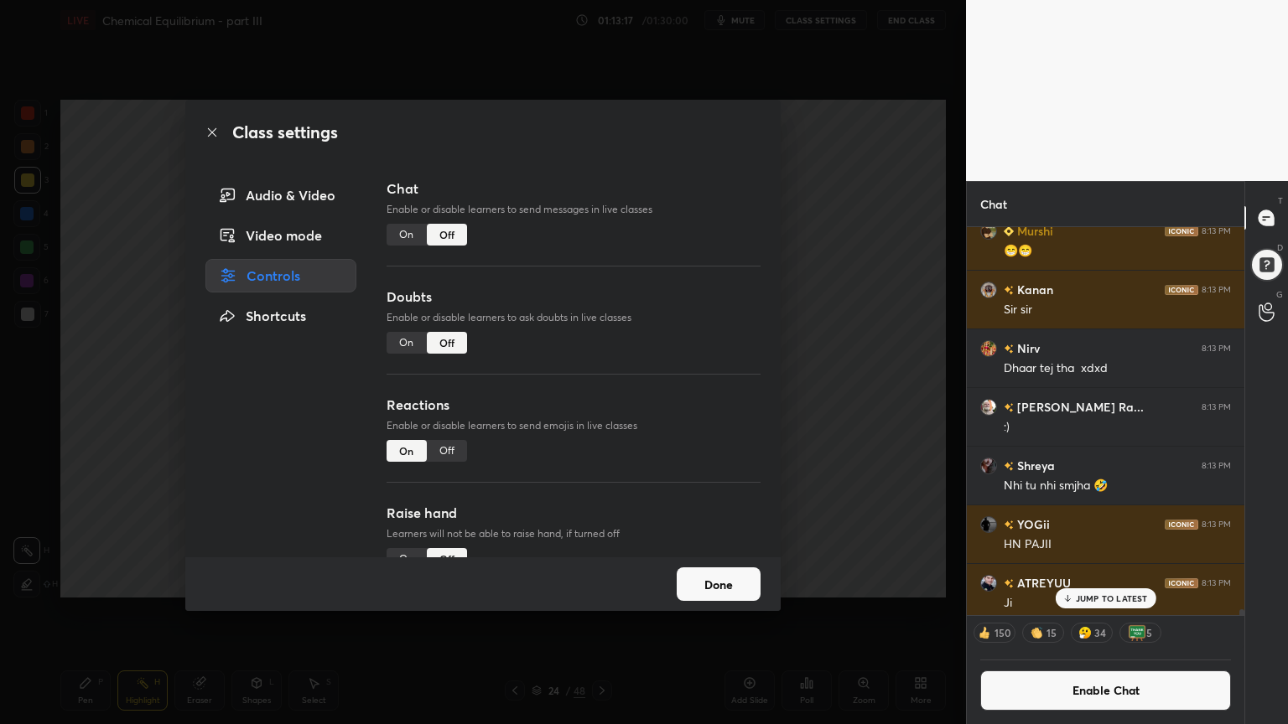
scroll to position [383, 272]
click at [854, 303] on div "Class settings Audio & Video Video mode Controls Shortcuts Chat Enable or disab…" at bounding box center [483, 362] width 966 height 724
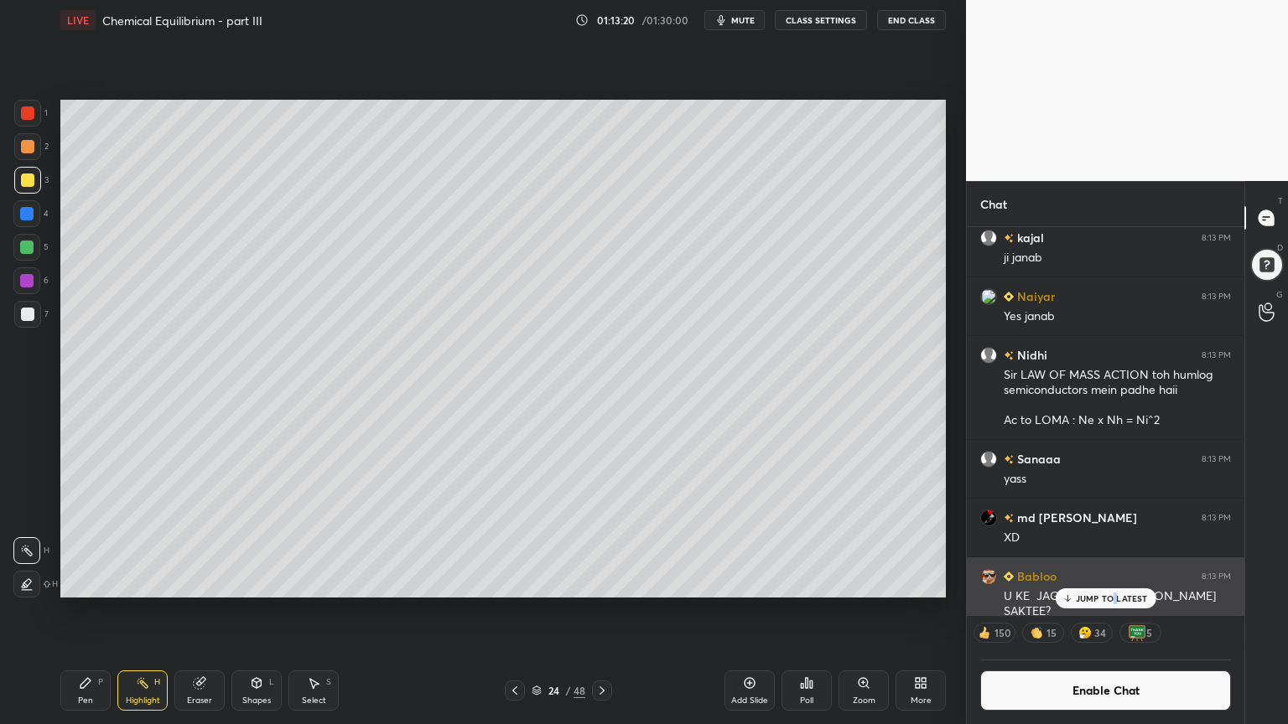
drag, startPoint x: 1116, startPoint y: 598, endPoint x: 1093, endPoint y: 581, distance: 28.2
click at [1110, 598] on p "JUMP TO LATEST" at bounding box center [1112, 599] width 72 height 10
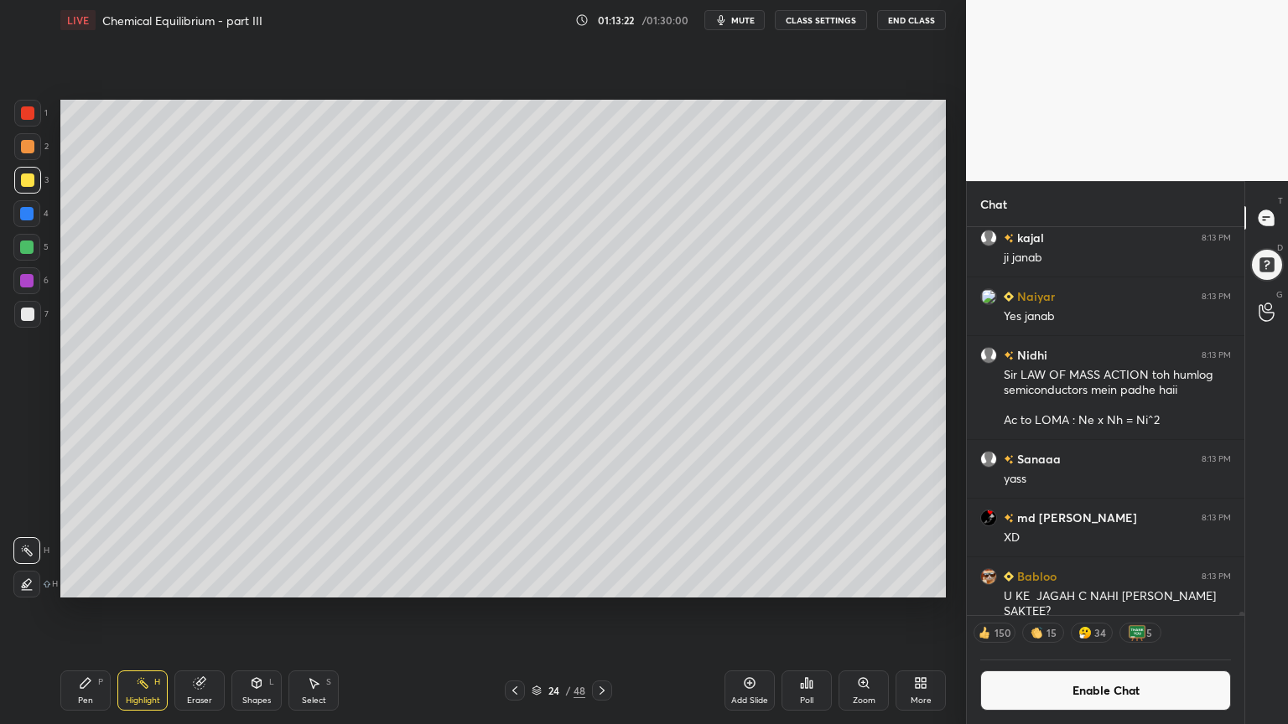
drag, startPoint x: 739, startPoint y: 700, endPoint x: 723, endPoint y: 691, distance: 17.7
click at [731, 611] on div "Add Slide" at bounding box center [749, 701] width 37 height 8
drag, startPoint x: 88, startPoint y: 694, endPoint x: 95, endPoint y: 671, distance: 24.4
click at [89, 611] on div "Pen P" at bounding box center [85, 691] width 50 height 40
click at [31, 76] on div "1 2 3 4 5 6 7 C X Z C X Z E E Erase all H H LIVE Chemical Equilibrium - part II…" at bounding box center [476, 362] width 952 height 724
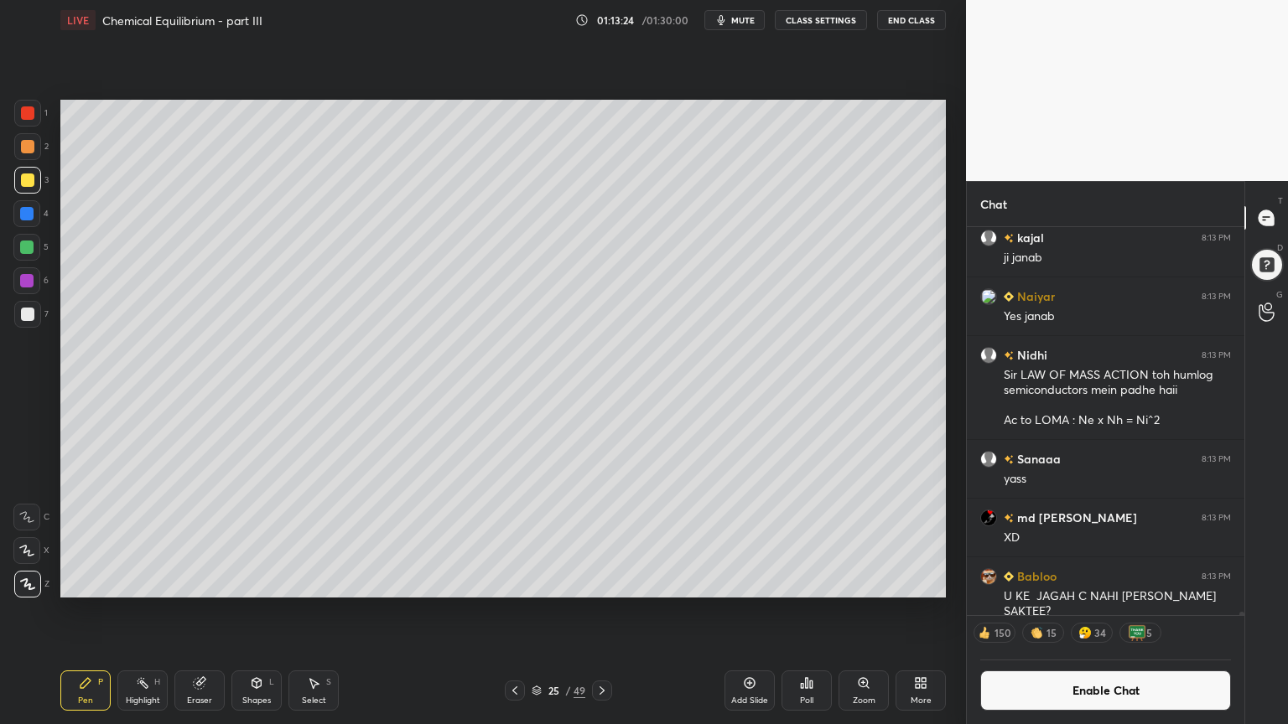
drag, startPoint x: 31, startPoint y: 114, endPoint x: 44, endPoint y: 119, distance: 13.5
click at [34, 114] on div at bounding box center [27, 112] width 13 height 13
click at [30, 152] on div at bounding box center [27, 146] width 13 height 13
click at [513, 611] on icon at bounding box center [514, 691] width 5 height 8
click at [136, 611] on div "Highlight" at bounding box center [143, 701] width 34 height 8
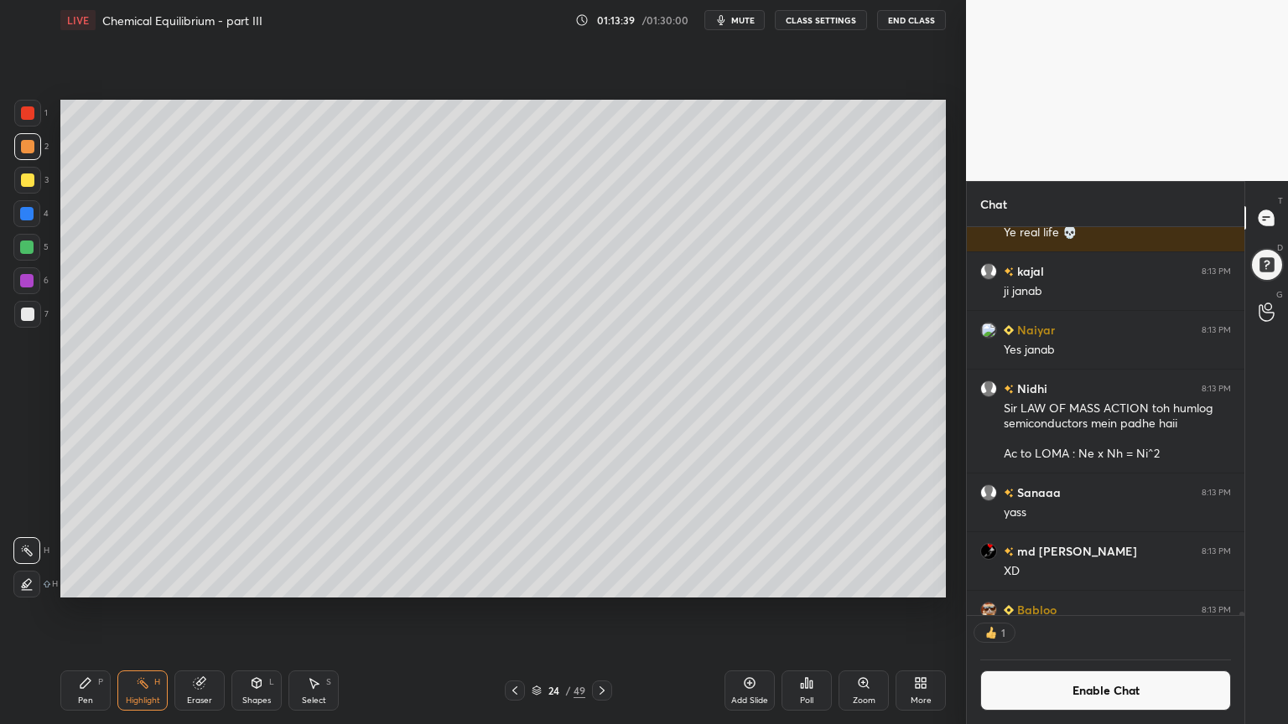
scroll to position [5, 5]
click at [1095, 611] on button "Enable Chat" at bounding box center [1105, 691] width 251 height 40
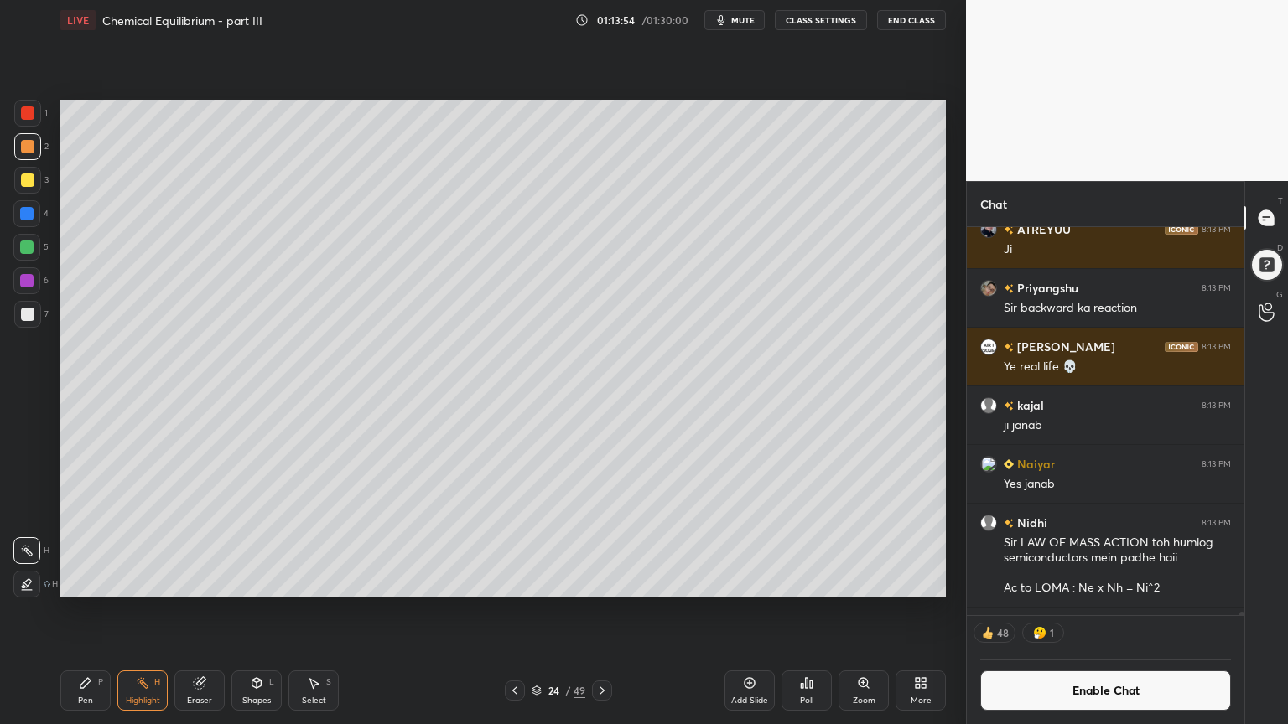
scroll to position [418, 272]
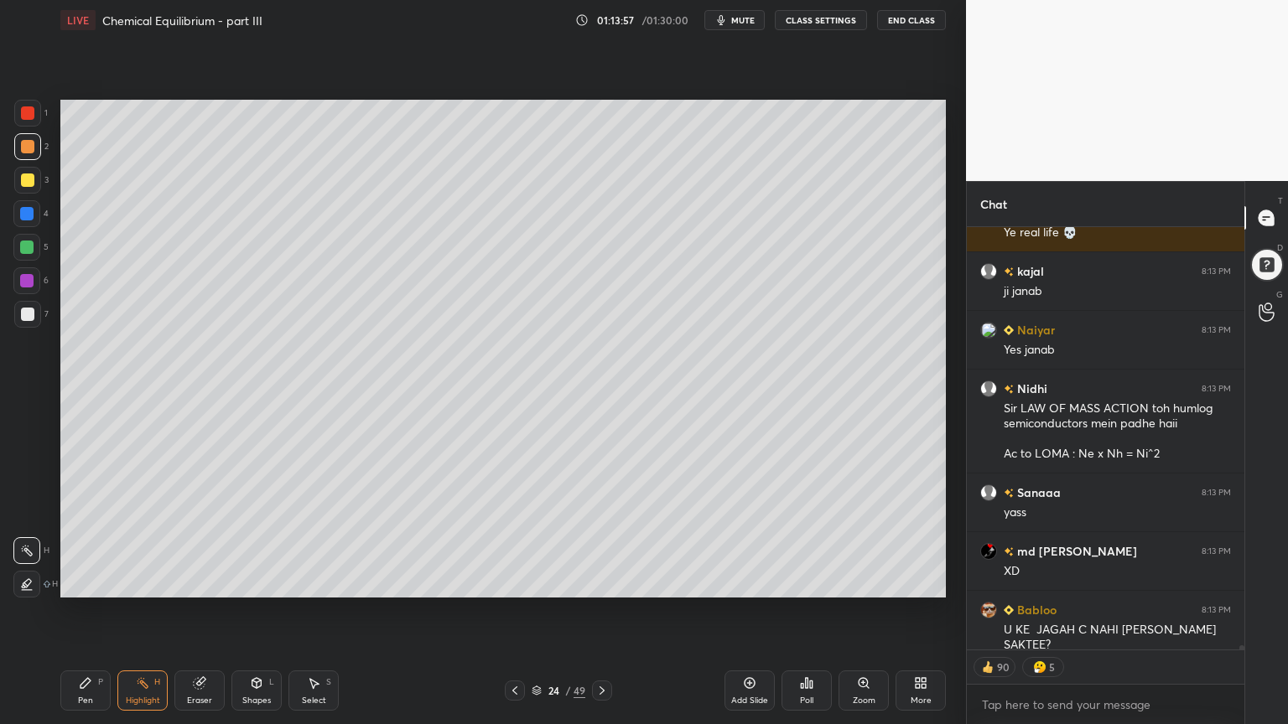
drag, startPoint x: 604, startPoint y: 697, endPoint x: 586, endPoint y: 685, distance: 21.2
click at [599, 611] on icon at bounding box center [601, 690] width 13 height 13
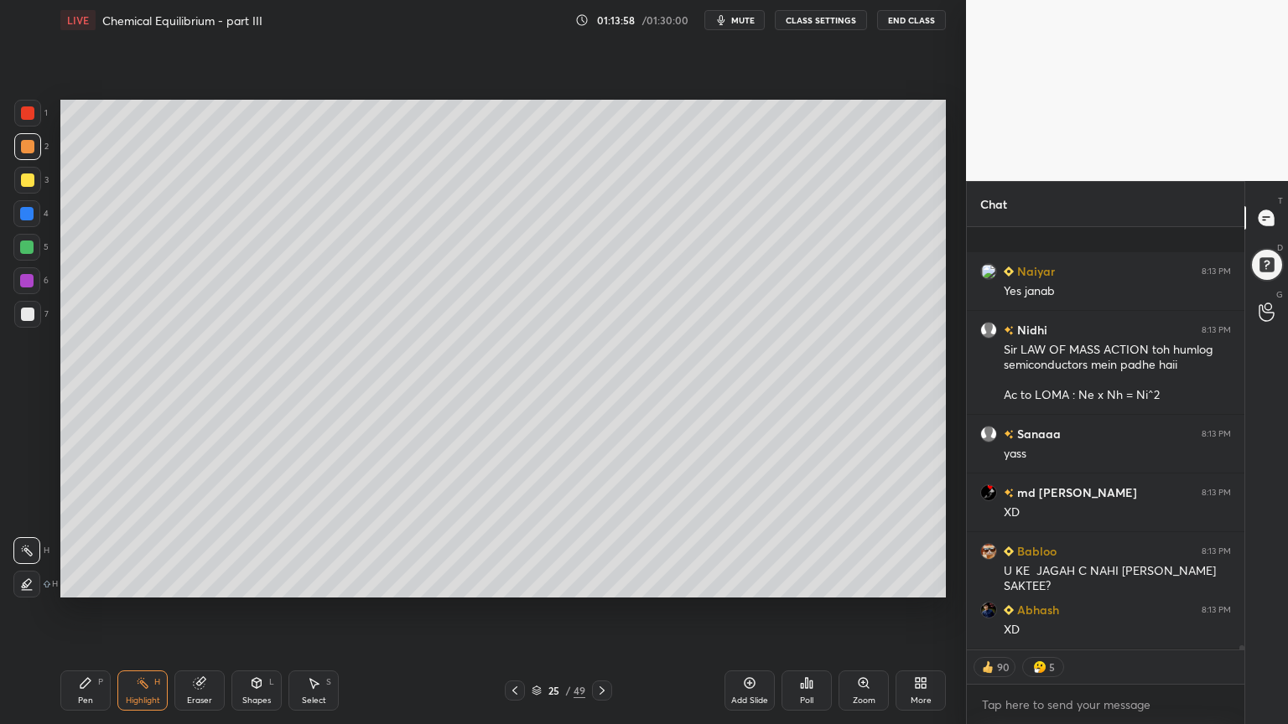
drag, startPoint x: 97, startPoint y: 688, endPoint x: 164, endPoint y: 618, distance: 97.2
click at [91, 611] on div "Pen P" at bounding box center [85, 691] width 50 height 40
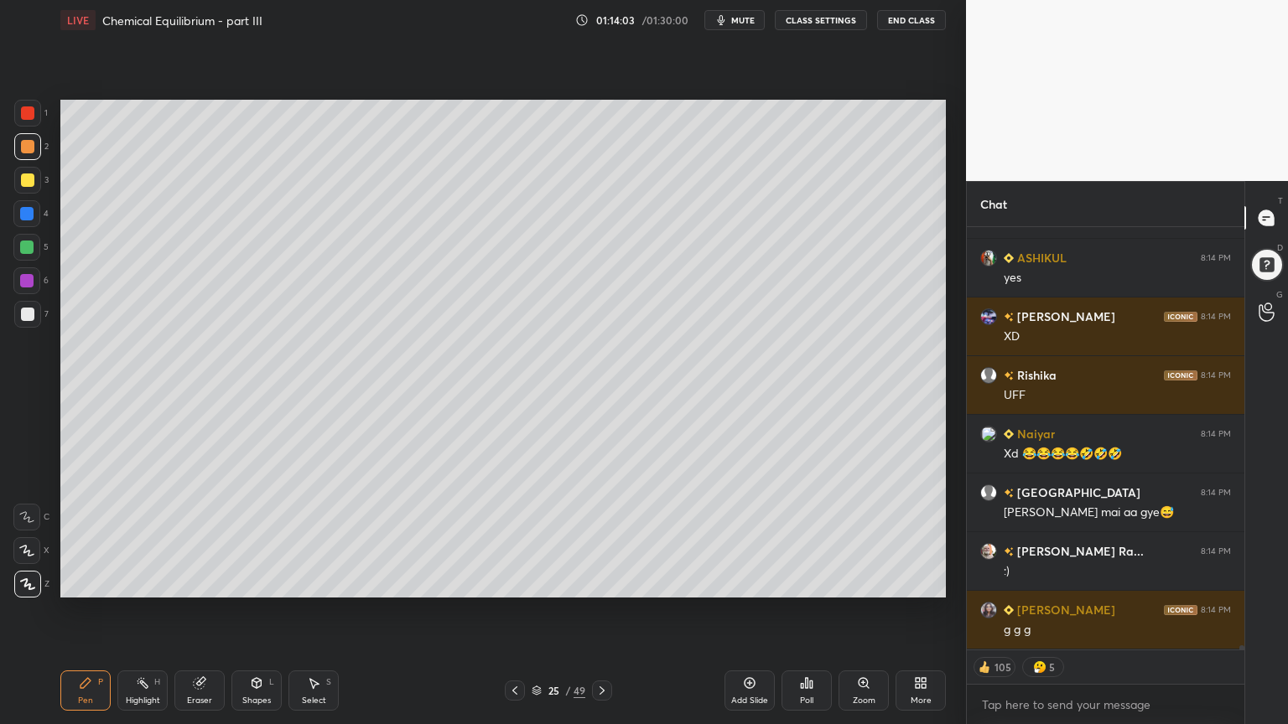
scroll to position [45015, 0]
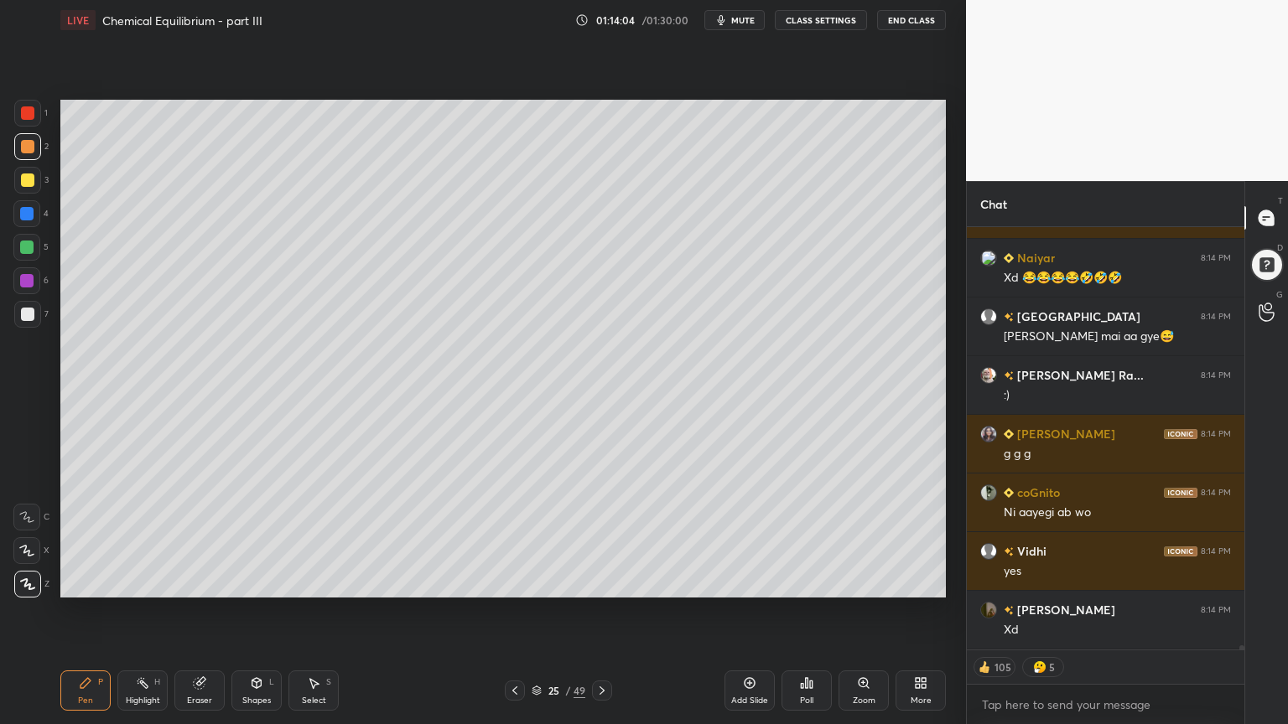
click at [29, 183] on div at bounding box center [27, 180] width 13 height 13
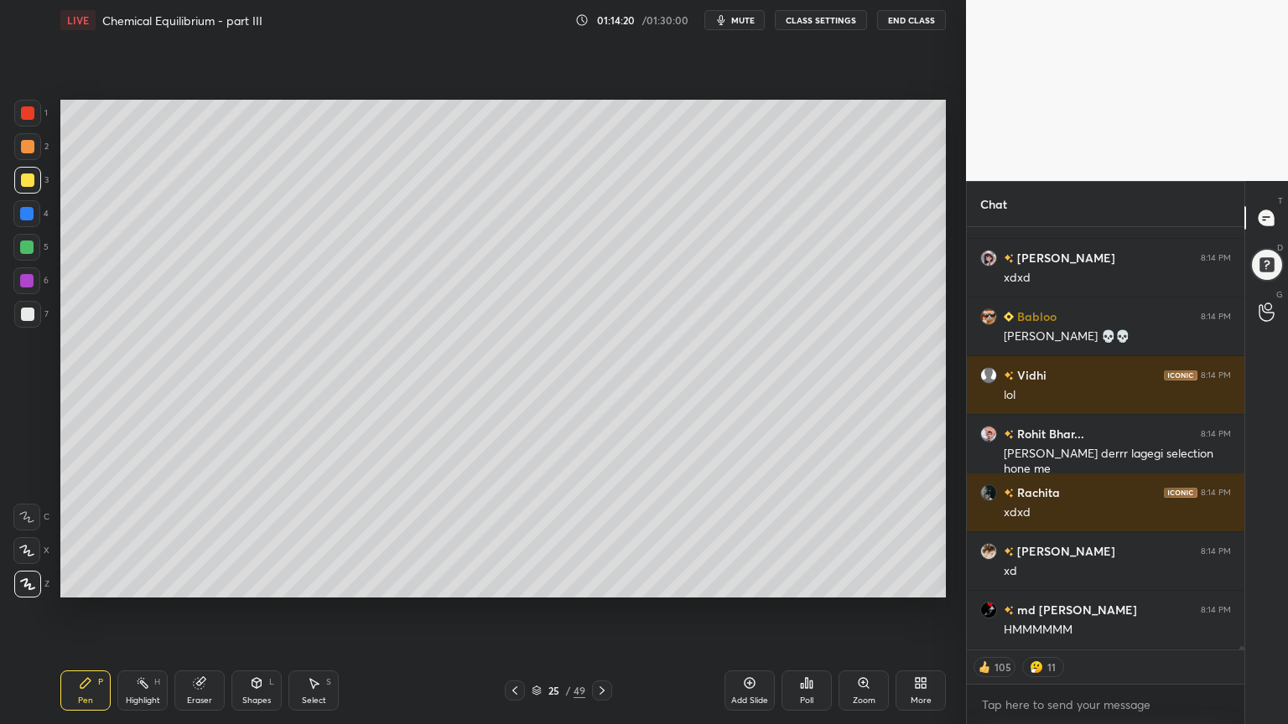
scroll to position [47629, 0]
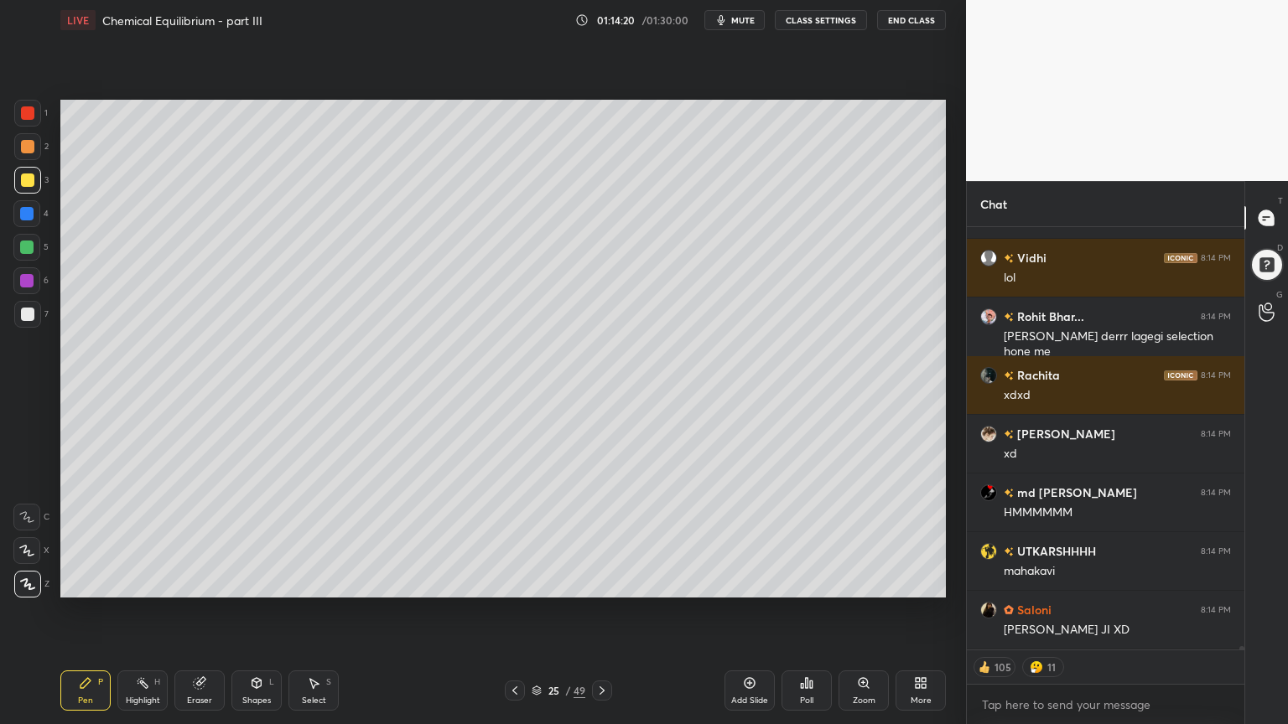
click at [80, 611] on div "Pen P" at bounding box center [85, 691] width 50 height 40
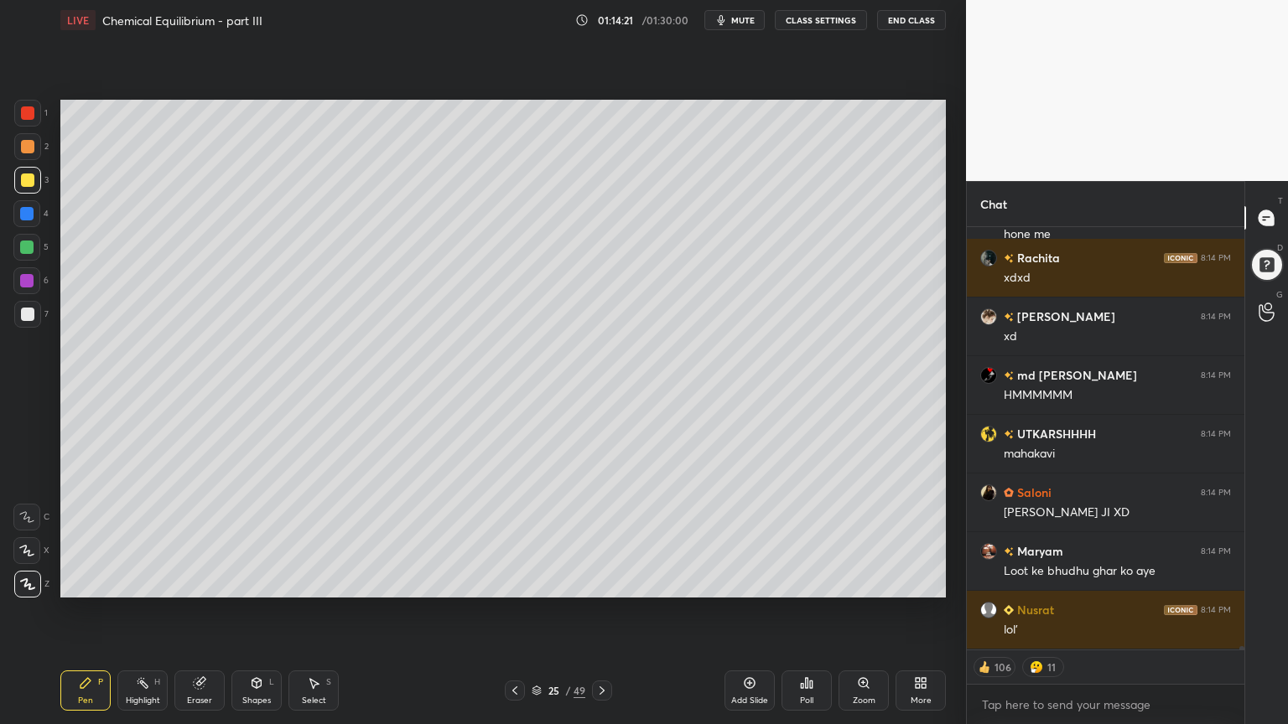
click at [31, 247] on div at bounding box center [26, 247] width 13 height 13
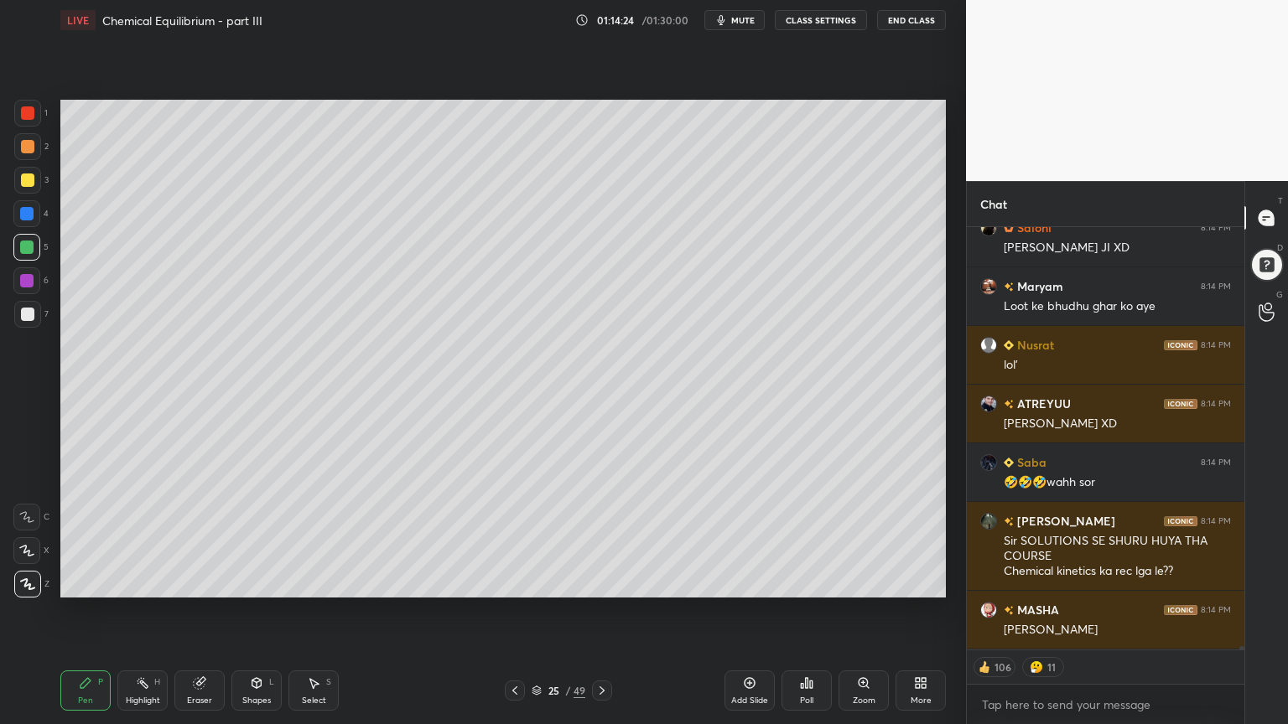
scroll to position [48070, 0]
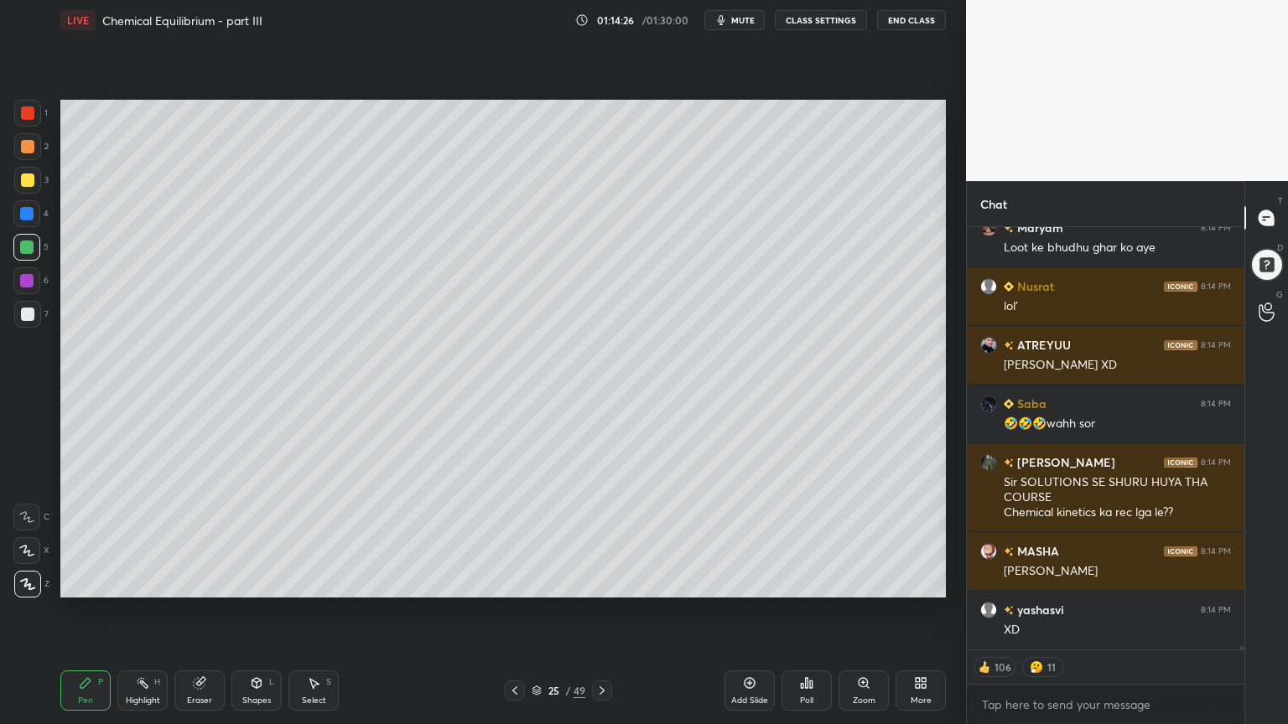
click at [31, 318] on div at bounding box center [27, 314] width 13 height 13
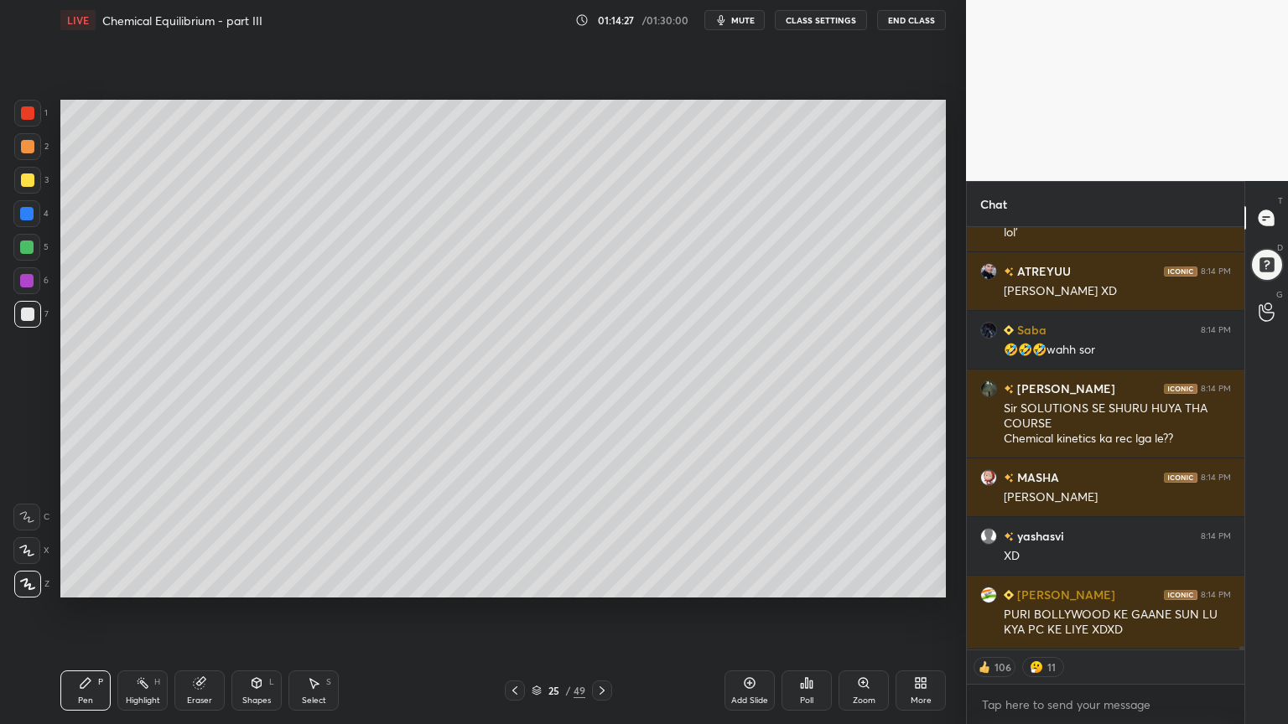
scroll to position [48291, 0]
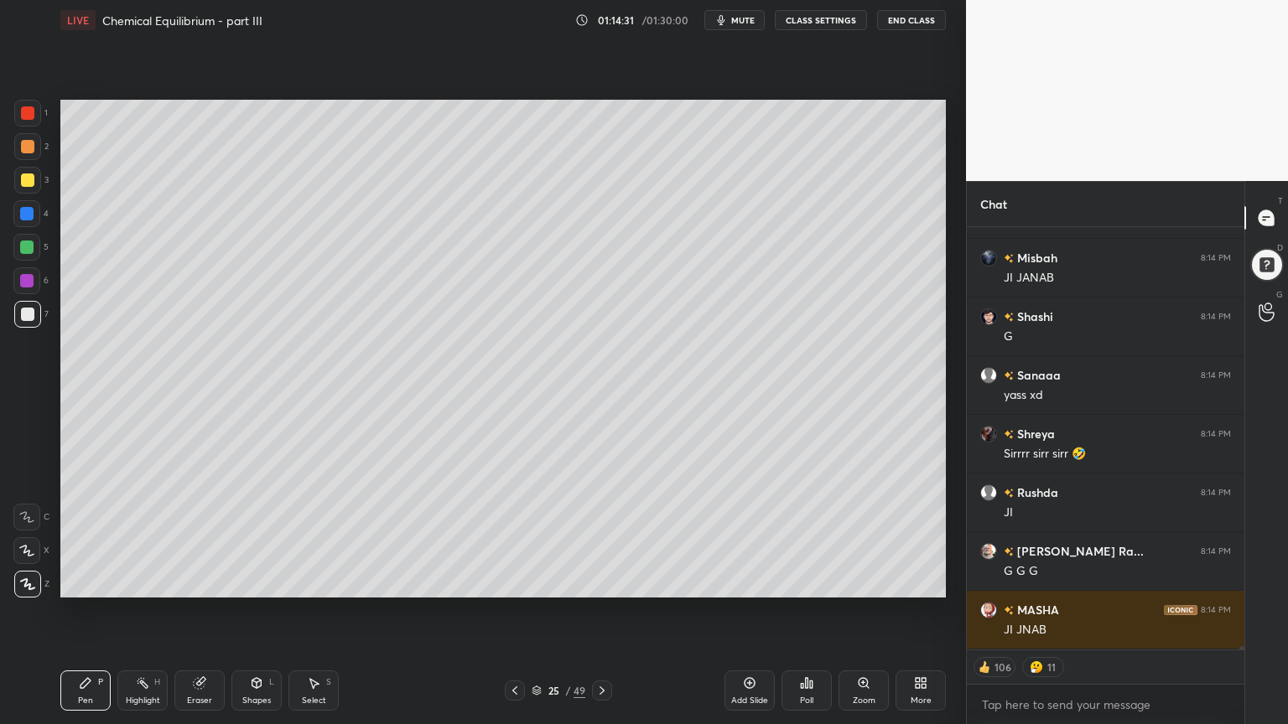
type textarea "x"
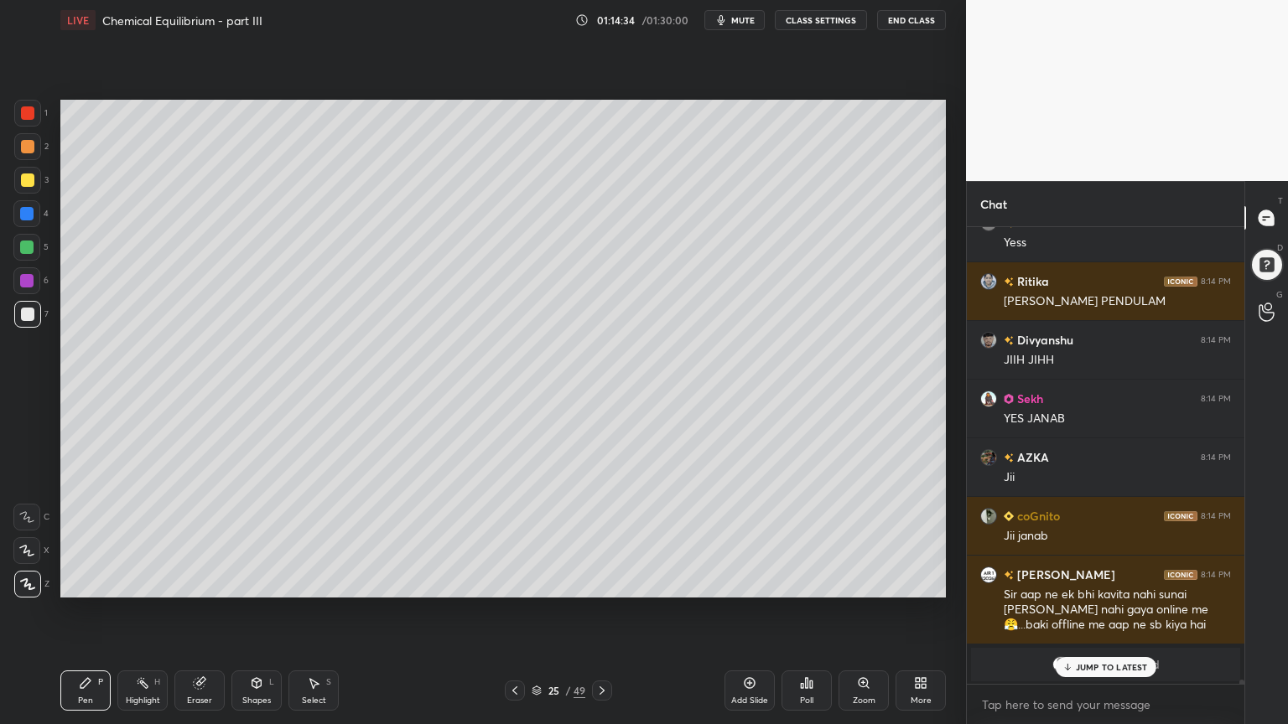
click at [826, 21] on button "CLASS SETTINGS" at bounding box center [821, 20] width 92 height 20
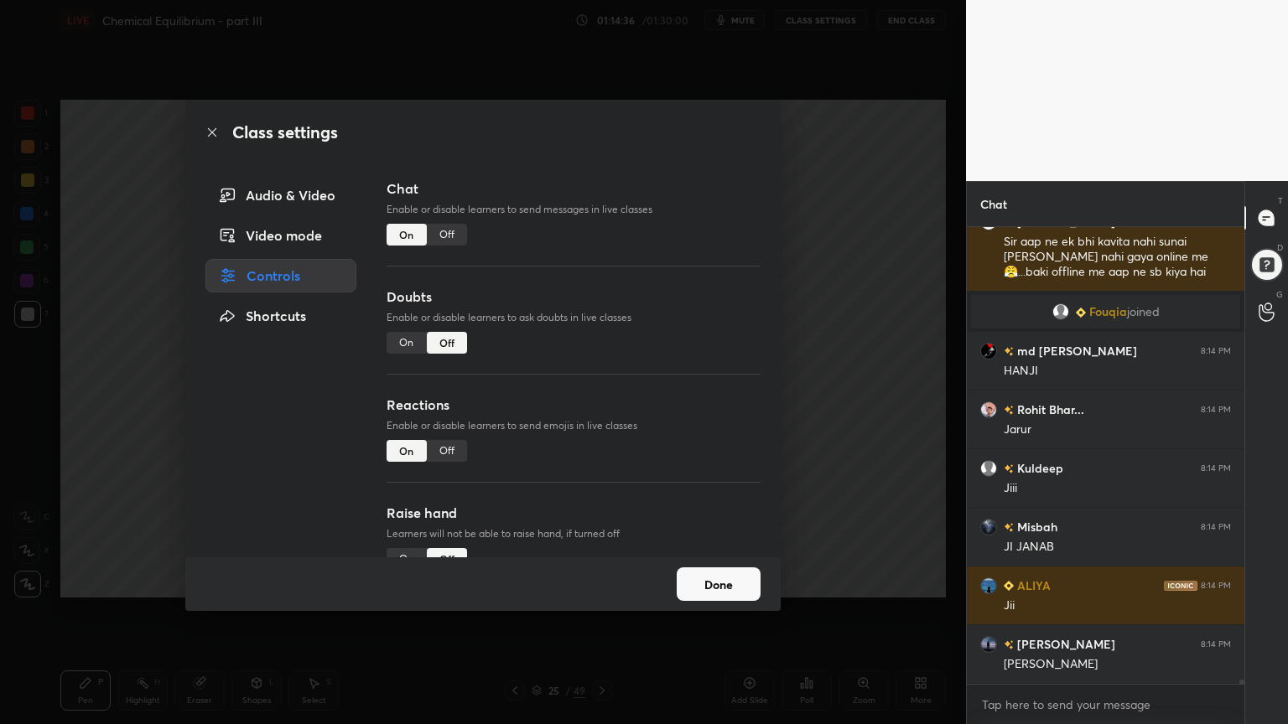
click at [455, 231] on div "Off" at bounding box center [447, 235] width 40 height 22
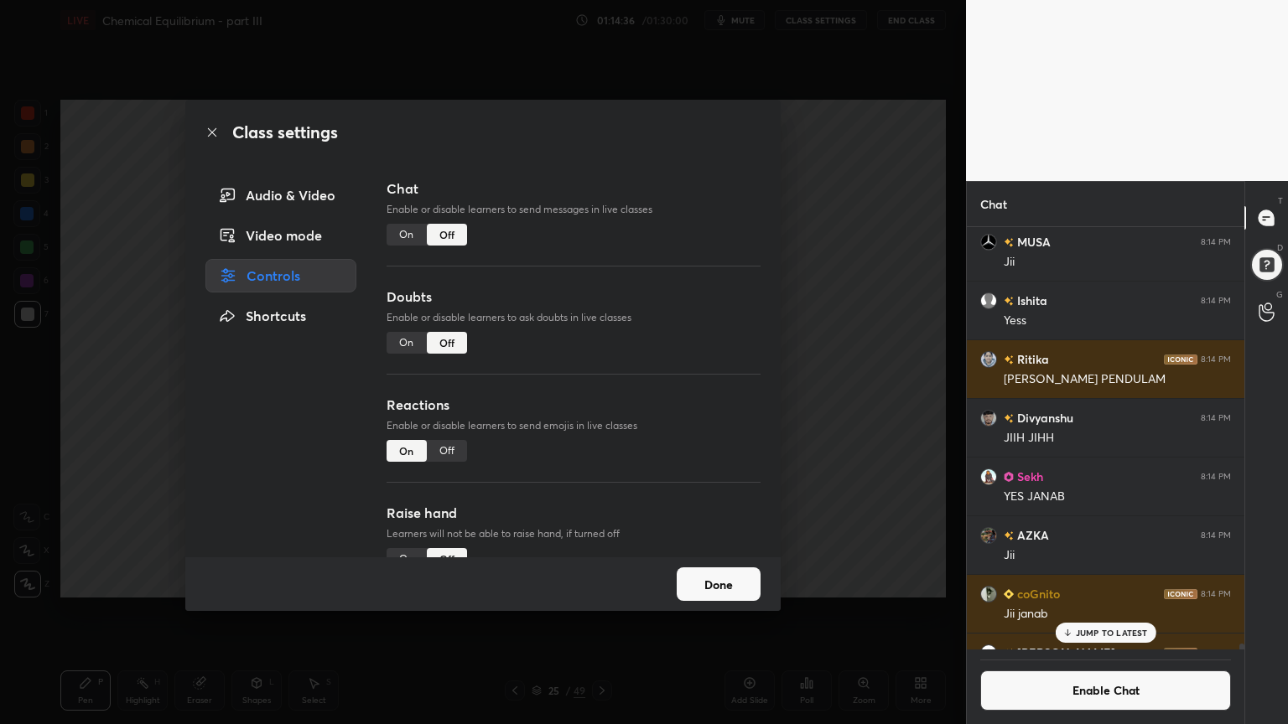
click at [816, 289] on div "Class settings Audio & Video Video mode Controls Shortcuts Chat Enable or disab…" at bounding box center [483, 362] width 966 height 724
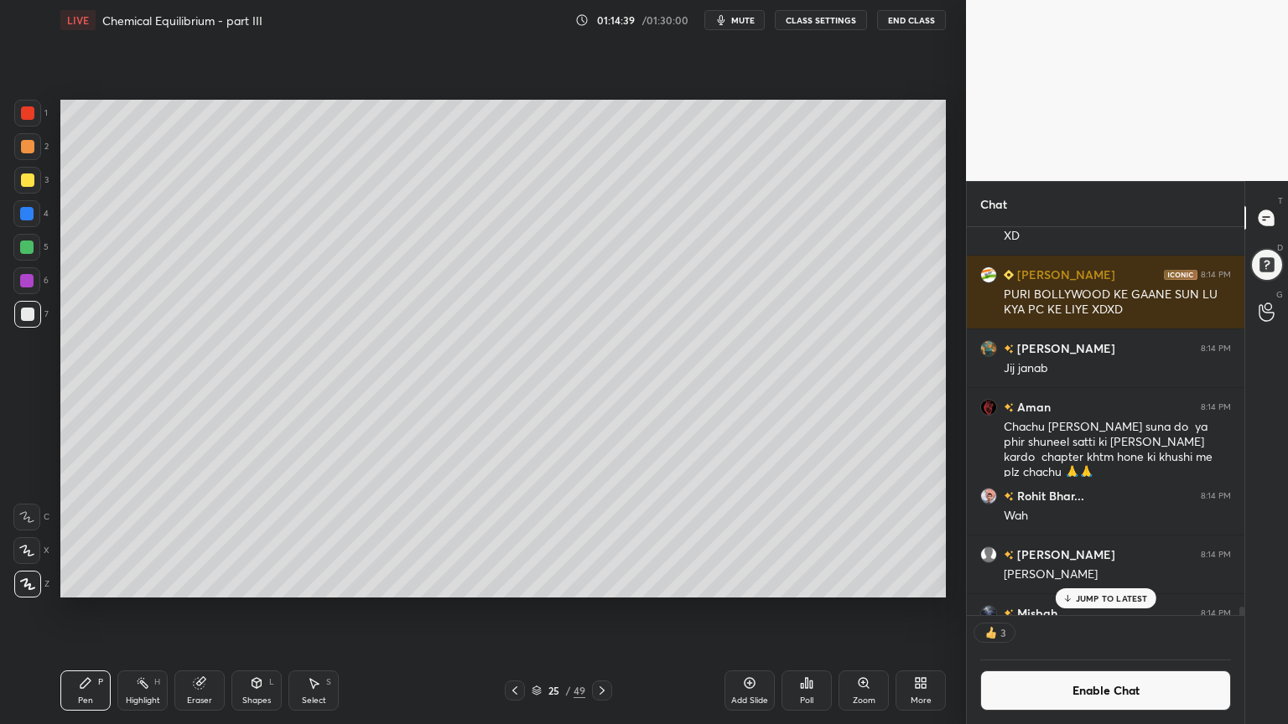
drag, startPoint x: 1240, startPoint y: 645, endPoint x: 1207, endPoint y: 630, distance: 36.0
click at [1238, 611] on div "[PERSON_NAME] 8:14 PM xd md daan 8:14 PM HMMMMMM UTKARSHHHH 8:14 PM mahakavi [P…" at bounding box center [1105, 475] width 277 height 497
click at [1115, 604] on div "JUMP TO LATEST" at bounding box center [1105, 598] width 101 height 20
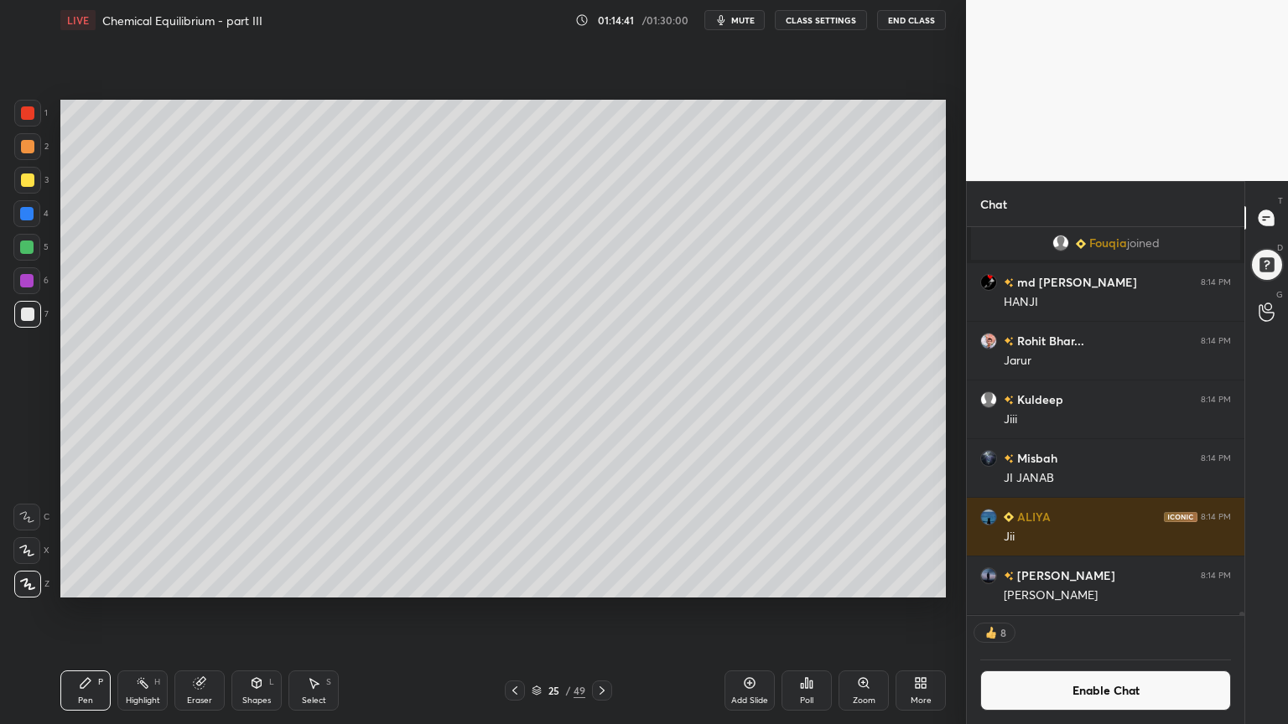
click at [62, 611] on div "Pen P" at bounding box center [85, 691] width 50 height 40
click at [24, 305] on div at bounding box center [27, 314] width 27 height 27
click at [21, 145] on div at bounding box center [27, 146] width 27 height 27
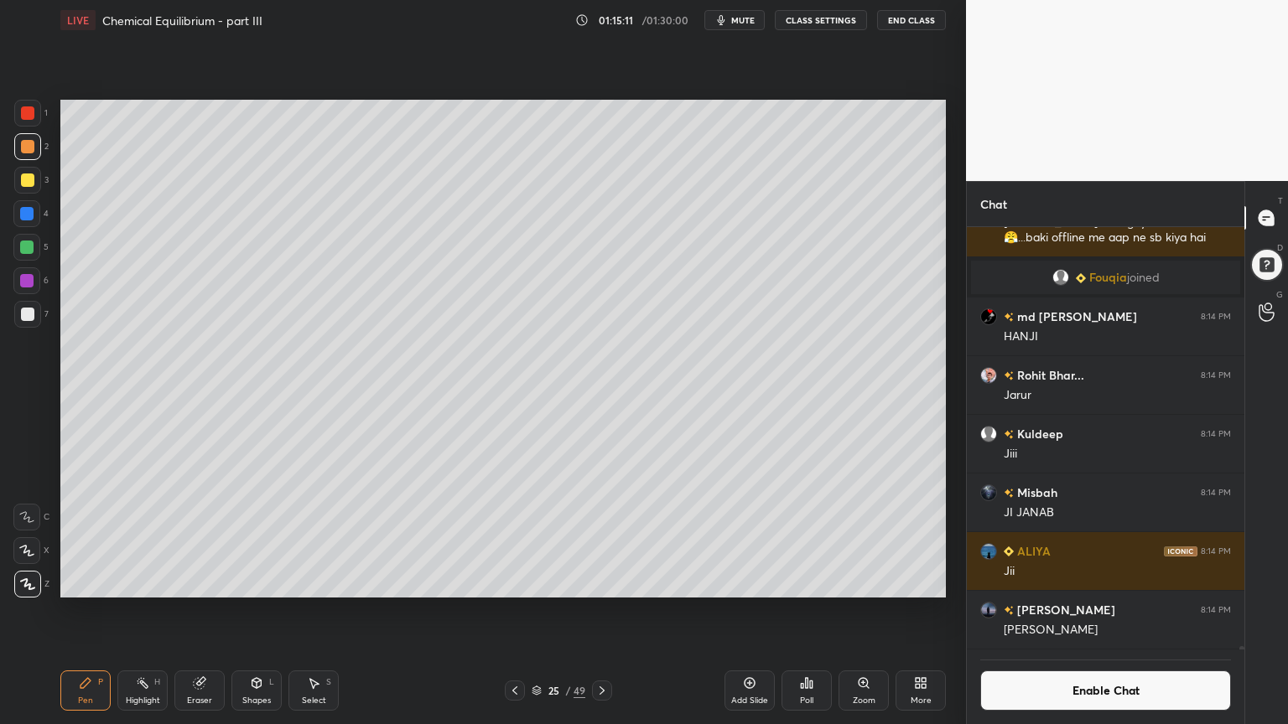
drag, startPoint x: 137, startPoint y: 697, endPoint x: 147, endPoint y: 689, distance: 12.6
click at [141, 611] on div "Highlight H" at bounding box center [142, 691] width 50 height 40
click at [516, 611] on icon at bounding box center [514, 690] width 13 height 13
click at [604, 611] on icon at bounding box center [601, 691] width 5 height 8
drag, startPoint x: 97, startPoint y: 695, endPoint x: 96, endPoint y: 671, distance: 23.5
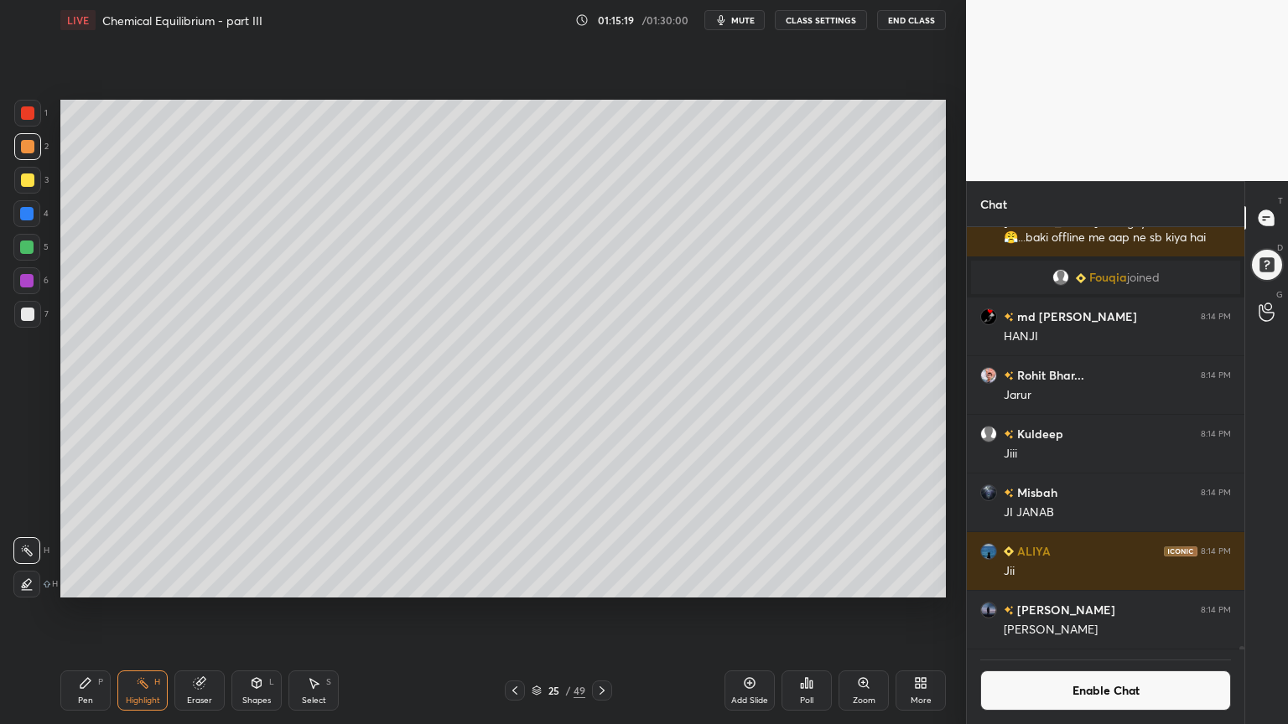
click at [97, 611] on div "Pen P" at bounding box center [85, 691] width 50 height 40
click at [30, 315] on div at bounding box center [27, 314] width 13 height 13
click at [146, 611] on div "Highlight H" at bounding box center [142, 691] width 50 height 40
click at [738, 611] on div "Add Slide" at bounding box center [749, 691] width 50 height 40
drag, startPoint x: 110, startPoint y: 695, endPoint x: 91, endPoint y: 694, distance: 18.5
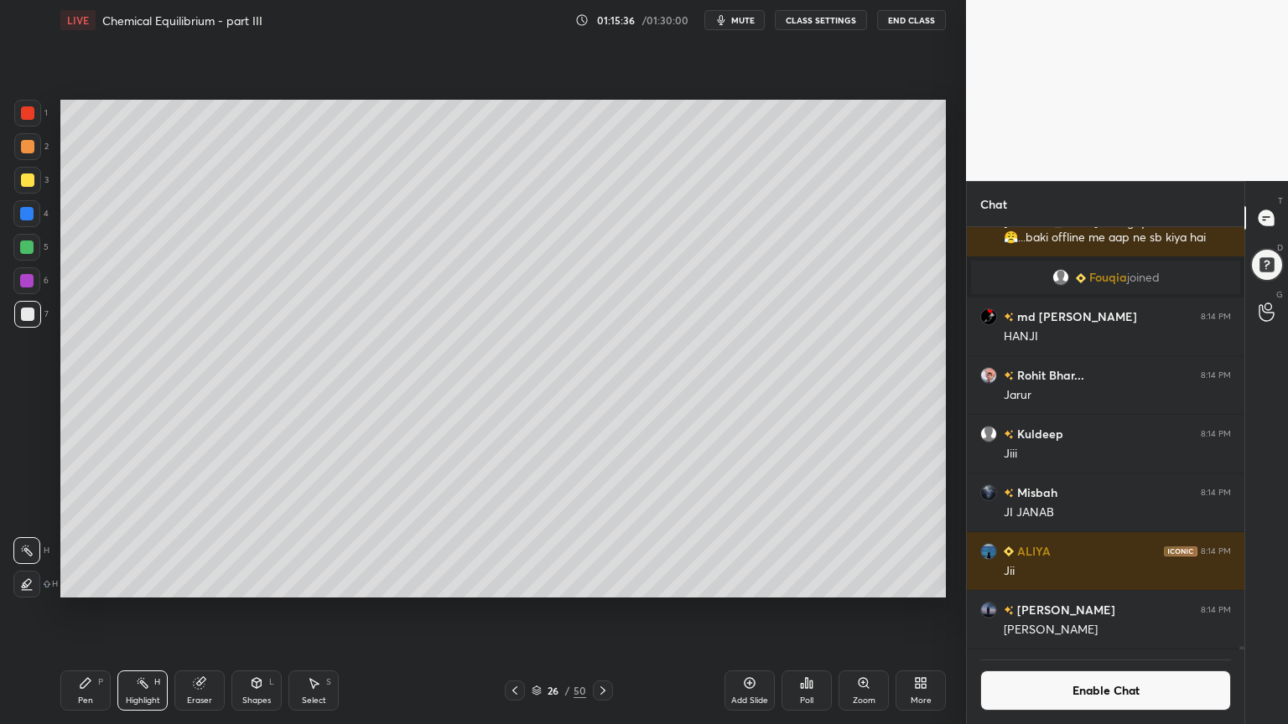
click at [104, 611] on div "Pen P" at bounding box center [85, 691] width 50 height 40
click at [29, 150] on div at bounding box center [27, 146] width 13 height 13
click at [22, 315] on div at bounding box center [27, 314] width 13 height 13
click at [32, 222] on div at bounding box center [26, 213] width 27 height 27
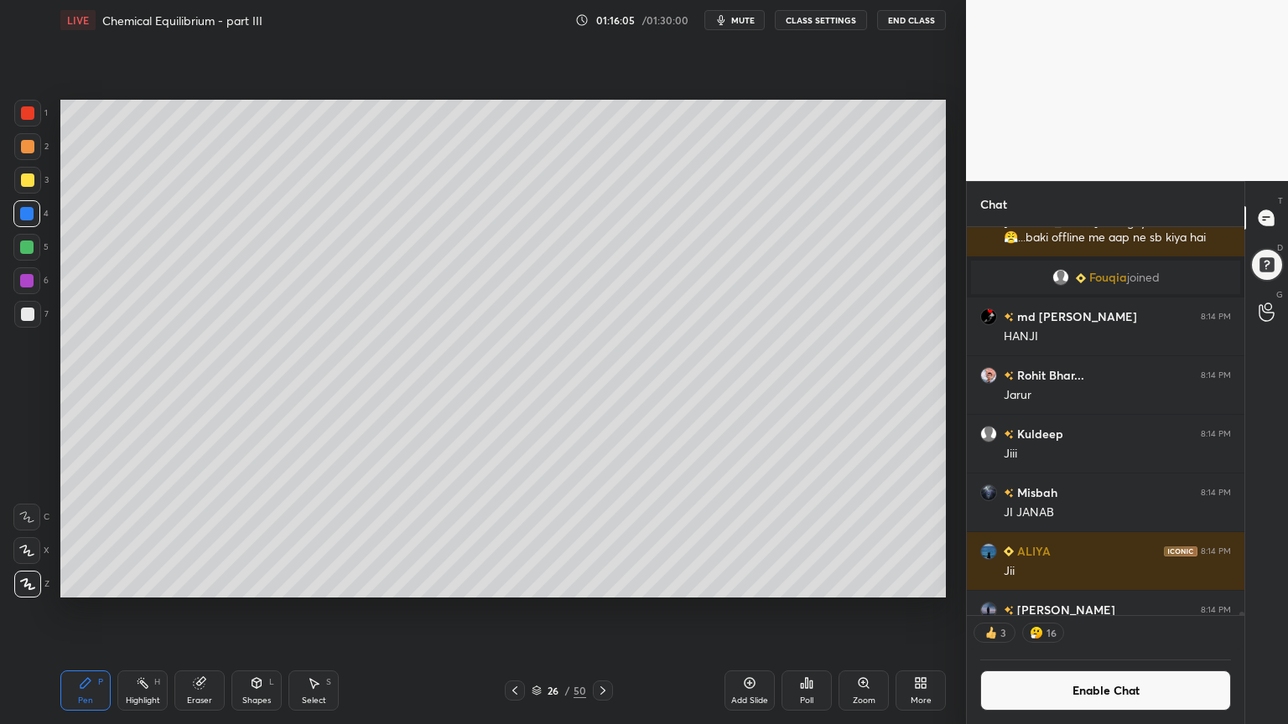
click at [253, 611] on div "Shapes L" at bounding box center [256, 691] width 50 height 40
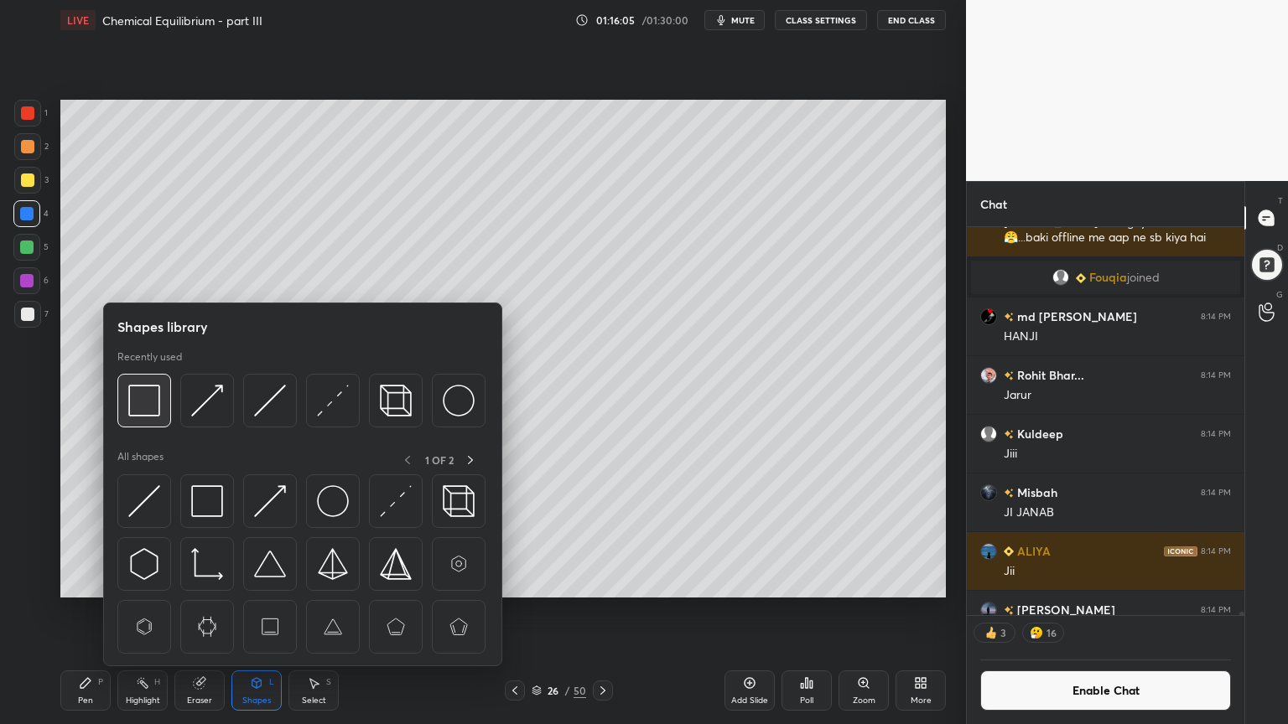
click at [145, 402] on img at bounding box center [144, 401] width 32 height 32
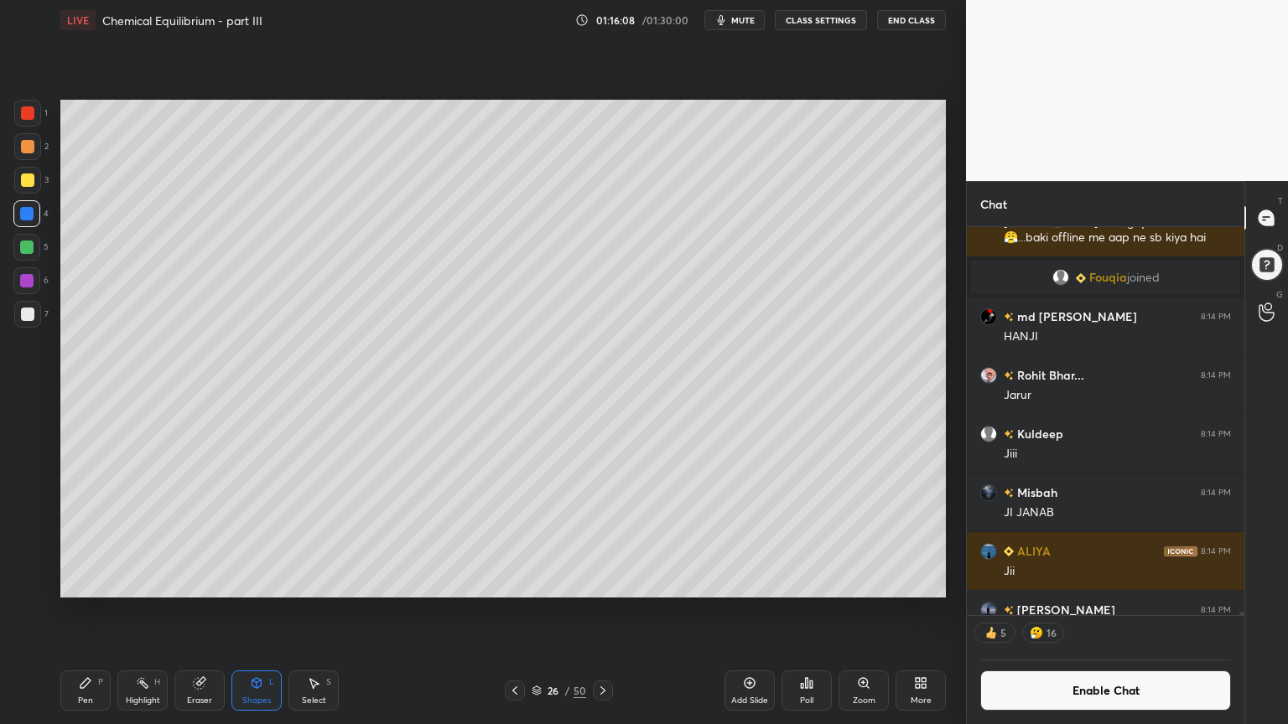
click at [87, 611] on div "Pen" at bounding box center [85, 701] width 15 height 8
click at [27, 319] on div at bounding box center [27, 314] width 13 height 13
click at [148, 611] on div "Highlight H" at bounding box center [142, 691] width 50 height 40
click at [78, 611] on div "Pen" at bounding box center [85, 701] width 15 height 8
drag, startPoint x: 208, startPoint y: 697, endPoint x: 333, endPoint y: 600, distance: 158.3
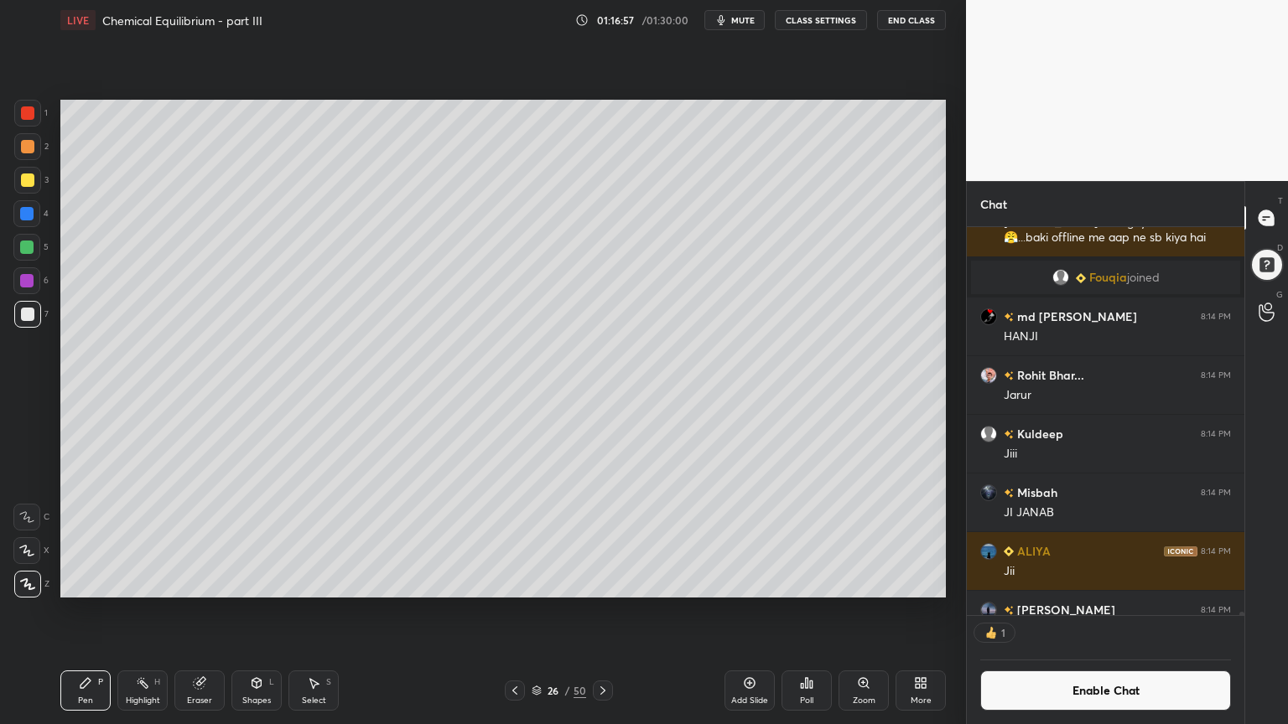
click at [214, 611] on div "Eraser" at bounding box center [199, 691] width 50 height 40
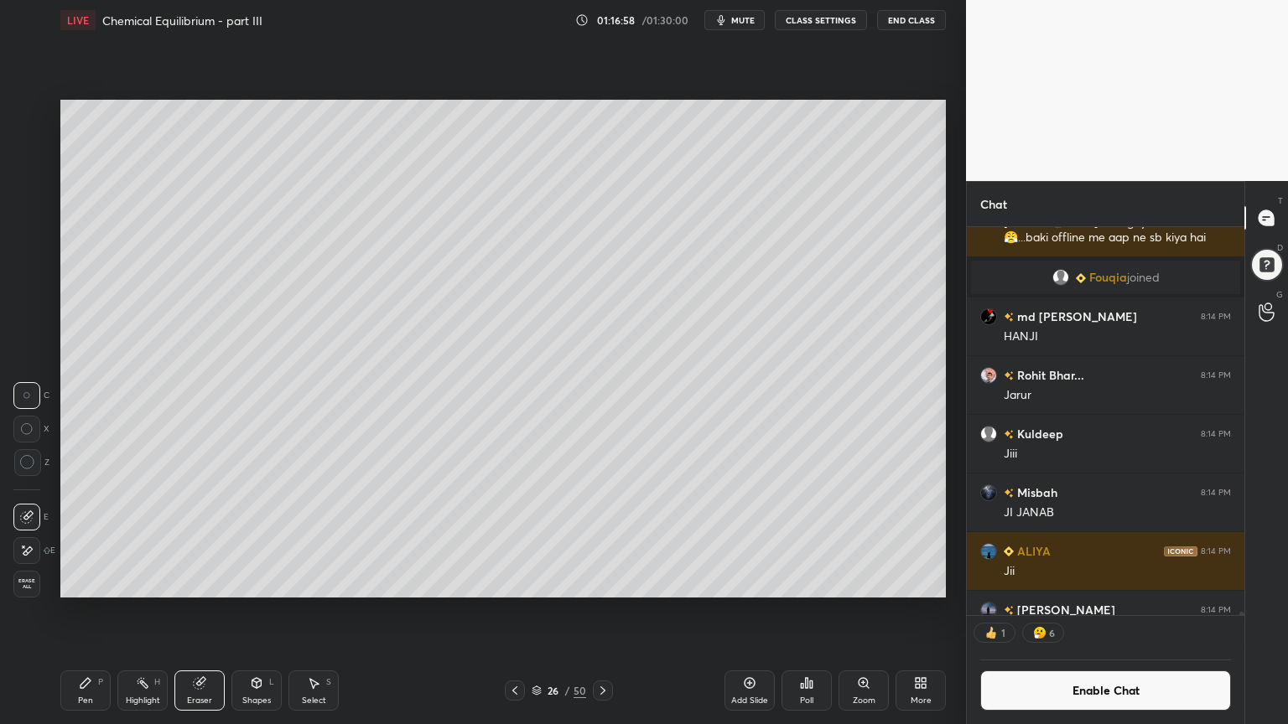
click at [91, 611] on div "Pen" at bounding box center [85, 701] width 15 height 8
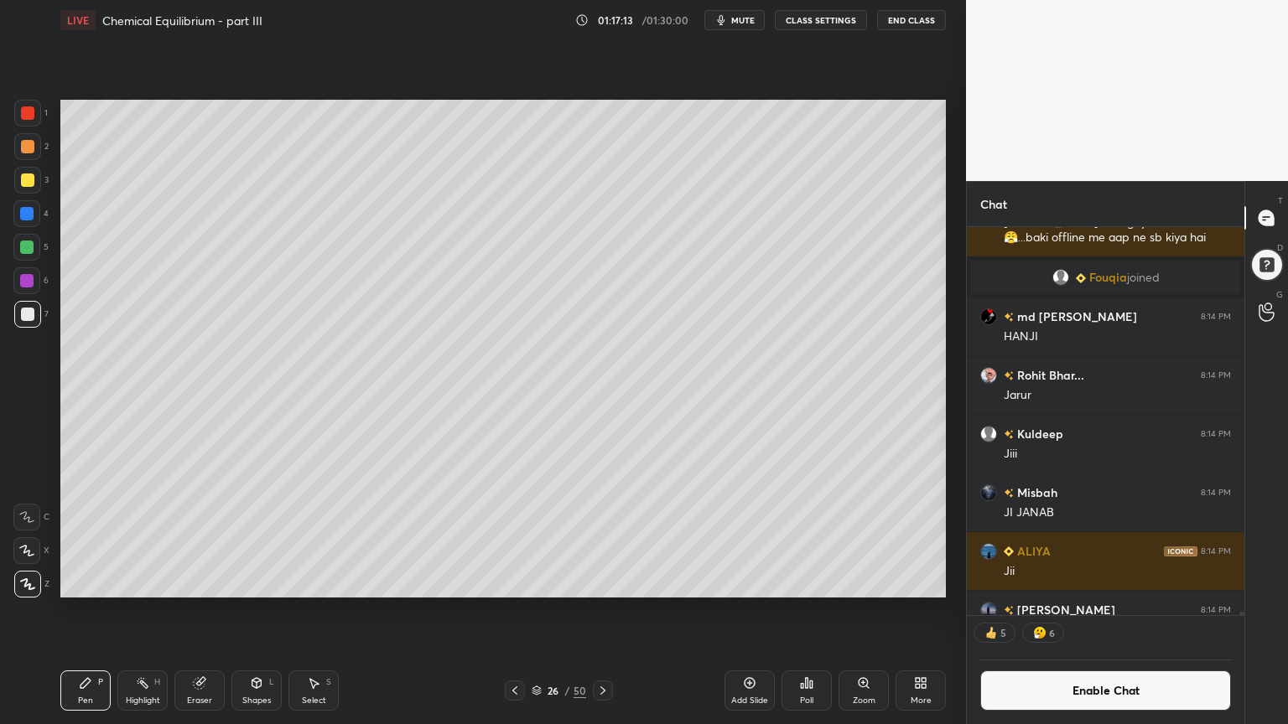
scroll to position [48395, 0]
drag, startPoint x: 751, startPoint y: 691, endPoint x: 720, endPoint y: 693, distance: 31.1
click at [743, 611] on div "Add Slide" at bounding box center [749, 691] width 50 height 40
click at [88, 611] on div "Pen" at bounding box center [85, 701] width 15 height 8
click at [30, 115] on div at bounding box center [27, 112] width 13 height 13
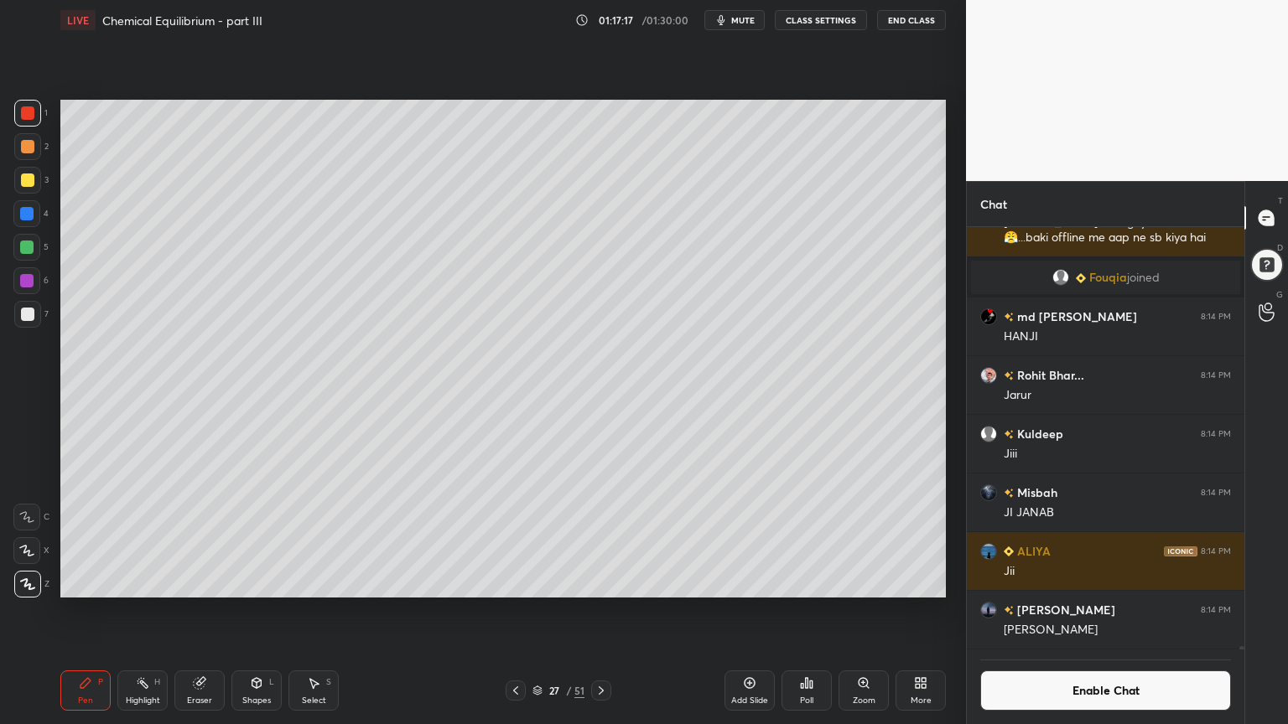
click at [30, 149] on div at bounding box center [27, 146] width 13 height 13
click at [268, 611] on div "Shapes L" at bounding box center [256, 691] width 50 height 40
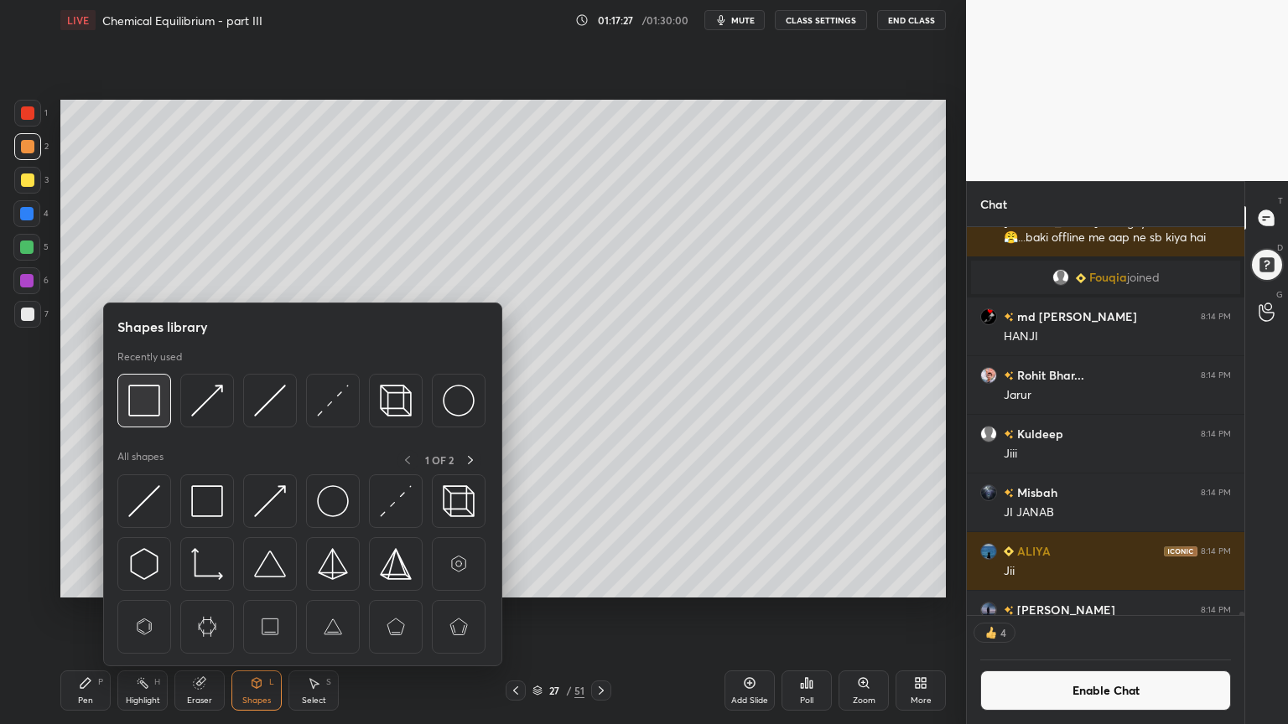
click at [157, 400] on img at bounding box center [144, 401] width 32 height 32
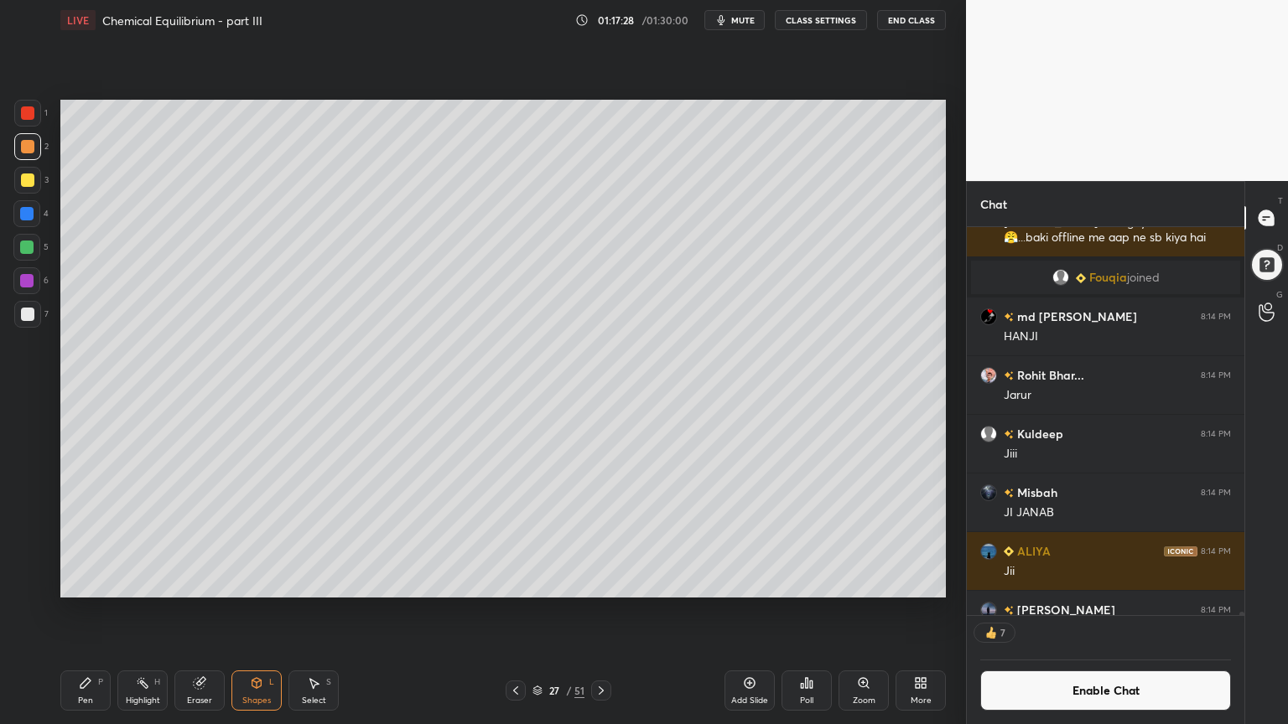
click at [33, 308] on div at bounding box center [27, 314] width 13 height 13
click at [251, 611] on div "Shapes L" at bounding box center [256, 691] width 50 height 40
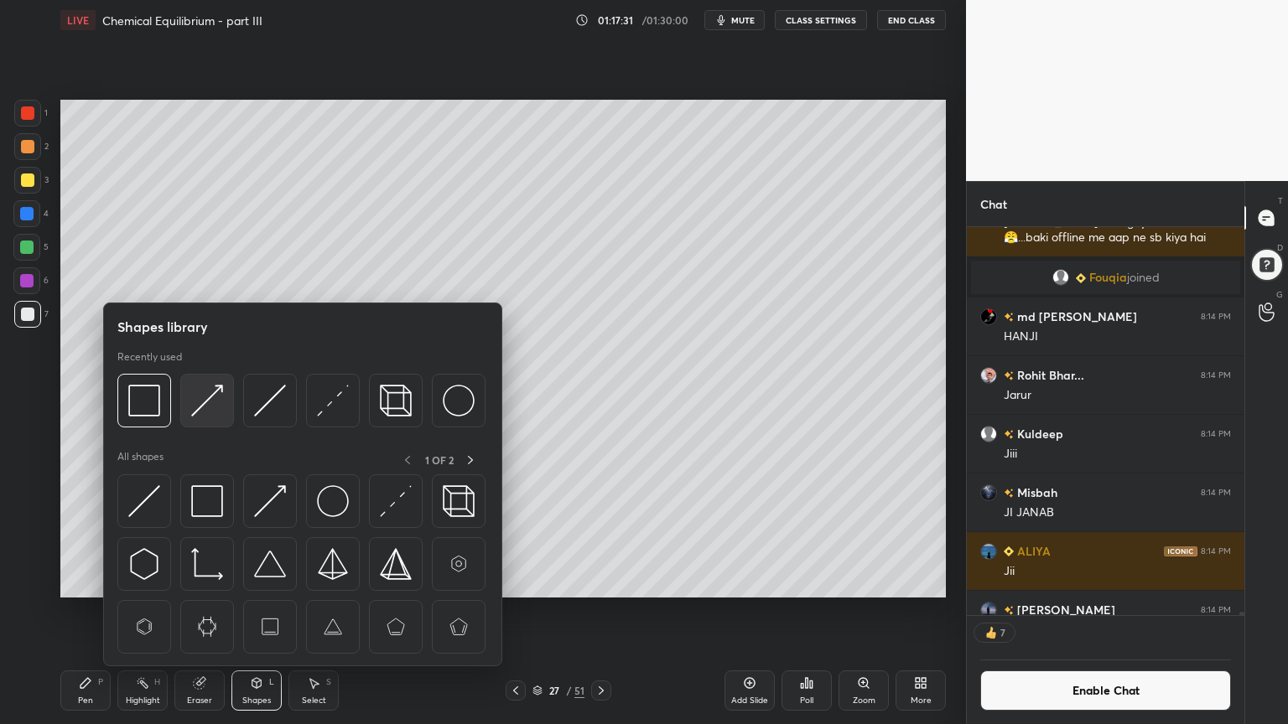
click at [208, 397] on img at bounding box center [207, 401] width 32 height 32
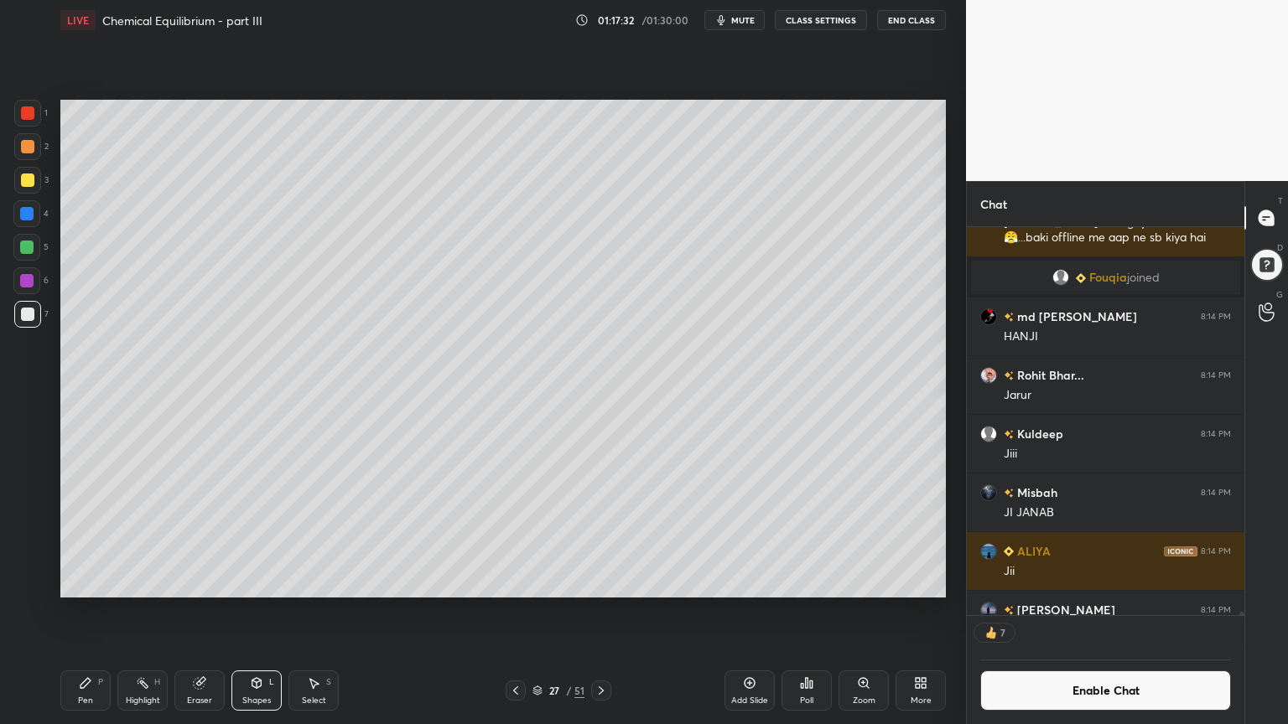
click at [29, 215] on div at bounding box center [26, 213] width 13 height 13
click at [148, 611] on div "Highlight H" at bounding box center [142, 691] width 50 height 40
click at [1107, 611] on button "Enable Chat" at bounding box center [1105, 691] width 251 height 40
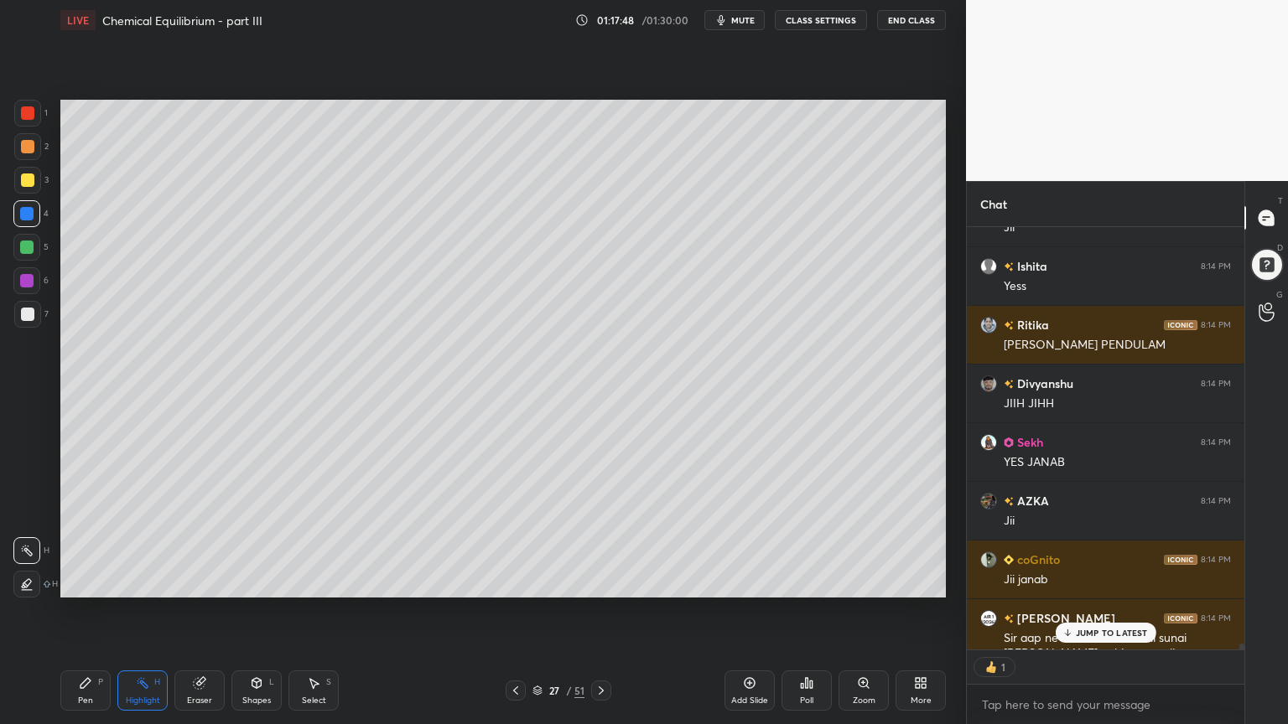
scroll to position [5, 5]
click at [1097, 611] on p "JUMP TO LATEST" at bounding box center [1112, 633] width 72 height 10
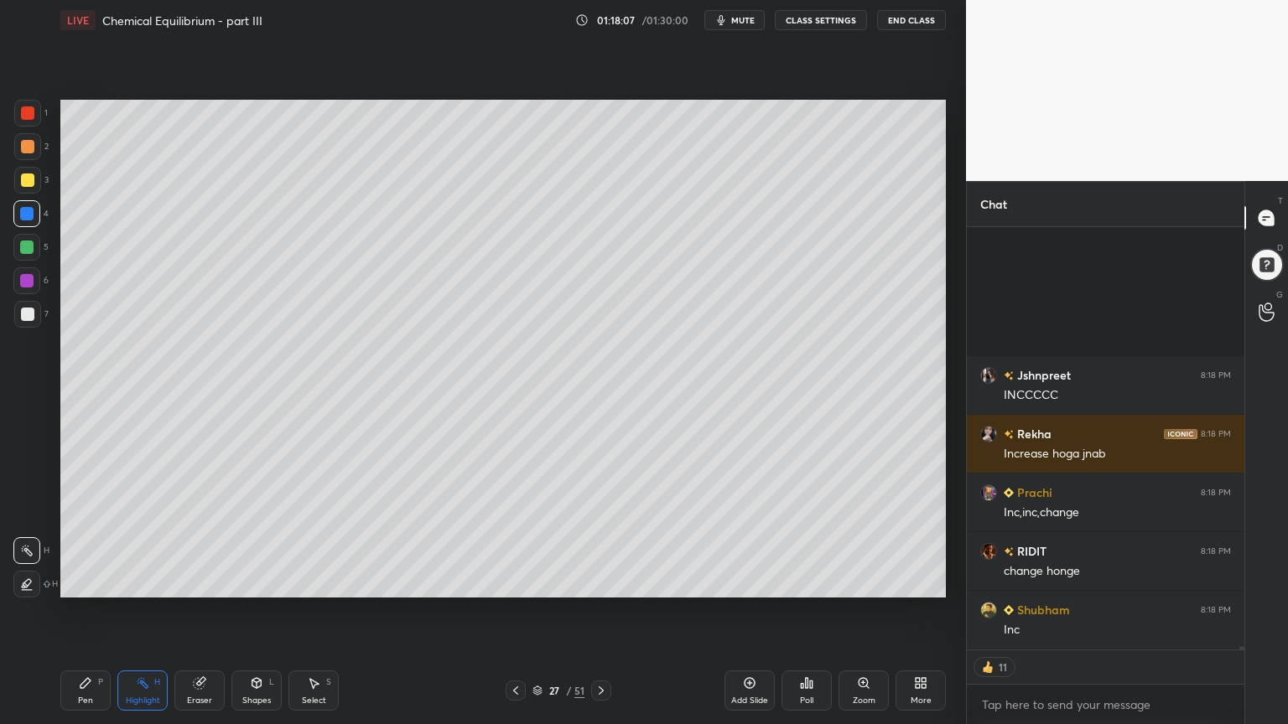
scroll to position [50444, 0]
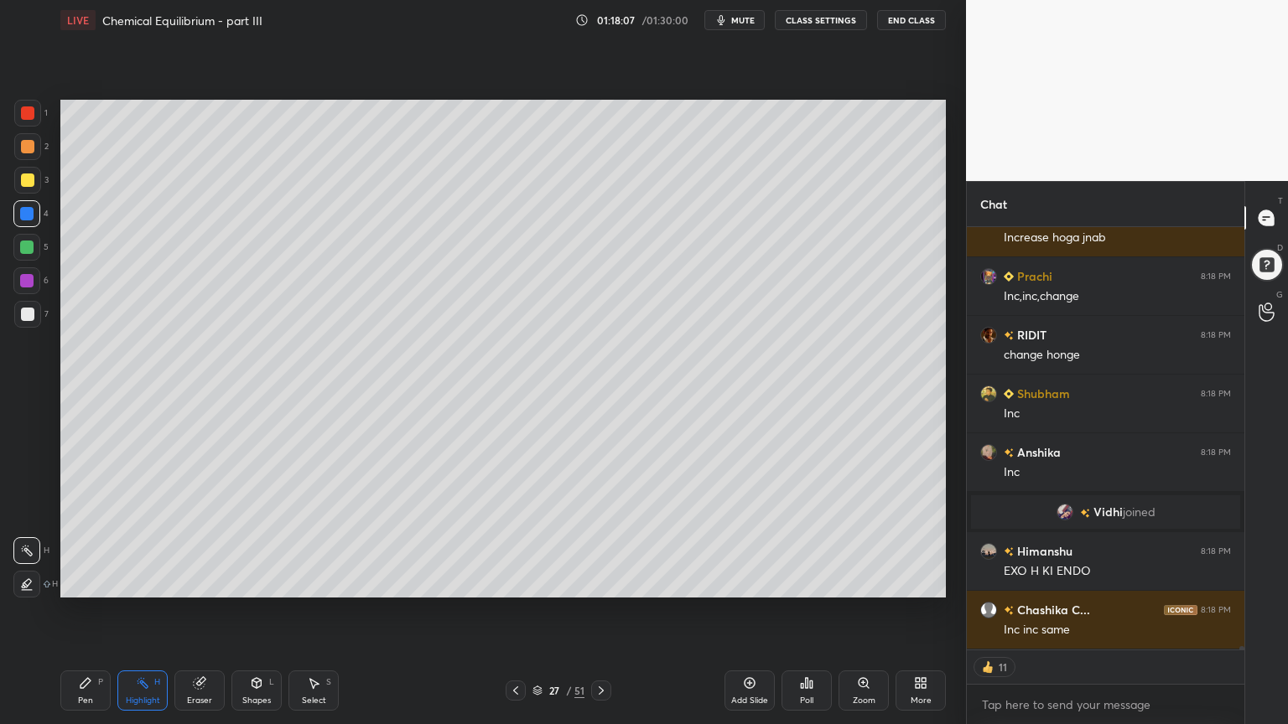
type textarea "x"
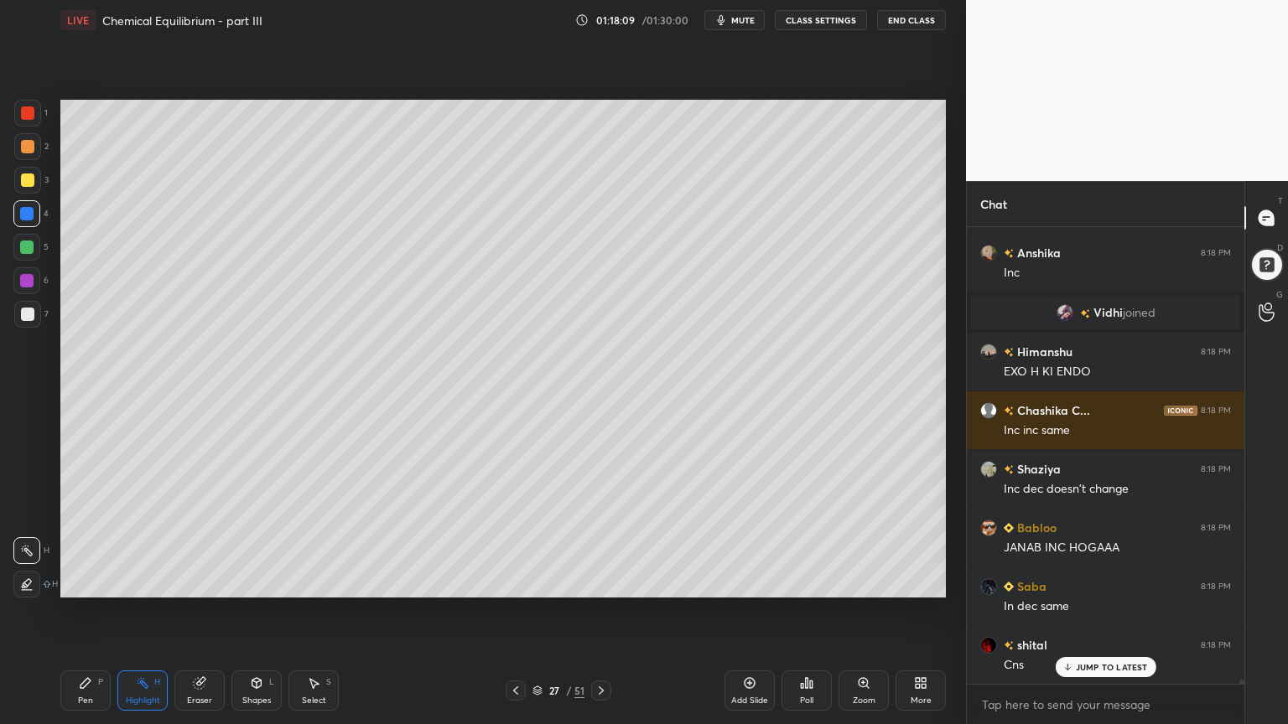
scroll to position [50761, 0]
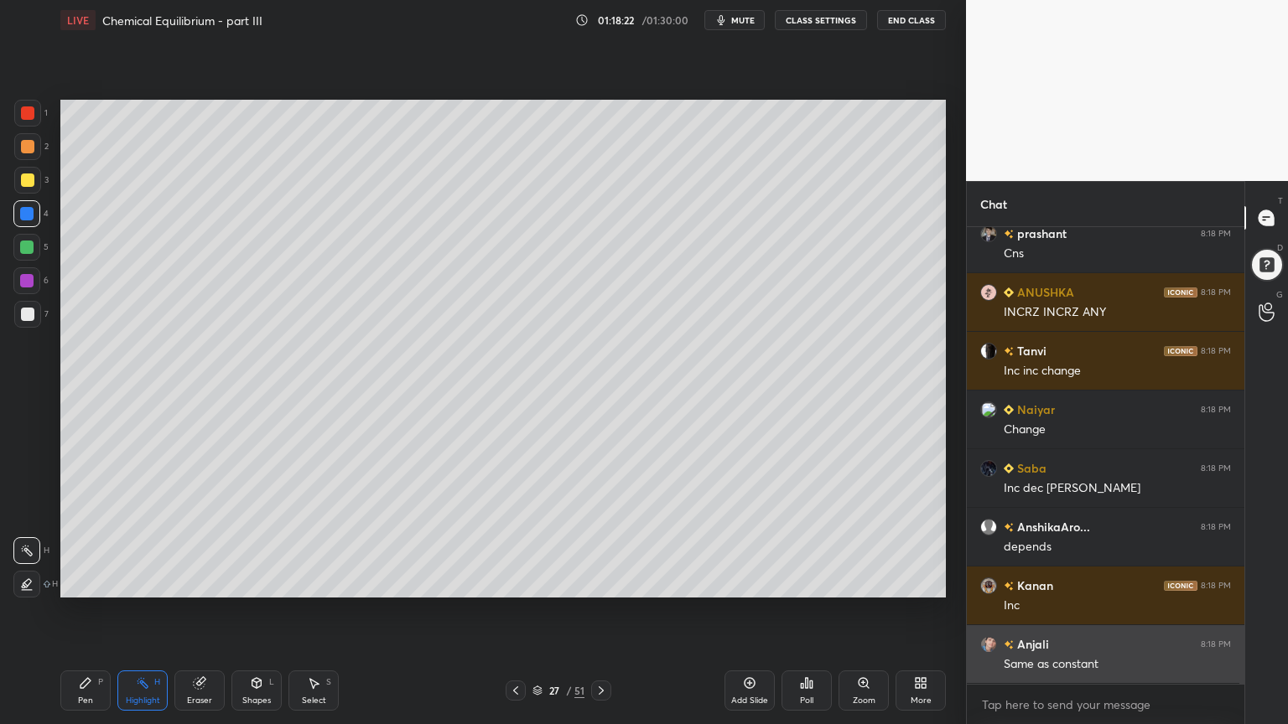
click at [1097, 611] on div "Same as constant" at bounding box center [1116, 664] width 227 height 17
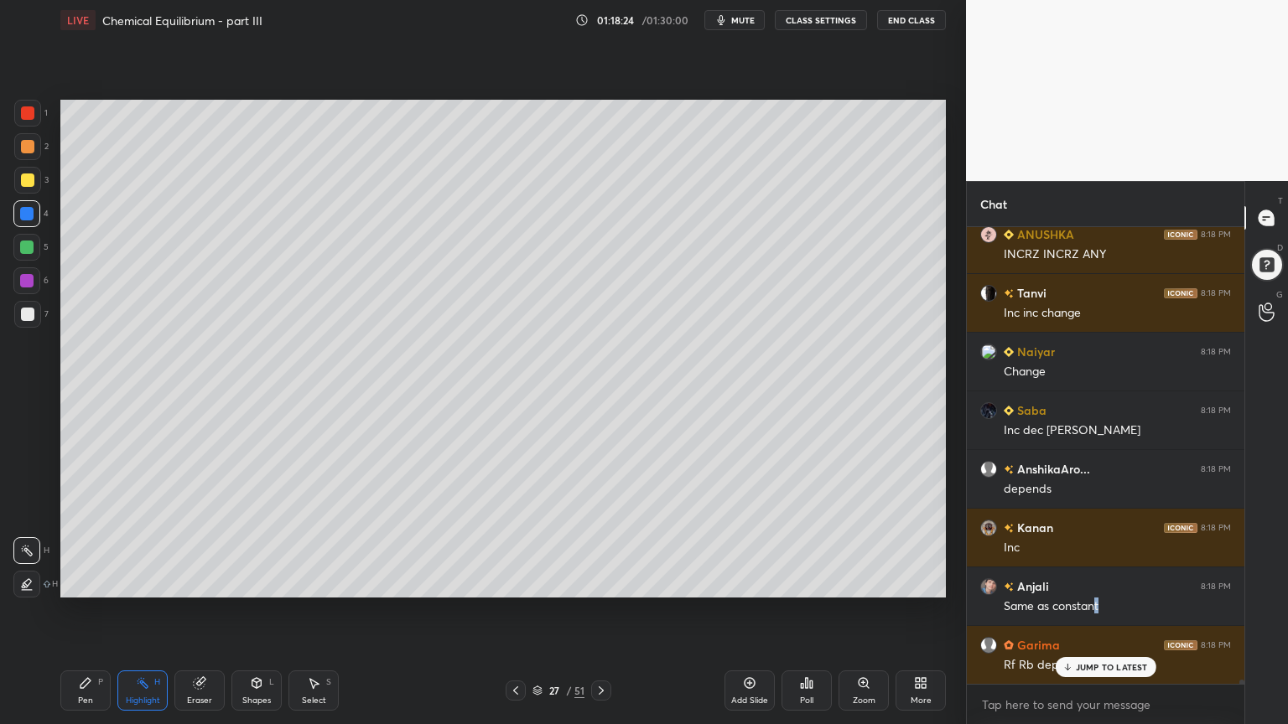
drag, startPoint x: 265, startPoint y: 698, endPoint x: 248, endPoint y: 666, distance: 36.0
click at [259, 611] on div "Shapes" at bounding box center [256, 701] width 29 height 8
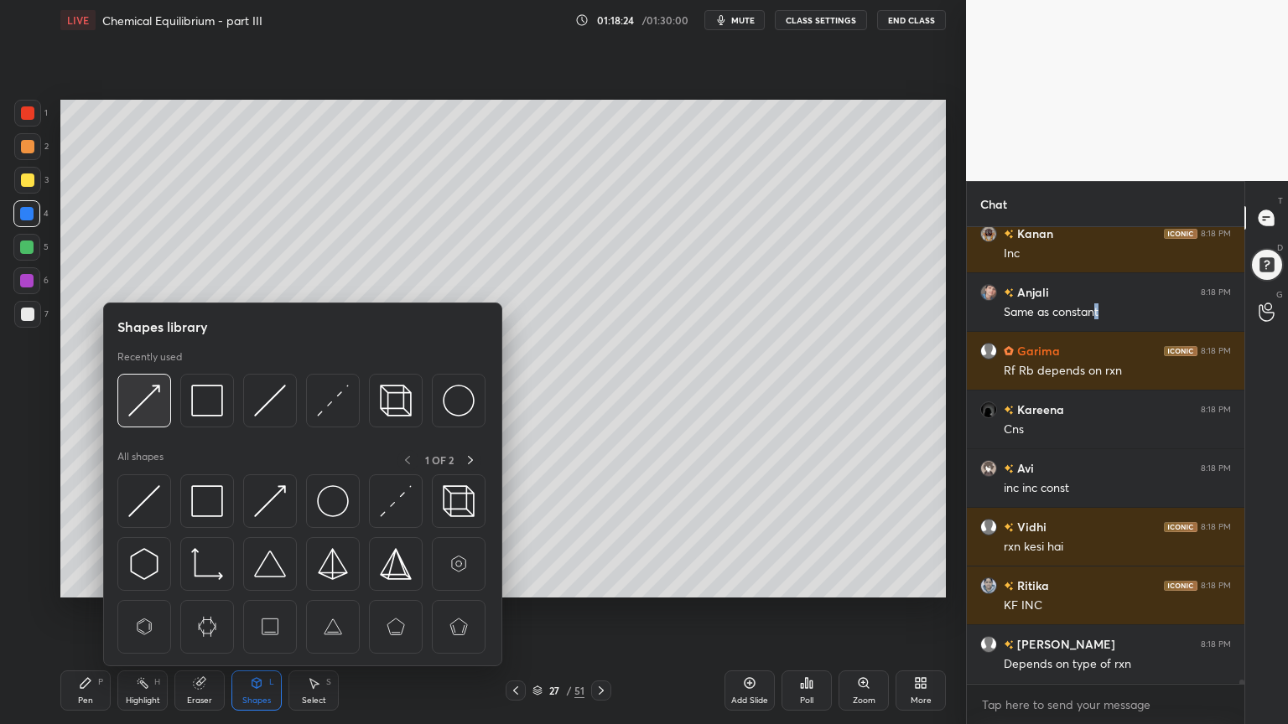
click at [143, 409] on img at bounding box center [144, 401] width 32 height 32
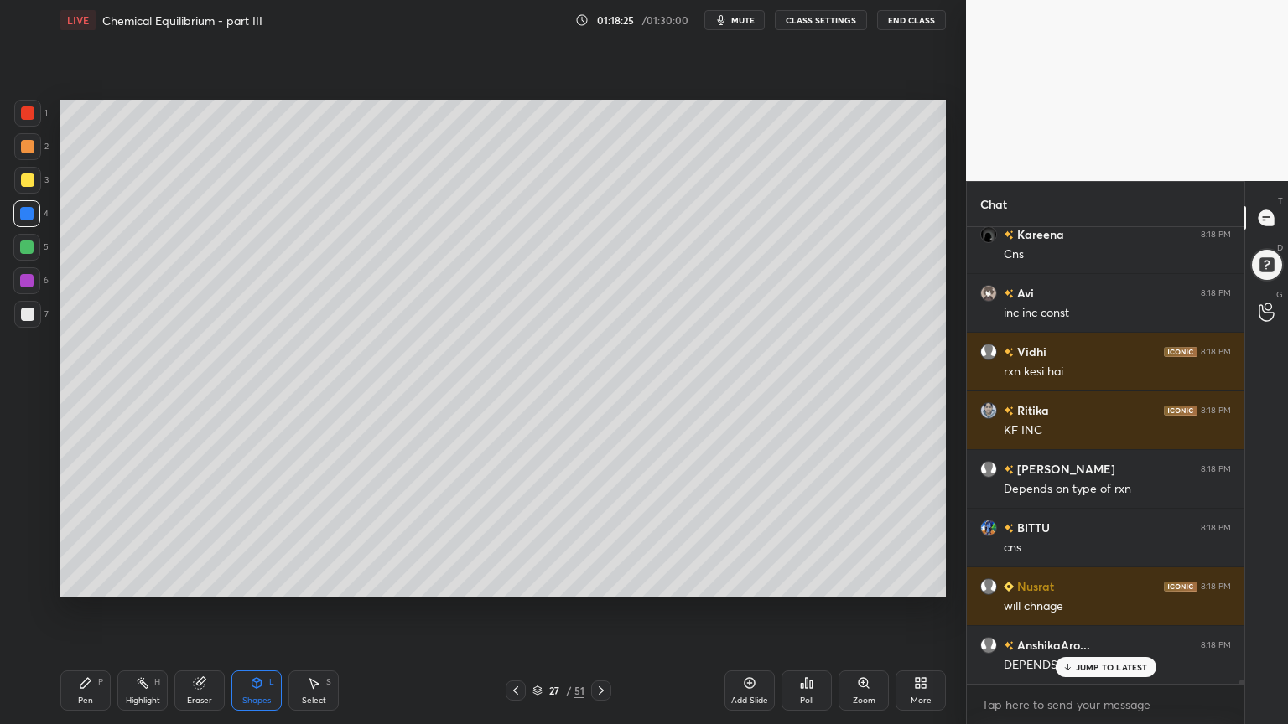
click at [23, 179] on div at bounding box center [27, 180] width 13 height 13
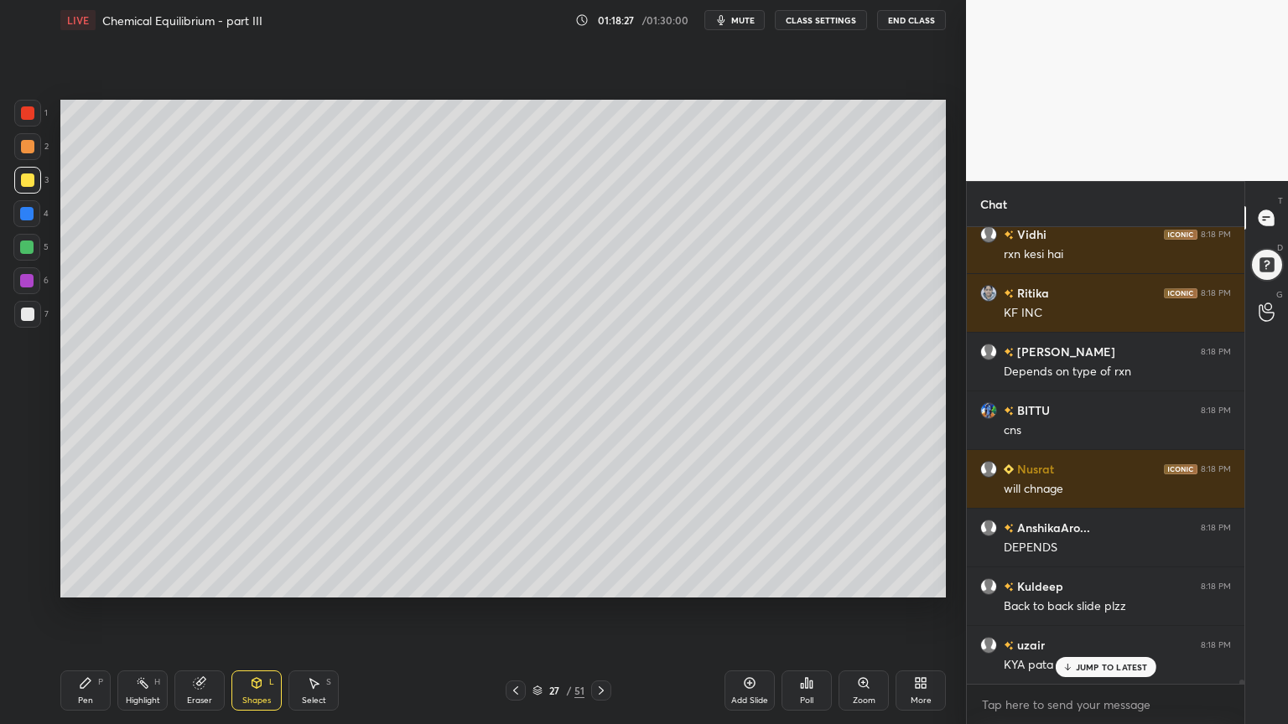
click at [30, 180] on div at bounding box center [27, 180] width 13 height 13
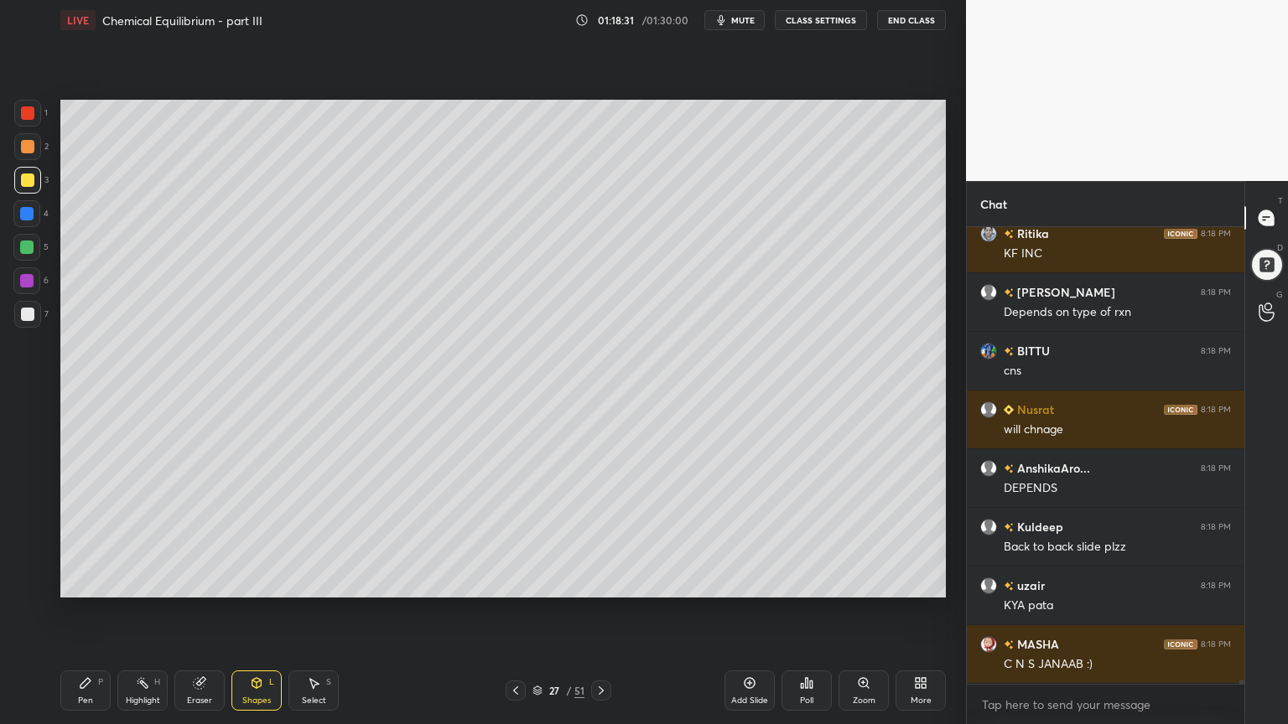
click at [847, 20] on button "CLASS SETTINGS" at bounding box center [821, 20] width 92 height 20
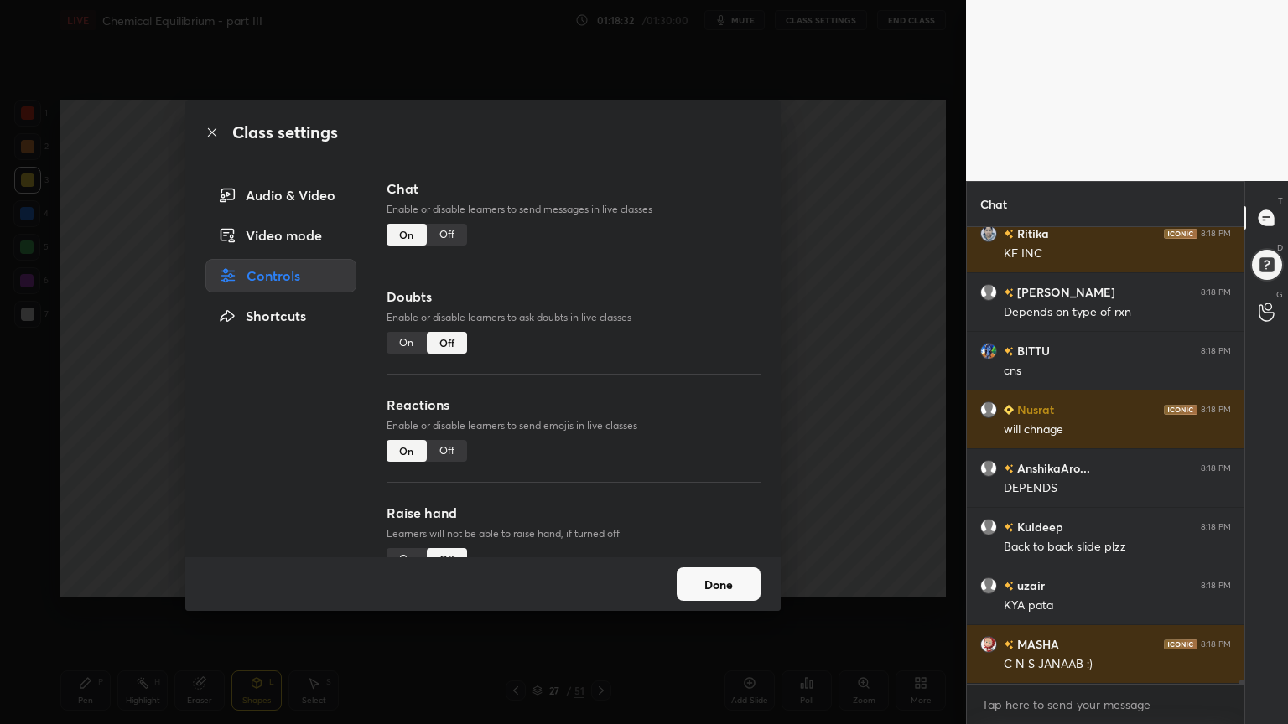
click at [442, 238] on div "Off" at bounding box center [447, 235] width 40 height 22
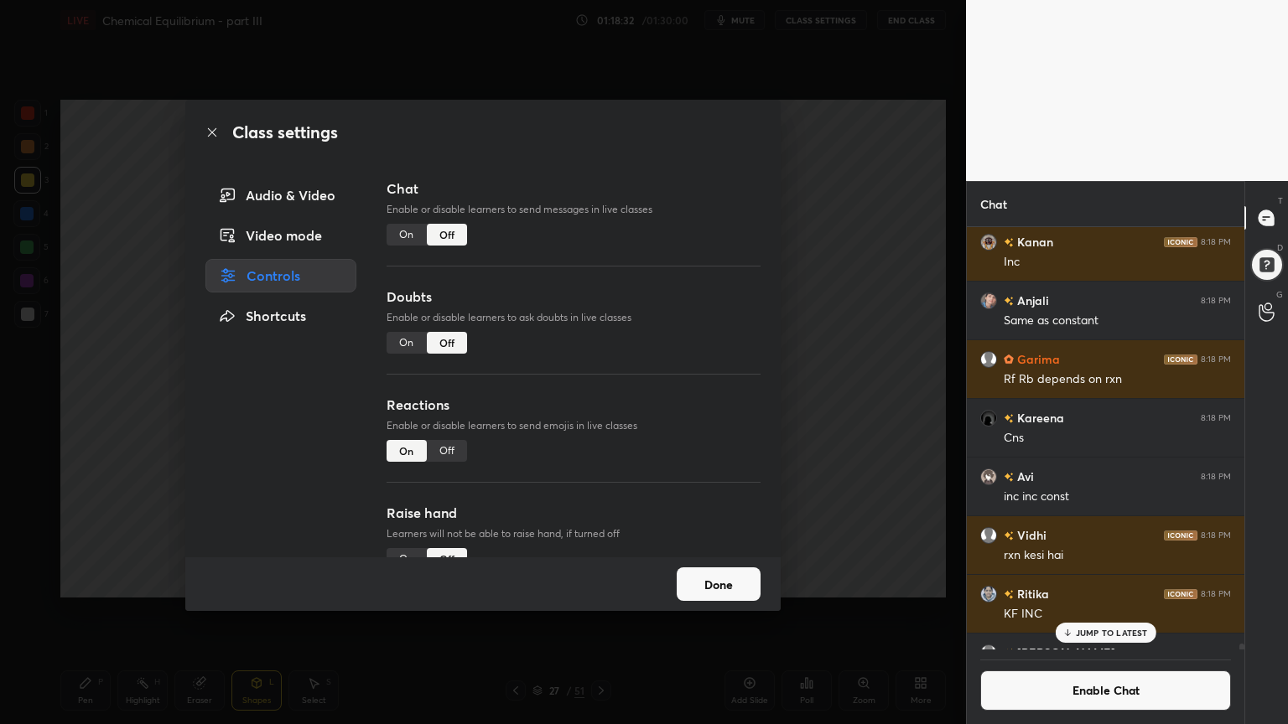
click at [860, 283] on div "Class settings Audio & Video Video mode Controls Shortcuts Chat Enable or disab…" at bounding box center [483, 362] width 966 height 724
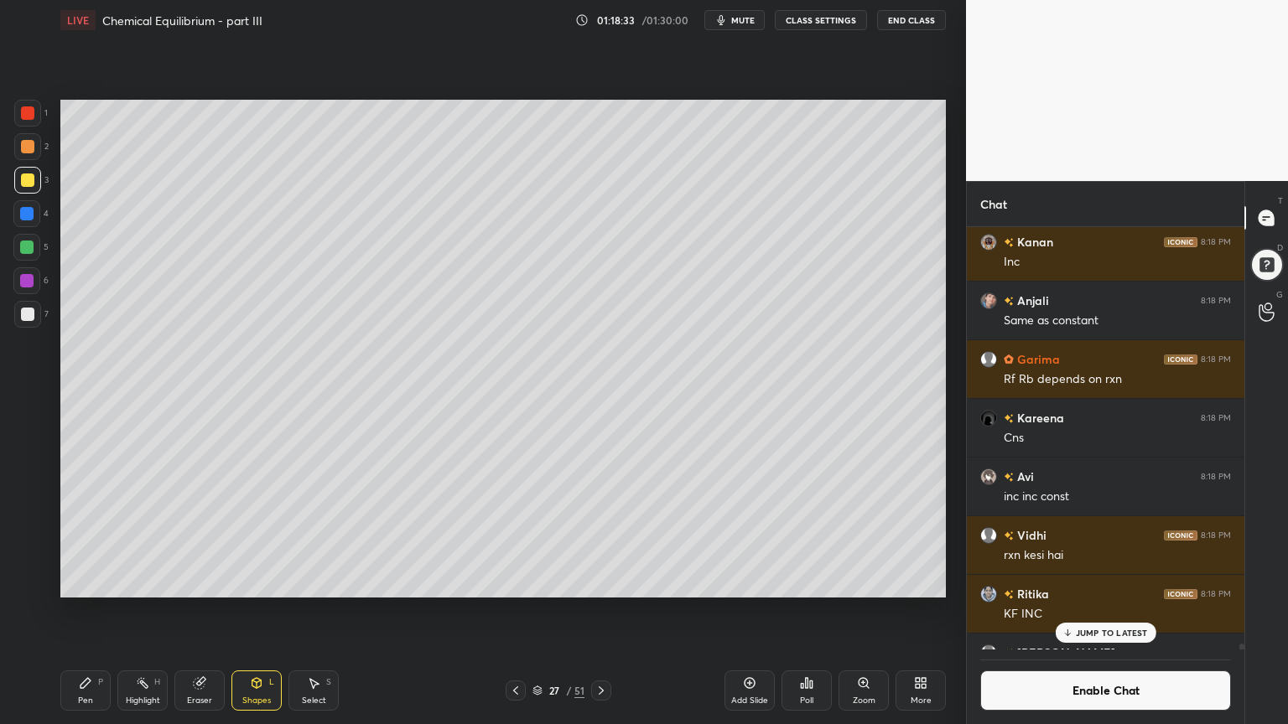
drag, startPoint x: 91, startPoint y: 689, endPoint x: 117, endPoint y: 654, distance: 43.3
click at [87, 611] on icon at bounding box center [85, 683] width 13 height 13
click at [127, 611] on div "Highlight H" at bounding box center [142, 691] width 50 height 40
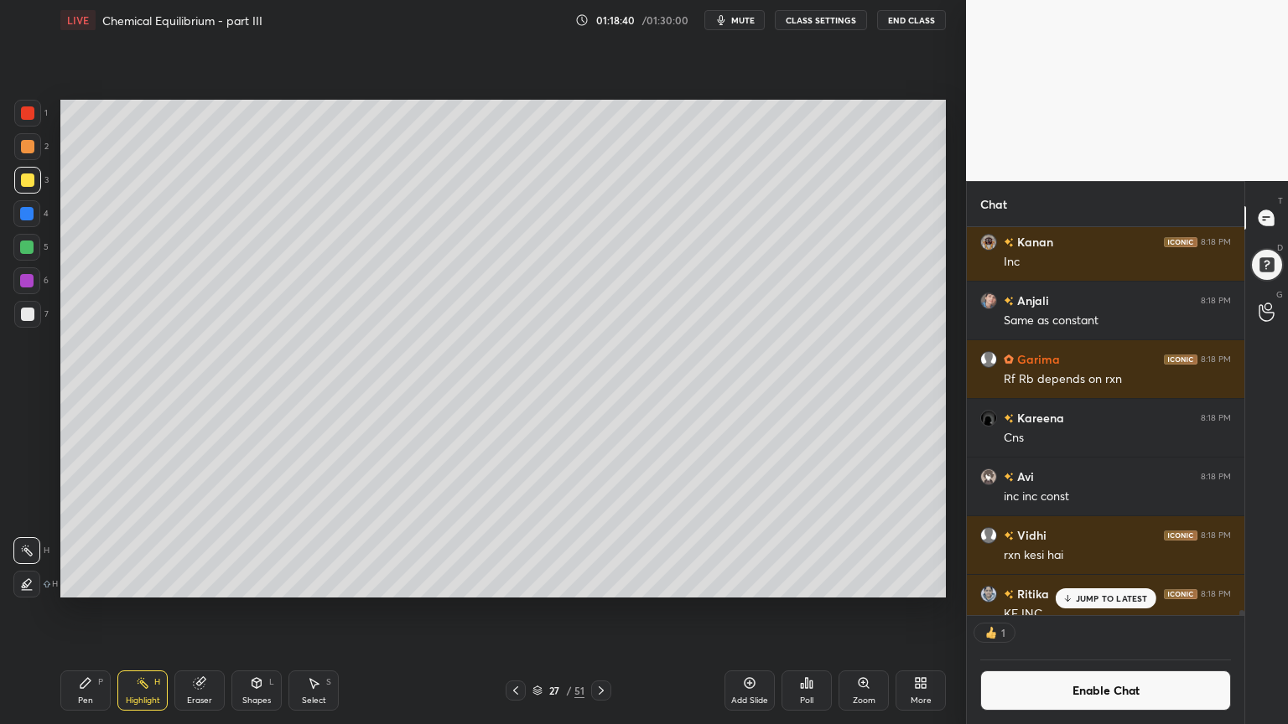
click at [1107, 598] on p "JUMP TO LATEST" at bounding box center [1112, 599] width 72 height 10
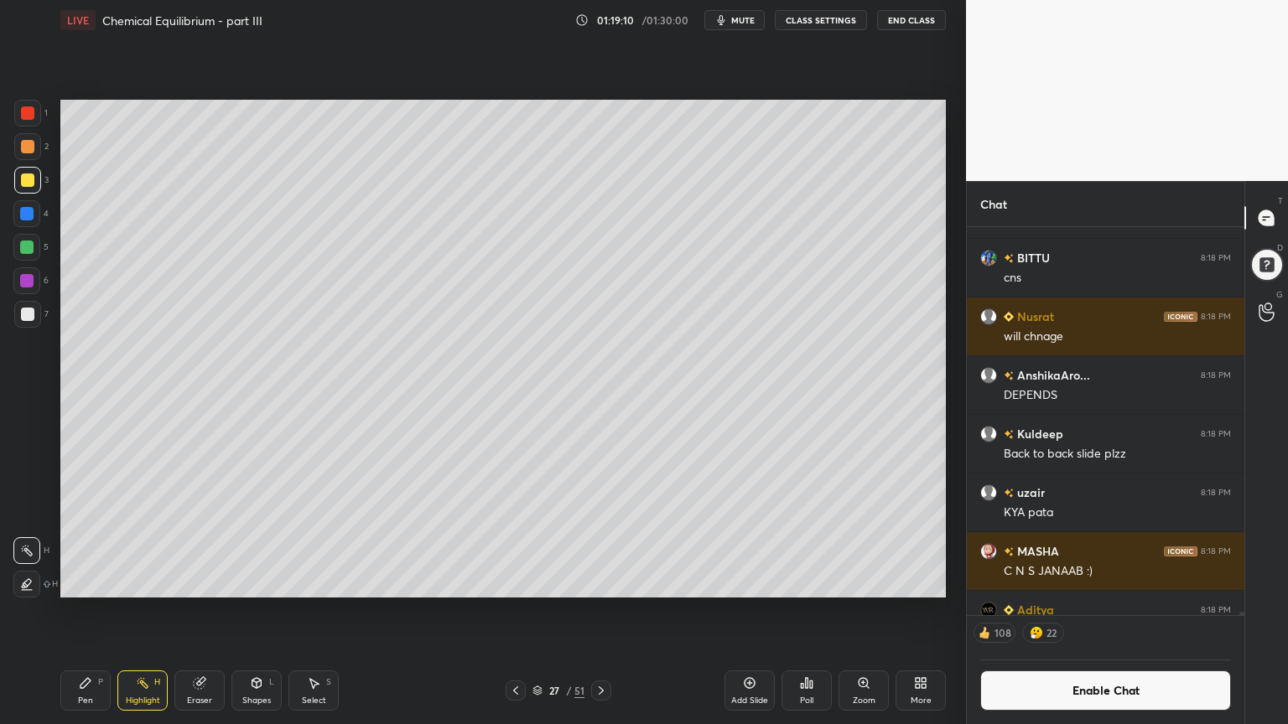
drag, startPoint x: 757, startPoint y: 683, endPoint x: 697, endPoint y: 636, distance: 75.8
click at [753, 611] on div "Add Slide" at bounding box center [749, 691] width 50 height 40
click at [84, 611] on div "Pen" at bounding box center [85, 701] width 15 height 8
click at [35, 121] on div at bounding box center [27, 113] width 27 height 27
click at [26, 151] on div at bounding box center [27, 146] width 13 height 13
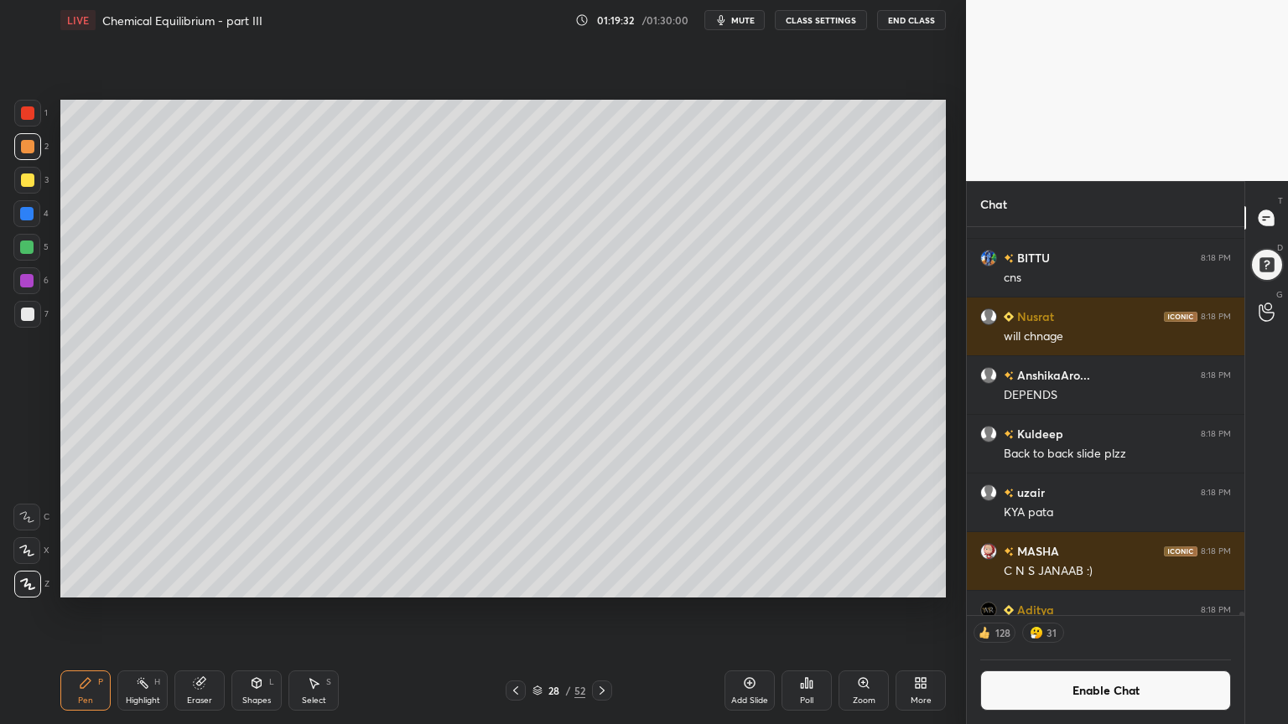
click at [31, 315] on div at bounding box center [27, 314] width 13 height 13
drag, startPoint x: 248, startPoint y: 689, endPoint x: 242, endPoint y: 678, distance: 12.4
click at [242, 611] on div "Shapes L" at bounding box center [256, 691] width 50 height 40
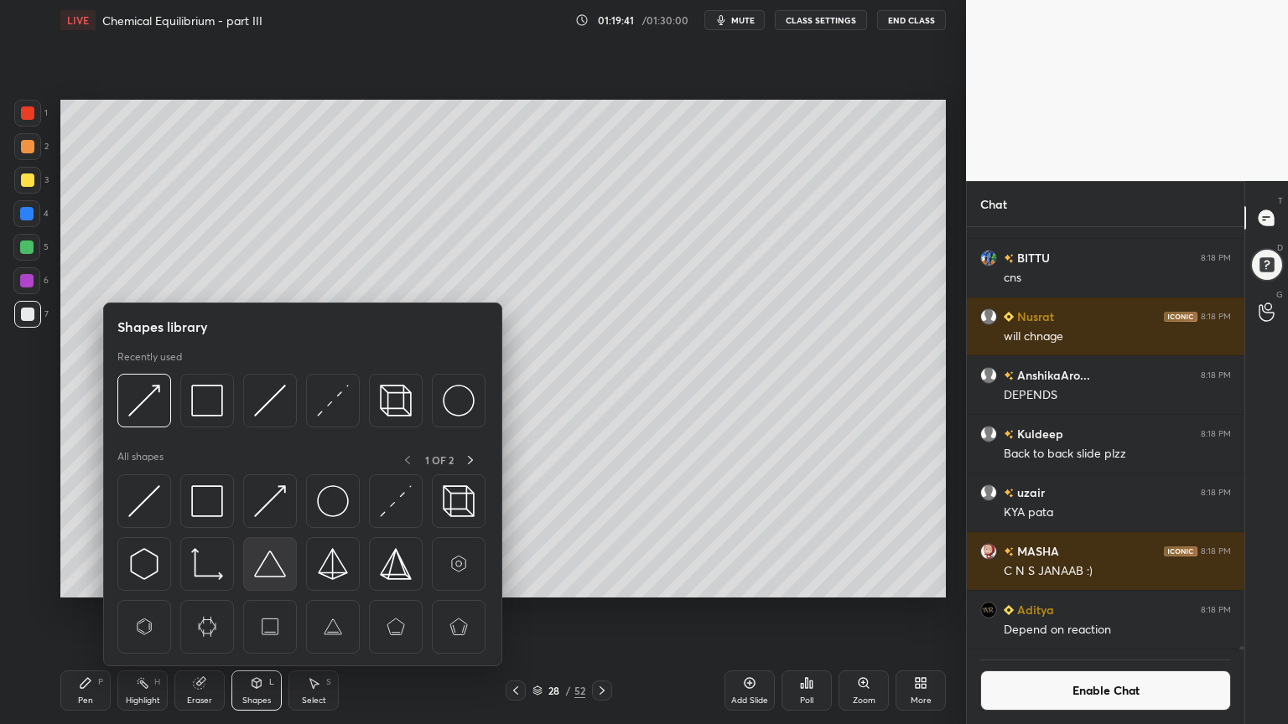
scroll to position [51846, 0]
click at [201, 387] on img at bounding box center [207, 401] width 32 height 32
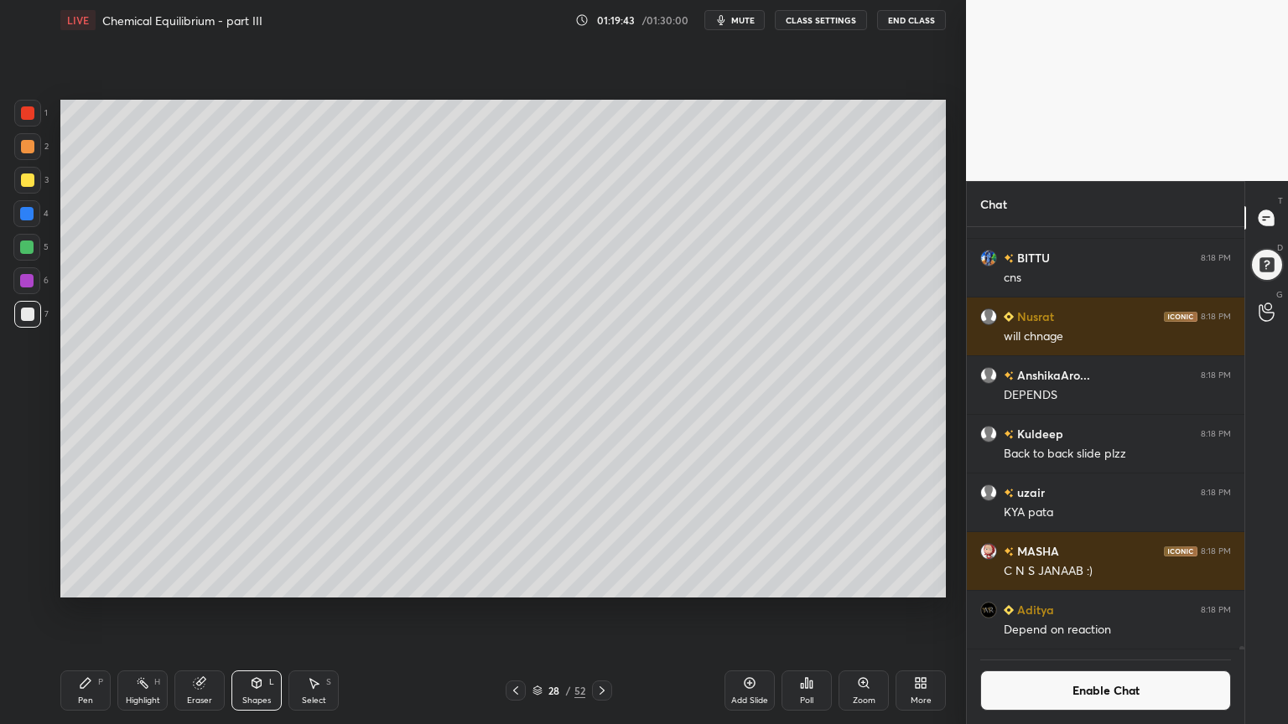
scroll to position [5, 5]
click at [147, 611] on div "Highlight H" at bounding box center [142, 691] width 50 height 40
click at [80, 611] on icon at bounding box center [85, 683] width 13 height 13
click at [136, 611] on div "Highlight H" at bounding box center [142, 691] width 50 height 40
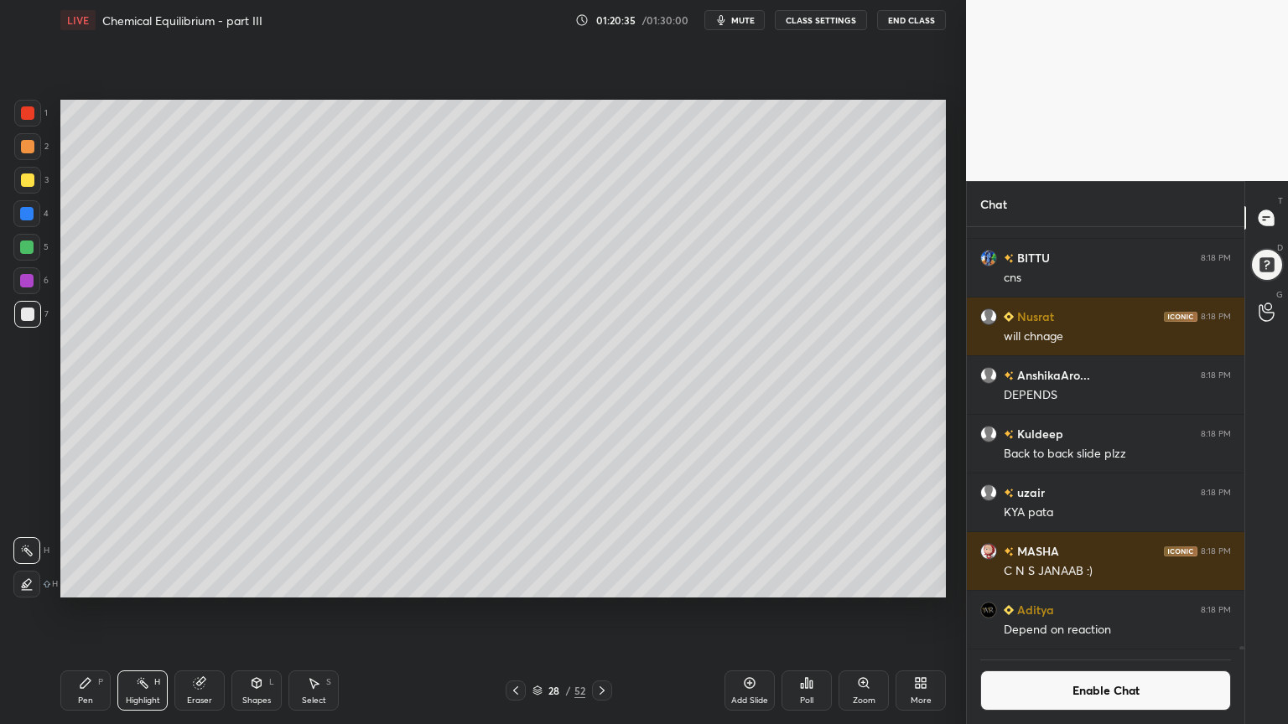
click at [99, 611] on div "P" at bounding box center [100, 682] width 5 height 8
click at [205, 611] on div "Eraser" at bounding box center [199, 691] width 50 height 40
click at [89, 611] on div "Pen P" at bounding box center [85, 691] width 50 height 40
click at [154, 611] on div "Highlight H" at bounding box center [142, 691] width 50 height 40
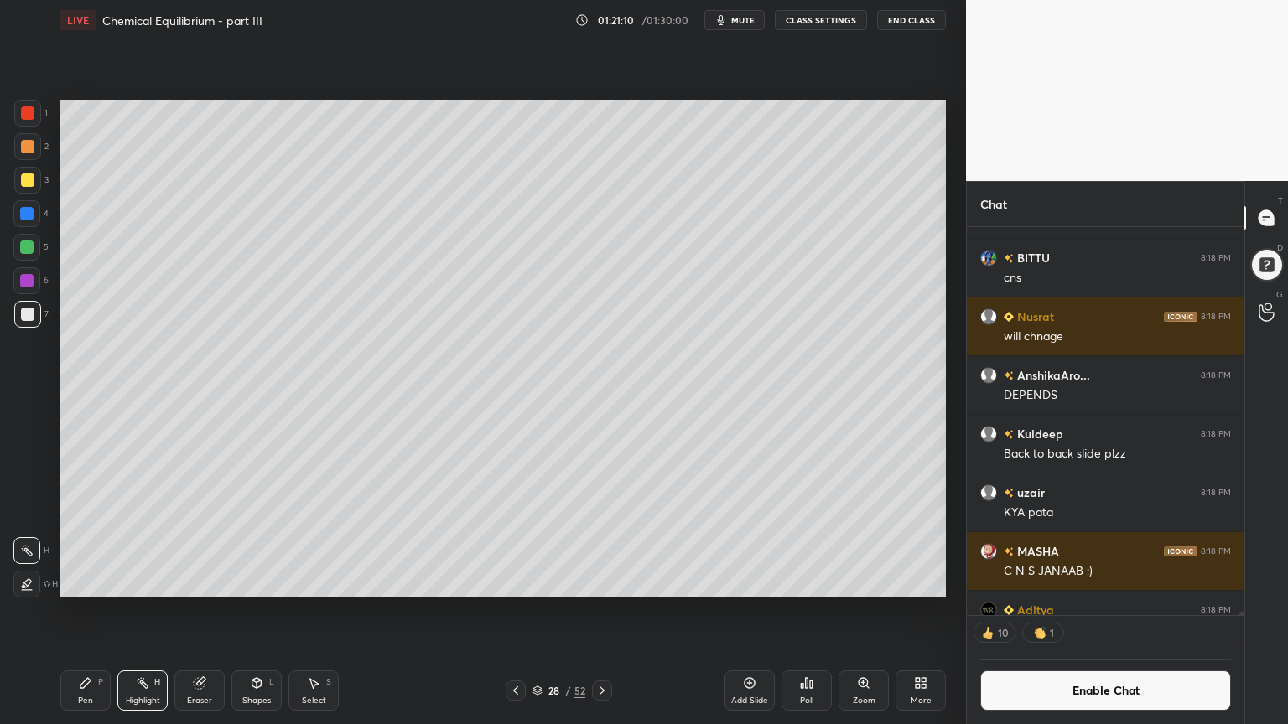
click at [75, 611] on div "Pen P" at bounding box center [85, 691] width 50 height 40
drag, startPoint x: 24, startPoint y: 179, endPoint x: 23, endPoint y: 191, distance: 11.8
click at [24, 184] on div at bounding box center [27, 180] width 13 height 13
drag, startPoint x: 244, startPoint y: 691, endPoint x: 246, endPoint y: 677, distance: 13.6
click at [244, 611] on div "Shapes L" at bounding box center [256, 691] width 50 height 40
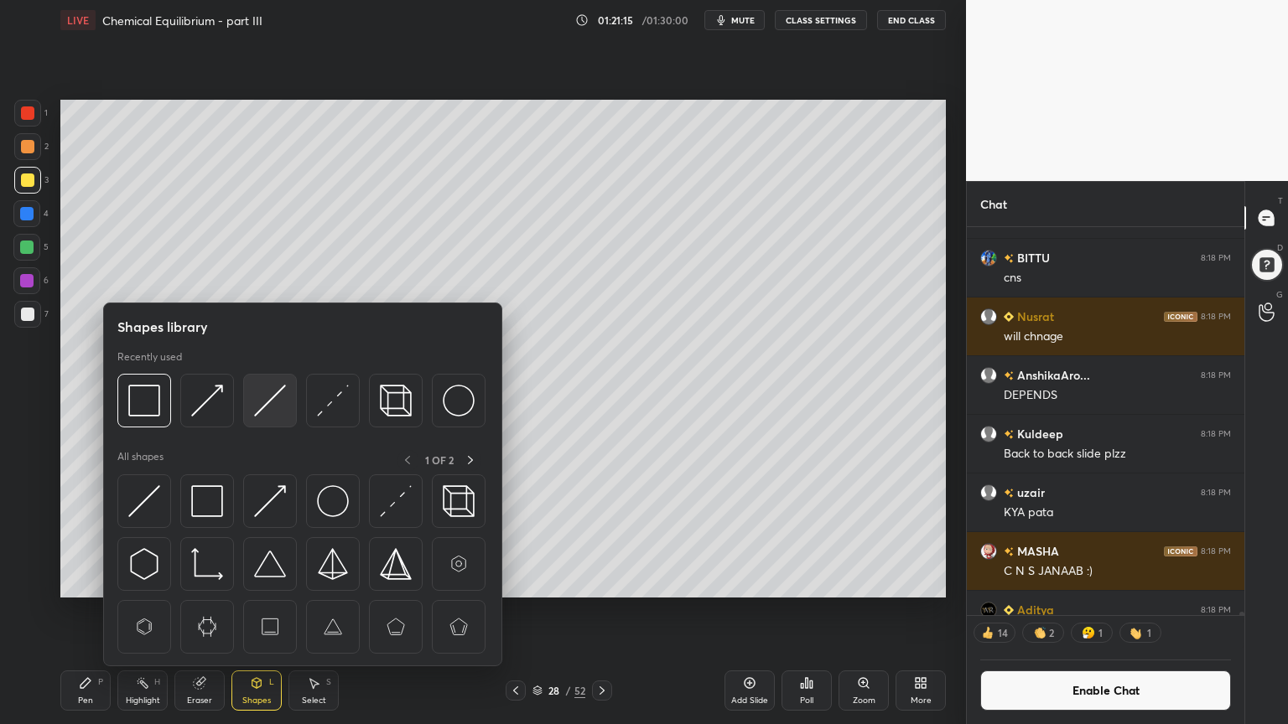
click at [252, 408] on div at bounding box center [270, 401] width 54 height 54
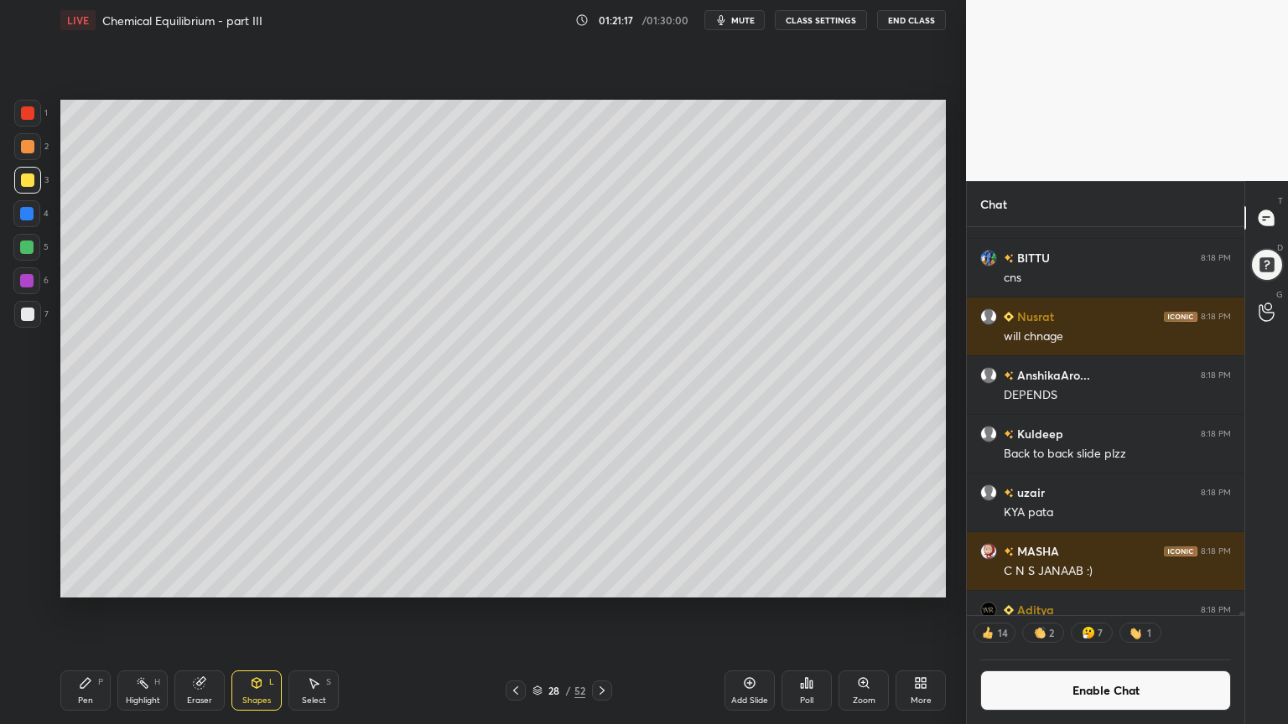
click at [90, 611] on icon at bounding box center [85, 683] width 13 height 13
click at [82, 611] on icon at bounding box center [85, 683] width 13 height 13
drag, startPoint x: 31, startPoint y: 115, endPoint x: 29, endPoint y: 148, distance: 32.7
click at [31, 121] on div at bounding box center [27, 113] width 27 height 27
click at [251, 611] on div "Shapes L" at bounding box center [256, 691] width 50 height 40
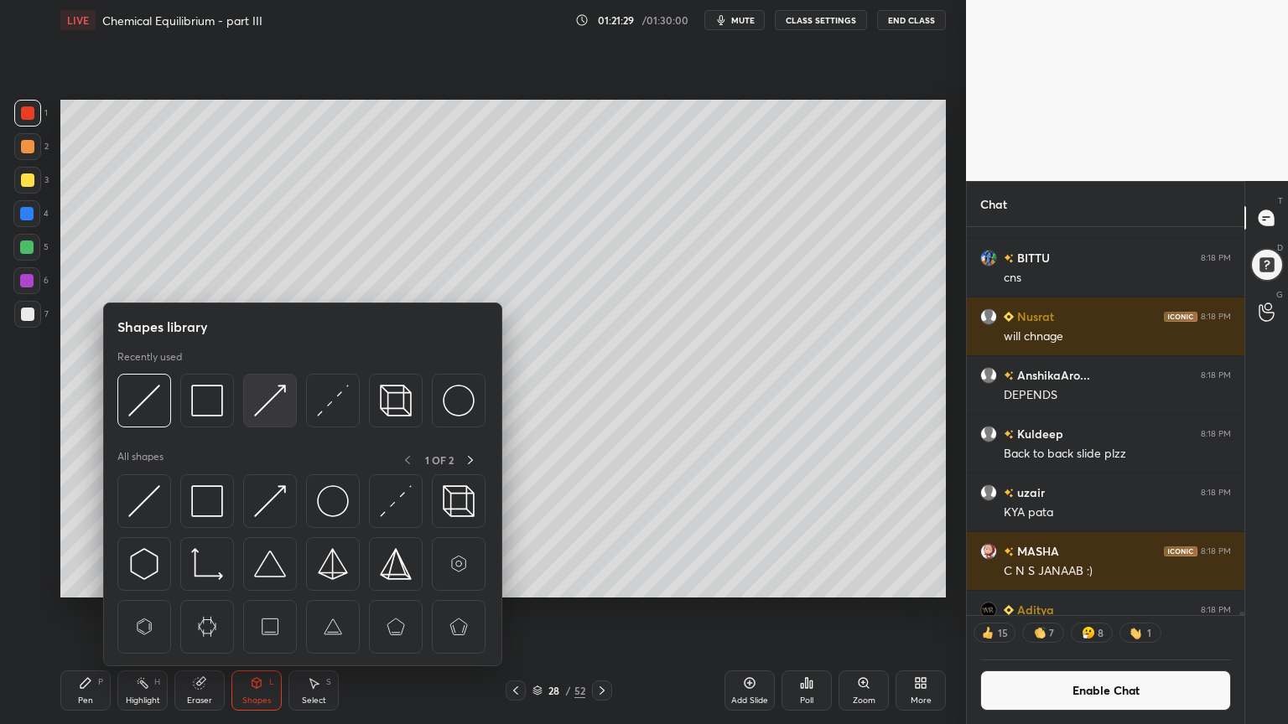
click at [276, 402] on img at bounding box center [270, 401] width 32 height 32
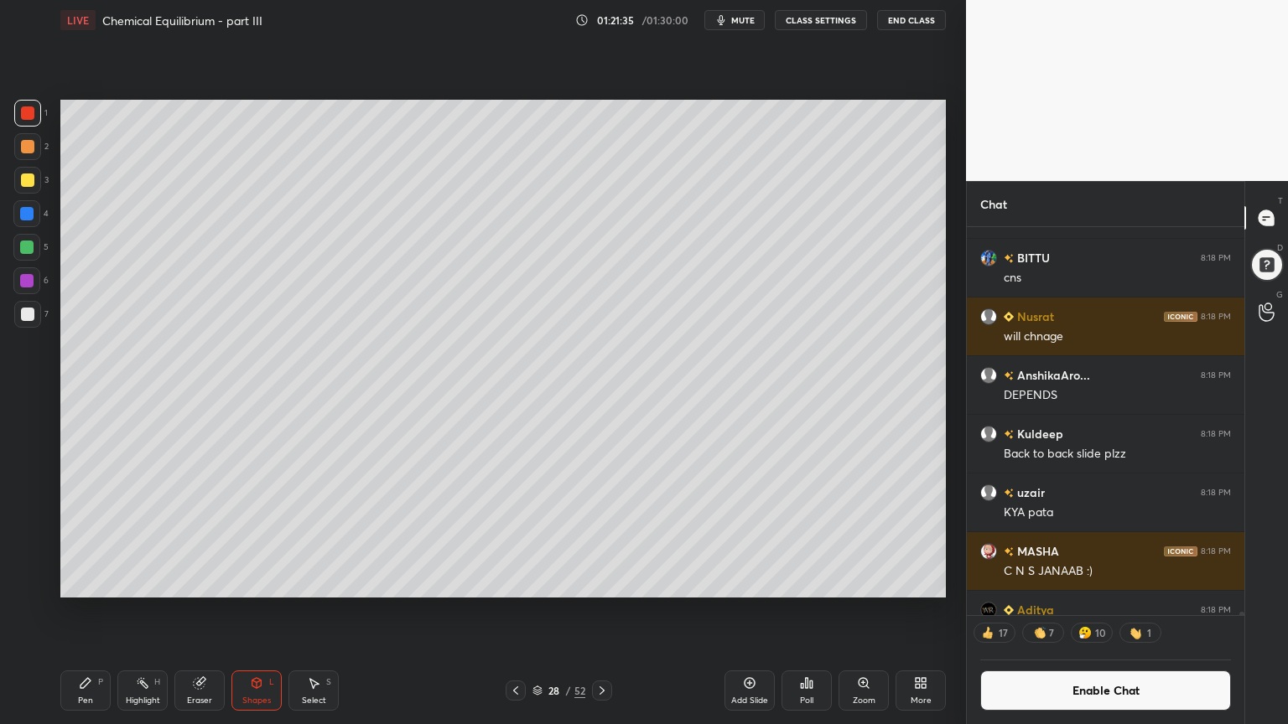
click at [153, 611] on div "Highlight H" at bounding box center [142, 691] width 50 height 40
click at [251, 611] on div "Shapes L" at bounding box center [256, 691] width 50 height 40
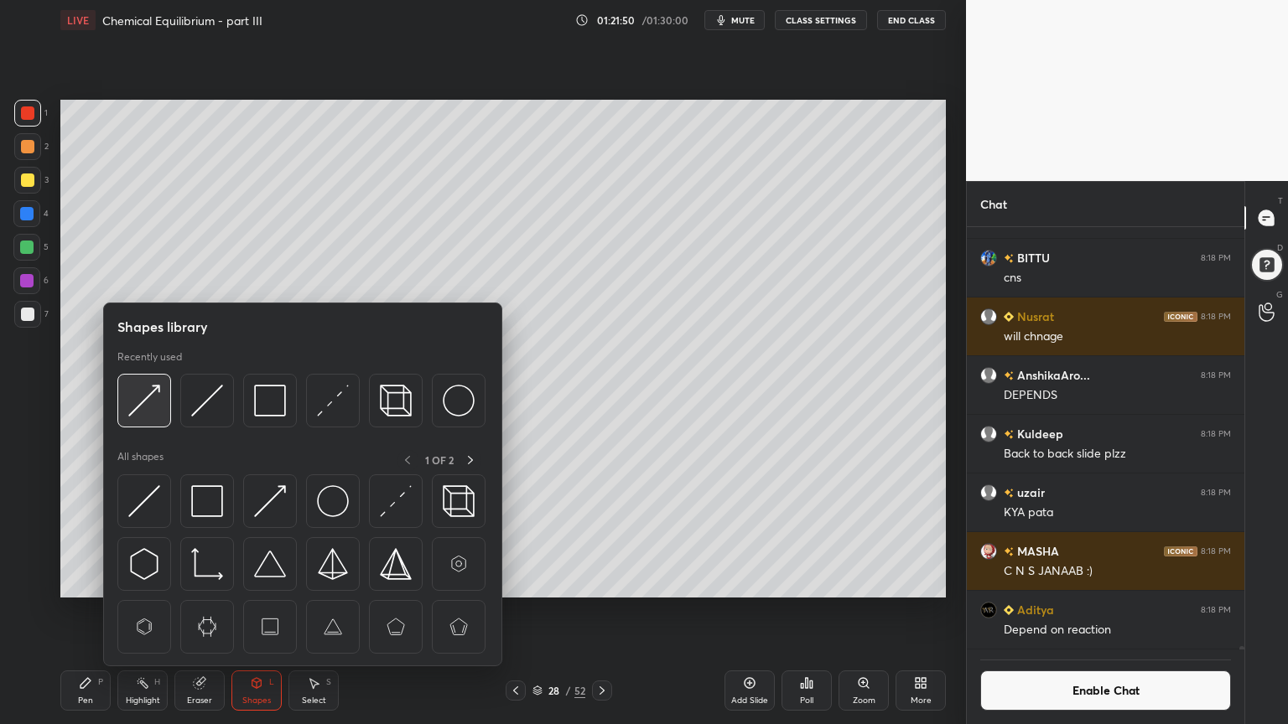
click at [153, 400] on img at bounding box center [144, 401] width 32 height 32
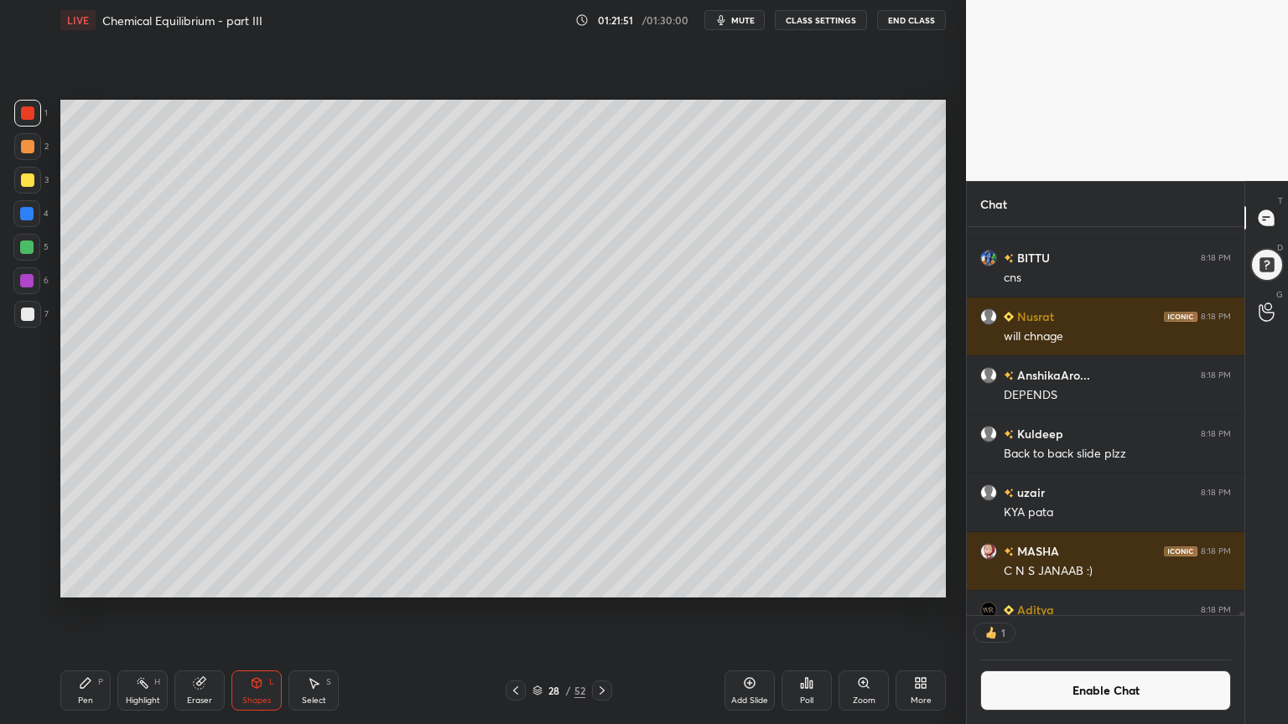
scroll to position [5, 5]
drag, startPoint x: 86, startPoint y: 701, endPoint x: 108, endPoint y: 599, distance: 103.9
click at [84, 611] on div "Pen P" at bounding box center [85, 691] width 50 height 40
drag, startPoint x: 147, startPoint y: 690, endPoint x: 146, endPoint y: 647, distance: 42.8
click at [146, 611] on div "Highlight H" at bounding box center [142, 691] width 50 height 40
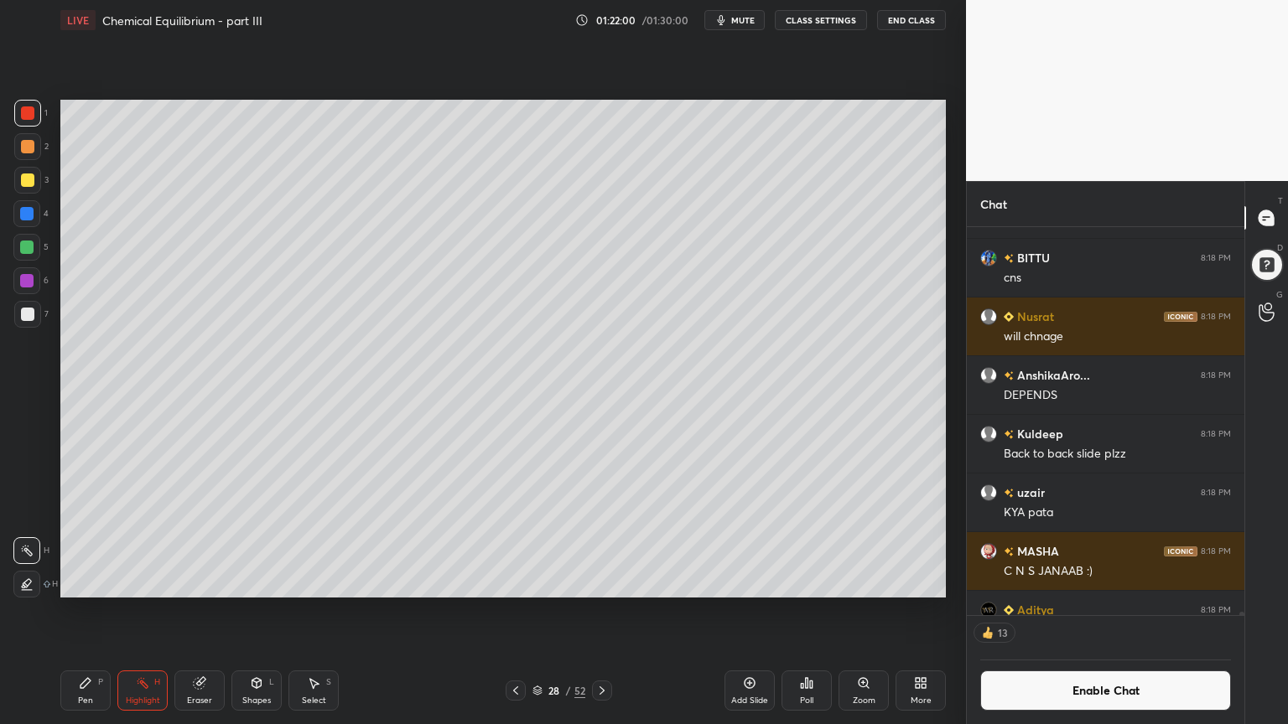
click at [38, 254] on div at bounding box center [26, 247] width 27 height 27
drag, startPoint x: 108, startPoint y: 687, endPoint x: 110, endPoint y: 668, distance: 19.4
click at [109, 611] on div "Pen P" at bounding box center [85, 691] width 50 height 40
drag, startPoint x: 35, startPoint y: 318, endPoint x: 48, endPoint y: 314, distance: 13.0
click at [34, 315] on div at bounding box center [27, 314] width 27 height 27
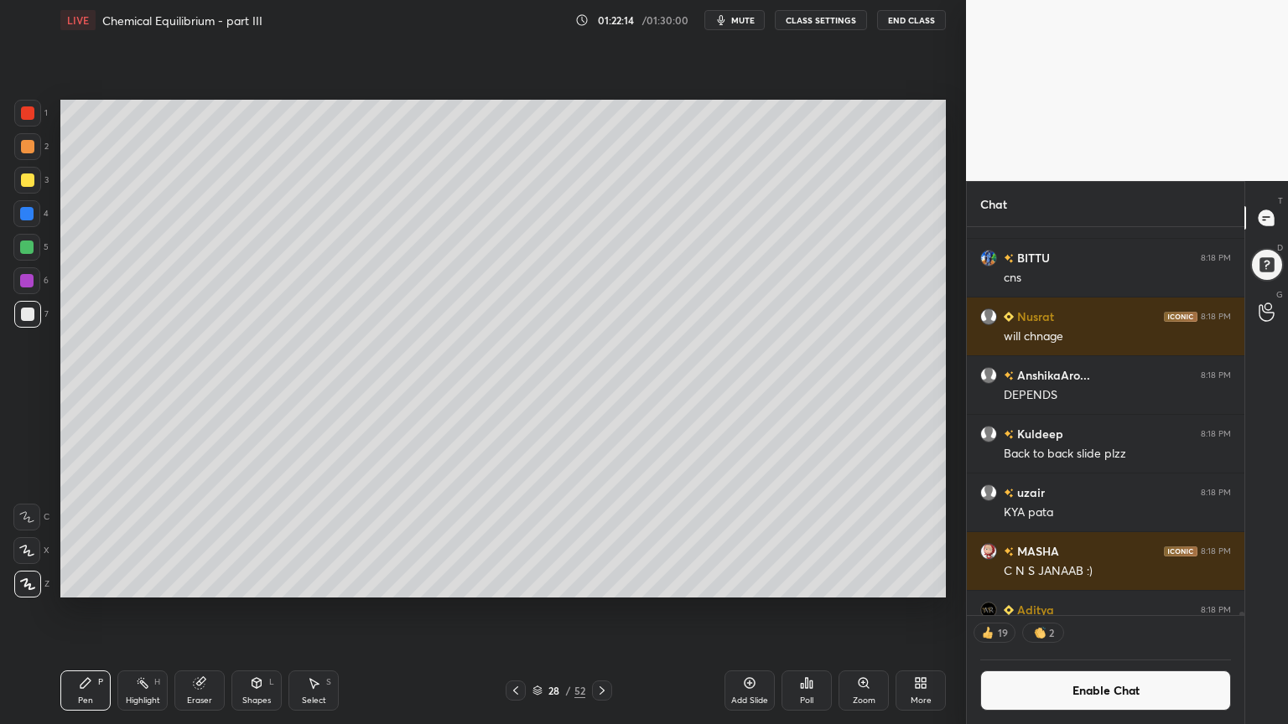
click at [283, 611] on div "Pen P Highlight H Eraser Shapes L Select S" at bounding box center [226, 691] width 332 height 40
click at [249, 611] on div "Shapes" at bounding box center [256, 701] width 29 height 8
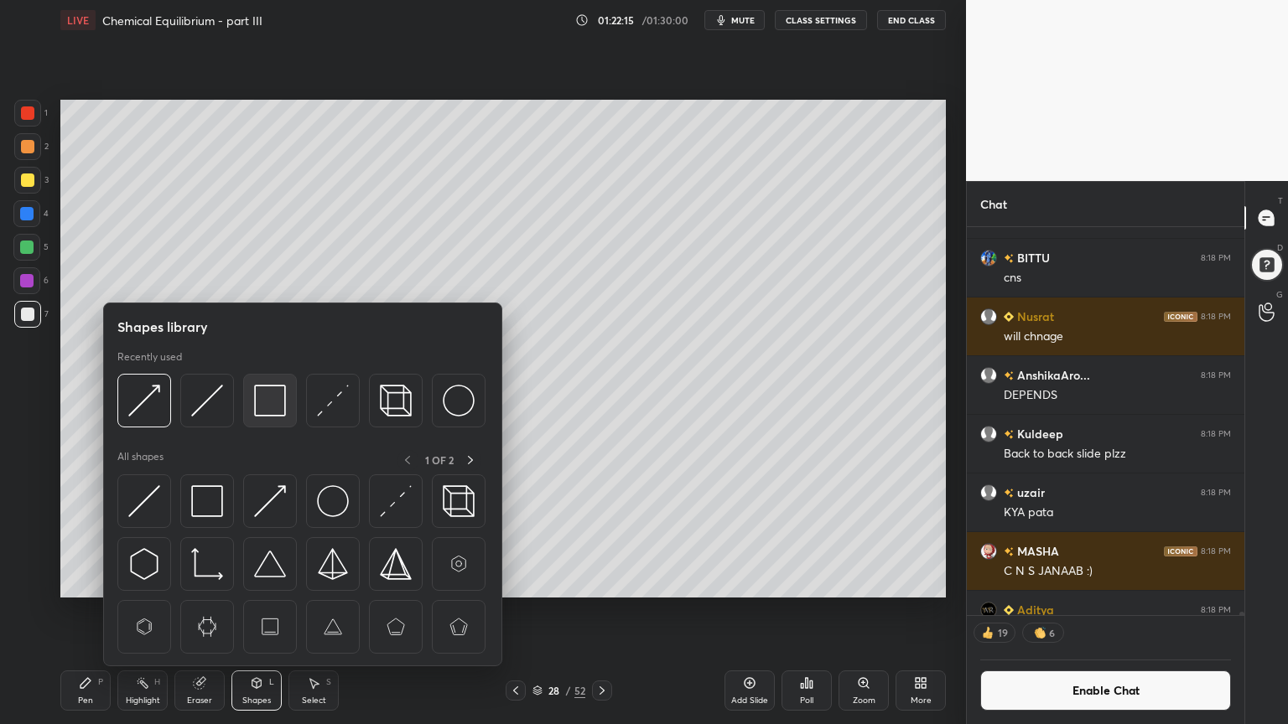
click at [270, 402] on img at bounding box center [270, 401] width 32 height 32
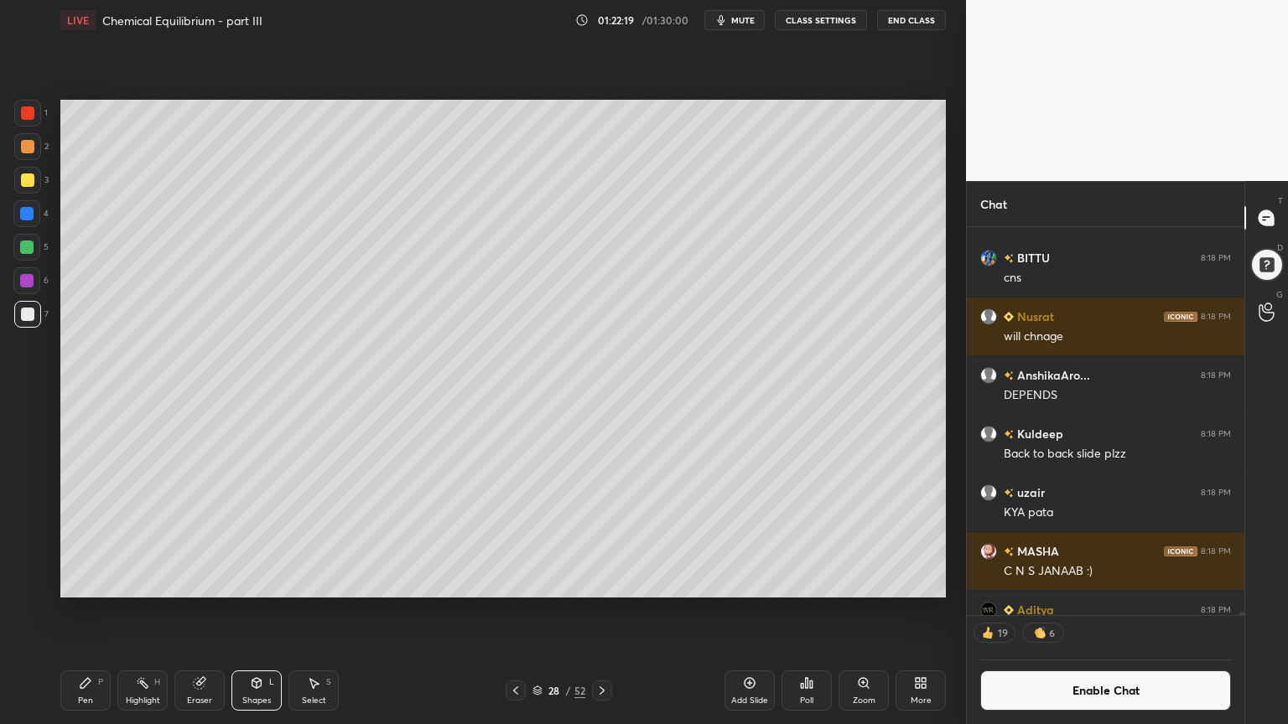
drag, startPoint x: 143, startPoint y: 687, endPoint x: 177, endPoint y: 639, distance: 59.1
click at [145, 611] on div "Highlight H" at bounding box center [142, 691] width 50 height 40
drag, startPoint x: 755, startPoint y: 690, endPoint x: 648, endPoint y: 669, distance: 109.3
click at [746, 611] on div "Add Slide" at bounding box center [749, 691] width 50 height 40
click at [101, 611] on div "Pen P" at bounding box center [85, 691] width 50 height 40
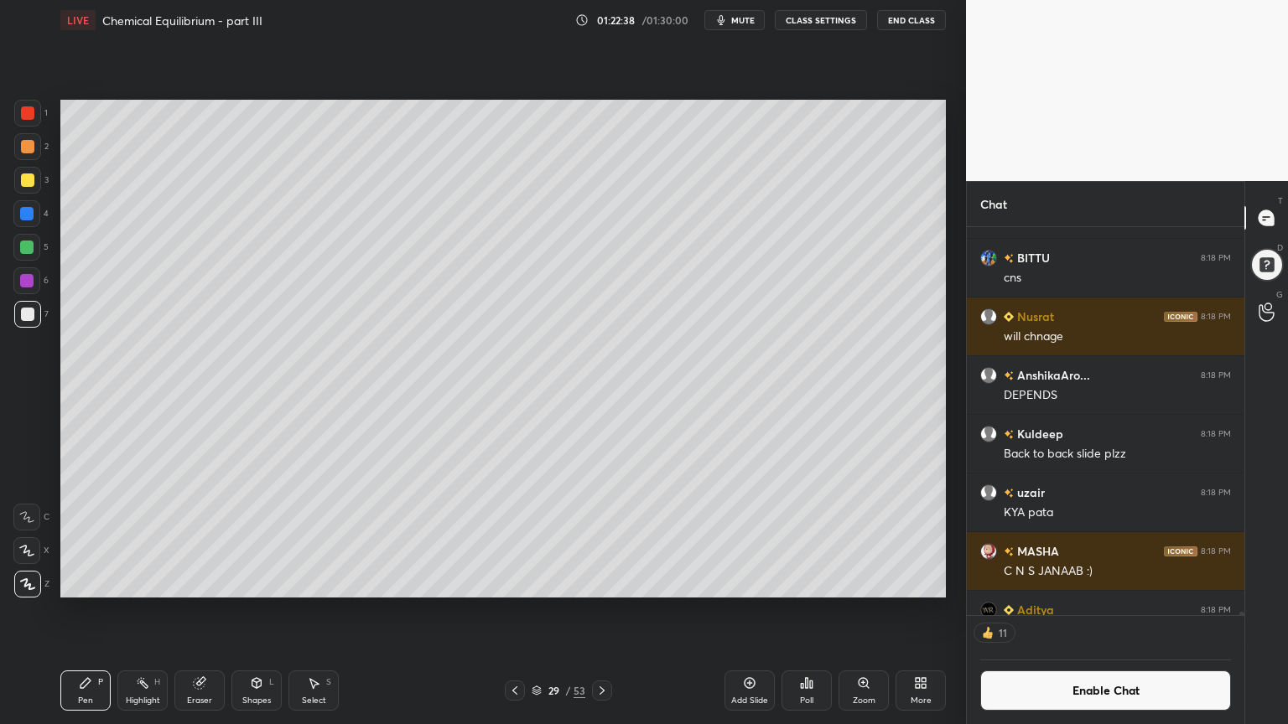
click at [32, 149] on div at bounding box center [27, 146] width 13 height 13
drag, startPoint x: 257, startPoint y: 700, endPoint x: 262, endPoint y: 671, distance: 29.8
click at [257, 611] on div "Shapes L" at bounding box center [256, 691] width 50 height 40
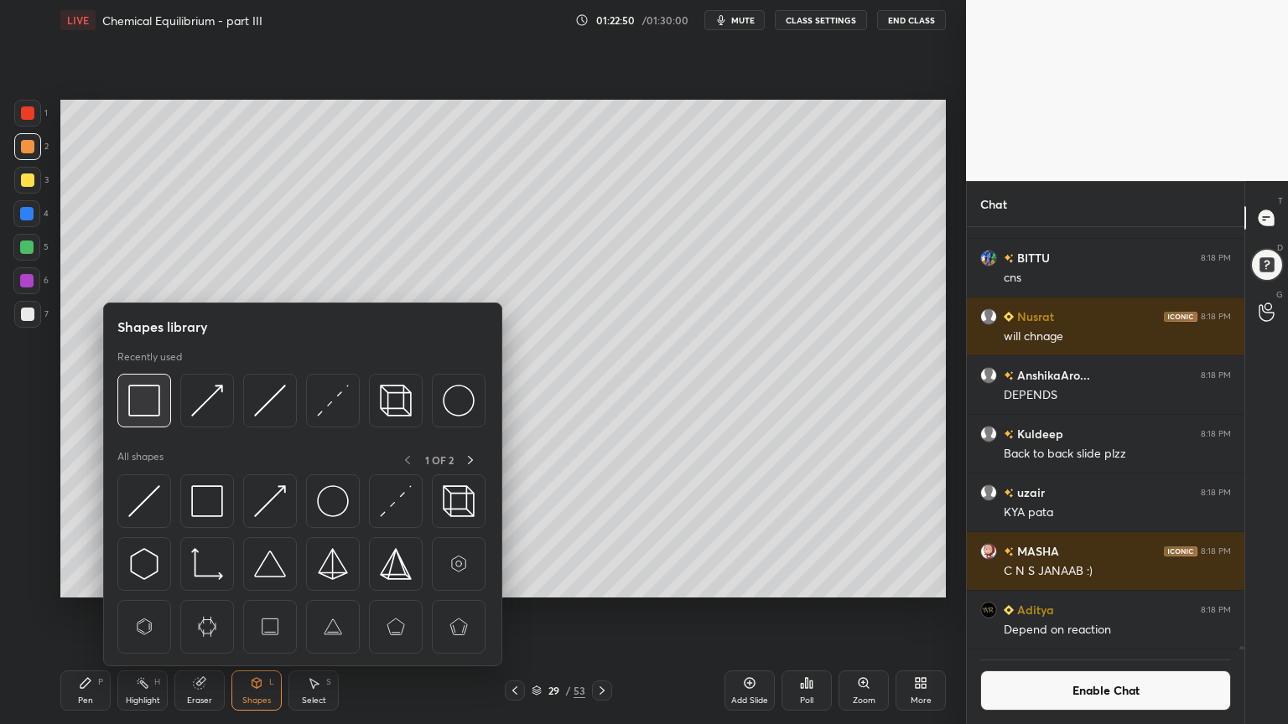
click at [147, 412] on img at bounding box center [144, 401] width 32 height 32
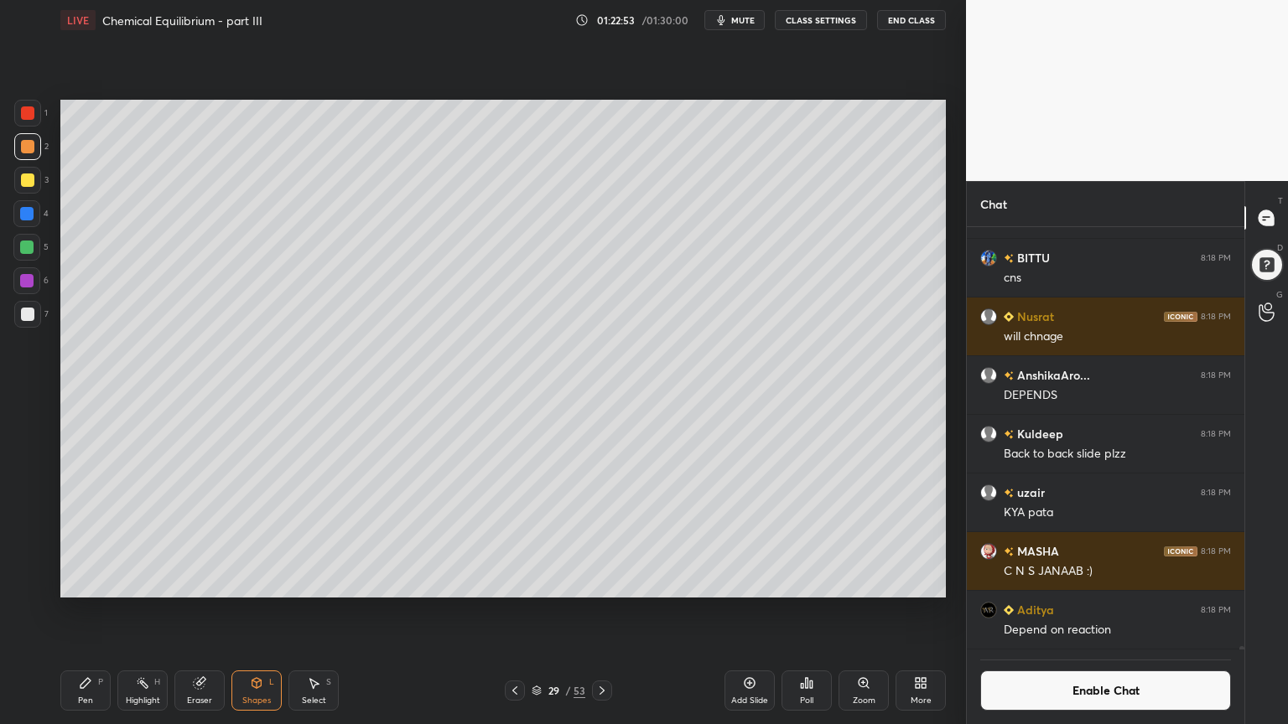
click at [238, 611] on div "Shapes L" at bounding box center [256, 691] width 50 height 40
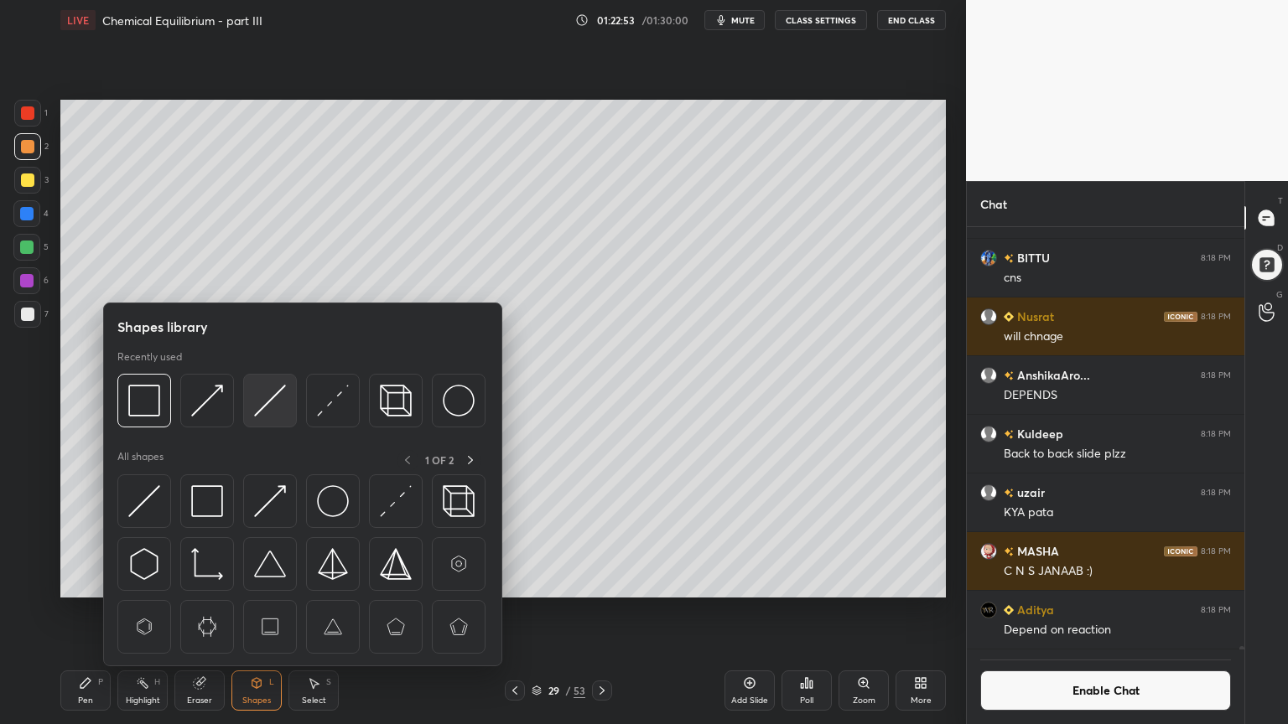
click at [264, 407] on img at bounding box center [270, 401] width 32 height 32
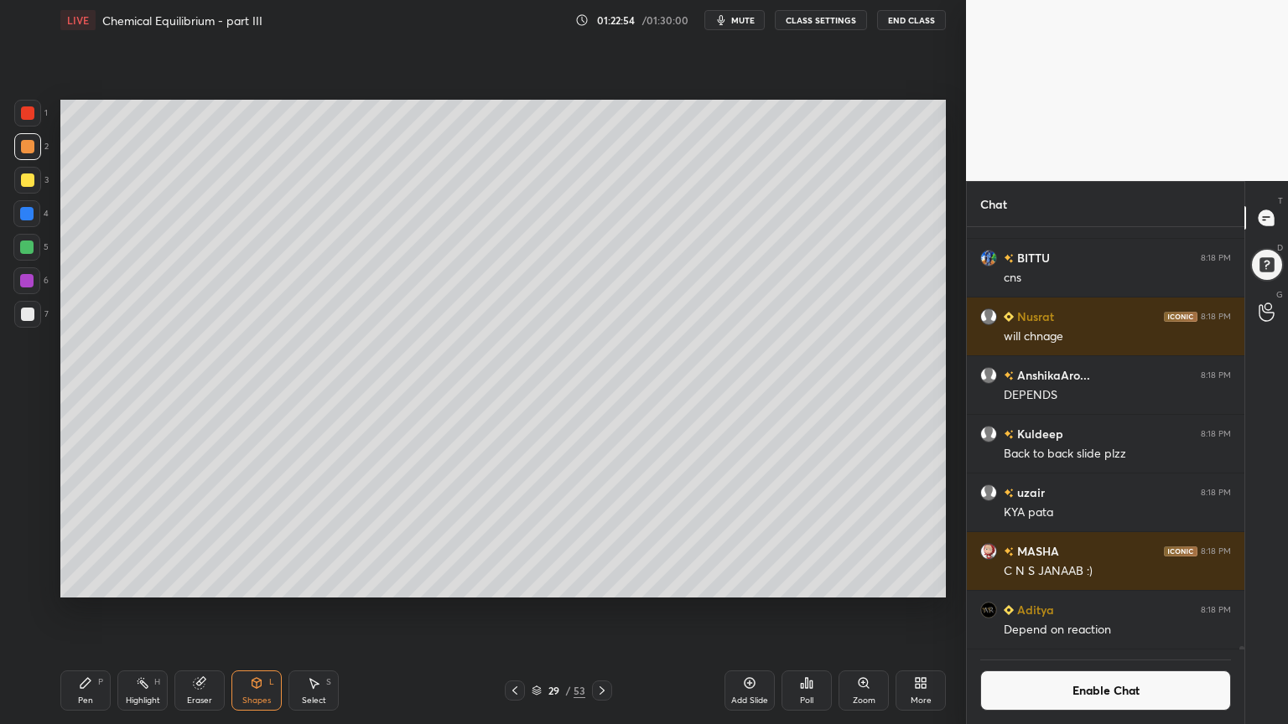
click at [35, 318] on div at bounding box center [27, 314] width 27 height 27
drag, startPoint x: 75, startPoint y: 691, endPoint x: 100, endPoint y: 665, distance: 35.6
click at [79, 611] on div "Pen P" at bounding box center [85, 691] width 50 height 40
click at [154, 611] on div "Highlight" at bounding box center [143, 701] width 34 height 8
click at [80, 611] on div "Pen P" at bounding box center [85, 691] width 50 height 40
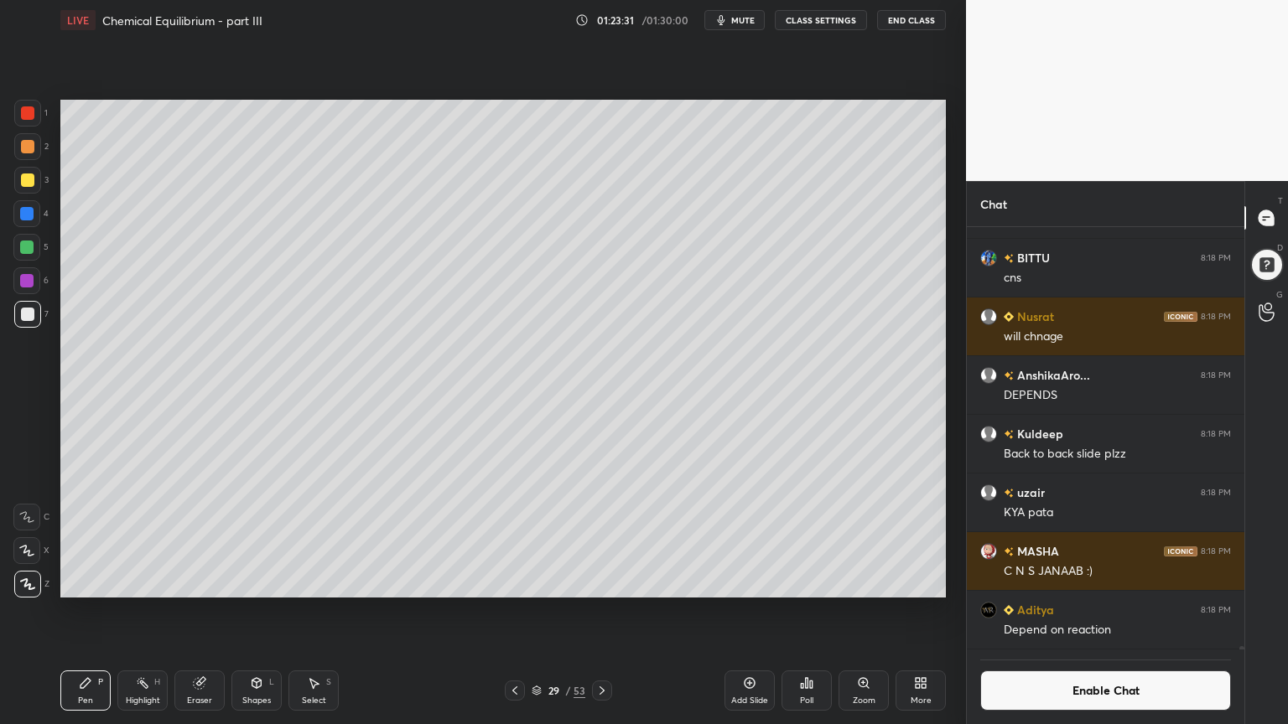
drag, startPoint x: 144, startPoint y: 706, endPoint x: 198, endPoint y: 605, distance: 114.0
click at [143, 611] on div "Highlight H" at bounding box center [142, 691] width 50 height 40
click at [91, 611] on div "Pen P" at bounding box center [85, 691] width 50 height 40
click at [215, 611] on div "Eraser" at bounding box center [199, 691] width 50 height 40
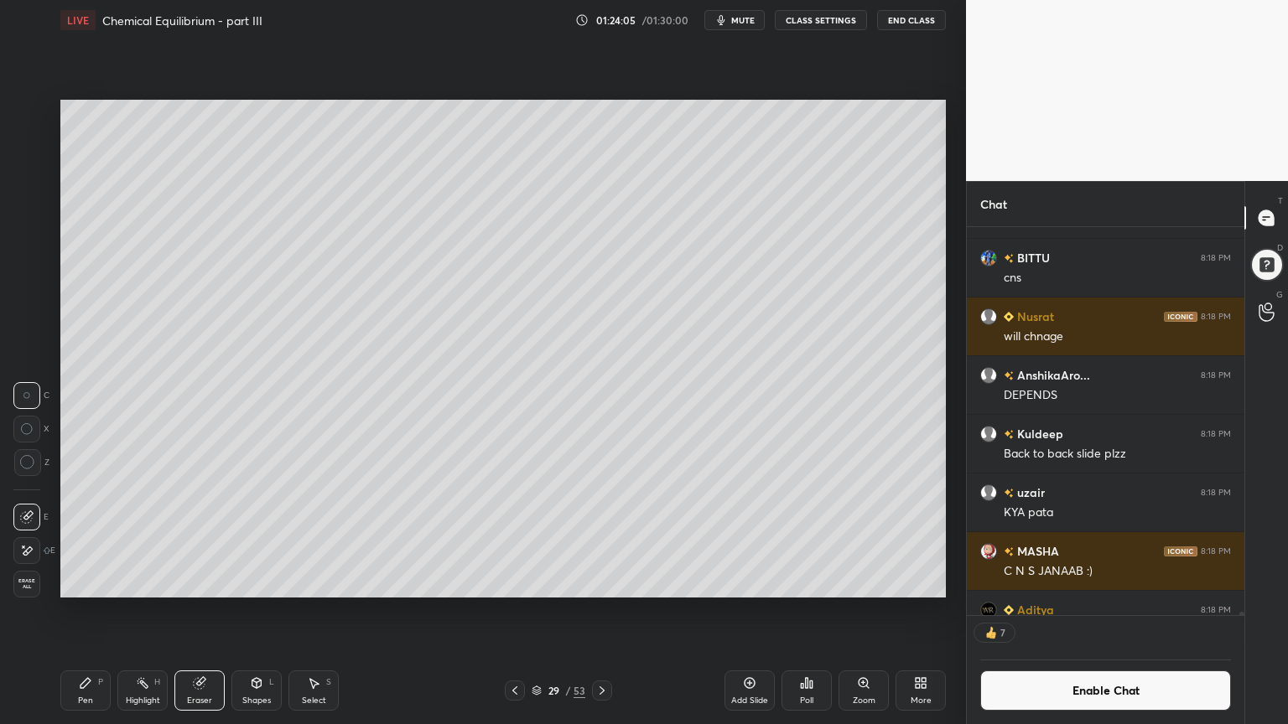
click at [81, 611] on div "Pen P" at bounding box center [85, 691] width 50 height 40
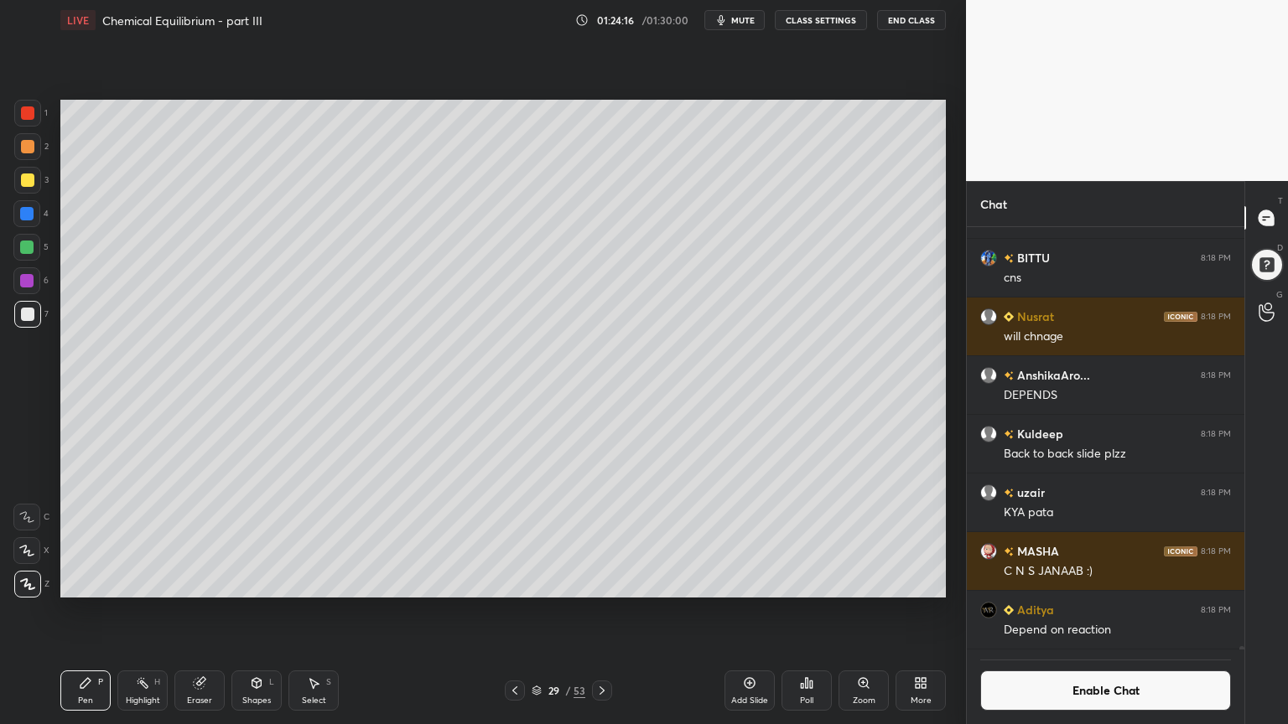
scroll to position [51846, 0]
click at [144, 611] on div "Highlight" at bounding box center [143, 701] width 34 height 8
click at [101, 611] on div "Pen P" at bounding box center [85, 691] width 50 height 40
click at [148, 611] on div "Highlight" at bounding box center [143, 701] width 34 height 8
click at [514, 611] on icon at bounding box center [514, 691] width 5 height 8
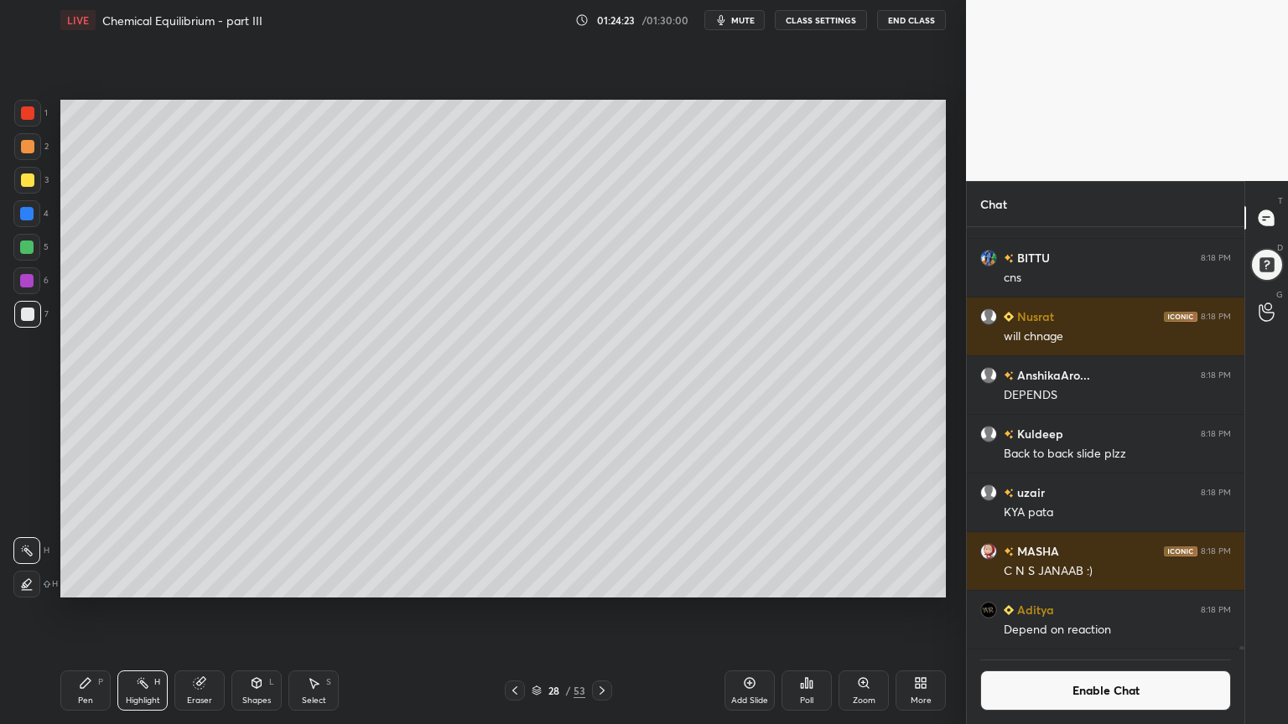
click at [152, 611] on div "Highlight H" at bounding box center [142, 691] width 50 height 40
click at [594, 611] on div at bounding box center [602, 691] width 20 height 20
click at [265, 611] on div "Shapes L" at bounding box center [256, 691] width 50 height 40
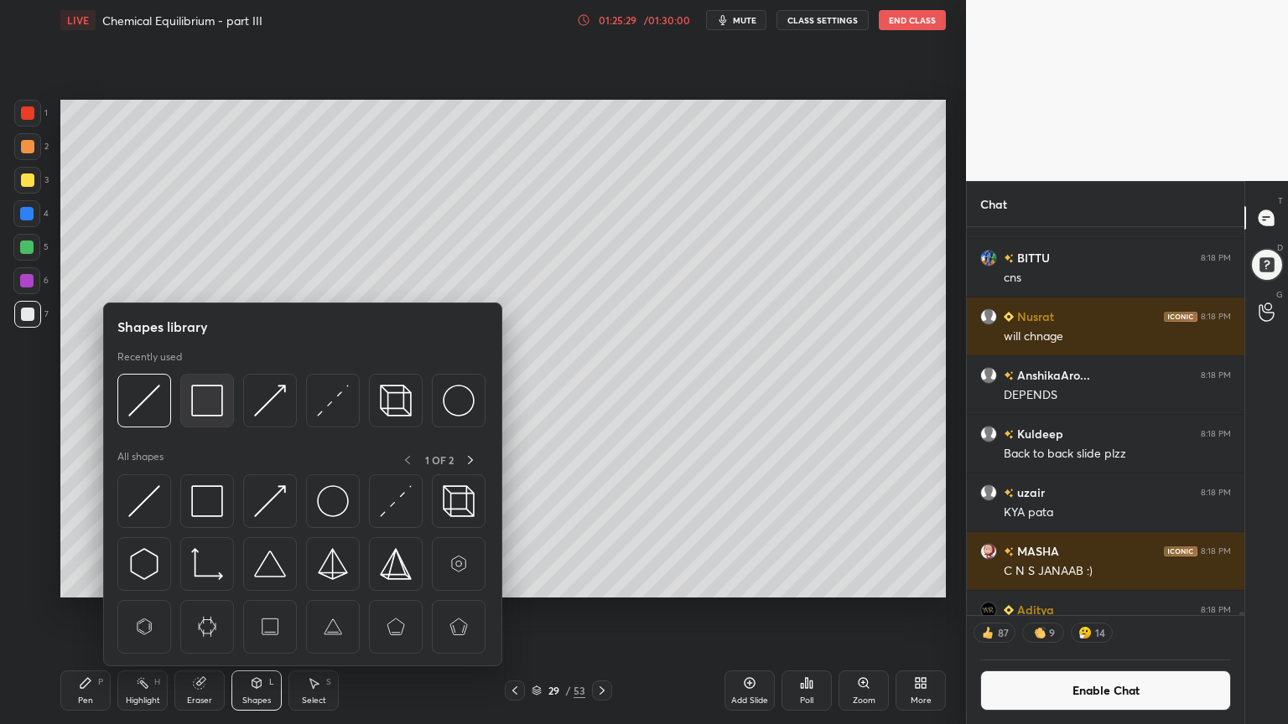
click at [212, 406] on img at bounding box center [207, 401] width 32 height 32
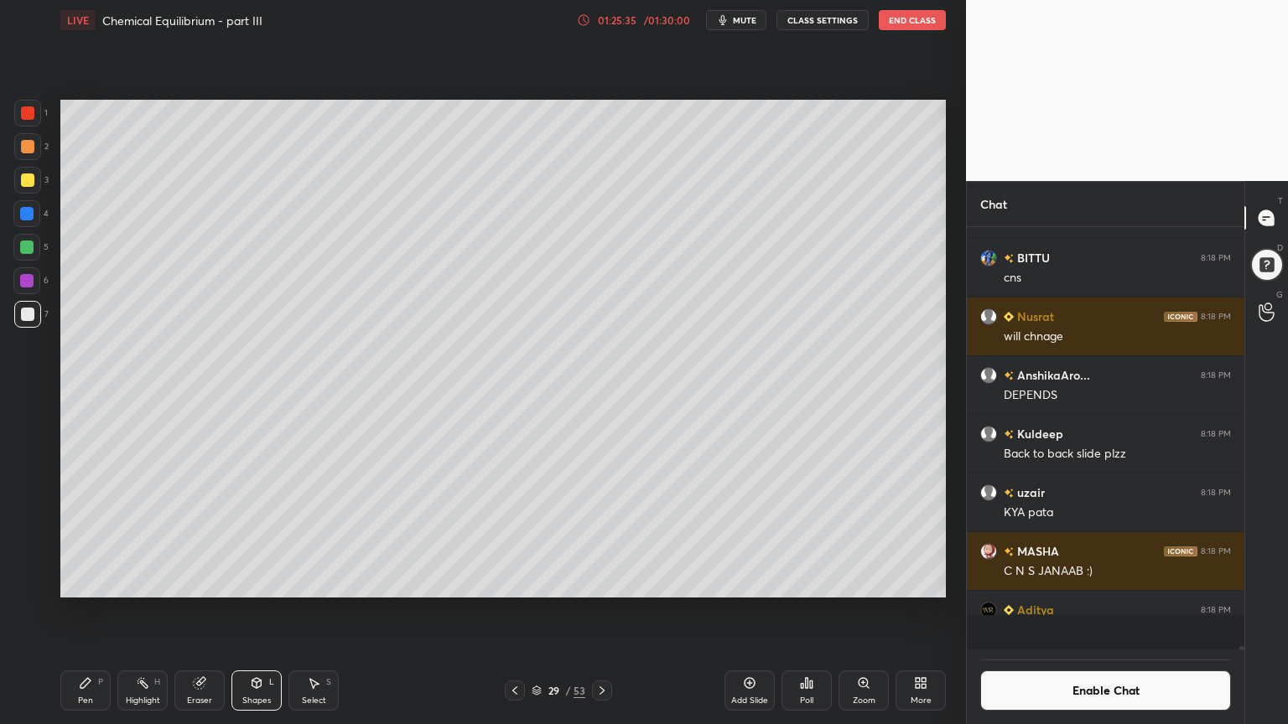
drag, startPoint x: 195, startPoint y: 691, endPoint x: 220, endPoint y: 636, distance: 59.7
click at [195, 611] on div "Eraser" at bounding box center [199, 691] width 50 height 40
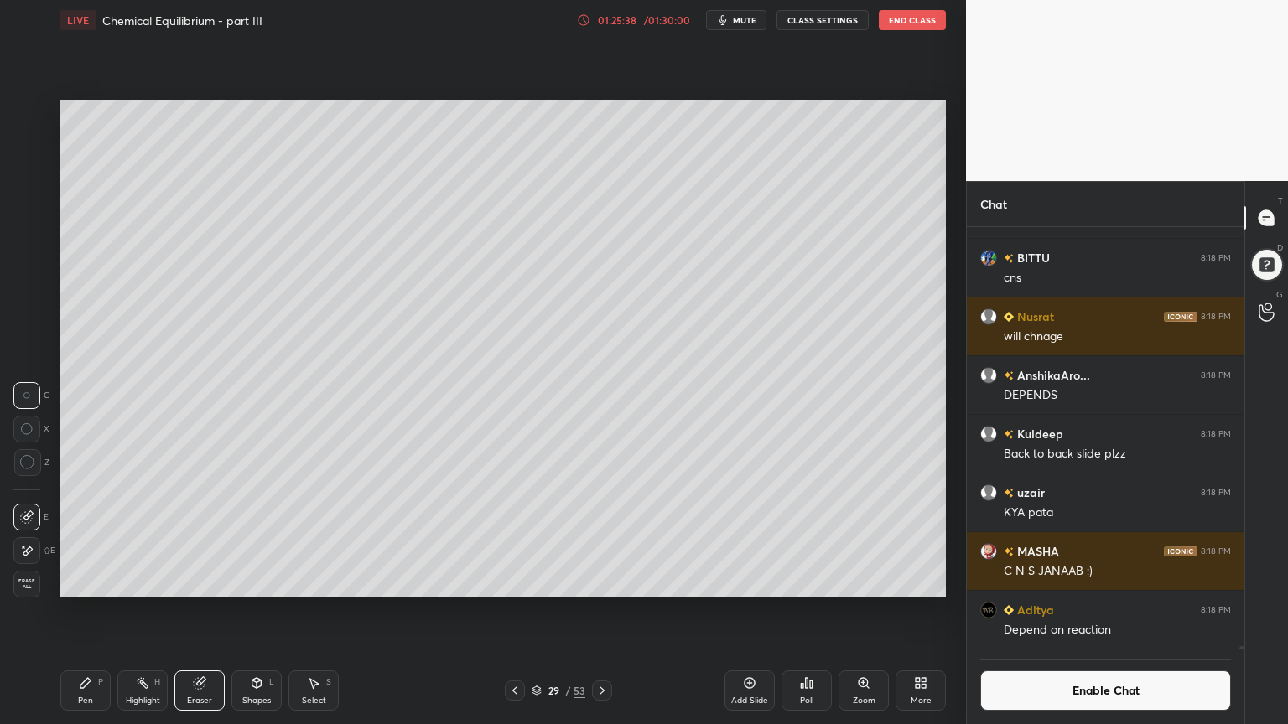
click at [96, 611] on div "Pen P" at bounding box center [85, 691] width 50 height 40
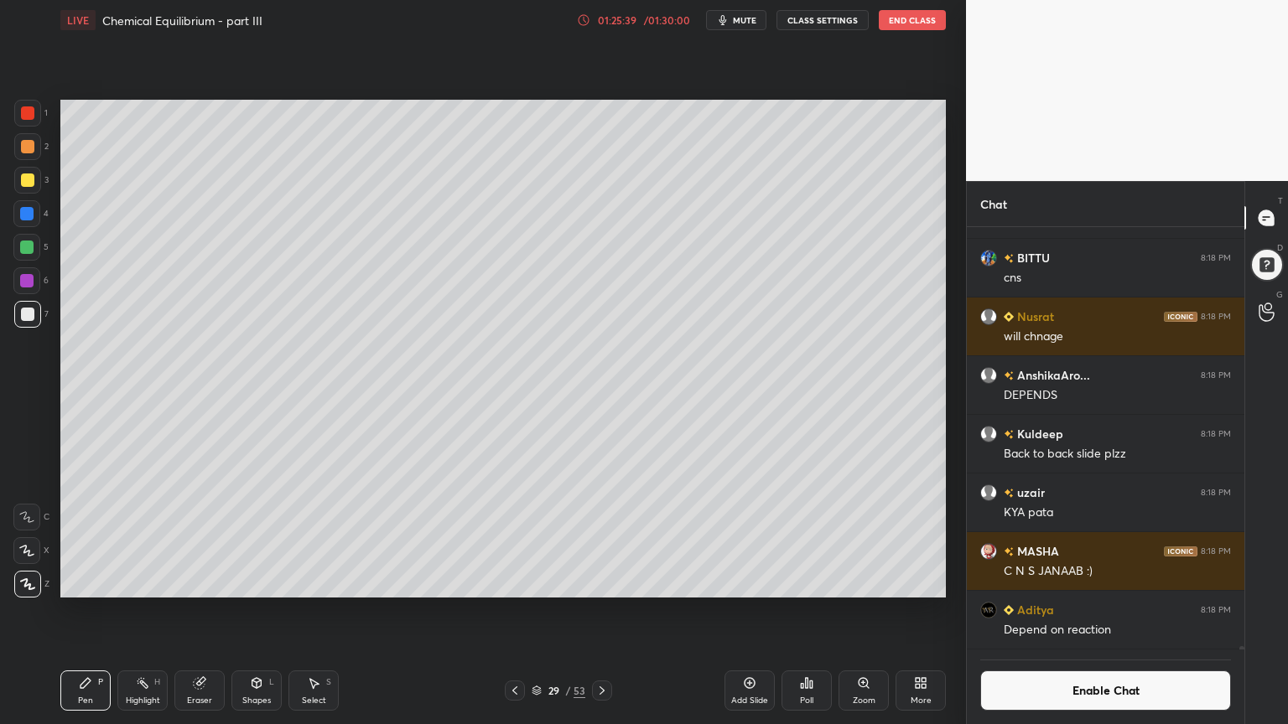
click at [33, 117] on div at bounding box center [27, 112] width 13 height 13
click at [164, 611] on div "Pen P Highlight H Eraser Shapes L Select S" at bounding box center [226, 691] width 332 height 40
drag, startPoint x: 141, startPoint y: 690, endPoint x: 142, endPoint y: 665, distance: 25.2
click at [140, 611] on div "Highlight H" at bounding box center [142, 691] width 50 height 40
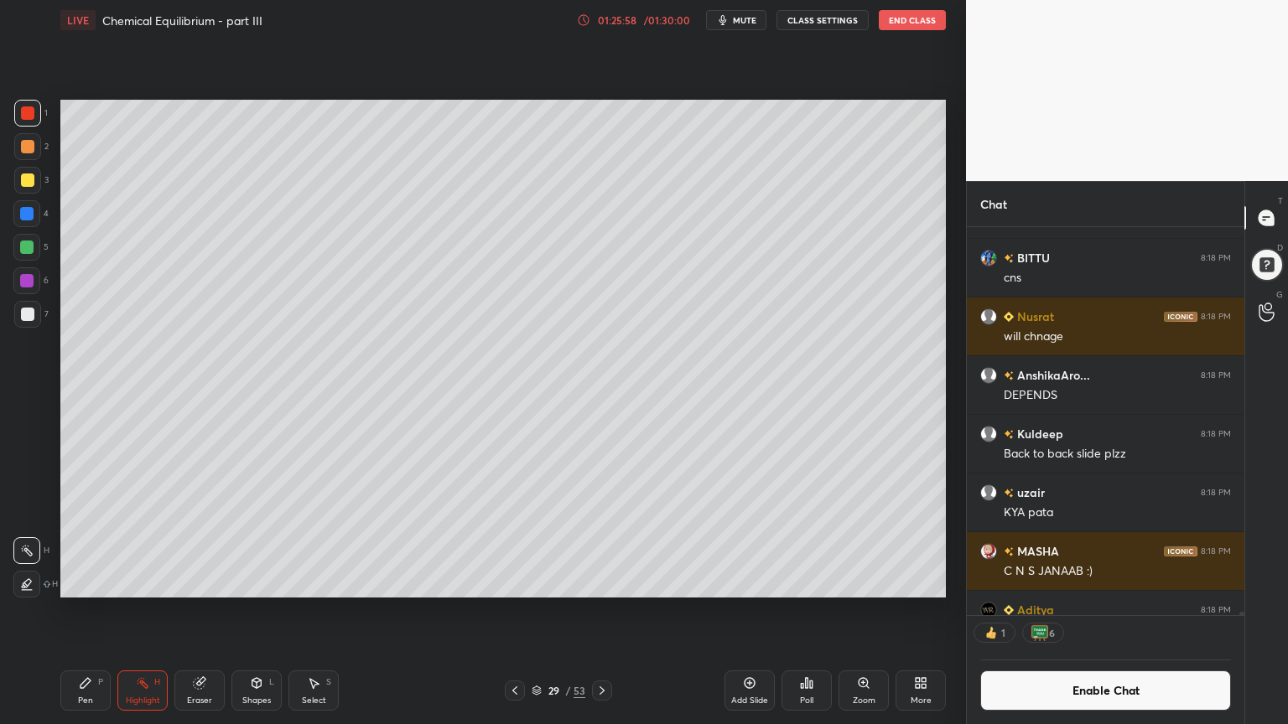
click at [511, 611] on icon at bounding box center [514, 690] width 13 height 13
click at [520, 611] on icon at bounding box center [514, 690] width 13 height 13
click at [598, 611] on icon at bounding box center [601, 690] width 13 height 13
click at [600, 611] on icon at bounding box center [601, 691] width 5 height 8
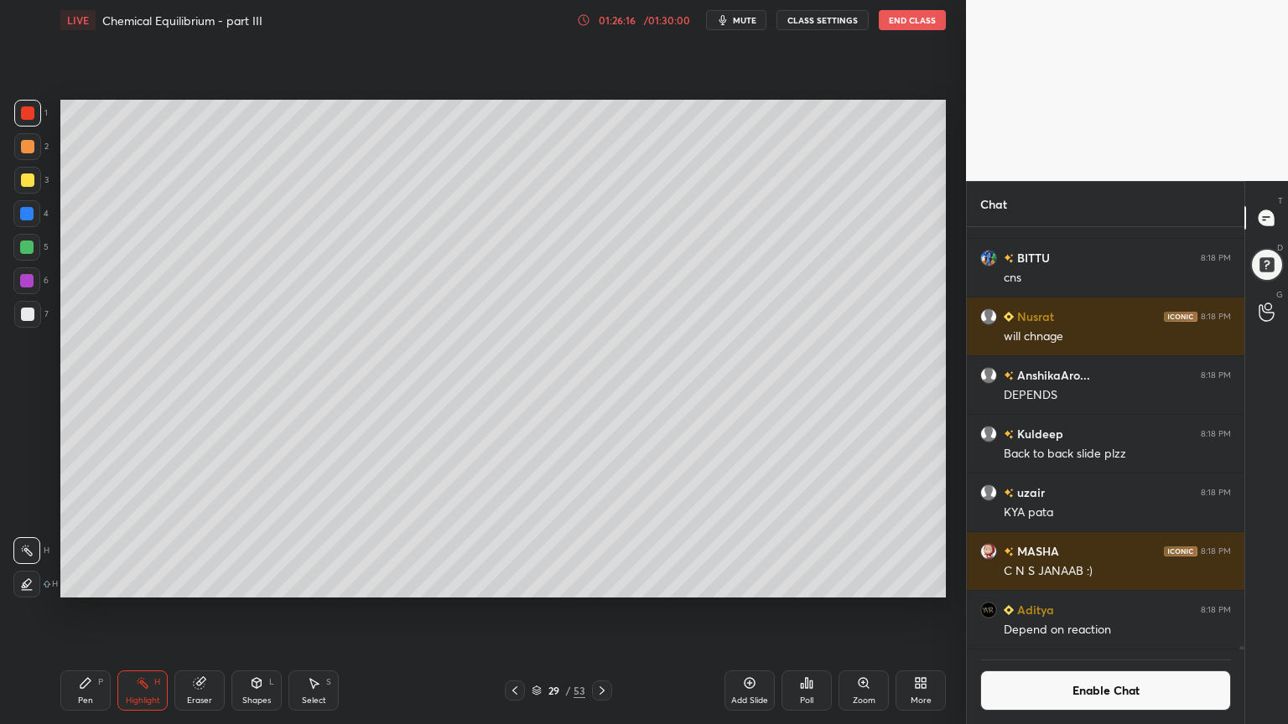
click at [749, 611] on div "Add Slide" at bounding box center [749, 701] width 37 height 8
click at [92, 611] on div "Pen P" at bounding box center [85, 691] width 50 height 40
click at [26, 151] on div at bounding box center [27, 146] width 13 height 13
drag, startPoint x: 161, startPoint y: 685, endPoint x: 151, endPoint y: 671, distance: 17.4
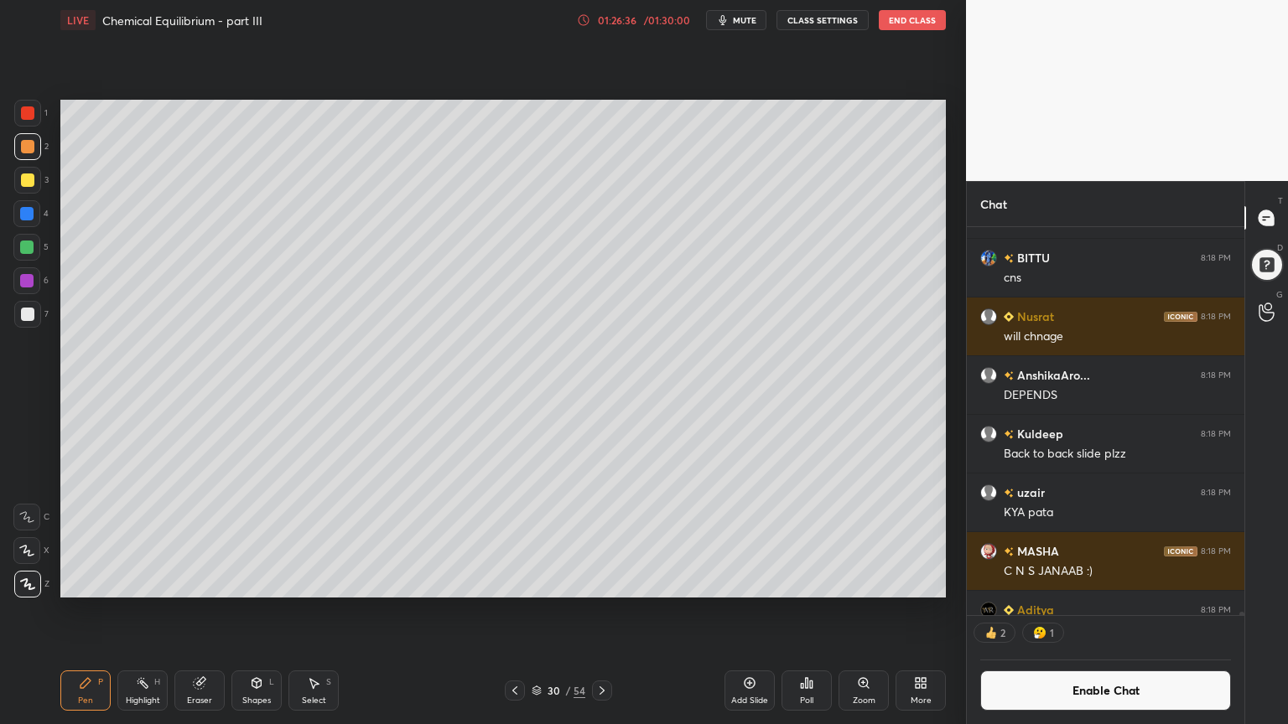
click at [157, 611] on div "Highlight H" at bounding box center [142, 691] width 50 height 40
drag, startPoint x: 84, startPoint y: 697, endPoint x: 61, endPoint y: 614, distance: 86.8
click at [81, 611] on div "Pen P" at bounding box center [85, 691] width 50 height 40
click at [193, 611] on div "Eraser" at bounding box center [199, 701] width 25 height 8
click at [92, 611] on div "Pen P" at bounding box center [85, 691] width 50 height 40
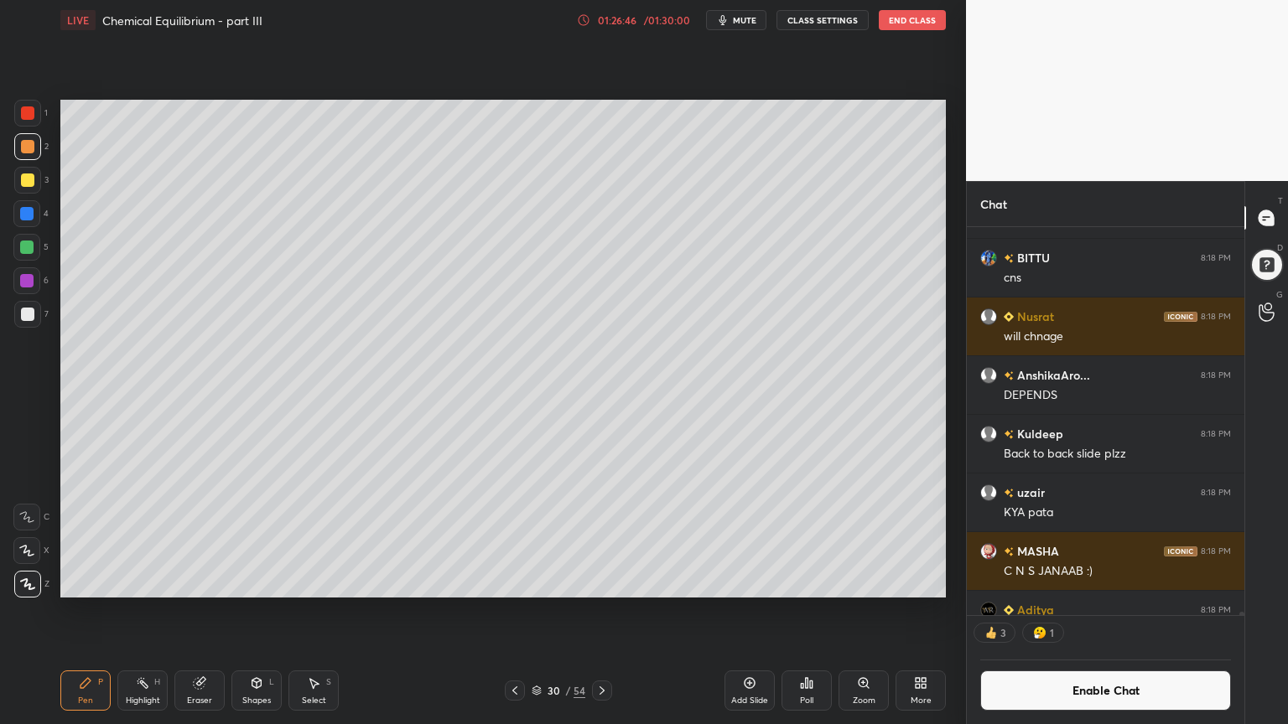
click at [33, 154] on div at bounding box center [27, 146] width 27 height 27
drag, startPoint x: 141, startPoint y: 692, endPoint x: 151, endPoint y: 625, distance: 67.8
click at [141, 611] on div "Highlight H" at bounding box center [142, 691] width 50 height 40
click at [262, 611] on div "Shapes L" at bounding box center [256, 691] width 50 height 40
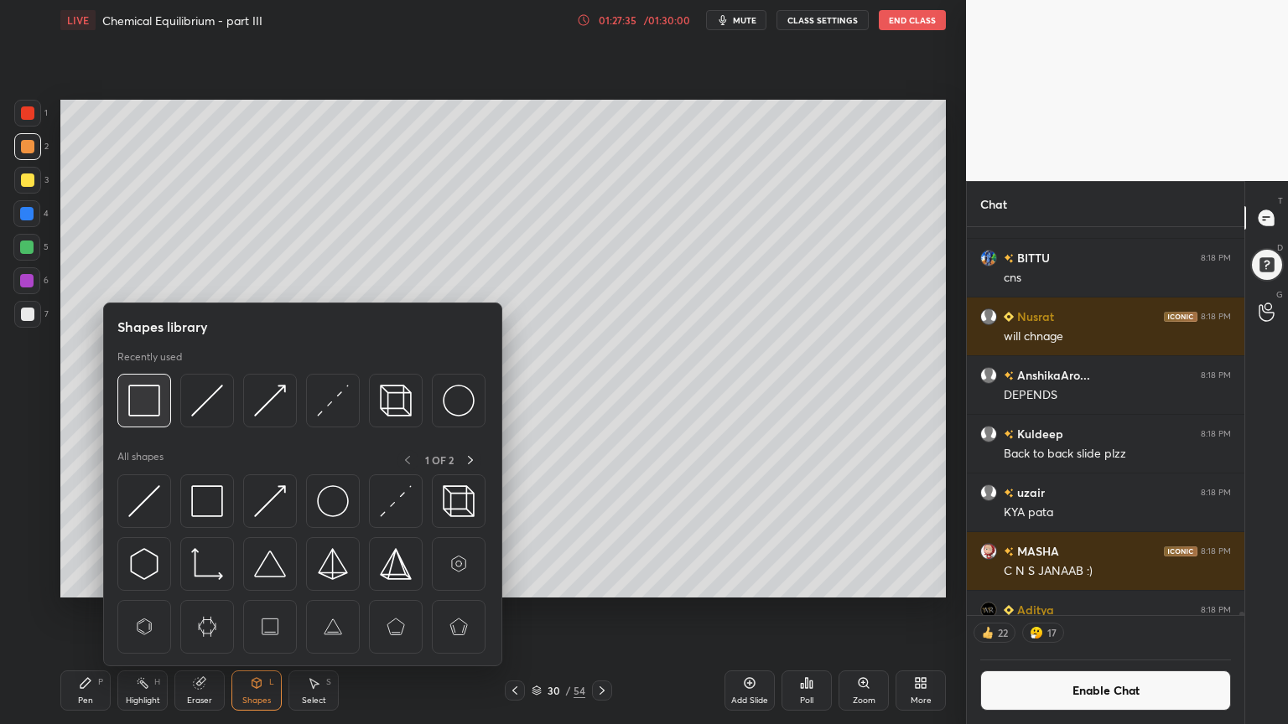
click at [137, 408] on img at bounding box center [144, 401] width 32 height 32
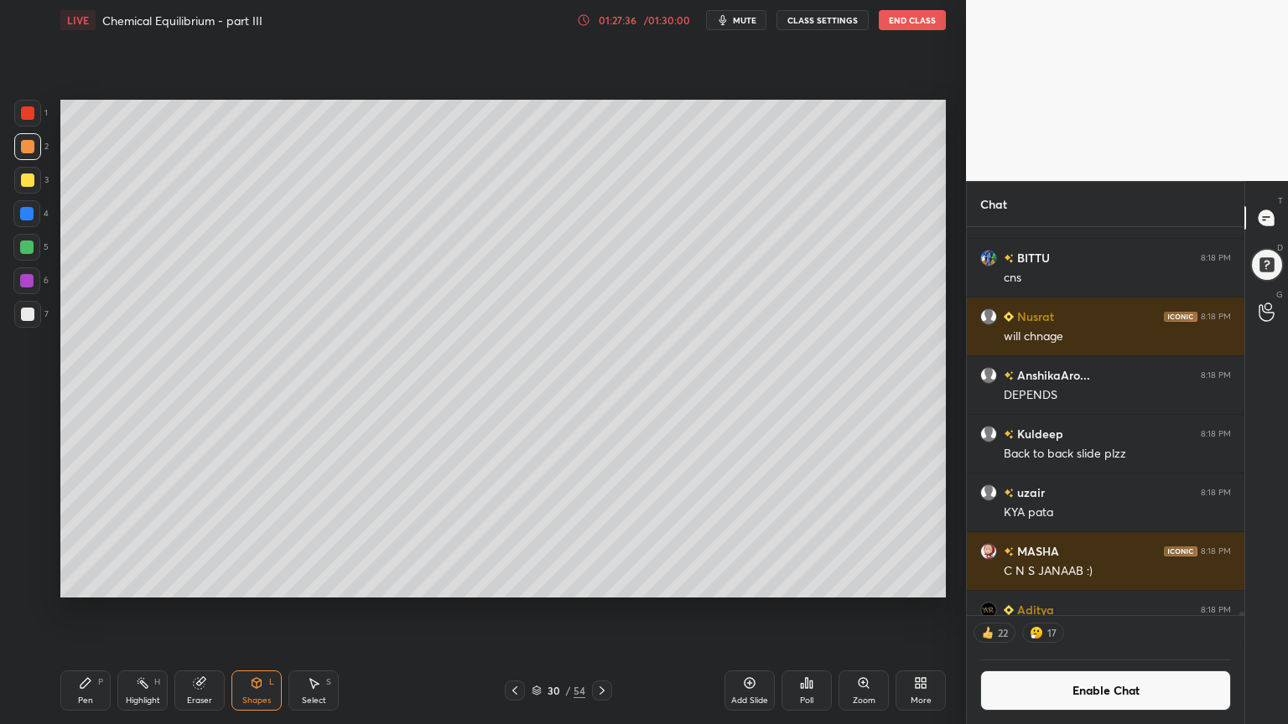
click at [29, 315] on div at bounding box center [27, 314] width 13 height 13
drag, startPoint x: 150, startPoint y: 681, endPoint x: 164, endPoint y: 644, distance: 39.5
click at [150, 611] on div "Highlight H" at bounding box center [142, 691] width 50 height 40
click at [90, 611] on icon at bounding box center [85, 683] width 13 height 13
click at [1109, 611] on button "Enable Chat" at bounding box center [1105, 691] width 251 height 40
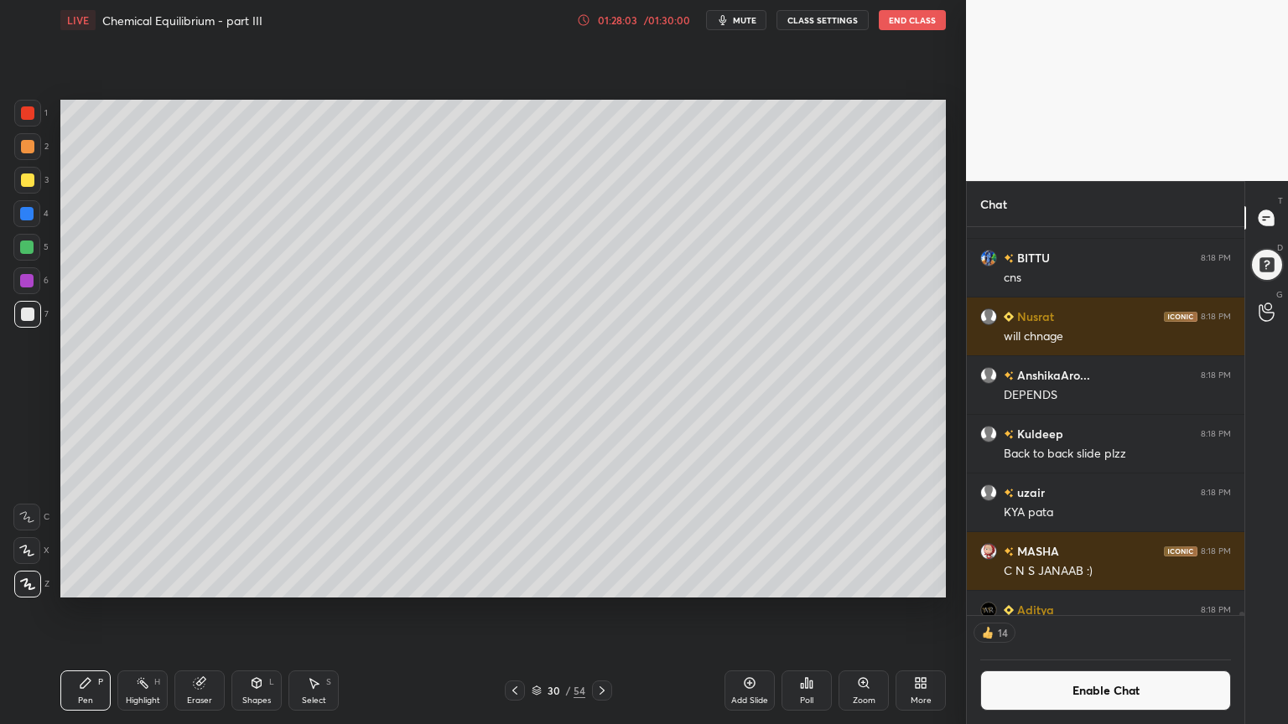
scroll to position [418, 272]
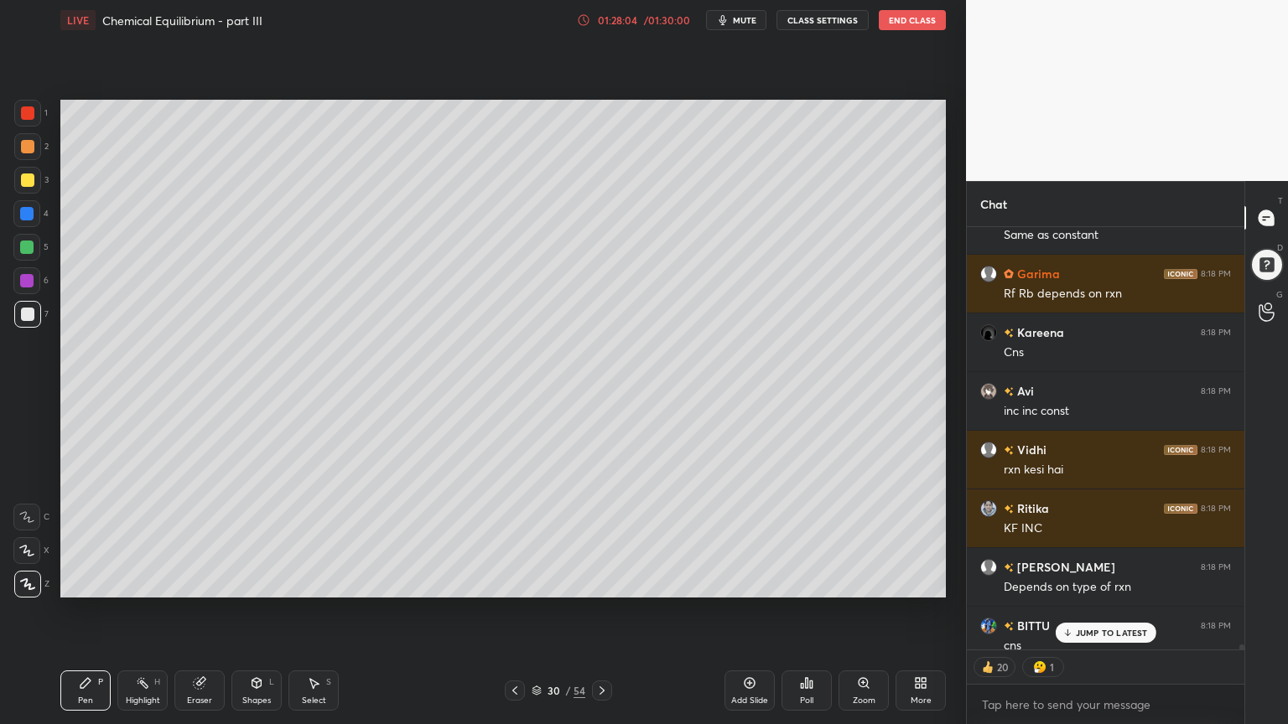
click at [1105, 611] on p "JUMP TO LATEST" at bounding box center [1112, 633] width 72 height 10
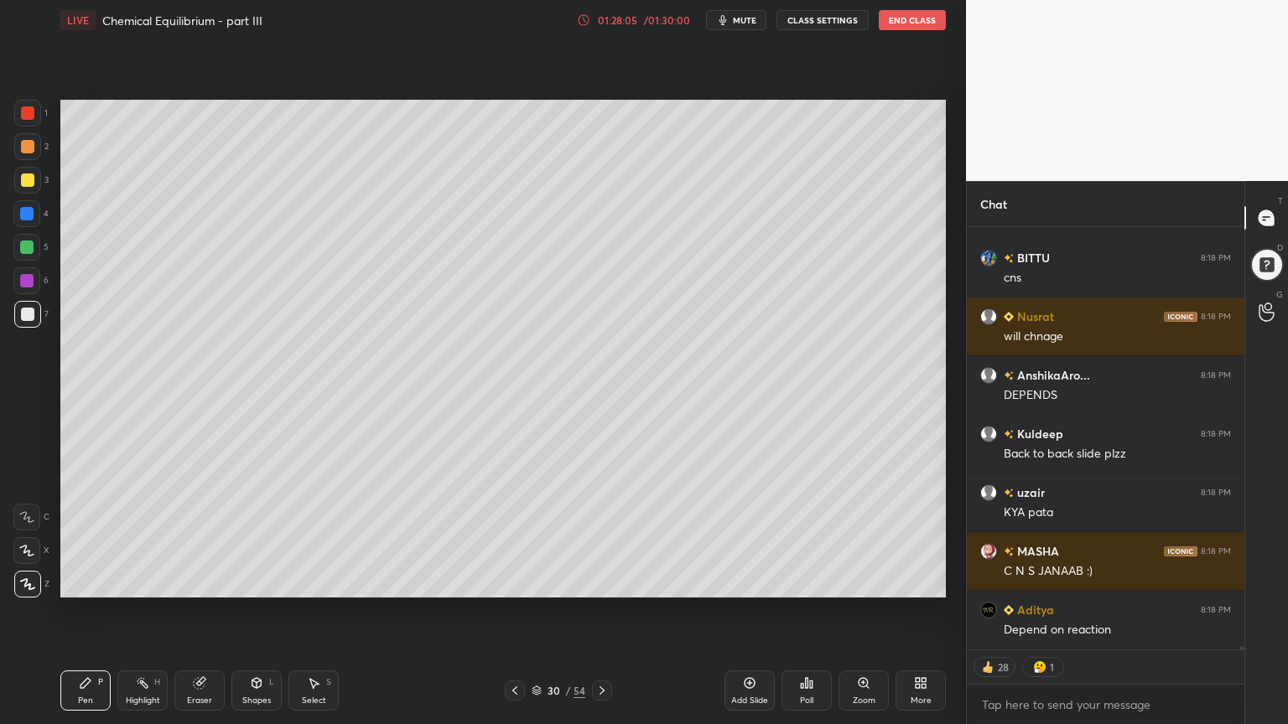
click at [70, 611] on div "Pen P" at bounding box center [85, 691] width 50 height 40
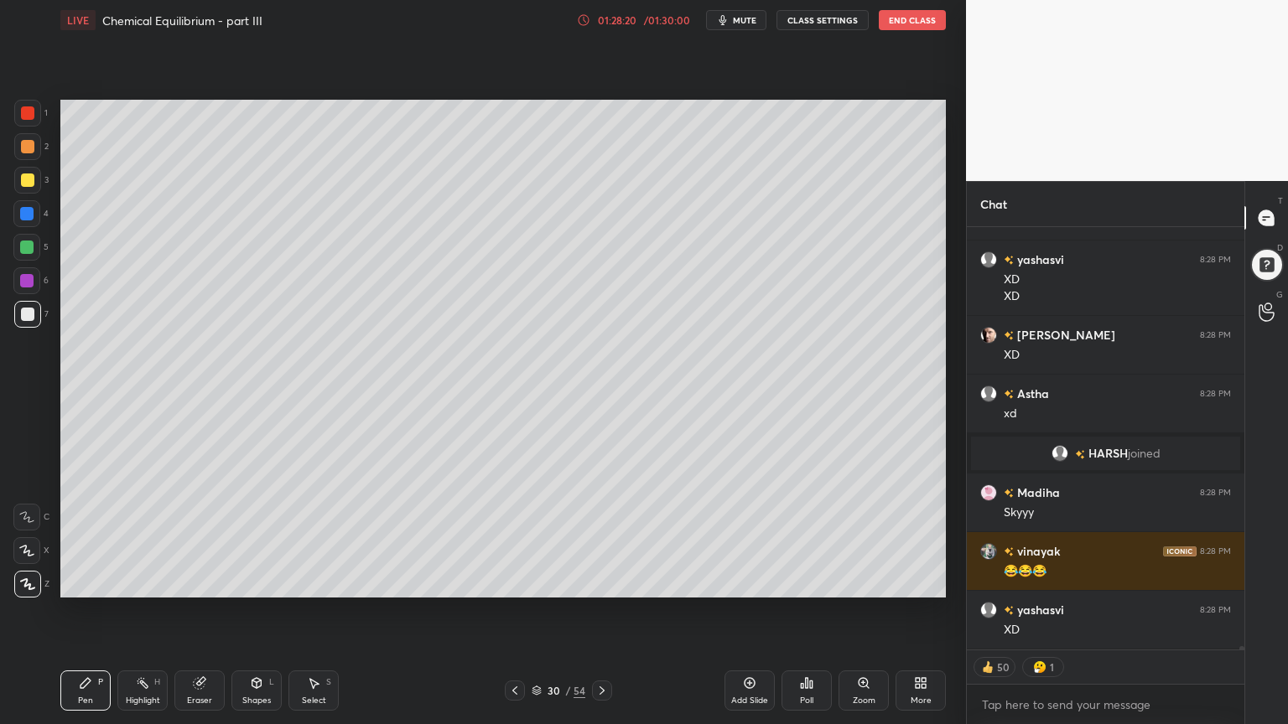
scroll to position [52858, 0]
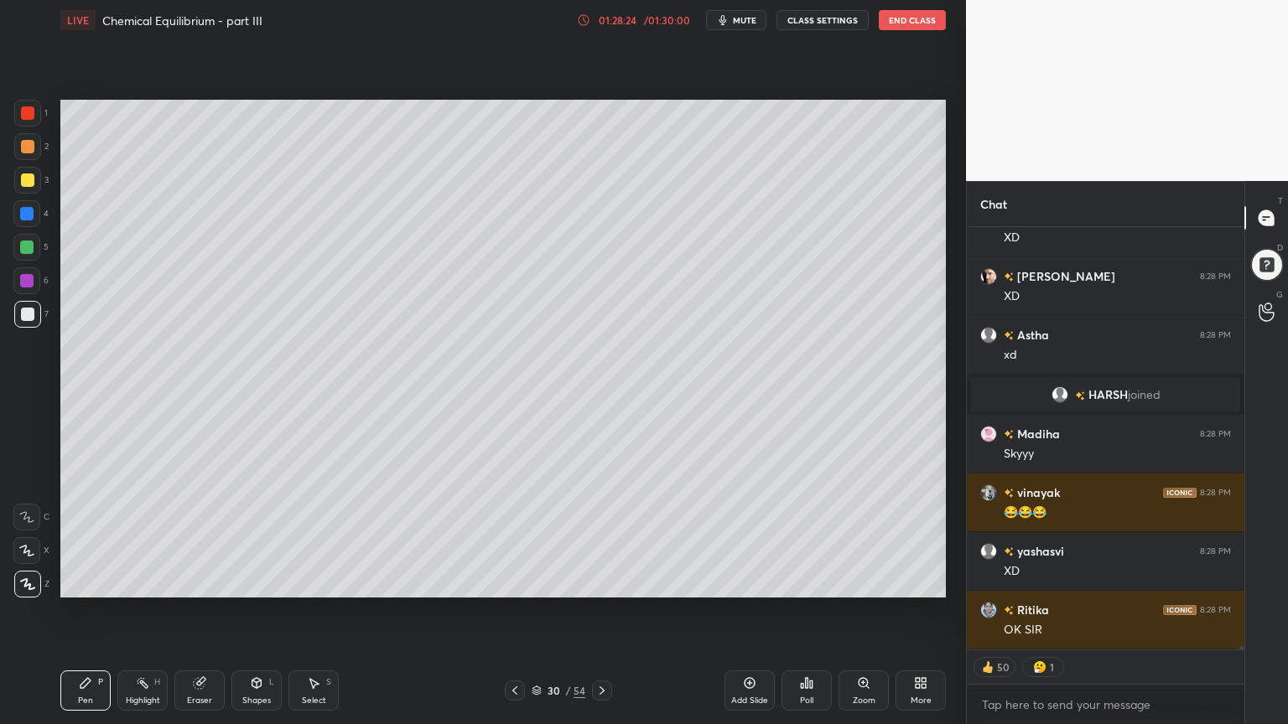
drag, startPoint x: 144, startPoint y: 695, endPoint x: 228, endPoint y: 604, distance: 123.4
click at [148, 611] on div "Highlight H" at bounding box center [142, 691] width 50 height 40
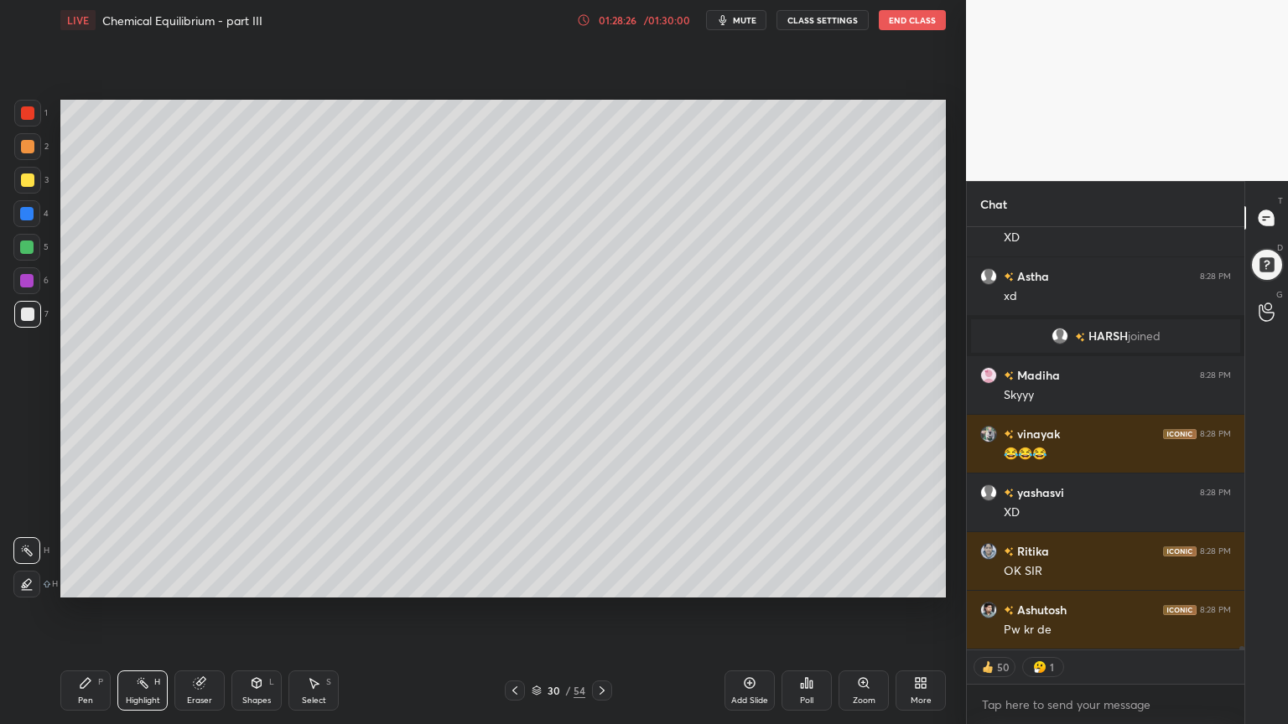
scroll to position [52976, 0]
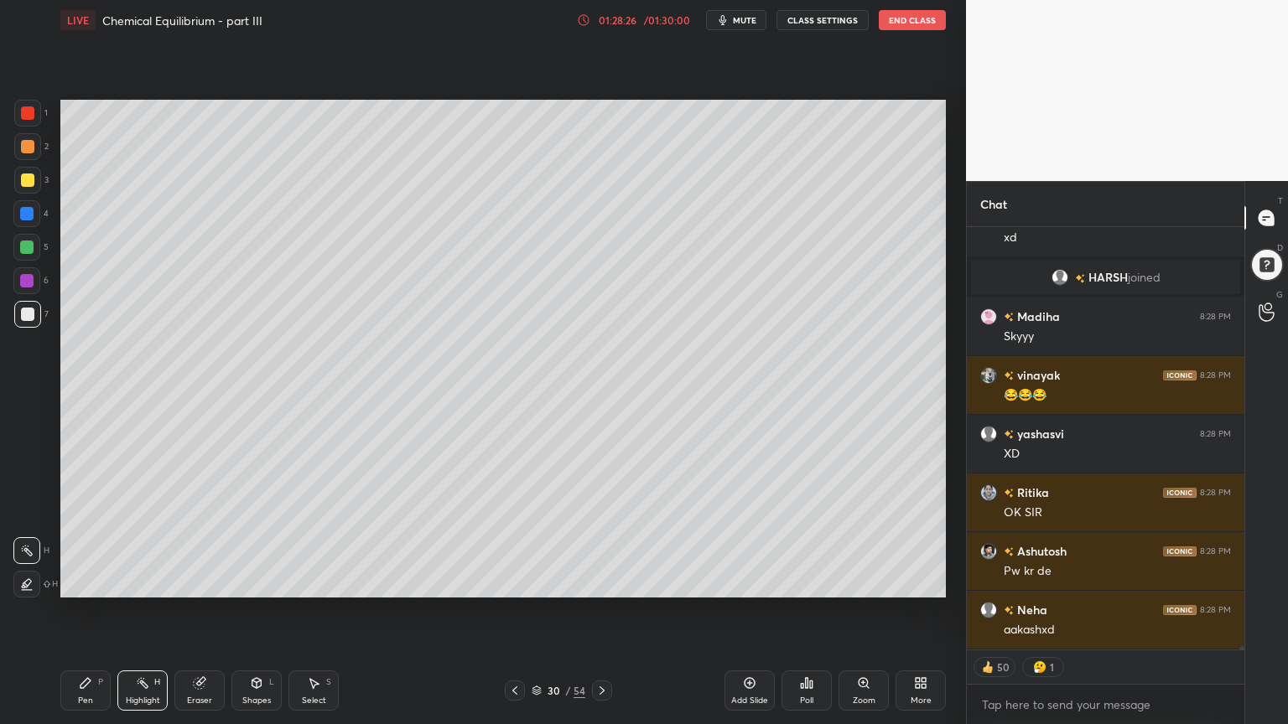
drag, startPoint x: 143, startPoint y: 691, endPoint x: 181, endPoint y: 614, distance: 86.2
click at [144, 611] on div "Highlight H" at bounding box center [142, 691] width 50 height 40
click at [92, 611] on div "Pen P" at bounding box center [85, 691] width 50 height 40
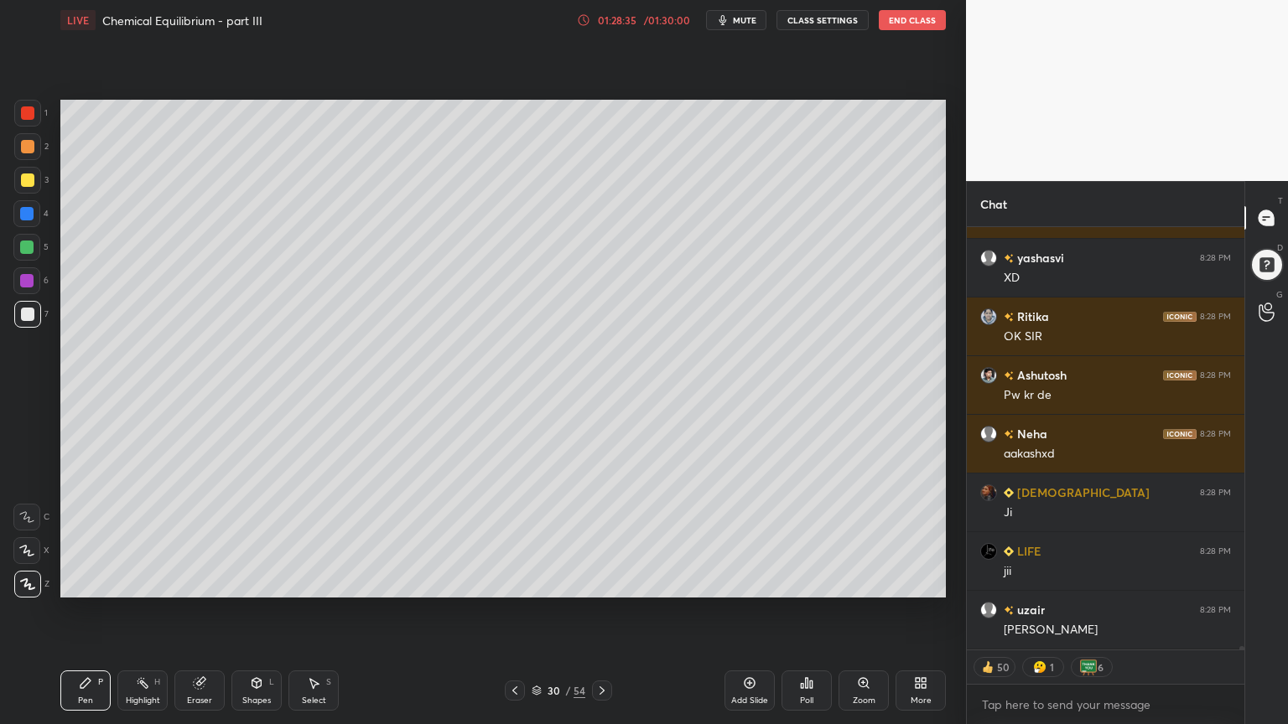
scroll to position [53210, 0]
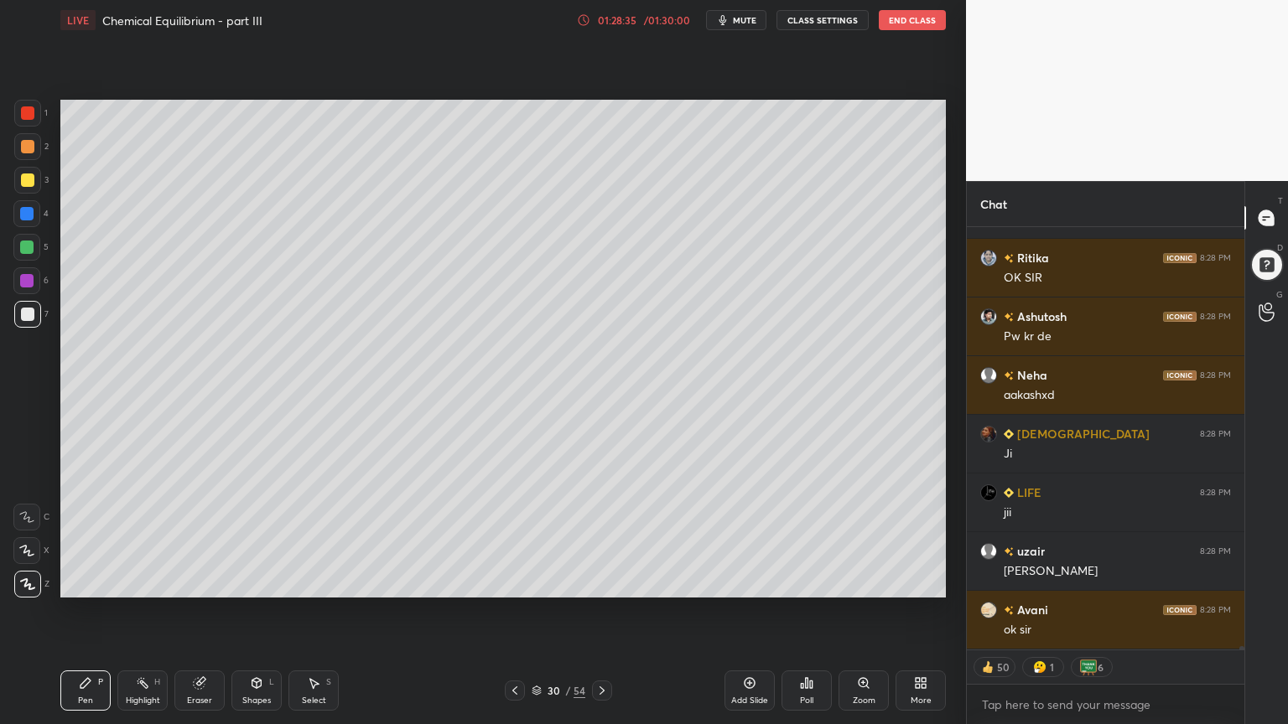
drag, startPoint x: 217, startPoint y: 681, endPoint x: 256, endPoint y: 629, distance: 64.7
click at [215, 611] on div "Eraser" at bounding box center [199, 691] width 50 height 40
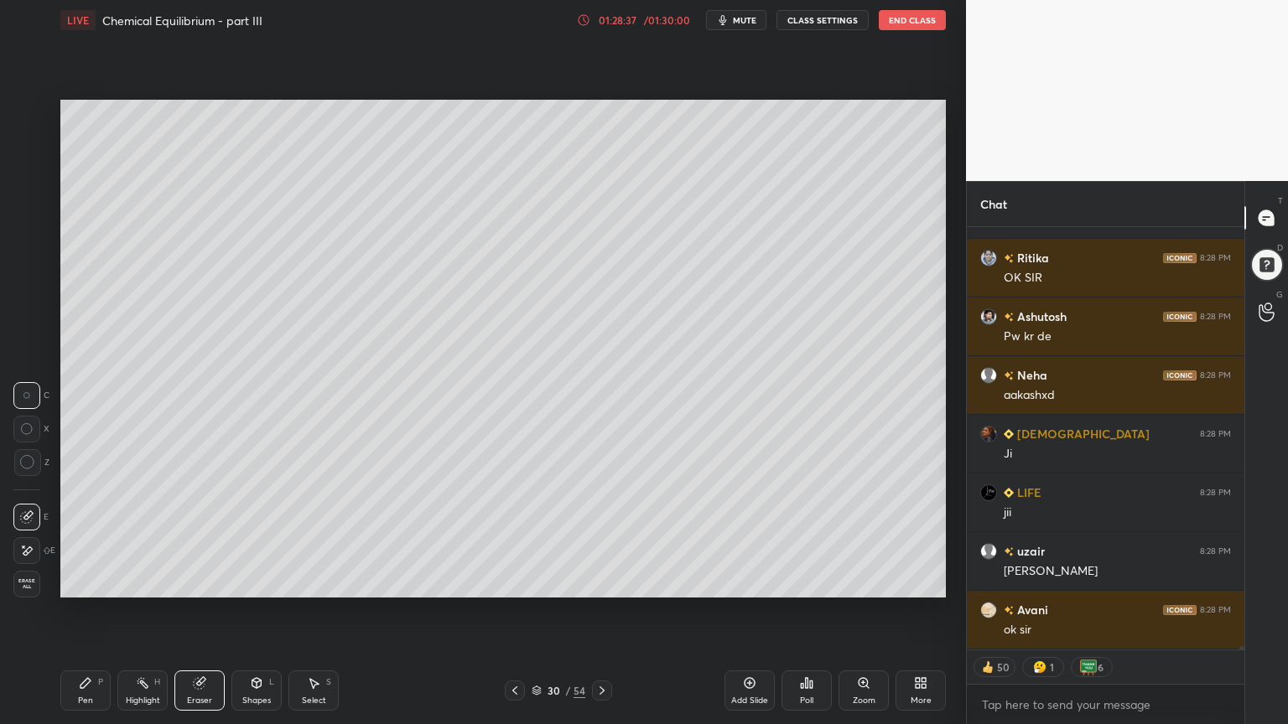
click at [91, 611] on div "Pen P" at bounding box center [85, 691] width 50 height 40
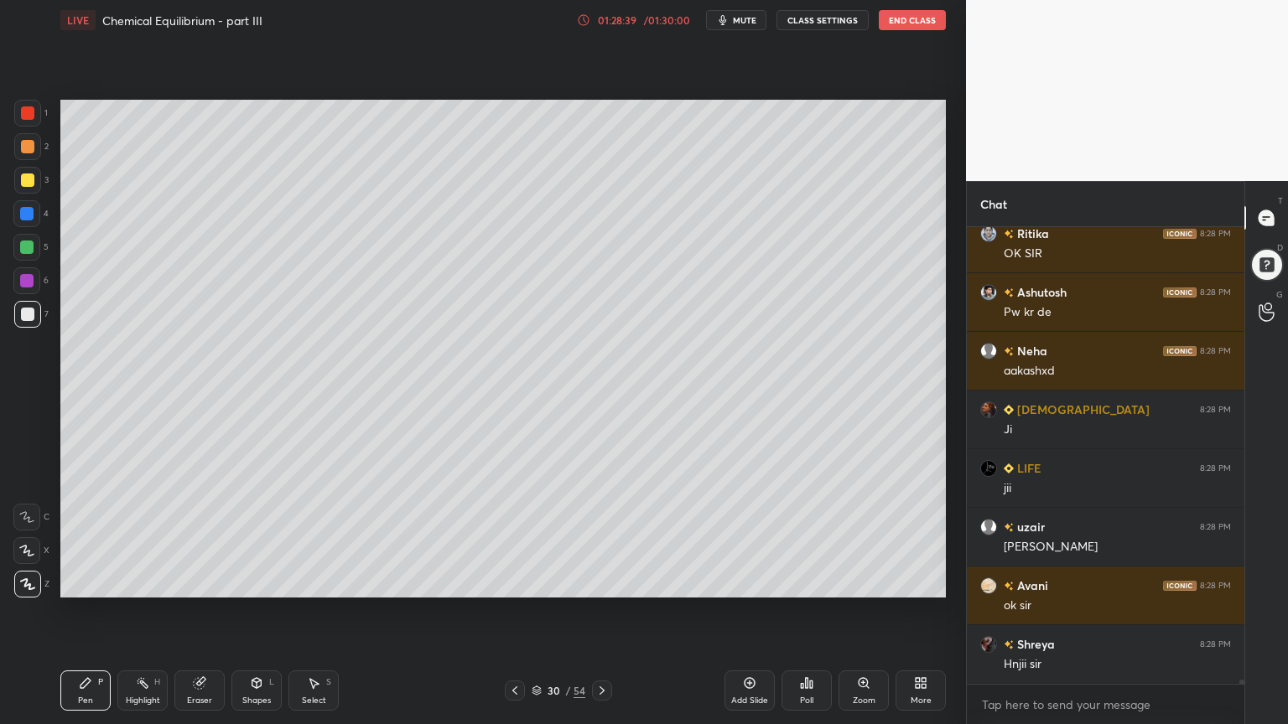
scroll to position [452, 272]
click at [132, 611] on div "Highlight H" at bounding box center [142, 691] width 50 height 40
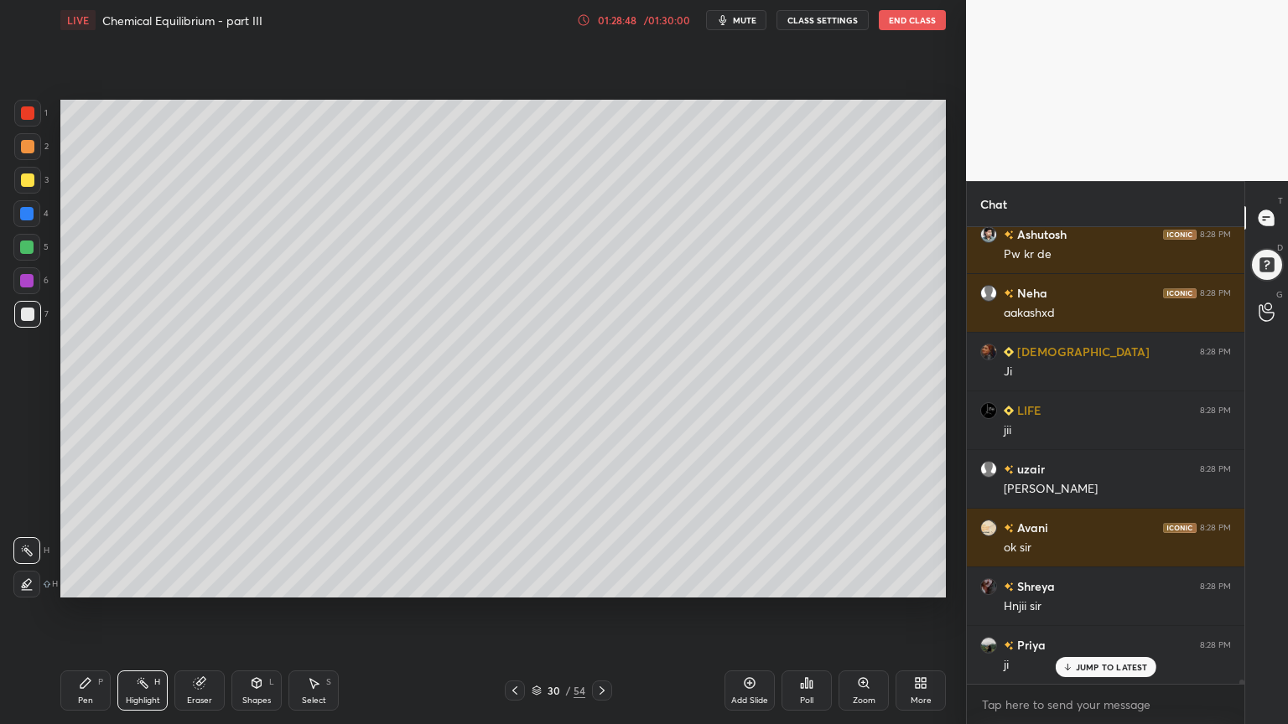
click at [74, 611] on div "Pen P" at bounding box center [85, 691] width 50 height 40
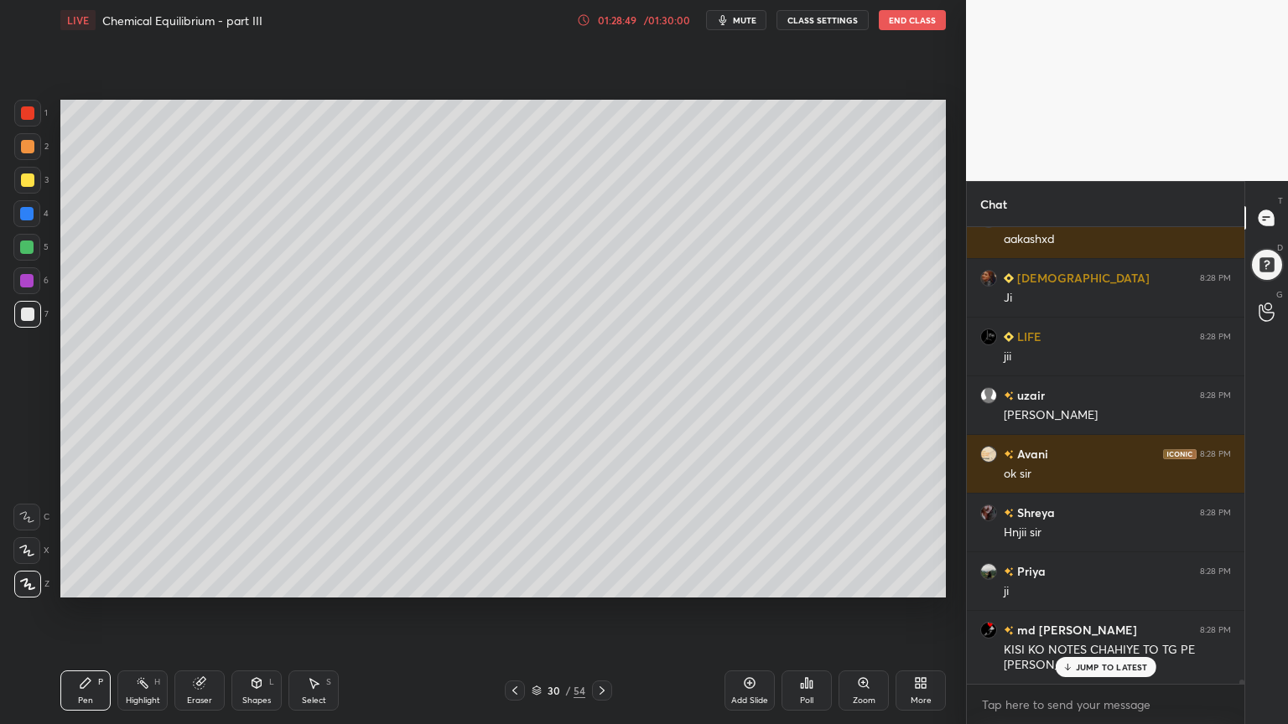
drag, startPoint x: 18, startPoint y: 149, endPoint x: 38, endPoint y: 183, distance: 39.1
click at [20, 158] on div at bounding box center [27, 146] width 27 height 27
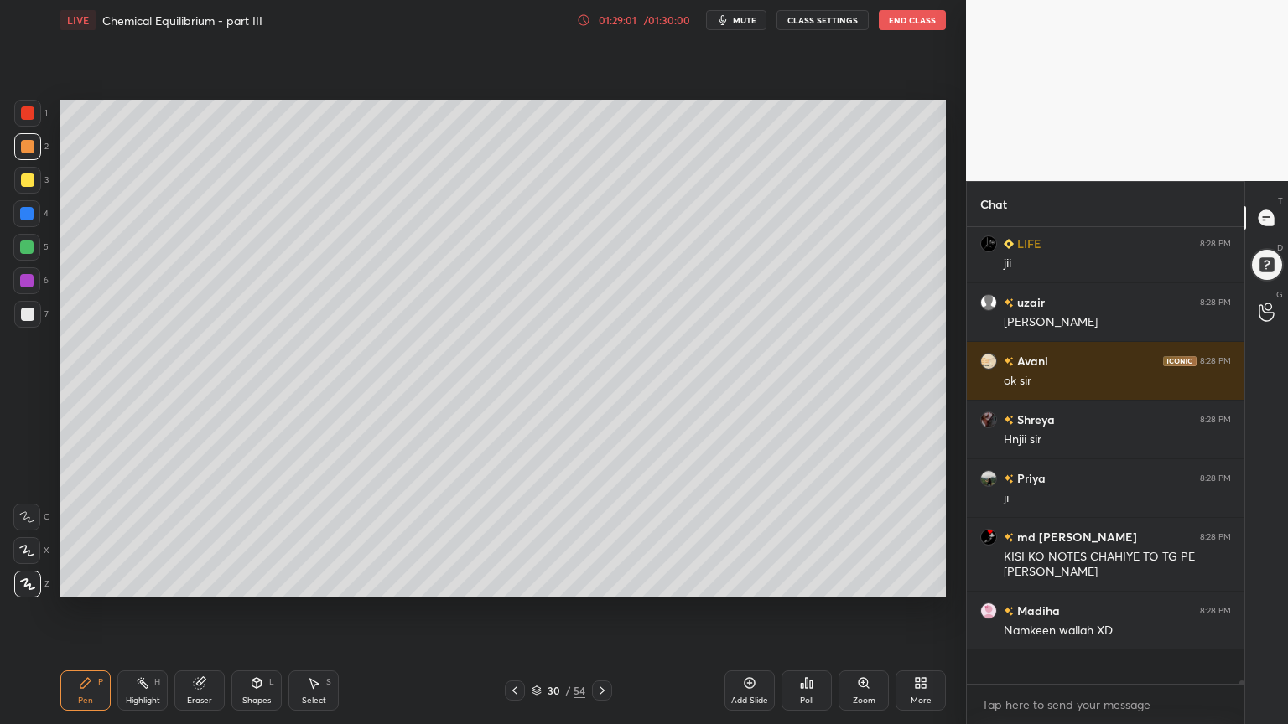
scroll to position [53426, 0]
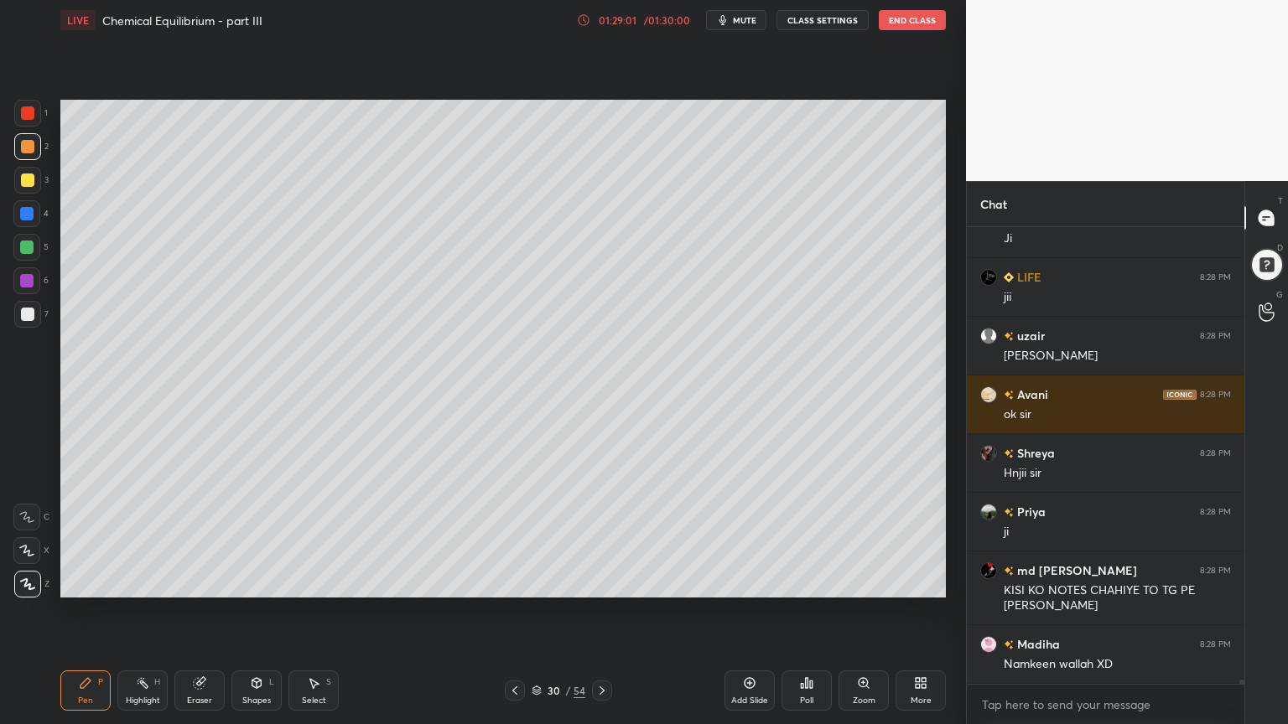
click at [249, 611] on div "Shapes" at bounding box center [256, 701] width 29 height 8
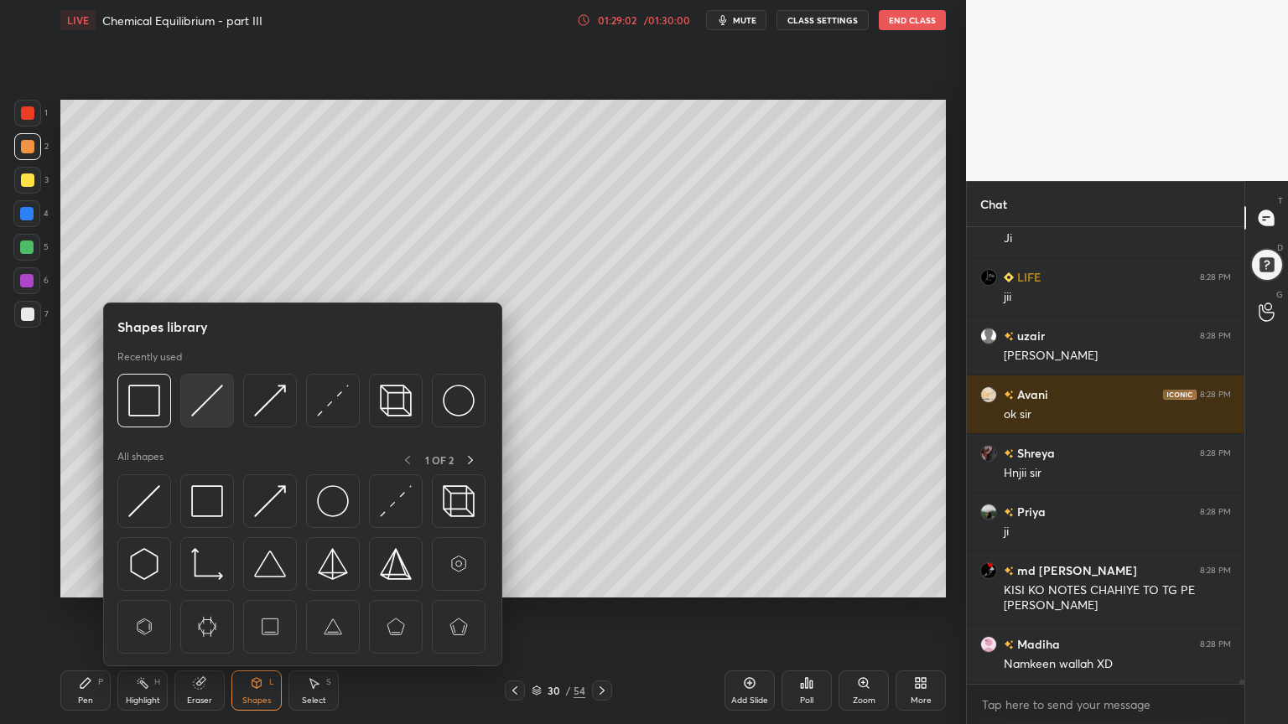
click at [209, 401] on img at bounding box center [207, 401] width 32 height 32
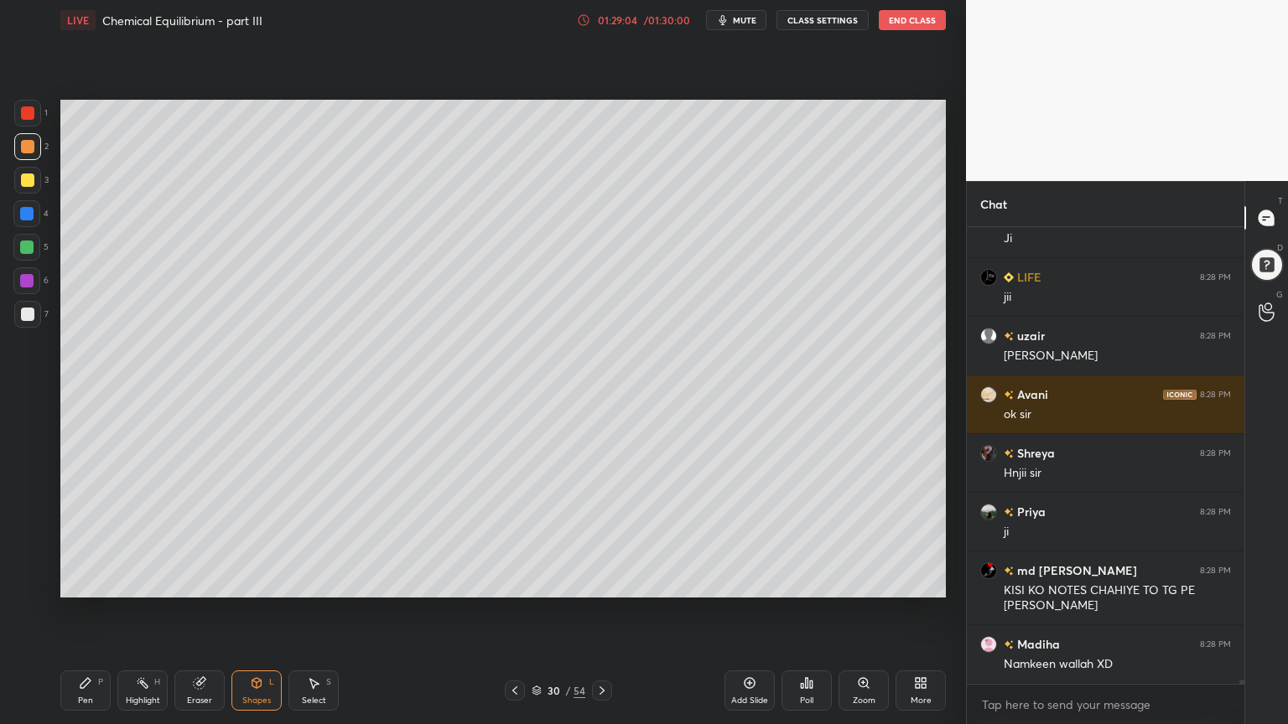
click at [162, 611] on div "Highlight H" at bounding box center [142, 691] width 50 height 40
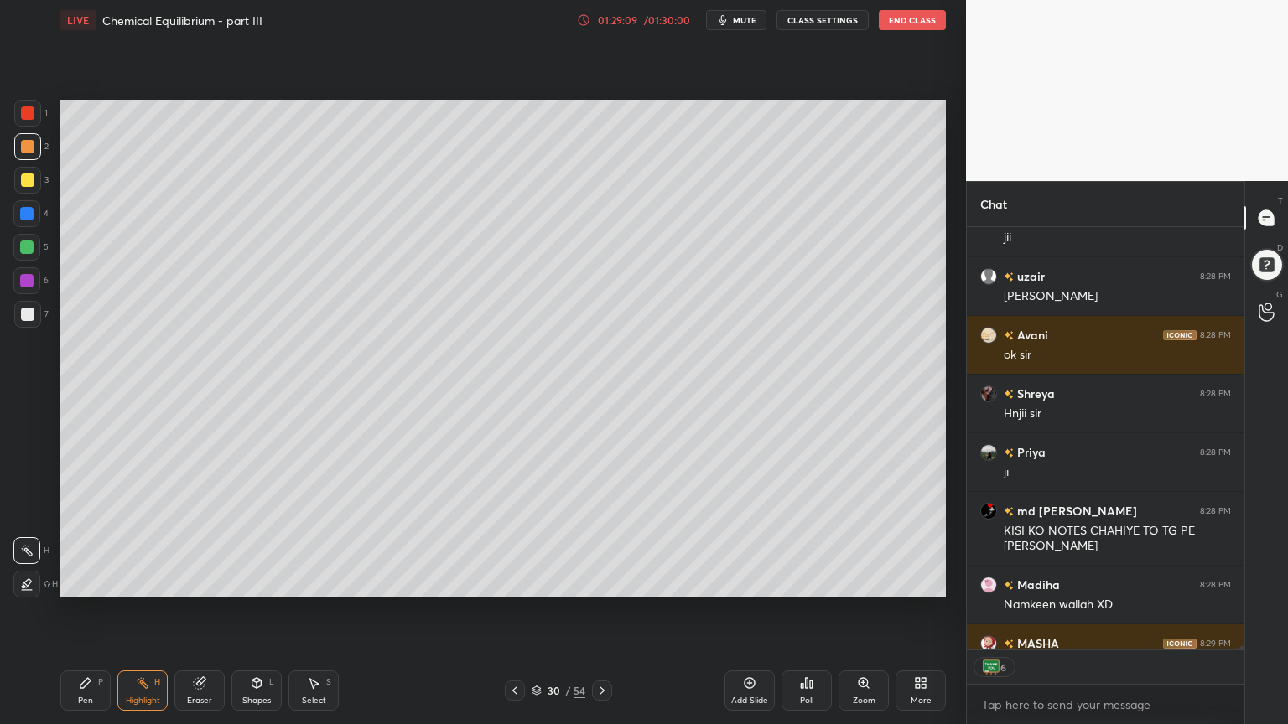
drag, startPoint x: 751, startPoint y: 690, endPoint x: 691, endPoint y: 671, distance: 63.4
click at [740, 611] on div "Add Slide" at bounding box center [749, 691] width 50 height 40
drag, startPoint x: 60, startPoint y: 701, endPoint x: 83, endPoint y: 674, distance: 35.1
click at [64, 611] on div "Pen P" at bounding box center [85, 691] width 50 height 40
click at [32, 115] on div at bounding box center [27, 112] width 13 height 13
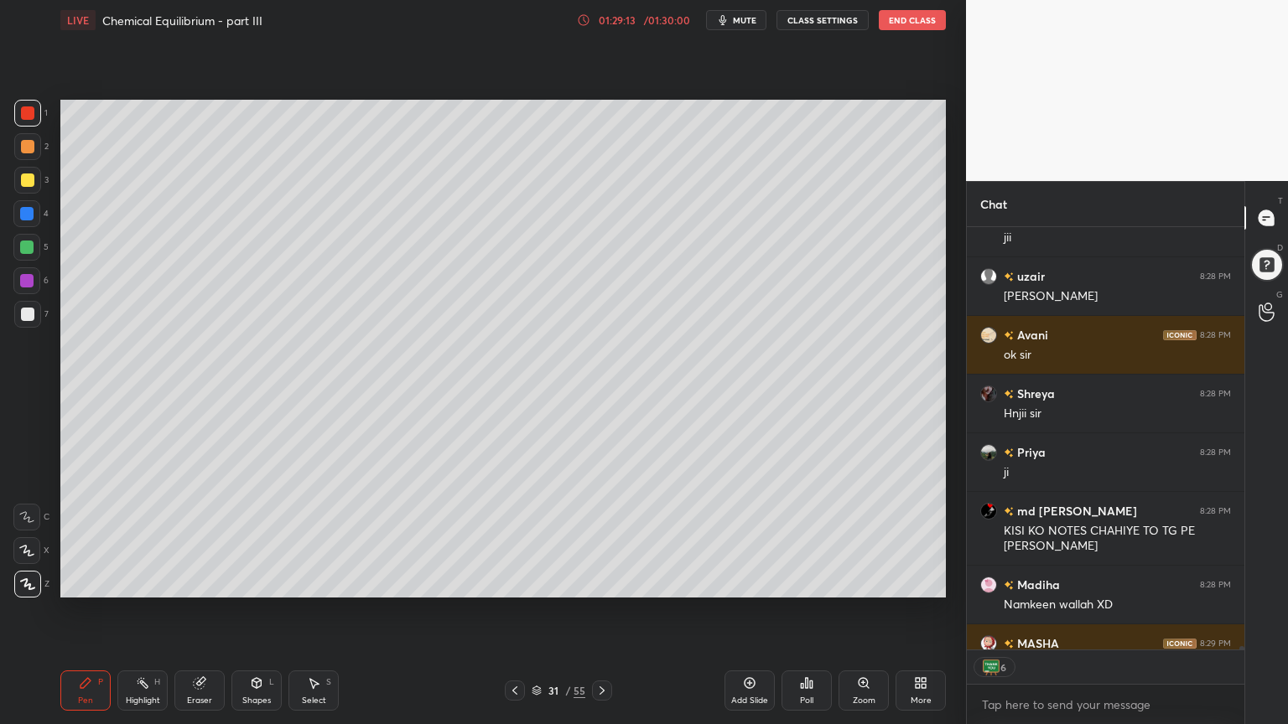
click at [23, 310] on div at bounding box center [27, 314] width 13 height 13
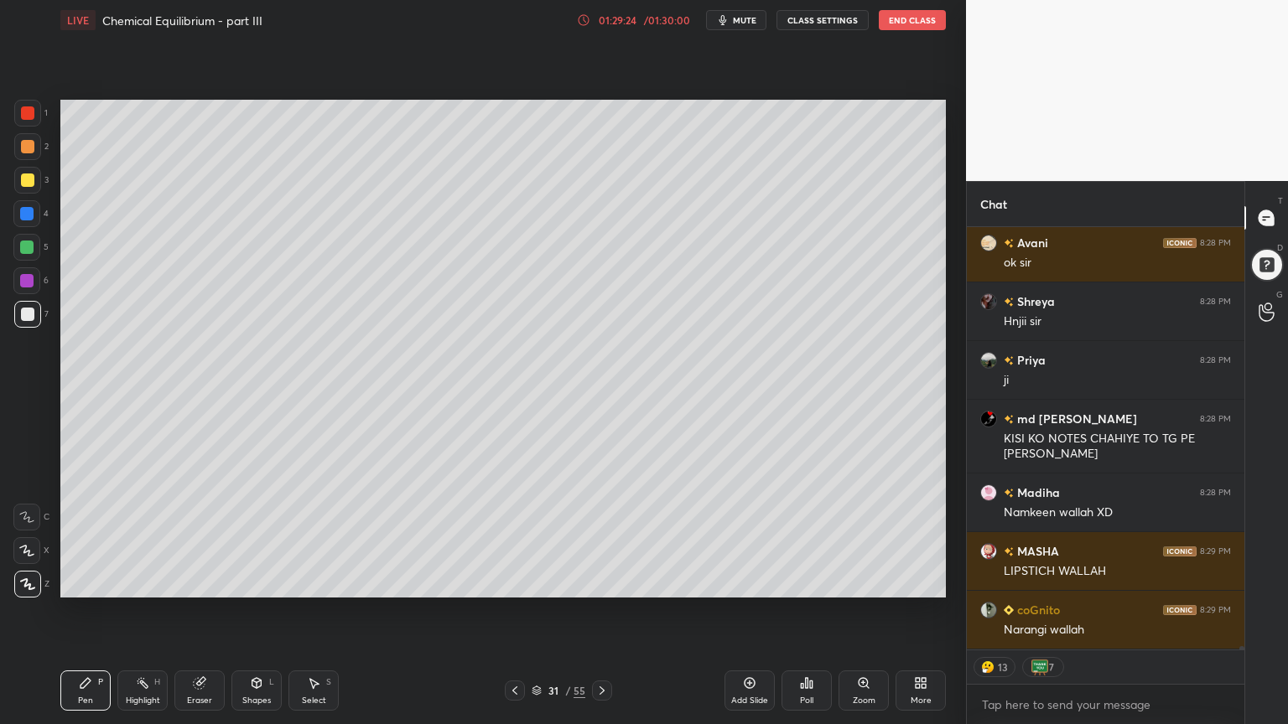
scroll to position [53636, 0]
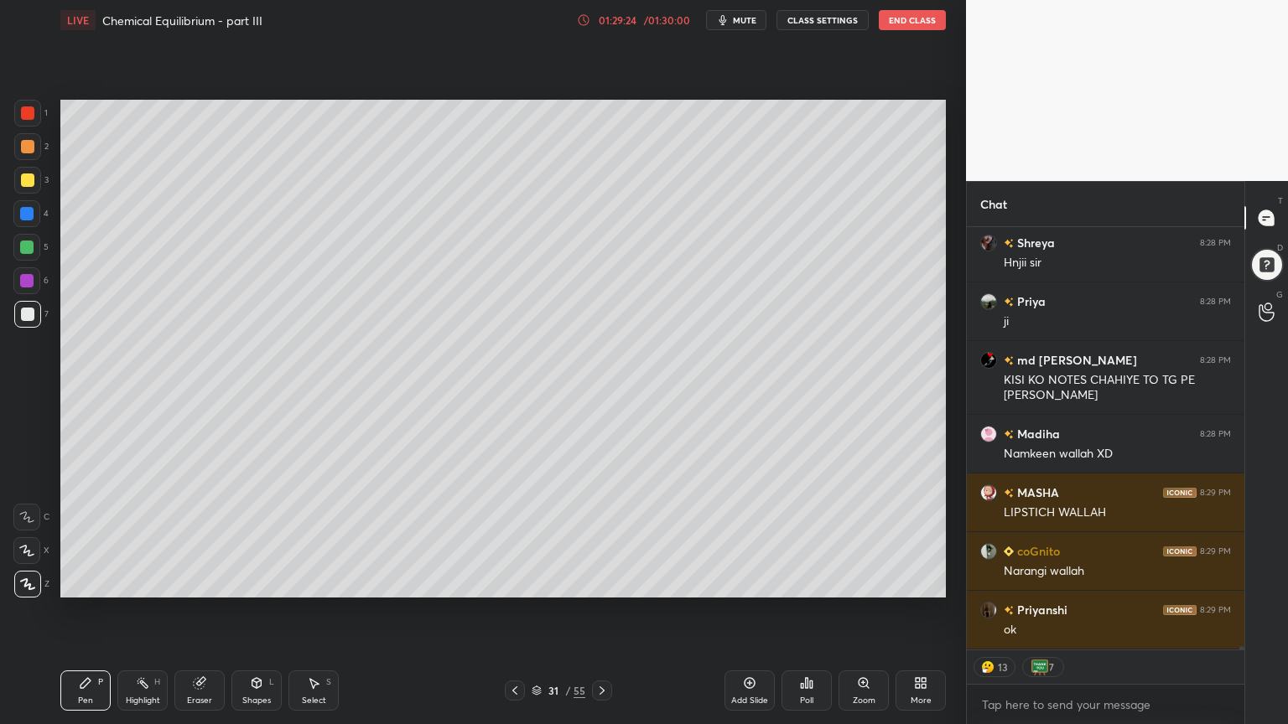
drag, startPoint x: 154, startPoint y: 697, endPoint x: 177, endPoint y: 626, distance: 74.0
click at [151, 611] on div "Highlight H" at bounding box center [142, 691] width 50 height 40
click at [516, 611] on icon at bounding box center [514, 690] width 13 height 13
drag, startPoint x: 146, startPoint y: 692, endPoint x: 164, endPoint y: 657, distance: 39.7
click at [147, 611] on div "Highlight H" at bounding box center [142, 691] width 50 height 40
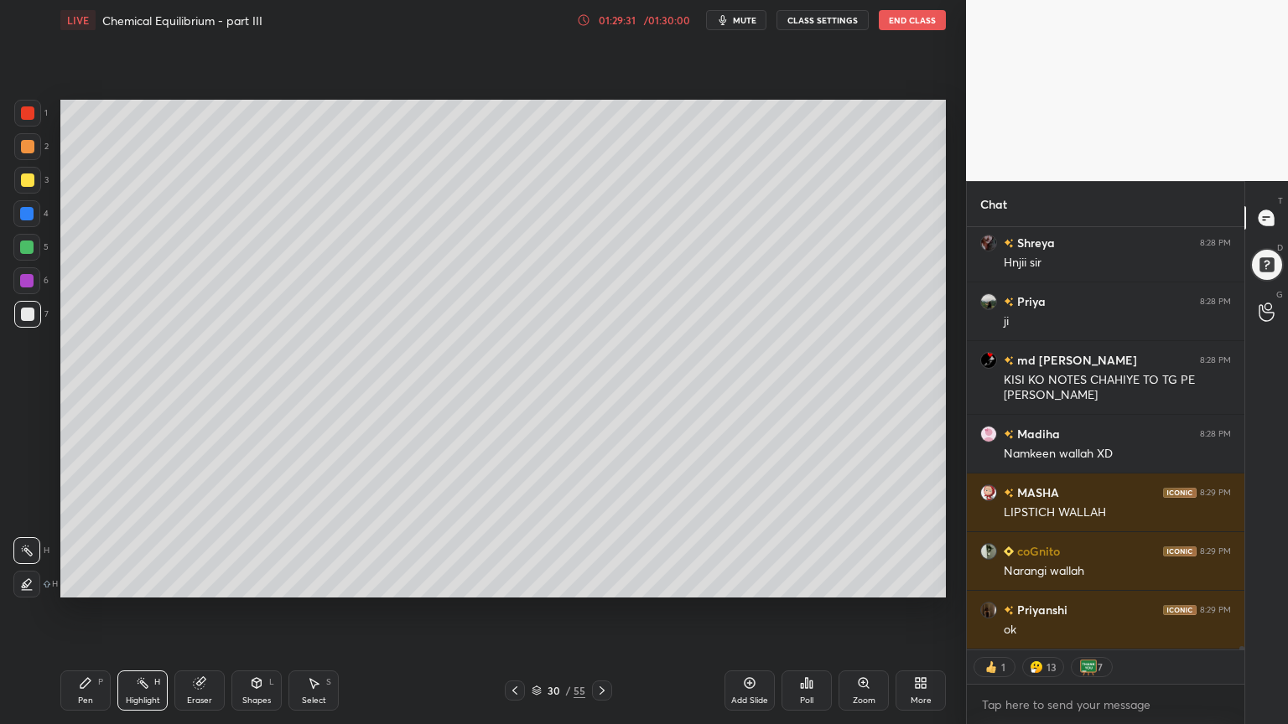
click at [604, 611] on icon at bounding box center [601, 690] width 13 height 13
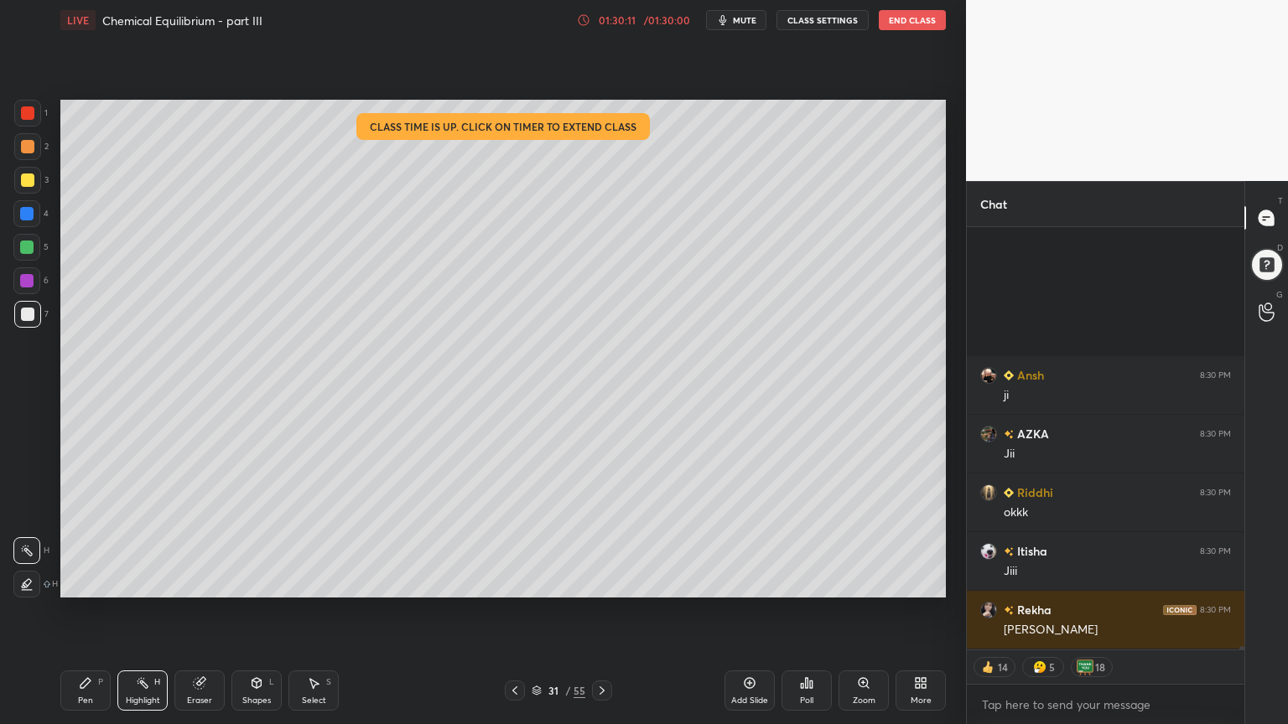
scroll to position [56352, 0]
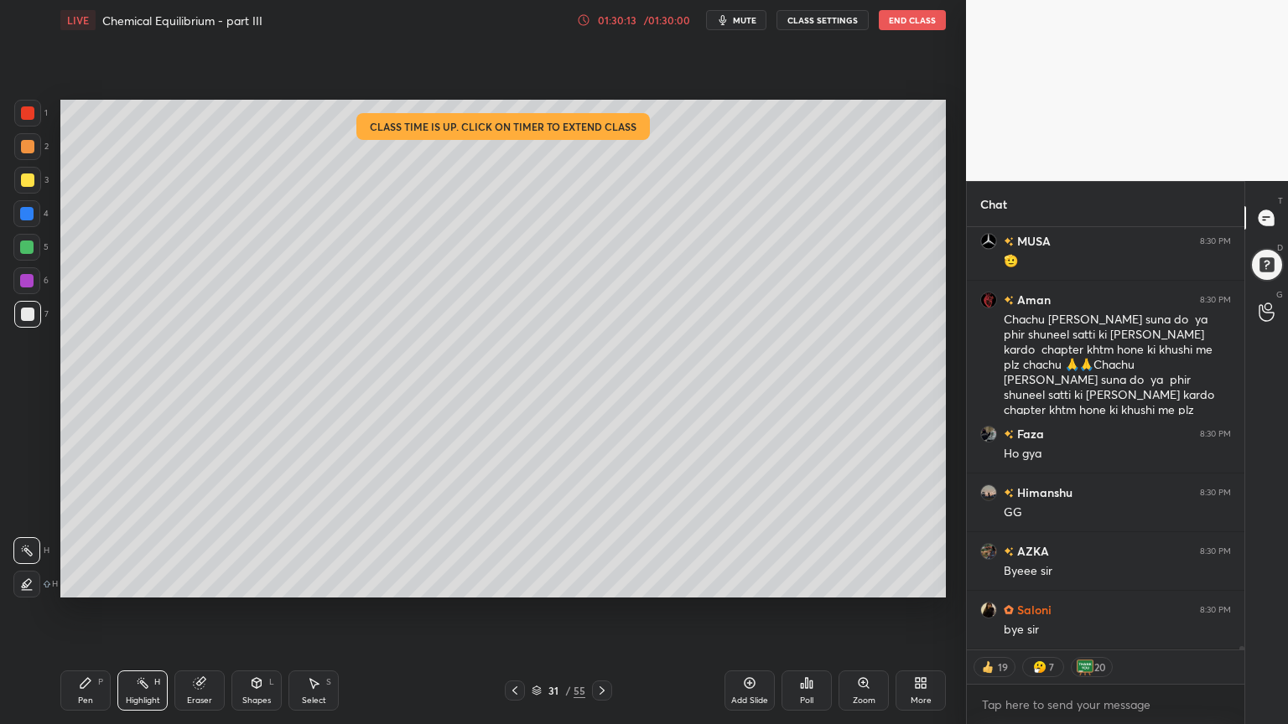
click at [824, 26] on button "CLASS SETTINGS" at bounding box center [822, 20] width 92 height 20
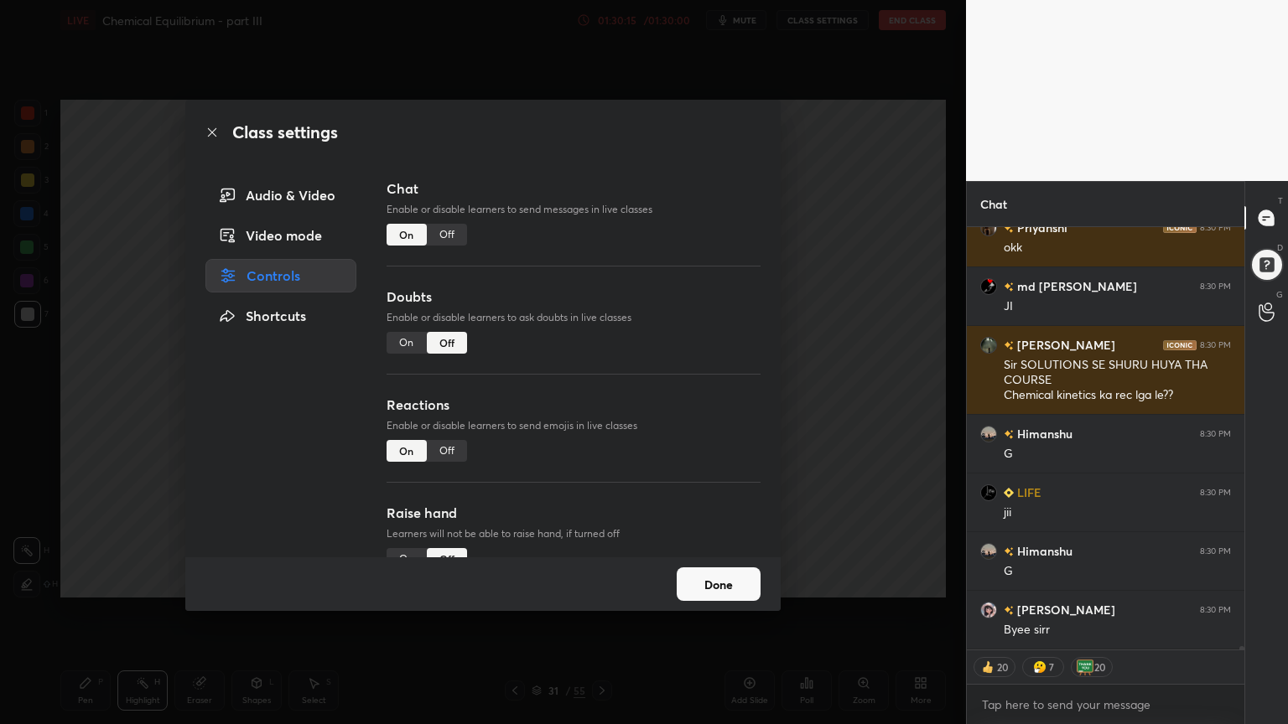
type textarea "x"
click at [445, 236] on div "Off" at bounding box center [447, 235] width 40 height 22
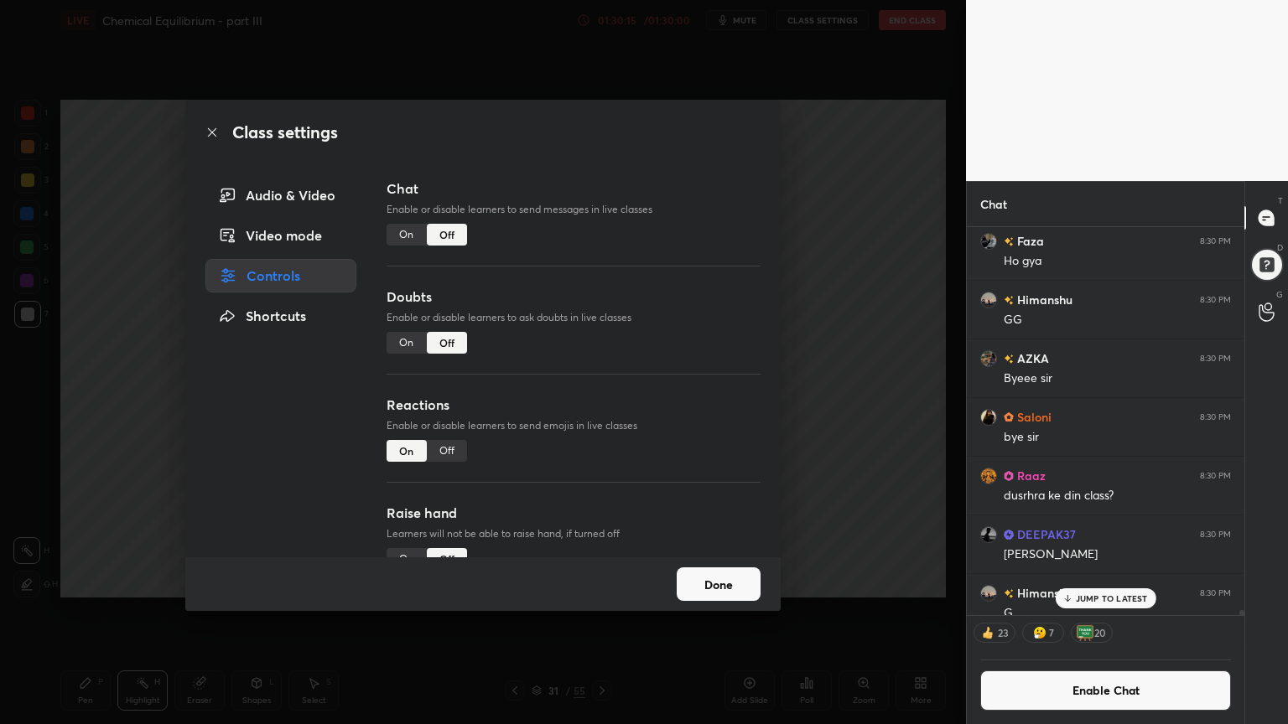
click at [457, 449] on div "Off" at bounding box center [447, 451] width 40 height 22
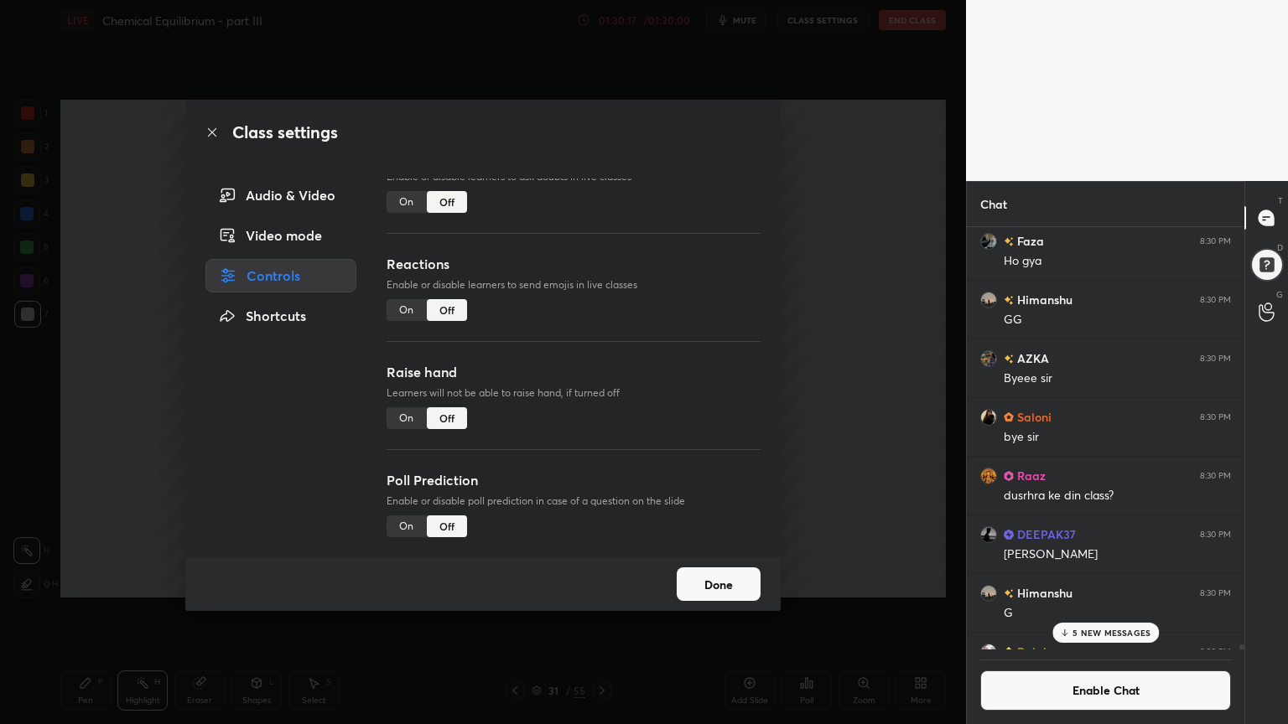
drag, startPoint x: 844, startPoint y: 433, endPoint x: 855, endPoint y: 385, distance: 49.0
click at [848, 429] on div "Class settings Audio & Video Video mode Controls Shortcuts Chat Enable or disab…" at bounding box center [483, 362] width 966 height 724
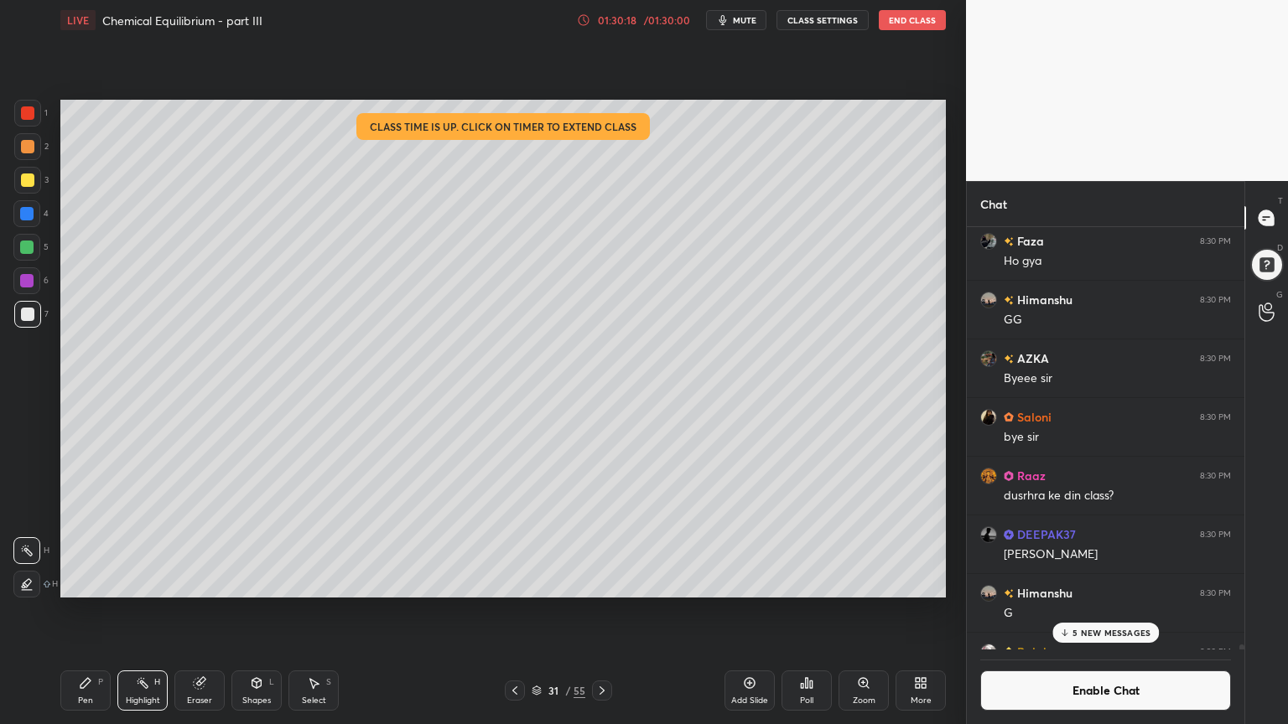
click at [902, 14] on button "End Class" at bounding box center [912, 20] width 67 height 20
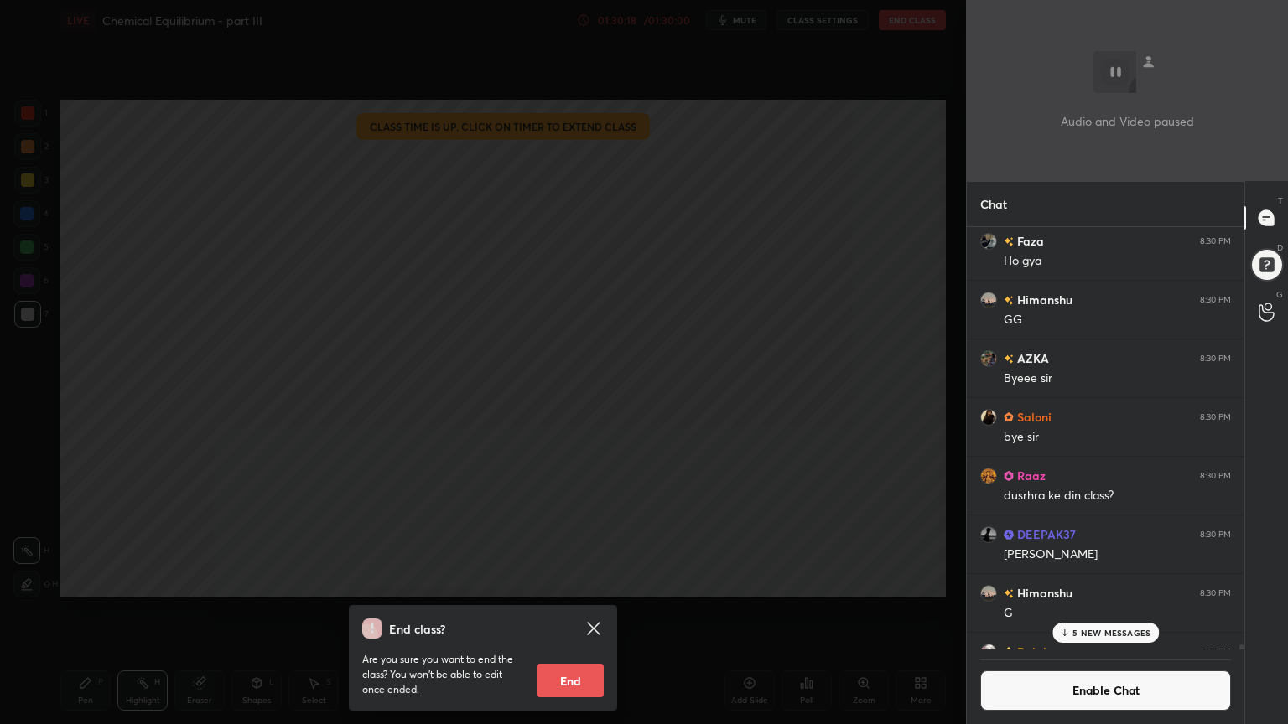
click at [557, 611] on button "End" at bounding box center [570, 681] width 67 height 34
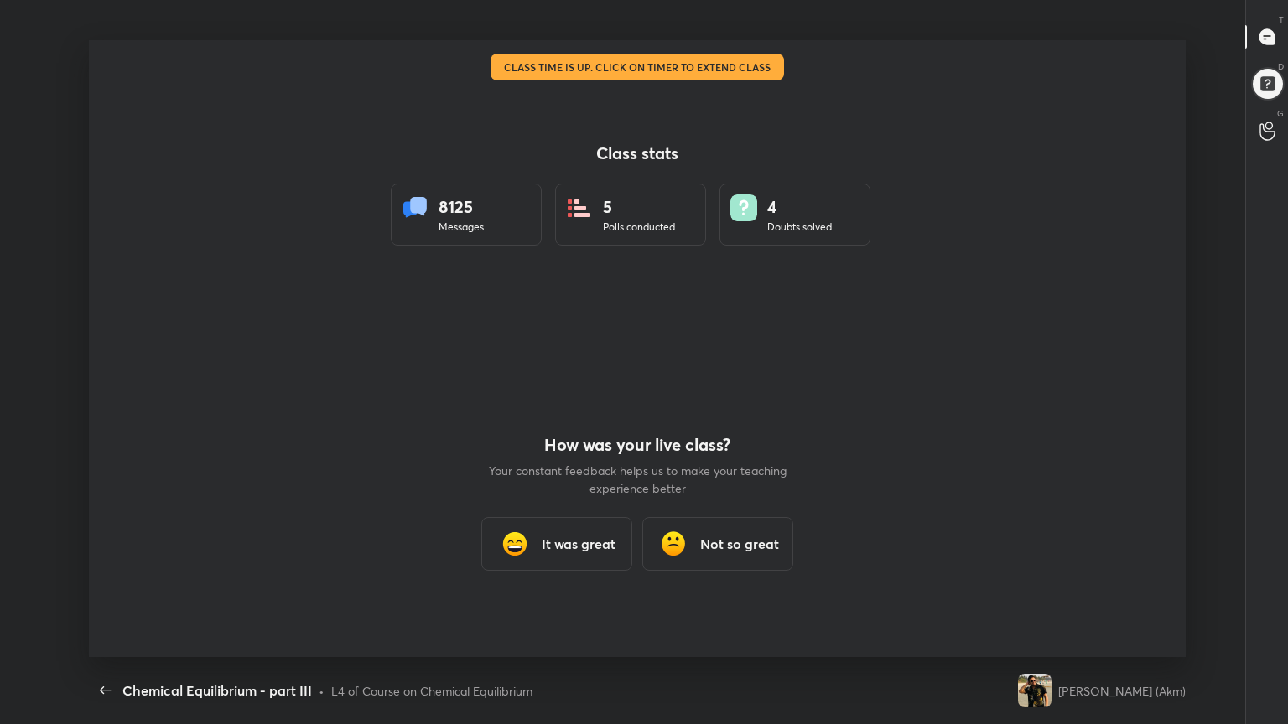
click at [607, 540] on div "It was great" at bounding box center [556, 544] width 151 height 54
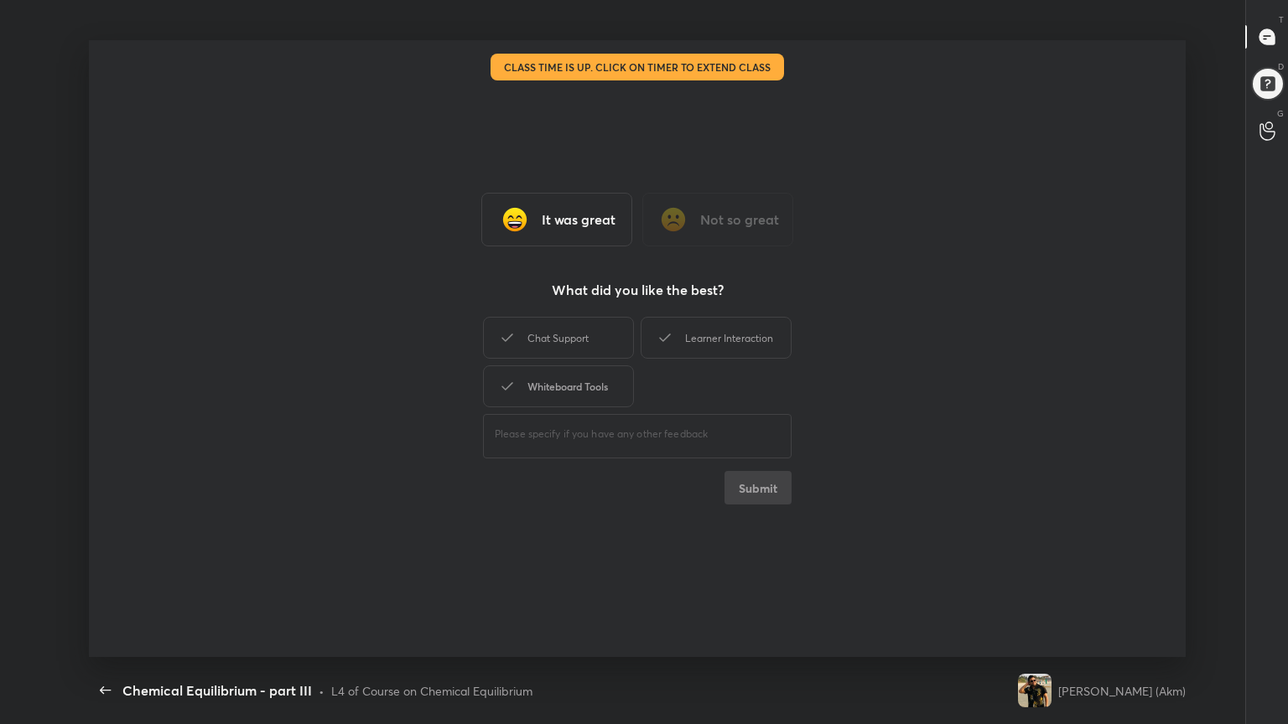
drag, startPoint x: 568, startPoint y: 351, endPoint x: 586, endPoint y: 386, distance: 38.6
click at [568, 353] on div "Chat Support" at bounding box center [558, 338] width 151 height 42
drag, startPoint x: 586, startPoint y: 386, endPoint x: 713, endPoint y: 324, distance: 140.6
click at [583, 382] on div "Whiteboard Tools" at bounding box center [558, 387] width 151 height 42
click at [734, 325] on div "Learner Interaction" at bounding box center [715, 338] width 151 height 42
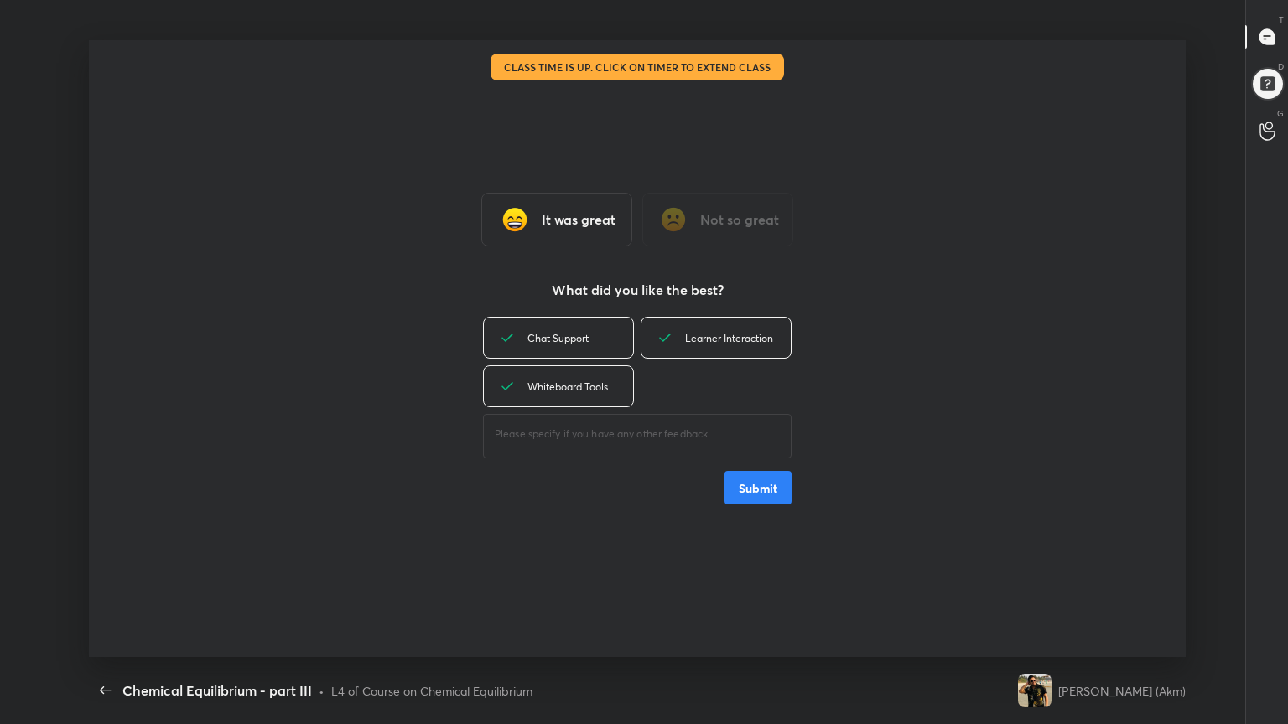
click at [781, 473] on button "Submit" at bounding box center [757, 488] width 67 height 34
